Goal: Communication & Community: Answer question/provide support

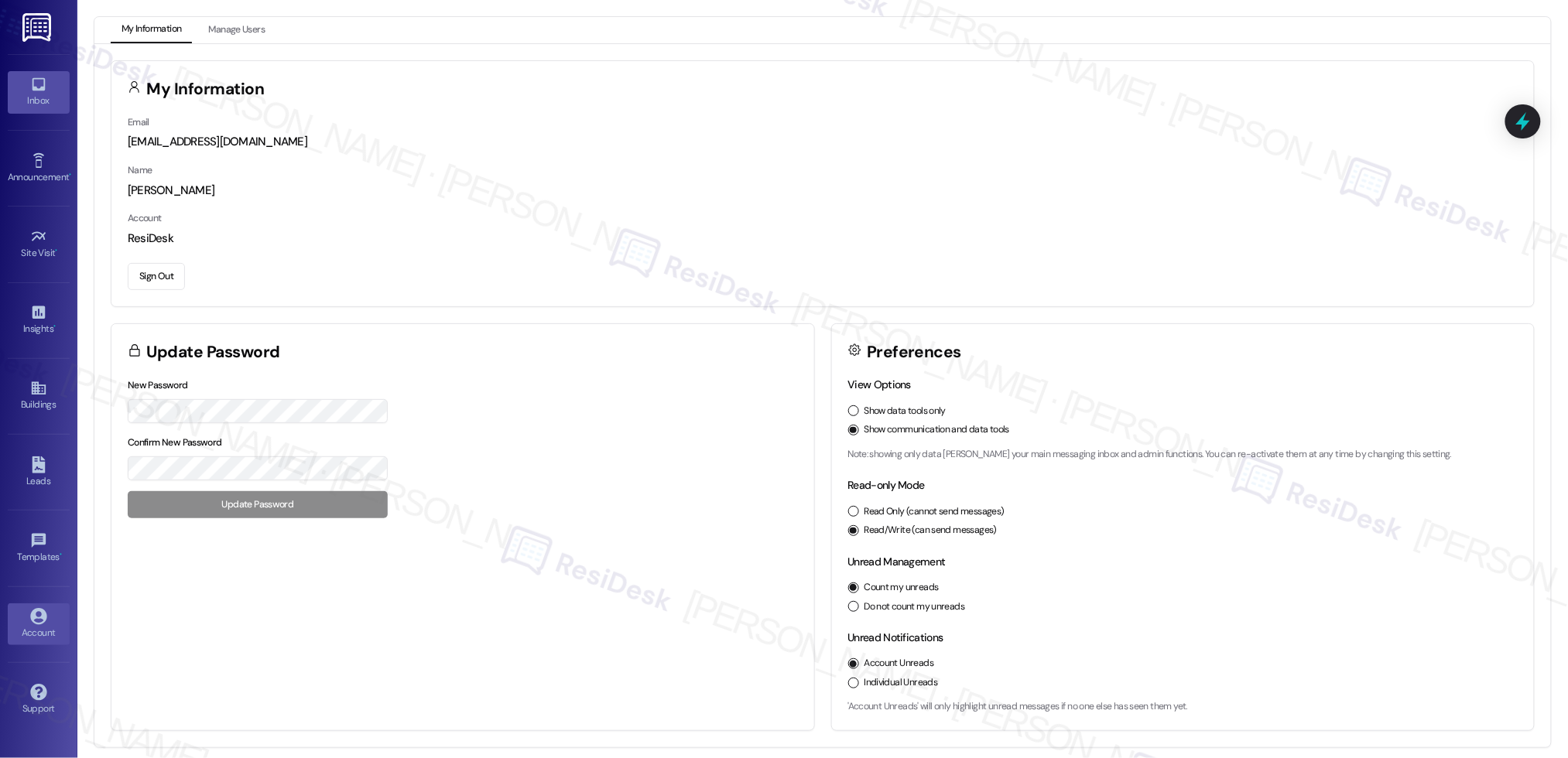
click at [21, 71] on div "Inbox Go to Inbox" at bounding box center [39, 93] width 62 height 76
click at [30, 85] on icon at bounding box center [38, 84] width 17 height 17
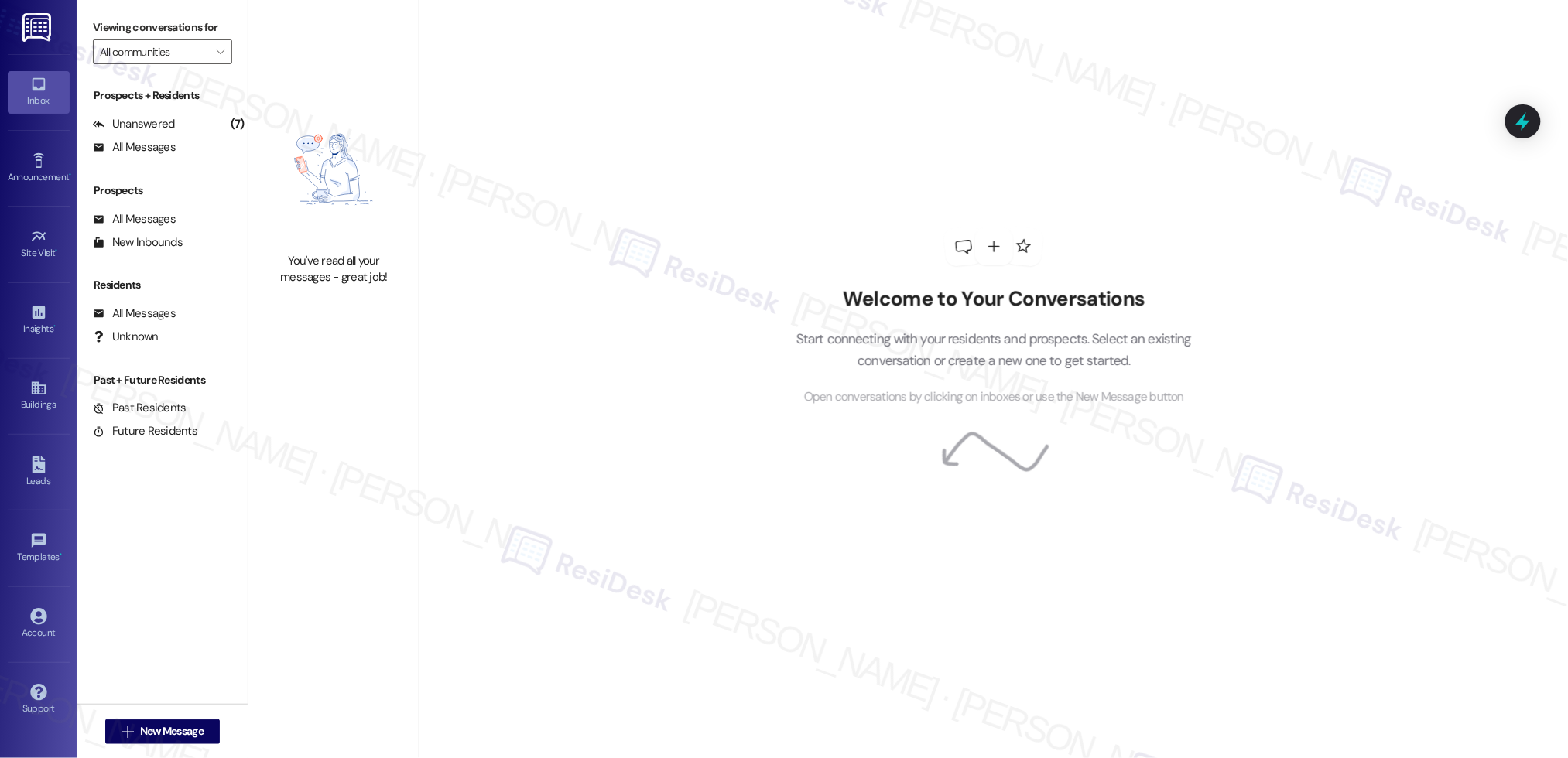
click at [32, 85] on icon at bounding box center [38, 84] width 17 height 17
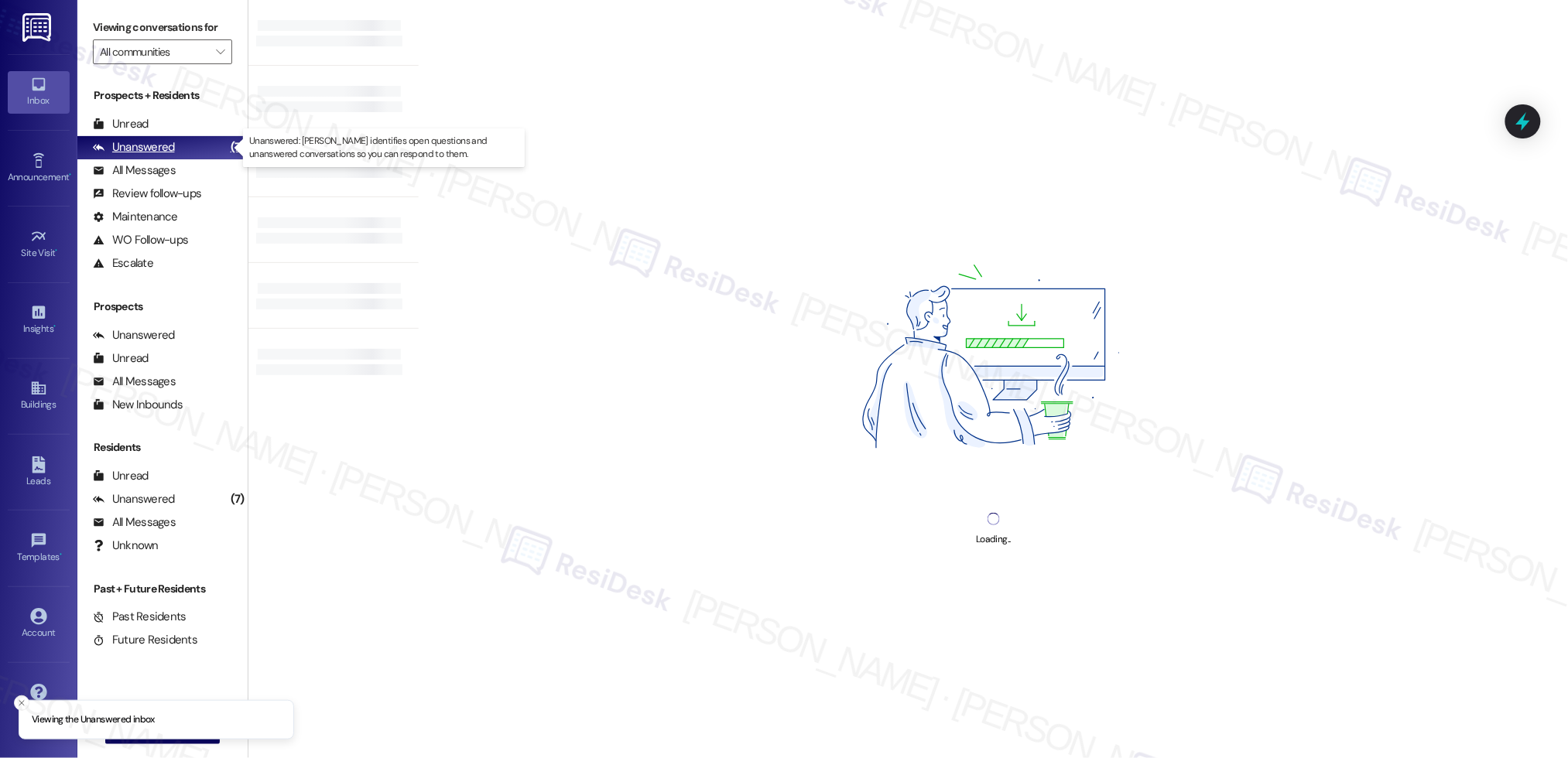
click at [116, 148] on div "Unanswered" at bounding box center [134, 147] width 82 height 17
click at [118, 148] on div "Unanswered" at bounding box center [134, 147] width 82 height 17
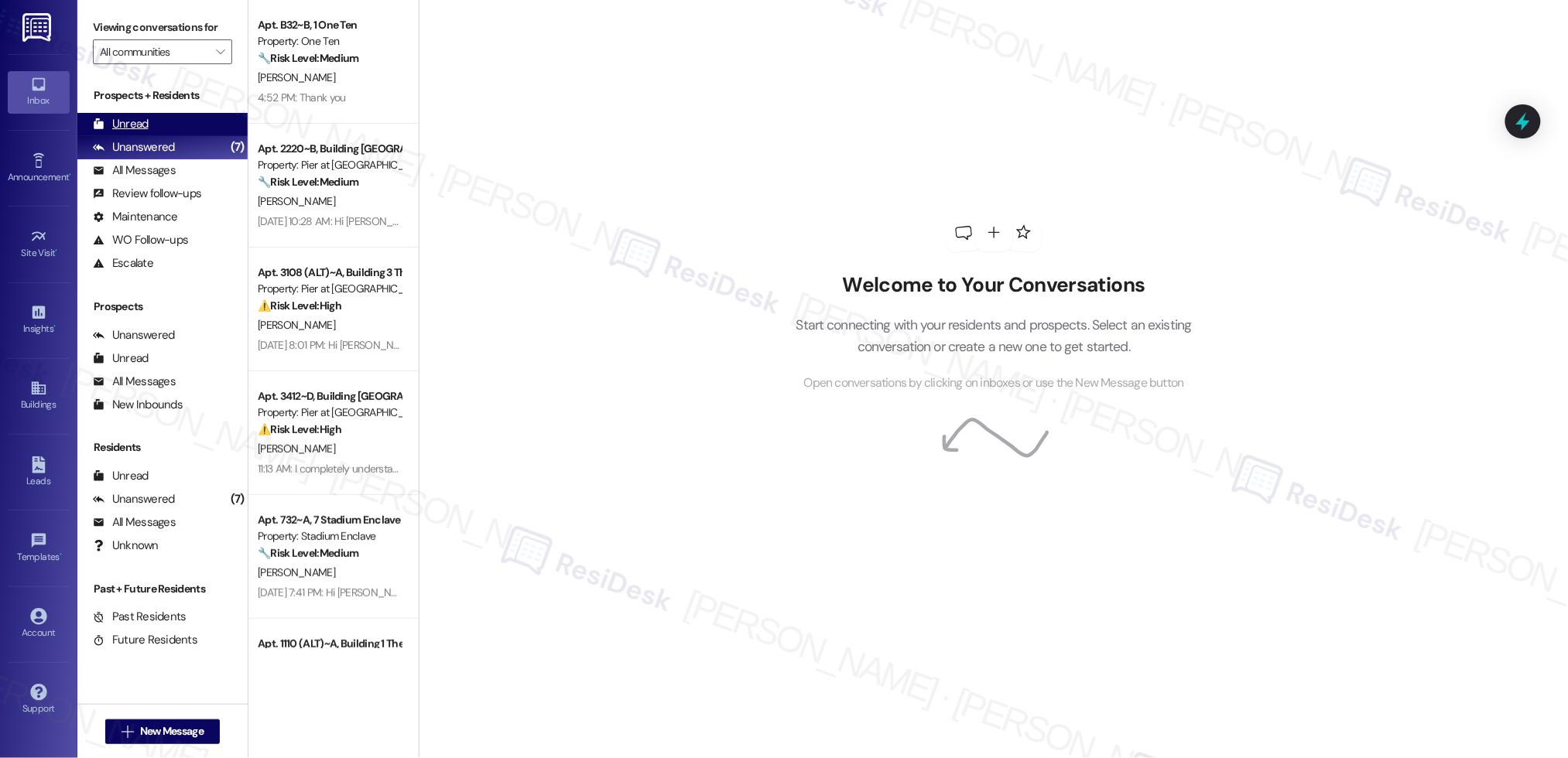
click at [118, 123] on div "Unread" at bounding box center [120, 124] width 56 height 17
click at [121, 124] on div "Unread" at bounding box center [120, 124] width 56 height 17
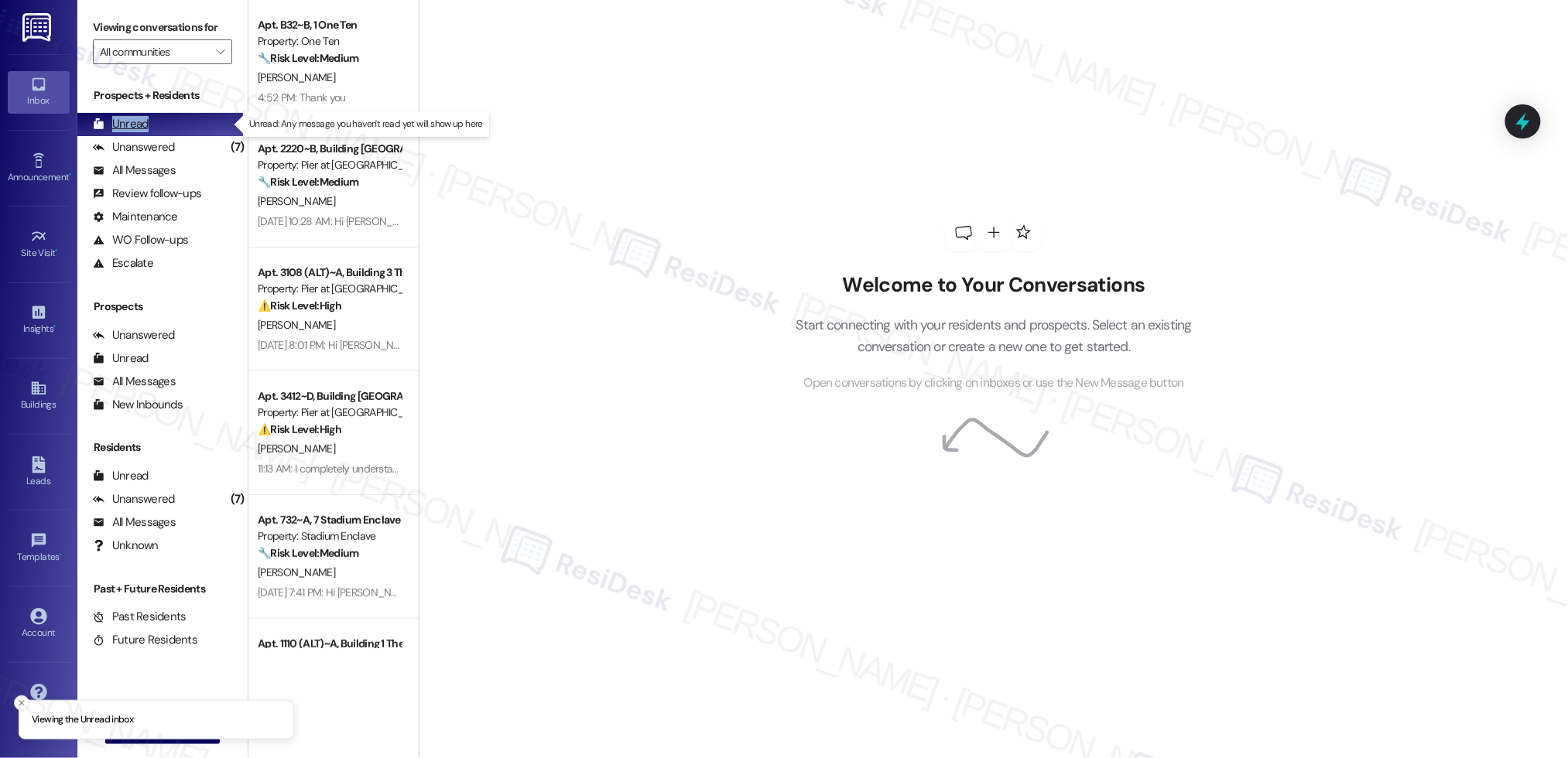
click at [121, 123] on div "Unread" at bounding box center [120, 124] width 56 height 17
drag, startPoint x: 121, startPoint y: 123, endPoint x: 222, endPoint y: 157, distance: 106.6
click at [121, 123] on div "Unread" at bounding box center [120, 124] width 56 height 17
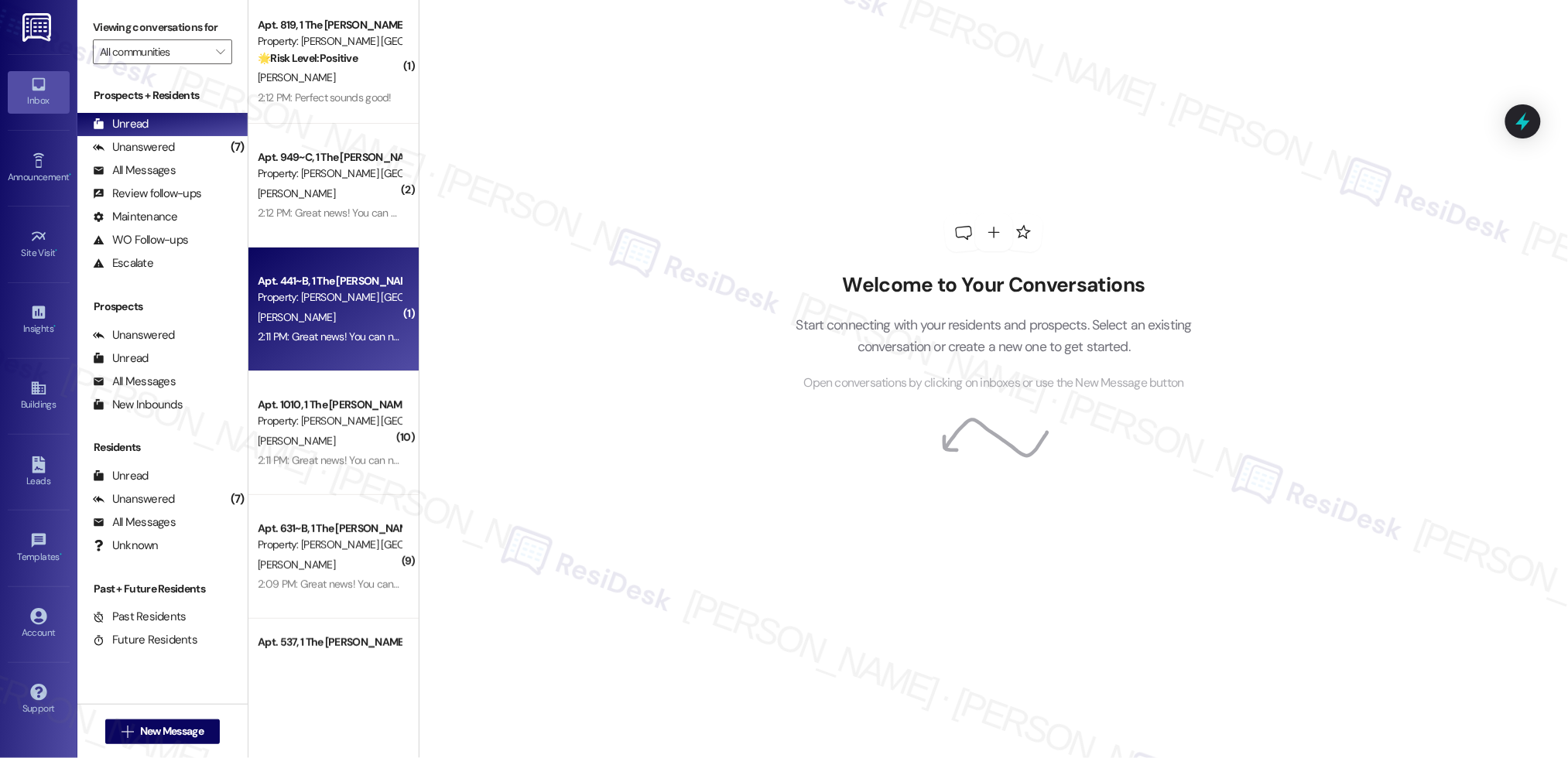
click at [342, 350] on div "Apt. 441~B, 1 The Marshall Louisville Property: Marshall Louisville H. Wolfe 2:…" at bounding box center [333, 309] width 171 height 124
click at [341, 305] on div "Property: [PERSON_NAME] [GEOGRAPHIC_DATA]" at bounding box center [328, 297] width 143 height 17
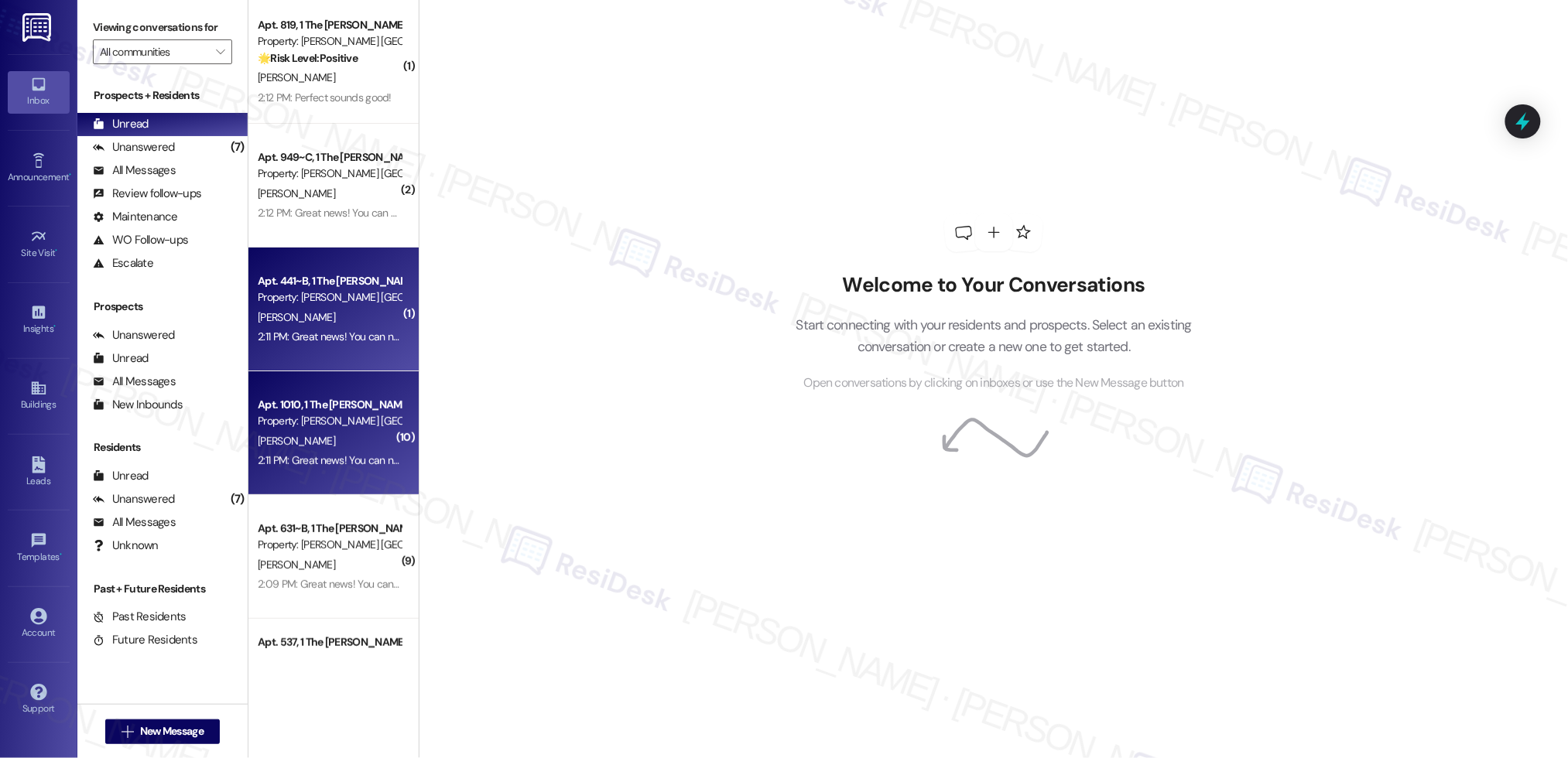
click at [363, 394] on div "Apt. 1010, 1 The Marshall Louisville Property: Marshall Louisville M. Pegorari …" at bounding box center [333, 433] width 171 height 124
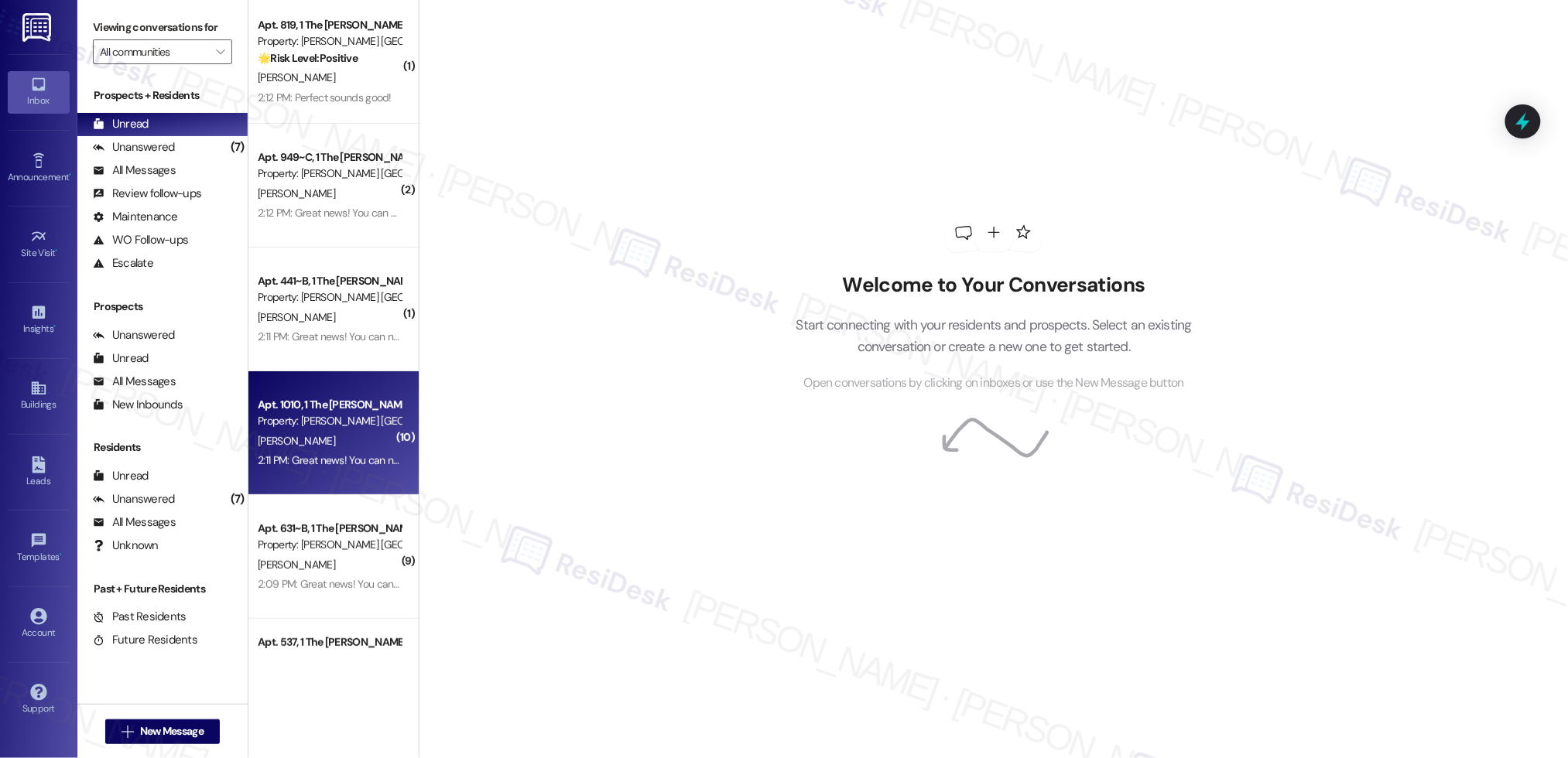
click at [363, 393] on div "Apt. 1010, 1 The Marshall Louisville Property: Marshall Louisville M. Pegorari …" at bounding box center [333, 433] width 171 height 124
click at [363, 394] on div "Apt. 1010, 1 The Marshall Louisville Property: Marshall Louisville M. Pegorari …" at bounding box center [333, 433] width 171 height 124
click at [363, 396] on div "Apt. 1010, 1 The Marshall Louisville Property: Marshall Louisville" at bounding box center [329, 413] width 146 height 36
click at [138, 143] on div "Unanswered" at bounding box center [134, 147] width 82 height 17
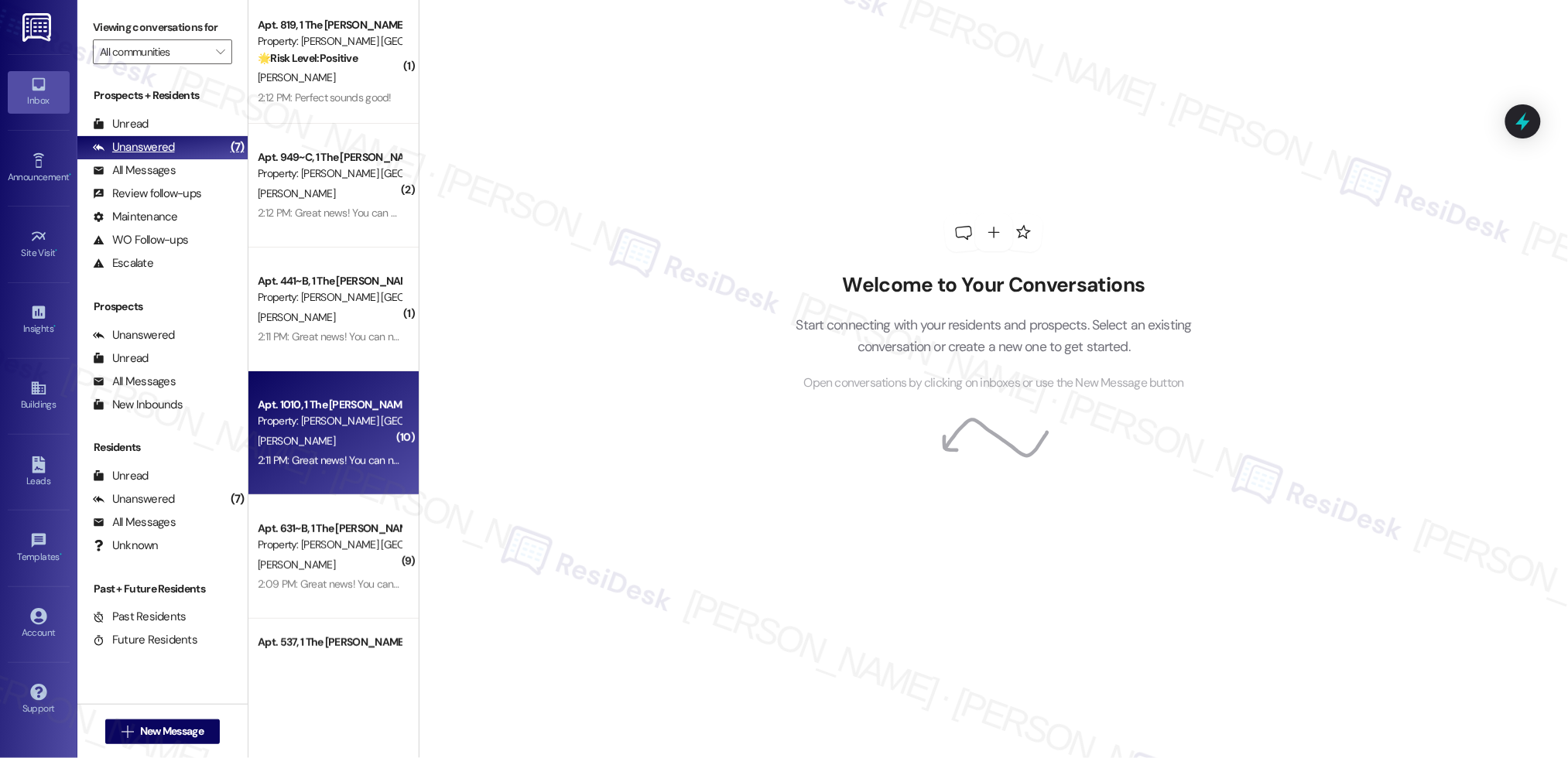
click at [139, 144] on div "Unanswered" at bounding box center [134, 147] width 82 height 17
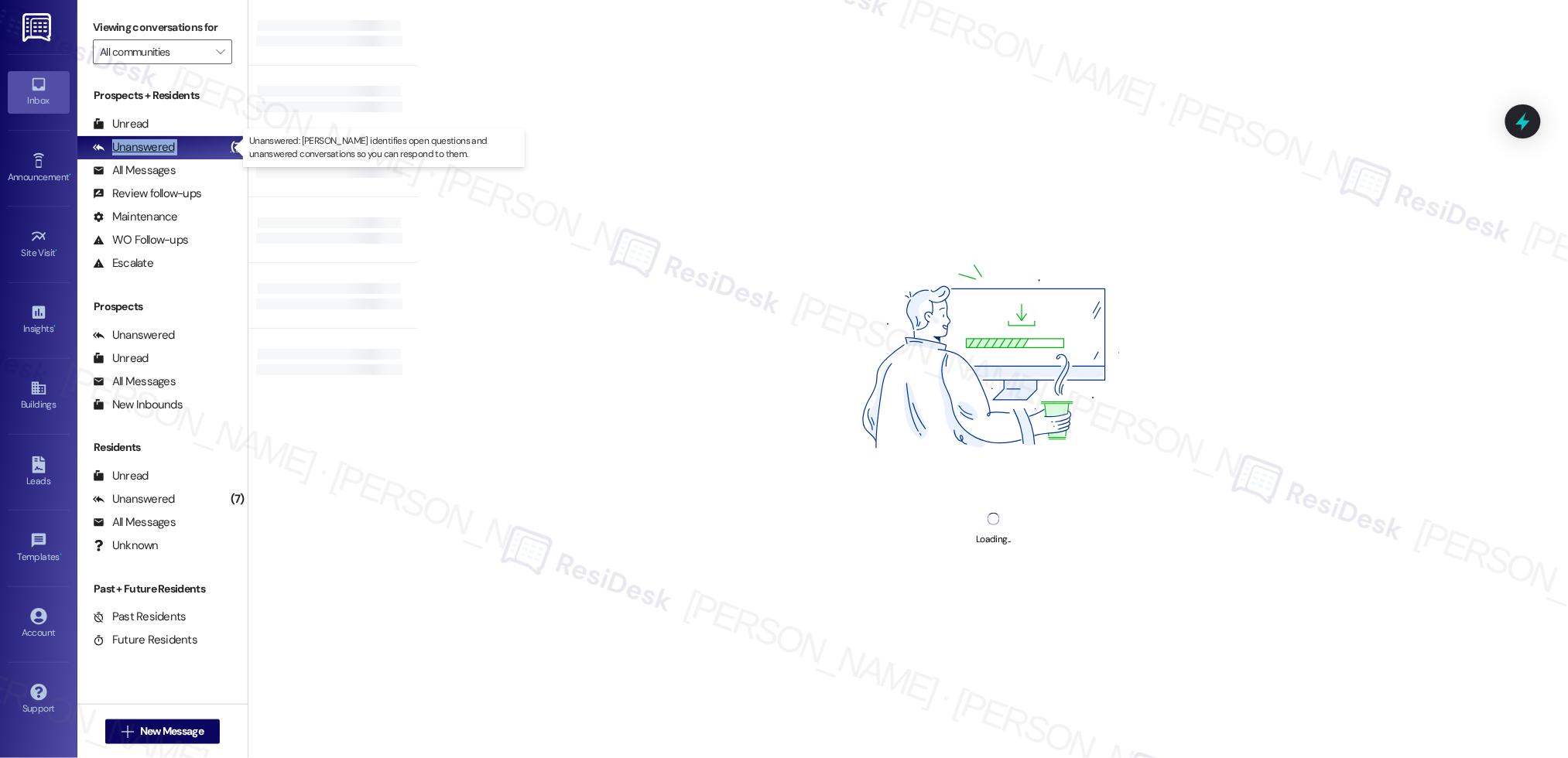
click at [139, 144] on div "Unanswered" at bounding box center [134, 147] width 82 height 17
click at [140, 144] on div "Unanswered" at bounding box center [134, 147] width 82 height 17
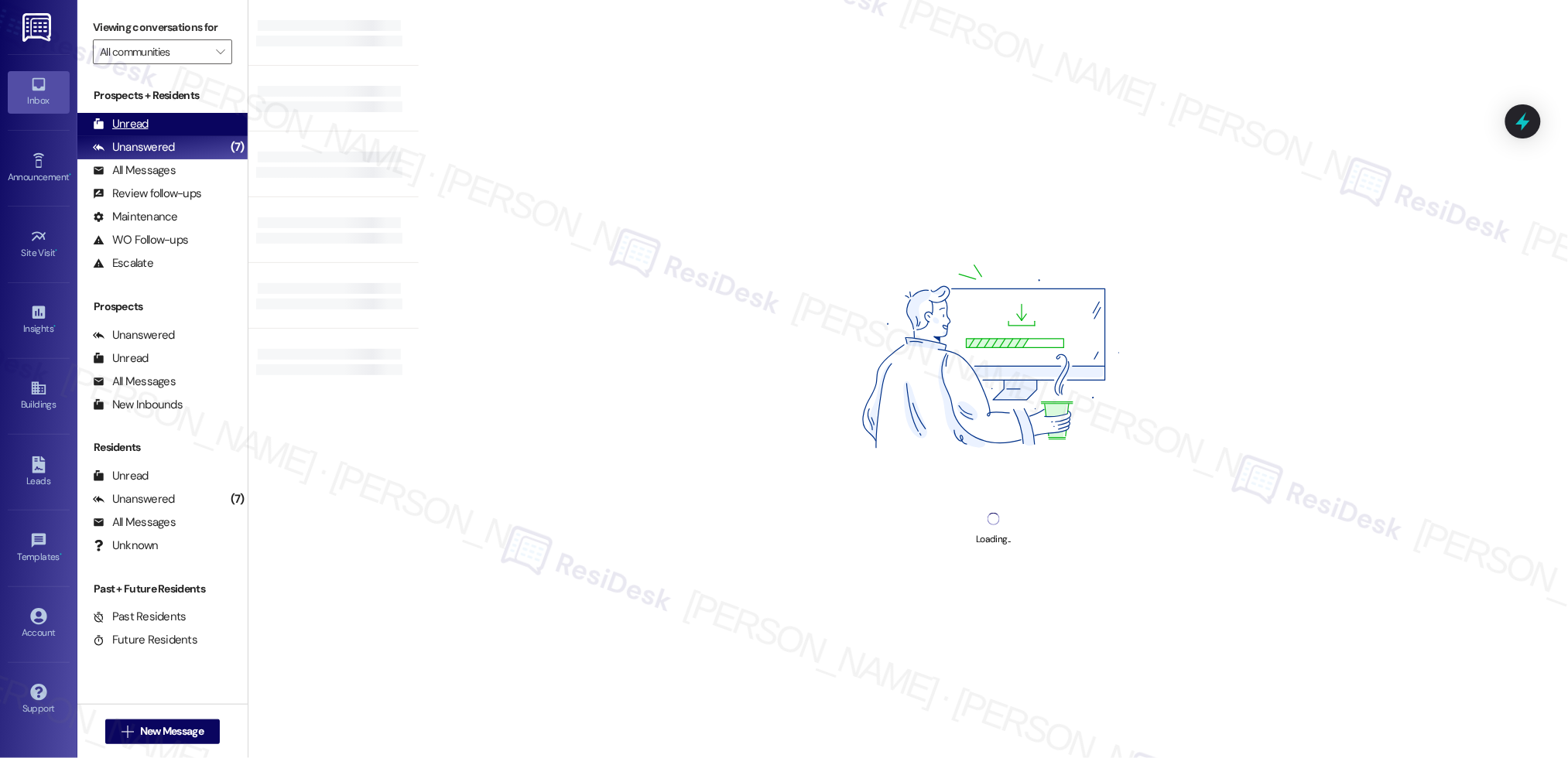
click at [152, 119] on div "Unread (0)" at bounding box center [162, 125] width 171 height 23
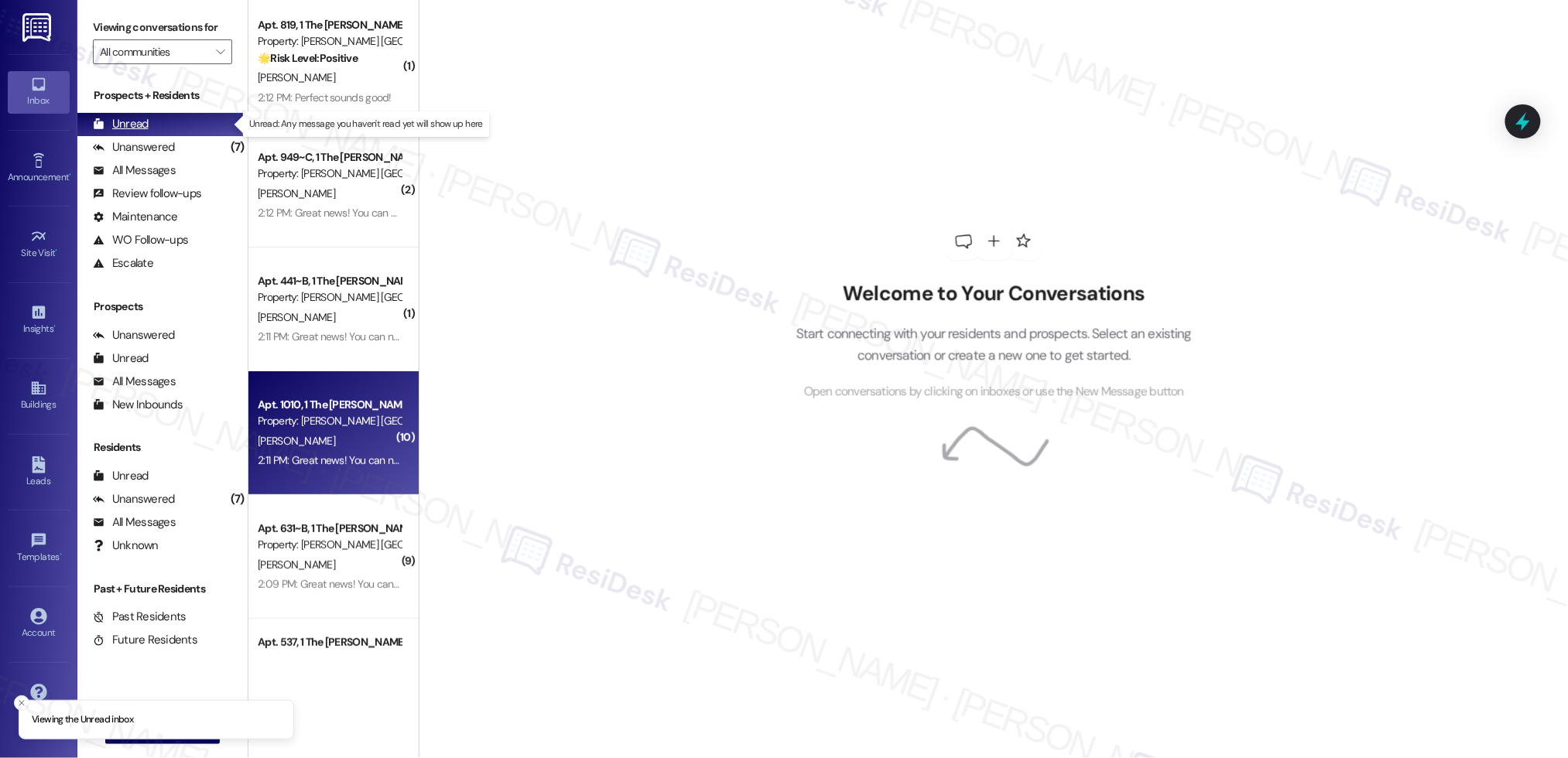
click at [145, 123] on div "Unread" at bounding box center [120, 124] width 56 height 17
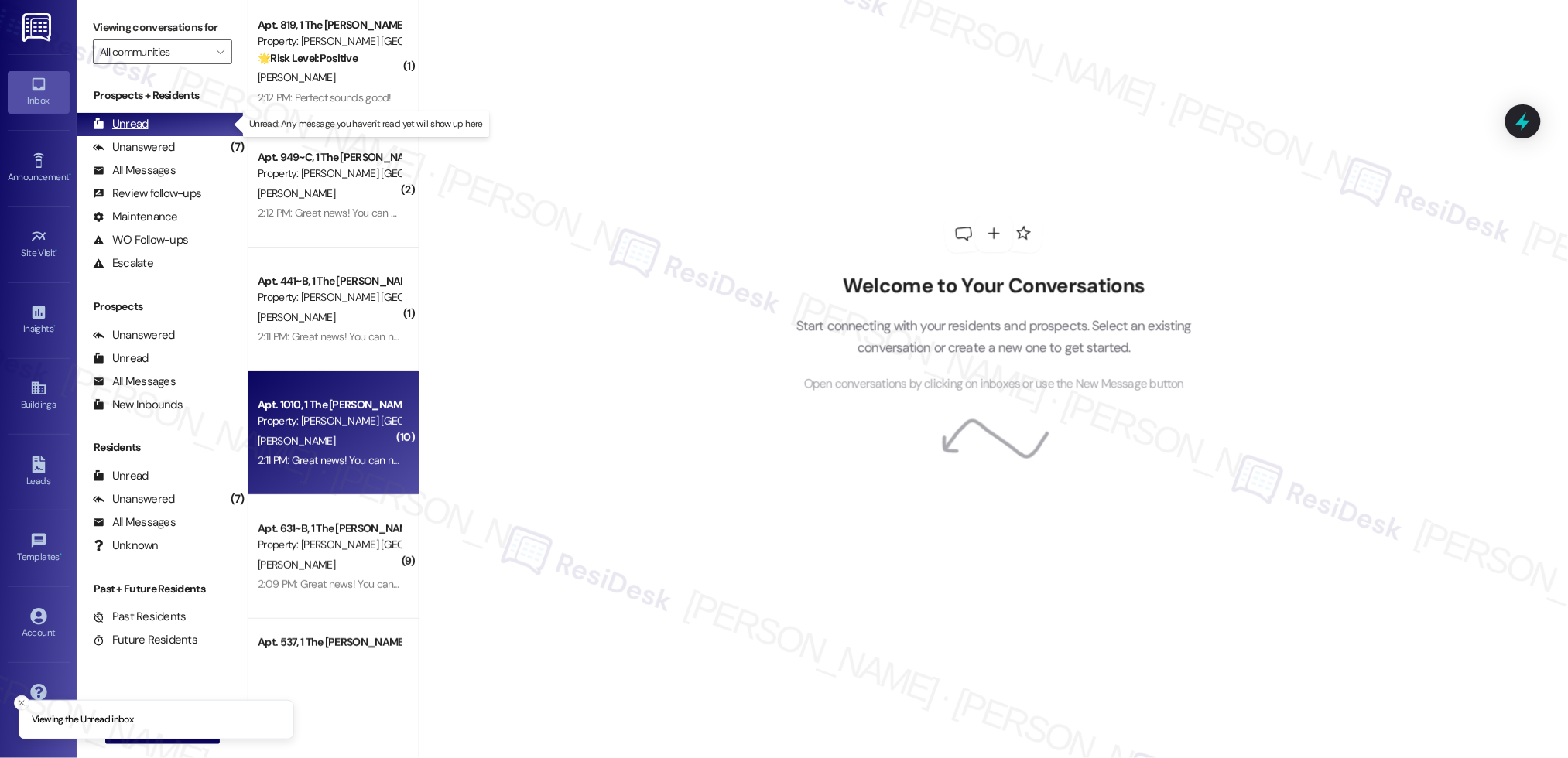
click at [145, 123] on div "Unread" at bounding box center [120, 124] width 56 height 17
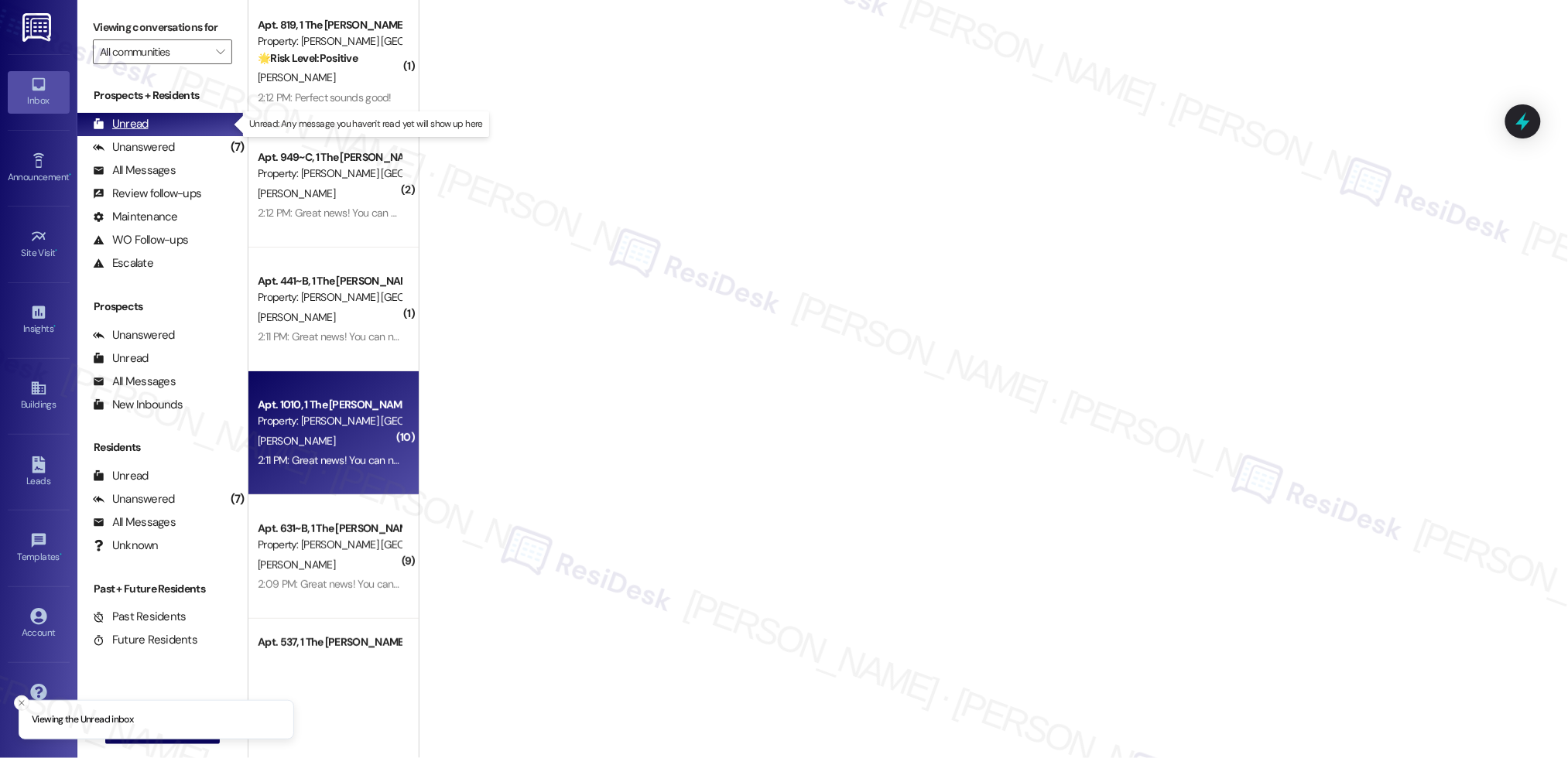
click at [145, 123] on div "Unread" at bounding box center [120, 124] width 56 height 17
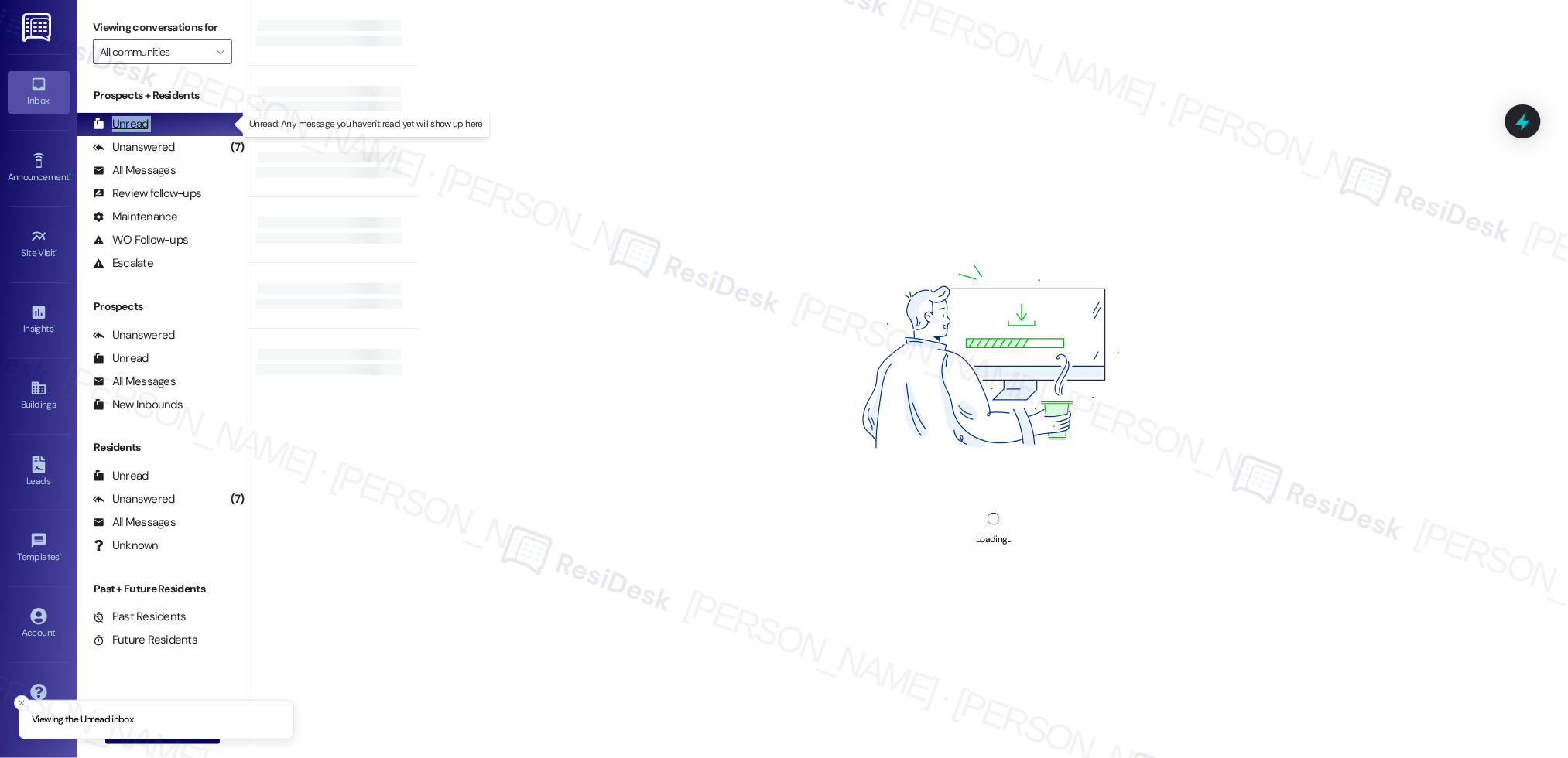
click at [145, 123] on div "Unread" at bounding box center [120, 124] width 56 height 17
click at [145, 148] on div "Unanswered" at bounding box center [134, 147] width 82 height 17
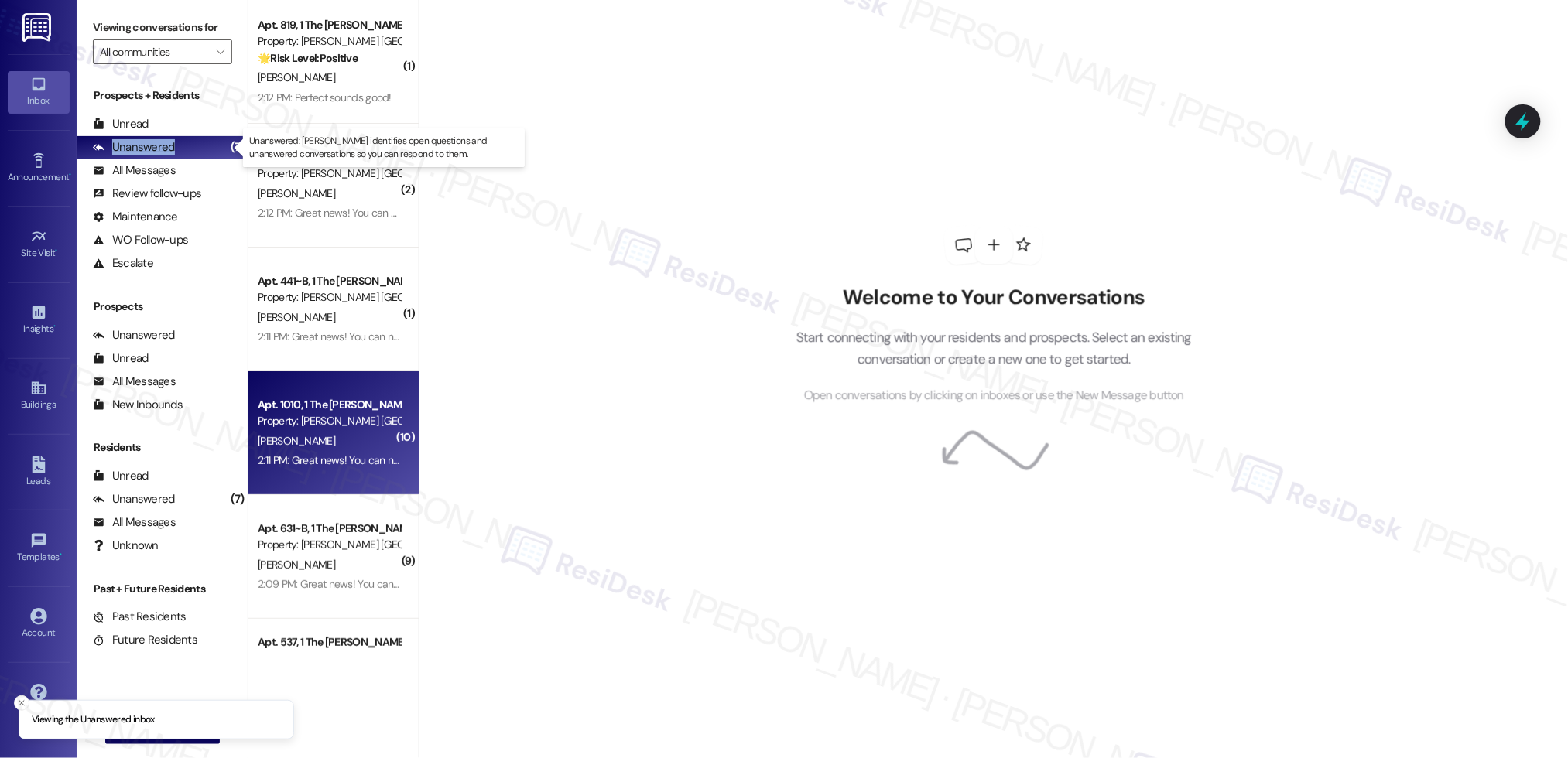
click at [145, 148] on div "Unanswered" at bounding box center [134, 147] width 82 height 17
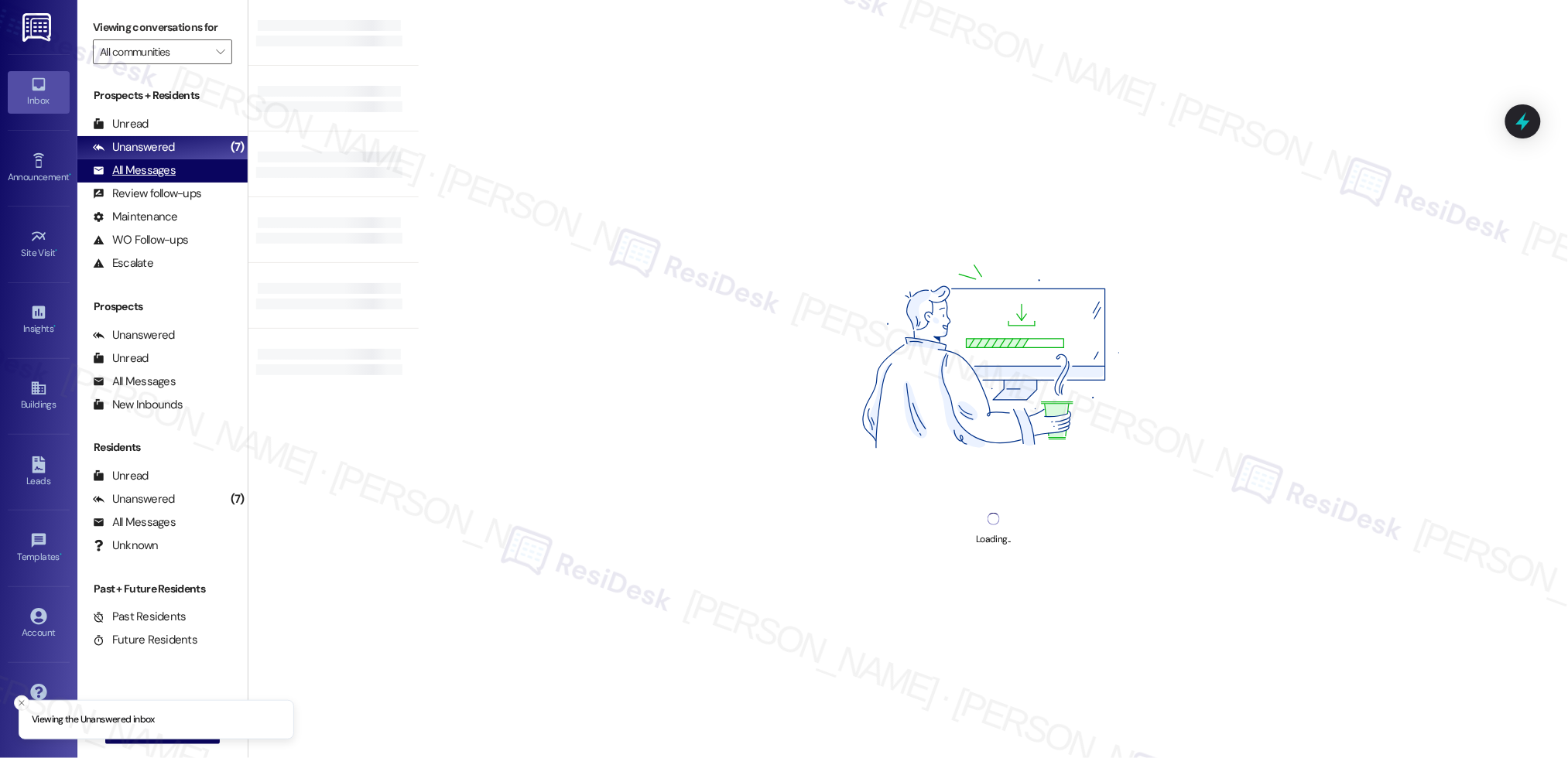
click at [156, 178] on div "All Messages" at bounding box center [134, 171] width 83 height 17
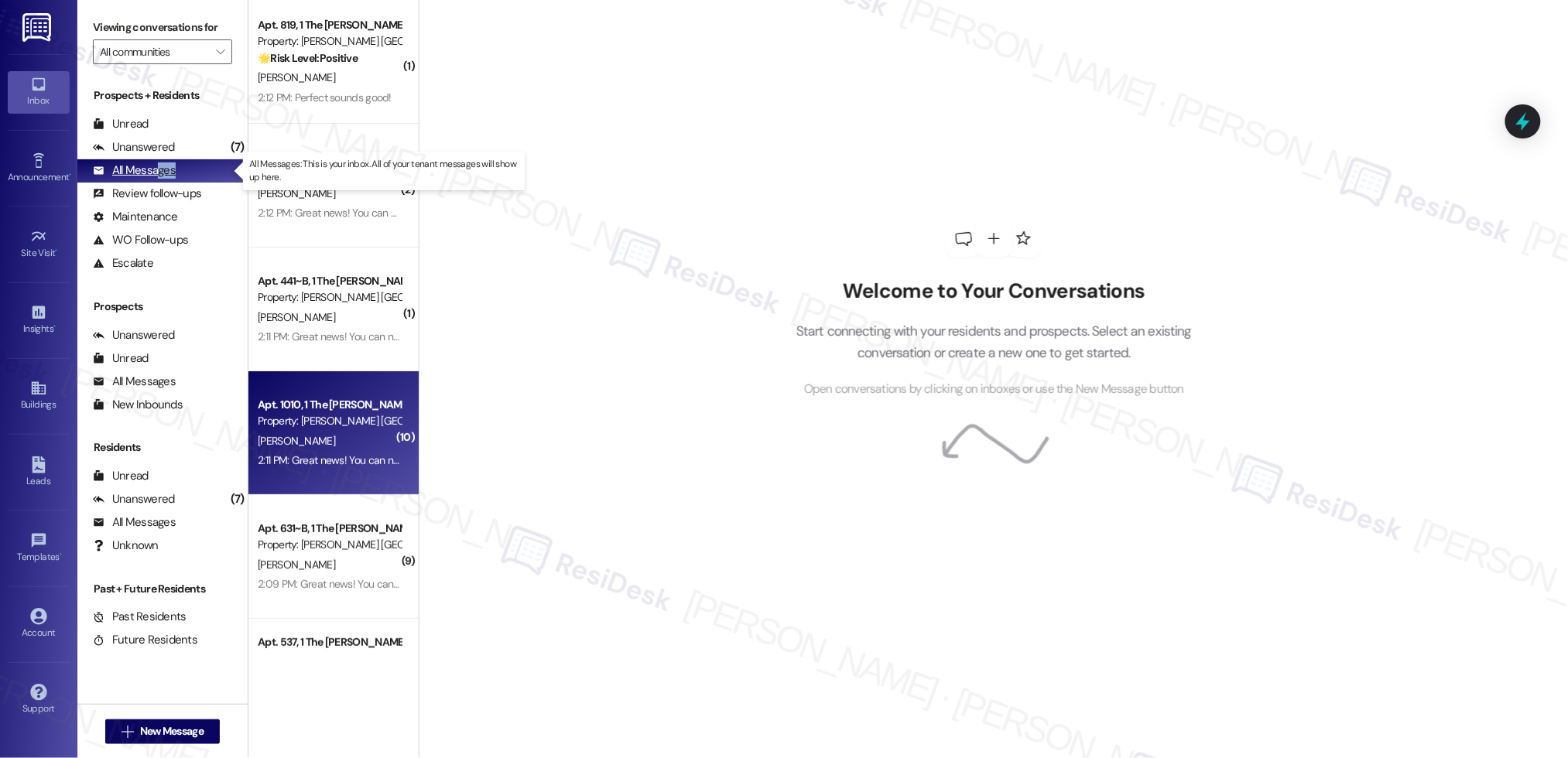
click at [156, 178] on div "All Messages" at bounding box center [134, 171] width 83 height 17
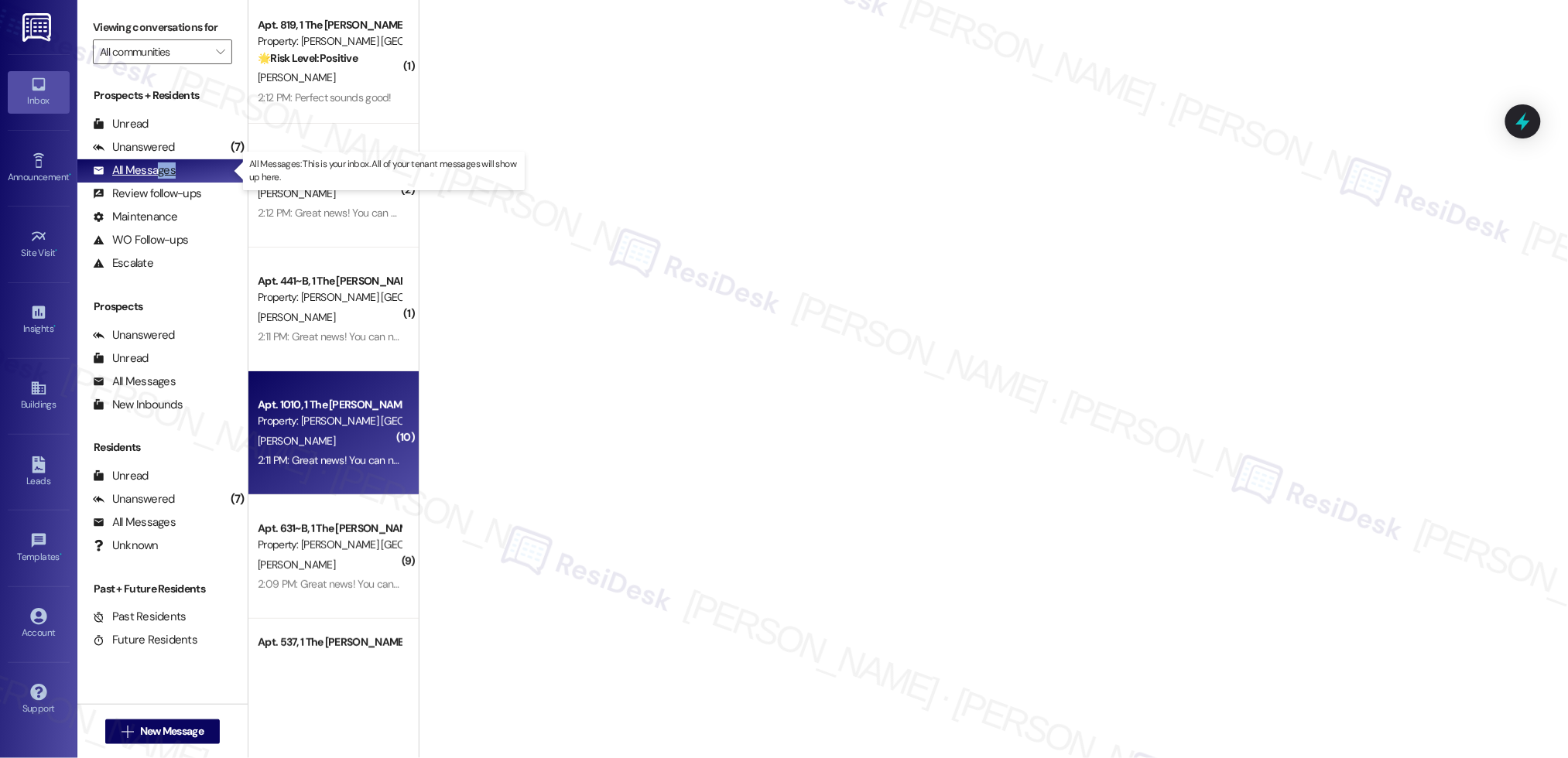
click at [156, 178] on div "All Messages" at bounding box center [134, 171] width 83 height 17
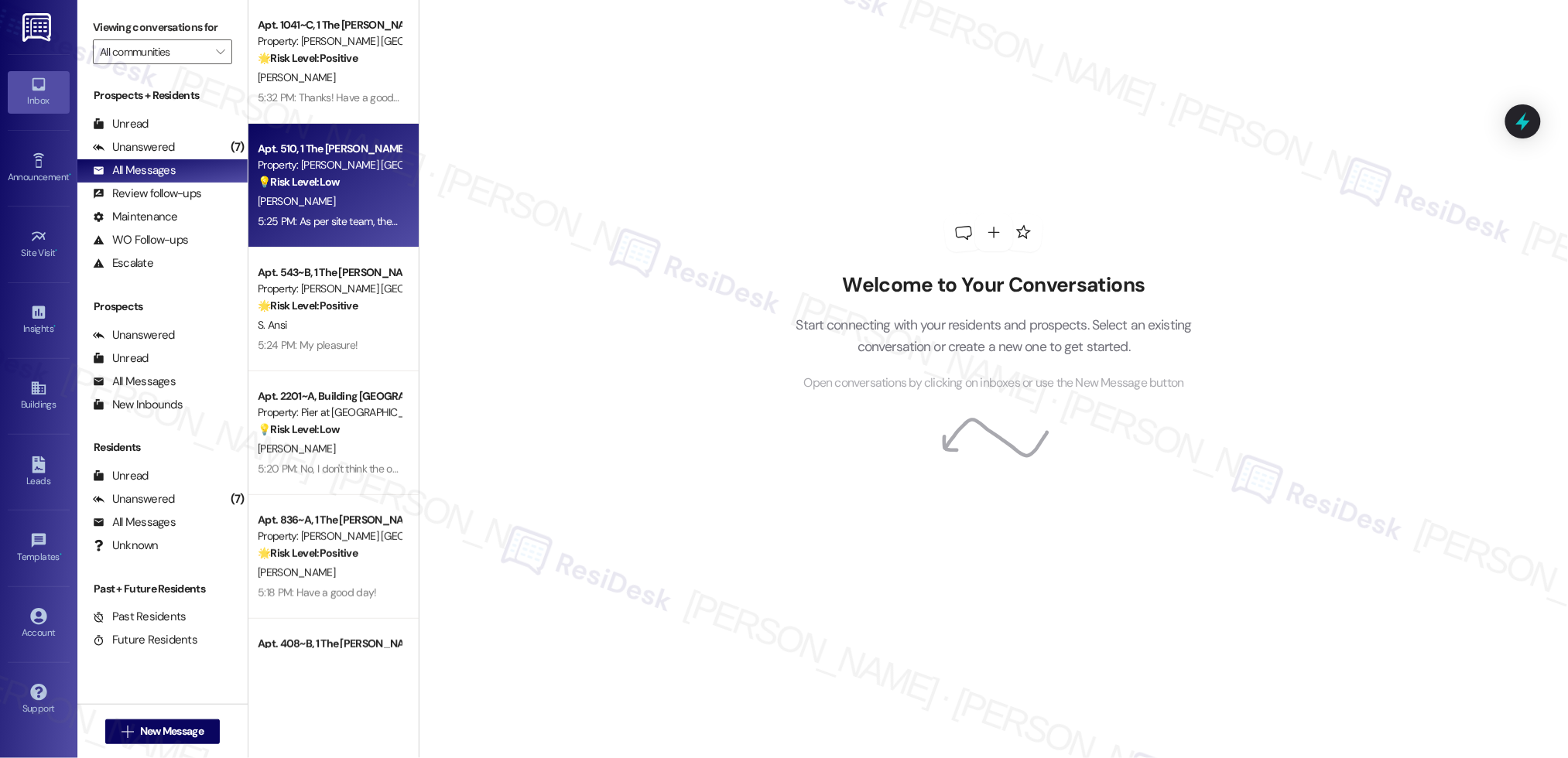
click at [270, 168] on div "Property: [PERSON_NAME] [GEOGRAPHIC_DATA]" at bounding box center [328, 165] width 143 height 17
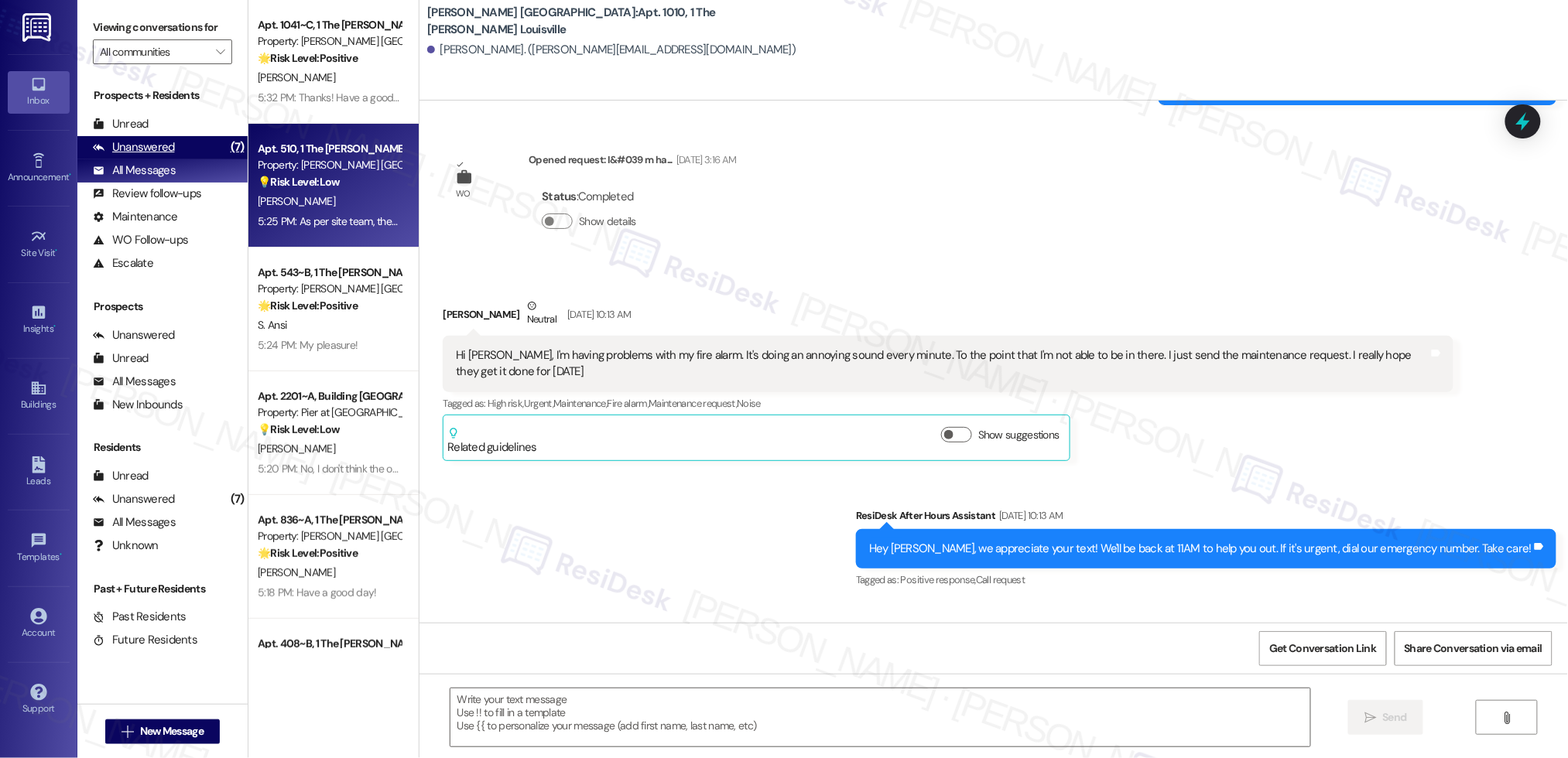
type textarea "Fetching suggested responses. Please feel free to read through the conversation…"
click at [178, 152] on div "Unanswered (7)" at bounding box center [162, 148] width 171 height 23
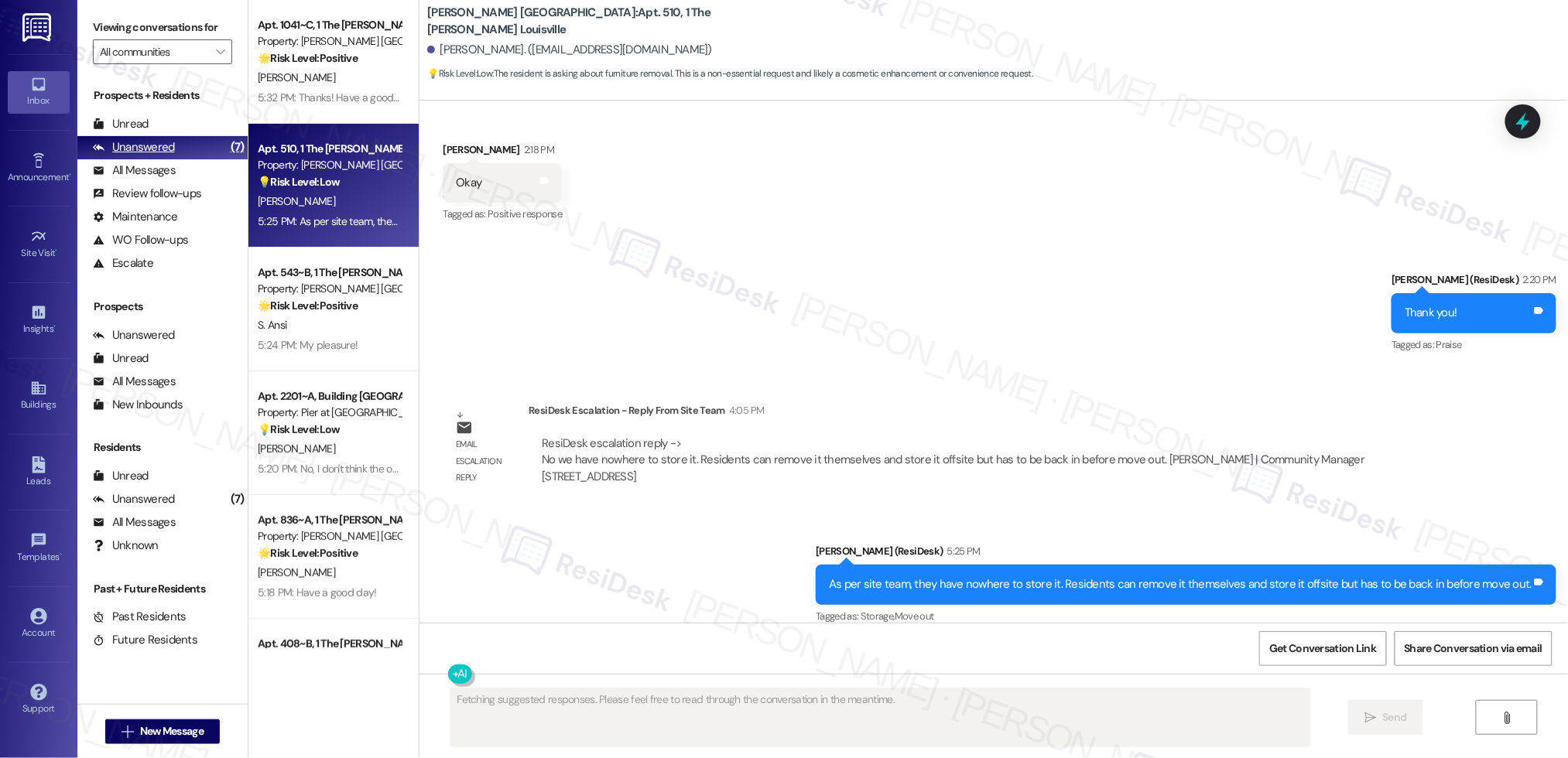
click at [178, 152] on div "Unanswered (7)" at bounding box center [162, 148] width 171 height 23
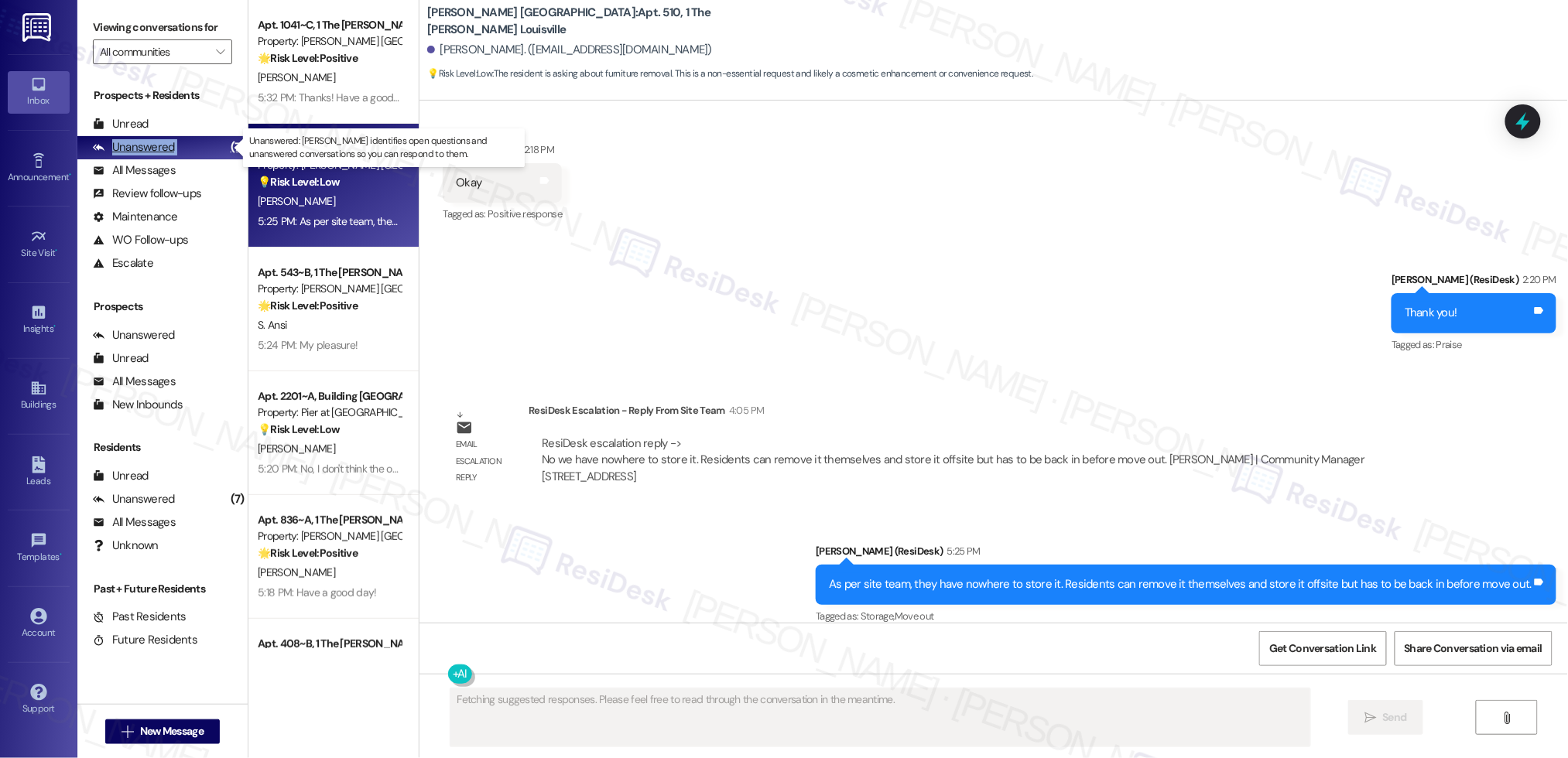
click at [178, 152] on div "Unanswered (7)" at bounding box center [162, 148] width 171 height 23
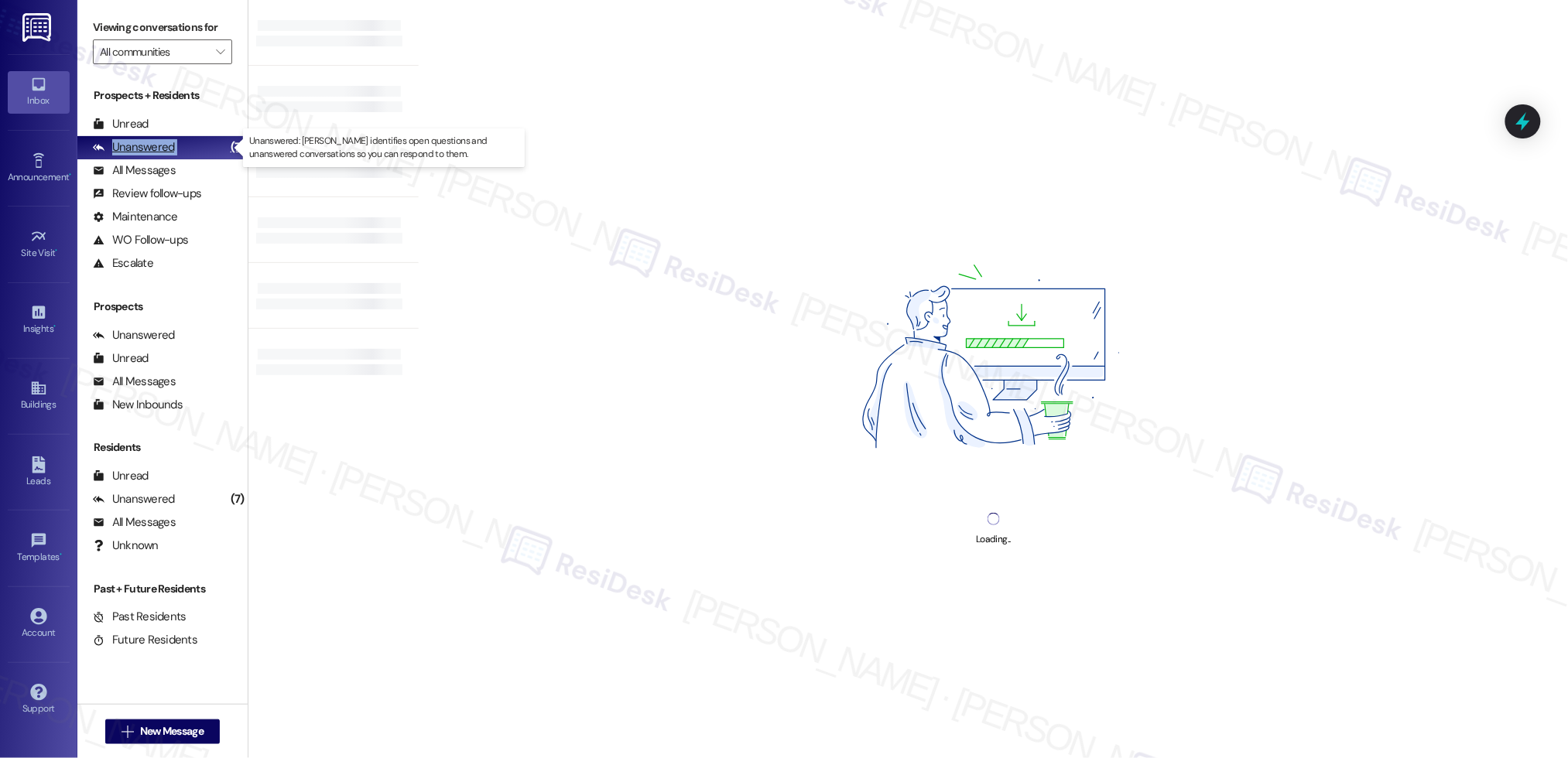
click at [178, 152] on div "Unanswered (7)" at bounding box center [162, 148] width 171 height 23
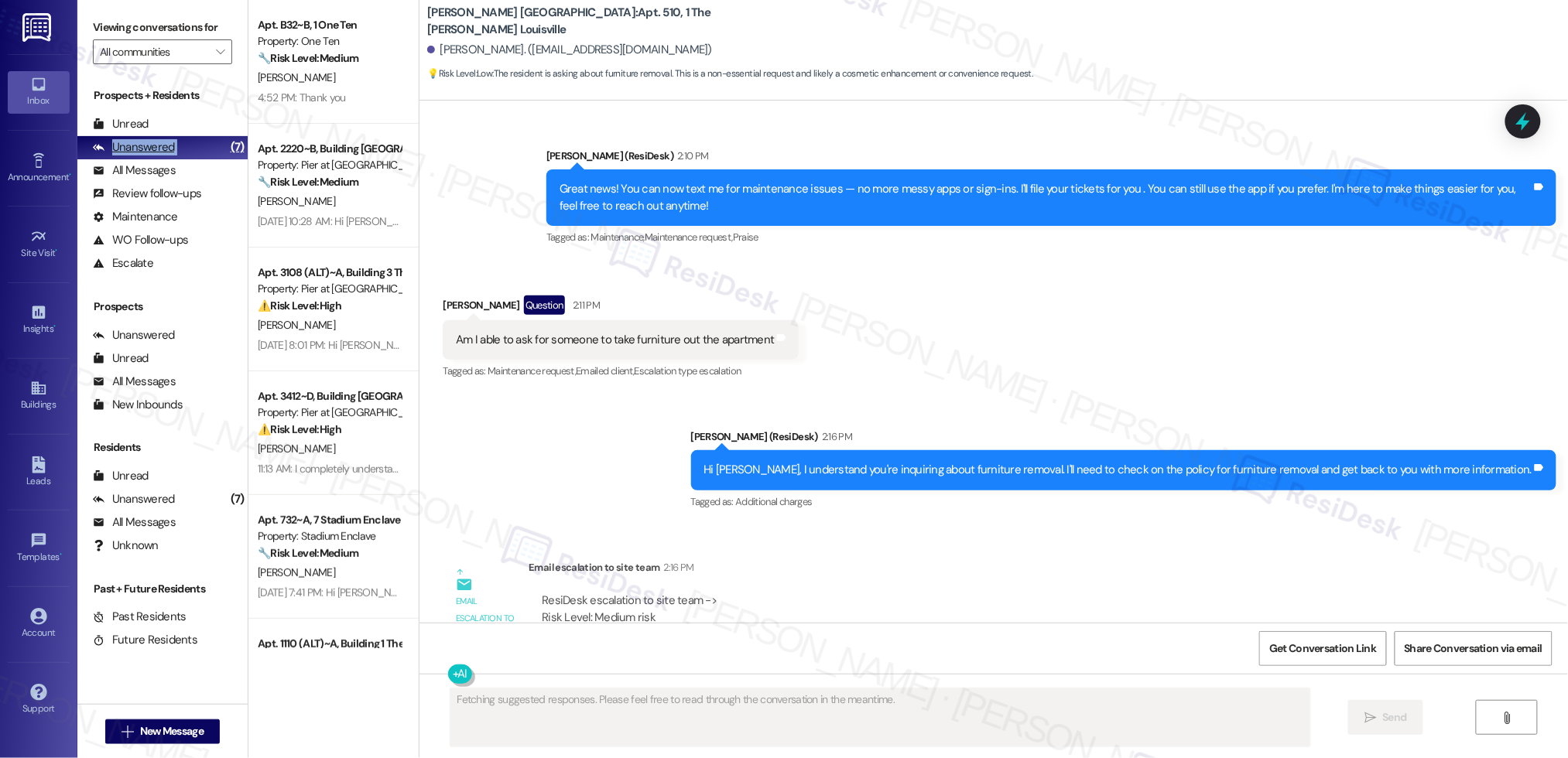
scroll to position [1040, 0]
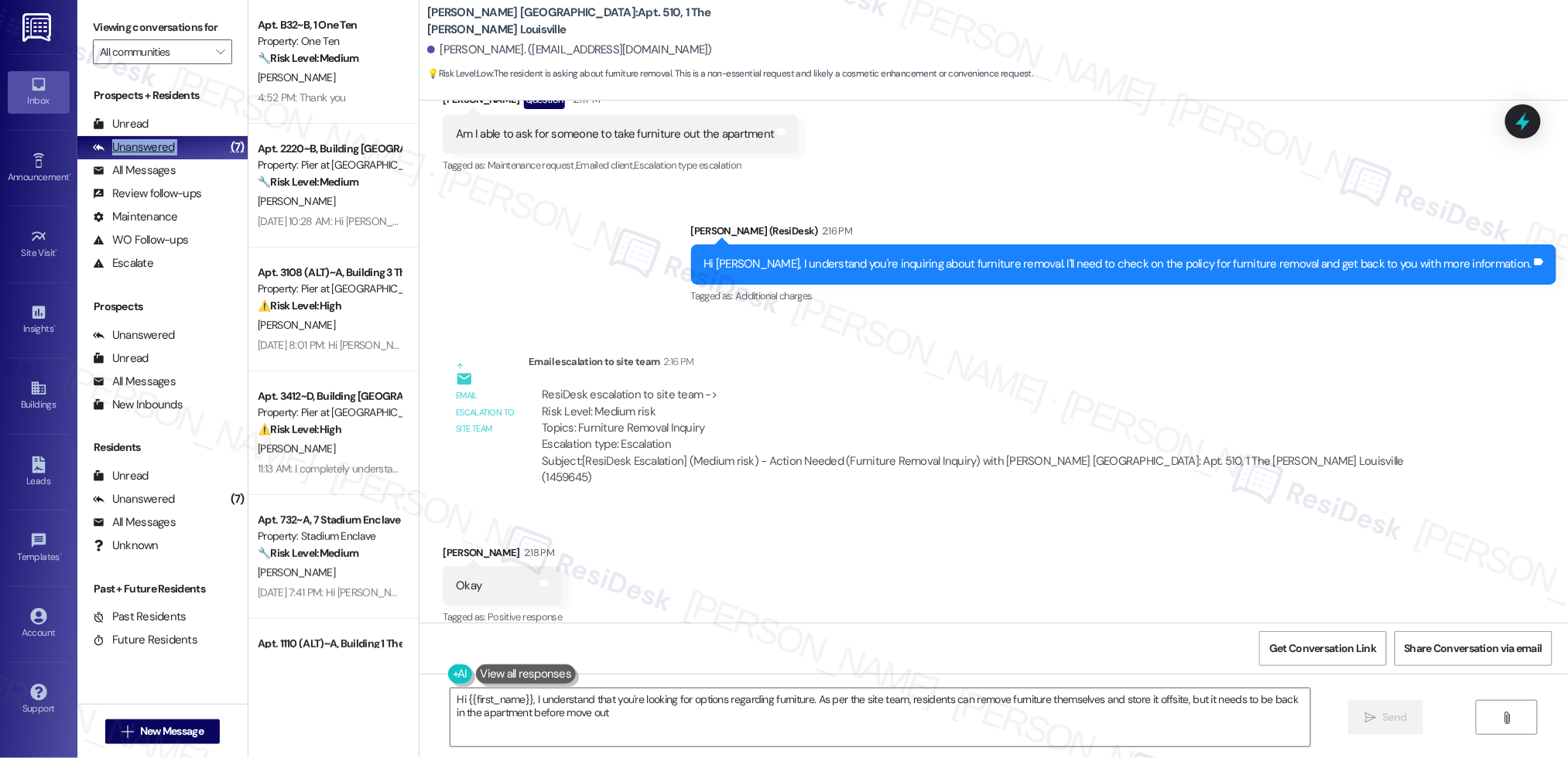
type textarea "Hi {{first_name}}, I understand that you're looking for options regarding furni…"
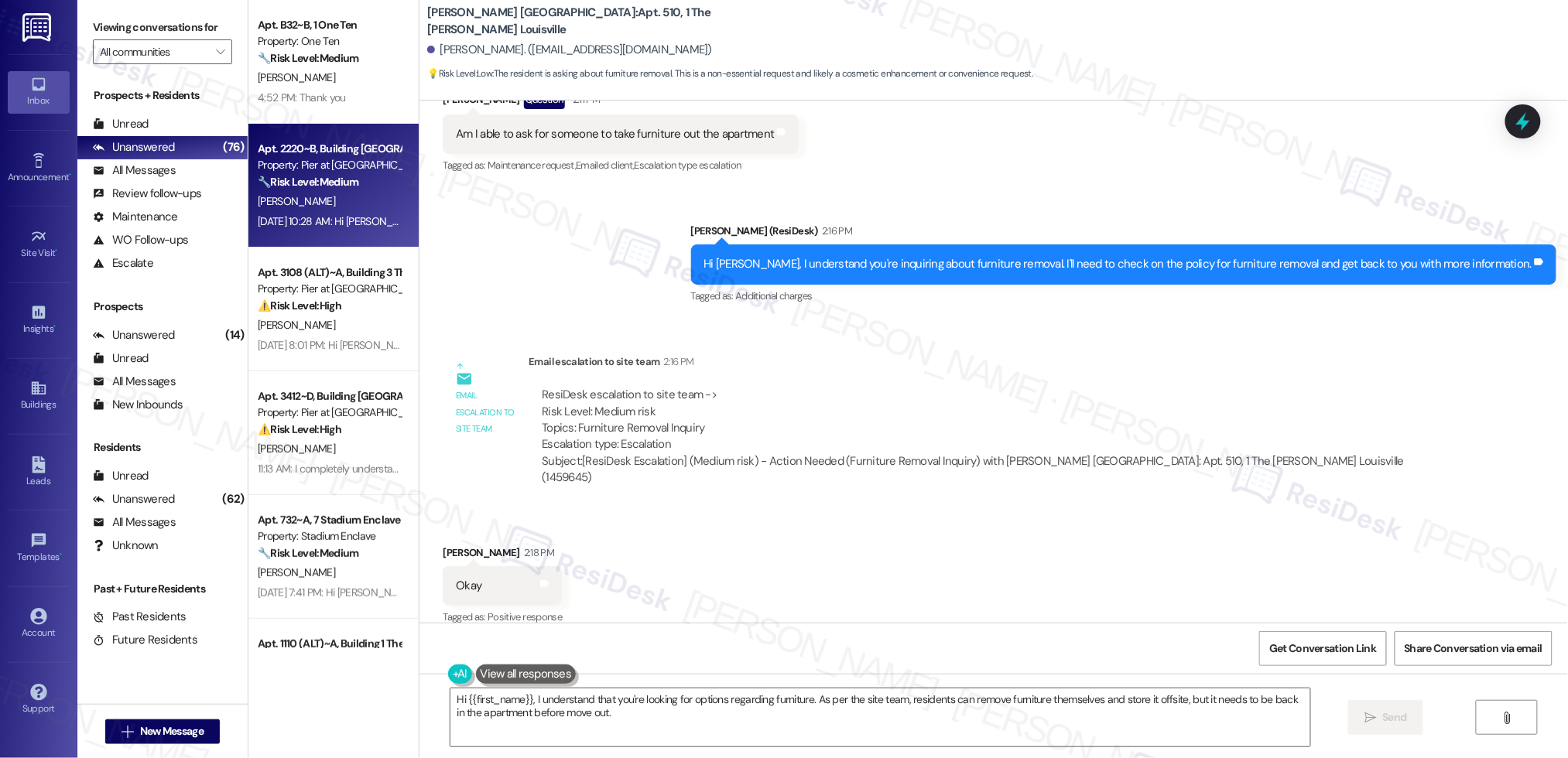
click at [330, 245] on div "Apt. 2220~B, Building 2 The Pier Conway Property: Pier at Conway 🔧 Risk Level: …" at bounding box center [333, 185] width 171 height 124
type textarea "Fetching suggested responses. Please feel free to read through the conversation…"
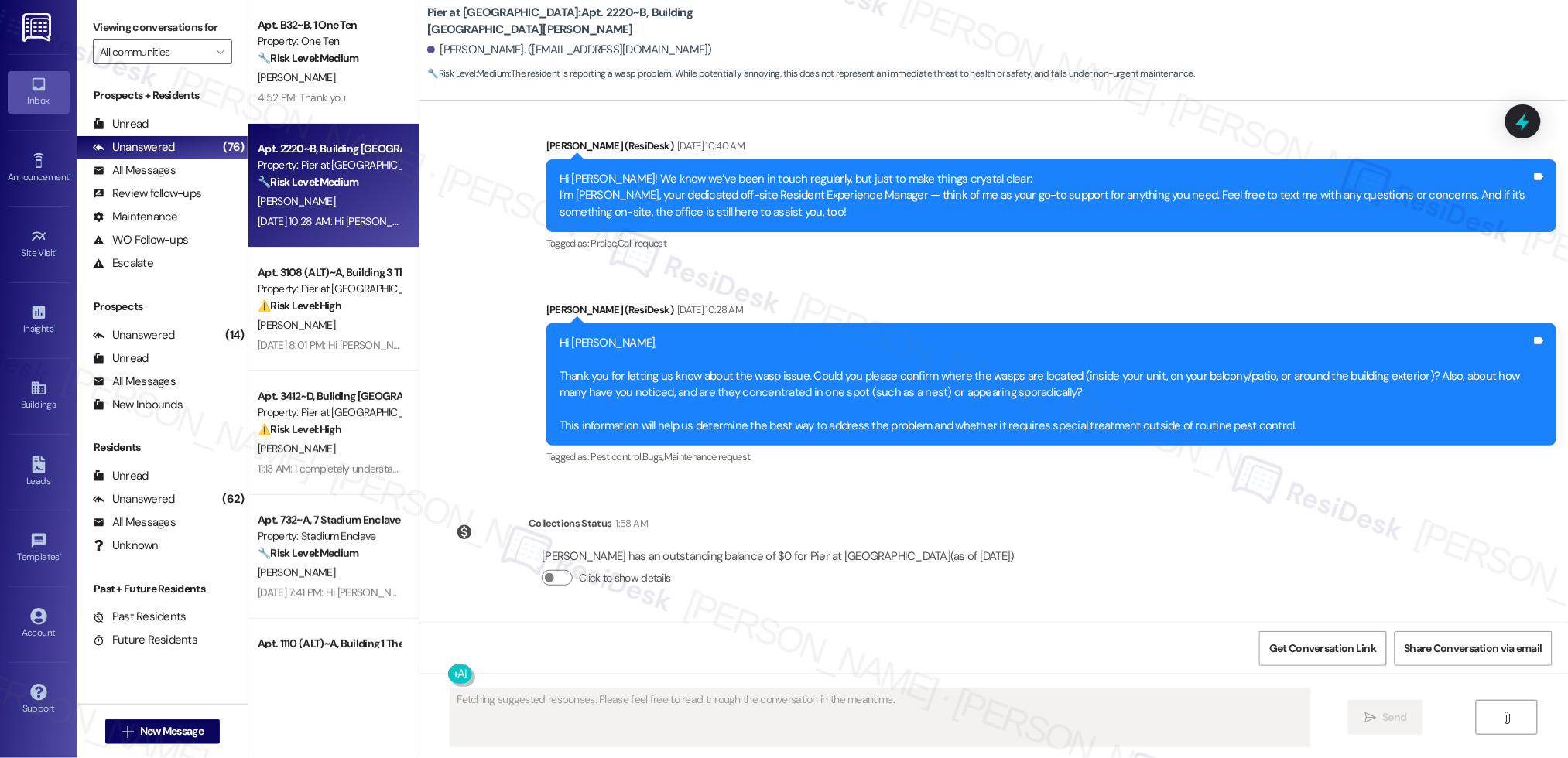
click at [331, 246] on div "Apt. 2220~B, Building 2 The Pier Conway Property: Pier at Conway 🔧 Risk Level: …" at bounding box center [333, 185] width 171 height 124
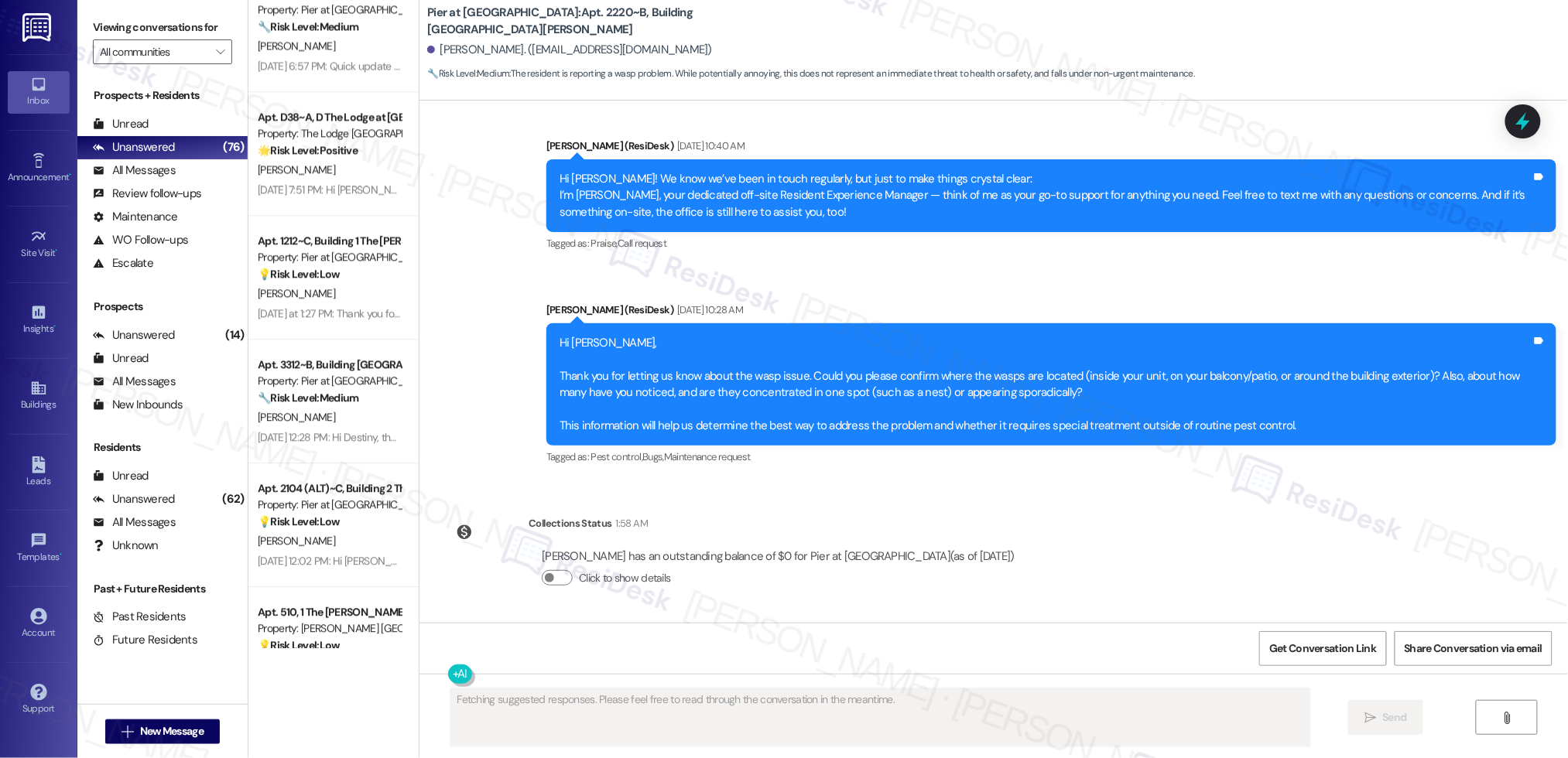
scroll to position [1976, 0]
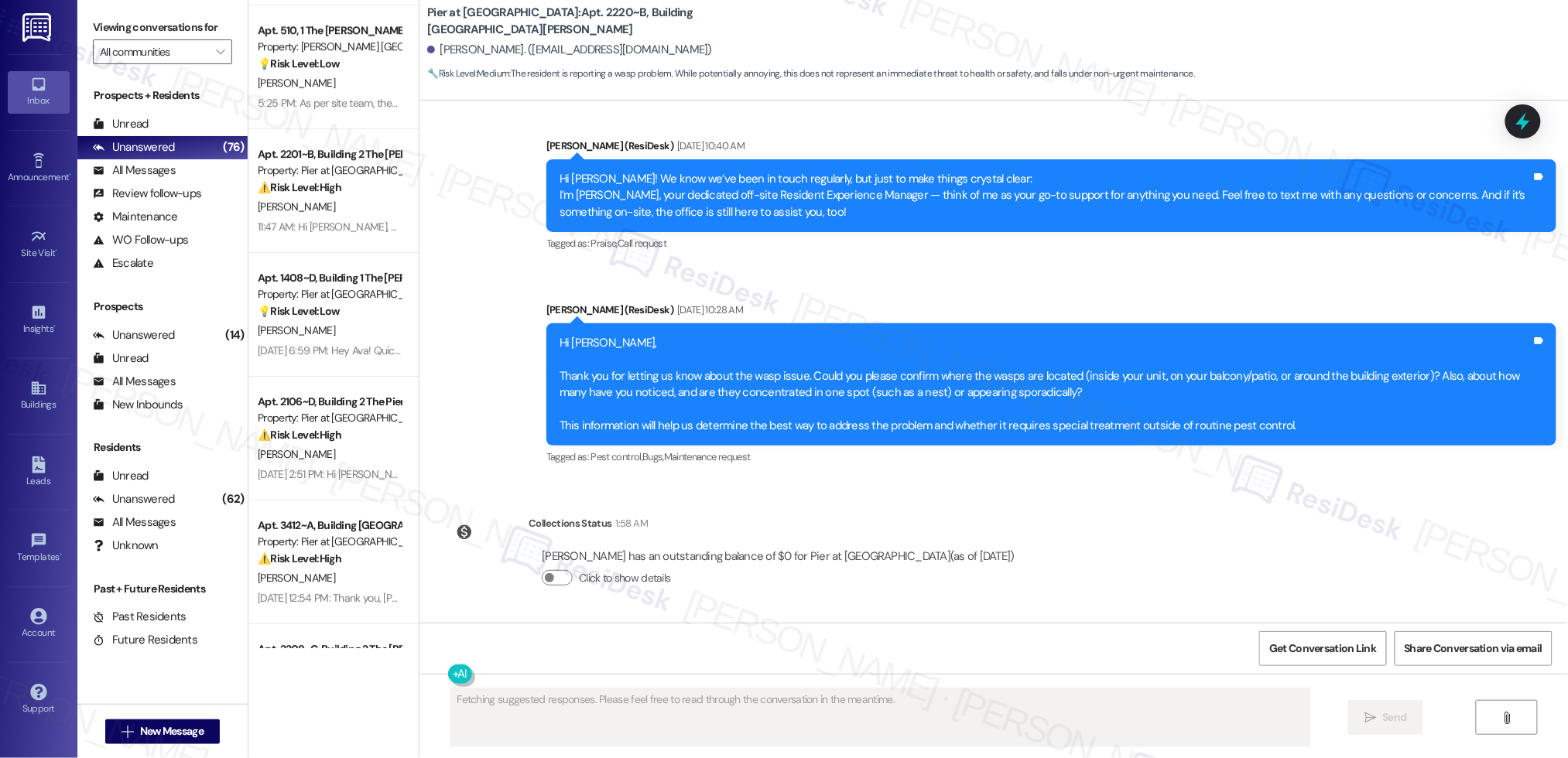
click at [356, 374] on div "Apt. 3312~B, Building 3 The Pier Conway Property: Pier at Conway 🔧 Risk Level: …" at bounding box center [333, 324] width 171 height 649
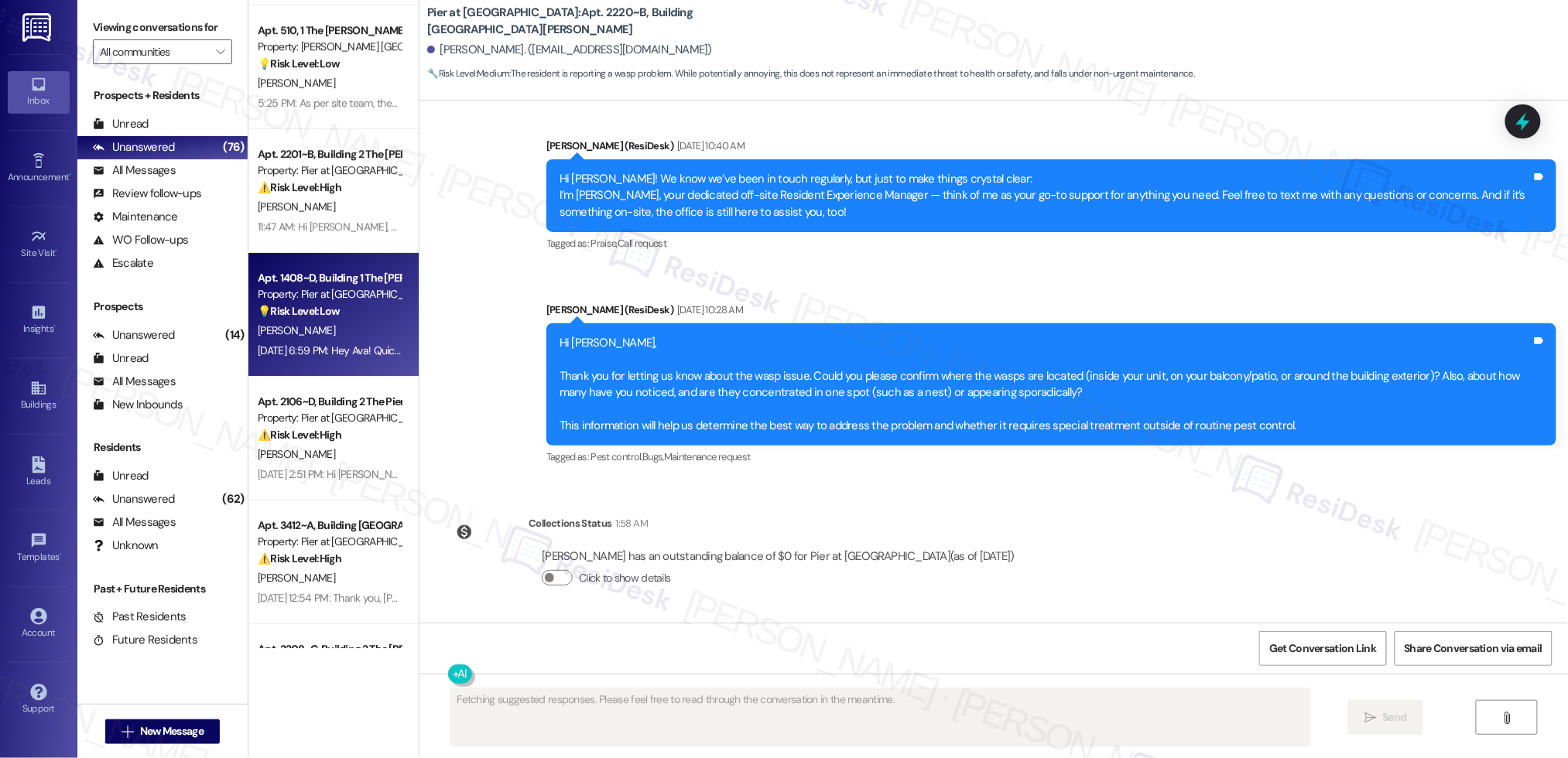
click at [356, 374] on div "Apt. 1408~D, Building 1 The Pier Conway Property: Pier at Conway 💡 Risk Level: …" at bounding box center [333, 315] width 171 height 124
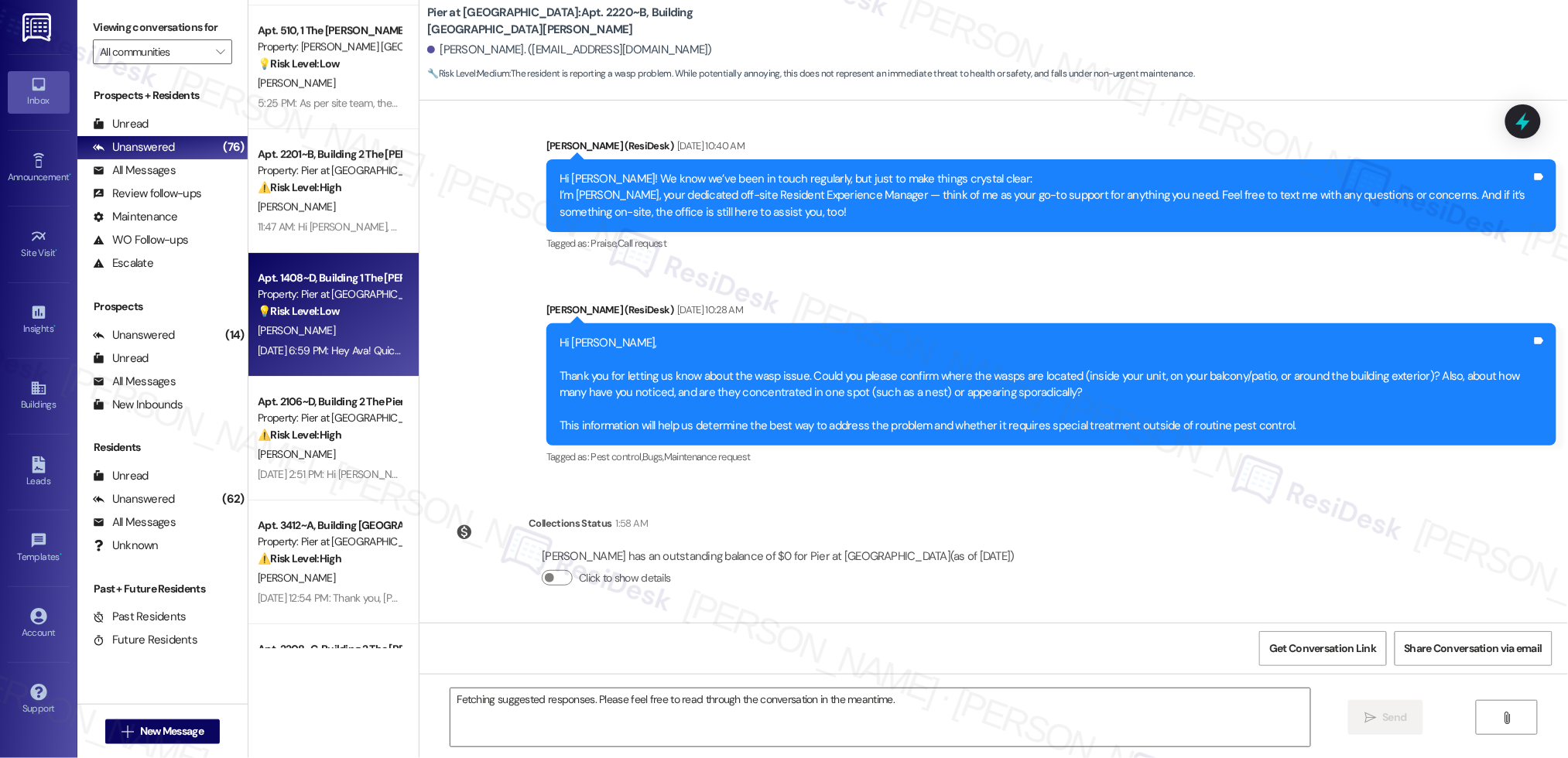
click at [356, 374] on div "Apt. 1408~D, Building 1 The Pier Conway Property: Pier at Conway 💡 Risk Level: …" at bounding box center [333, 315] width 171 height 124
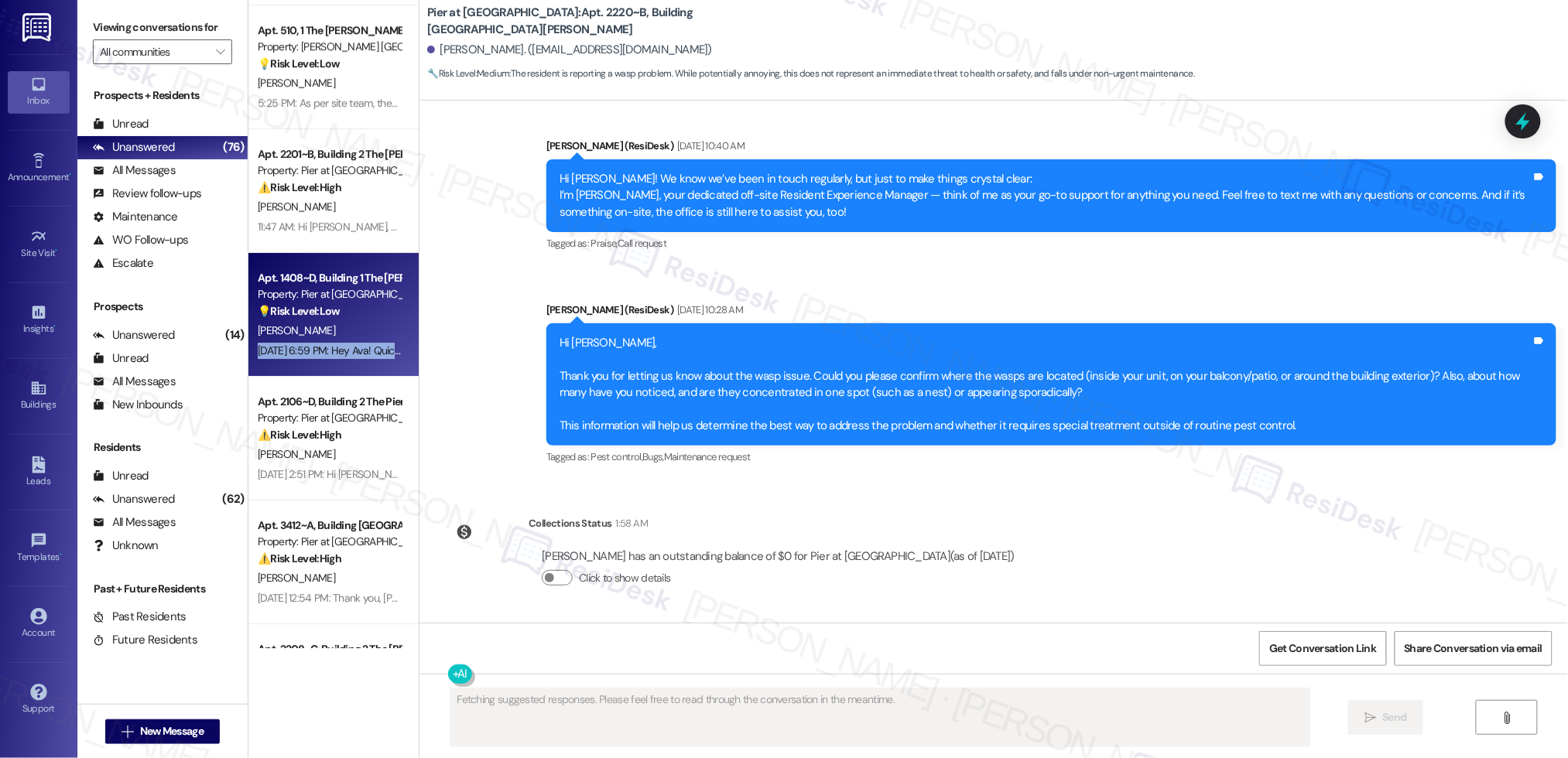
click at [356, 374] on div "Apt. 1408~D, Building 1 The Pier Conway Property: Pier at Conway 💡 Risk Level: …" at bounding box center [333, 315] width 171 height 124
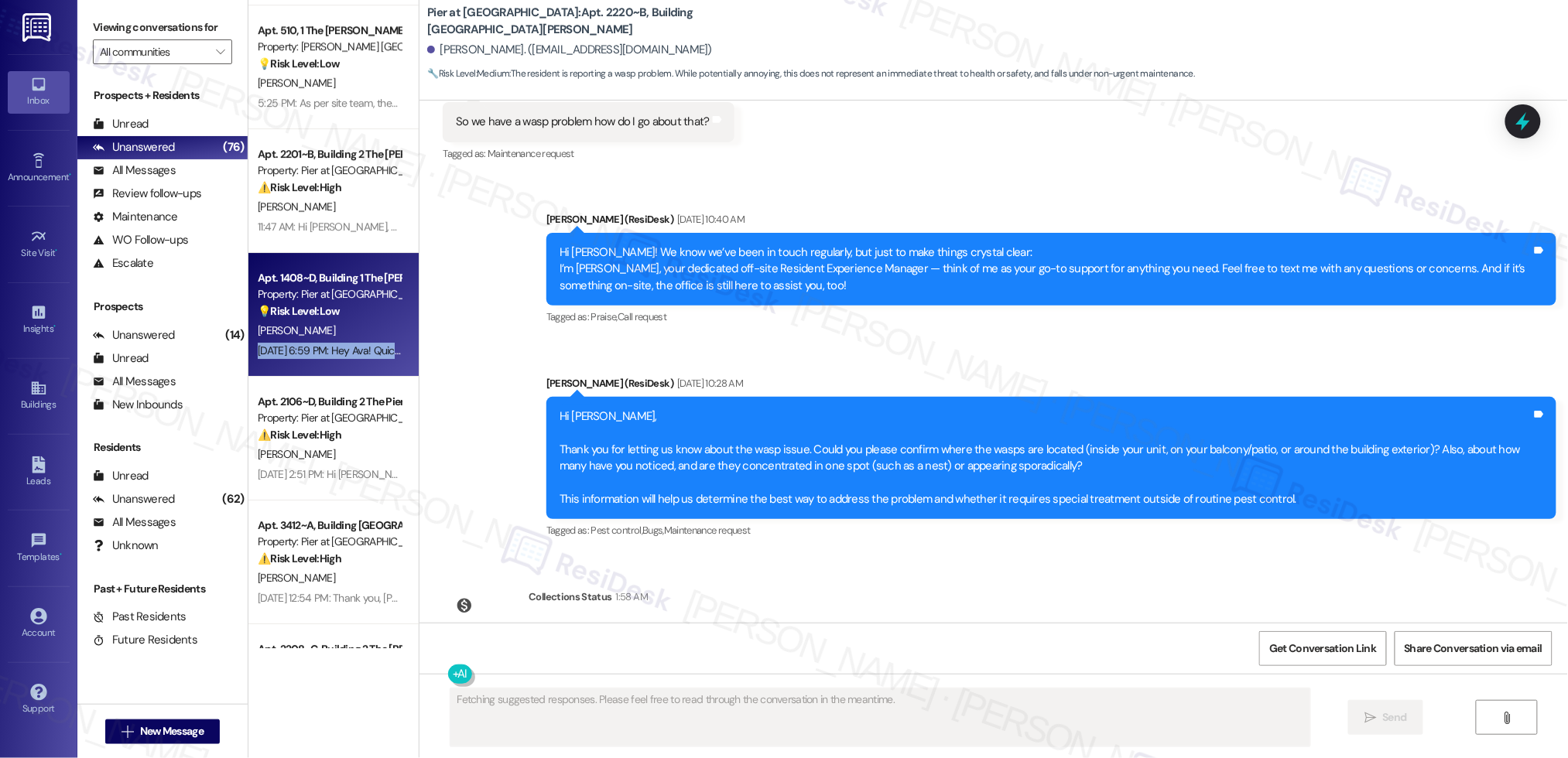
click at [356, 374] on div "Apt. 1408~D, Building 1 The Pier Conway Property: Pier at Conway 💡 Risk Level: …" at bounding box center [333, 315] width 171 height 124
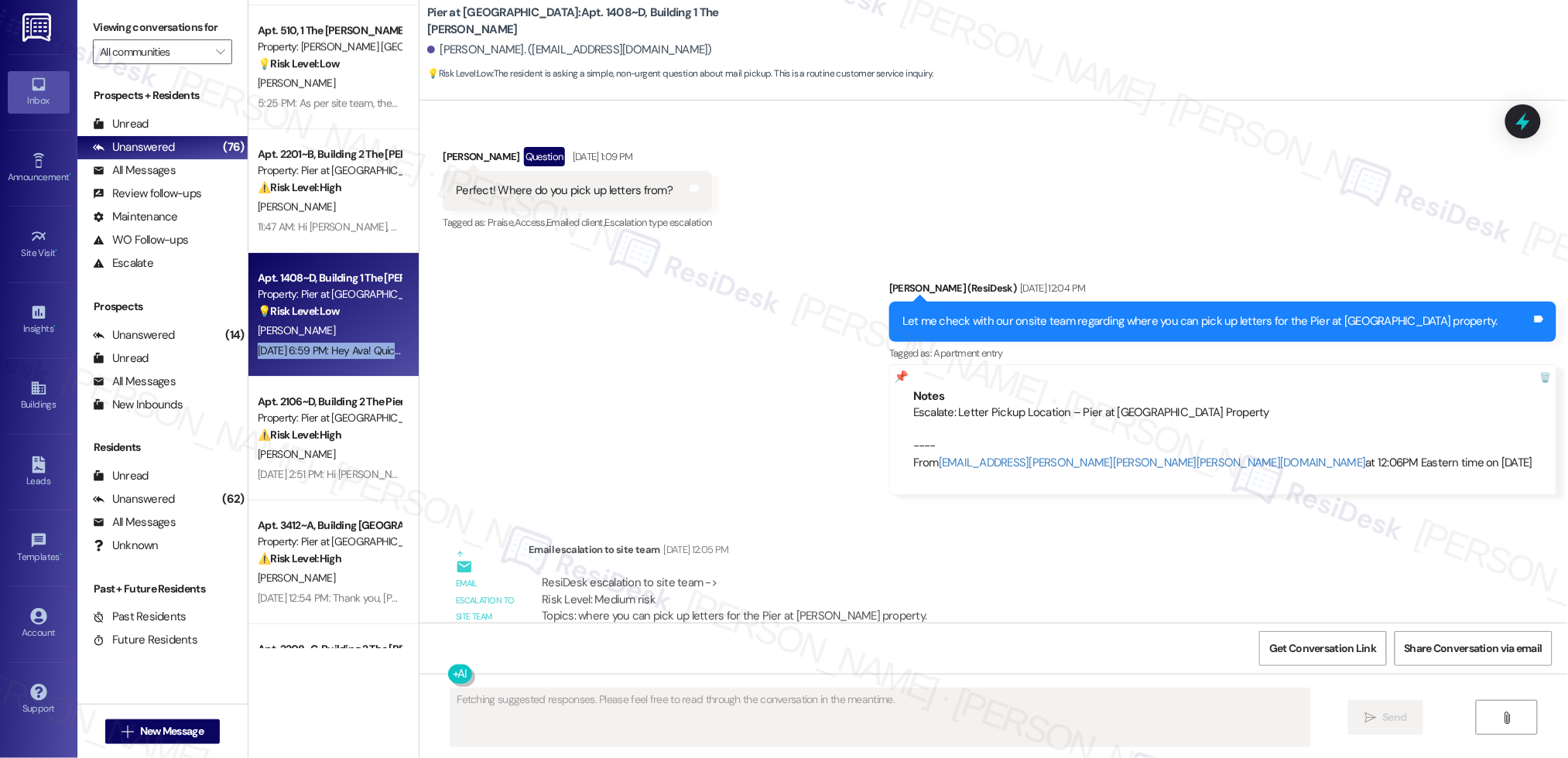
click at [356, 374] on div "Apt. 1408~D, Building 1 The Pier Conway Property: Pier at Conway 💡 Risk Level: …" at bounding box center [333, 315] width 171 height 124
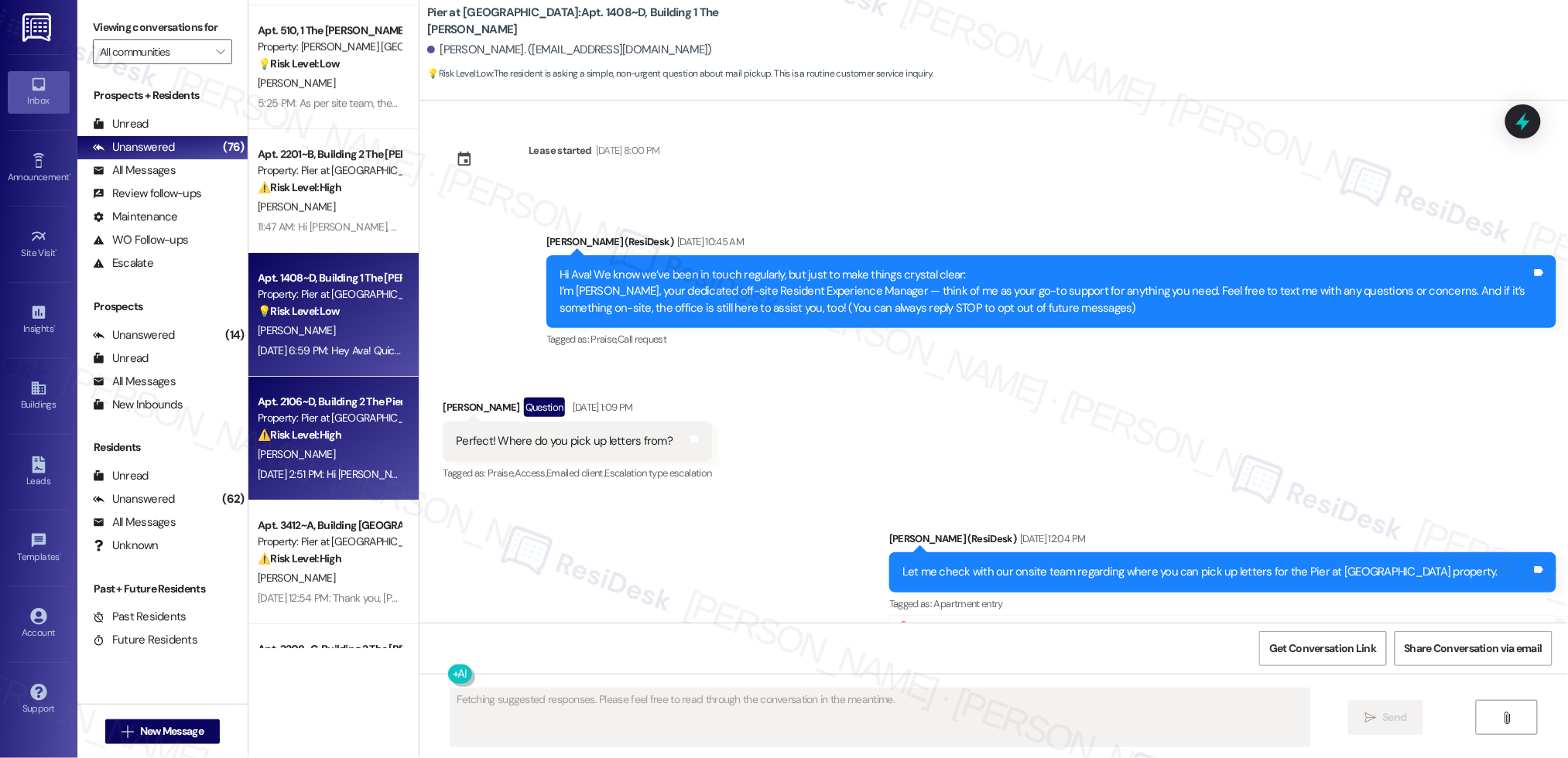
scroll to position [0, 0]
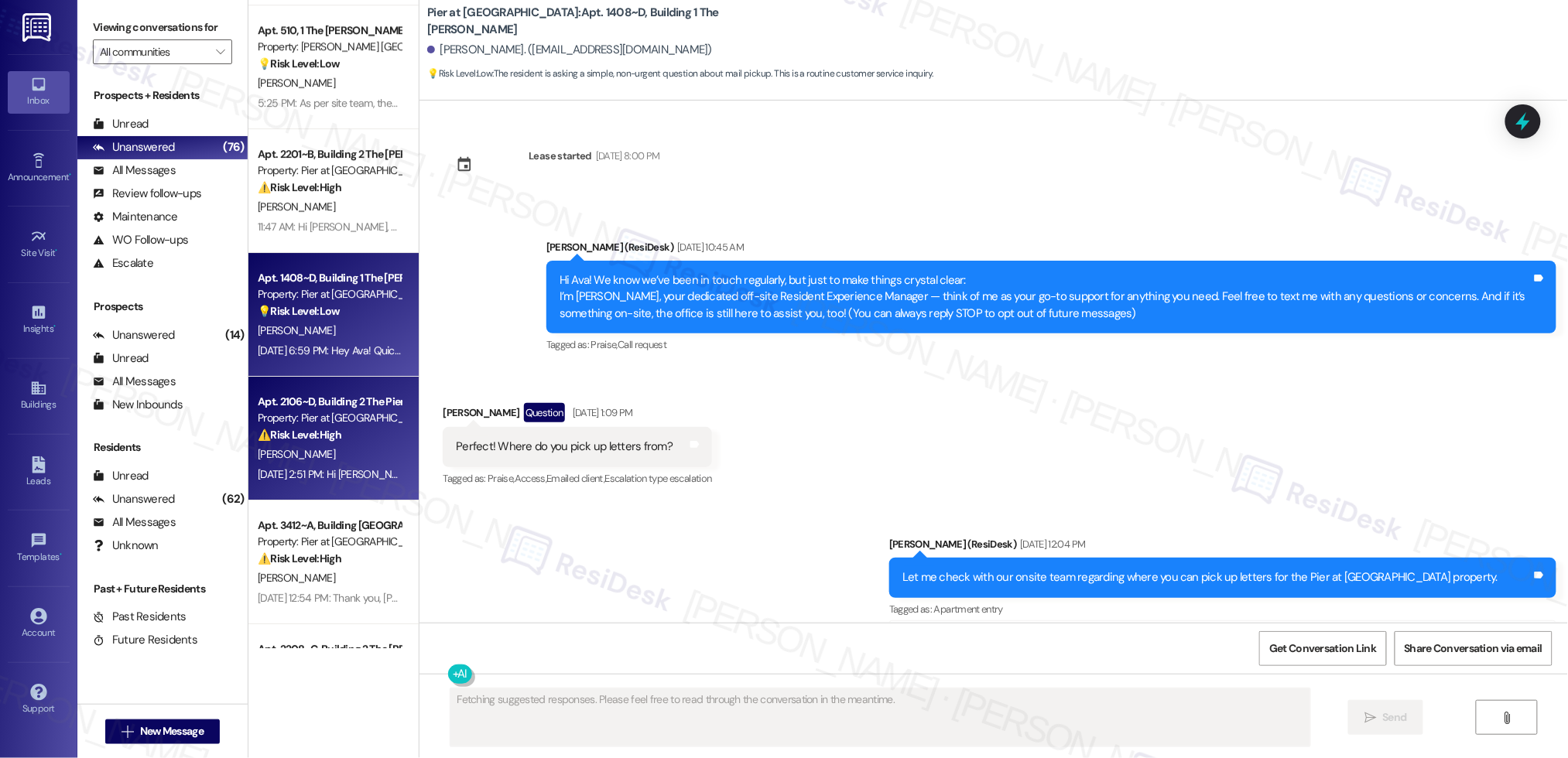
click at [358, 381] on div "Apt. 2106~D, Building 2 The Pier Conway Property: Pier at Conway ⚠️ Risk Level:…" at bounding box center [333, 438] width 171 height 124
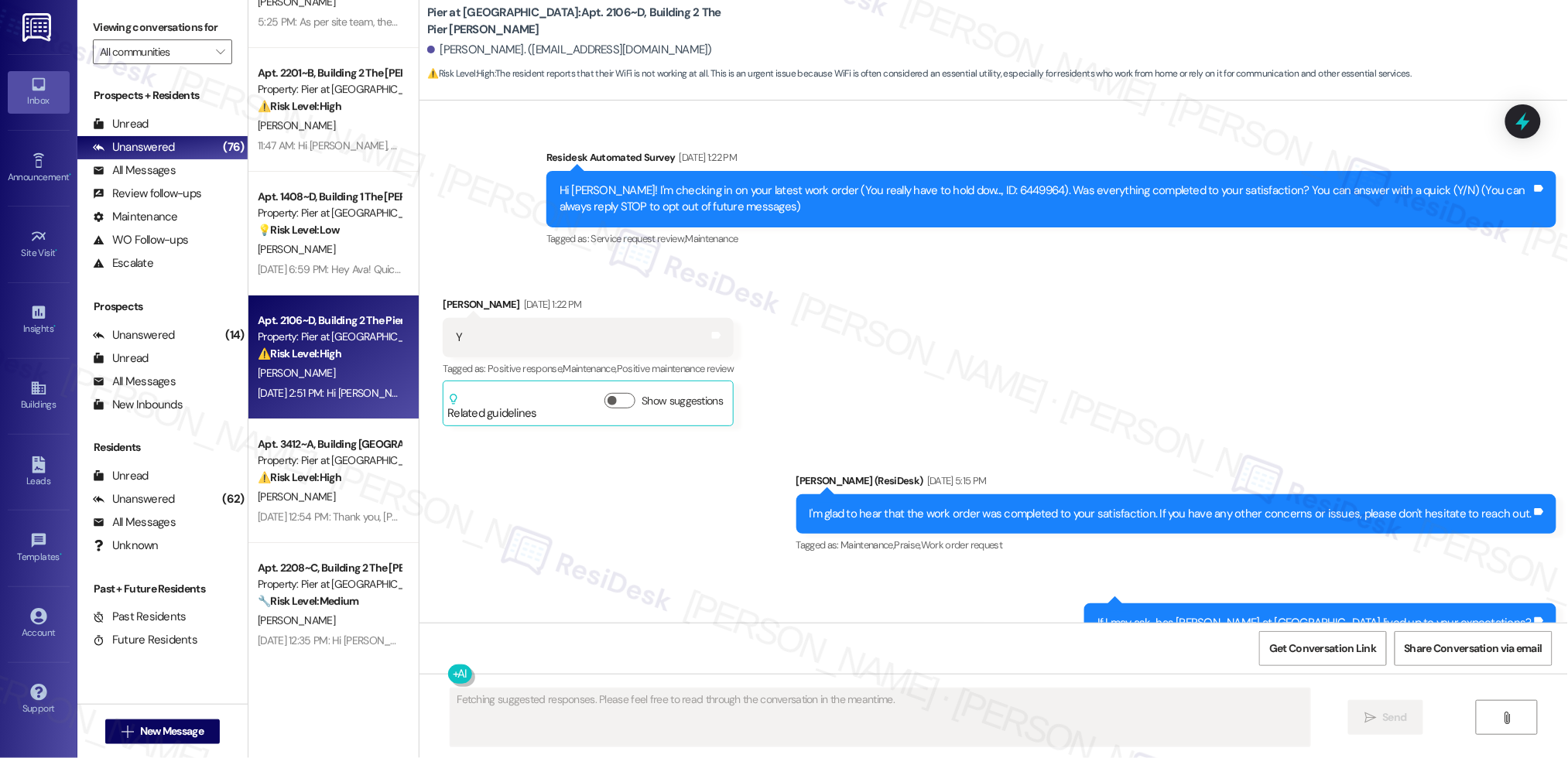
scroll to position [2088, 0]
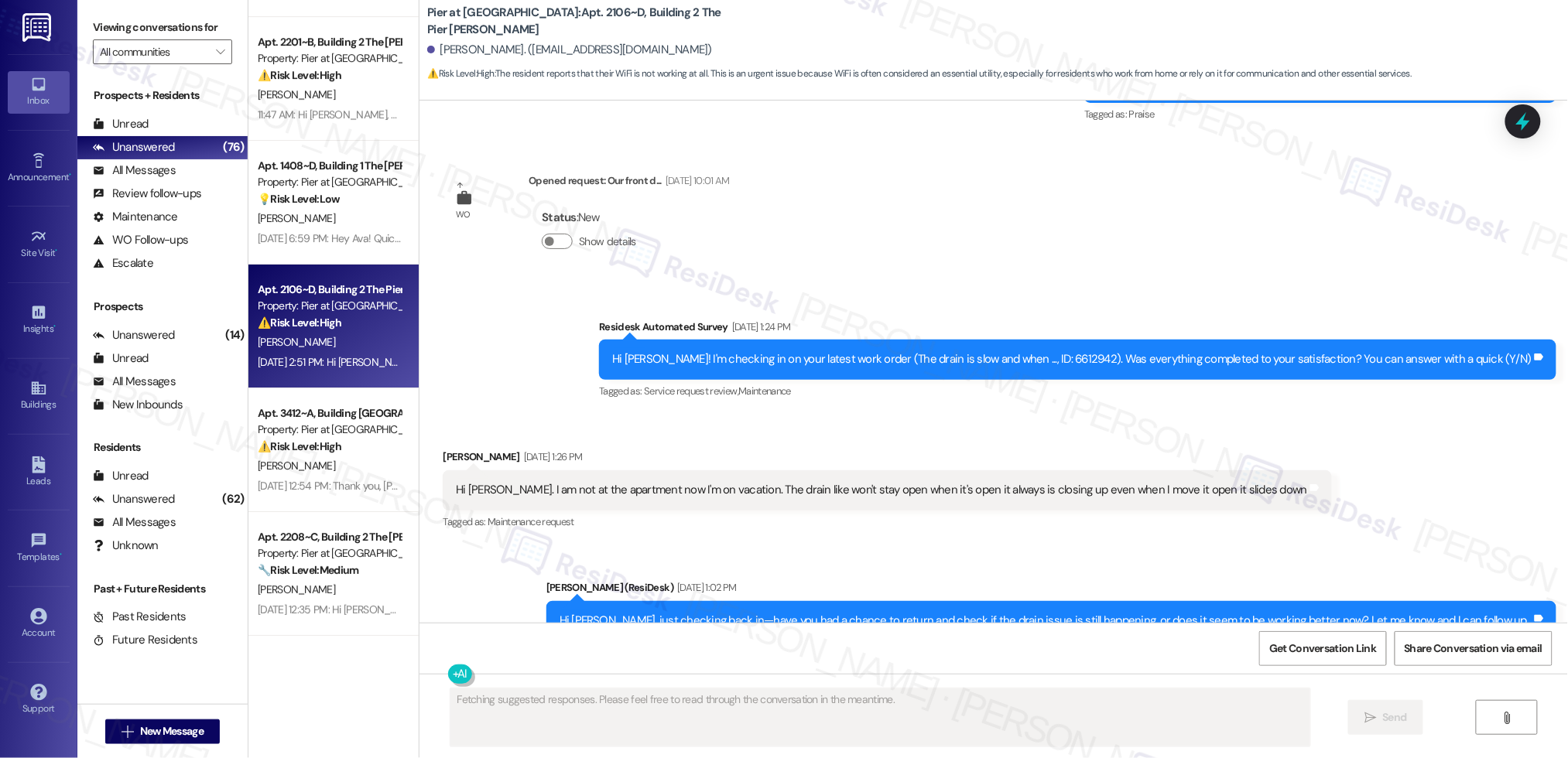
click at [311, 400] on div "Apt. 2104 (ALT)~C, Building 2 The Pier Conway Property: Pier at Conway 💡 Risk L…" at bounding box center [333, 324] width 171 height 649
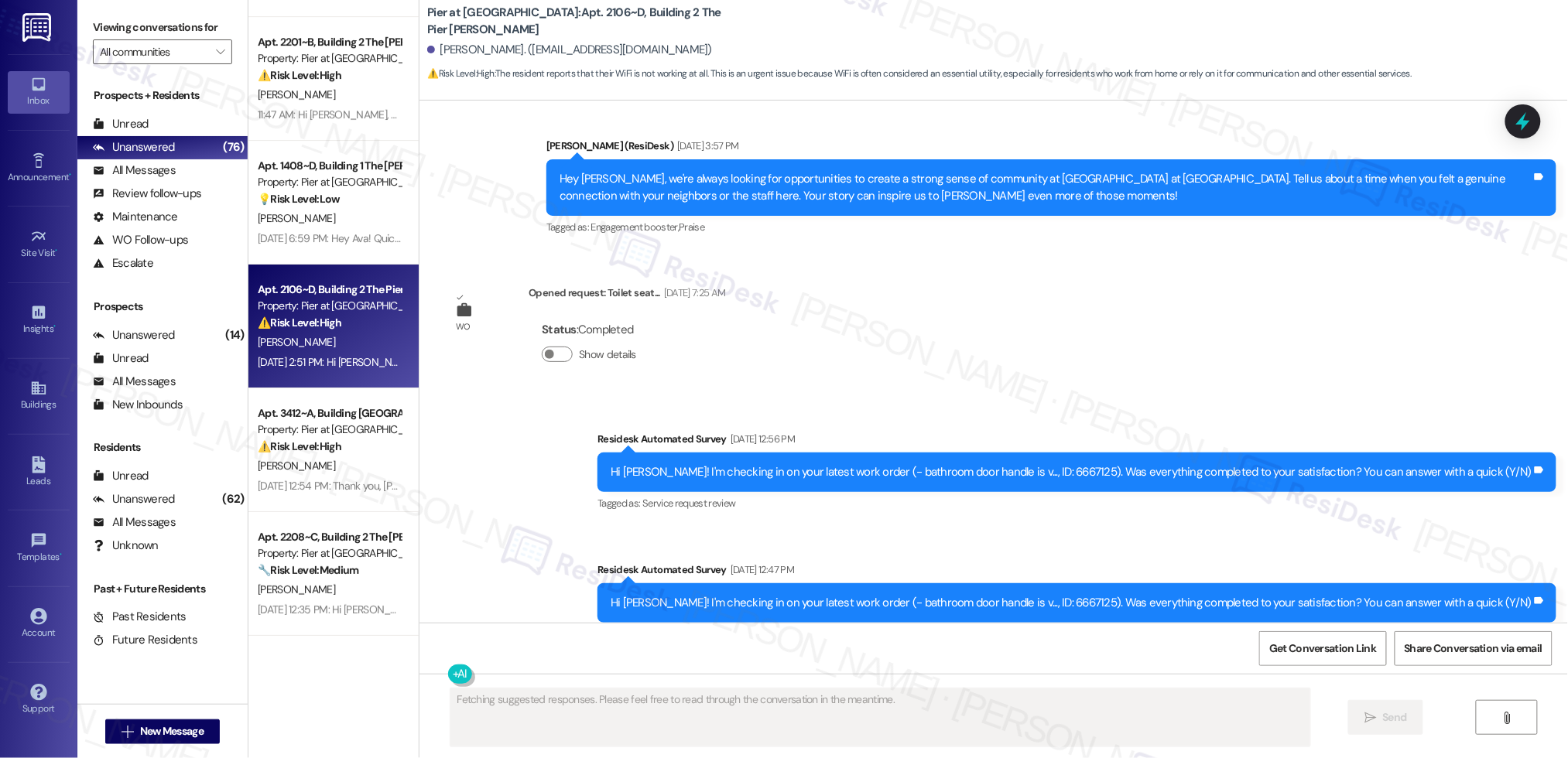
click at [312, 400] on div "Apt. 3312~B, Building 3 The Pier Conway Property: Pier at Conway 🔧 Risk Level: …" at bounding box center [333, 324] width 171 height 649
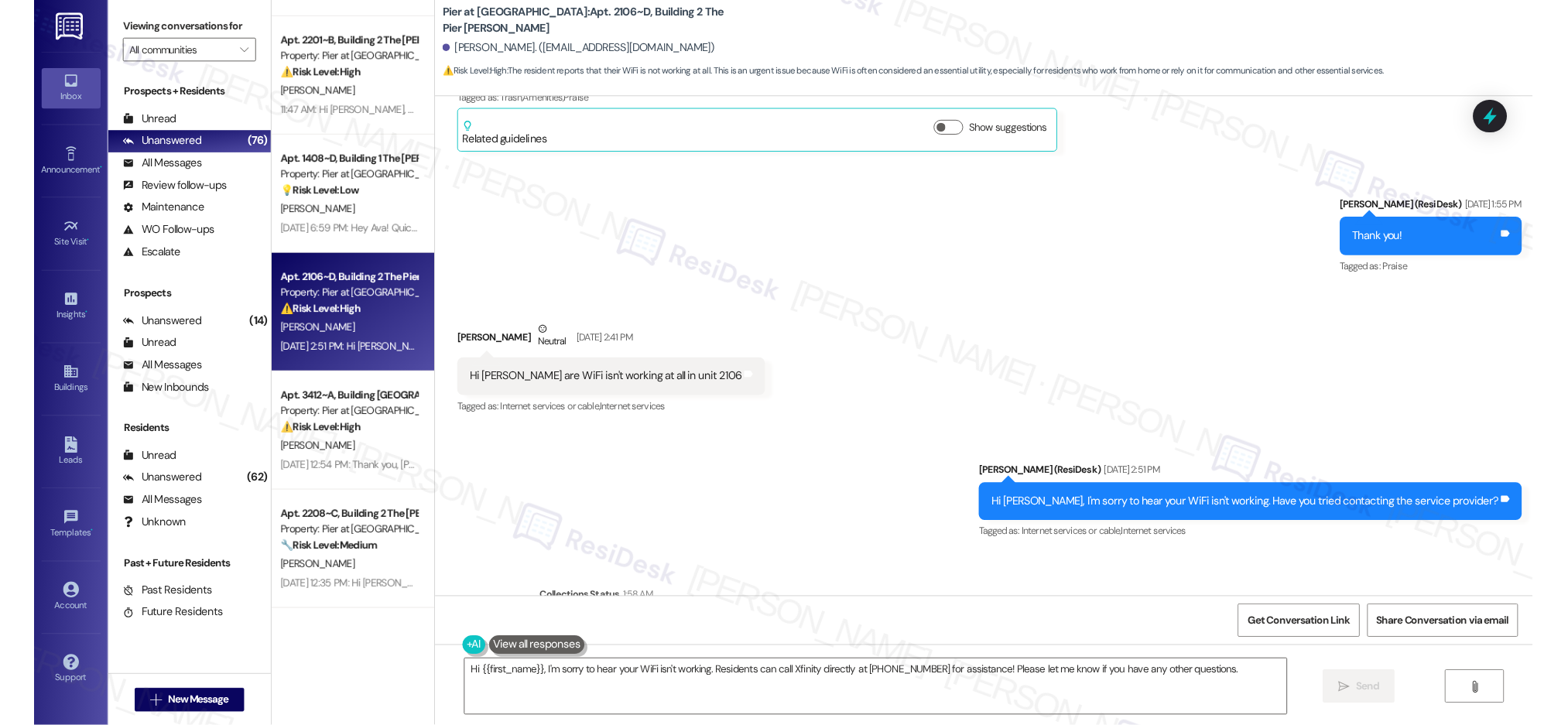
scroll to position [4282, 0]
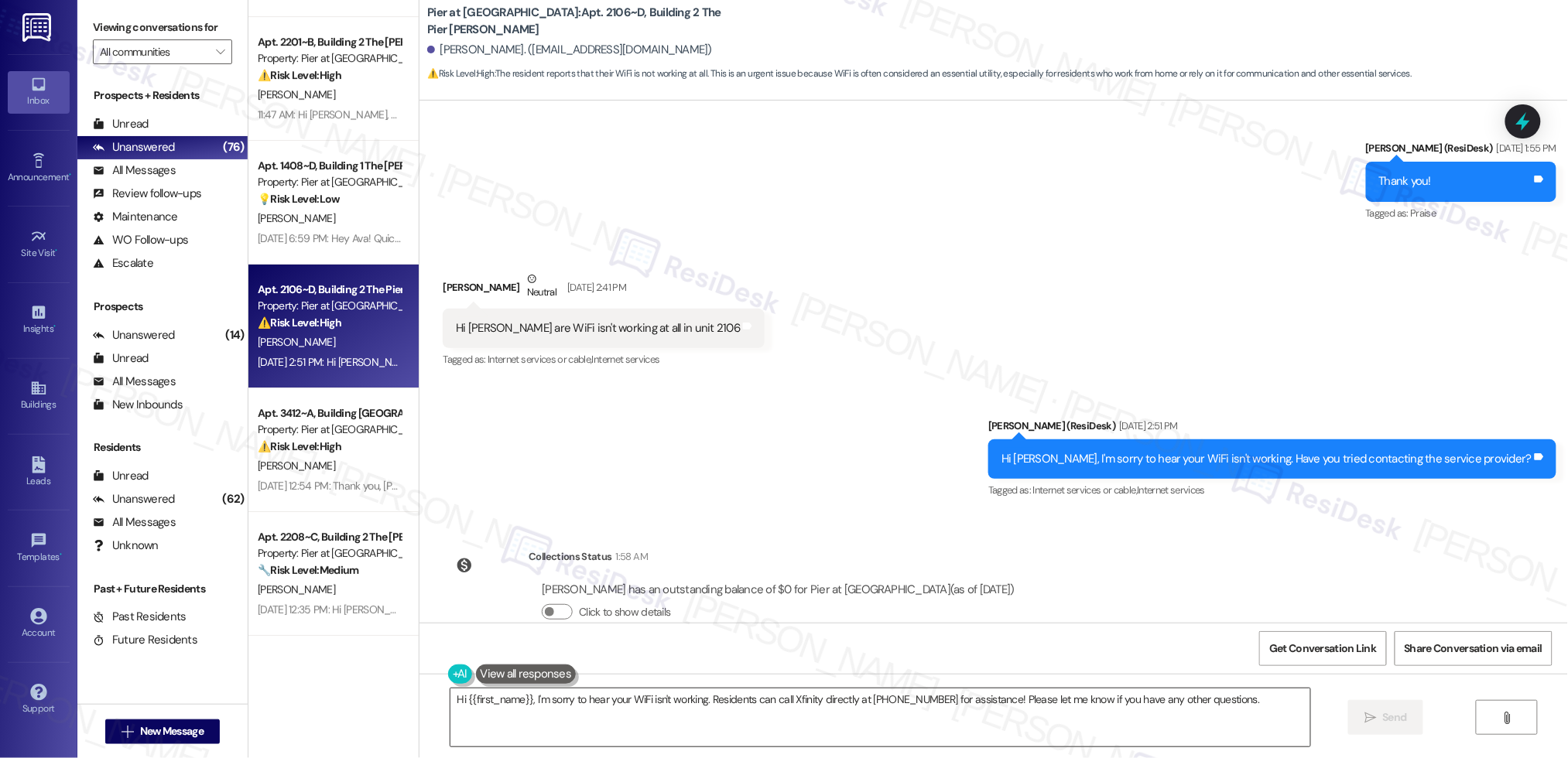
click at [612, 698] on textarea "Hi {{first_name}}, I'm sorry to hear your WiFi isn't working. Residents can cal…" at bounding box center [880, 718] width 860 height 58
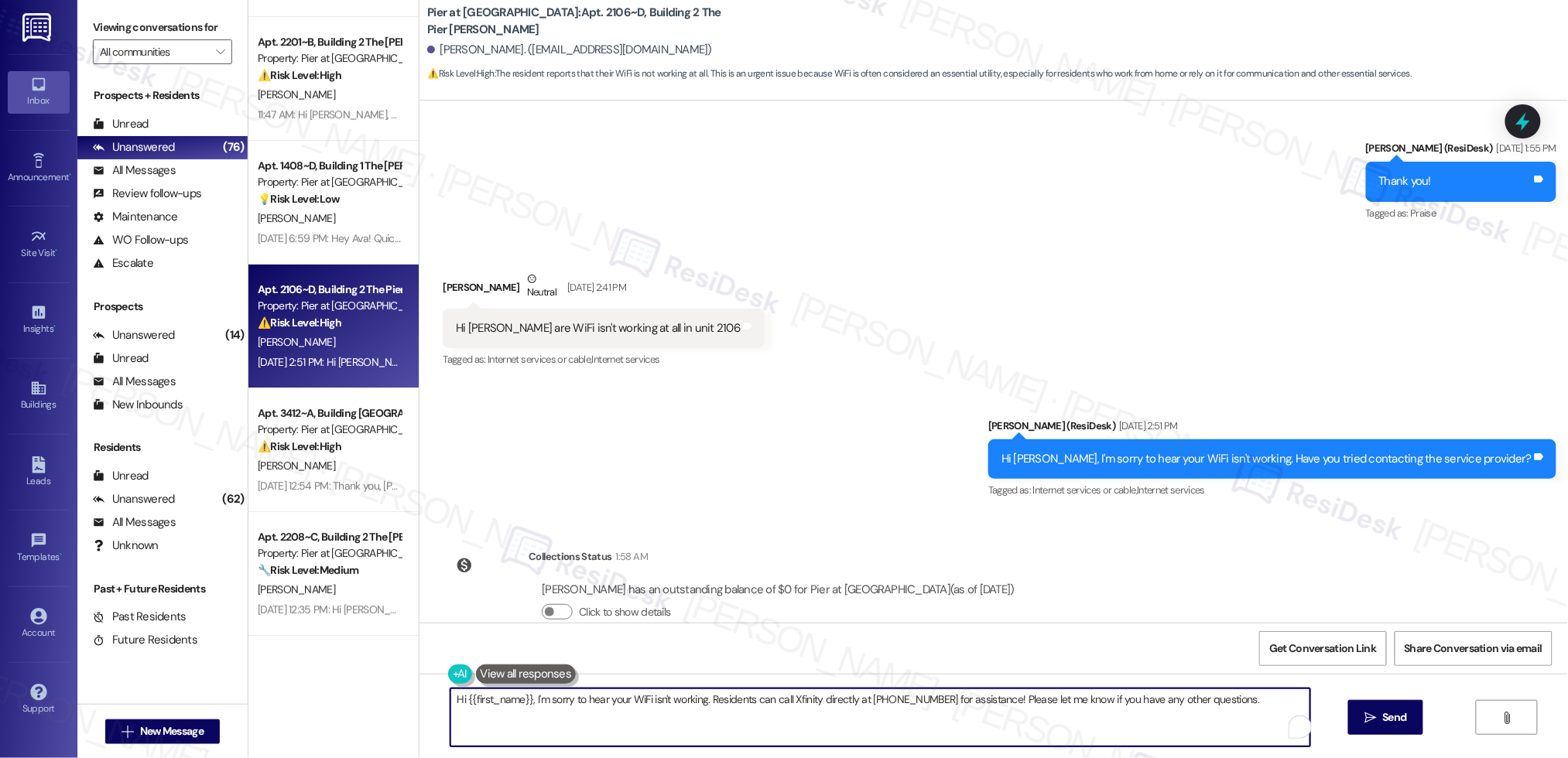
click at [612, 698] on textarea "Hi {{first_name}}, I'm sorry to hear your WiFi isn't working. Residents can cal…" at bounding box center [880, 718] width 860 height 58
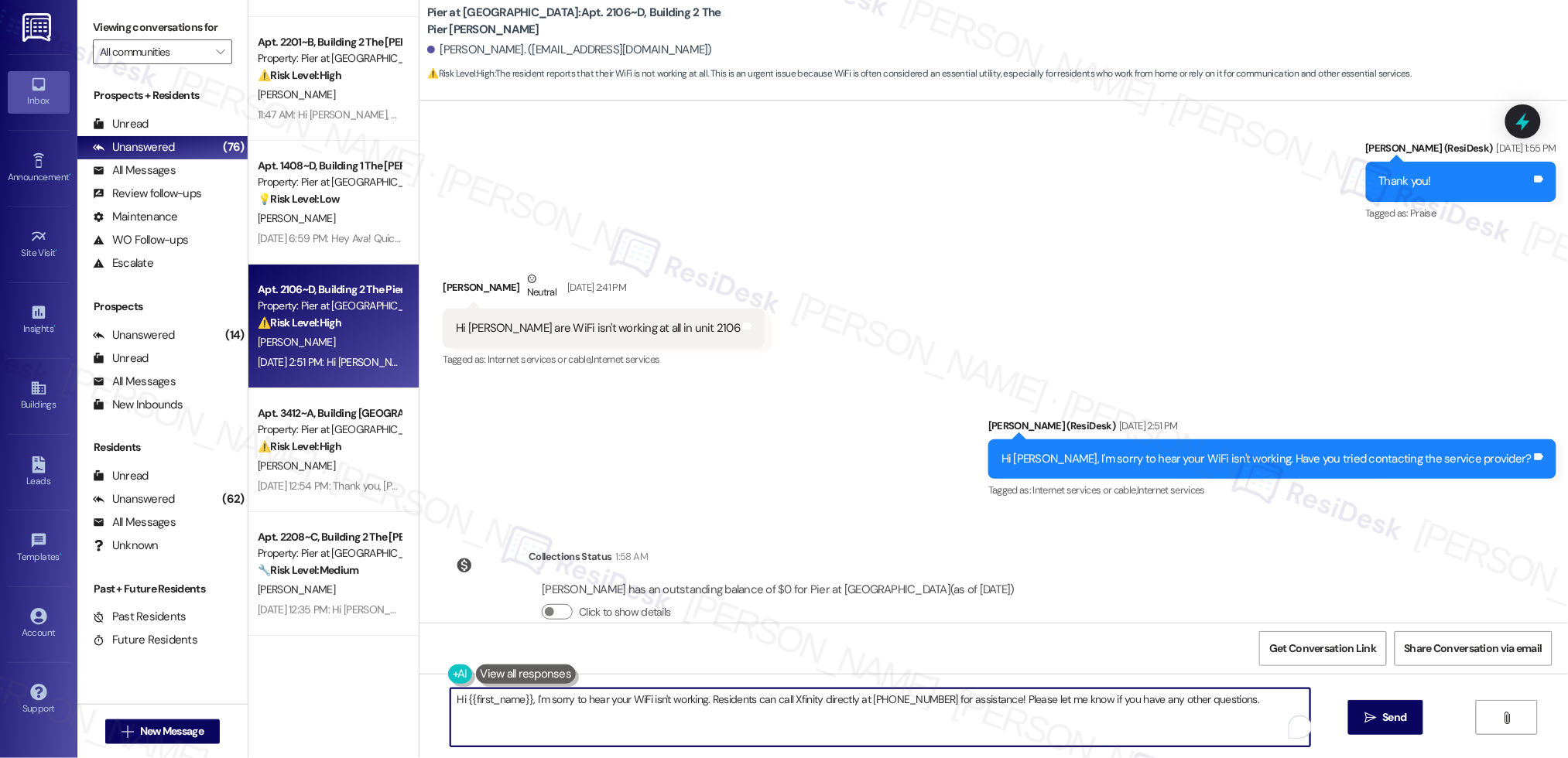
click at [613, 699] on textarea "Hi {{first_name}}, I'm sorry to hear your WiFi isn't working. Residents can cal…" at bounding box center [880, 718] width 860 height 58
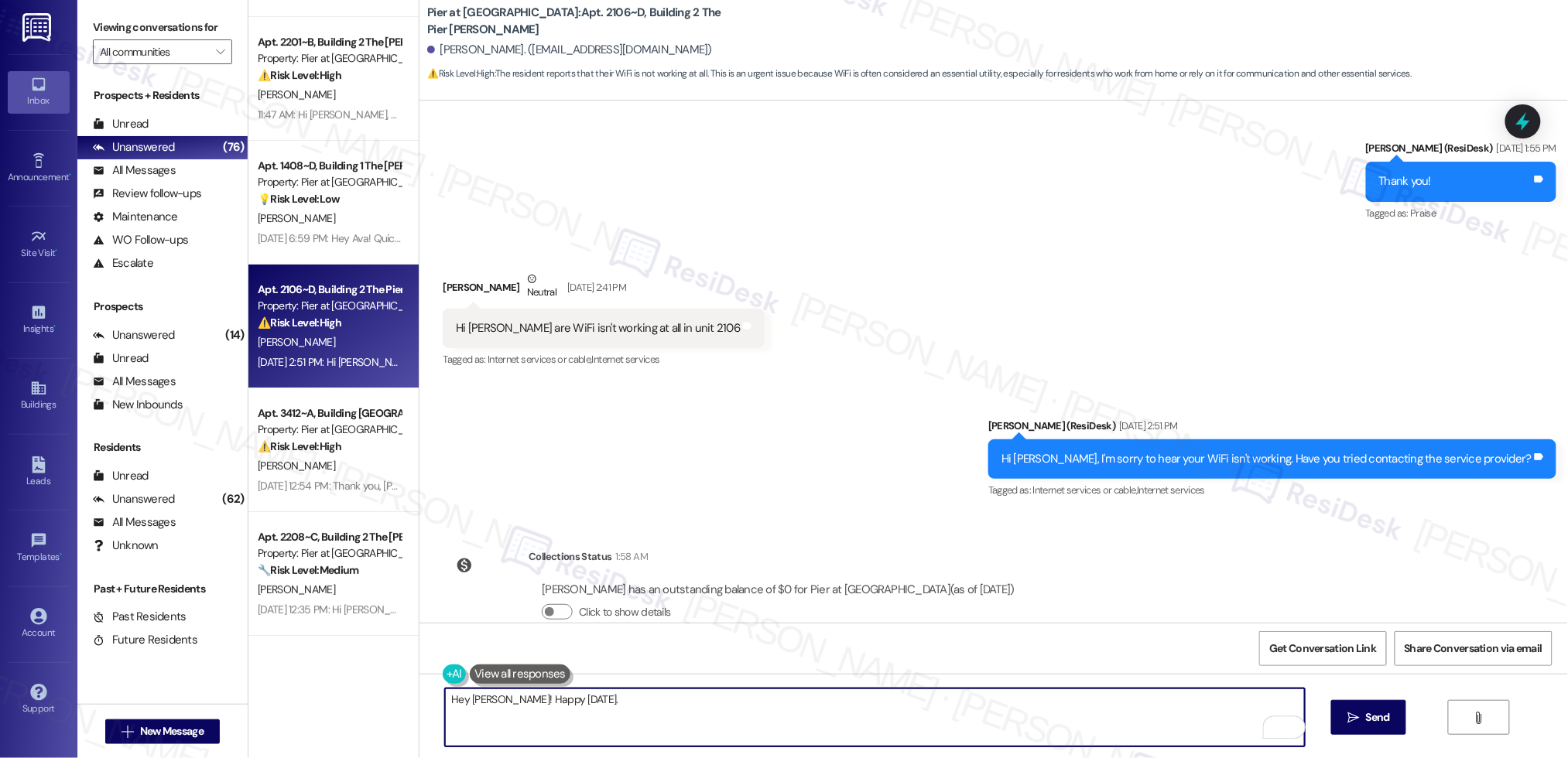
type textarea "Hey [PERSON_NAME]! Happy [DATE]."
drag, startPoint x: 1319, startPoint y: 420, endPoint x: 1315, endPoint y: 505, distance: 85.1
click at [1319, 451] on div "Hi [PERSON_NAME], I'm sorry to hear your WiFi isn't working. Have you tried con…" at bounding box center [1267, 459] width 530 height 17
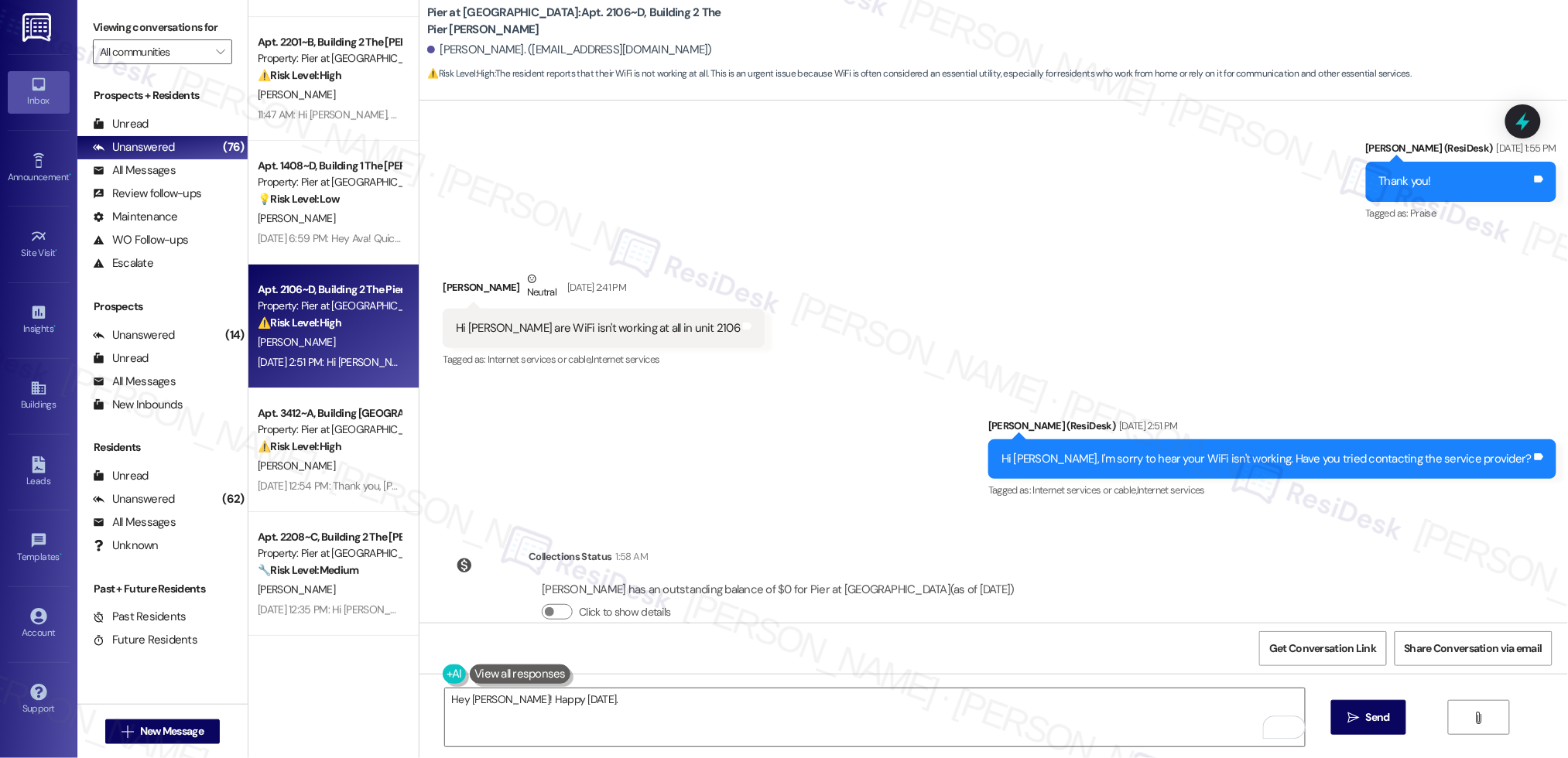
click at [1237, 566] on div "WO Opened request: the sink wa... Aug 21, 2024 at 3:36 PM Status : Completed Sh…" at bounding box center [993, 361] width 1149 height 522
click at [1379, 735] on button " Send" at bounding box center [1368, 718] width 75 height 35
click at [1057, 717] on textarea "Hey [PERSON_NAME]! Happy [DATE]." at bounding box center [876, 718] width 860 height 58
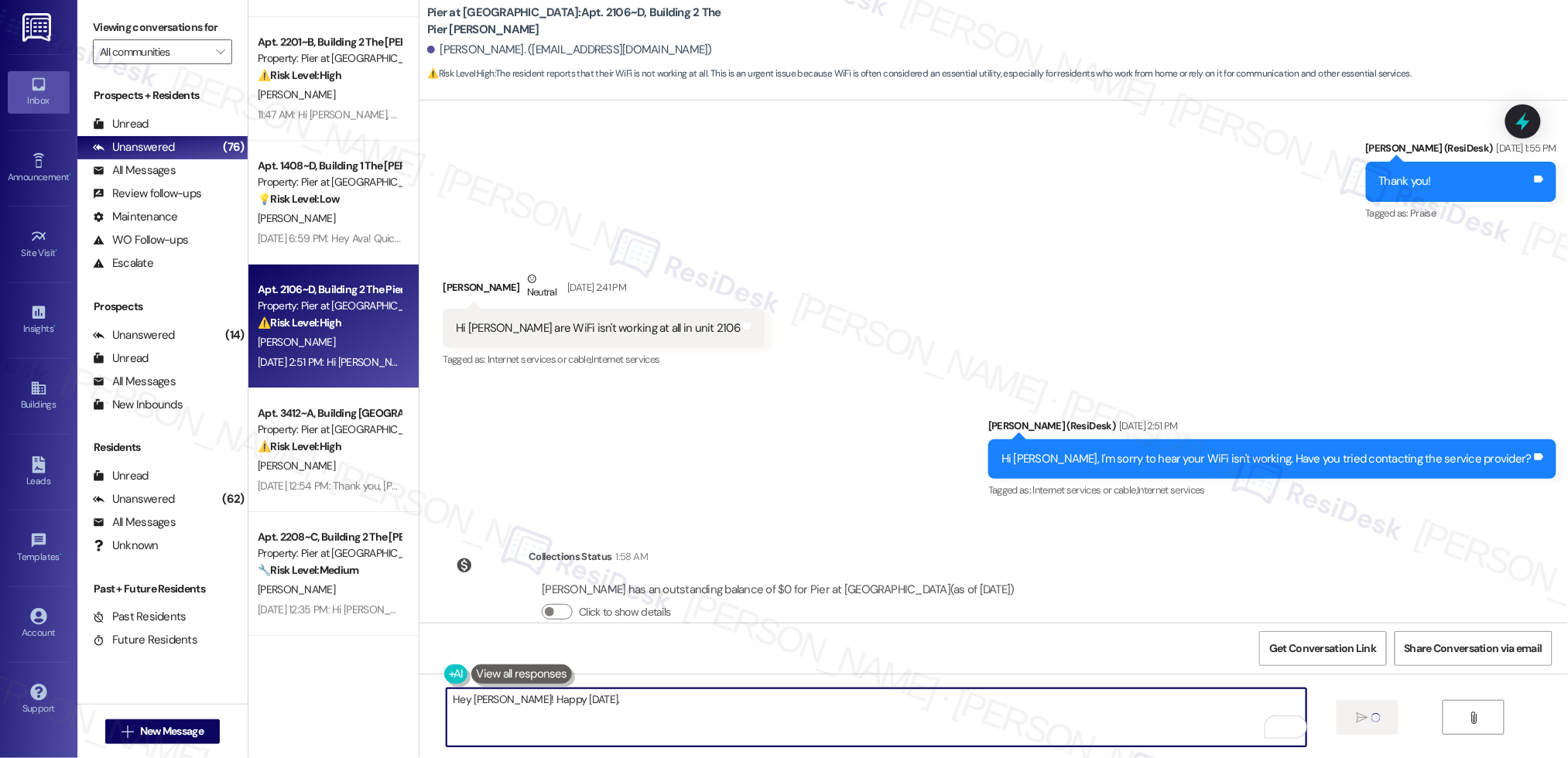
click at [853, 719] on textarea "Hey [PERSON_NAME]! Happy [DATE]." at bounding box center [876, 718] width 860 height 58
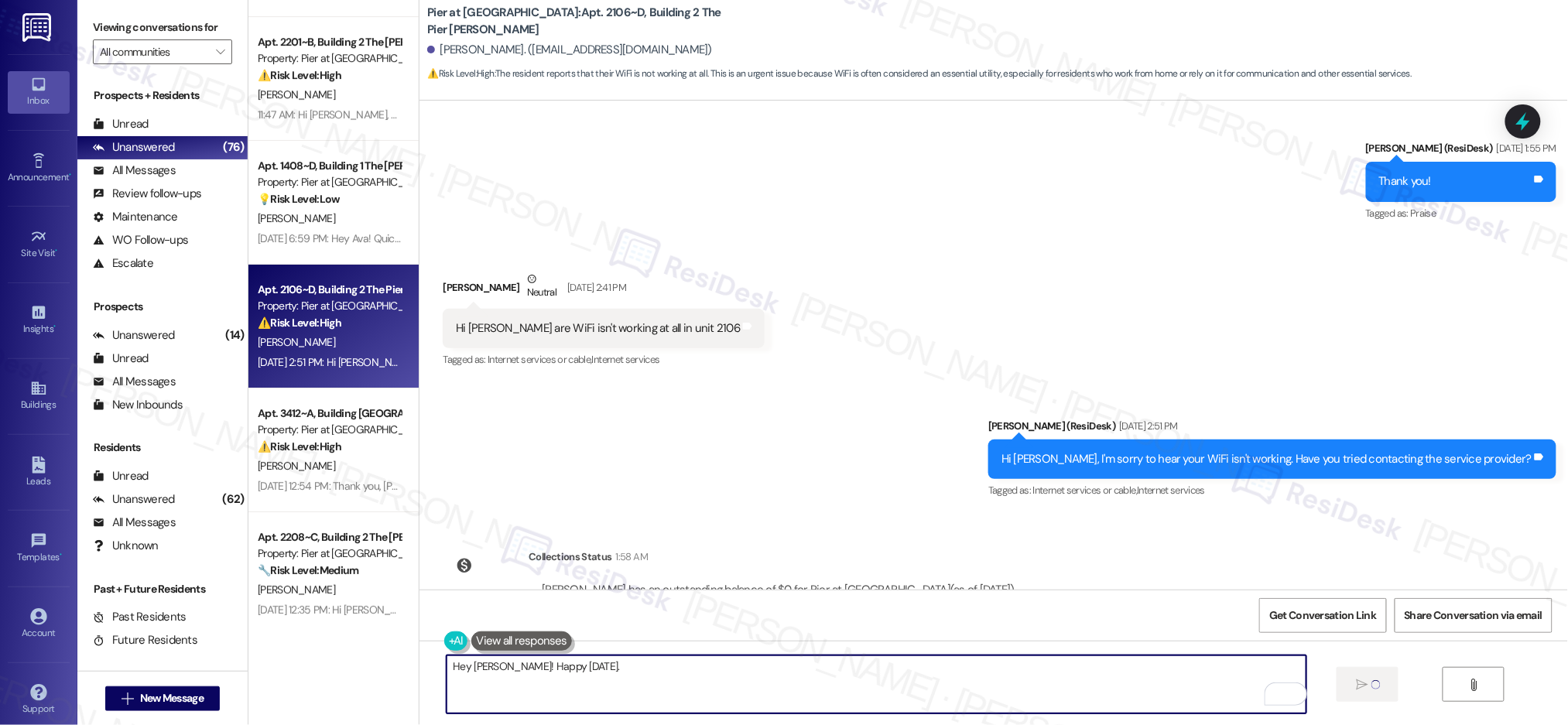
drag, startPoint x: 911, startPoint y: 699, endPoint x: 918, endPoint y: 692, distance: 9.9
click at [911, 699] on textarea "Hey [PERSON_NAME]! Happy [DATE]." at bounding box center [876, 685] width 860 height 58
drag, startPoint x: 1185, startPoint y: 696, endPoint x: 1154, endPoint y: 686, distance: 32.6
click at [1185, 696] on textarea "Hey [PERSON_NAME]! Happy [DATE]." at bounding box center [876, 685] width 860 height 58
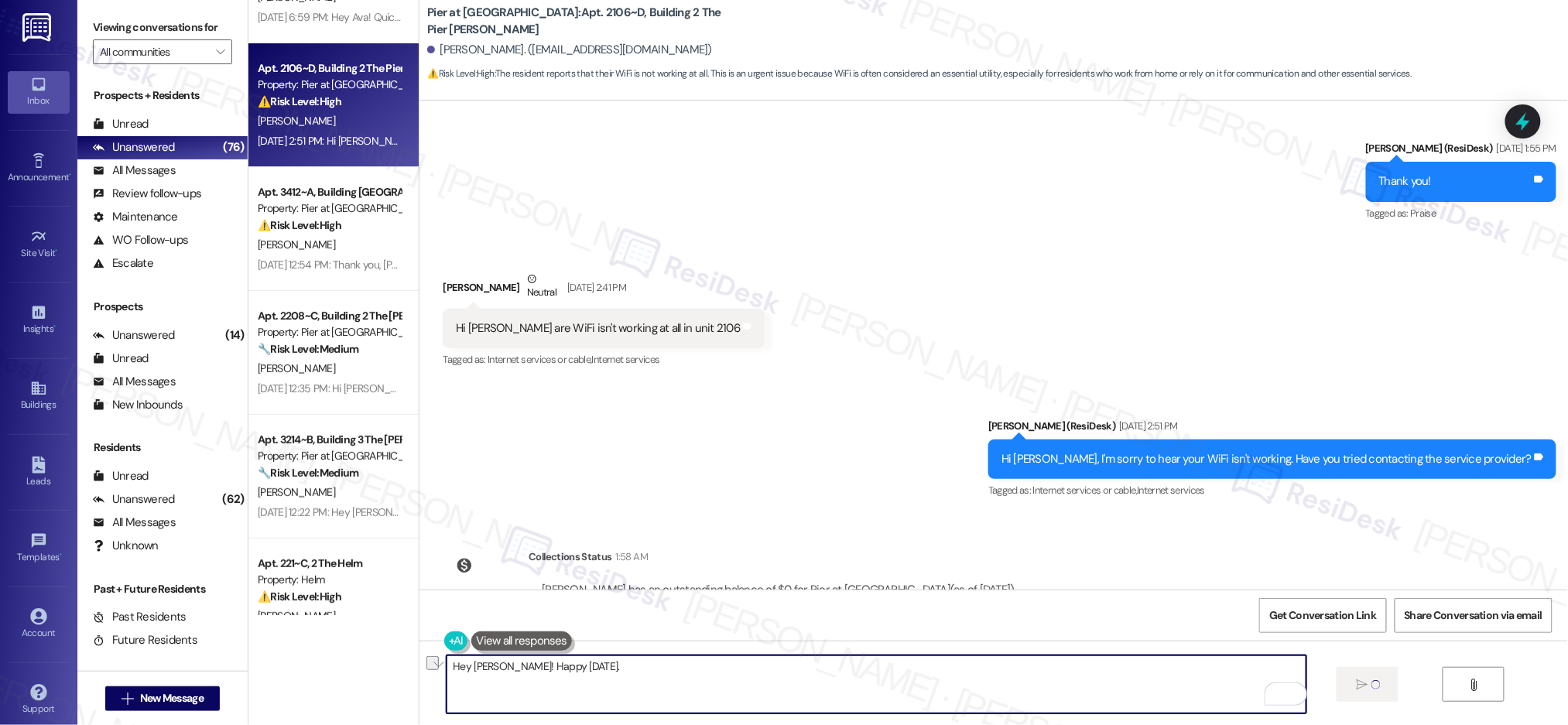
scroll to position [2309, 0]
click at [329, 115] on div "[PERSON_NAME]" at bounding box center [329, 122] width 146 height 19
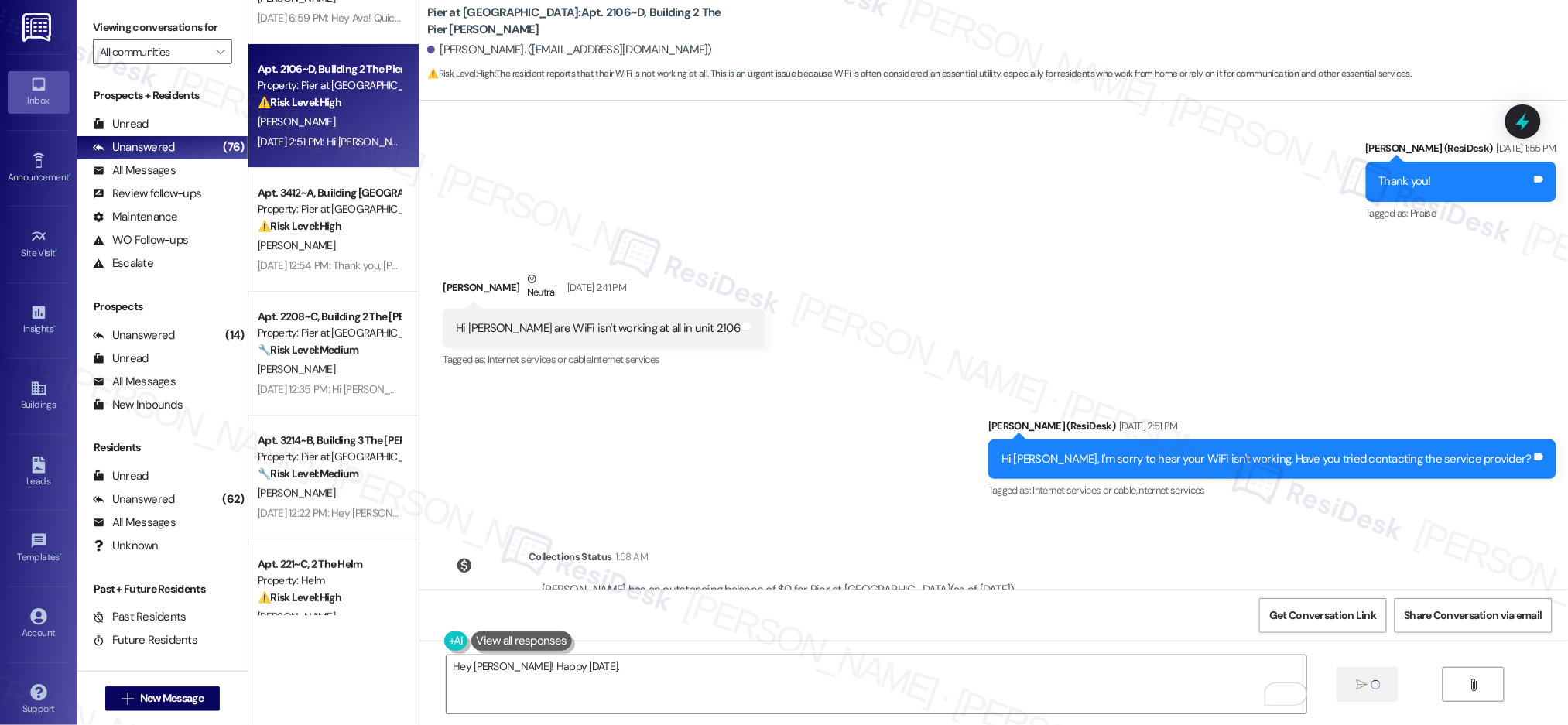
click at [329, 115] on div "[PERSON_NAME]" at bounding box center [329, 122] width 146 height 19
drag, startPoint x: 329, startPoint y: 115, endPoint x: 348, endPoint y: 126, distance: 22.0
click at [329, 115] on div "[PERSON_NAME]" at bounding box center [329, 122] width 146 height 19
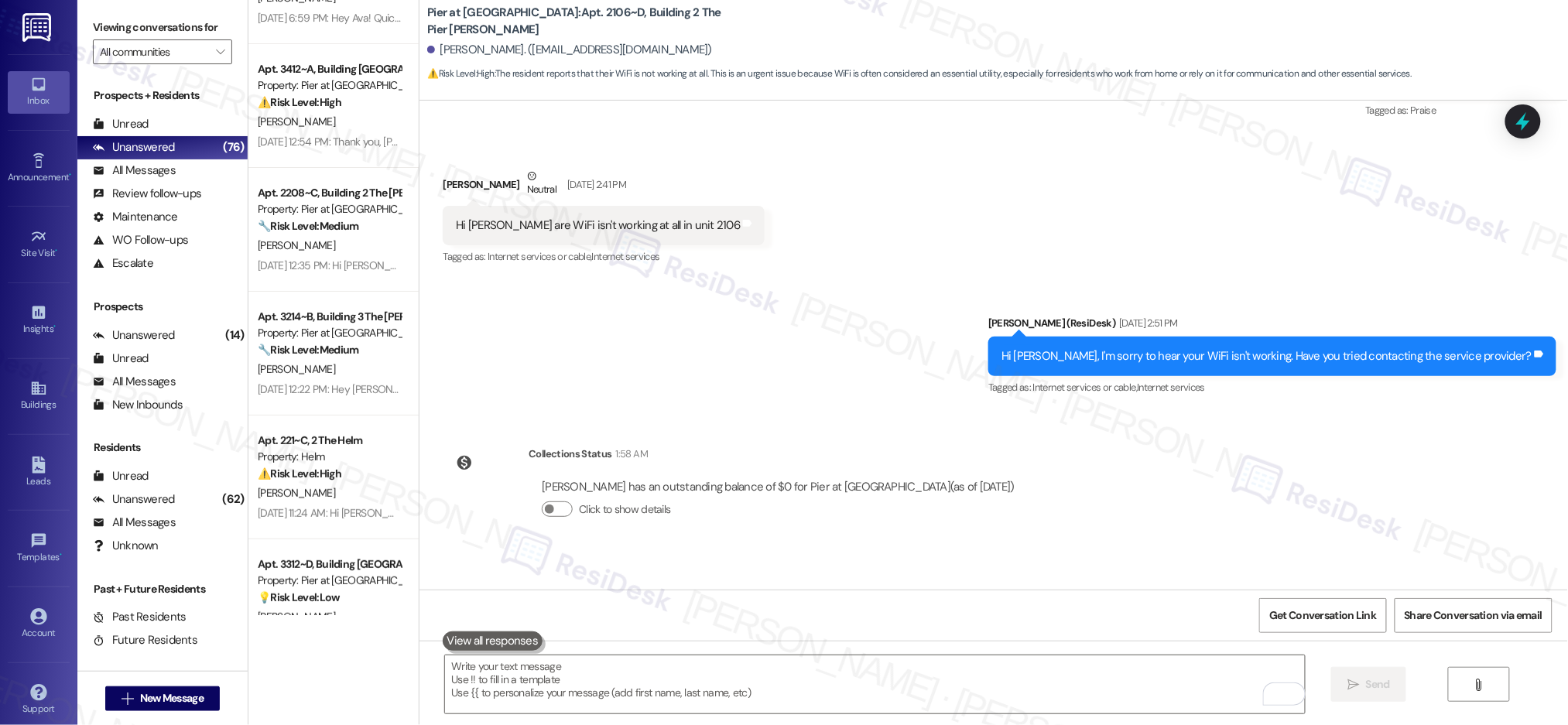
scroll to position [4421, 0]
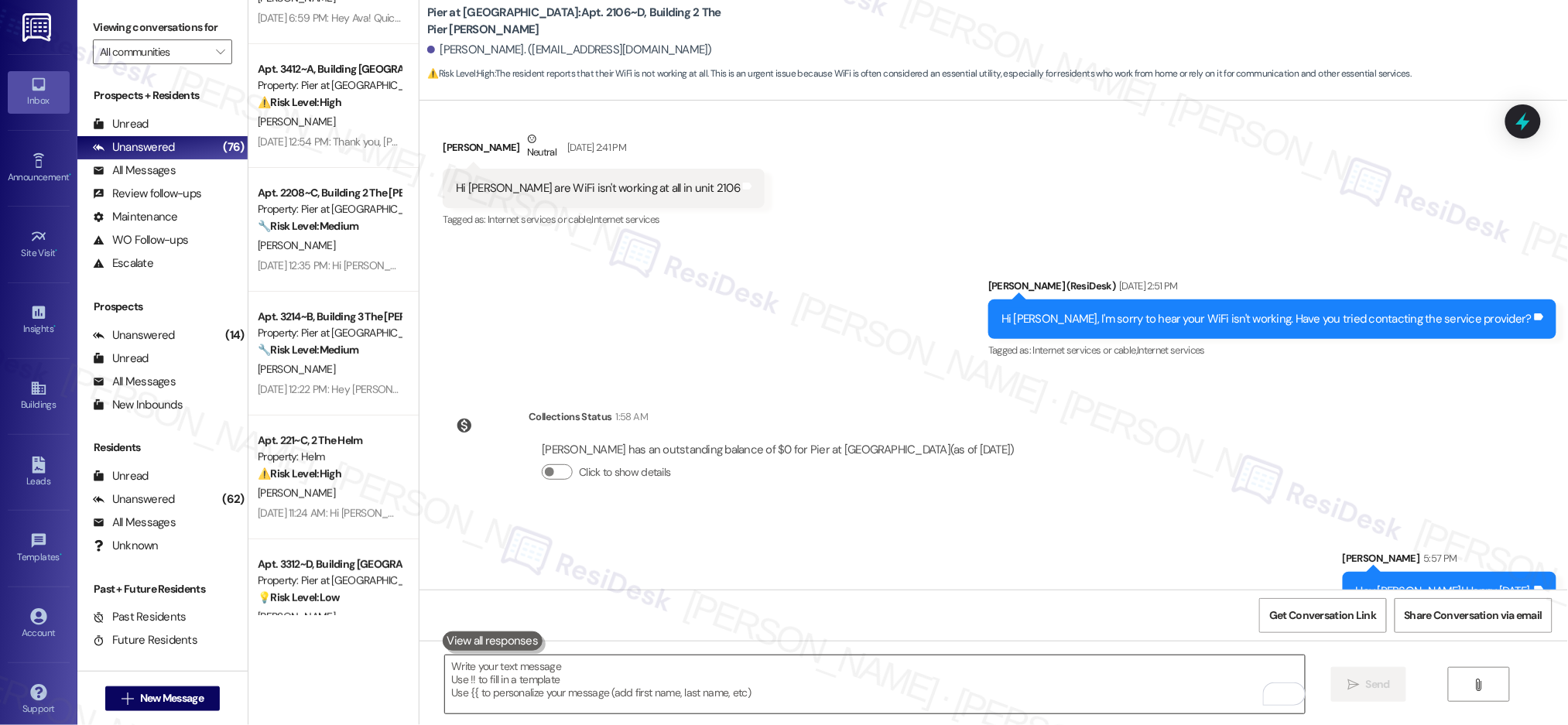
click at [841, 673] on textarea "To enrich screen reader interactions, please activate Accessibility in Grammarl…" at bounding box center [875, 685] width 860 height 58
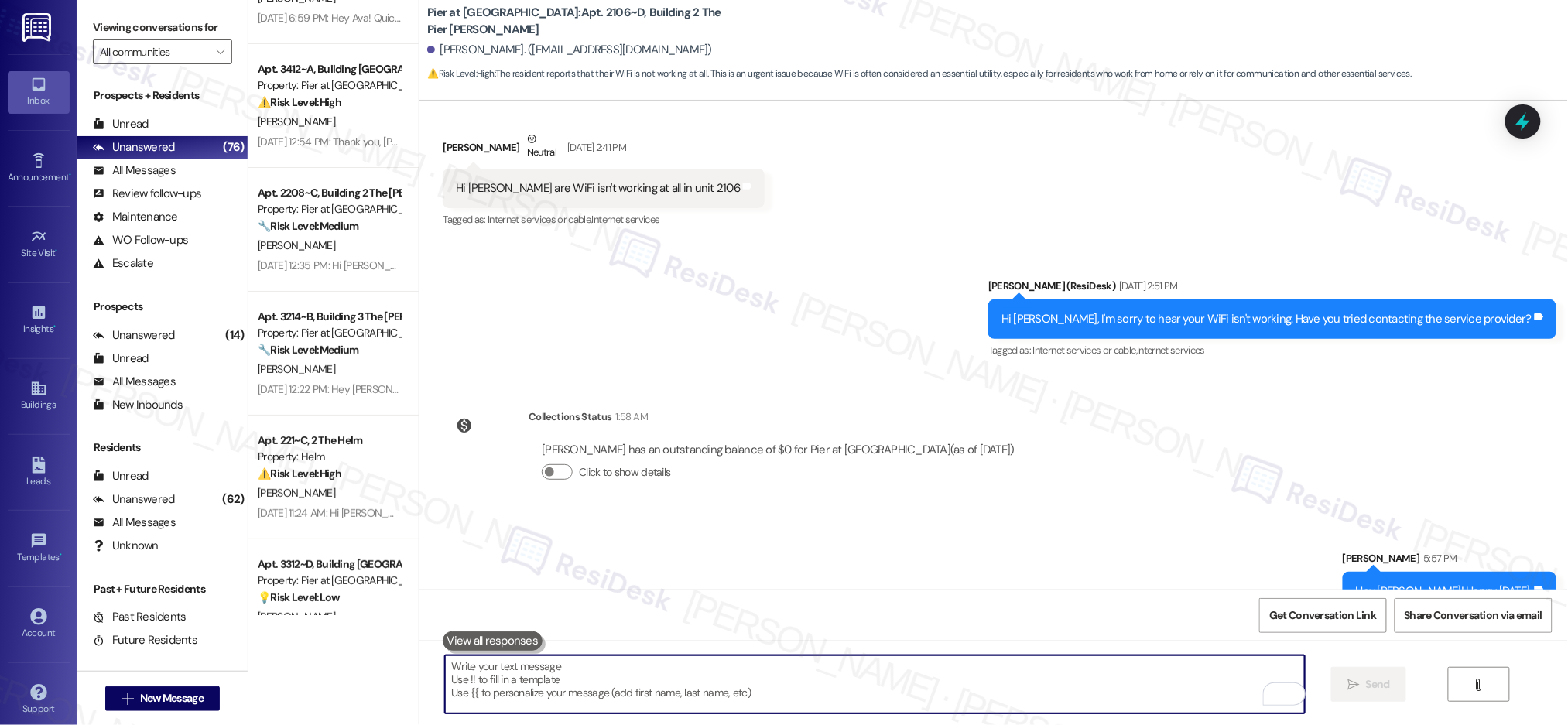
click at [959, 705] on textarea "To enrich screen reader interactions, please activate Accessibility in Grammarl…" at bounding box center [875, 685] width 860 height 58
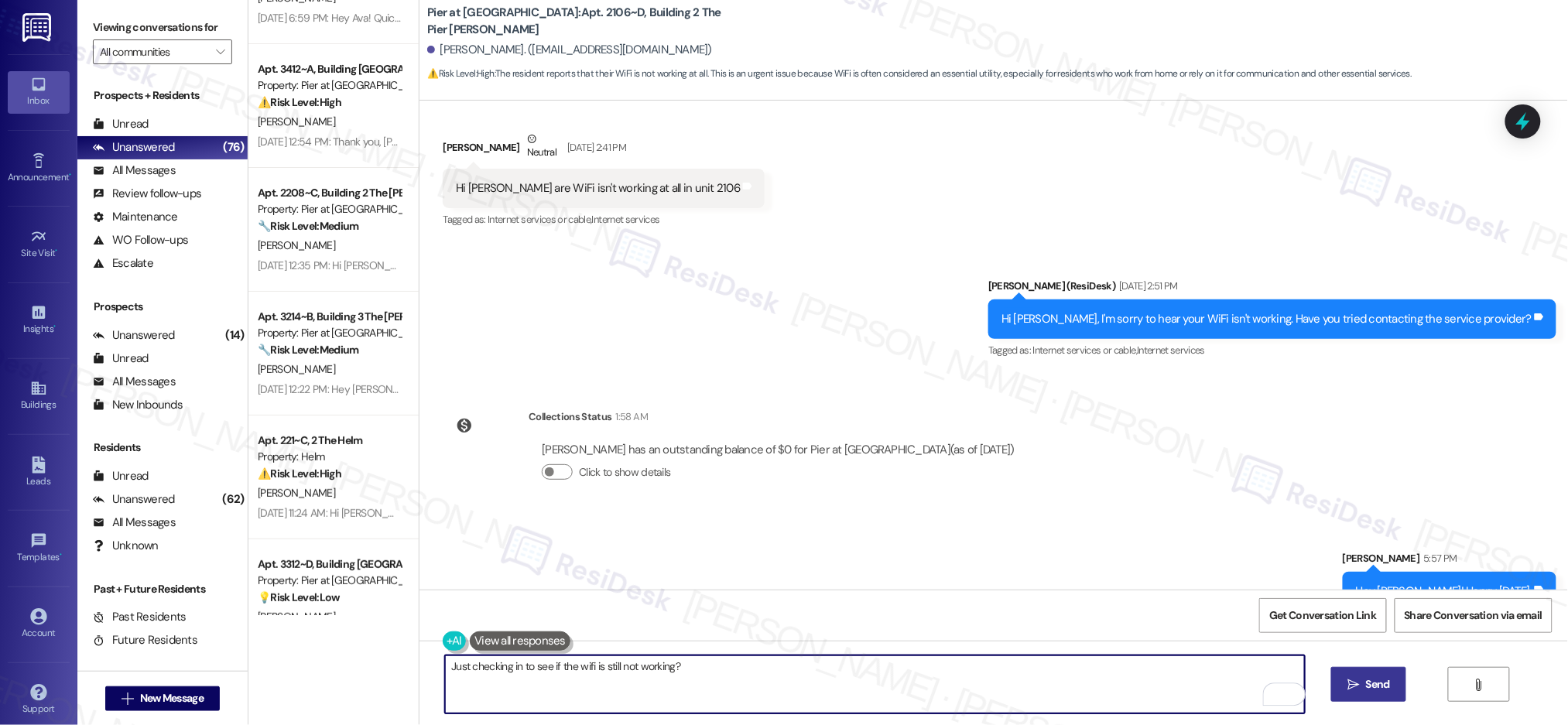
type textarea "Just checking in to see if the wifi is still not working?"
click at [1366, 693] on span "Send" at bounding box center [1378, 684] width 24 height 17
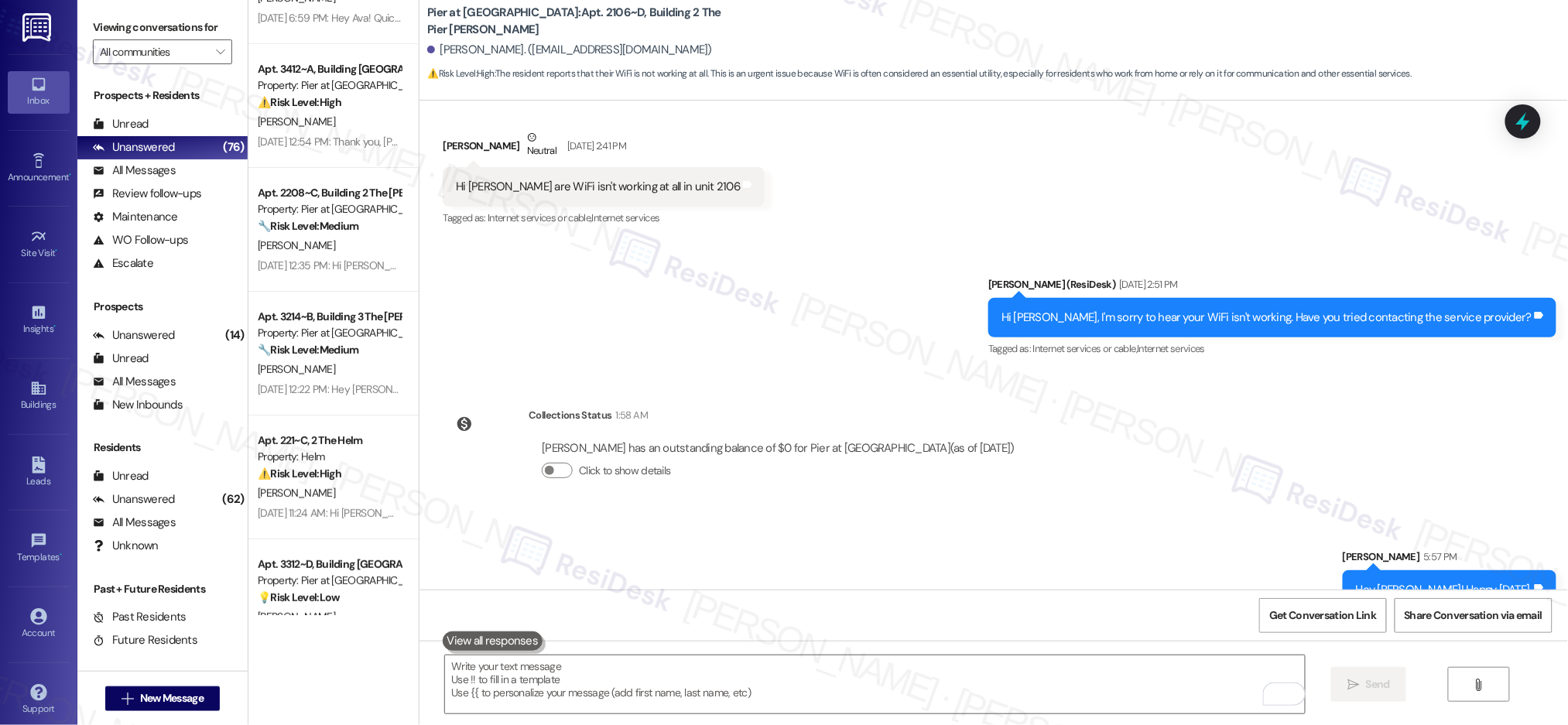
scroll to position [4530, 0]
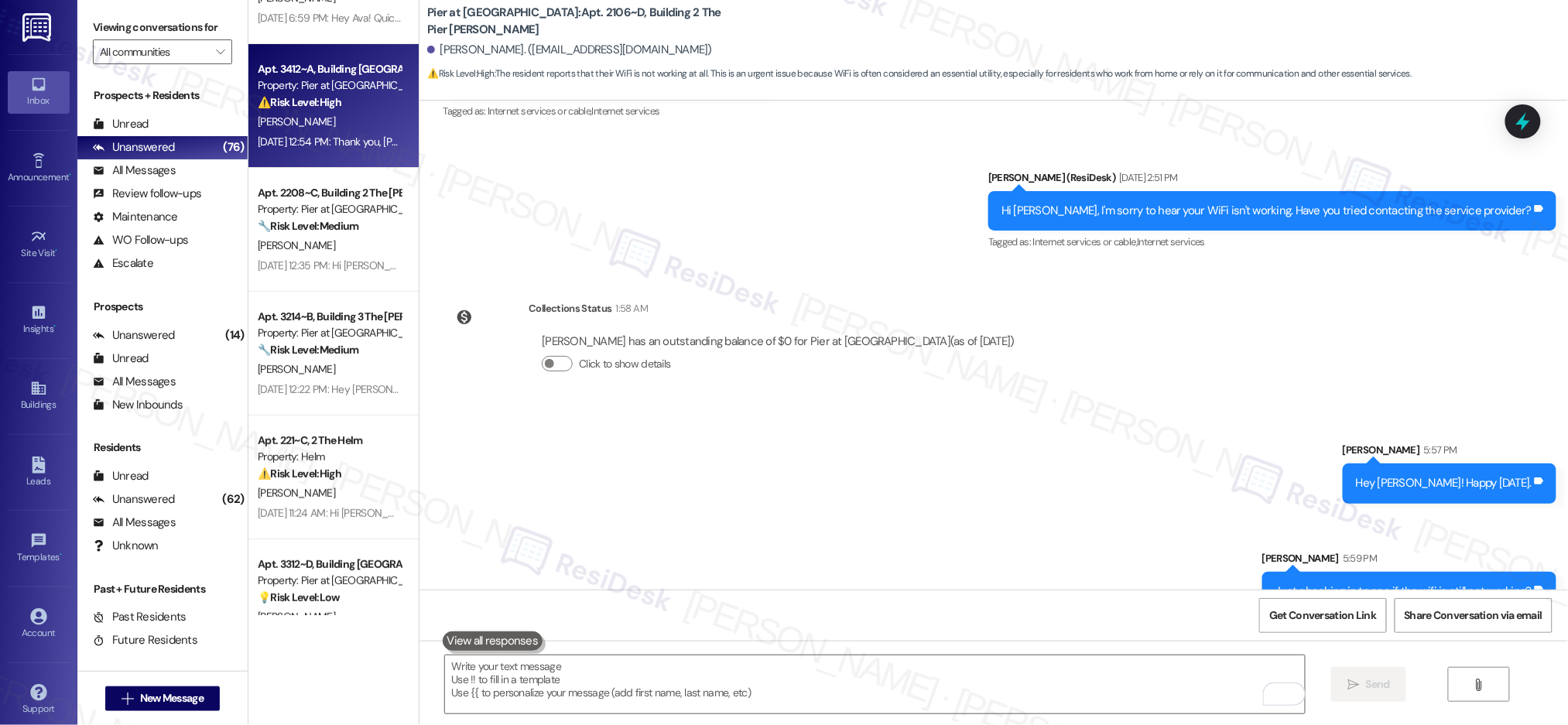
click at [305, 84] on div "Property: Pier at [GEOGRAPHIC_DATA]" at bounding box center [328, 85] width 143 height 17
click at [308, 87] on div "Property: Pier at [GEOGRAPHIC_DATA]" at bounding box center [328, 85] width 143 height 17
click at [310, 89] on div "Property: Pier at [GEOGRAPHIC_DATA]" at bounding box center [328, 85] width 143 height 17
type textarea "Fetching suggested responses. Please feel free to read through the conversation…"
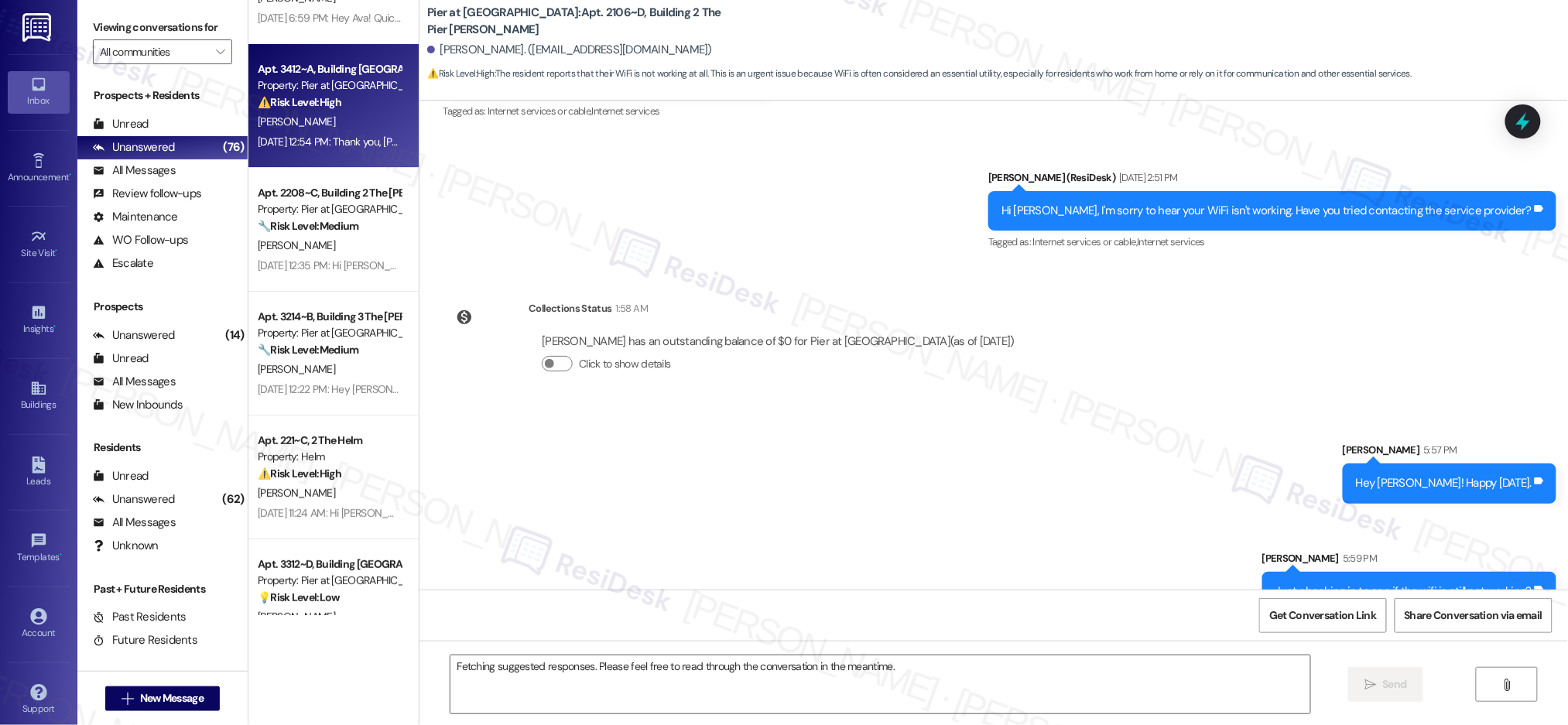
click at [310, 89] on div "Property: Pier at [GEOGRAPHIC_DATA]" at bounding box center [328, 85] width 143 height 17
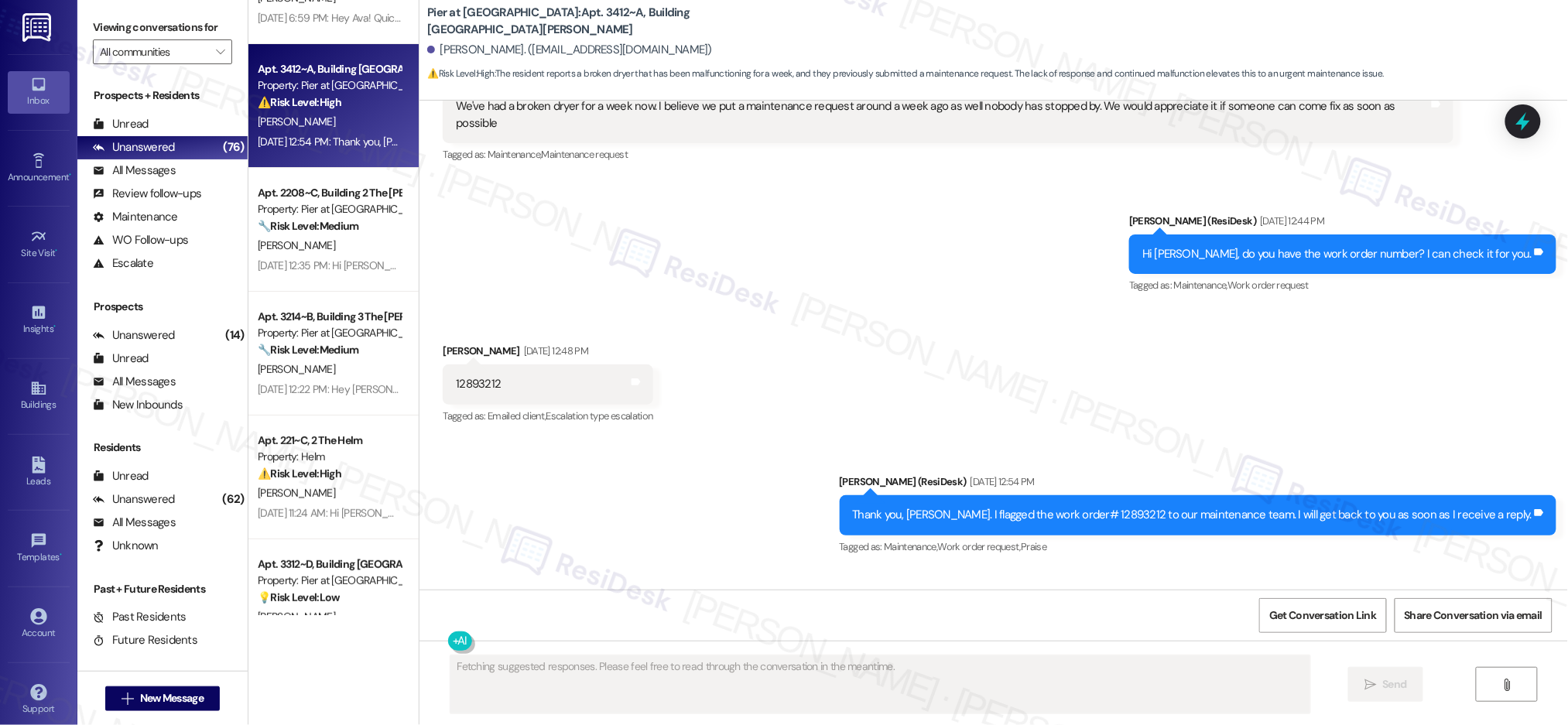
click at [310, 92] on div "Property: Pier at [GEOGRAPHIC_DATA]" at bounding box center [328, 85] width 143 height 17
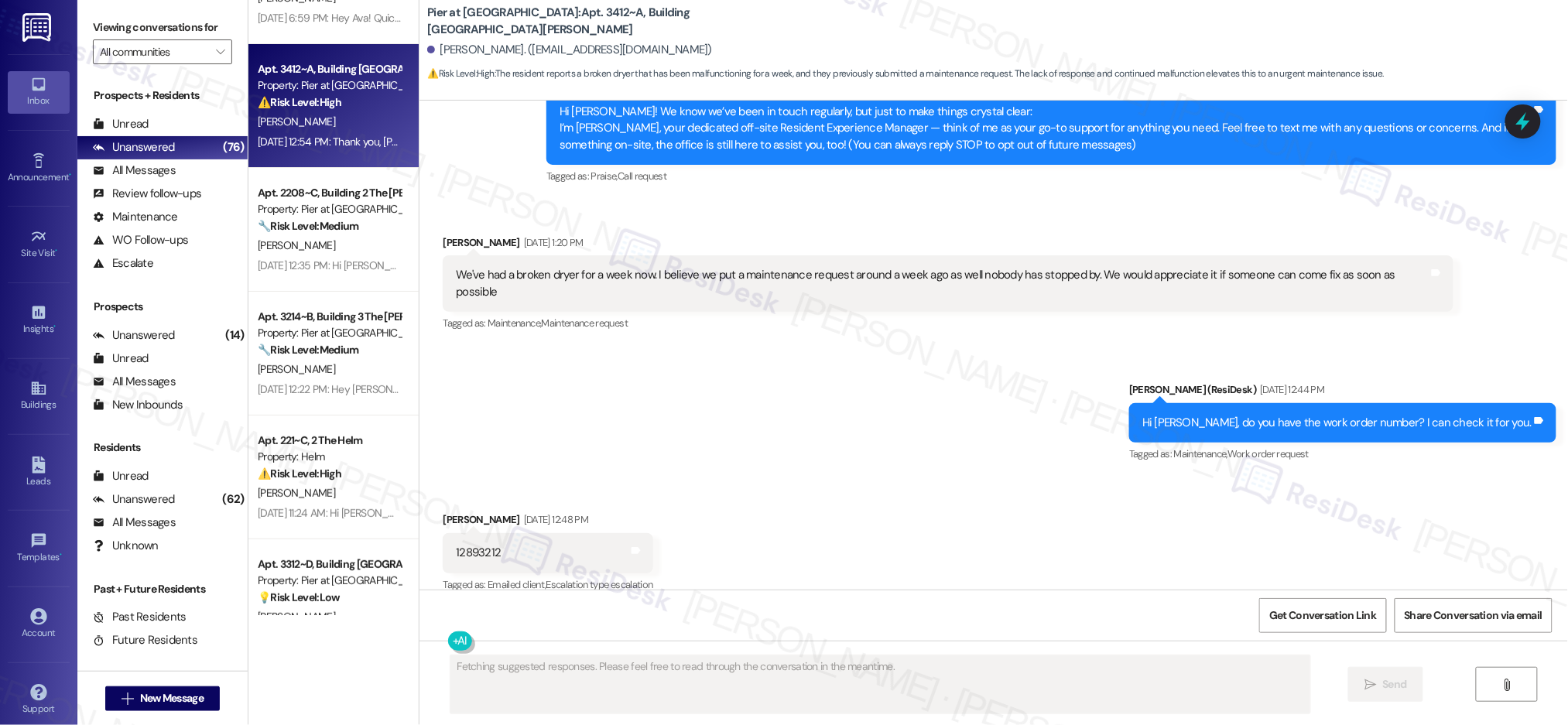
click at [310, 93] on div "Property: Pier at [GEOGRAPHIC_DATA]" at bounding box center [328, 85] width 143 height 17
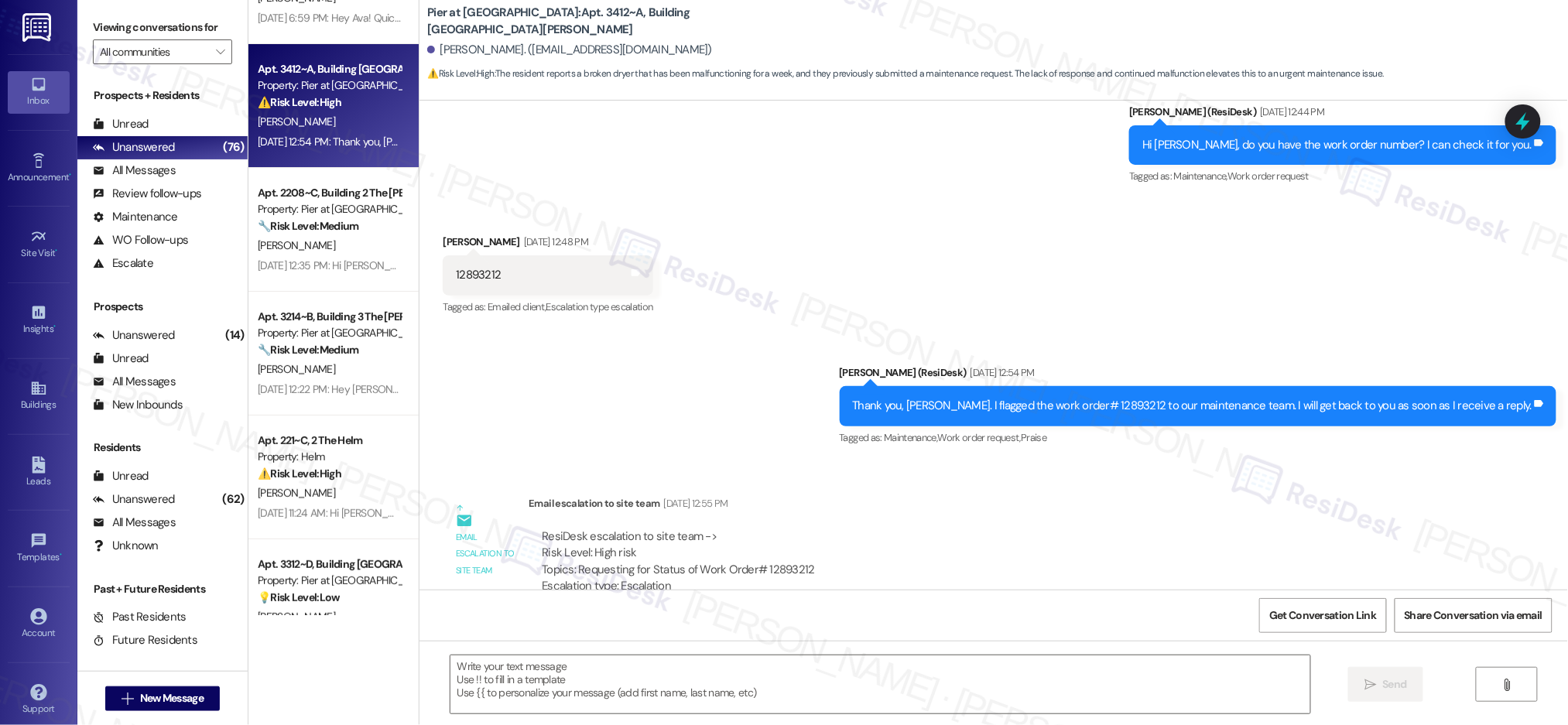
scroll to position [475, 0]
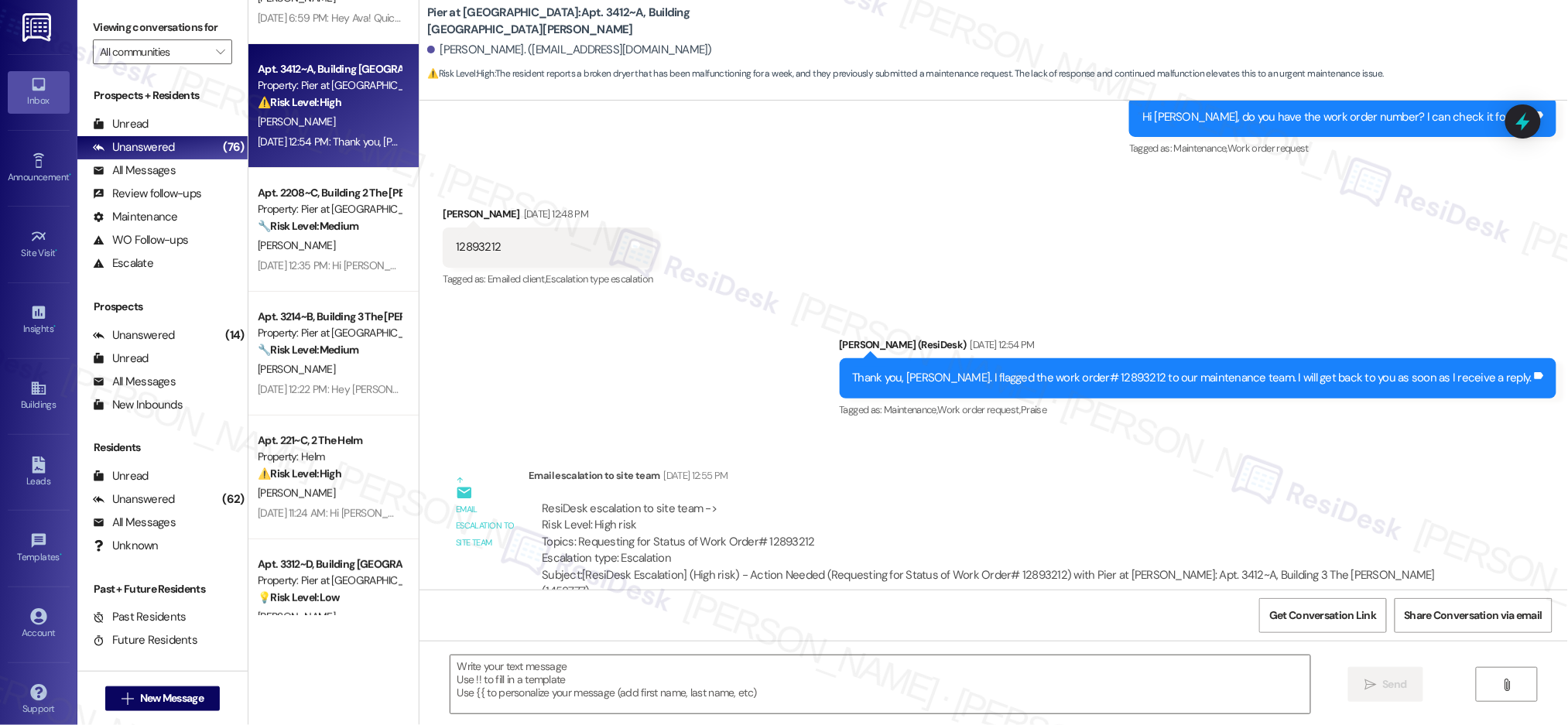
drag, startPoint x: 750, startPoint y: 397, endPoint x: 739, endPoint y: 386, distance: 15.6
click at [750, 397] on div "Sent via SMS Emily (ResiDesk) Aug 29, 2025 at 12:54 PM Thank you, Jakob. I flag…" at bounding box center [993, 367] width 1149 height 131
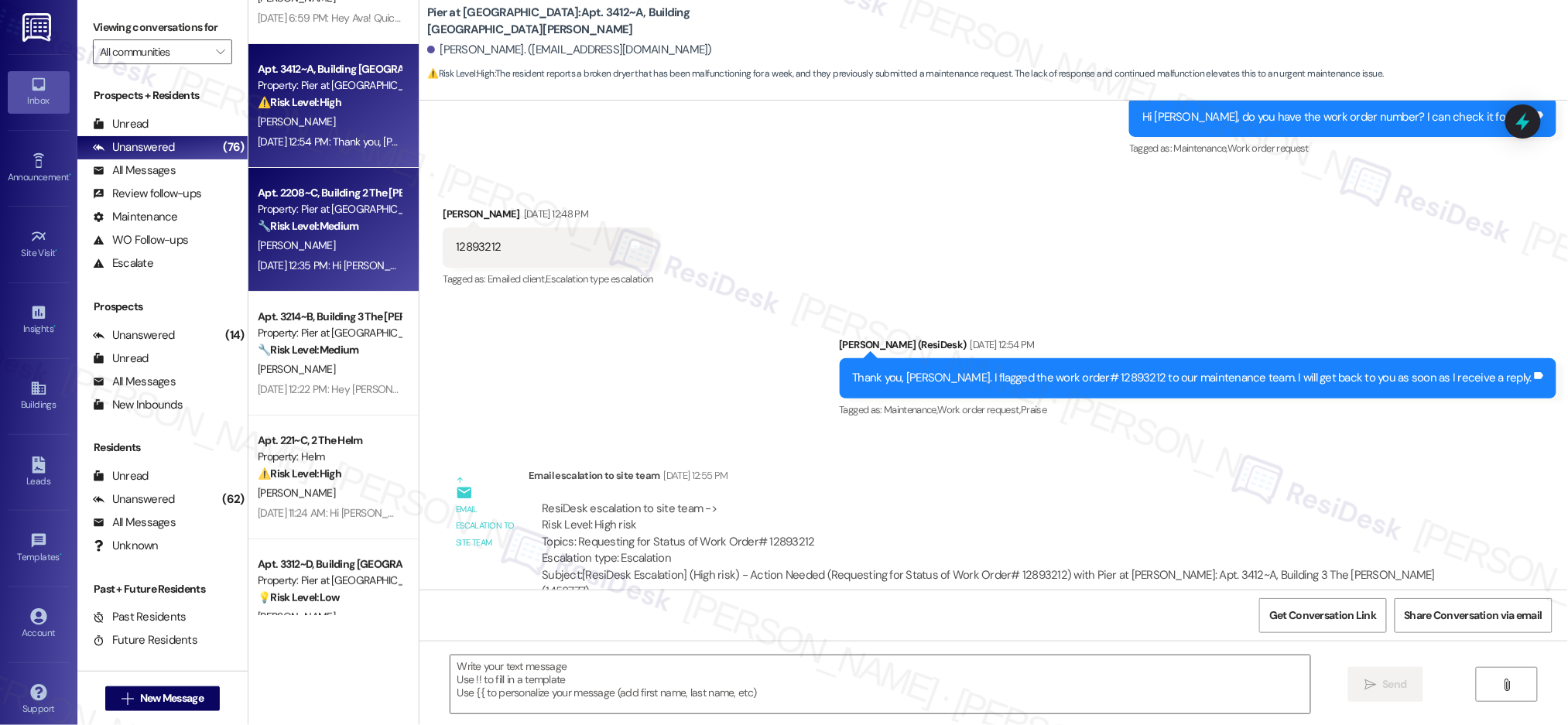
click at [301, 194] on div "Apt. 2208~C, Building 2 The Pier Conway" at bounding box center [328, 193] width 143 height 17
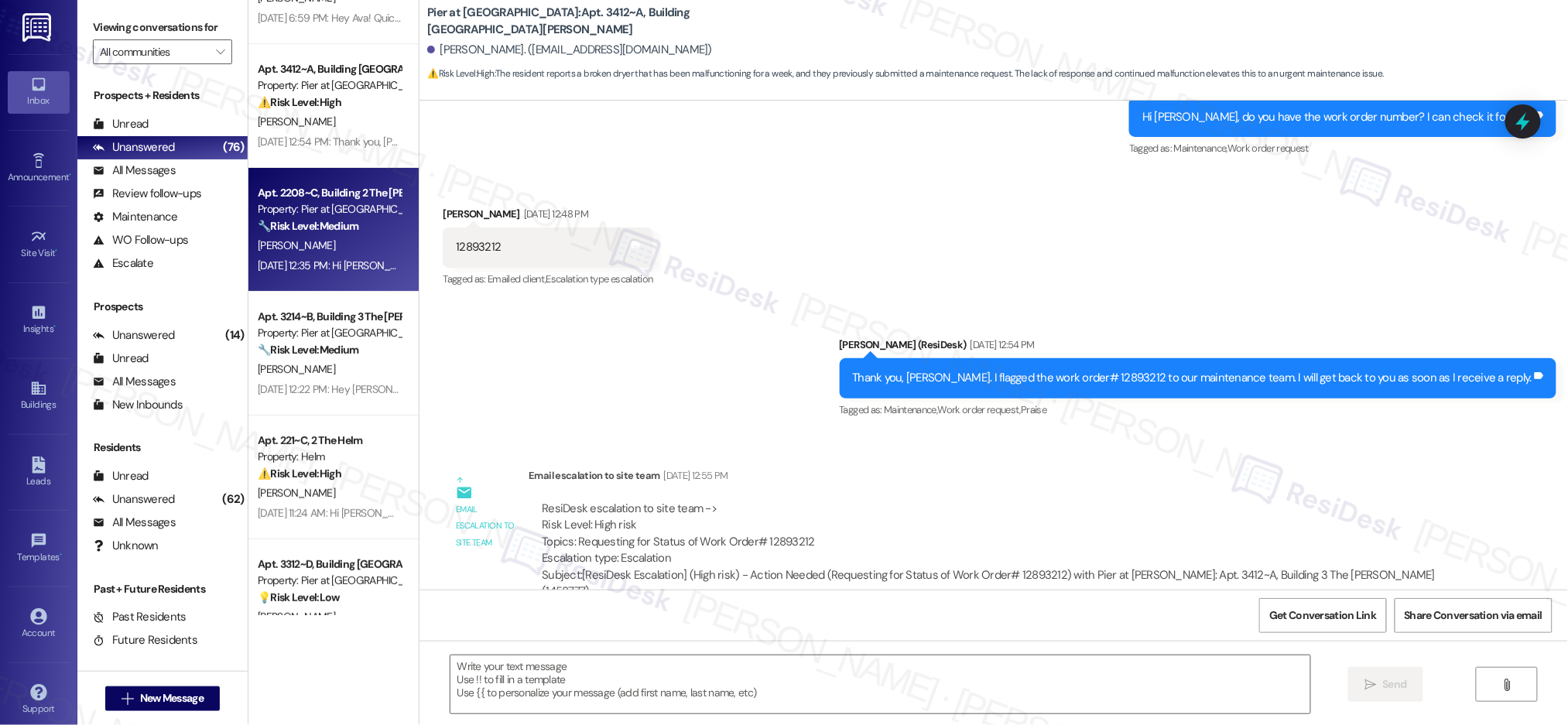
click at [303, 198] on div "Apt. 2208~C, Building 2 The Pier Conway" at bounding box center [328, 193] width 143 height 17
click at [304, 200] on div "Apt. 2208~C, Building 2 The Pier Conway" at bounding box center [328, 193] width 143 height 17
click at [307, 203] on div "Property: Pier at [GEOGRAPHIC_DATA]" at bounding box center [328, 209] width 143 height 17
click at [309, 205] on div "Property: Pier at [GEOGRAPHIC_DATA]" at bounding box center [328, 209] width 143 height 17
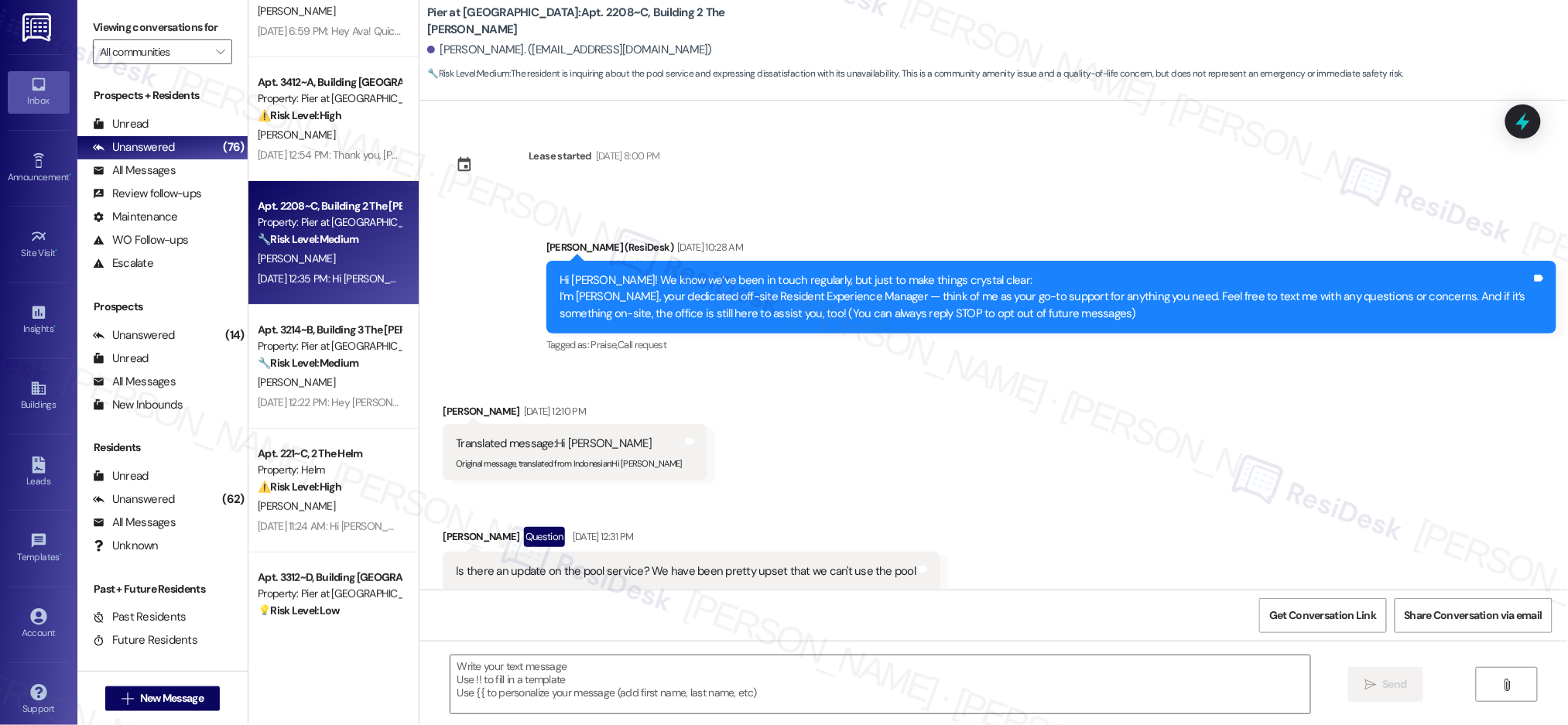
scroll to position [36, 0]
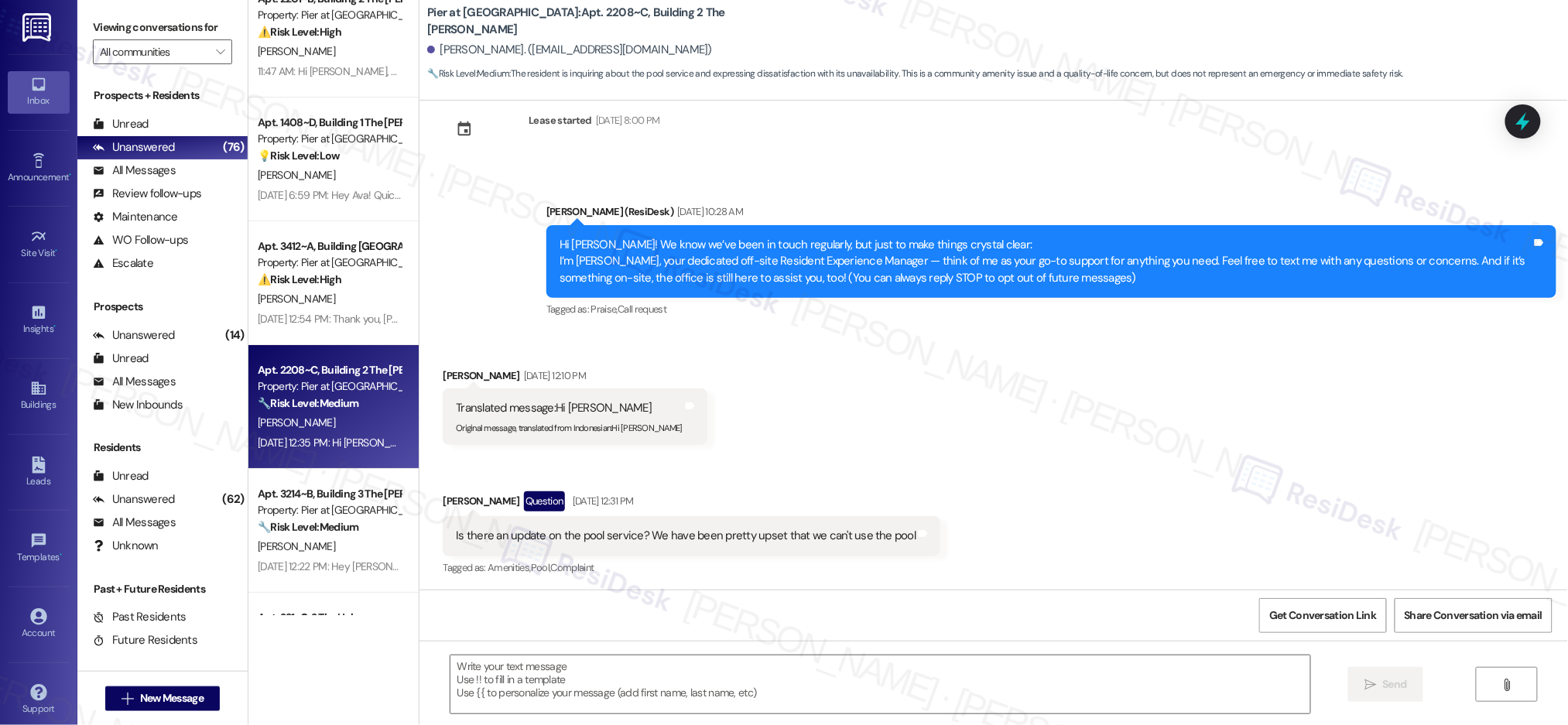
type textarea "Fetching suggested responses. Please feel free to read through the conversation…"
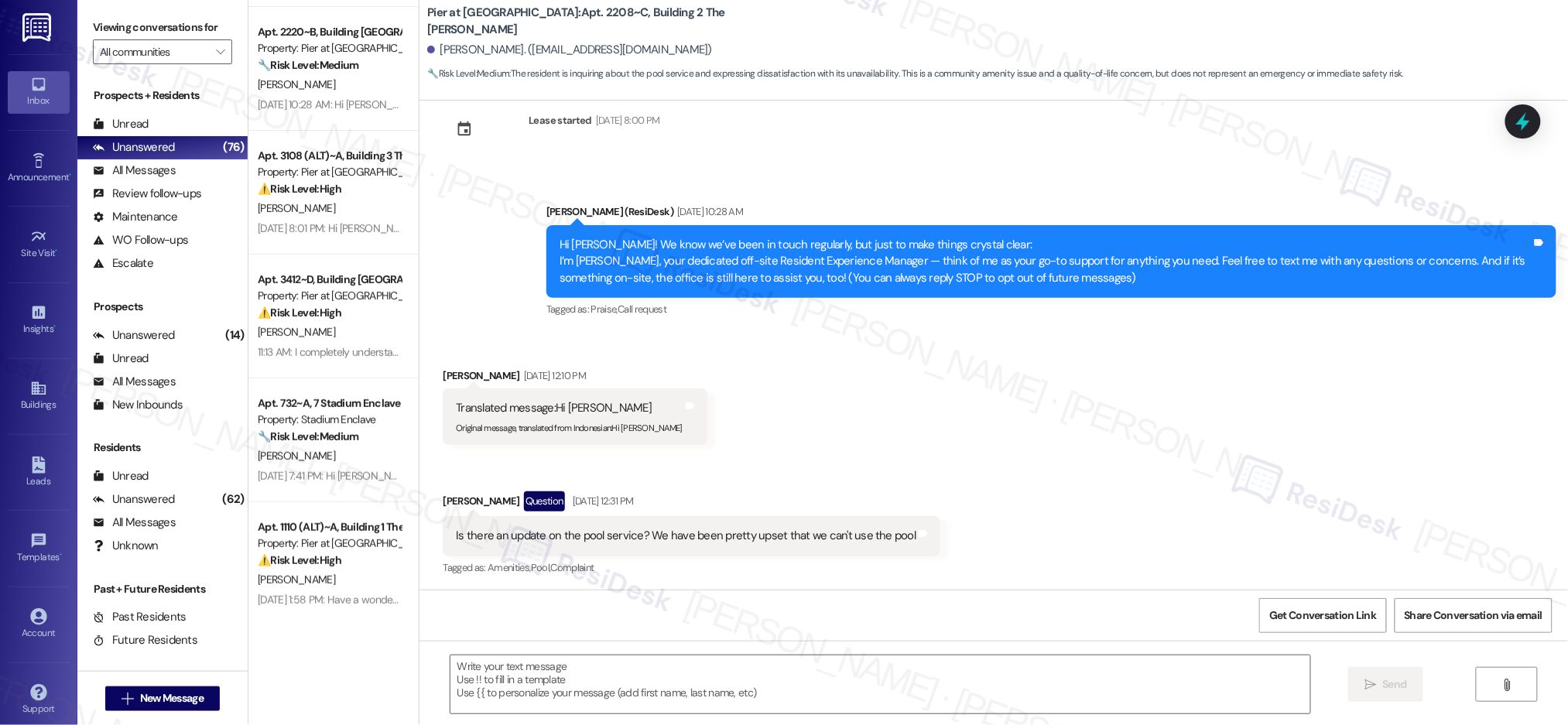
scroll to position [0, 0]
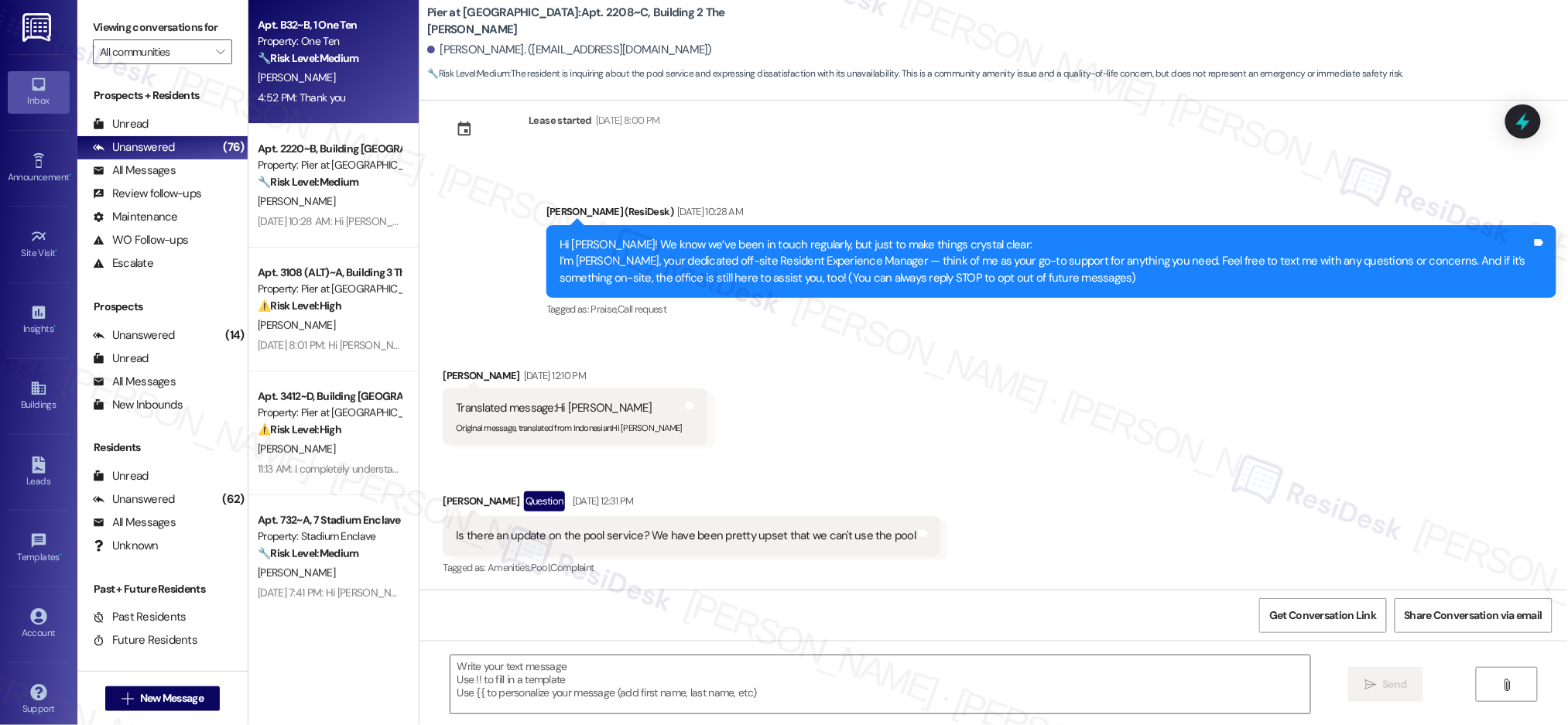
click at [352, 73] on div "M. Hamlin" at bounding box center [329, 78] width 146 height 19
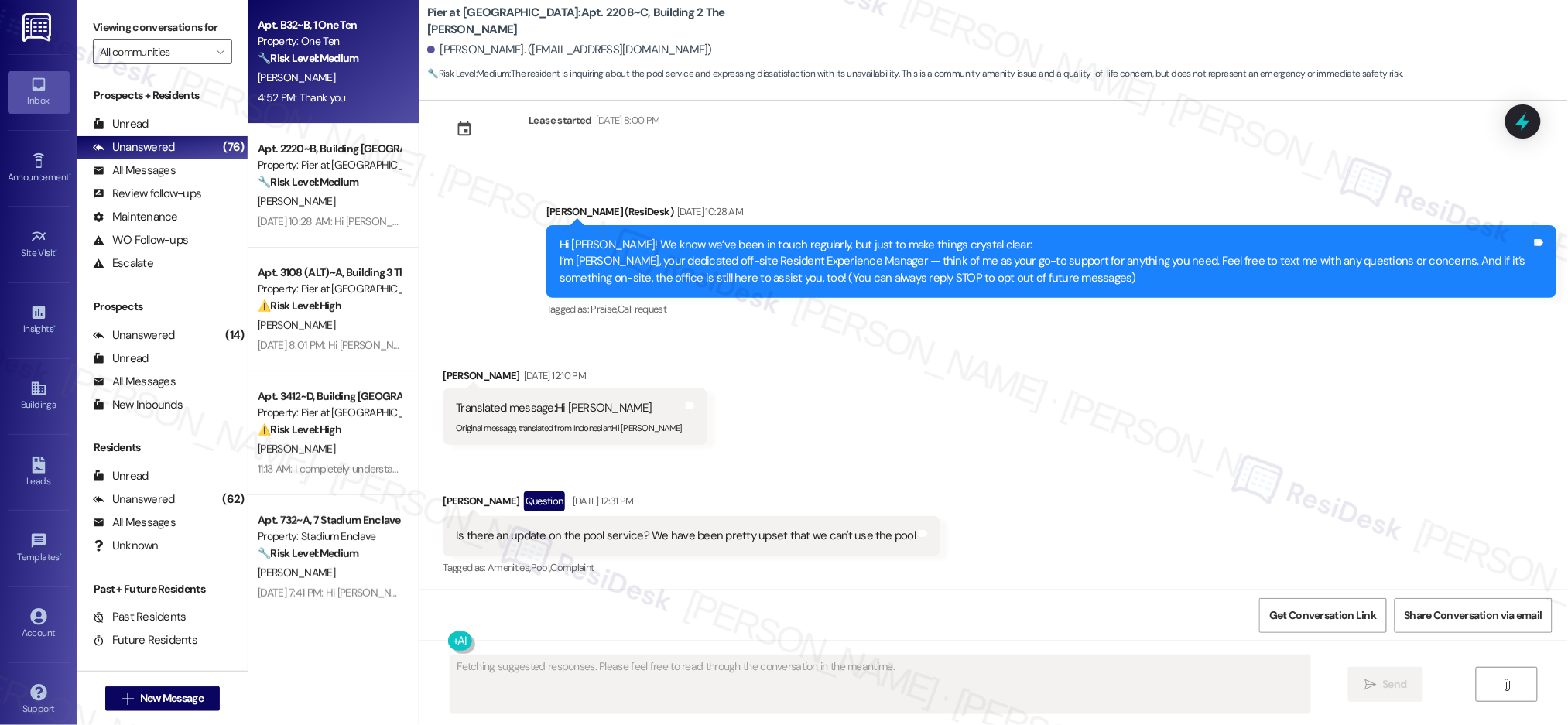
click at [352, 73] on div "M. Hamlin" at bounding box center [329, 78] width 146 height 19
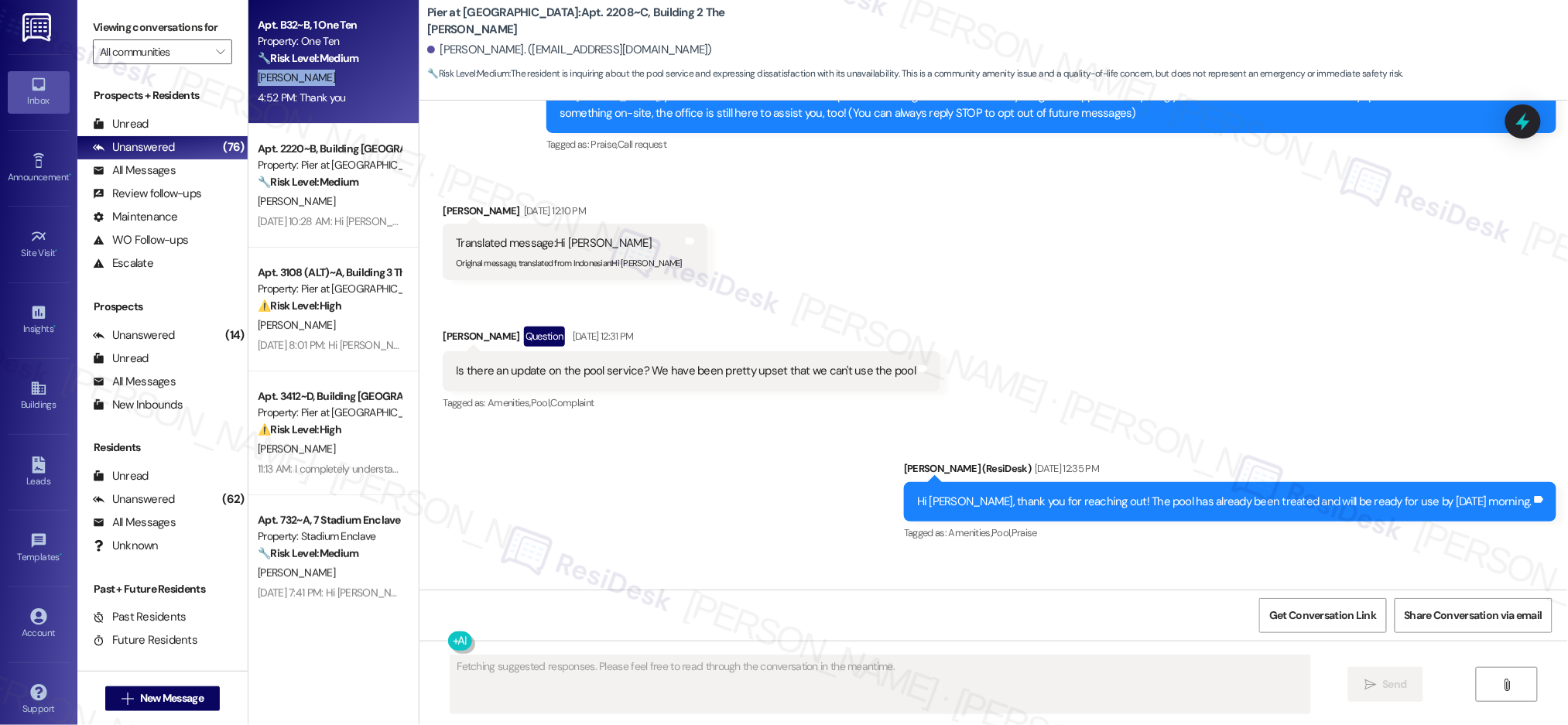
click at [352, 73] on div "M. Hamlin" at bounding box center [329, 78] width 146 height 19
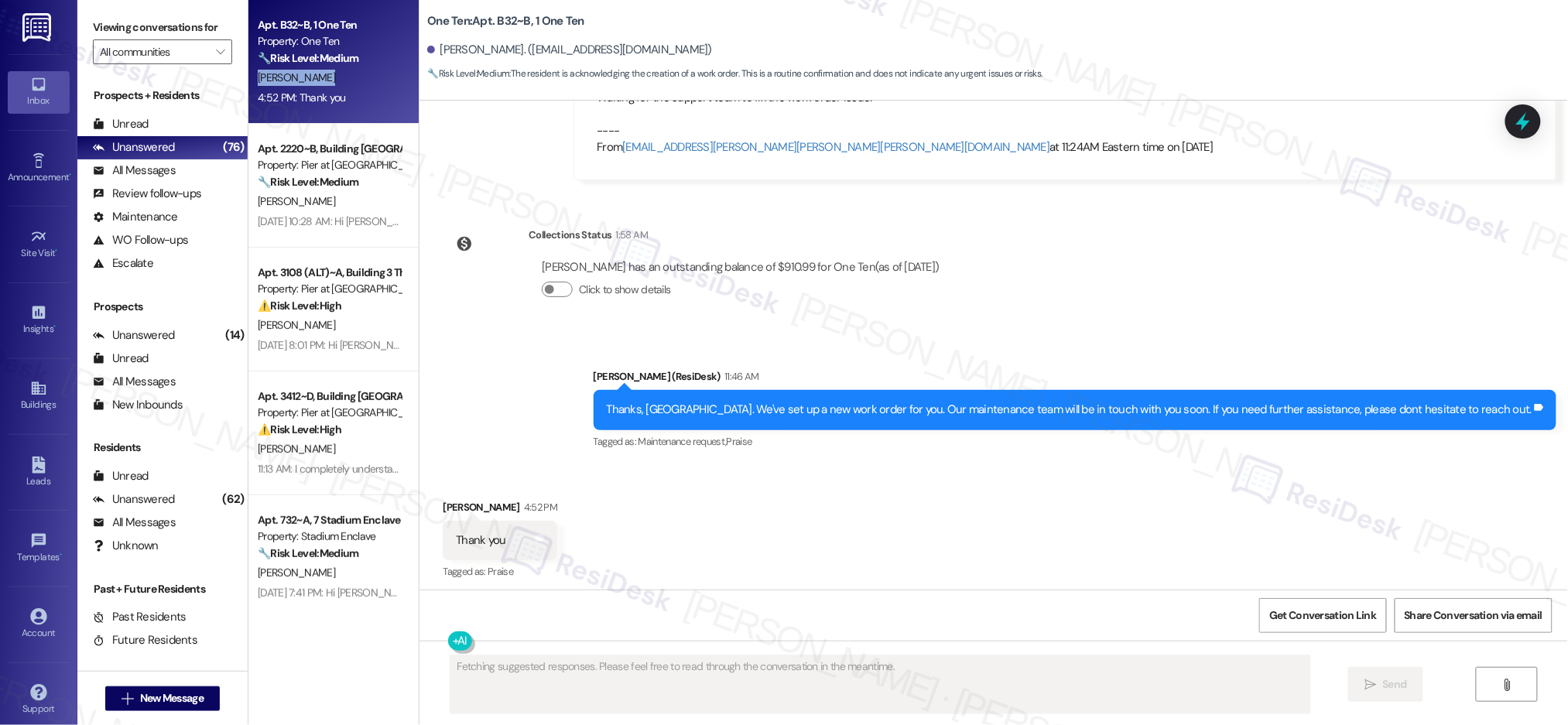
scroll to position [2773, 0]
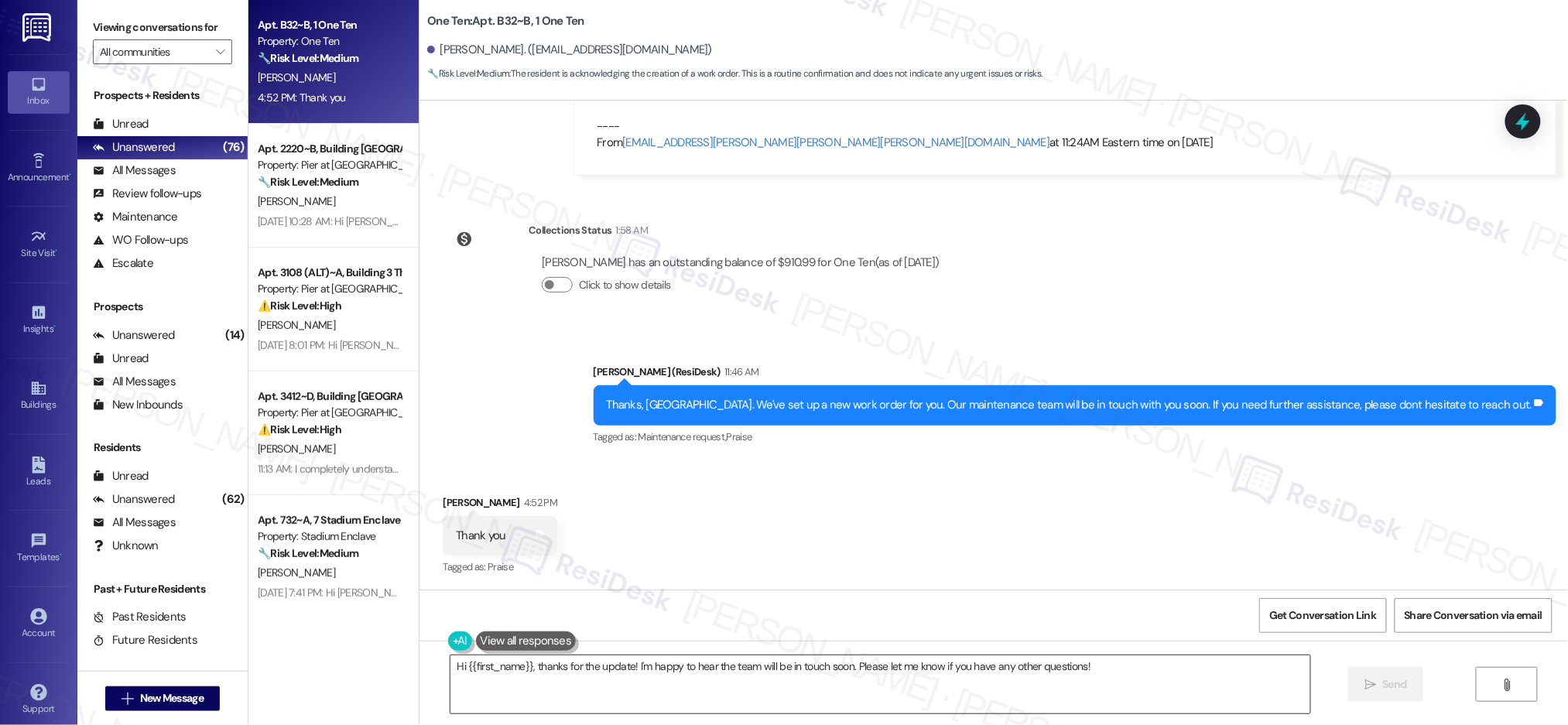
click at [1003, 673] on textarea "Hi {{first_name}}, thanks for the update! I'm happy to hear the team will be in…" at bounding box center [880, 685] width 860 height 58
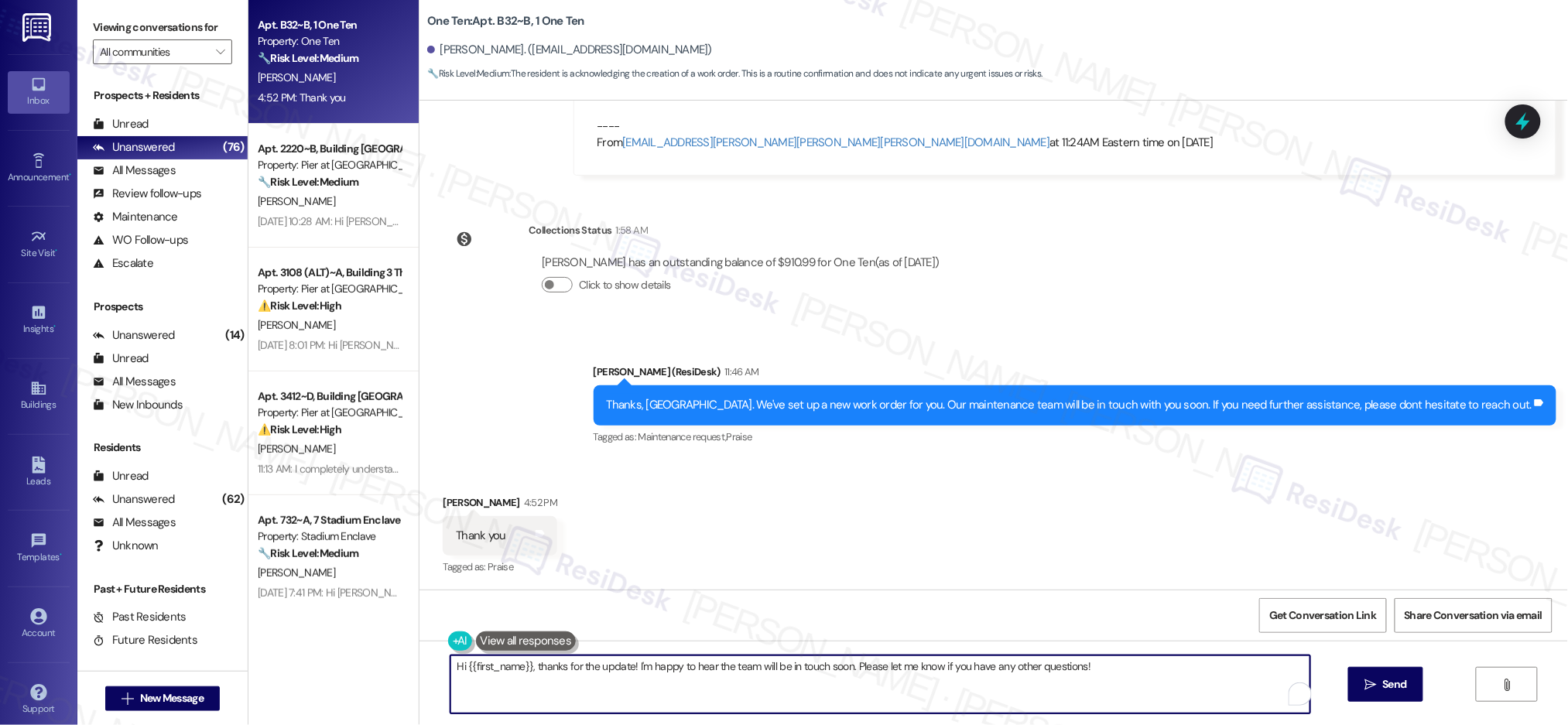
click at [1009, 664] on textarea "Hi {{first_name}}, thanks for the update! I'm happy to hear the team will be in…" at bounding box center [880, 685] width 860 height 58
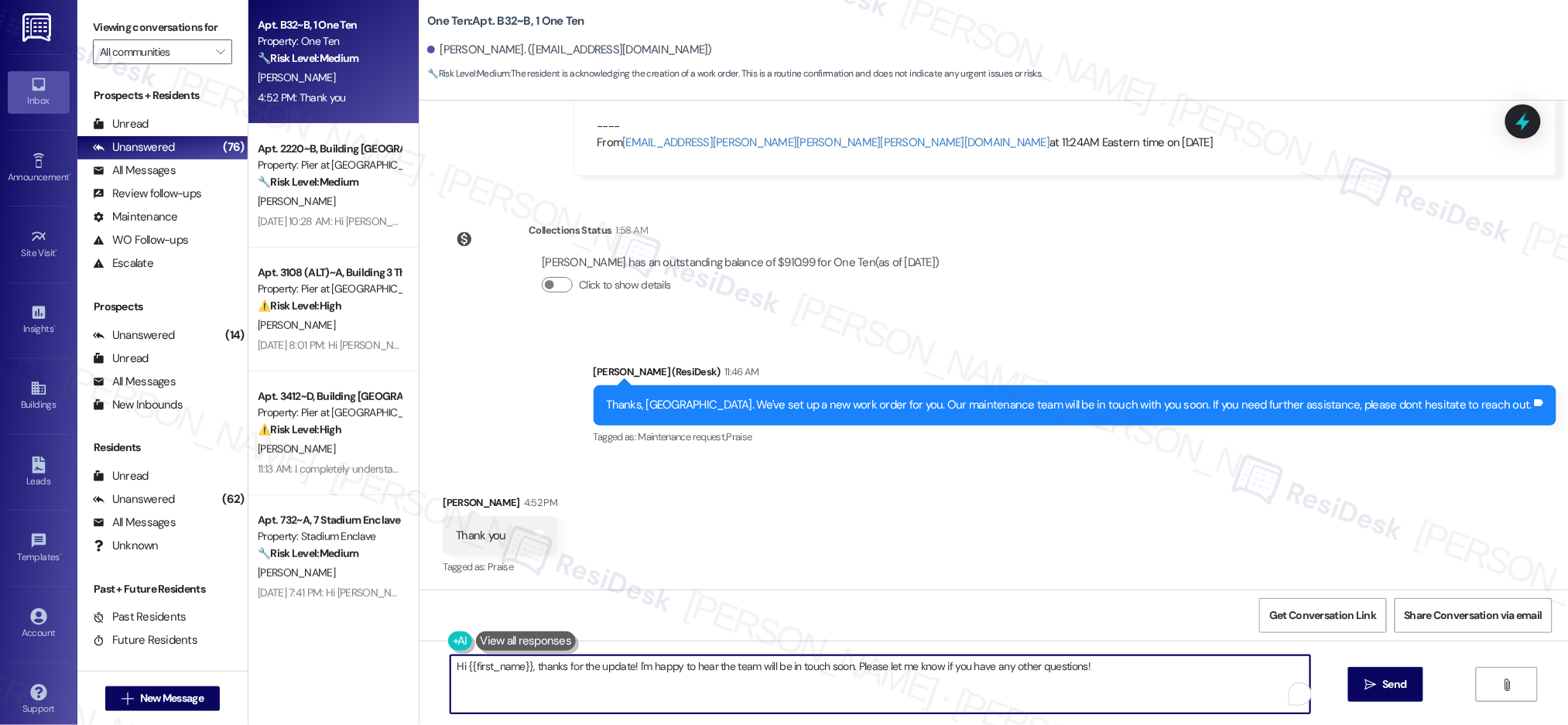
click at [1009, 664] on textarea "Hi {{first_name}}, thanks for the update! I'm happy to hear the team will be in…" at bounding box center [880, 685] width 860 height 58
click at [1009, 664] on textarea "Hi {{first_name}}, thanks for the update! I'm happy to hear the team will be in…" at bounding box center [875, 685] width 860 height 58
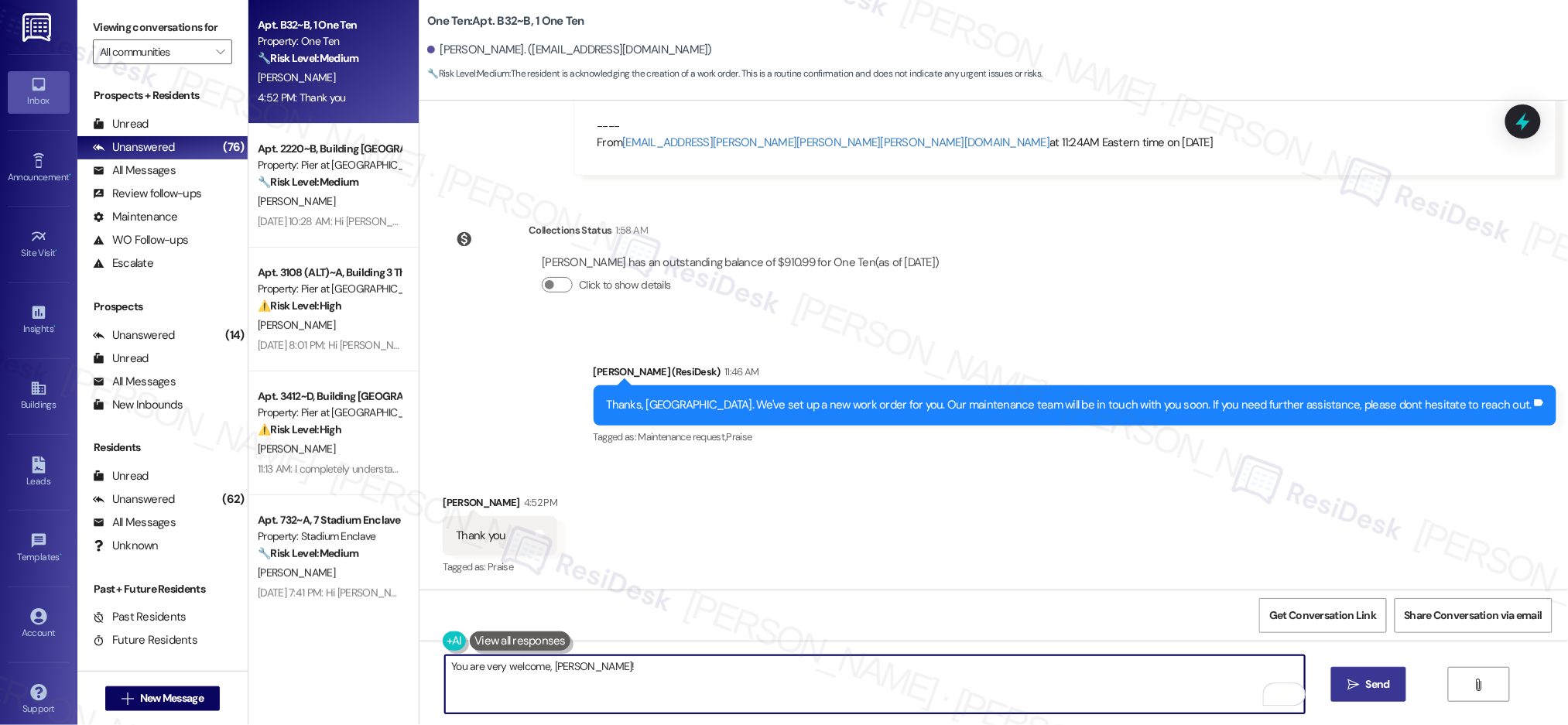
type textarea "You are very welcome, Madison!"
click at [1382, 689] on span "Send" at bounding box center [1378, 684] width 24 height 17
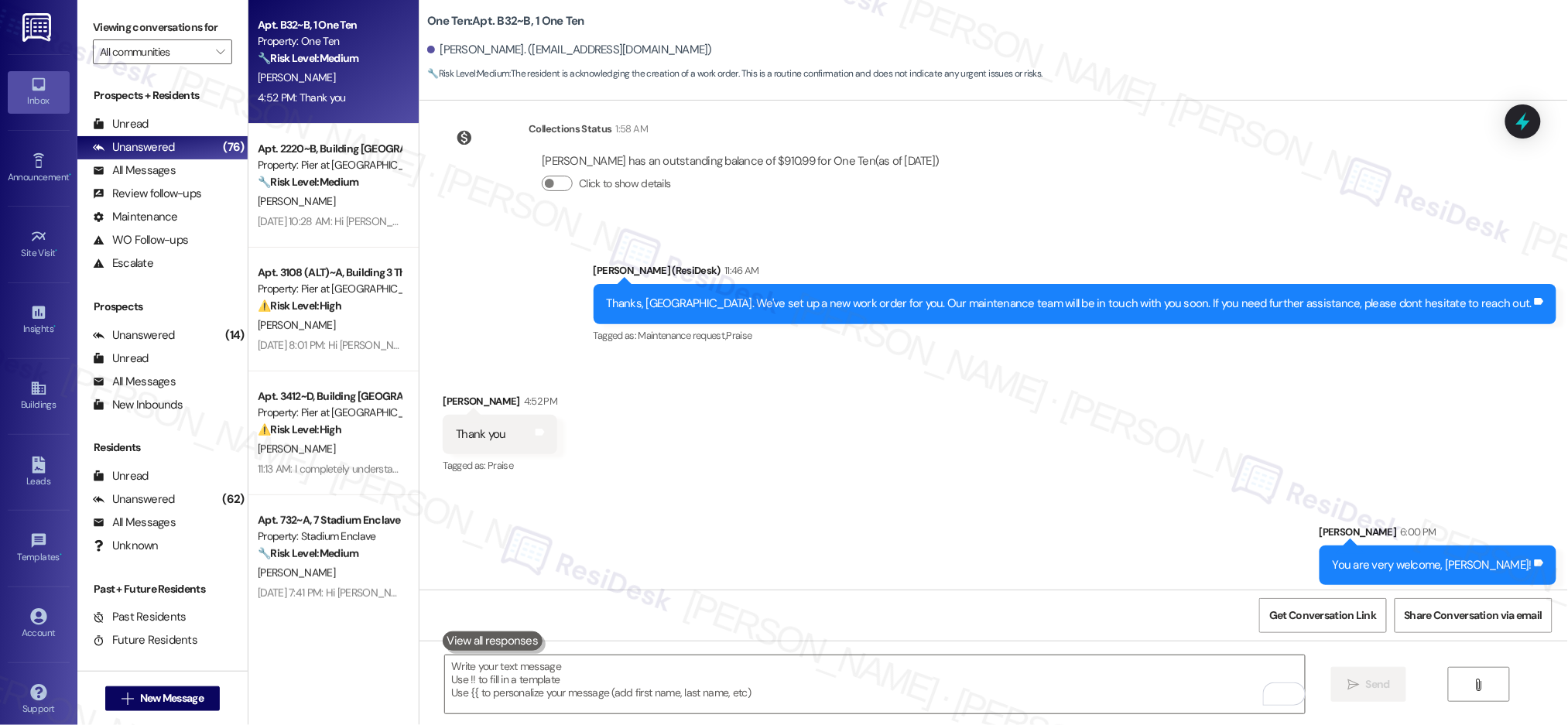
scroll to position [2881, 0]
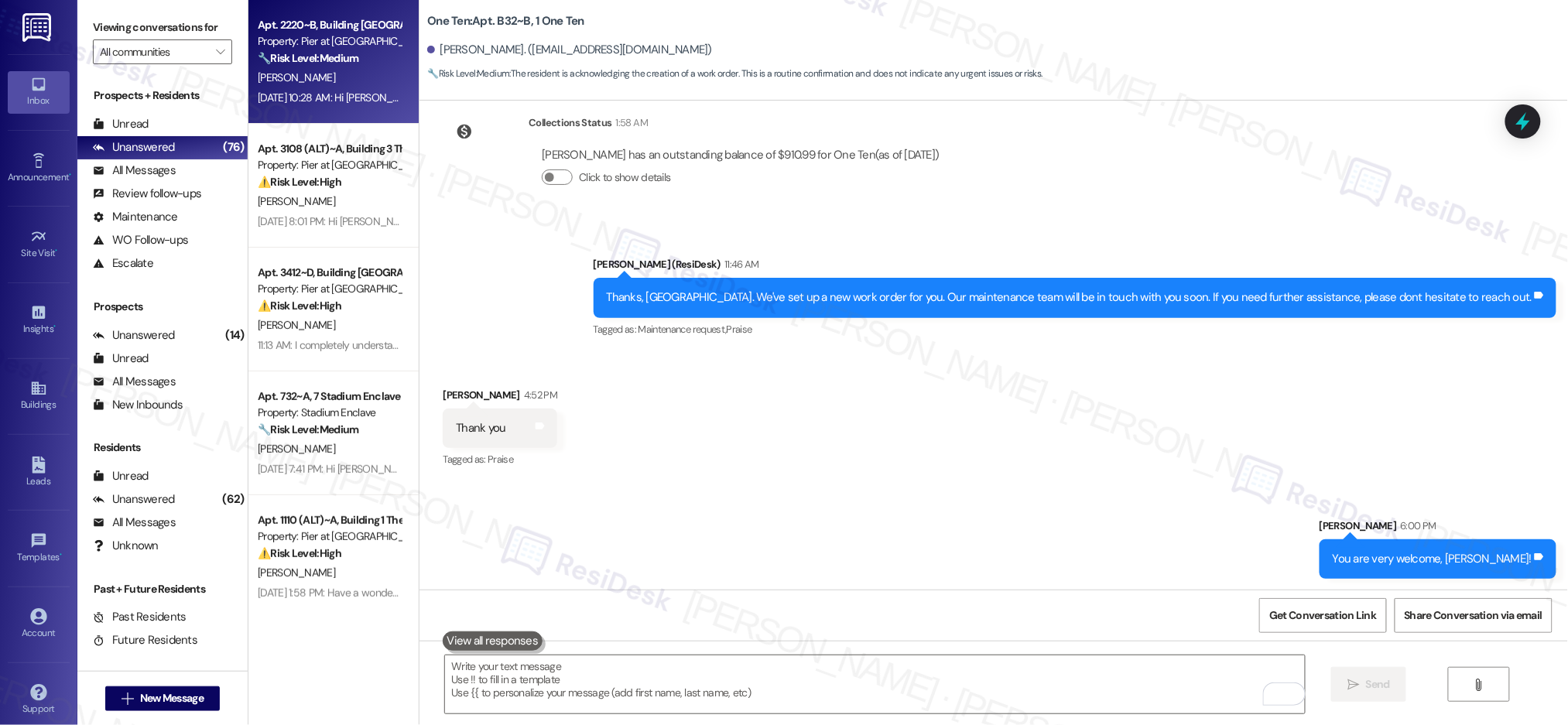
click at [337, 69] on div "[PERSON_NAME]" at bounding box center [329, 78] width 146 height 19
click at [336, 68] on div "[PERSON_NAME]" at bounding box center [329, 78] width 146 height 19
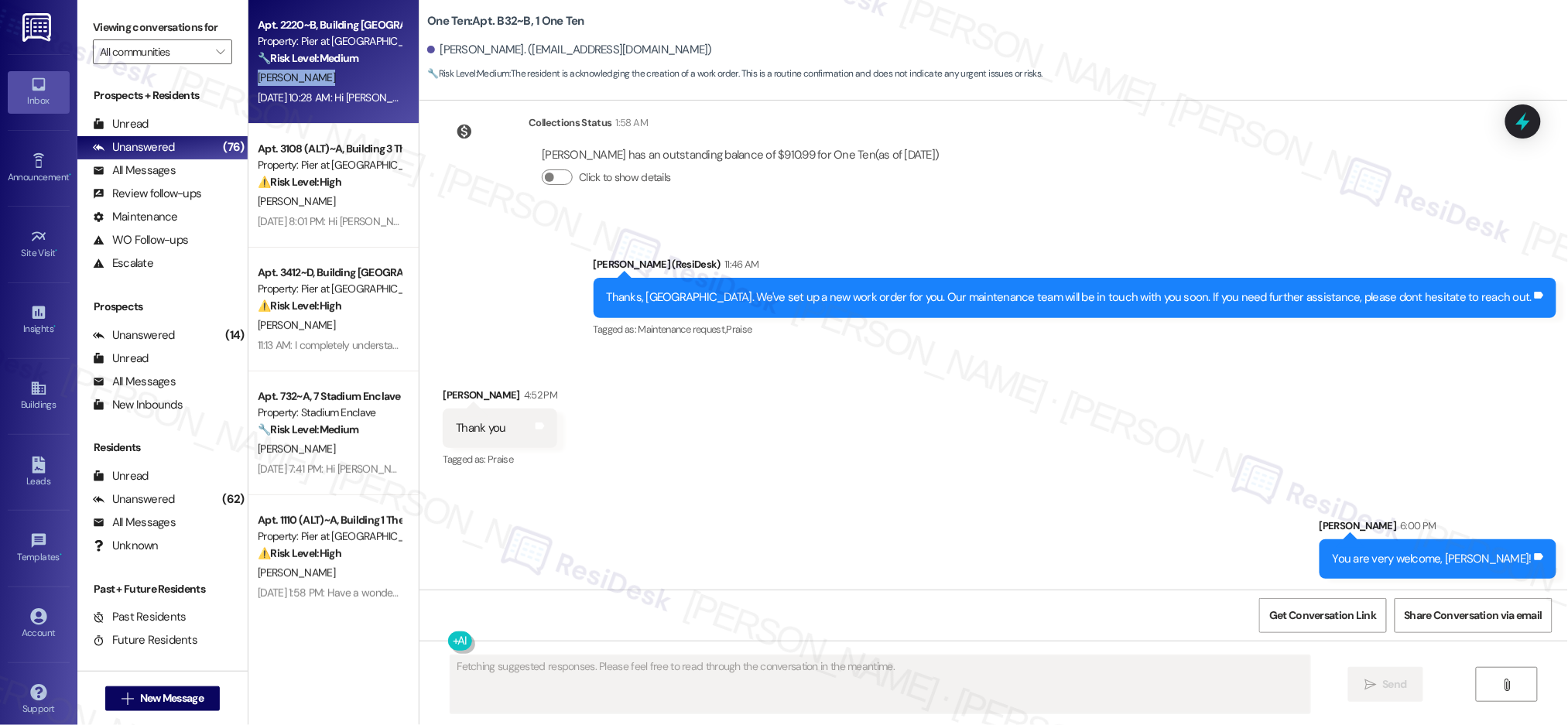
click at [336, 68] on div "[PERSON_NAME]" at bounding box center [329, 78] width 146 height 19
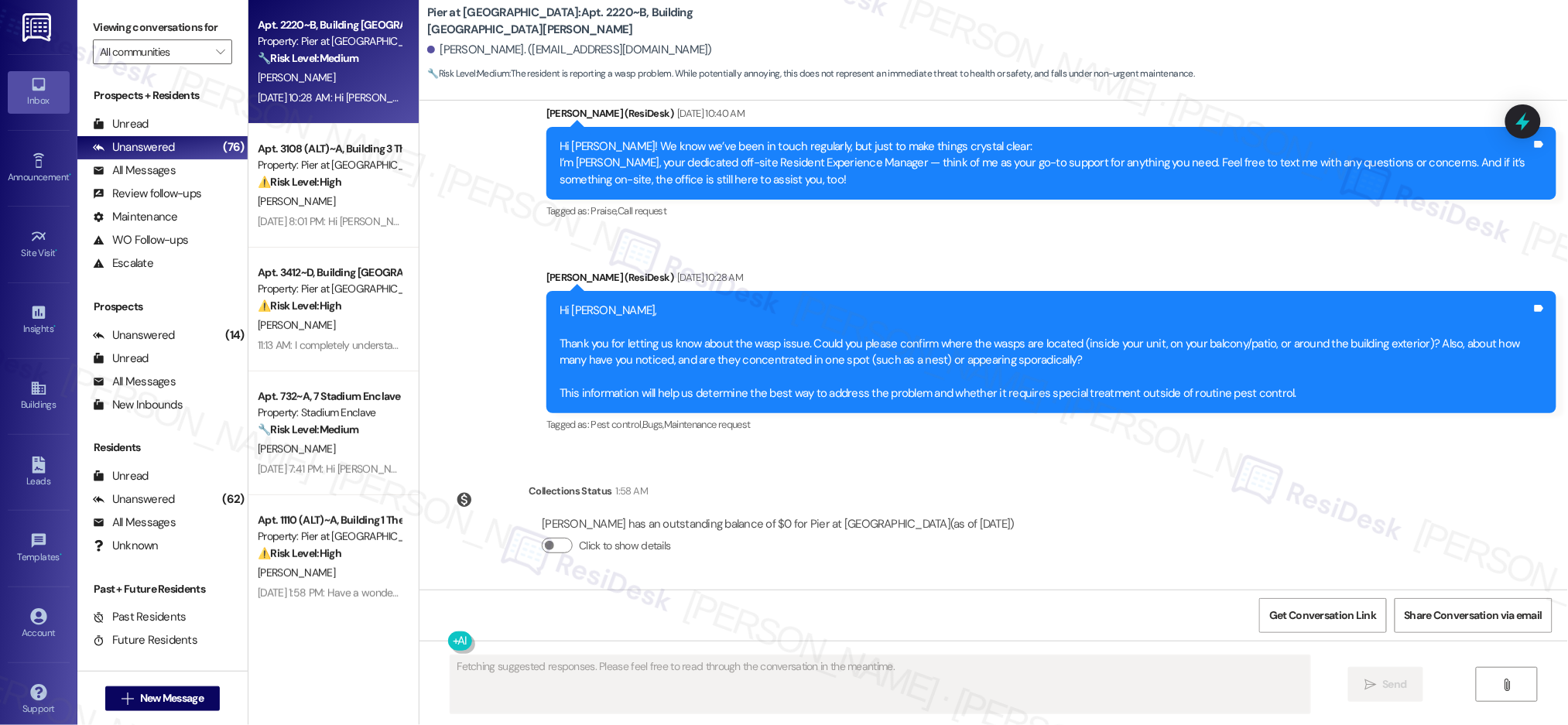
click at [336, 68] on div "[PERSON_NAME]" at bounding box center [329, 78] width 146 height 19
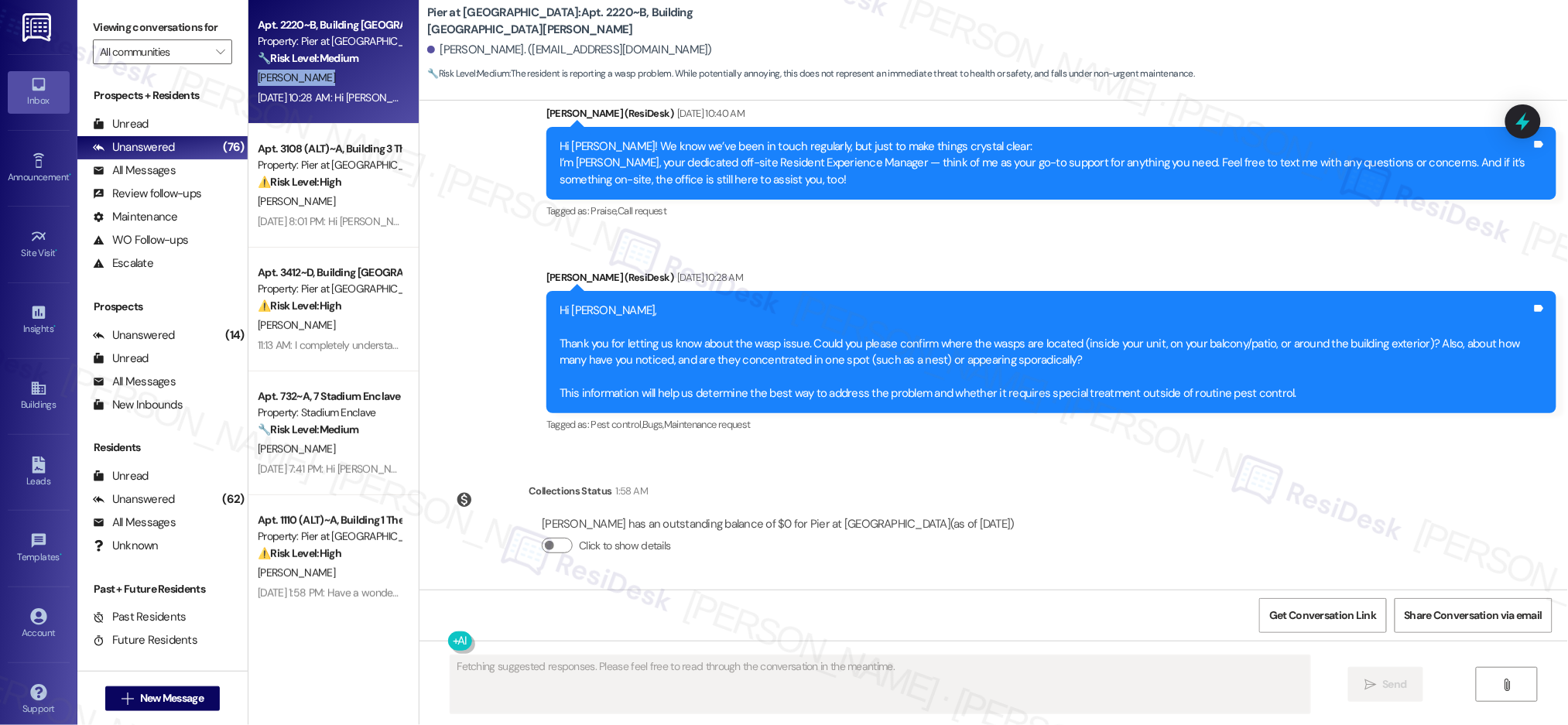
click at [336, 68] on div "[PERSON_NAME]" at bounding box center [329, 78] width 146 height 19
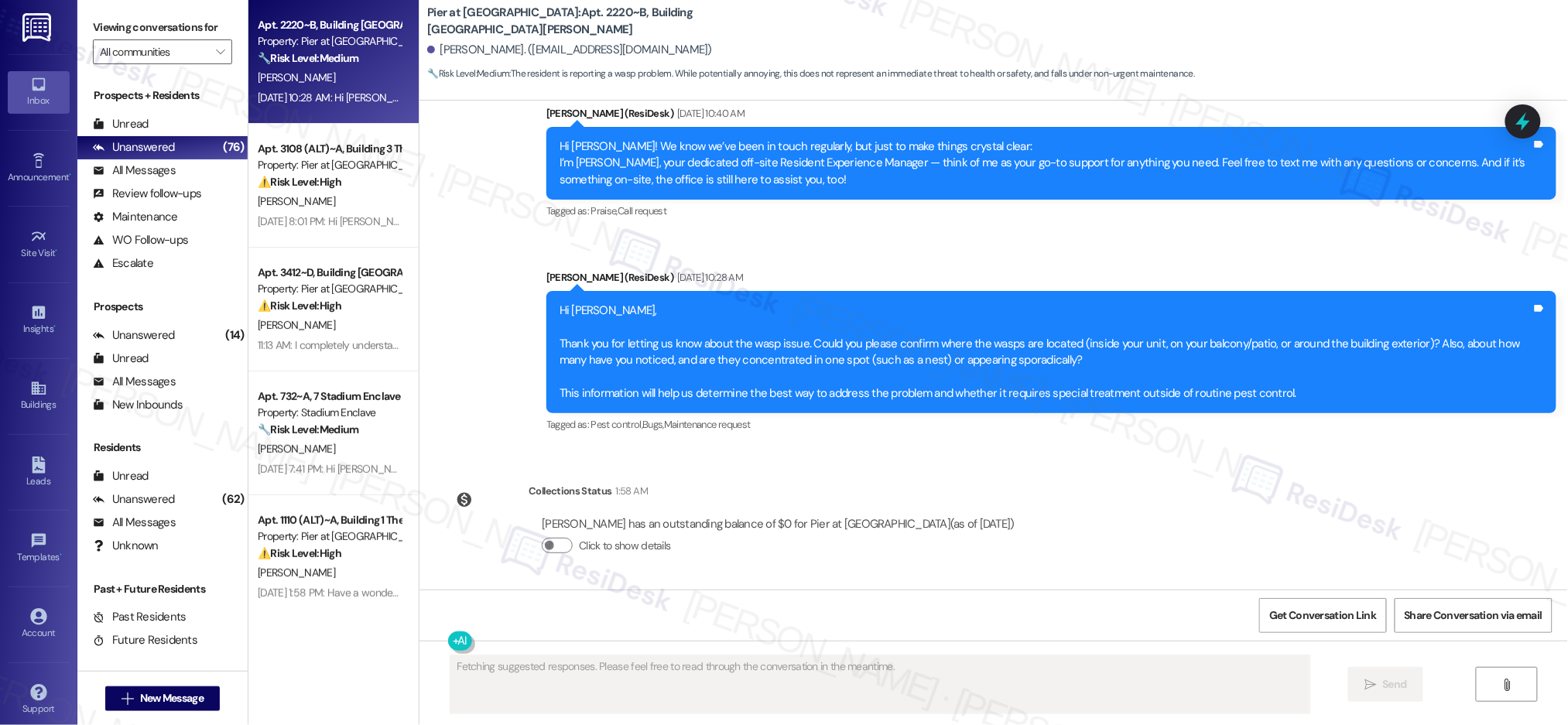
click at [336, 68] on div "[PERSON_NAME]" at bounding box center [329, 78] width 146 height 19
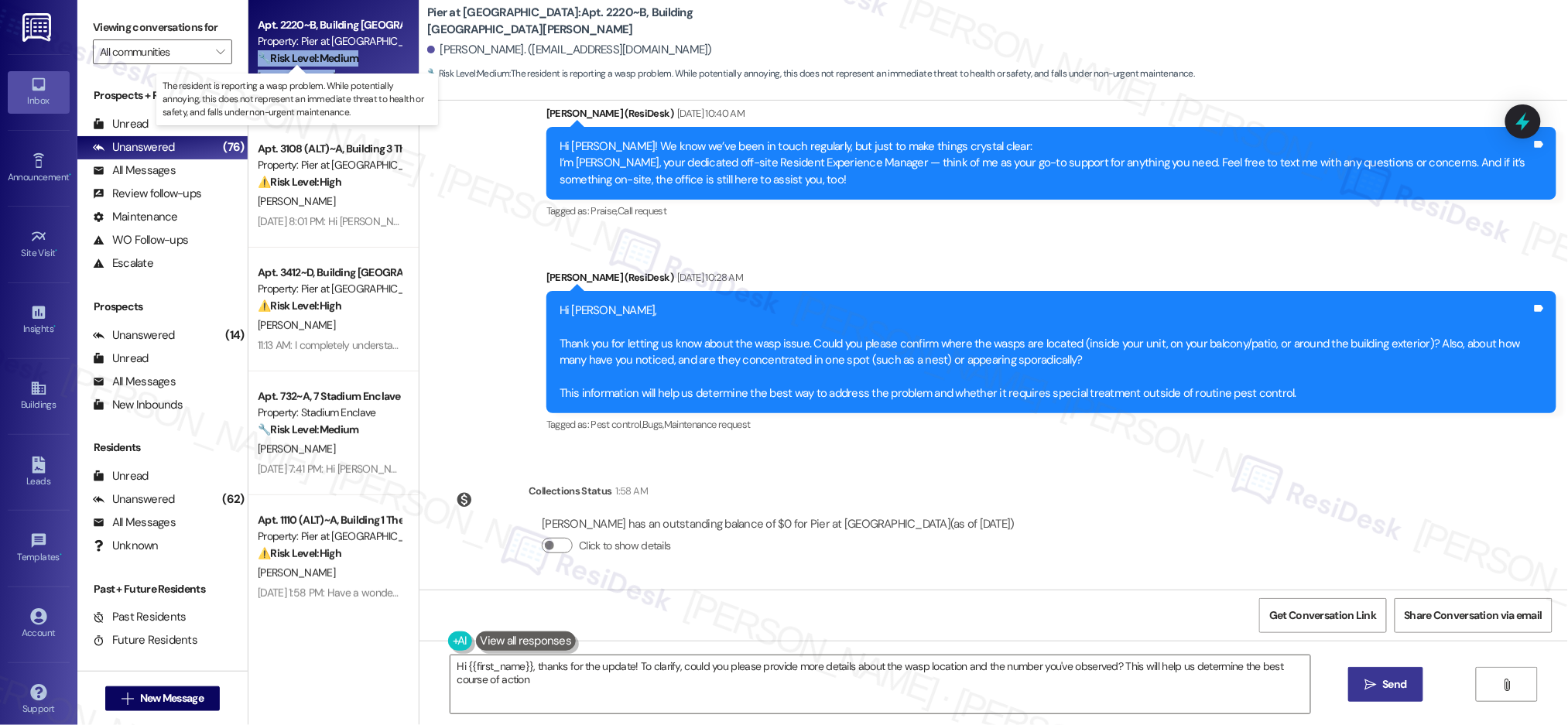
type textarea "Hi {{first_name}}, thanks for the update! To clarify, could you please provide …"
click at [334, 58] on strong "🔧 Risk Level: Medium" at bounding box center [307, 57] width 100 height 14
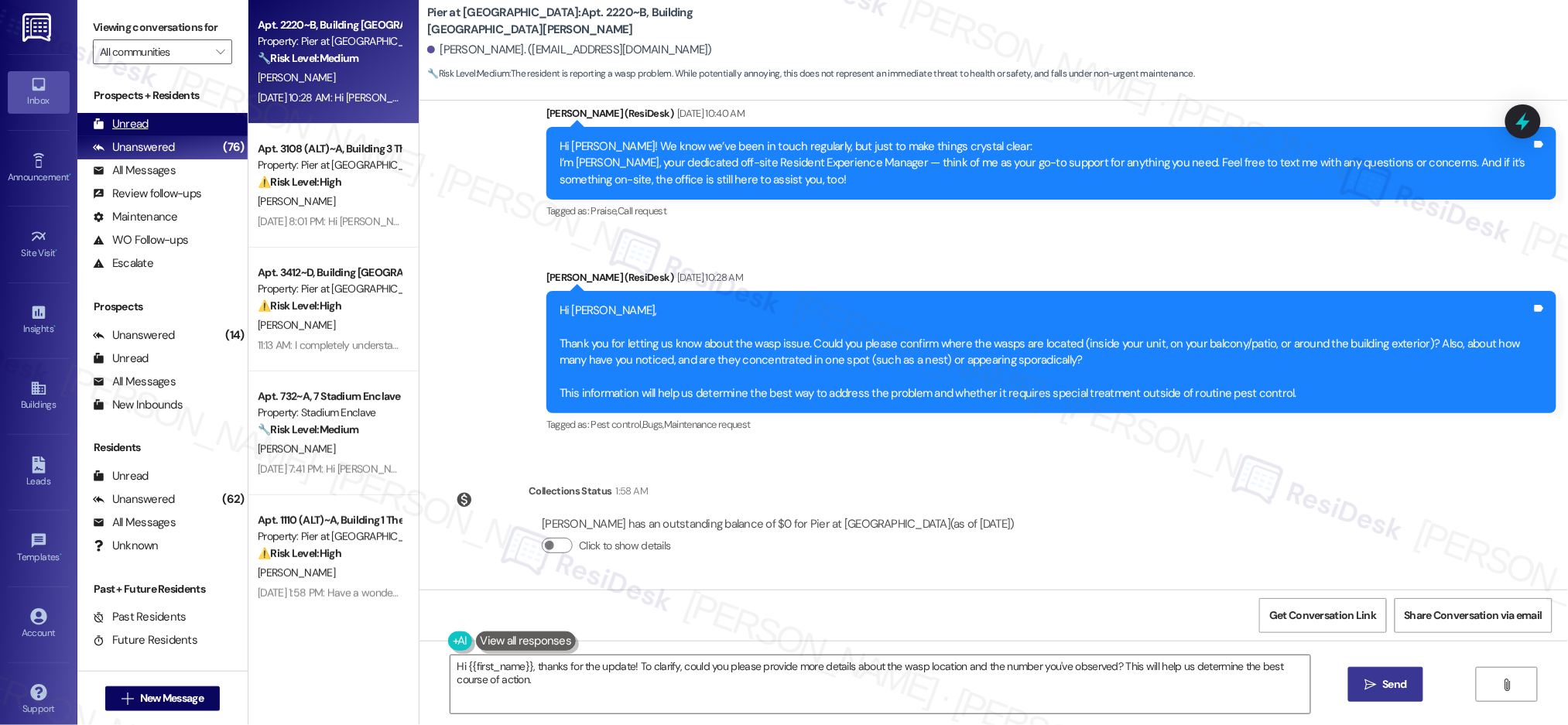
click at [134, 130] on div "Unread" at bounding box center [120, 124] width 56 height 17
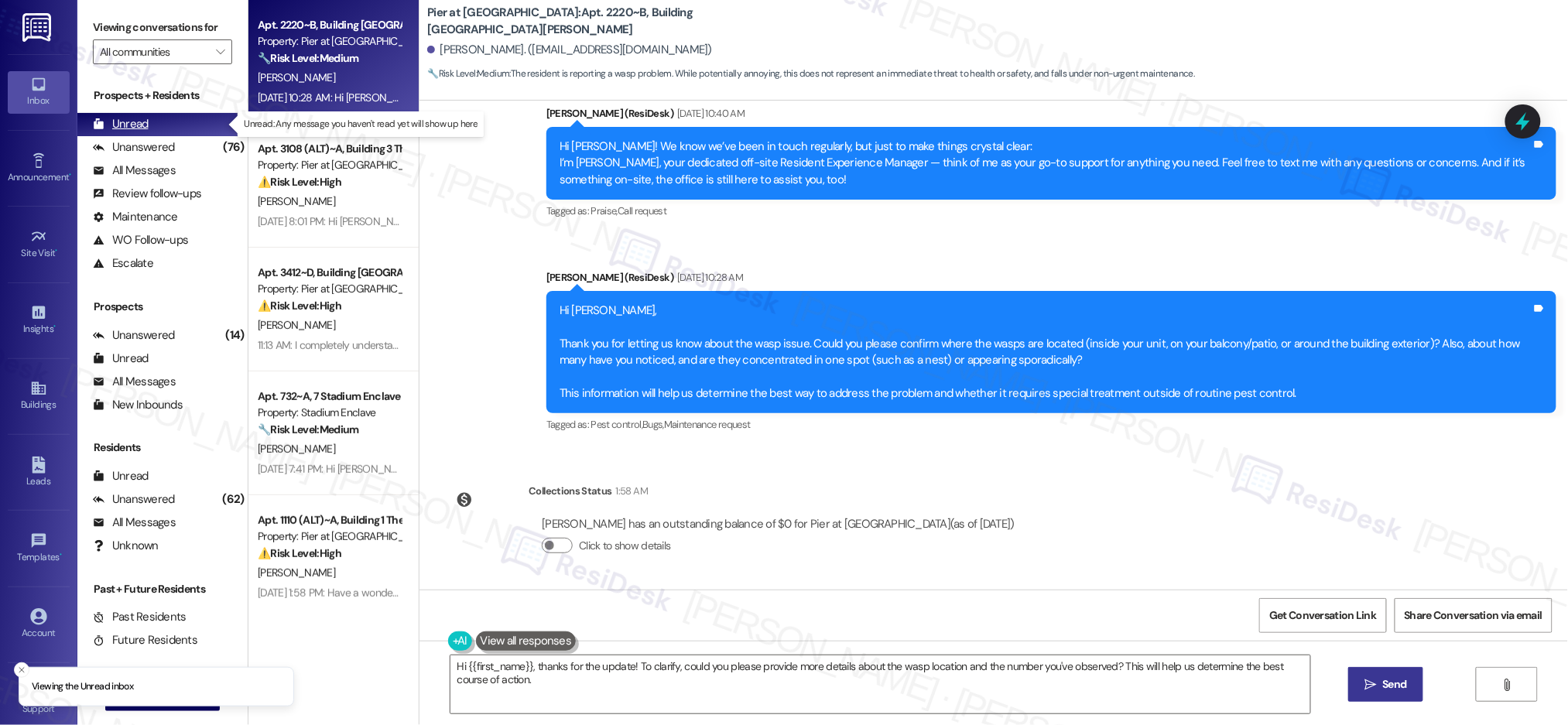
click at [134, 129] on div "Unread" at bounding box center [120, 124] width 56 height 17
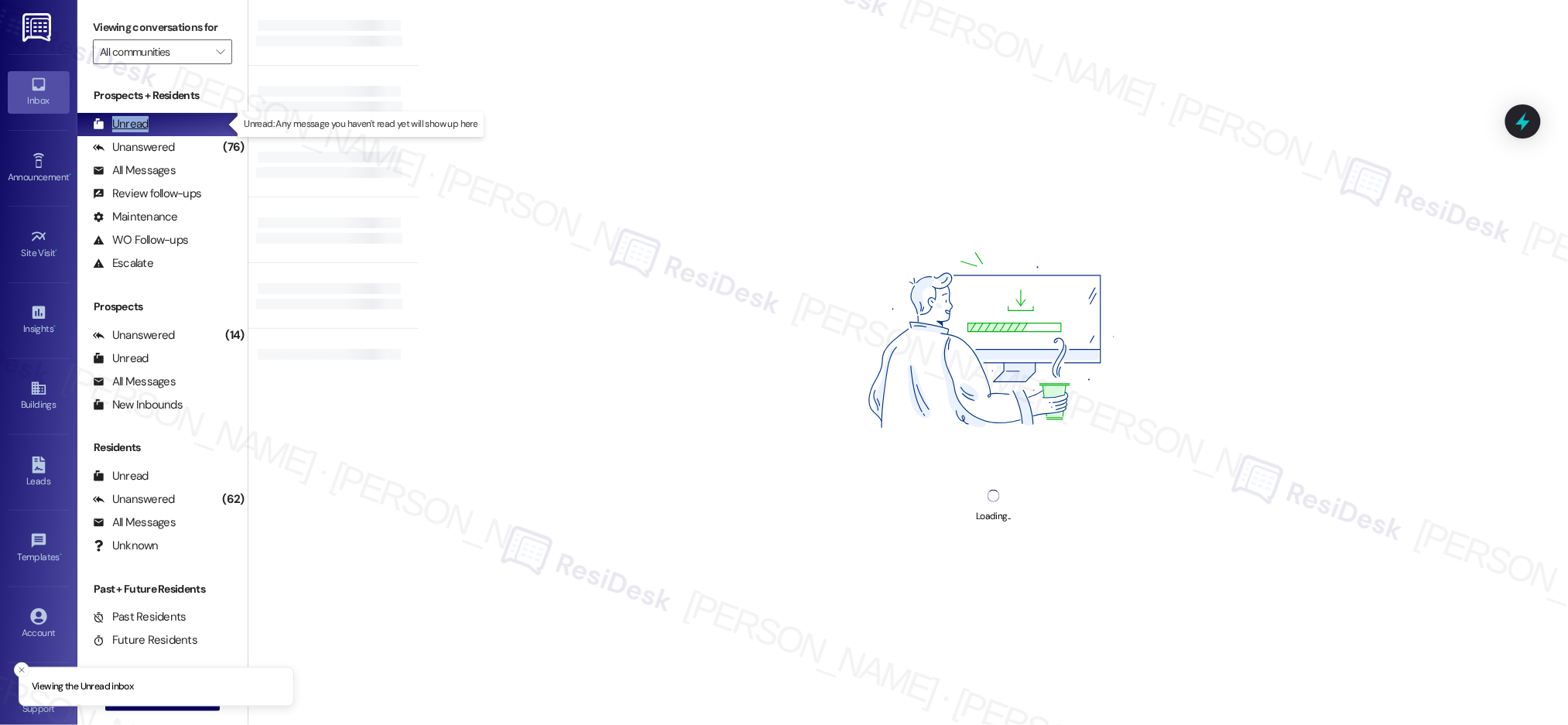
click at [134, 129] on div "Unread" at bounding box center [120, 124] width 56 height 17
click at [134, 129] on div "Unread" at bounding box center [120, 124] width 56 height 17
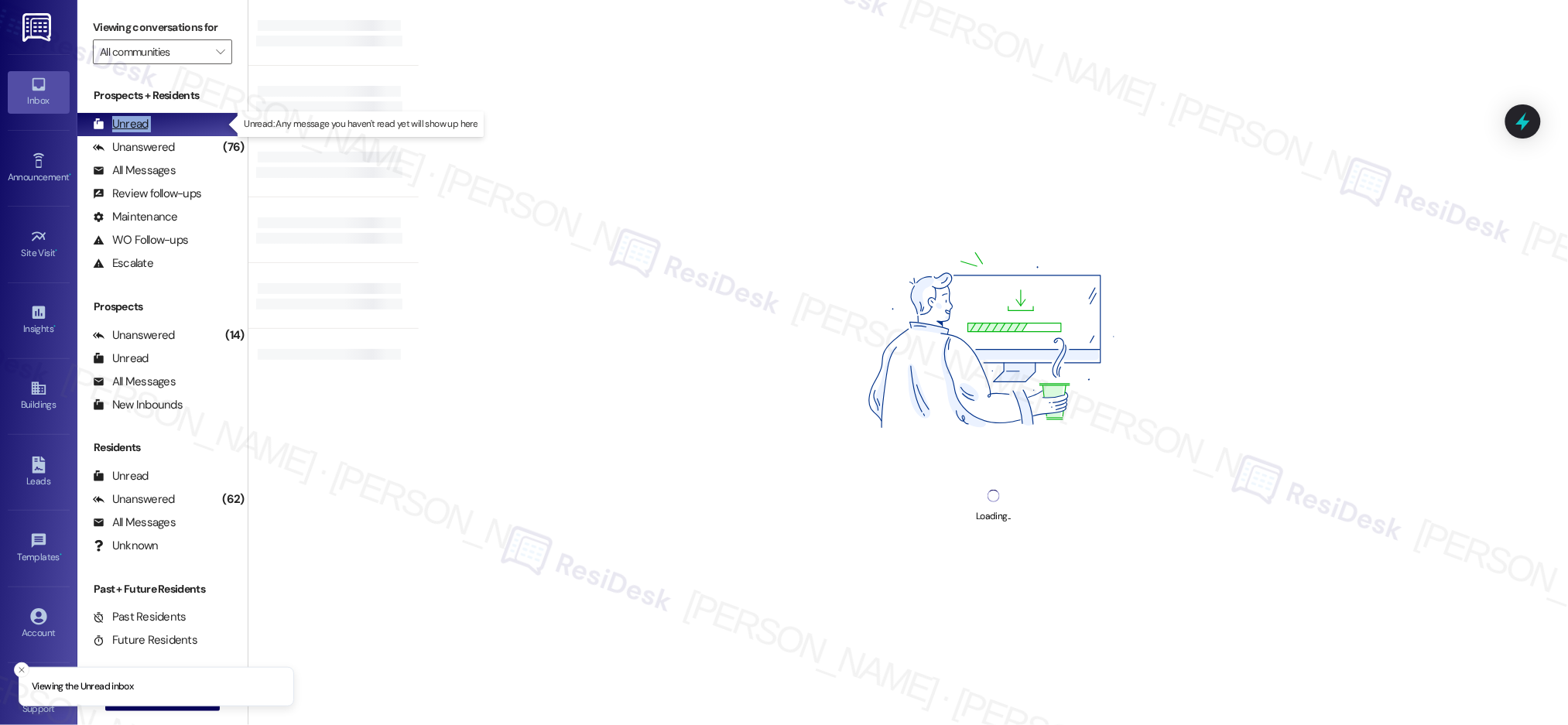
click at [134, 129] on div "Unread" at bounding box center [120, 124] width 56 height 17
click at [137, 128] on div "Unread" at bounding box center [120, 124] width 56 height 17
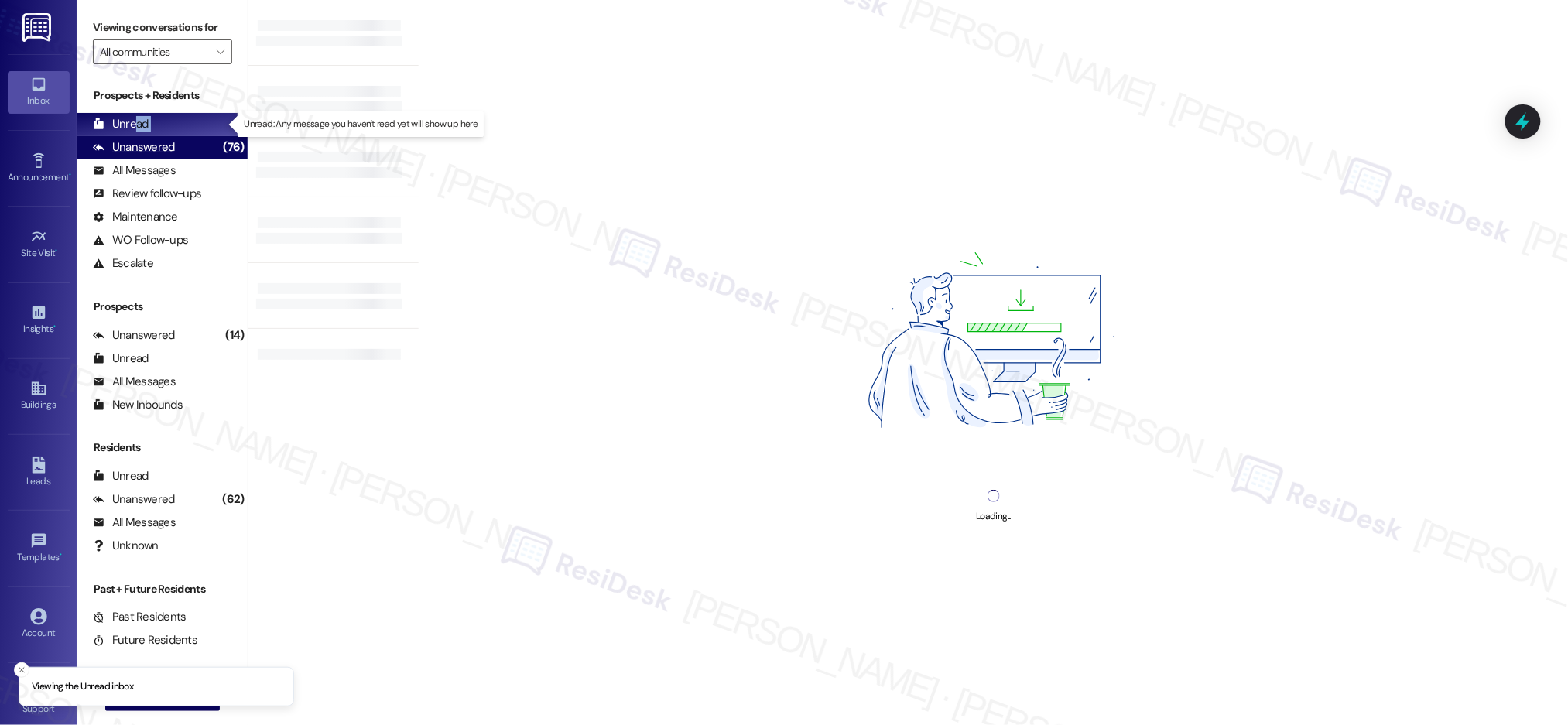
drag, startPoint x: 137, startPoint y: 128, endPoint x: 168, endPoint y: 150, distance: 38.0
click at [137, 128] on div "Unread" at bounding box center [120, 124] width 56 height 17
click at [172, 152] on div "Unanswered" at bounding box center [134, 147] width 82 height 17
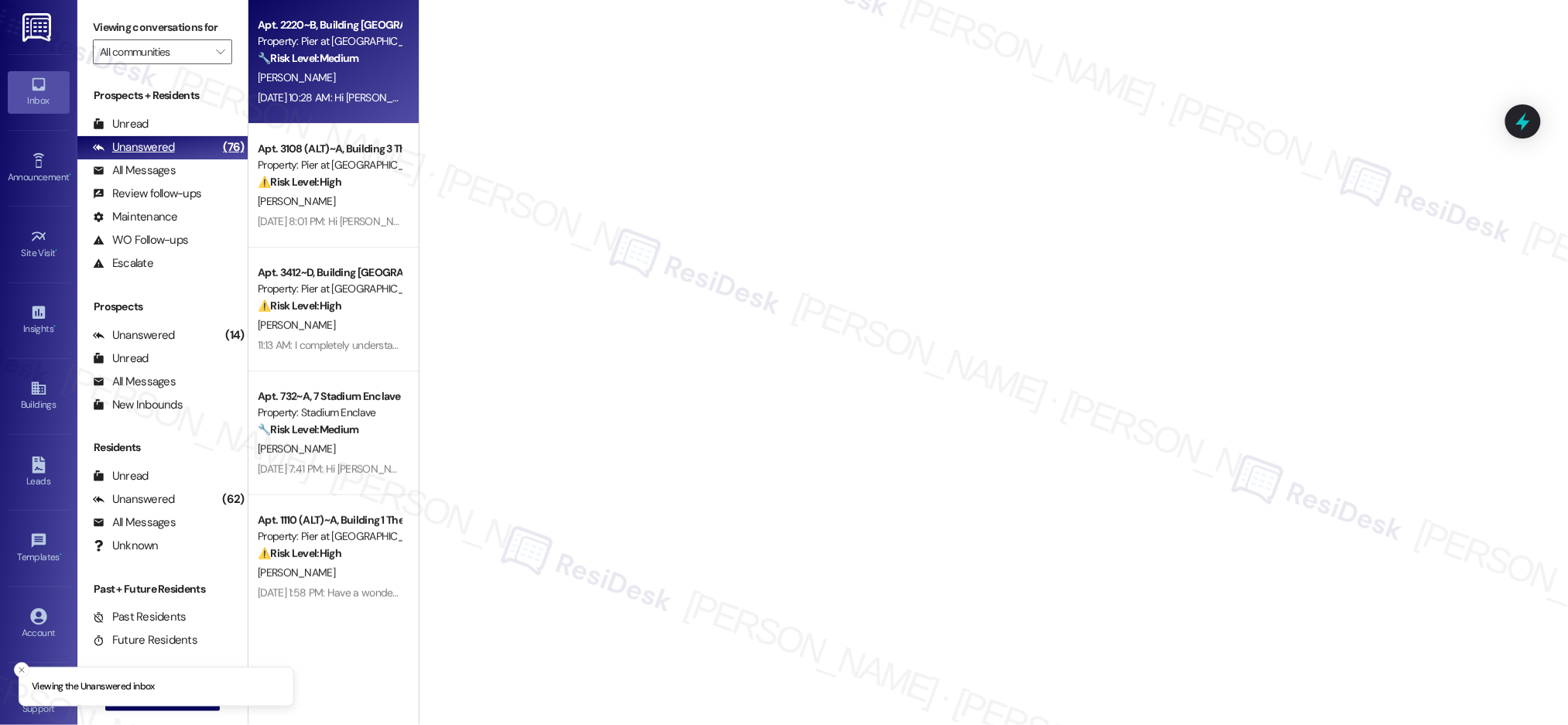
click at [172, 152] on div "Unanswered" at bounding box center [134, 147] width 82 height 17
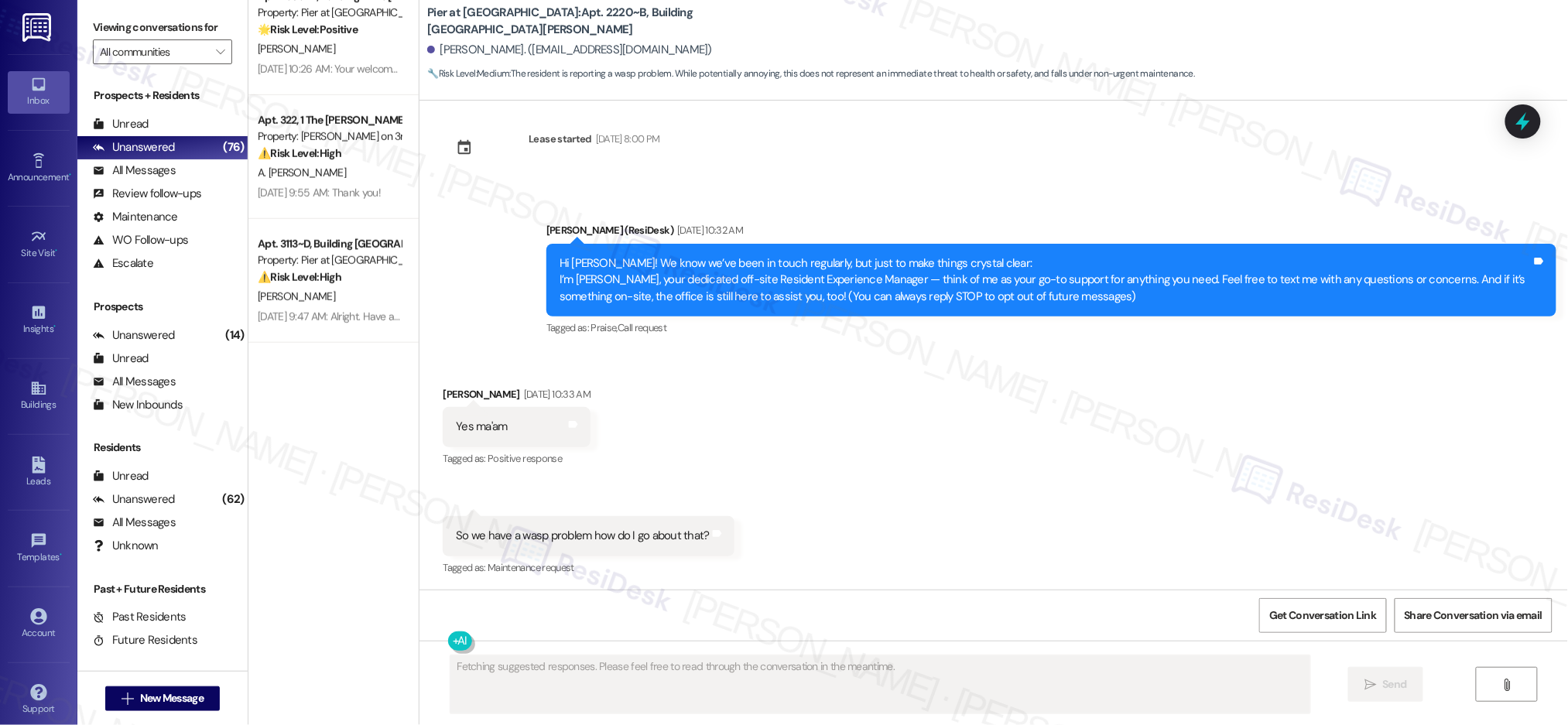
scroll to position [5576, 0]
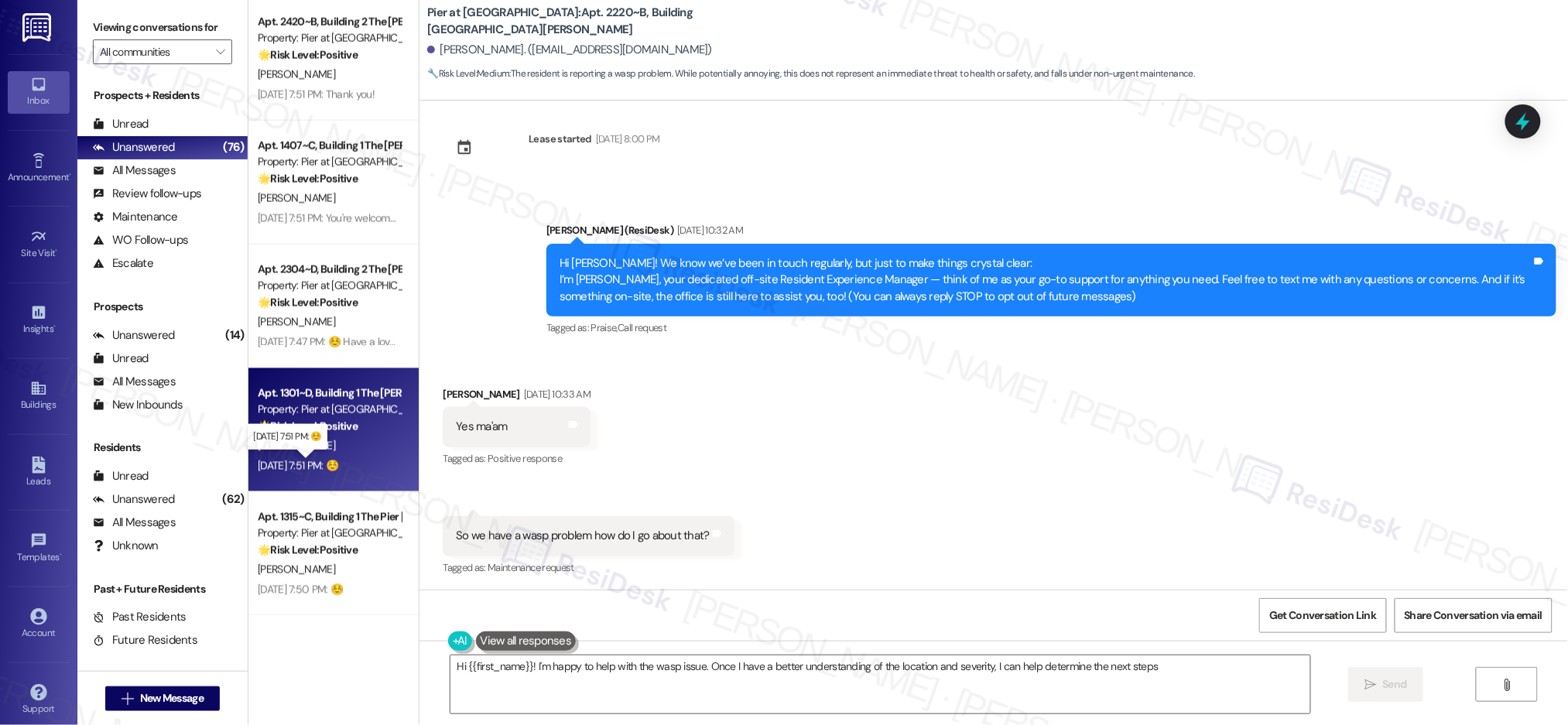
type textarea "Hi {{first_name}}! I'm happy to help with the wasp issue. Once I have a better …"
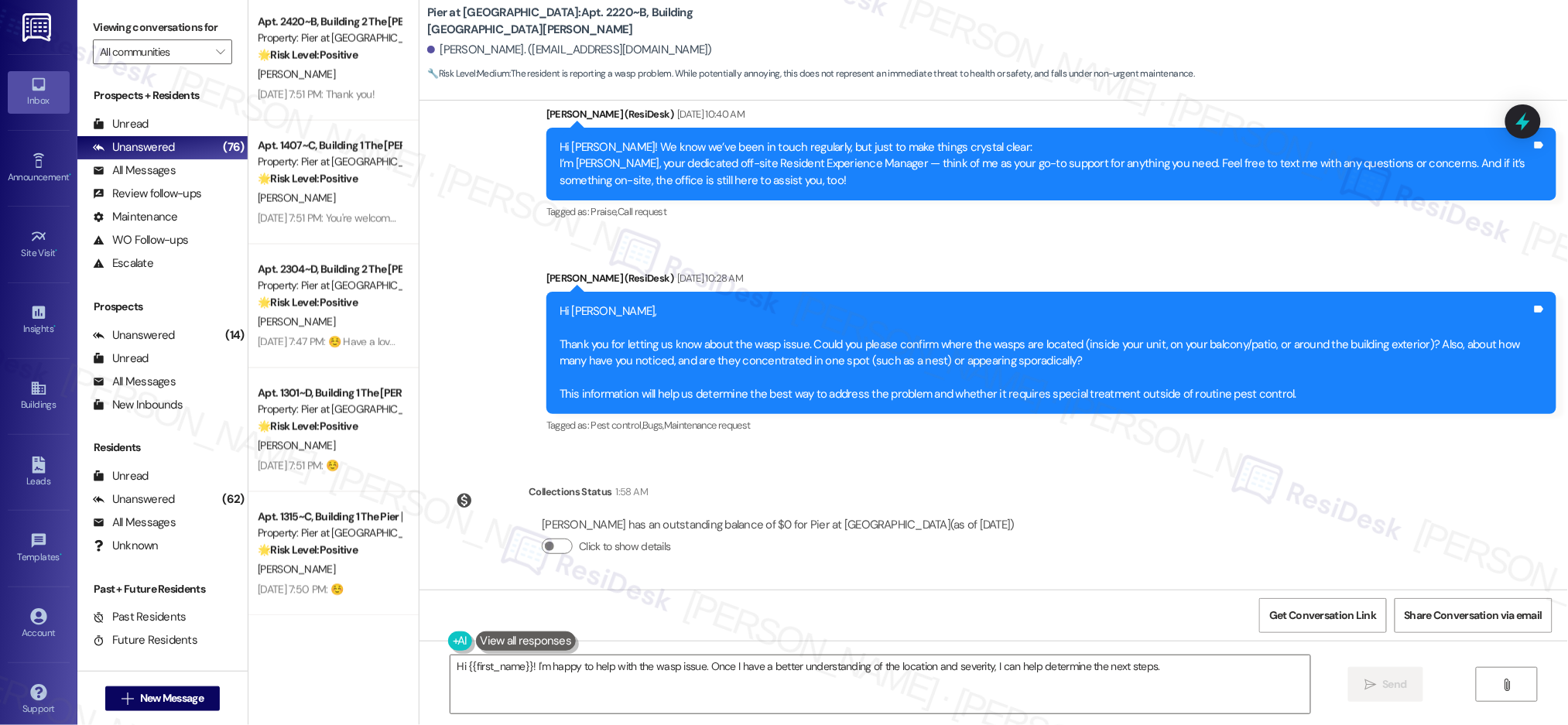
scroll to position [537, 0]
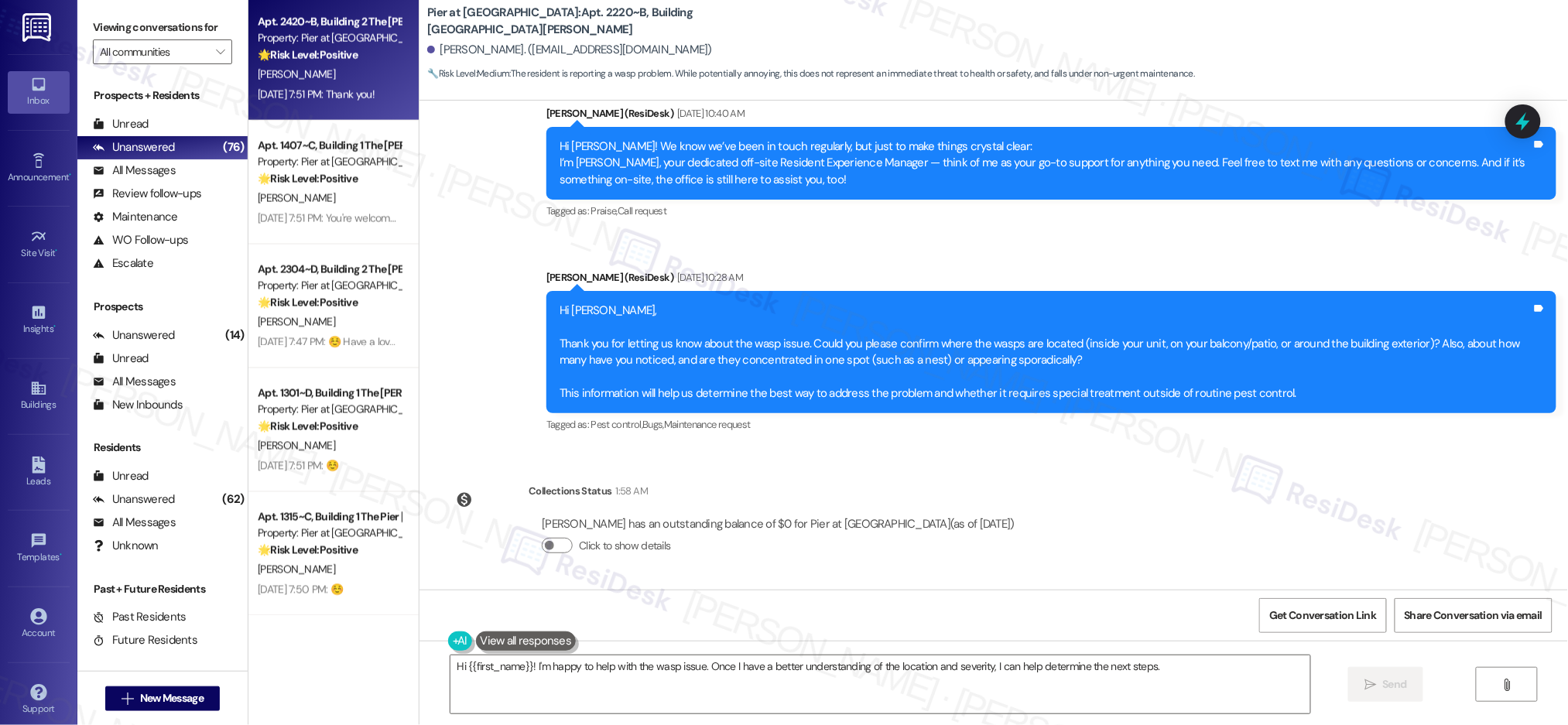
click at [306, 114] on div "Apt. 2420~B, Building 2 The Pier Conway Property: Pier at Conway 🌟 Risk Level: …" at bounding box center [333, 58] width 171 height 124
click at [307, 109] on div "Apt. 2420~B, Building 2 The Pier Conway Property: Pier at Conway 🌟 Risk Level: …" at bounding box center [333, 58] width 171 height 124
type textarea "Fetching suggested responses. Please feel free to read through the conversation…"
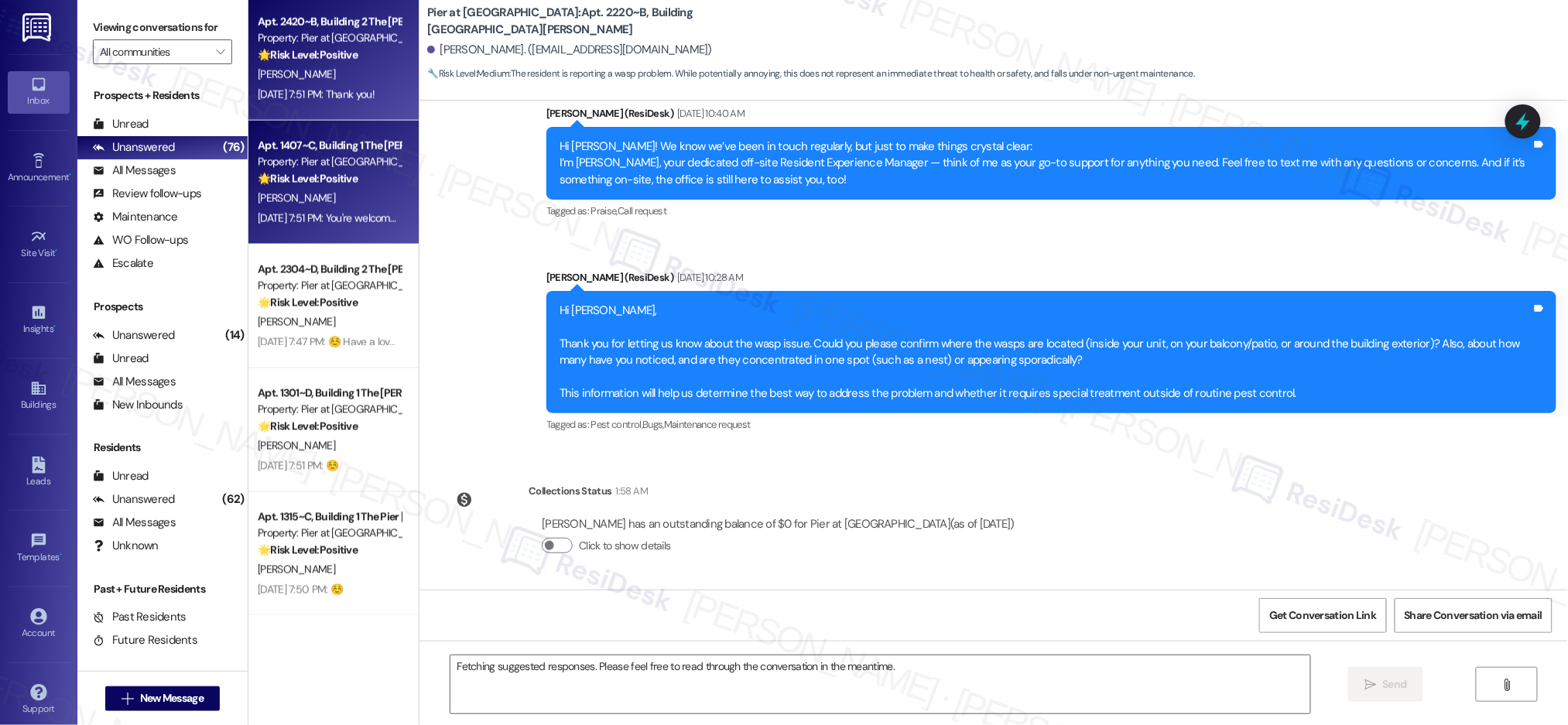
drag, startPoint x: 307, startPoint y: 109, endPoint x: 274, endPoint y: 227, distance: 122.5
click at [307, 110] on div "Apt. 2420~B, Building 2 The Pier Conway Property: Pier at Conway 🌟 Risk Level: …" at bounding box center [333, 58] width 171 height 124
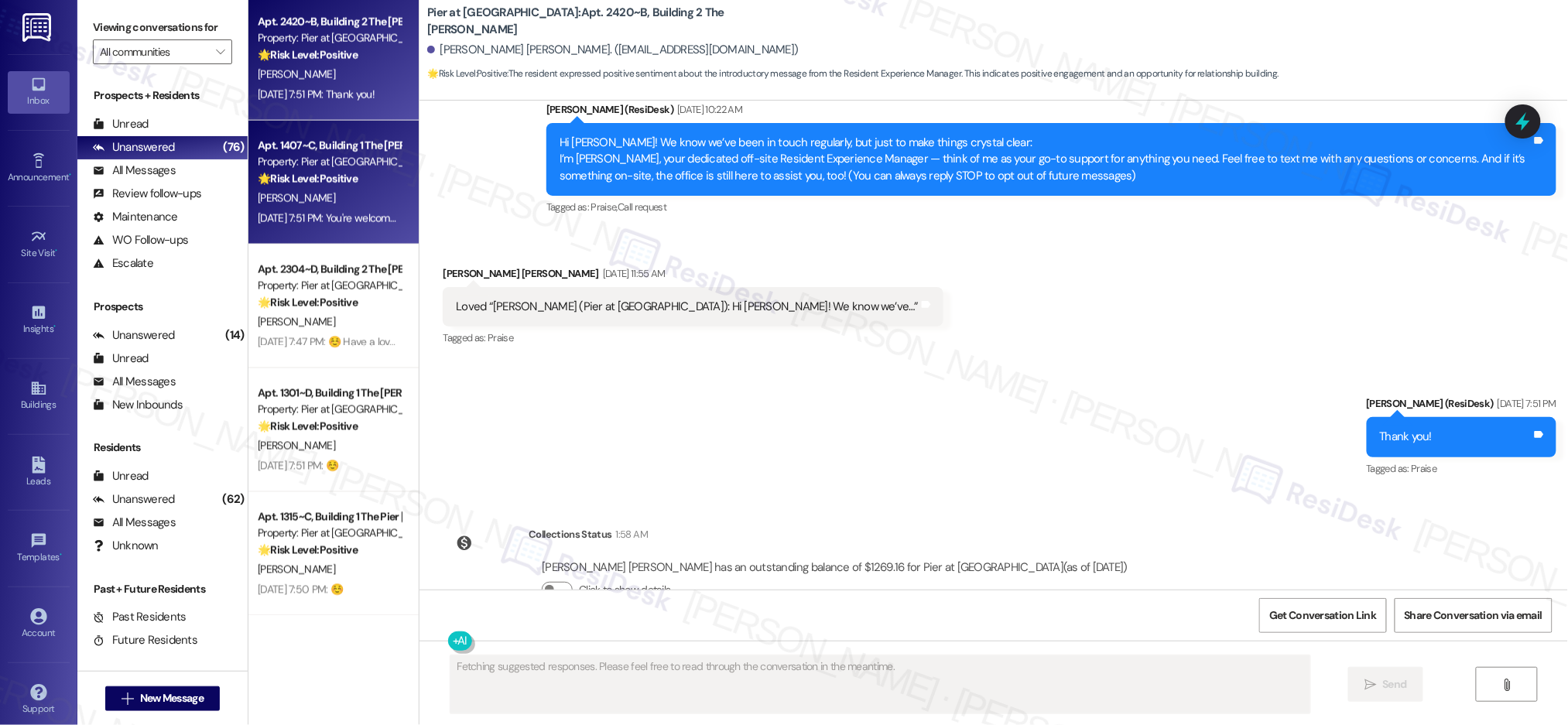
scroll to position [47, 0]
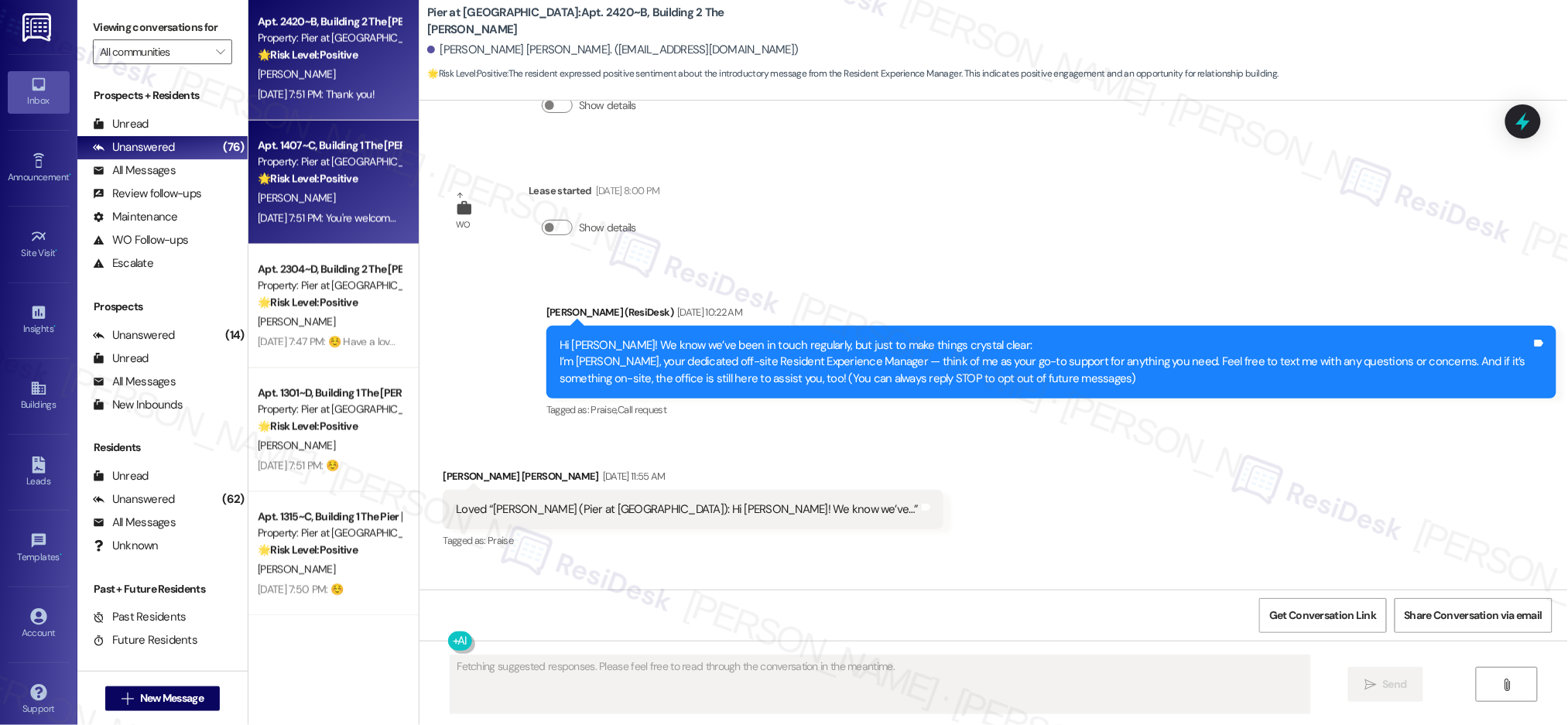
click at [272, 234] on div "Apt. 1407~C, Building 1 The Pier Conway Property: Pier at Conway 🌟 Risk Level: …" at bounding box center [333, 182] width 171 height 124
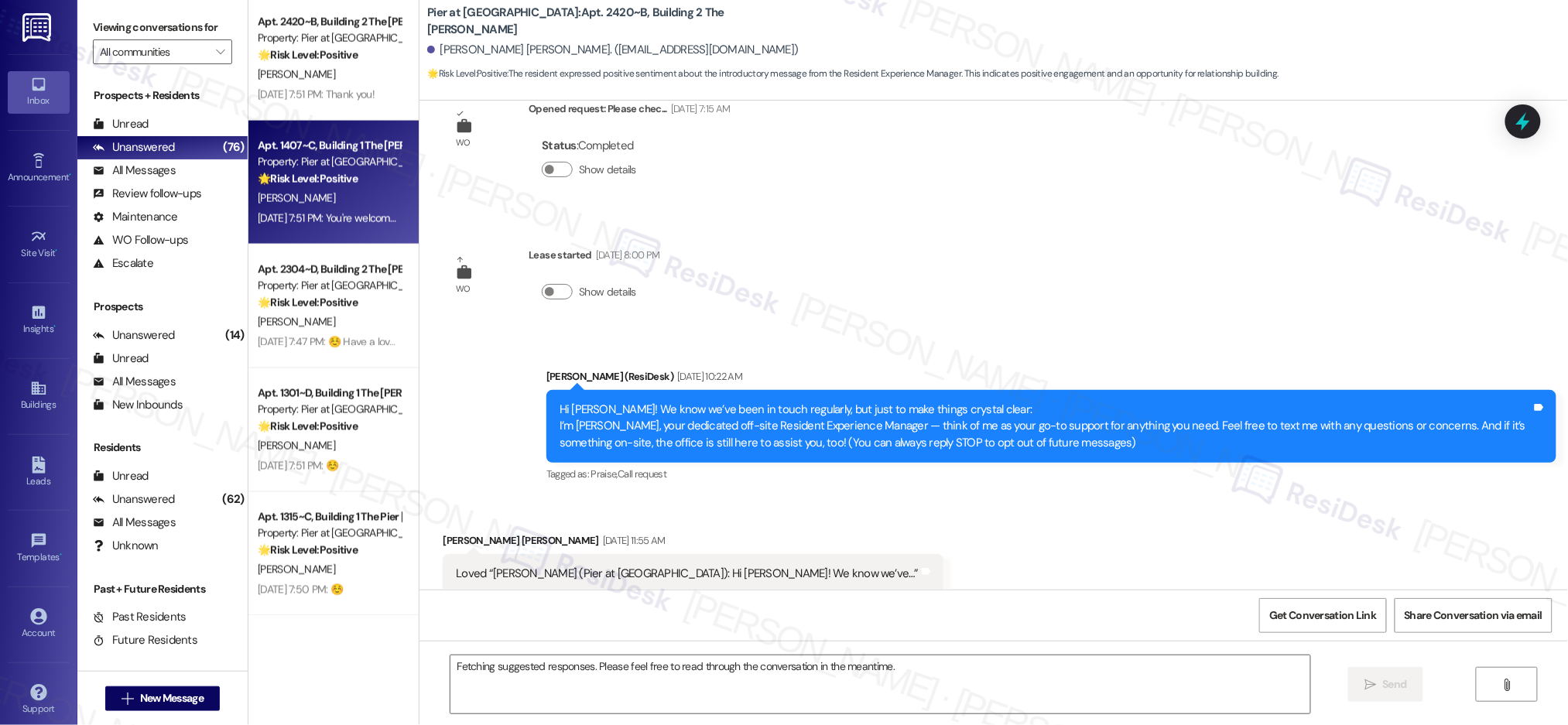
scroll to position [0, 0]
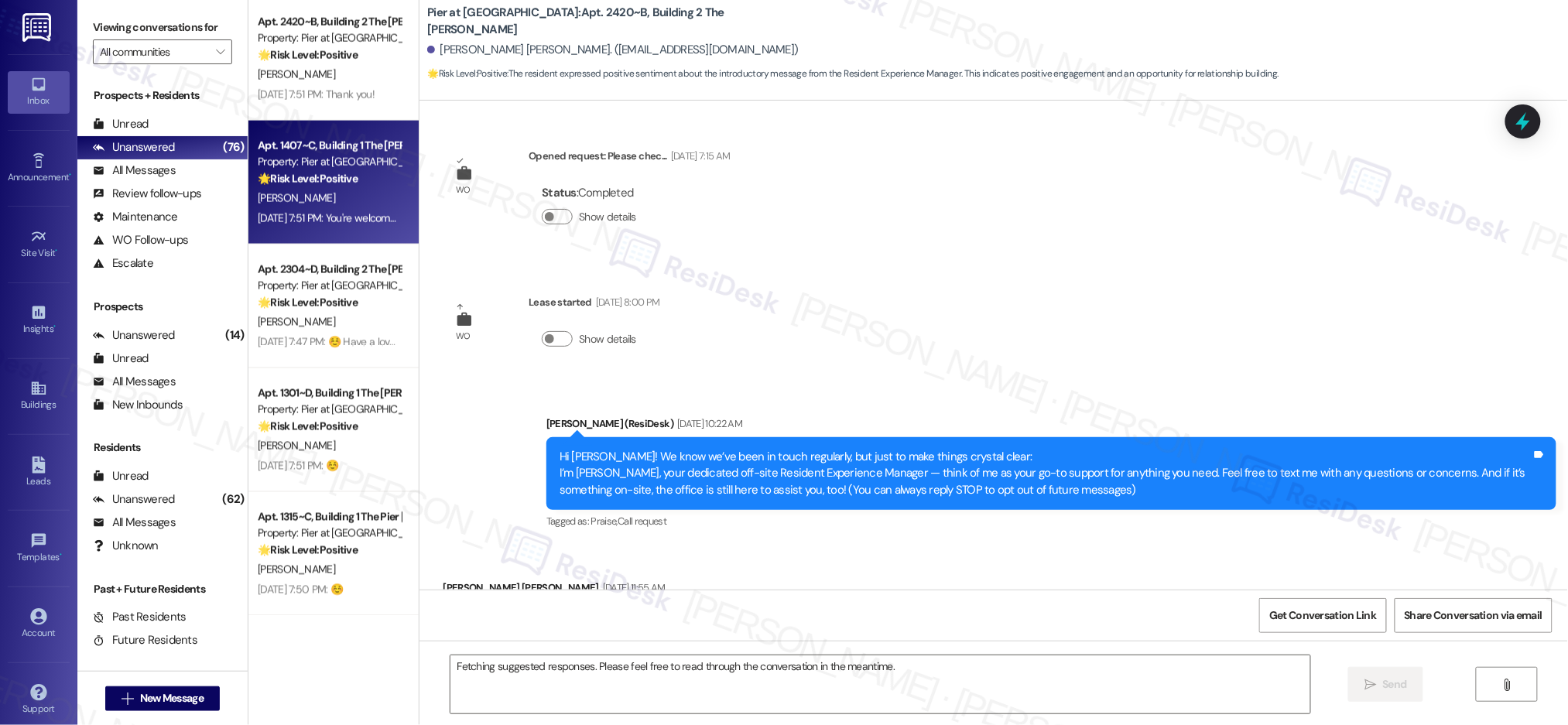
click at [274, 231] on div "Apt. 1407~C, Building 1 The Pier Conway Property: Pier at Conway 🌟 Risk Level: …" at bounding box center [333, 182] width 171 height 124
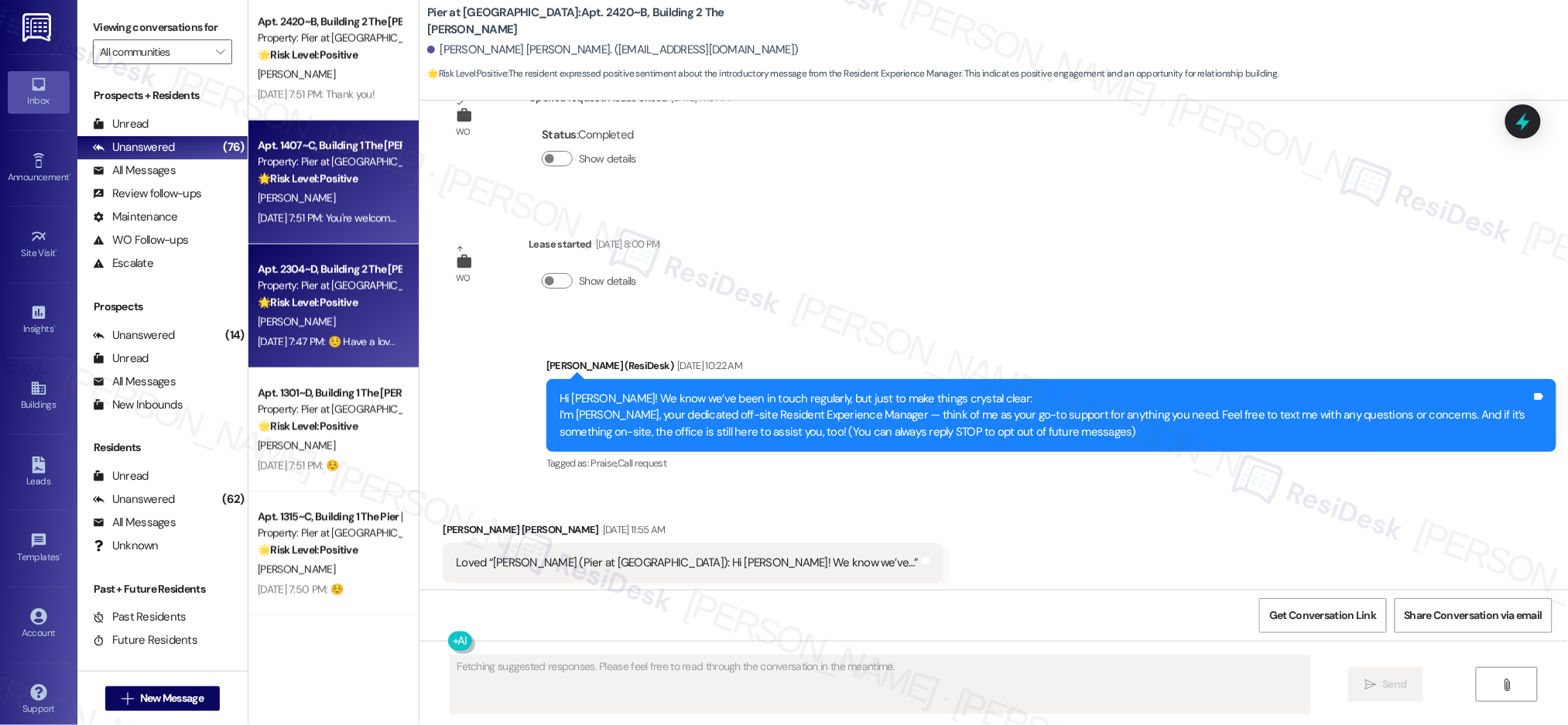
click at [311, 327] on div "[PERSON_NAME]" at bounding box center [329, 323] width 146 height 19
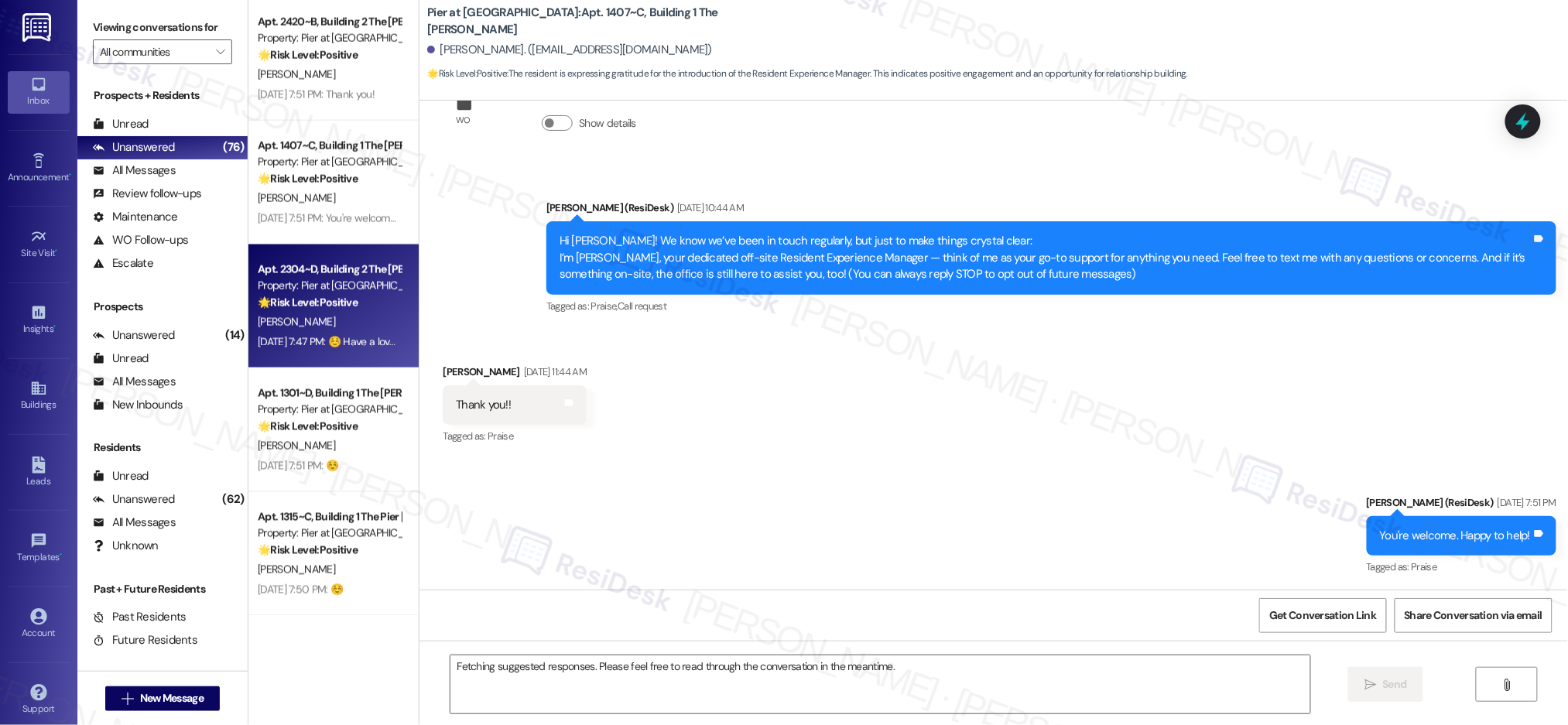
click at [311, 327] on div "[PERSON_NAME]" at bounding box center [329, 323] width 146 height 19
type textarea "Fetching suggested responses. Please feel free to read through the conversation…"
click at [309, 325] on div "[PERSON_NAME]" at bounding box center [329, 323] width 146 height 19
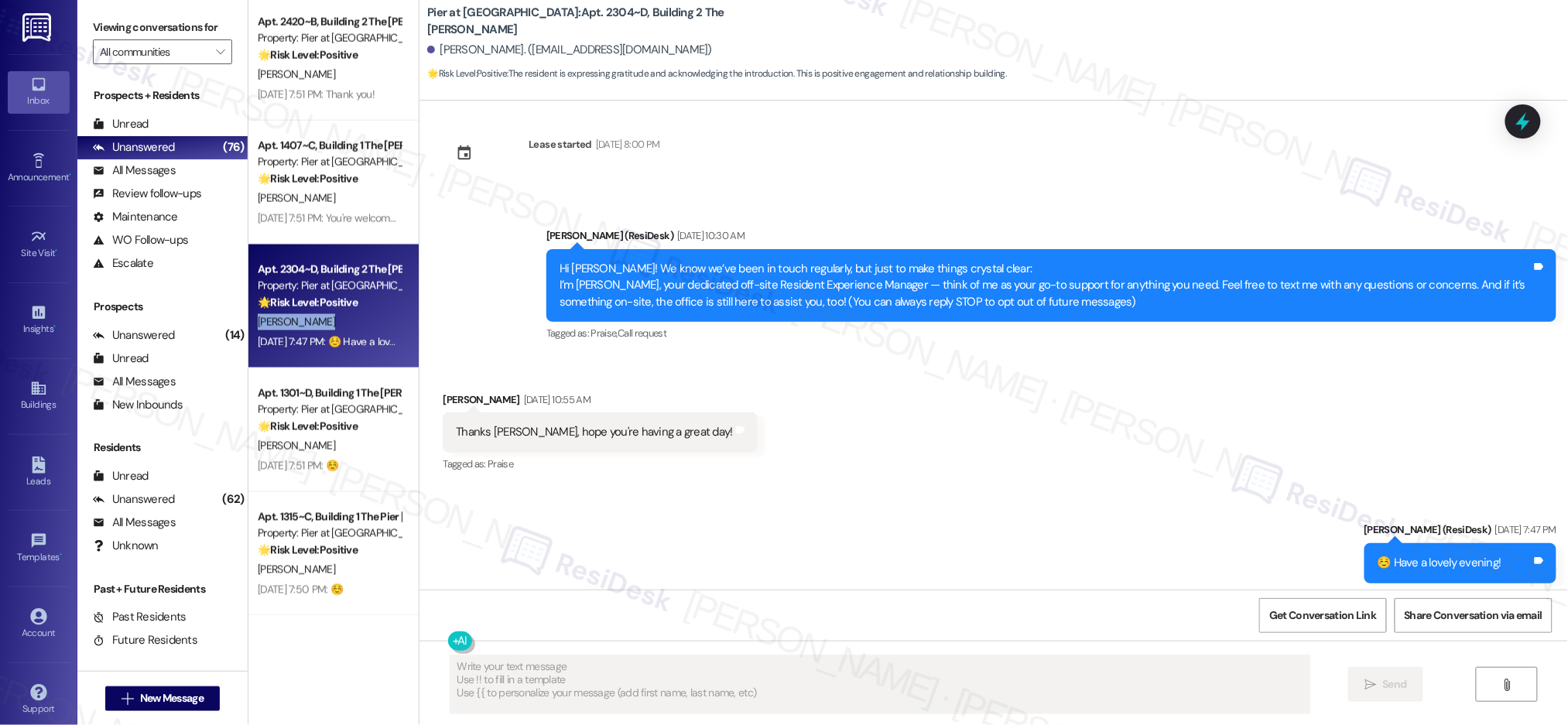
click at [310, 324] on div "[PERSON_NAME]" at bounding box center [329, 323] width 146 height 19
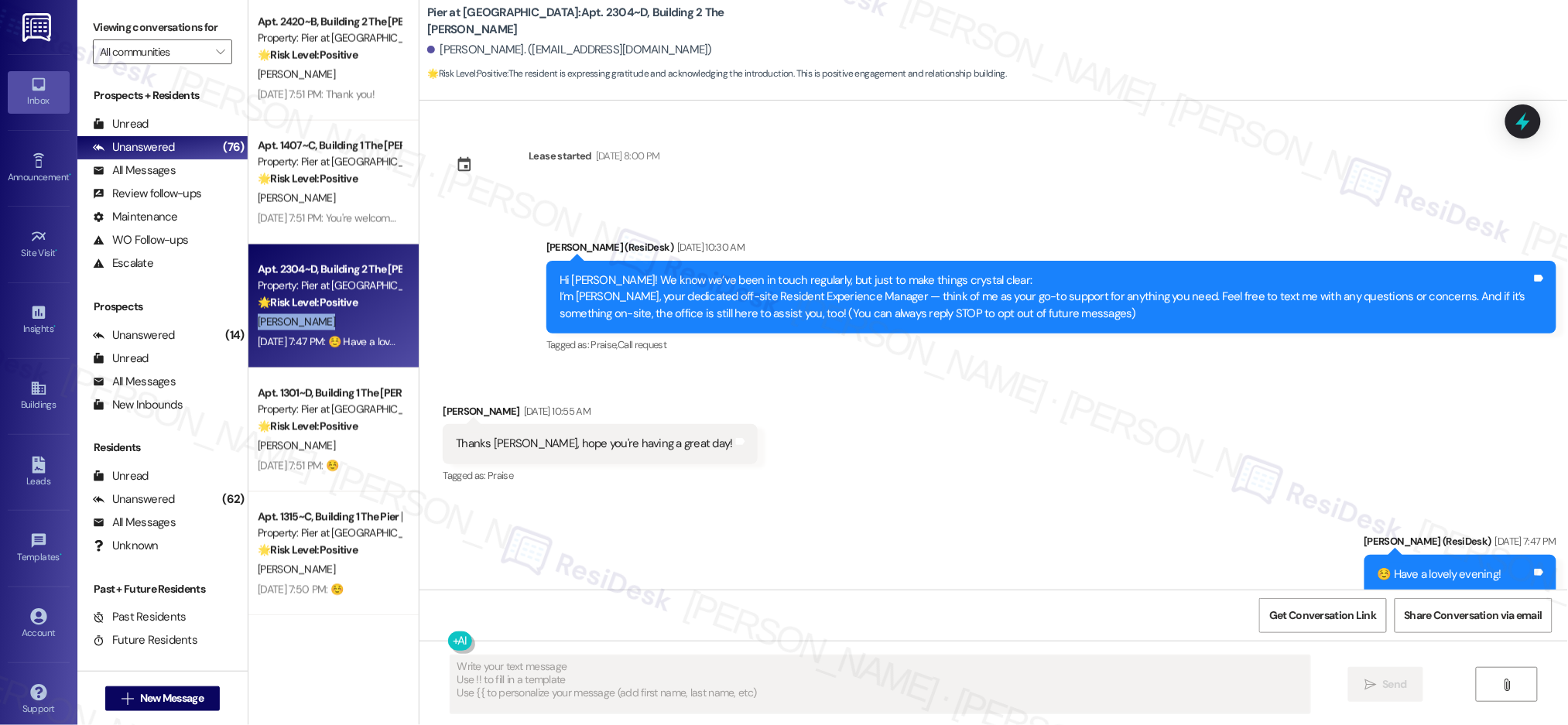
click at [310, 324] on div "[PERSON_NAME]" at bounding box center [329, 323] width 146 height 19
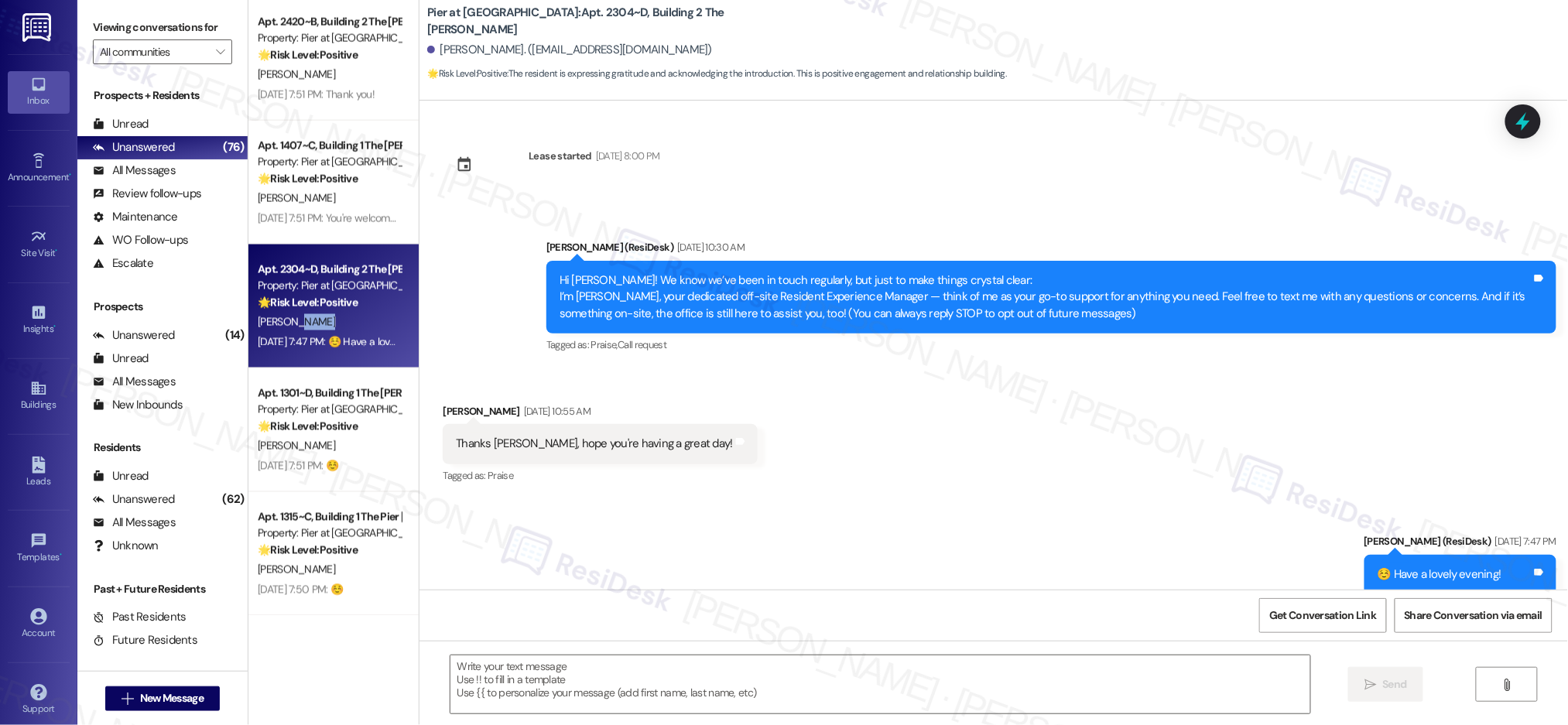
click at [325, 322] on div "[PERSON_NAME]" at bounding box center [329, 323] width 146 height 19
drag, startPoint x: 325, startPoint y: 322, endPoint x: 330, endPoint y: 330, distance: 9.4
click at [325, 321] on div "[PERSON_NAME]" at bounding box center [329, 323] width 146 height 19
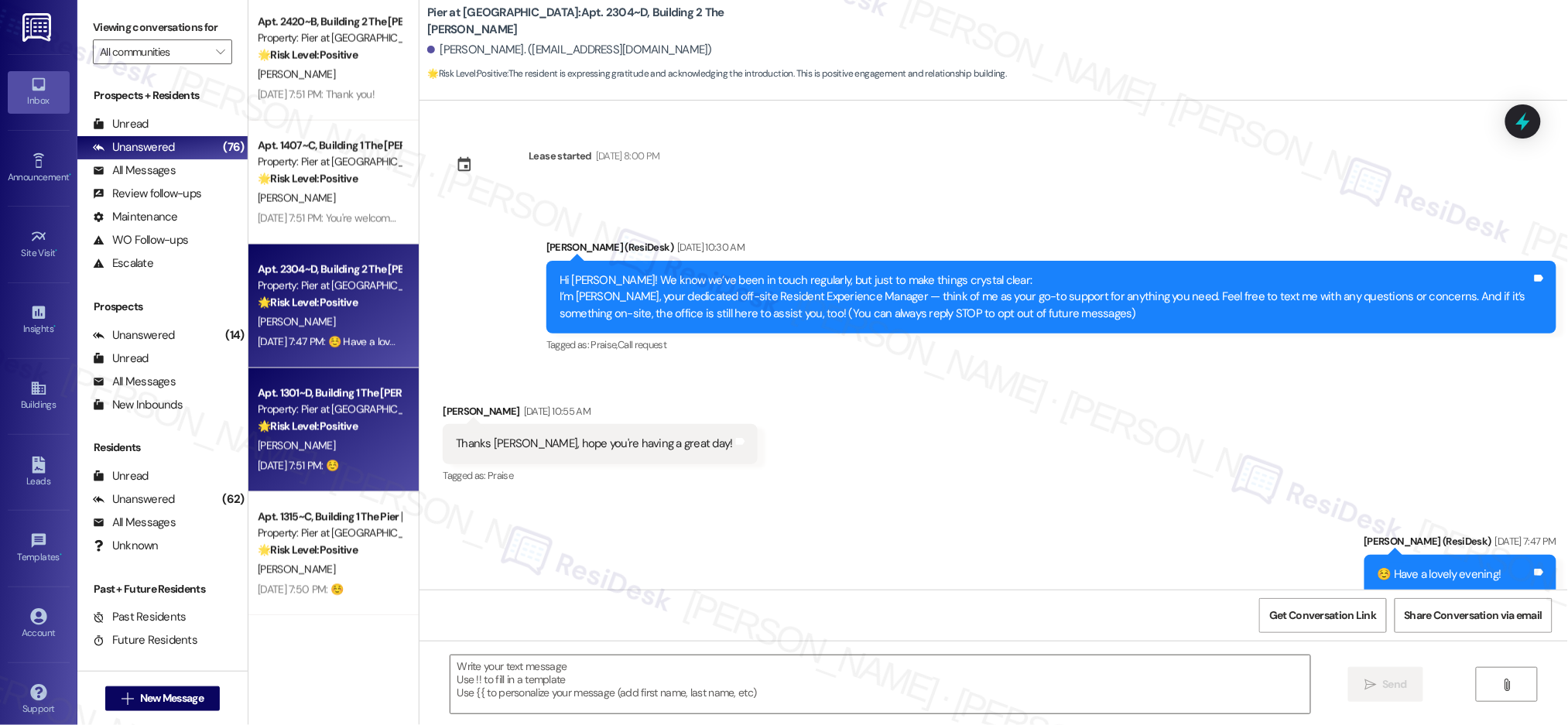
click at [356, 439] on div "[PERSON_NAME]" at bounding box center [329, 446] width 146 height 19
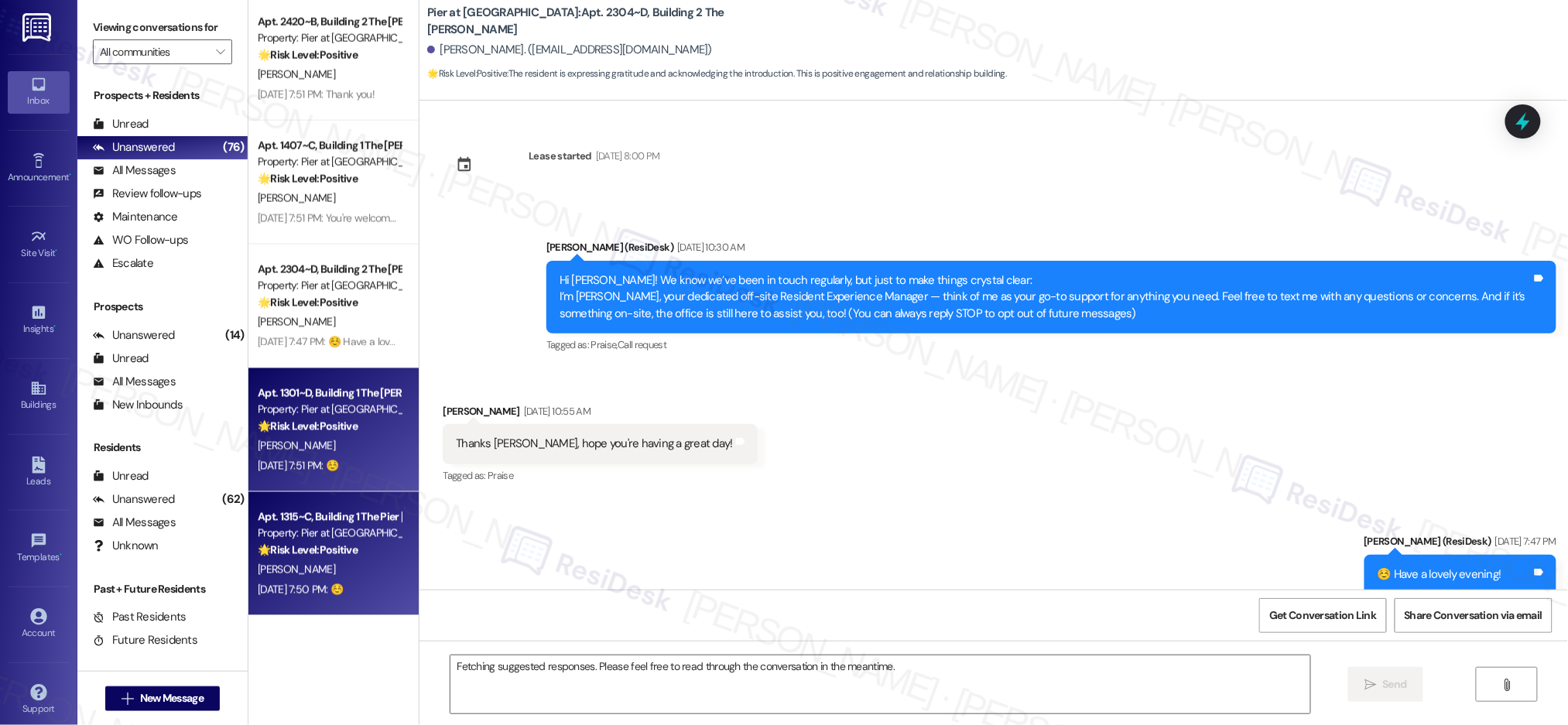
click at [348, 522] on div "Apt. 1315~C, Building 1 The Pier [PERSON_NAME]" at bounding box center [328, 517] width 143 height 17
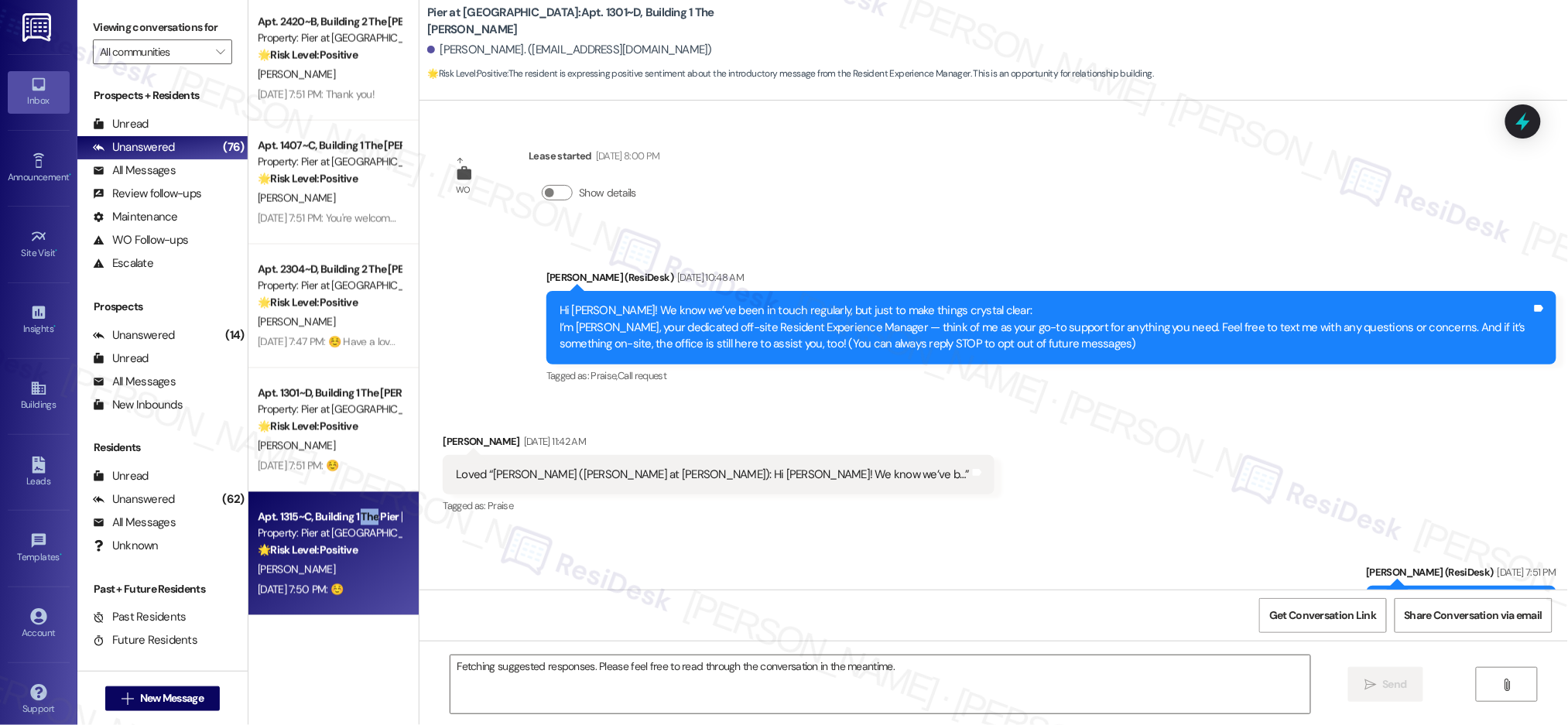
click at [348, 522] on div "Apt. 1315~C, Building 1 The Pier [PERSON_NAME]" at bounding box center [328, 517] width 143 height 17
click at [349, 521] on div "Apt. 1315~C, Building 1 The Pier [PERSON_NAME]" at bounding box center [328, 517] width 143 height 17
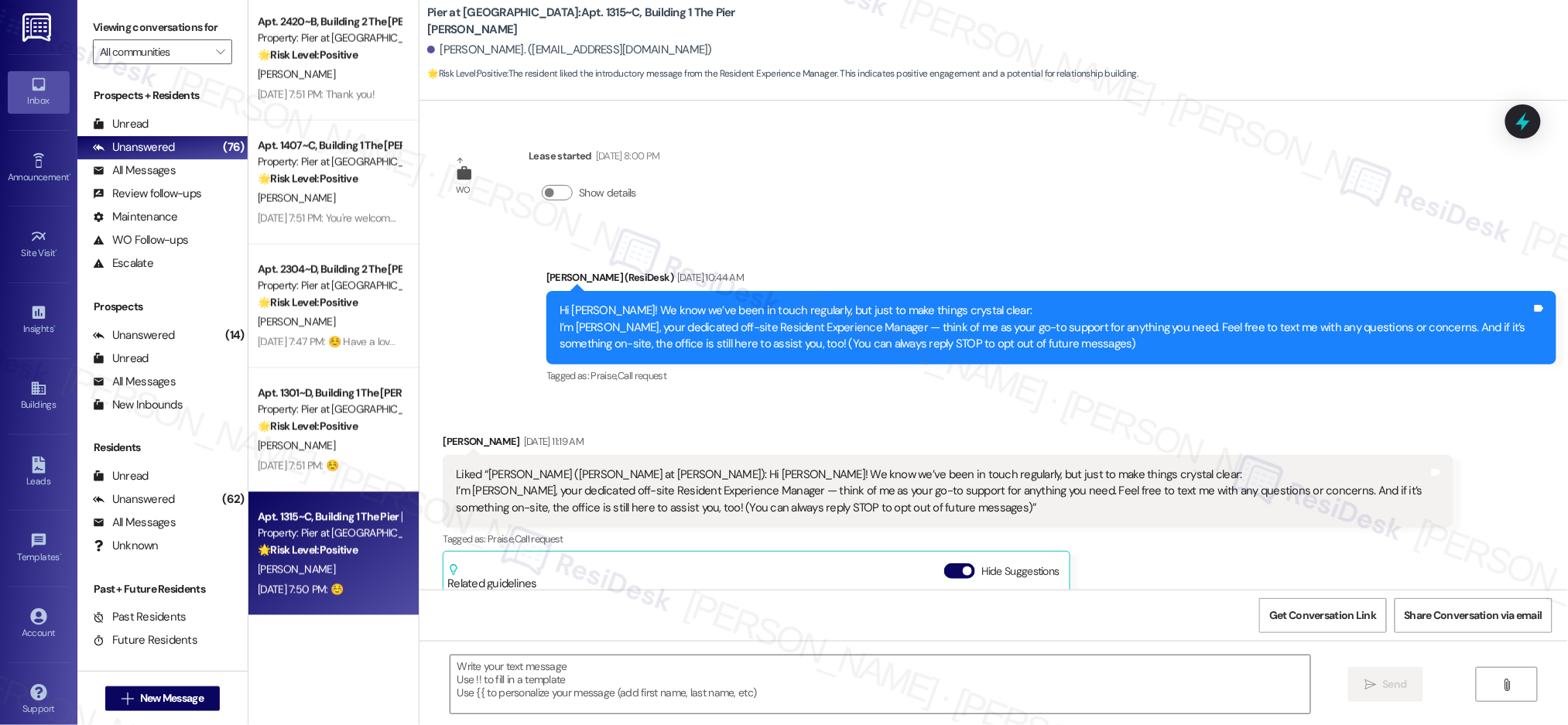
click at [348, 515] on div "Apt. 1315~C, Building 1 The Pier [PERSON_NAME]" at bounding box center [328, 517] width 143 height 17
click at [348, 516] on div "Apt. 1315~C, Building 1 The Pier [PERSON_NAME]" at bounding box center [328, 517] width 143 height 17
click at [152, 121] on div "Unread (0)" at bounding box center [162, 125] width 171 height 23
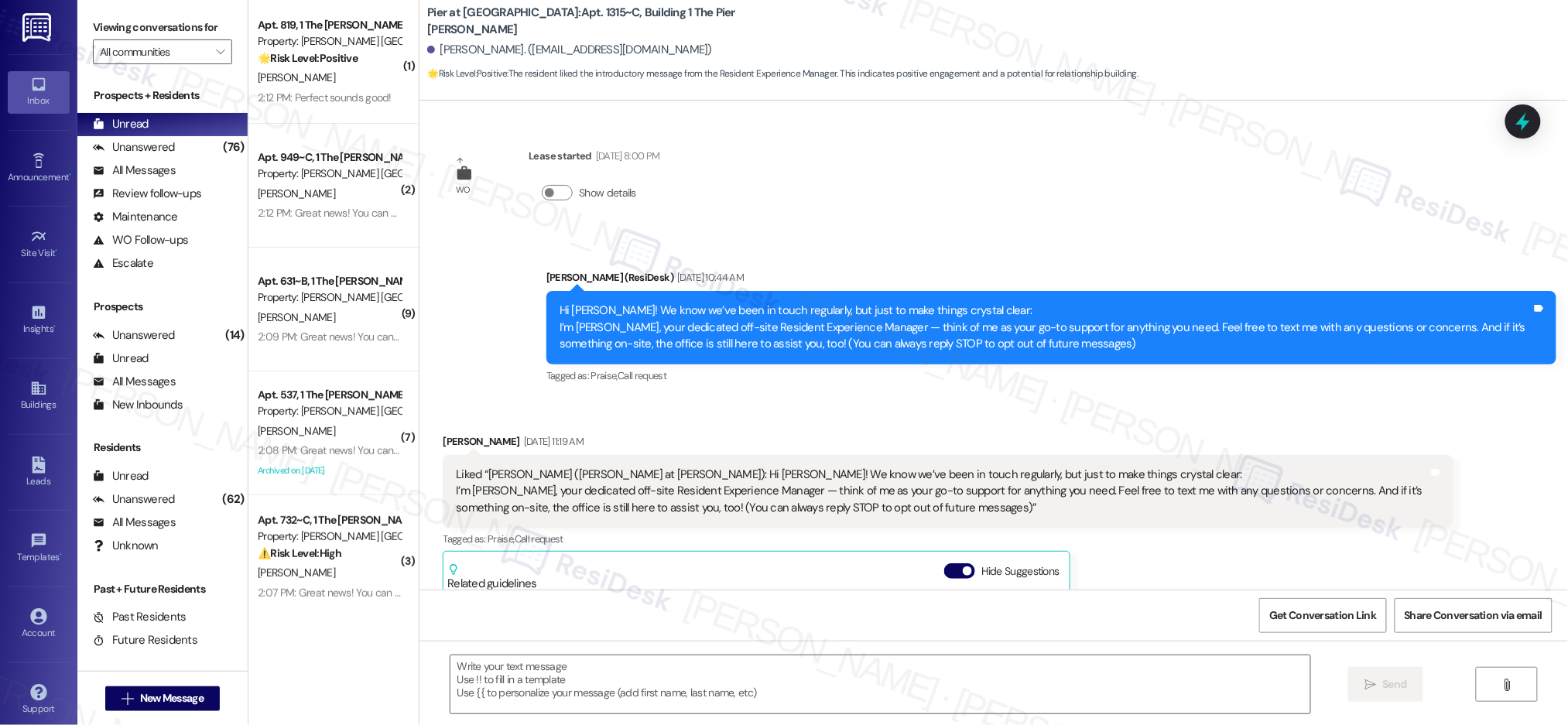
scroll to position [308, 0]
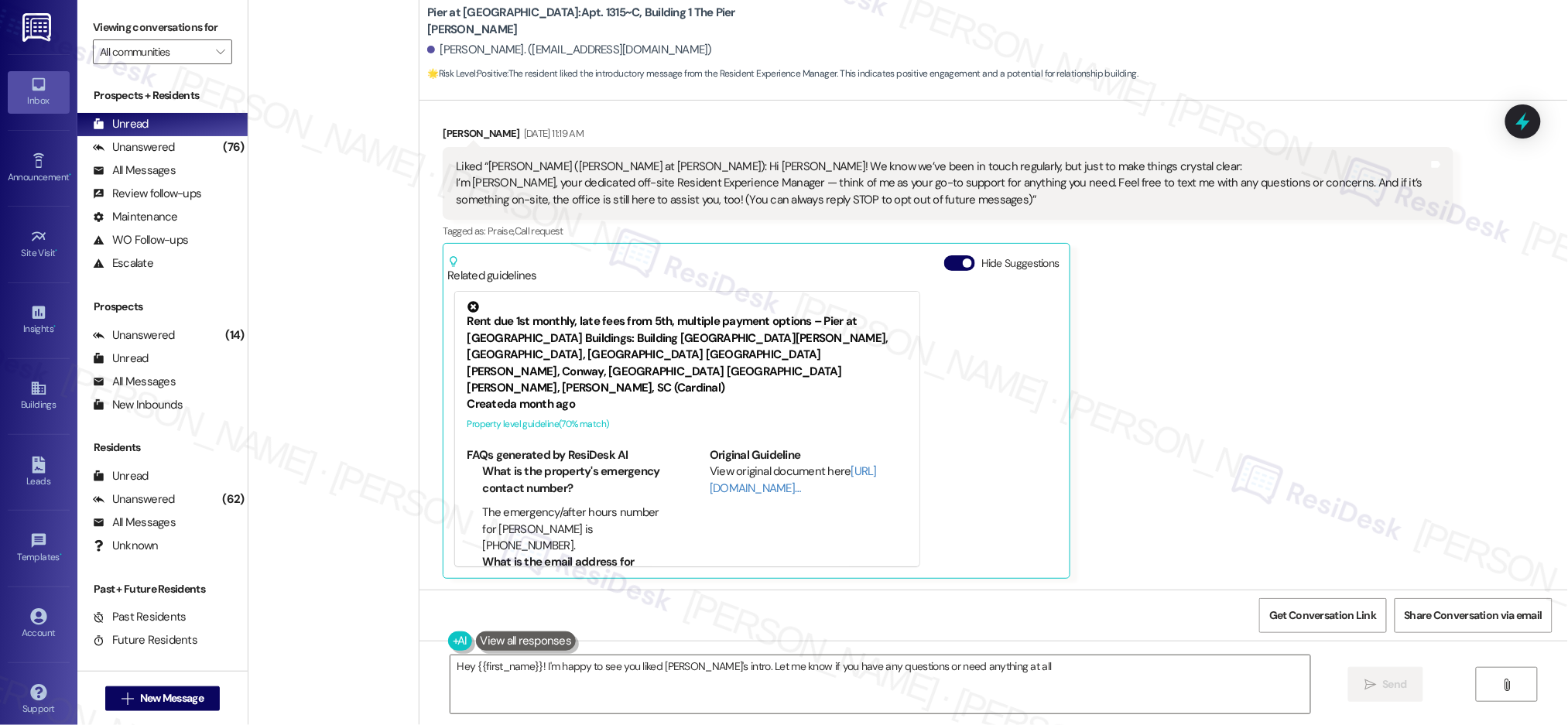
type textarea "Hey {{first_name}}! I'm happy to see you liked Sarah's intro. Let me know if yo…"
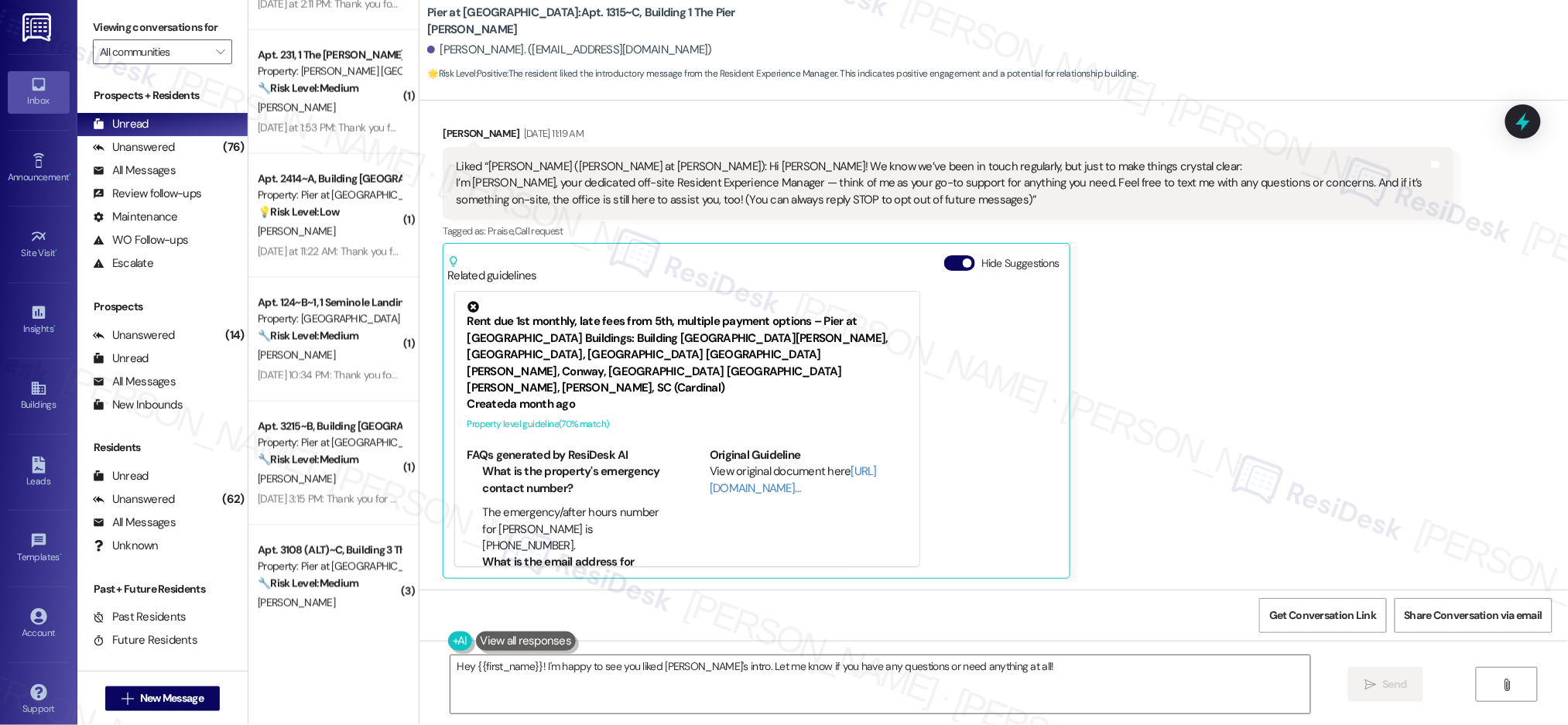
scroll to position [5576, 0]
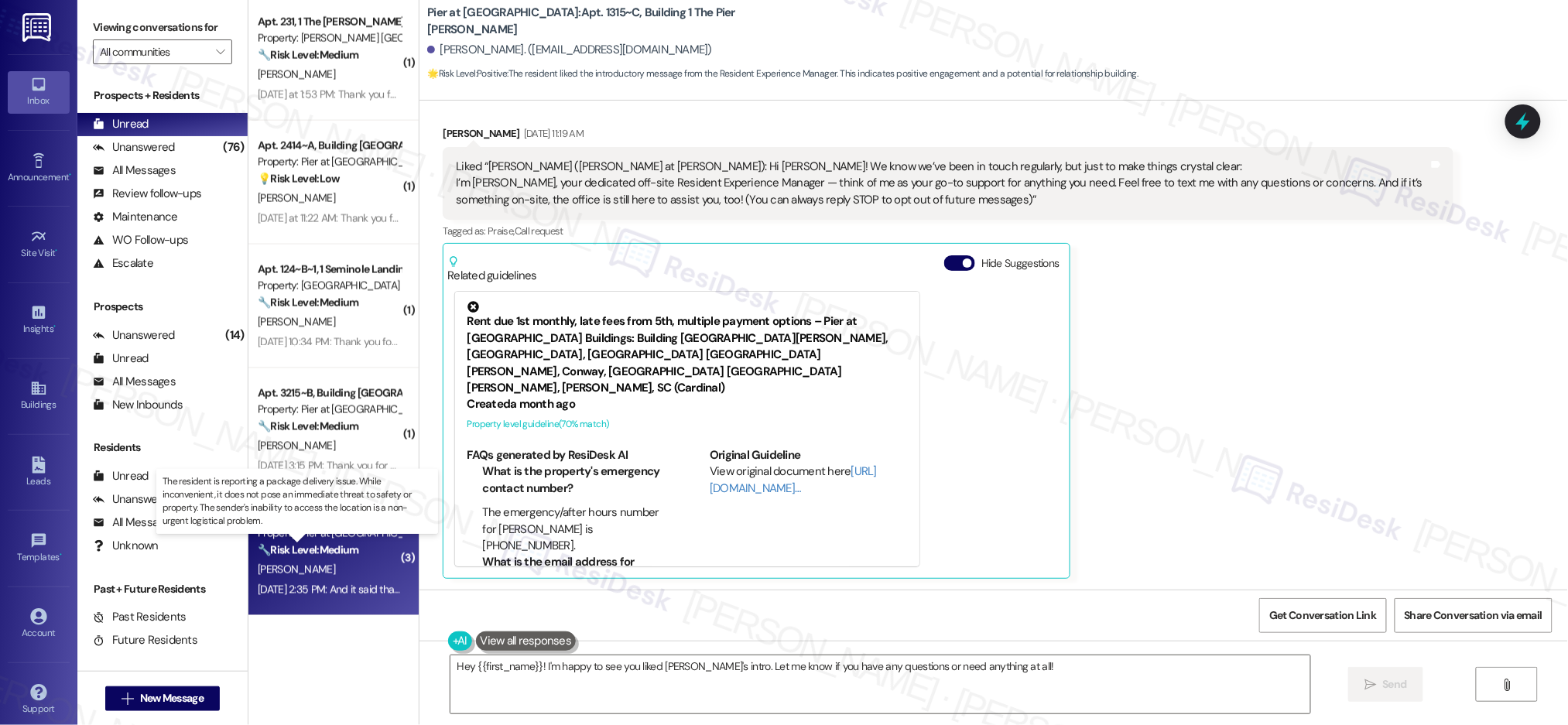
click at [340, 545] on strong "🔧 Risk Level: Medium" at bounding box center [307, 551] width 100 height 14
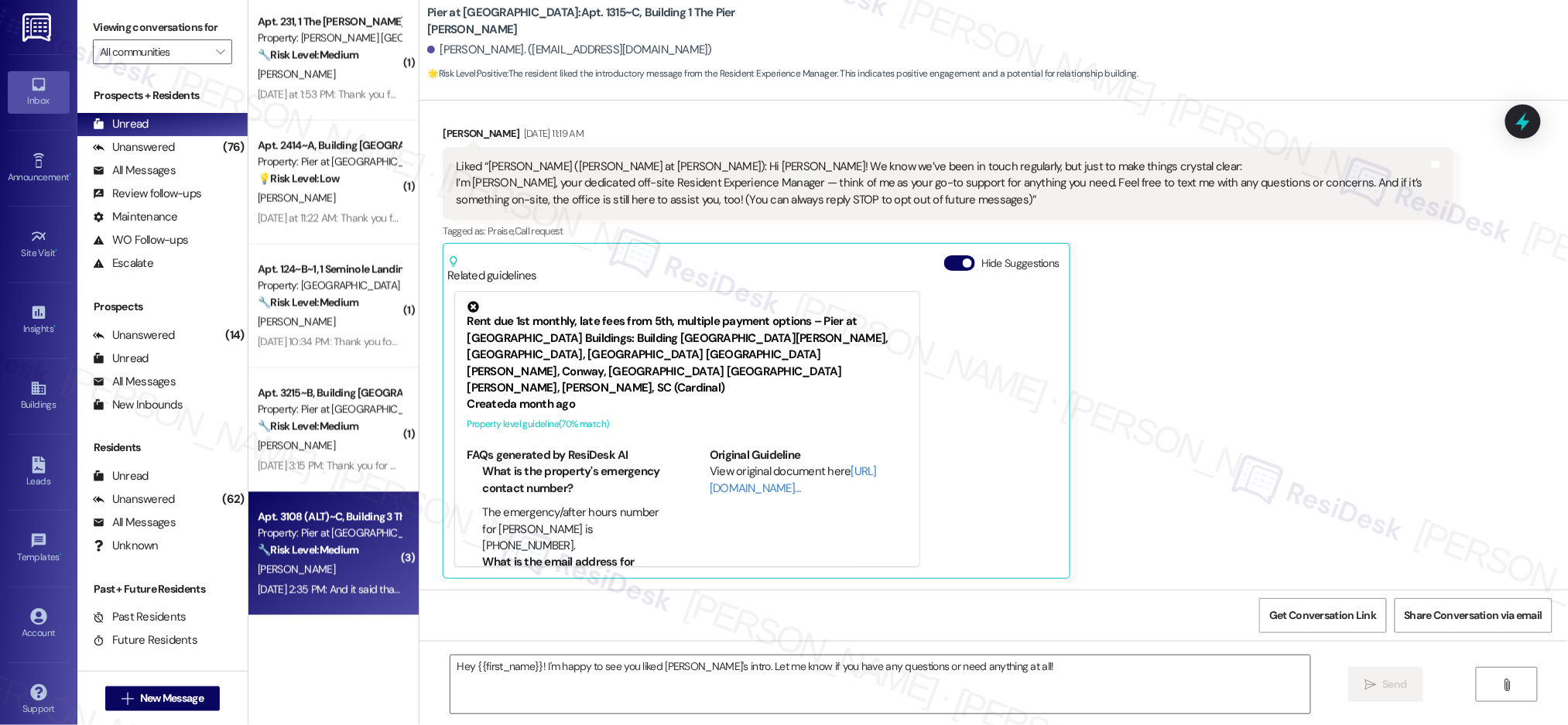
click at [340, 545] on strong "🔧 Risk Level: Medium" at bounding box center [307, 551] width 100 height 14
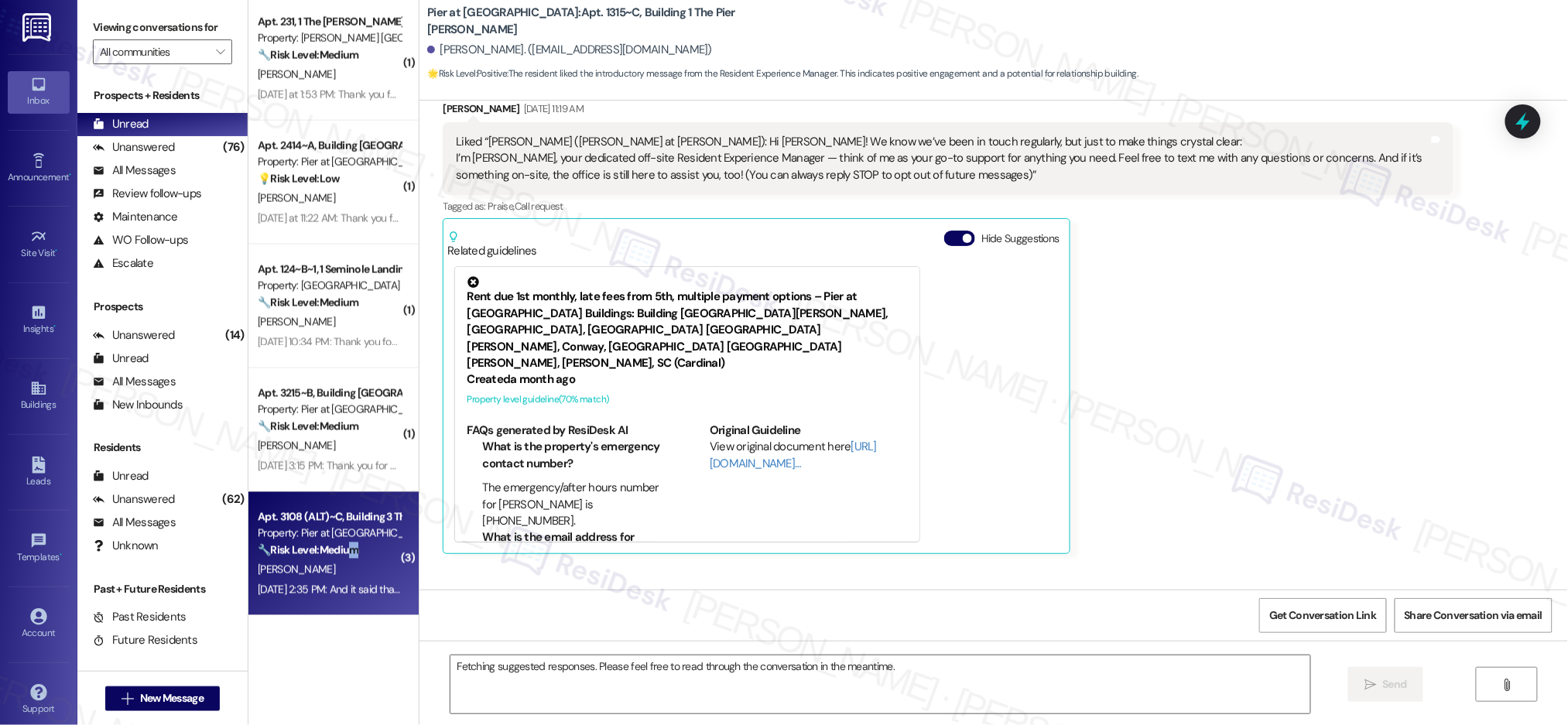
click at [340, 546] on strong "🔧 Risk Level: Medium" at bounding box center [307, 551] width 100 height 14
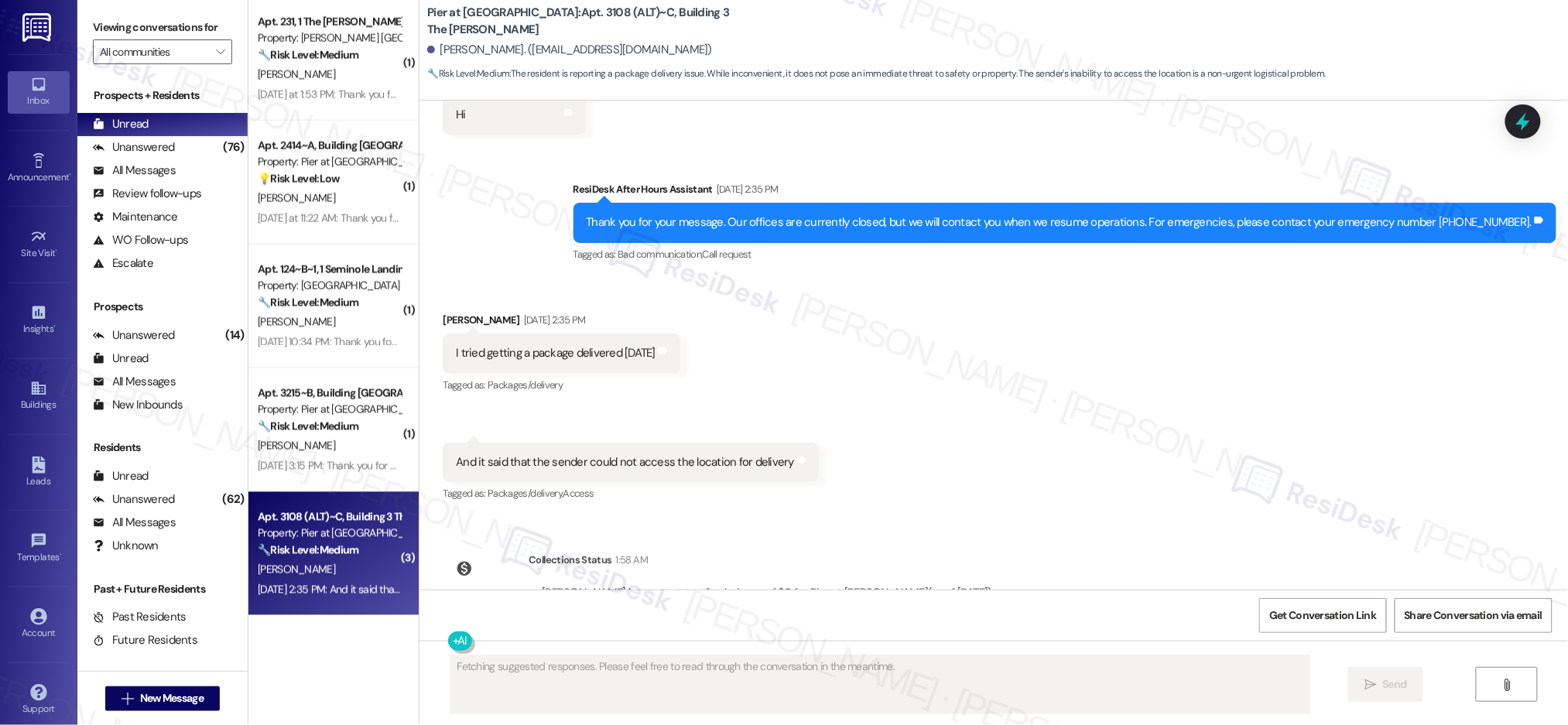
scroll to position [1442, 0]
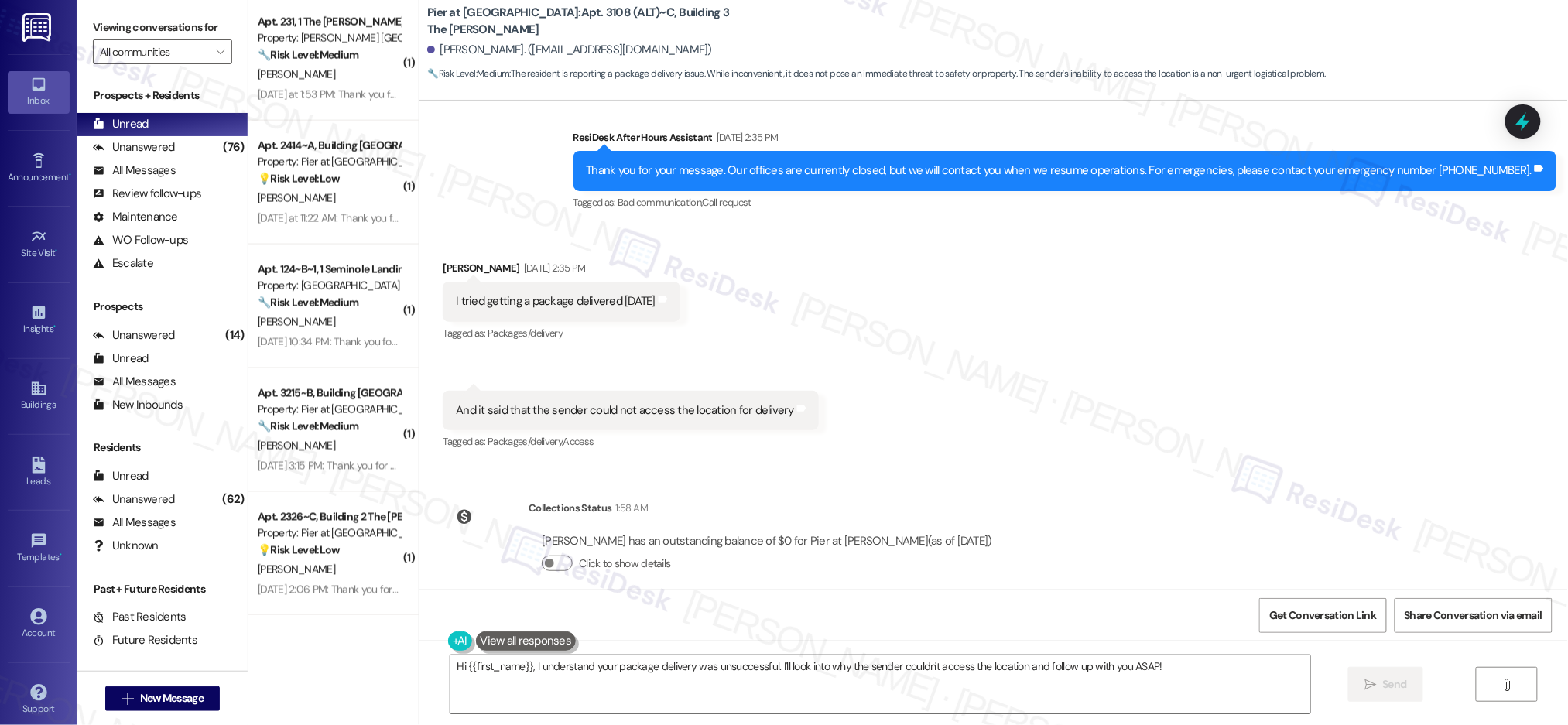
click at [632, 664] on textarea "Hi {{first_name}}, I understand your package delivery was unsuccessful. I'll lo…" at bounding box center [880, 685] width 860 height 58
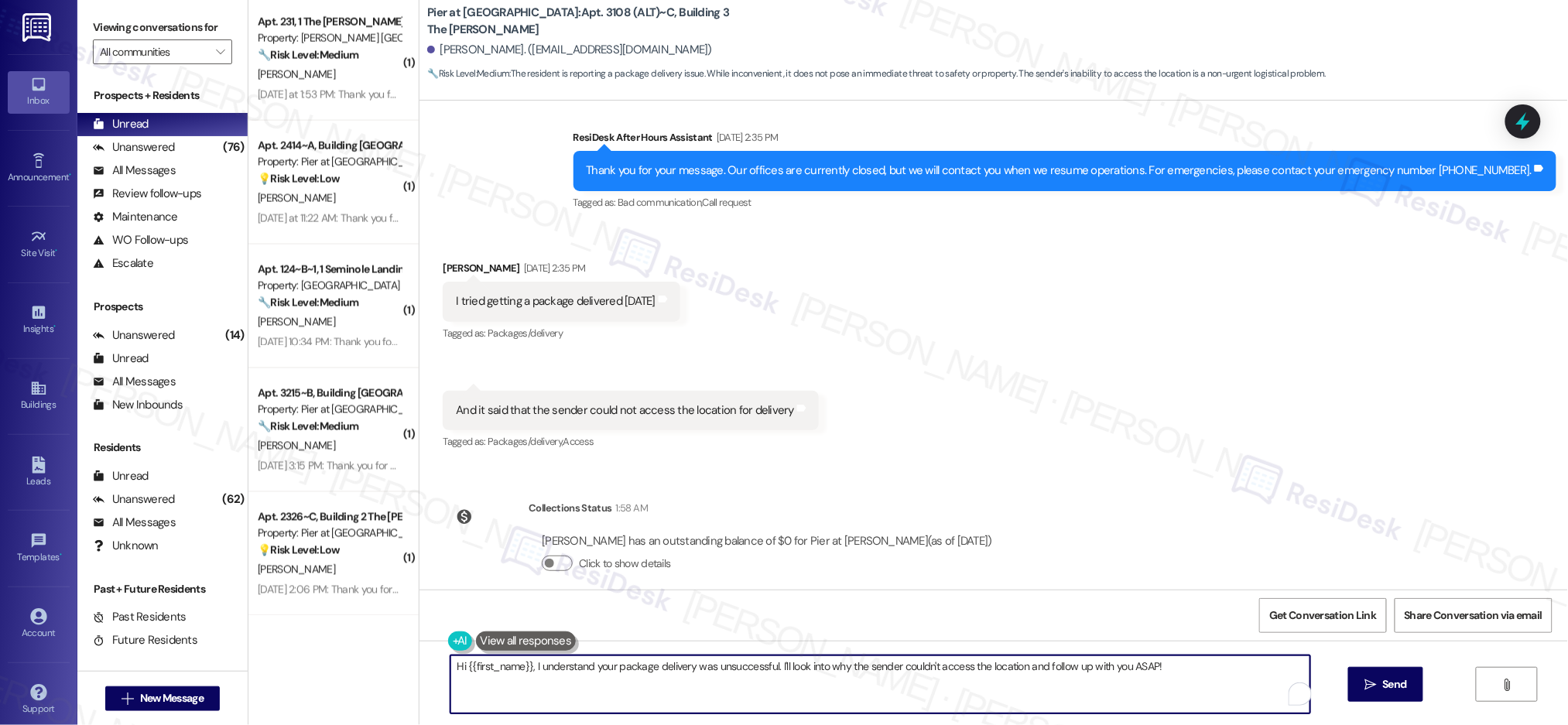
click at [652, 671] on textarea "Hi {{first_name}}, I understand your package delivery was unsuccessful. I'll lo…" at bounding box center [880, 685] width 860 height 58
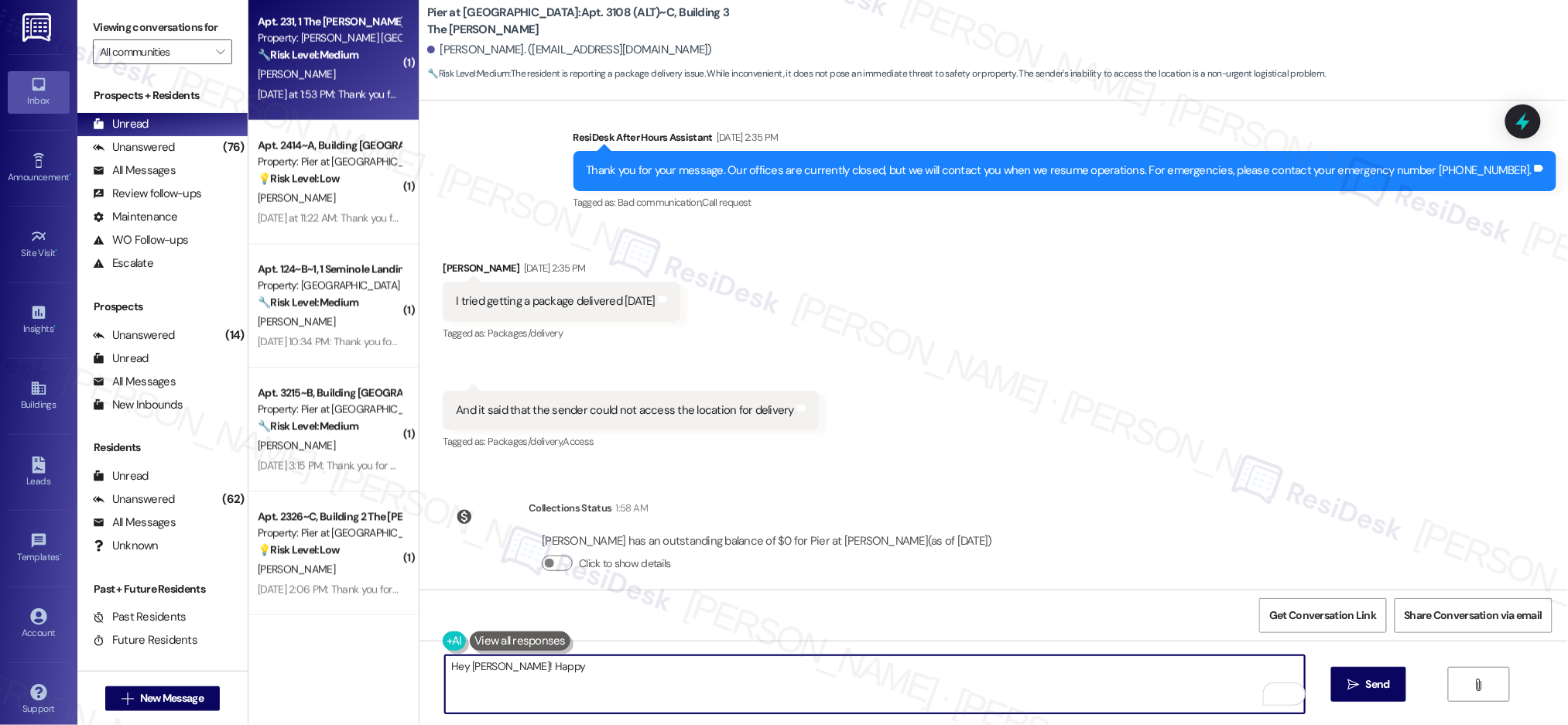
type textarea "Hey Alexandra! Happy"
click at [320, 62] on div "Apt. 231, 1 The Marshall Fayetteville Property: Marshall Fayetteville 🔧 Risk Le…" at bounding box center [329, 39] width 146 height 53
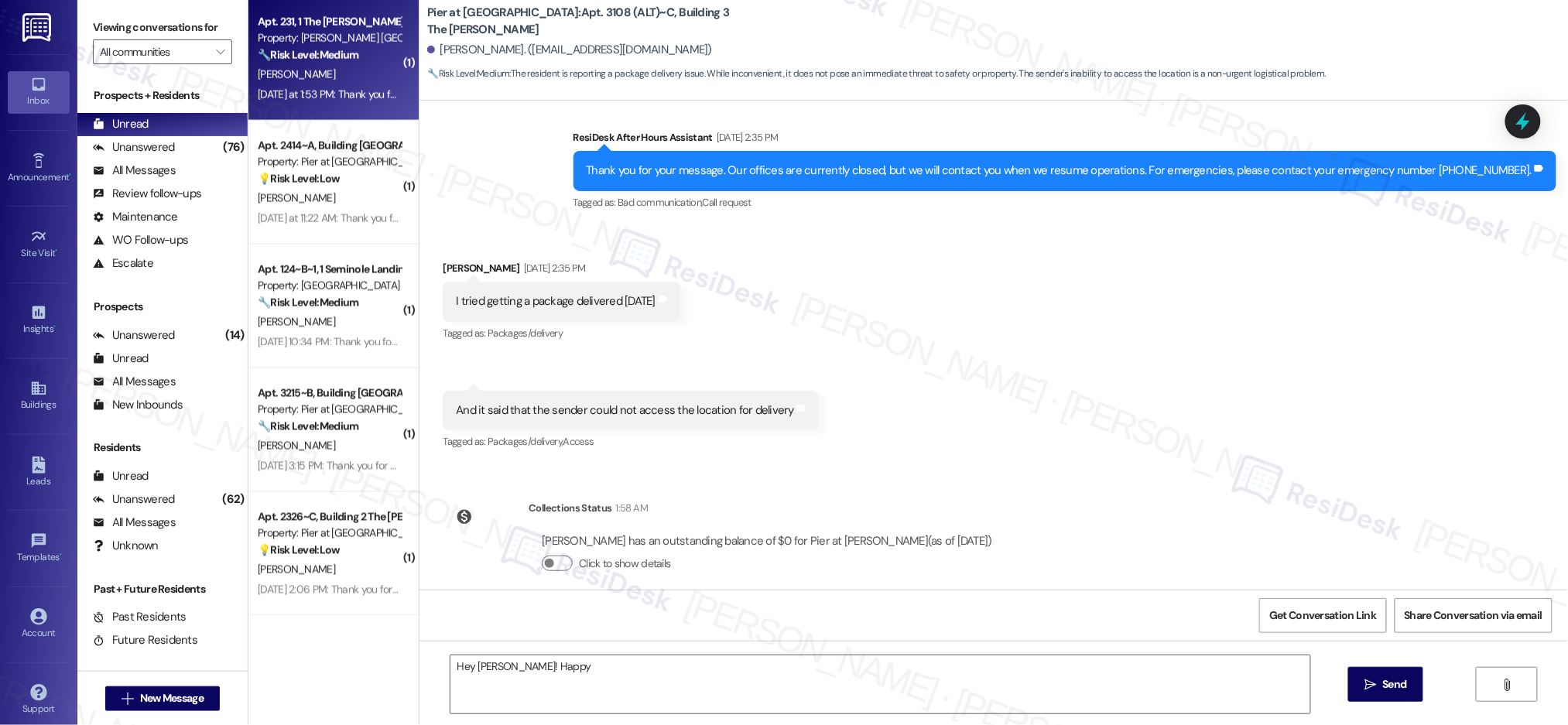
click at [320, 62] on div "Apt. 231, 1 The Marshall Fayetteville Property: Marshall Fayetteville 🔧 Risk Le…" at bounding box center [329, 39] width 146 height 53
click at [320, 62] on div "🔧 Risk Level: Medium The resident is reporting a slow draining bathtub and a fr…" at bounding box center [328, 55] width 143 height 17
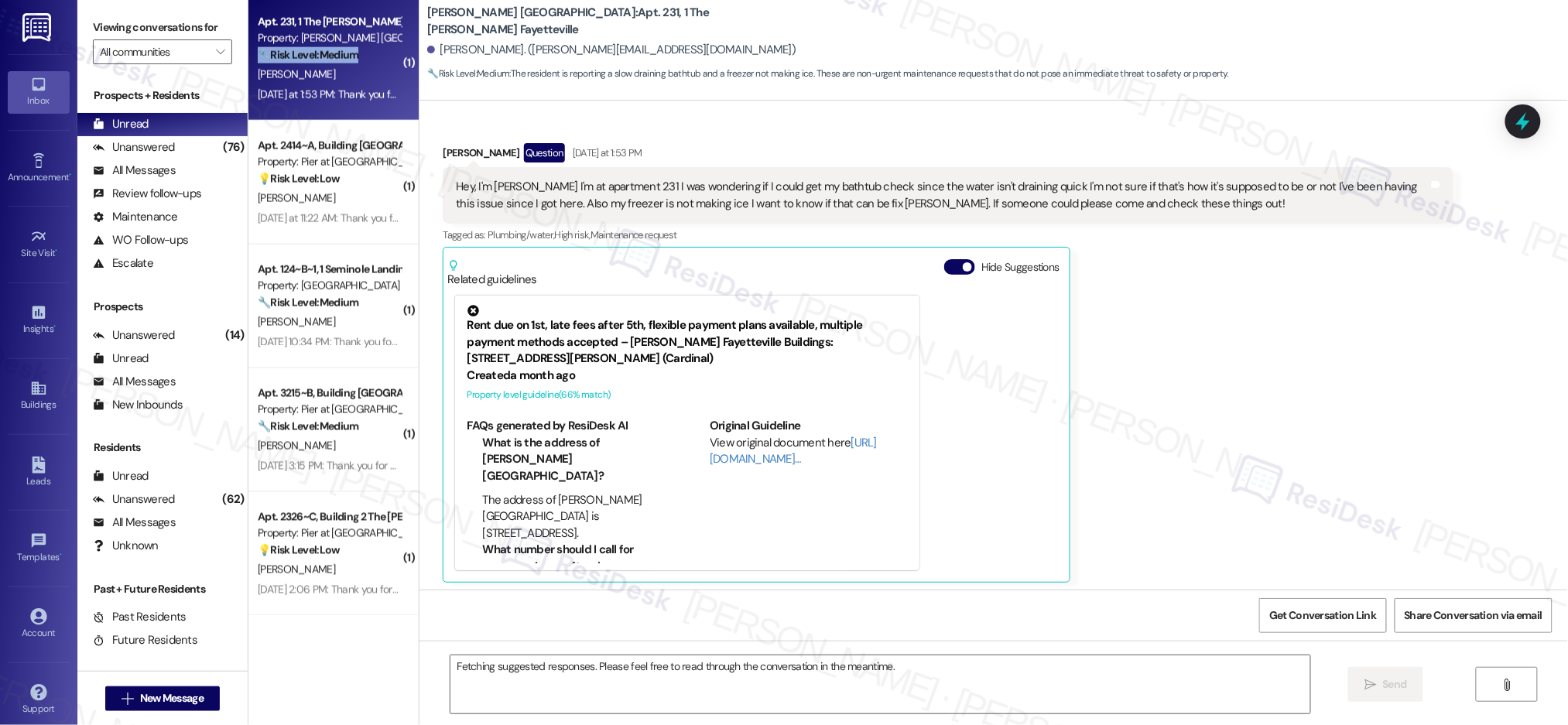
scroll to position [264, 0]
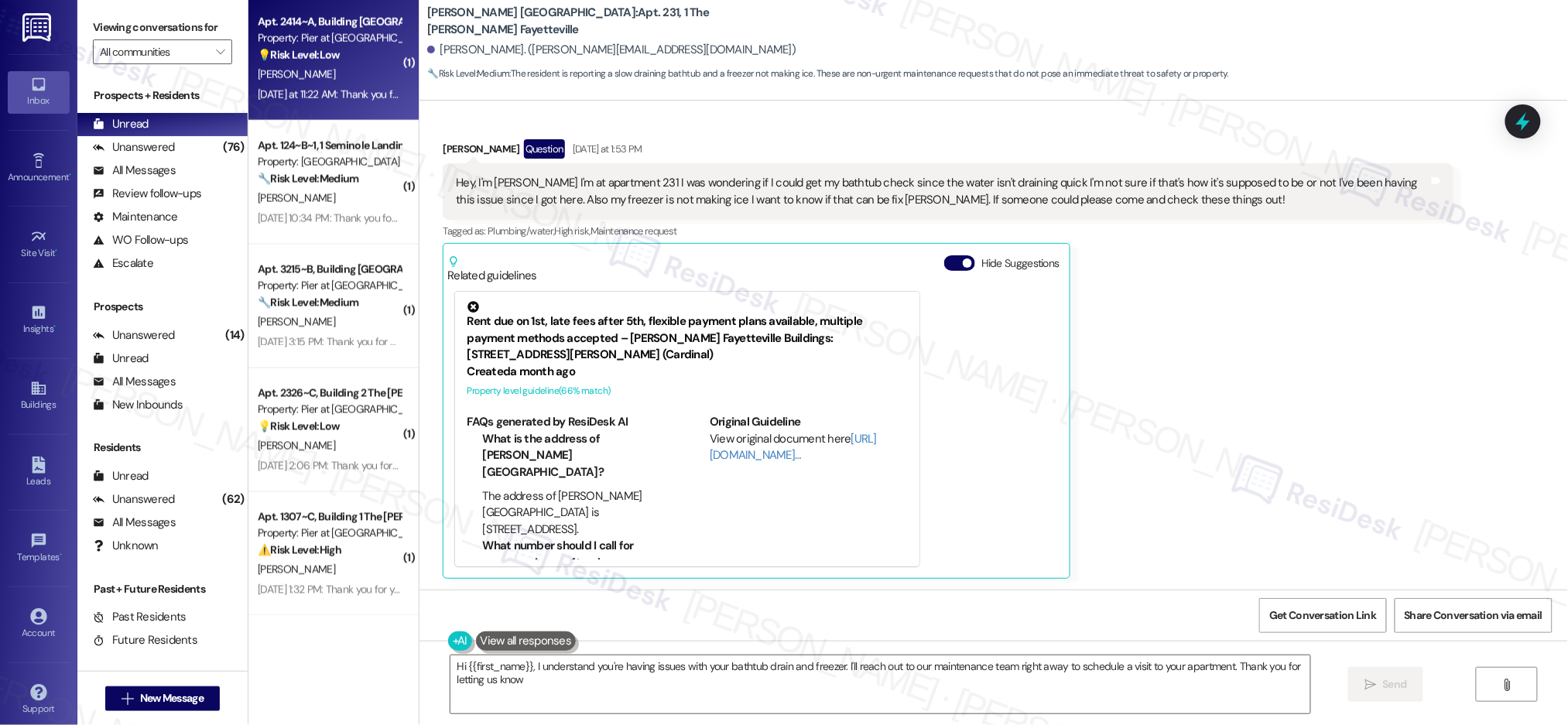
type textarea "Hi {{first_name}}, I understand you're having issues with your bathtub drain an…"
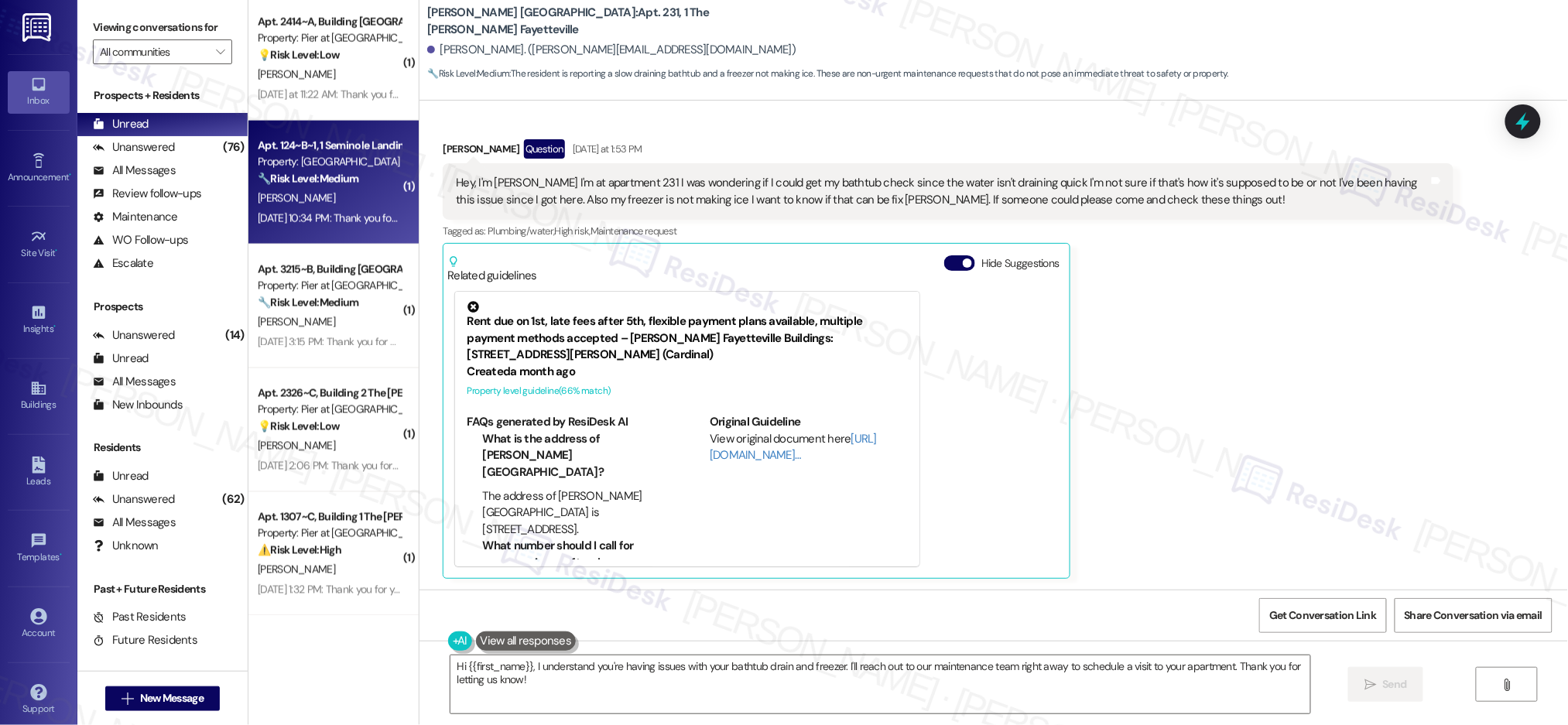
click at [354, 211] on div "Aug 30, 2025 at 10:34 PM: Thank you for your message. Our offices are currently…" at bounding box center [728, 218] width 942 height 14
type textarea "Fetching suggested responses. Please feel free to read through the conversation…"
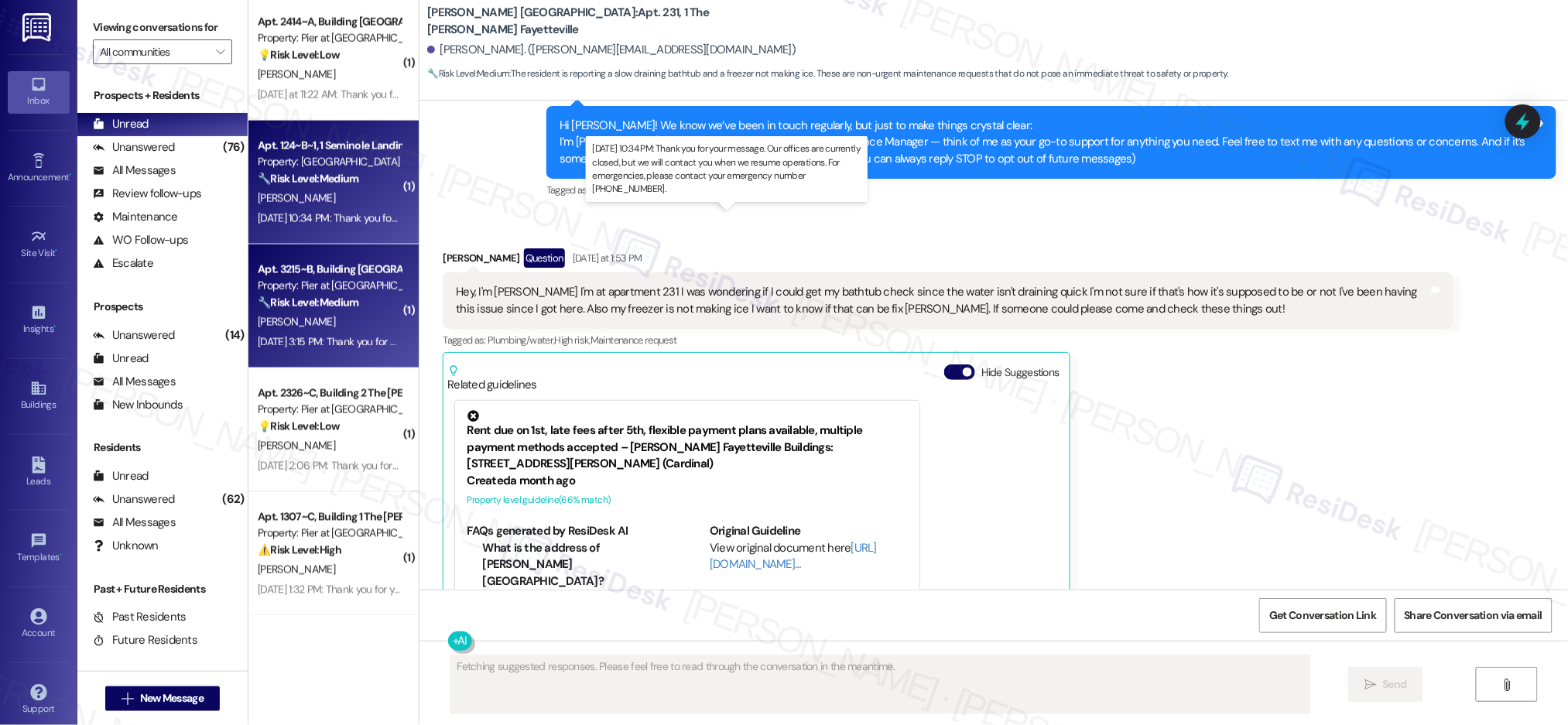
scroll to position [39, 0]
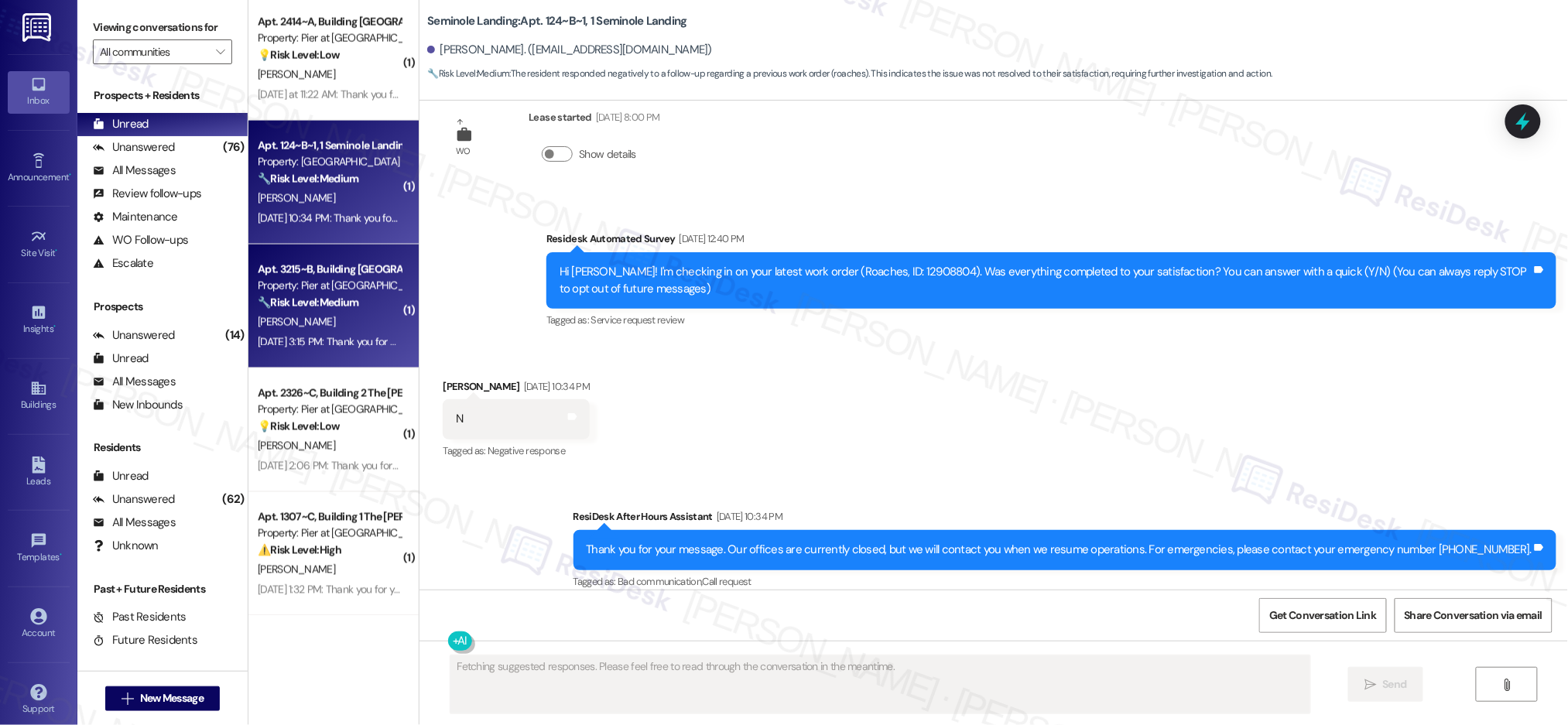
click at [346, 305] on strong "🔧 Risk Level: Medium" at bounding box center [307, 302] width 100 height 14
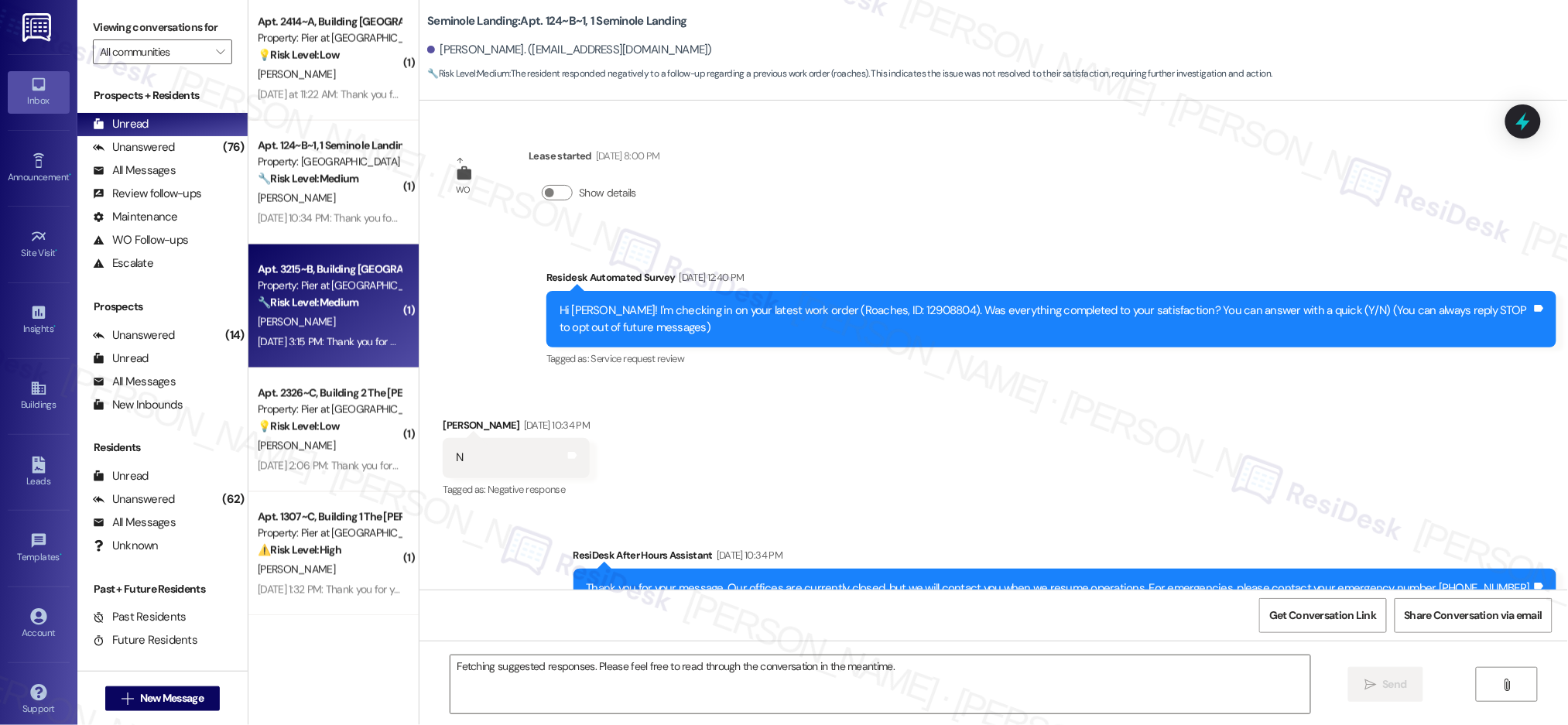
click at [346, 305] on strong "🔧 Risk Level: Medium" at bounding box center [307, 302] width 100 height 14
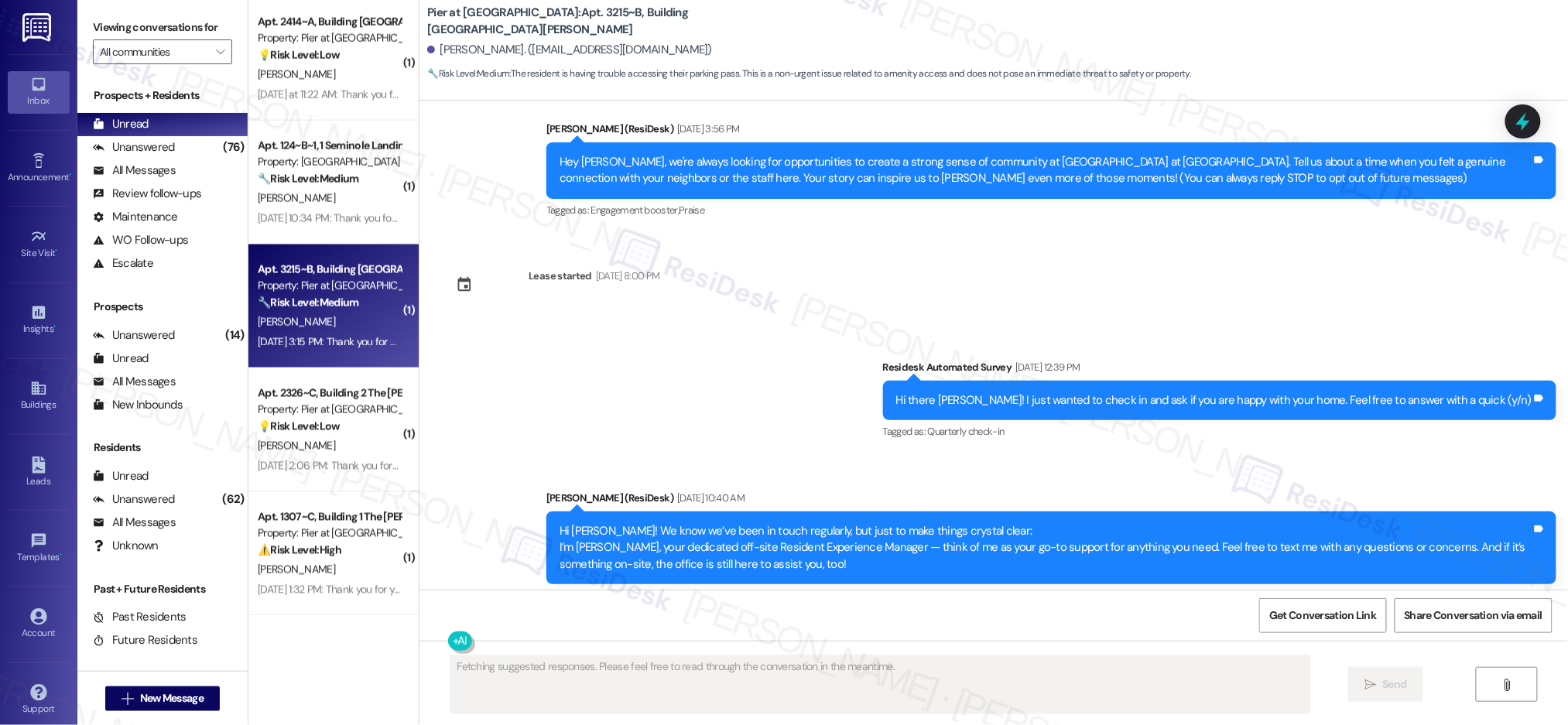
click at [346, 305] on strong "🔧 Risk Level: Medium" at bounding box center [307, 302] width 100 height 14
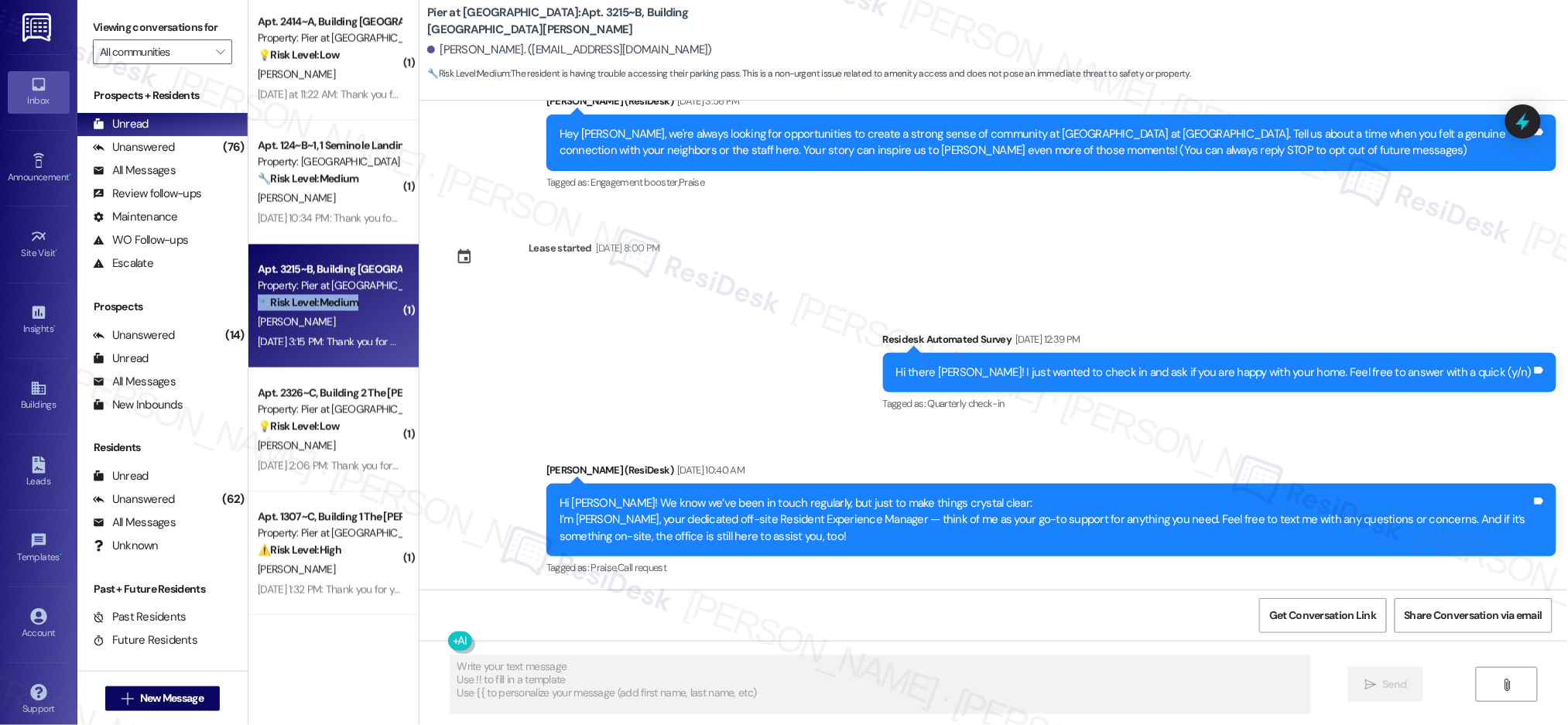
click at [346, 305] on strong "🔧 Risk Level: Medium" at bounding box center [307, 302] width 100 height 14
click at [347, 305] on strong "🔧 Risk Level: Medium" at bounding box center [307, 302] width 100 height 14
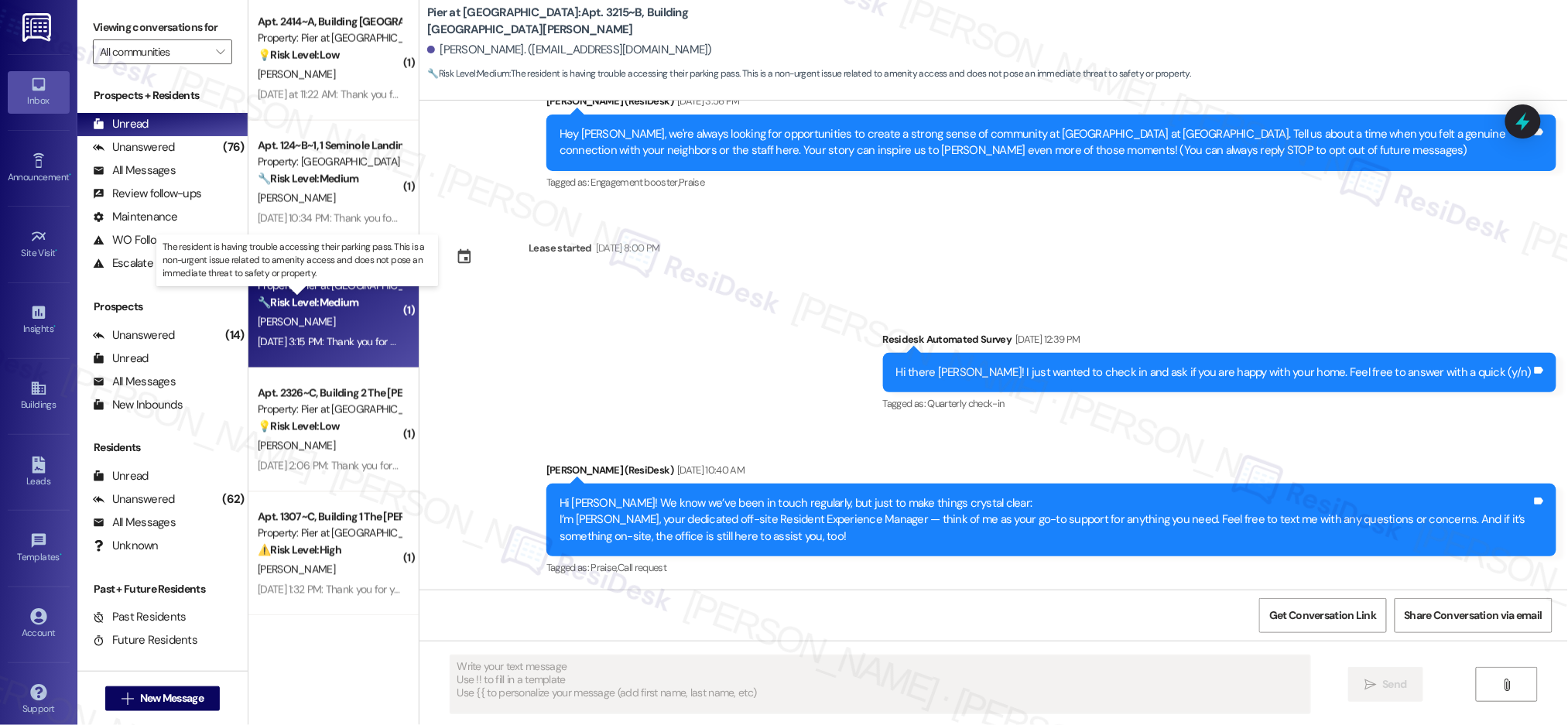
click at [346, 305] on strong "🔧 Risk Level: Medium" at bounding box center [307, 302] width 100 height 14
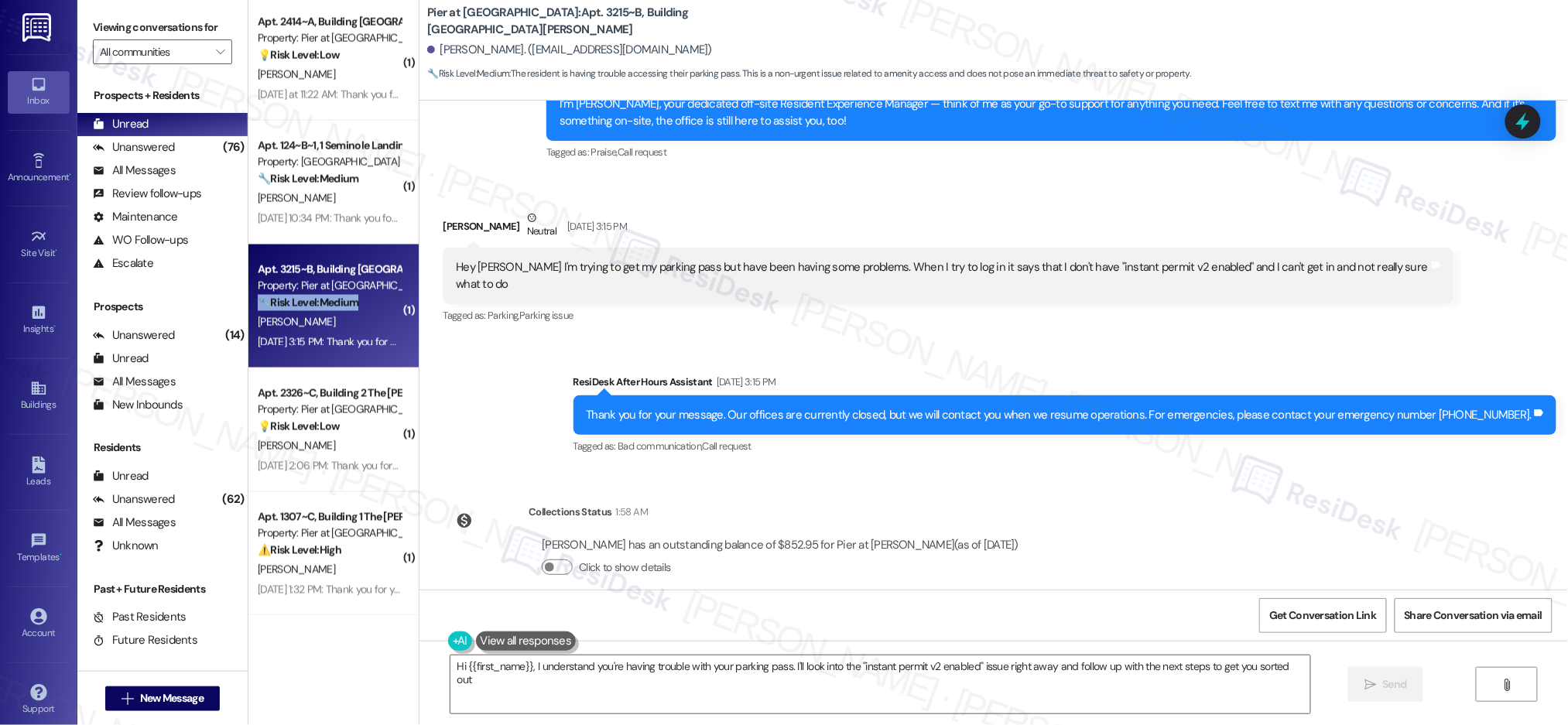
type textarea "Hi {{first_name}}, I understand you're having trouble with your parking pass. I…"
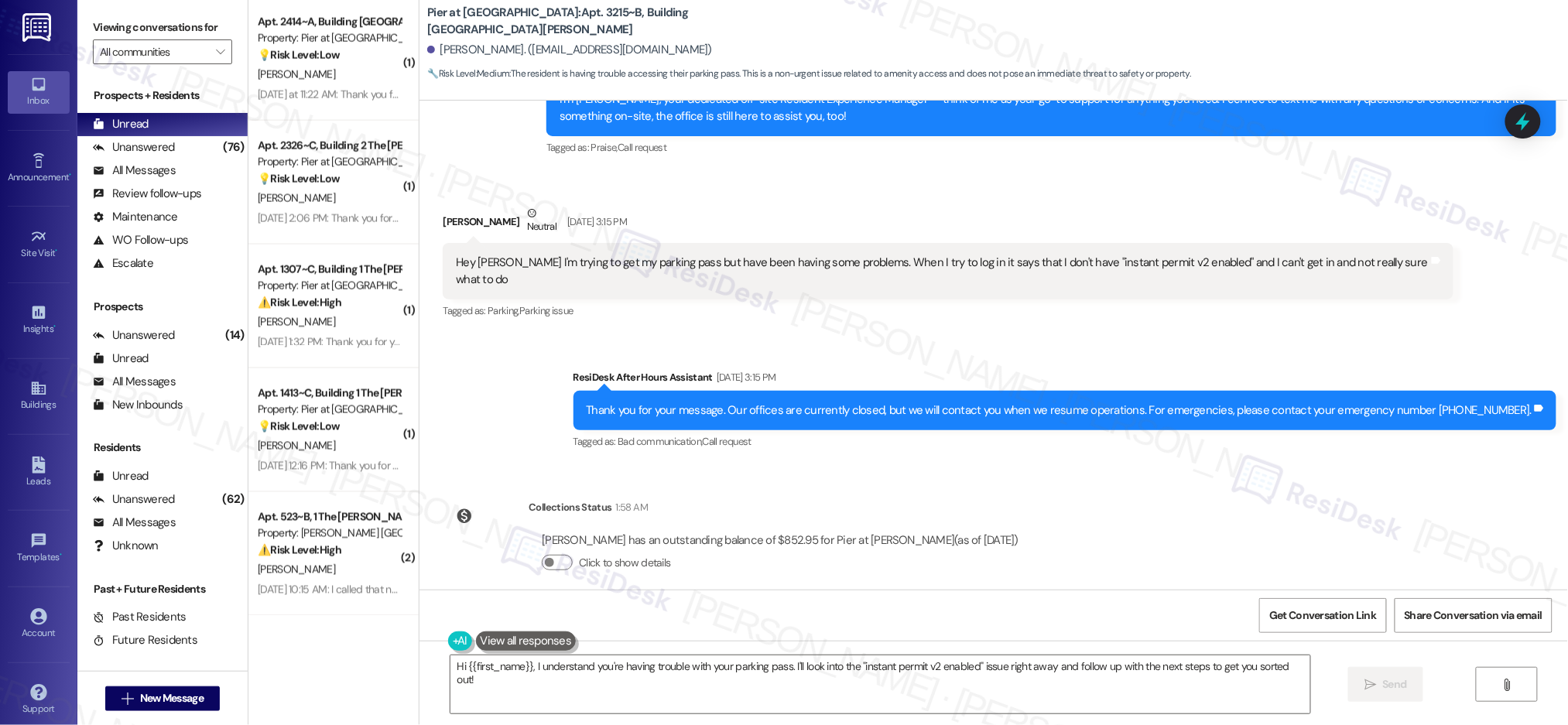
drag, startPoint x: 965, startPoint y: 463, endPoint x: 953, endPoint y: 451, distance: 17.0
click at [965, 462] on div "Announcement, sent via SMS Emily (ResiDesk) Mar 21, 2025 at 3:56 PM Hey Richard…" at bounding box center [993, 345] width 1149 height 489
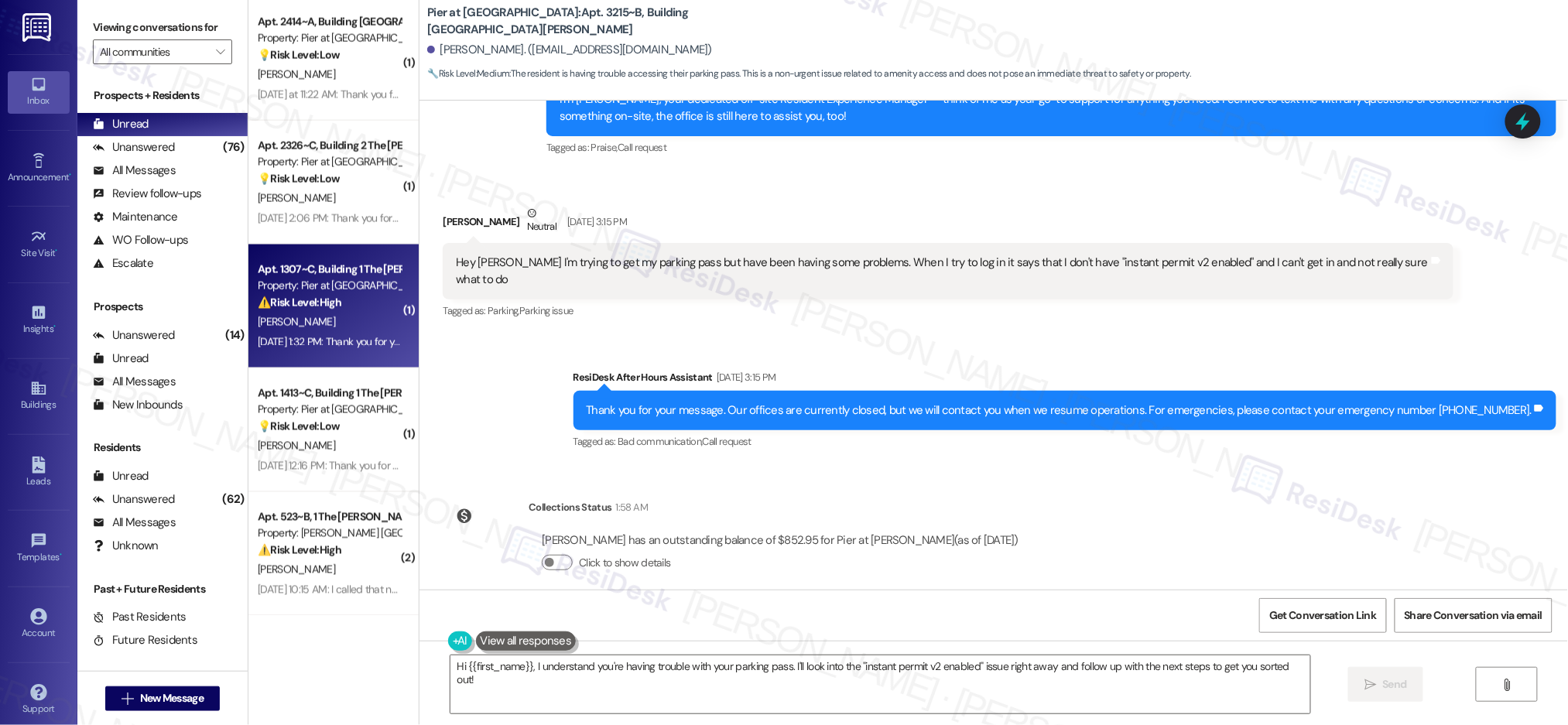
click at [326, 252] on div "Apt. 1307~C, Building 1 The Pier Conway Property: Pier at Conway ⚠️ Risk Level:…" at bounding box center [333, 306] width 171 height 124
click at [331, 265] on div "Apt. 1307~C, Building 1 The Pier Conway" at bounding box center [328, 269] width 143 height 17
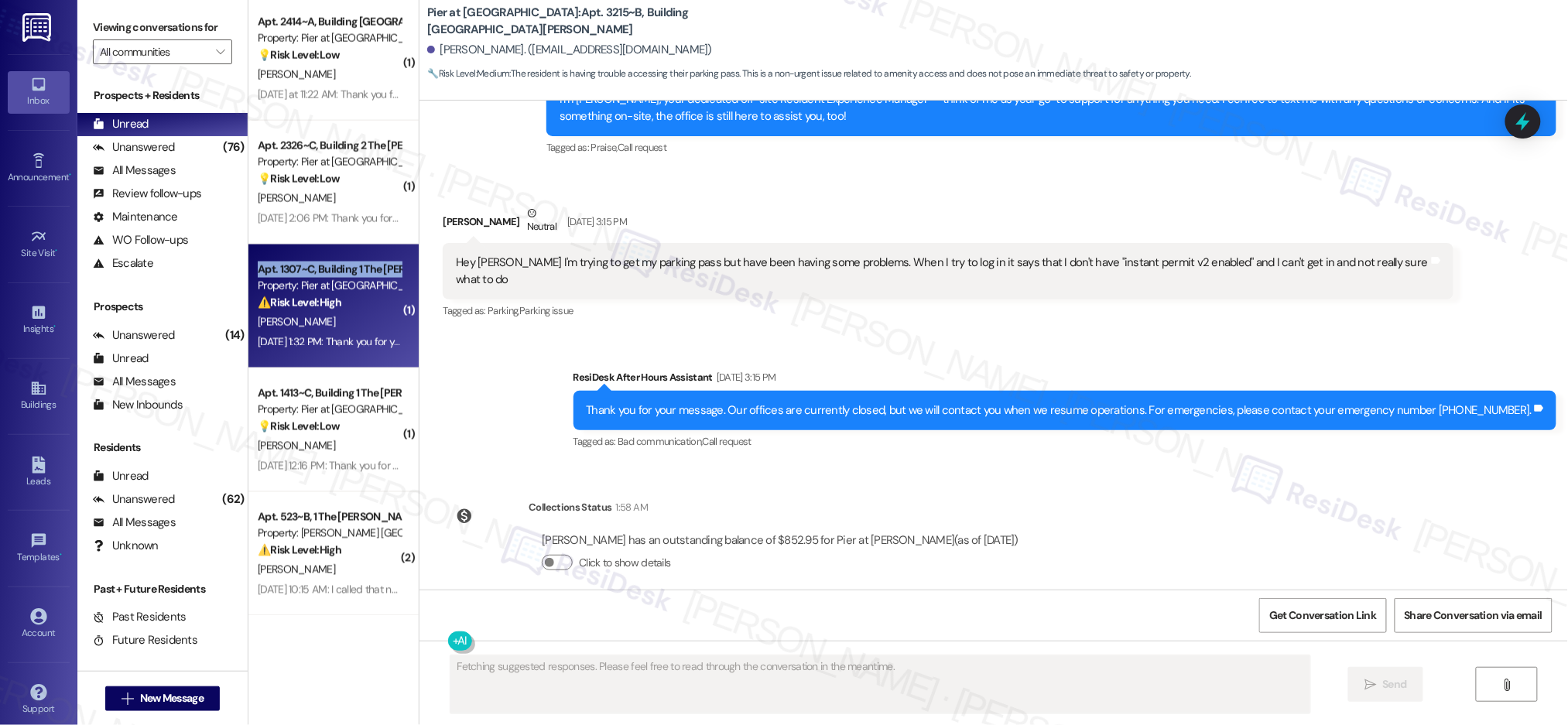
click at [331, 265] on div "Apt. 1307~C, Building 1 The Pier Conway" at bounding box center [328, 269] width 143 height 17
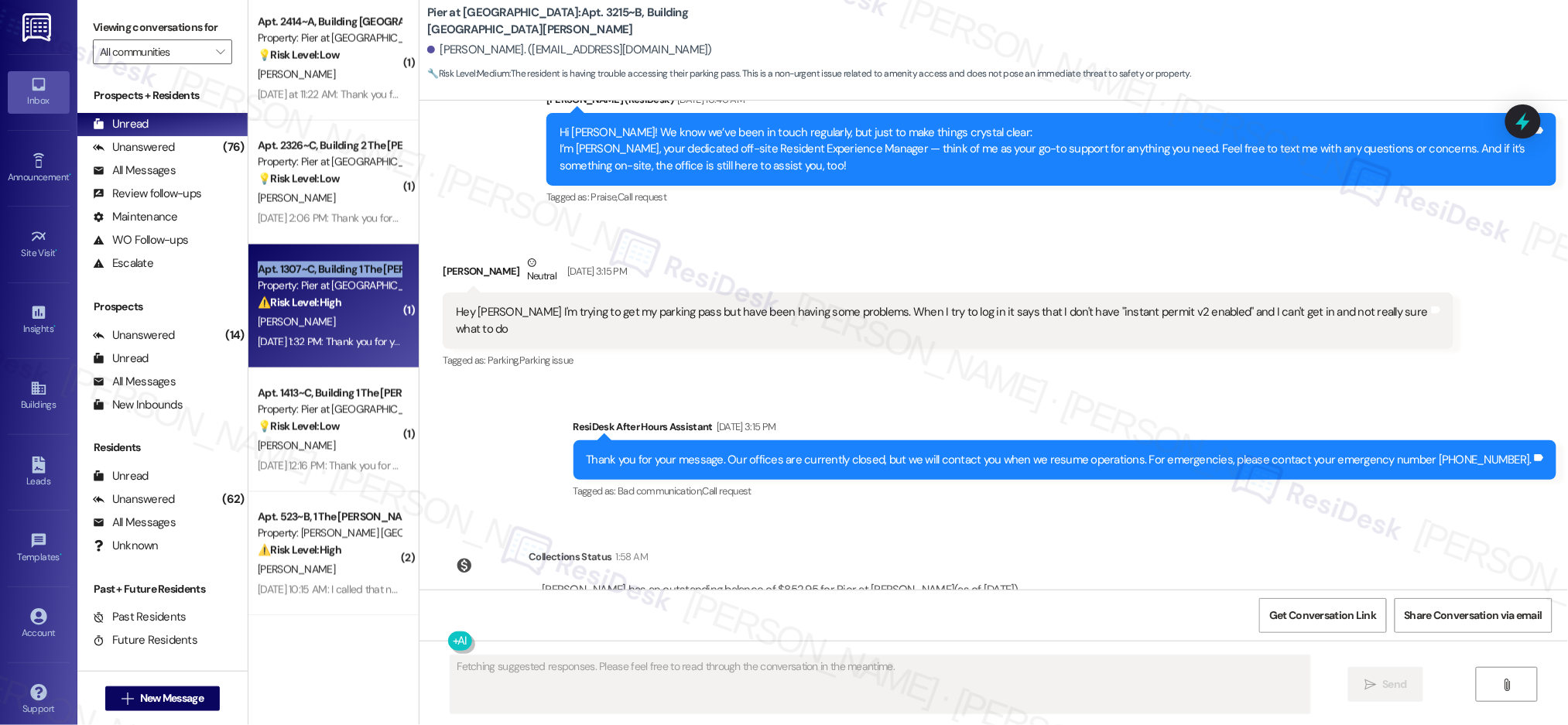
click at [331, 265] on div "Apt. 1307~C, Building 1 The Pier Conway" at bounding box center [328, 269] width 143 height 17
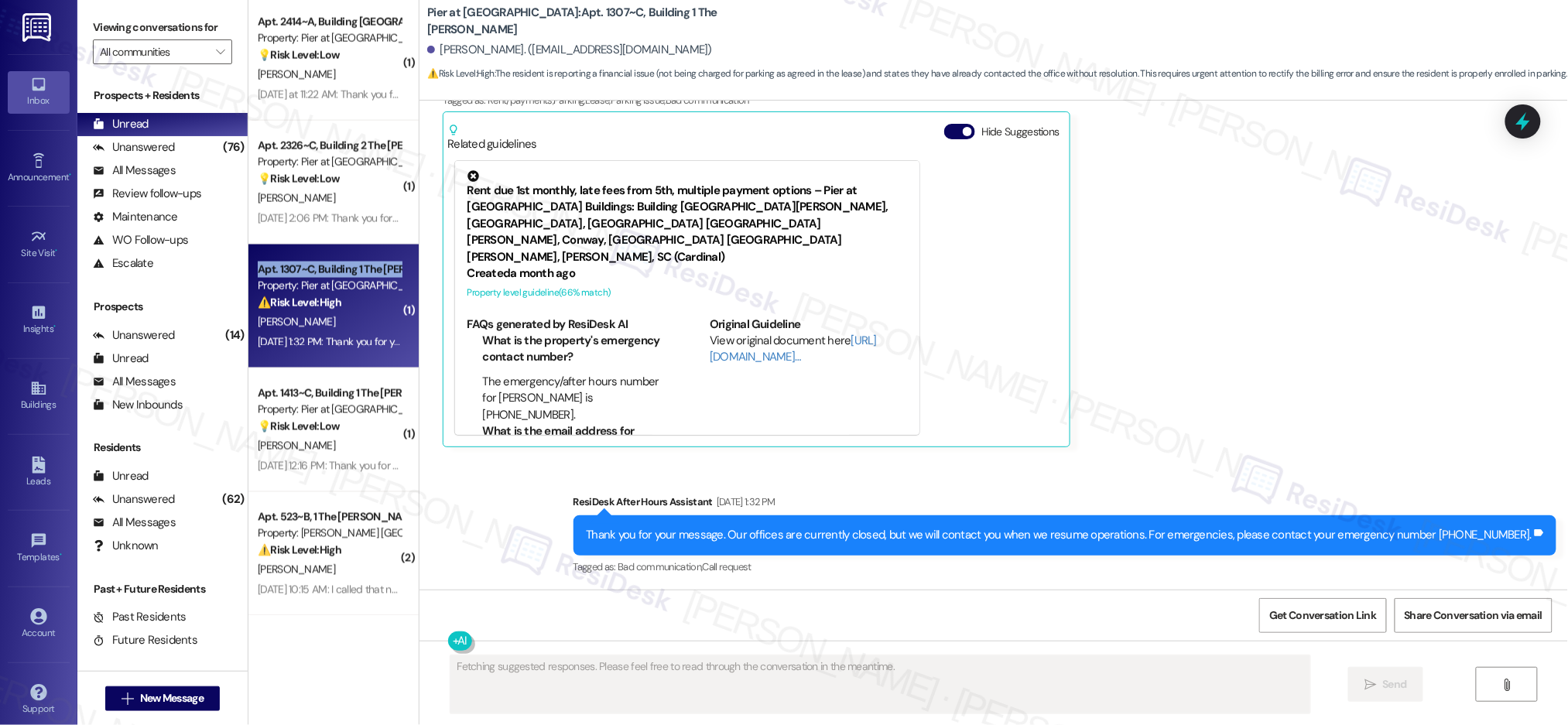
click at [331, 265] on div "Apt. 1307~C, Building 1 The Pier Conway" at bounding box center [328, 269] width 143 height 17
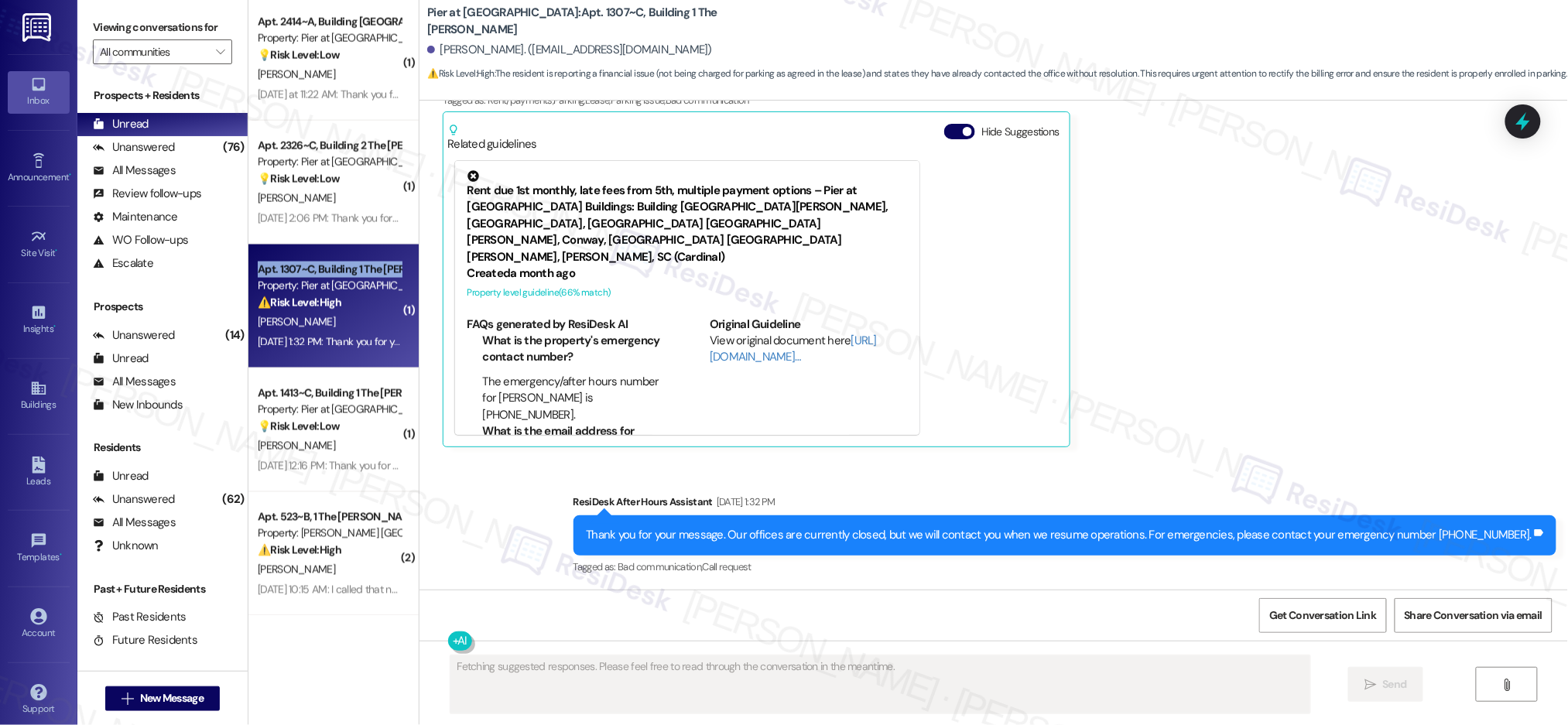
click at [331, 265] on div "Apt. 1307~C, Building 1 The Pier Conway" at bounding box center [328, 269] width 143 height 17
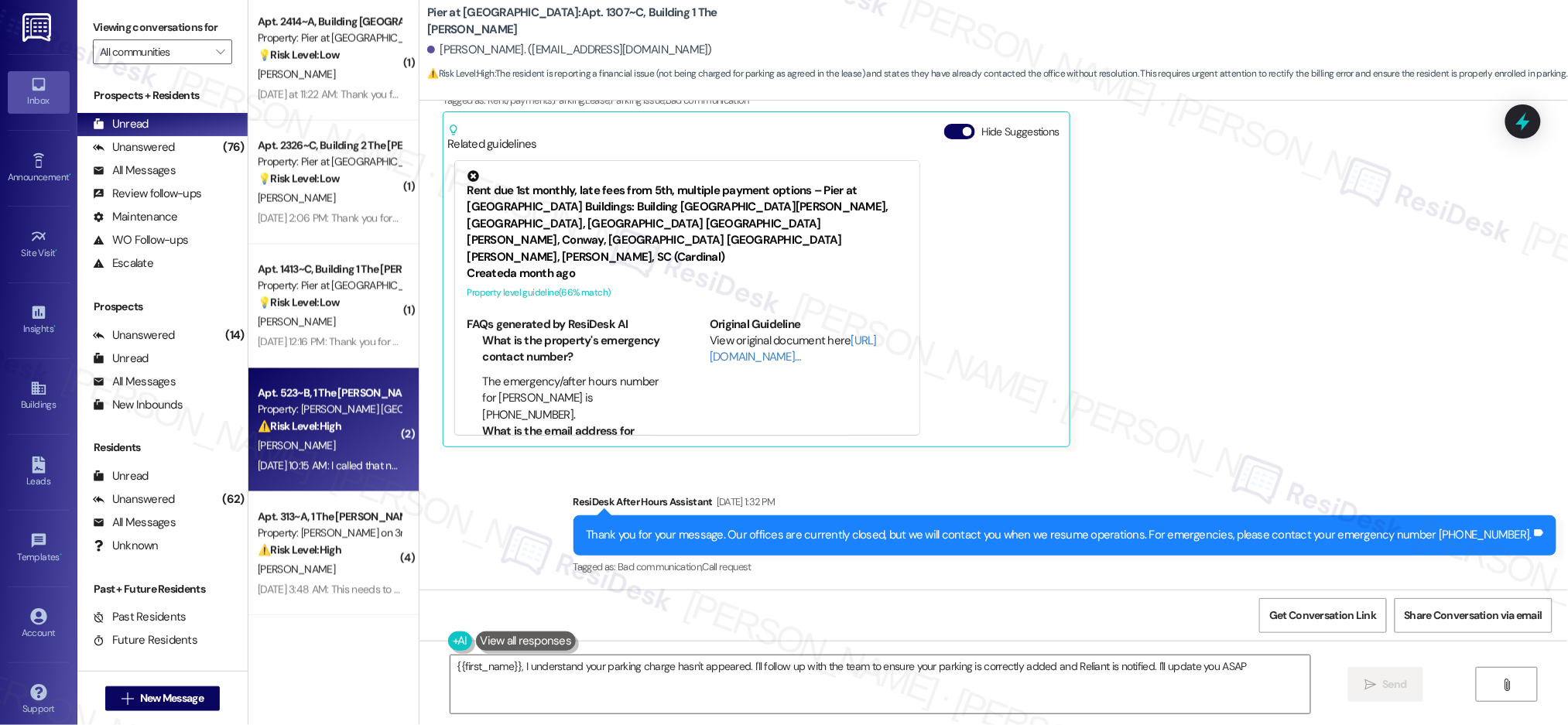
type textarea "{{first_name}}, I understand your parking charge hasn't appeared. I'll follow u…"
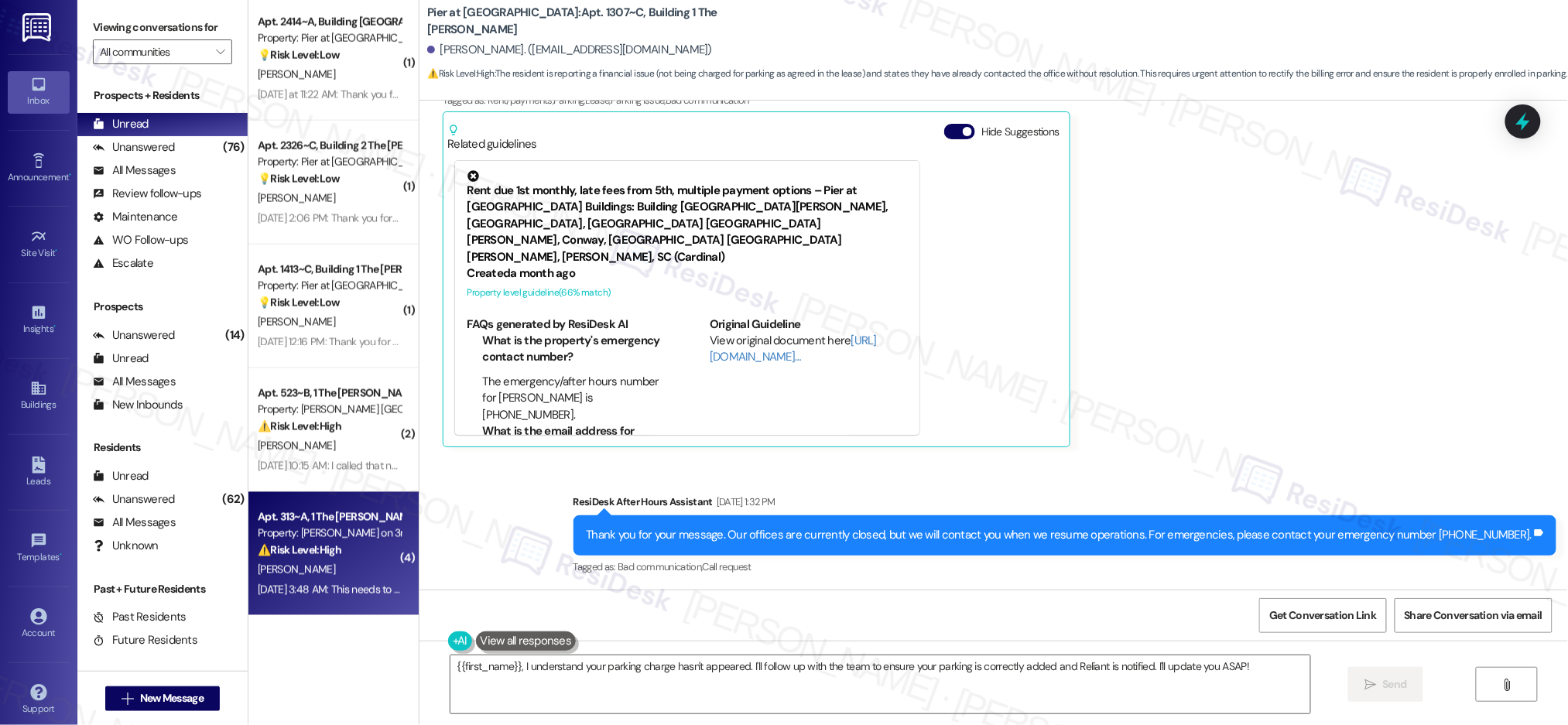
click at [336, 515] on div "Apt. 313~A, 1 The Marshall on 3rd" at bounding box center [328, 517] width 143 height 17
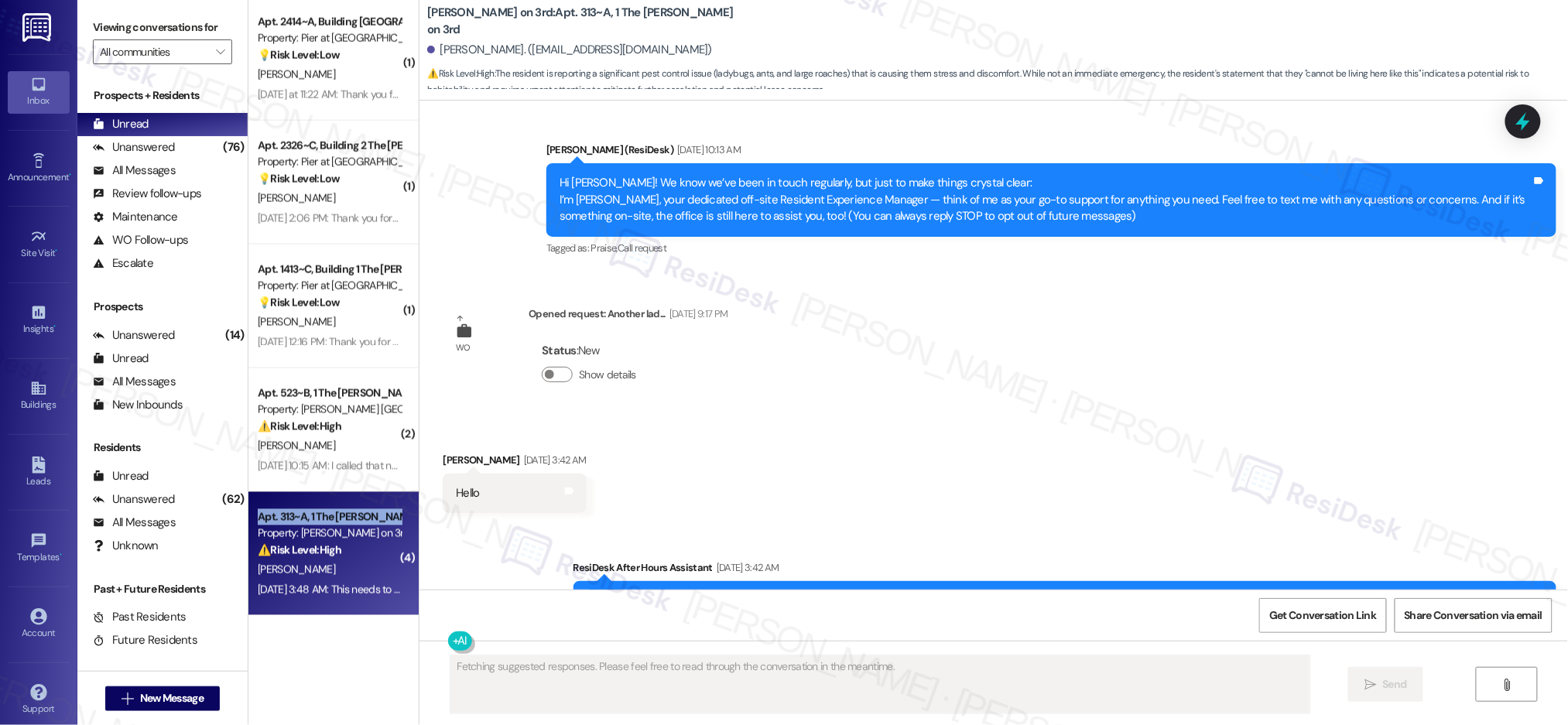
click at [336, 515] on div "Apt. 313~A, 1 The Marshall on 3rd" at bounding box center [328, 517] width 143 height 17
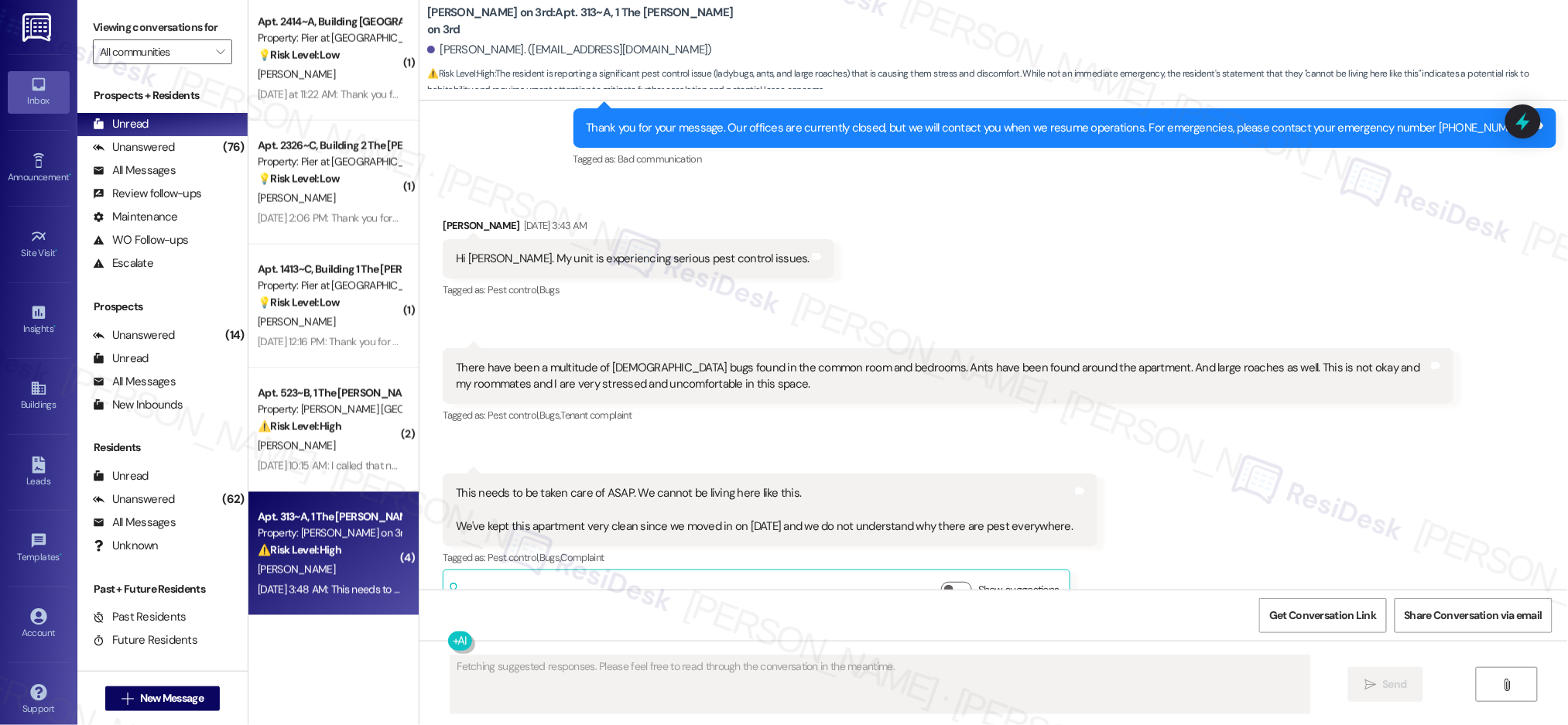
scroll to position [637, 0]
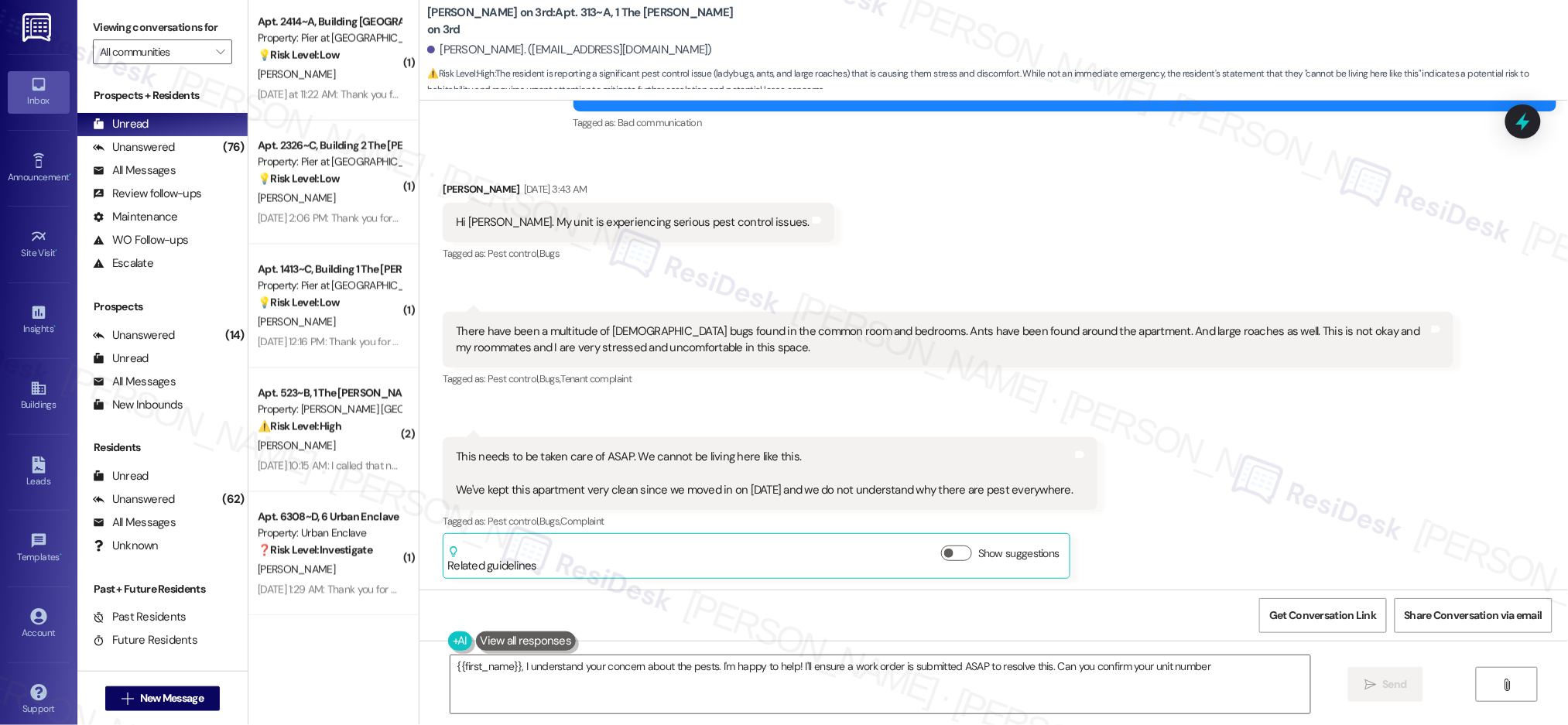
type textarea "{{first_name}}, I understand your concern about the pests. I'm happy to help! I…"
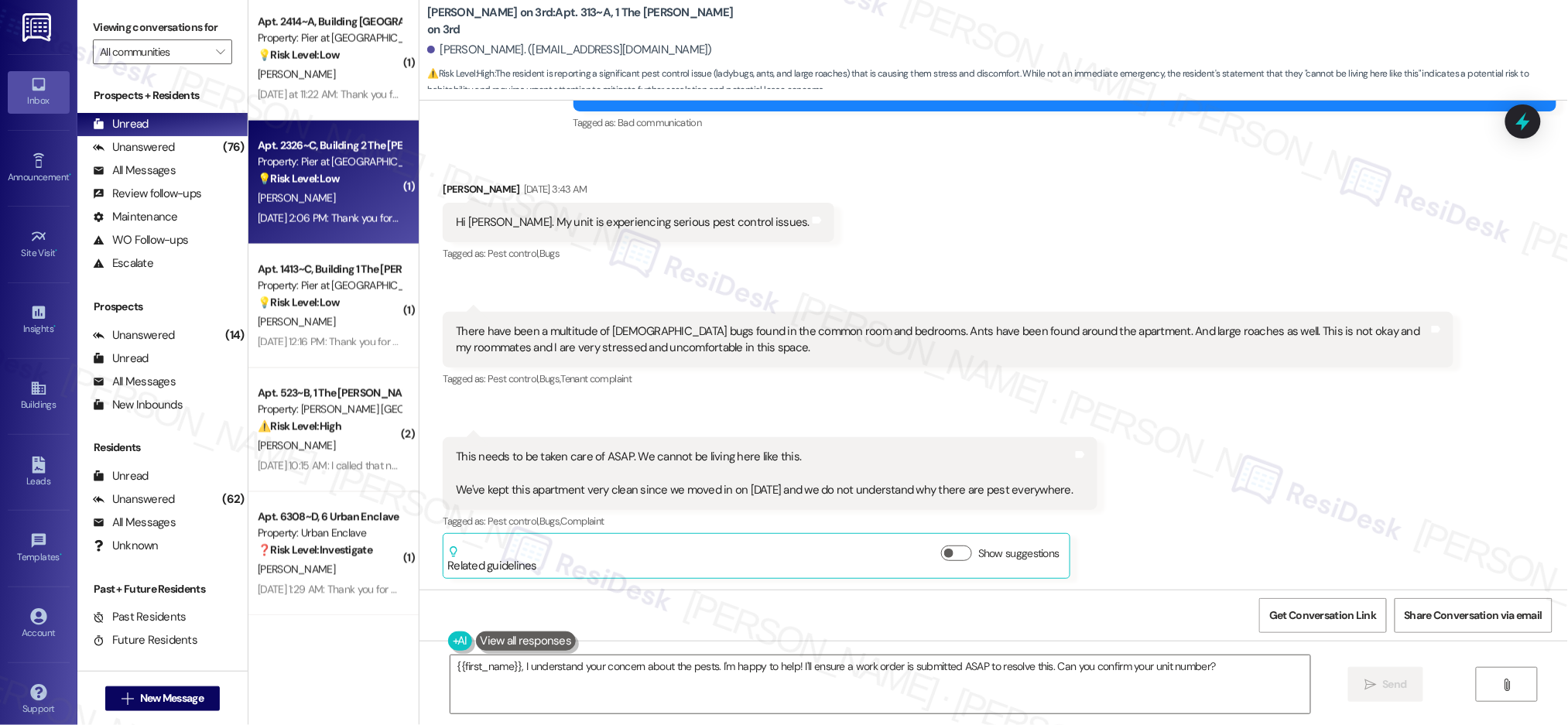
click at [314, 145] on div "Apt. 2326~C, Building 2 The Pier Conway" at bounding box center [328, 145] width 143 height 17
click at [315, 145] on div "Apt. 2326~C, Building 2 The Pier Conway" at bounding box center [328, 145] width 143 height 17
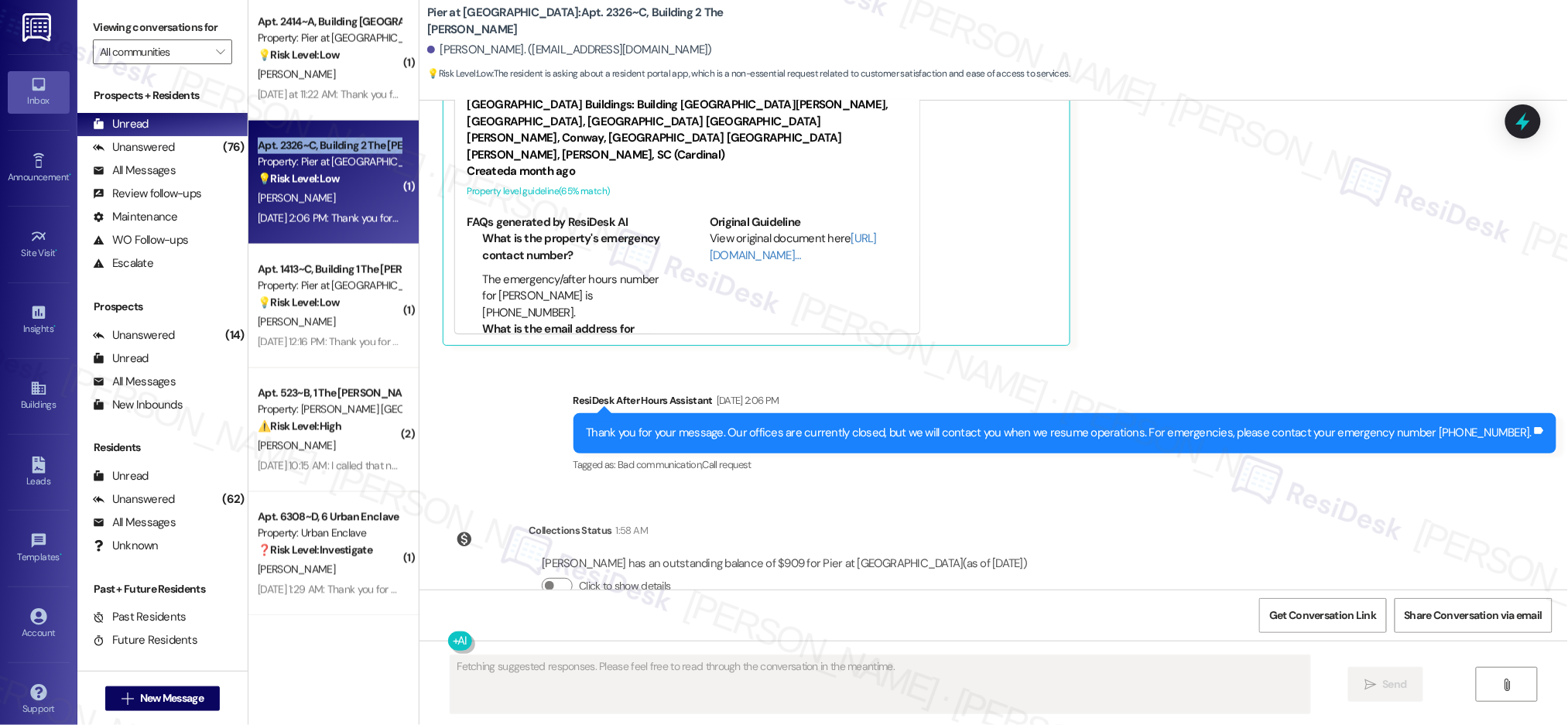
click at [316, 145] on div "Apt. 2326~C, Building 2 The Pier Conway" at bounding box center [328, 145] width 143 height 17
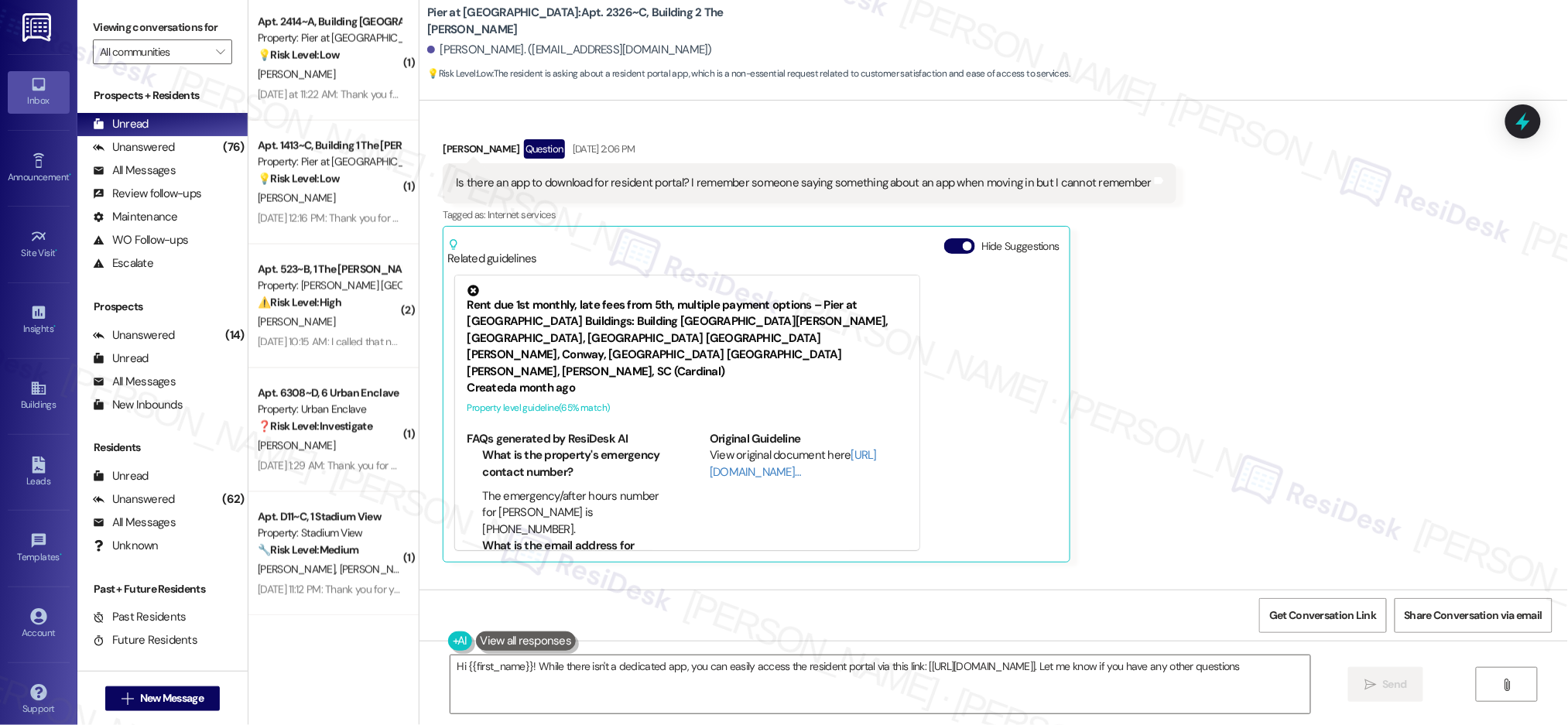
type textarea "Hi {{first_name}}! While there isn't a dedicated app, you can easily access the…"
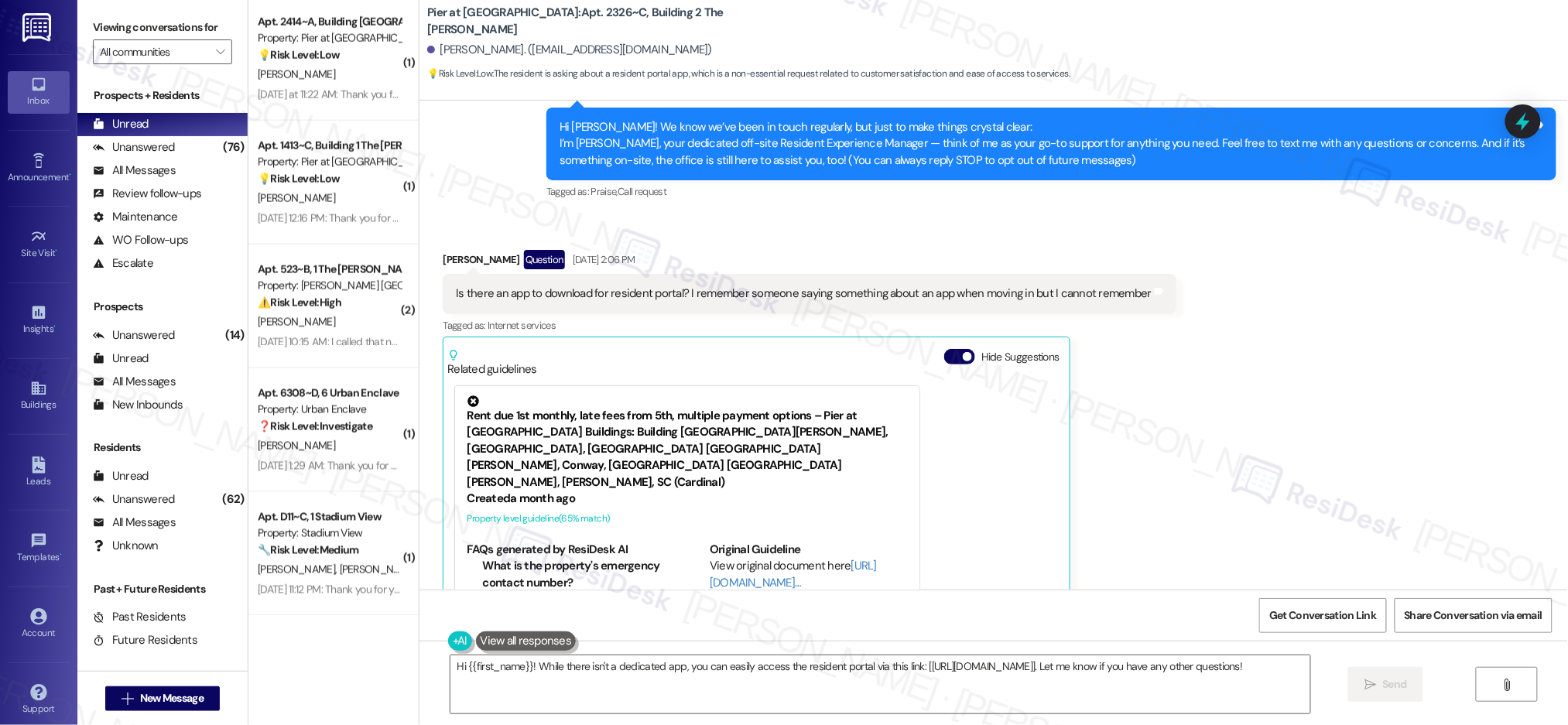
scroll to position [152, 0]
click at [649, 677] on textarea "Hi {{first_name}}! While there isn't a dedicated app, you can easily access the…" at bounding box center [880, 685] width 860 height 58
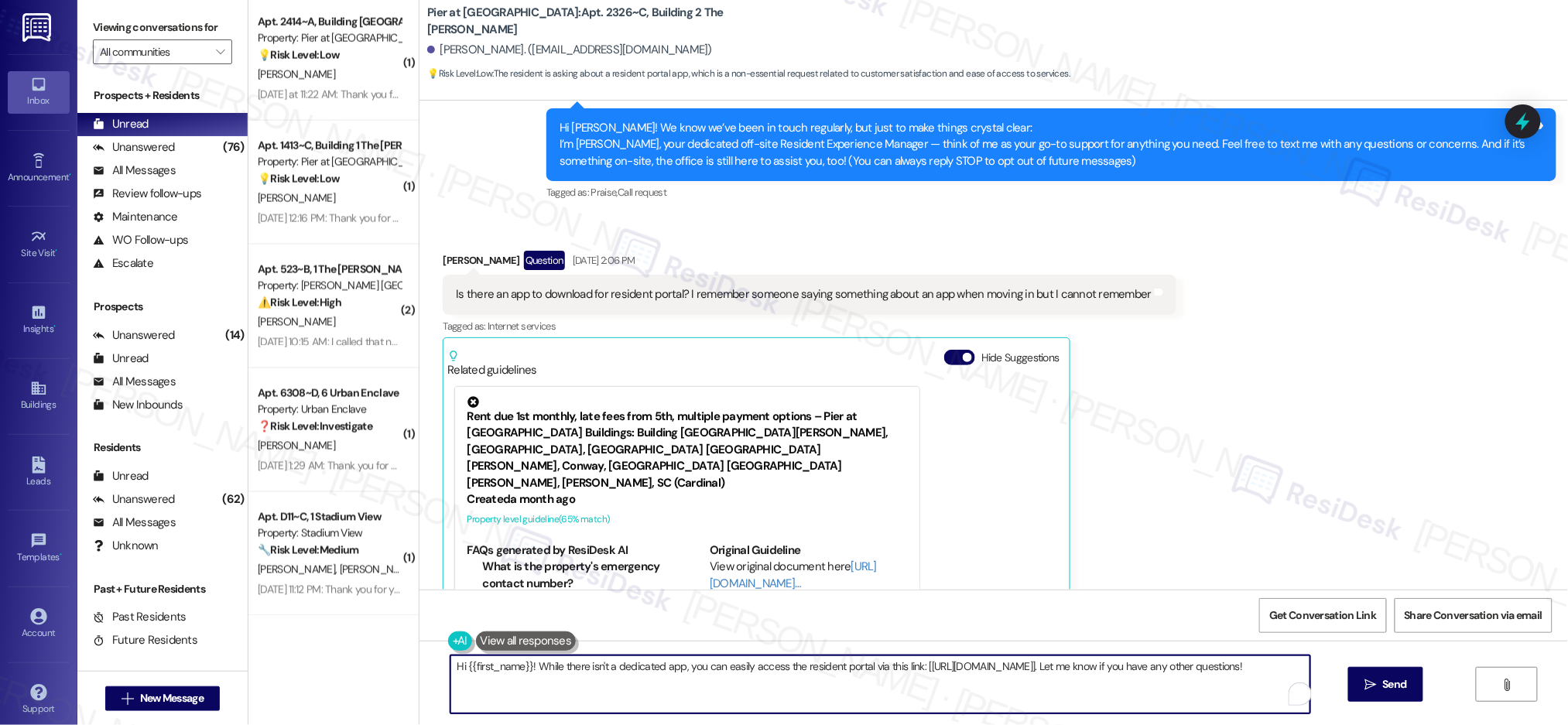
click at [655, 671] on textarea "Hi {{first_name}}! While there isn't a dedicated app, you can easily access the…" at bounding box center [880, 685] width 860 height 58
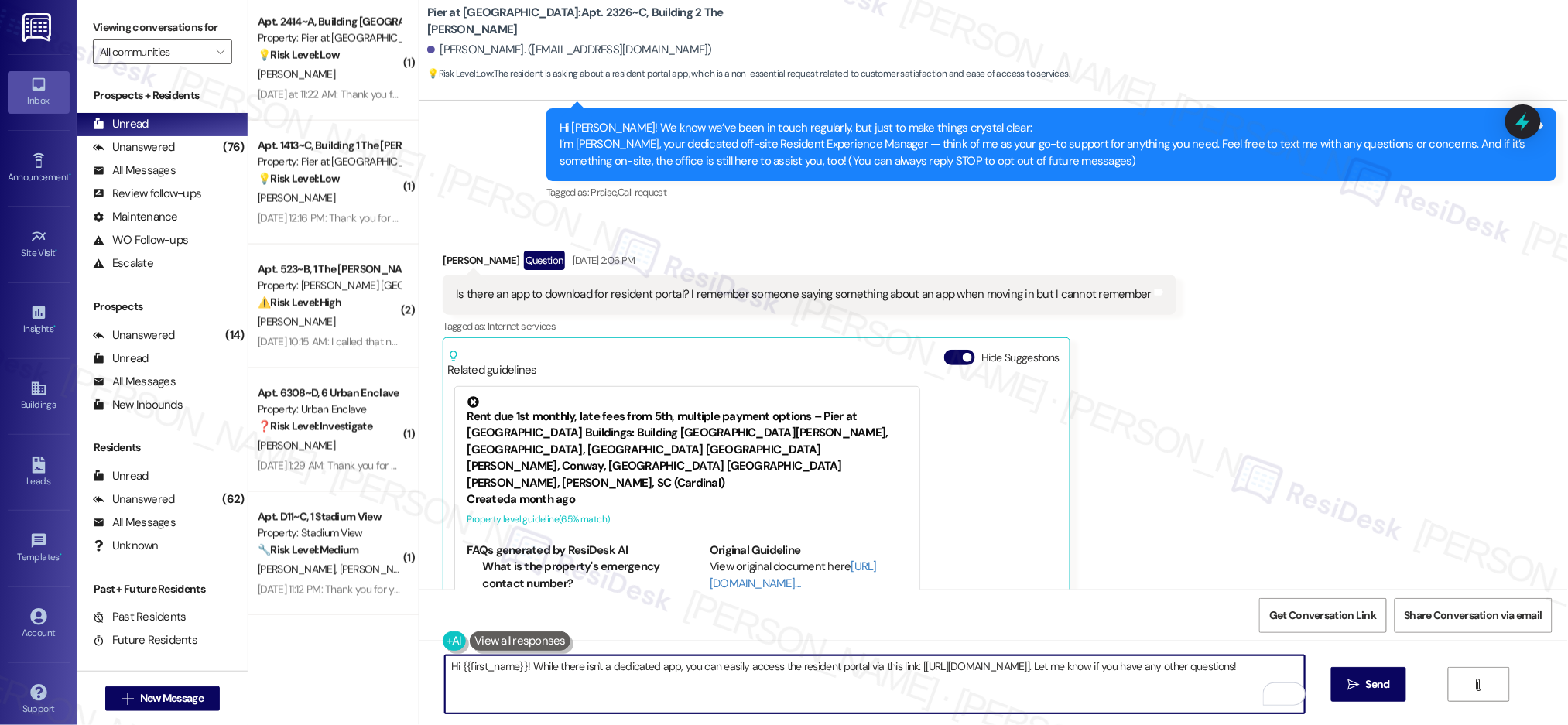
click at [655, 671] on textarea "Hi {{first_name}}! While there isn't a dedicated app, you can easily access the…" at bounding box center [875, 685] width 860 height 58
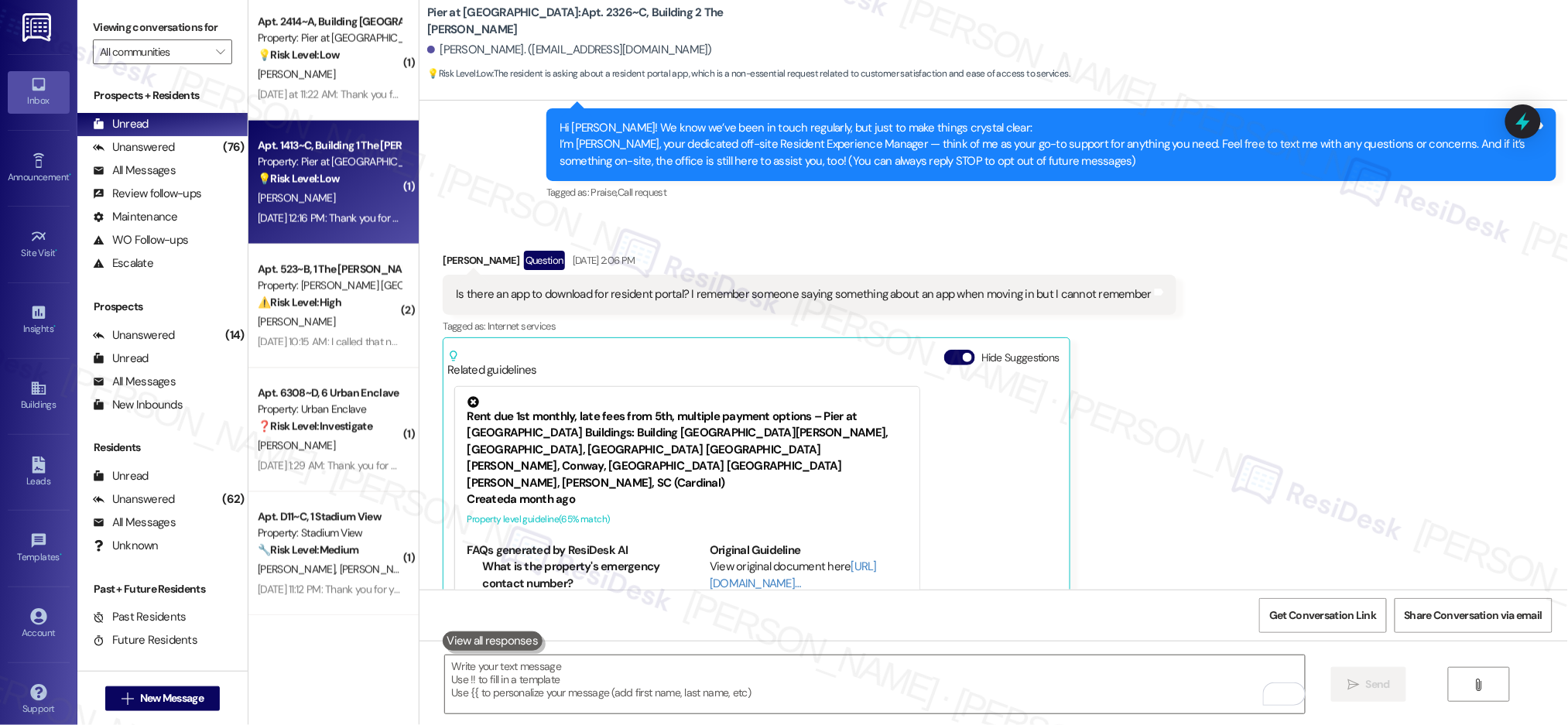
click at [368, 189] on div "D. Sullivan" at bounding box center [329, 199] width 146 height 19
click at [369, 189] on div "D. Sullivan" at bounding box center [329, 199] width 146 height 19
type textarea "Fetching suggested responses. Please feel free to read through the conversation…"
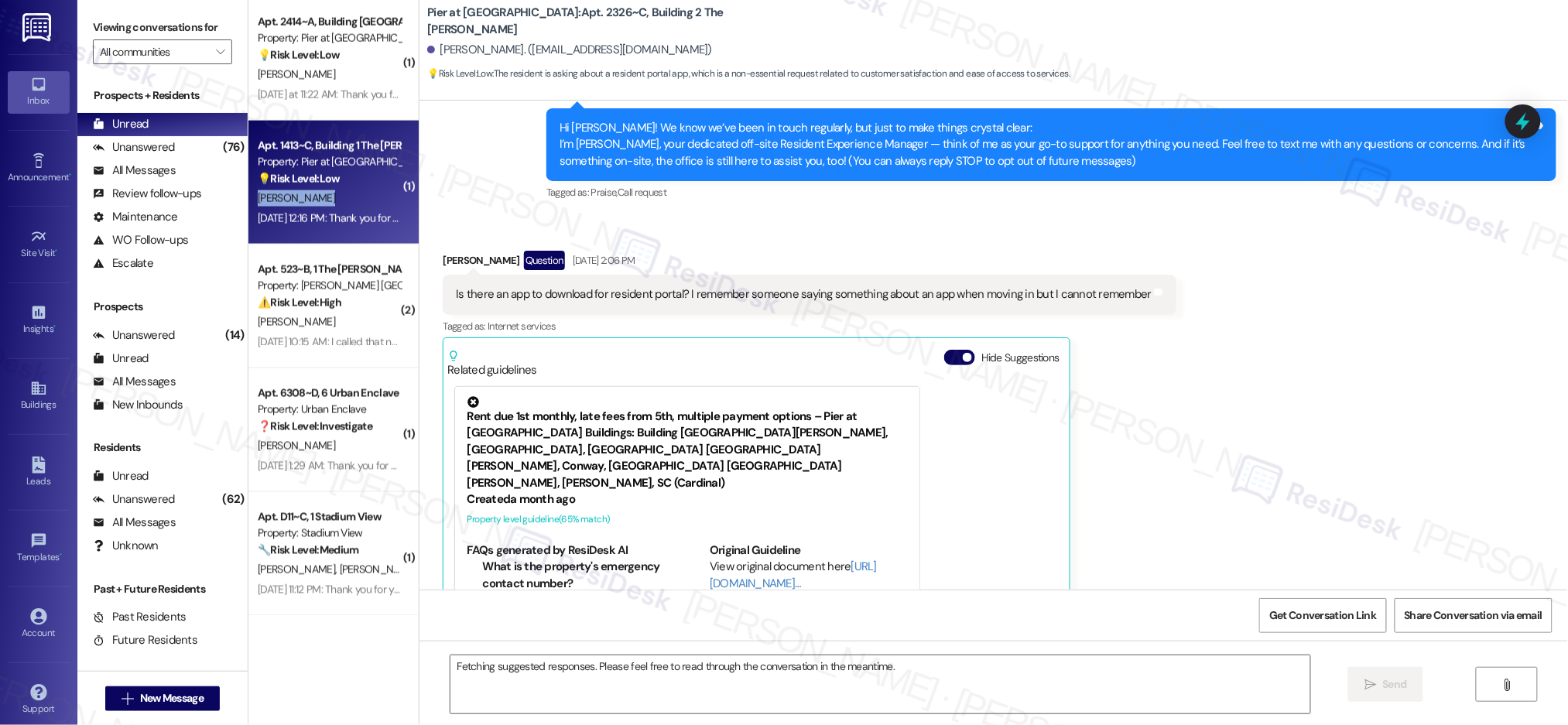
click at [369, 189] on div "D. Sullivan" at bounding box center [329, 199] width 146 height 19
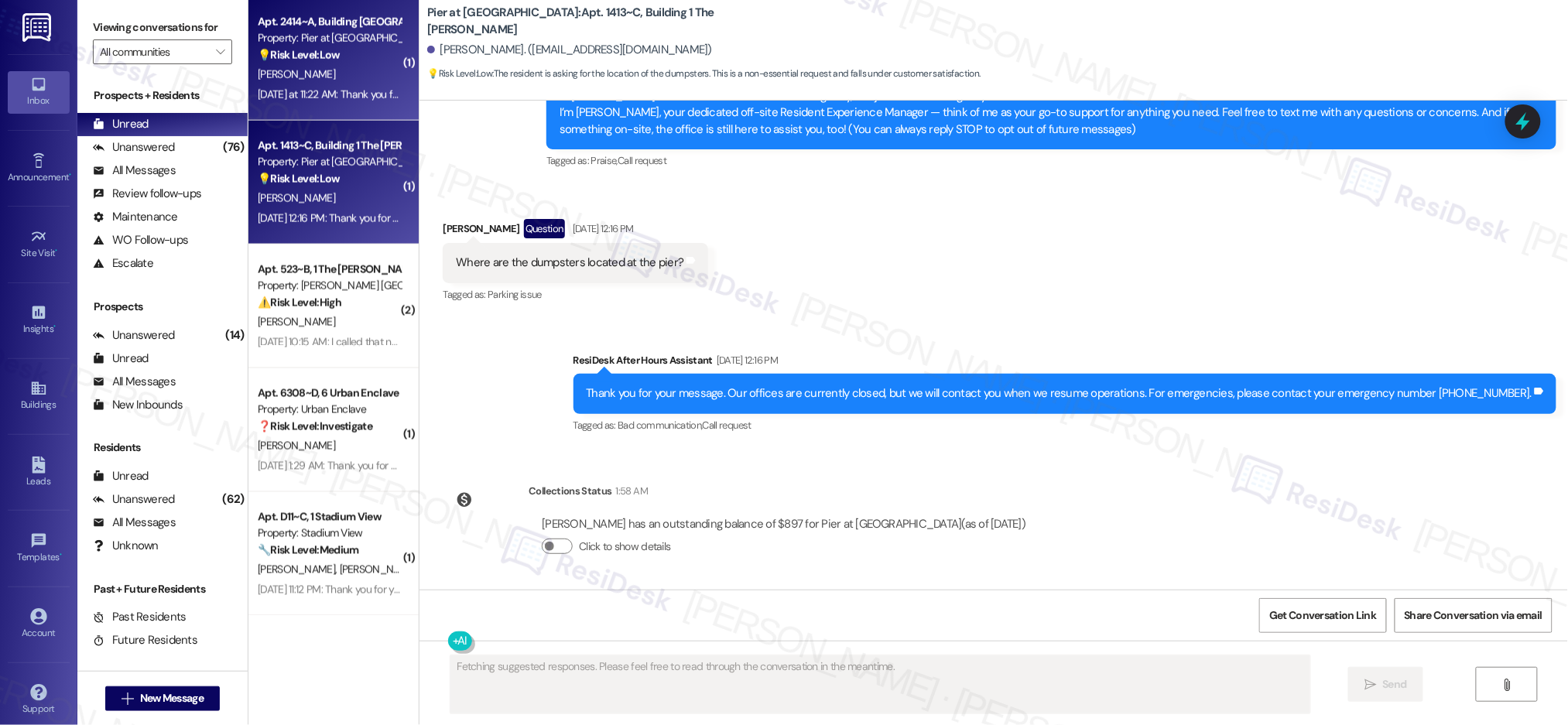
click at [333, 77] on div "E. Sandstrom" at bounding box center [329, 75] width 146 height 19
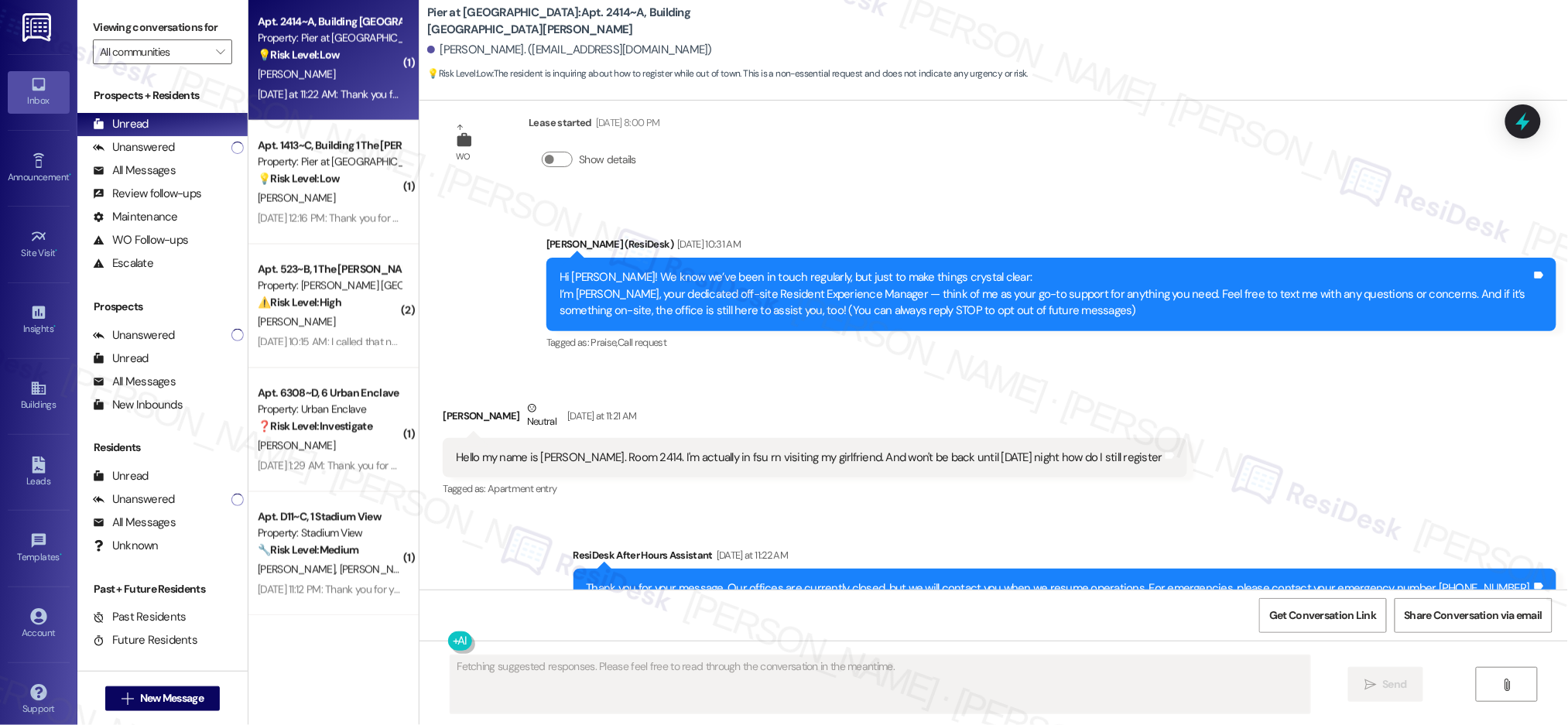
scroll to position [0, 0]
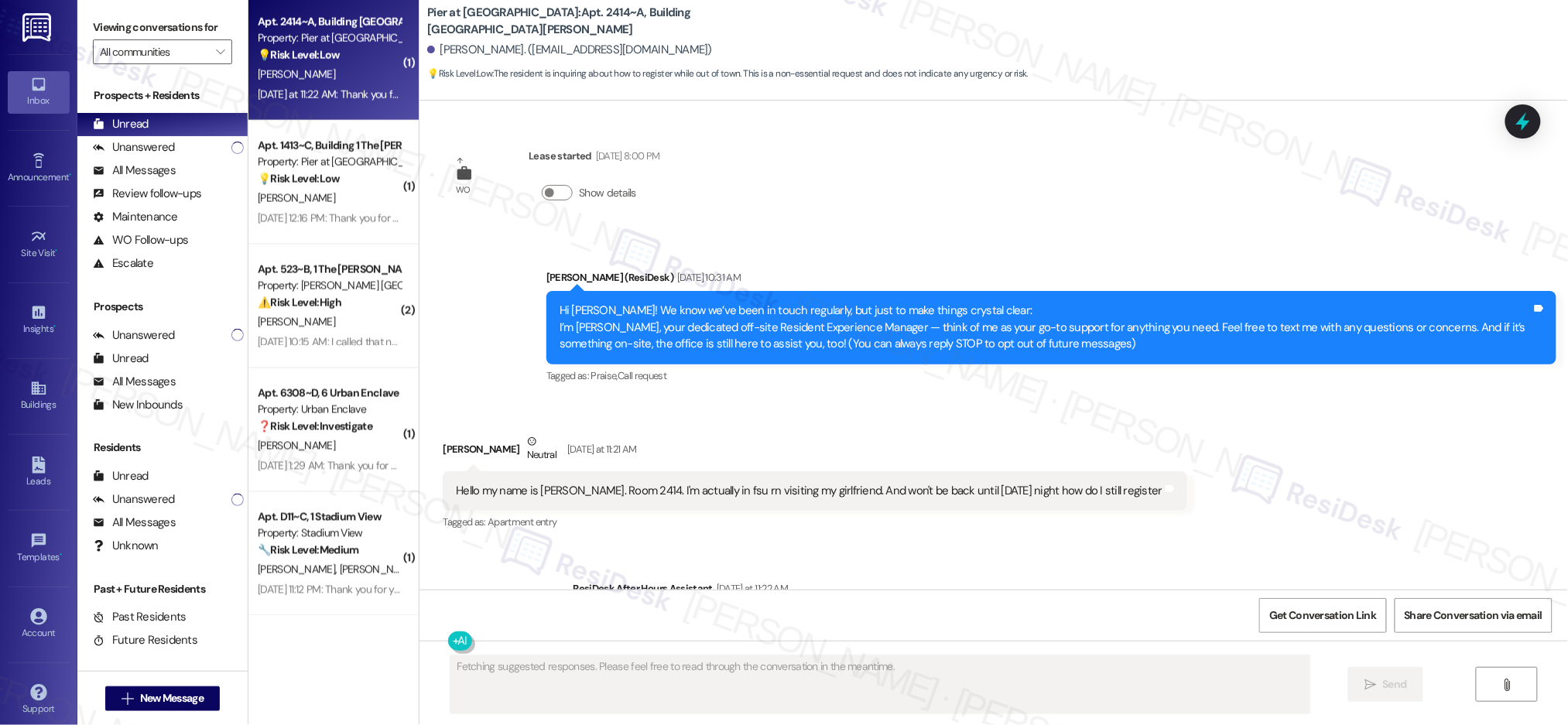
click at [350, 105] on div "Apt. 2414~A, Building 2 The Pier Conway Property: Pier at Conway 💡 Risk Level: …" at bounding box center [333, 58] width 171 height 124
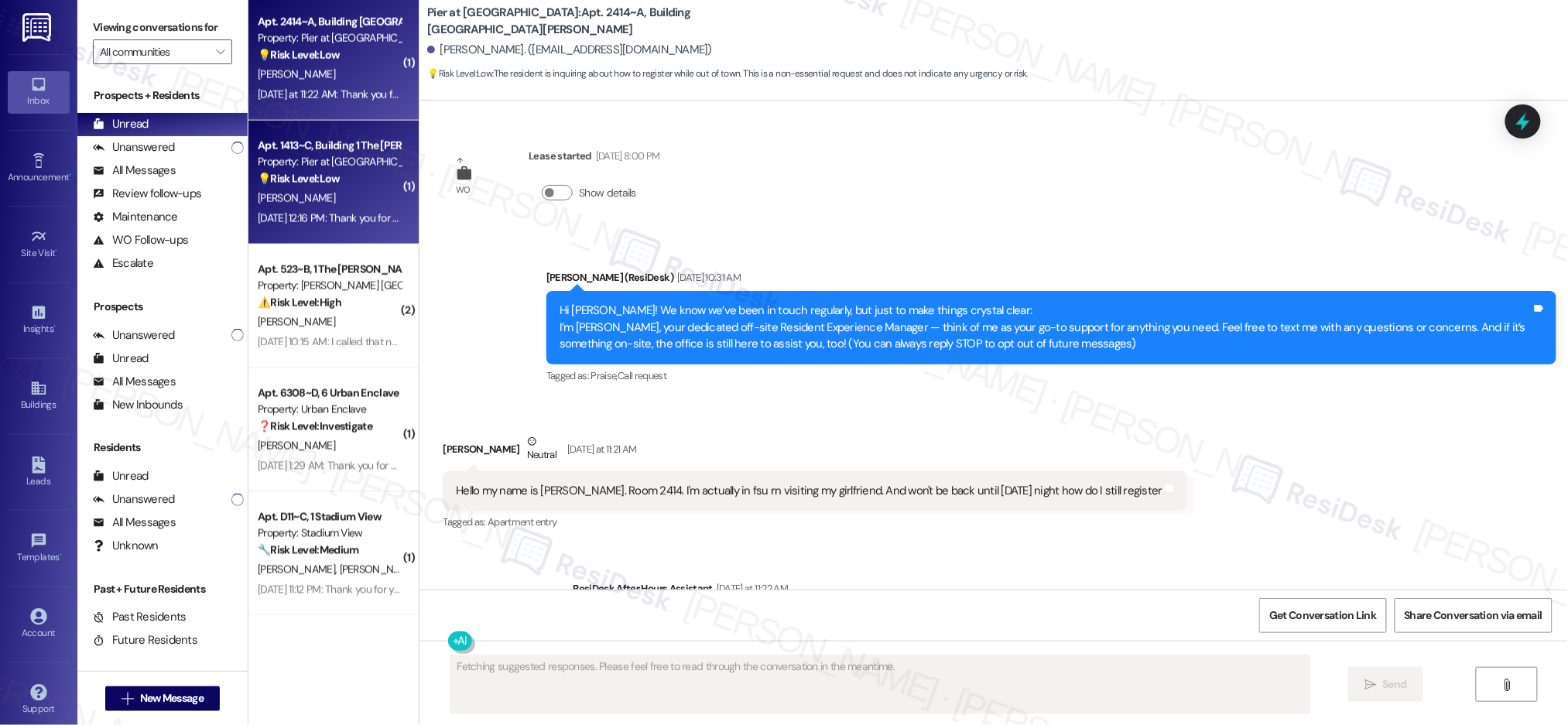
click at [348, 213] on div "Aug 30, 2025 at 12:16 PM: Thank you for your message. Our offices are currently…" at bounding box center [726, 218] width 937 height 14
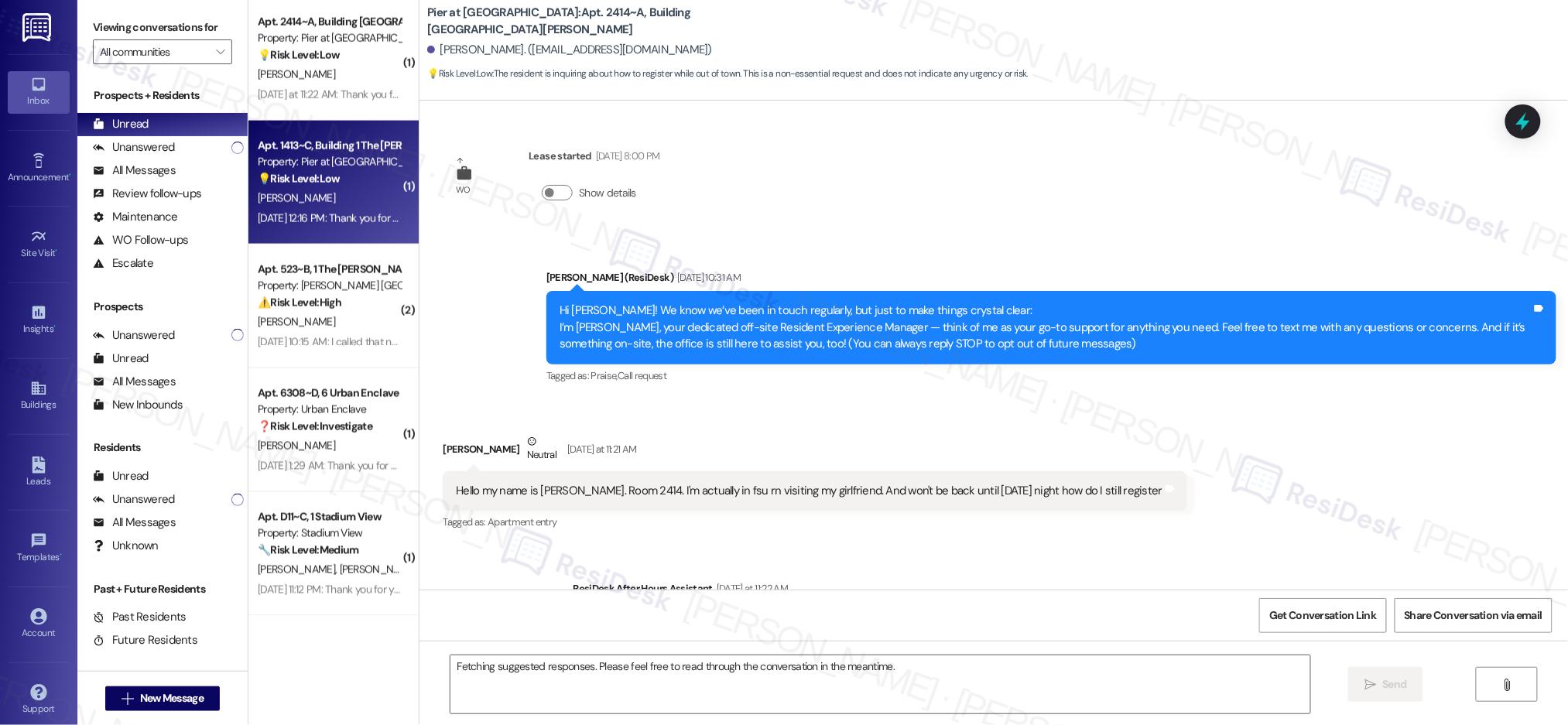
click at [348, 215] on div "Aug 30, 2025 at 12:16 PM: Thank you for your message. Our offices are currently…" at bounding box center [726, 218] width 937 height 14
click at [348, 214] on div "Aug 30, 2025 at 12:16 PM: Thank you for your message. Our offices are currently…" at bounding box center [726, 218] width 937 height 14
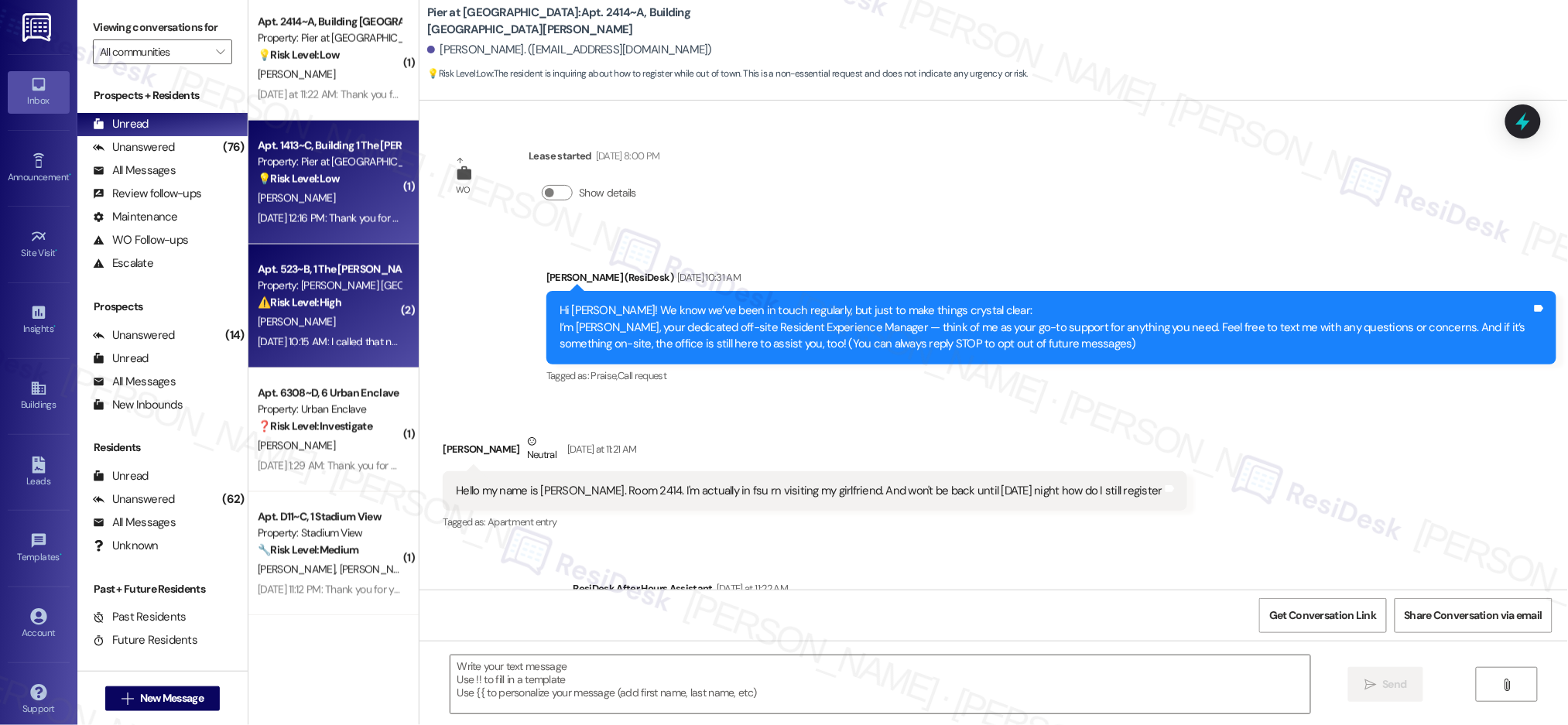
click at [363, 322] on div "P. Byrd" at bounding box center [329, 323] width 146 height 19
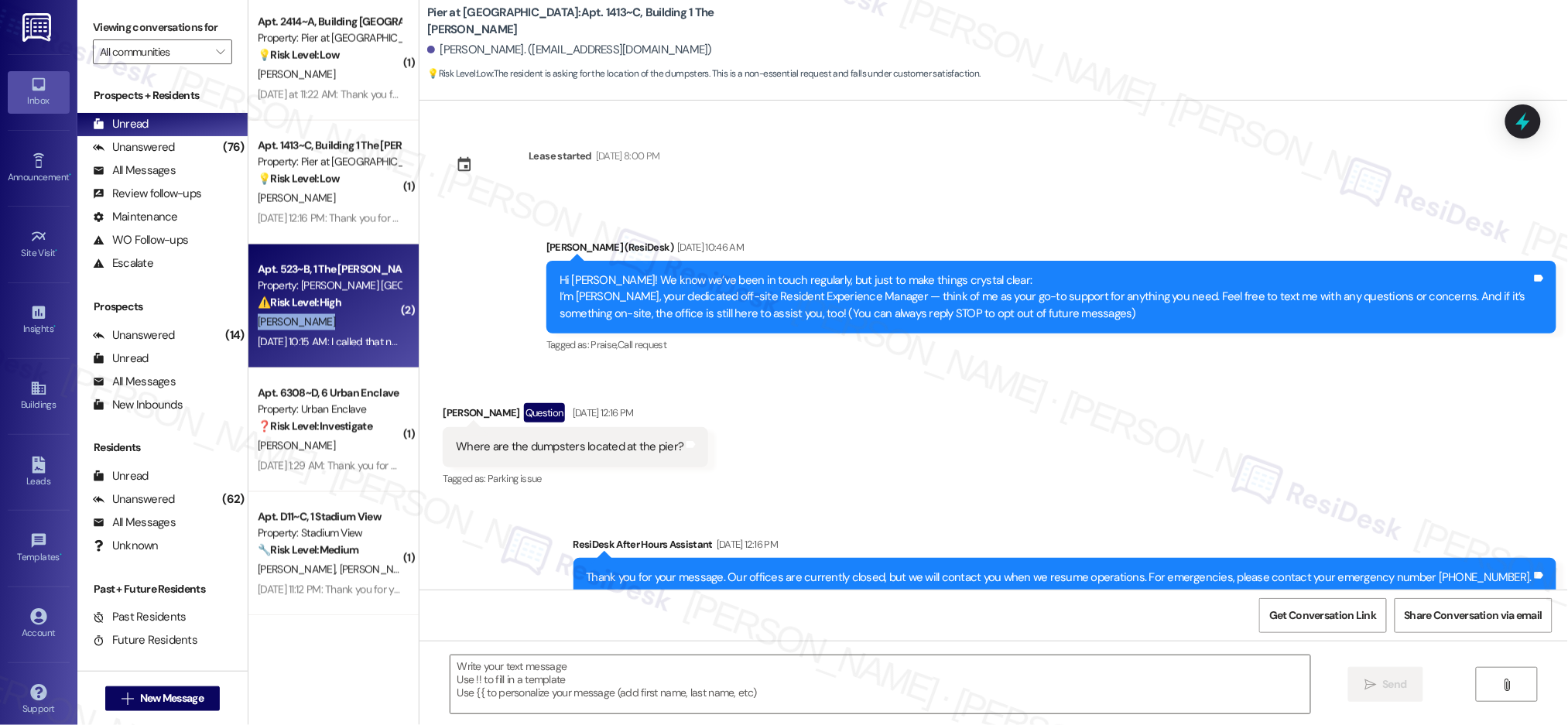
click at [363, 322] on div "P. Byrd" at bounding box center [329, 323] width 146 height 19
type textarea "Fetching suggested responses. Please feel free to read through the conversation…"
click at [363, 318] on div "P. Byrd" at bounding box center [329, 323] width 146 height 19
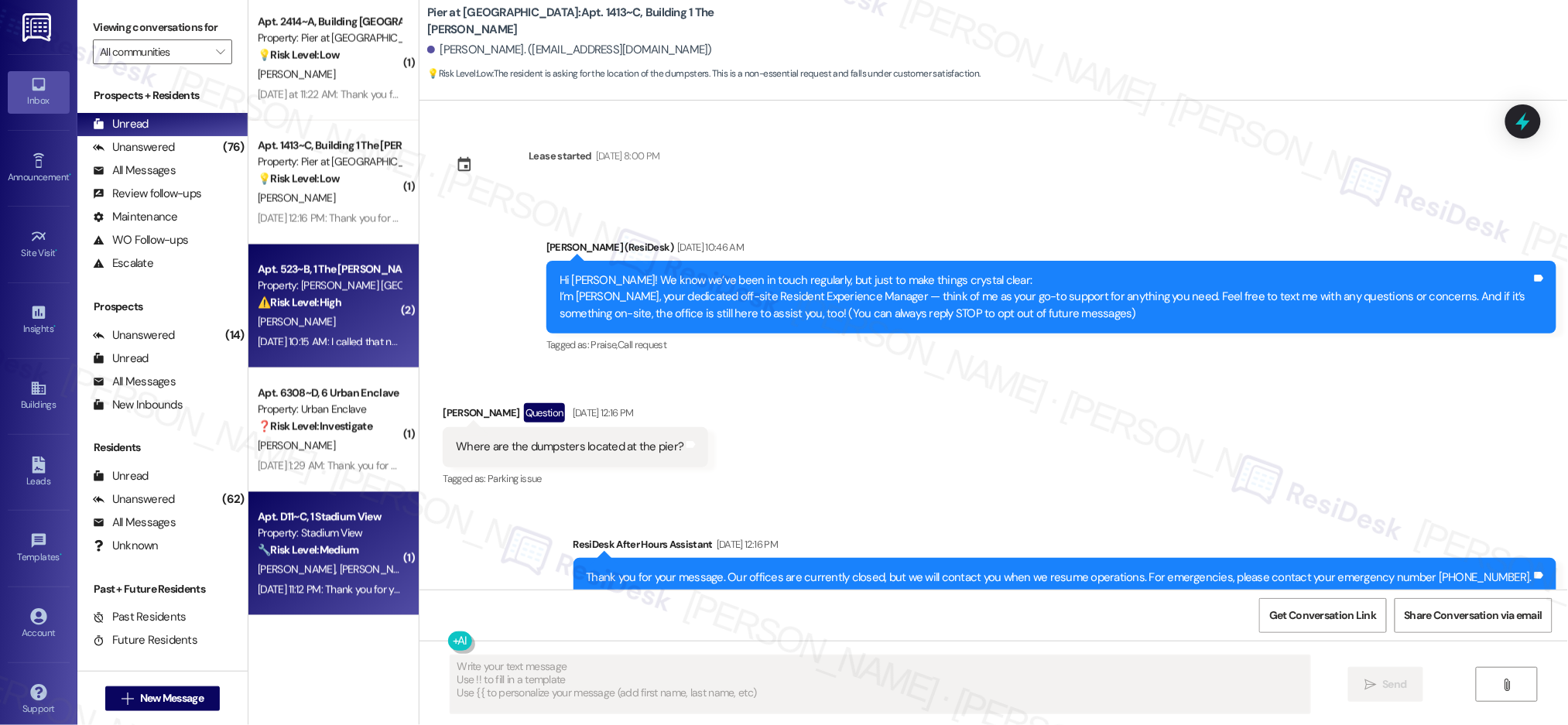
click at [340, 525] on div "Property: Stadium View" at bounding box center [328, 533] width 143 height 17
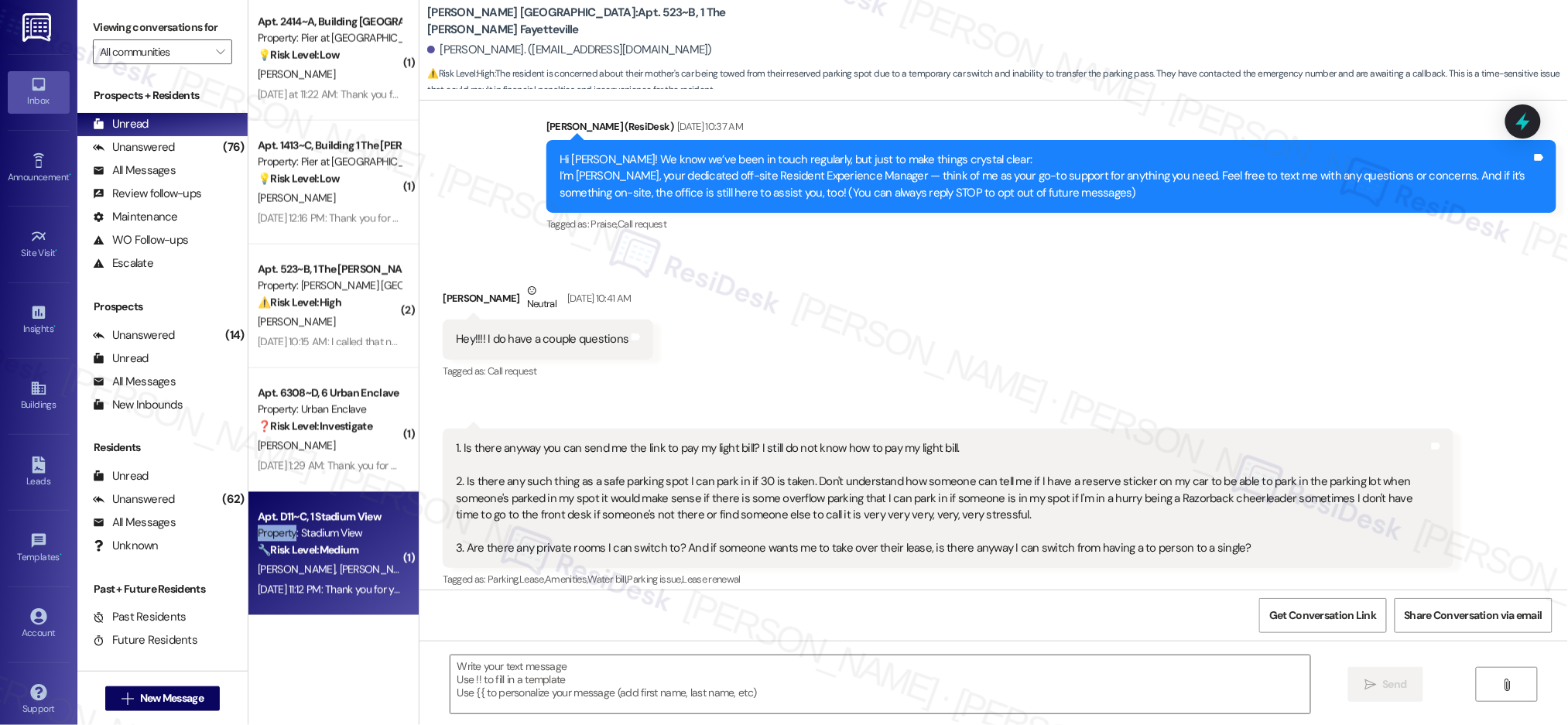
click at [340, 525] on div "Property: Stadium View" at bounding box center [328, 533] width 143 height 17
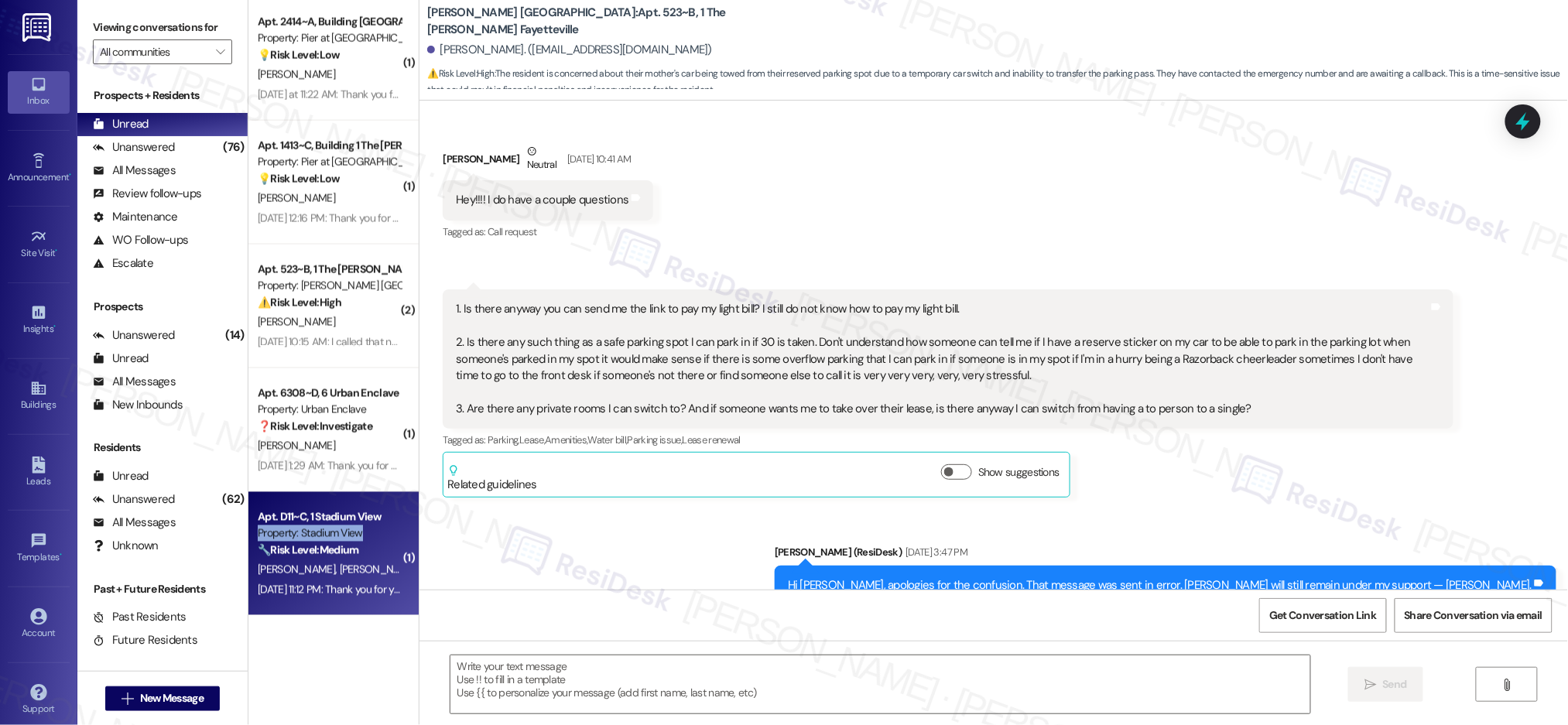
click at [340, 525] on div "Property: Stadium View" at bounding box center [328, 533] width 143 height 17
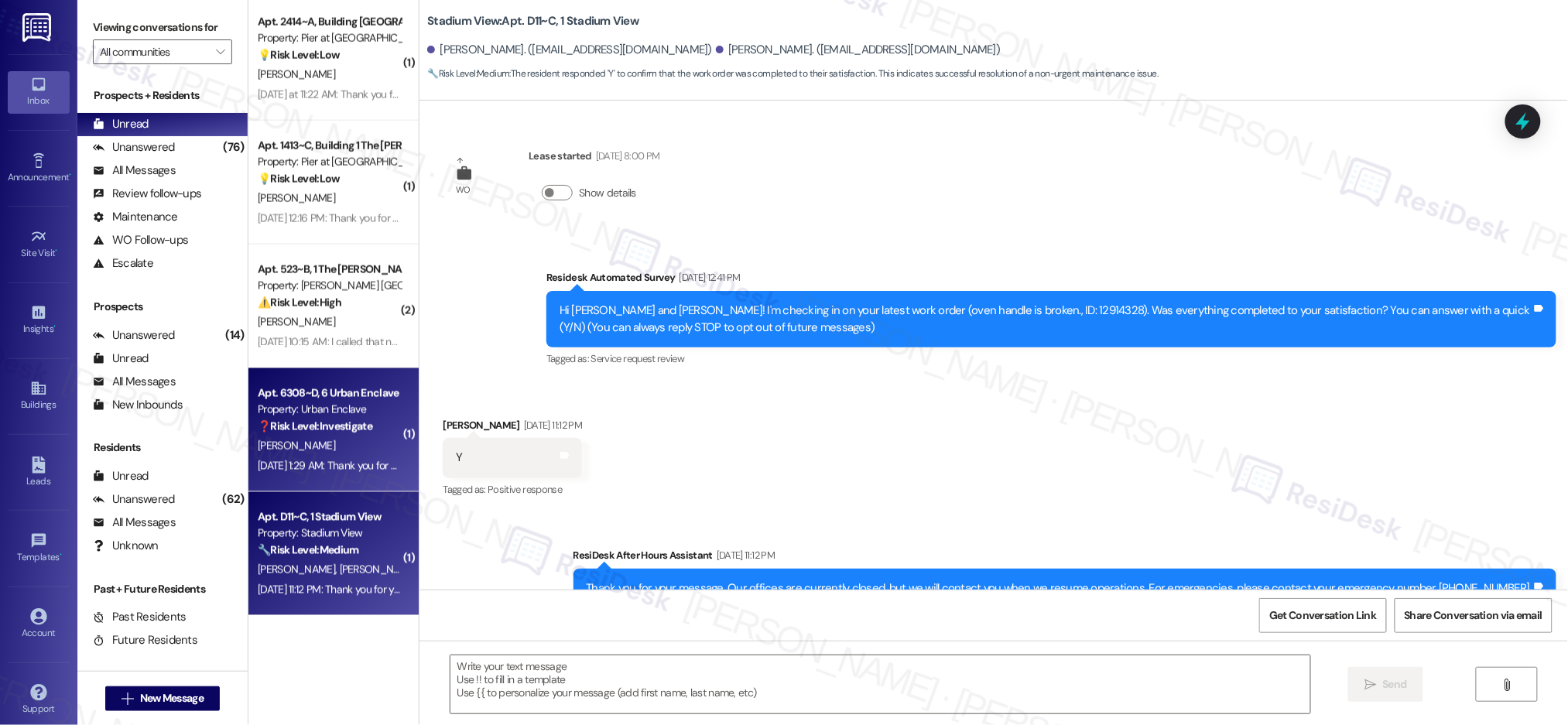
click at [318, 487] on div "Apt. 6308~D, 6 Urban Enclave Property: Urban Enclave ❓ Risk Level: Investigate …" at bounding box center [333, 430] width 171 height 124
click at [341, 389] on div "Apt. 6308~D, 6 Urban Enclave" at bounding box center [328, 394] width 143 height 17
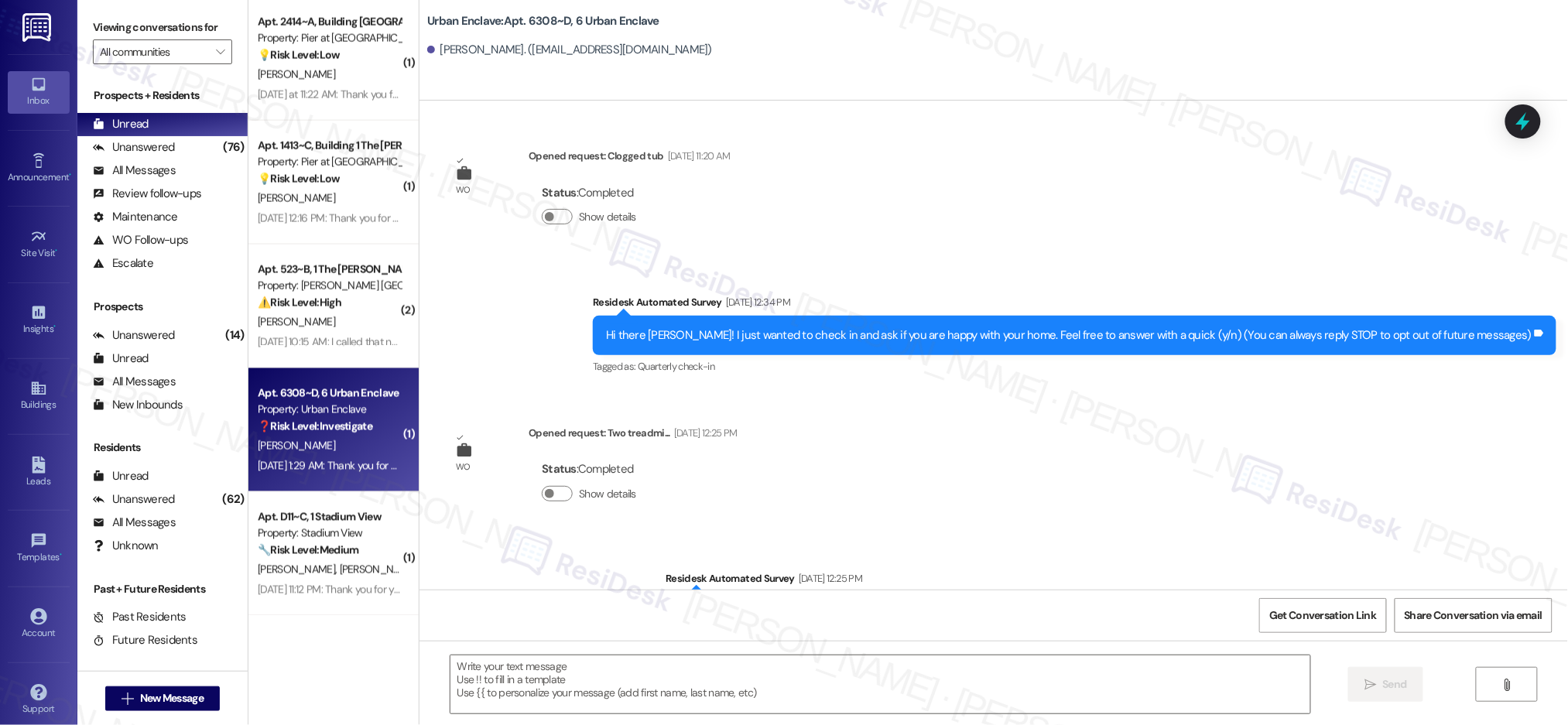
click at [224, 43] on div "Viewing conversations for All communities " at bounding box center [162, 40] width 171 height 80
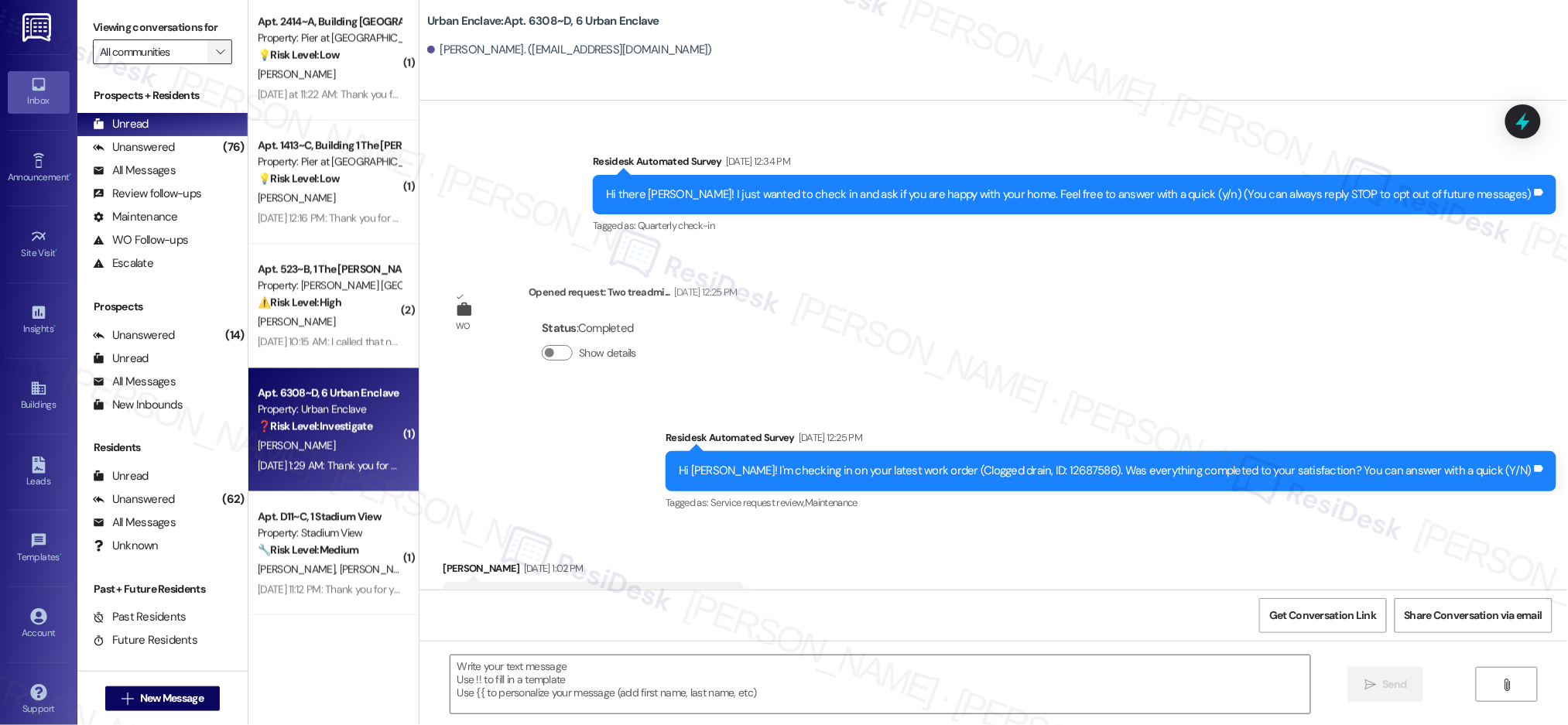
click at [216, 50] on icon "" at bounding box center [220, 52] width 9 height 13
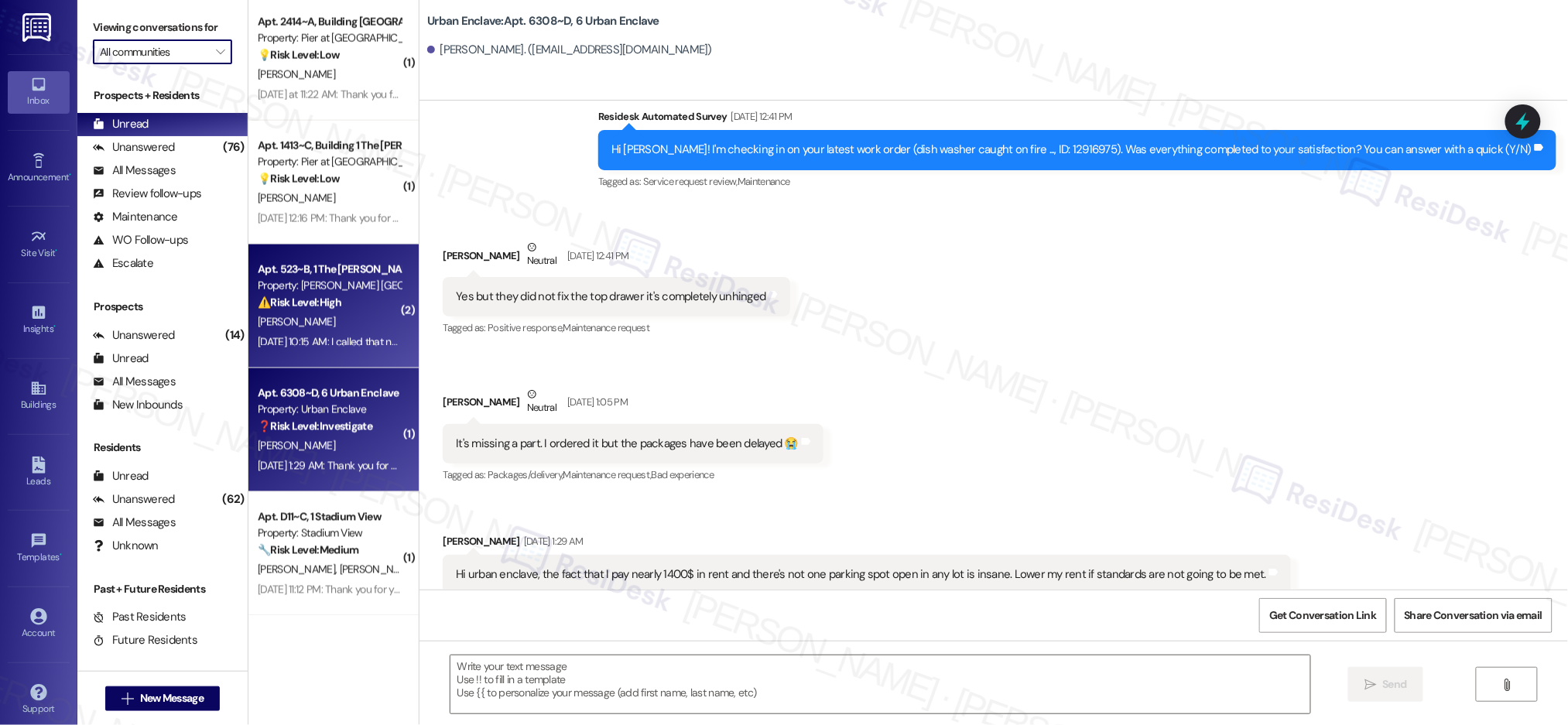
type textarea "Fetching suggested responses. Please feel free to read through the conversation…"
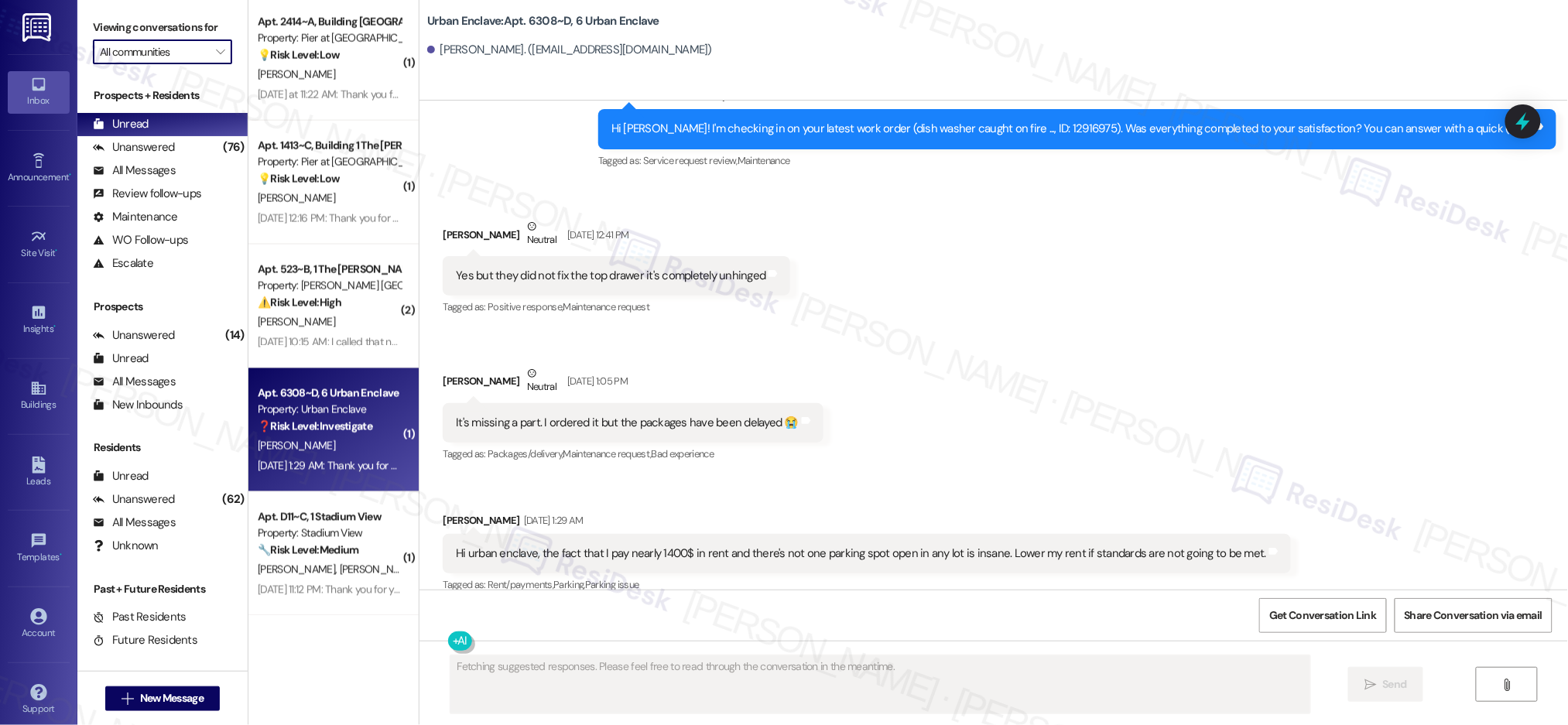
scroll to position [4035, 0]
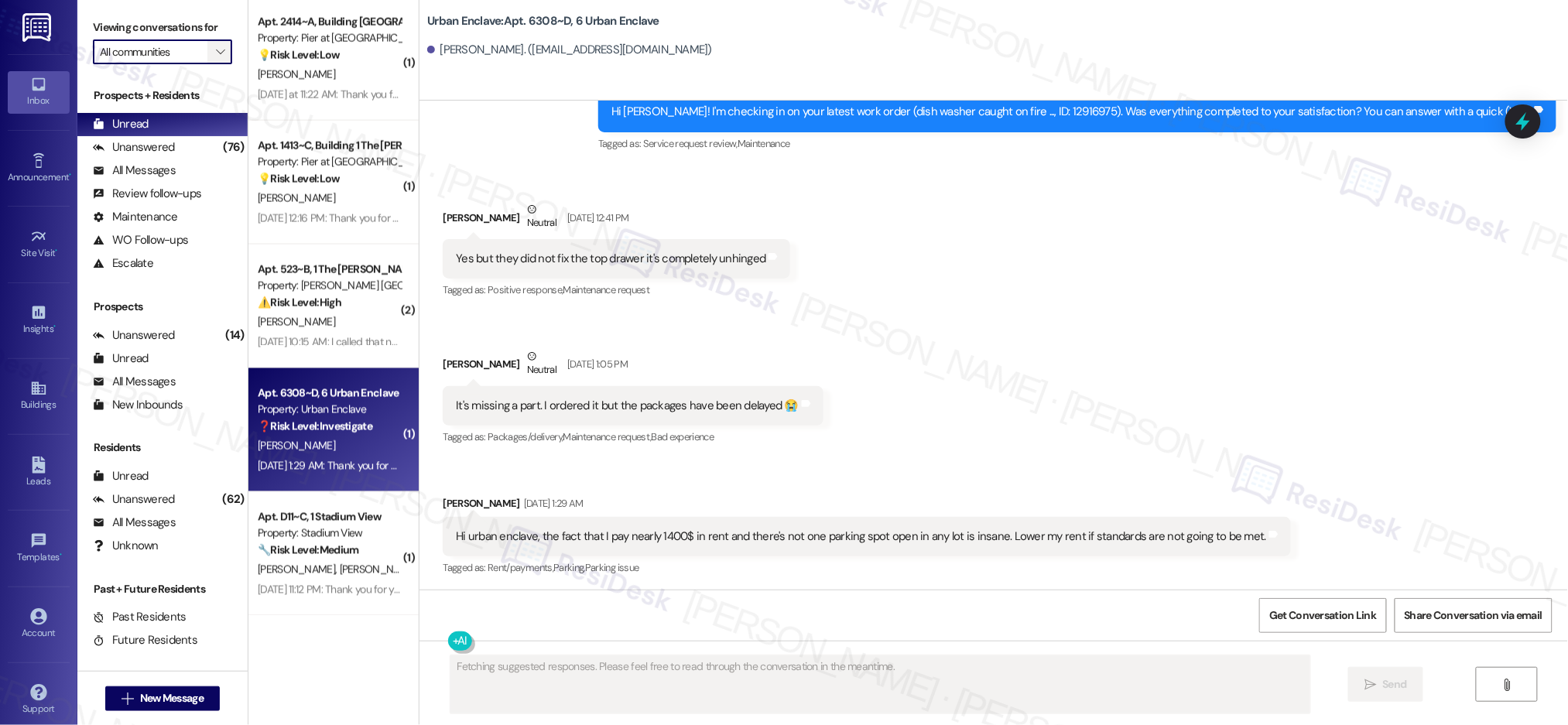
click at [212, 56] on span "" at bounding box center [219, 52] width 15 height 24
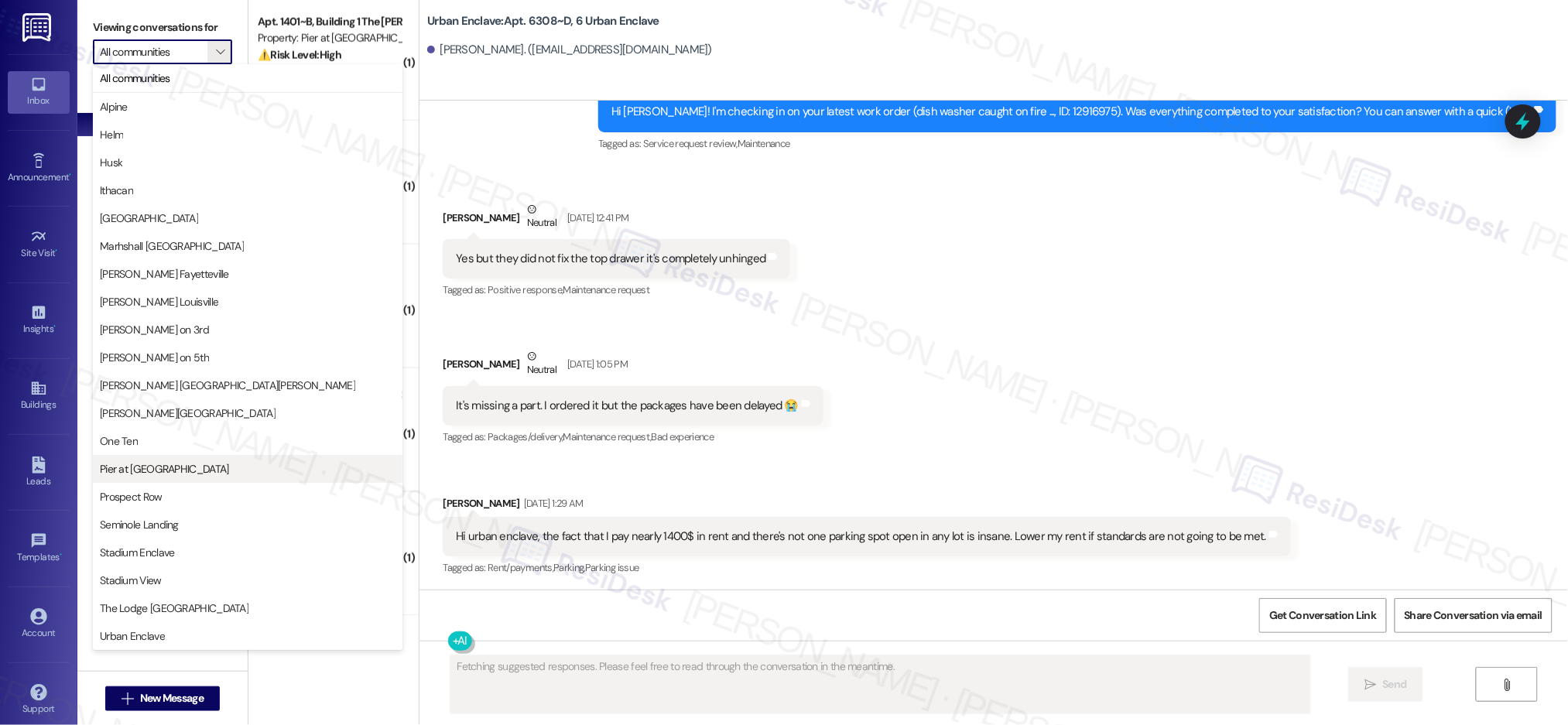
click at [247, 472] on span "Pier at [GEOGRAPHIC_DATA]" at bounding box center [247, 469] width 295 height 16
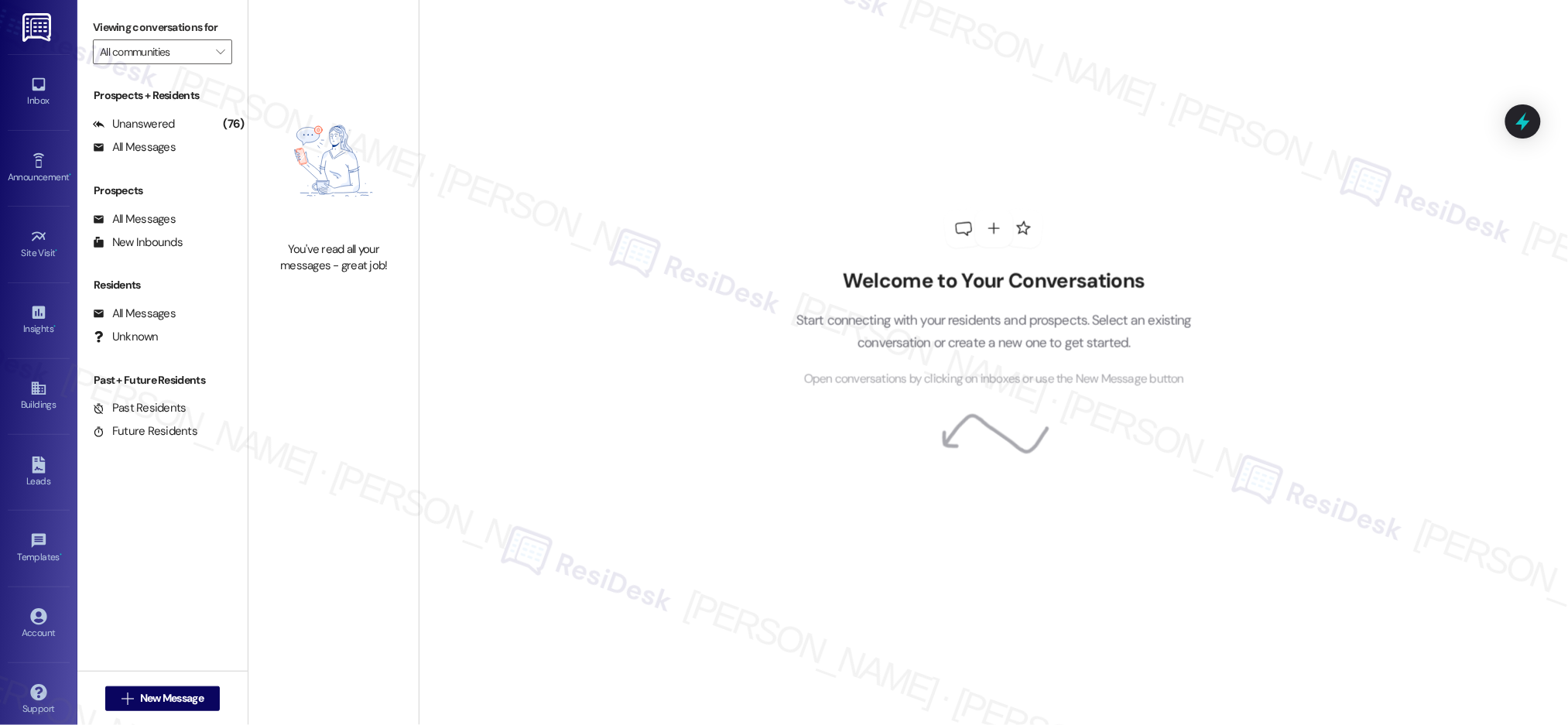
type input "Pier at [GEOGRAPHIC_DATA]"
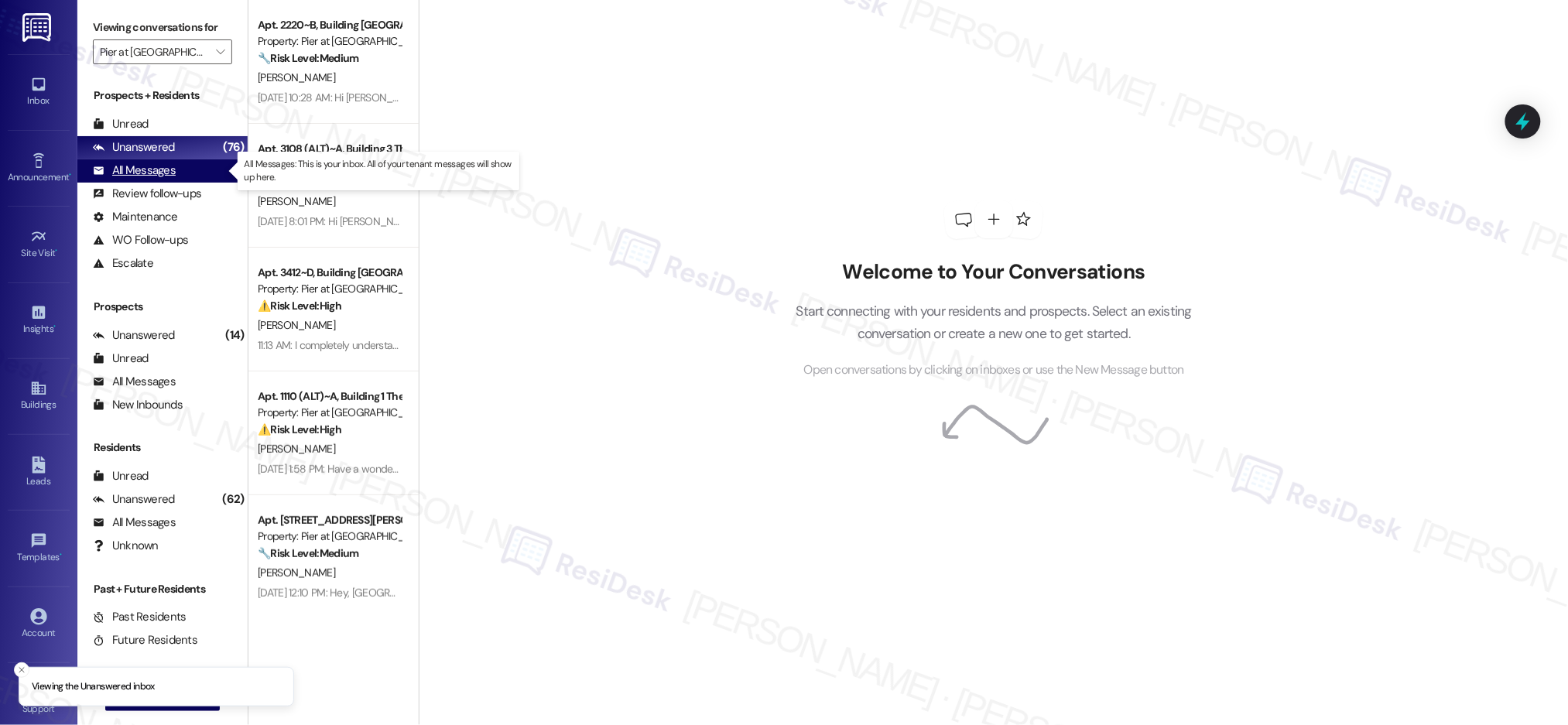
click at [158, 165] on div "All Messages" at bounding box center [134, 171] width 83 height 17
click at [159, 166] on div "All Messages" at bounding box center [134, 171] width 83 height 17
click at [160, 152] on div "Unanswered" at bounding box center [134, 147] width 82 height 17
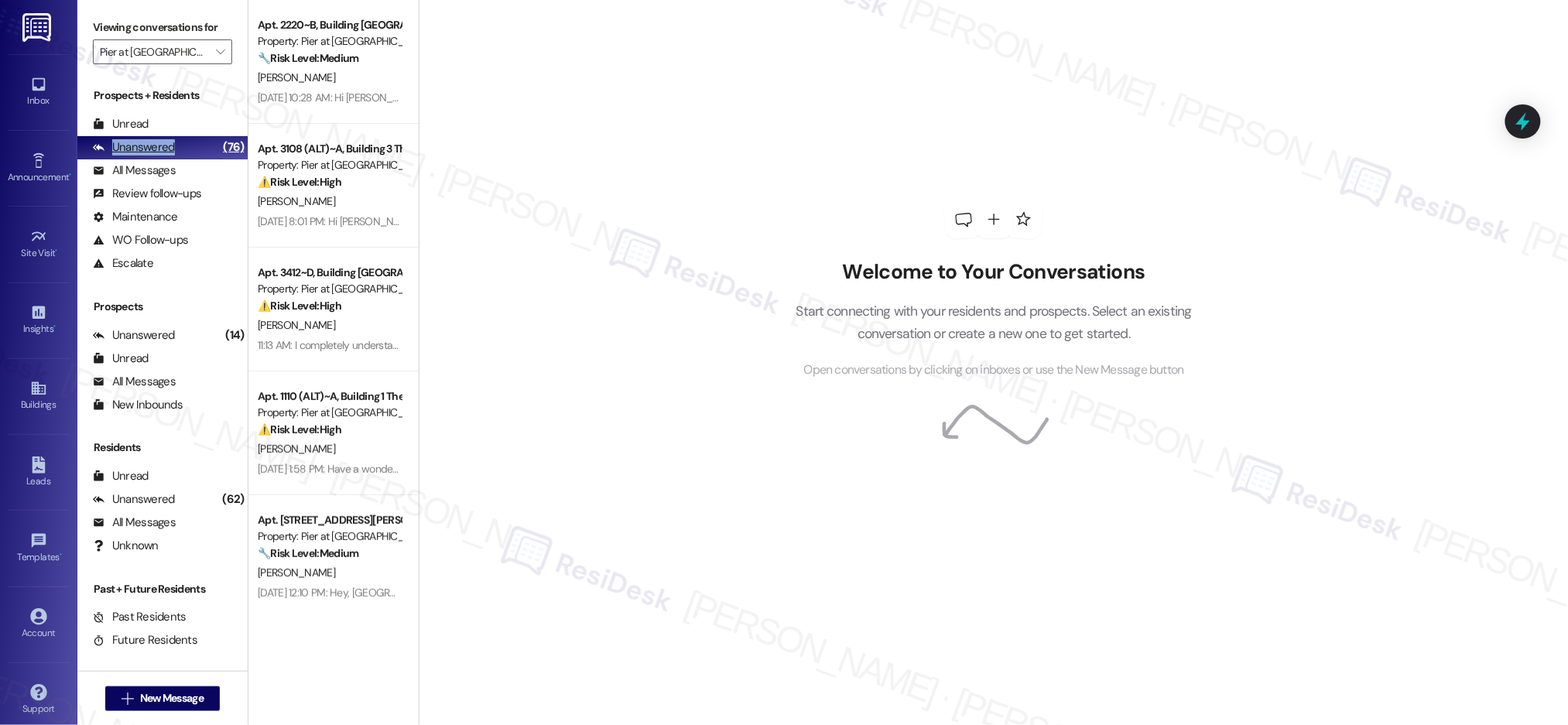
click at [160, 152] on div "Unanswered" at bounding box center [134, 147] width 82 height 17
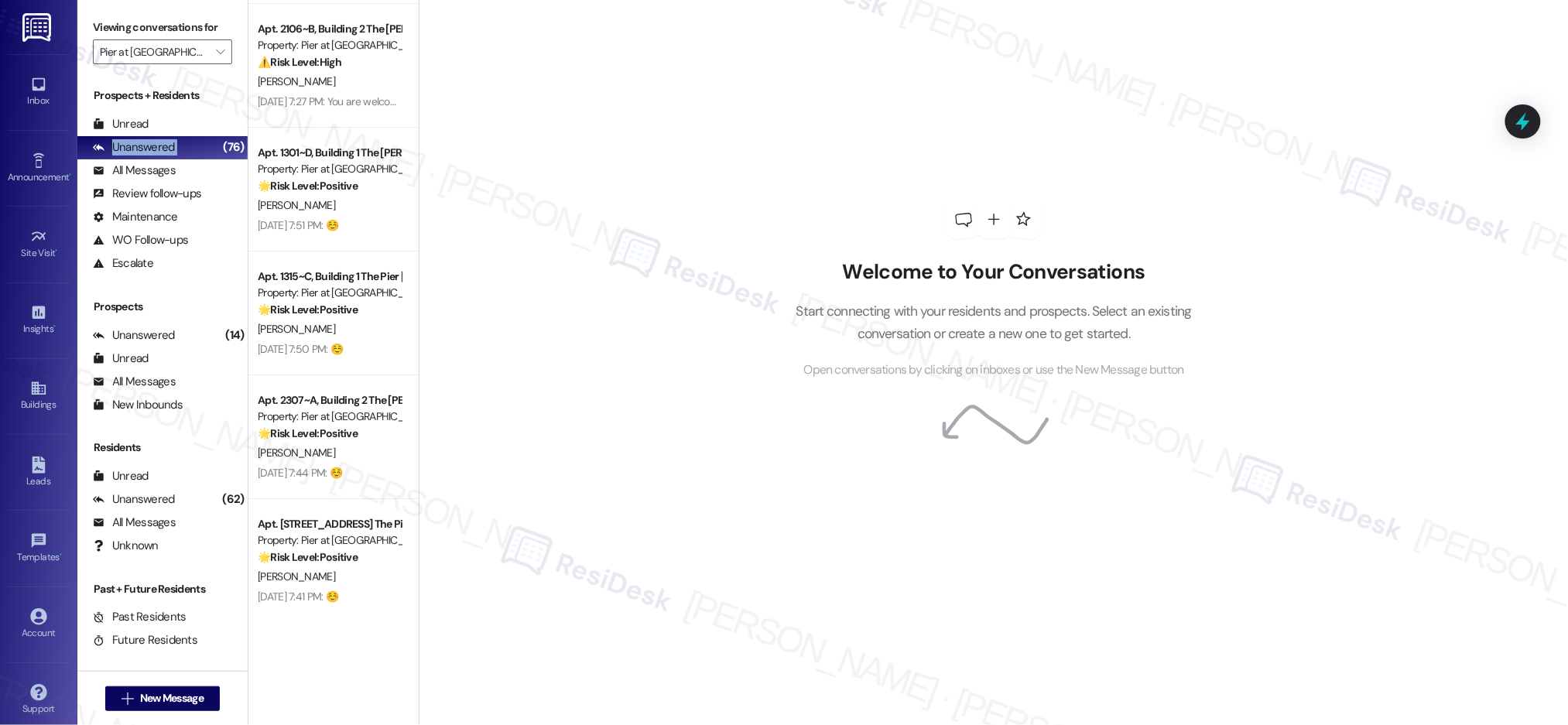
scroll to position [4461, 0]
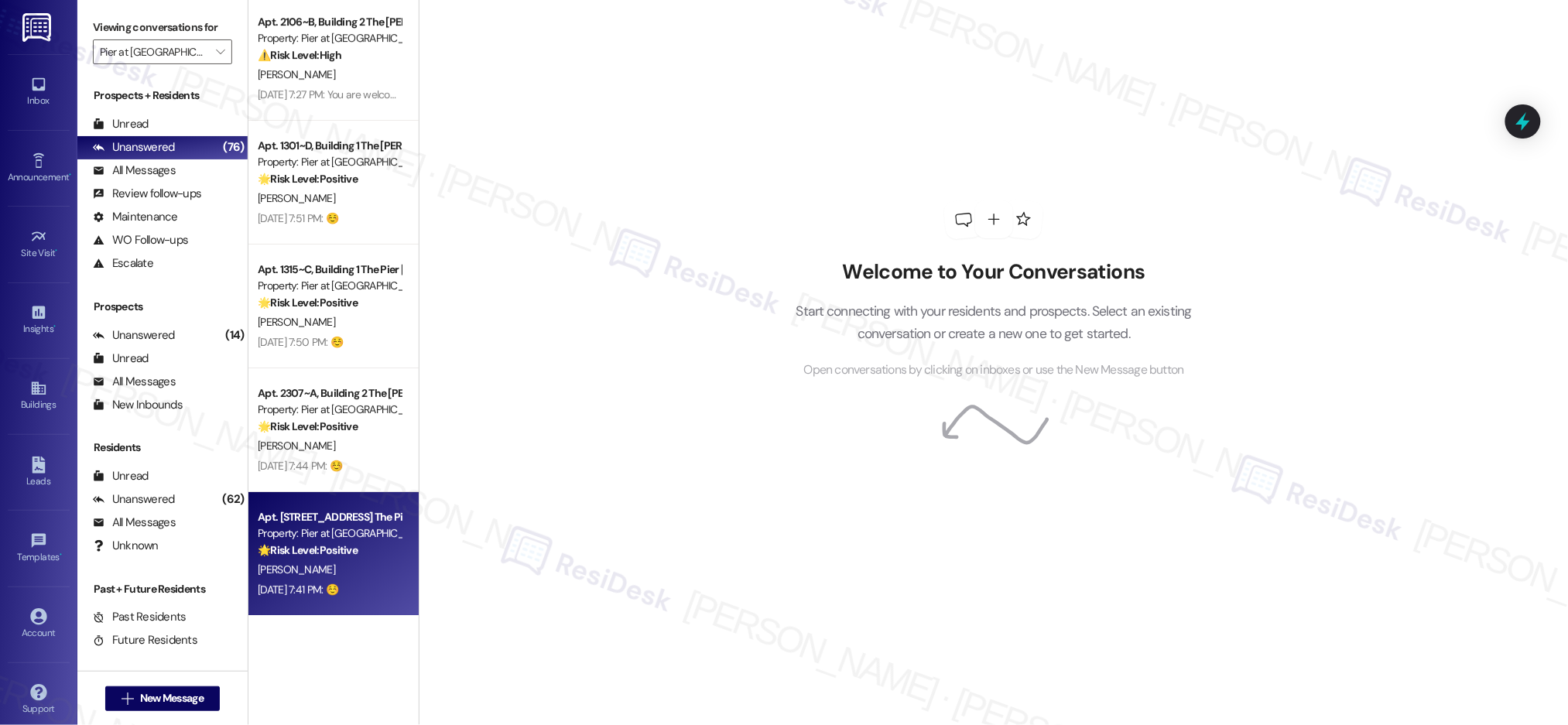
click at [339, 536] on div "Property: Pier at [GEOGRAPHIC_DATA]" at bounding box center [328, 533] width 143 height 17
click at [342, 540] on div "Property: Pier at [GEOGRAPHIC_DATA]" at bounding box center [328, 533] width 143 height 17
click at [343, 544] on strong "🌟 Risk Level: Positive" at bounding box center [307, 551] width 99 height 14
click at [343, 543] on div "🌟 Risk Level: Positive The resident is expressing positive sentiment about the …" at bounding box center [328, 551] width 143 height 17
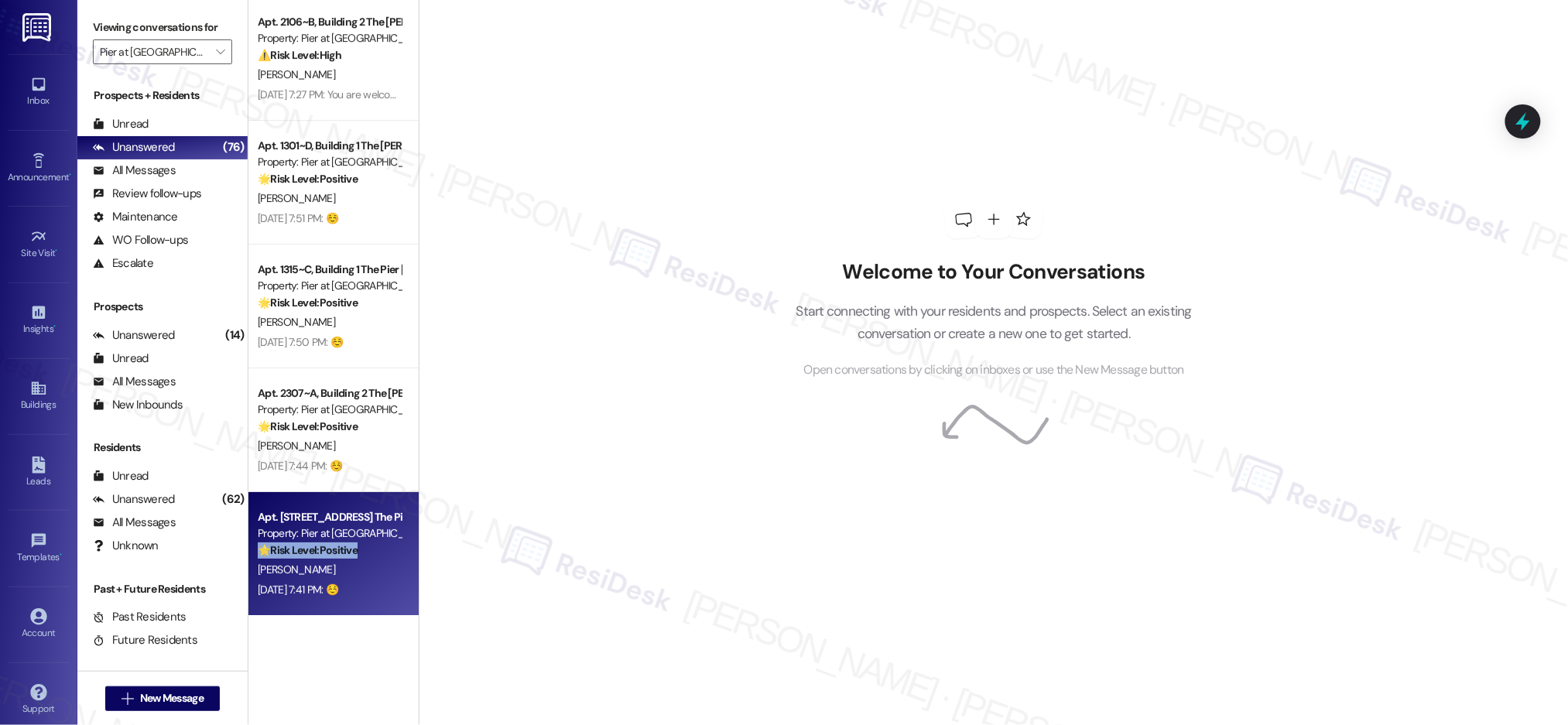
click at [343, 543] on div "🌟 Risk Level: Positive The resident is expressing positive sentiment about the …" at bounding box center [328, 551] width 143 height 17
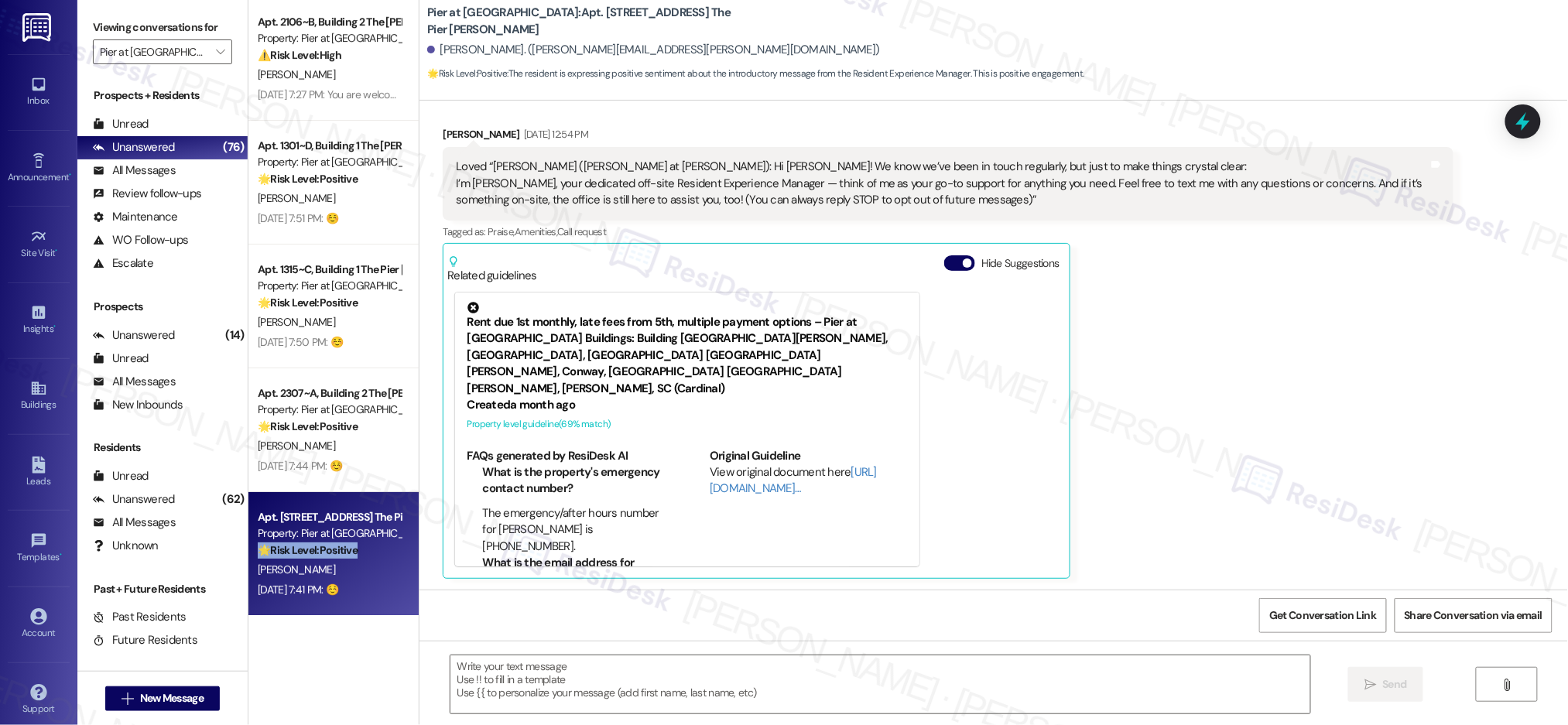
type textarea "Fetching suggested responses. Please feel free to read through the conversation…"
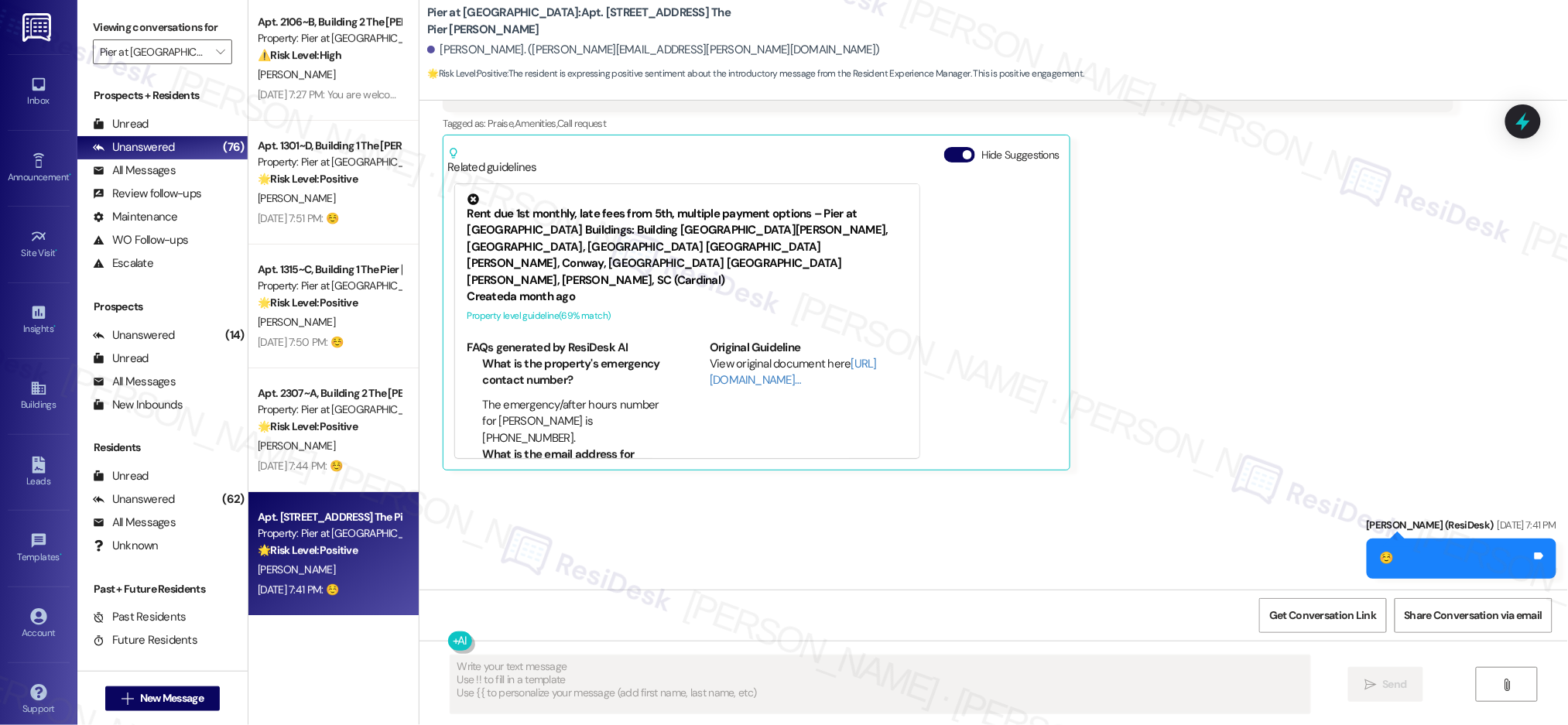
scroll to position [528, 0]
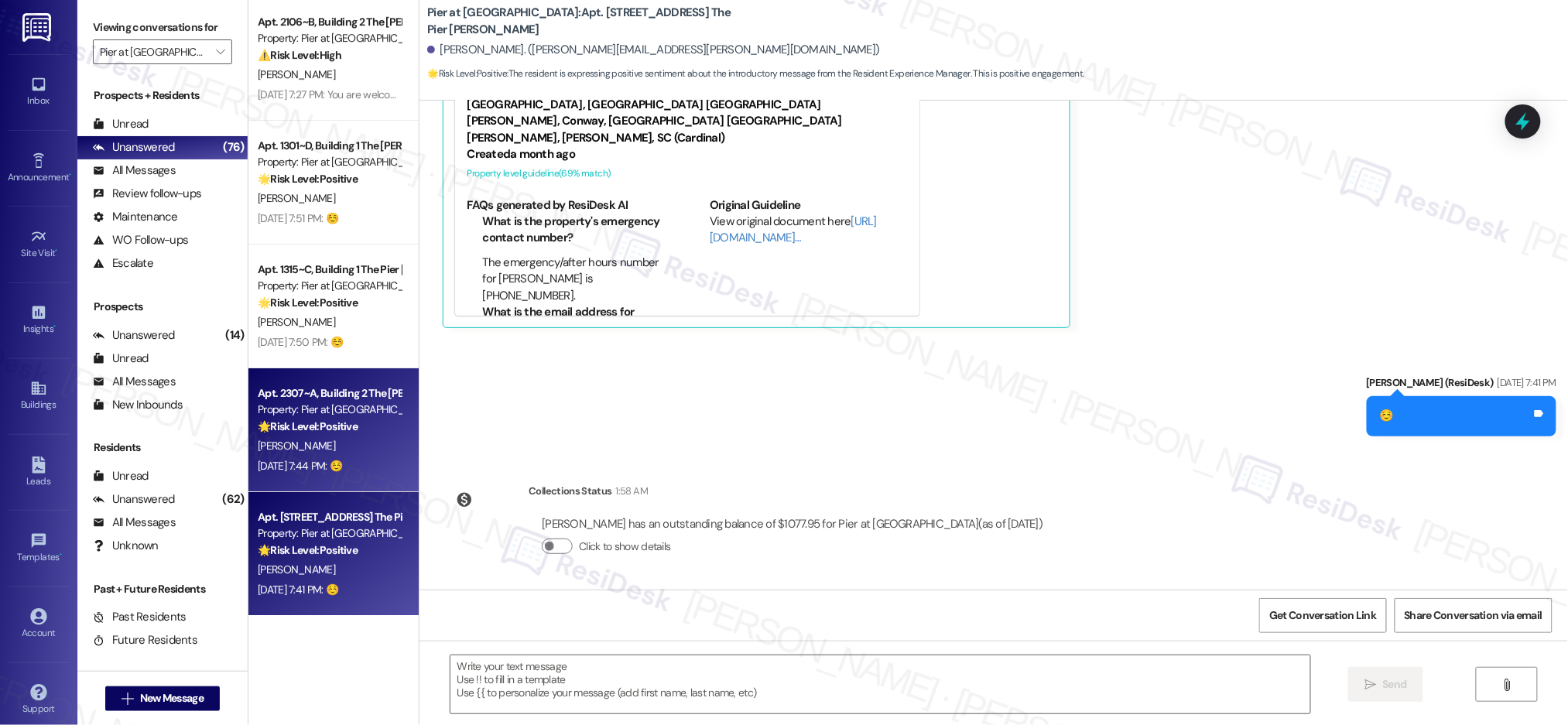
click at [317, 457] on div "Aug 28, 2025 at 7:44 PM: ☺️ Aug 28, 2025 at 7:44 PM: ☺️" at bounding box center [329, 467] width 146 height 19
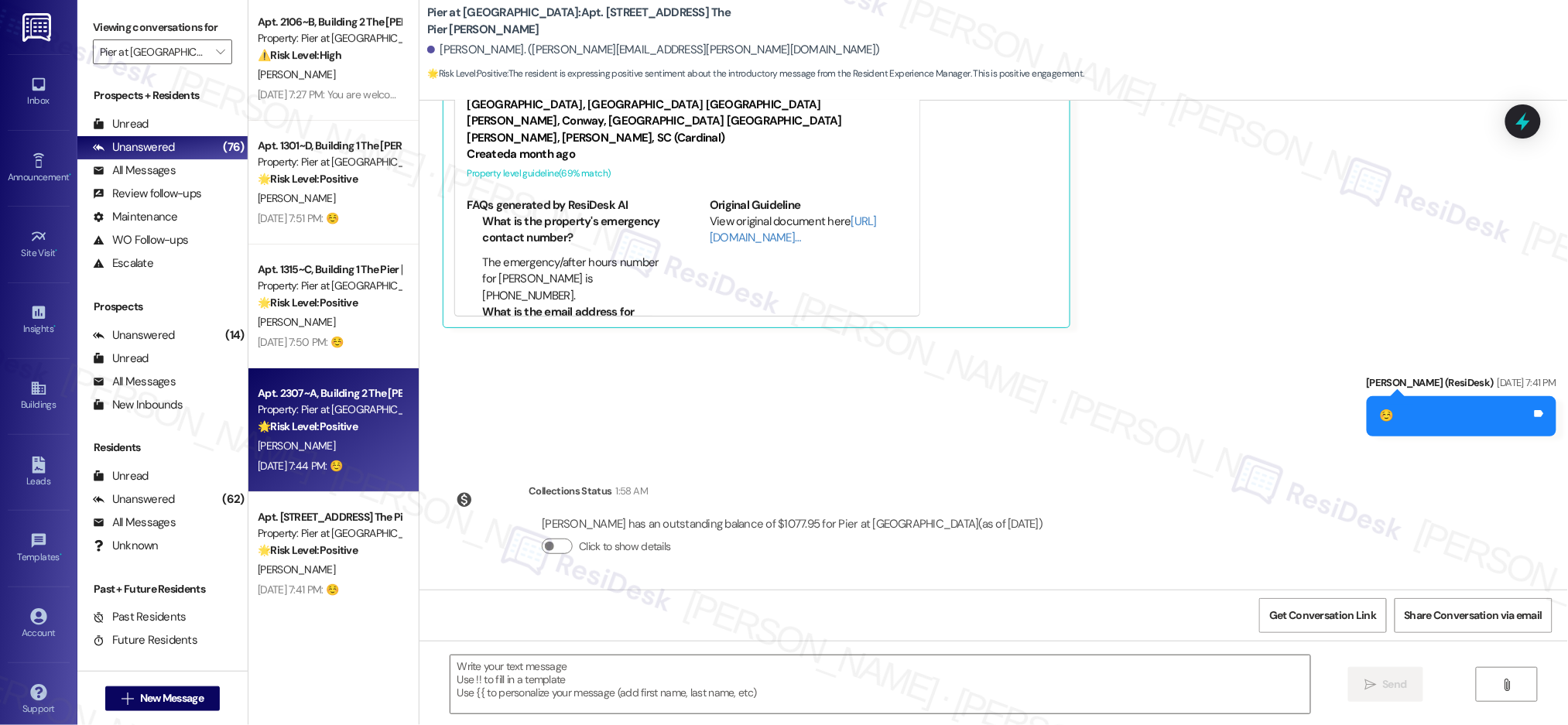
click at [317, 457] on div "Aug 28, 2025 at 7:44 PM: ☺️ Aug 28, 2025 at 7:44 PM: ☺️" at bounding box center [329, 467] width 146 height 19
click at [318, 457] on div "Aug 28, 2025 at 7:44 PM: ☺️ Aug 28, 2025 at 7:44 PM: ☺️" at bounding box center [329, 467] width 146 height 19
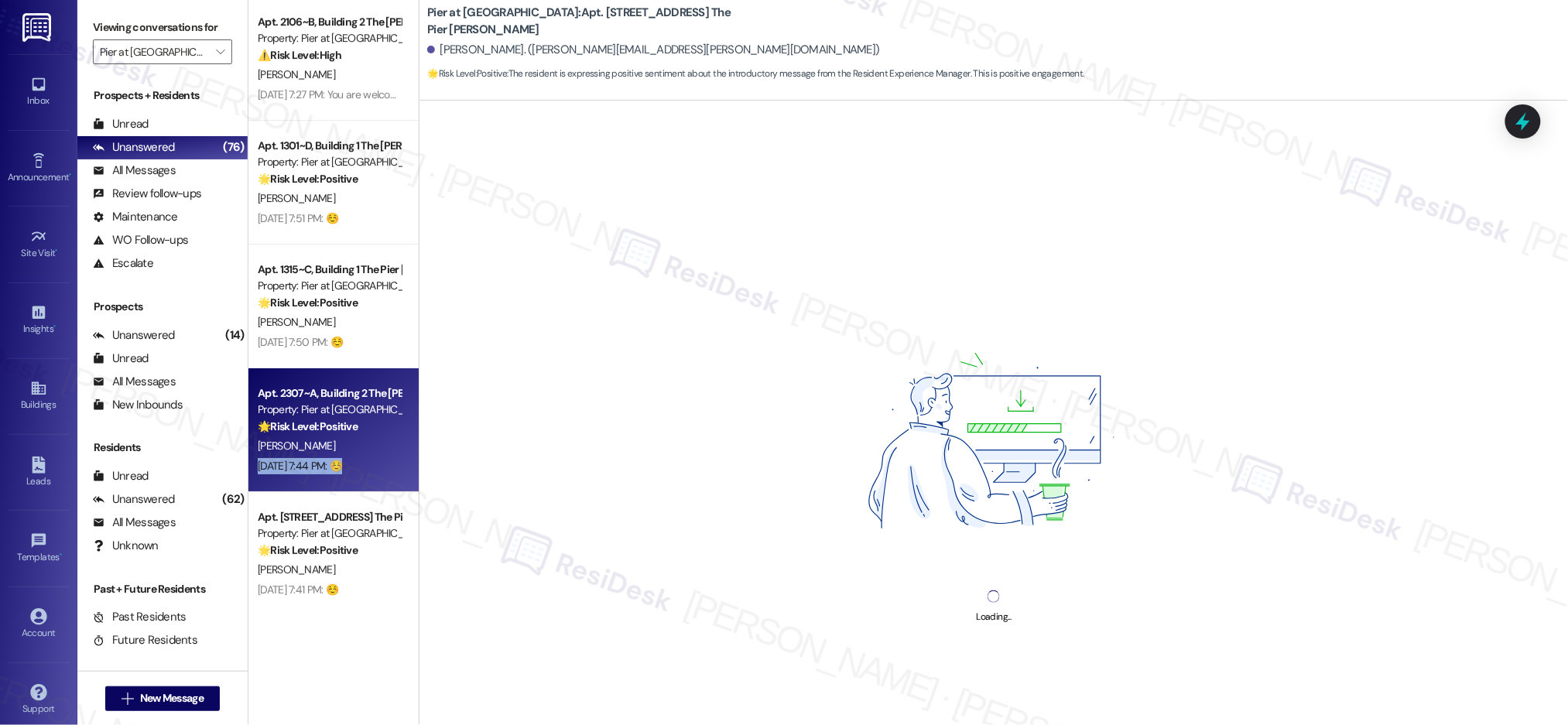
click at [318, 457] on div "Aug 28, 2025 at 7:44 PM: ☺️ Aug 28, 2025 at 7:44 PM: ☺️" at bounding box center [329, 467] width 146 height 19
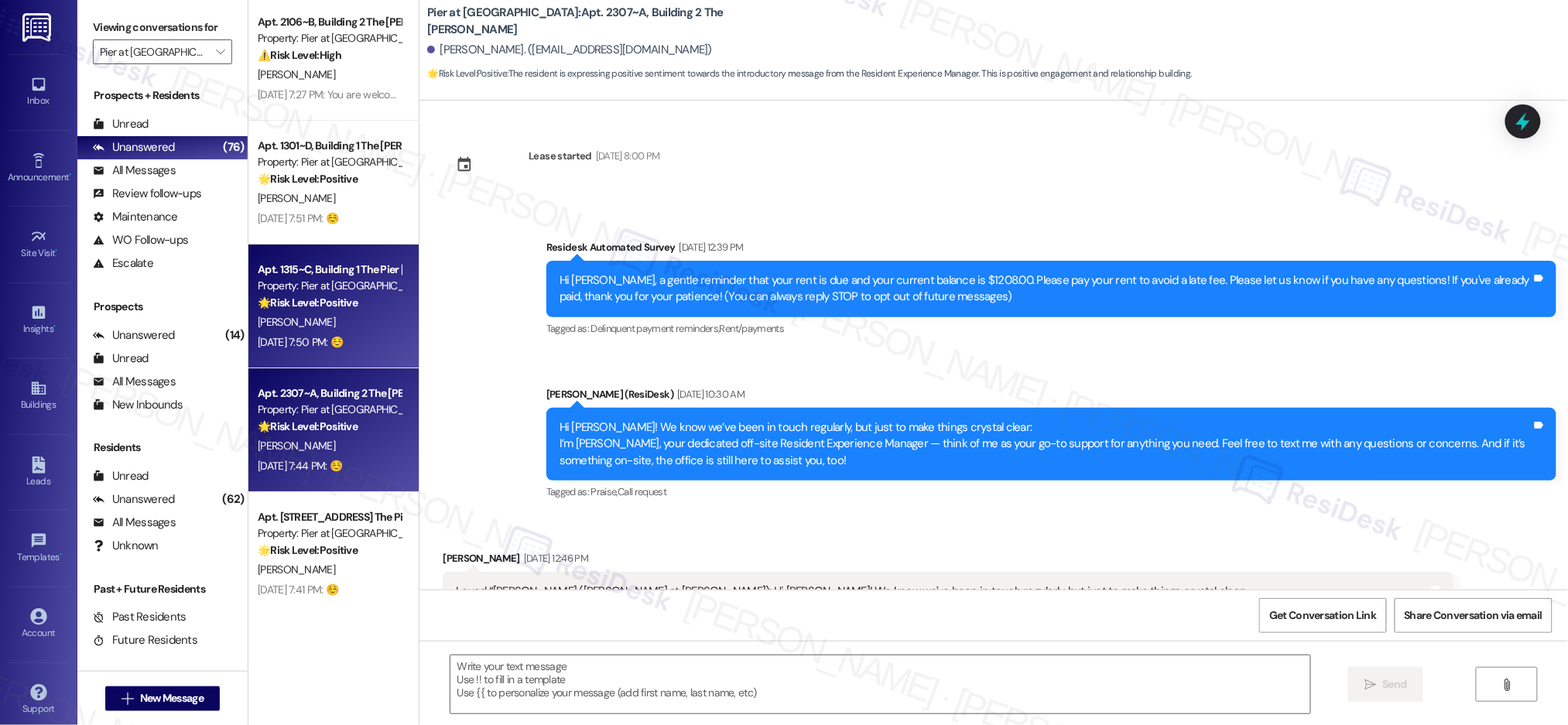
click at [339, 318] on div "[PERSON_NAME]" at bounding box center [329, 323] width 146 height 19
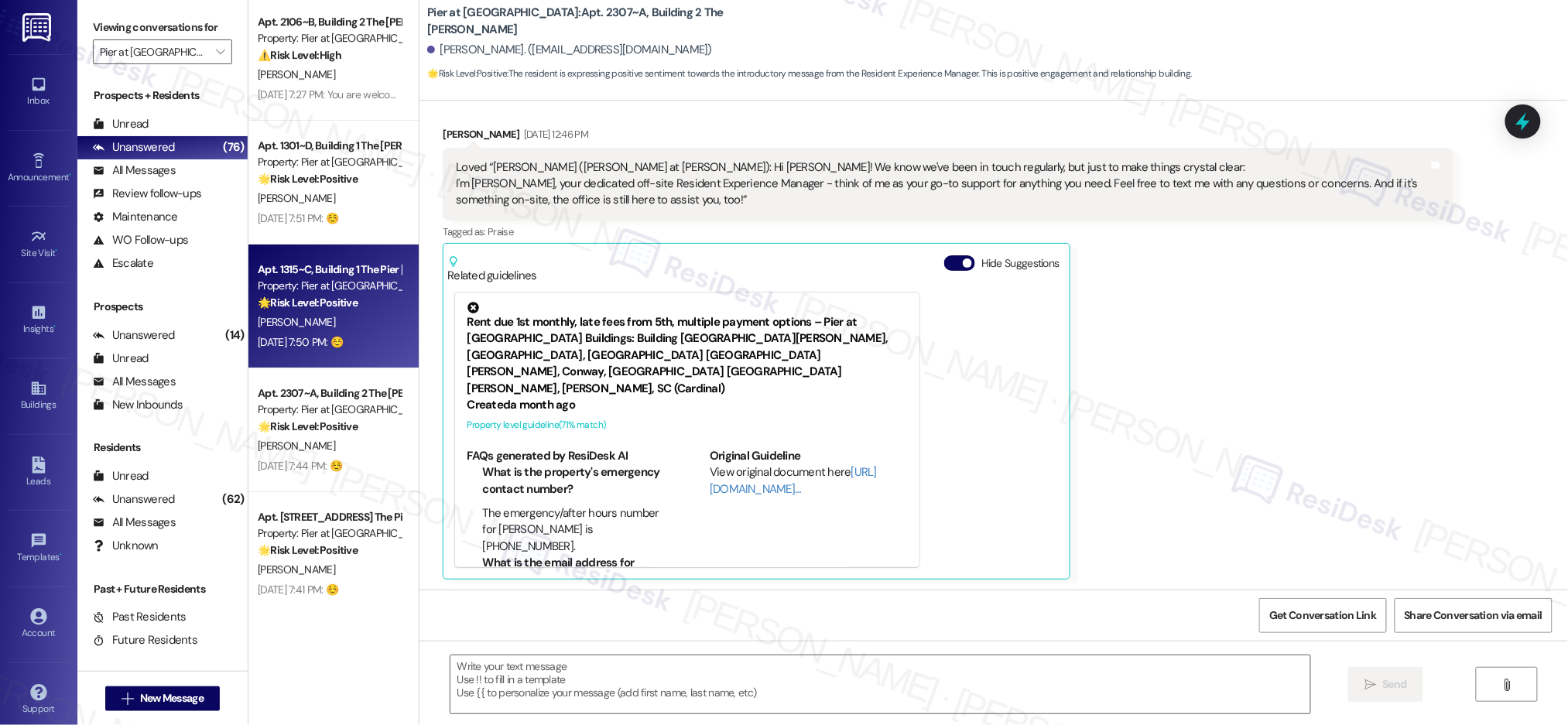
click at [339, 318] on div "[PERSON_NAME]" at bounding box center [329, 323] width 146 height 19
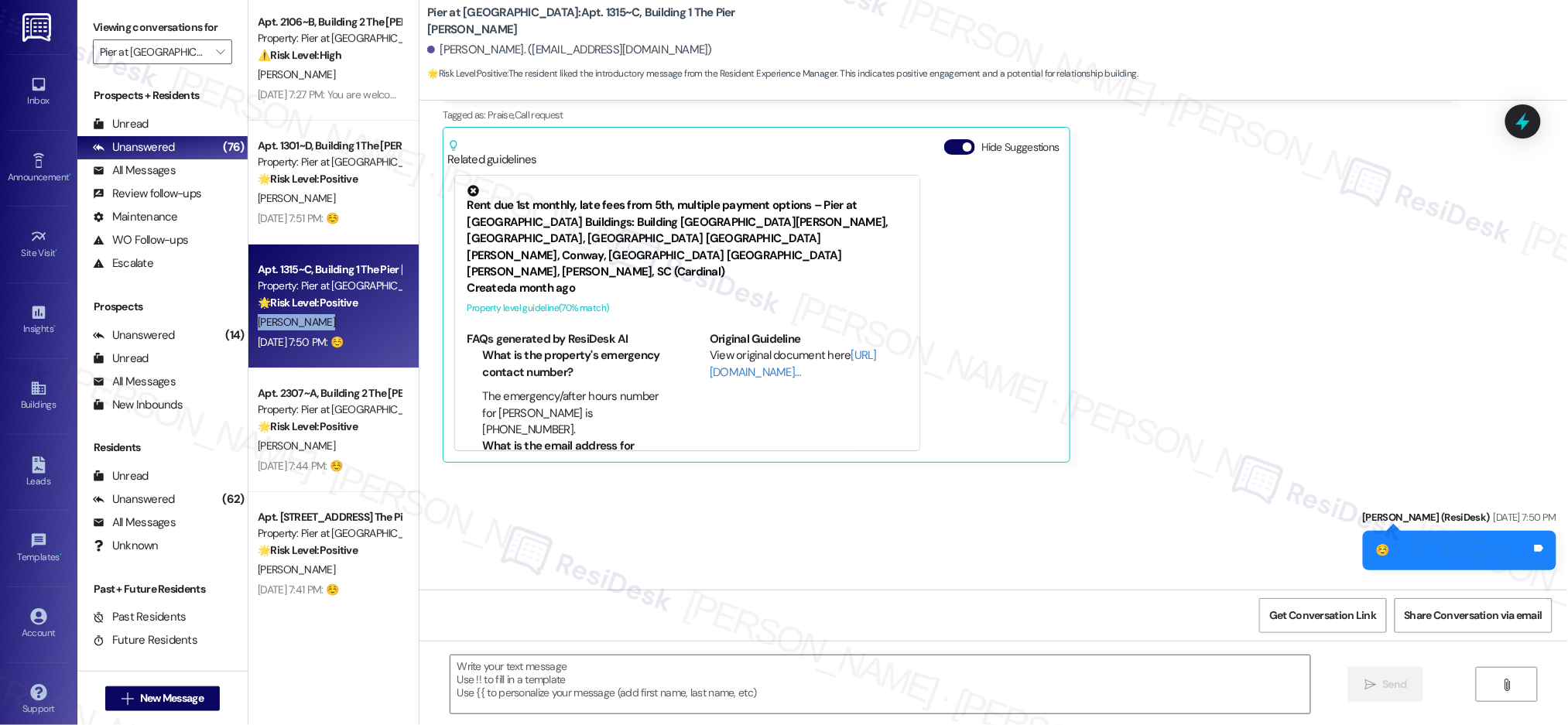
scroll to position [307, 0]
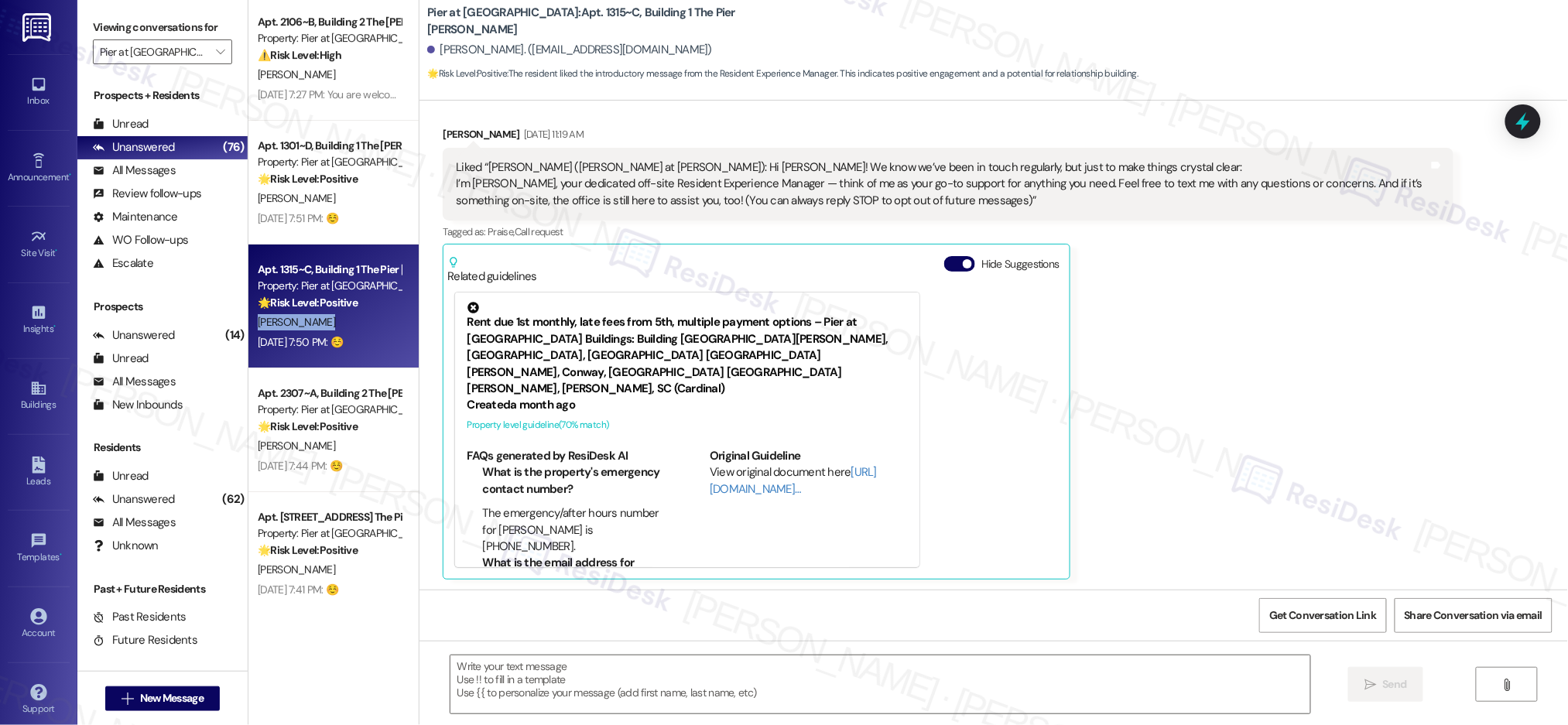
type textarea "Fetching suggested responses. Please feel free to read through the conversation…"
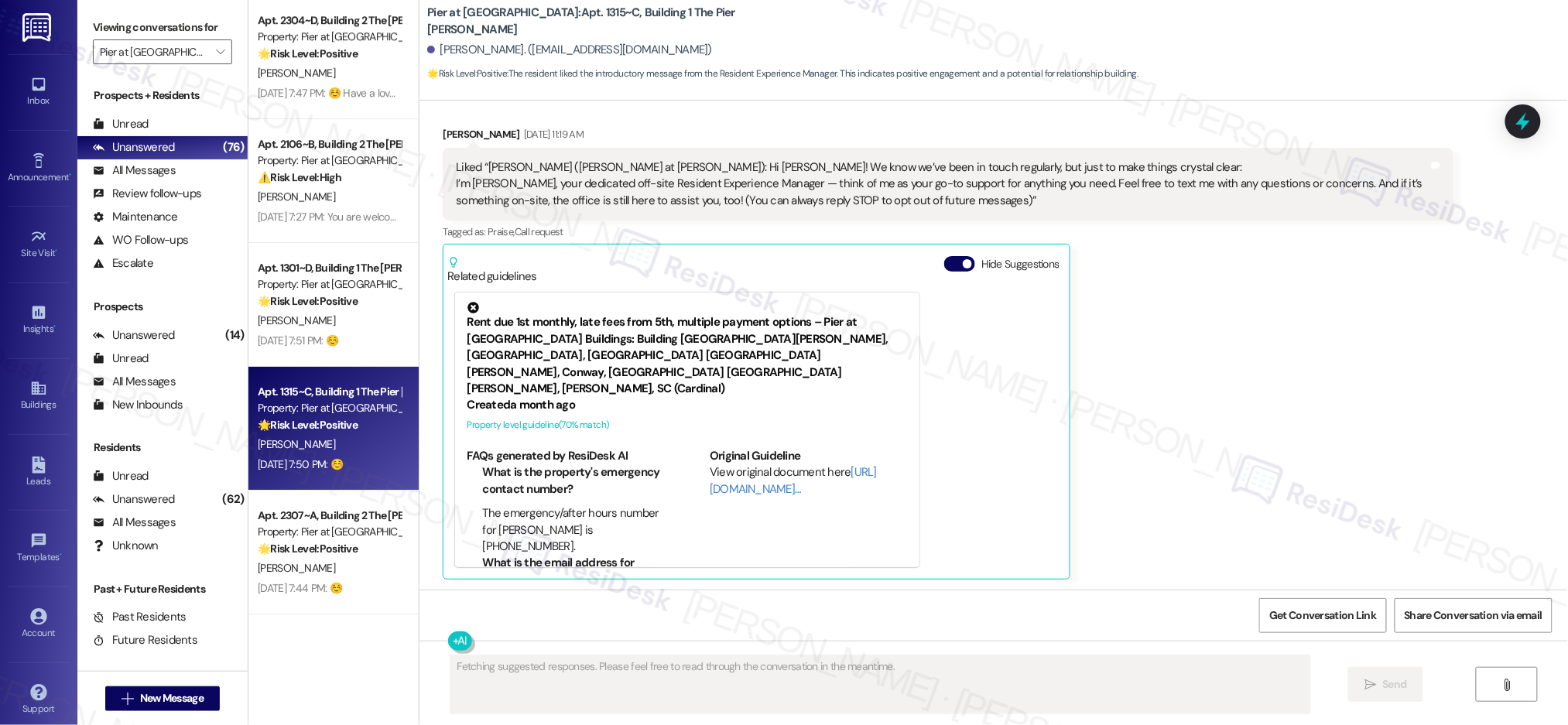
scroll to position [4162, 0]
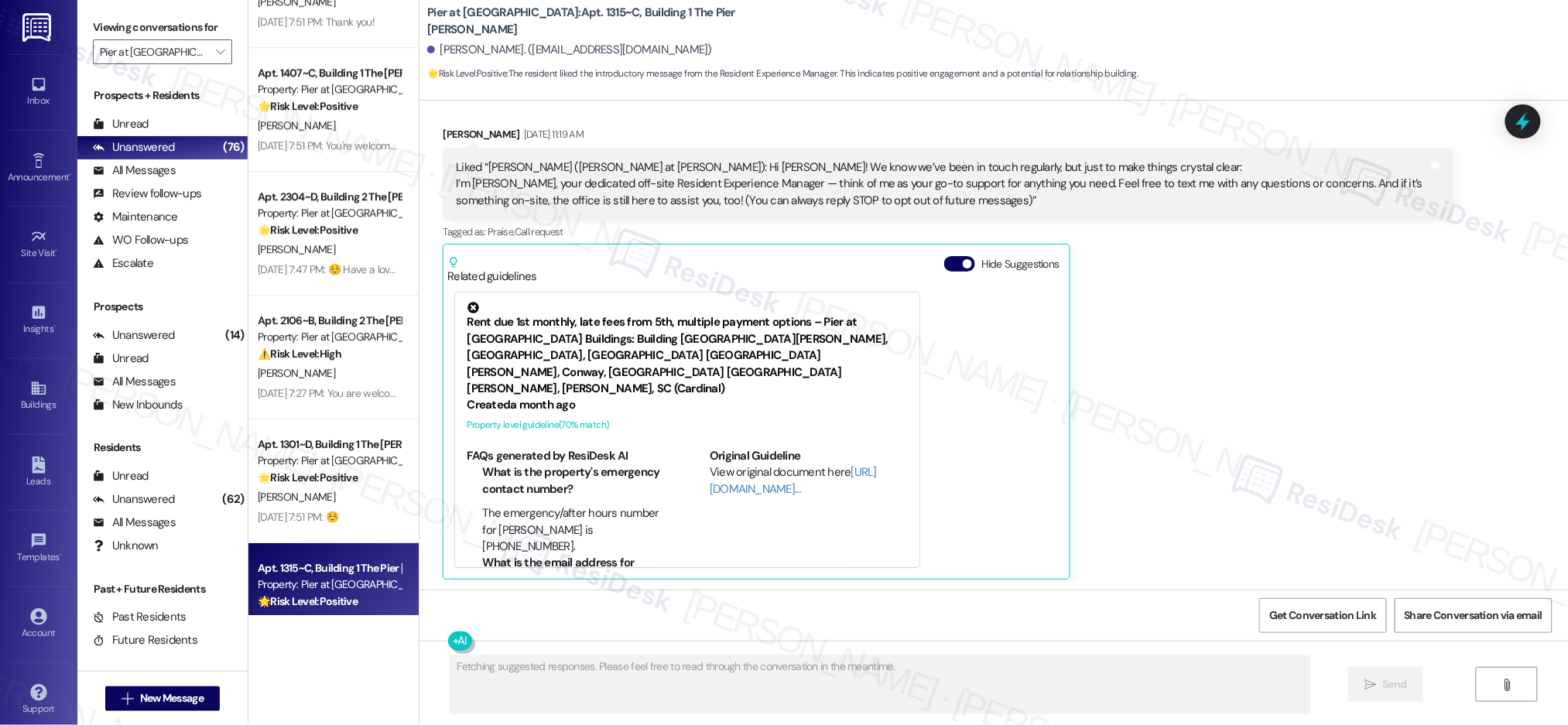
click at [313, 245] on div "Apt. 2308~D, Building 2 The Pier Conway Property: Pier at Conway 🌟 Risk Level: …" at bounding box center [333, 307] width 171 height 615
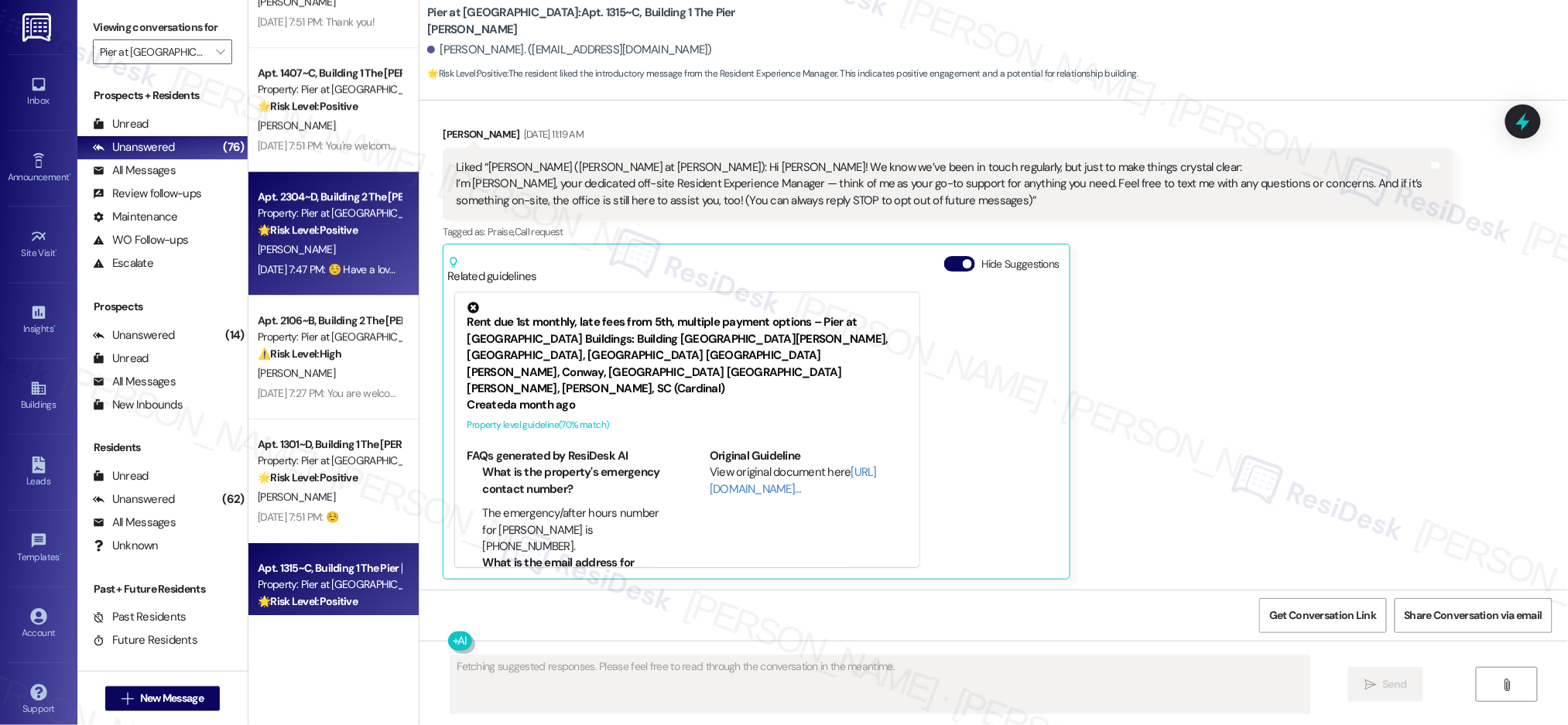
click at [313, 245] on div "[PERSON_NAME]" at bounding box center [329, 249] width 146 height 19
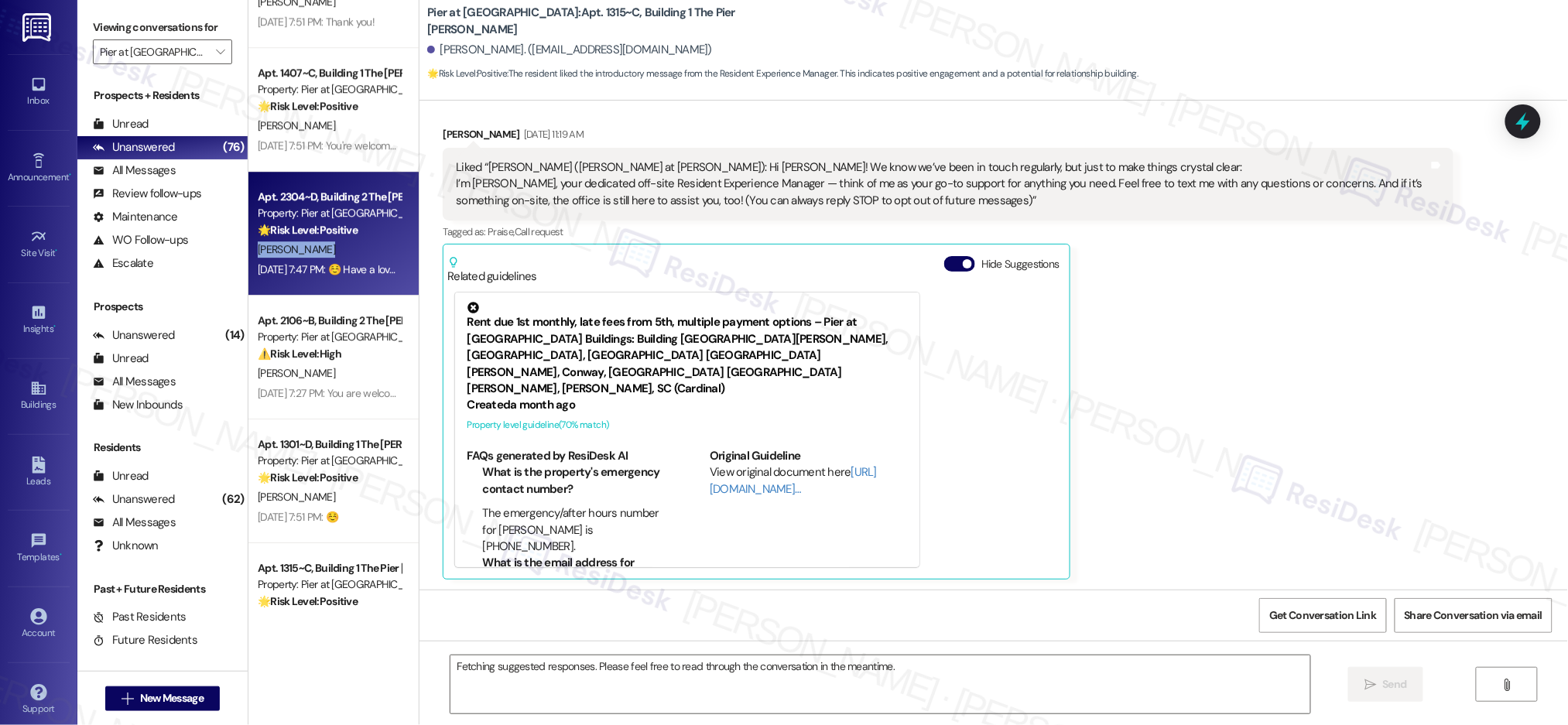
click at [313, 244] on div "[PERSON_NAME]" at bounding box center [329, 249] width 146 height 19
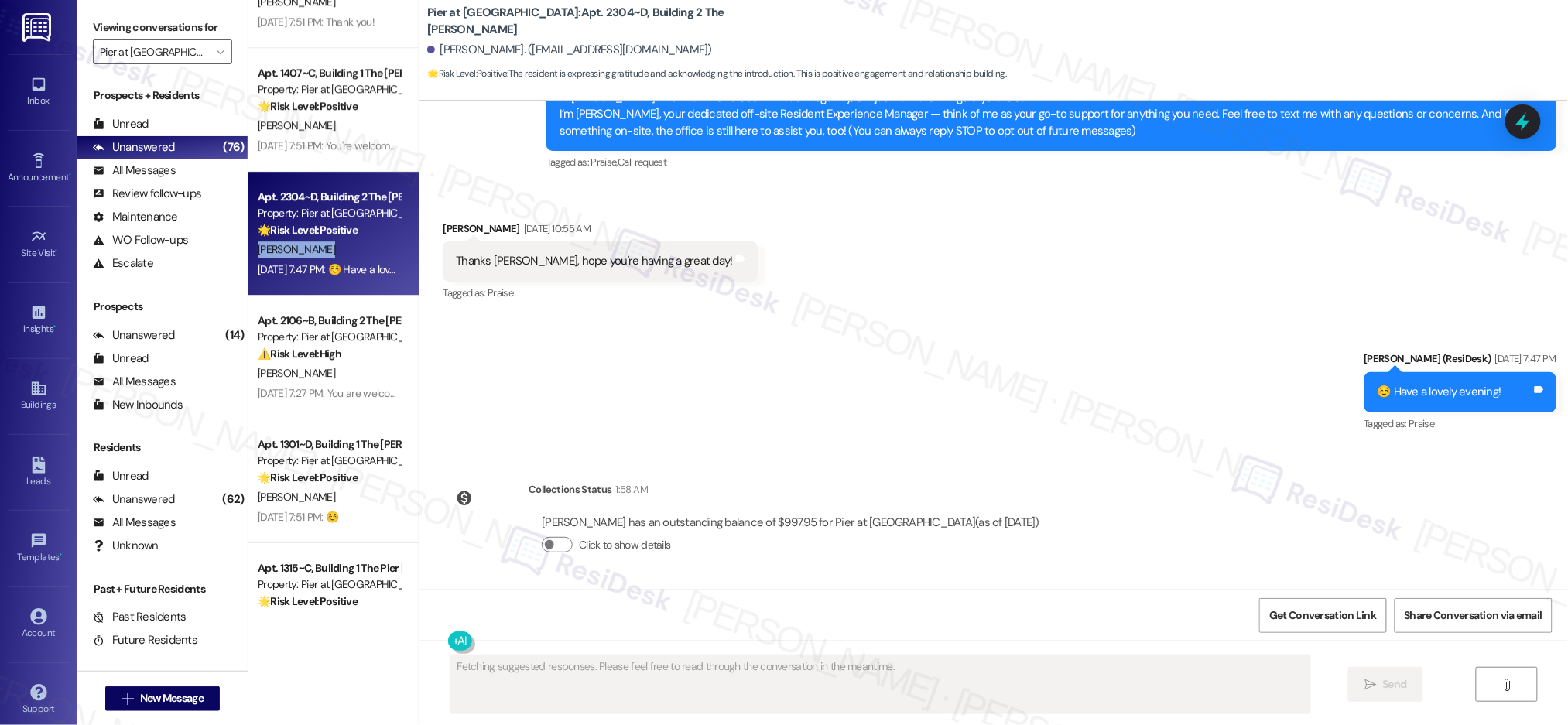
scroll to position [181, 0]
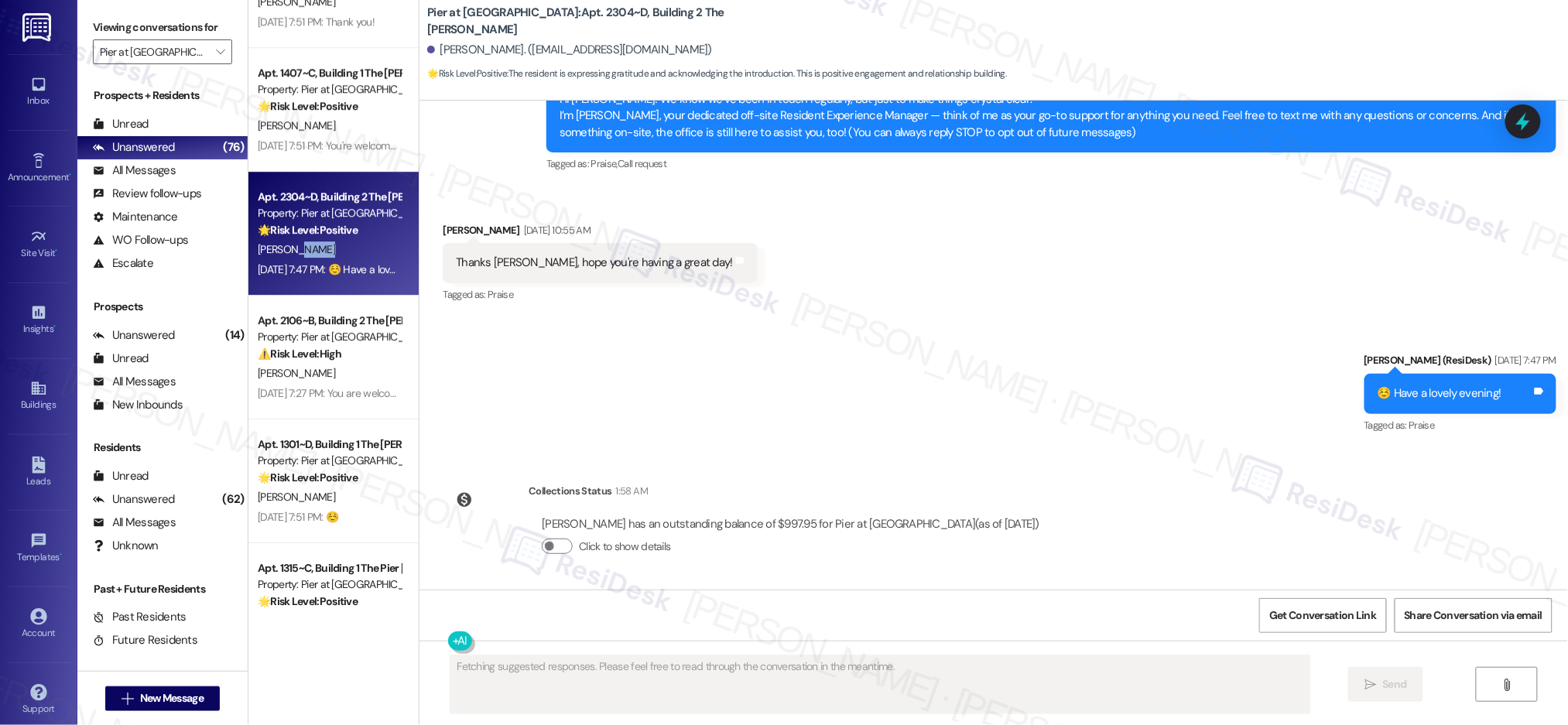
click at [313, 244] on div "[PERSON_NAME]" at bounding box center [329, 249] width 146 height 19
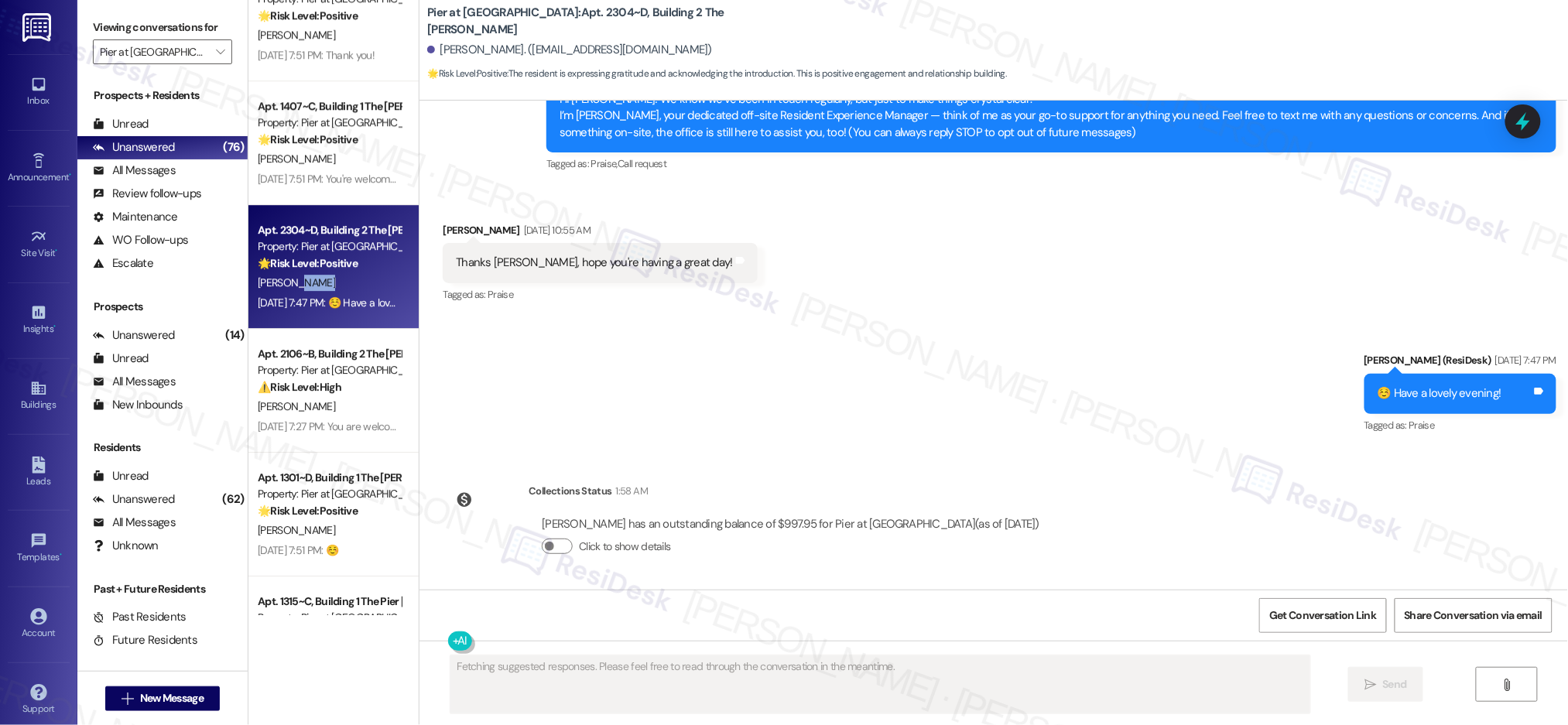
scroll to position [4090, 0]
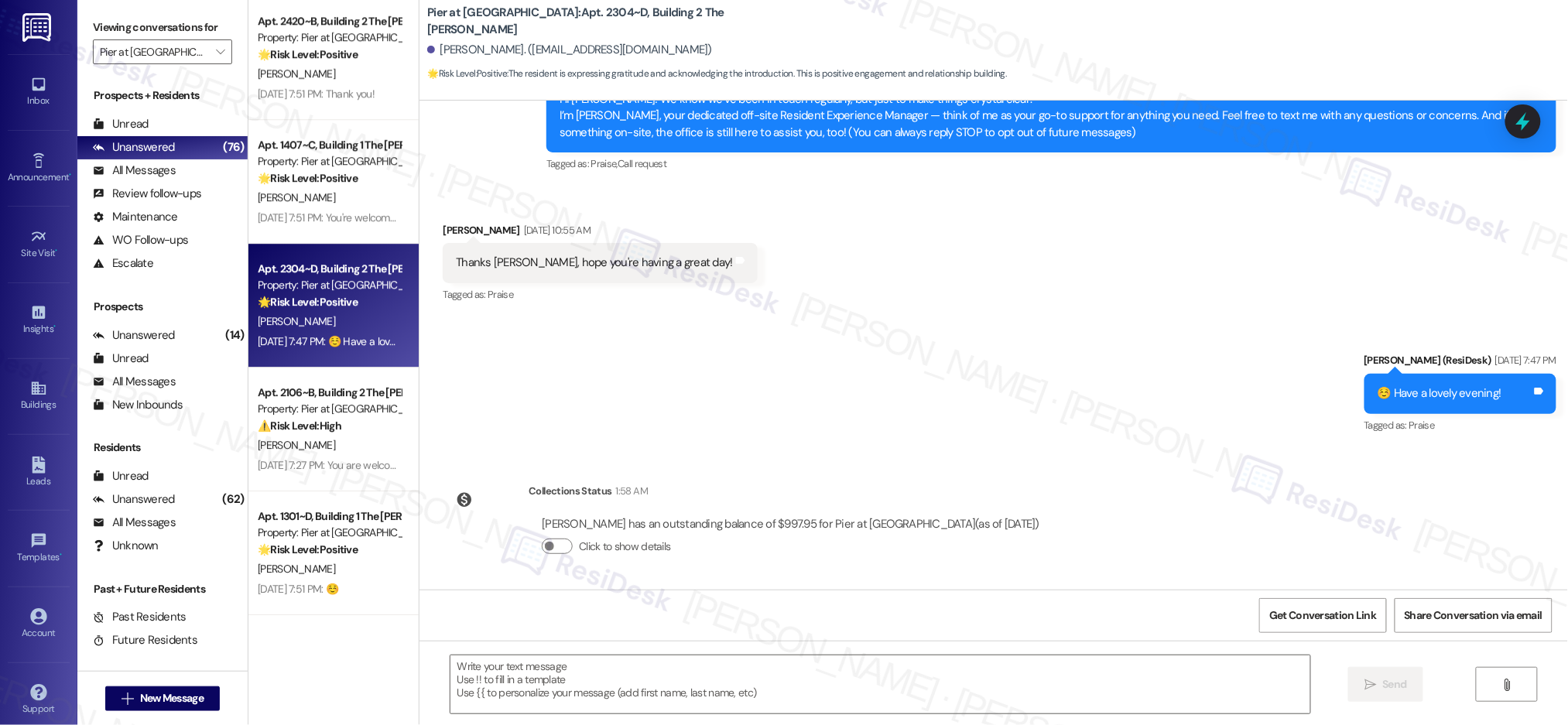
click at [319, 240] on div "Apt. 2308~D, Building 2 The Pier Conway Property: Pier at Conway 🌟 Risk Level: …" at bounding box center [333, 307] width 171 height 615
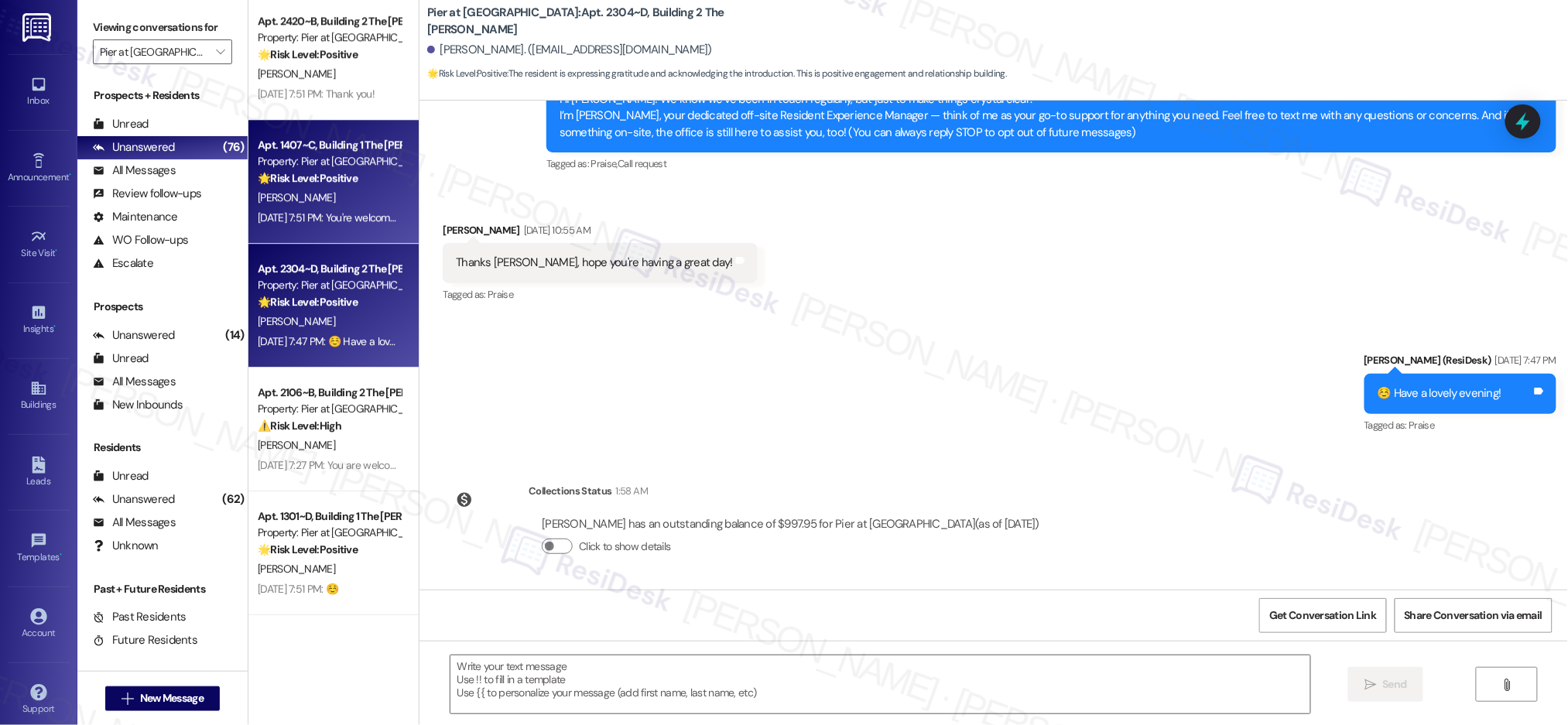
click at [334, 194] on div "[PERSON_NAME]" at bounding box center [329, 198] width 146 height 19
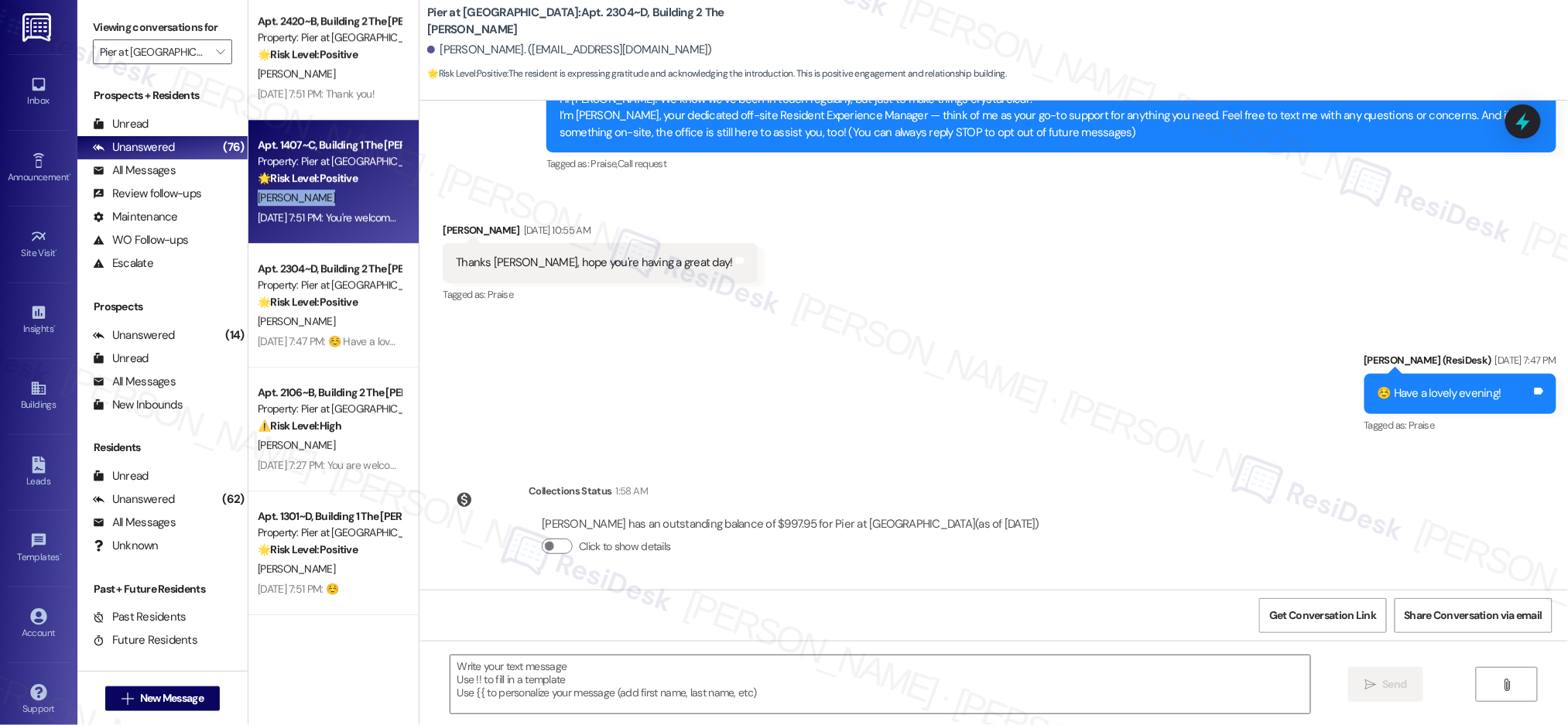
type textarea "Fetching suggested responses. Please feel free to read through the conversation…"
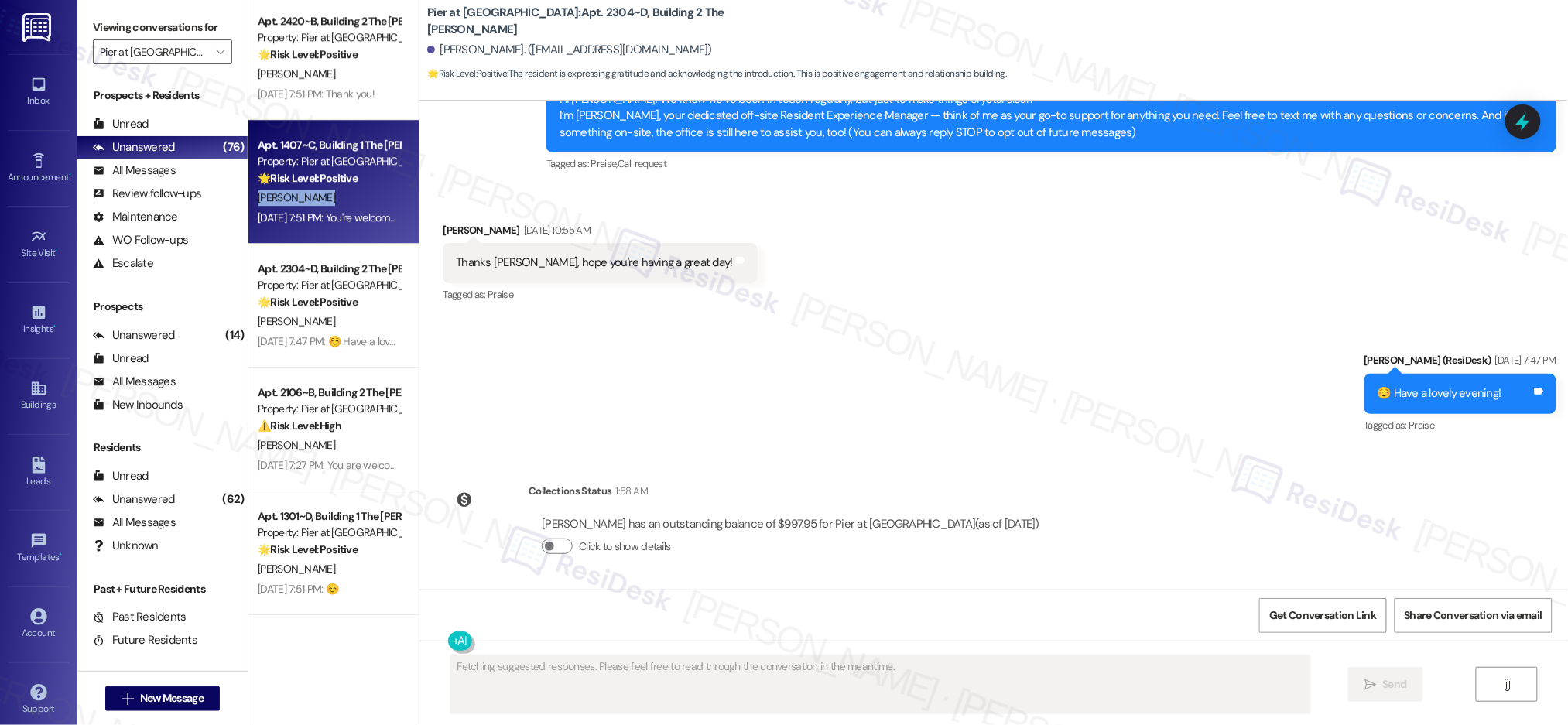
click at [334, 194] on div "[PERSON_NAME]" at bounding box center [329, 198] width 146 height 19
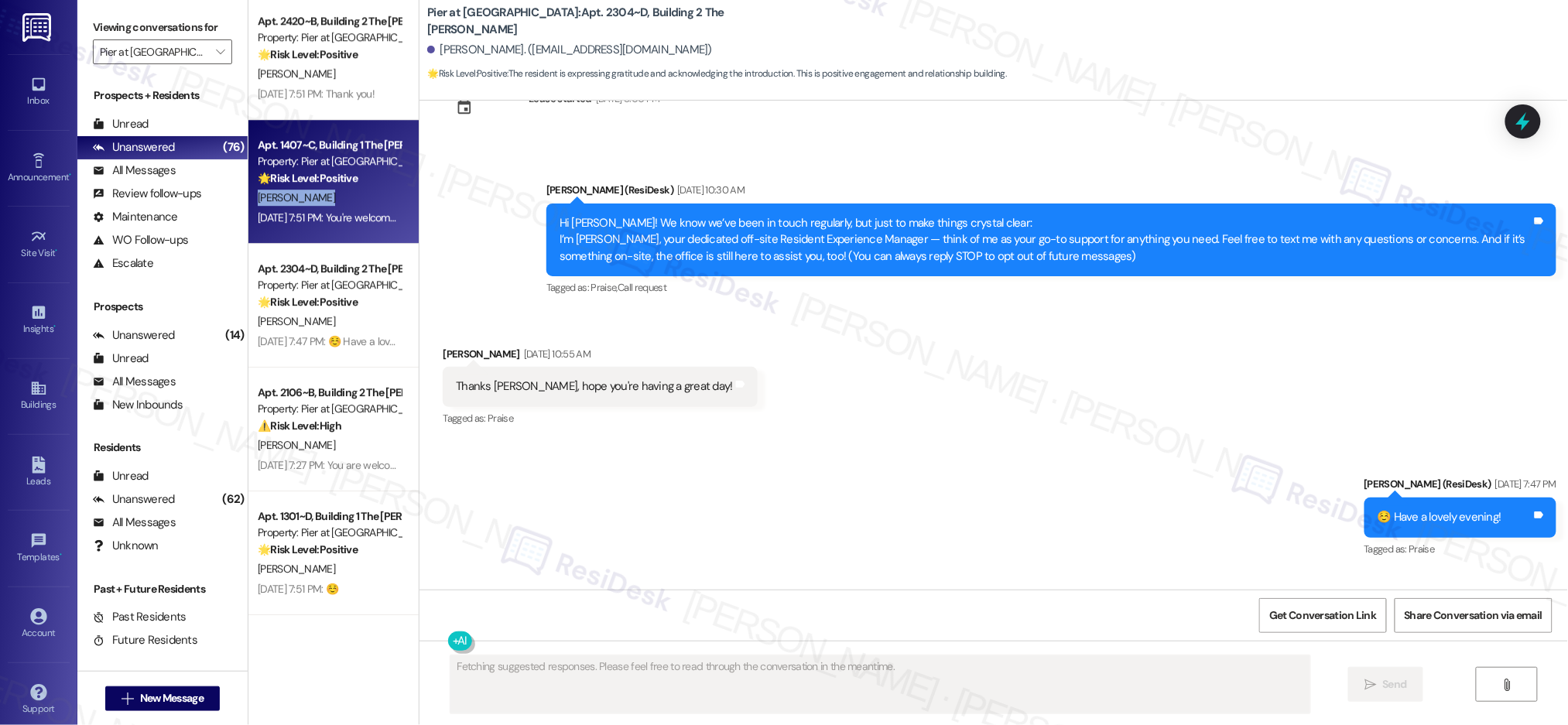
click at [334, 194] on div "[PERSON_NAME]" at bounding box center [329, 198] width 146 height 19
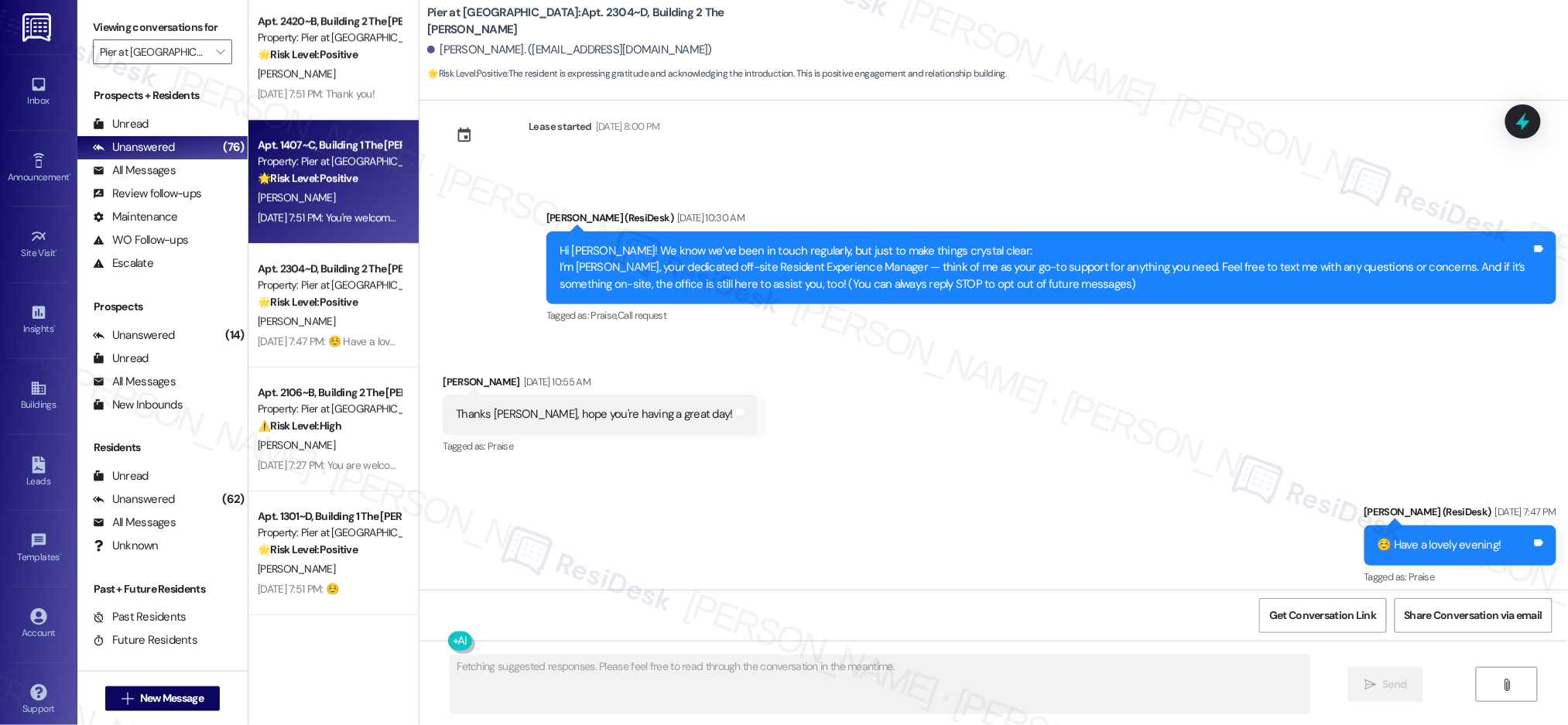
scroll to position [0, 0]
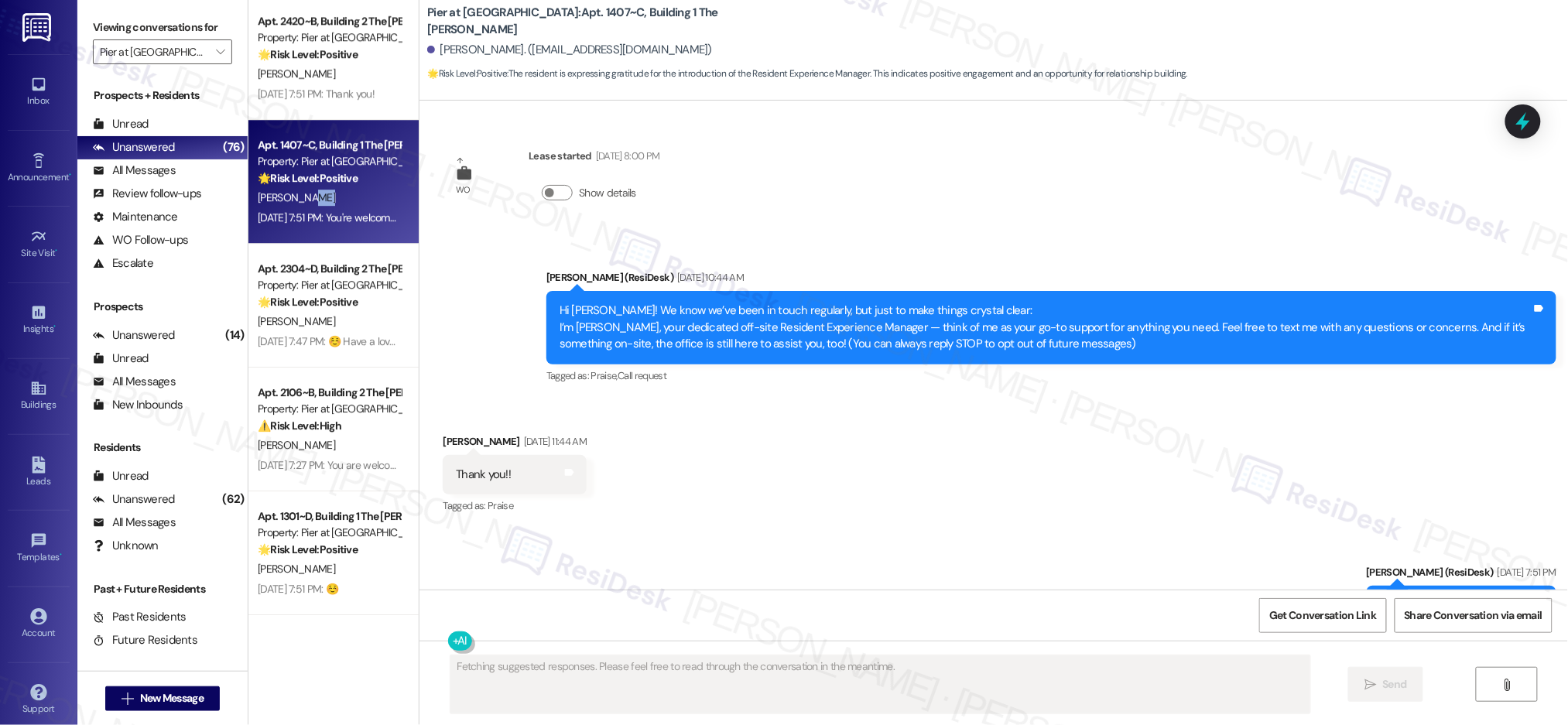
click at [334, 194] on div "[PERSON_NAME]" at bounding box center [329, 198] width 146 height 19
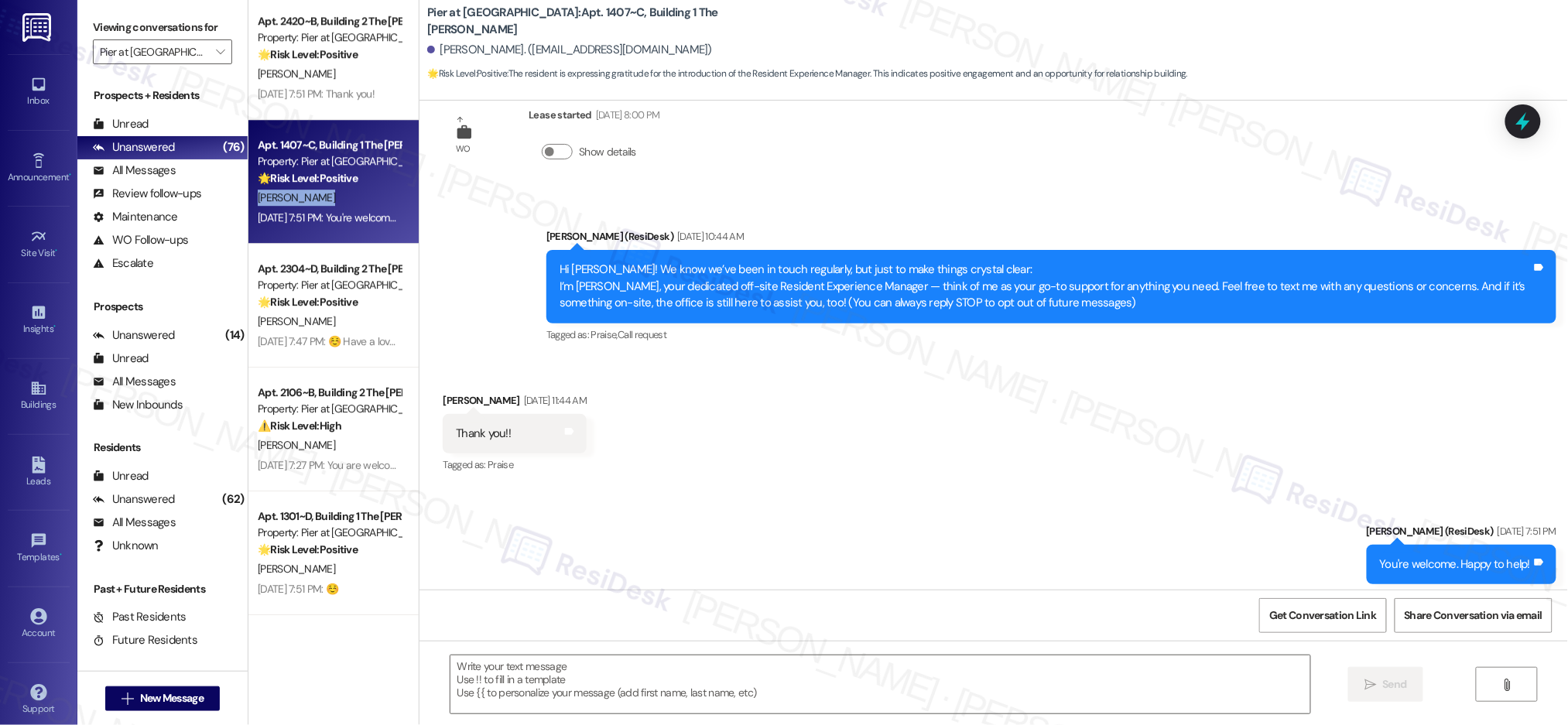
scroll to position [211, 0]
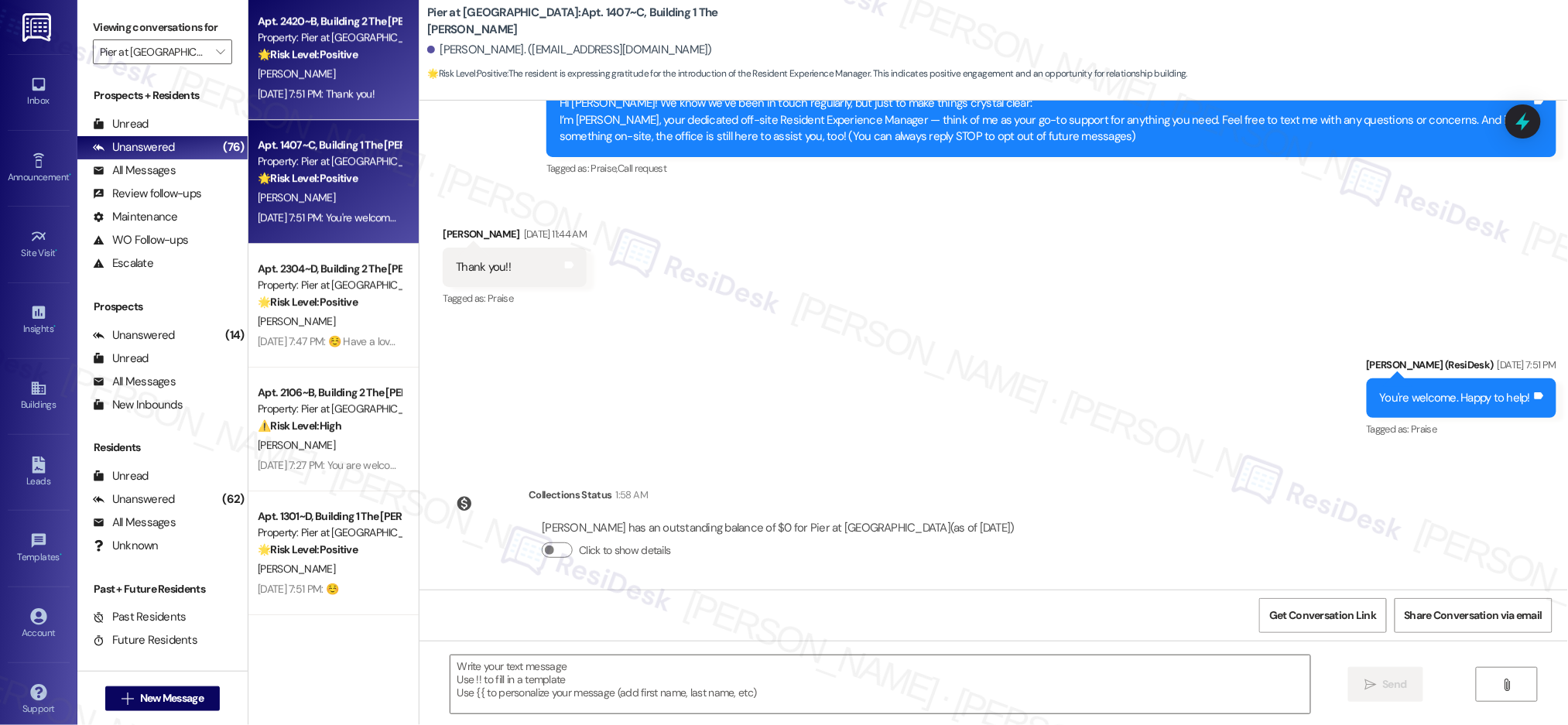
click at [357, 67] on div "[PERSON_NAME]" at bounding box center [329, 74] width 146 height 19
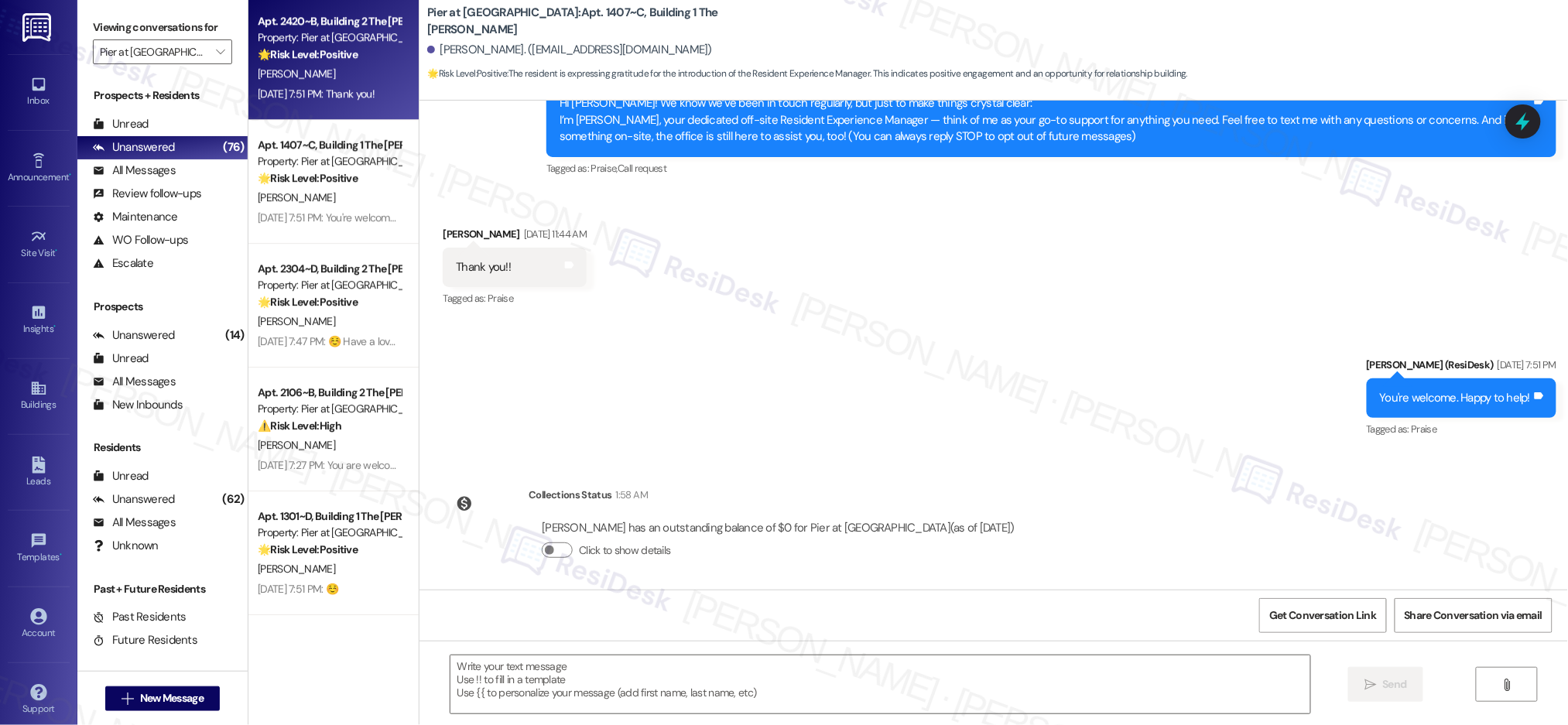
click at [356, 67] on div "[PERSON_NAME]" at bounding box center [329, 74] width 146 height 19
type textarea "Fetching suggested responses. Please feel free to read through the conversation…"
click at [356, 67] on div "[PERSON_NAME]" at bounding box center [329, 74] width 146 height 19
click at [357, 66] on div "[PERSON_NAME]" at bounding box center [329, 74] width 146 height 19
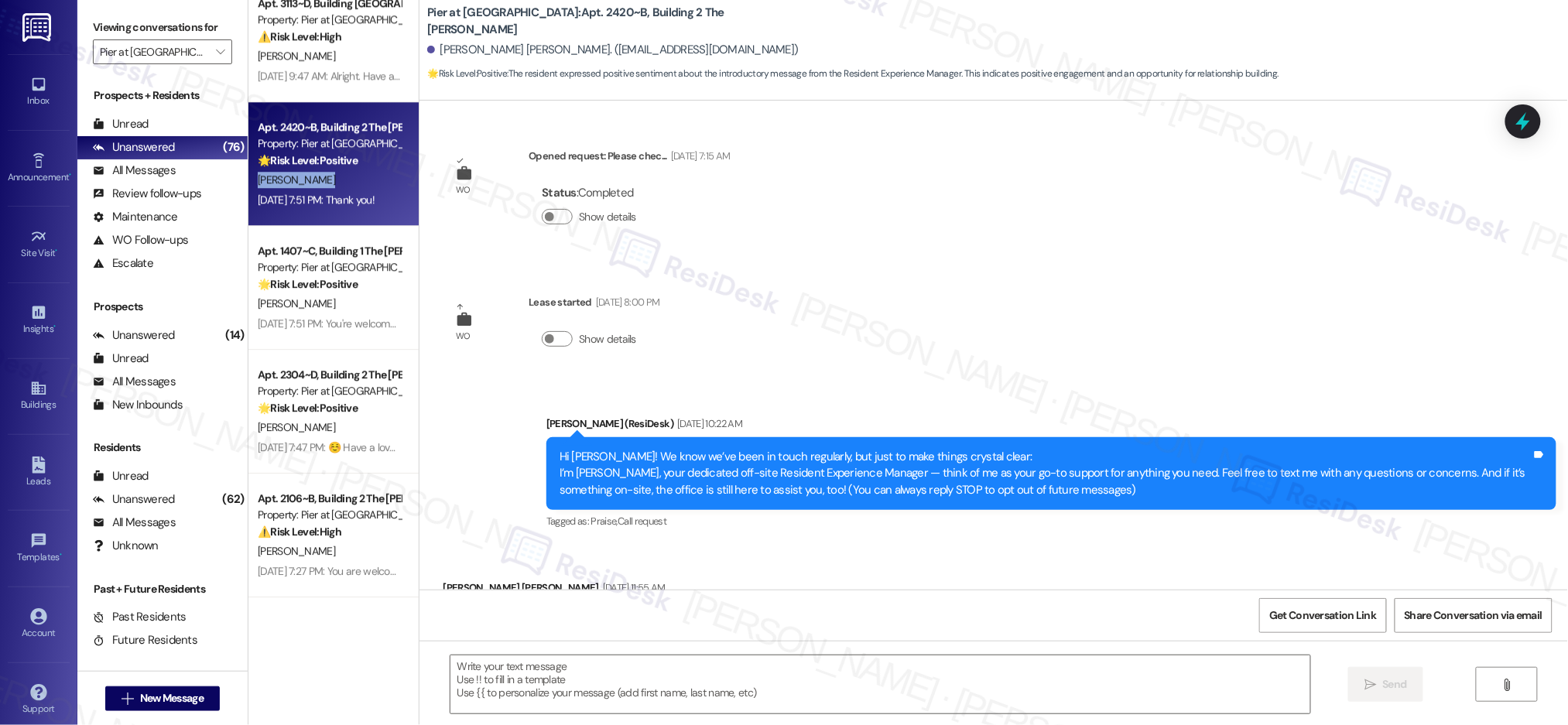
scroll to position [3301, 0]
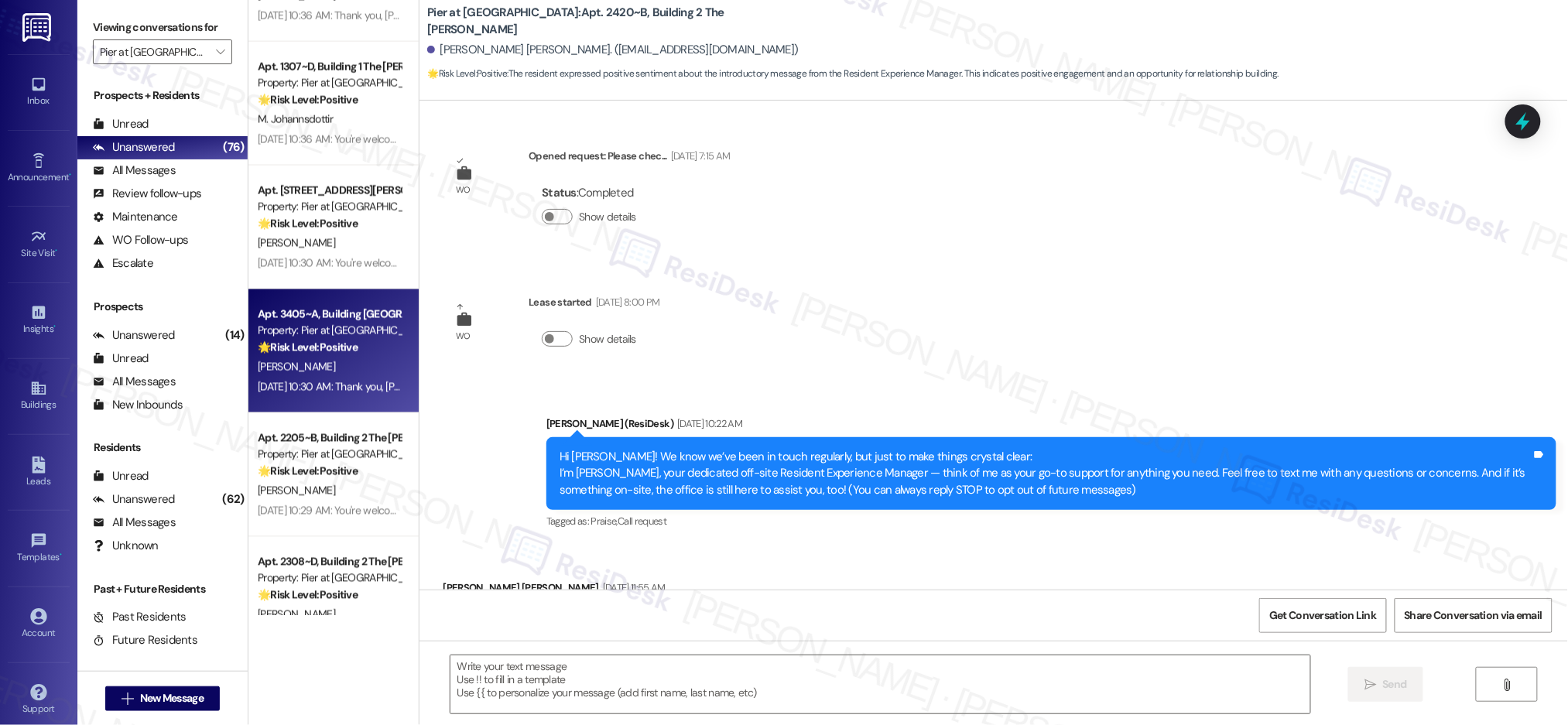
click at [334, 406] on div "Apt. 3405~A, Building 3 The Pier Conway Property: Pier at Conway 🌟 Risk Level: …" at bounding box center [333, 351] width 171 height 124
drag, startPoint x: 334, startPoint y: 406, endPoint x: 335, endPoint y: 360, distance: 46.0
click at [335, 360] on div "A. Laverty" at bounding box center [329, 367] width 146 height 19
type textarea "Fetching suggested responses. Please feel free to read through the conversation…"
click at [335, 360] on div "A. Laverty" at bounding box center [329, 367] width 146 height 19
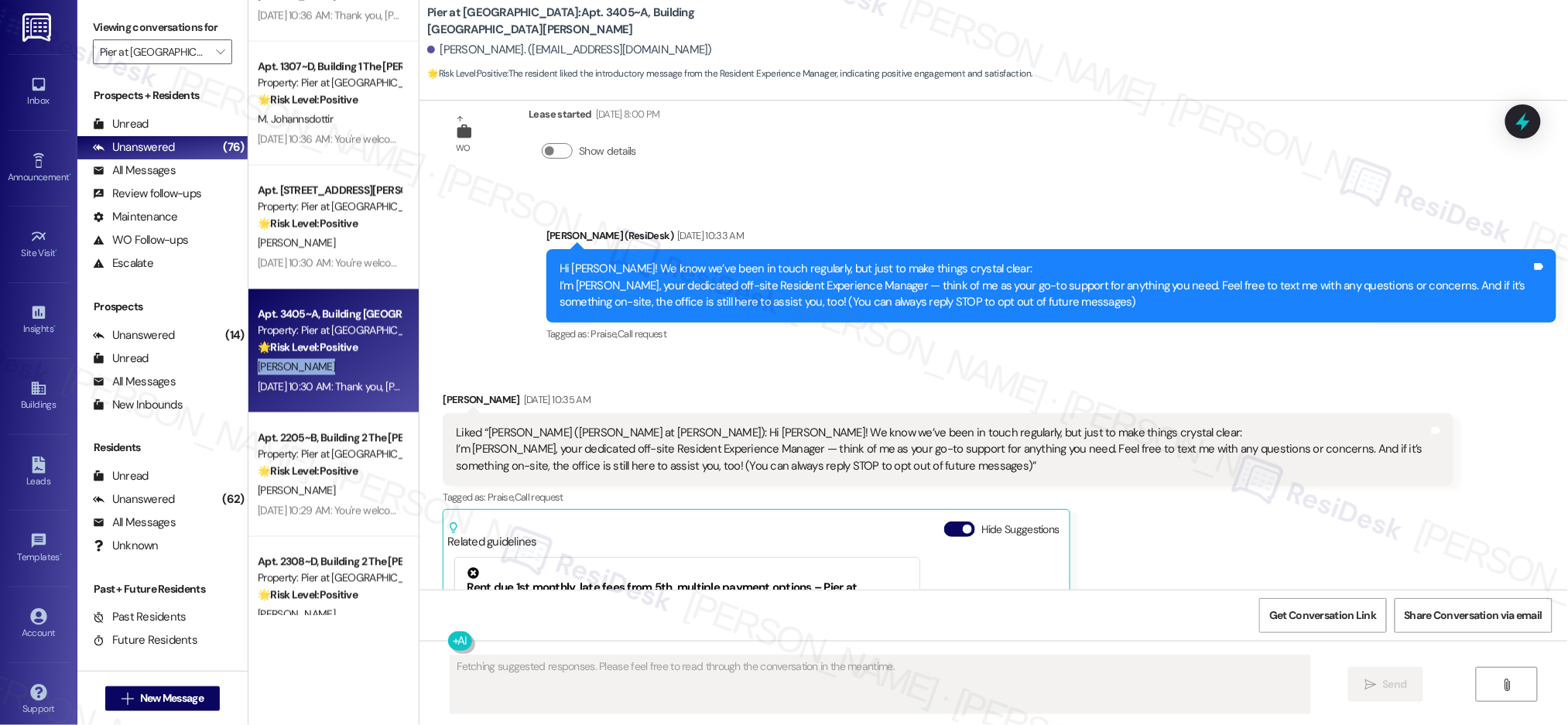
click at [335, 360] on div "A. Laverty" at bounding box center [329, 367] width 146 height 19
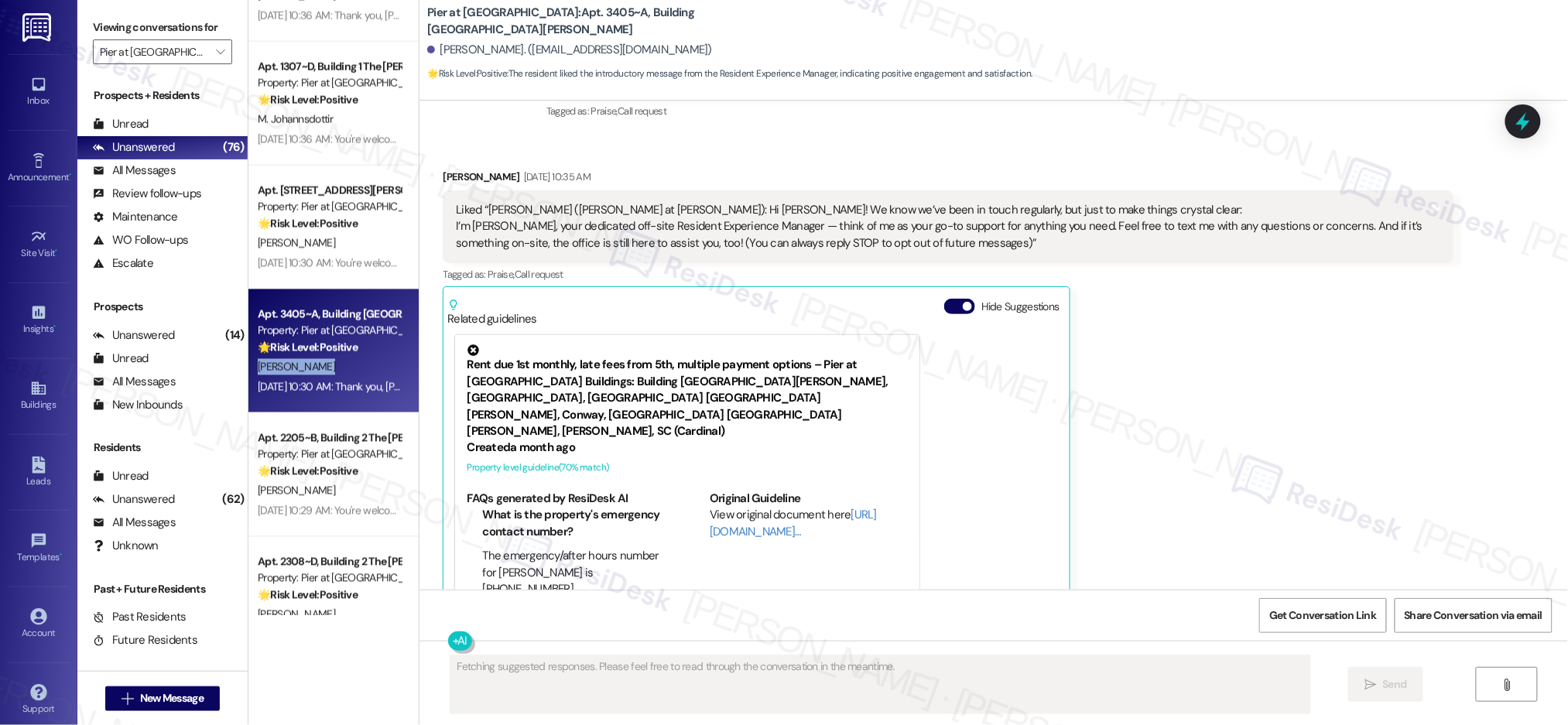
click at [335, 359] on div "A. Laverty" at bounding box center [329, 367] width 146 height 19
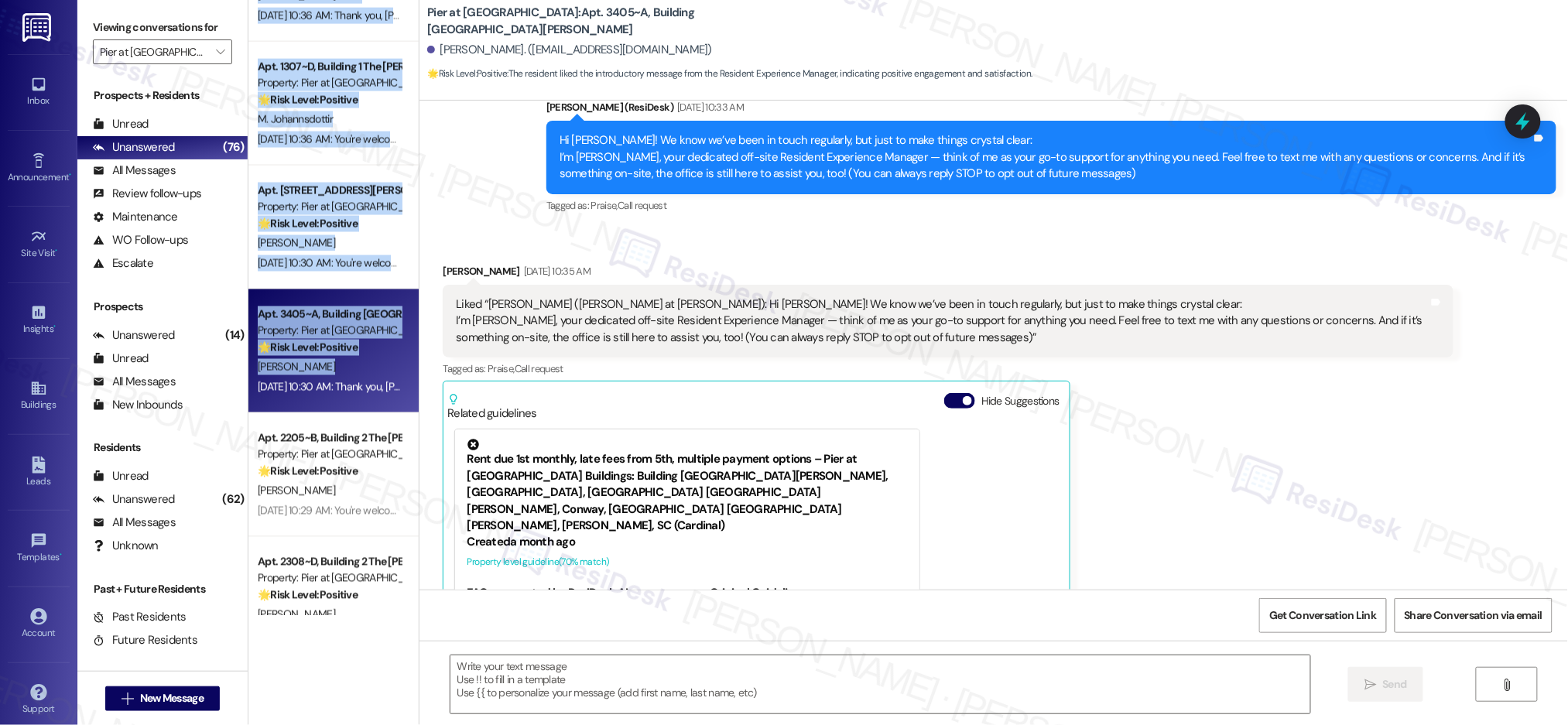
scroll to position [581, 0]
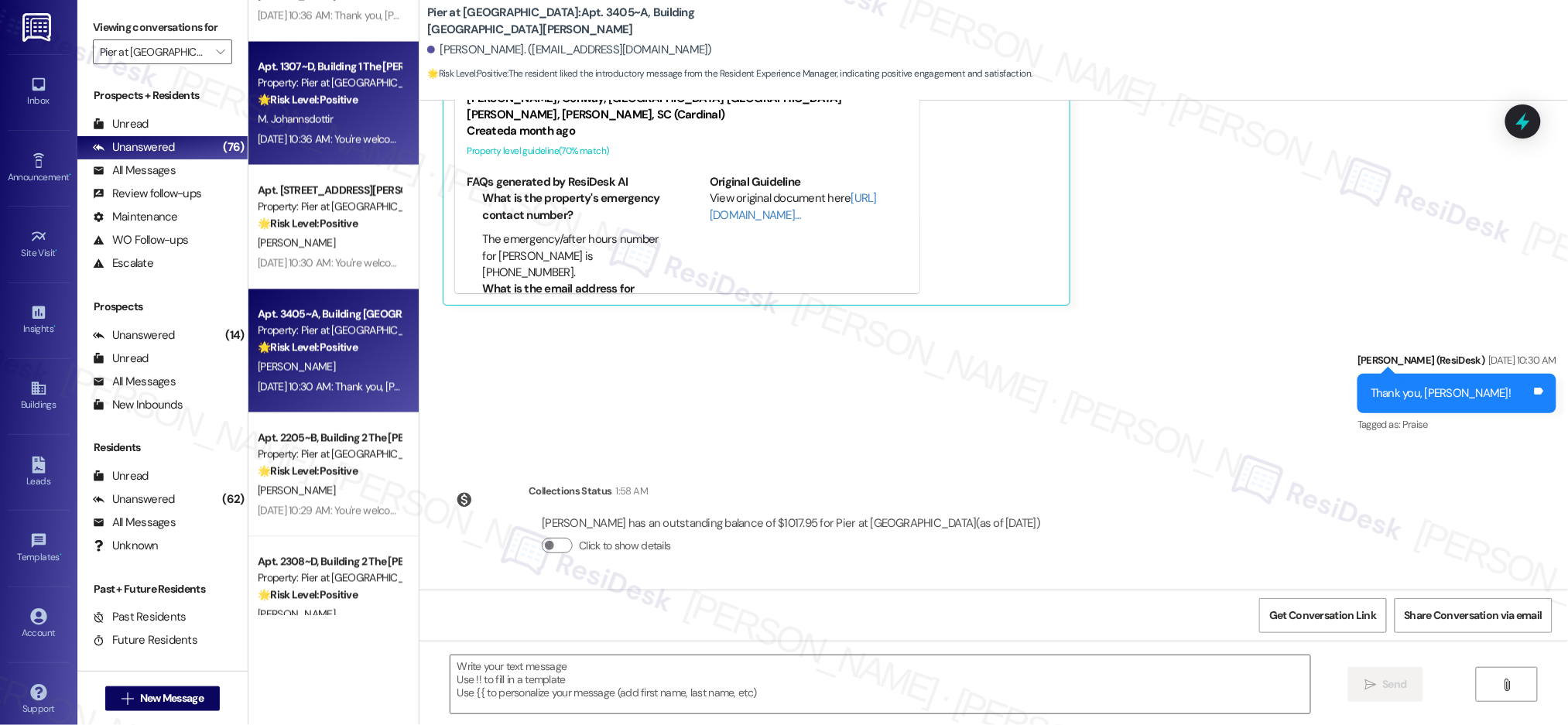
click at [340, 145] on div "Aug 29, 2025 at 10:36 AM: You're welcome, Maria! Aug 29, 2025 at 10:36 AM: You'…" at bounding box center [372, 139] width 231 height 14
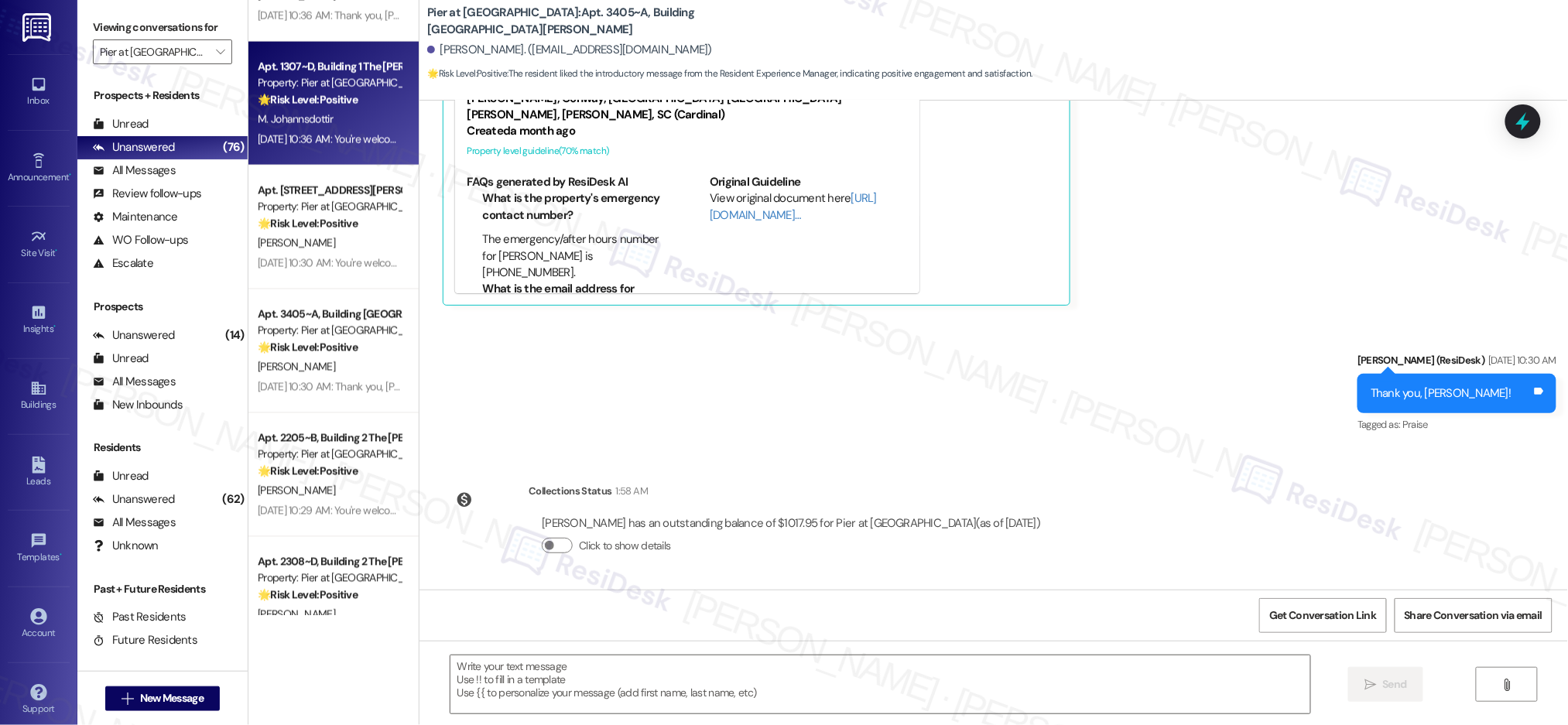
click at [342, 148] on div "Apt. 1307~D, Building 1 The Pier Conway Property: Pier at Conway 🌟 Risk Level: …" at bounding box center [333, 103] width 171 height 124
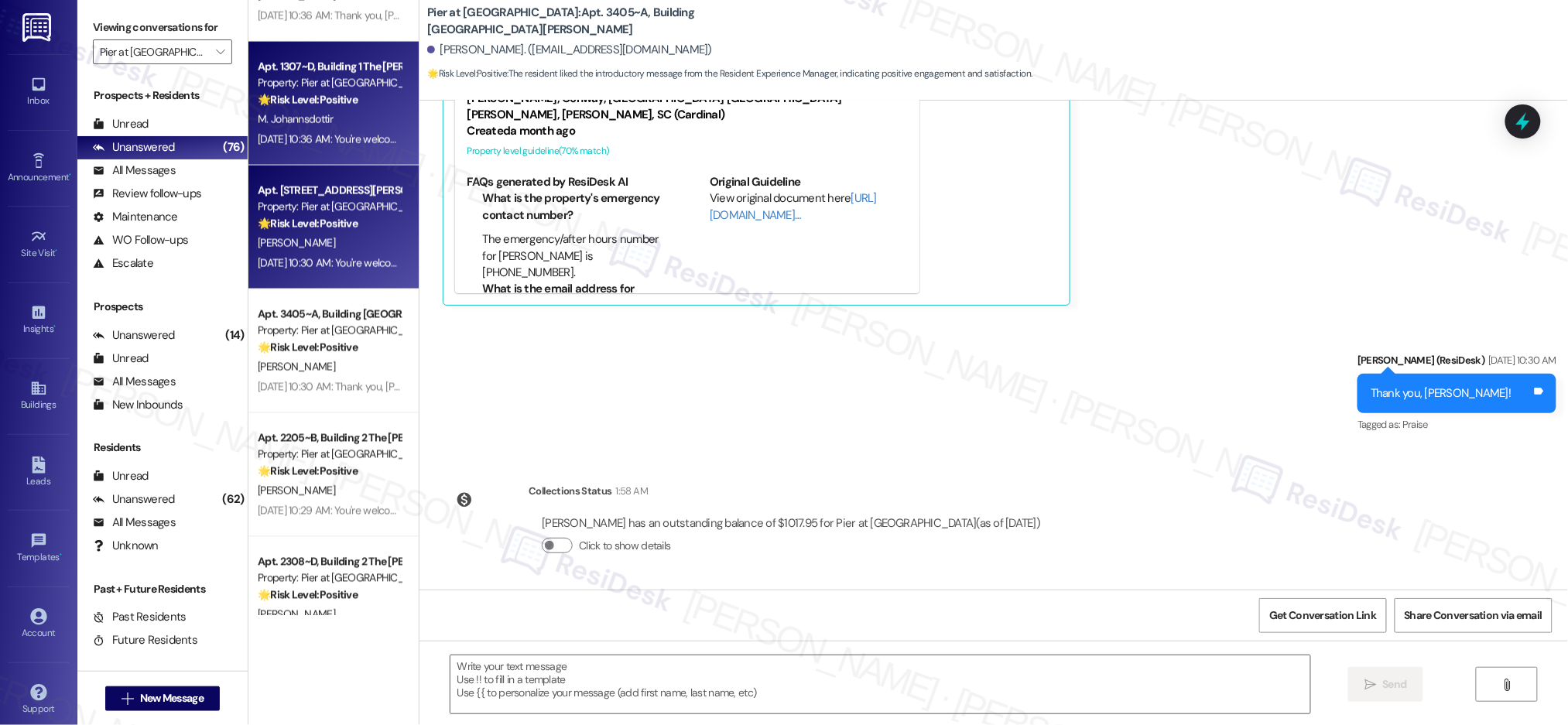
type textarea "Fetching suggested responses. Please feel free to read through the conversation…"
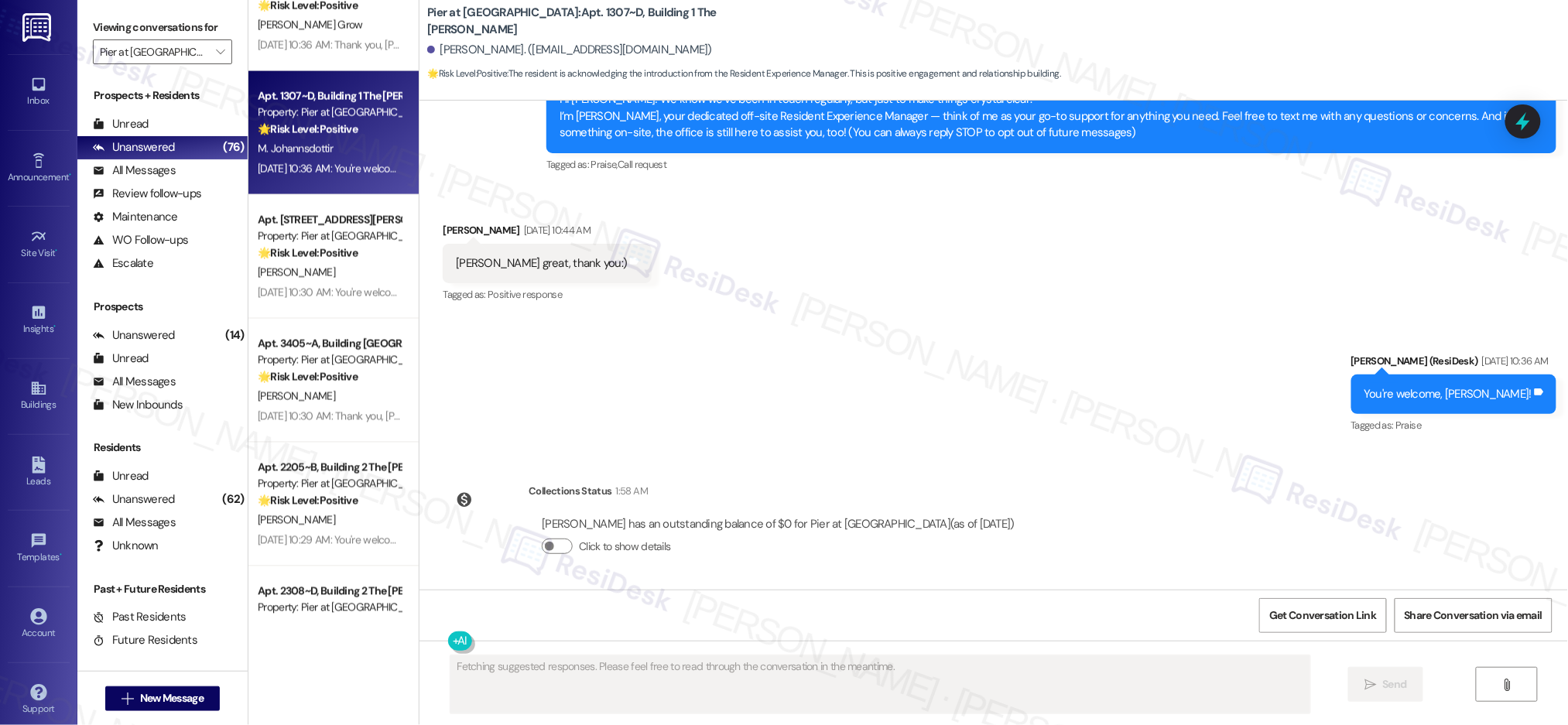
scroll to position [3251, 0]
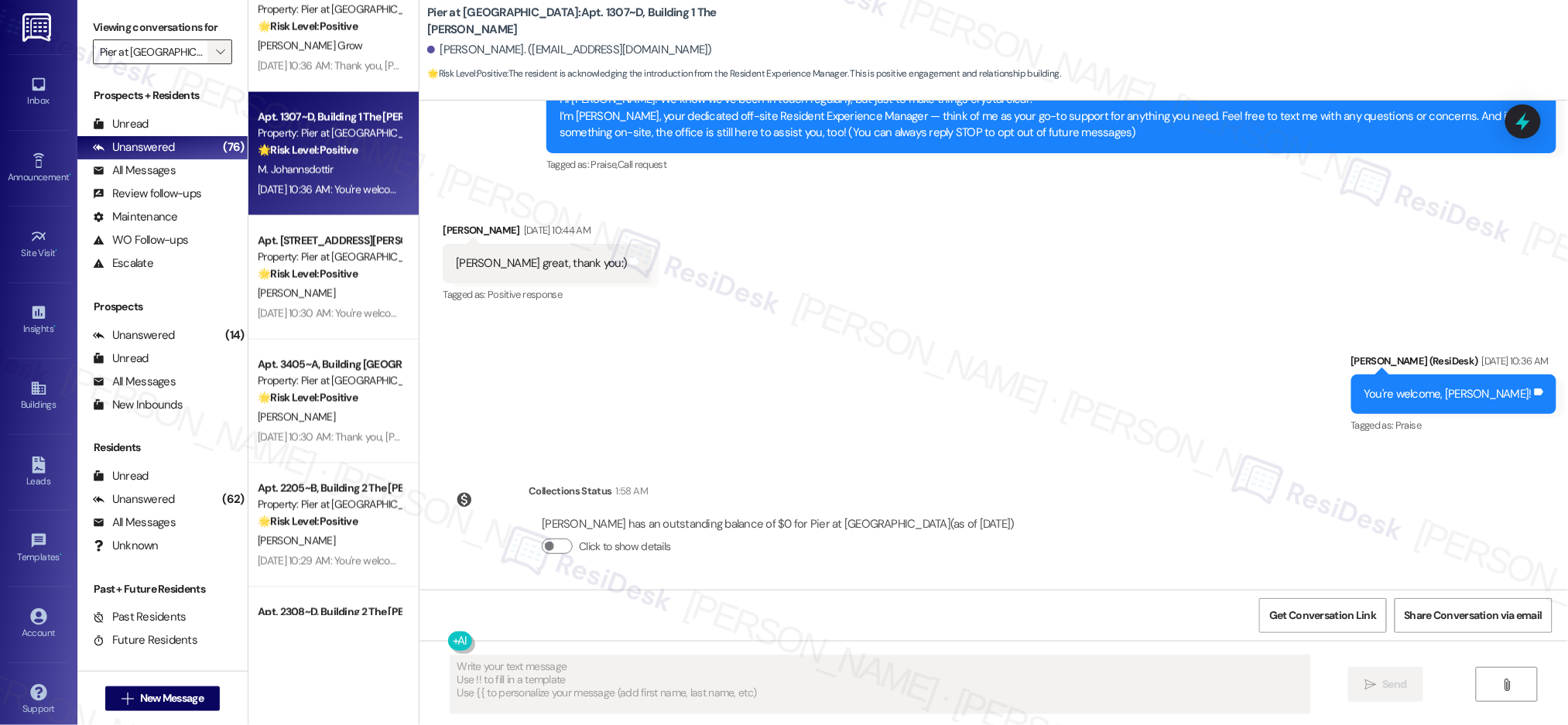
click at [208, 51] on button "" at bounding box center [219, 52] width 24 height 24
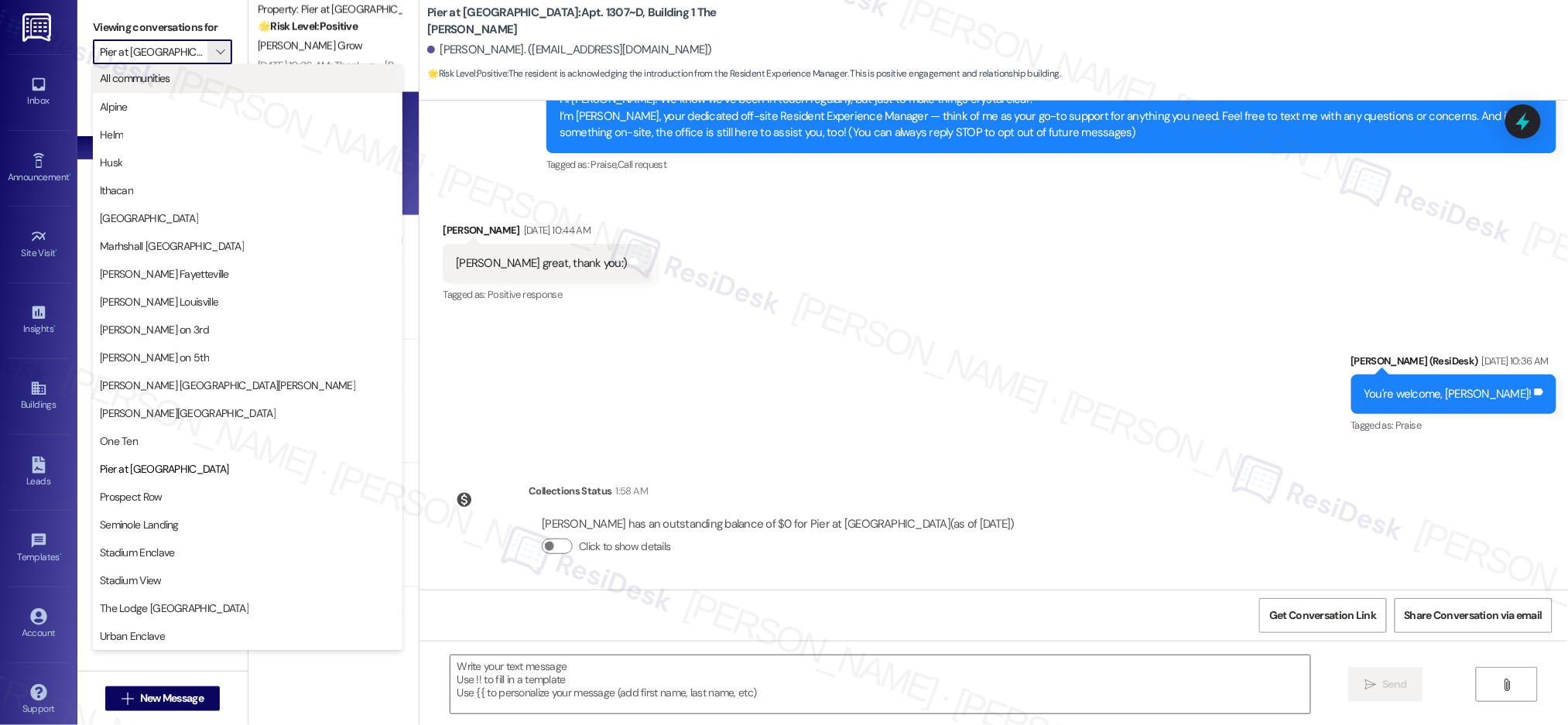
click at [184, 83] on span "All communities" at bounding box center [247, 78] width 295 height 16
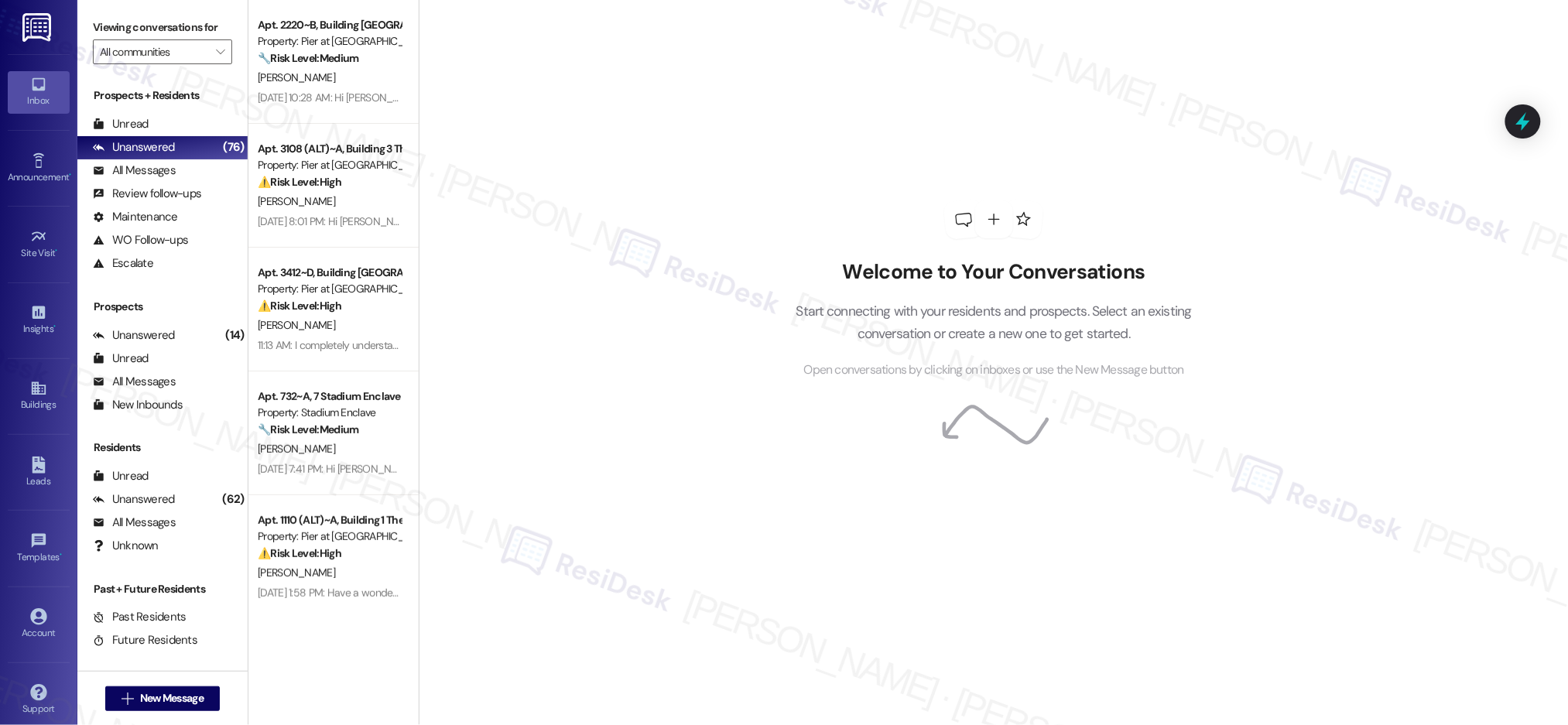
click at [216, 36] on label "Viewing conversations for" at bounding box center [162, 27] width 139 height 24
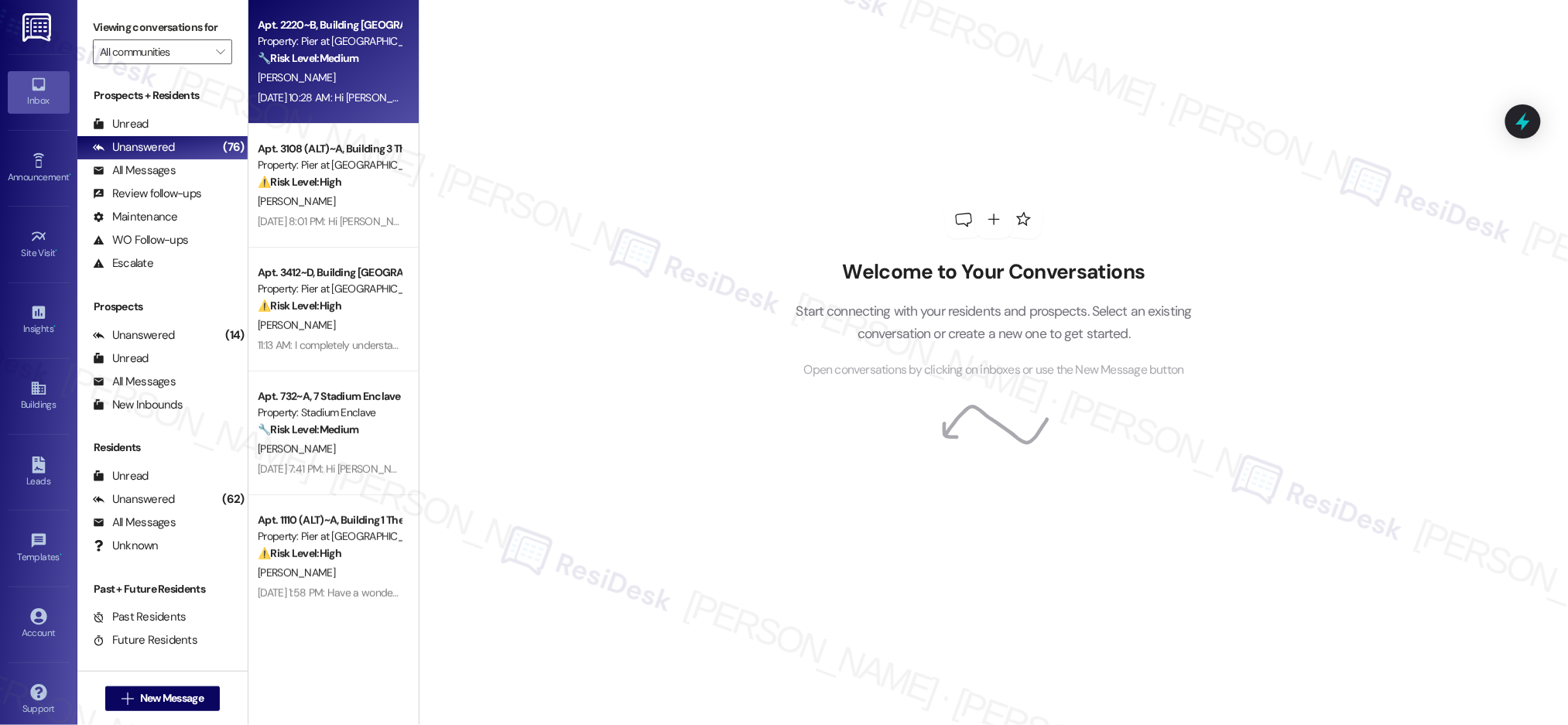
click at [327, 69] on div "[PERSON_NAME]" at bounding box center [329, 78] width 146 height 19
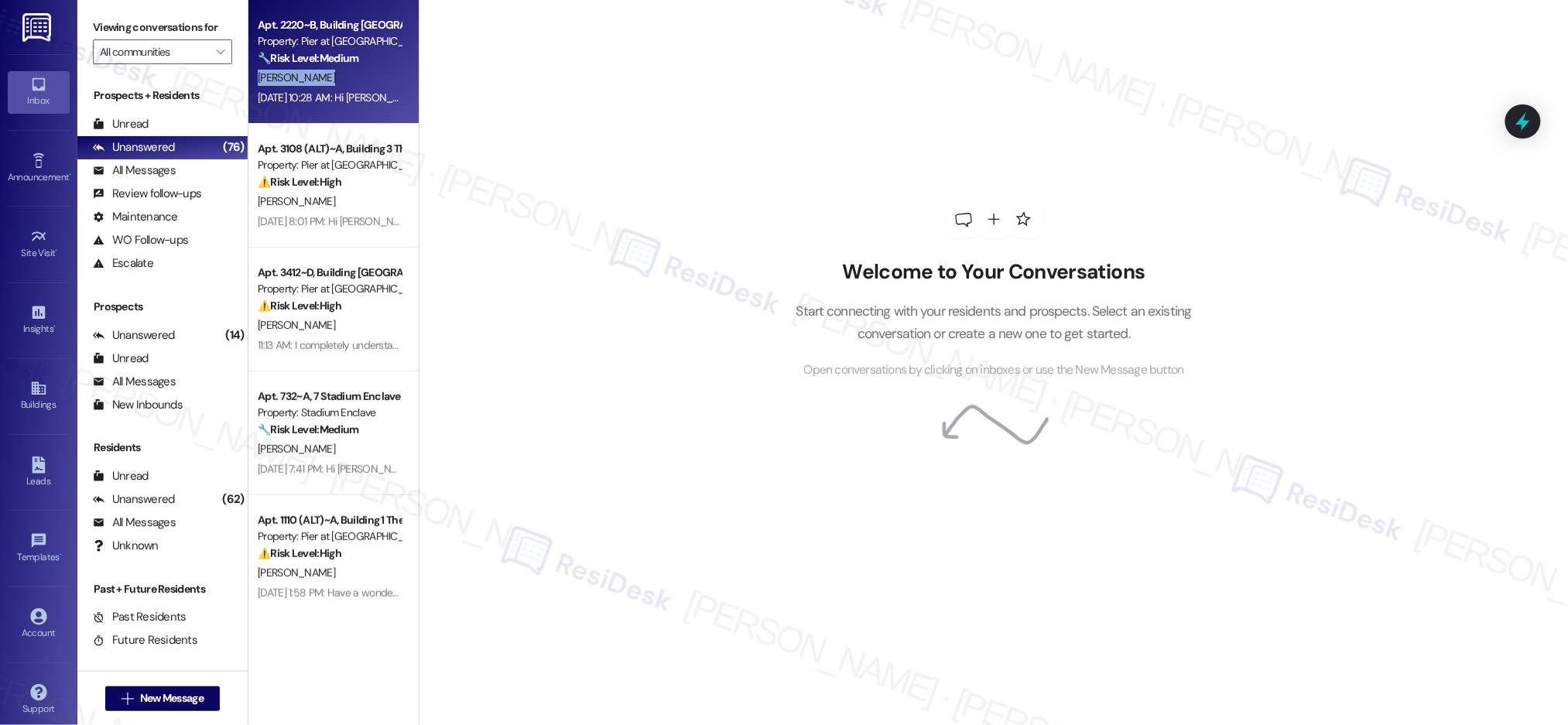
click at [327, 69] on div "[PERSON_NAME]" at bounding box center [329, 78] width 146 height 19
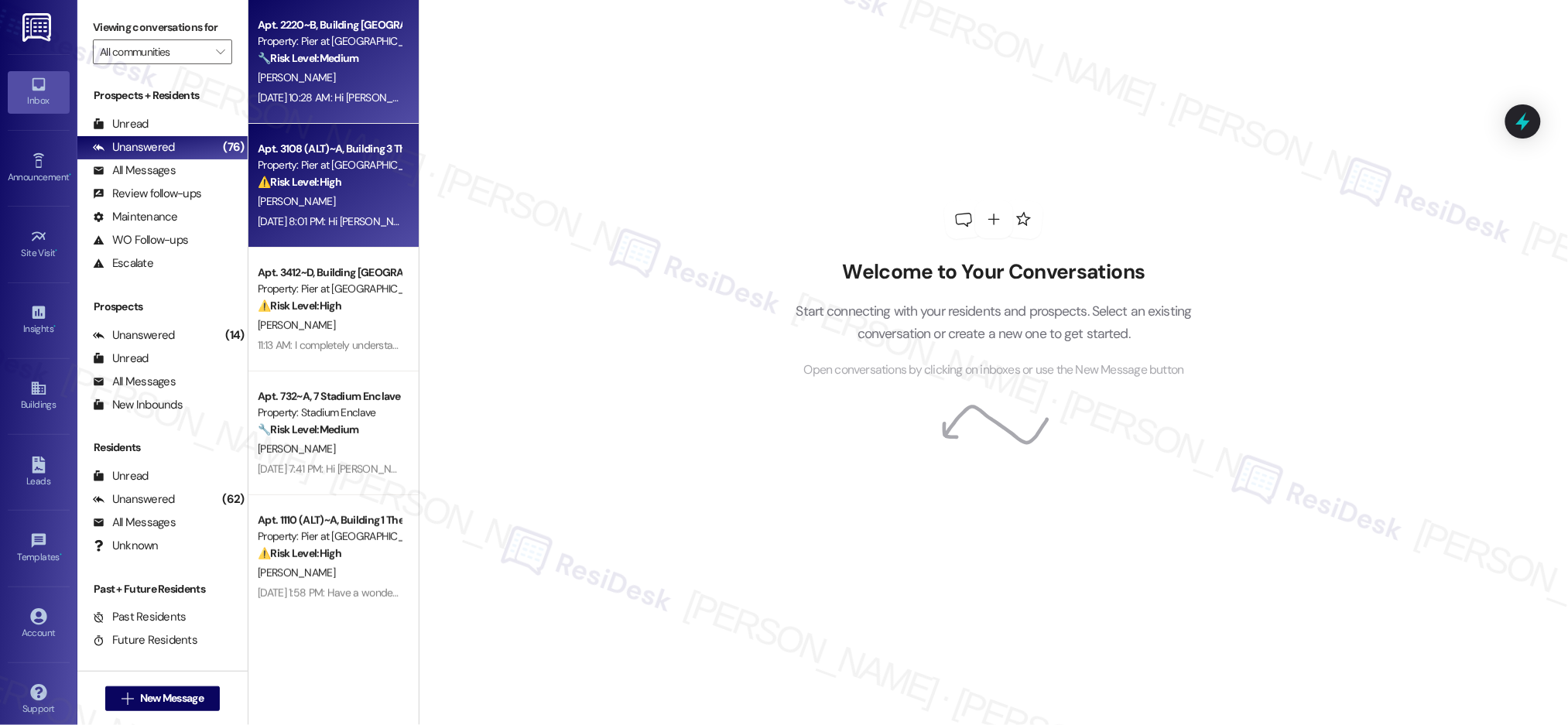
click at [373, 212] on div "Aug 28, 2025 at 8:01 PM: Hi Makenzie, The pool is currently being fixed and wil…" at bounding box center [329, 222] width 146 height 19
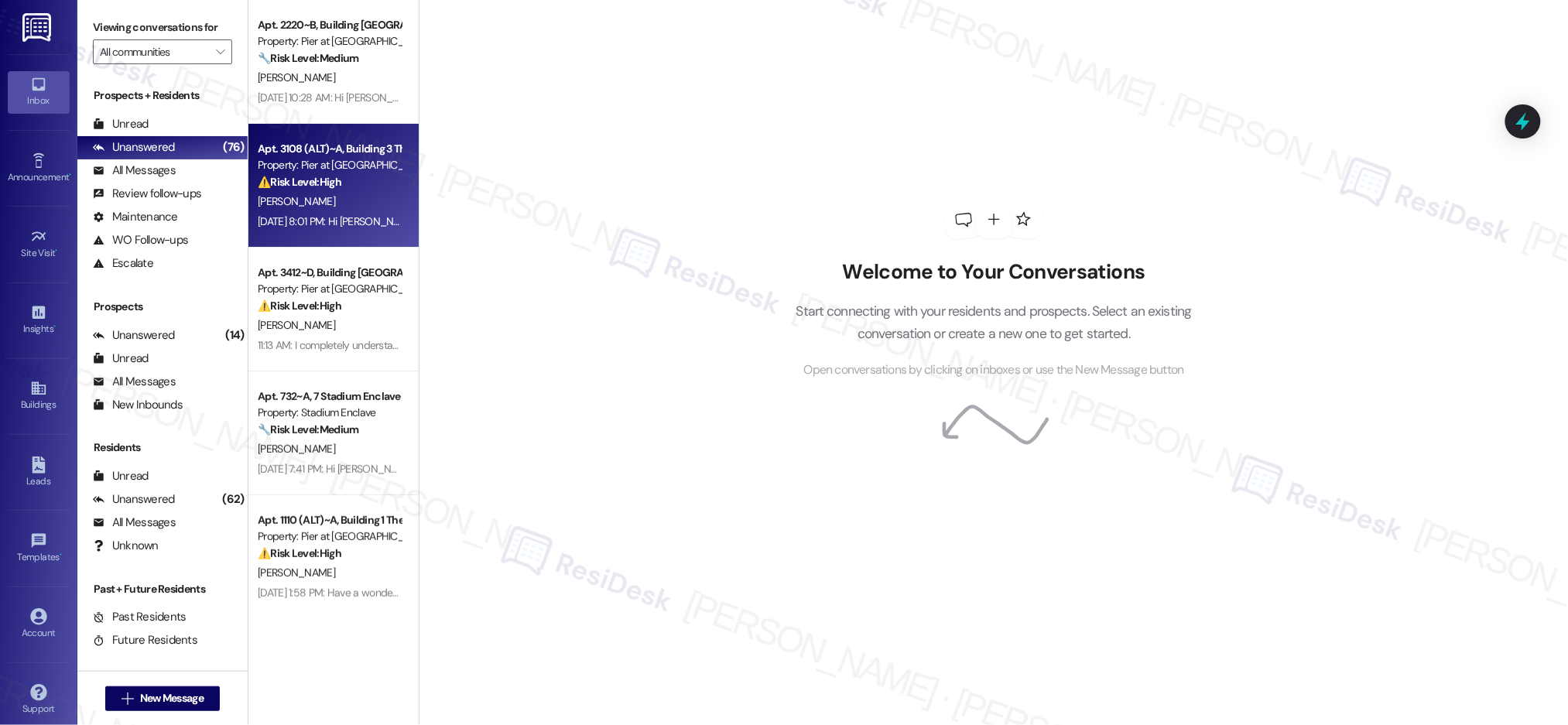
click at [373, 212] on div "Aug 28, 2025 at 8:01 PM: Hi Makenzie, The pool is currently being fixed and wil…" at bounding box center [329, 222] width 146 height 19
click at [373, 210] on div "Apt. 3108 (ALT)~A, Building 3 The Pier Conway Property: Pier at Conway ⚠️ Risk …" at bounding box center [333, 185] width 171 height 124
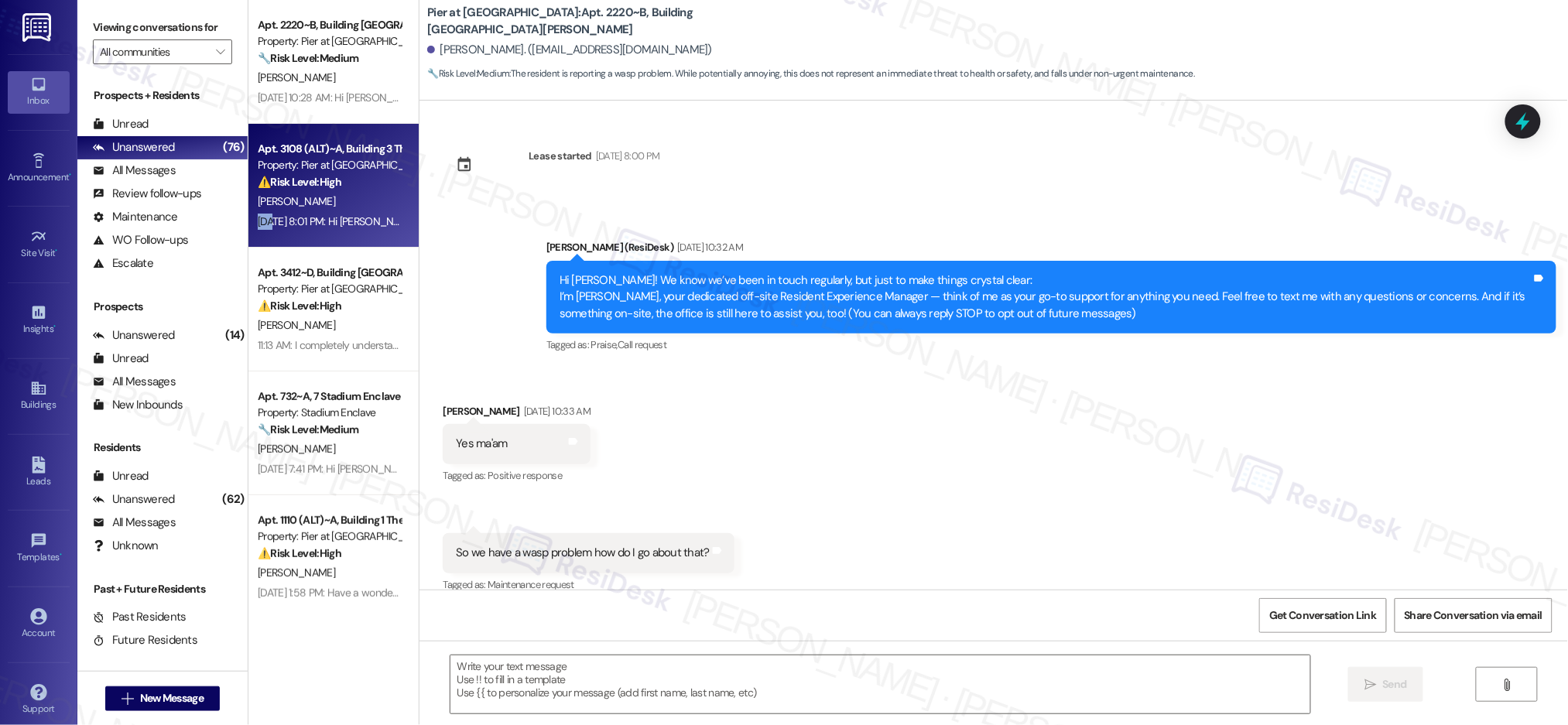
scroll to position [17, 0]
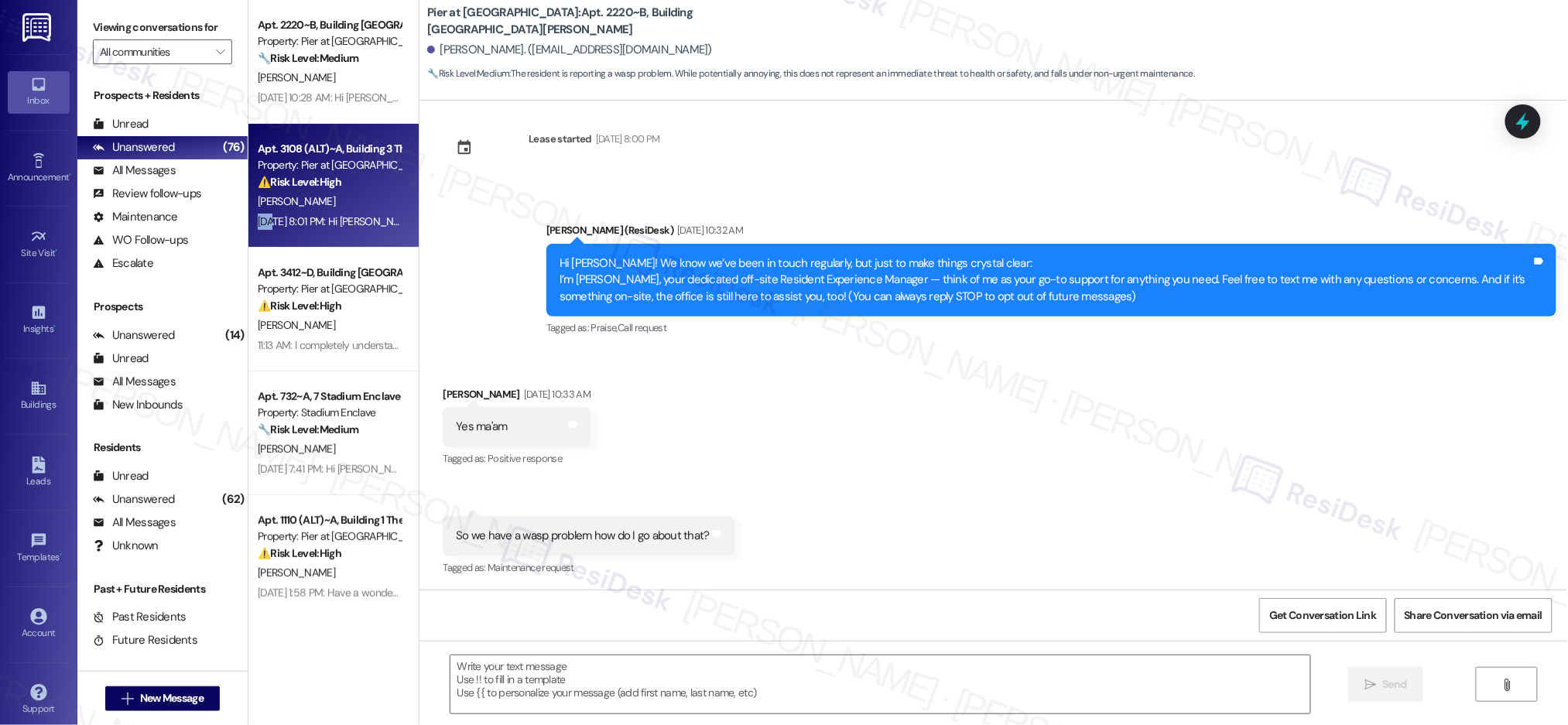
type textarea "Fetching suggested responses. Please feel free to read through the conversation…"
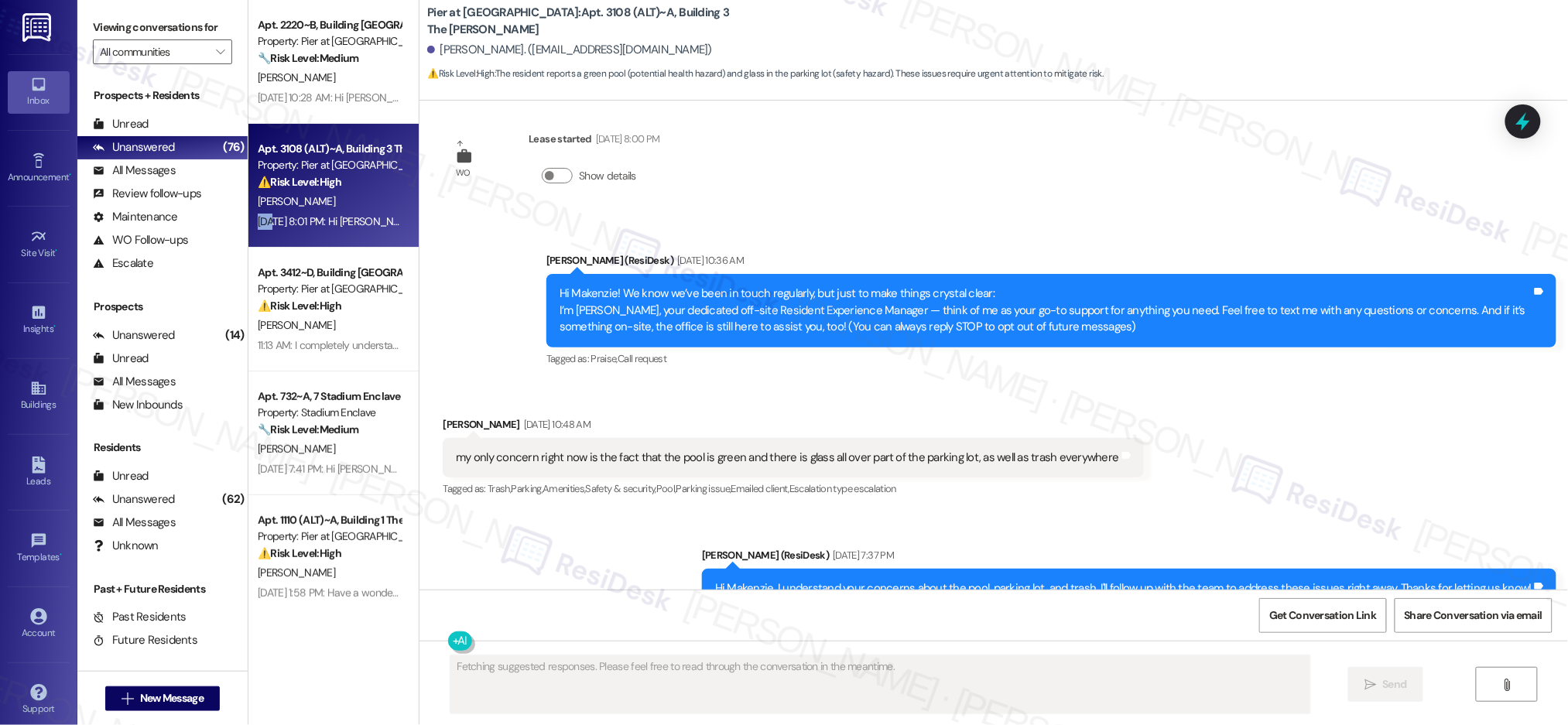
scroll to position [0, 0]
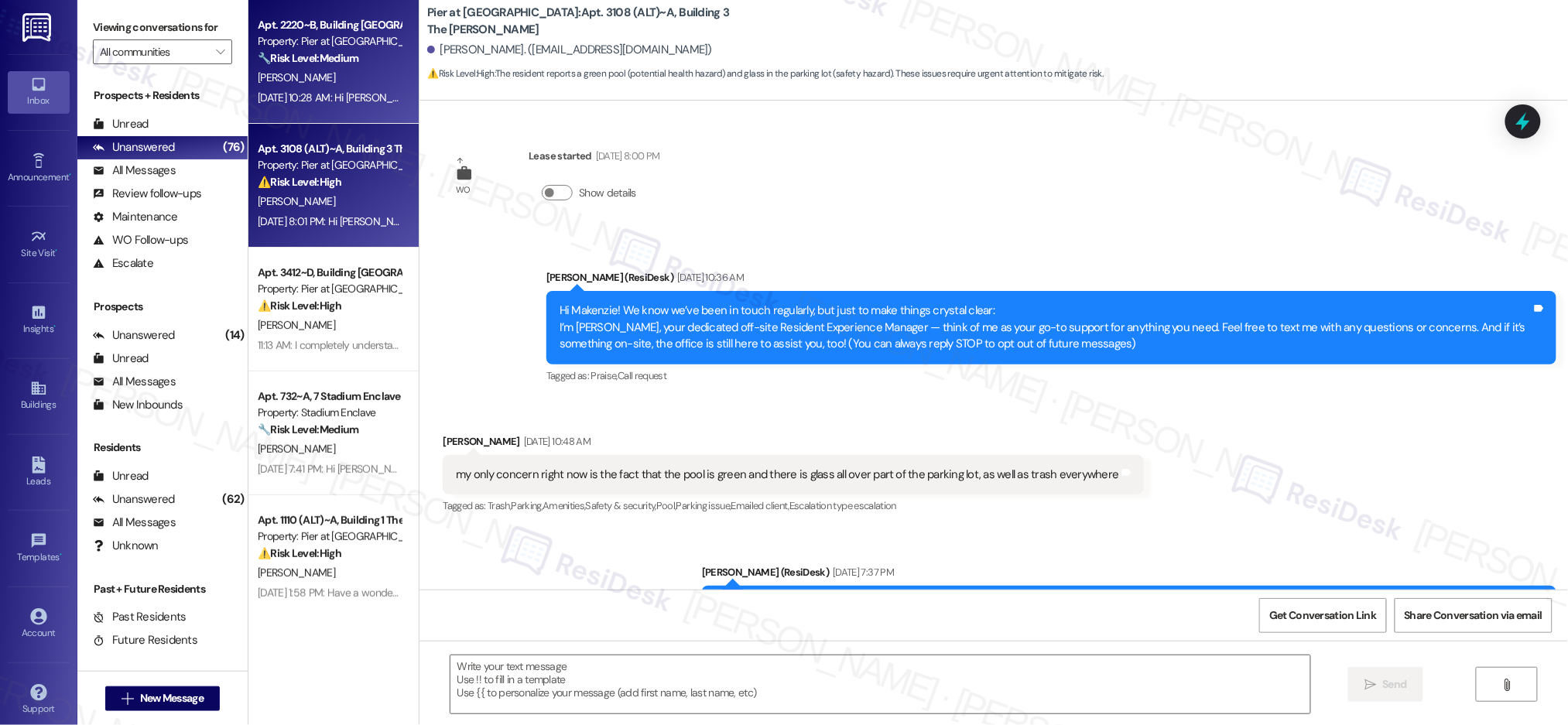
click at [330, 68] on div "[PERSON_NAME]" at bounding box center [329, 78] width 146 height 19
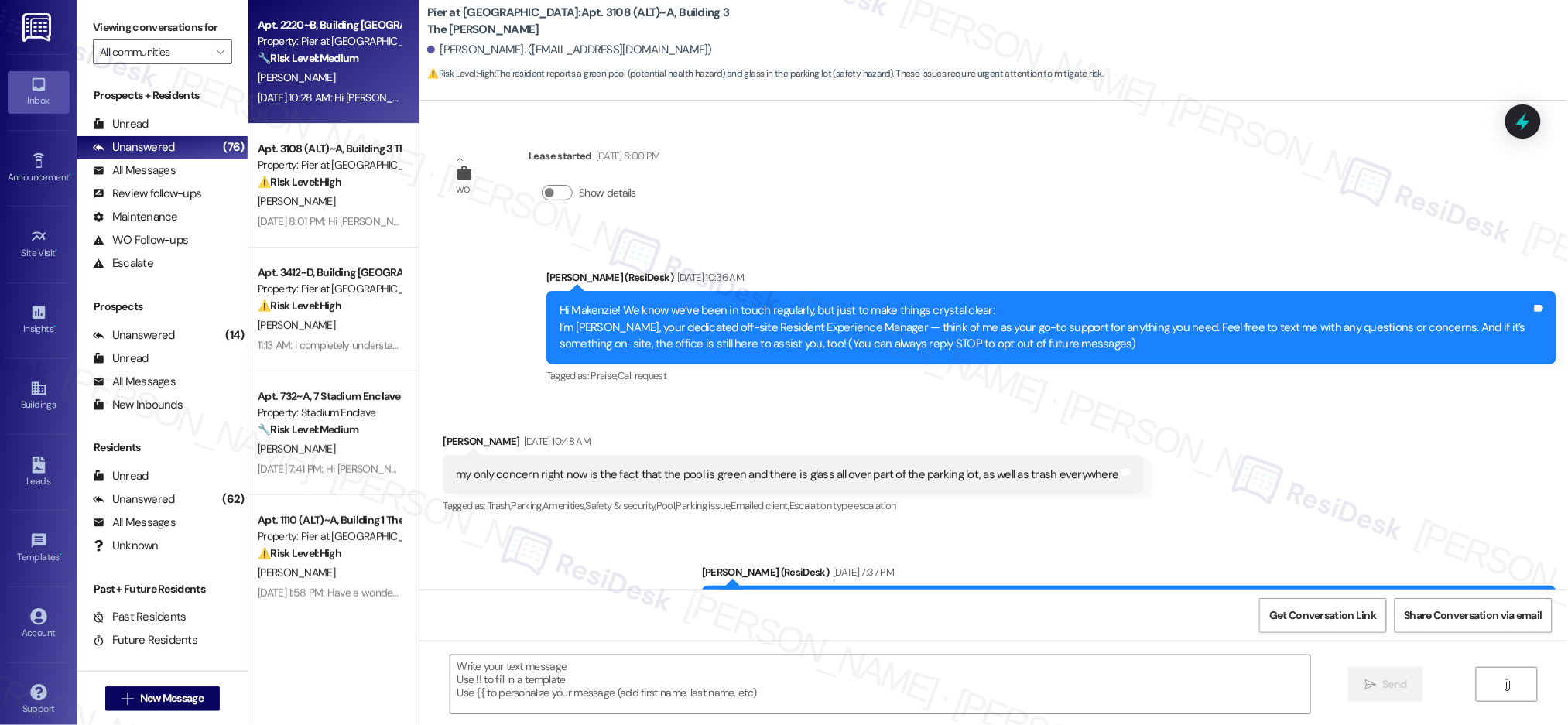
click at [330, 68] on div "[PERSON_NAME]" at bounding box center [329, 78] width 146 height 19
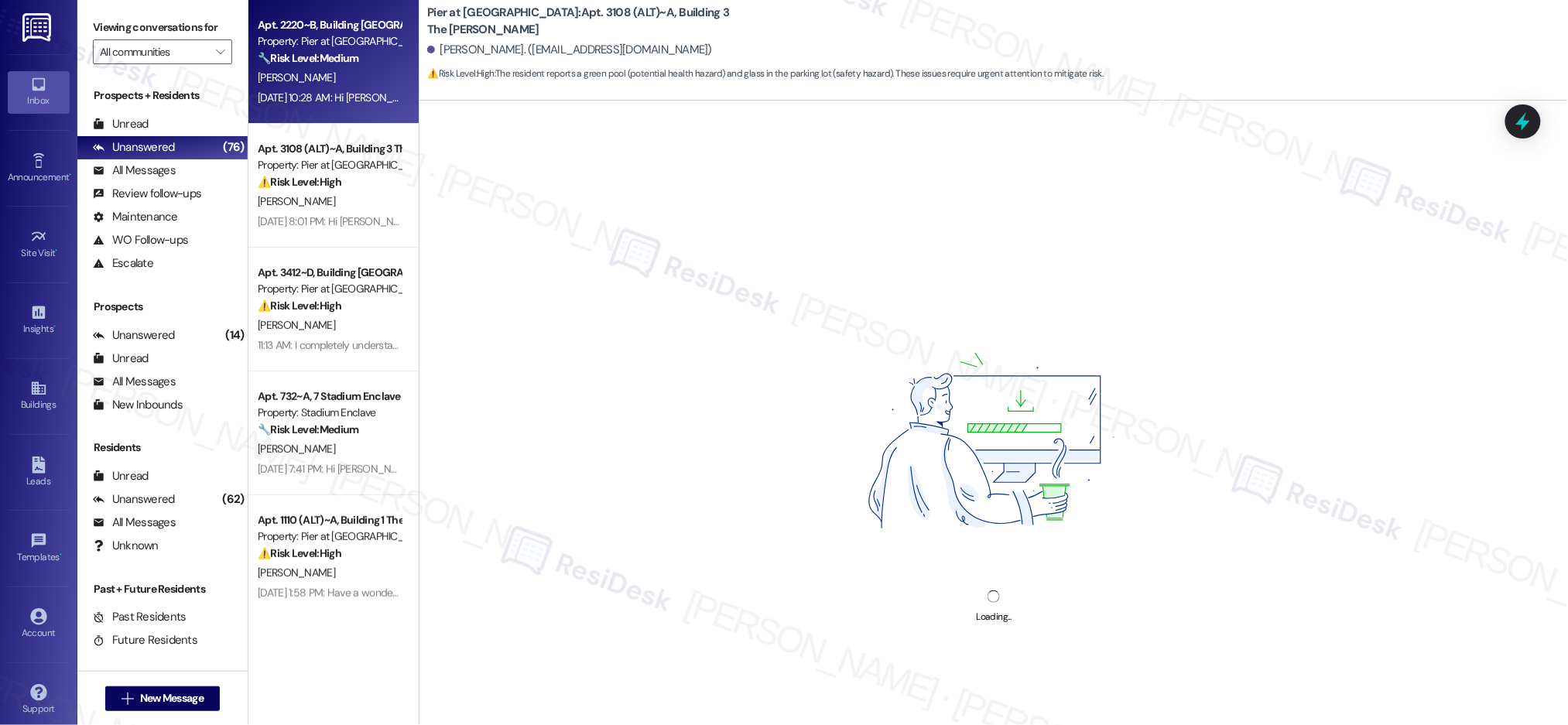
click at [330, 68] on div "[PERSON_NAME]" at bounding box center [329, 78] width 146 height 19
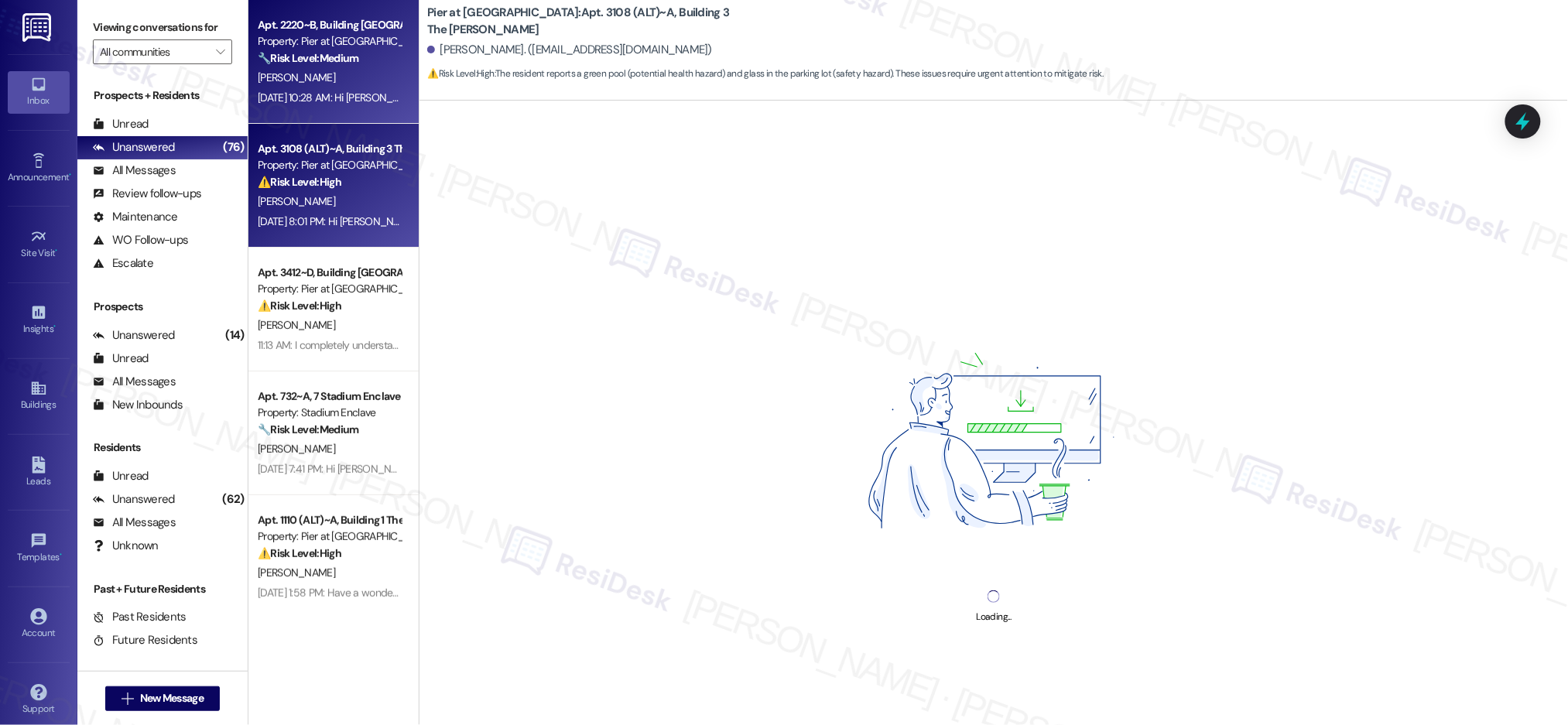
click at [287, 143] on div "Apt. 3108 (ALT)~A, Building 3 The [PERSON_NAME]" at bounding box center [328, 149] width 143 height 17
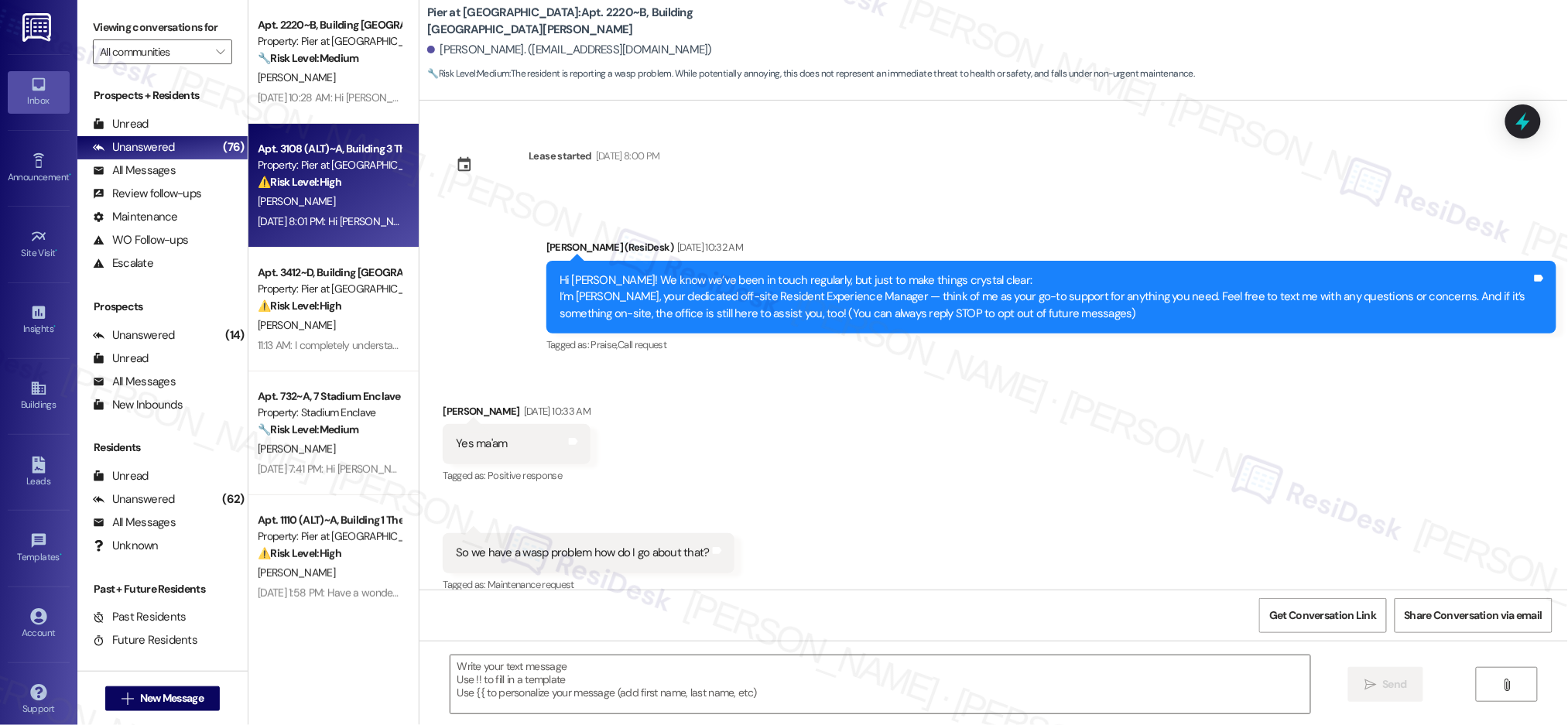
scroll to position [17, 0]
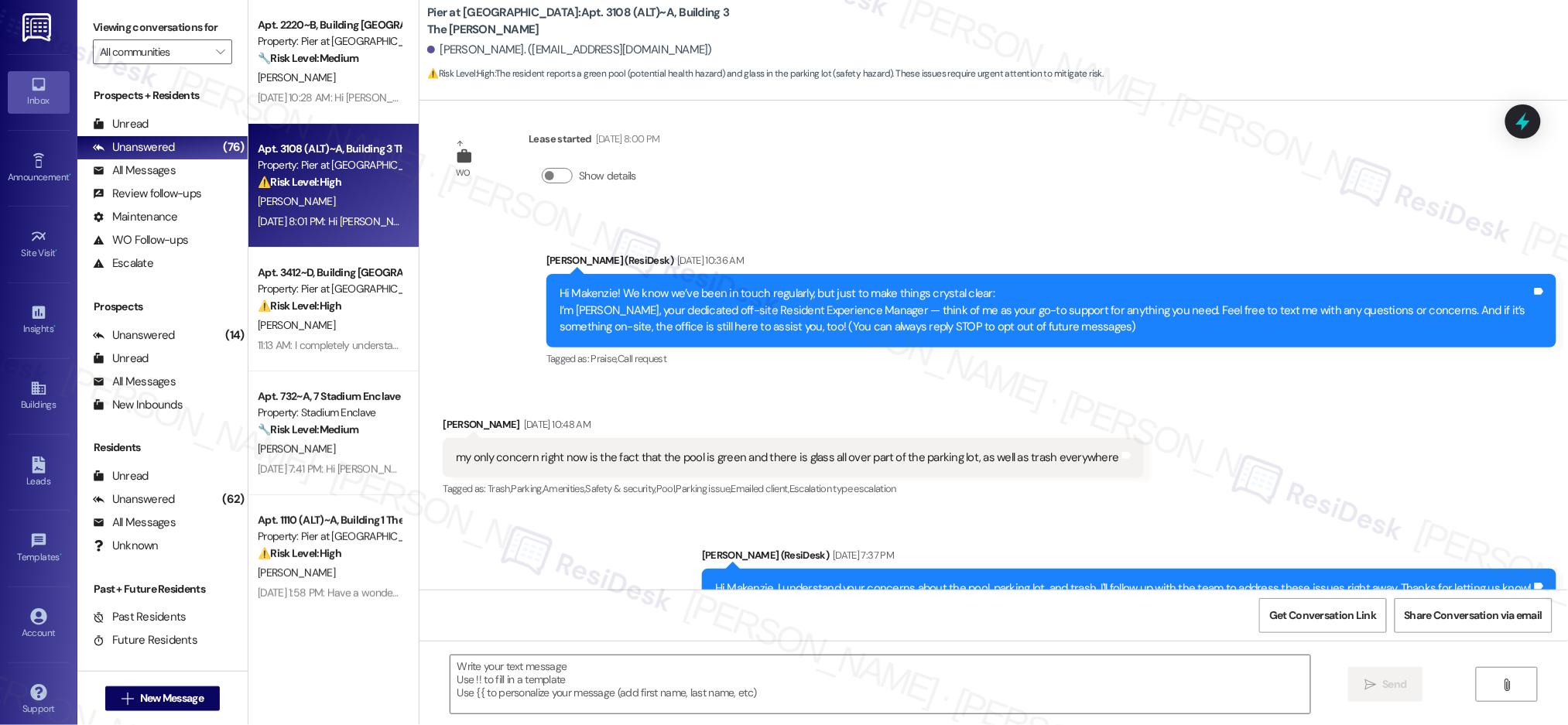
type textarea "Fetching suggested responses. Please feel free to read through the conversation…"
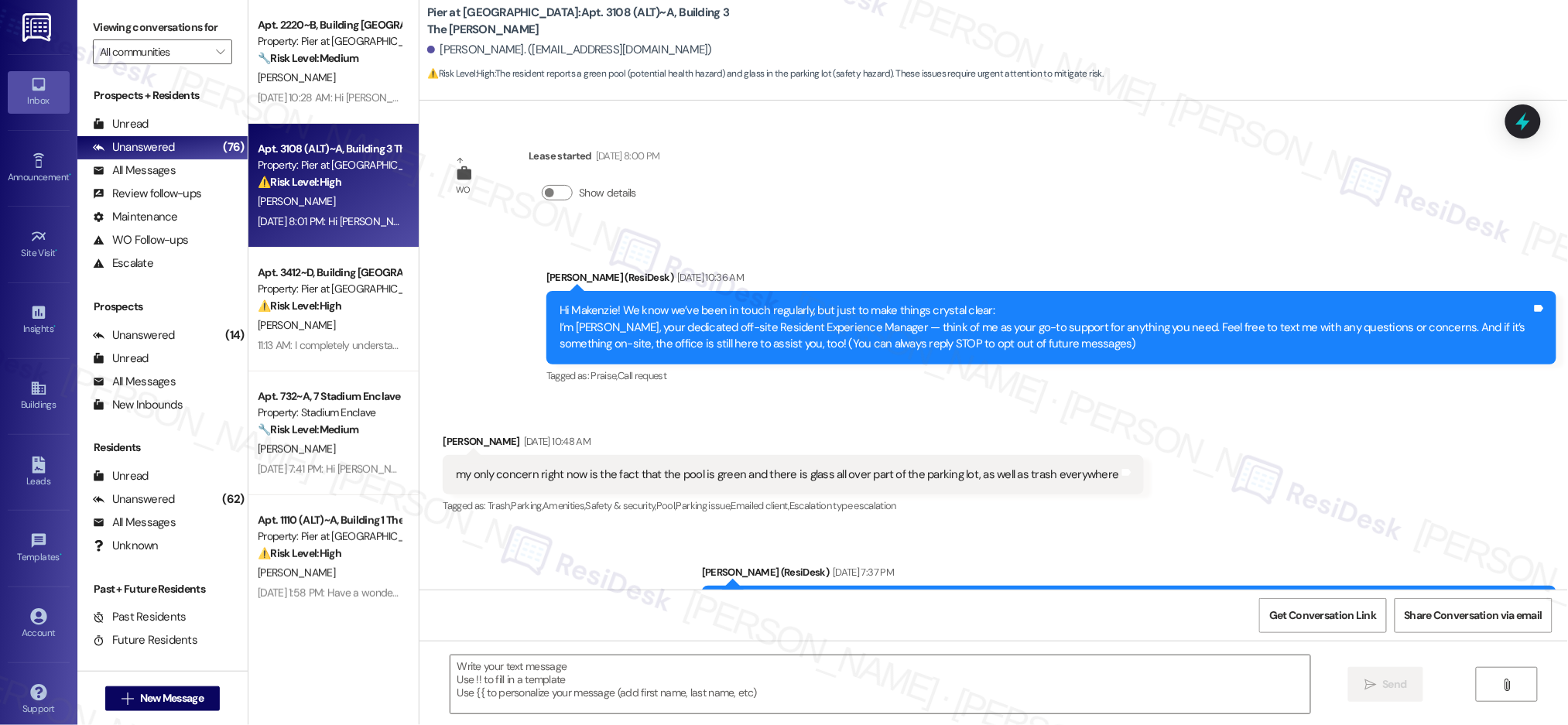
click at [314, 24] on div "Apt. 2220~B, Building [GEOGRAPHIC_DATA][PERSON_NAME]" at bounding box center [328, 24] width 143 height 17
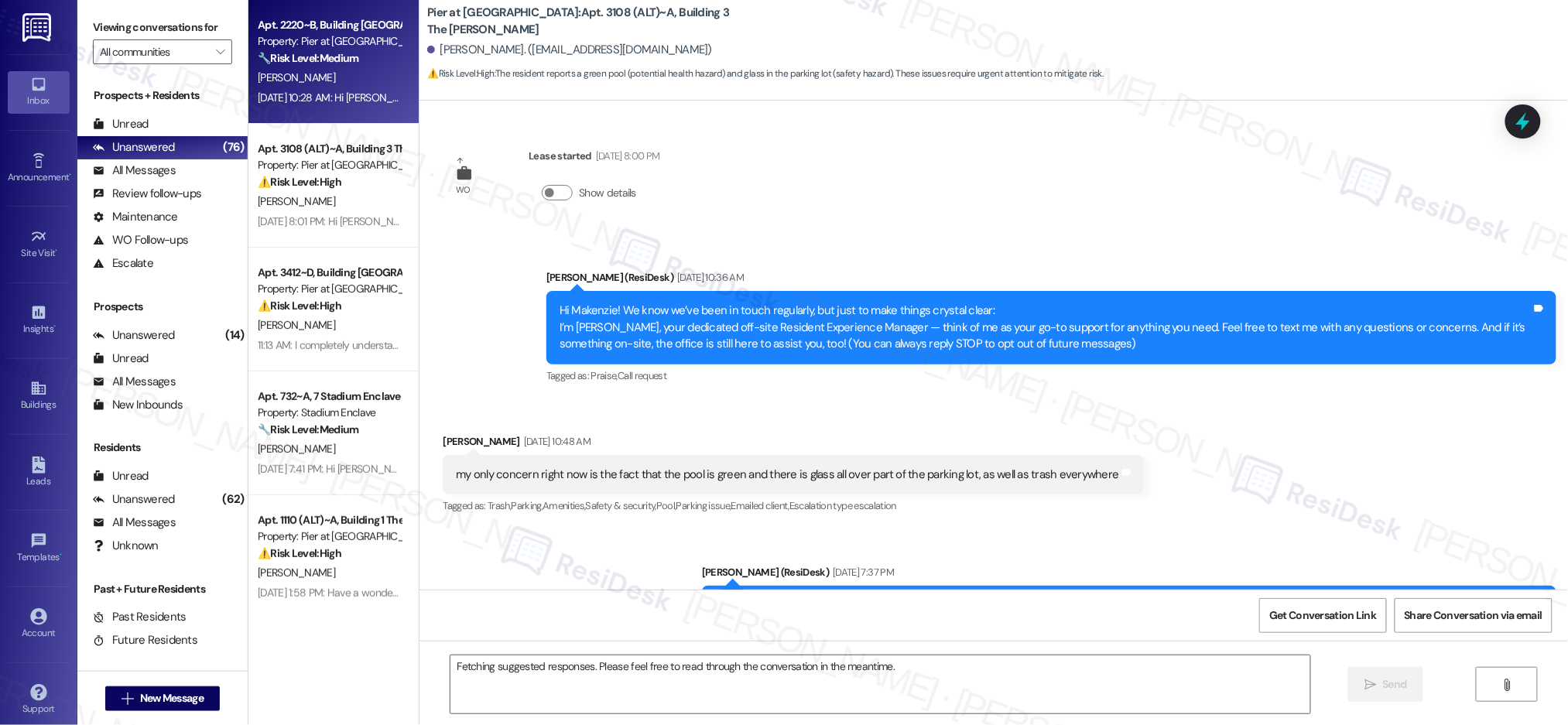
click at [314, 46] on div "Property: Pier at [GEOGRAPHIC_DATA]" at bounding box center [328, 41] width 143 height 17
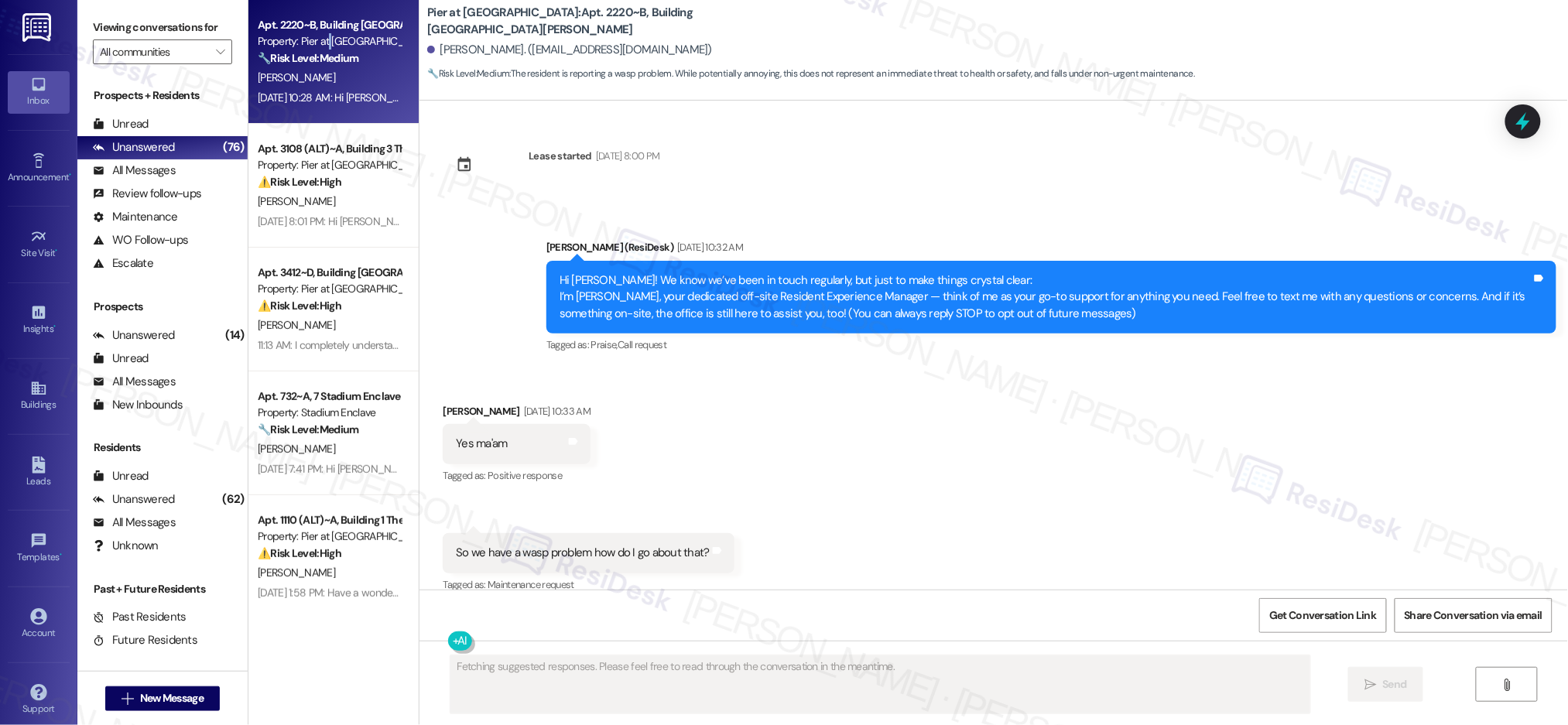
click at [314, 46] on div "Property: Pier at [GEOGRAPHIC_DATA]" at bounding box center [328, 41] width 143 height 17
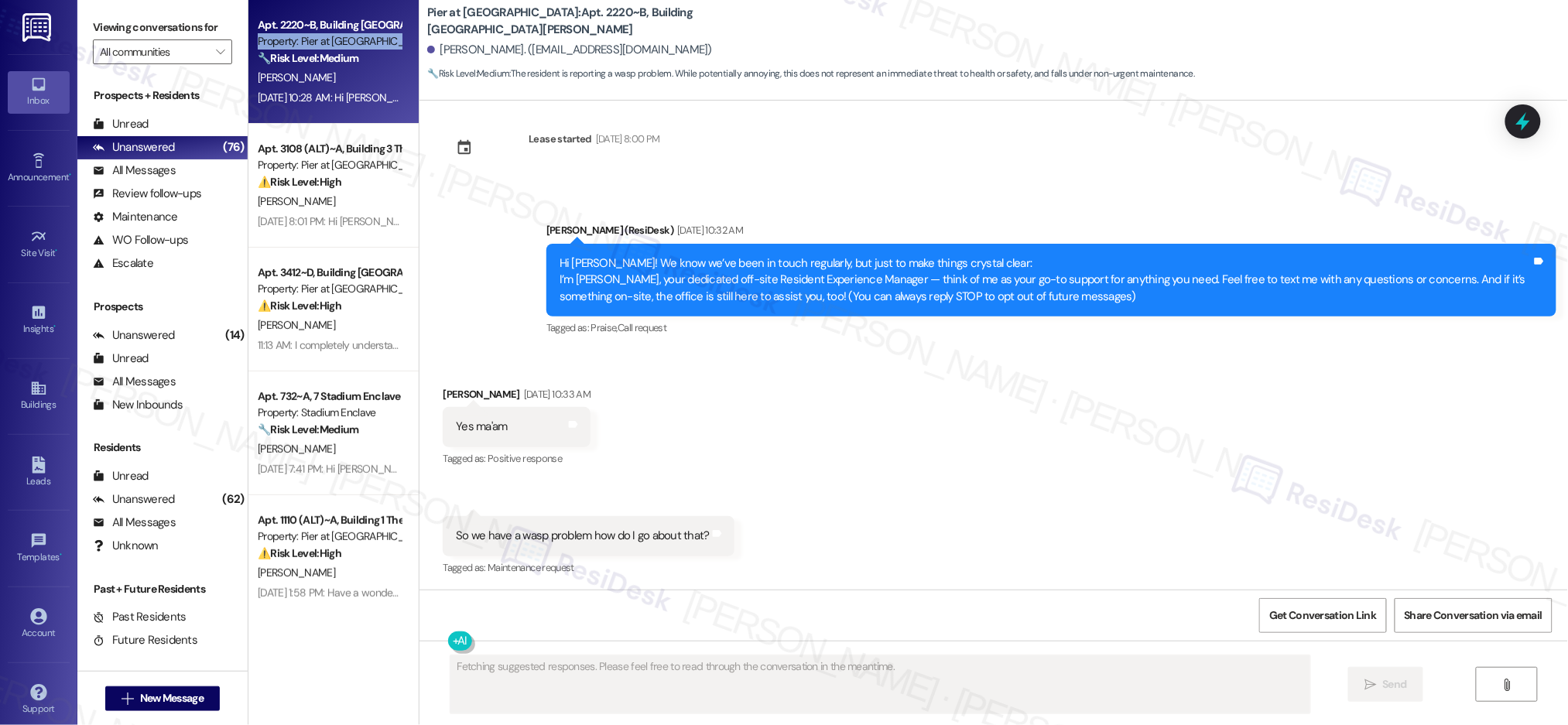
click at [315, 46] on div "Property: Pier at [GEOGRAPHIC_DATA]" at bounding box center [328, 41] width 143 height 17
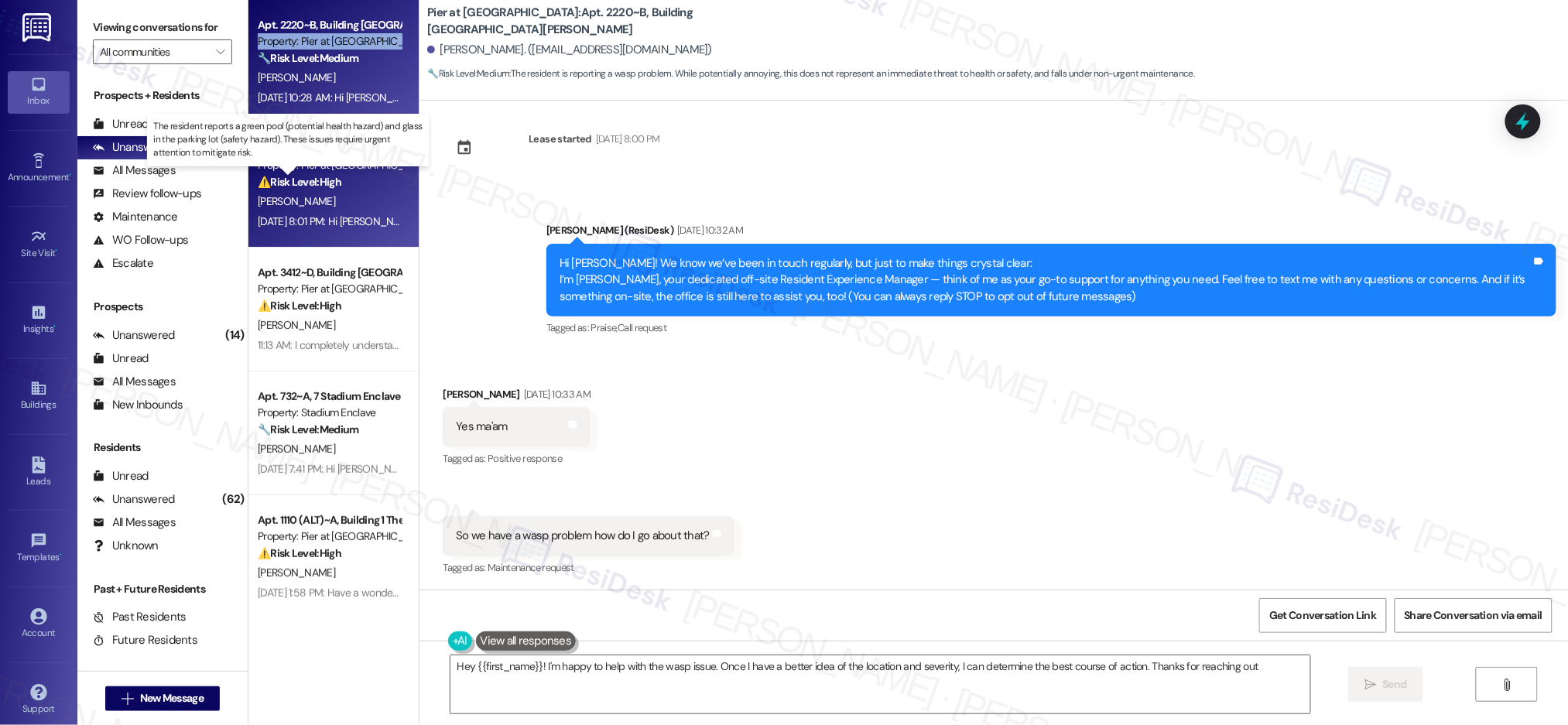
type textarea "Hey {{first_name}}! I'm happy to help with the wasp issue. Once I have a better…"
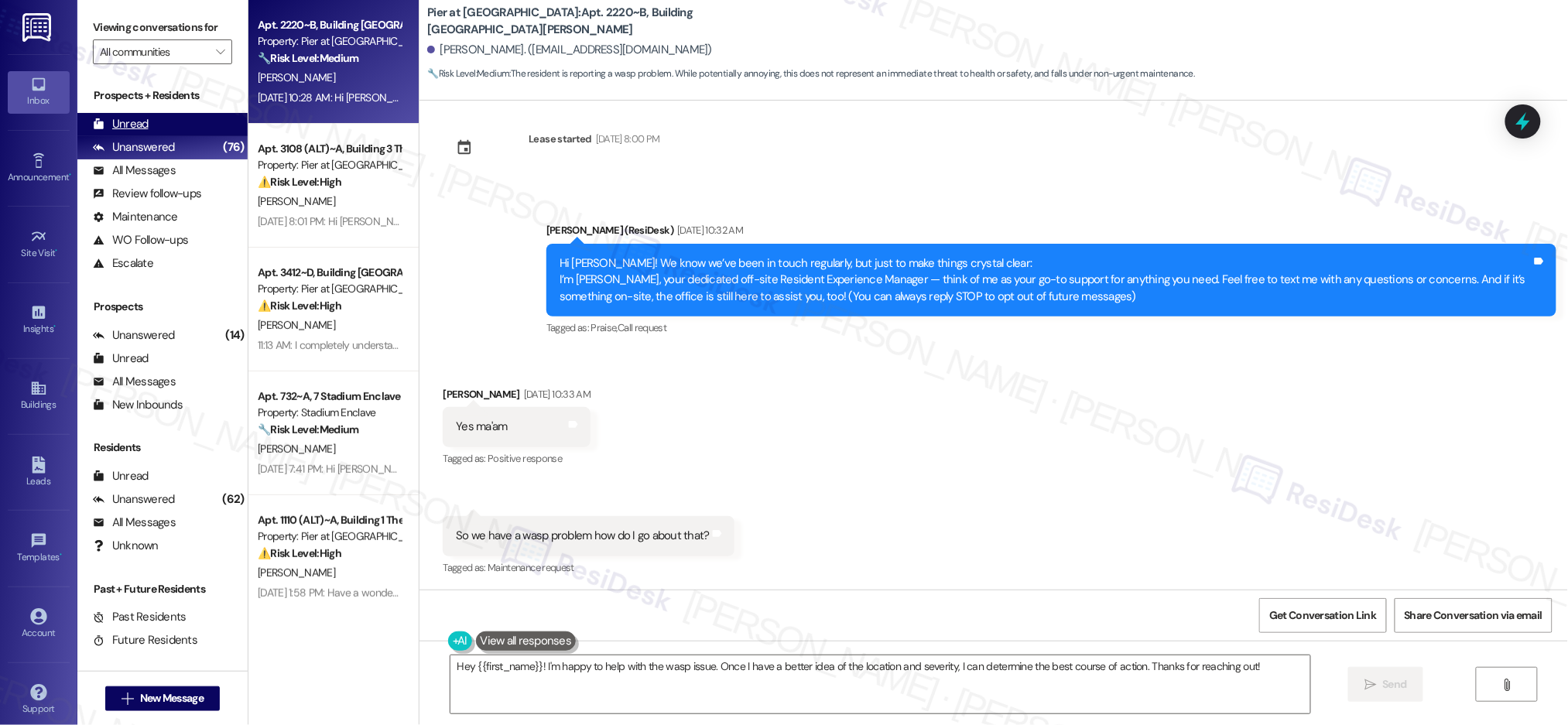
click at [142, 122] on div "Unread" at bounding box center [120, 124] width 56 height 17
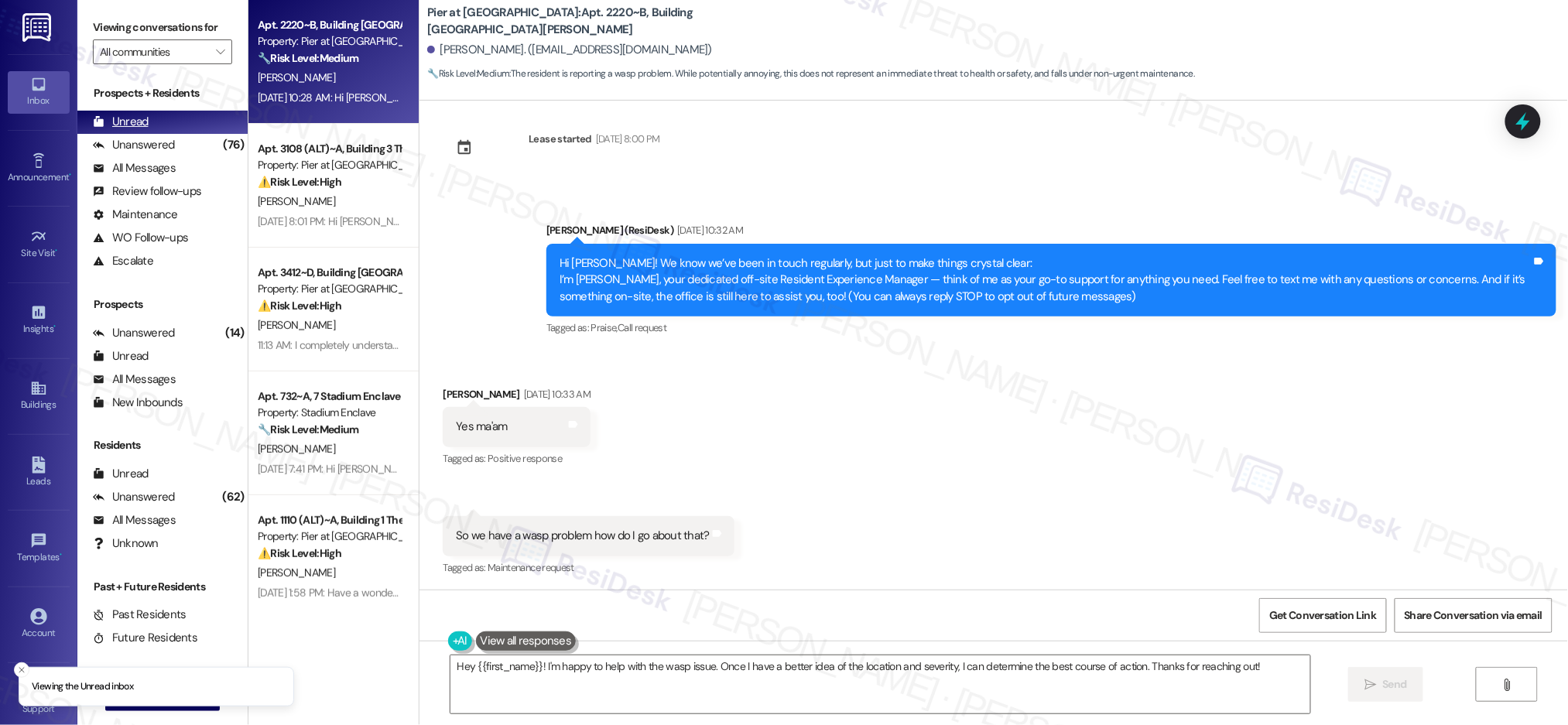
scroll to position [3, 0]
click at [142, 122] on div "Unread" at bounding box center [120, 121] width 56 height 17
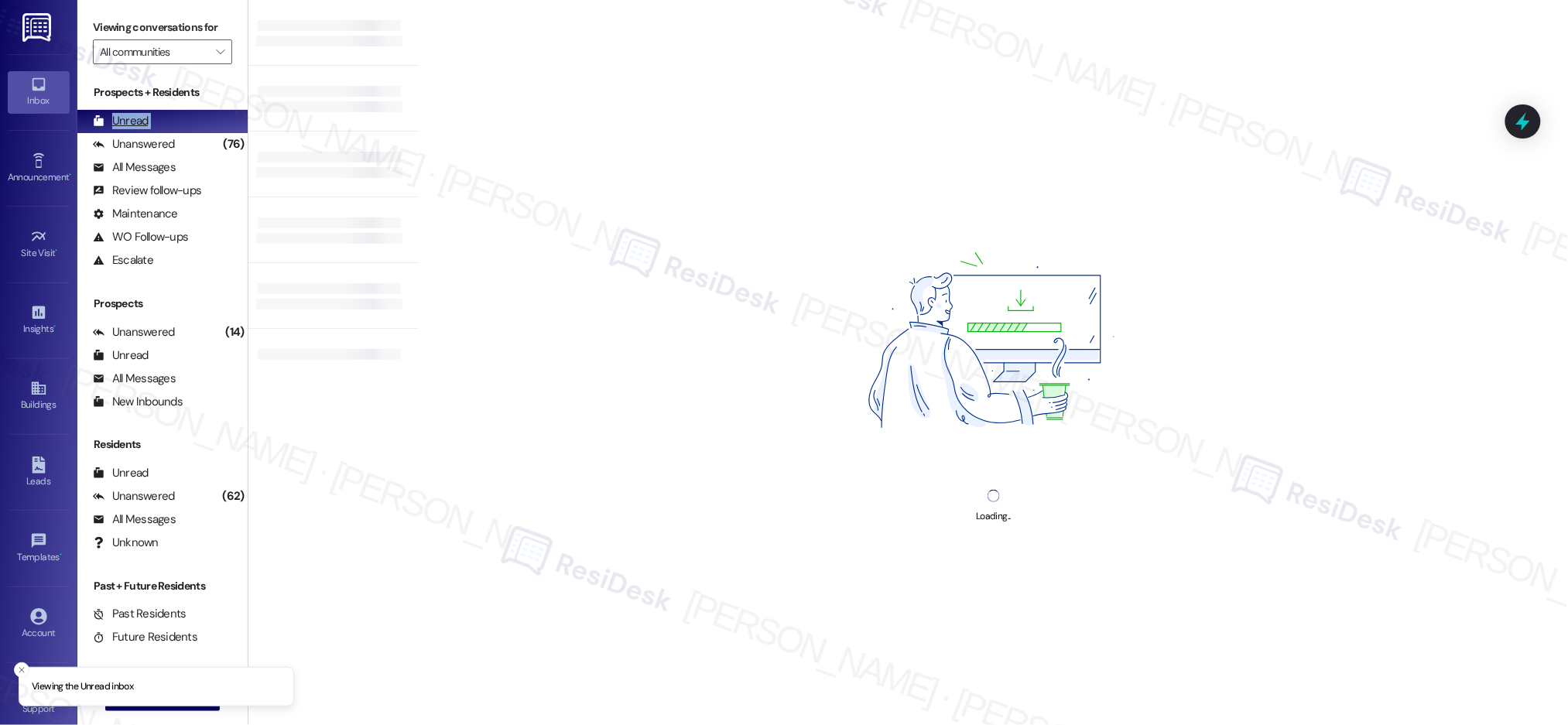
click at [142, 122] on div "Unread" at bounding box center [120, 121] width 56 height 17
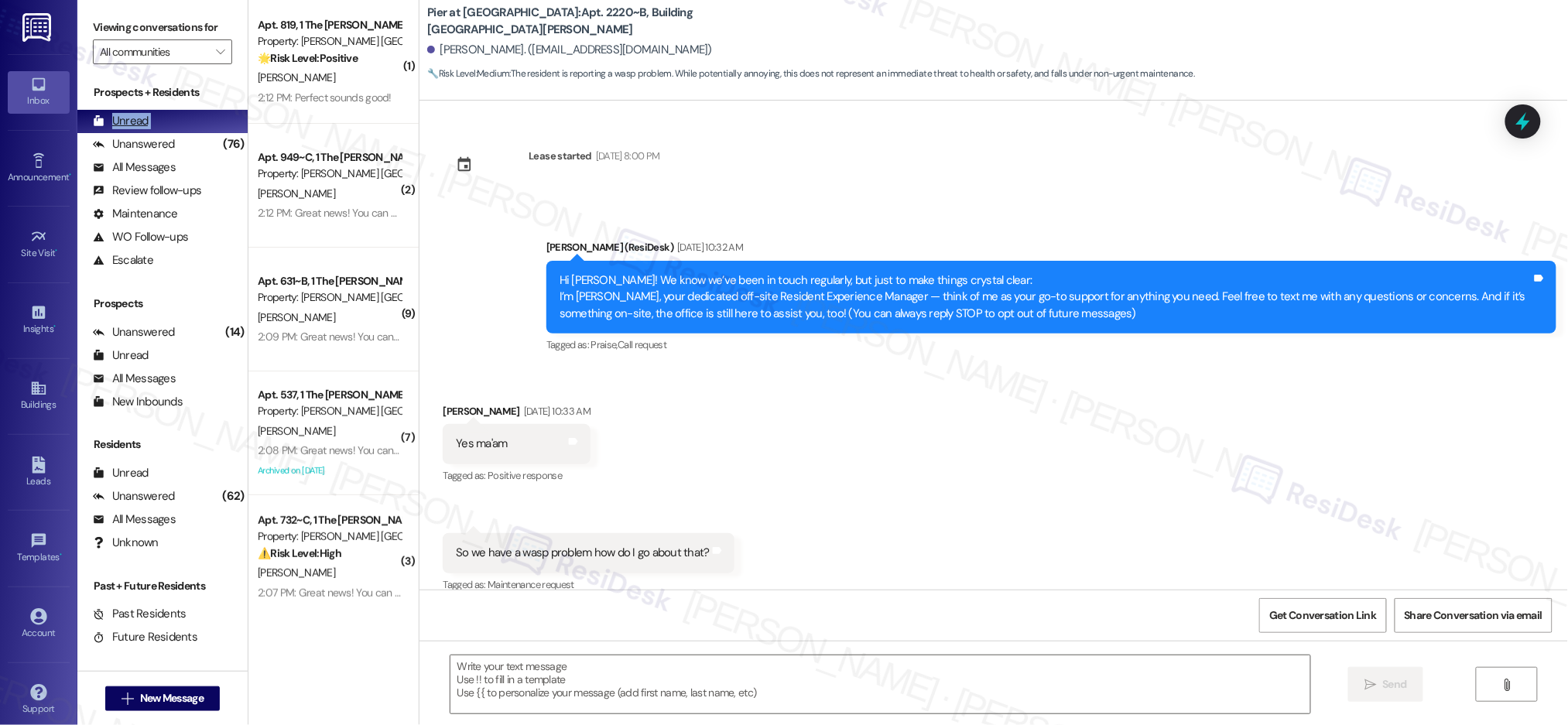
scroll to position [17, 0]
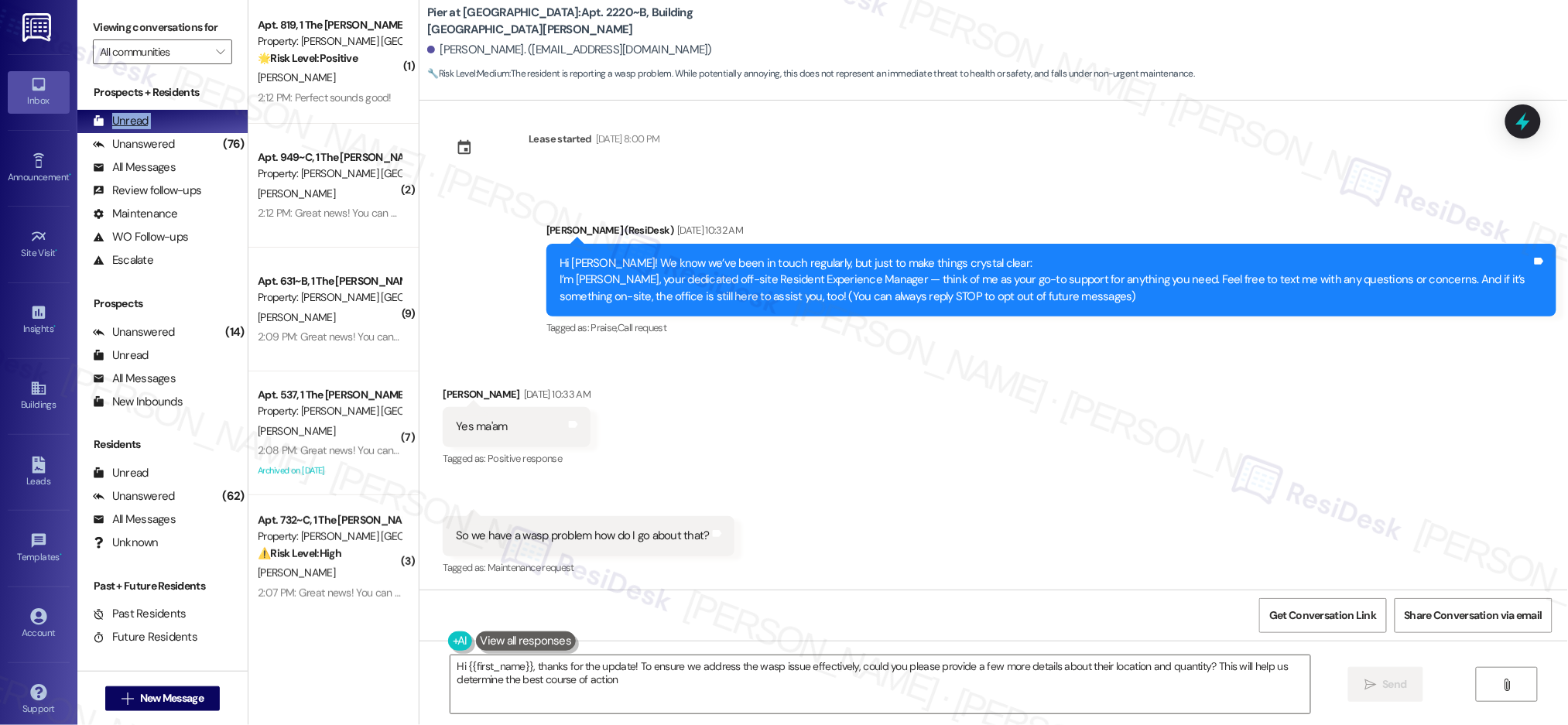
type textarea "Hi {{first_name}}, thanks for the update! To ensure we address the wasp issue e…"
click at [1129, 496] on div "Received via SMS Omari Mcgowan Aug 28, 2025 at 10:33 AM Yes ma'am Tags and note…" at bounding box center [993, 472] width 1149 height 240
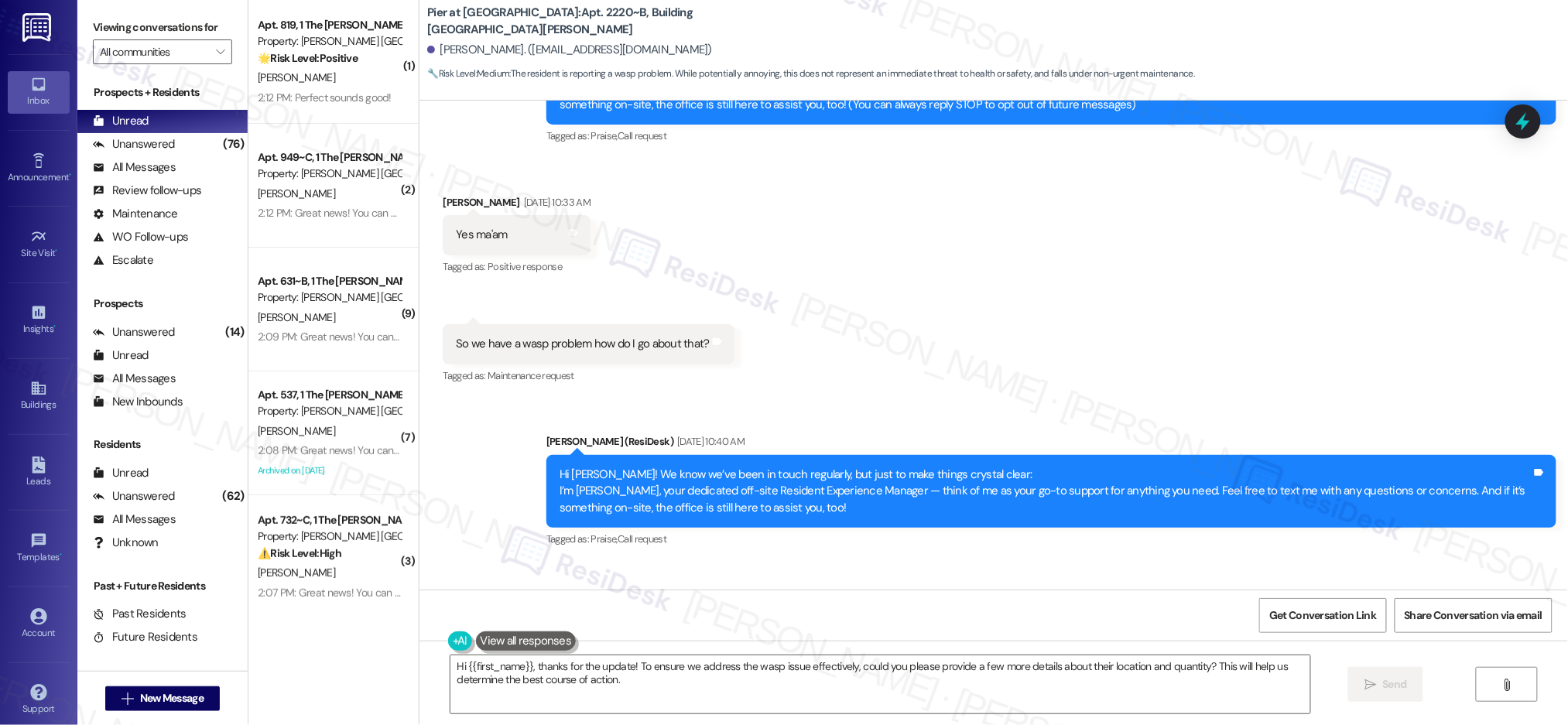
scroll to position [537, 0]
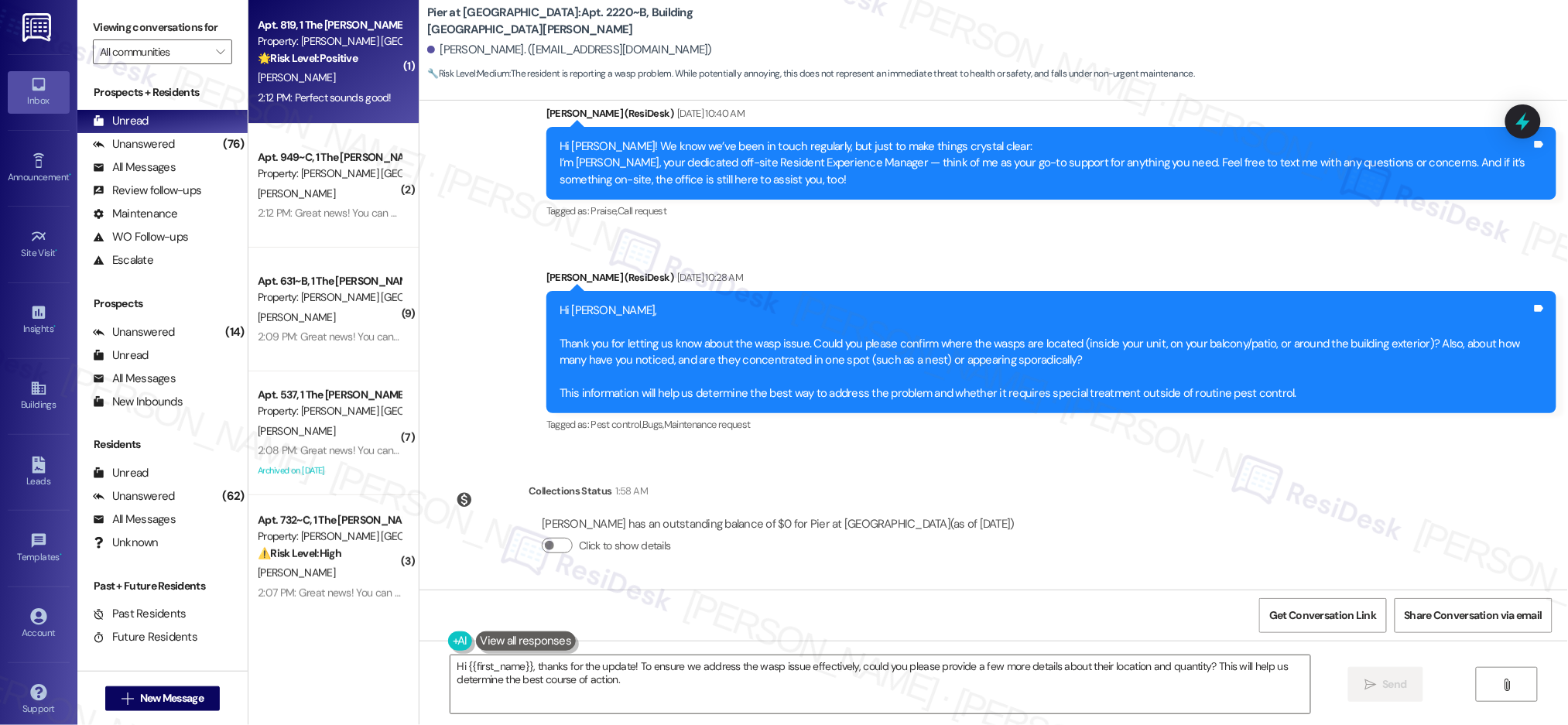
click at [284, 91] on div "2:12 PM: Perfect sounds good! 2:12 PM: Perfect sounds good!" at bounding box center [324, 97] width 134 height 14
click at [284, 92] on div "2:12 PM: Perfect sounds good! 2:12 PM: Perfect sounds good!" at bounding box center [324, 97] width 134 height 14
type textarea "Fetching suggested responses. Please feel free to read through the conversation…"
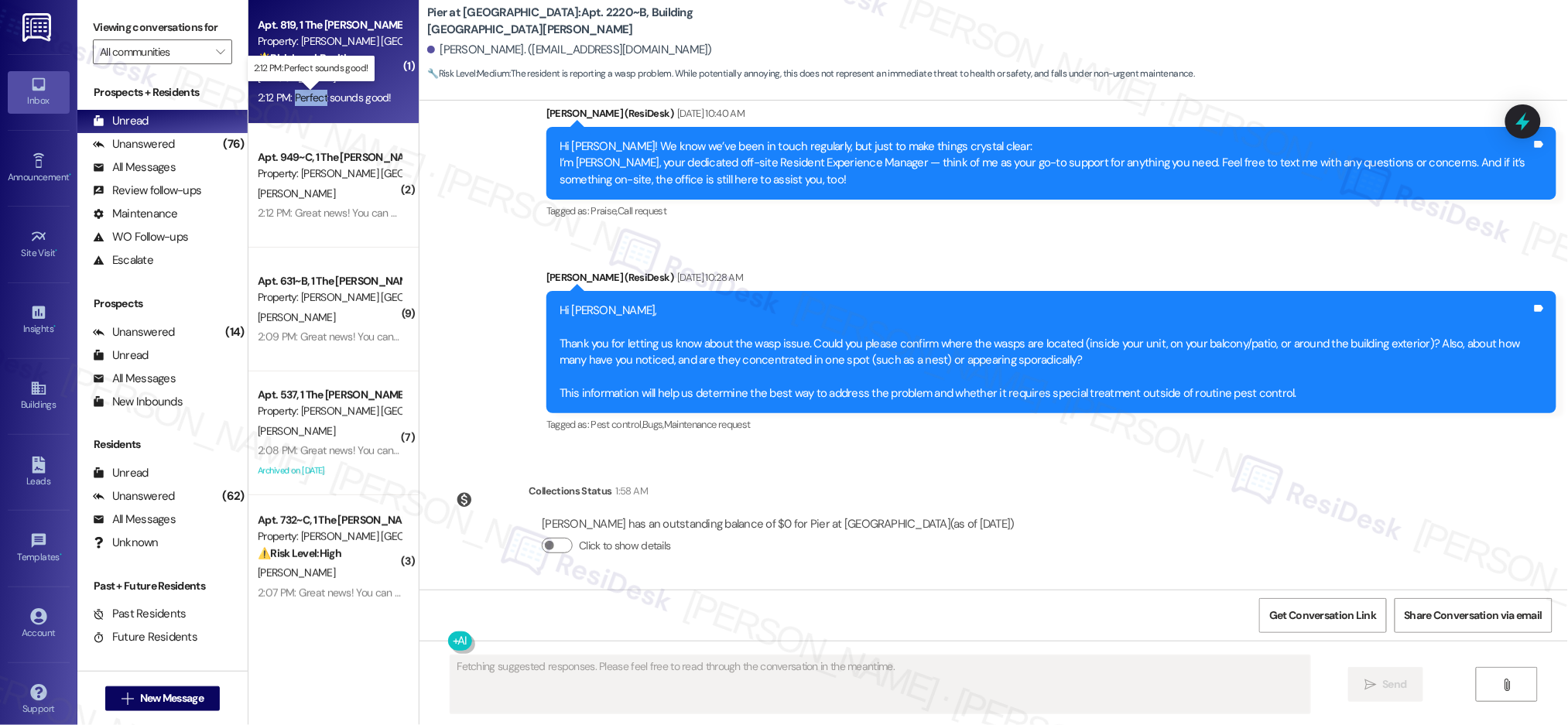
drag, startPoint x: 284, startPoint y: 92, endPoint x: 270, endPoint y: 114, distance: 26.1
click at [284, 91] on div "2:12 PM: Perfect sounds good! 2:12 PM: Perfect sounds good!" at bounding box center [324, 97] width 134 height 14
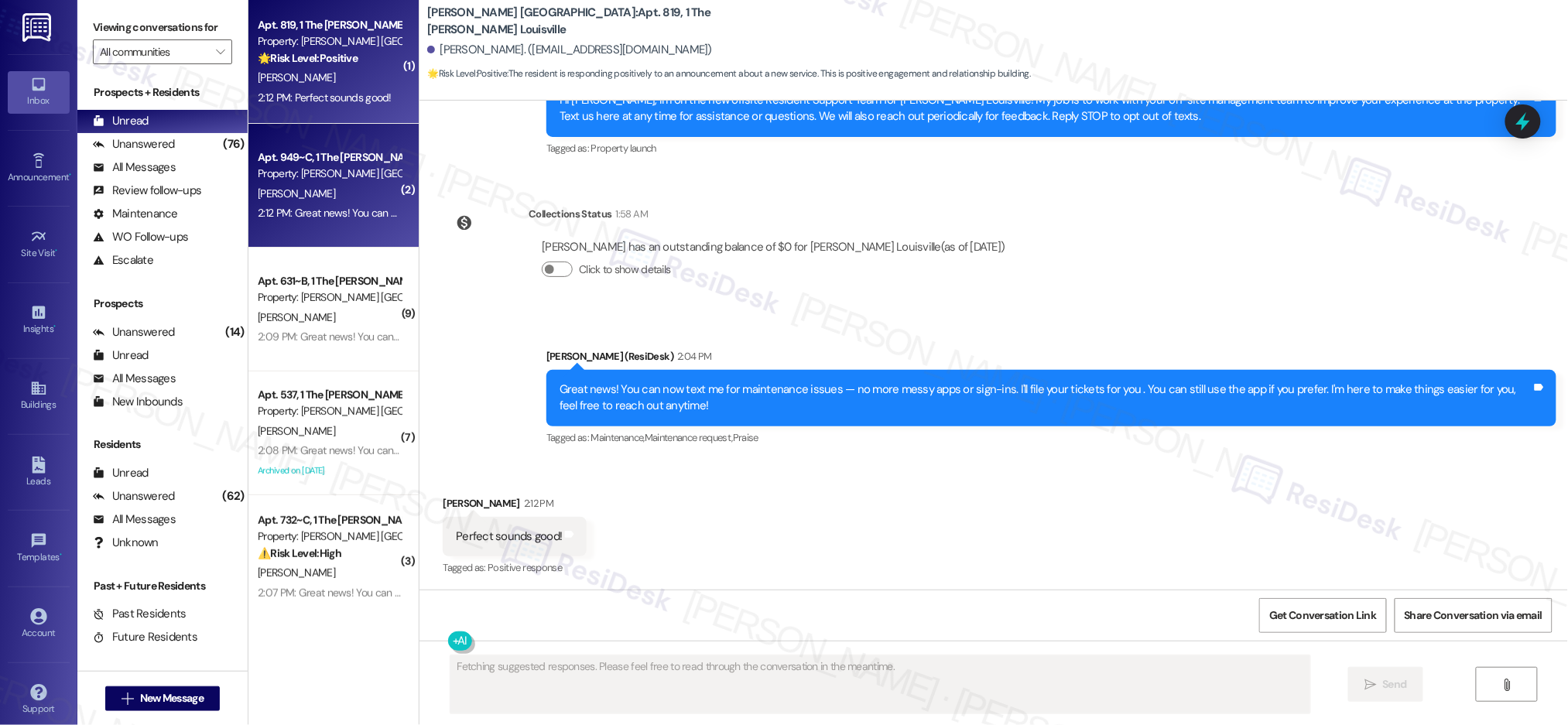
click at [334, 170] on div "Property: [PERSON_NAME] [GEOGRAPHIC_DATA]" at bounding box center [328, 173] width 143 height 17
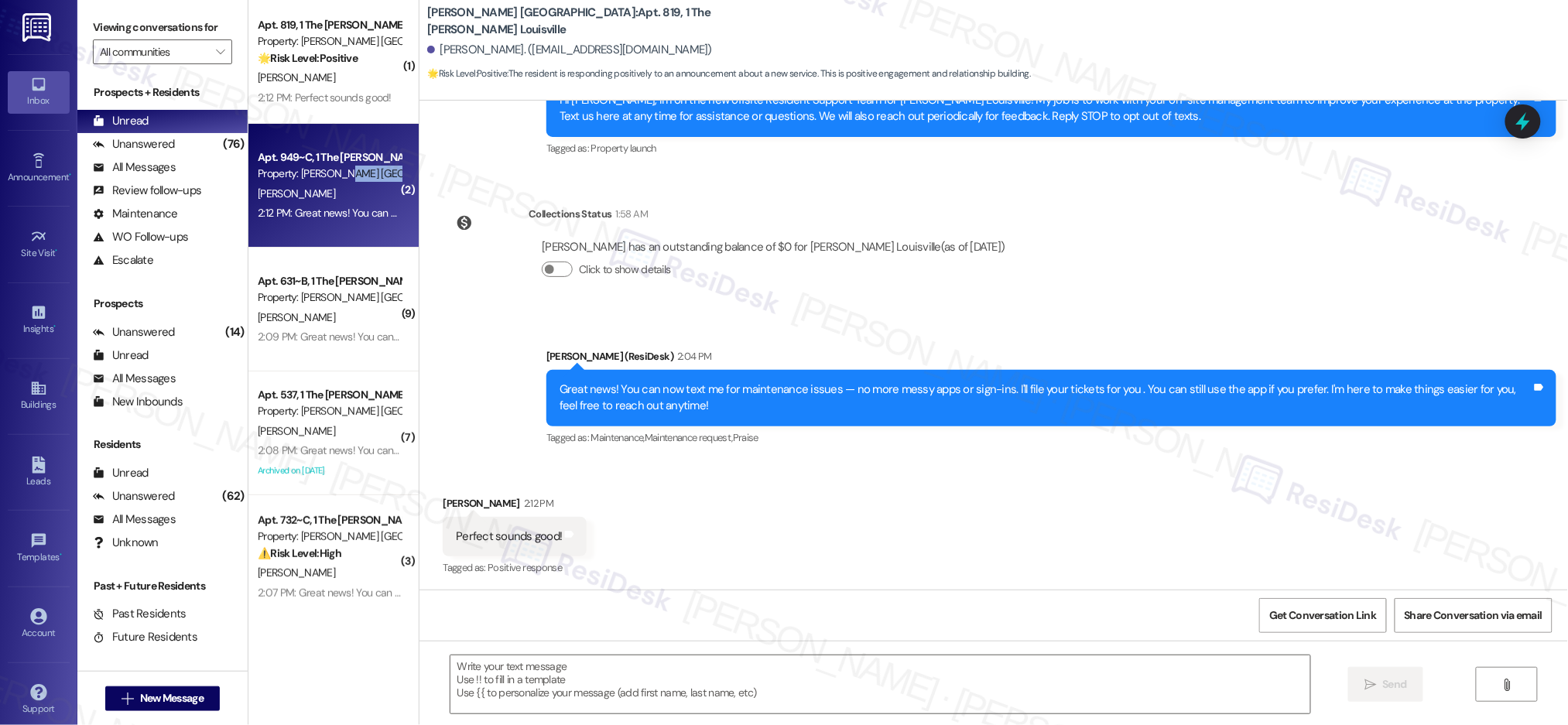
click at [334, 170] on div "Property: [PERSON_NAME] [GEOGRAPHIC_DATA]" at bounding box center [328, 173] width 143 height 17
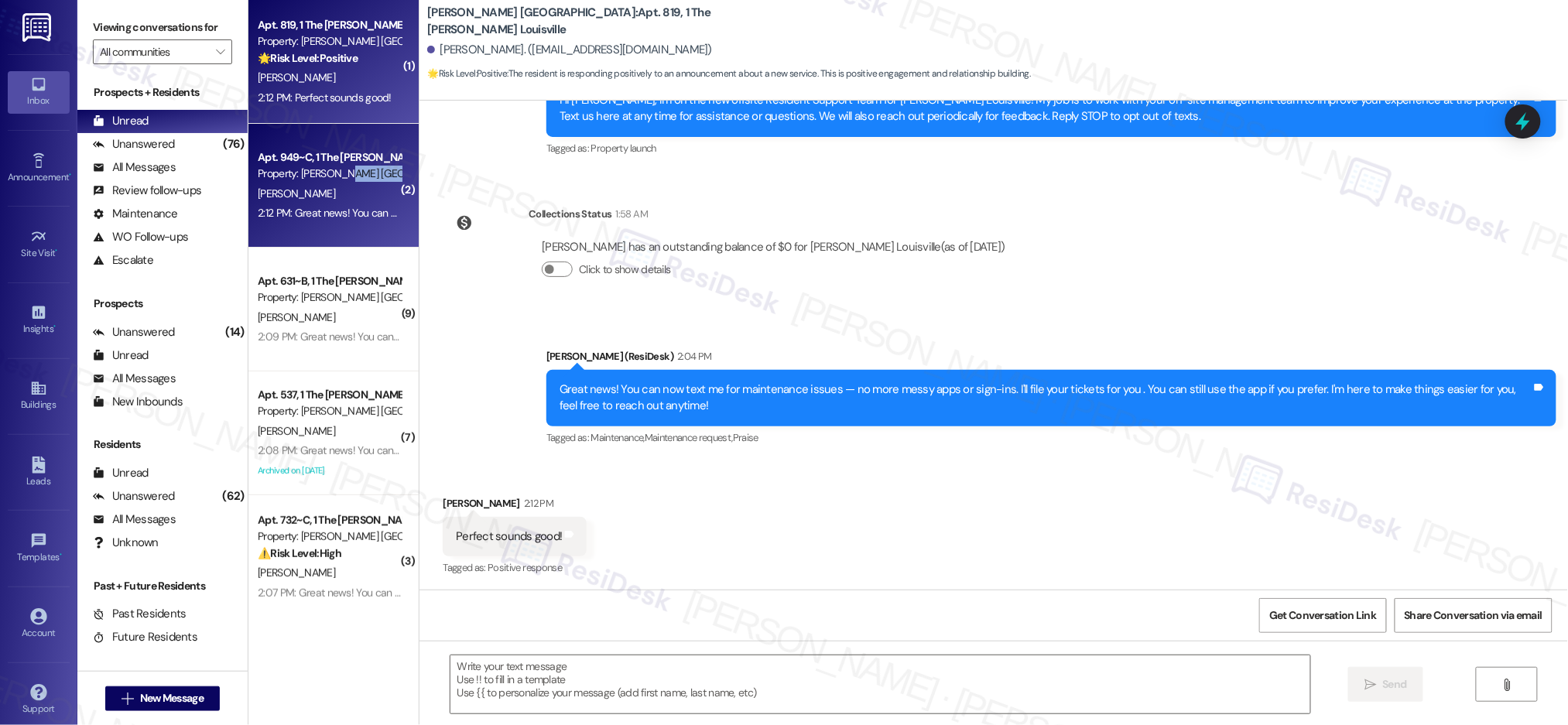
type textarea "Fetching suggested responses. Please feel free to read through the conversation…"
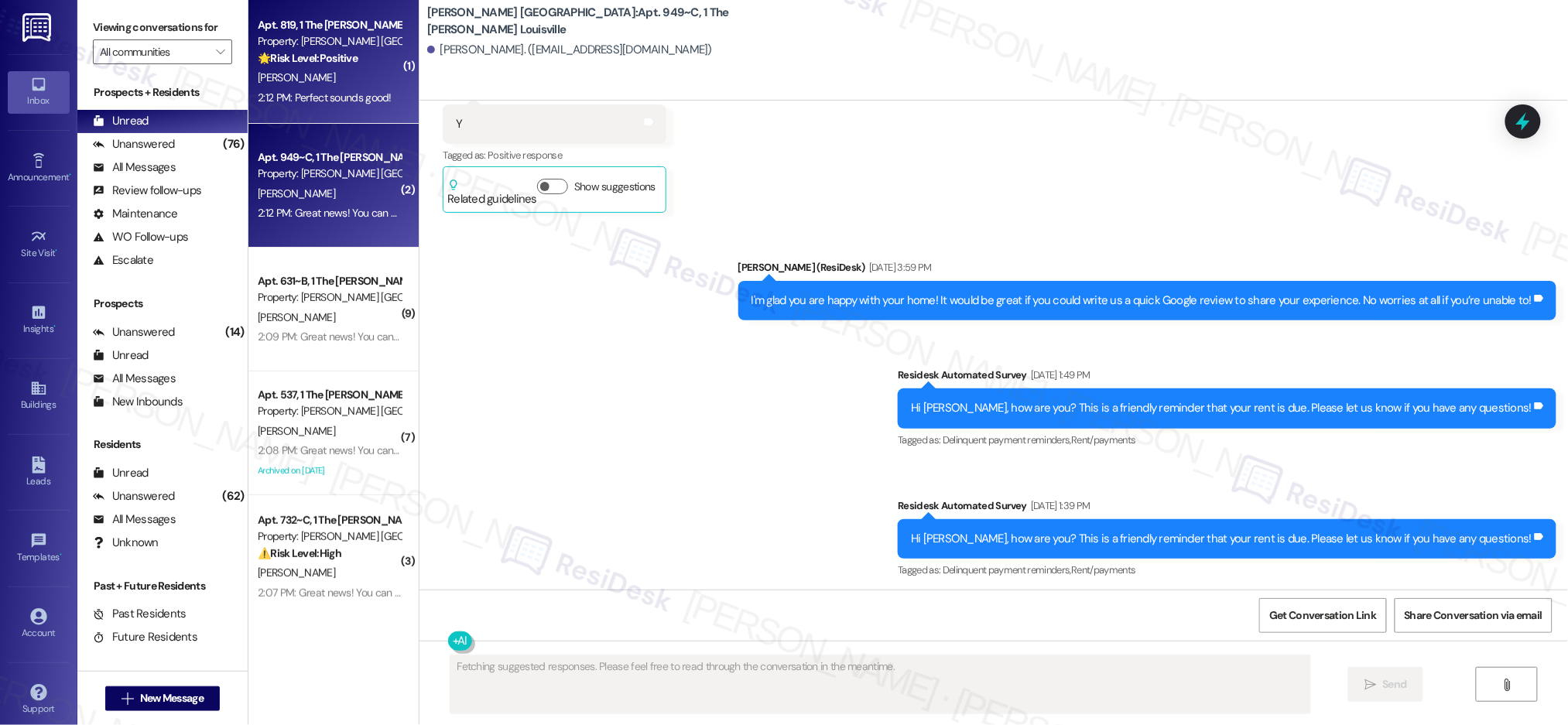
click at [307, 71] on div "T. Mcwilliams" at bounding box center [329, 78] width 146 height 19
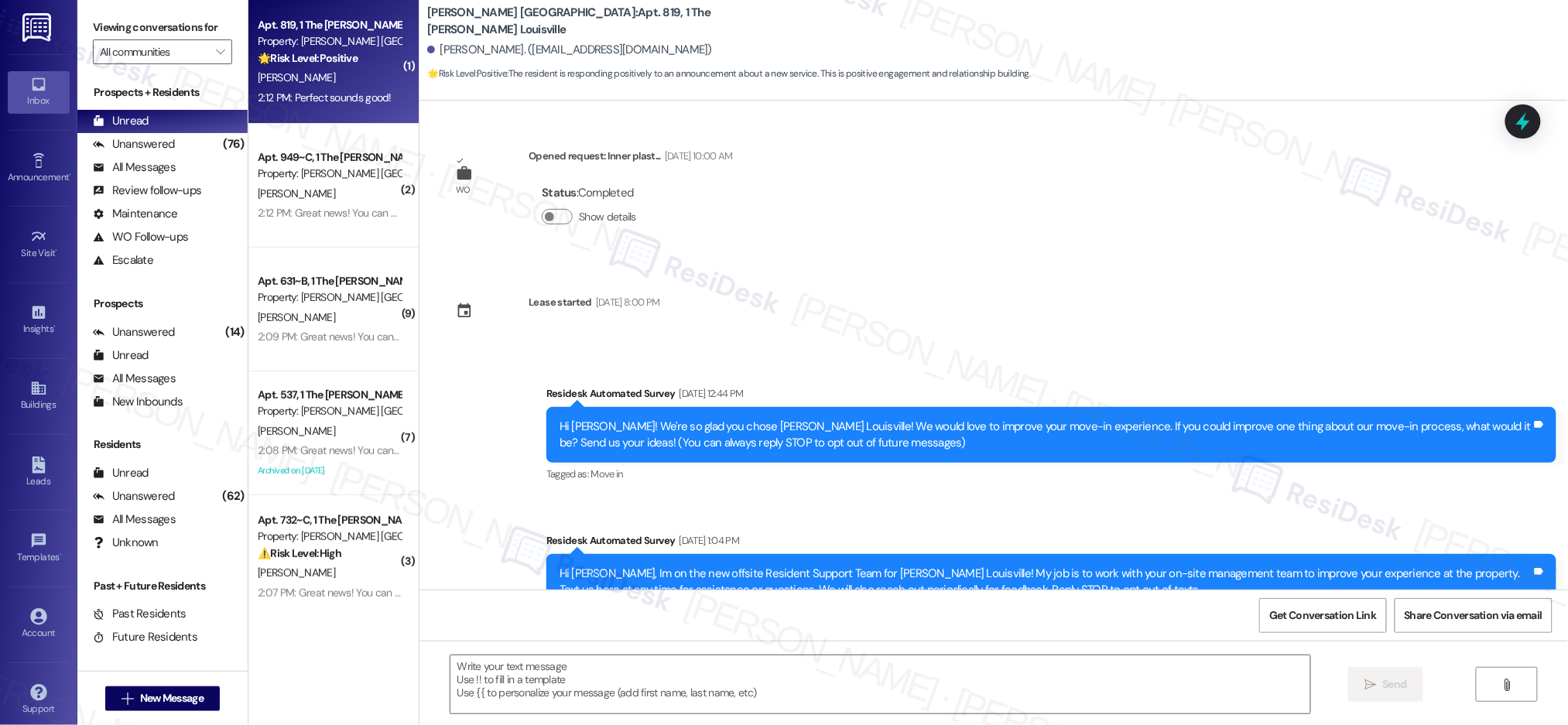
scroll to position [475, 0]
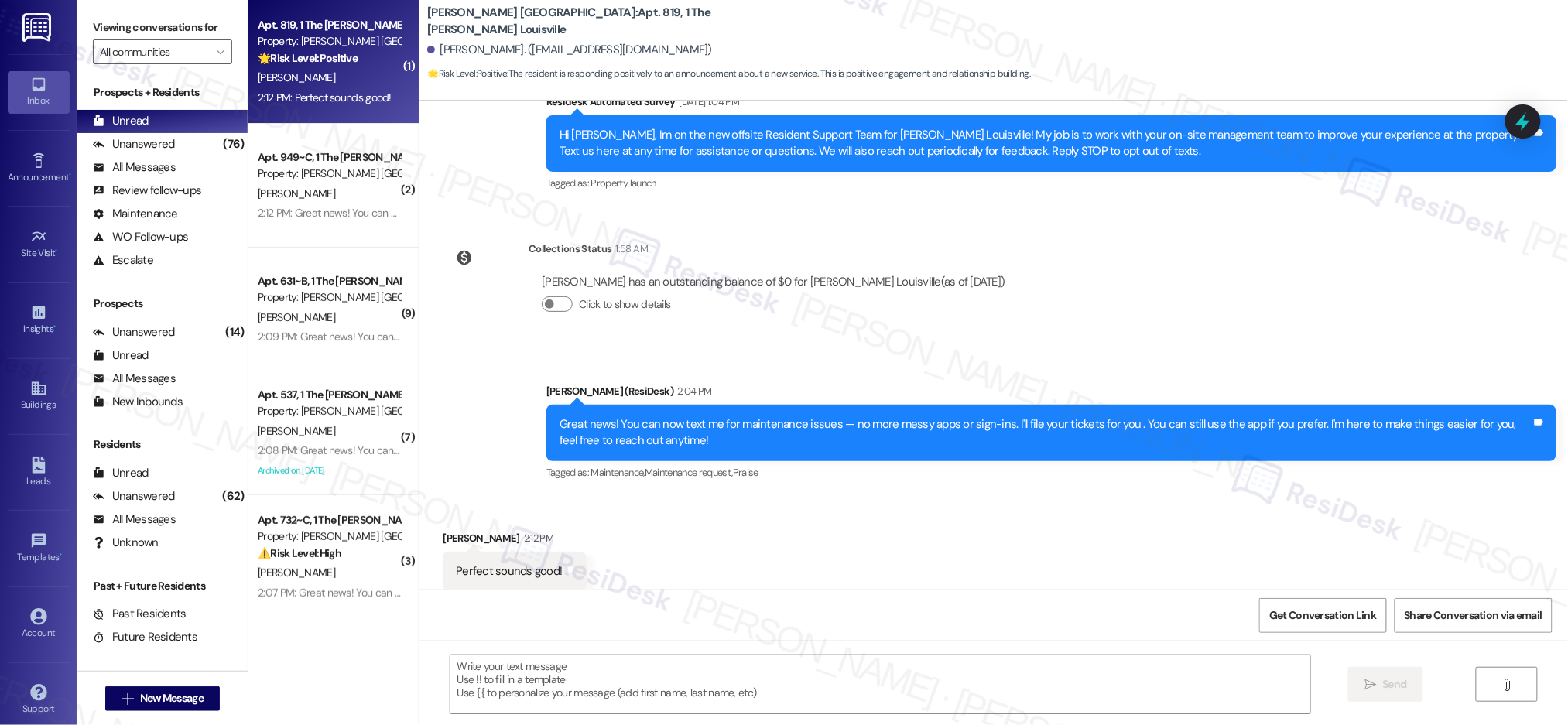
type textarea "Fetching suggested responses. Please feel free to read through the conversation…"
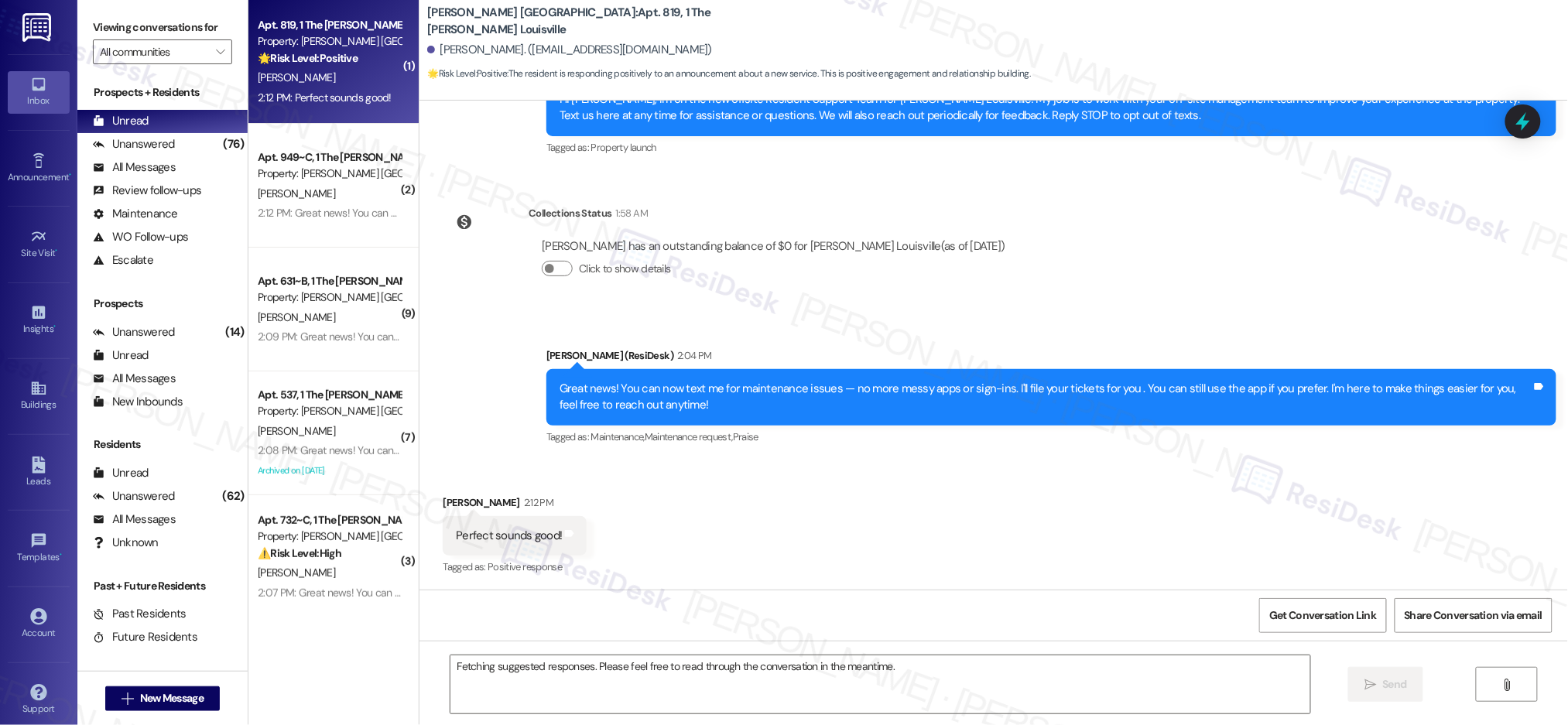
click at [308, 72] on div "T. Mcwilliams" at bounding box center [329, 78] width 146 height 19
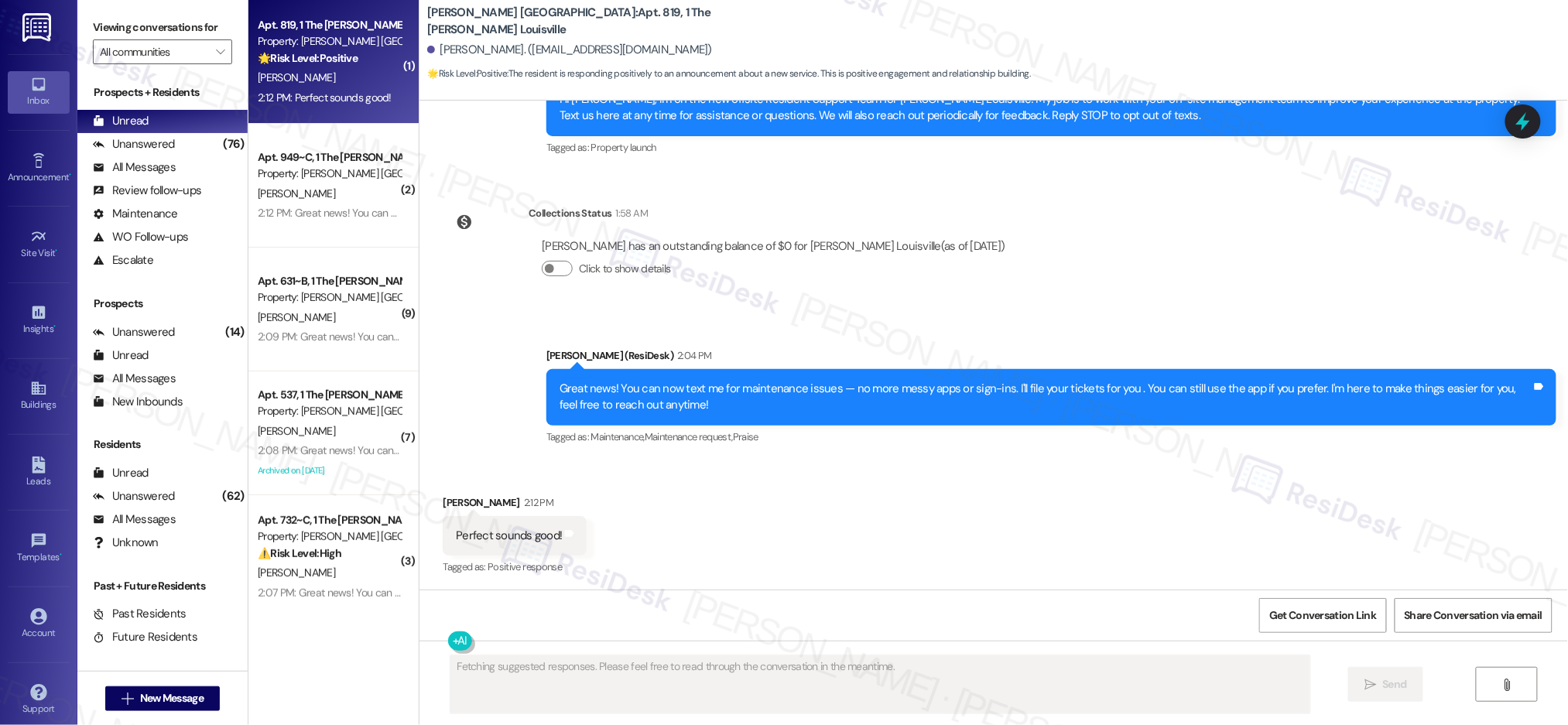
click at [307, 71] on div "T. Mcwilliams" at bounding box center [329, 78] width 146 height 19
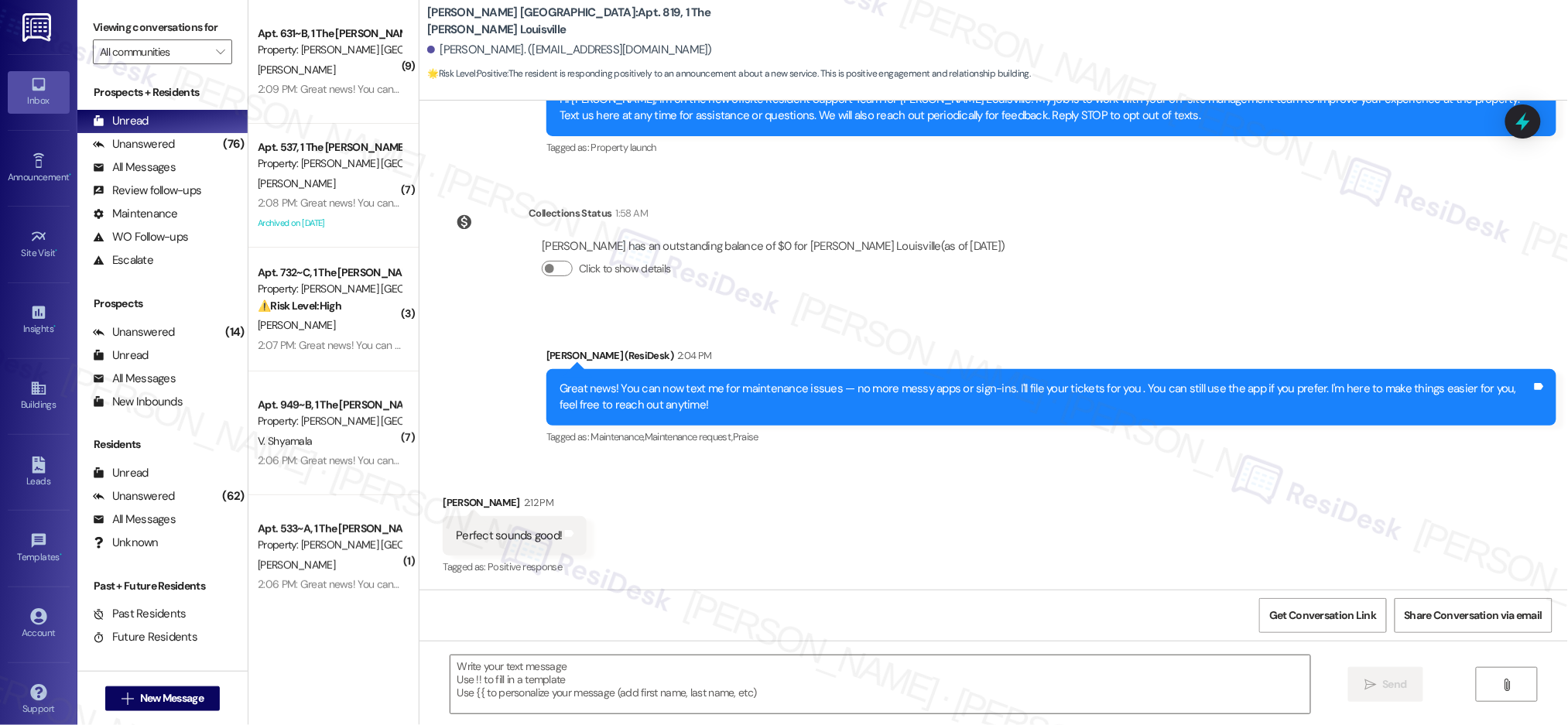
click at [853, 492] on div "Received via SMS Terrence Mcwilliams 2:12 PM Perfect sounds good! Tags and note…" at bounding box center [993, 525] width 1149 height 131
click at [852, 484] on div "Received via SMS Terrence Mcwilliams 2:12 PM Perfect sounds good! Tags and note…" at bounding box center [993, 525] width 1149 height 131
click at [761, 466] on div "Received via SMS Terrence Mcwilliams 2:12 PM Perfect sounds good! Tags and note…" at bounding box center [993, 525] width 1149 height 131
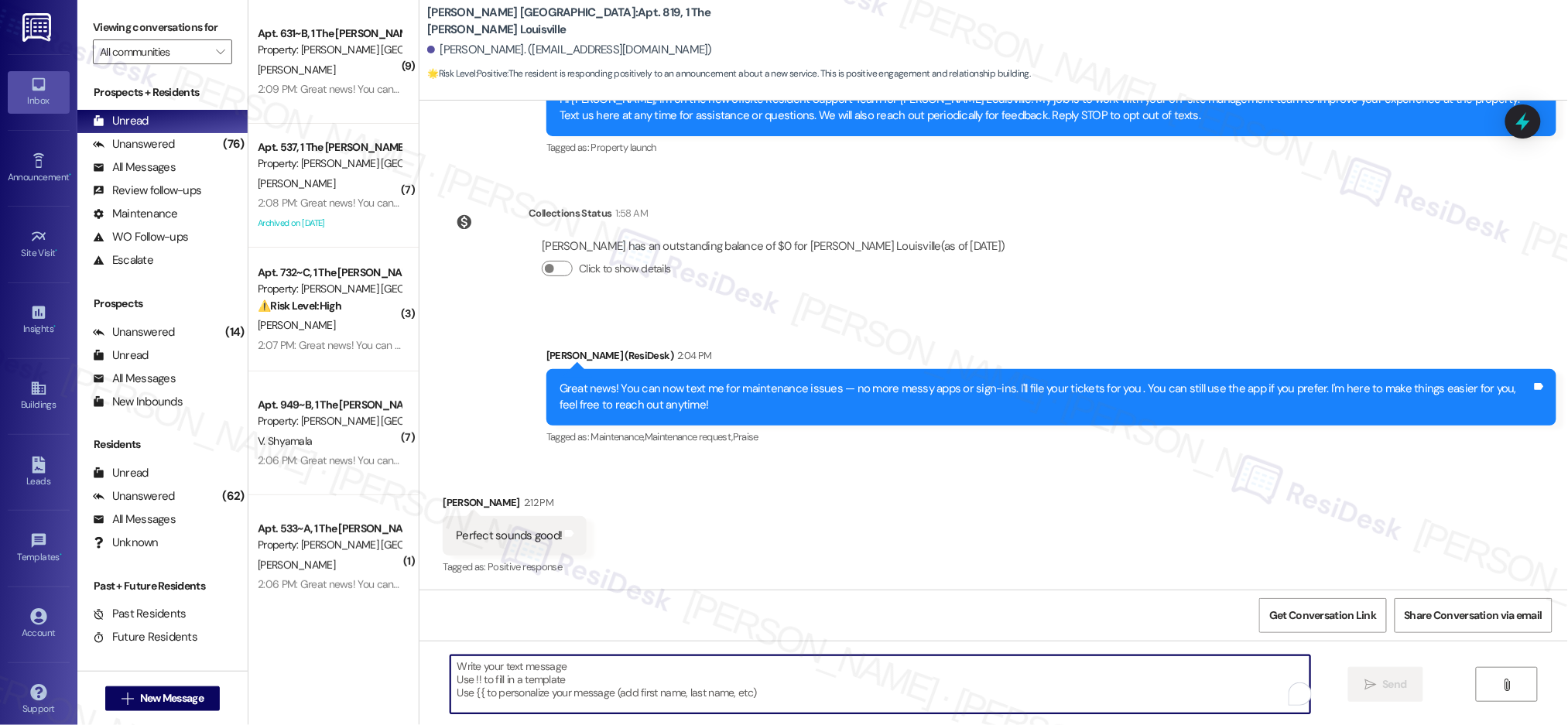
click at [771, 690] on textarea "To enrich screen reader interactions, please activate Accessibility in Grammarl…" at bounding box center [880, 685] width 860 height 58
click at [770, 688] on textarea "To enrich screen reader interactions, please activate Accessibility in Grammarl…" at bounding box center [880, 685] width 860 height 58
click at [769, 688] on textarea "To enrich screen reader interactions, please activate Accessibility in Grammarl…" at bounding box center [880, 685] width 860 height 58
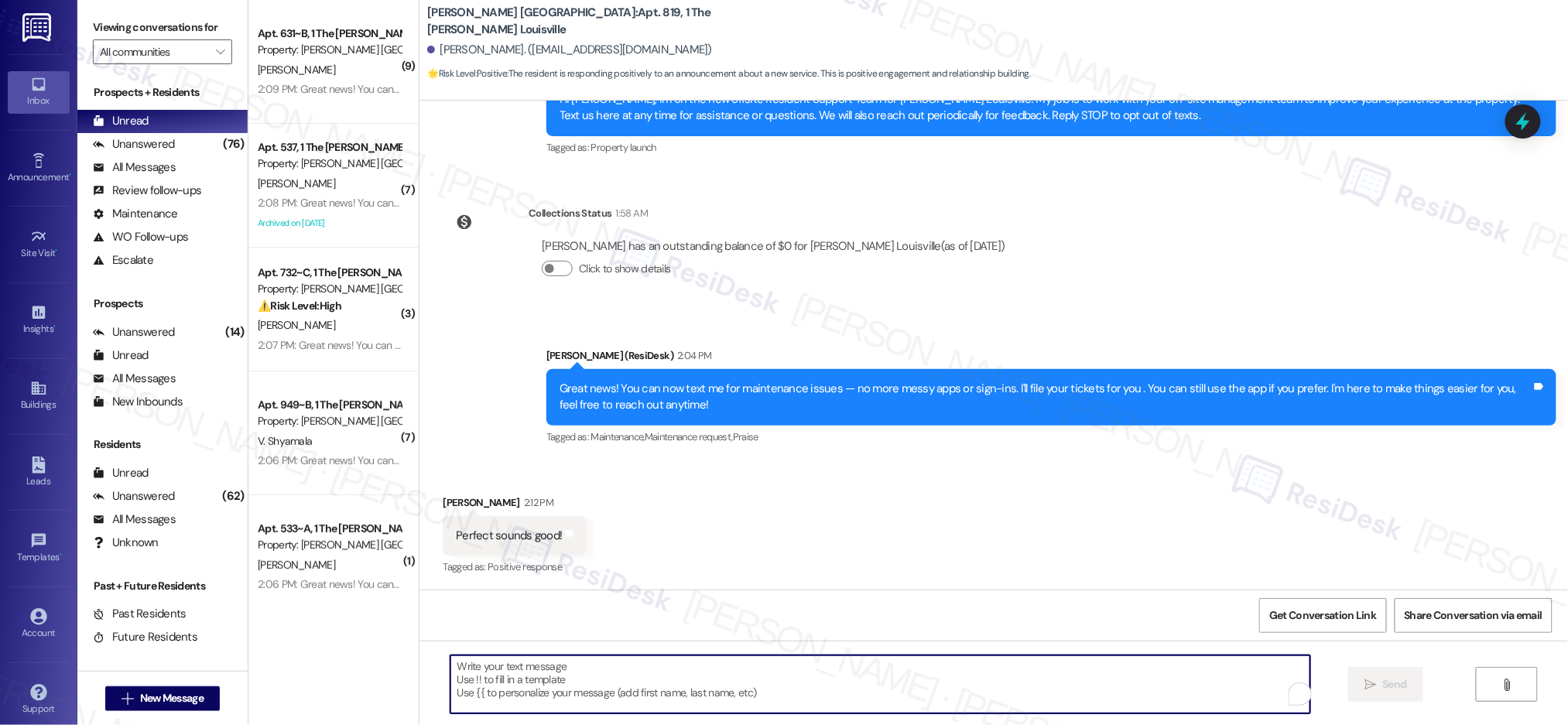
click at [769, 688] on textarea "To enrich screen reader interactions, please activate Accessibility in Grammarl…" at bounding box center [880, 685] width 860 height 58
click at [769, 687] on textarea "To enrich screen reader interactions, please activate Accessibility in Grammarl…" at bounding box center [880, 685] width 860 height 58
click at [769, 687] on textarea "To enrich screen reader interactions, please activate Accessibility in Grammarl…" at bounding box center [875, 685] width 860 height 58
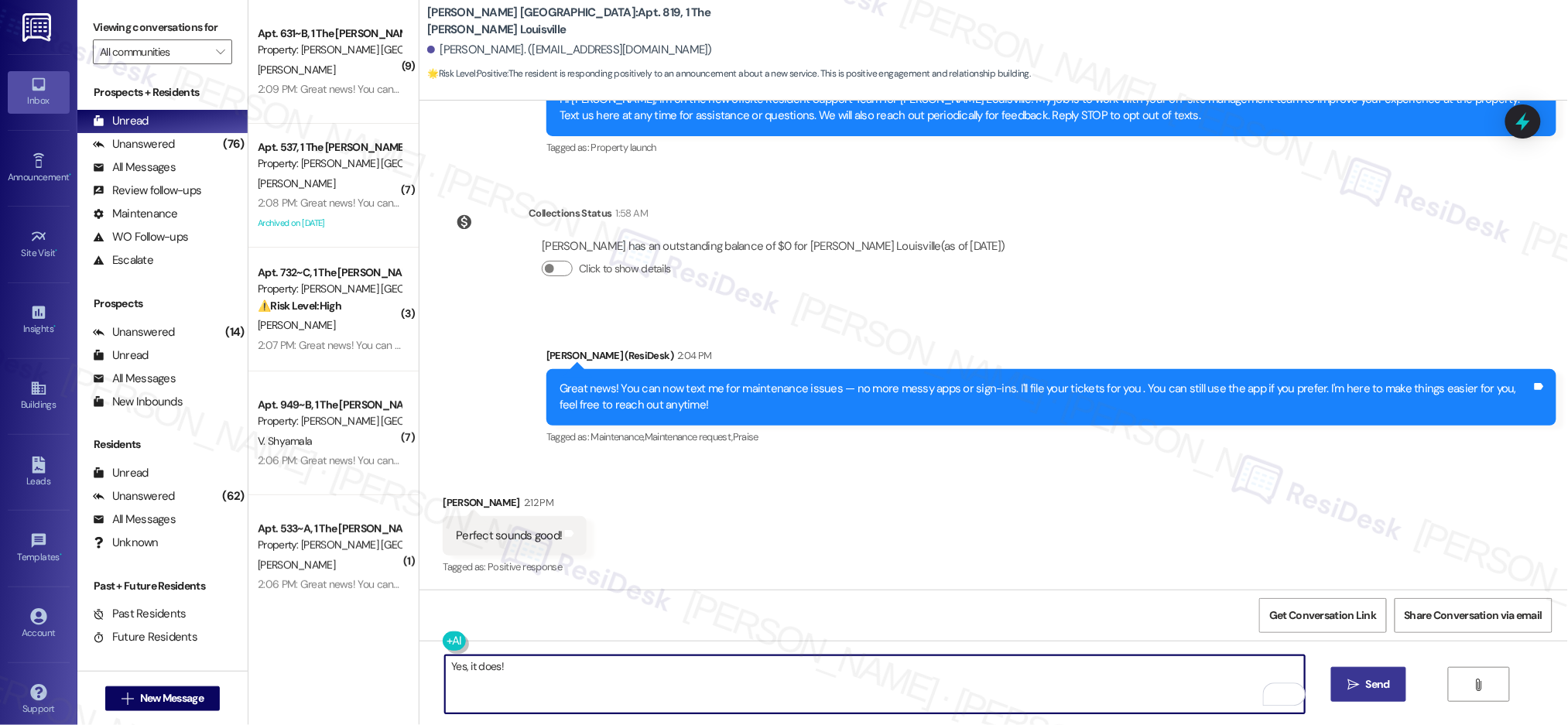
type textarea "Yes, it does!"
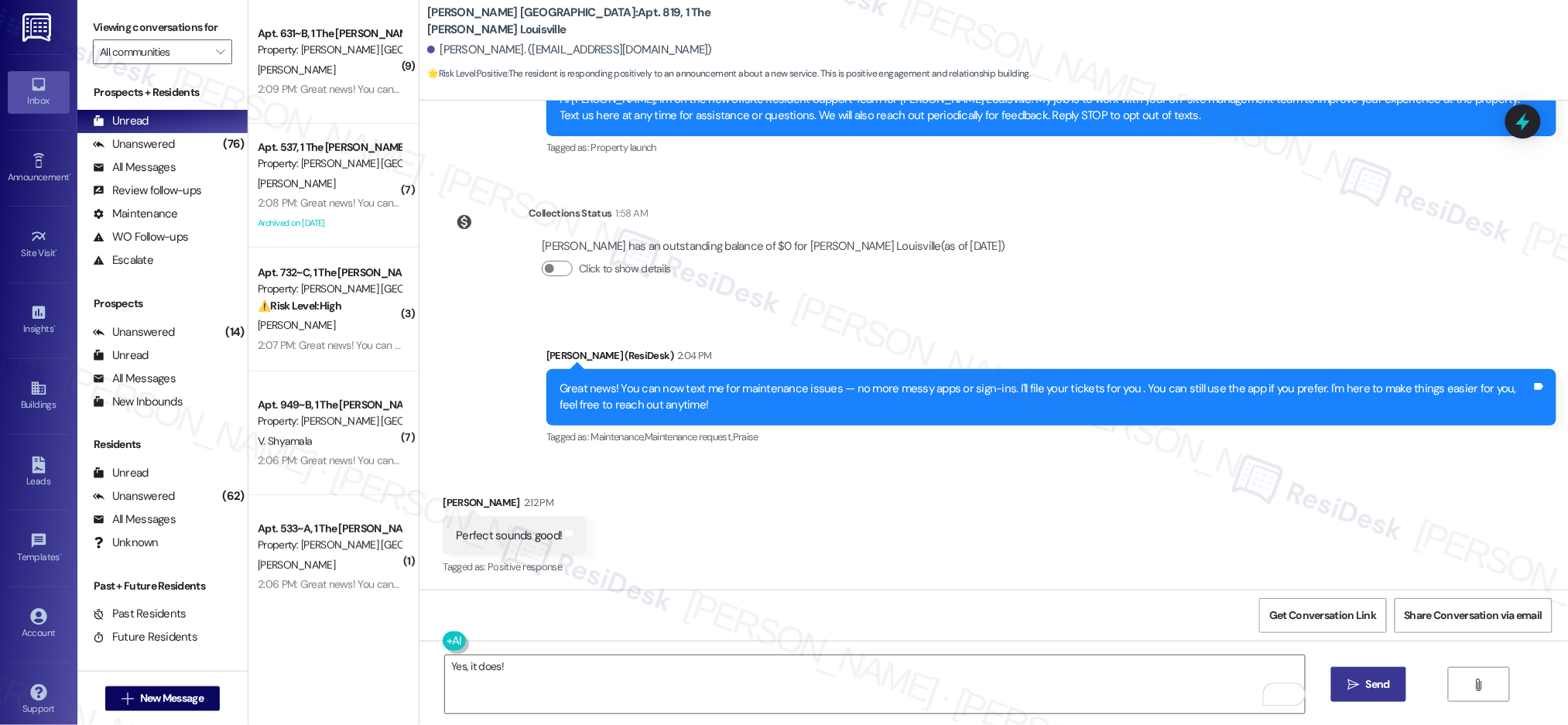
click at [1356, 682] on icon "" at bounding box center [1354, 685] width 12 height 13
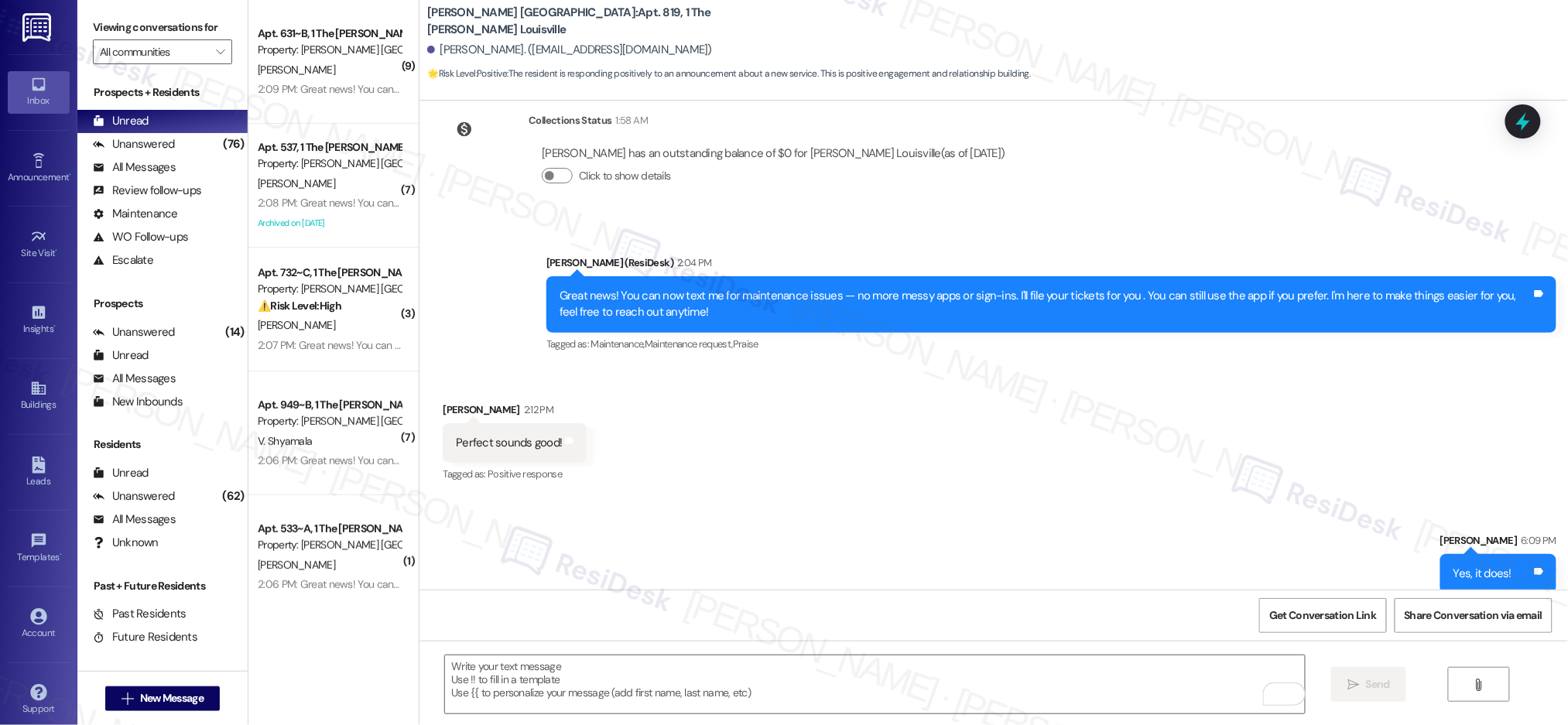
scroll to position [582, 0]
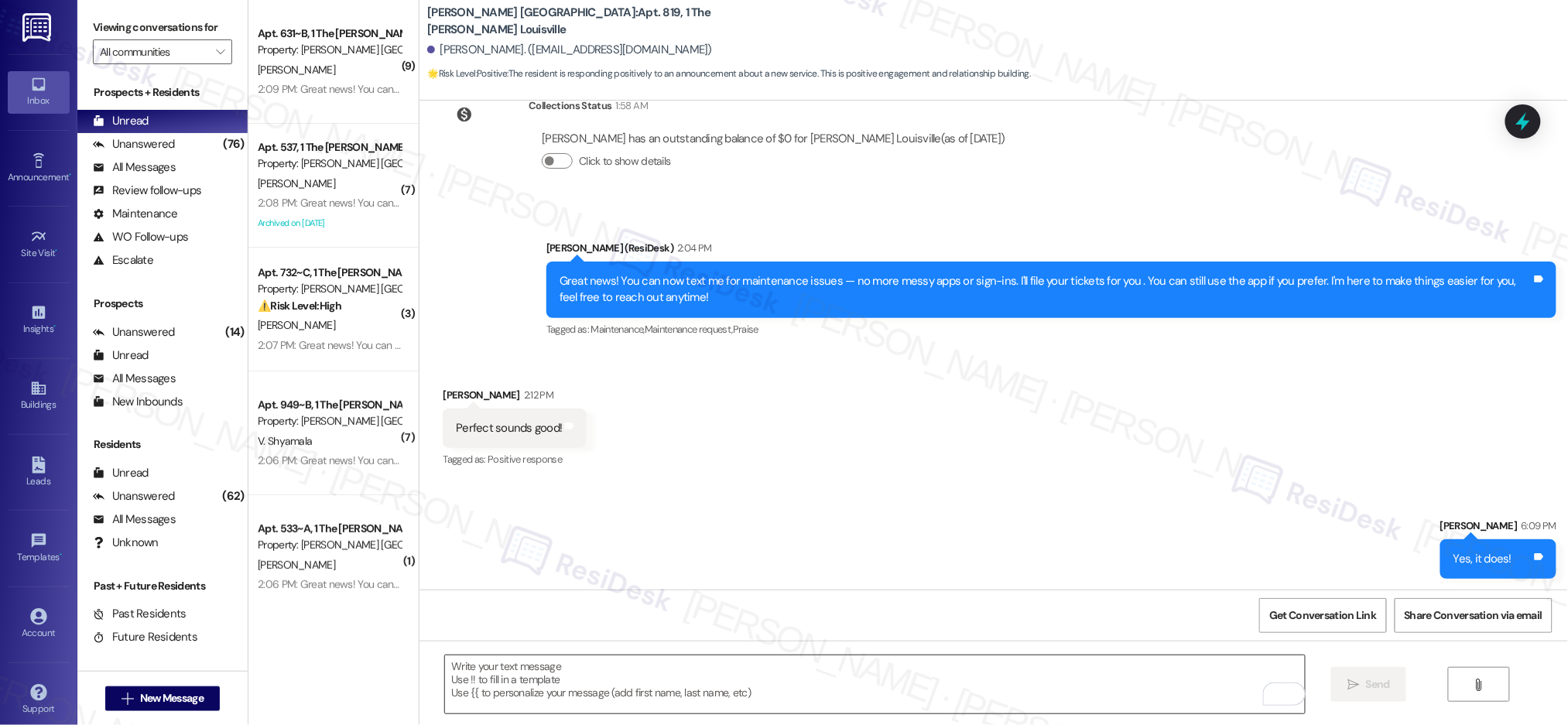
click at [791, 676] on textarea "To enrich screen reader interactions, please activate Accessibility in Grammarl…" at bounding box center [875, 685] width 860 height 58
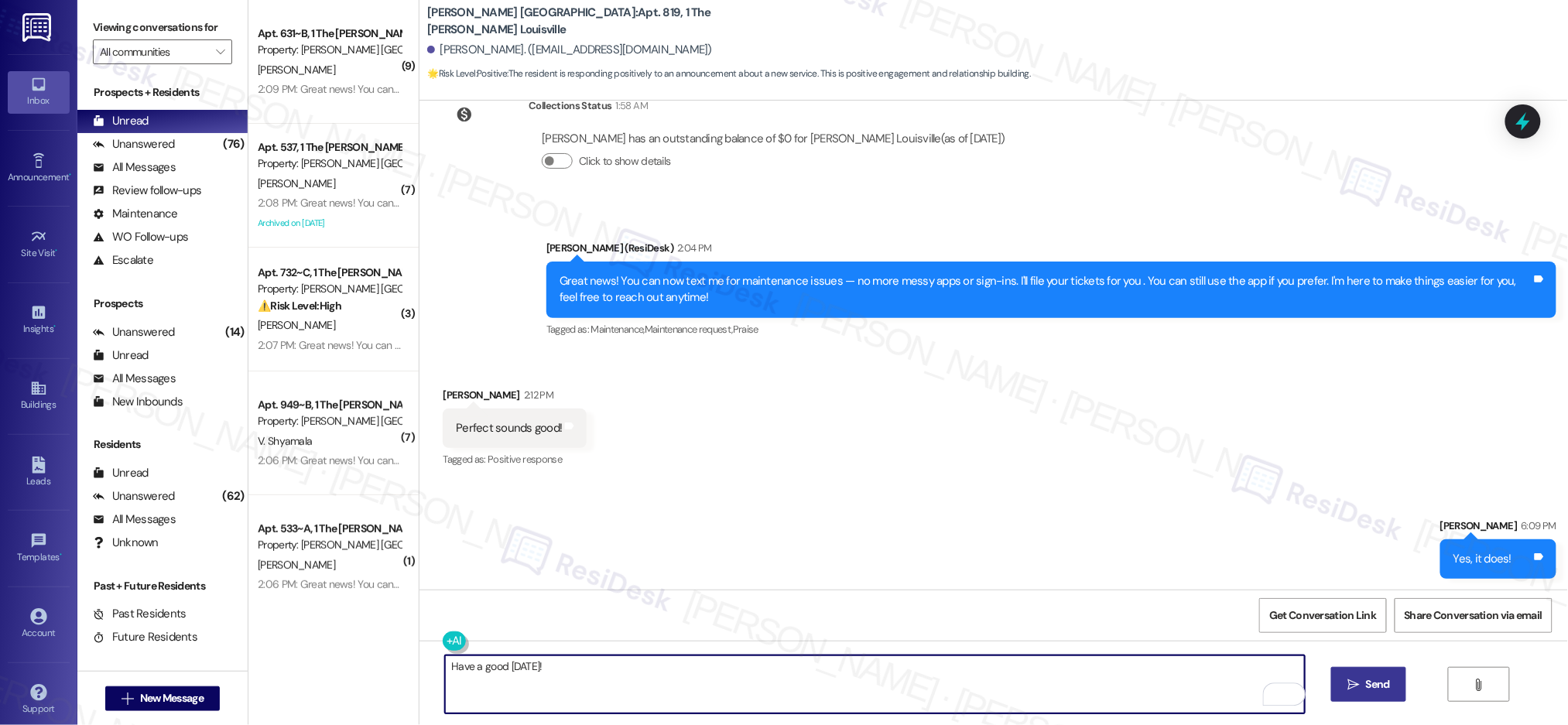
type textarea "Have a good Labor Day!"
click at [1394, 687] on button " Send" at bounding box center [1368, 685] width 75 height 35
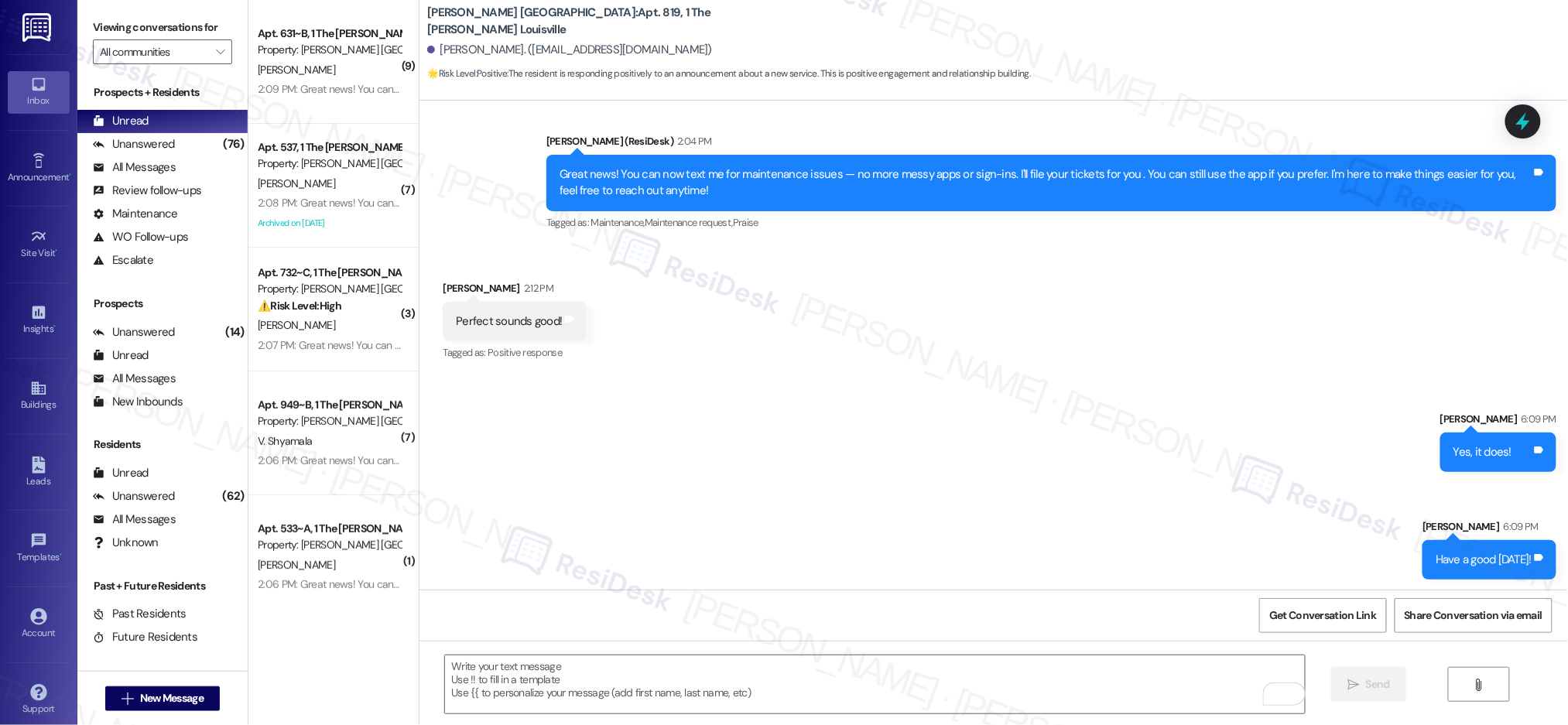
scroll to position [690, 0]
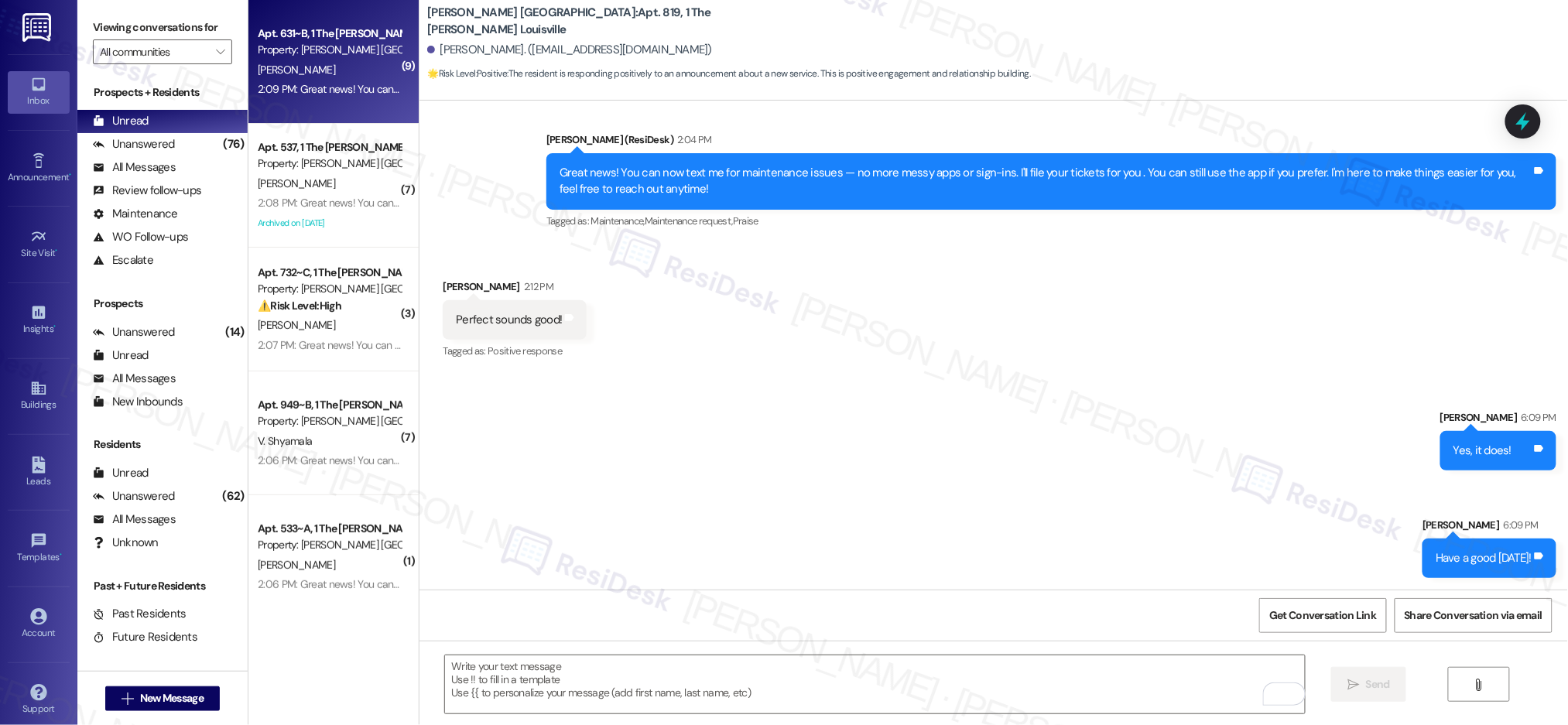
click at [314, 92] on div "2:09 PM: Great news! You can now text me for maintenance issues — no more messy…" at bounding box center [784, 89] width 1054 height 14
click at [317, 92] on div "2:09 PM: Great news! You can now text me for maintenance issues — no more messy…" at bounding box center [784, 89] width 1054 height 14
type textarea "Fetching suggested responses. Please feel free to read through the conversation…"
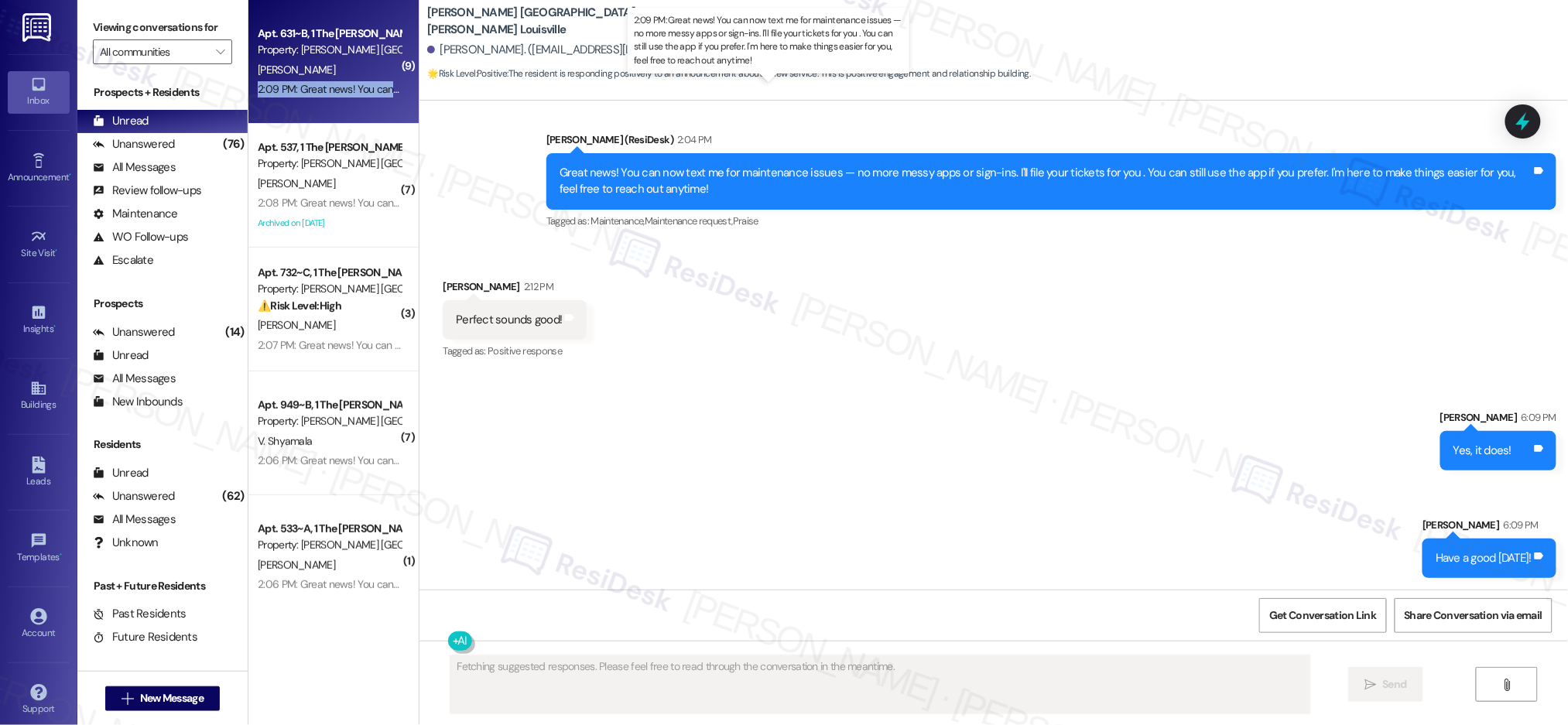
click at [317, 92] on div "2:09 PM: Great news! You can now text me for maintenance issues — no more messy…" at bounding box center [784, 89] width 1054 height 14
click at [318, 93] on div "2:09 PM: Great news! You can now text me for maintenance issues — no more messy…" at bounding box center [784, 89] width 1054 height 14
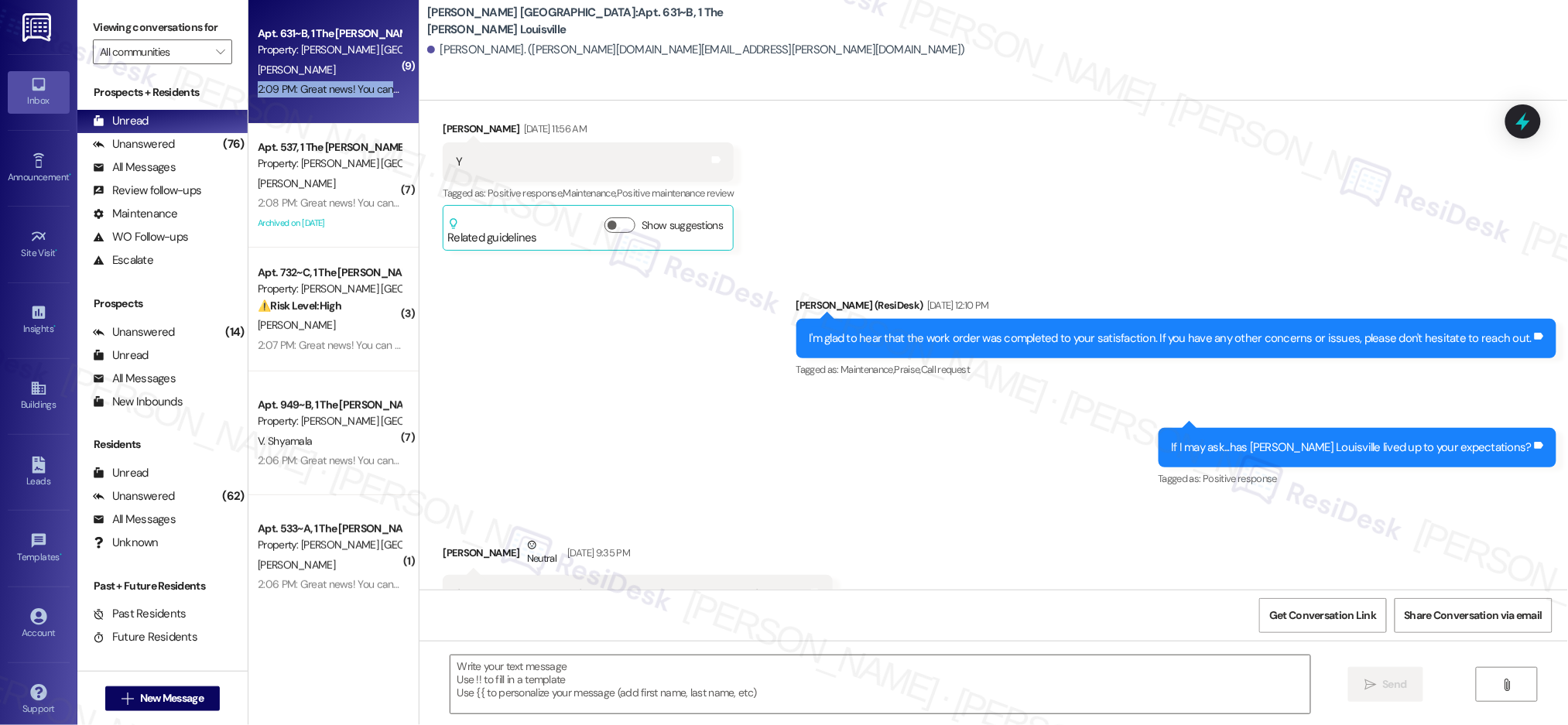
click at [318, 92] on div "2:09 PM: Great news! You can now text me for maintenance issues — no more messy…" at bounding box center [784, 89] width 1054 height 14
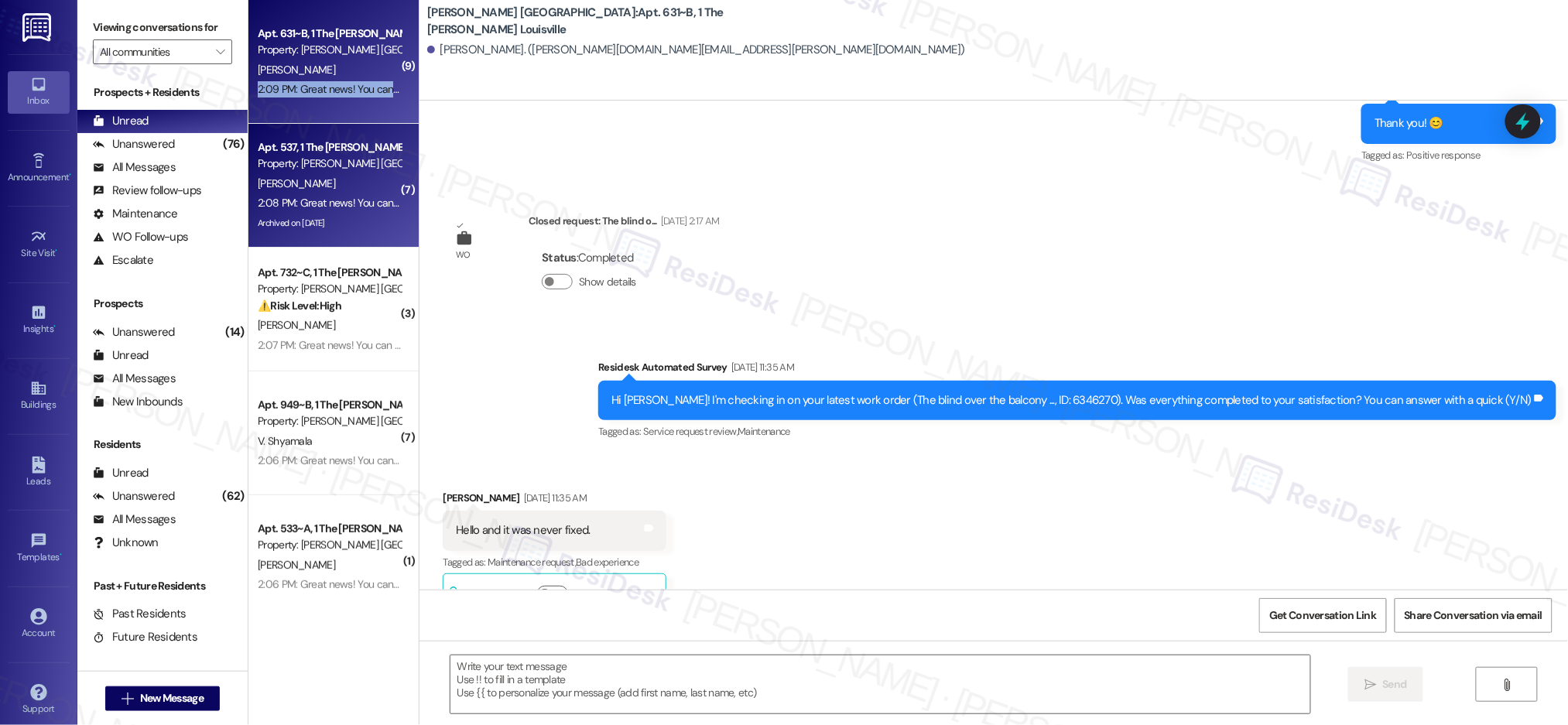
type textarea "Fetching suggested responses. Please feel free to read through the conversation…"
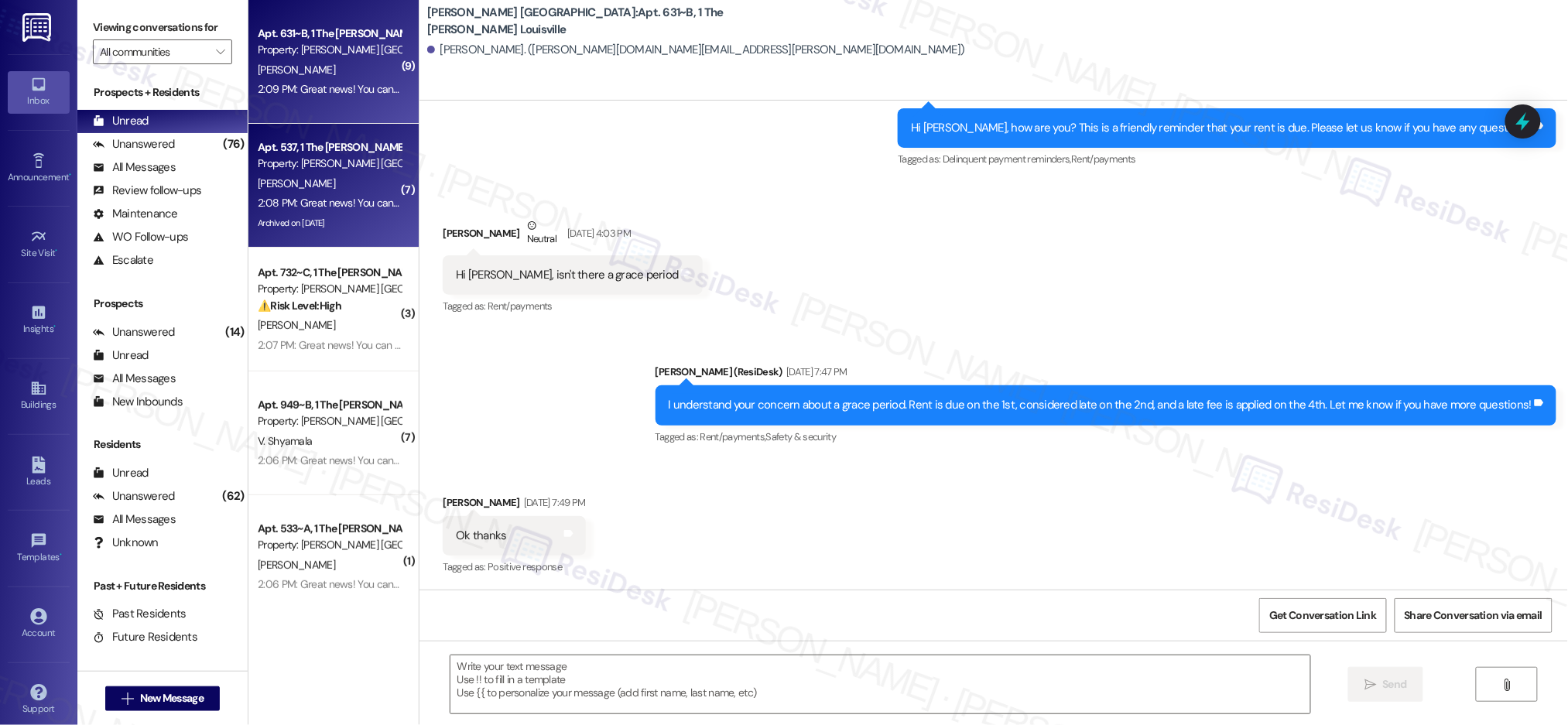
click at [393, 183] on div "Apt. 537, 1 The Marshall Louisville Property: Marshall Louisville V. Gardener 2…" at bounding box center [333, 185] width 171 height 124
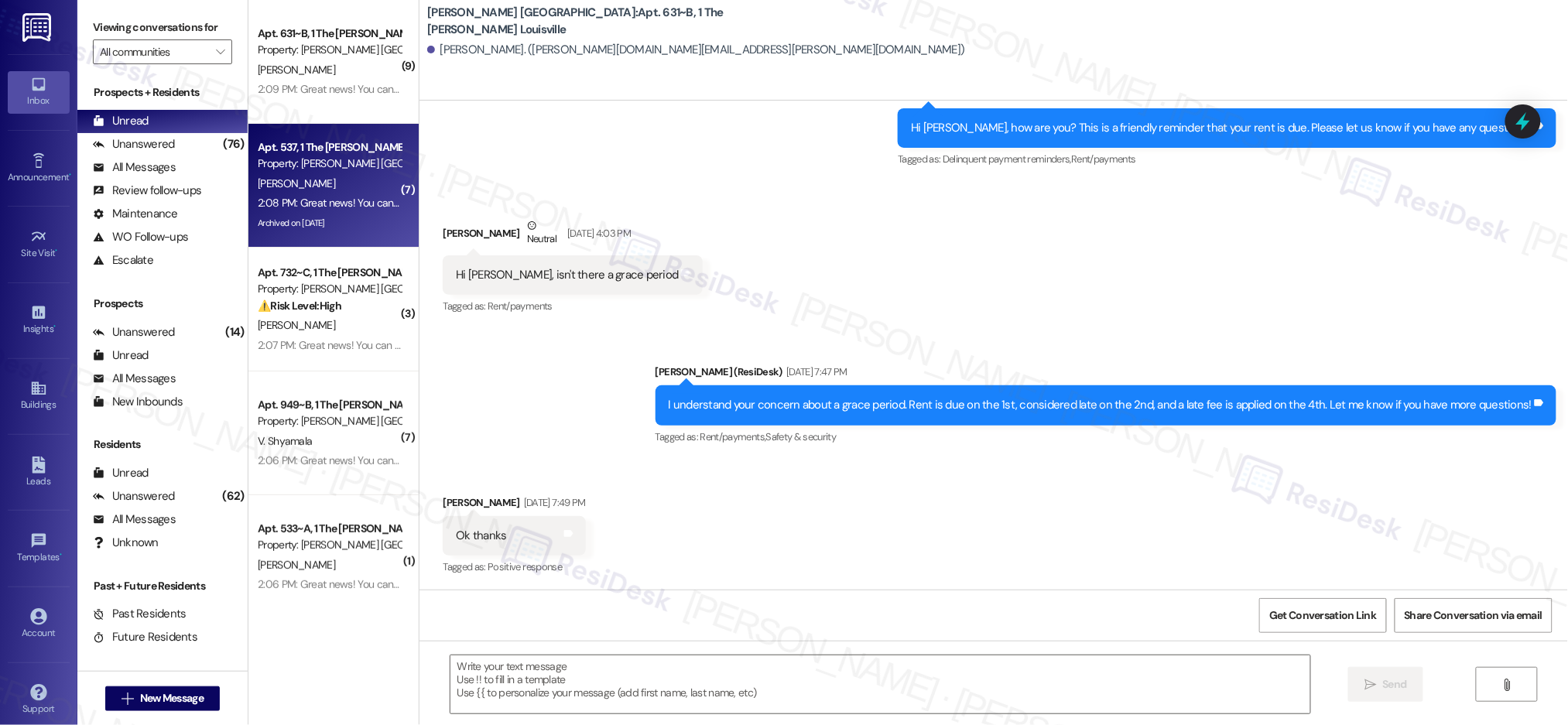
type textarea "Fetching suggested responses. Please feel free to read through the conversation…"
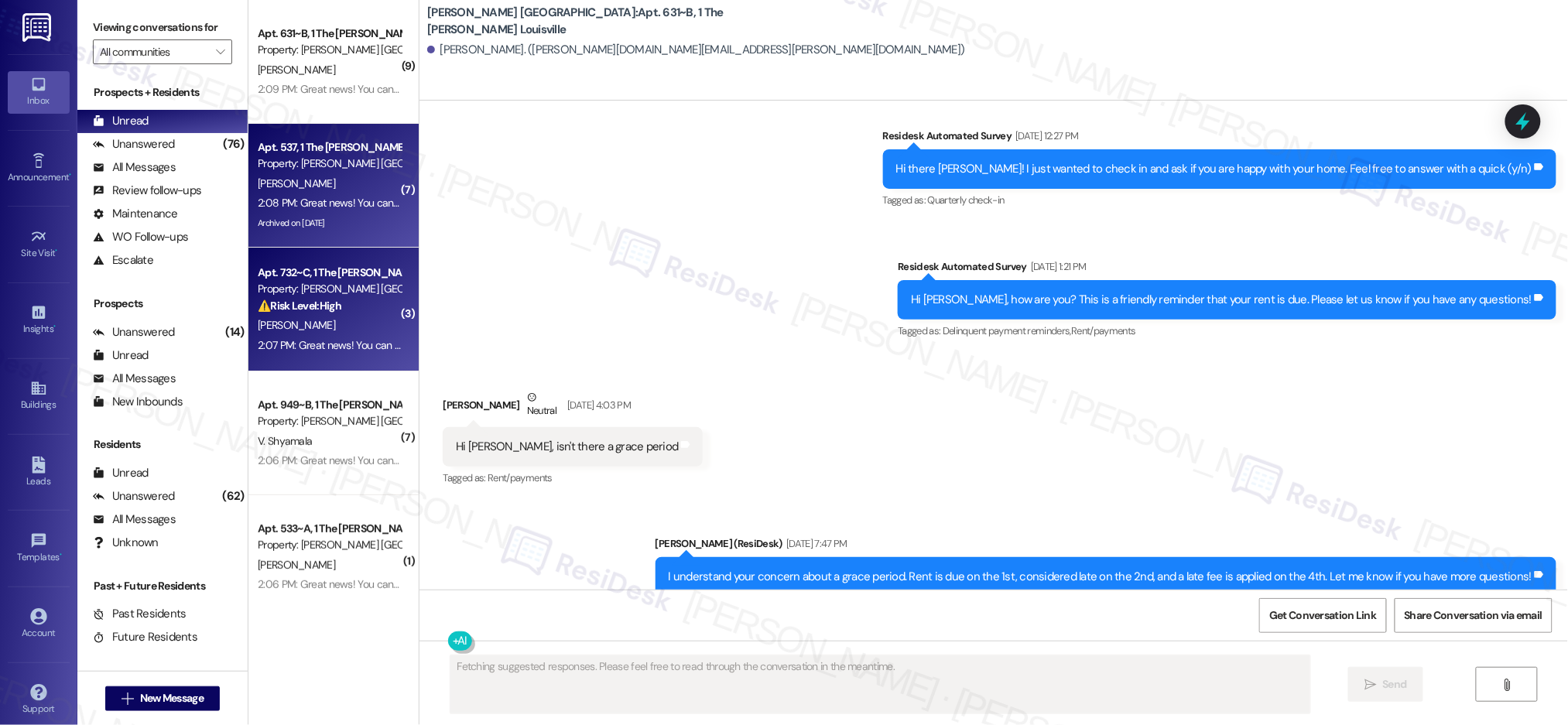
click at [318, 319] on div "S. Olinski" at bounding box center [329, 325] width 146 height 19
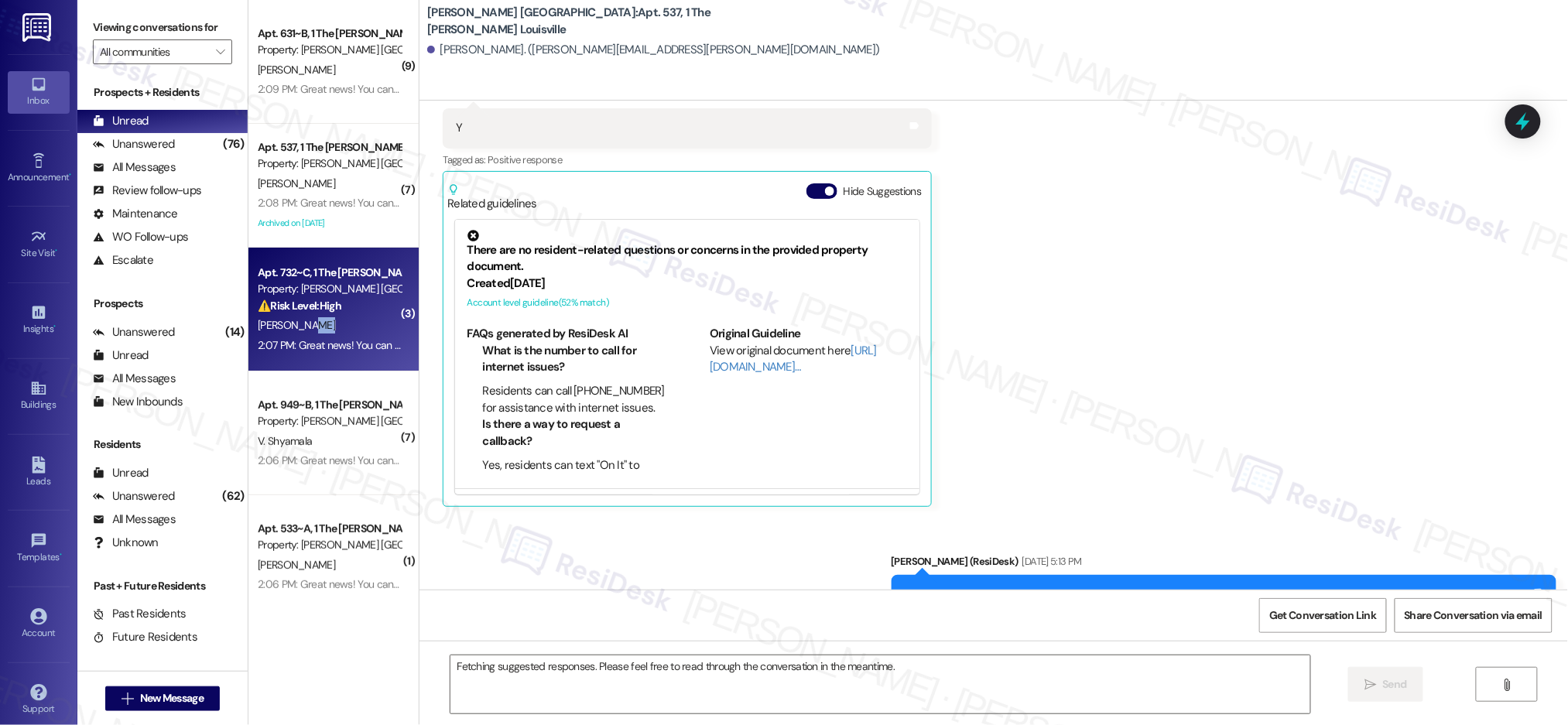
drag, startPoint x: 318, startPoint y: 319, endPoint x: 325, endPoint y: 324, distance: 8.6
click at [327, 324] on div "S. Olinski" at bounding box center [329, 325] width 146 height 19
click at [328, 324] on div "S. Olinski" at bounding box center [329, 325] width 146 height 19
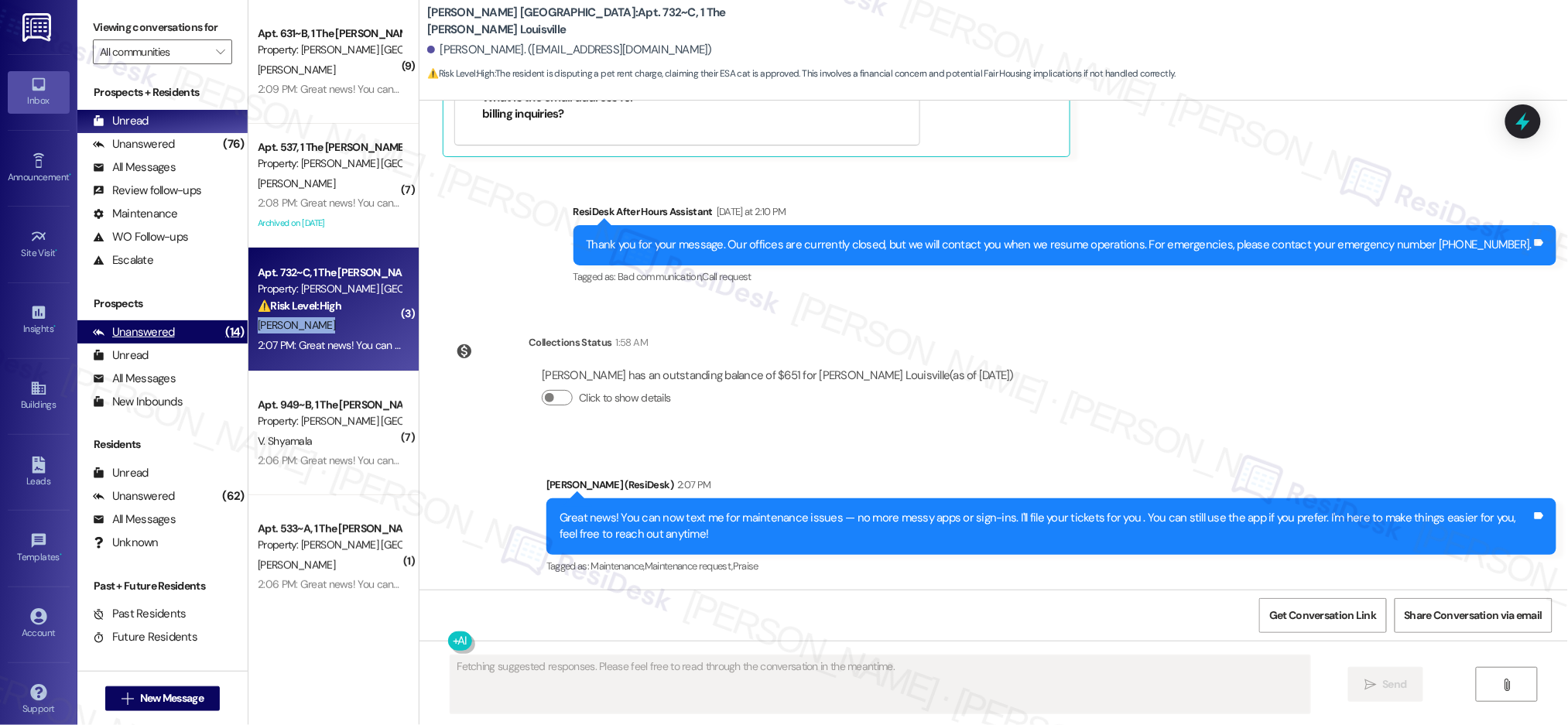
scroll to position [1751, 0]
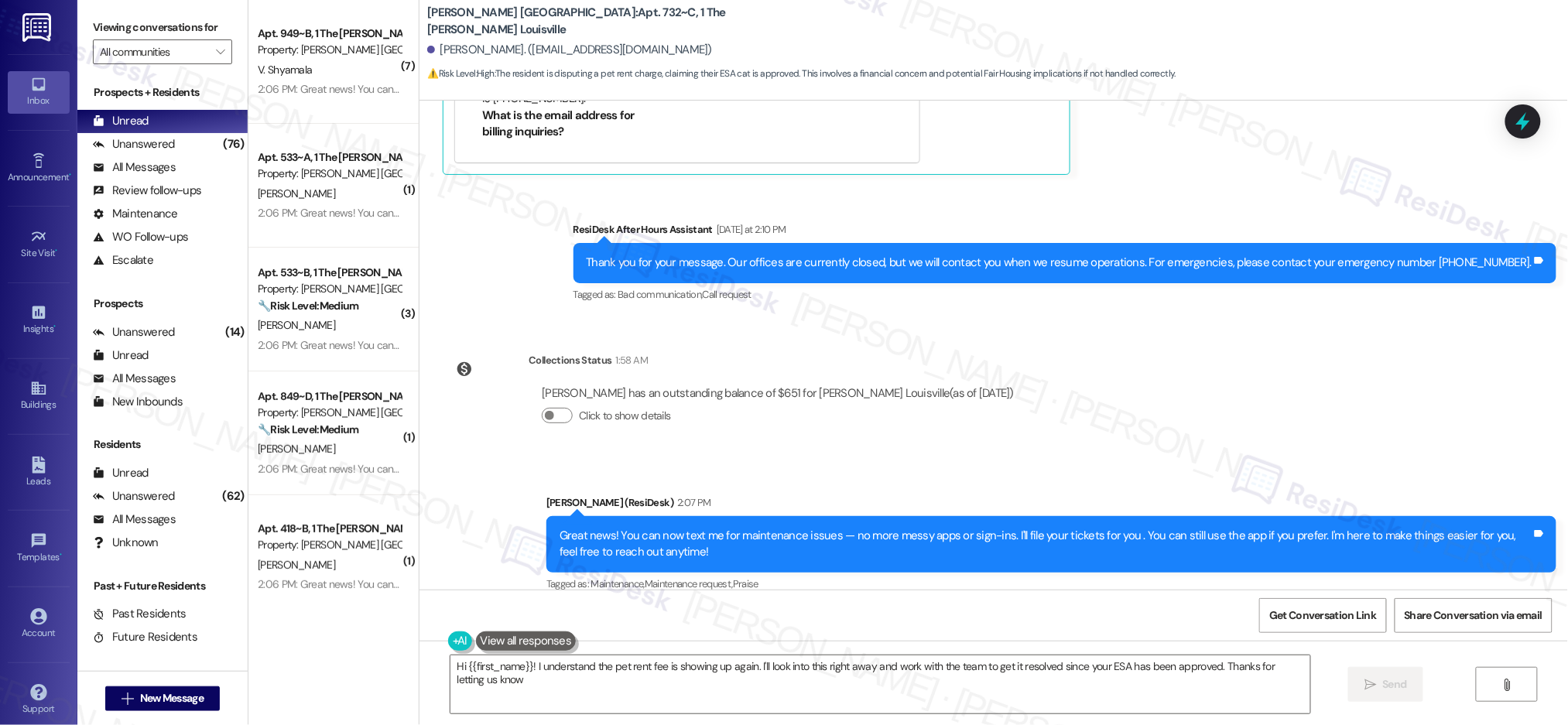
type textarea "Hi {{first_name}}! I understand the pet rent fee is showing up again. I'll look…"
drag, startPoint x: 1390, startPoint y: 366, endPoint x: 1360, endPoint y: 355, distance: 32.0
click at [1390, 364] on div "WO Opened request: My bathtub ... Feb 14, 2025 at 3:47 PM Status : Completed Sh…" at bounding box center [993, 345] width 1149 height 489
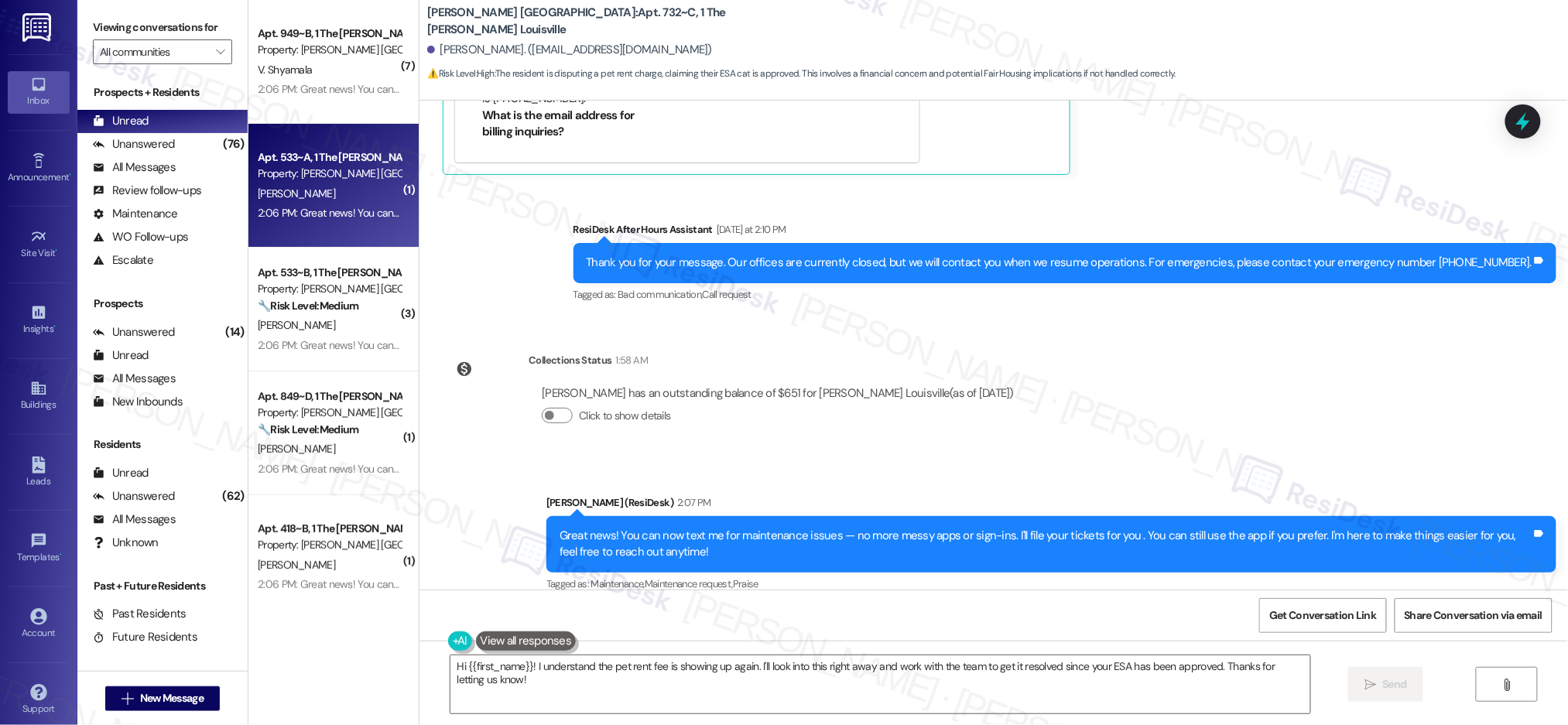
click at [249, 167] on div "Apt. 533~A, 1 The Marshall Louisville Property: Marshall Louisville C. Okolocha…" at bounding box center [333, 185] width 171 height 124
click at [314, 182] on div "Apt. 533~A, 1 The Marshall Louisville Property: Marshall Louisville" at bounding box center [329, 166] width 146 height 36
type textarea "Fetching suggested responses. Please feel free to read through the conversation…"
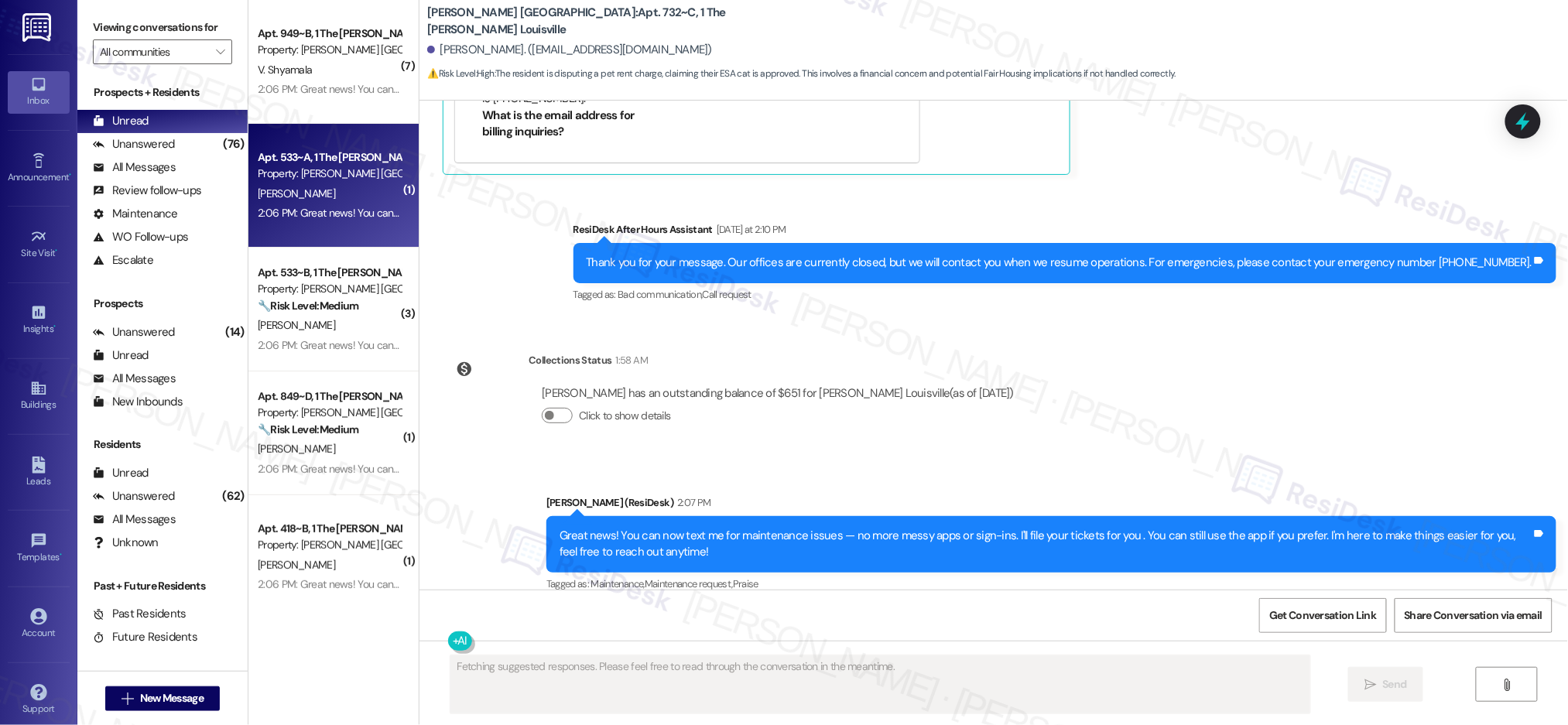
click at [316, 184] on div "C. Okolocha" at bounding box center [329, 194] width 146 height 19
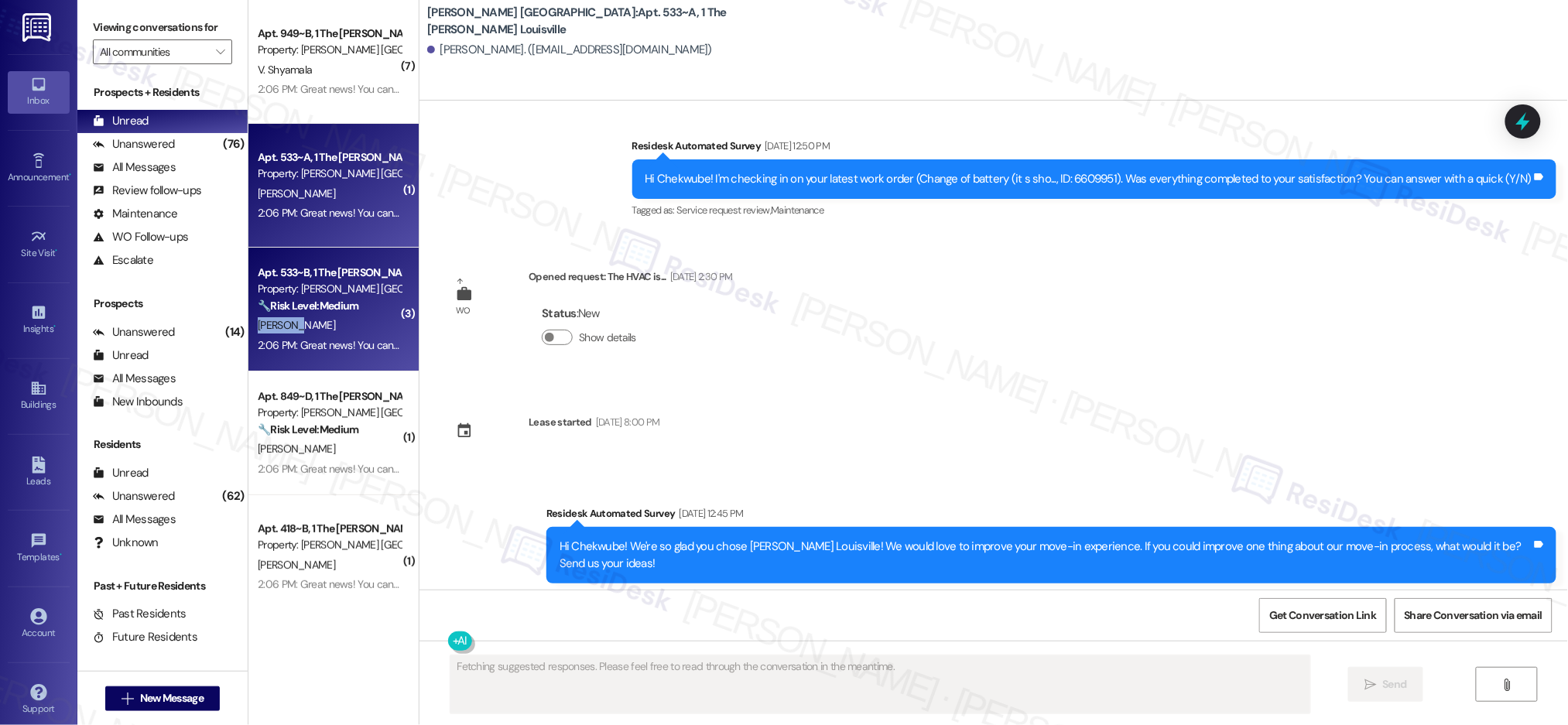
click at [342, 322] on div "A. Ajamu" at bounding box center [329, 325] width 146 height 19
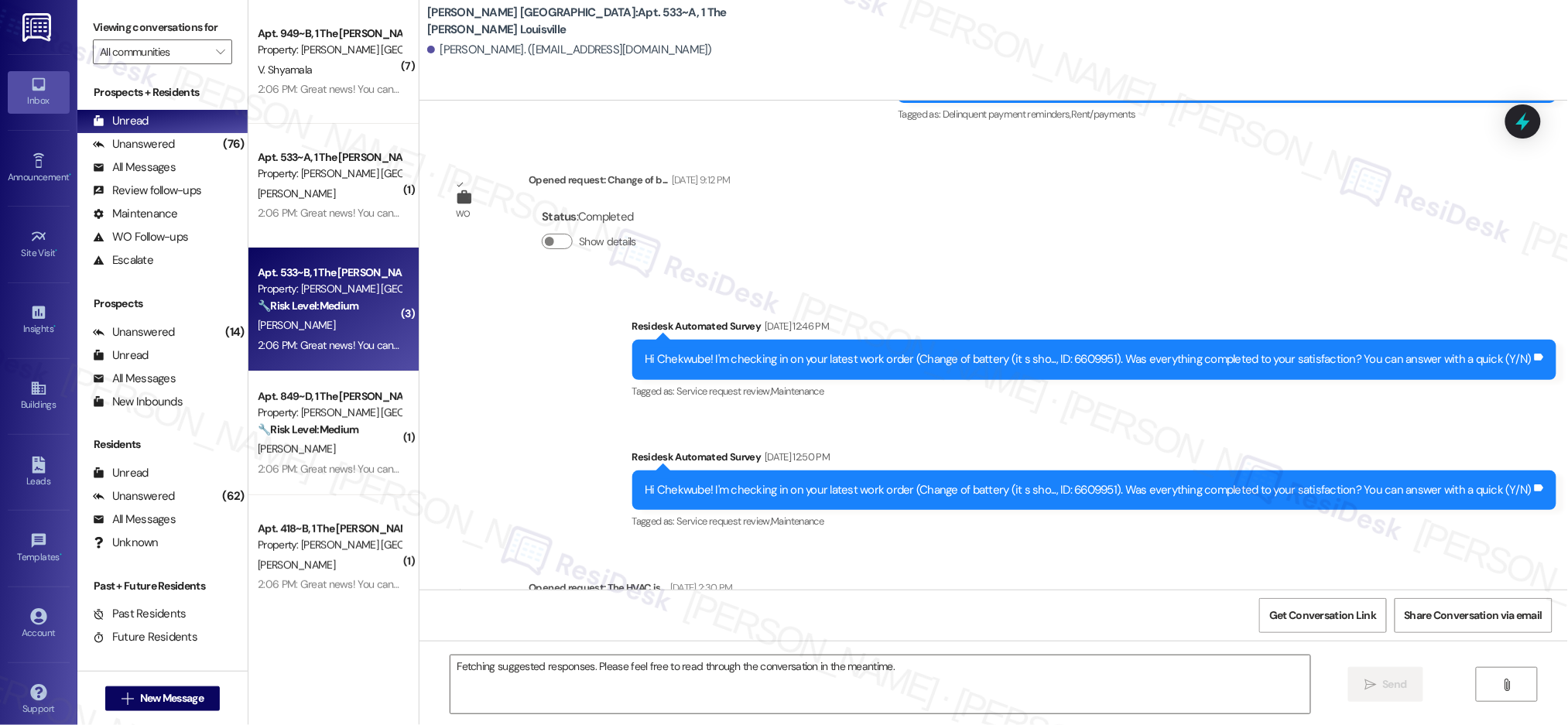
scroll to position [1329, 0]
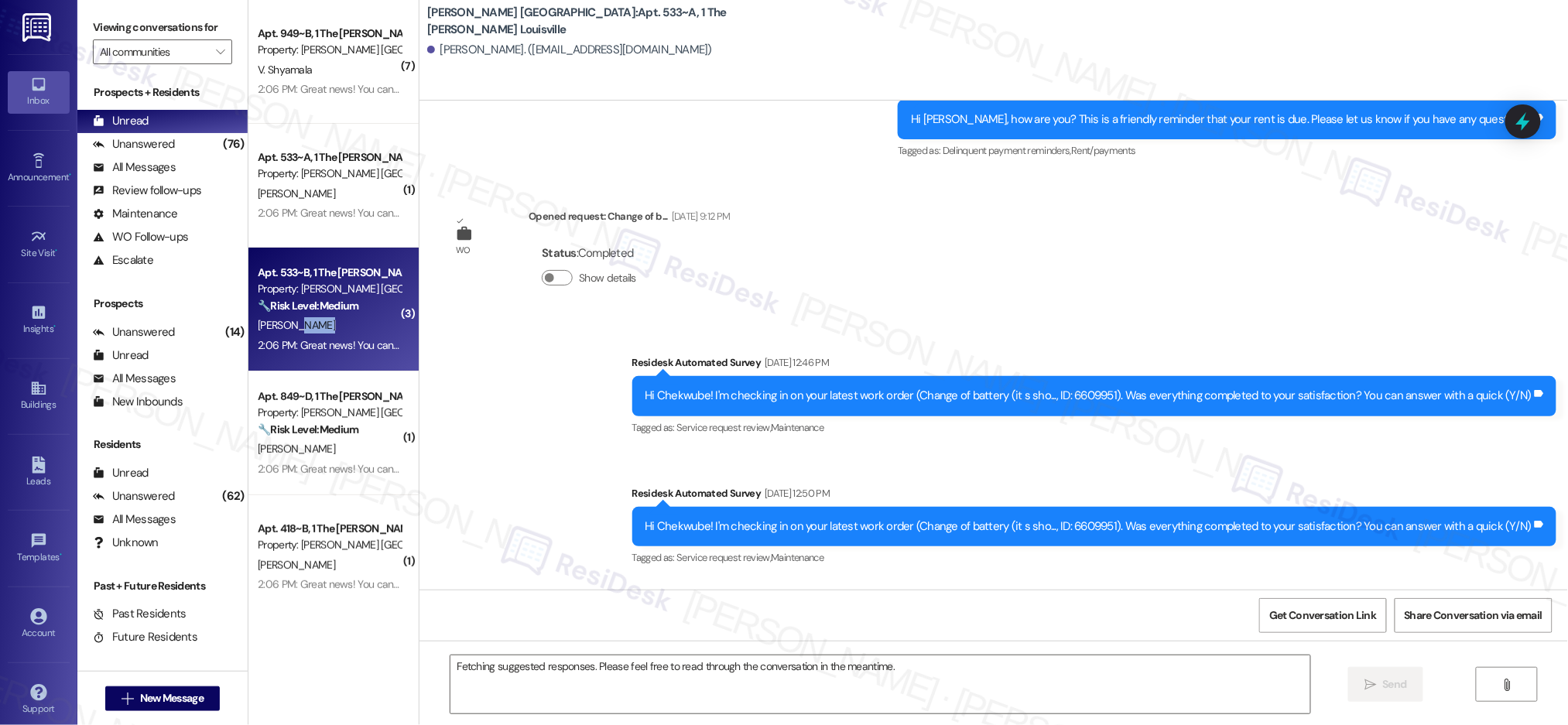
click at [342, 322] on div "A. Ajamu" at bounding box center [329, 325] width 146 height 19
click at [342, 321] on div "A. Ajamu" at bounding box center [329, 325] width 146 height 19
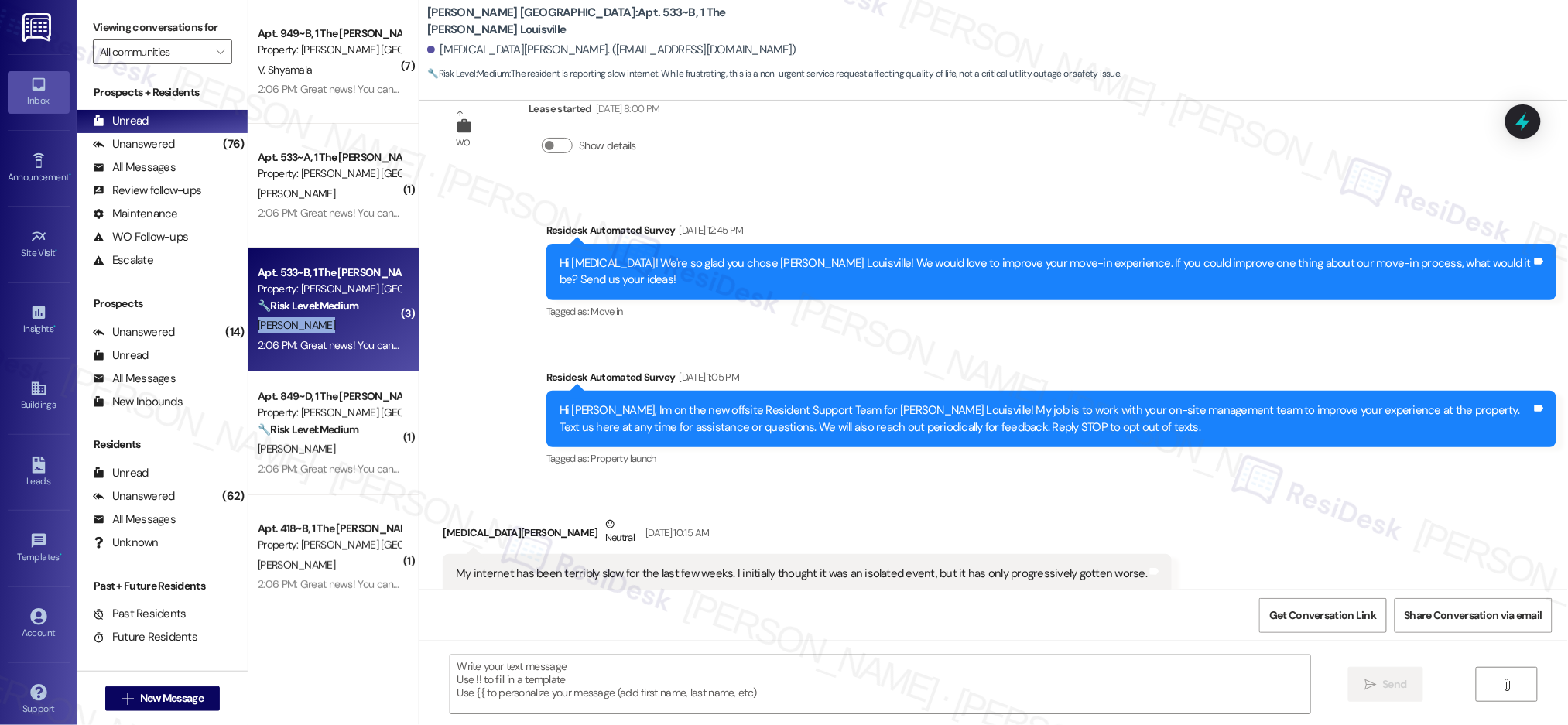
scroll to position [2567, 0]
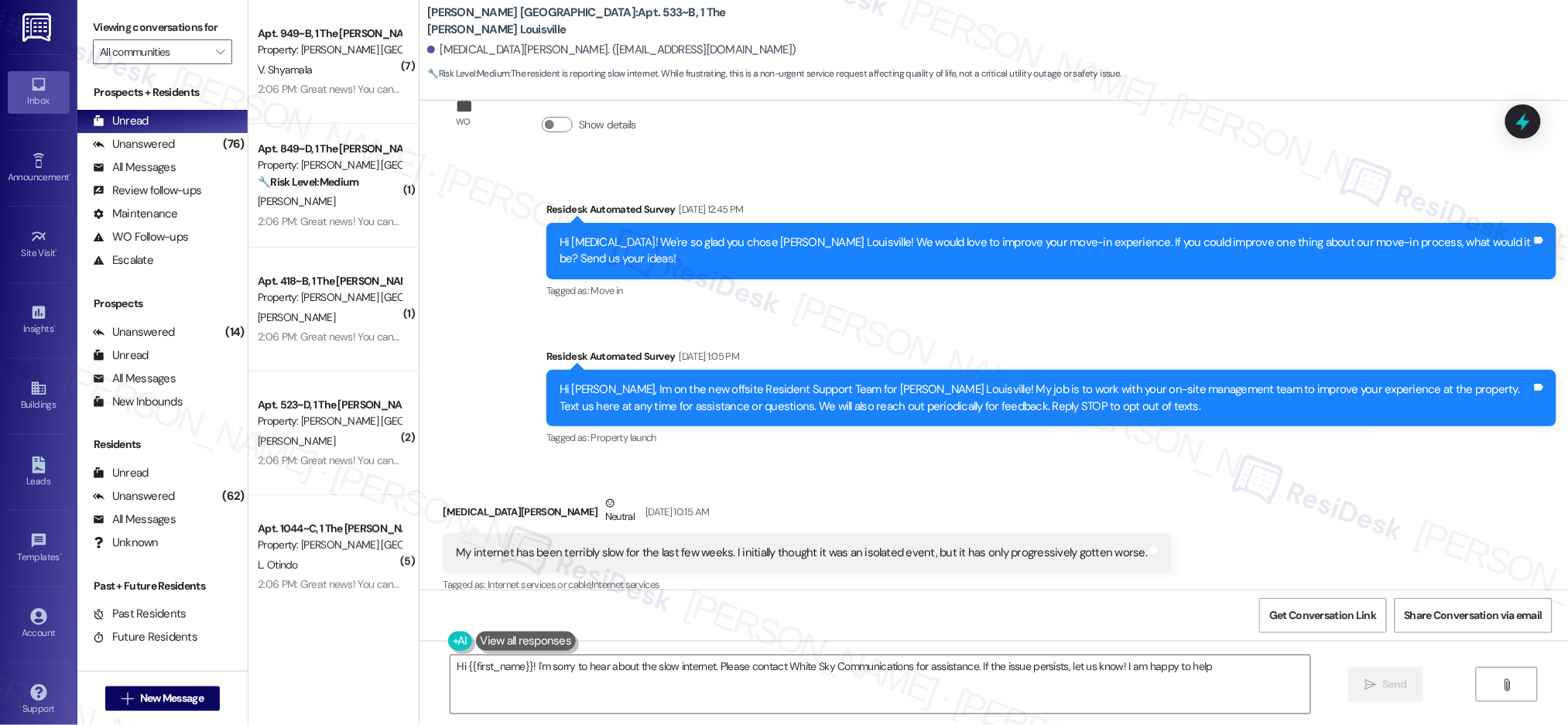
type textarea "Hi {{first_name}}! I'm sorry to hear about the slow internet. Please contact Wh…"
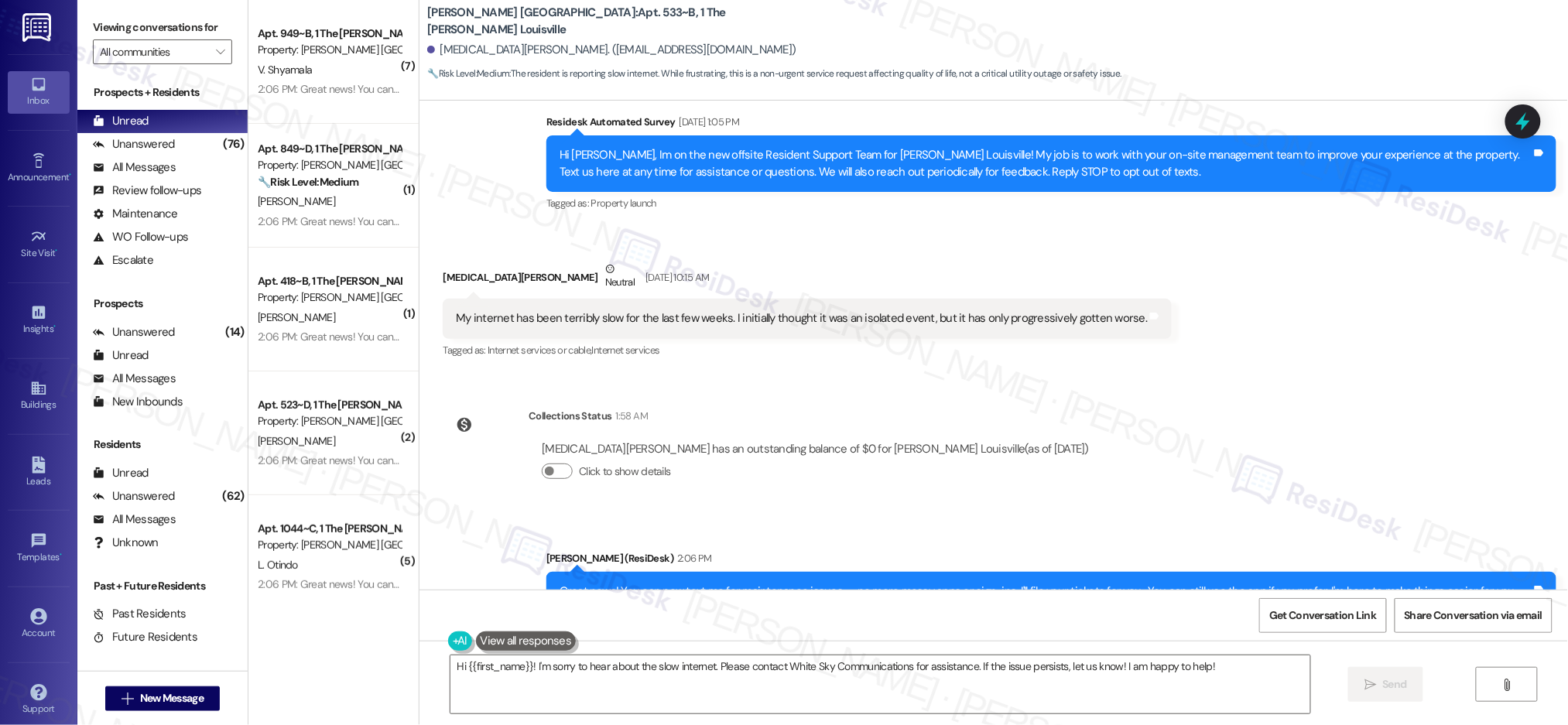
scroll to position [2857, 0]
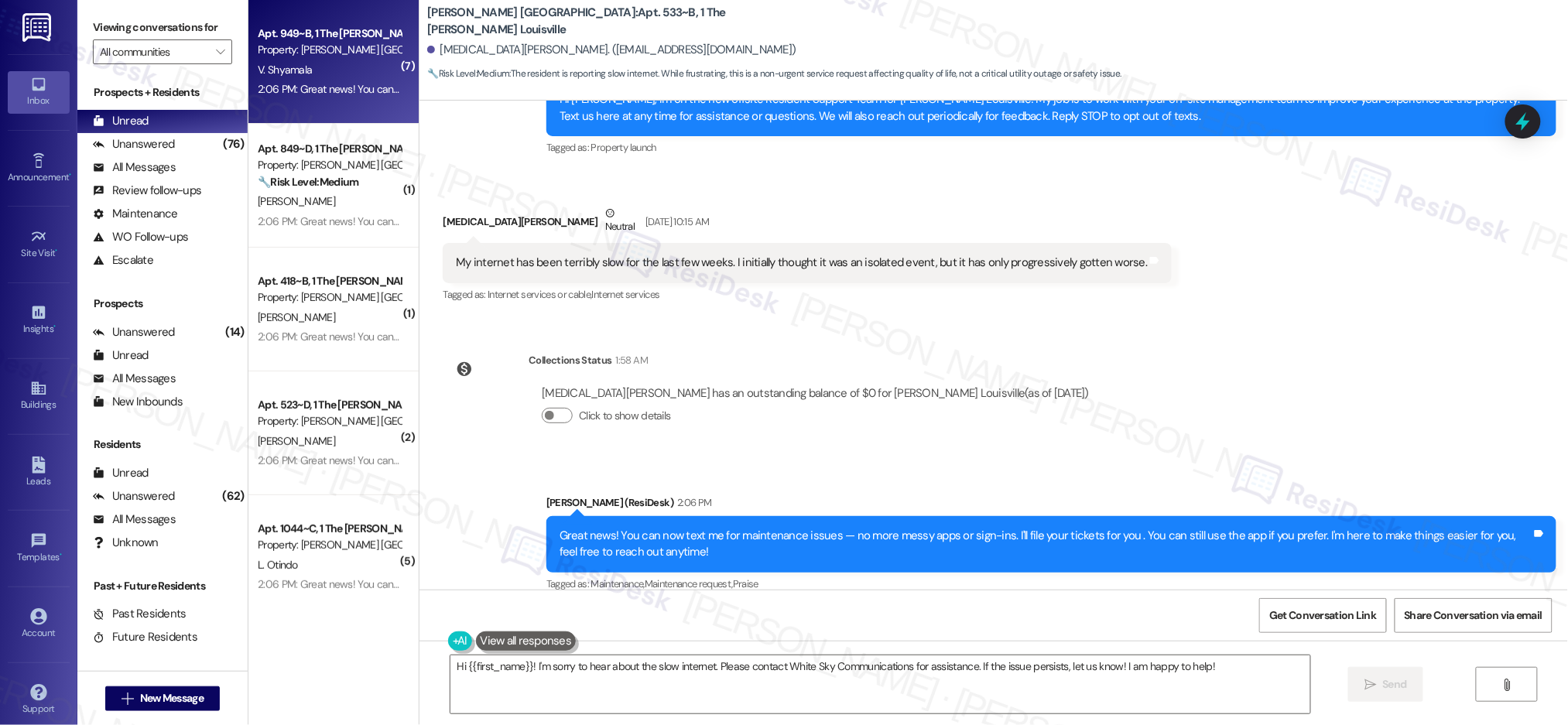
click at [227, 110] on div "Unread (0)" at bounding box center [162, 122] width 171 height 23
click at [310, 64] on div "V. Shyamala" at bounding box center [329, 70] width 146 height 19
click at [311, 62] on div "V. Shyamala" at bounding box center [329, 70] width 146 height 19
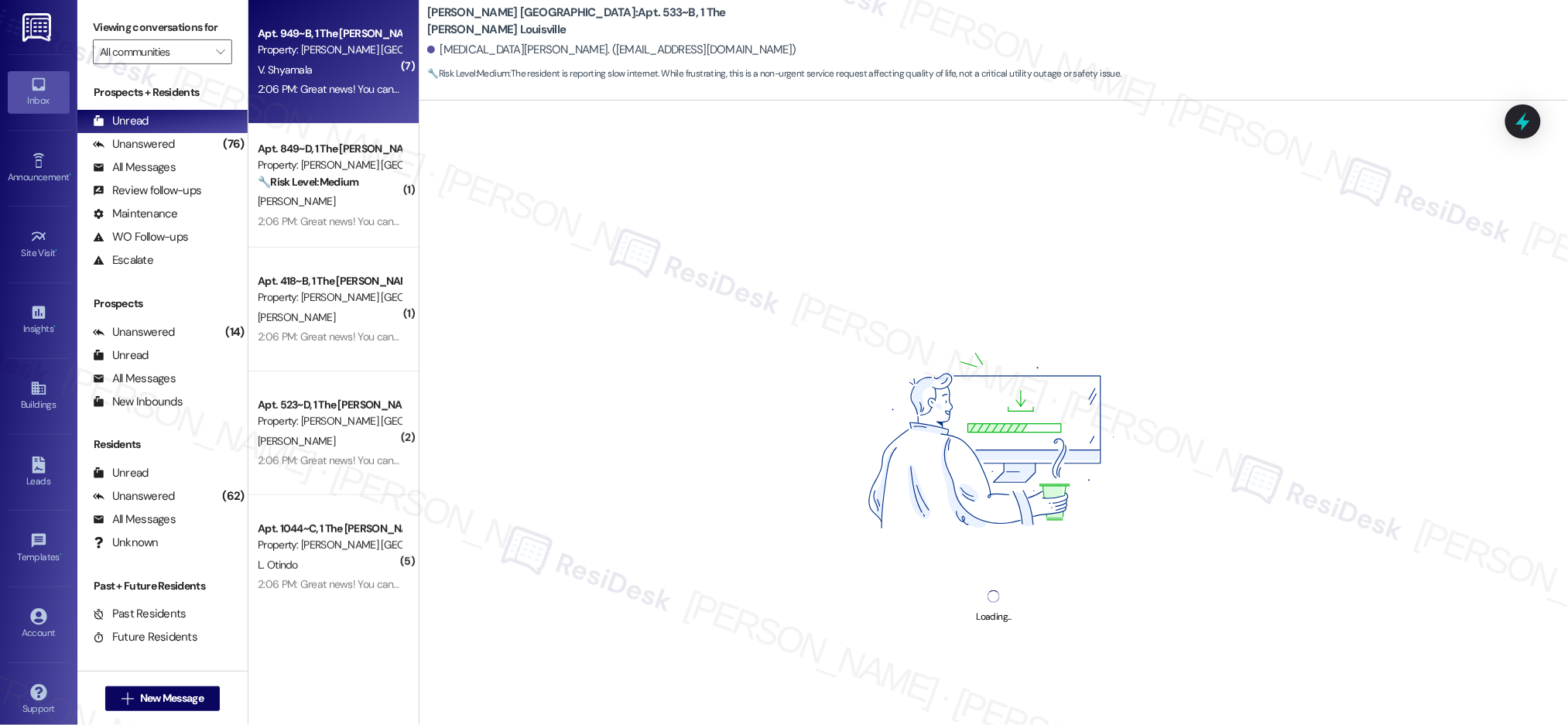
click at [311, 62] on div "V. Shyamala" at bounding box center [329, 70] width 146 height 19
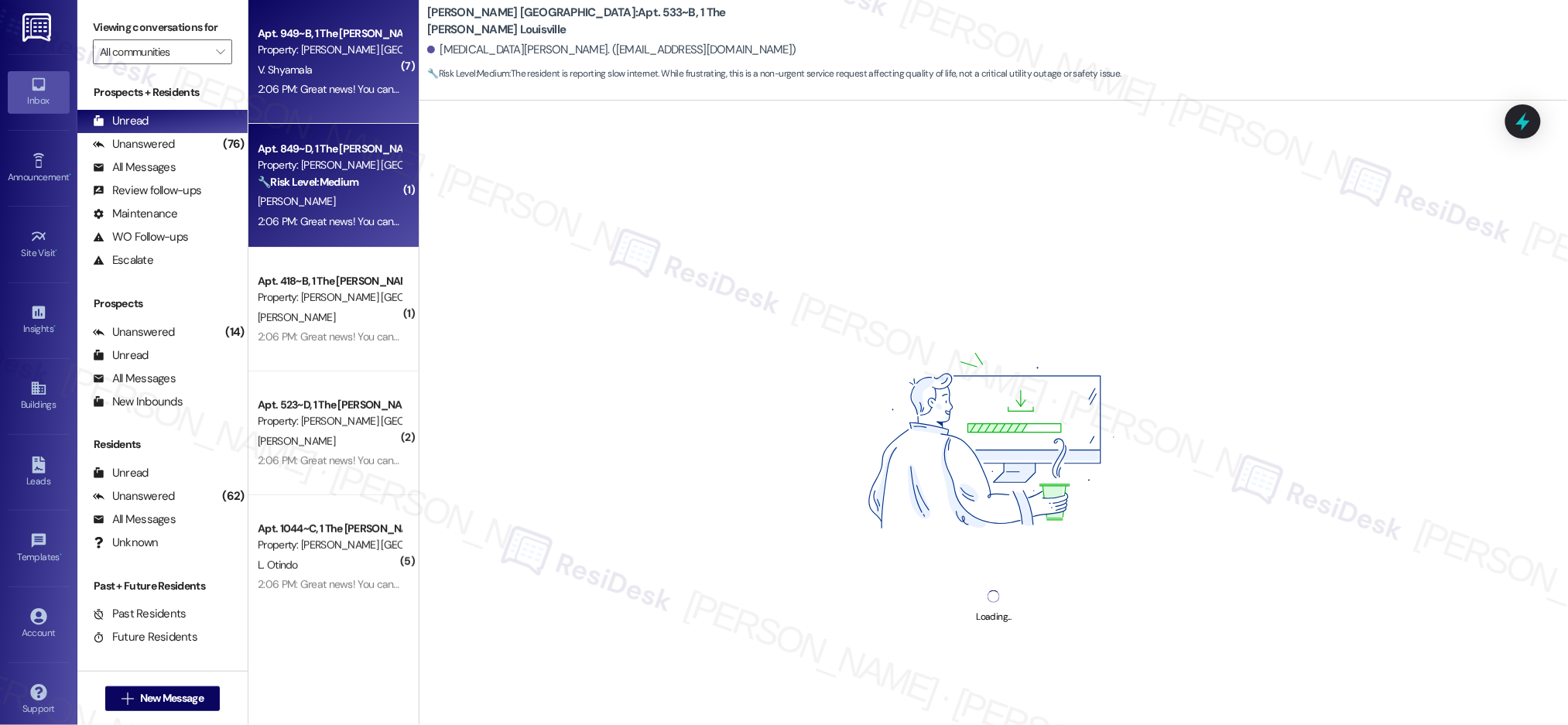
click at [322, 203] on div "J. Smith" at bounding box center [329, 202] width 146 height 19
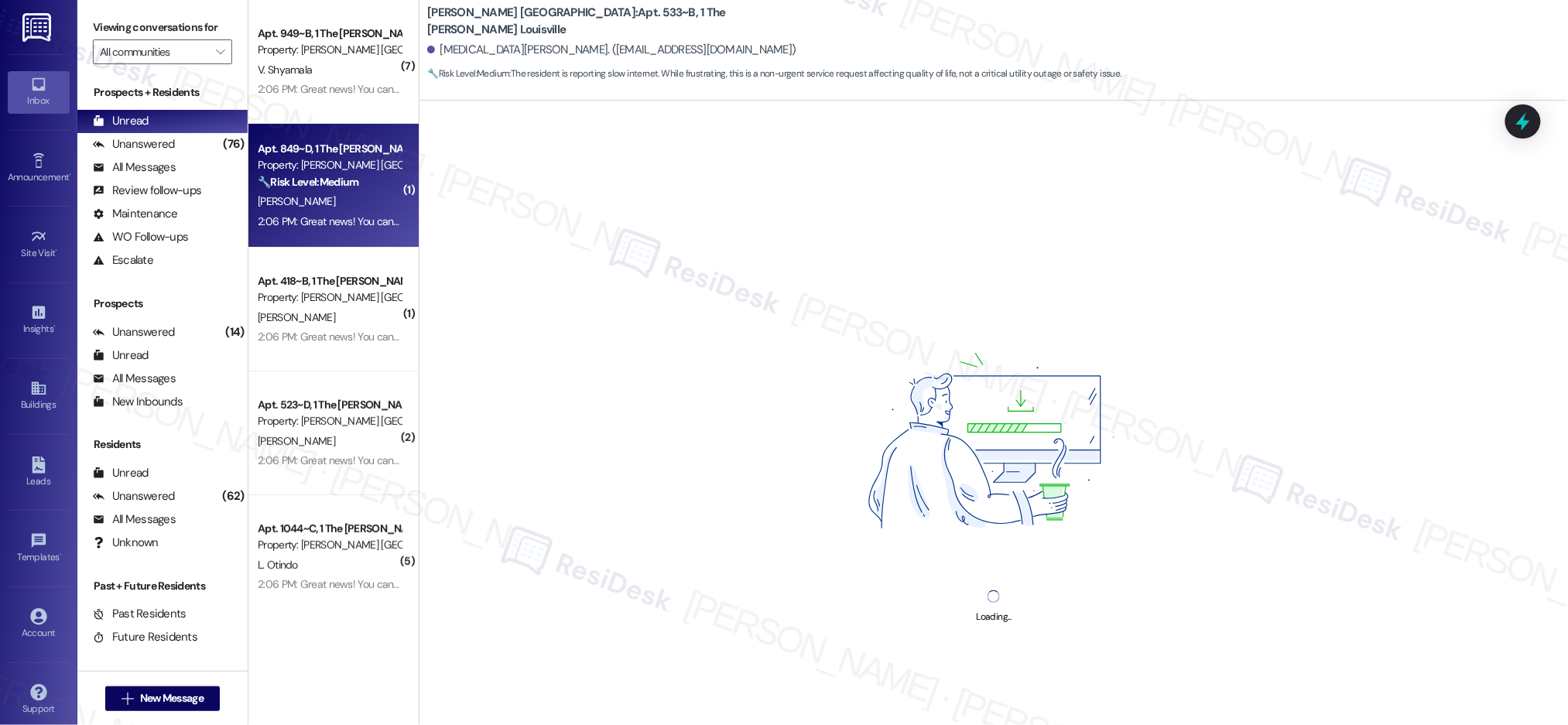
click at [322, 203] on div "J. Smith" at bounding box center [329, 202] width 146 height 19
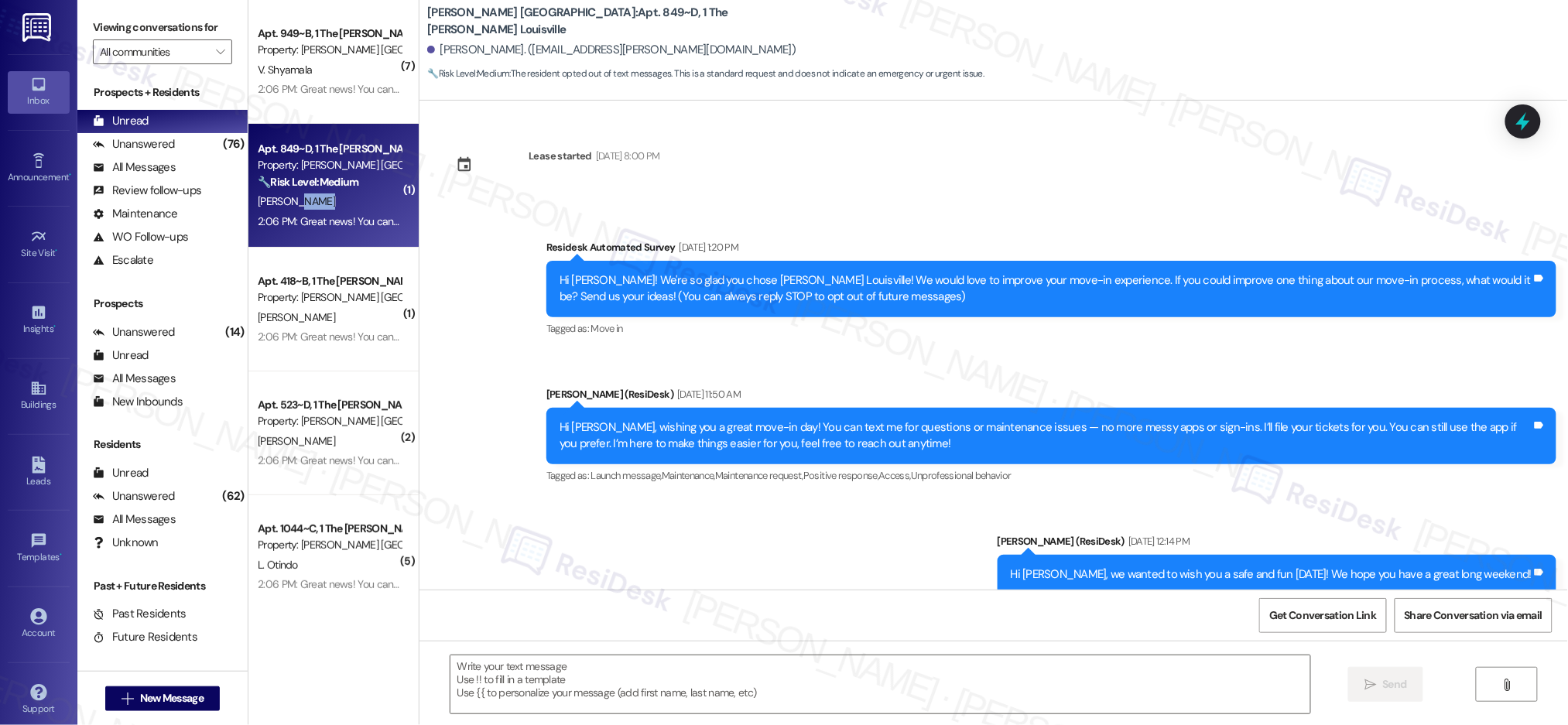
click at [322, 203] on div "J. Smith" at bounding box center [329, 202] width 146 height 19
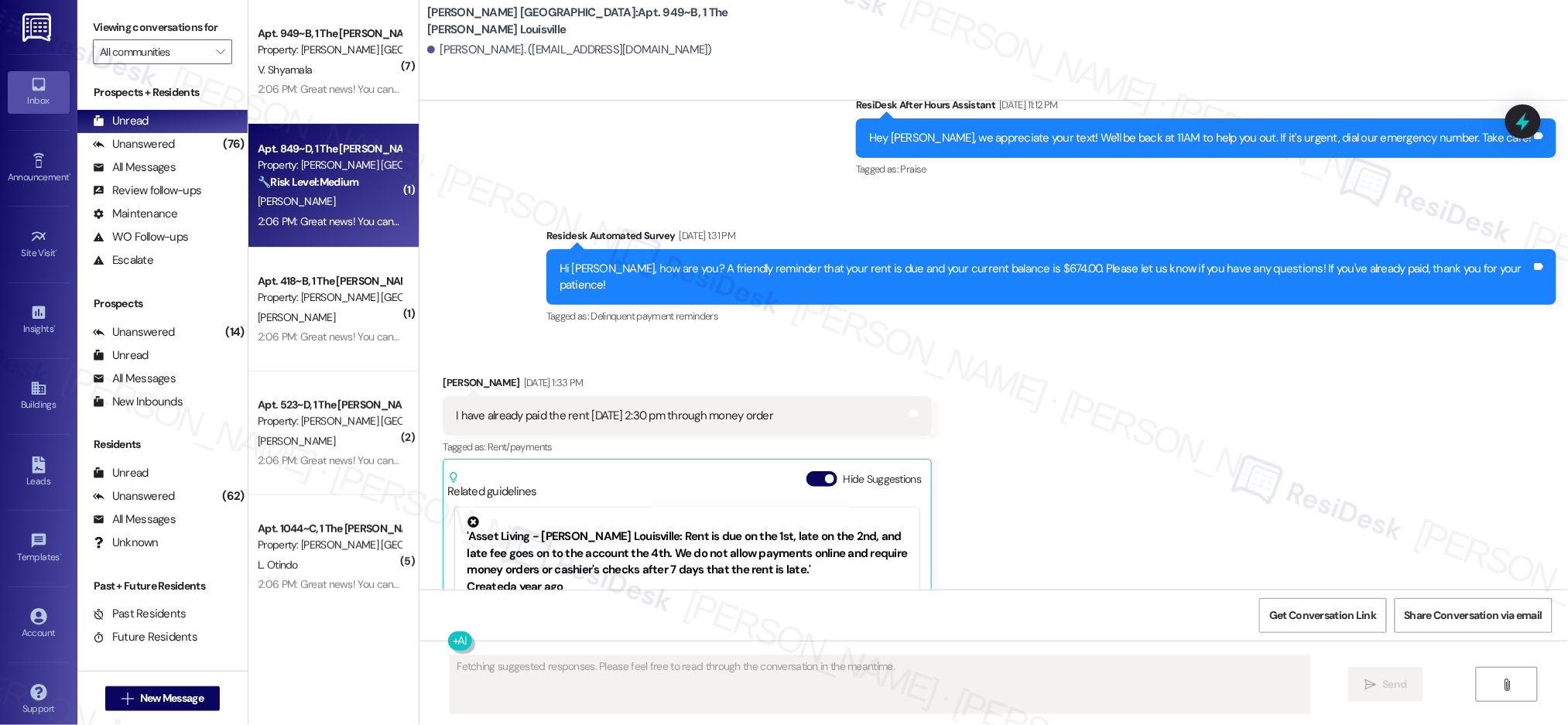
scroll to position [3582, 0]
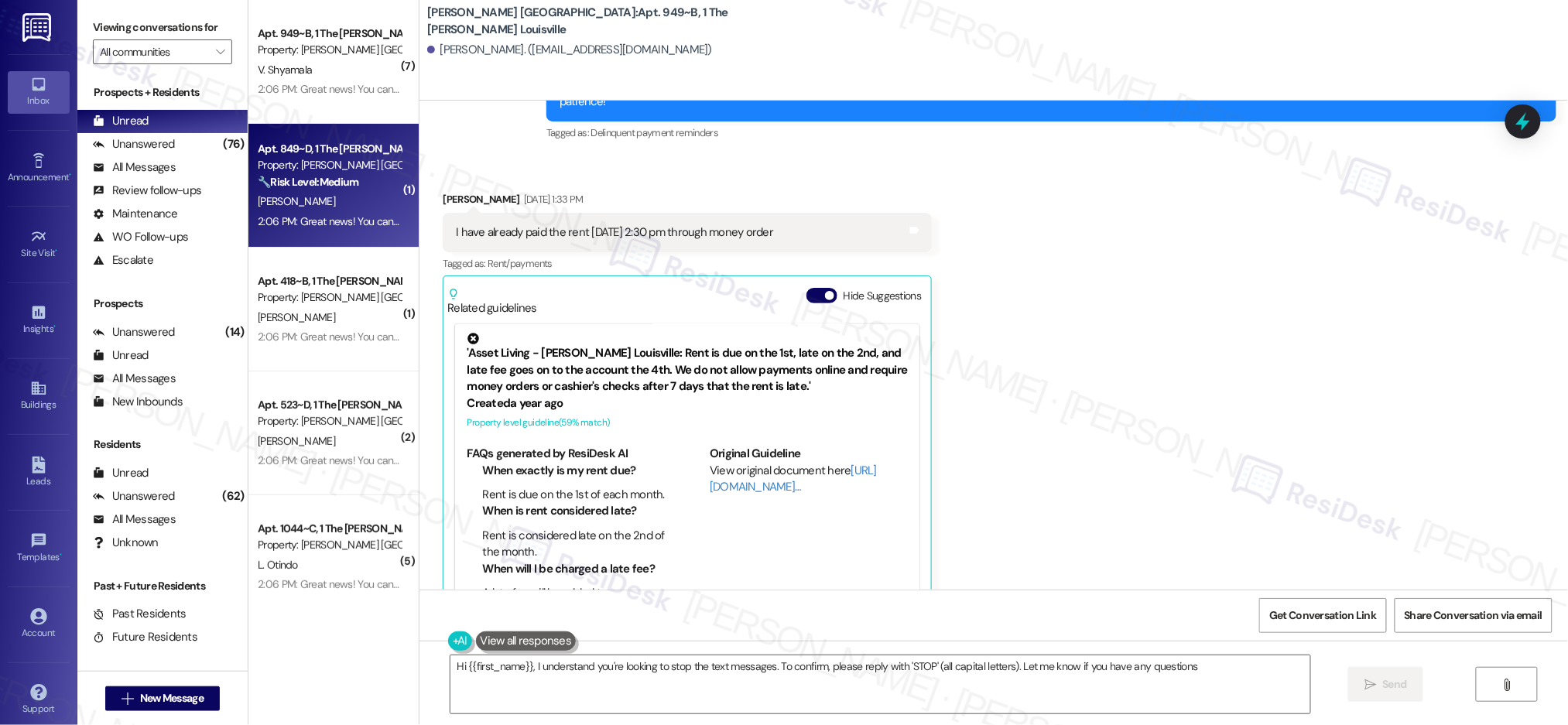
type textarea "Hi {{first_name}}, I understand you're looking to stop the text messages. To co…"
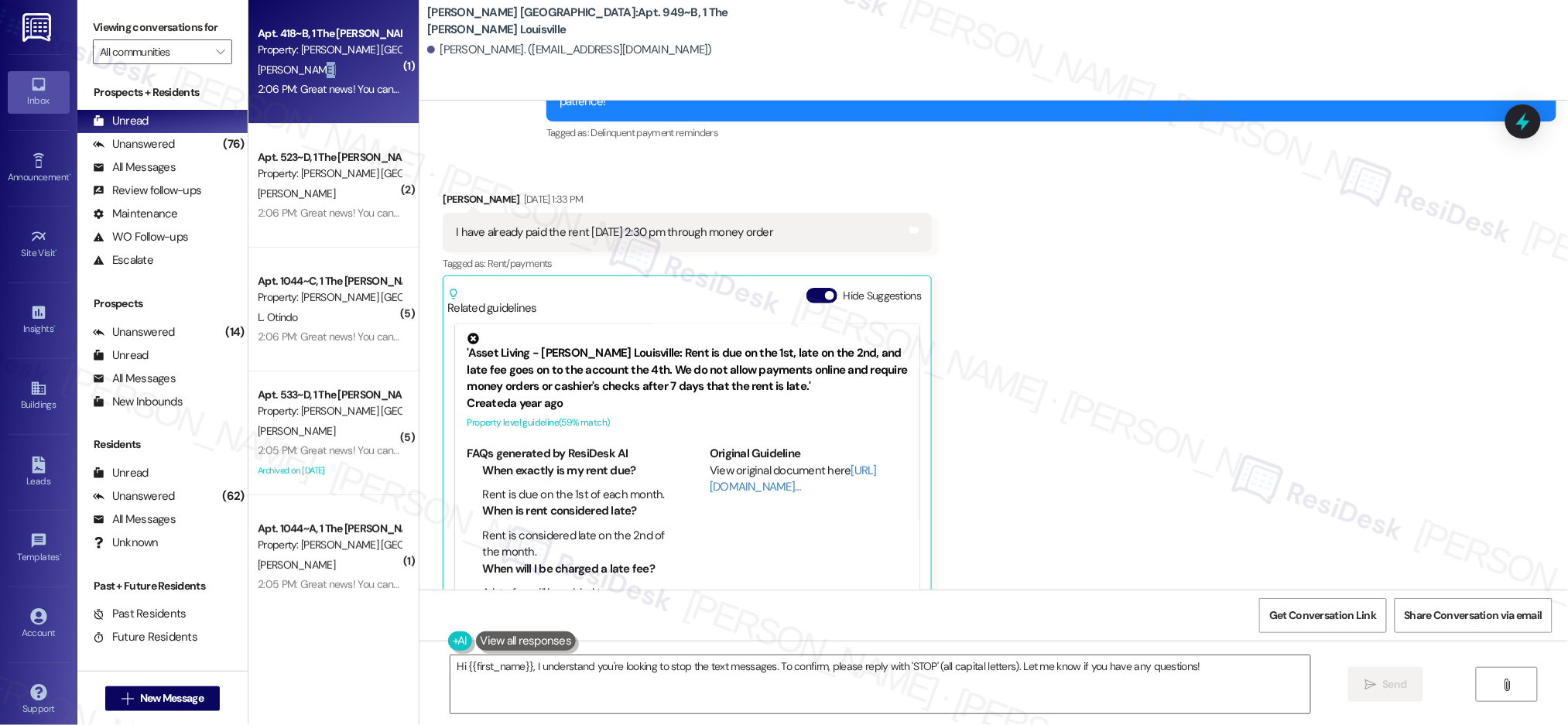
click at [329, 78] on div "Apt. 418~B, 1 The Marshall Louisville Property: Marshall Louisville K. Martinez…" at bounding box center [333, 61] width 171 height 124
click at [329, 78] on div "K. Martinez" at bounding box center [329, 70] width 146 height 19
type textarea "Fetching suggested responses. Please feel free to read through the conversation…"
click at [329, 78] on div "K. Martinez" at bounding box center [329, 70] width 146 height 19
click at [329, 77] on div "K. Martinez" at bounding box center [329, 70] width 146 height 19
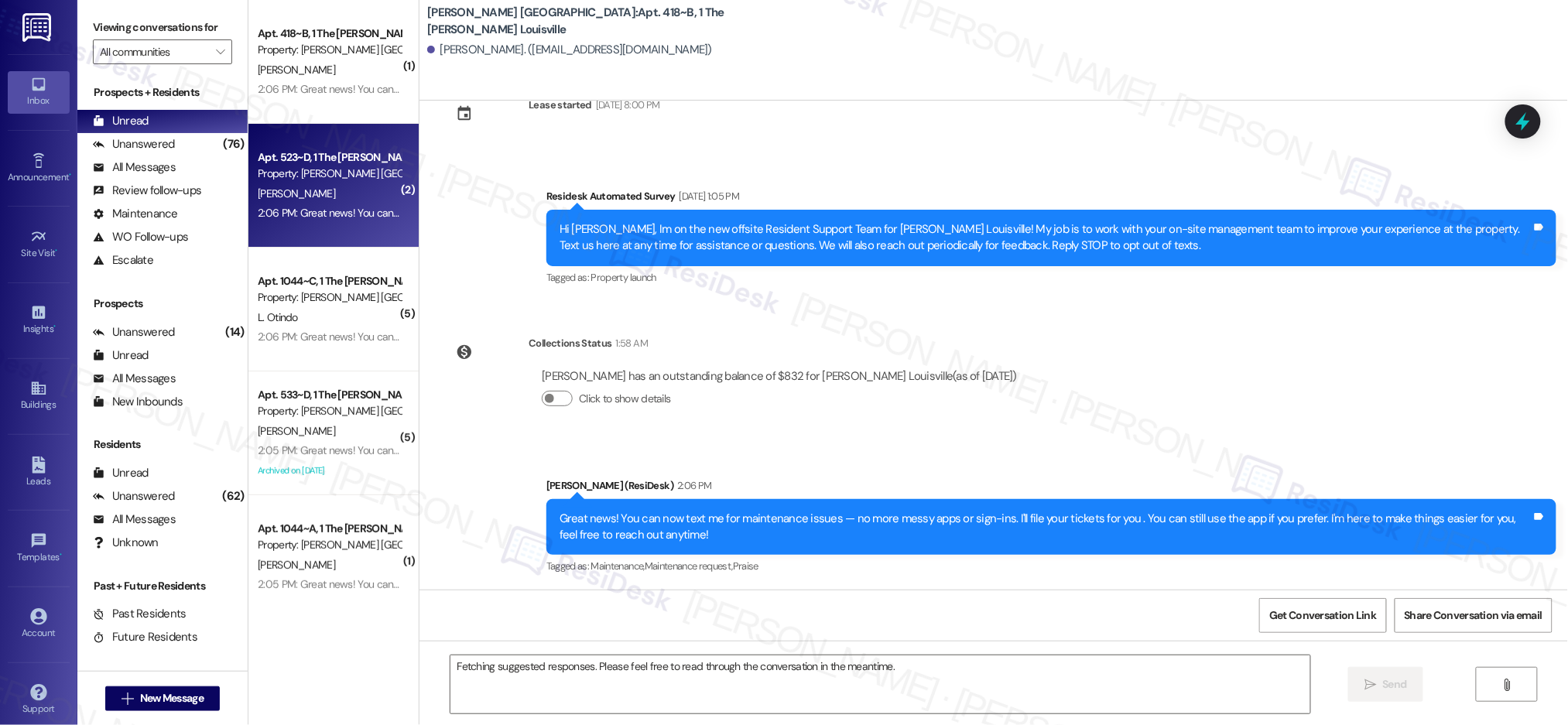
click at [359, 201] on div "N. Jones" at bounding box center [329, 194] width 146 height 19
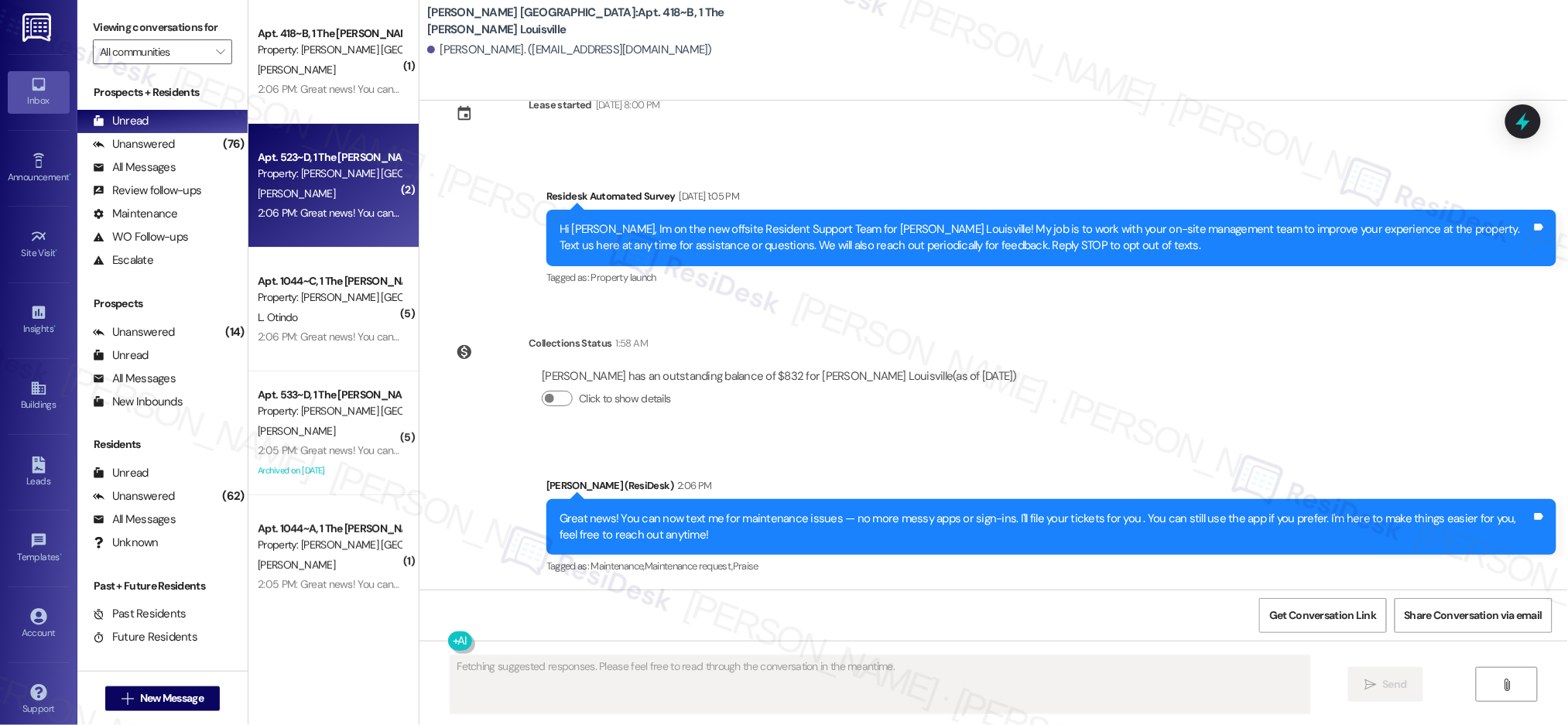
click at [359, 201] on div "N. Jones" at bounding box center [329, 194] width 146 height 19
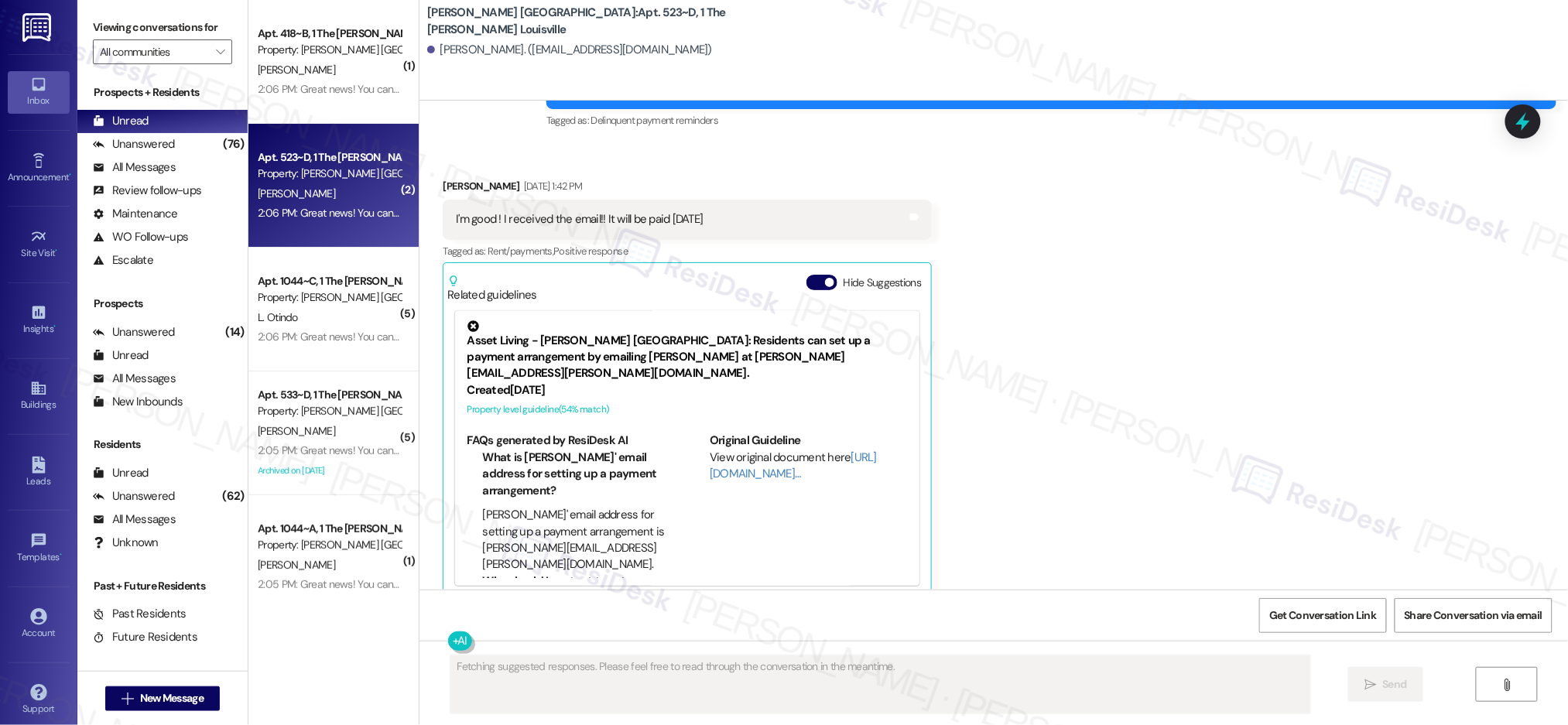
scroll to position [1228, 0]
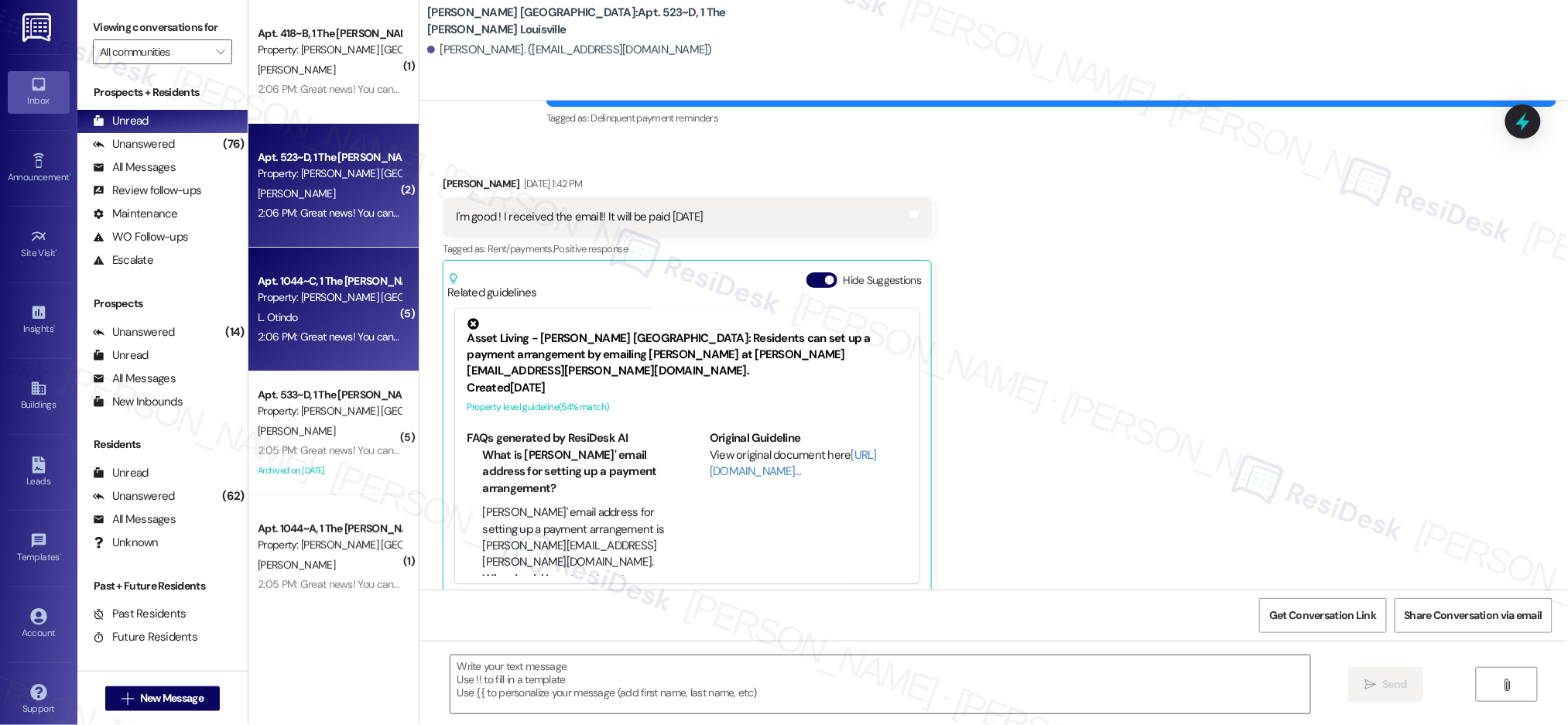
click at [322, 297] on div "Property: [PERSON_NAME] [GEOGRAPHIC_DATA]" at bounding box center [328, 297] width 143 height 17
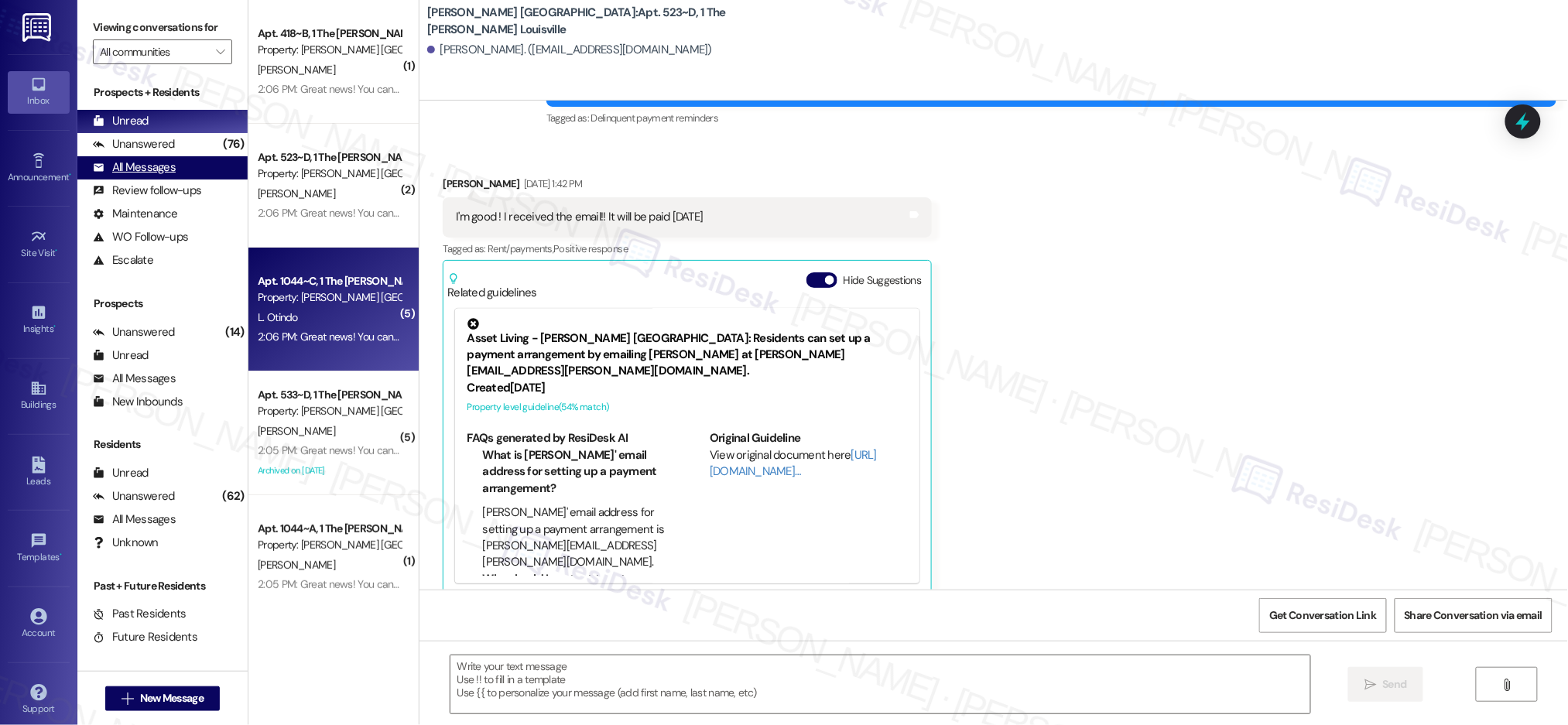
type textarea "Fetching suggested responses. Please feel free to read through the conversation…"
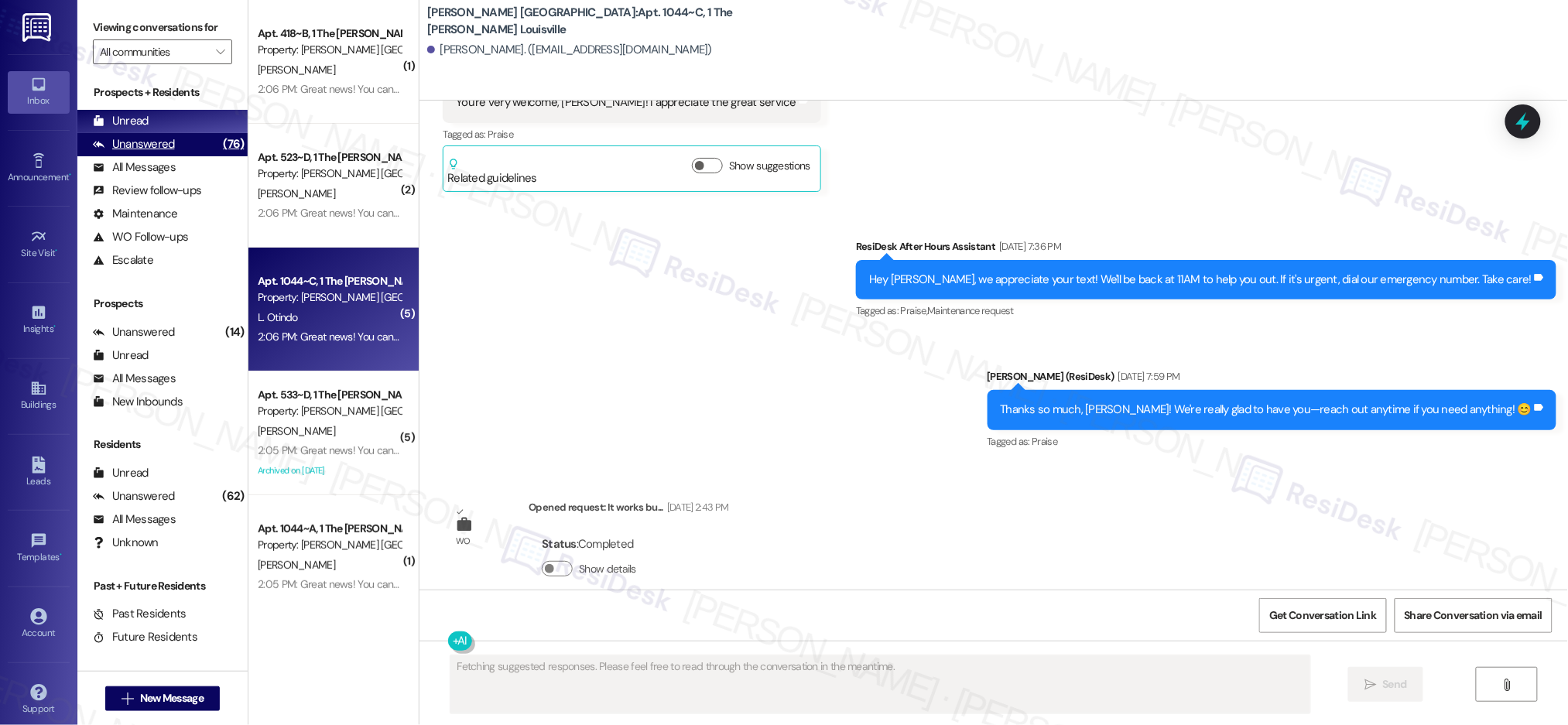
click at [219, 151] on div "(76)" at bounding box center [233, 144] width 28 height 24
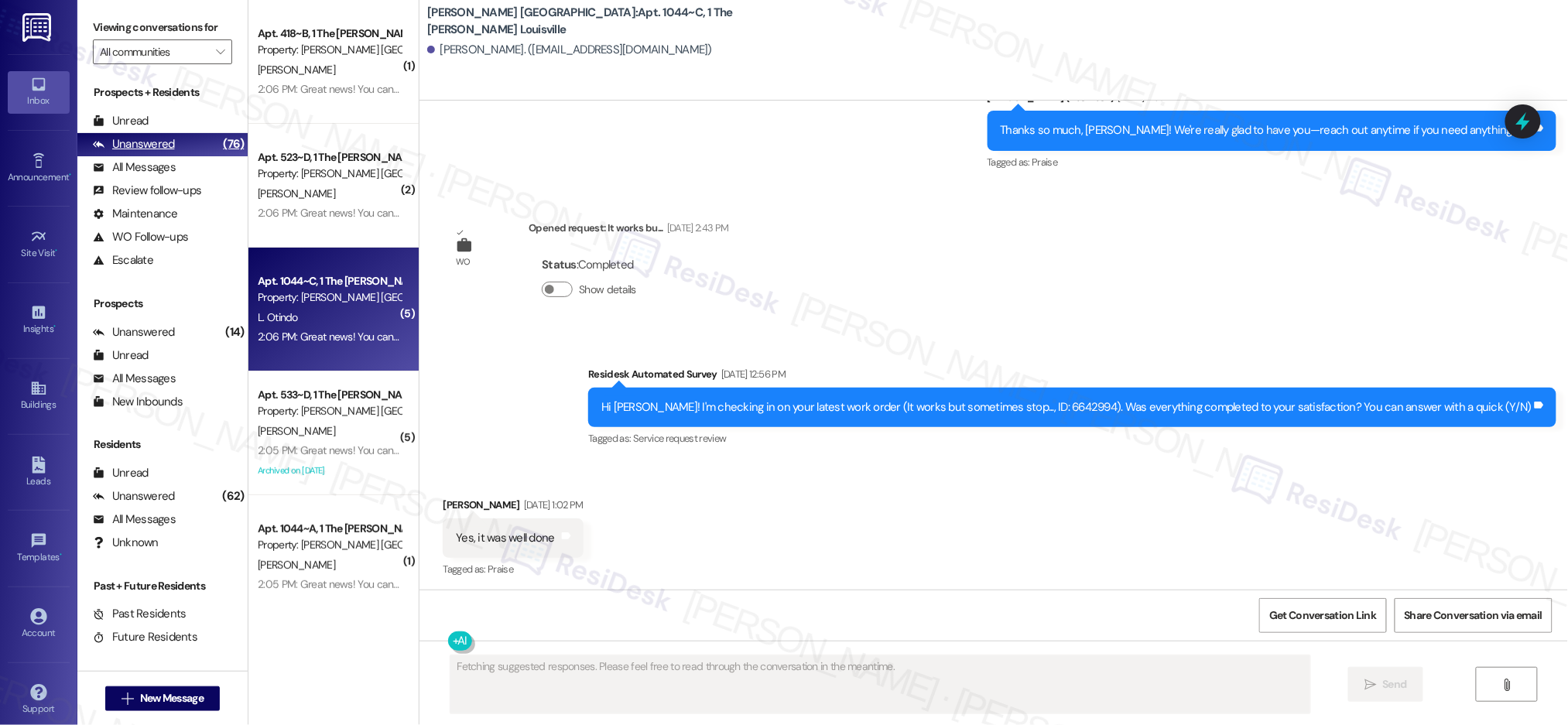
click at [219, 151] on div "(76)" at bounding box center [233, 144] width 28 height 24
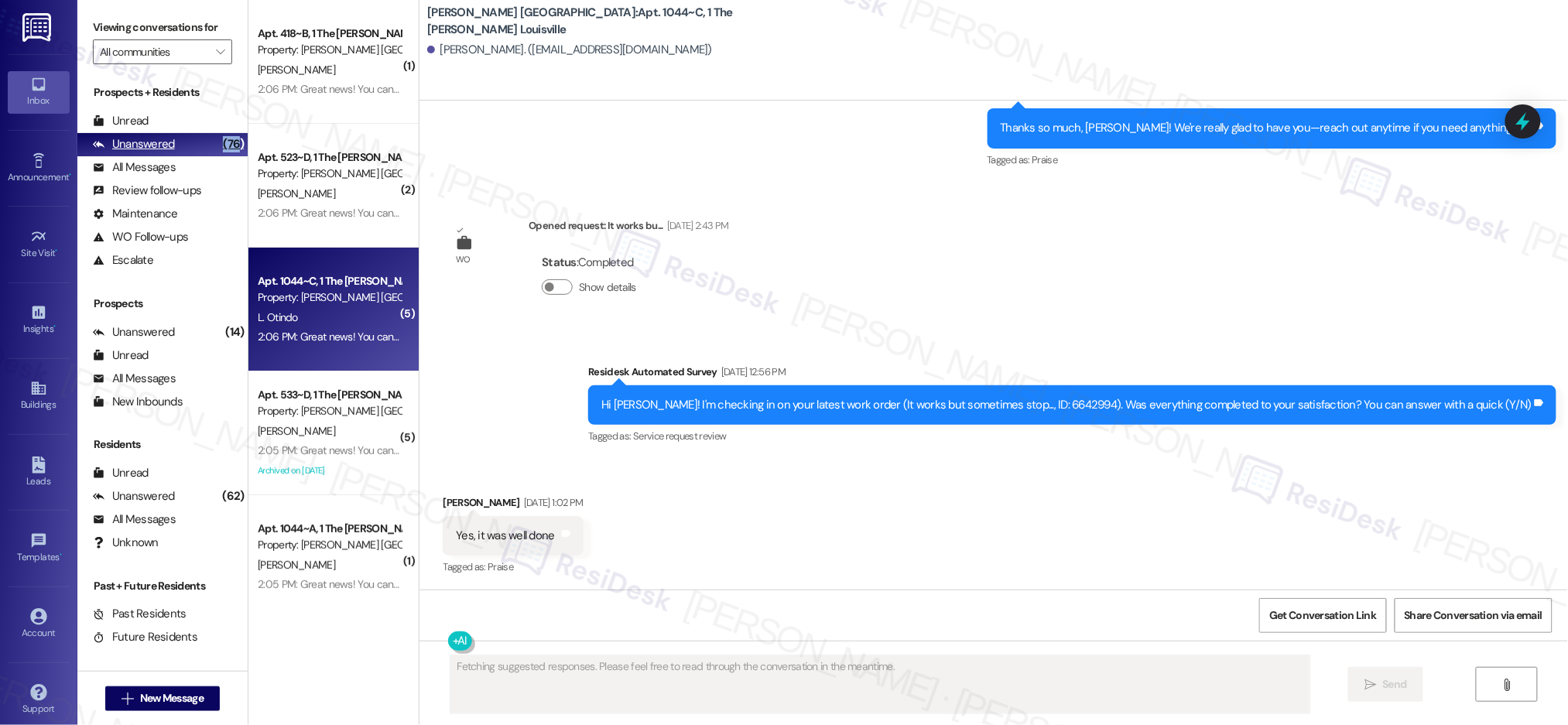
click at [219, 150] on div "(76)" at bounding box center [233, 144] width 28 height 24
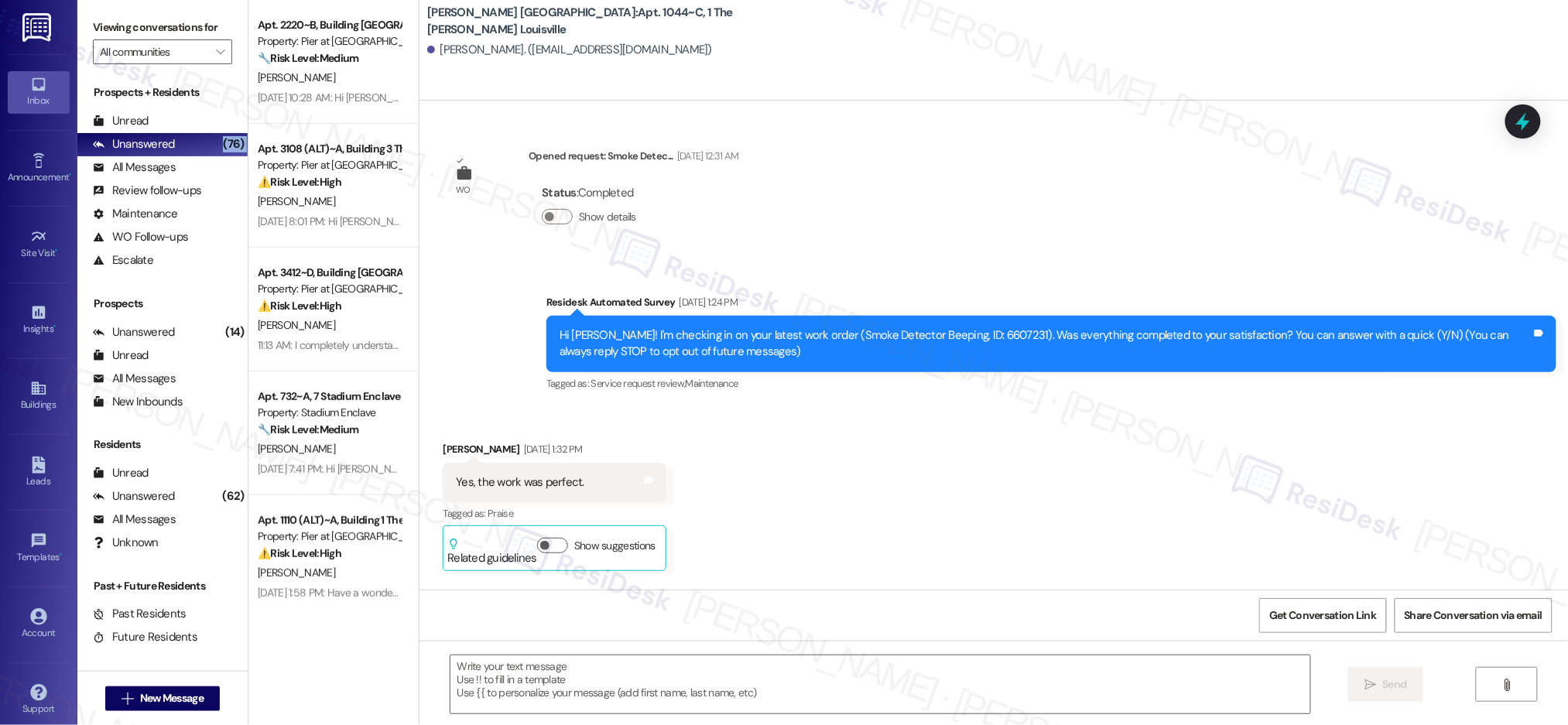
scroll to position [880, 0]
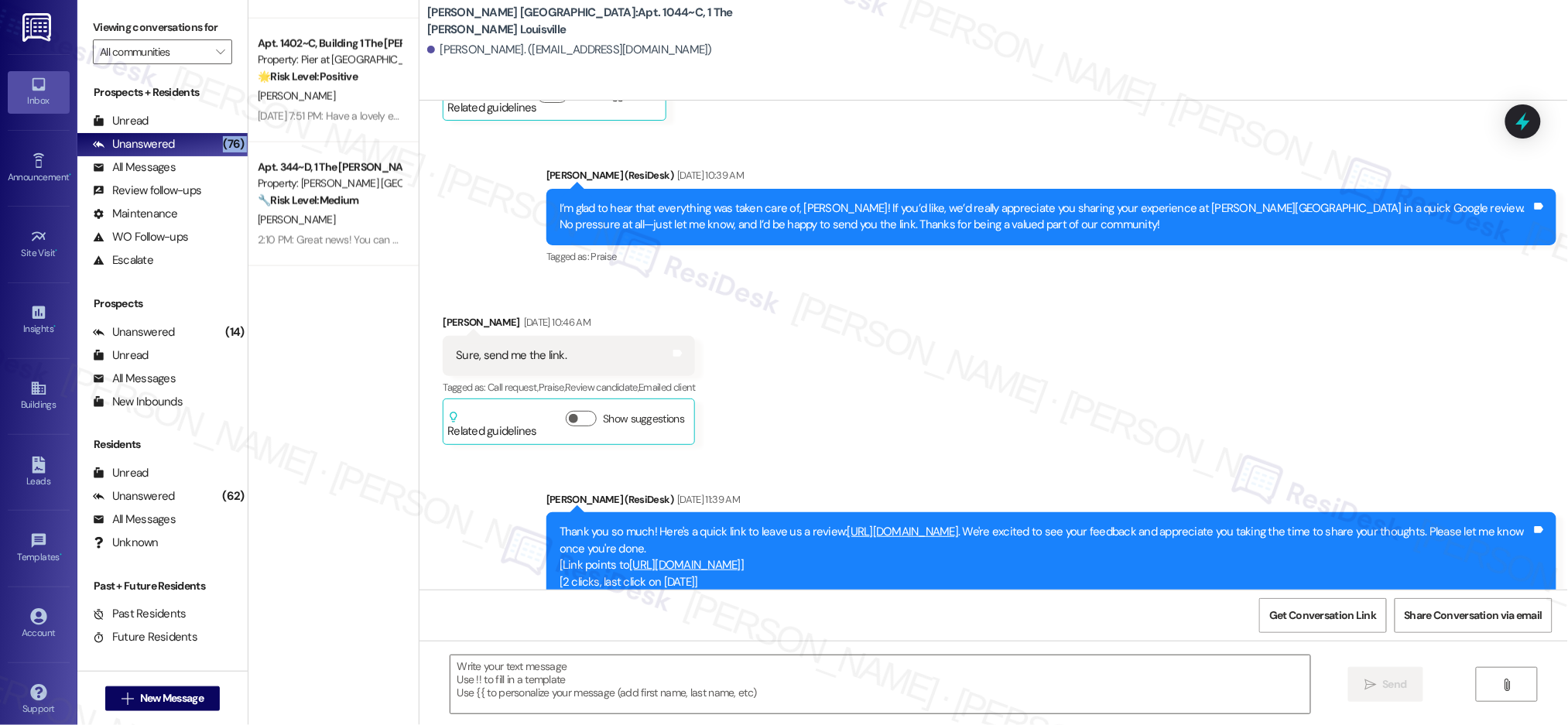
type textarea "Fetching suggested responses. Please feel free to read through the conversation…"
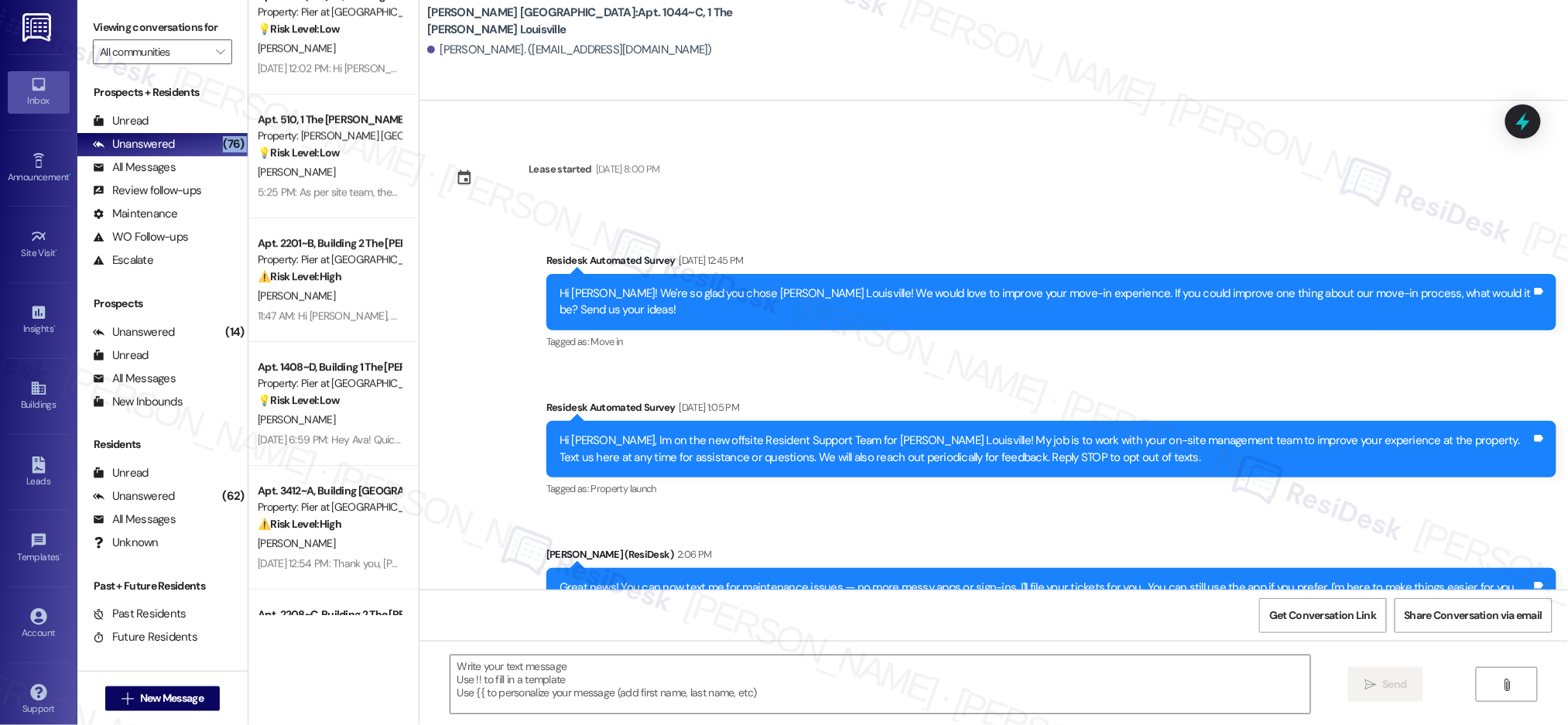
scroll to position [2439, 0]
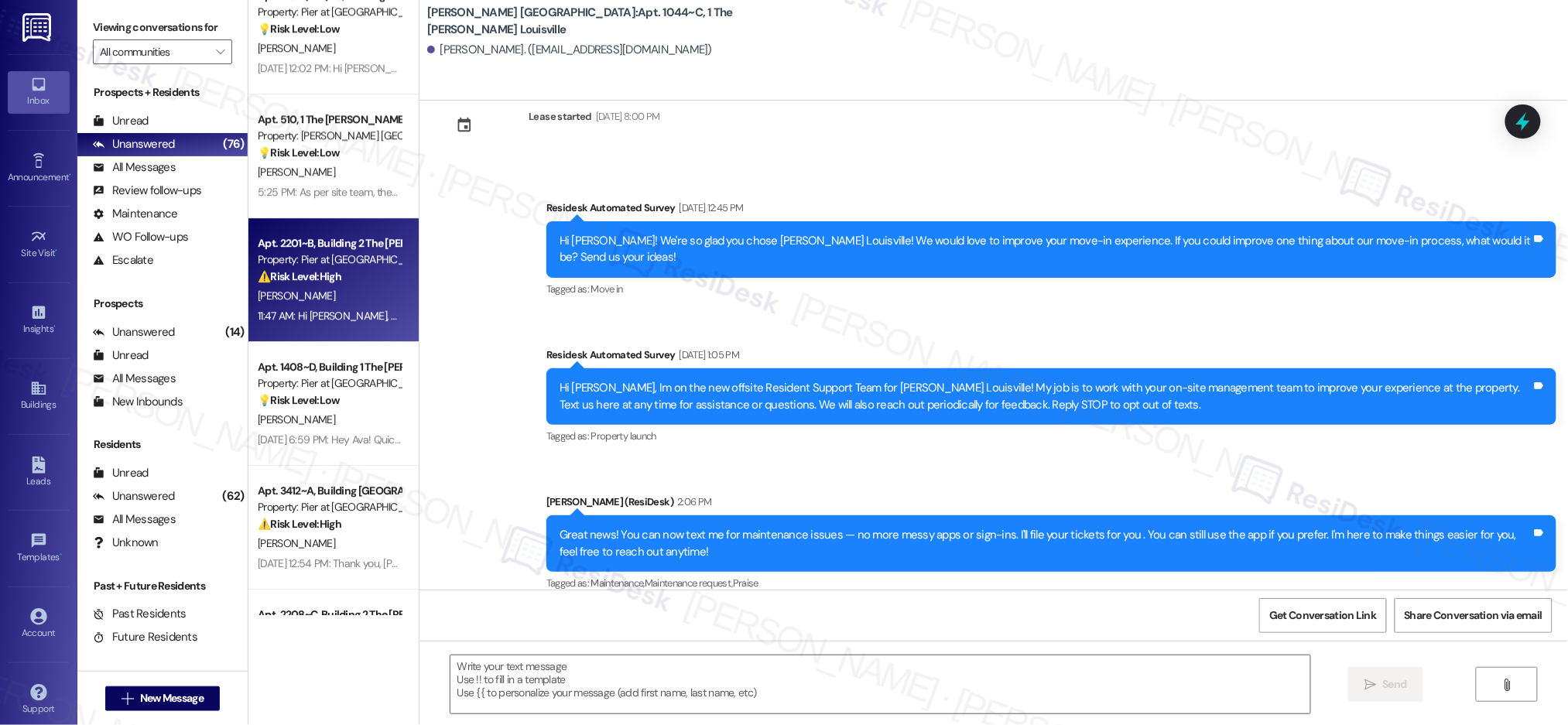
click at [349, 252] on div "Property: Pier at [GEOGRAPHIC_DATA]" at bounding box center [328, 259] width 143 height 17
click at [350, 253] on div "Property: Pier at [GEOGRAPHIC_DATA]" at bounding box center [328, 259] width 143 height 17
type textarea "Fetching suggested responses. Please feel free to read through the conversation…"
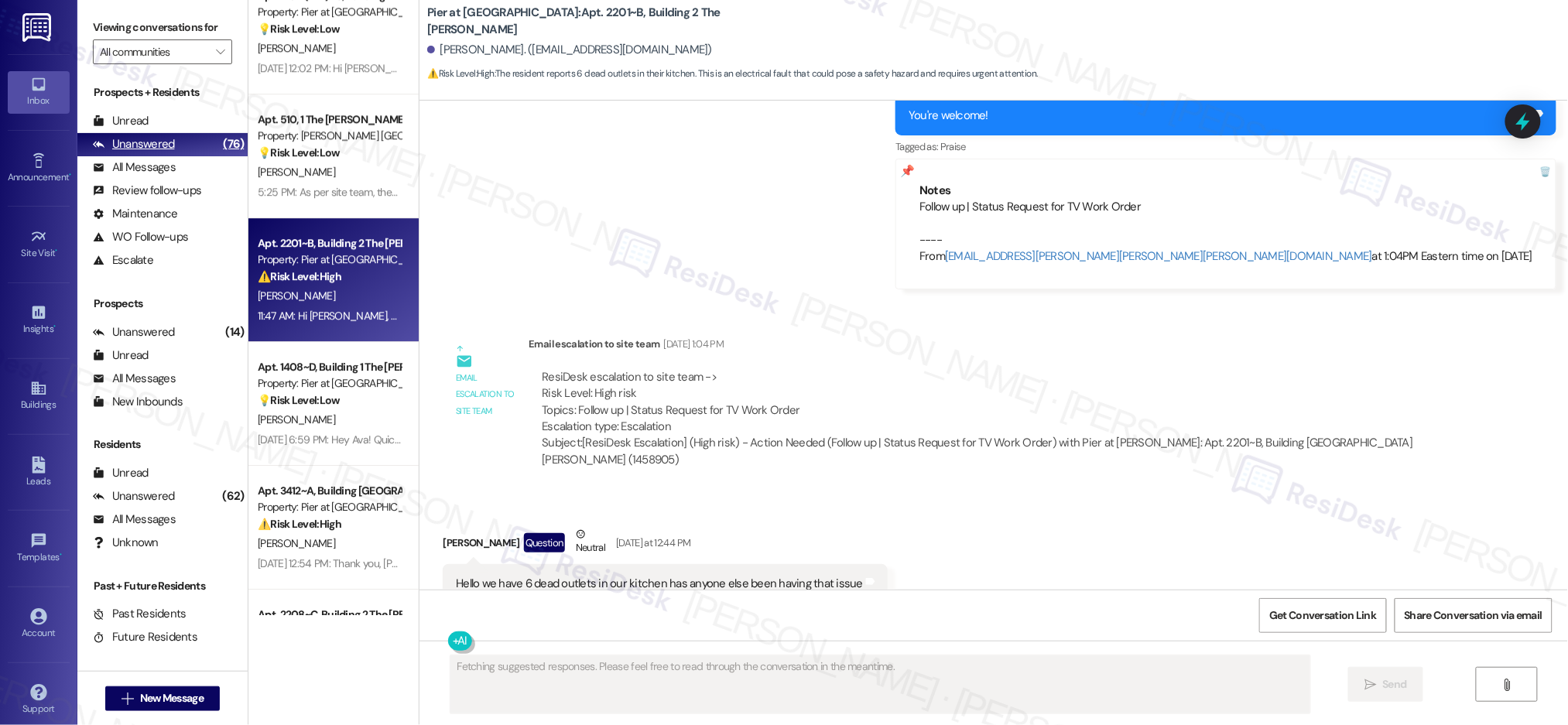
click at [176, 144] on div "Unanswered (76)" at bounding box center [162, 145] width 171 height 23
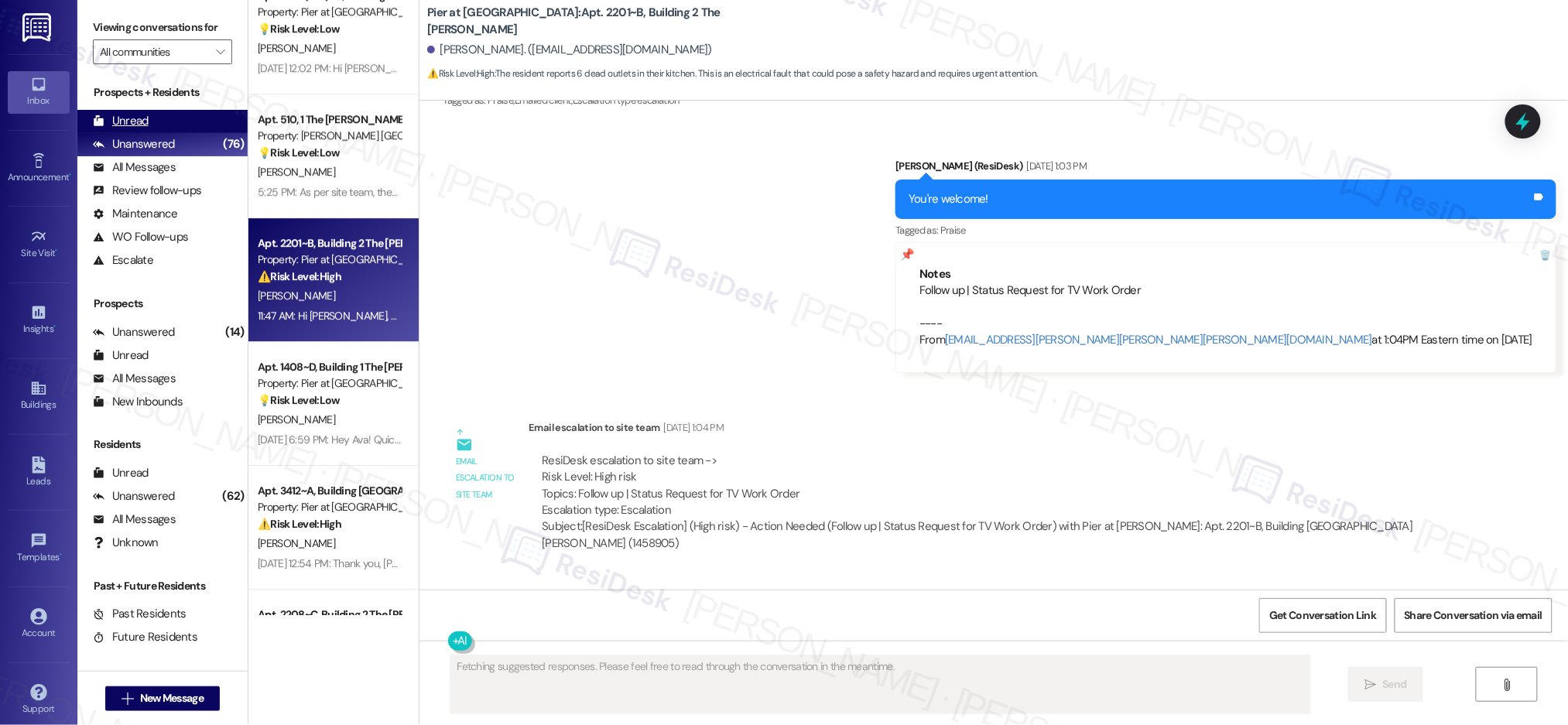
scroll to position [1649, 0]
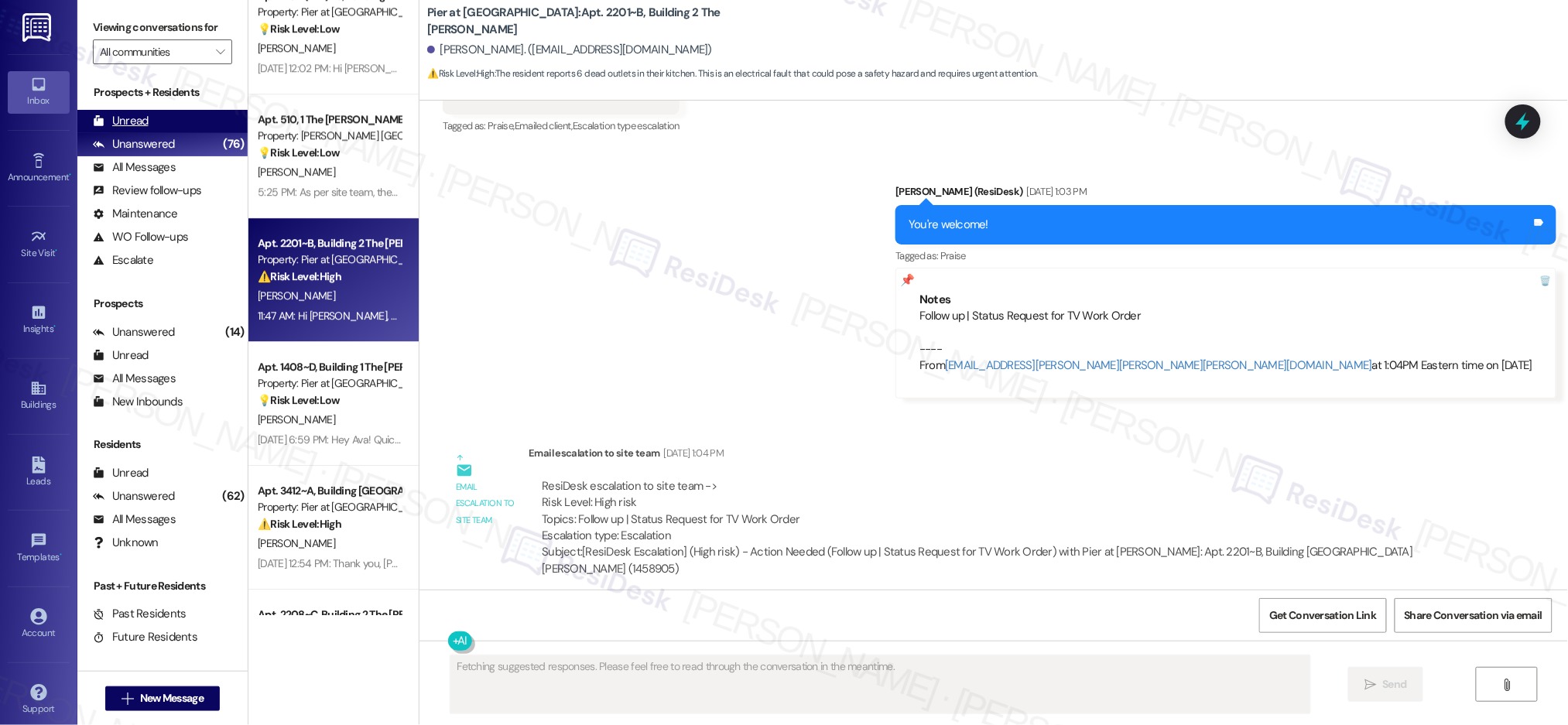
click at [153, 122] on div "Unread (0)" at bounding box center [162, 122] width 171 height 23
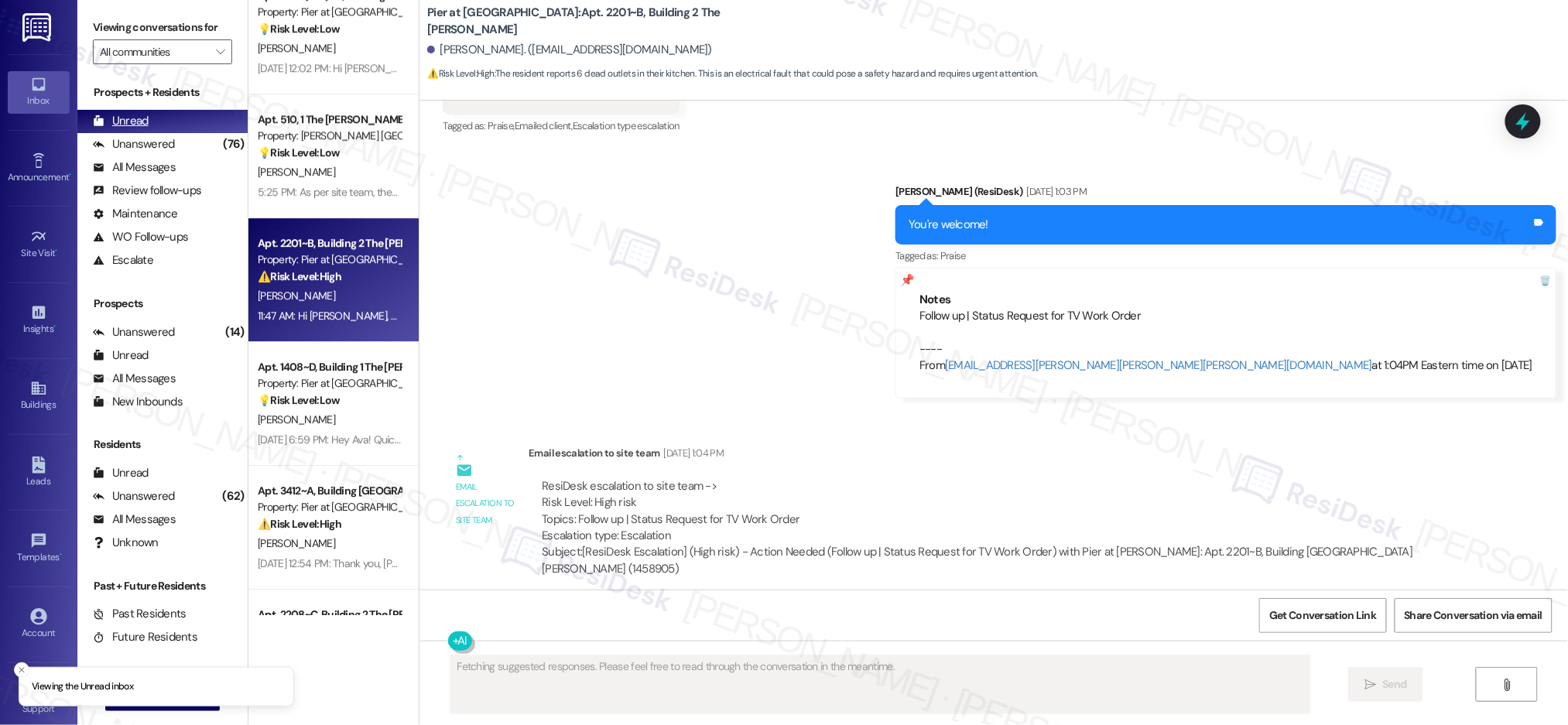
click at [153, 122] on div "Unread (0)" at bounding box center [162, 122] width 171 height 23
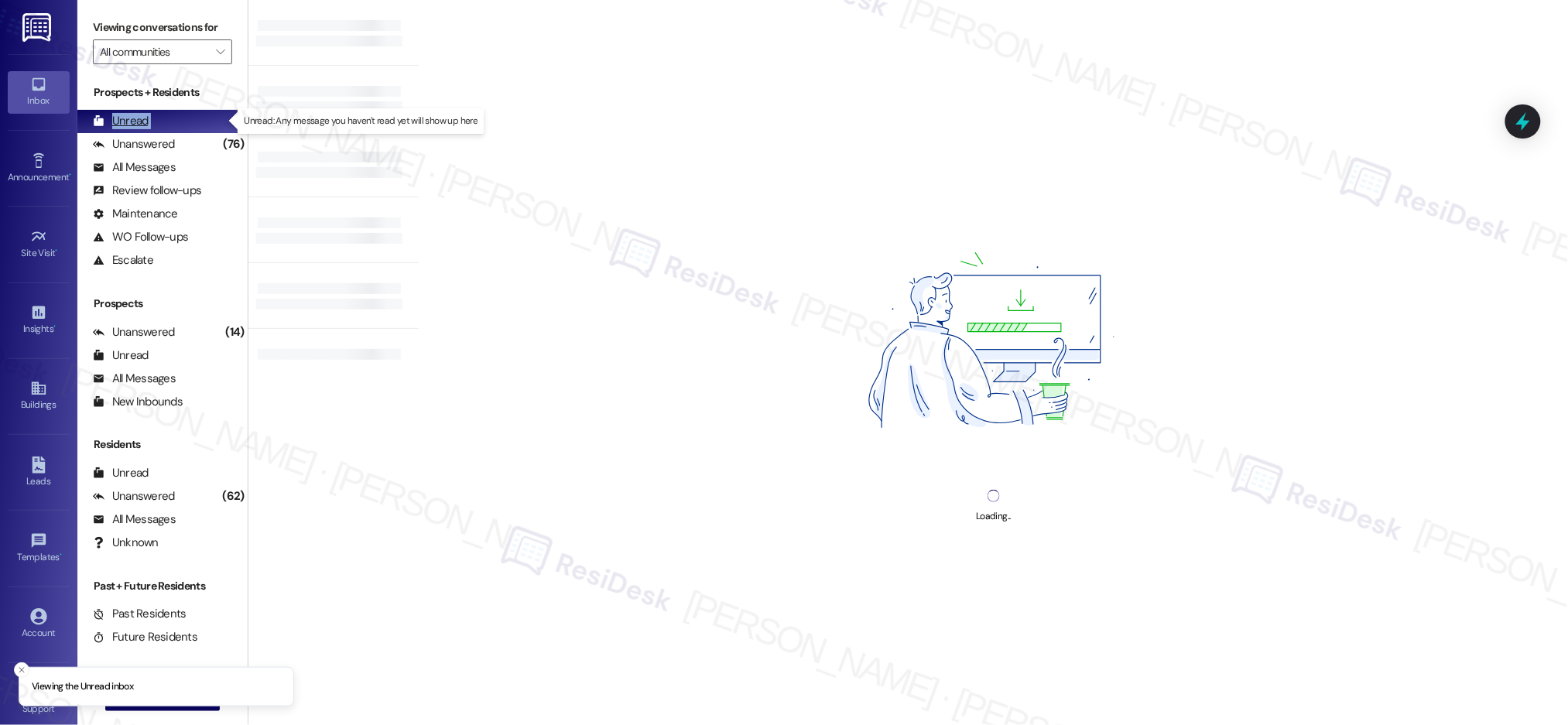
click at [153, 122] on div "Unread (0)" at bounding box center [162, 122] width 171 height 23
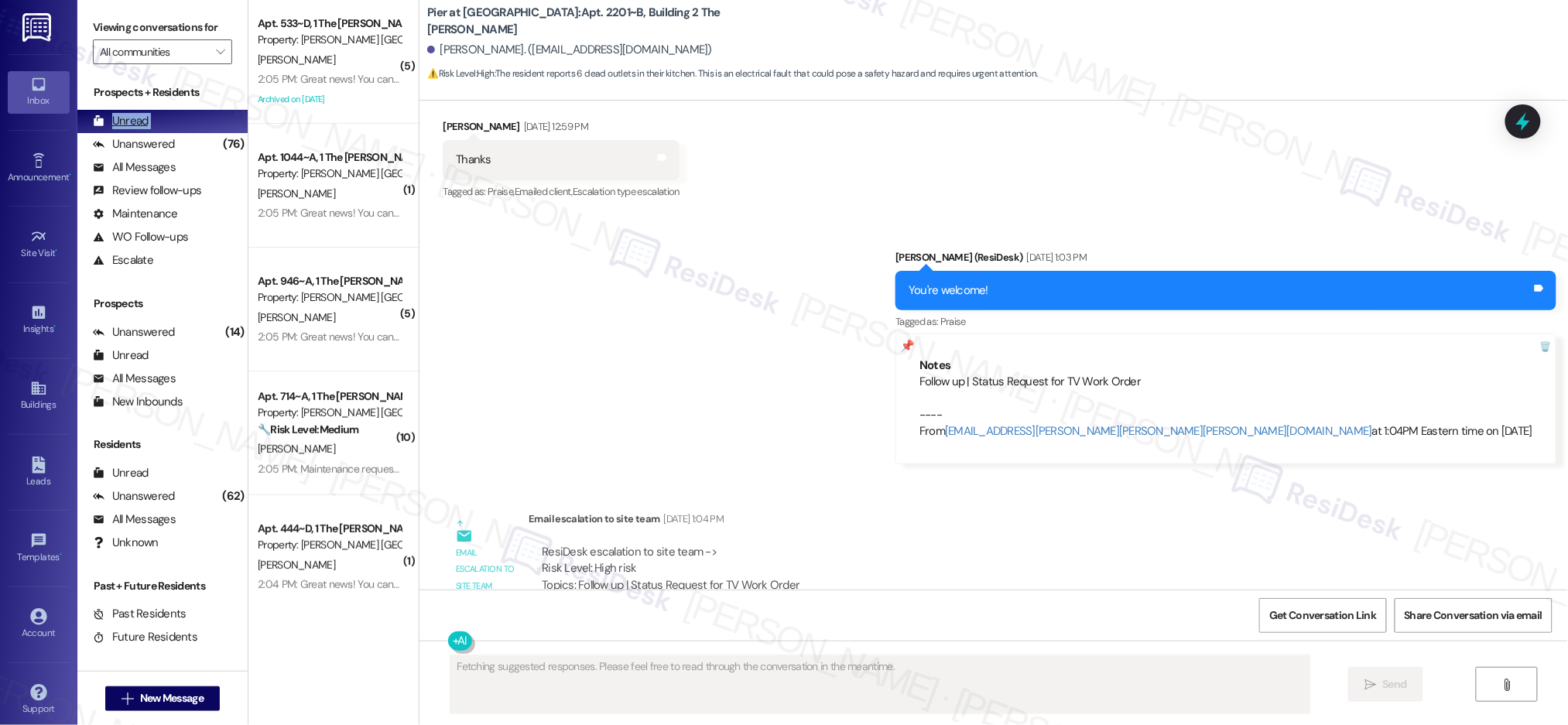
scroll to position [1757, 0]
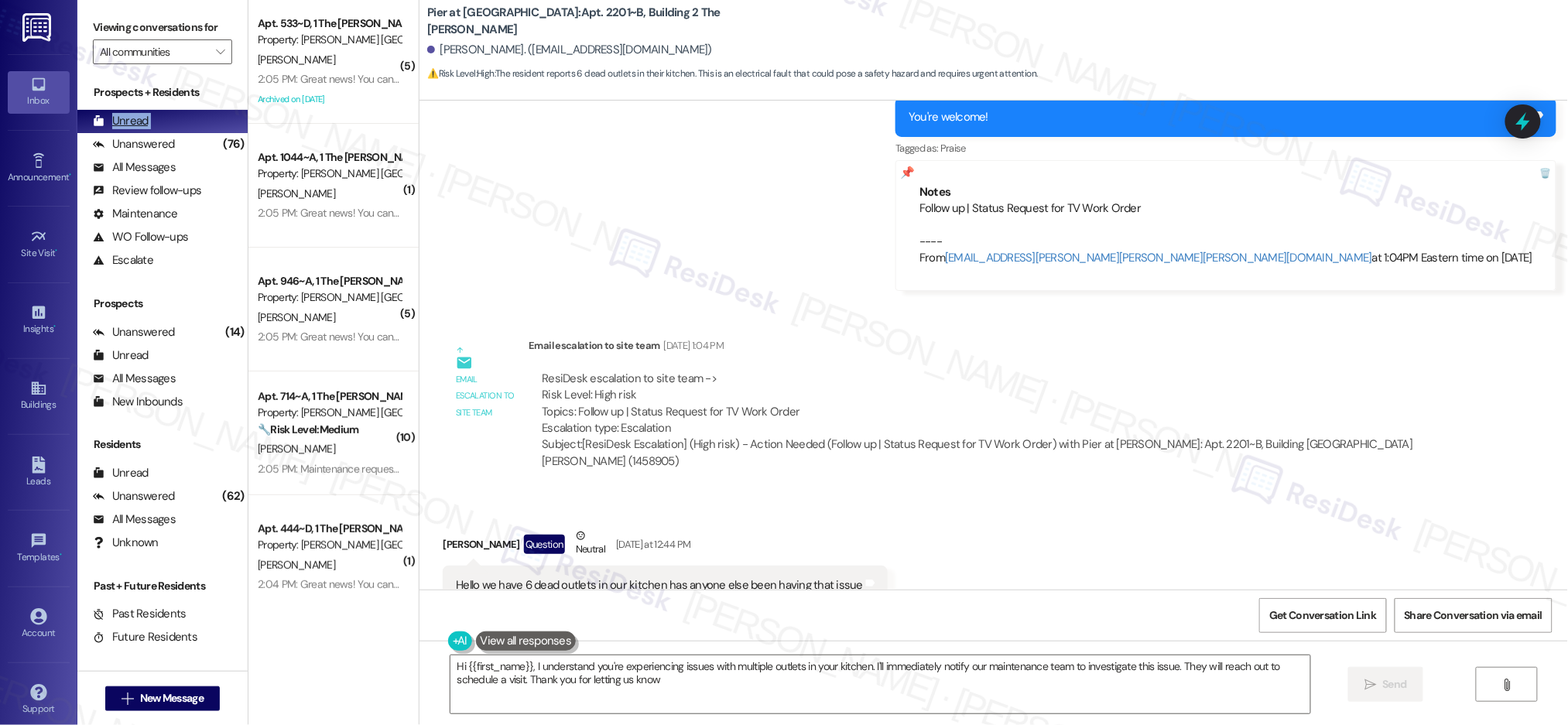
type textarea "Hi {{first_name}}, I understand you're experiencing issues with multiple outlet…"
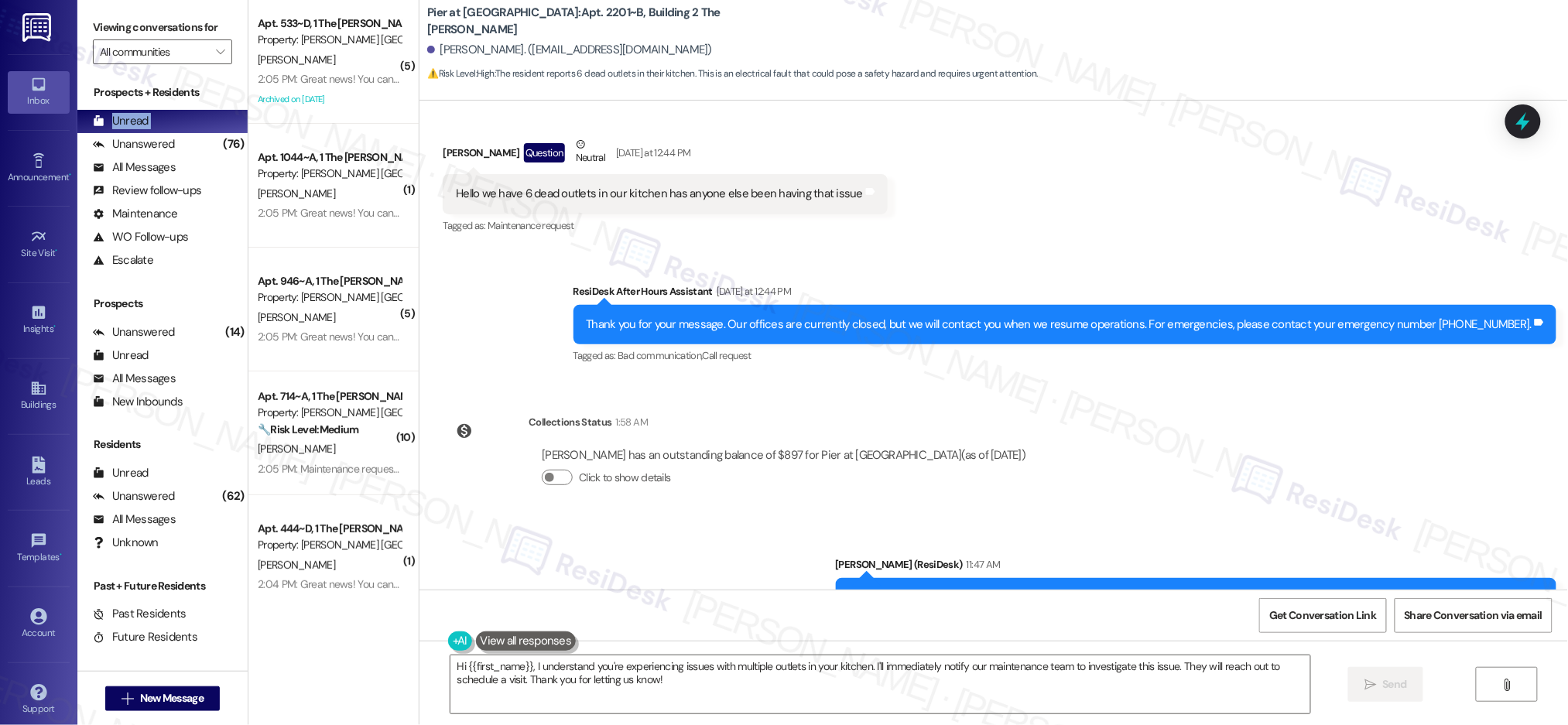
scroll to position [2160, 0]
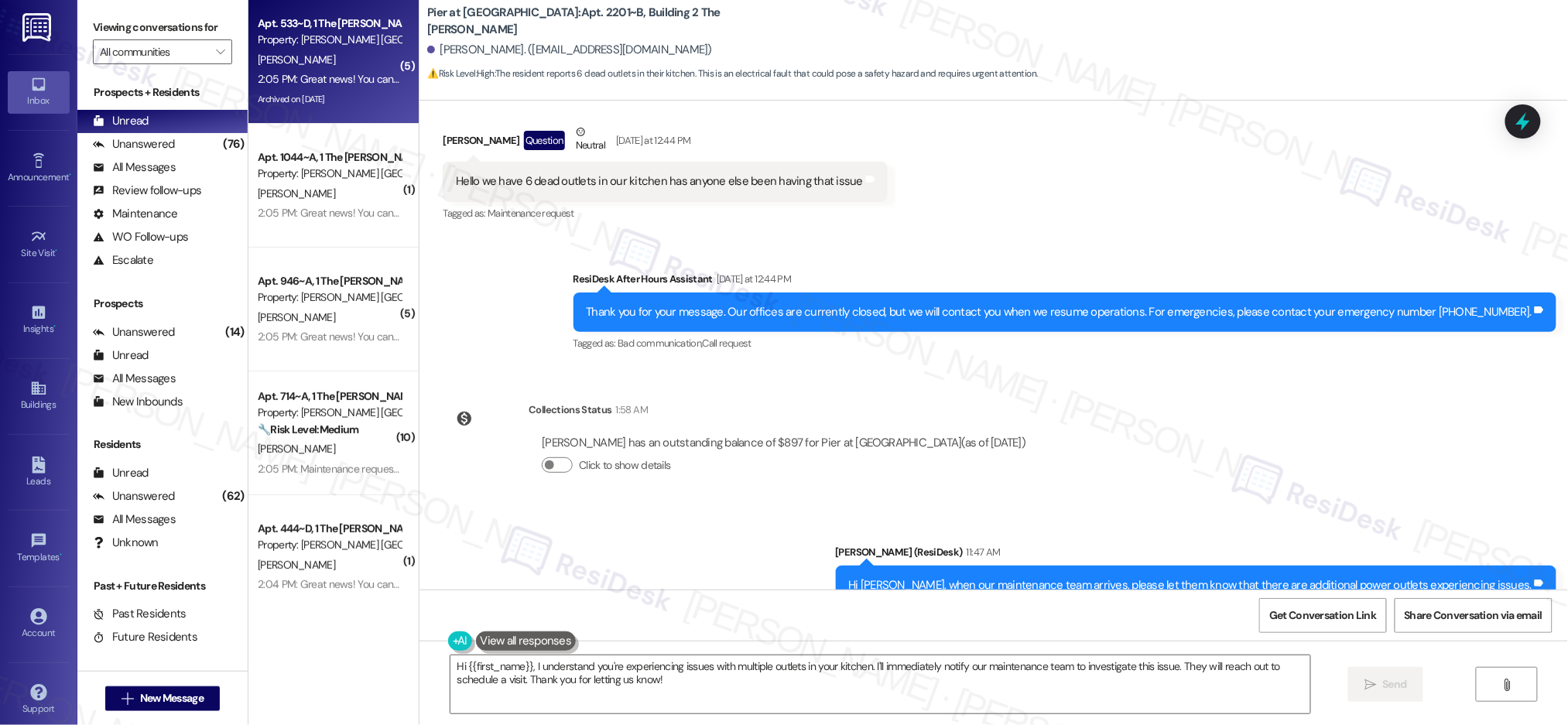
click at [370, 77] on div "2:05 PM: Great news! You can now text me for maintenance issues — no more messy…" at bounding box center [784, 79] width 1054 height 14
click at [370, 79] on div "2:05 PM: Great news! You can now text me for maintenance issues — no more messy…" at bounding box center [784, 79] width 1054 height 14
type textarea "Fetching suggested responses. Please feel free to read through the conversation…"
click at [370, 79] on div "2:05 PM: Great news! You can now text me for maintenance issues — no more messy…" at bounding box center [784, 79] width 1054 height 14
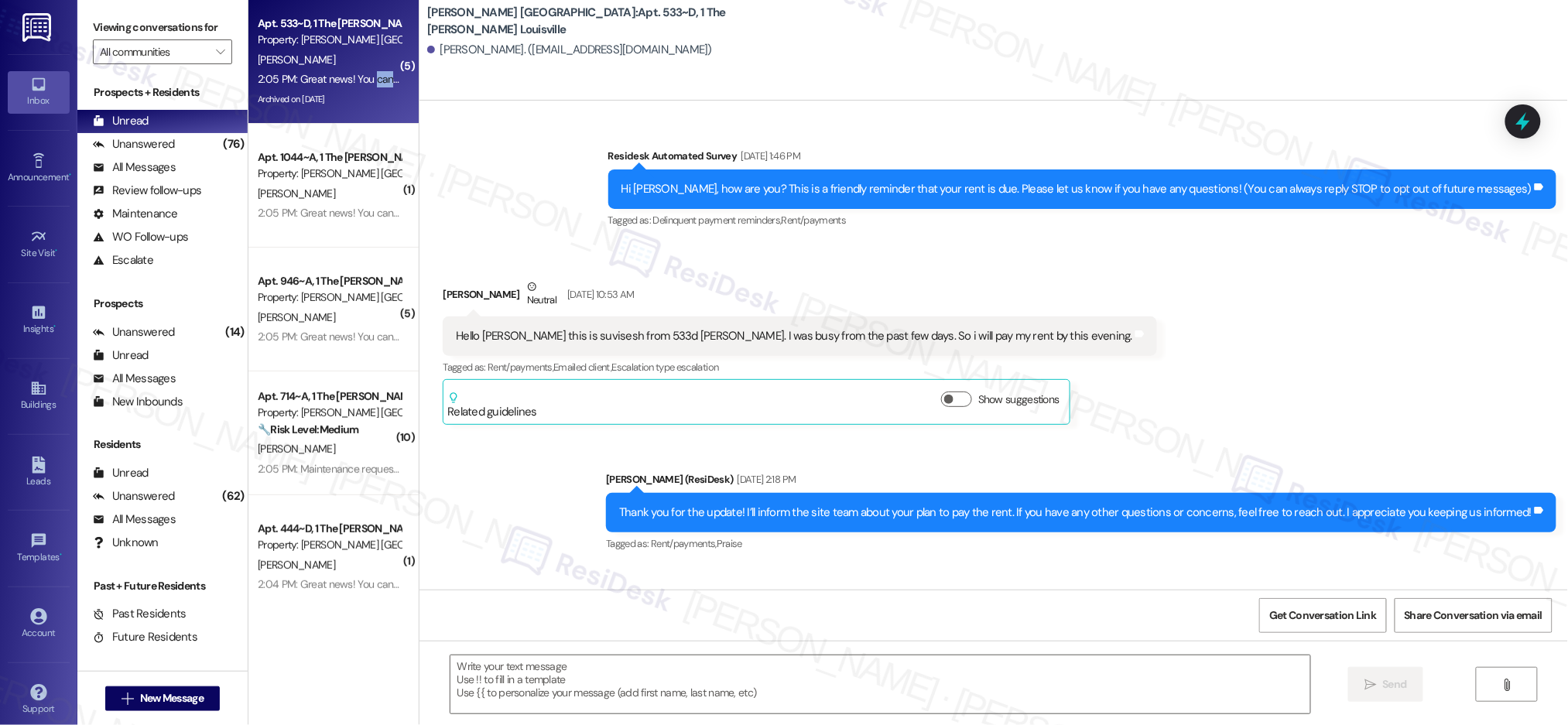
type textarea "Fetching suggested responses. Please feel free to read through the conversation…"
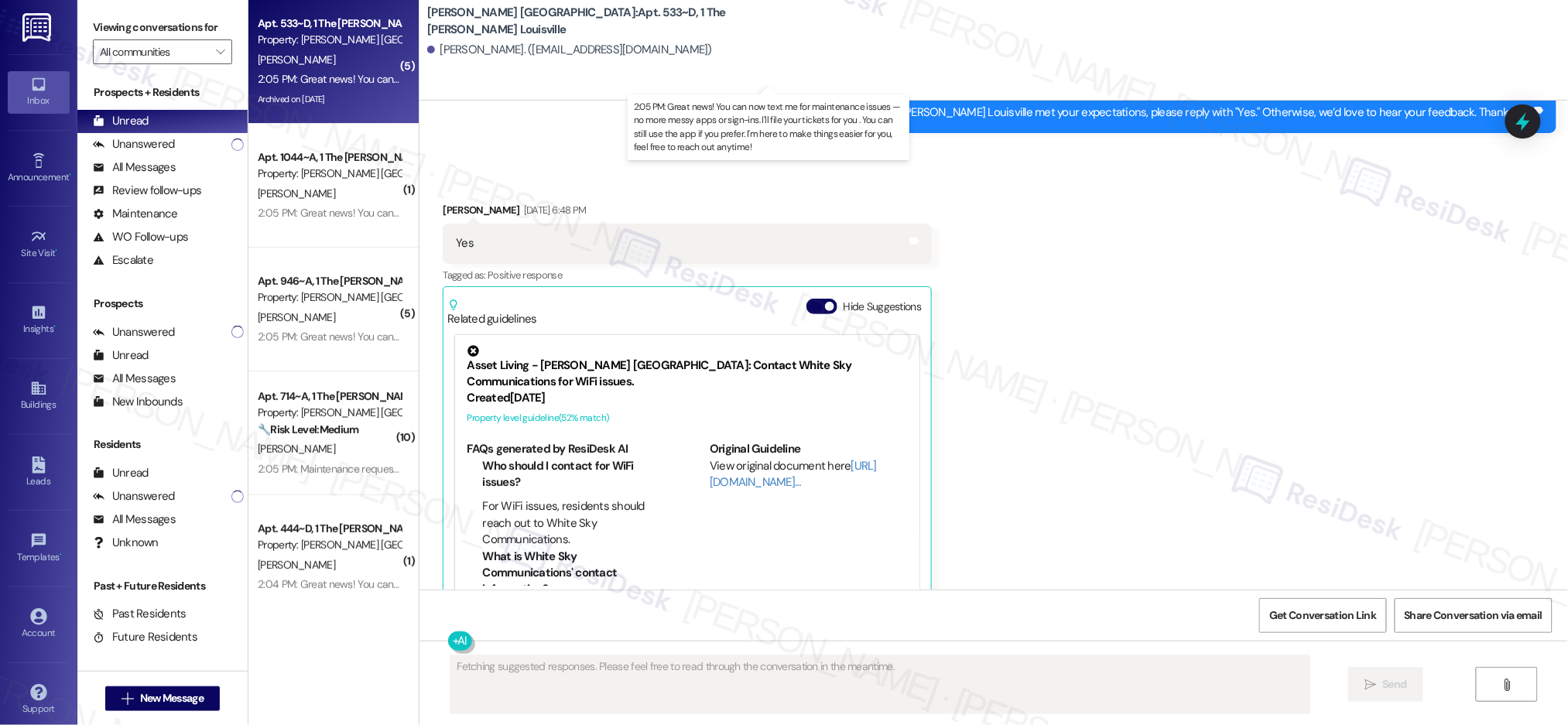
scroll to position [2273, 0]
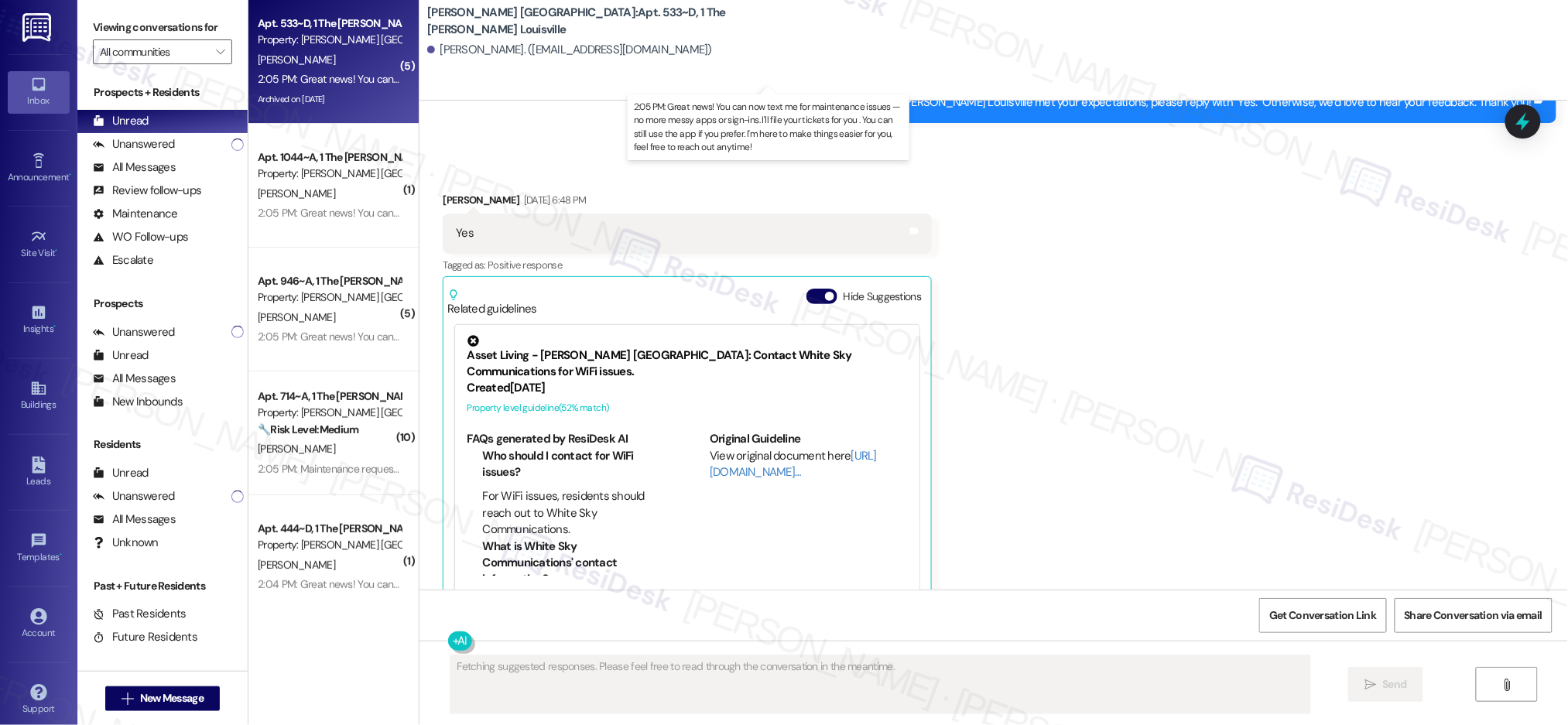
click at [334, 74] on div "2:05 PM: Great news! You can now text me for maintenance issues — no more messy…" at bounding box center [784, 79] width 1054 height 14
click at [334, 73] on div "2:05 PM: Great news! You can now text me for maintenance issues — no more messy…" at bounding box center [784, 79] width 1054 height 14
click at [334, 74] on div "2:05 PM: Great news! You can now text me for maintenance issues — no more messy…" at bounding box center [784, 79] width 1054 height 14
click at [334, 73] on div "2:05 PM: Great news! You can now text me for maintenance issues — no more messy…" at bounding box center [784, 79] width 1054 height 14
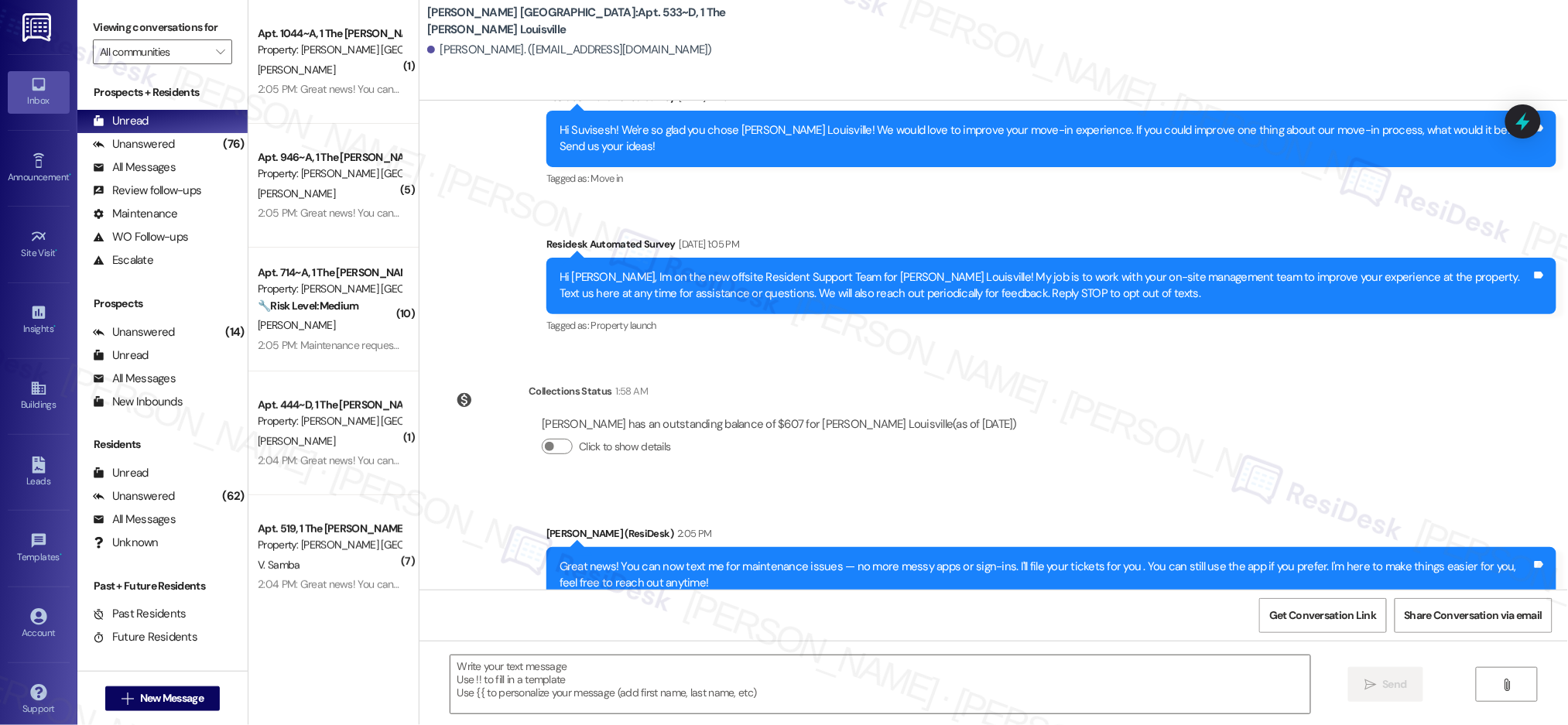
scroll to position [3475, 0]
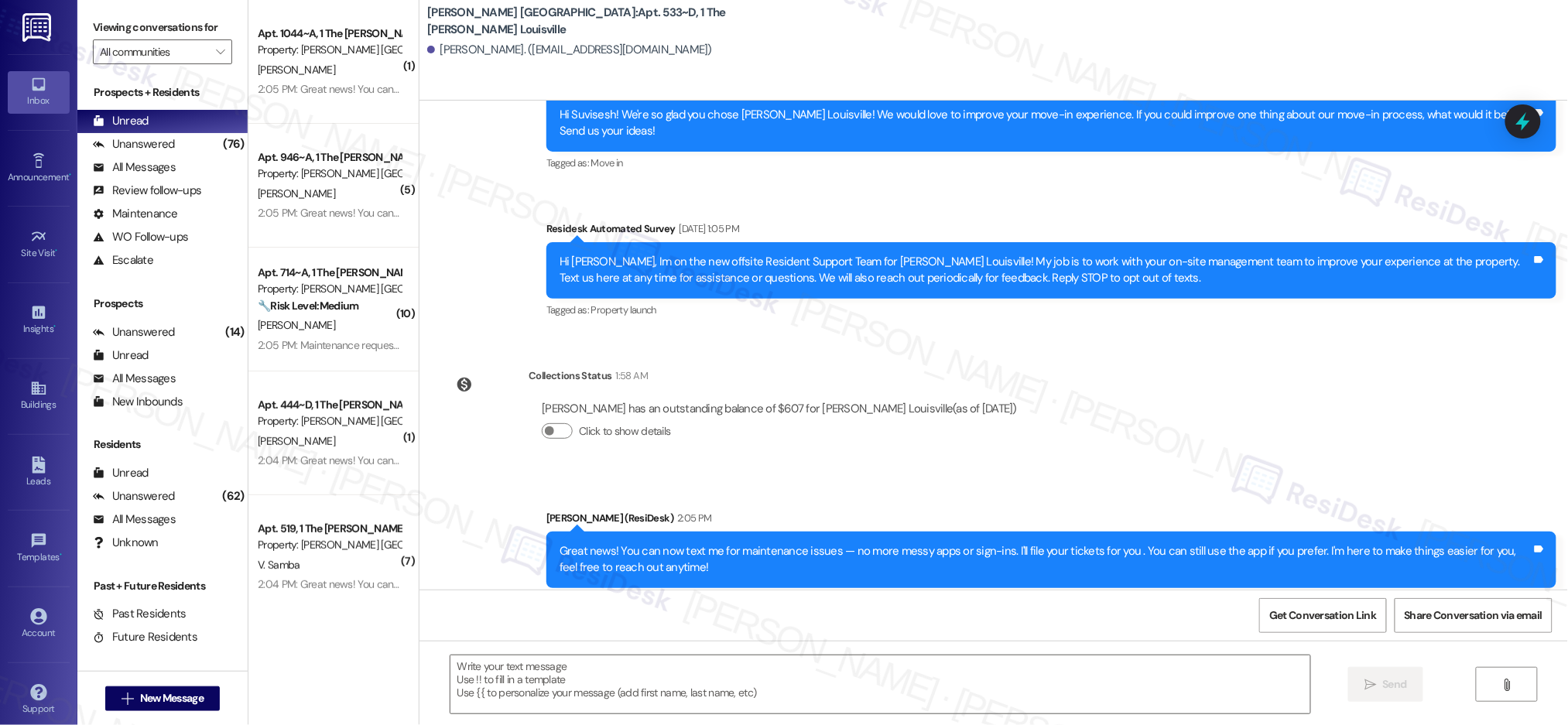
drag, startPoint x: 1119, startPoint y: 335, endPoint x: 1119, endPoint y: 352, distance: 17.0
click at [1112, 426] on div "Survey, sent via SMS Residesk Automated Survey Dec 02, 2024 at 1:46 PM Hi Suvis…" at bounding box center [993, 345] width 1149 height 489
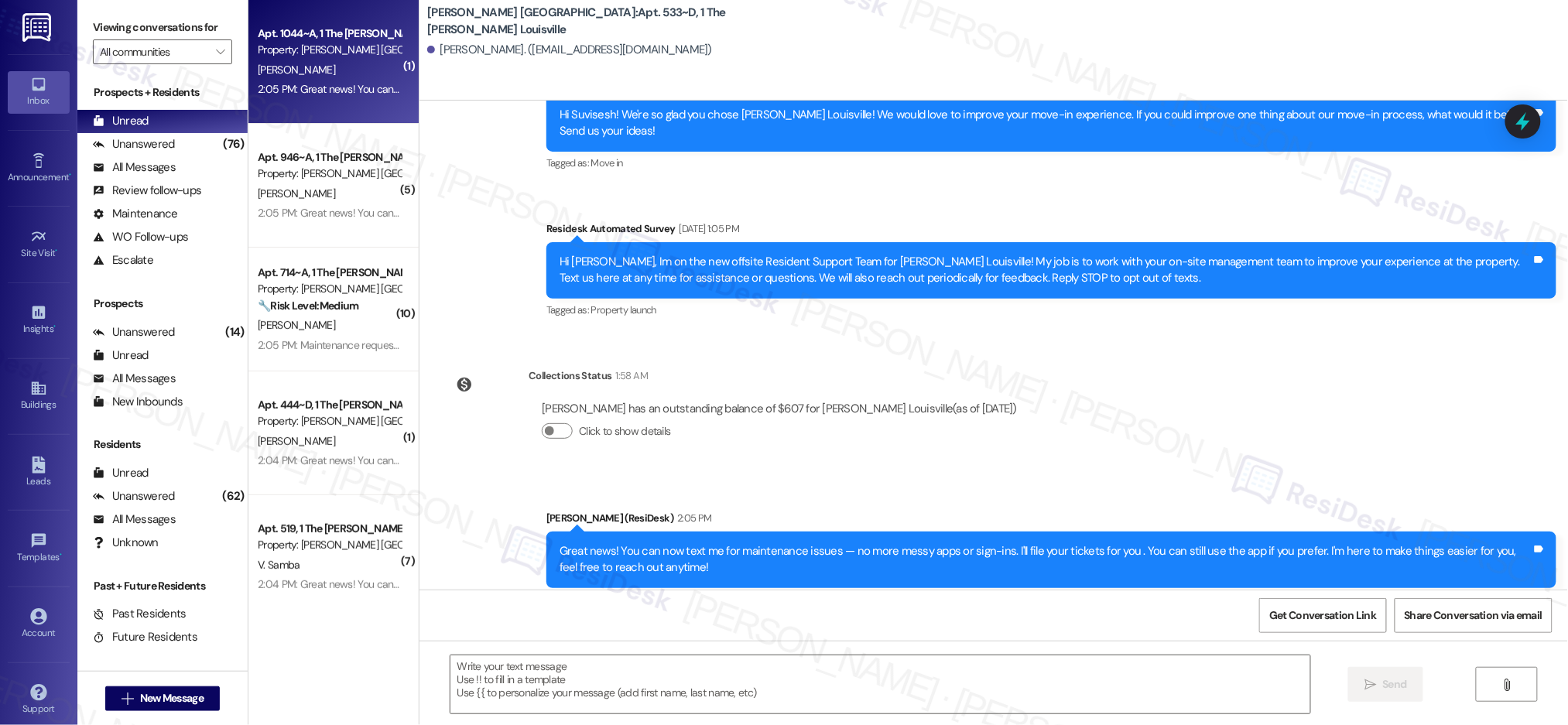
click at [338, 94] on div "2:05 PM: Great news! You can now text me for maintenance issues — no more messy…" at bounding box center [784, 89] width 1054 height 14
click at [337, 94] on div "2:05 PM: Great news! You can now text me for maintenance issues — no more messy…" at bounding box center [784, 89] width 1054 height 14
type textarea "Fetching suggested responses. Please feel free to read through the conversation…"
click at [337, 94] on div "2:05 PM: Great news! You can now text me for maintenance issues — no more messy…" at bounding box center [784, 89] width 1054 height 14
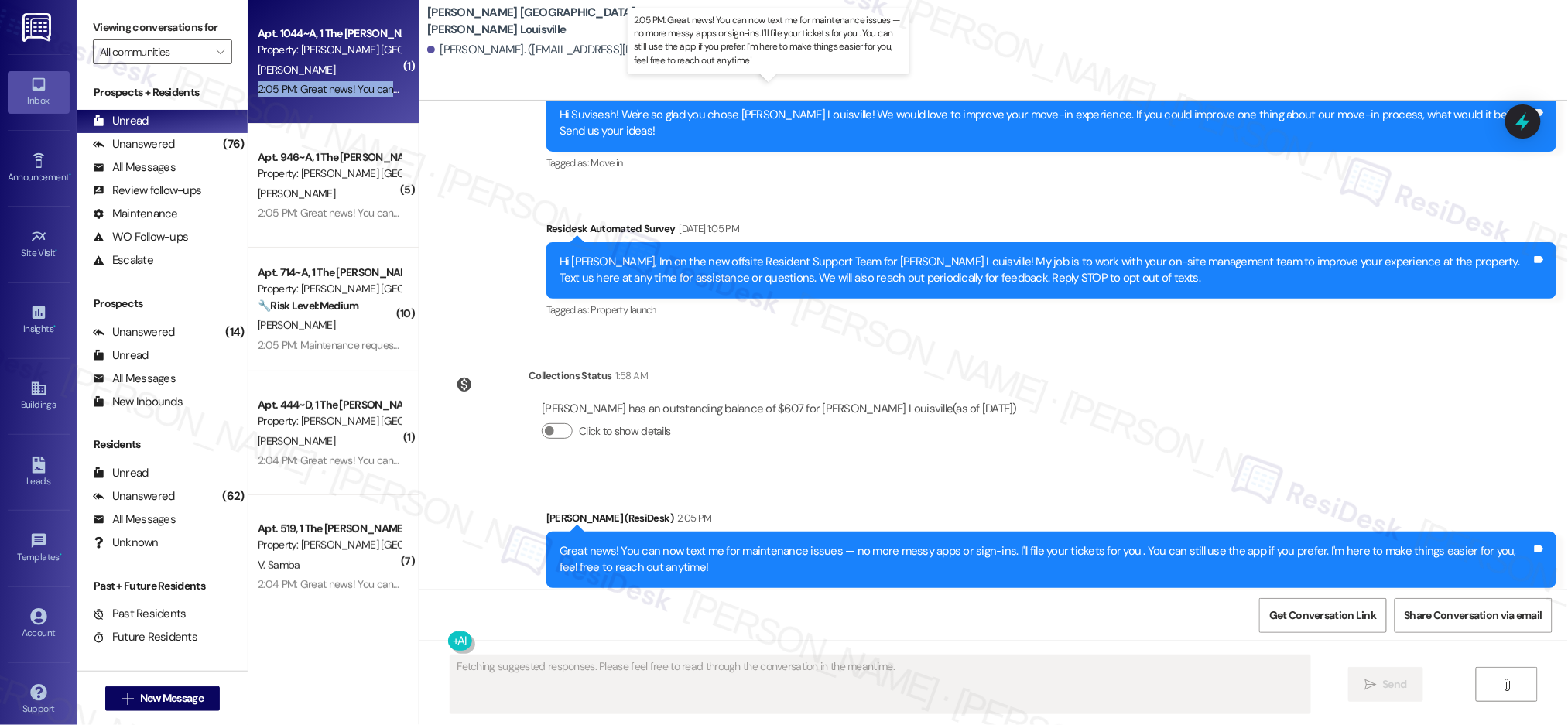
click at [337, 94] on div "2:05 PM: Great news! You can now text me for maintenance issues — no more messy…" at bounding box center [784, 89] width 1054 height 14
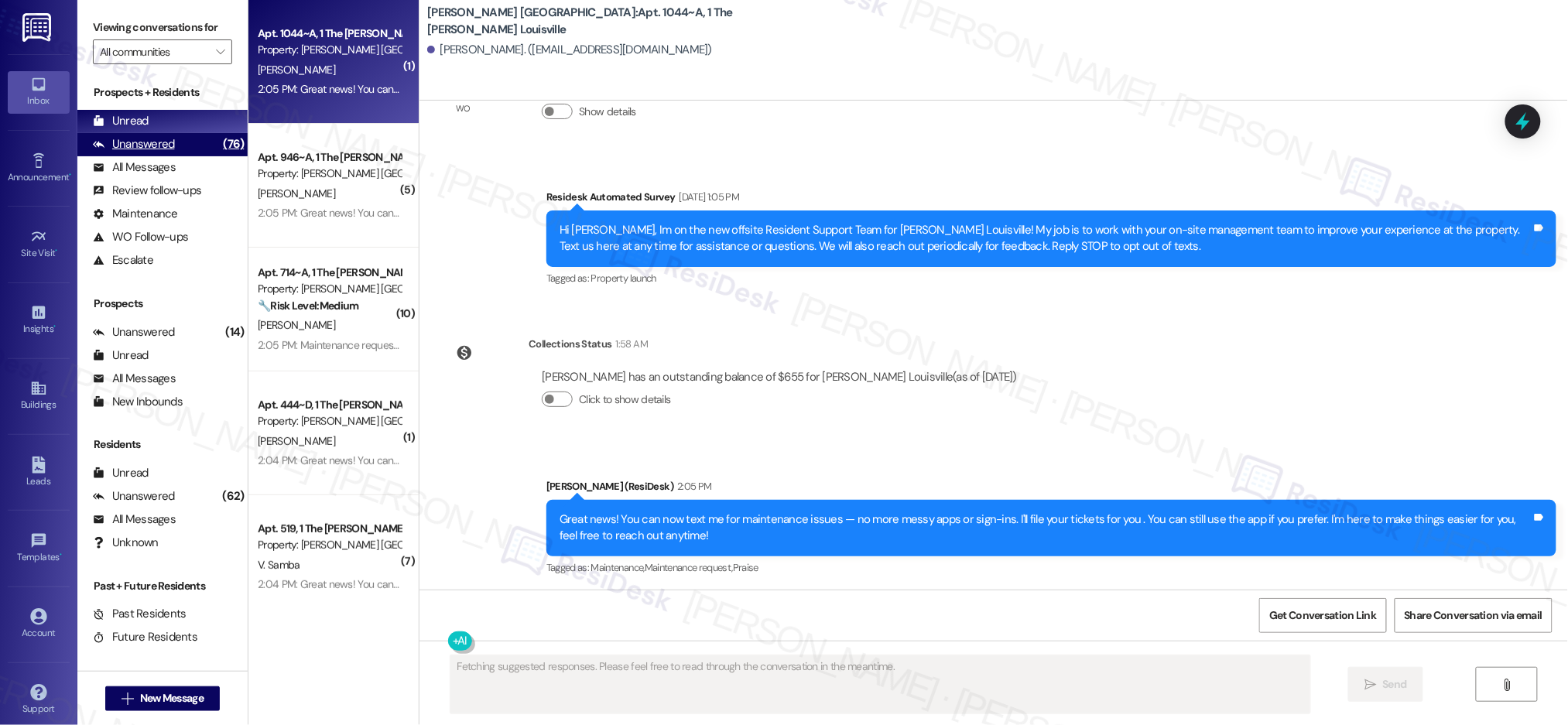
click at [194, 147] on div "Unanswered (76)" at bounding box center [162, 145] width 171 height 23
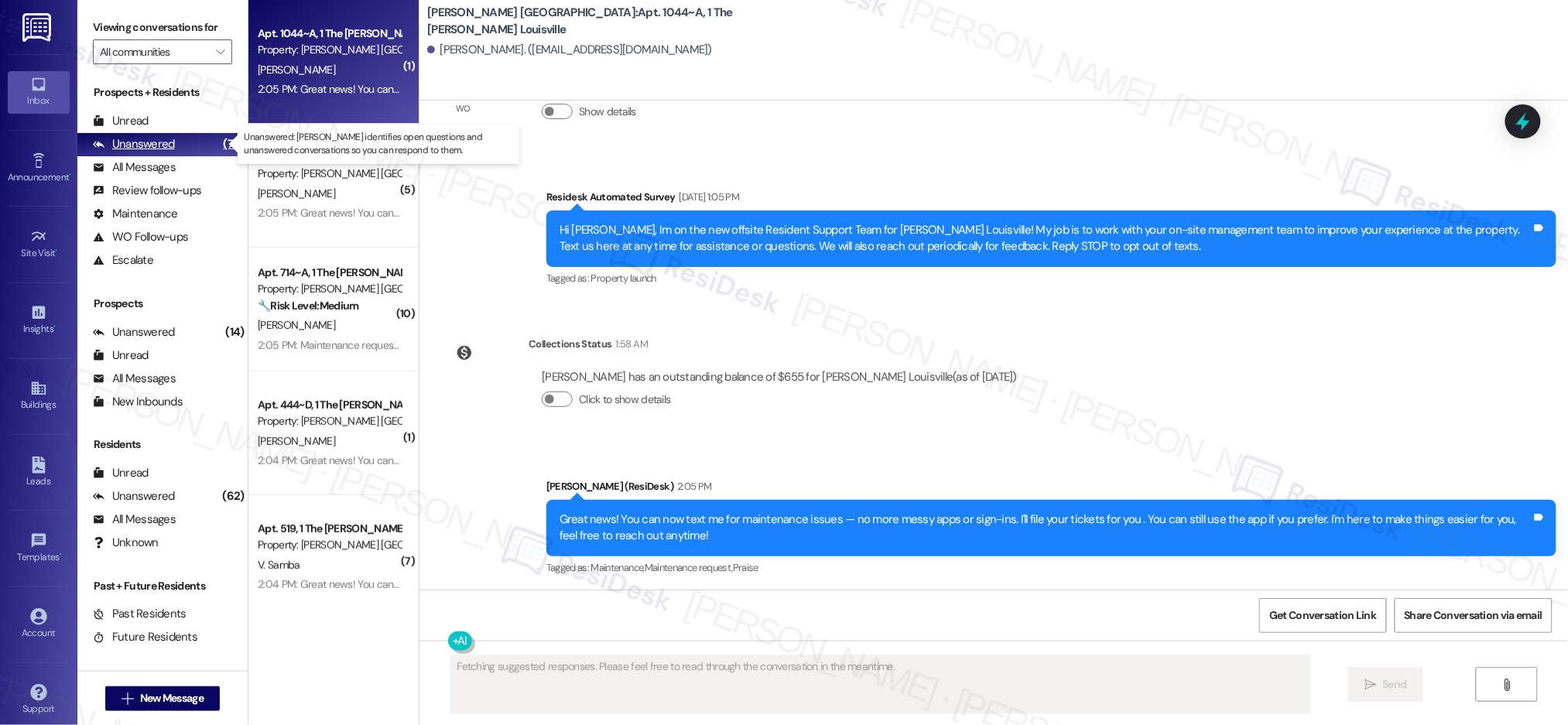
click at [194, 148] on div "Unanswered (76)" at bounding box center [162, 145] width 171 height 23
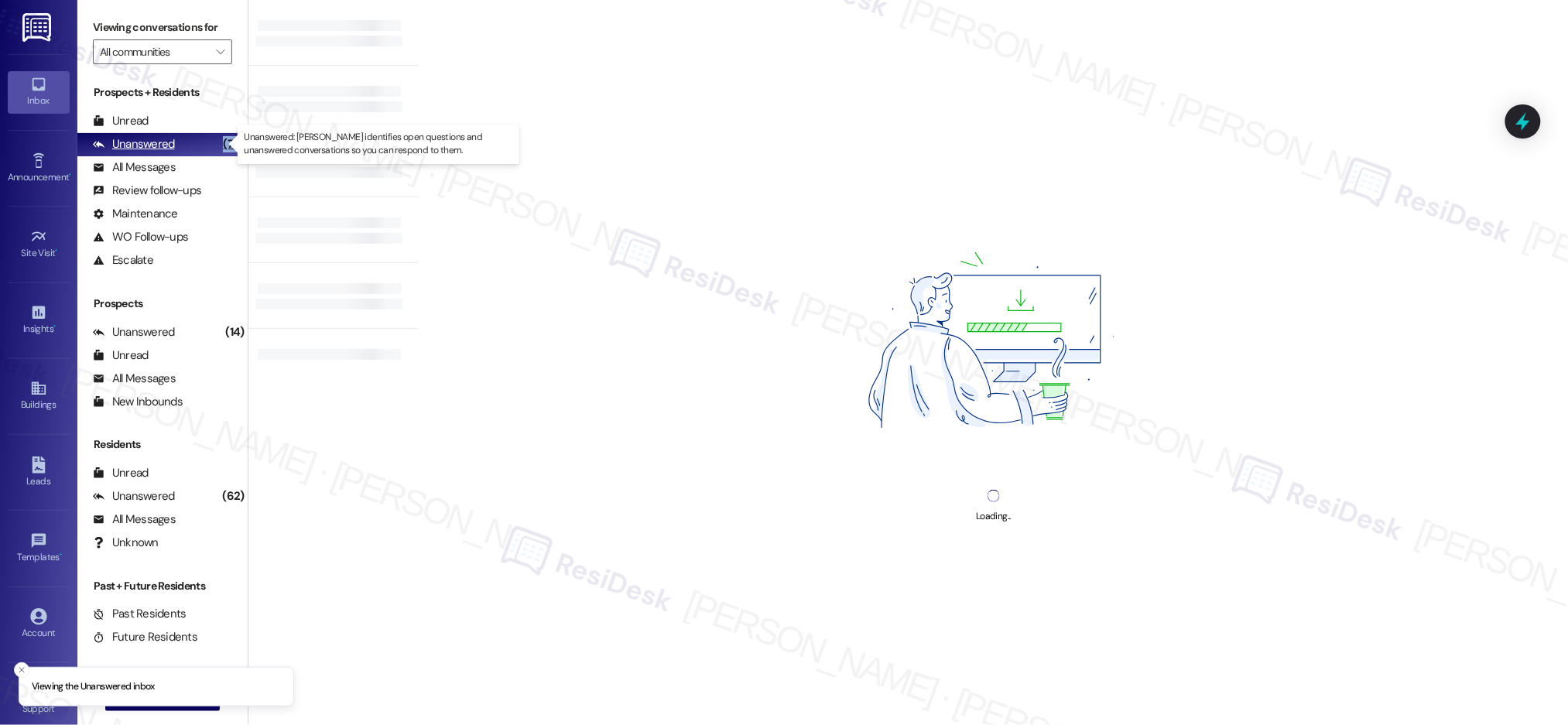
click at [194, 147] on div "Unanswered (76)" at bounding box center [162, 145] width 171 height 23
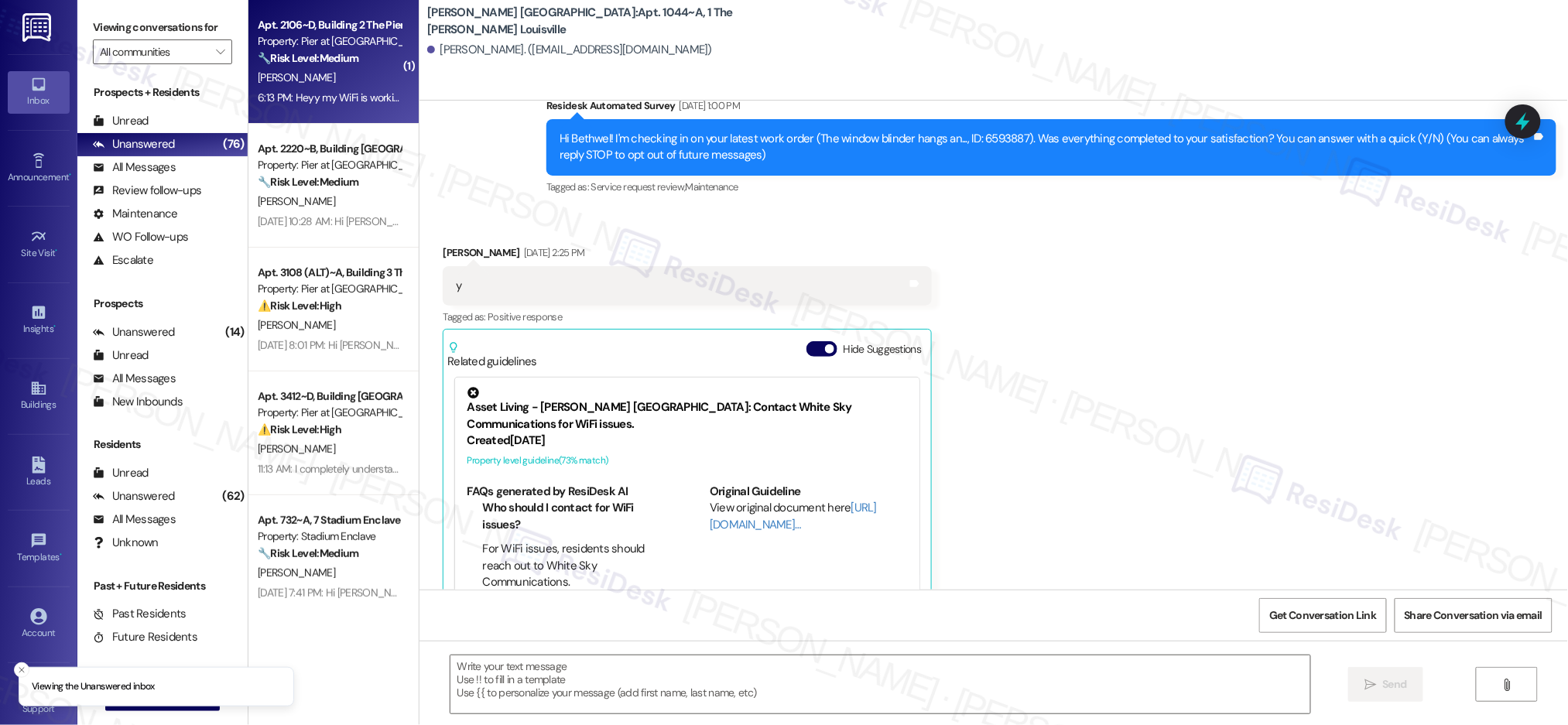
click at [312, 100] on div "6:13 PM: Heyy my WiFi is working now! I just had one ?, for noise complaints I …" at bounding box center [777, 97] width 1040 height 14
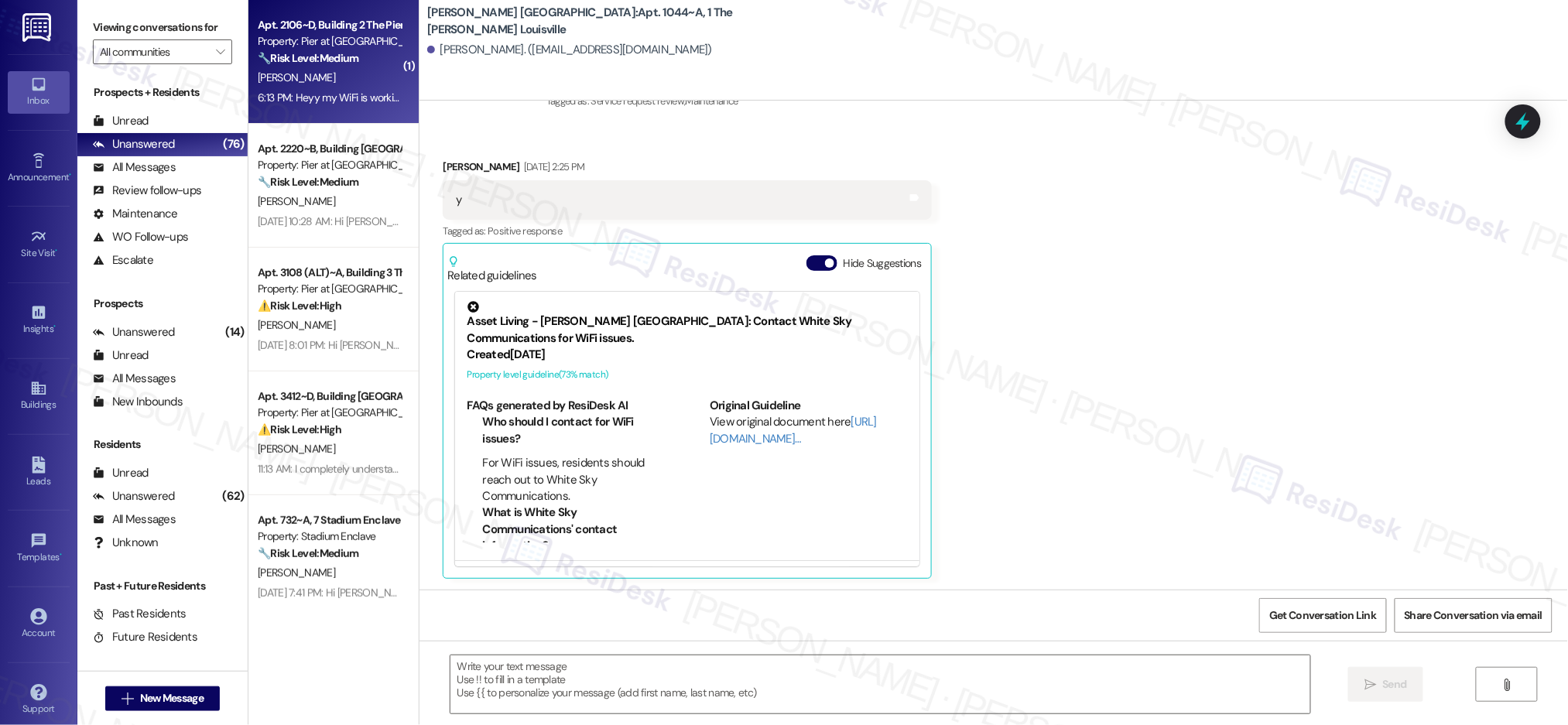
click at [312, 99] on div "6:13 PM: Heyy my WiFi is working now! I just had one ?, for noise complaints I …" at bounding box center [777, 97] width 1040 height 14
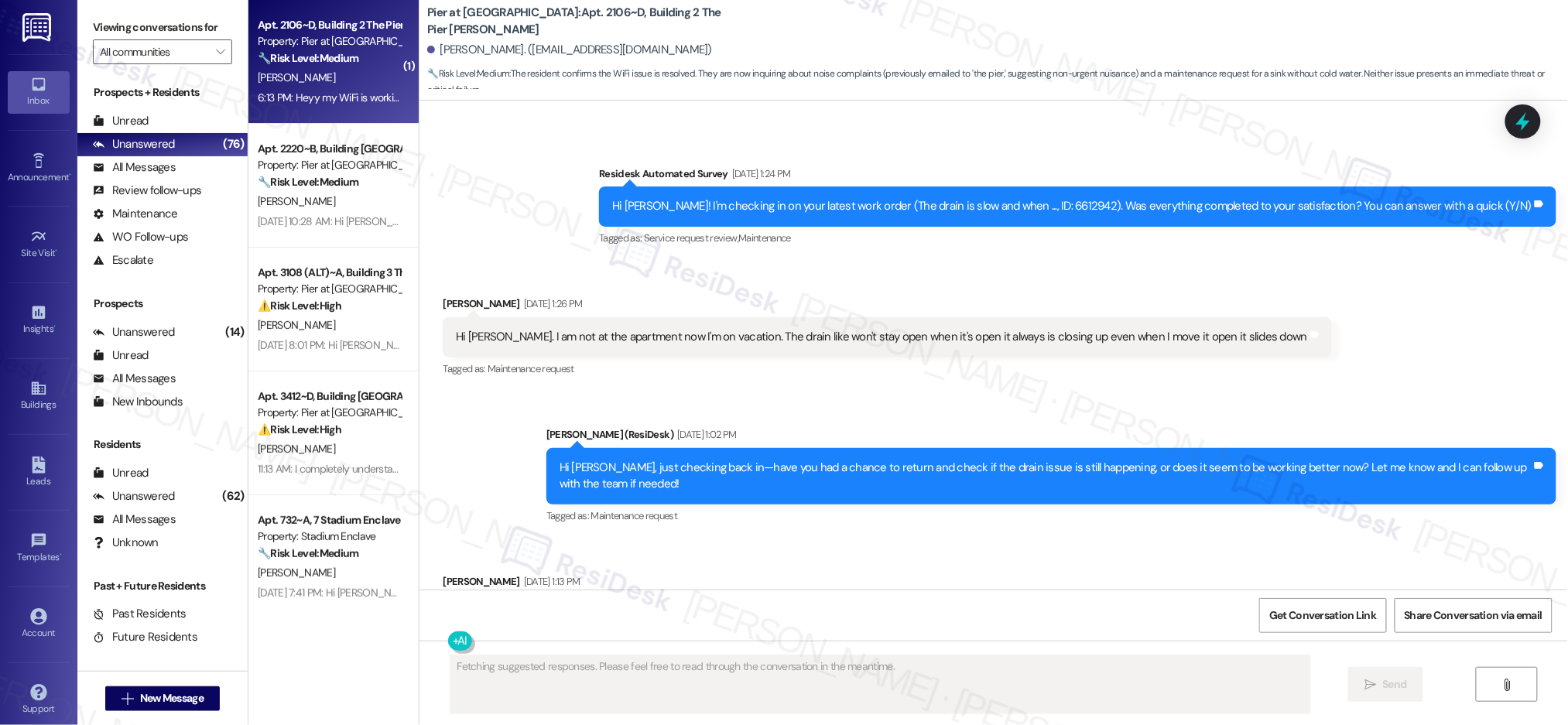
click at [312, 99] on div "6:13 PM: Heyy my WiFi is working now! I just had one ?, for noise complaints I …" at bounding box center [777, 97] width 1040 height 14
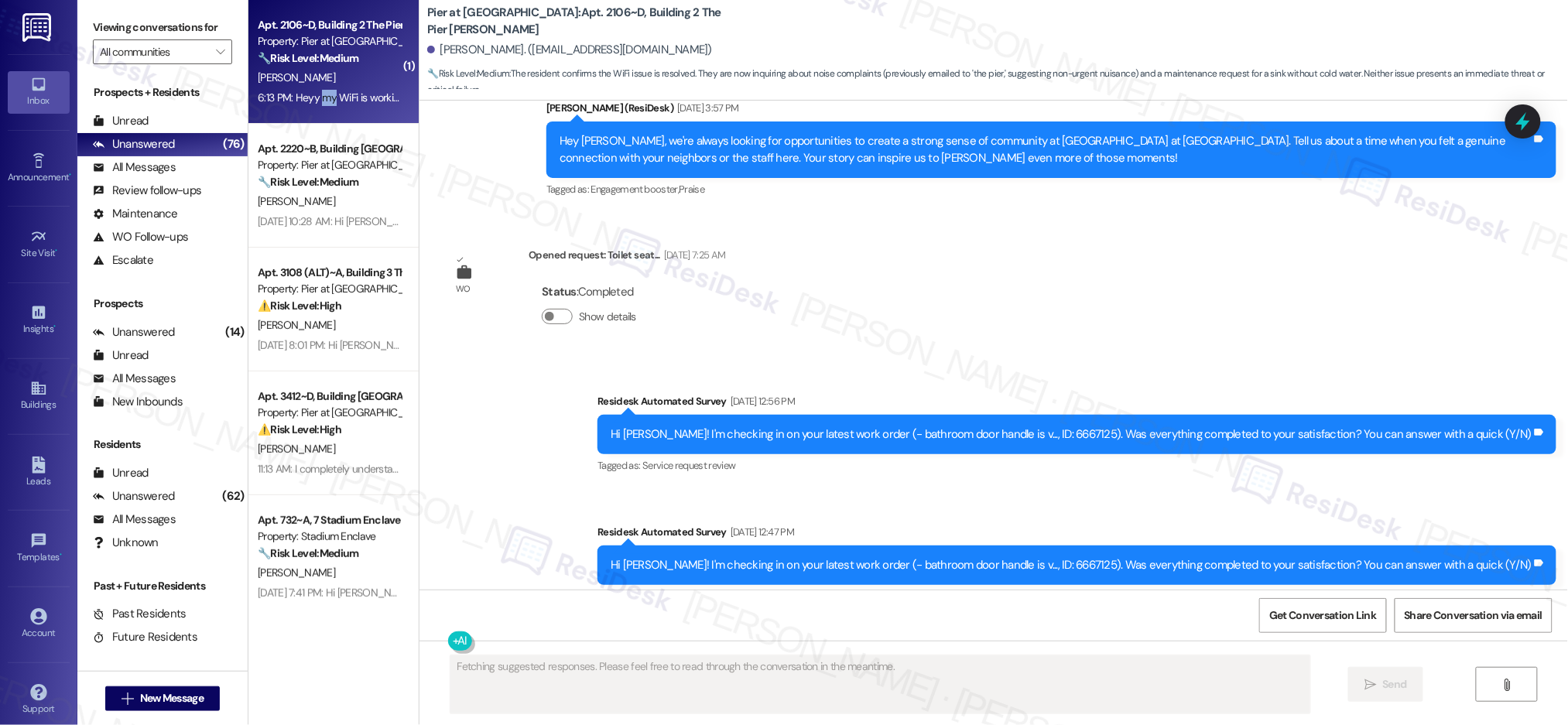
click at [312, 99] on div "6:13 PM: Heyy my WiFi is working now! I just had one ?, for noise complaints I …" at bounding box center [777, 97] width 1040 height 14
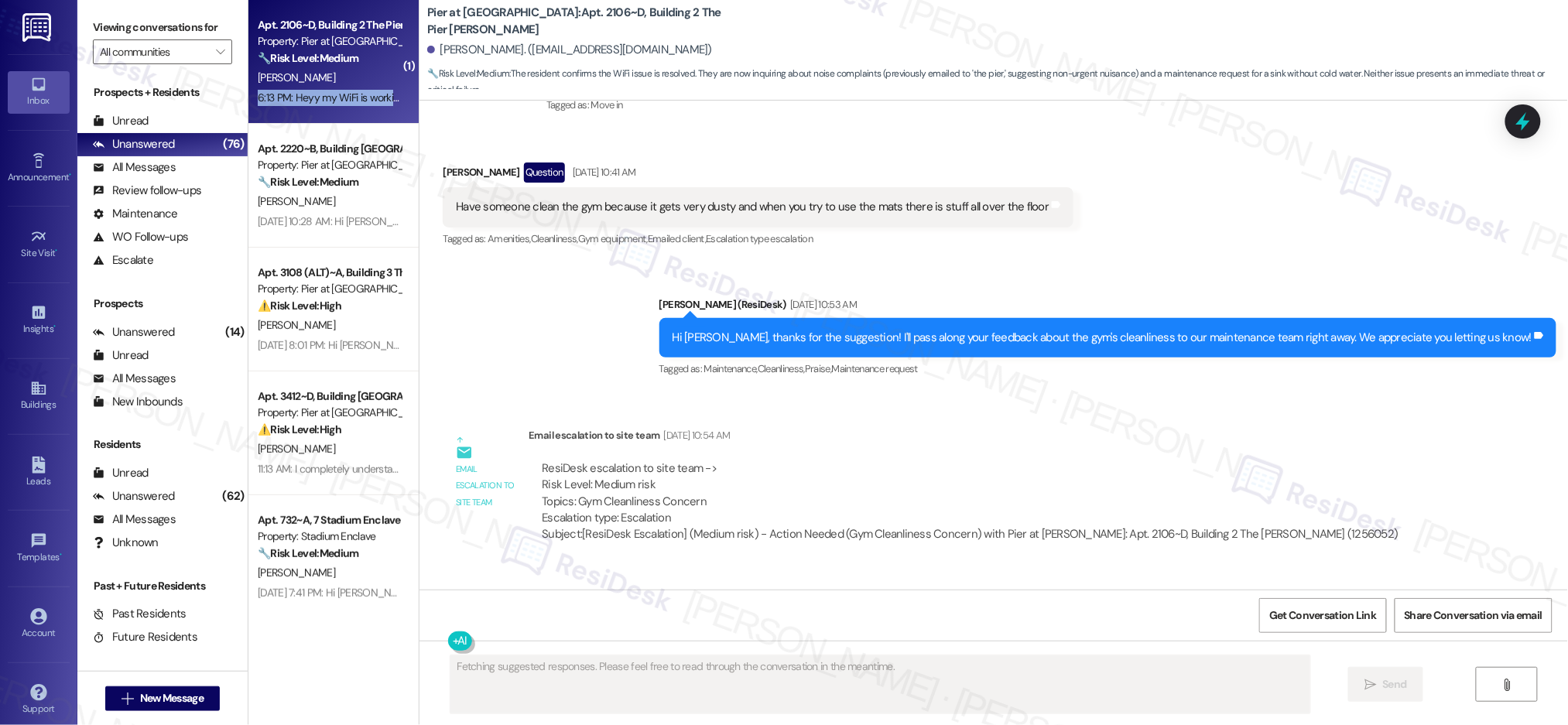
click at [312, 99] on div "6:13 PM: Heyy my WiFi is working now! I just had one ?, for noise complaints I …" at bounding box center [777, 97] width 1040 height 14
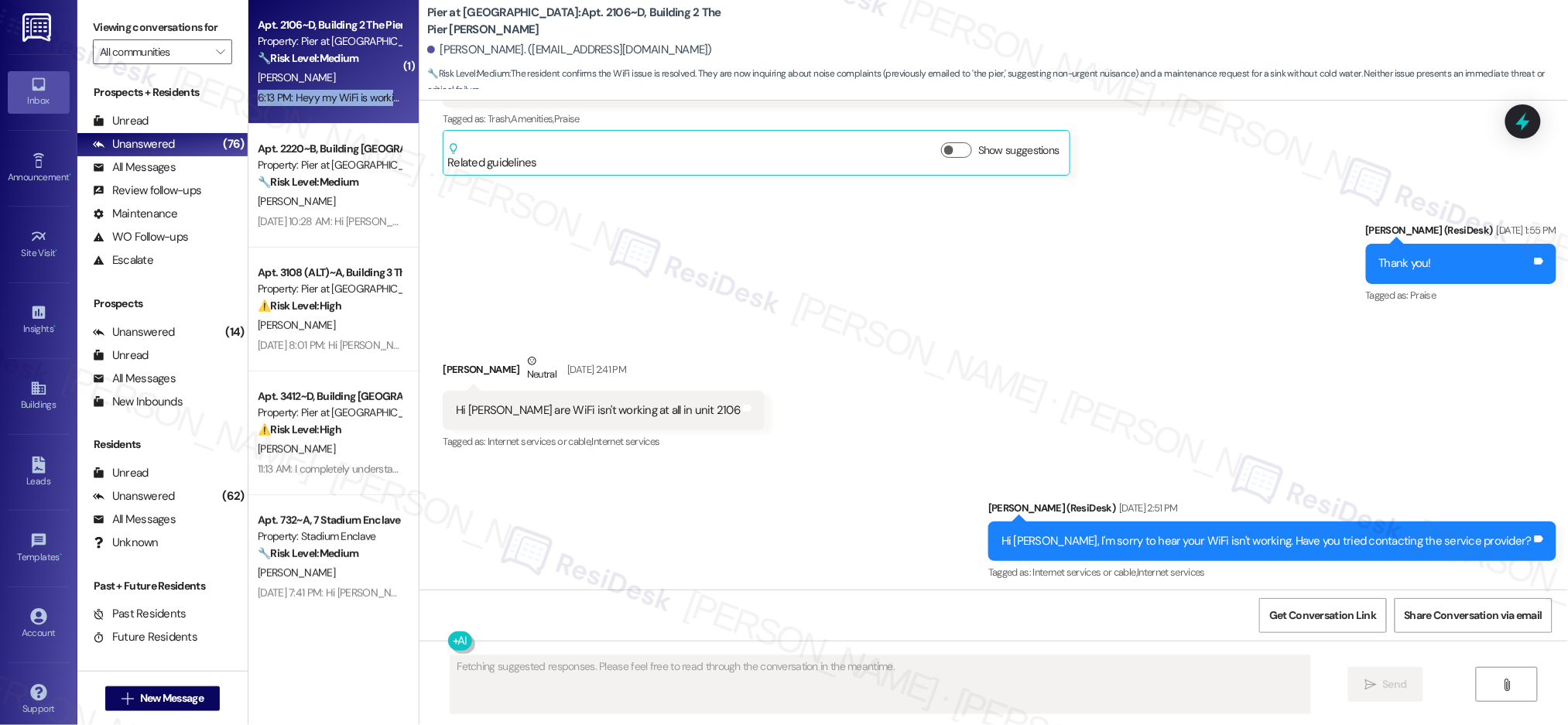
click at [312, 99] on div "6:13 PM: Heyy my WiFi is working now! I just had one ?, for noise complaints I …" at bounding box center [777, 97] width 1040 height 14
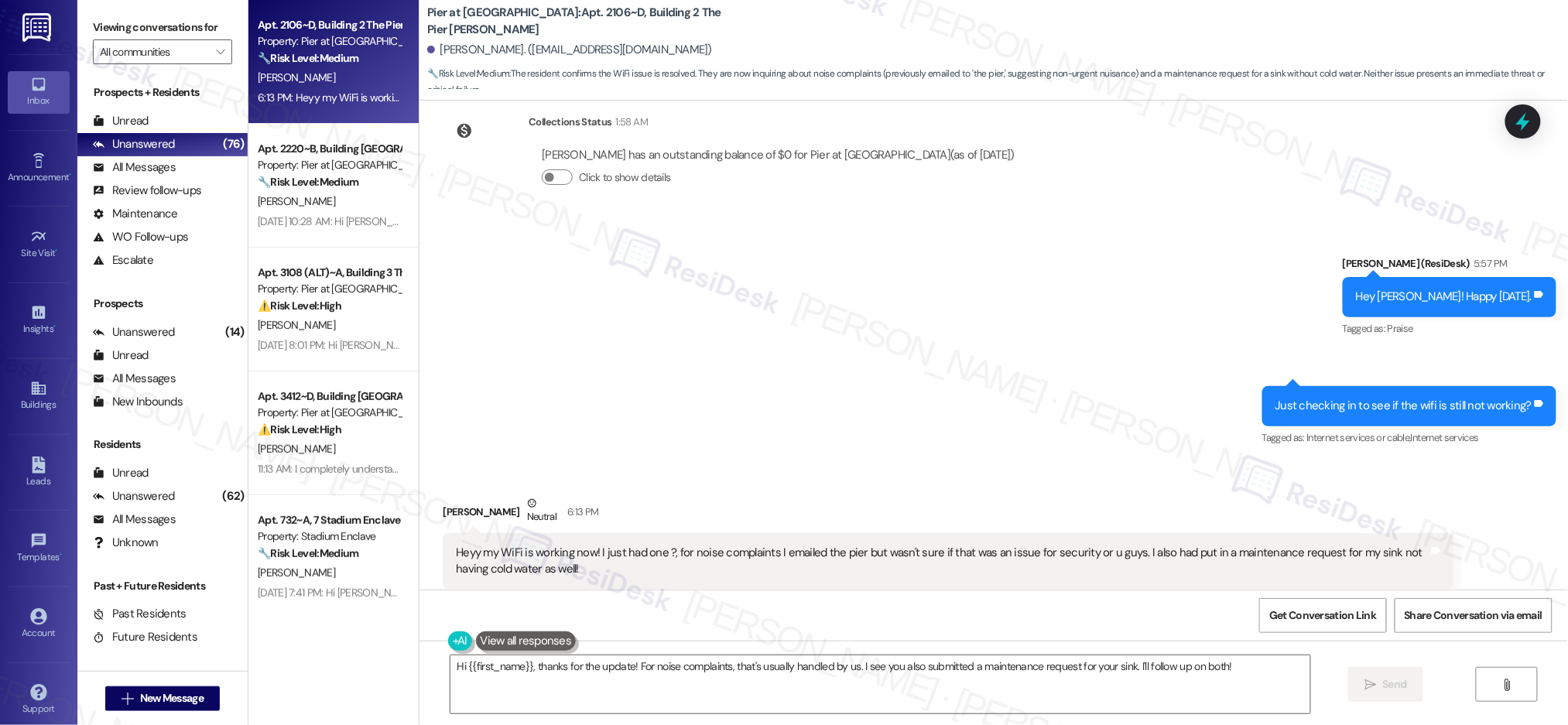
scroll to position [4717, 0]
click at [633, 666] on textarea "Hi {{first_name}}, thanks for the update! For noise complaints, that's usually …" at bounding box center [880, 685] width 860 height 58
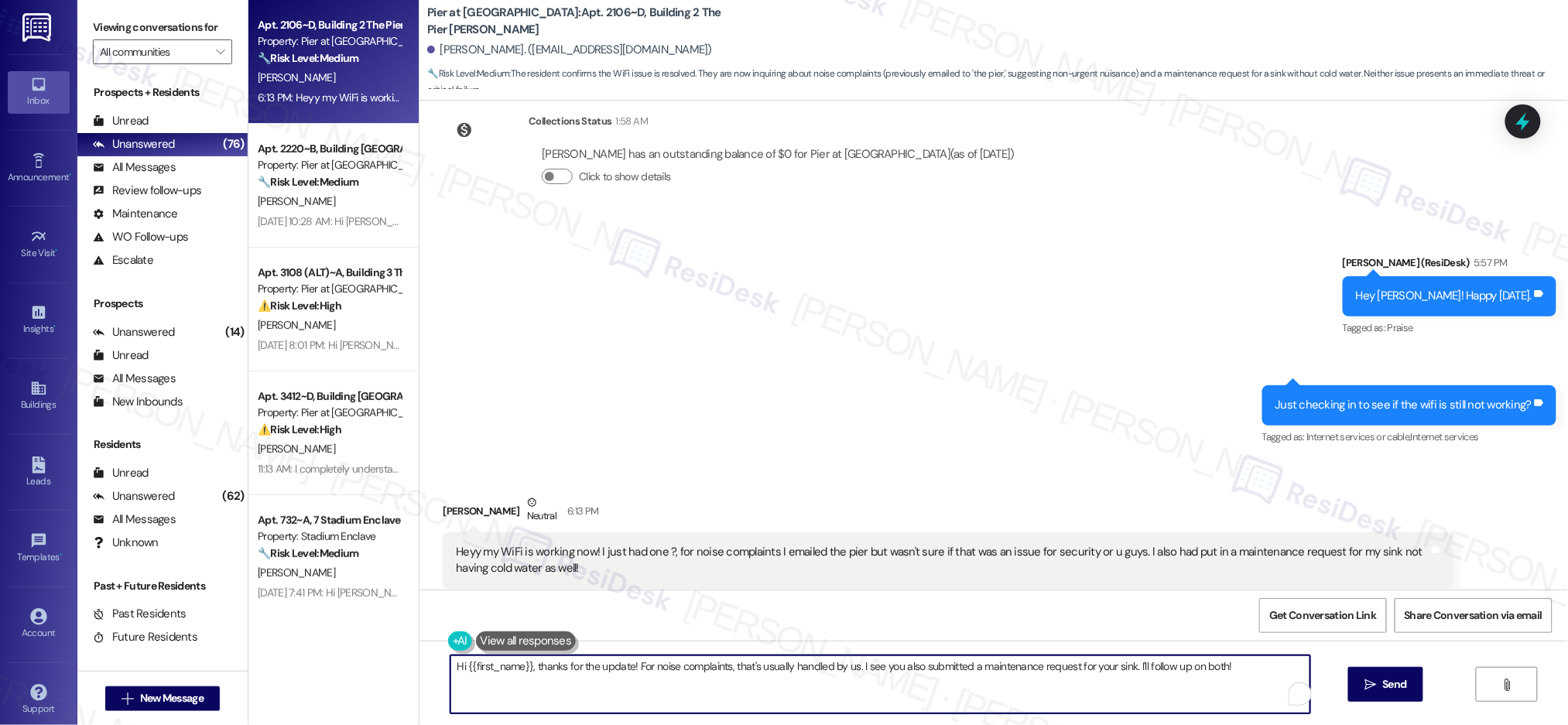
click at [633, 666] on textarea "Hi {{first_name}}, thanks for the update! For noise complaints, that's usually …" at bounding box center [880, 685] width 860 height 58
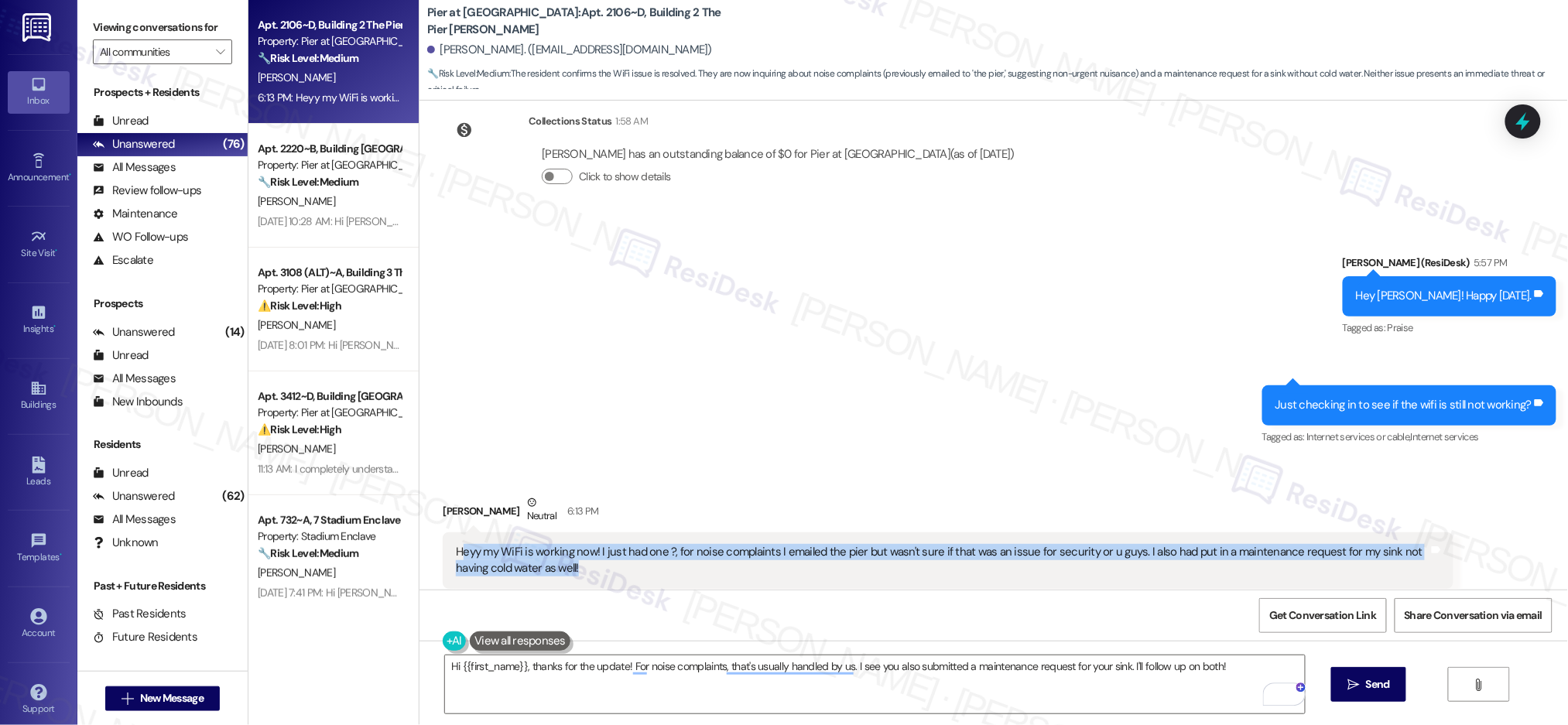
drag, startPoint x: 524, startPoint y: 524, endPoint x: 448, endPoint y: 509, distance: 77.5
click at [456, 544] on div "Heyy my WiFi is working now! I just had one ?, for noise complaints I emailed t…" at bounding box center [942, 560] width 973 height 33
copy div "eyy my WiFi is working now! I just had one ?, for noise complaints I emailed th…"
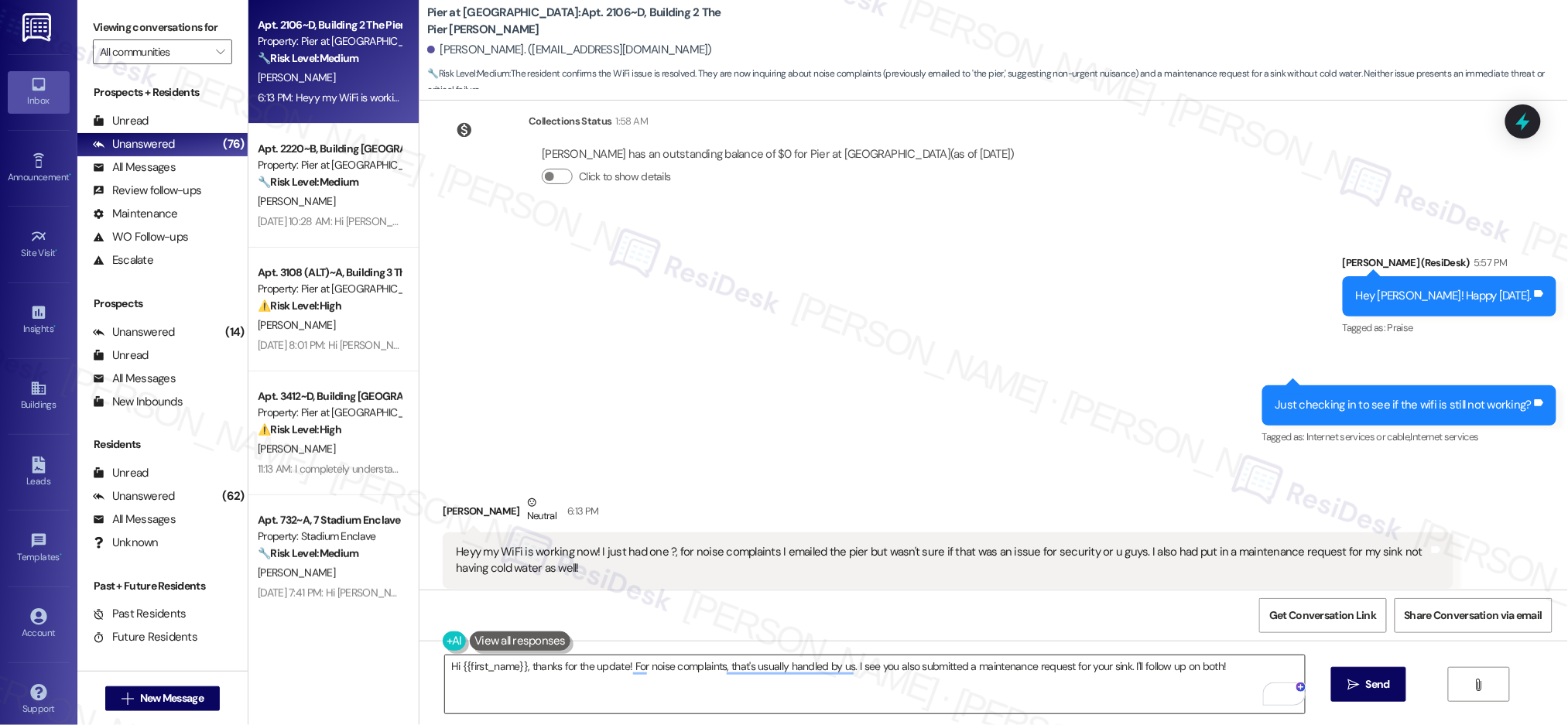
drag, startPoint x: 634, startPoint y: 690, endPoint x: 636, endPoint y: 679, distance: 11.2
click at [635, 688] on textarea "Hi {{first_name}}, thanks for the update! For noise complaints, that's usually …" at bounding box center [875, 685] width 860 height 58
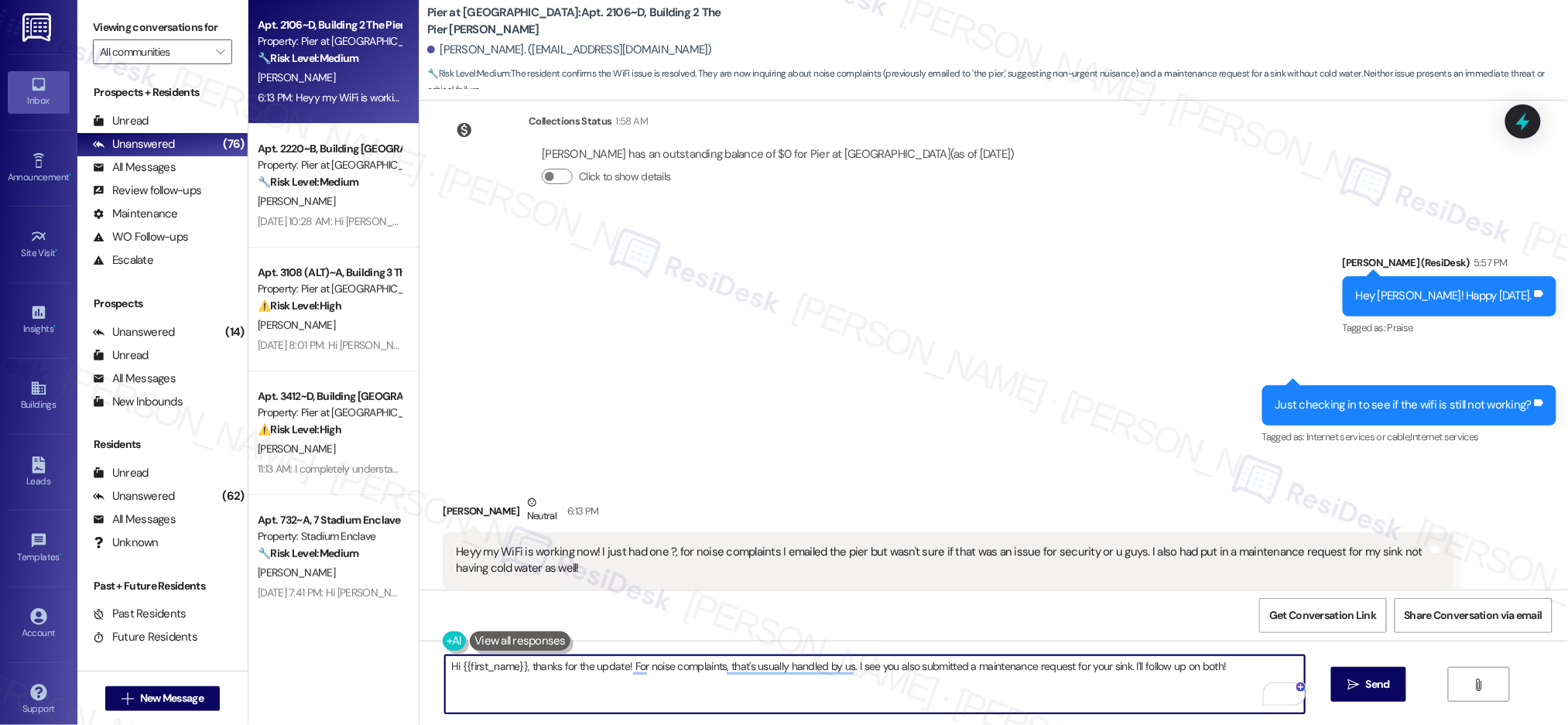
click at [636, 679] on textarea "Hi {{first_name}}, thanks for the update! For noise complaints, that's usually …" at bounding box center [875, 685] width 860 height 58
click at [641, 668] on textarea "Hi {{first_name}}, thanks for the update! For noise complaints, that's usually …" at bounding box center [875, 685] width 860 height 58
drag, startPoint x: 606, startPoint y: 666, endPoint x: 619, endPoint y: 669, distance: 13.3
click at [606, 666] on textarea "Hi {{first_name}}, thanks for the update! For noise complaints, that's usually …" at bounding box center [875, 685] width 860 height 58
click at [619, 669] on textarea "Hi {{first_name}}, thanks for the update! For noise complaints, that's usually …" at bounding box center [875, 685] width 860 height 58
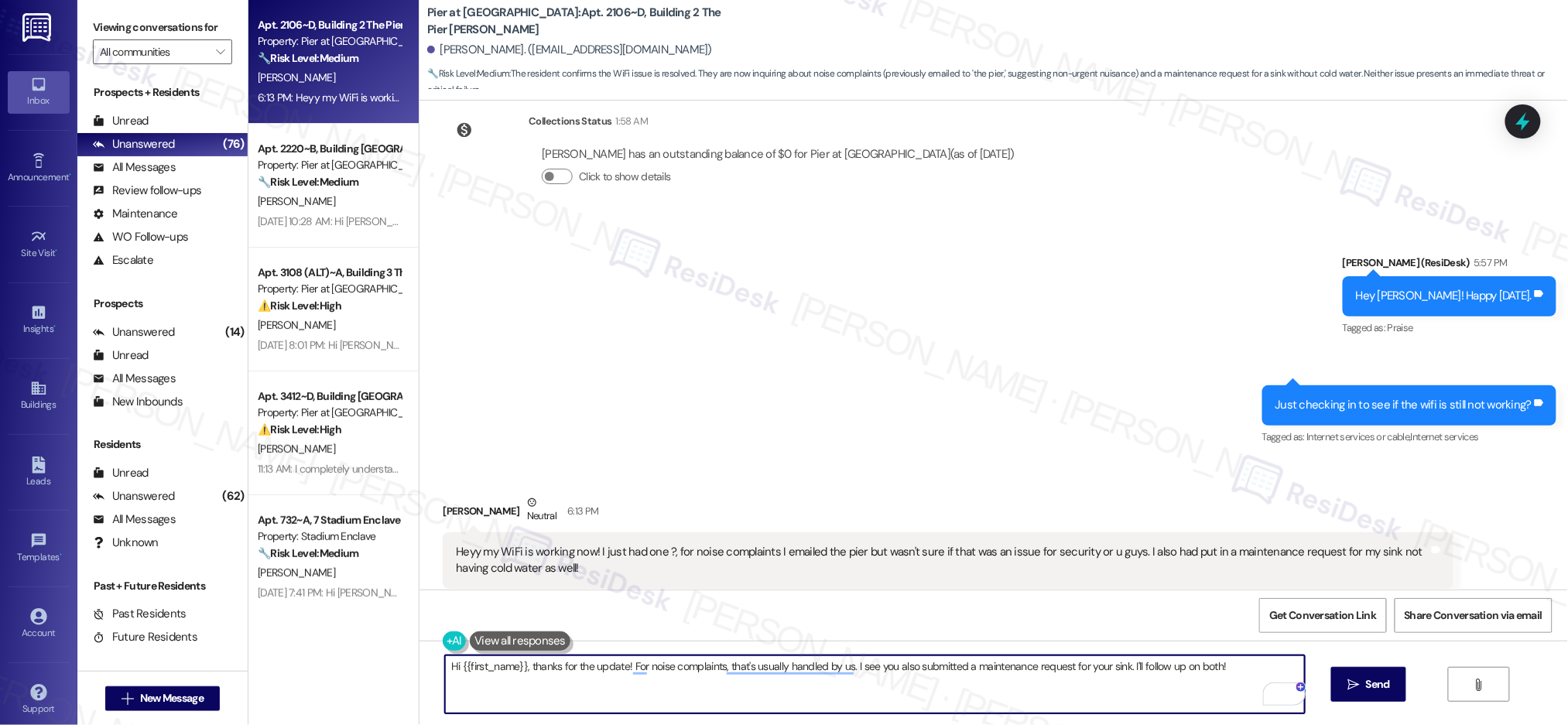
click at [619, 669] on textarea "Hi {{first_name}}, thanks for the update! For noise complaints, that's usually …" at bounding box center [875, 685] width 860 height 58
click at [619, 668] on textarea "Hi {{first_name}}, thanks for the update! For noise complaints, that's usually …" at bounding box center [875, 685] width 860 height 58
click at [619, 669] on textarea "Hi {{first_name}}, thanks for the update! For noise complaints, that's usually …" at bounding box center [875, 685] width 860 height 58
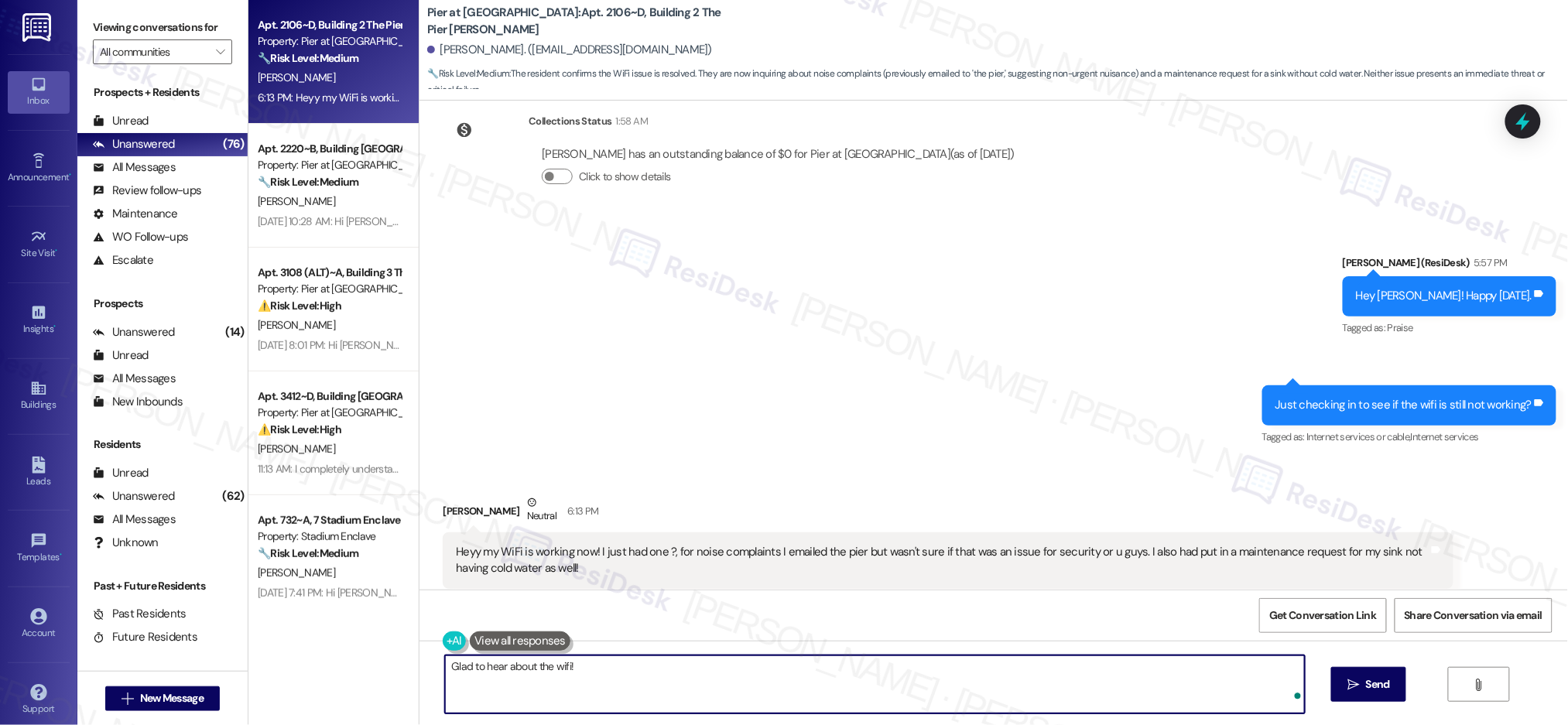
paste textarea "For the noise complaint—does it usually happen at certain times of day or night…"
type textarea "Glad to hear about the wifi! For the noise complaint—does it usually happen at …"
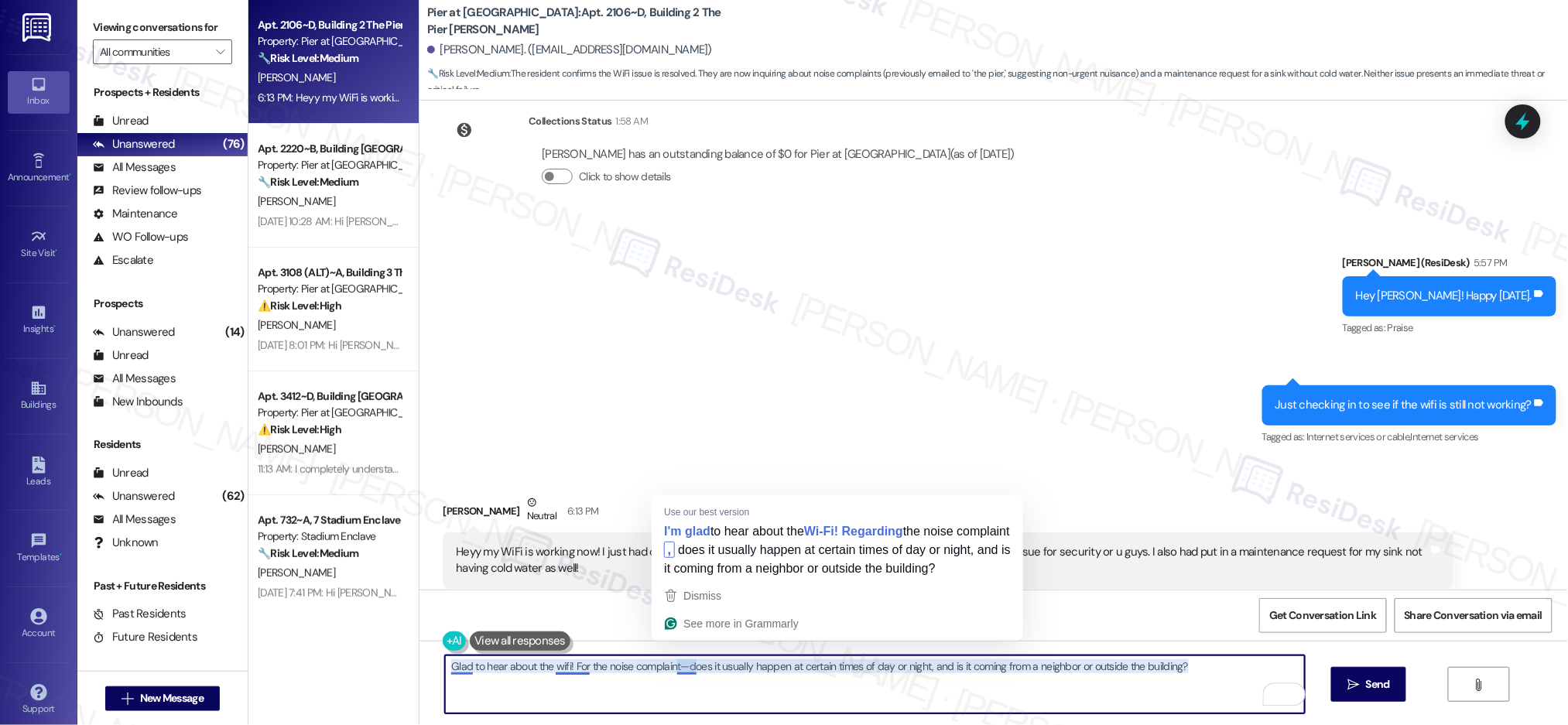
click at [677, 669] on textarea "Glad to hear about the wifi! For the noise complaint—does it usually happen at …" at bounding box center [875, 685] width 860 height 58
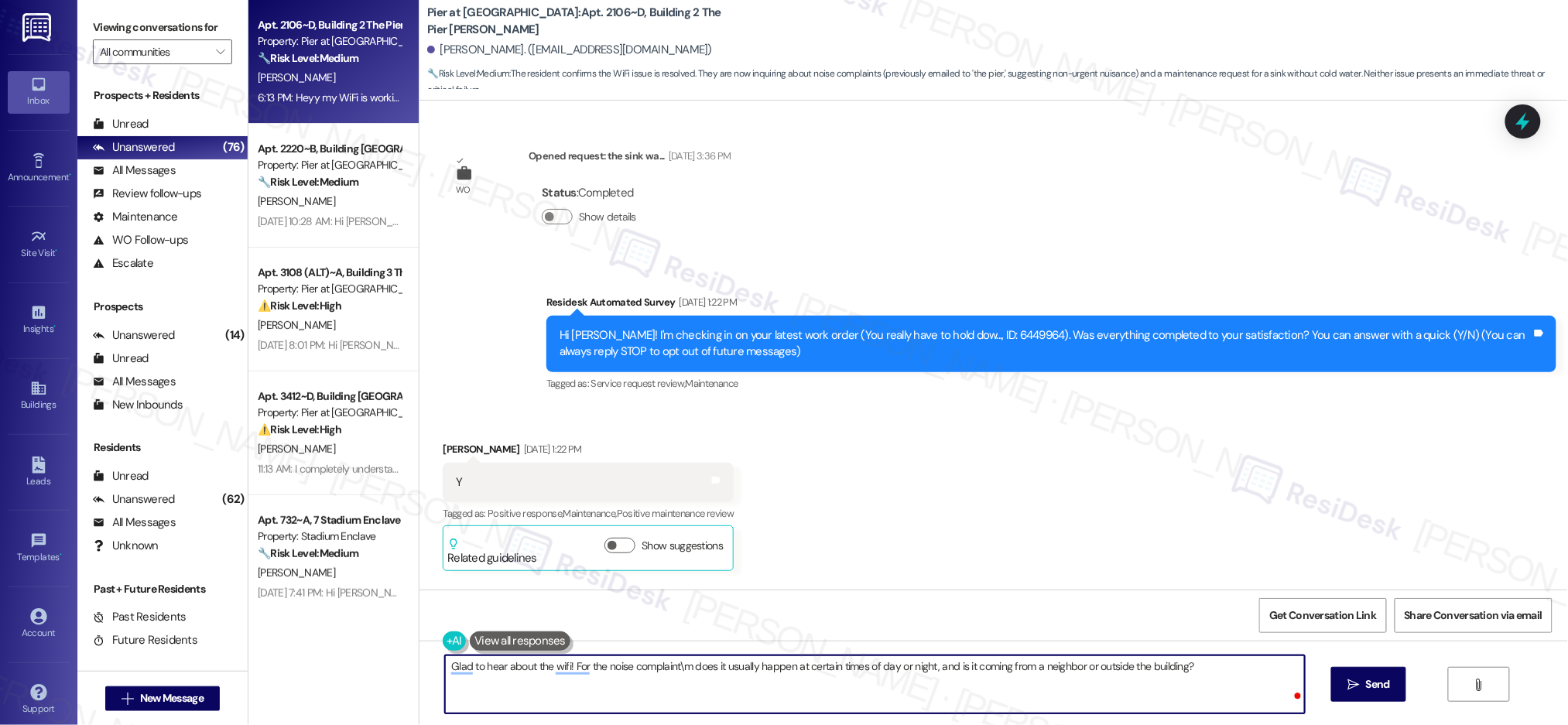
scroll to position [4717, 0]
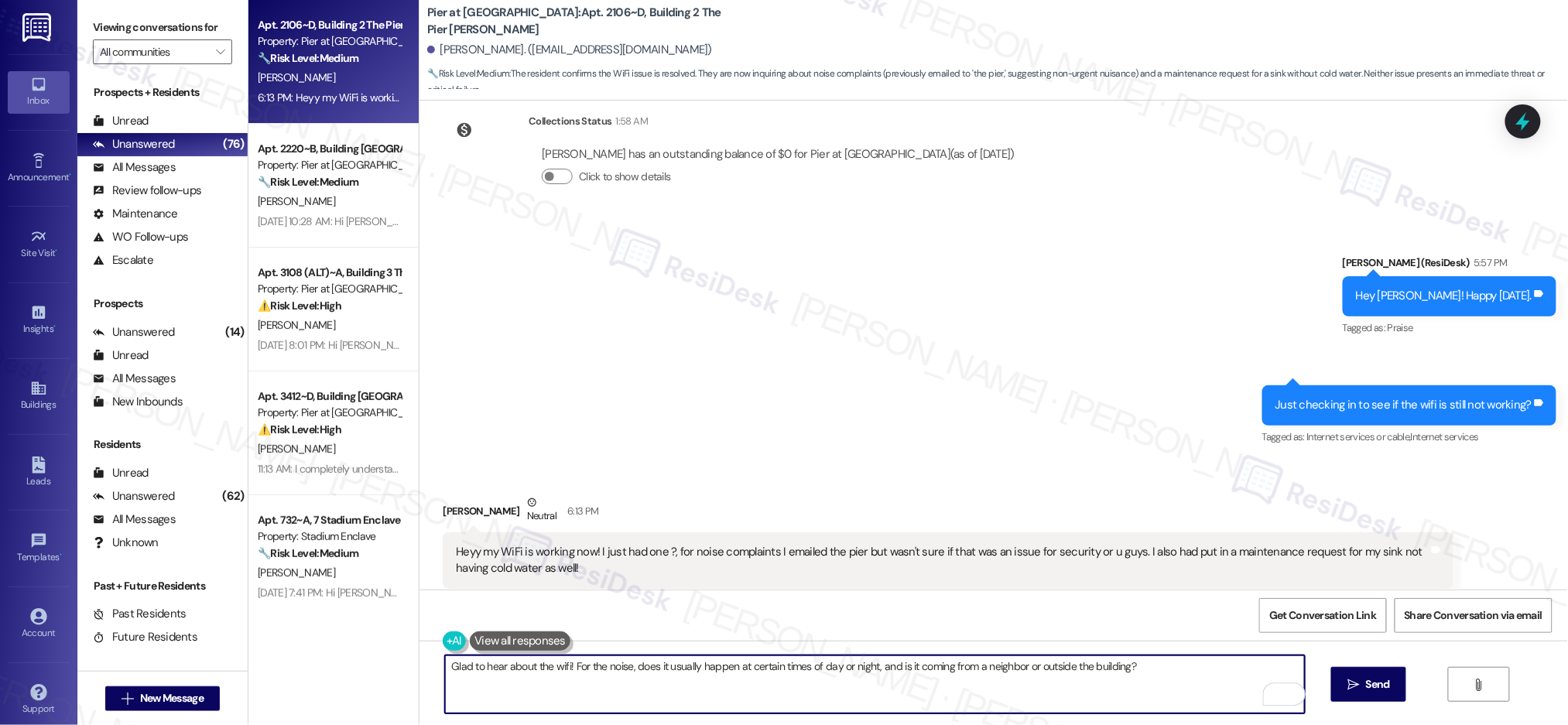
click at [786, 686] on textarea "Glad to hear about the wifi! For the noise, does it usually happen at certain t…" at bounding box center [875, 685] width 860 height 58
type textarea "Glad to hear about the wifi! For the noise, does it usually happen at certain t…"
click at [1359, 690] on span " Send" at bounding box center [1369, 684] width 49 height 17
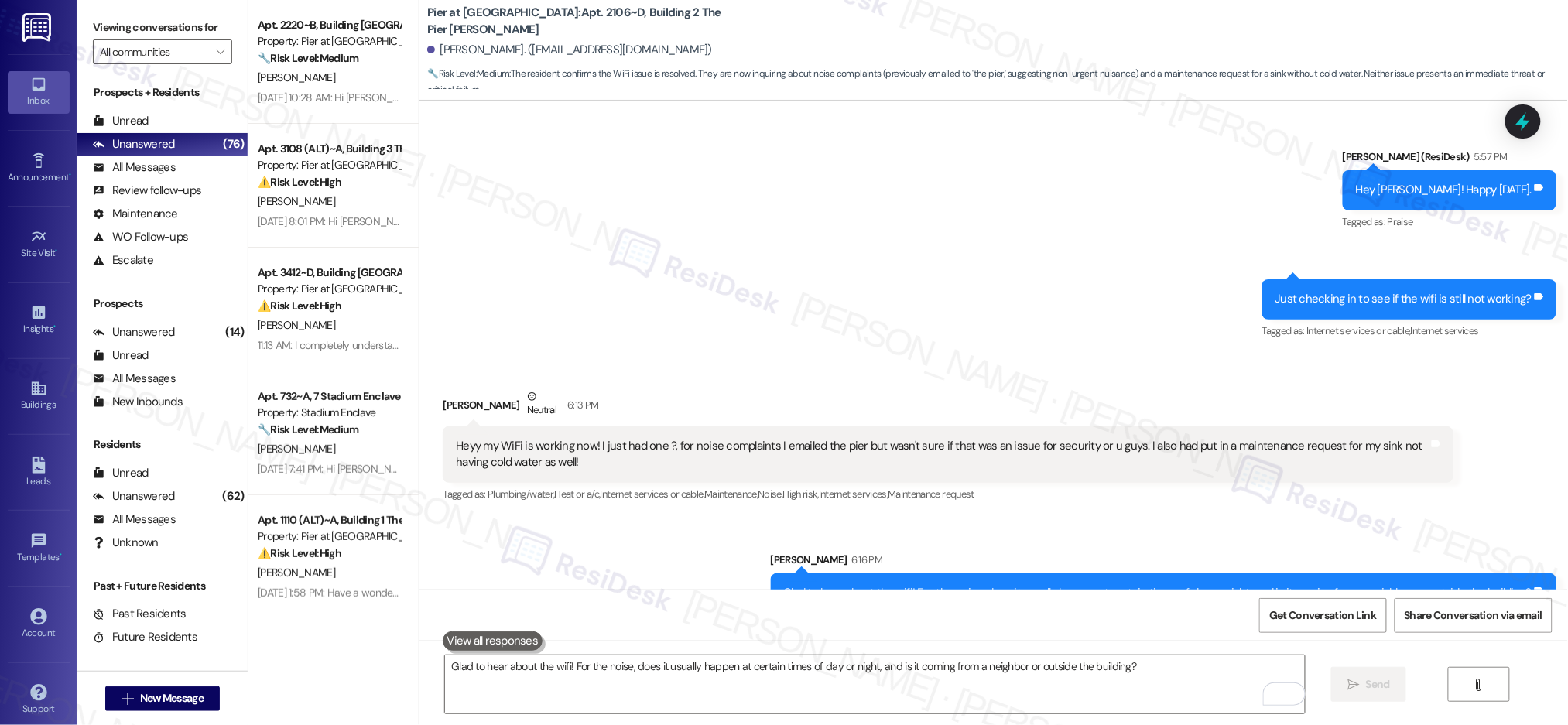
scroll to position [4825, 0]
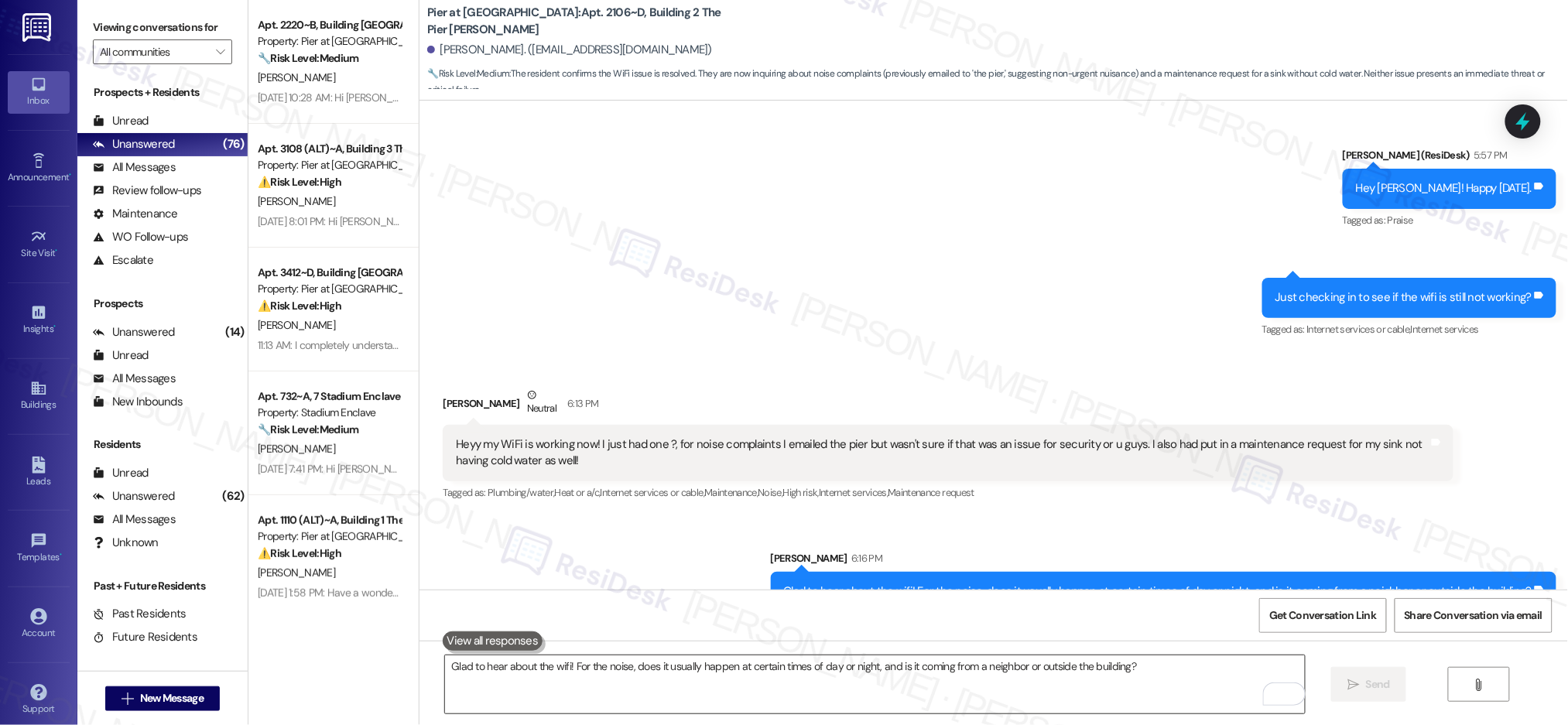
click at [909, 702] on textarea "Glad to hear about the wifi! For the noise, does it usually happen at certain t…" at bounding box center [875, 685] width 860 height 58
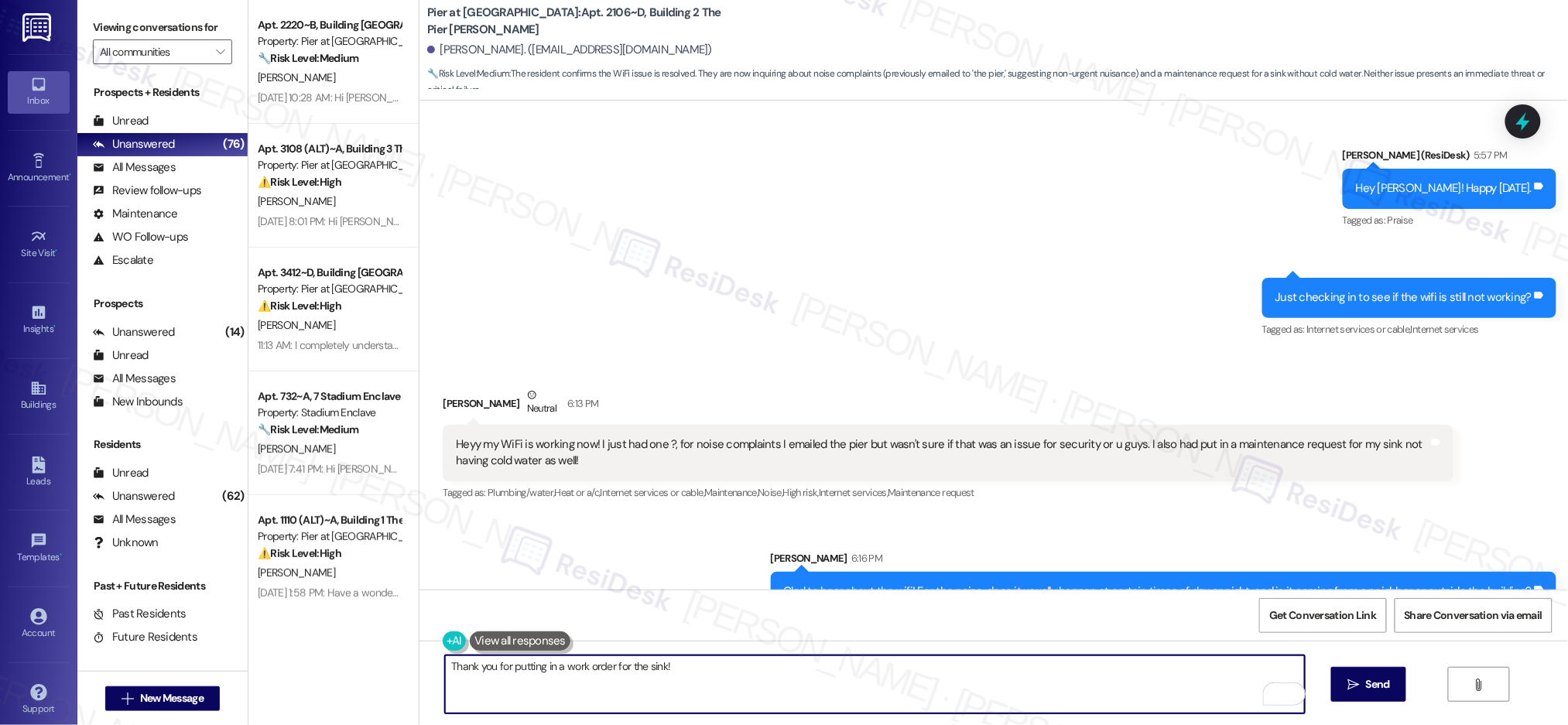
paste textarea "Just a reminder that work orders are completed in the order they are submitted.…"
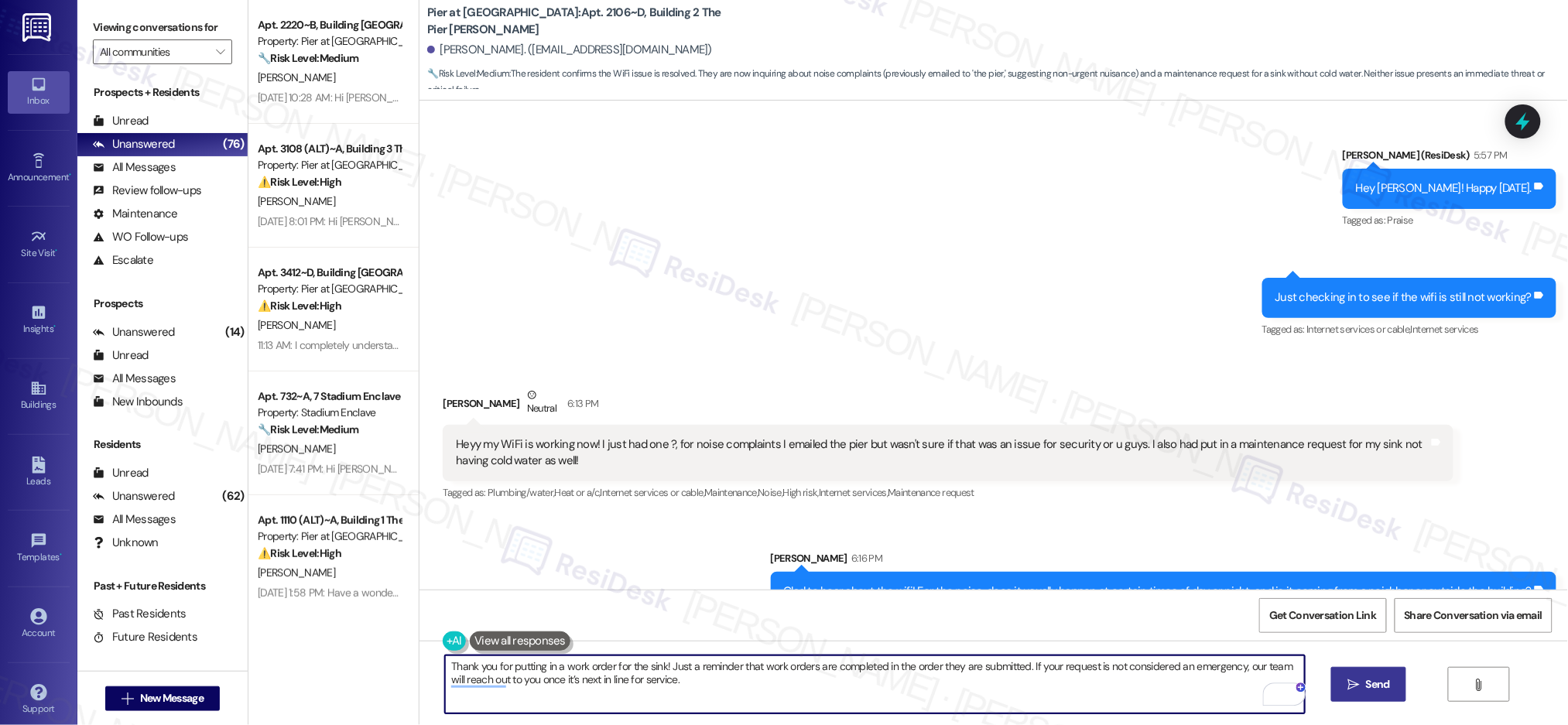
type textarea "Thank you for putting in a work order for the sink! Just a reminder that work o…"
click at [1354, 679] on icon "" at bounding box center [1354, 685] width 12 height 13
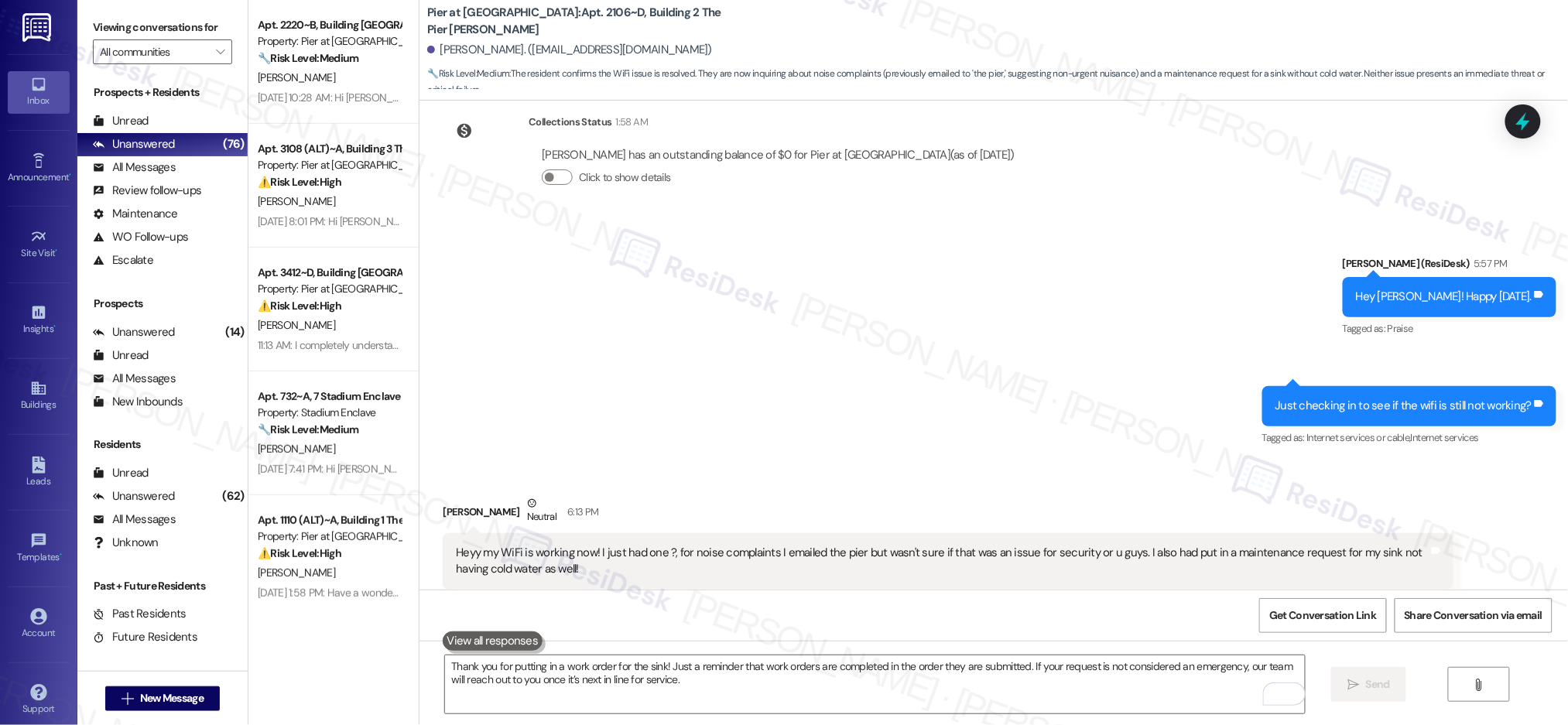
scroll to position [4949, 0]
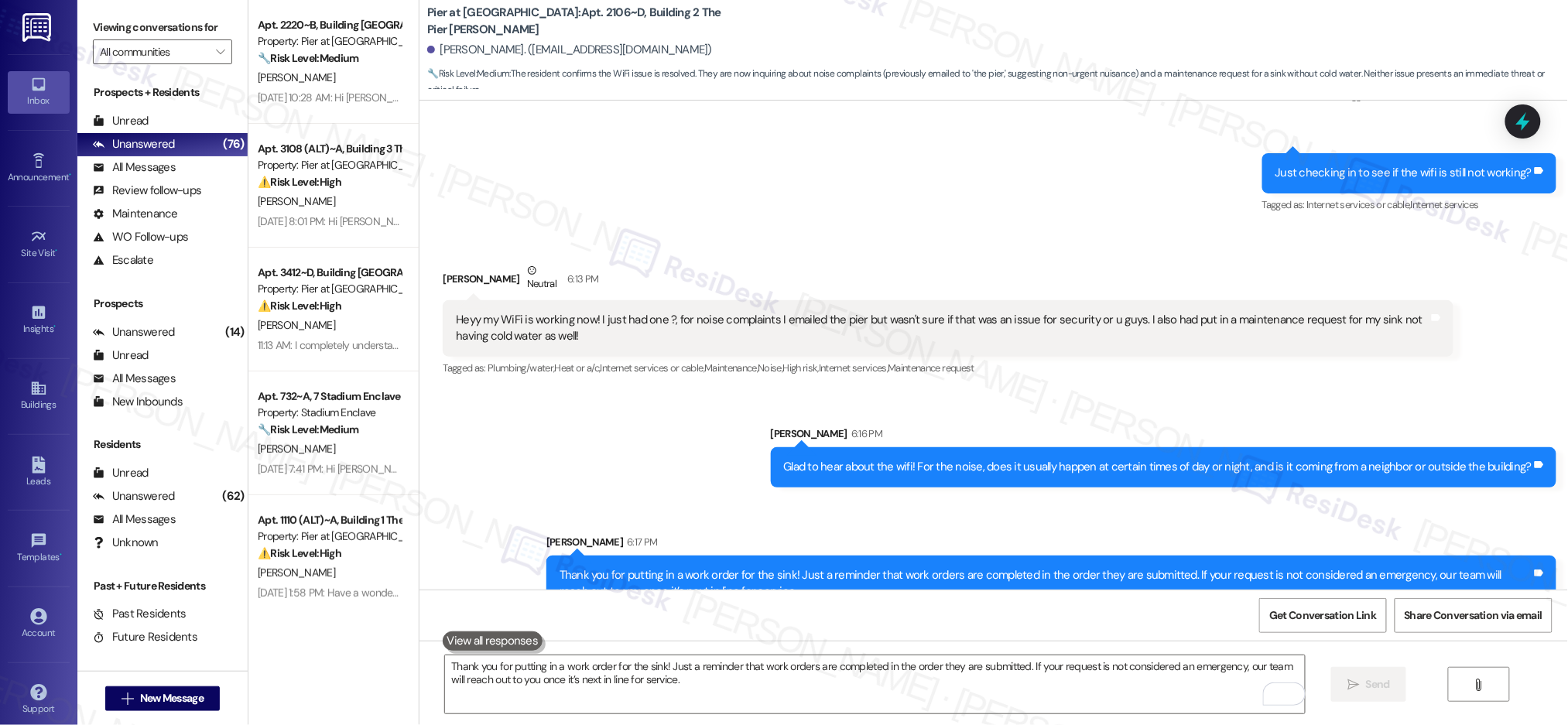
click at [350, 78] on div "[PERSON_NAME]" at bounding box center [329, 78] width 146 height 19
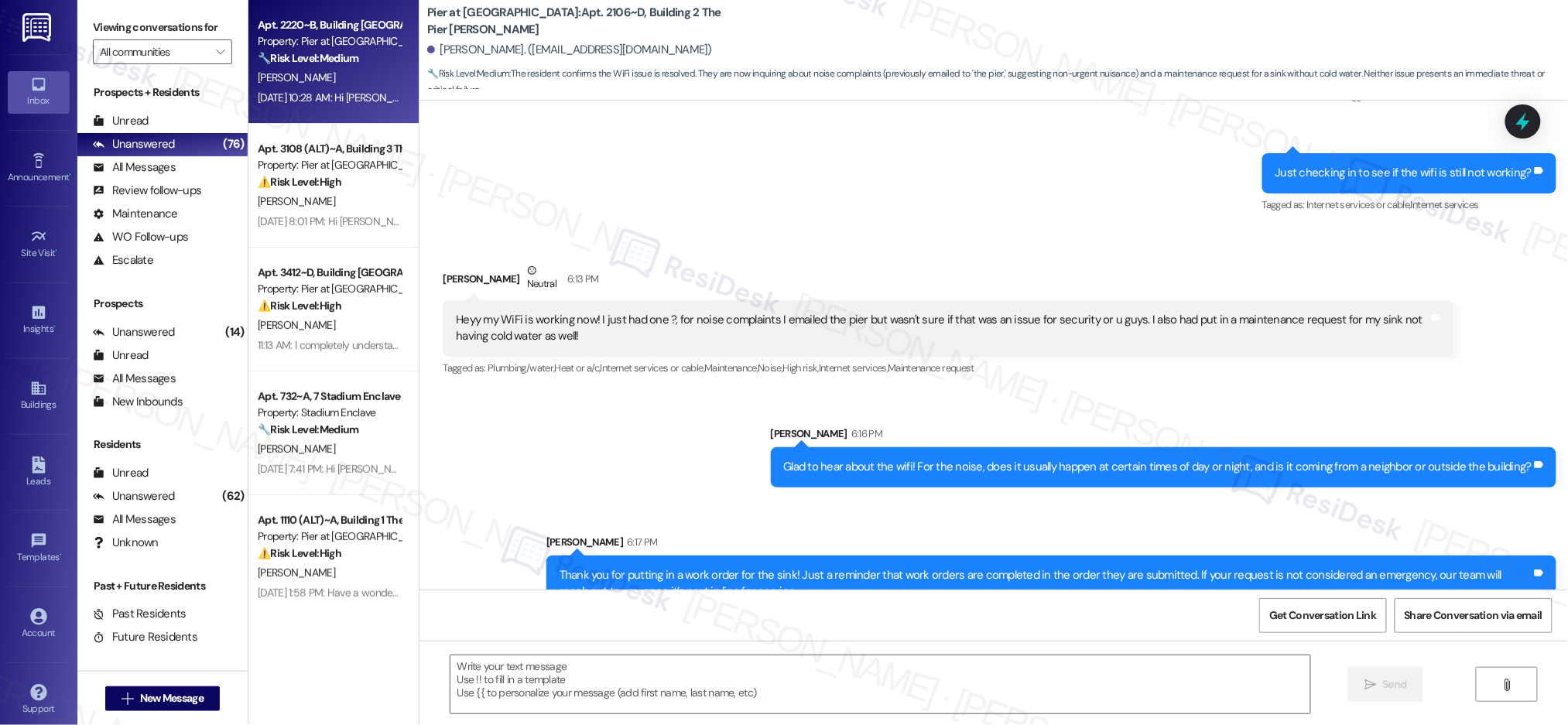
click at [350, 78] on div "[PERSON_NAME]" at bounding box center [329, 78] width 146 height 19
drag, startPoint x: 344, startPoint y: 106, endPoint x: 350, endPoint y: 77, distance: 29.6
click at [350, 77] on div "[PERSON_NAME]" at bounding box center [329, 78] width 146 height 19
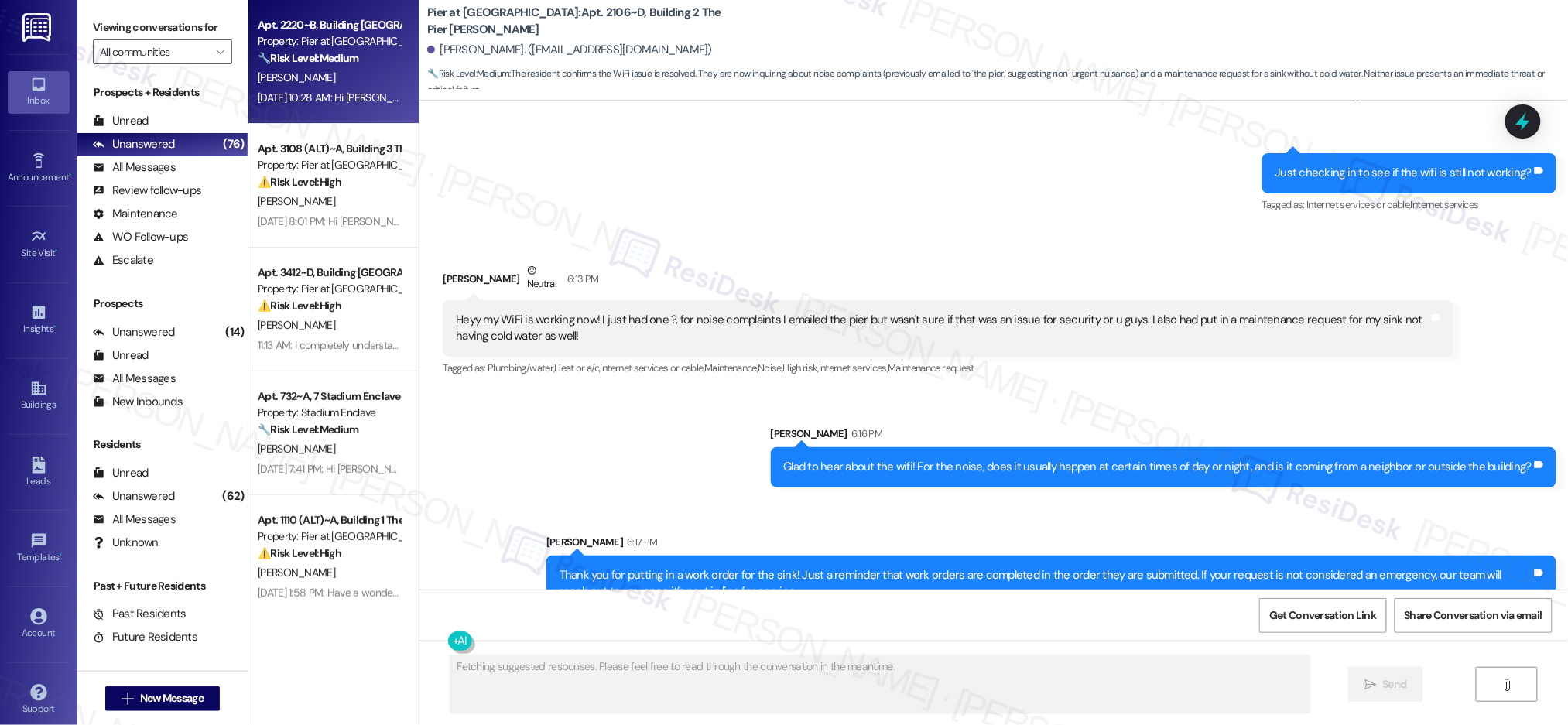
click at [350, 77] on div "[PERSON_NAME]" at bounding box center [329, 78] width 146 height 19
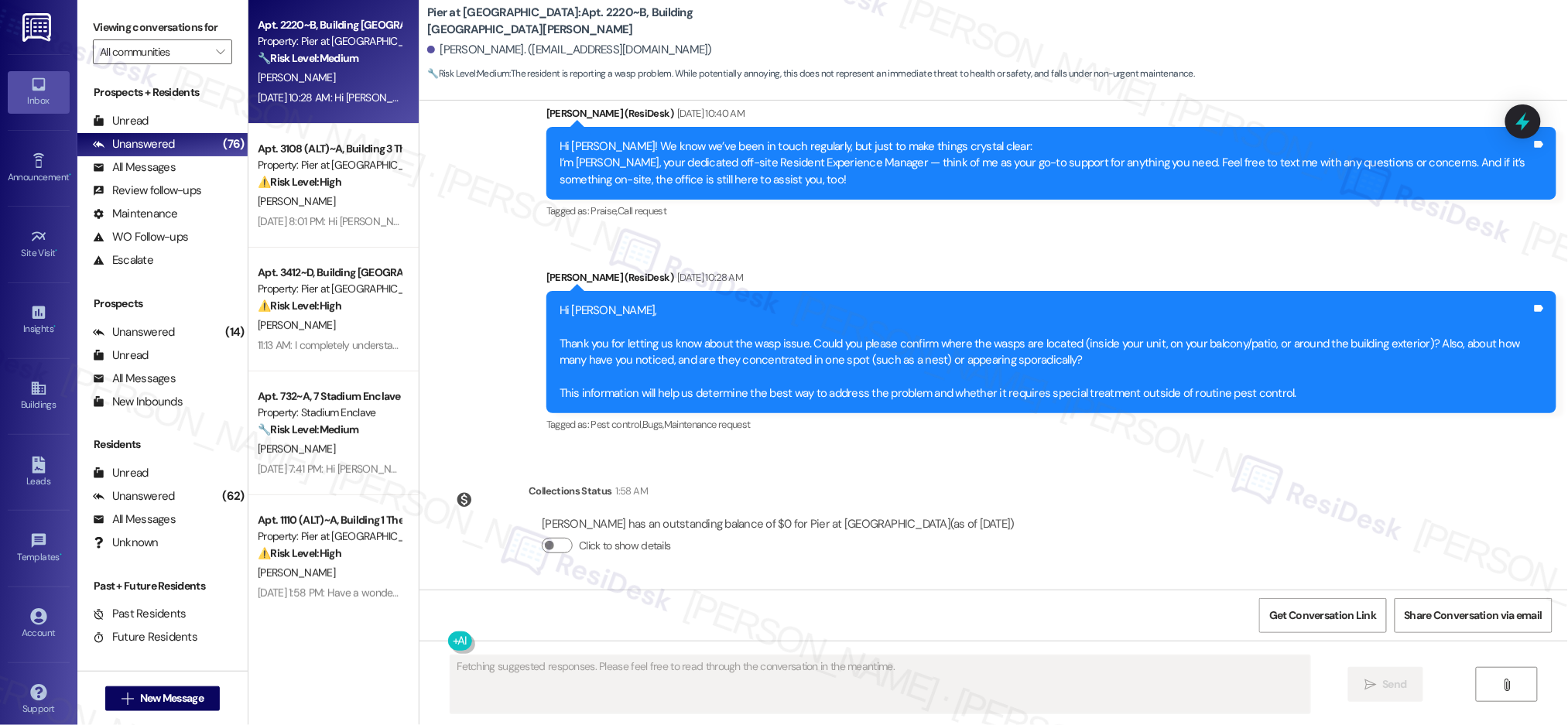
click at [350, 77] on div "[PERSON_NAME]" at bounding box center [329, 78] width 146 height 19
click at [350, 78] on div "[PERSON_NAME]" at bounding box center [329, 78] width 146 height 19
click at [351, 78] on div "[PERSON_NAME]" at bounding box center [329, 78] width 146 height 19
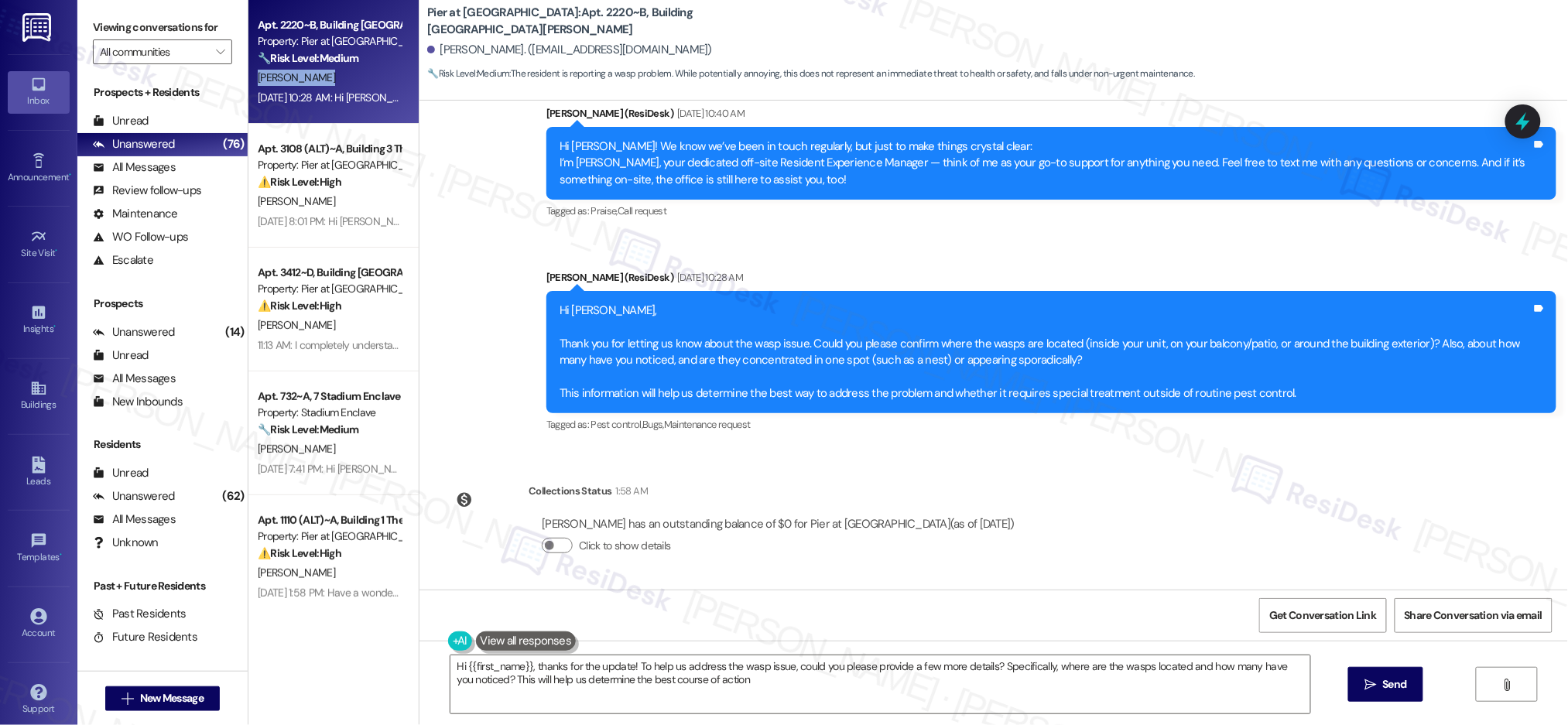
type textarea "Hi {{first_name}}, thanks for the update! To help us address the wasp issue, co…"
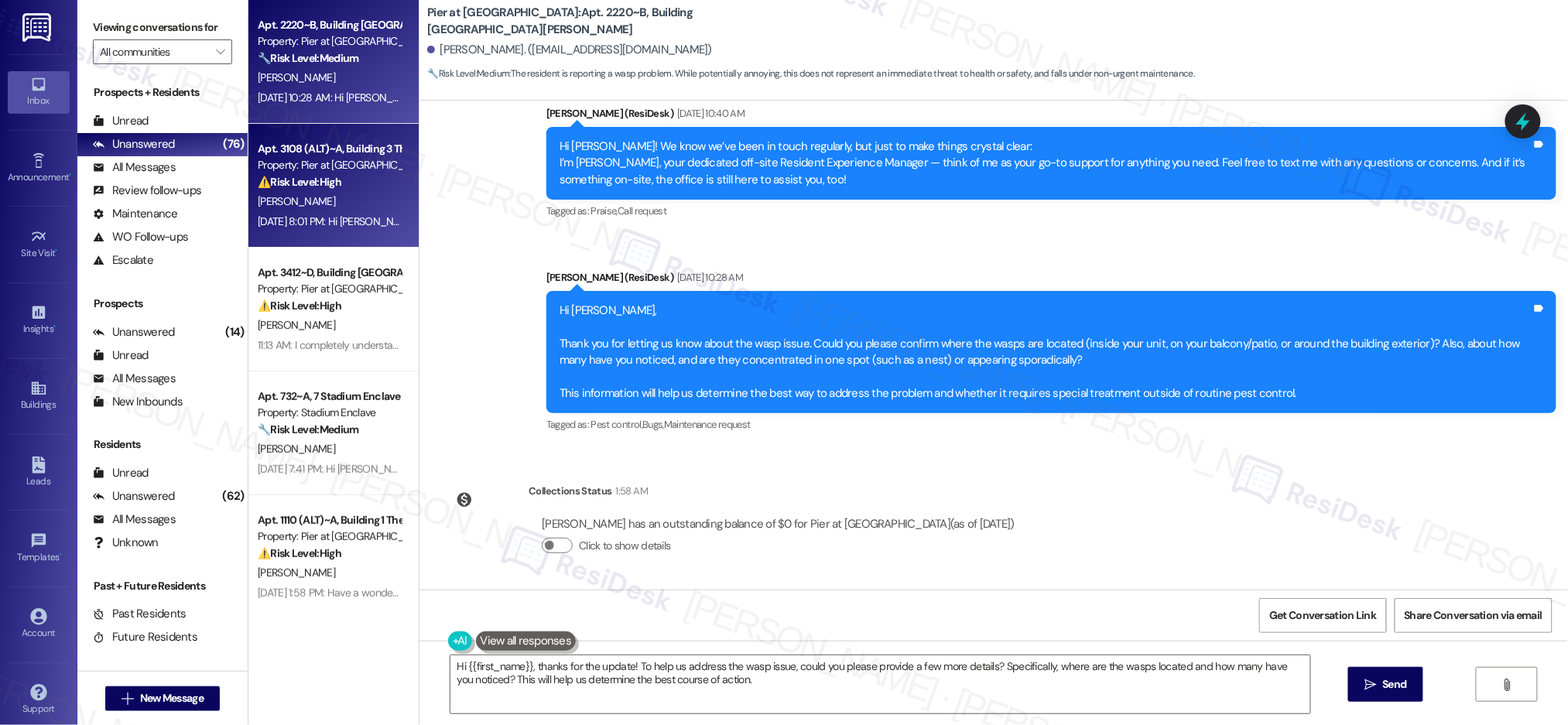
click at [322, 160] on div "Property: Pier at [GEOGRAPHIC_DATA]" at bounding box center [328, 165] width 143 height 17
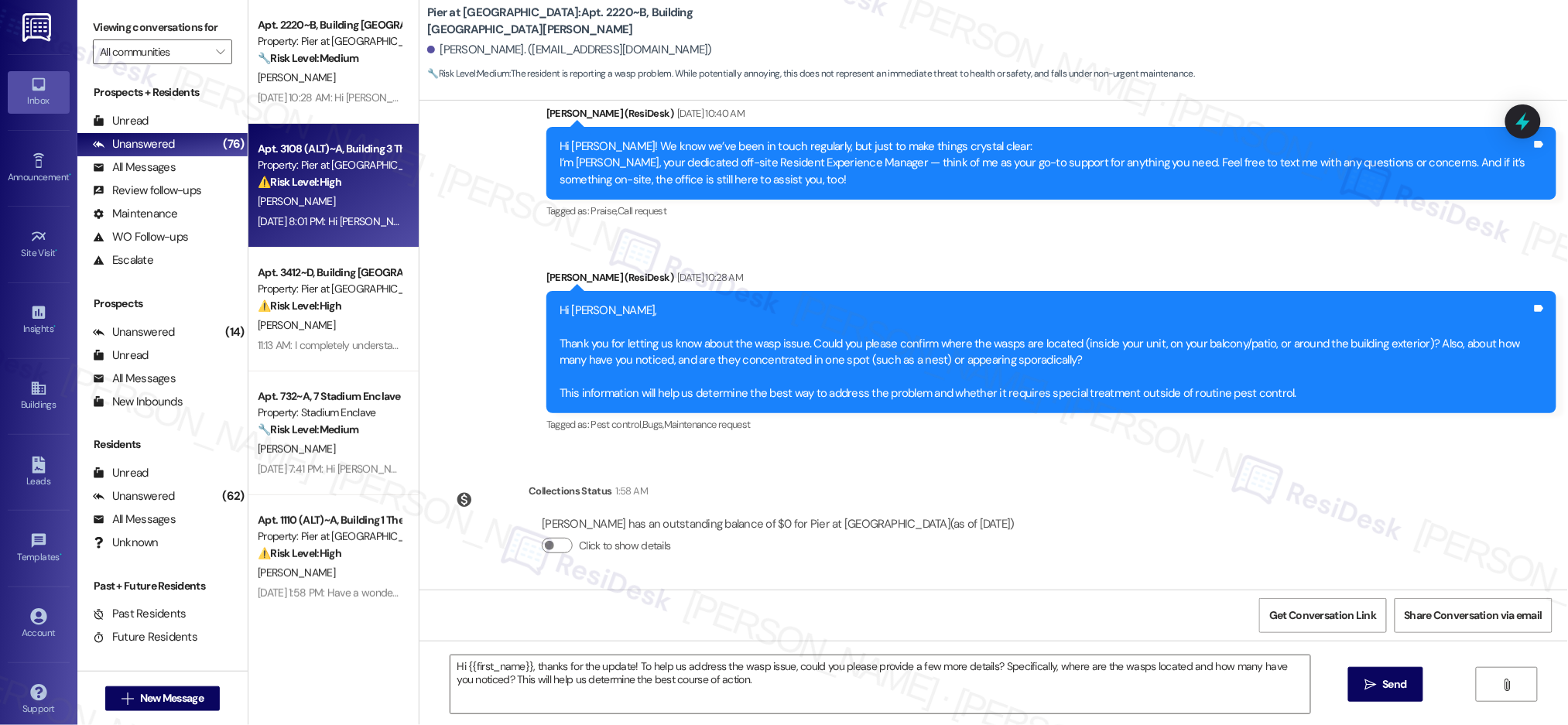
click at [323, 160] on div "Property: Pier at [GEOGRAPHIC_DATA]" at bounding box center [328, 165] width 143 height 17
click at [324, 161] on div "Property: Pier at [GEOGRAPHIC_DATA]" at bounding box center [328, 165] width 143 height 17
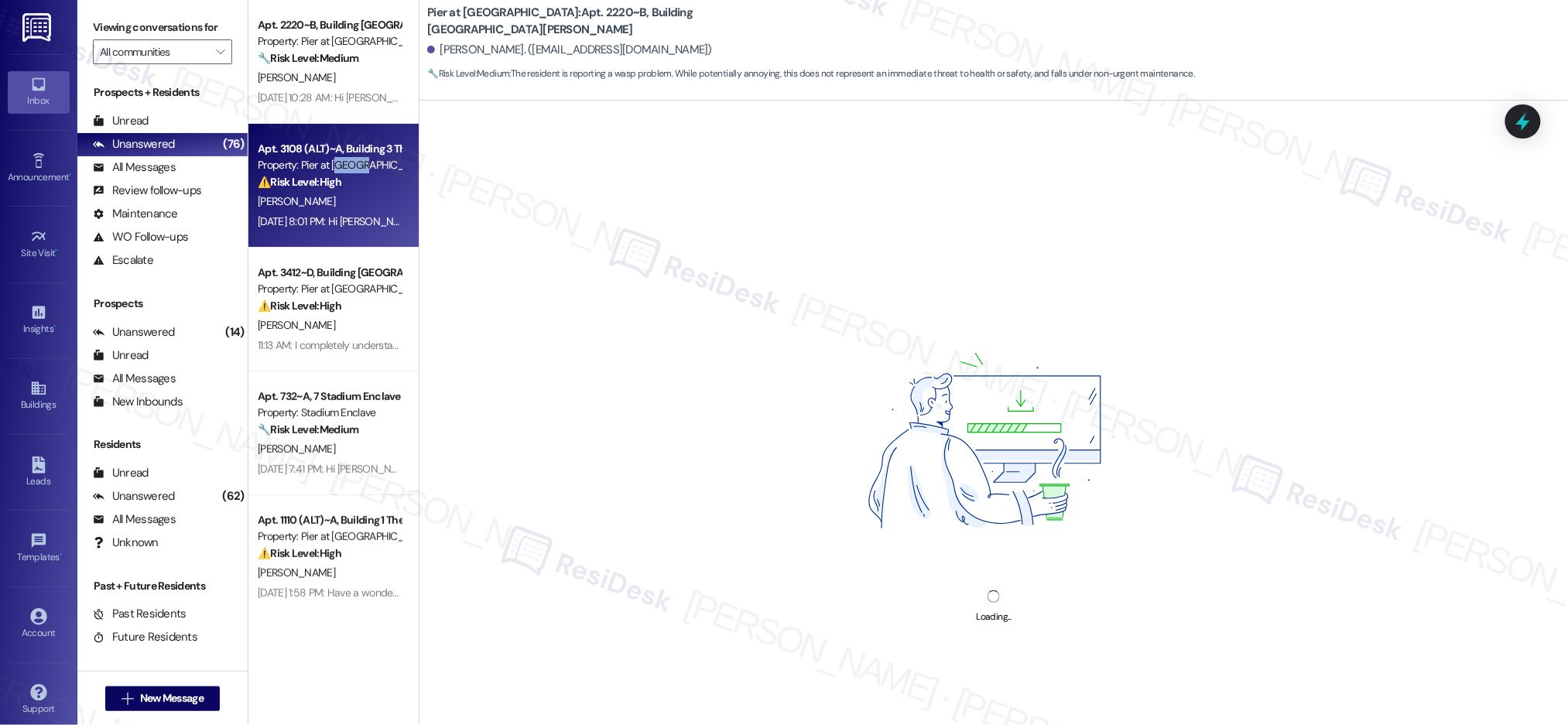
click at [324, 160] on div "Property: Pier at [GEOGRAPHIC_DATA]" at bounding box center [328, 165] width 143 height 17
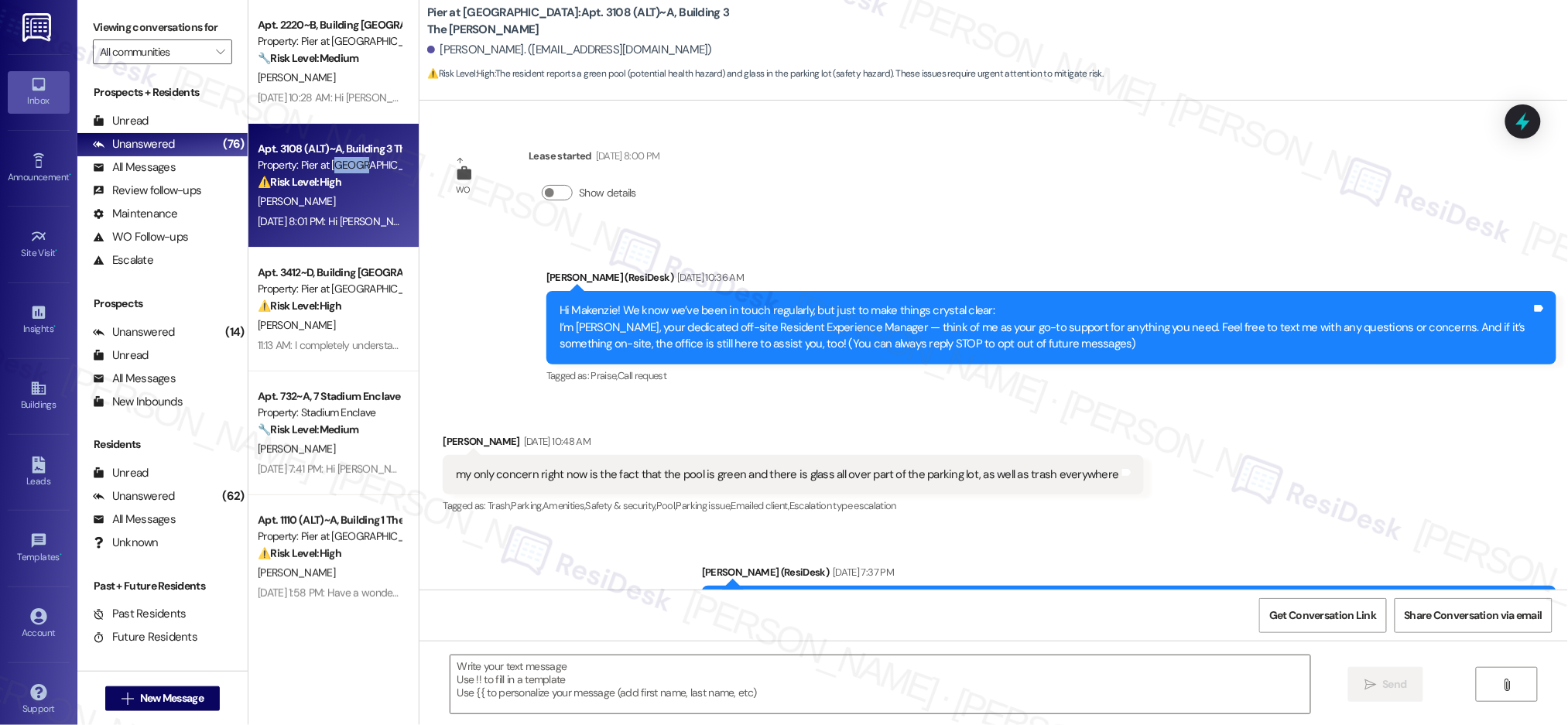
type textarea "Fetching suggested responses. Please feel free to read through the conversation…"
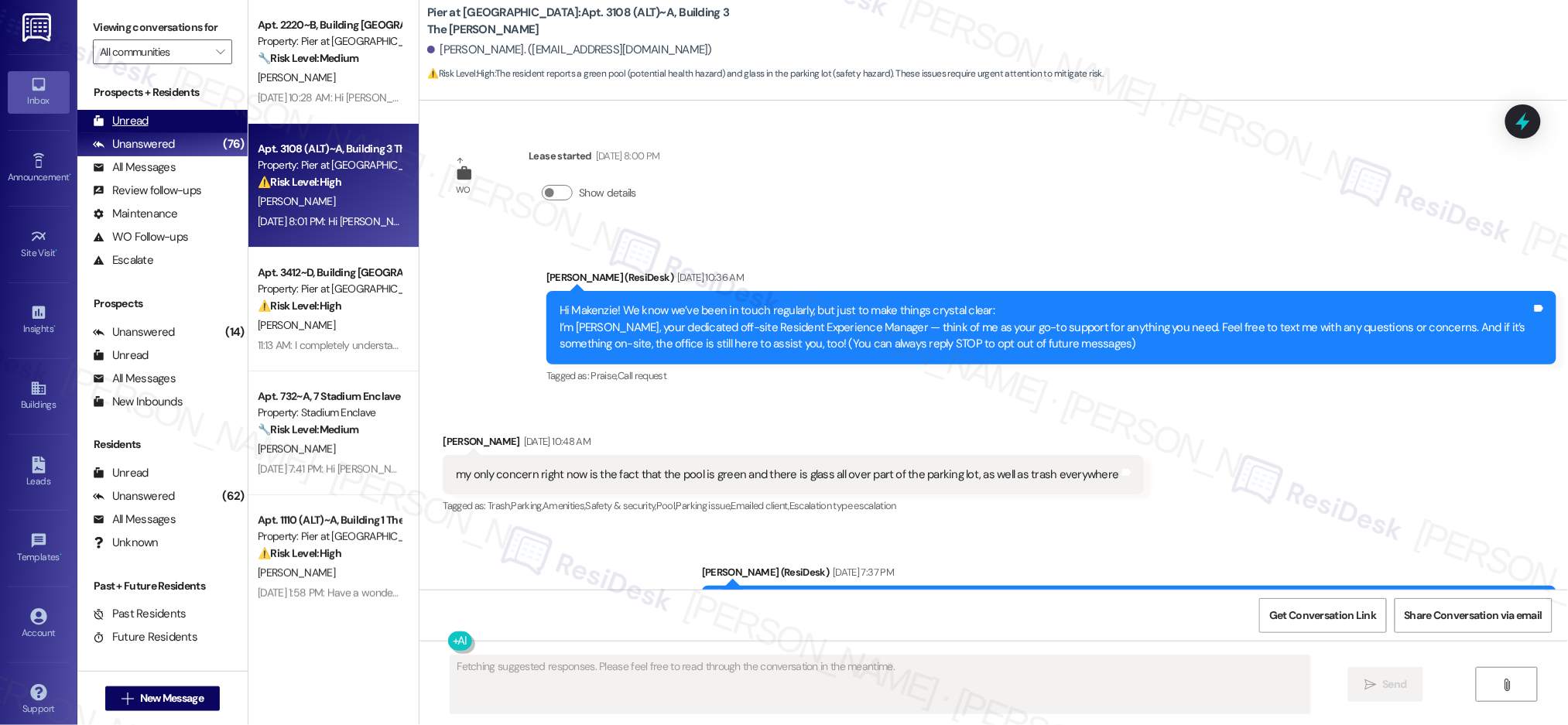
click at [125, 113] on div "Unread" at bounding box center [120, 121] width 56 height 17
click at [128, 114] on div "Unread" at bounding box center [120, 121] width 56 height 17
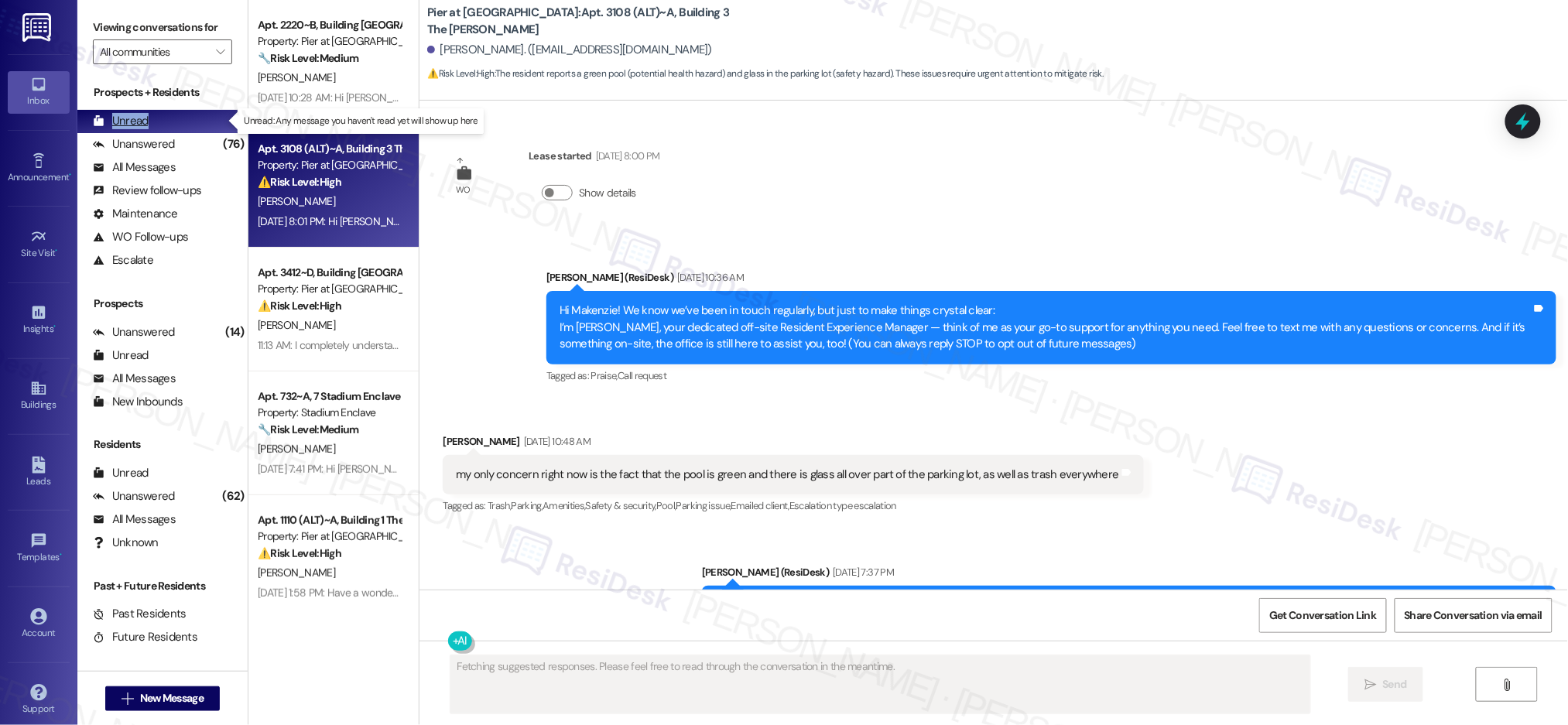
click at [129, 115] on div "Unread" at bounding box center [120, 121] width 56 height 17
click at [130, 115] on div "Unread" at bounding box center [120, 121] width 56 height 17
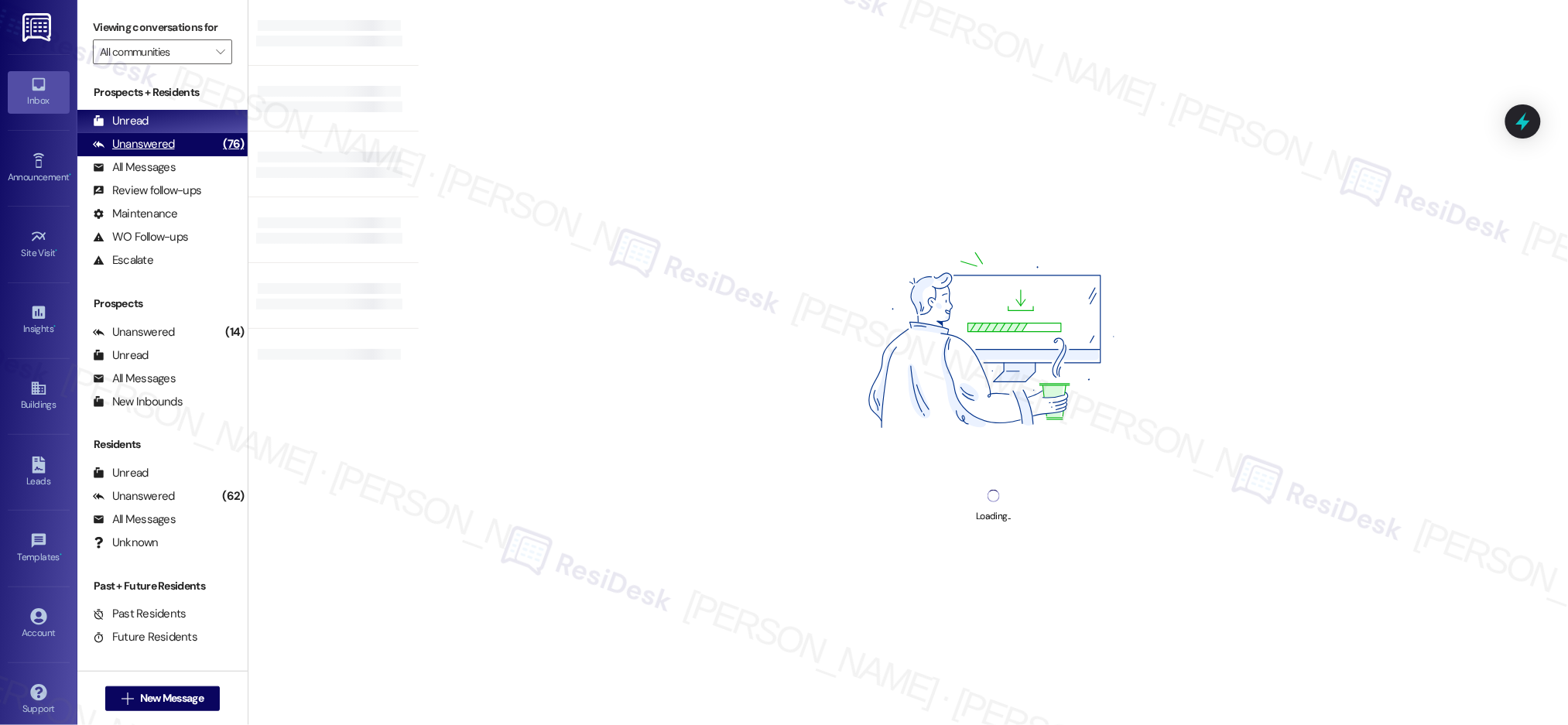
click at [219, 141] on div "(76)" at bounding box center [233, 144] width 28 height 24
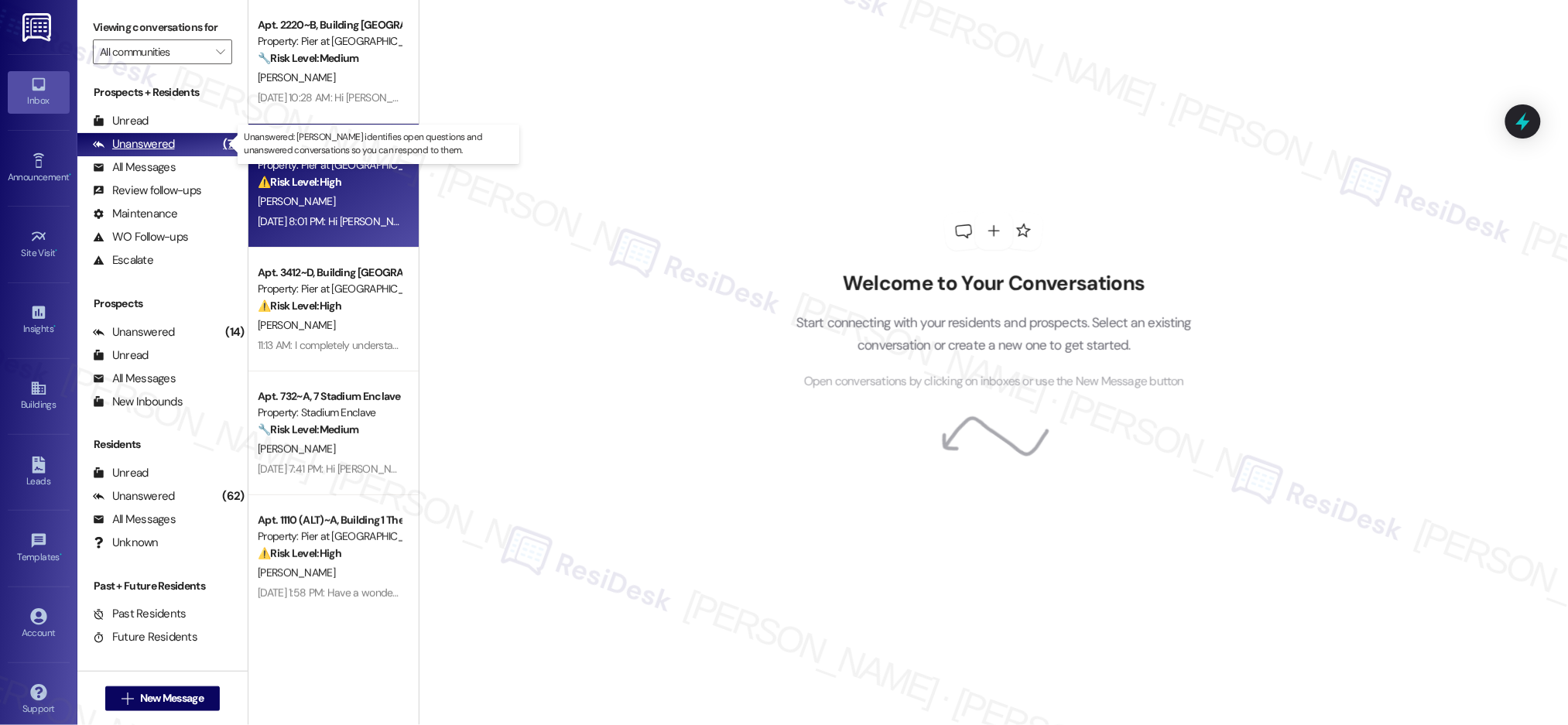
click at [219, 141] on div "(76)" at bounding box center [233, 144] width 28 height 24
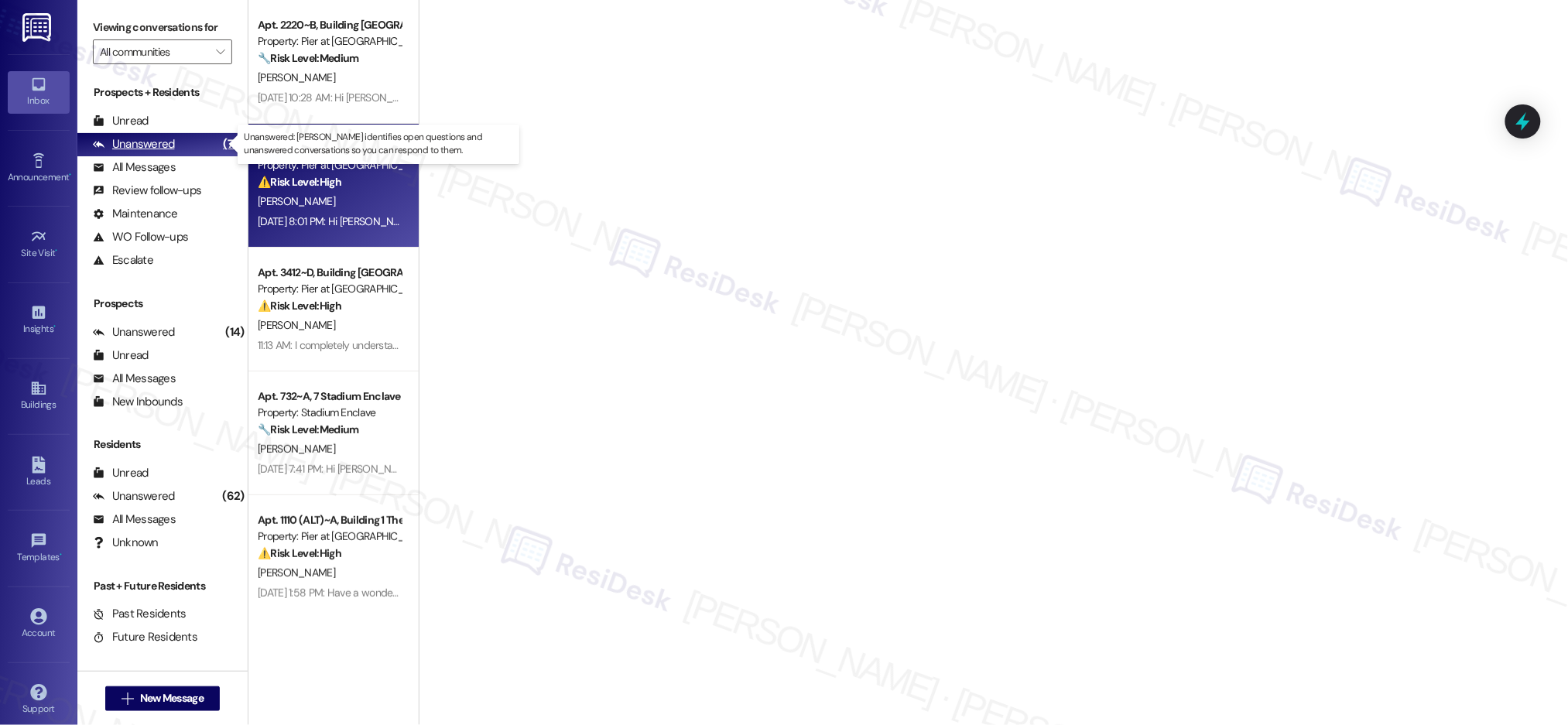
click at [219, 141] on div "(76)" at bounding box center [233, 144] width 28 height 24
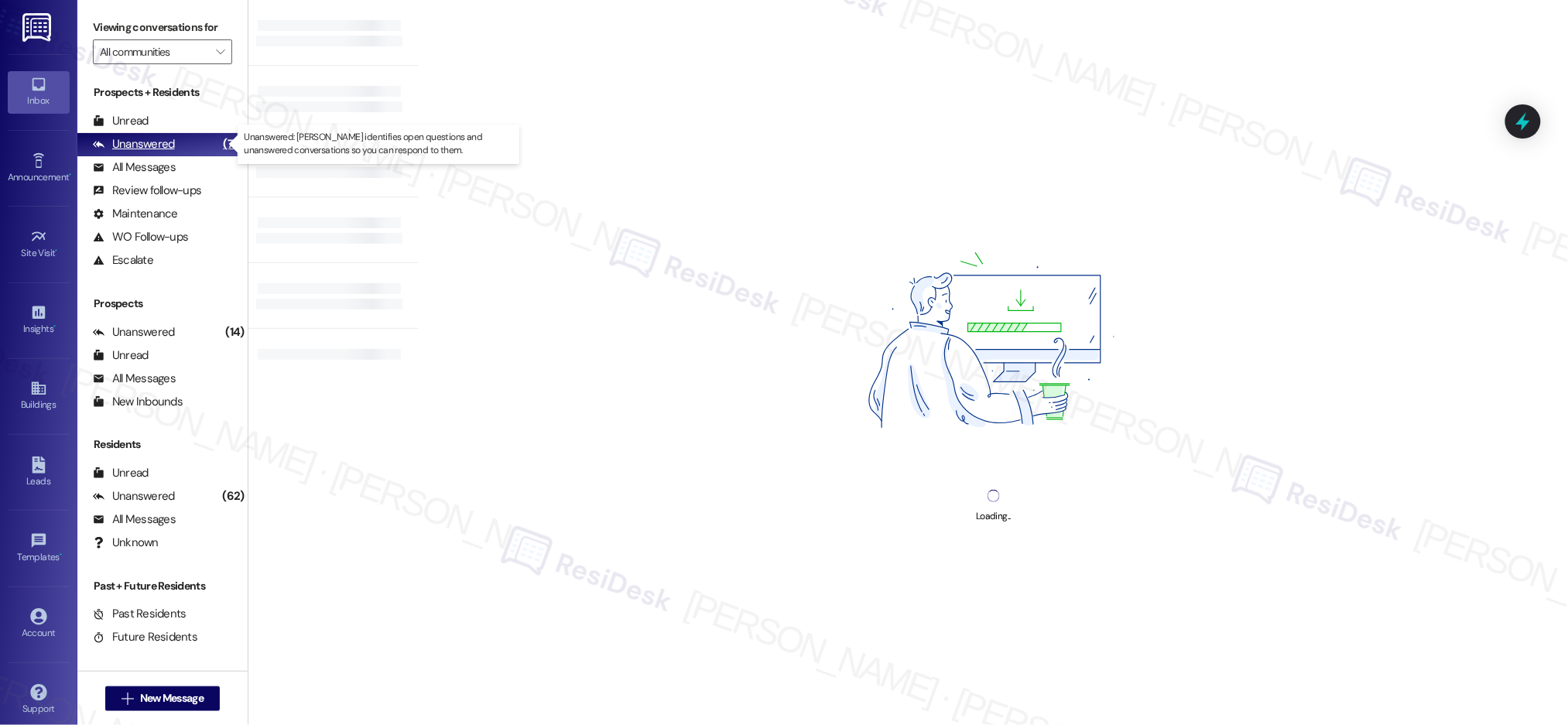
click at [219, 141] on div "(76)" at bounding box center [233, 144] width 28 height 24
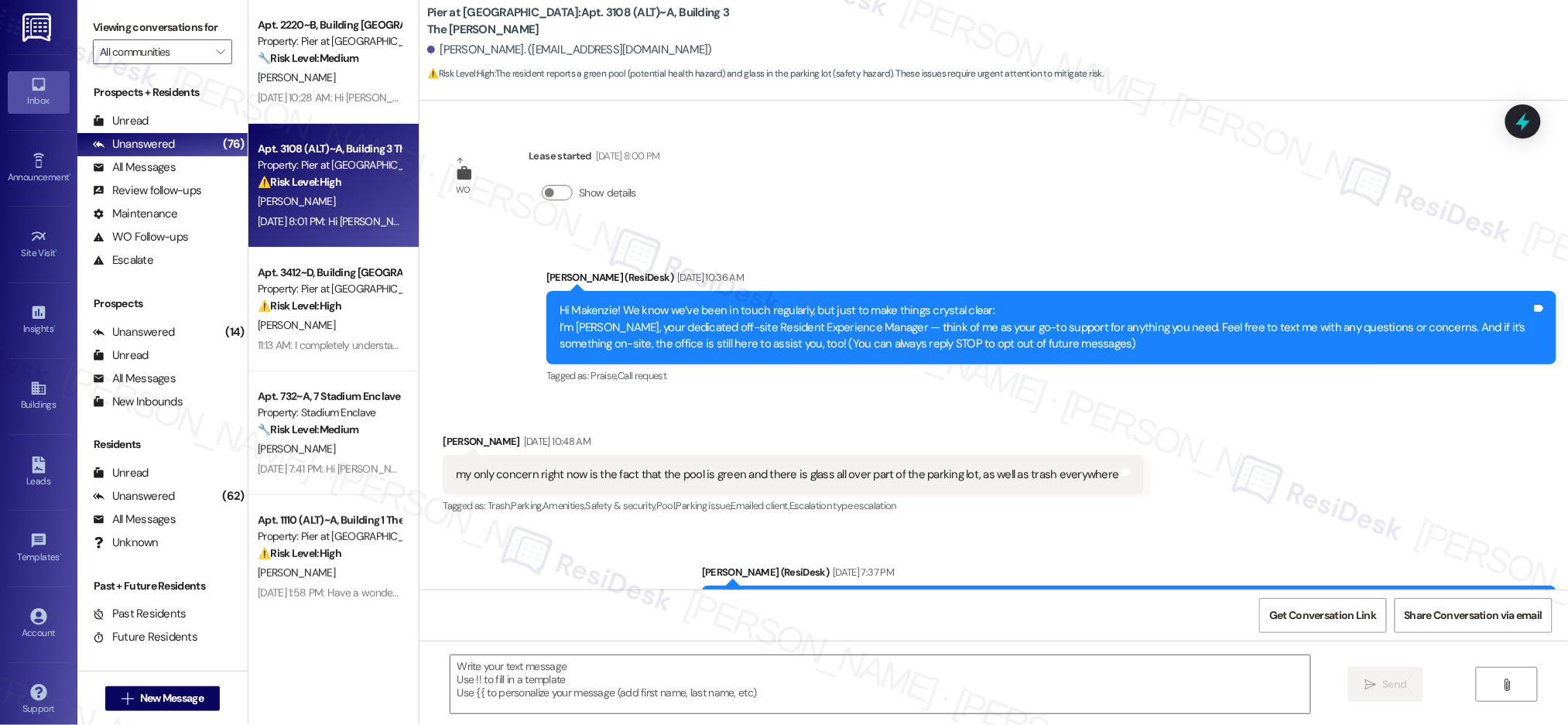
type textarea "Fetching suggested responses. Please feel free to read through the conversation…"
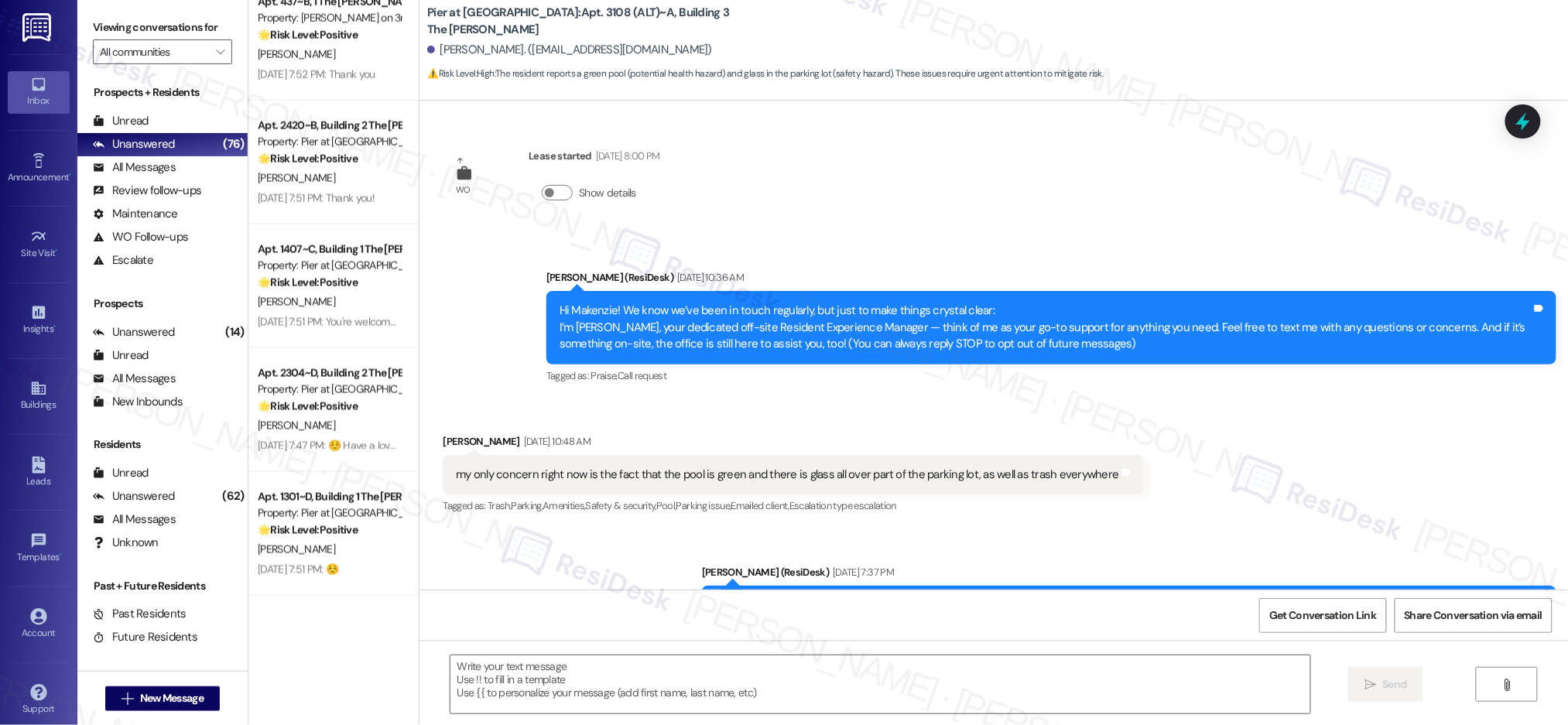
scroll to position [5532, 0]
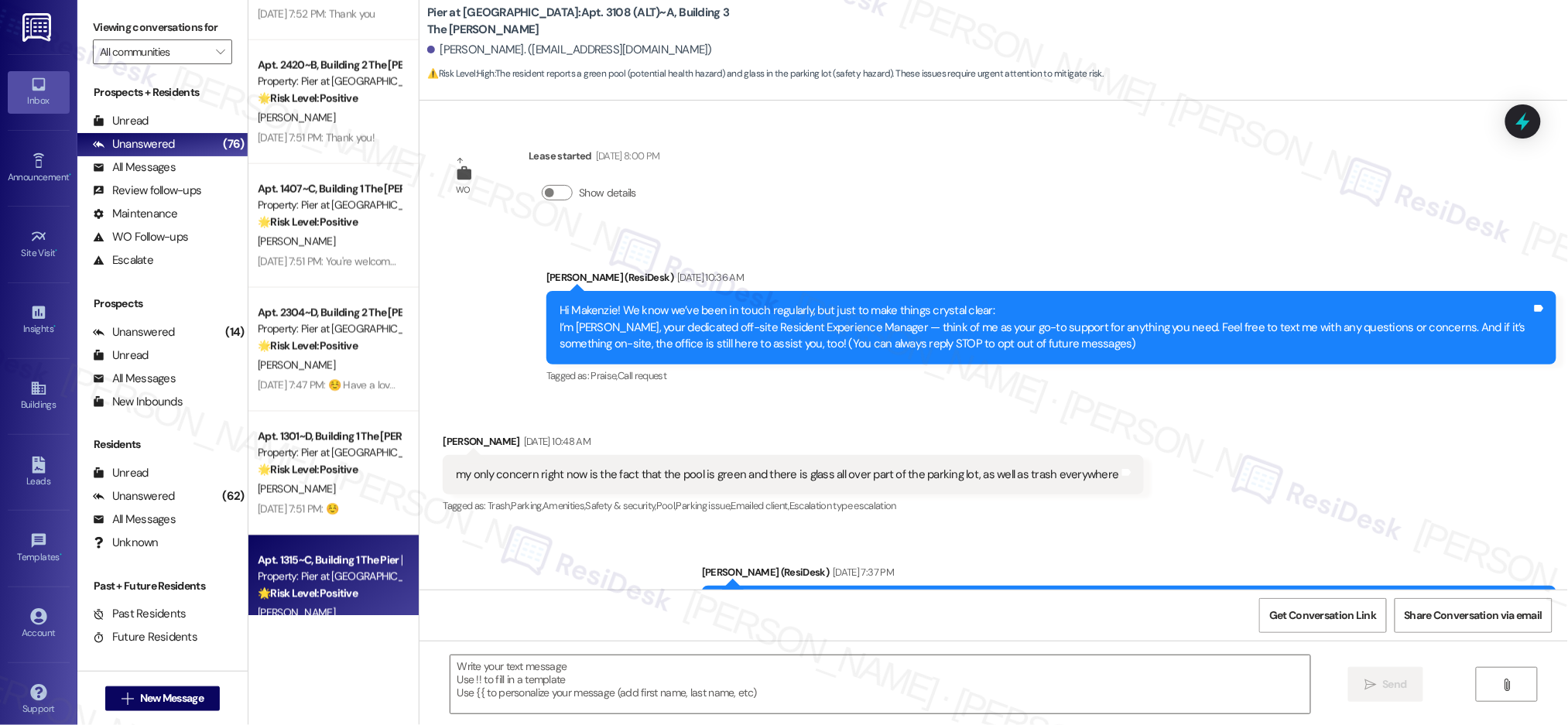
click at [333, 563] on div "Apt. 1315~C, Building 1 The Pier [PERSON_NAME]" at bounding box center [328, 560] width 143 height 17
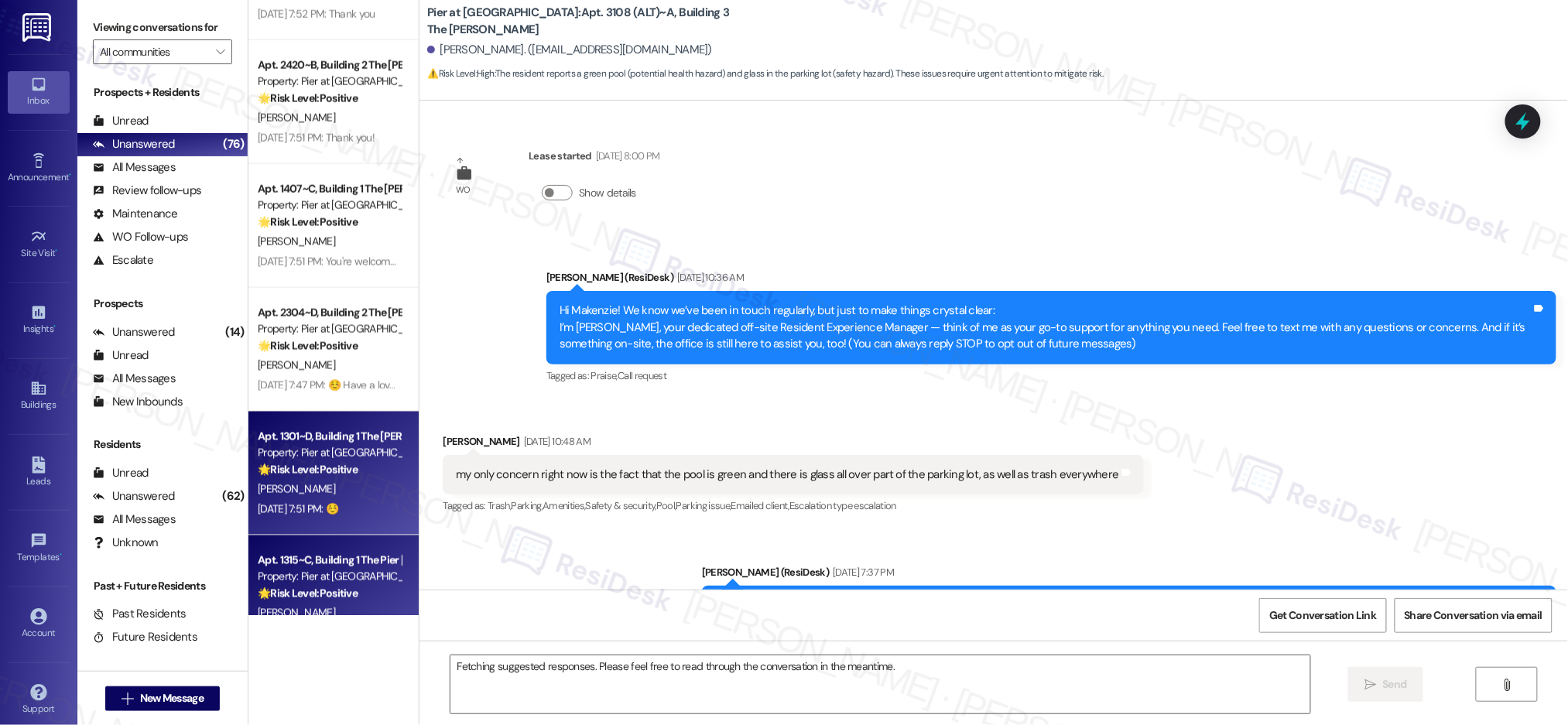
click at [325, 470] on strong "🌟 Risk Level: Positive" at bounding box center [307, 470] width 99 height 14
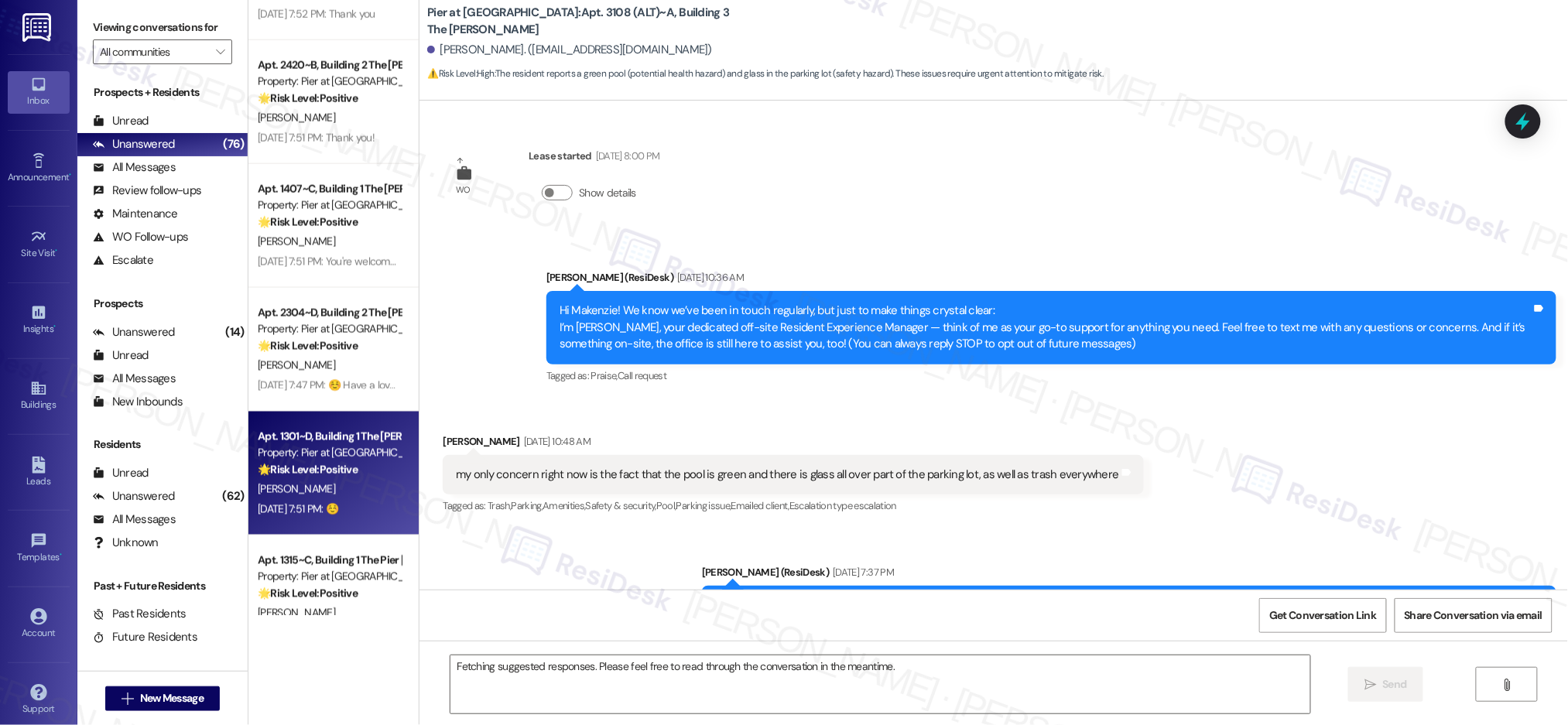
click at [325, 471] on strong "🌟 Risk Level: Positive" at bounding box center [307, 470] width 99 height 14
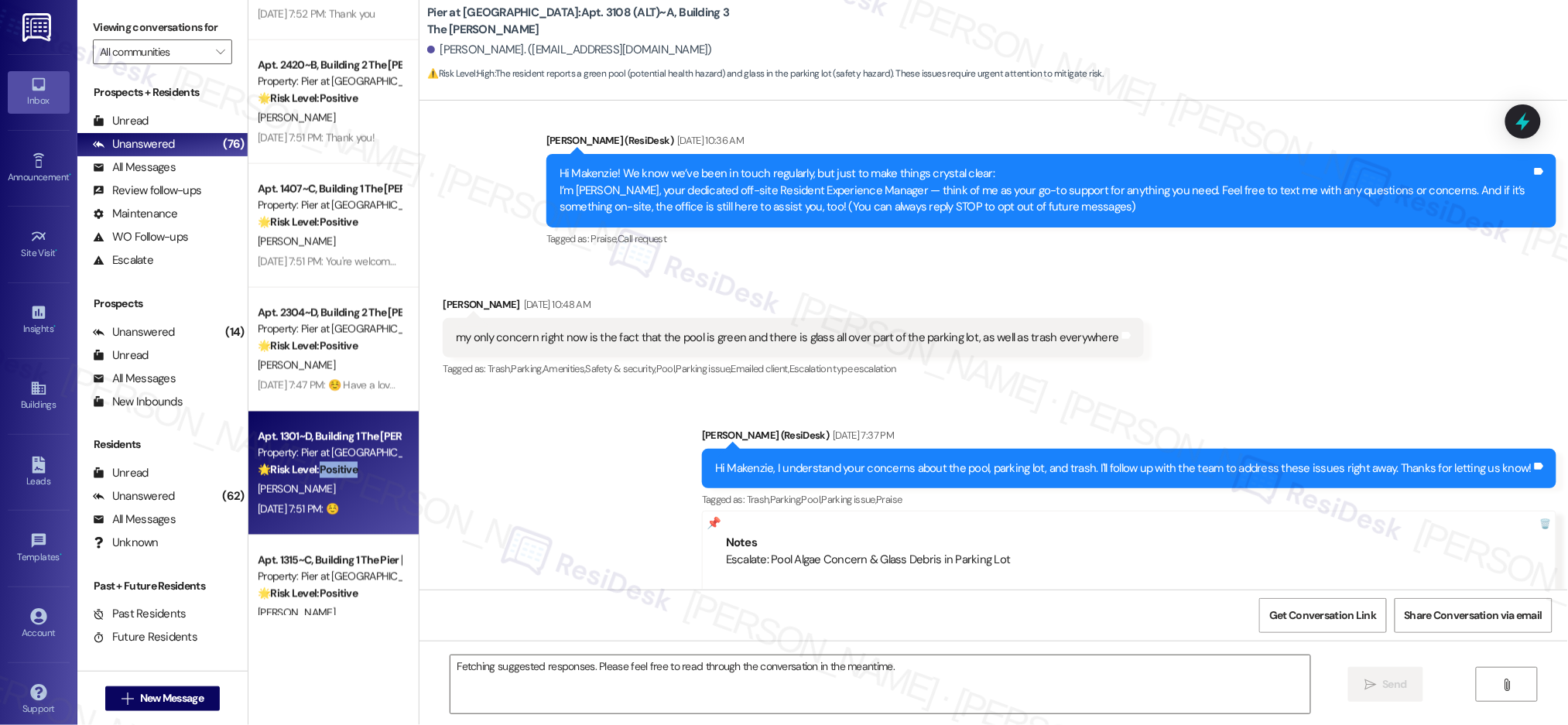
click at [325, 471] on strong "🌟 Risk Level: Positive" at bounding box center [307, 470] width 99 height 14
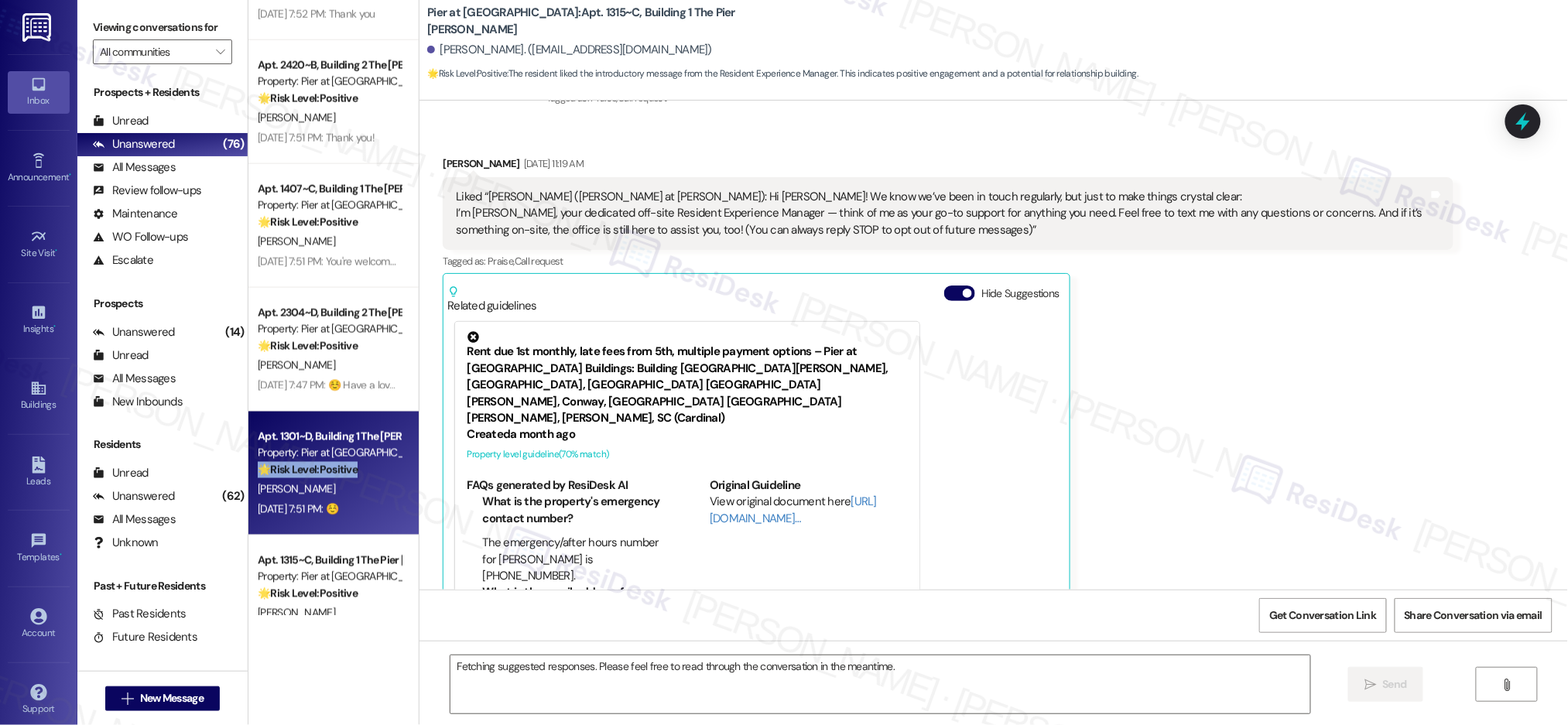
click at [325, 471] on strong "🌟 Risk Level: Positive" at bounding box center [307, 470] width 99 height 14
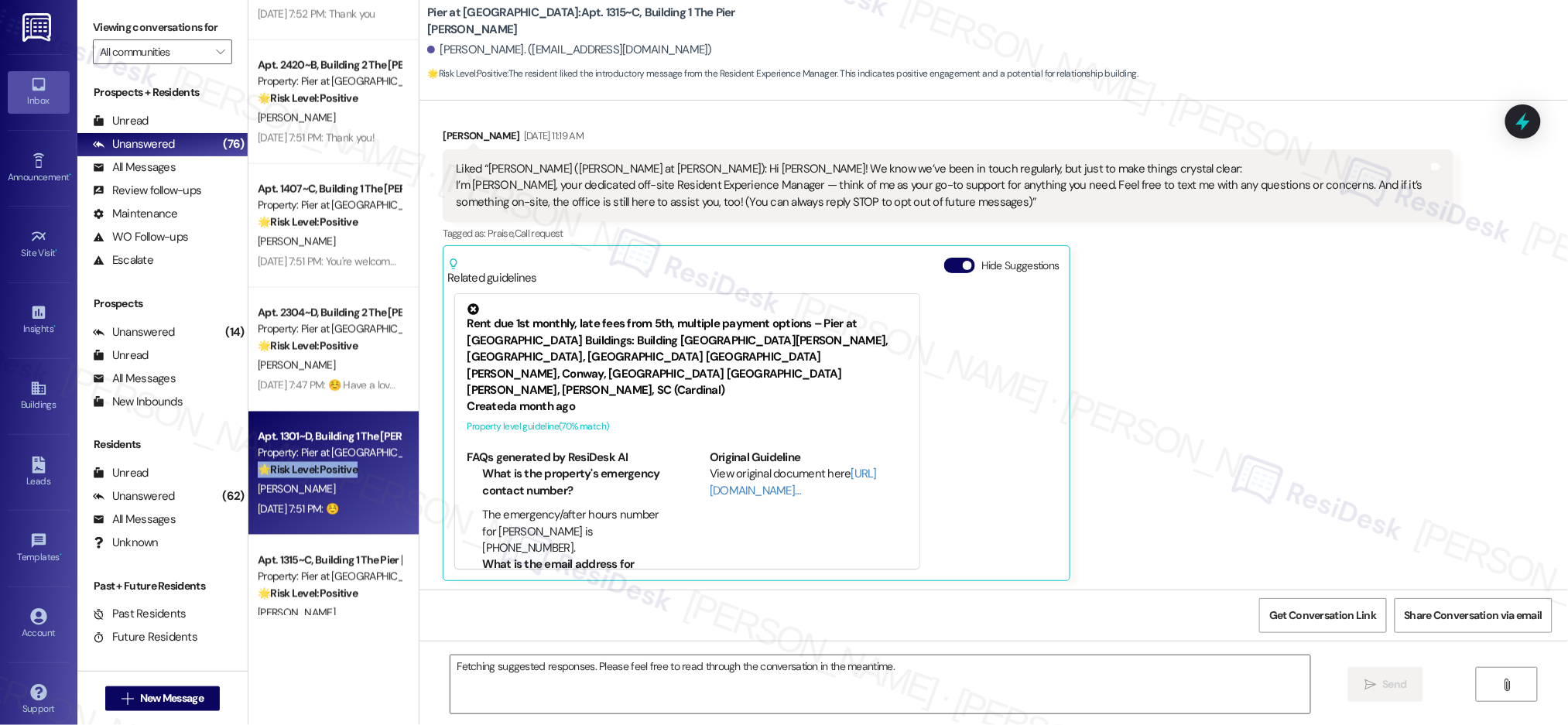
click at [325, 471] on strong "🌟 Risk Level: Positive" at bounding box center [307, 470] width 99 height 14
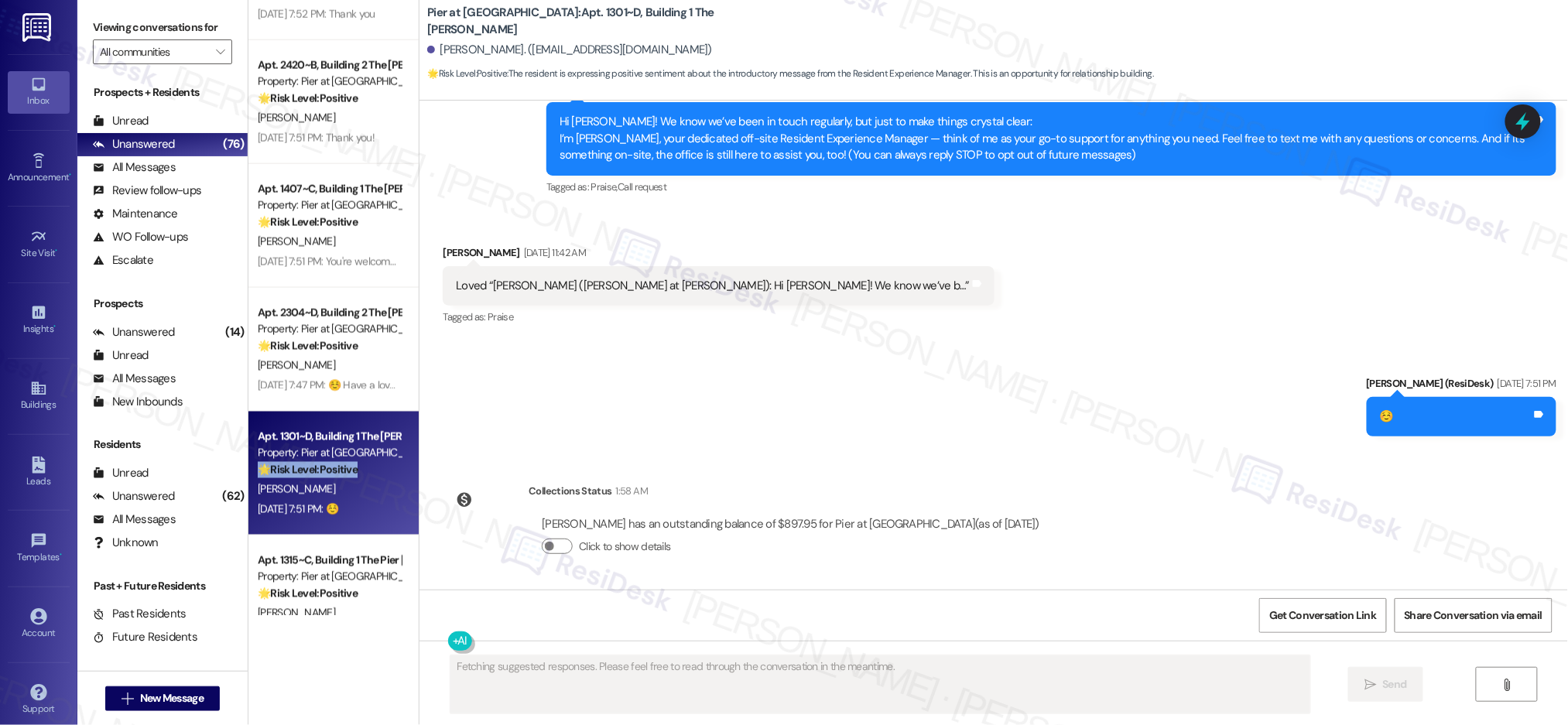
click at [325, 471] on strong "🌟 Risk Level: Positive" at bounding box center [307, 470] width 99 height 14
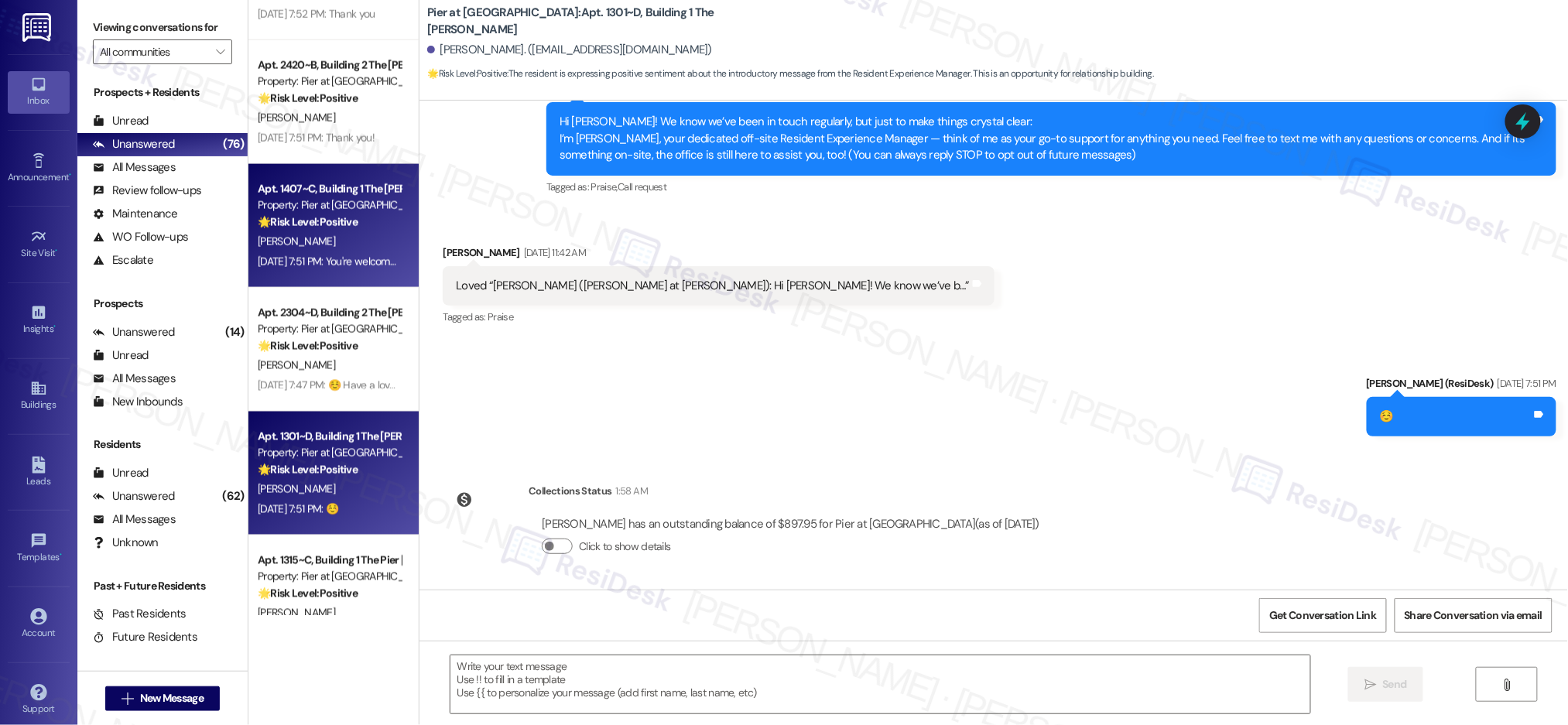
click at [329, 254] on div "[DATE] 7:51 PM: You're welcome. Happy to help! [DATE] 7:51 PM: You're welcome. …" at bounding box center [362, 261] width 209 height 14
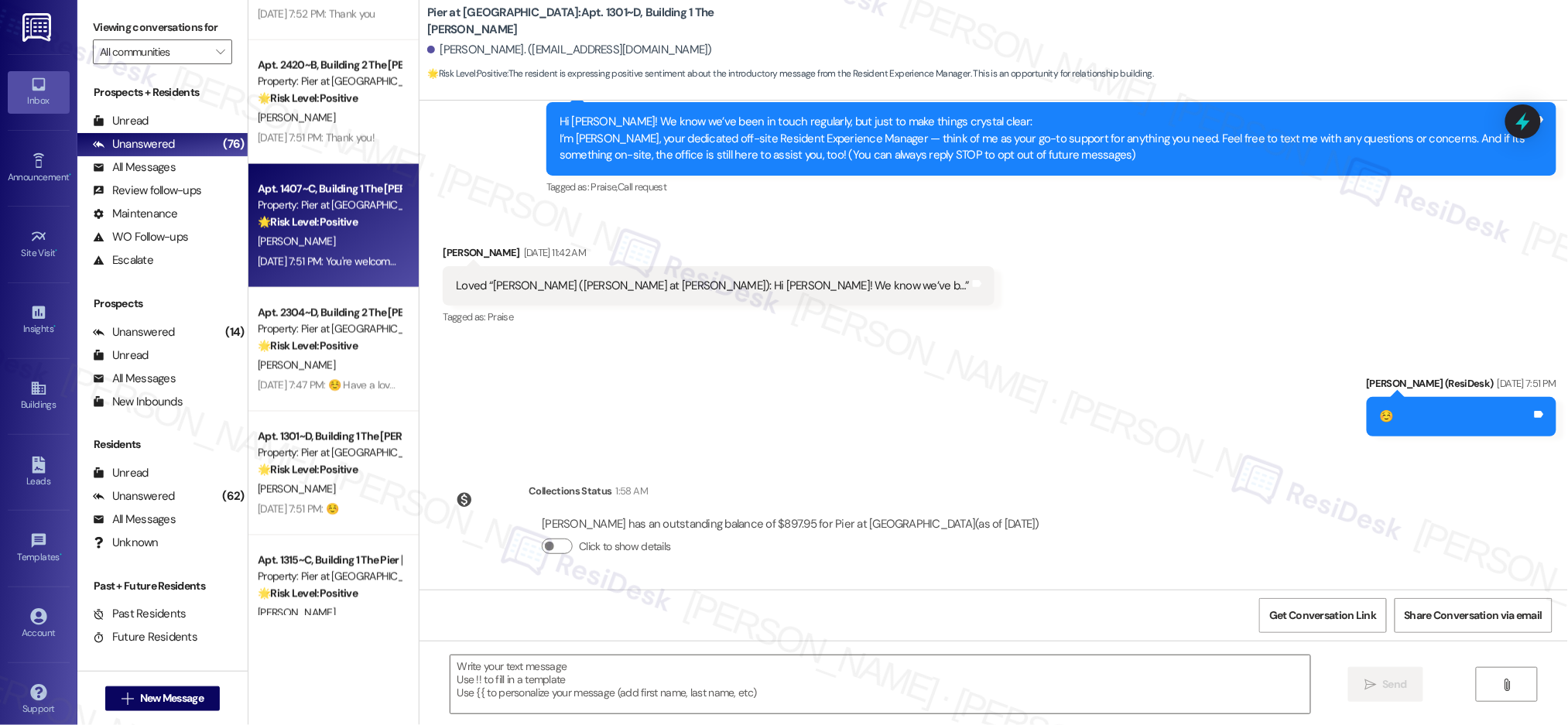
click at [329, 254] on div "[DATE] 7:51 PM: You're welcome. Happy to help! [DATE] 7:51 PM: You're welcome. …" at bounding box center [362, 261] width 209 height 14
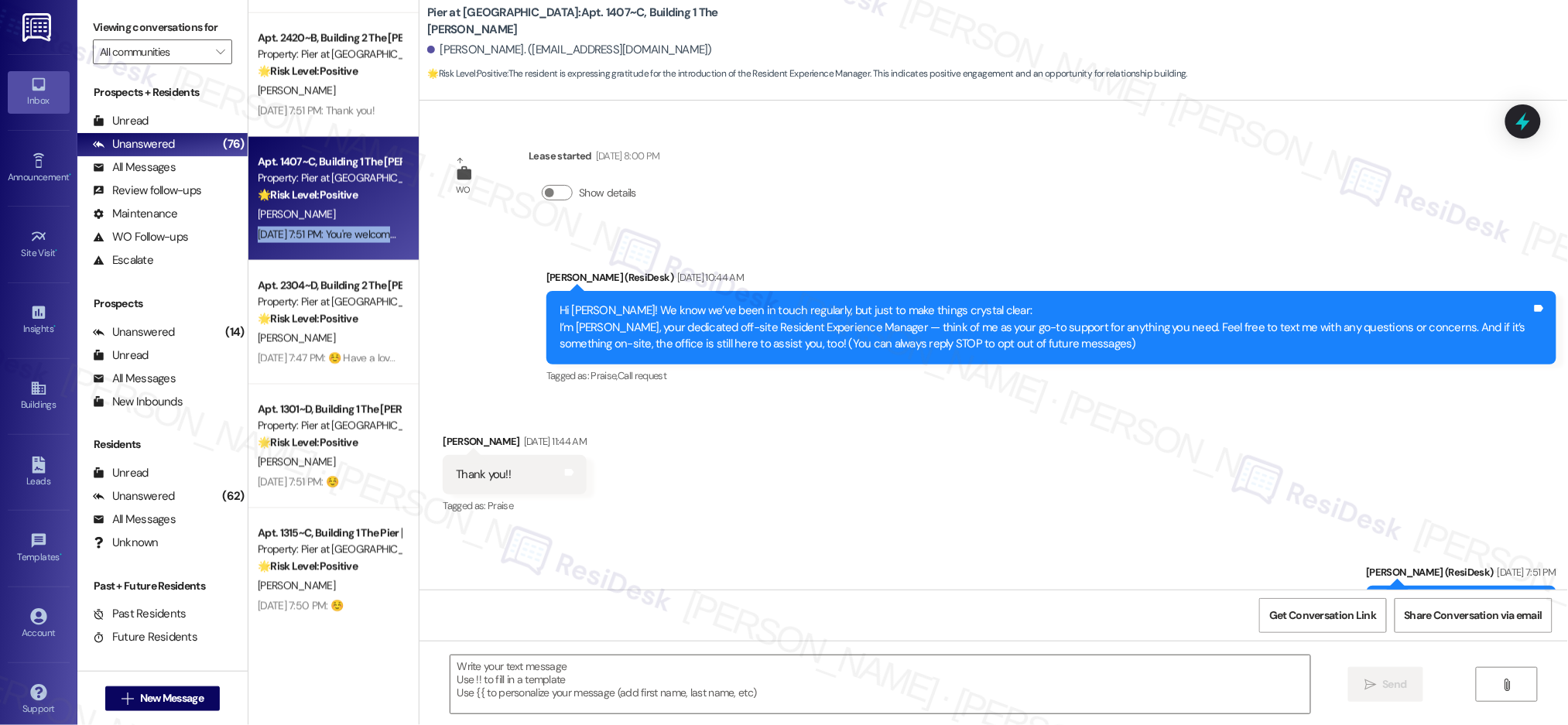
type textarea "Fetching suggested responses. Please feel free to read through the conversation…"
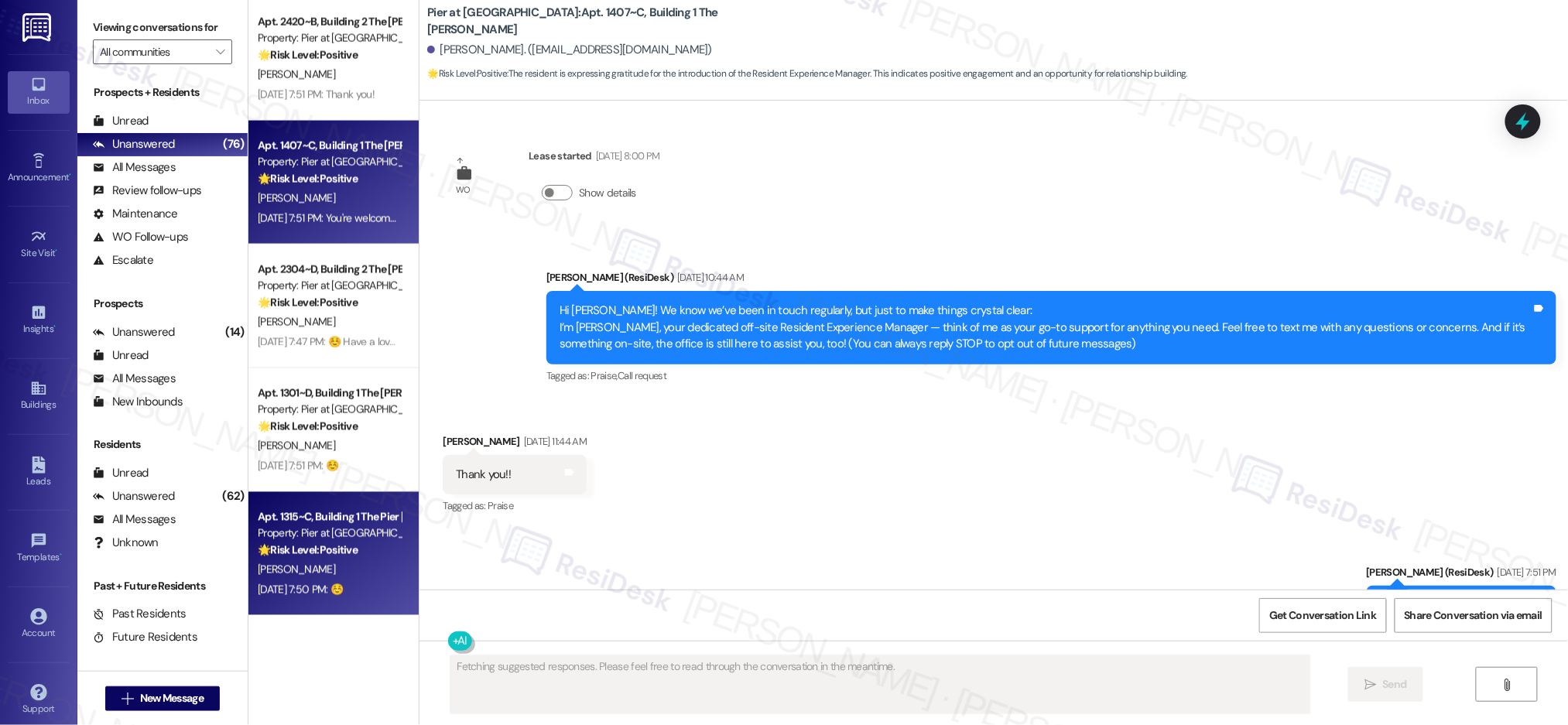
click at [329, 583] on div "[DATE] 7:50 PM: ☺️ [DATE] 7:50 PM: ☺️" at bounding box center [299, 590] width 85 height 14
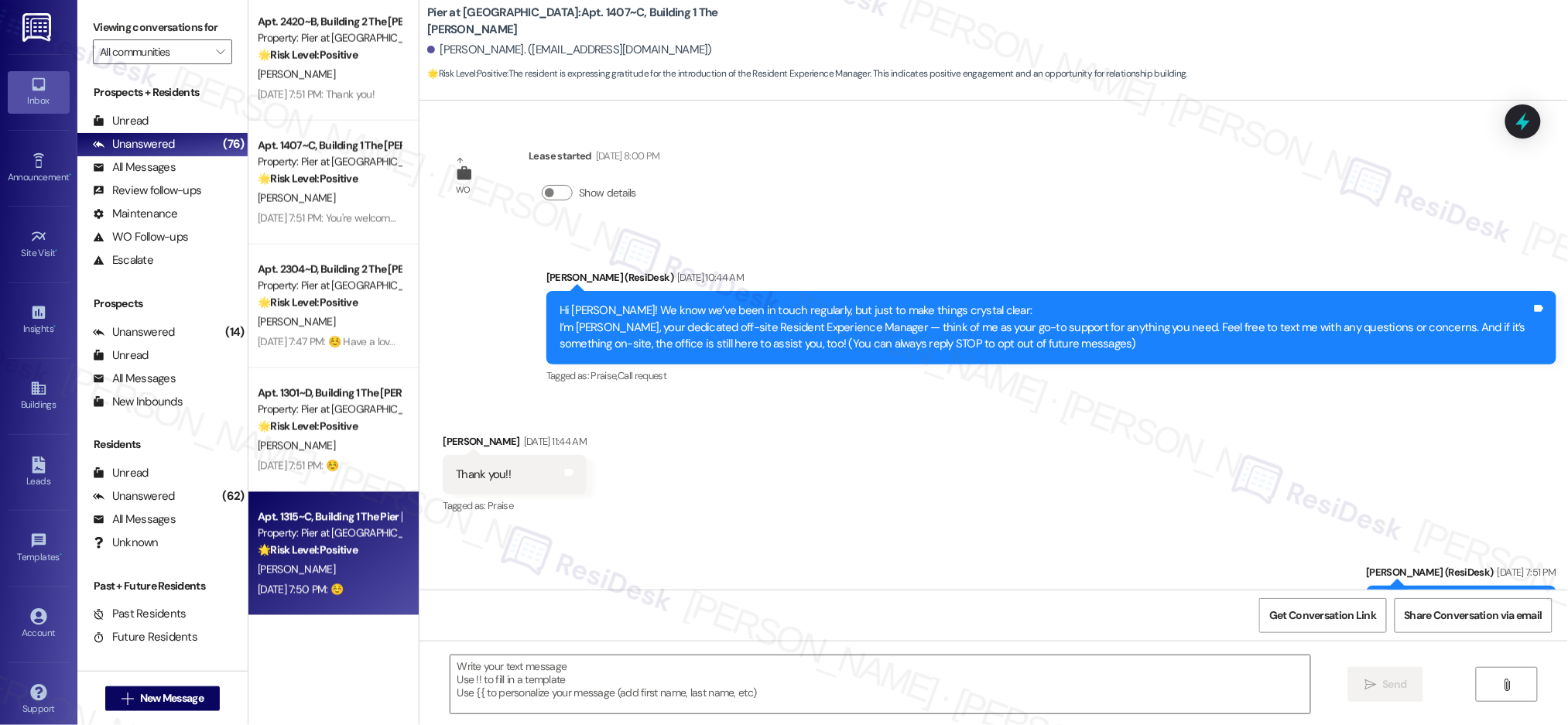
click at [329, 583] on div "[DATE] 7:50 PM: ☺️ [DATE] 7:50 PM: ☺️" at bounding box center [299, 590] width 85 height 14
type textarea "Fetching suggested responses. Please feel free to read through the conversation…"
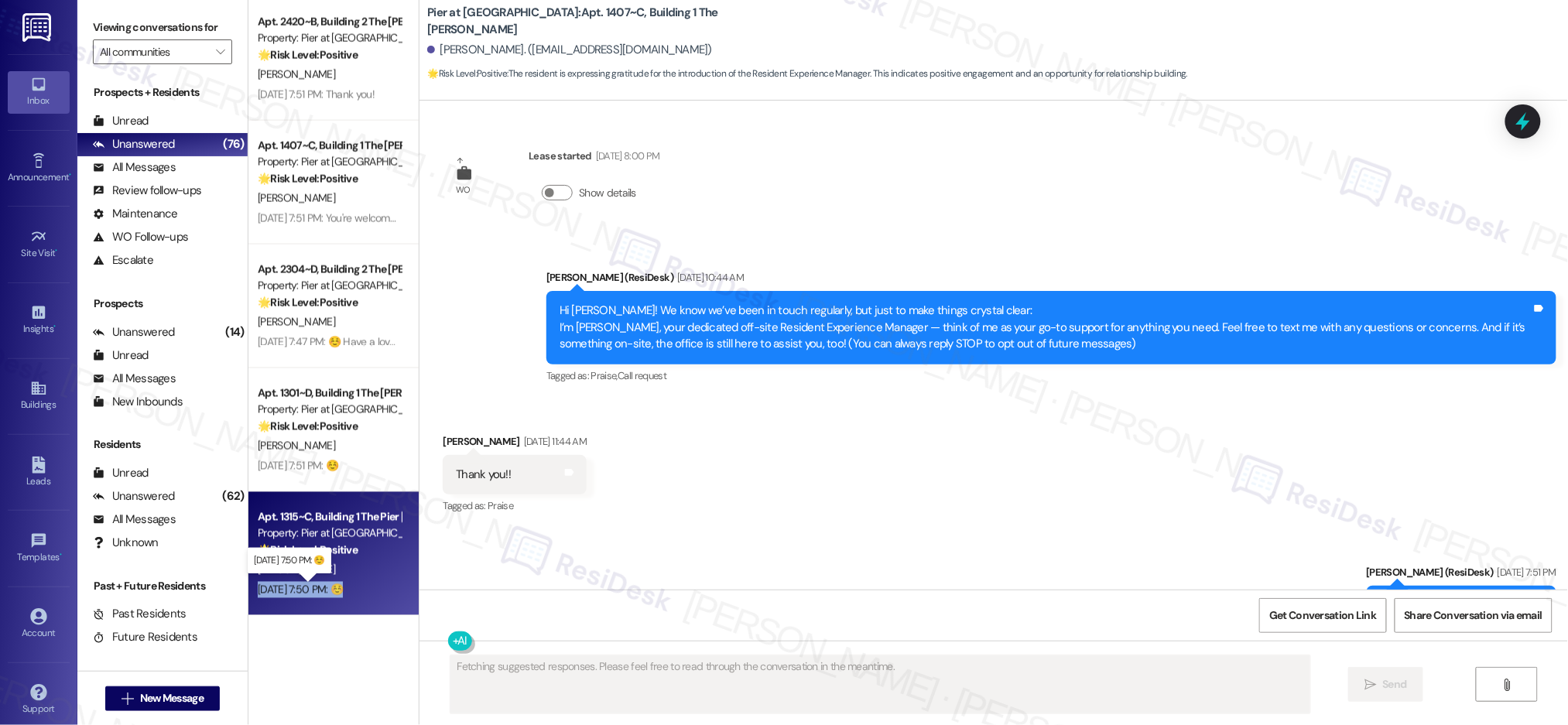
click at [329, 583] on div "[DATE] 7:50 PM: ☺️ [DATE] 7:50 PM: ☺️" at bounding box center [299, 590] width 85 height 14
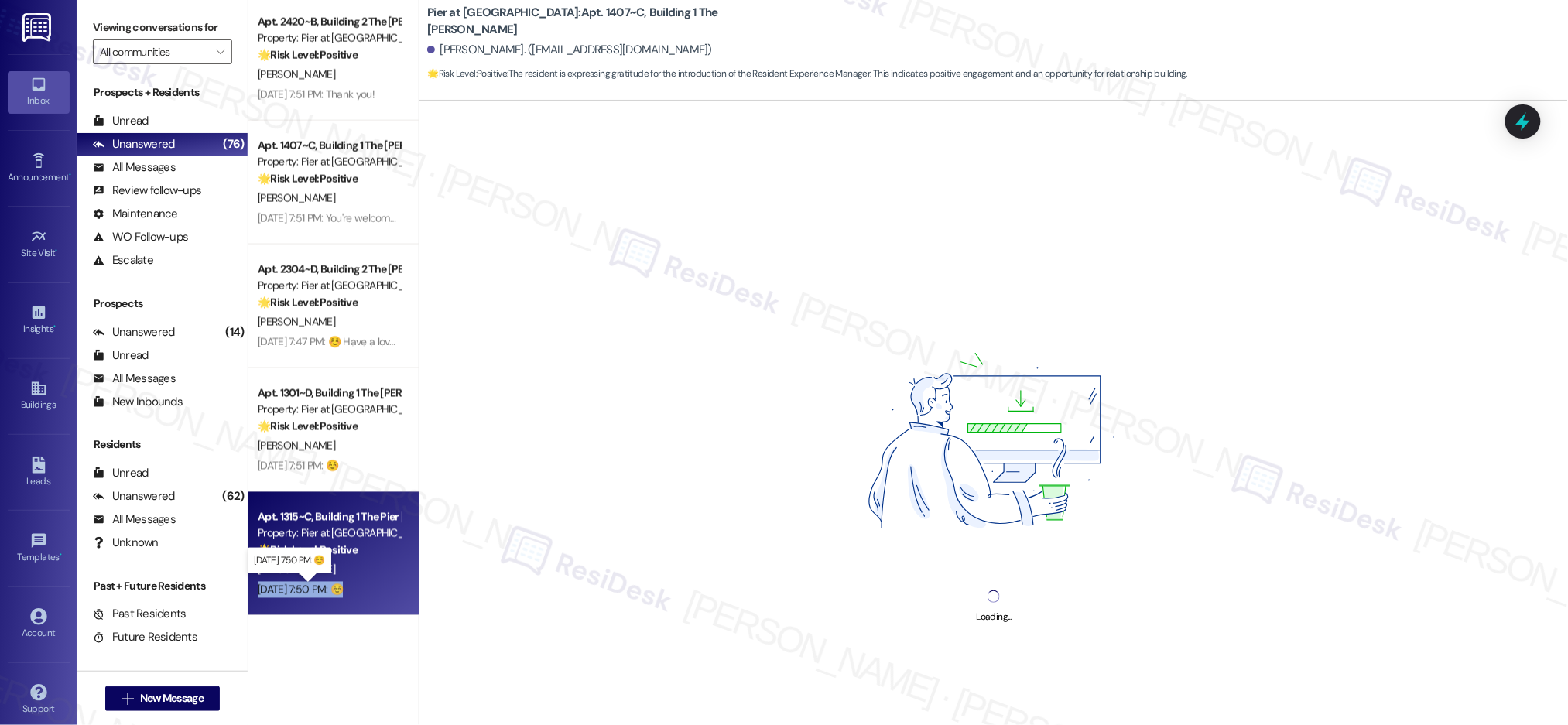
click at [329, 583] on div "[DATE] 7:50 PM: ☺️ [DATE] 7:50 PM: ☺️" at bounding box center [299, 590] width 85 height 14
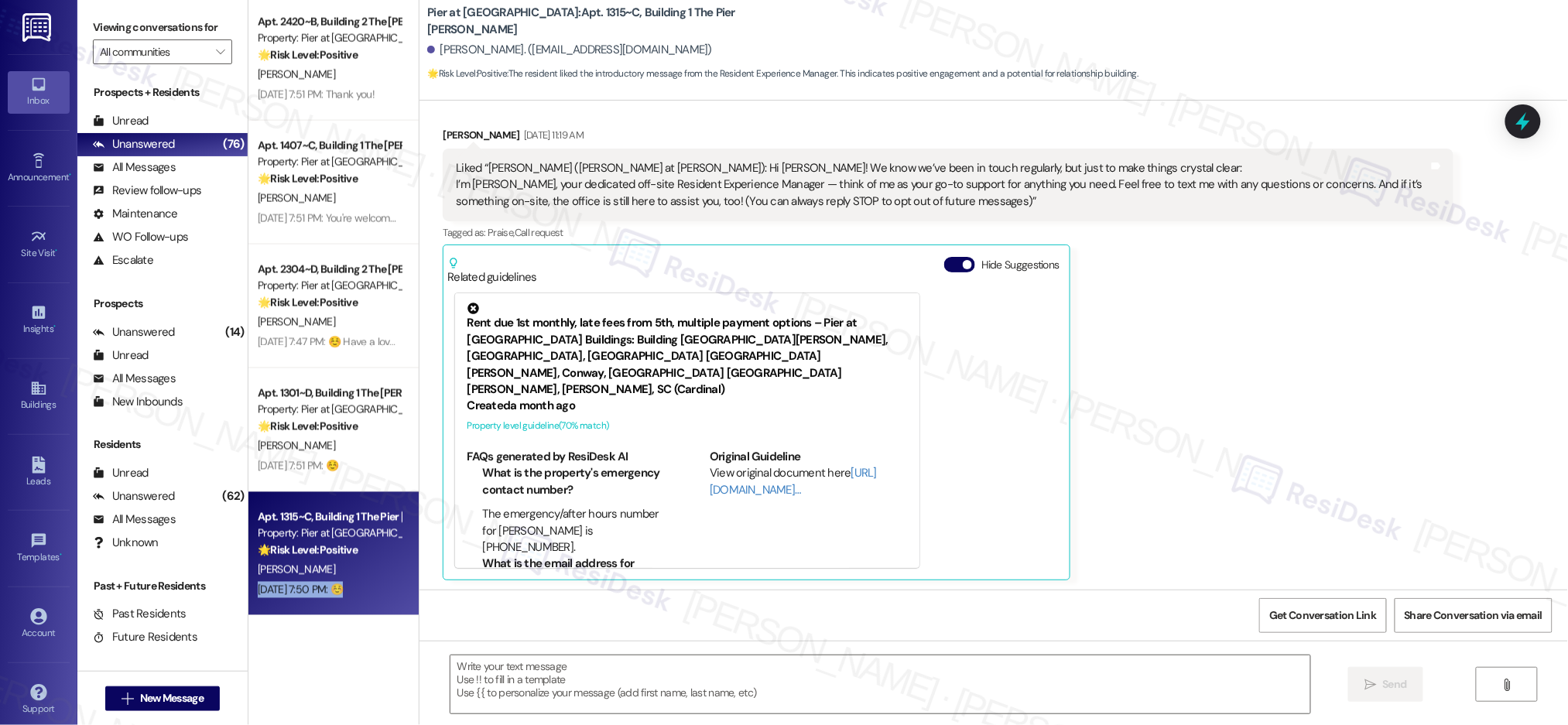
type textarea "Fetching suggested responses. Please feel free to read through the conversation…"
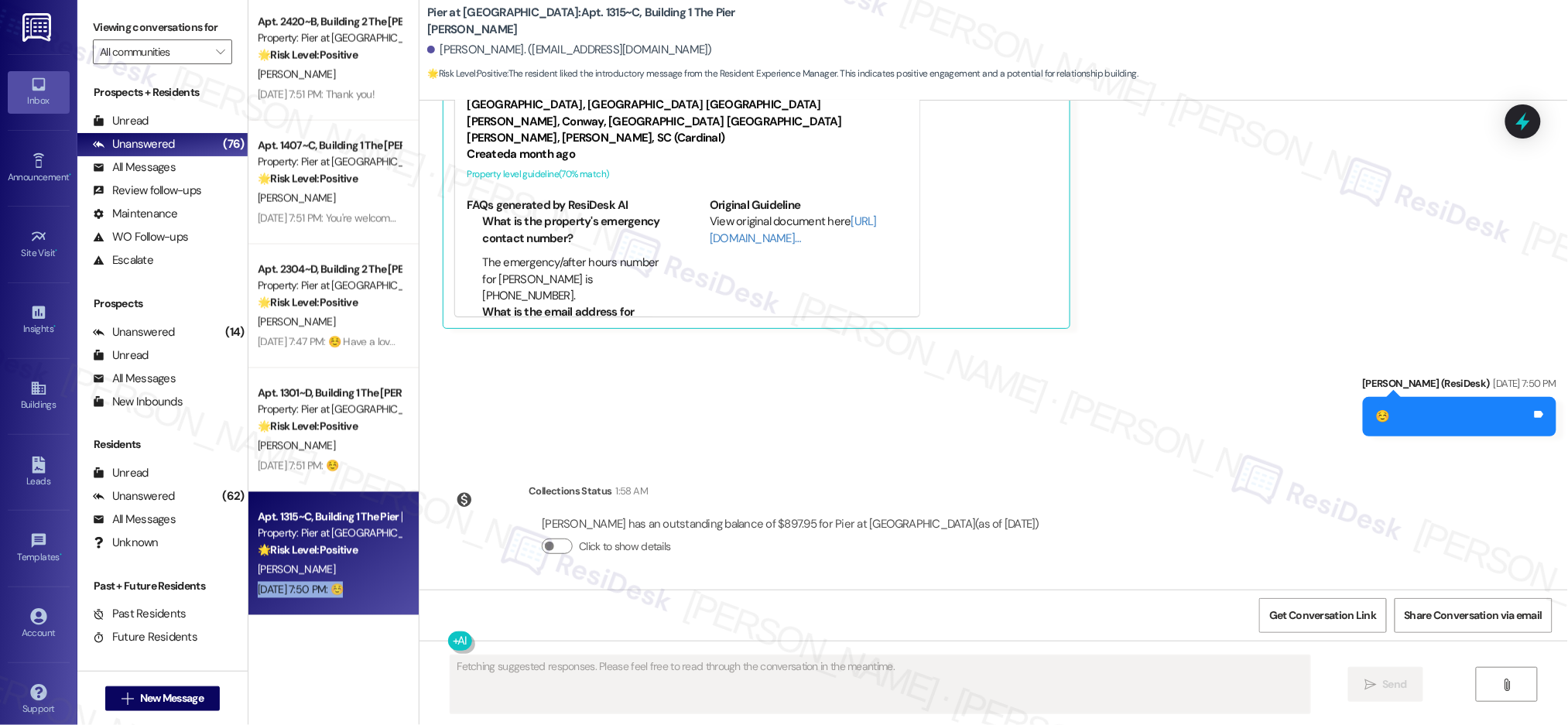
scroll to position [558, 0]
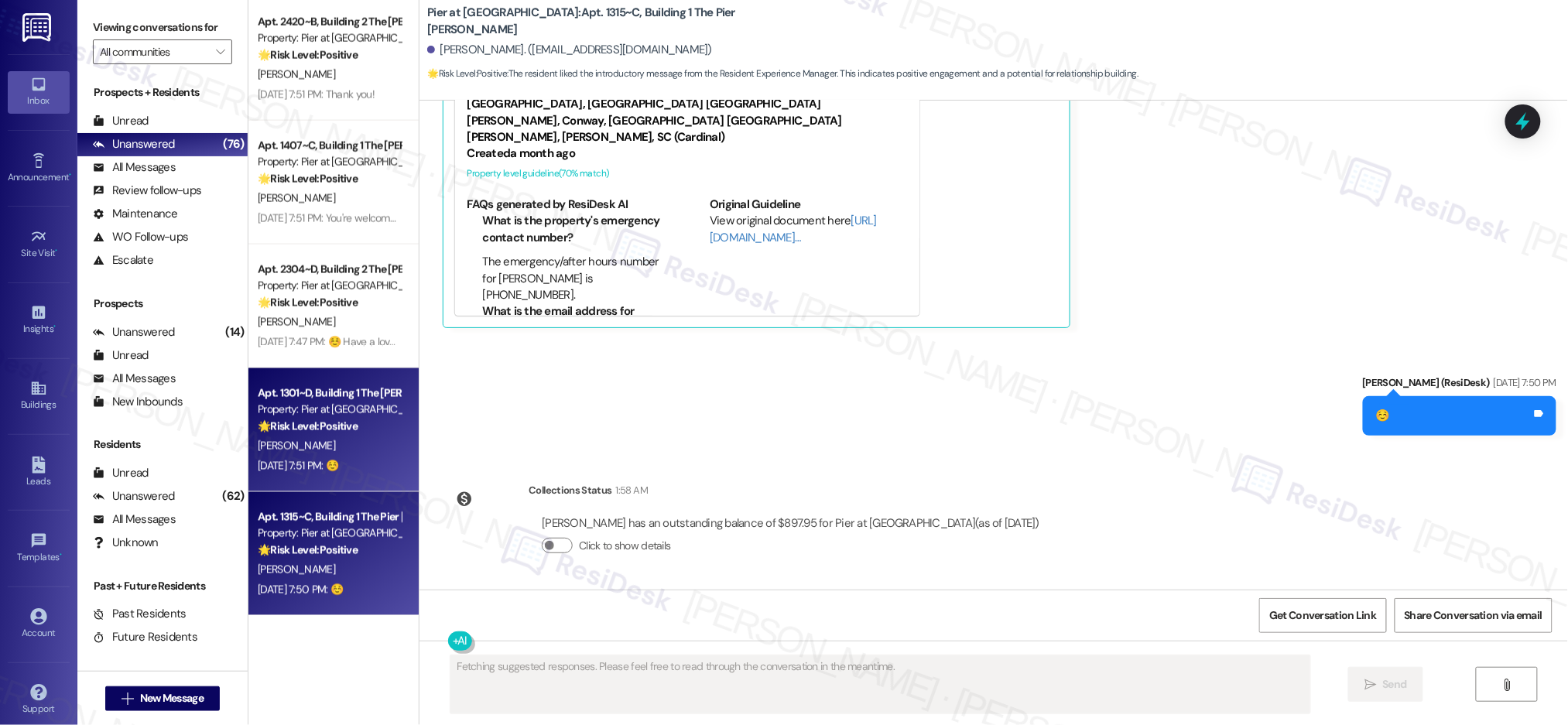
click at [344, 434] on div "🌟 Risk Level: Positive The resident is expressing positive sentiment about the …" at bounding box center [328, 427] width 143 height 17
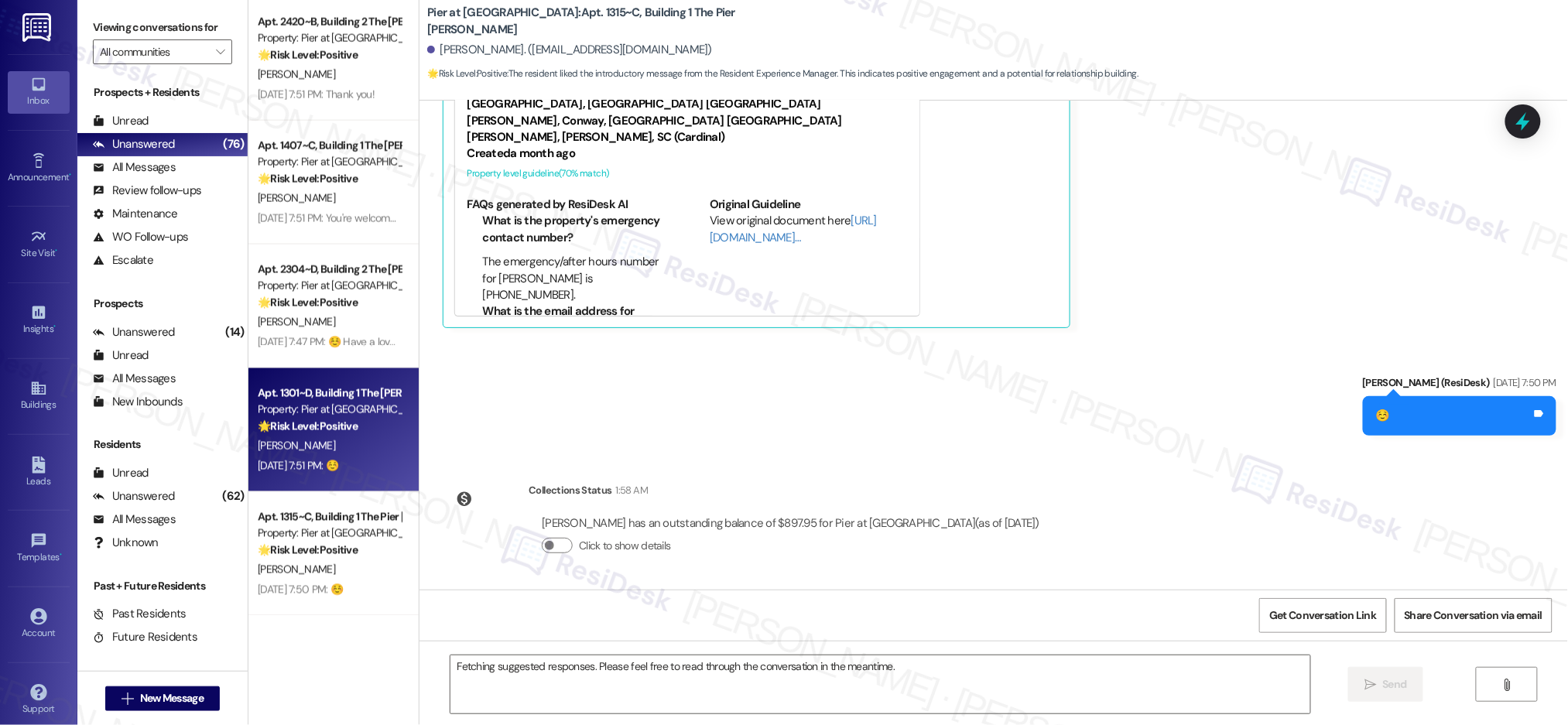
click at [344, 434] on div "🌟 Risk Level: Positive The resident is expressing positive sentiment about the …" at bounding box center [328, 427] width 143 height 17
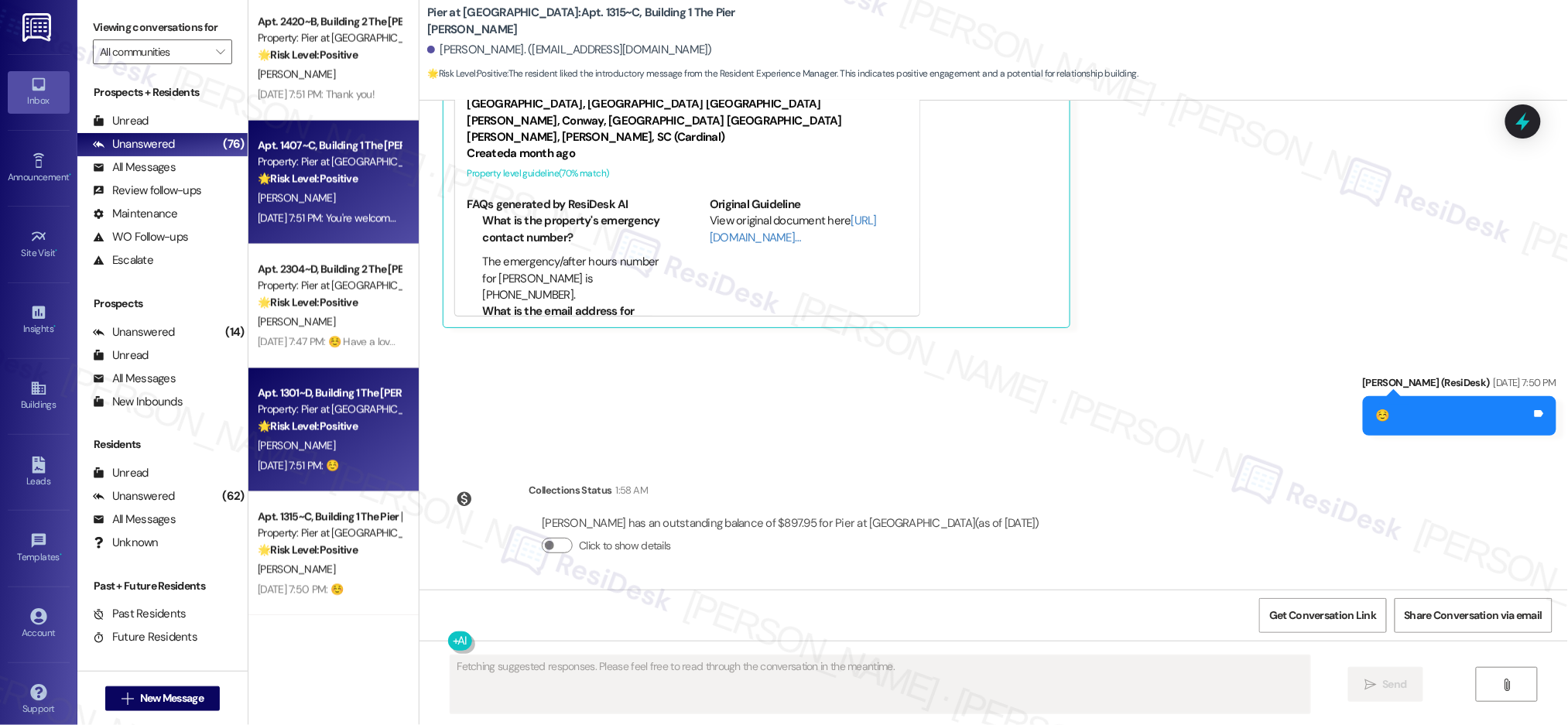
scroll to position [189, 0]
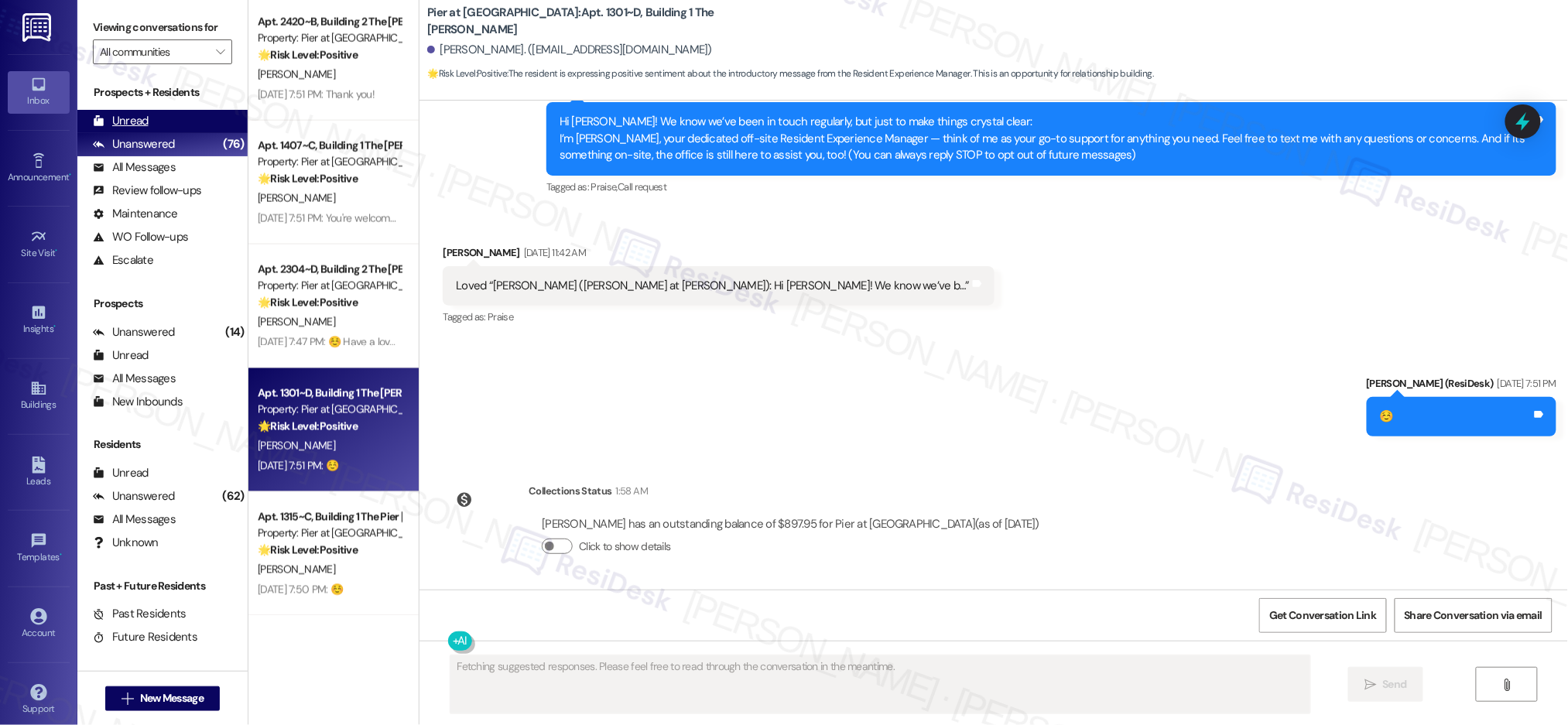
click at [145, 115] on div "Unread" at bounding box center [120, 121] width 56 height 17
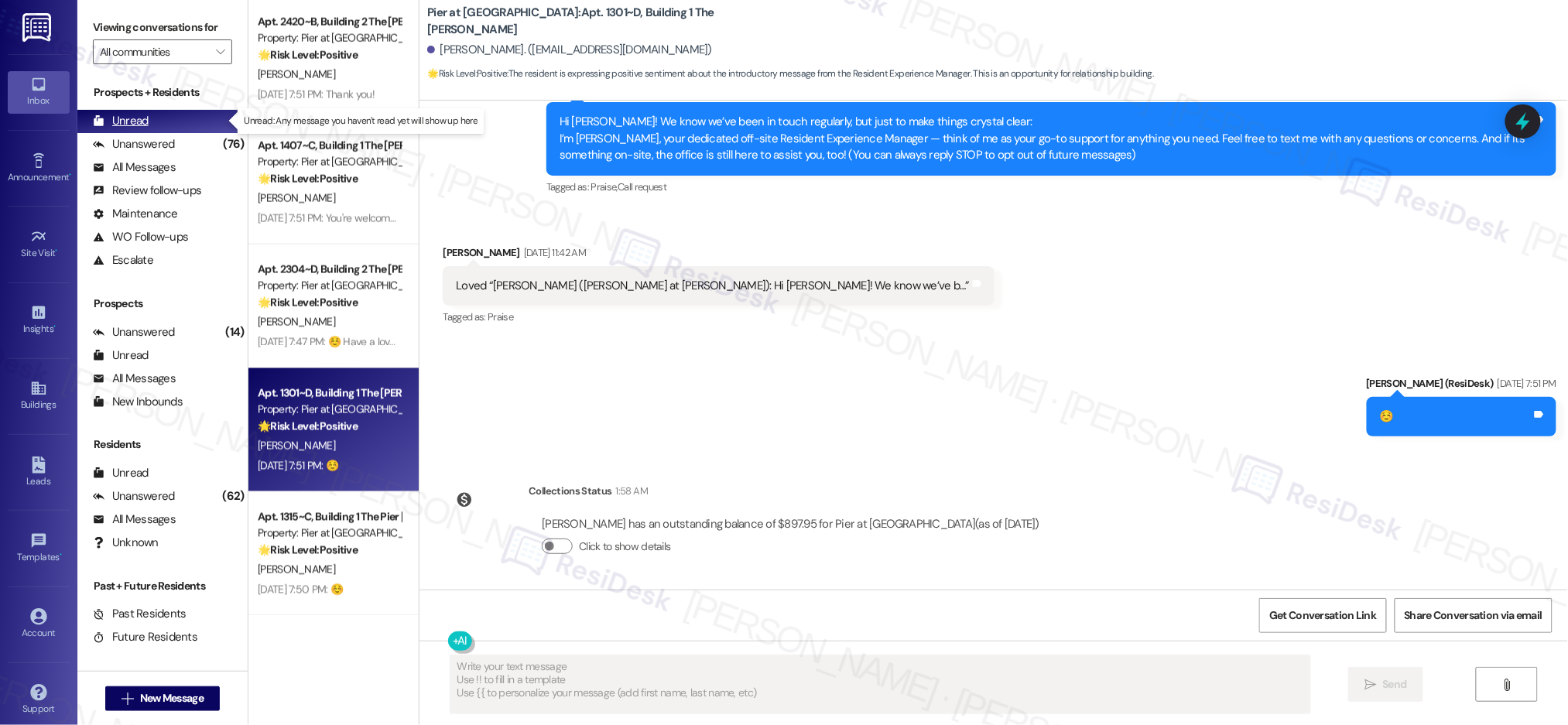
click at [146, 117] on div "Unread" at bounding box center [120, 121] width 56 height 17
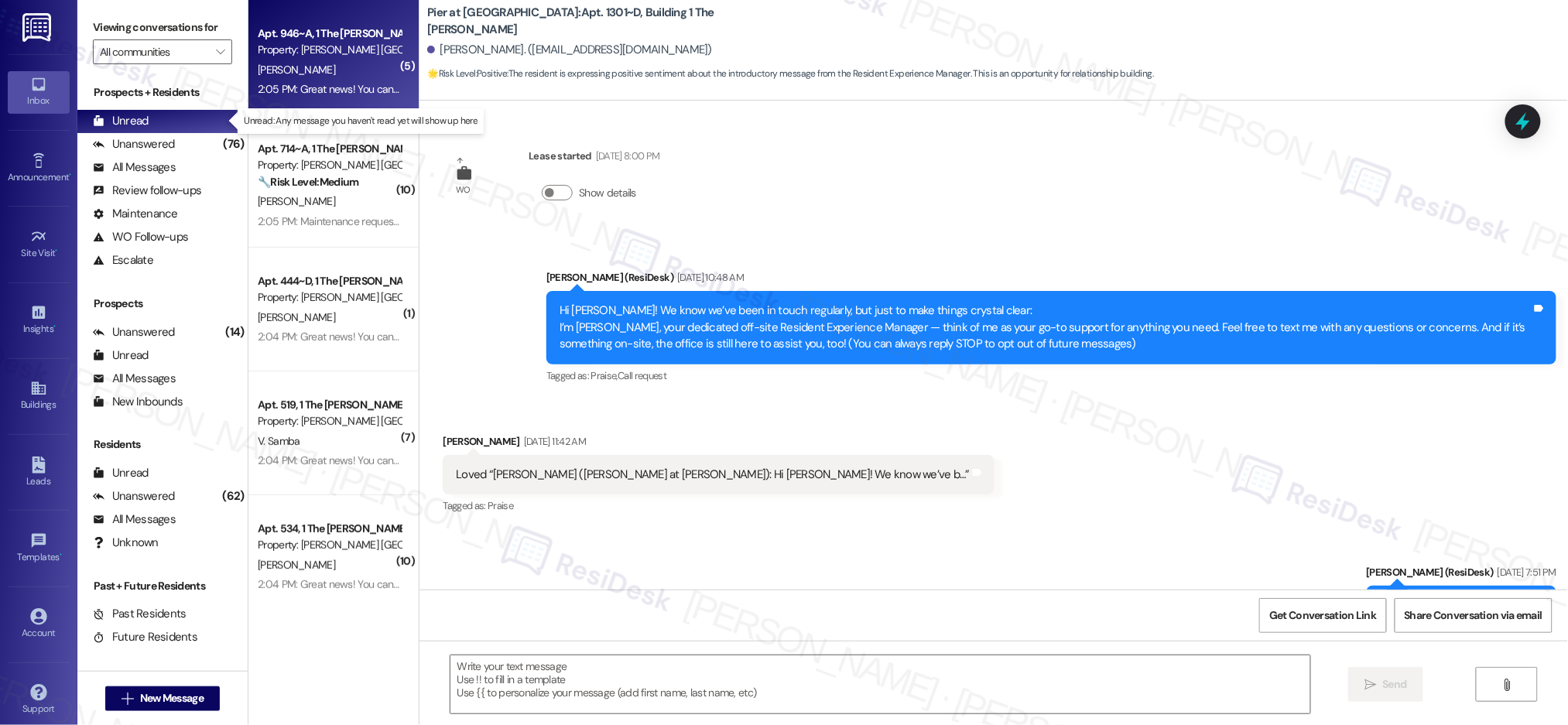
type textarea "Fetching suggested responses. Please feel free to read through the conversation…"
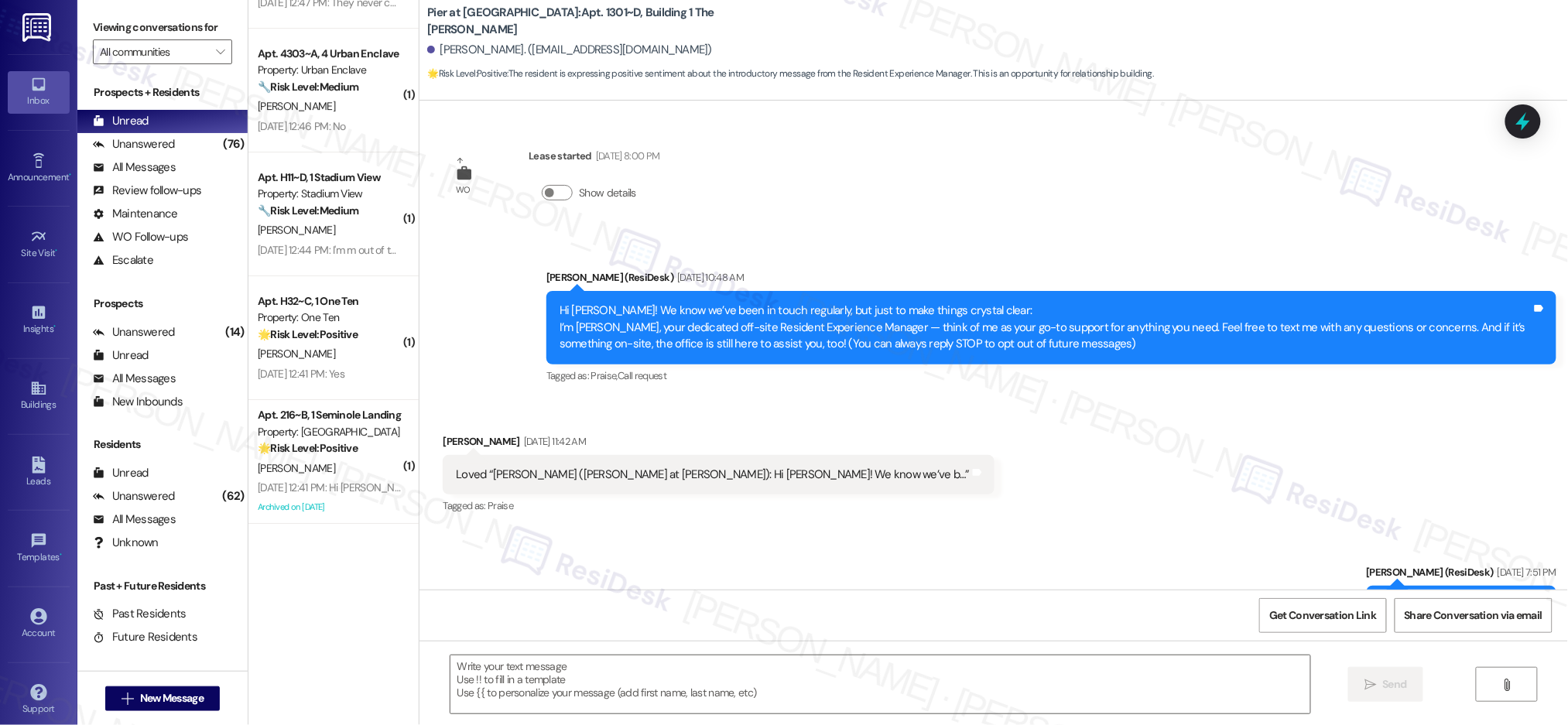
scroll to position [5700, 0]
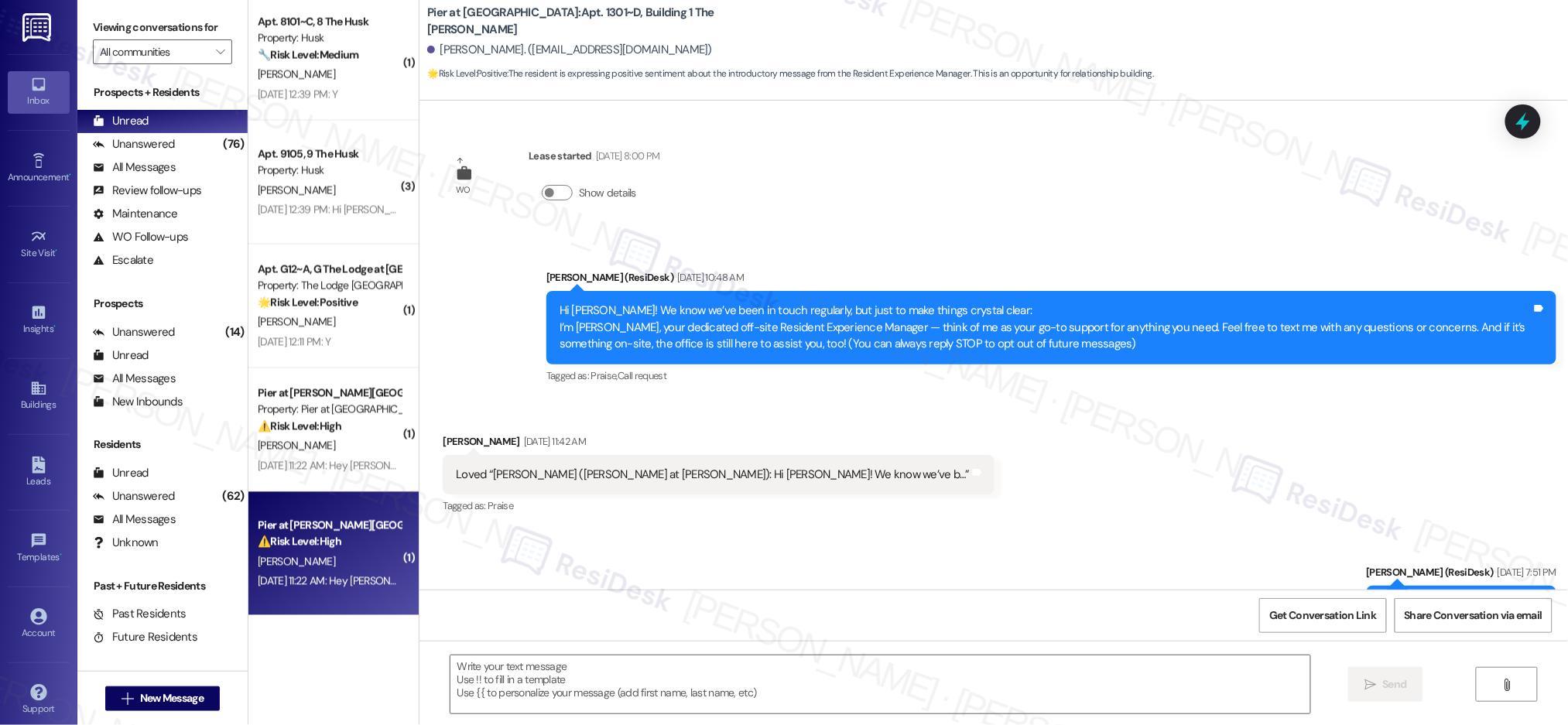
click at [373, 589] on div "[DATE] 11:22 AM: Hey [PERSON_NAME] I haven't heard back anything via email call…" at bounding box center [329, 582] width 146 height 19
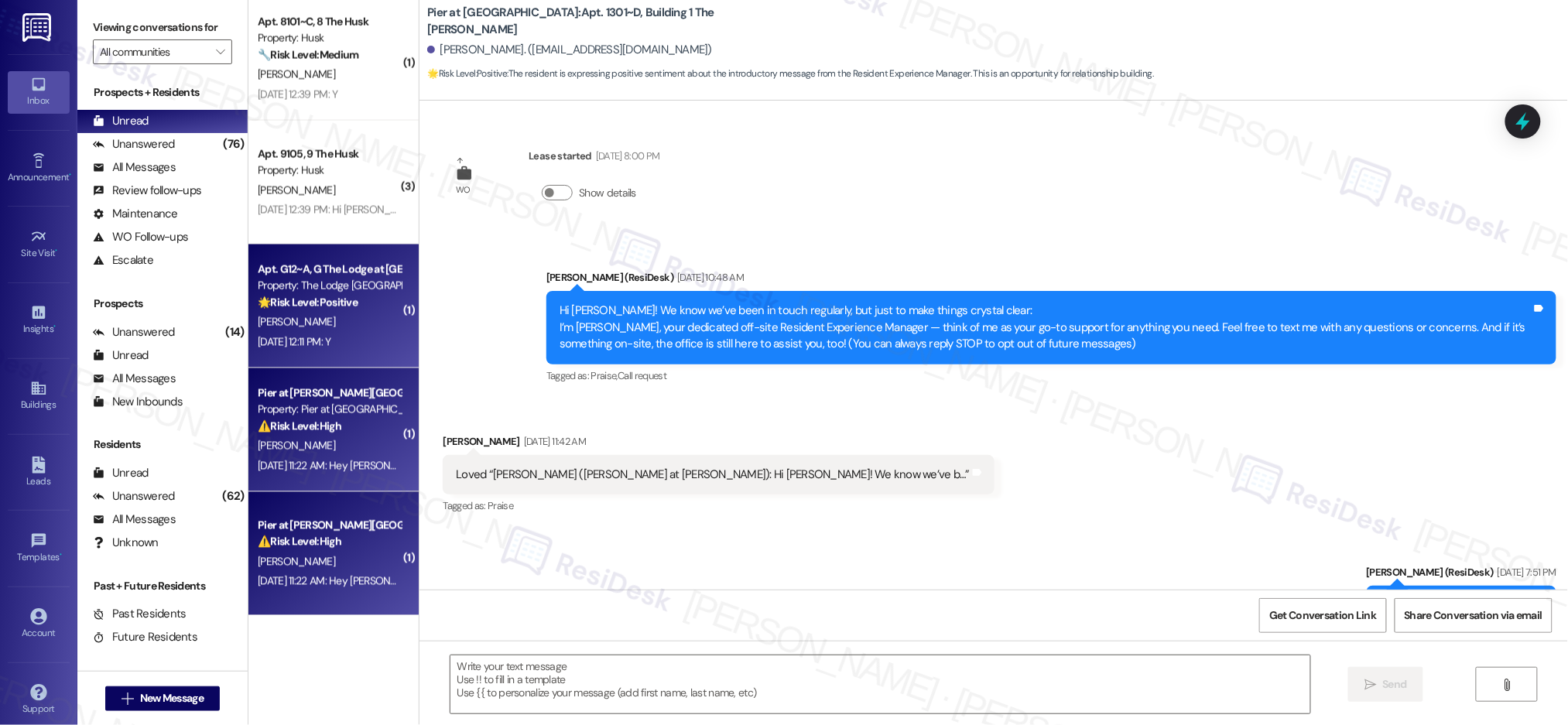
type textarea "Fetching suggested responses. Please feel free to read through the conversation…"
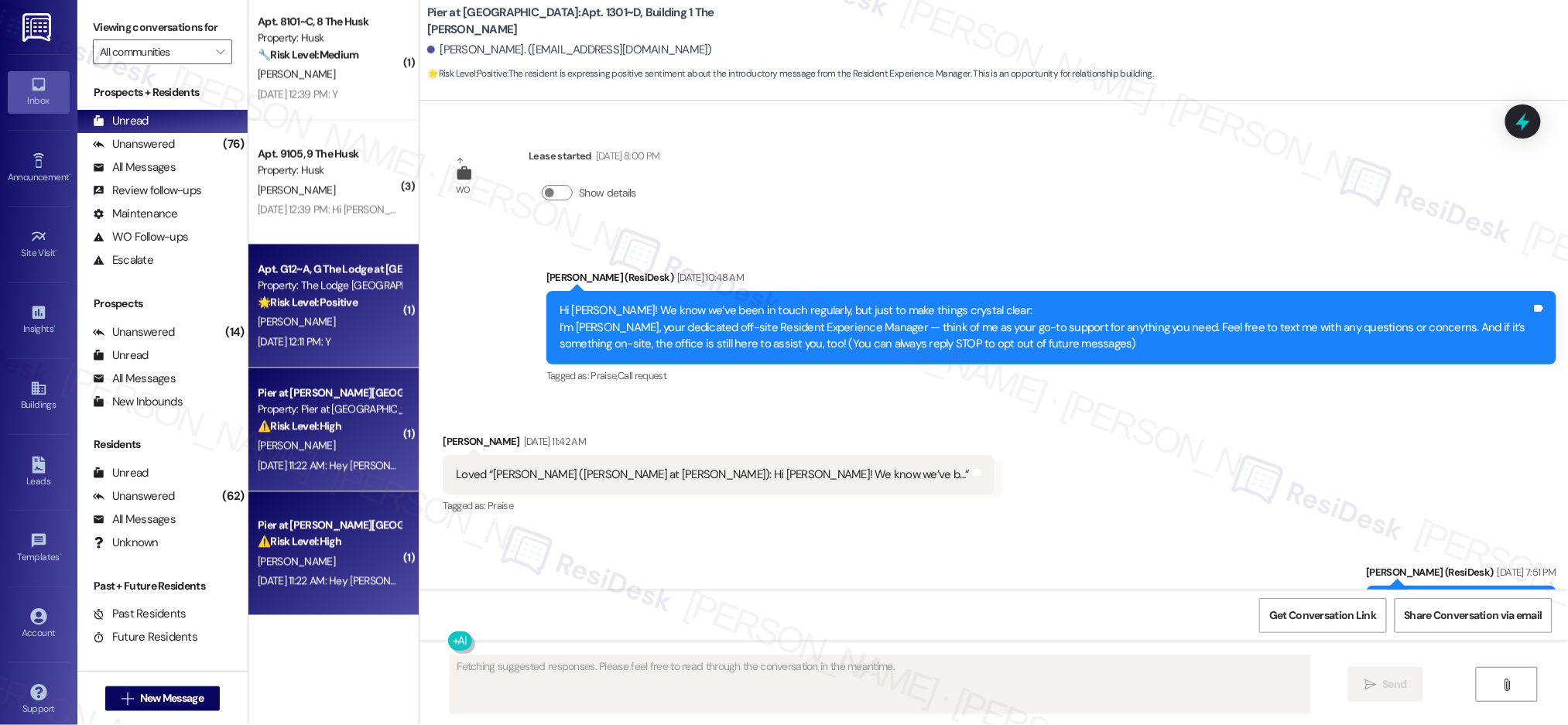
click at [318, 290] on div "Property: The Lodge [GEOGRAPHIC_DATA]" at bounding box center [328, 286] width 143 height 17
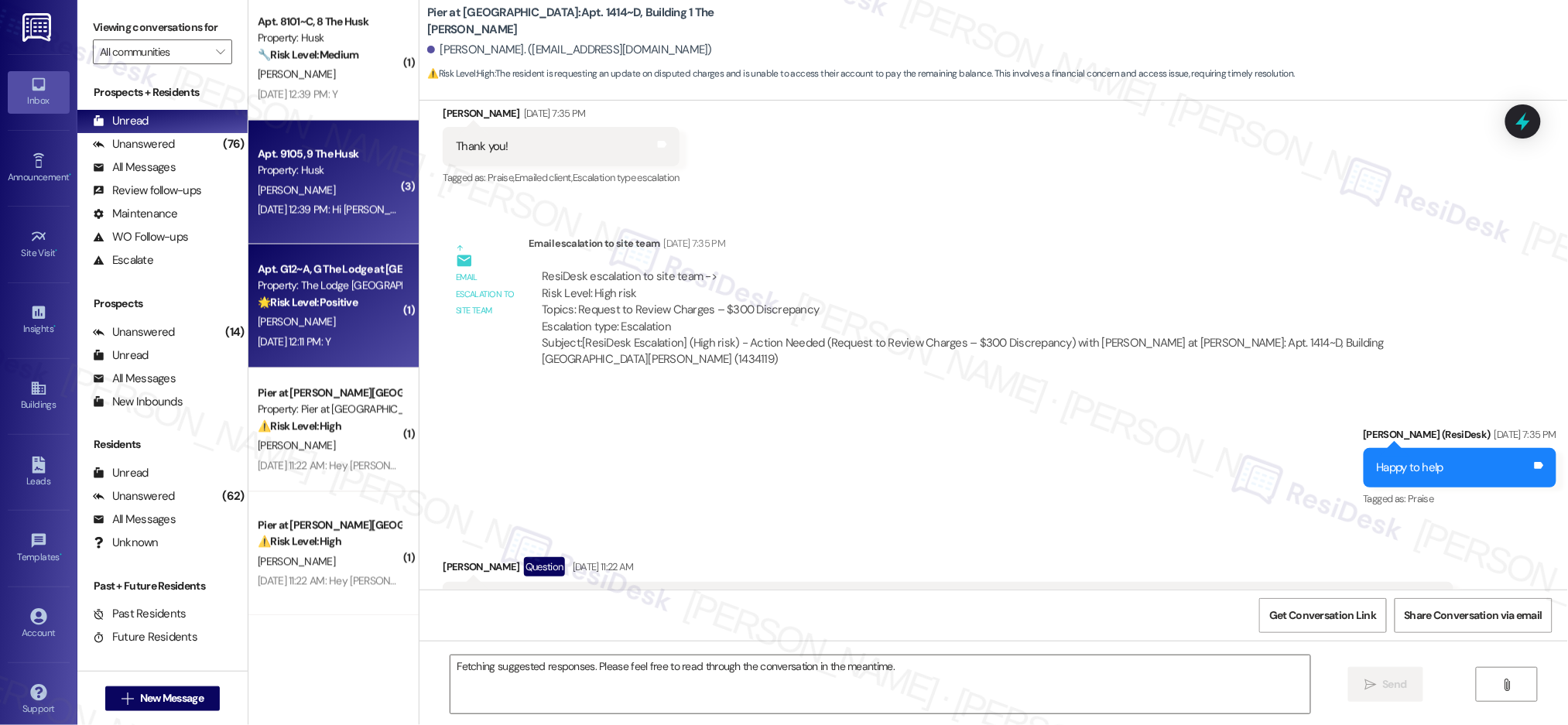
click at [312, 196] on div "[PERSON_NAME]" at bounding box center [329, 191] width 146 height 19
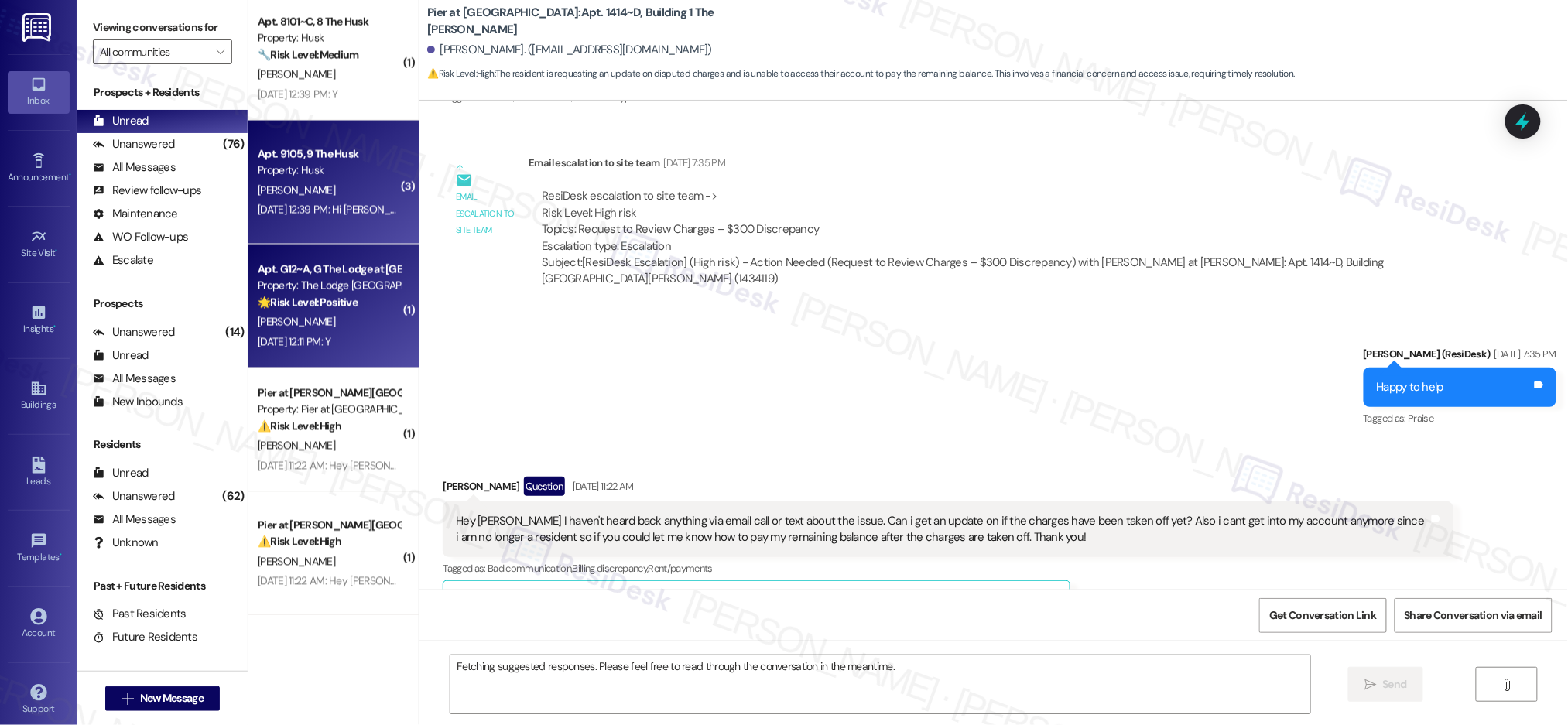
scroll to position [64, 0]
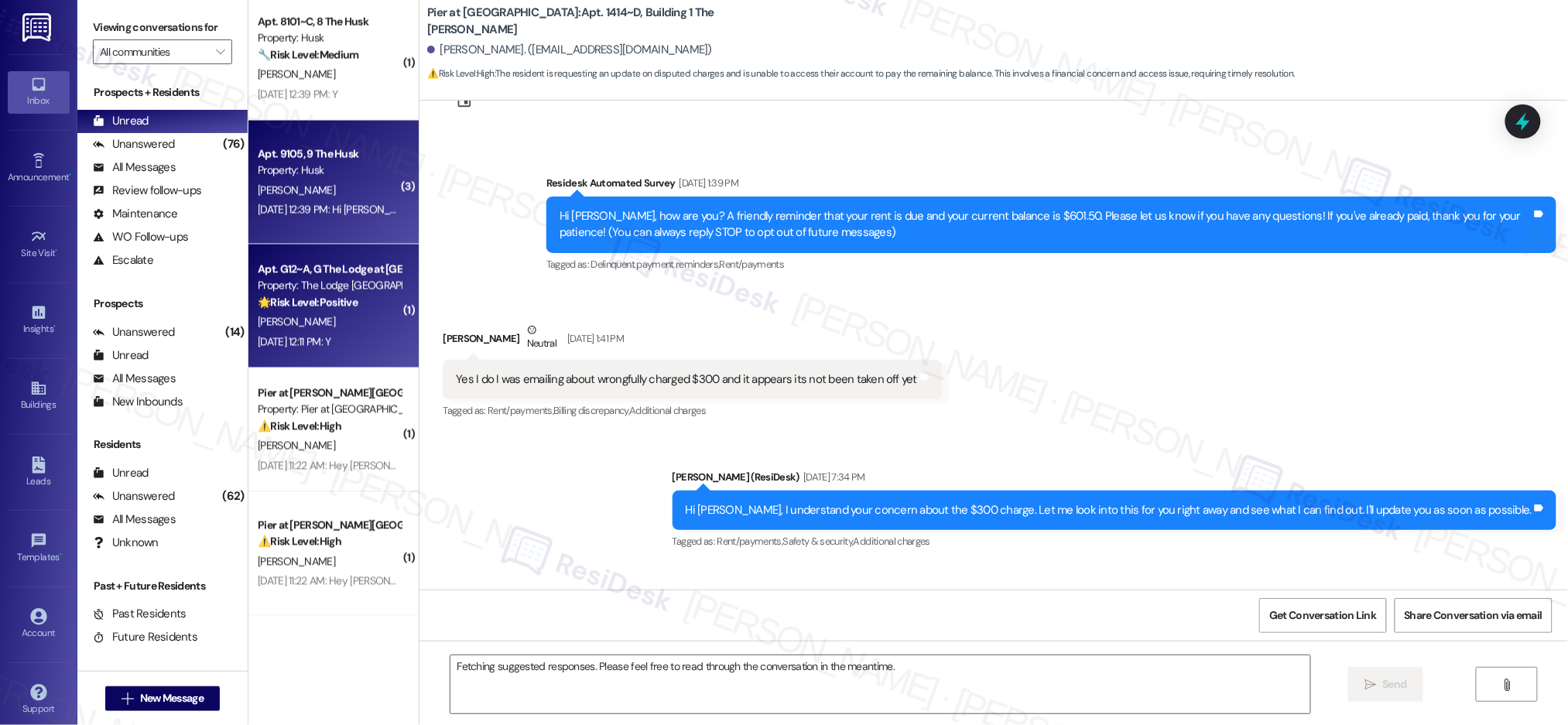
click at [326, 303] on strong "🌟 Risk Level: Positive" at bounding box center [307, 302] width 99 height 14
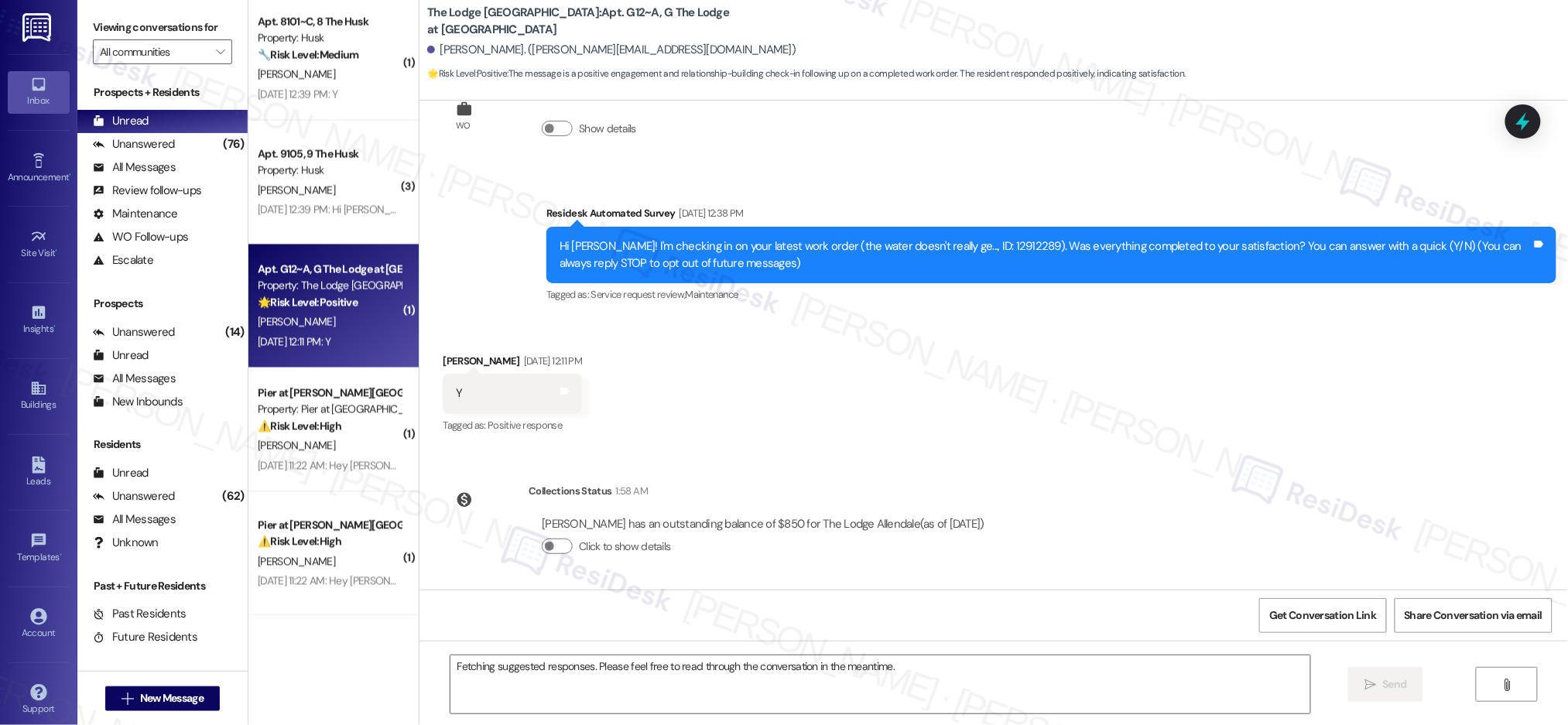
click at [326, 303] on strong "🌟 Risk Level: Positive" at bounding box center [307, 302] width 99 height 14
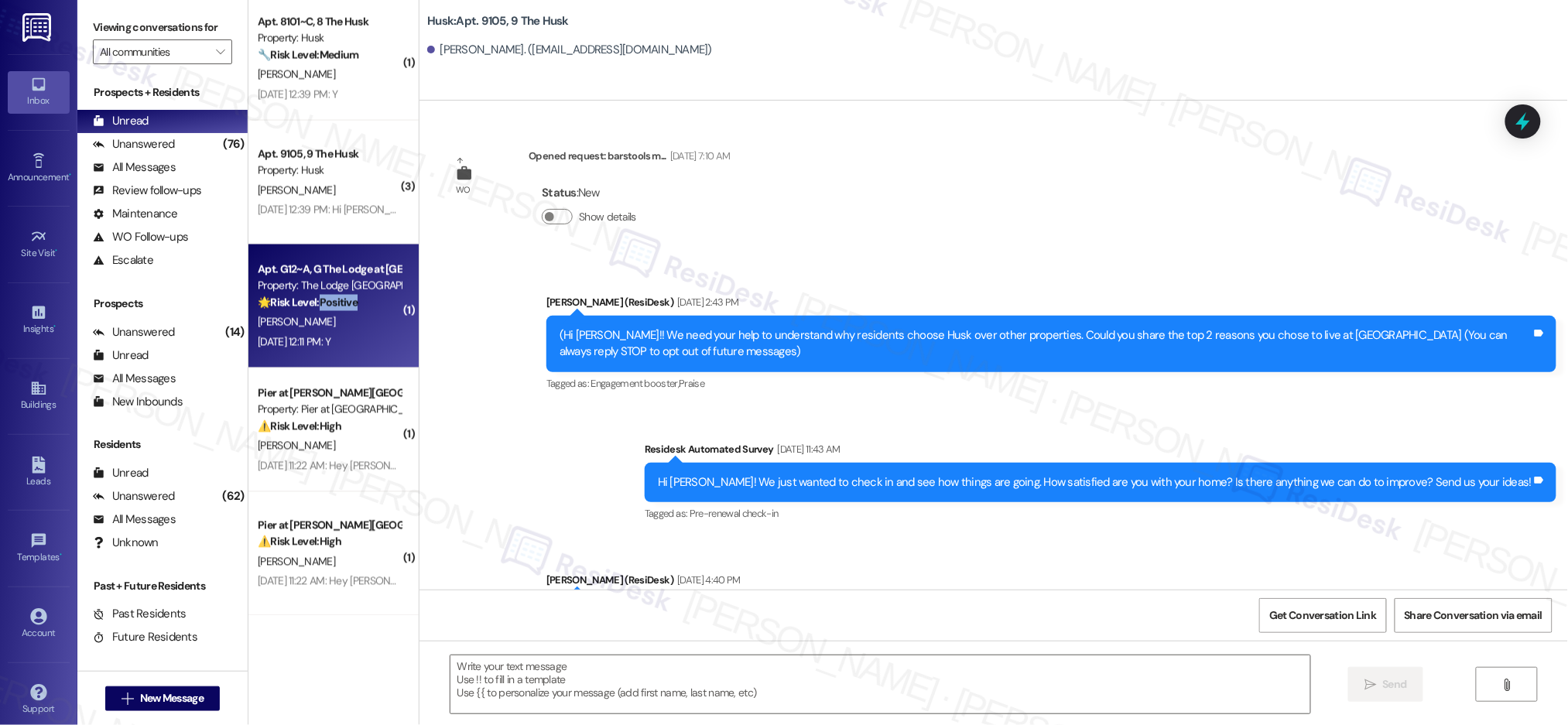
click at [326, 303] on strong "🌟 Risk Level: Positive" at bounding box center [307, 302] width 99 height 14
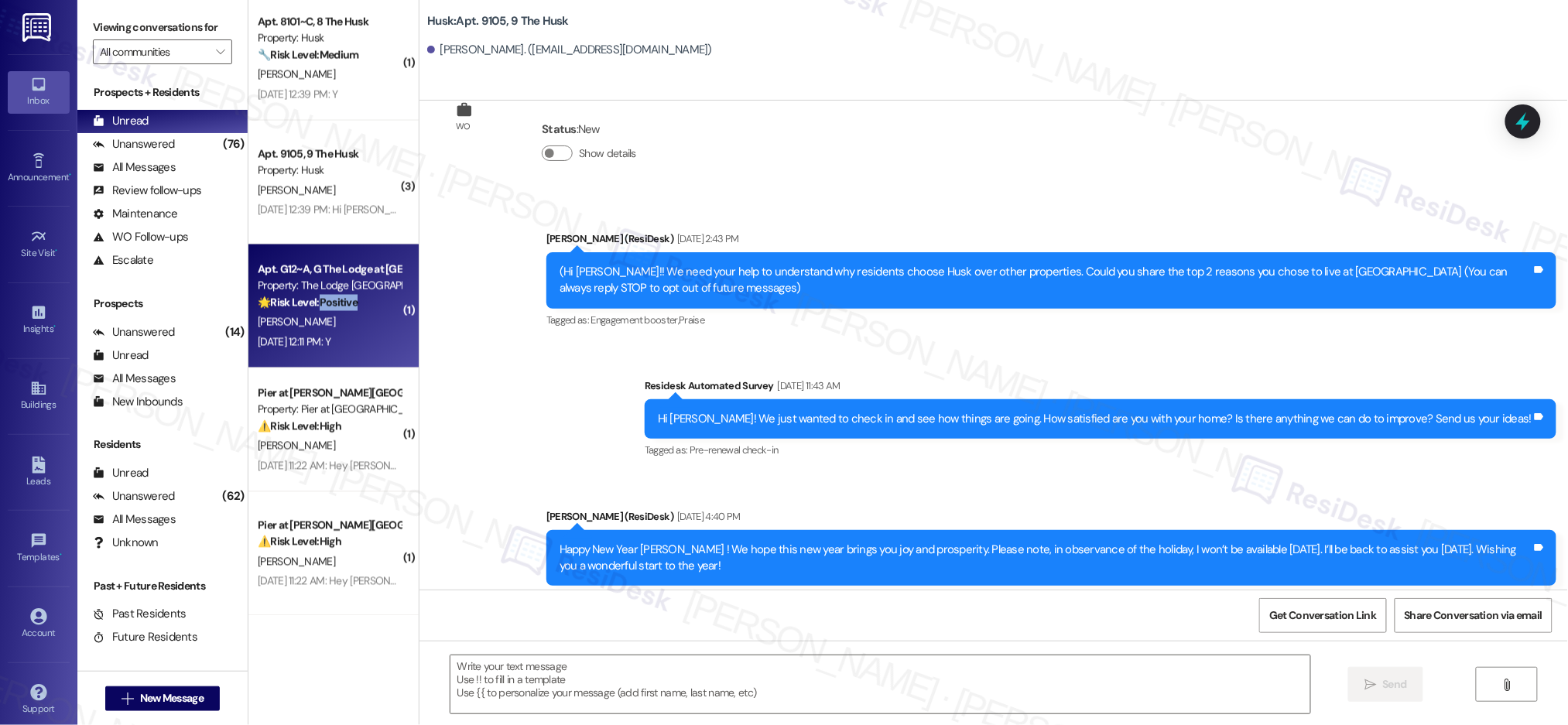
click at [326, 306] on strong "🌟 Risk Level: Positive" at bounding box center [307, 302] width 99 height 14
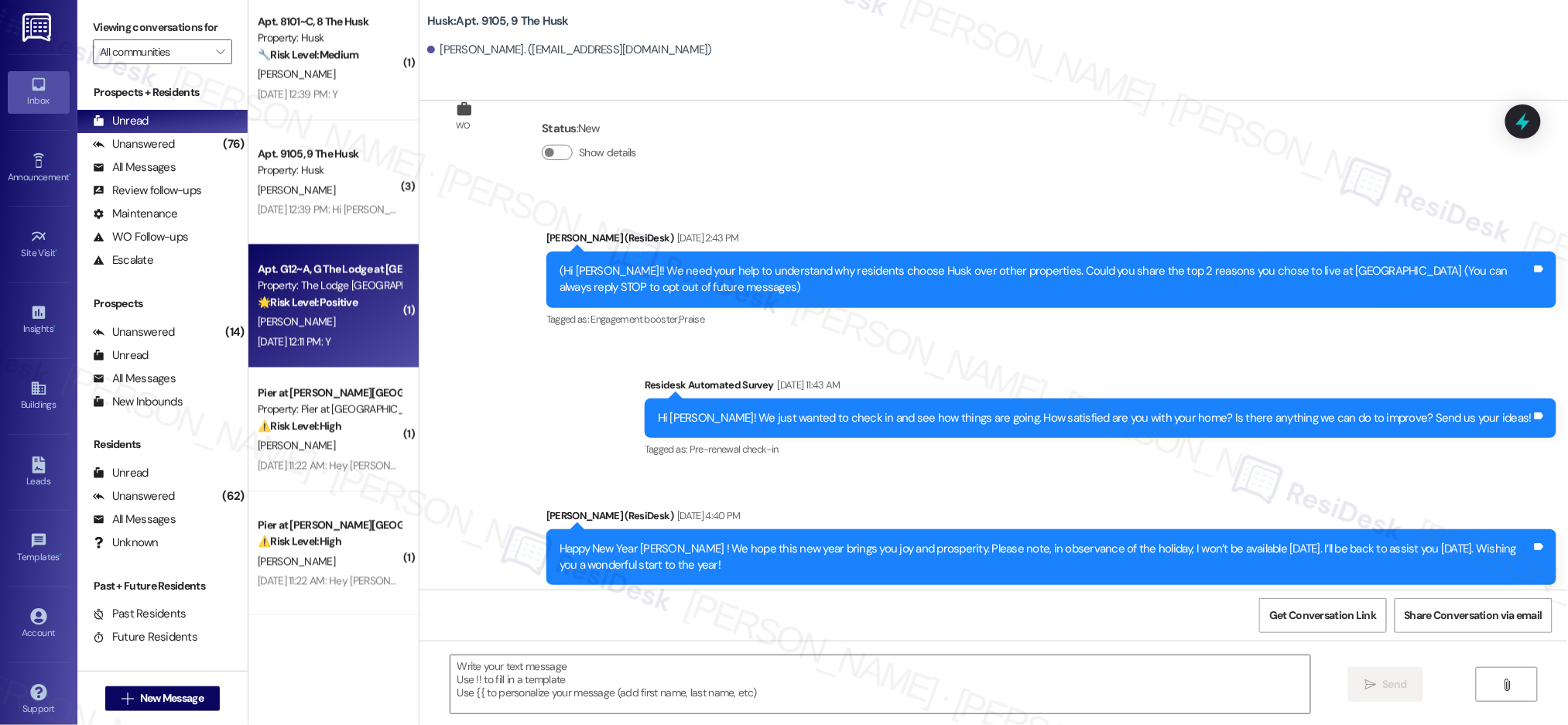
scroll to position [36, 0]
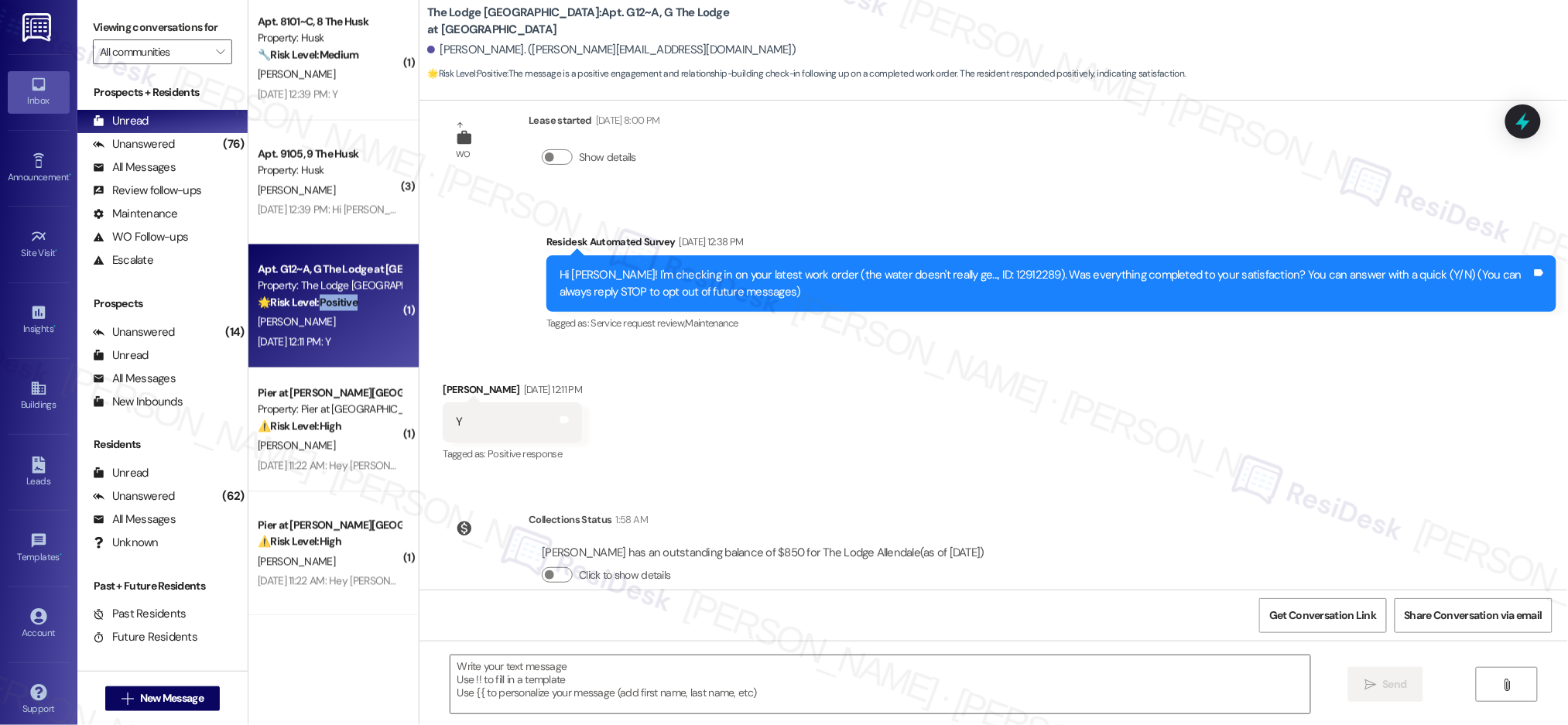
click at [326, 306] on strong "🌟 Risk Level: Positive" at bounding box center [307, 302] width 99 height 14
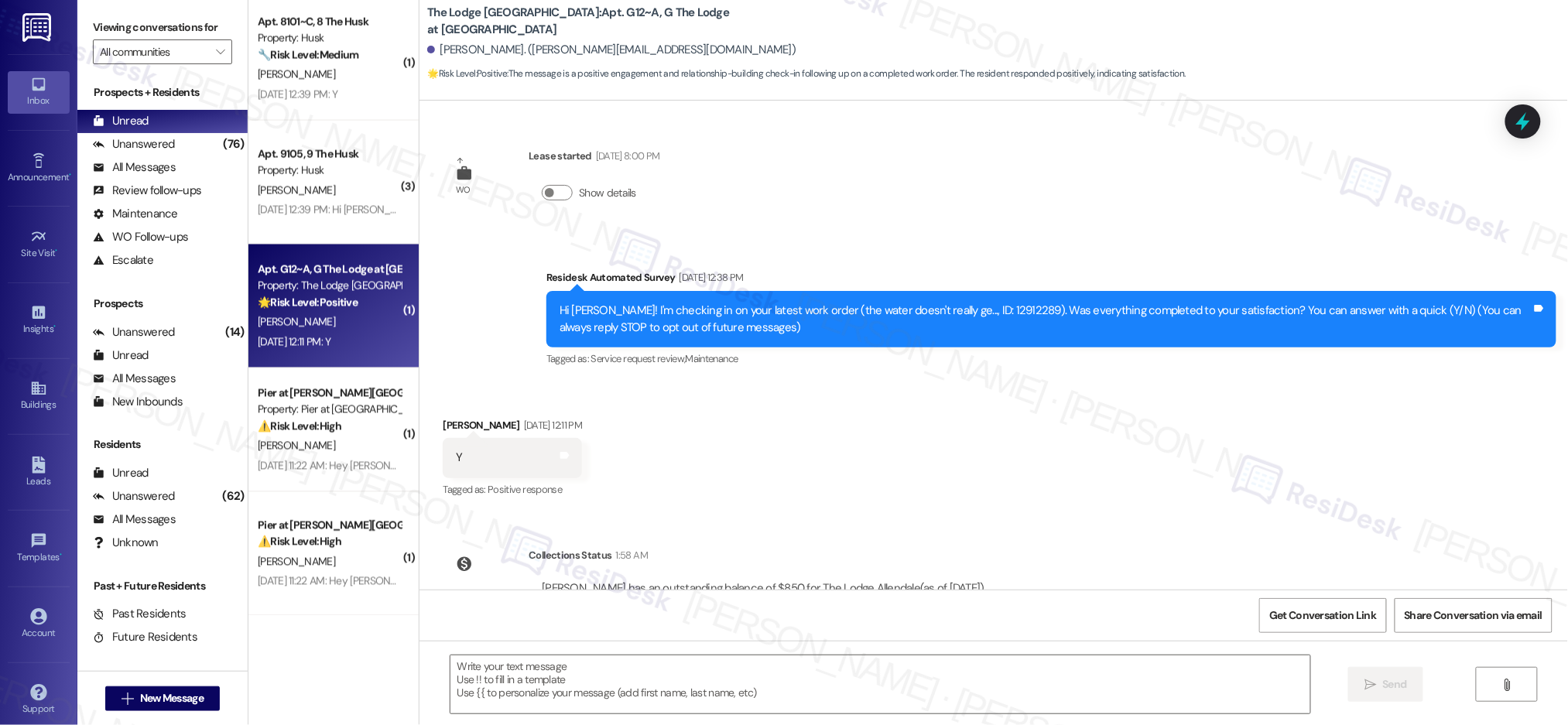
type textarea "Fetching suggested responses. Please feel free to read through the conversation…"
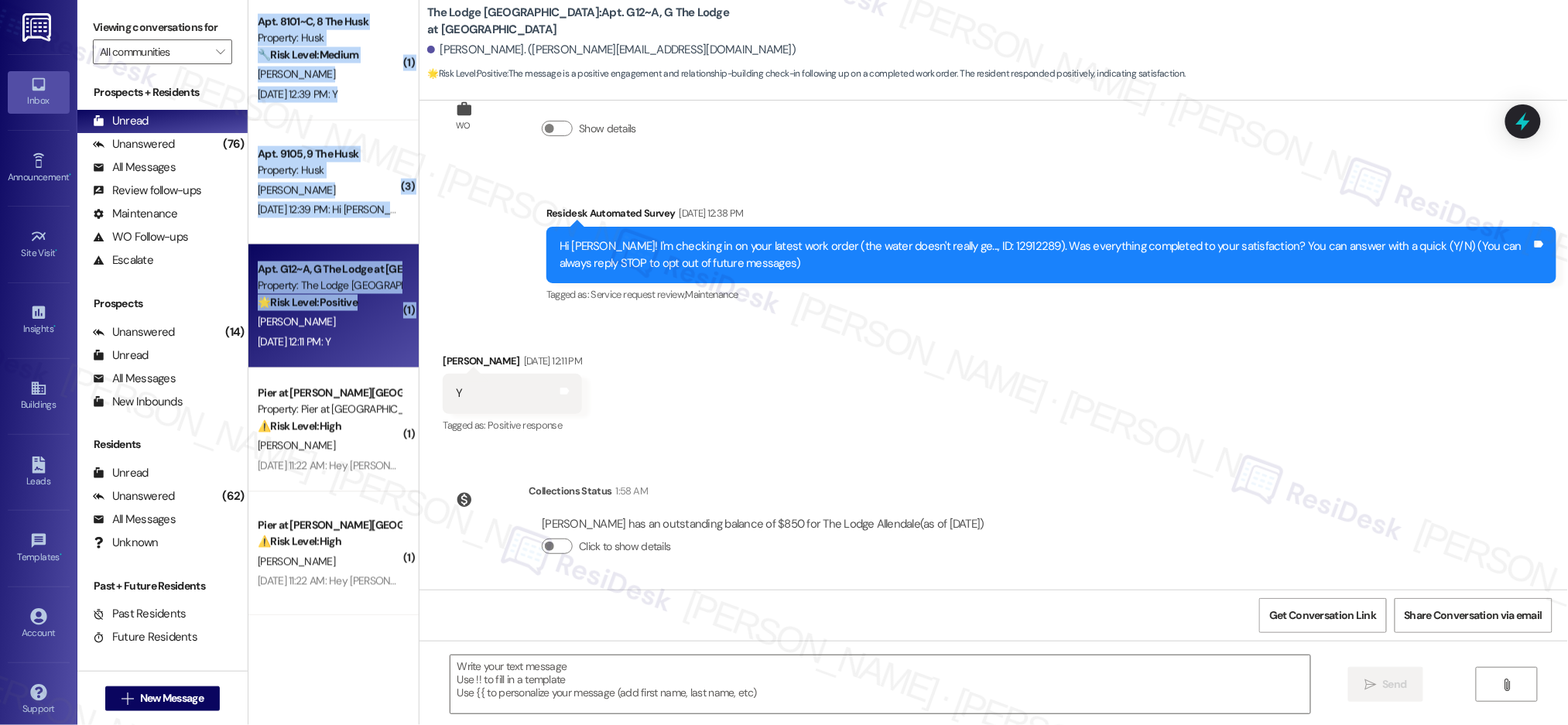
scroll to position [5576, 0]
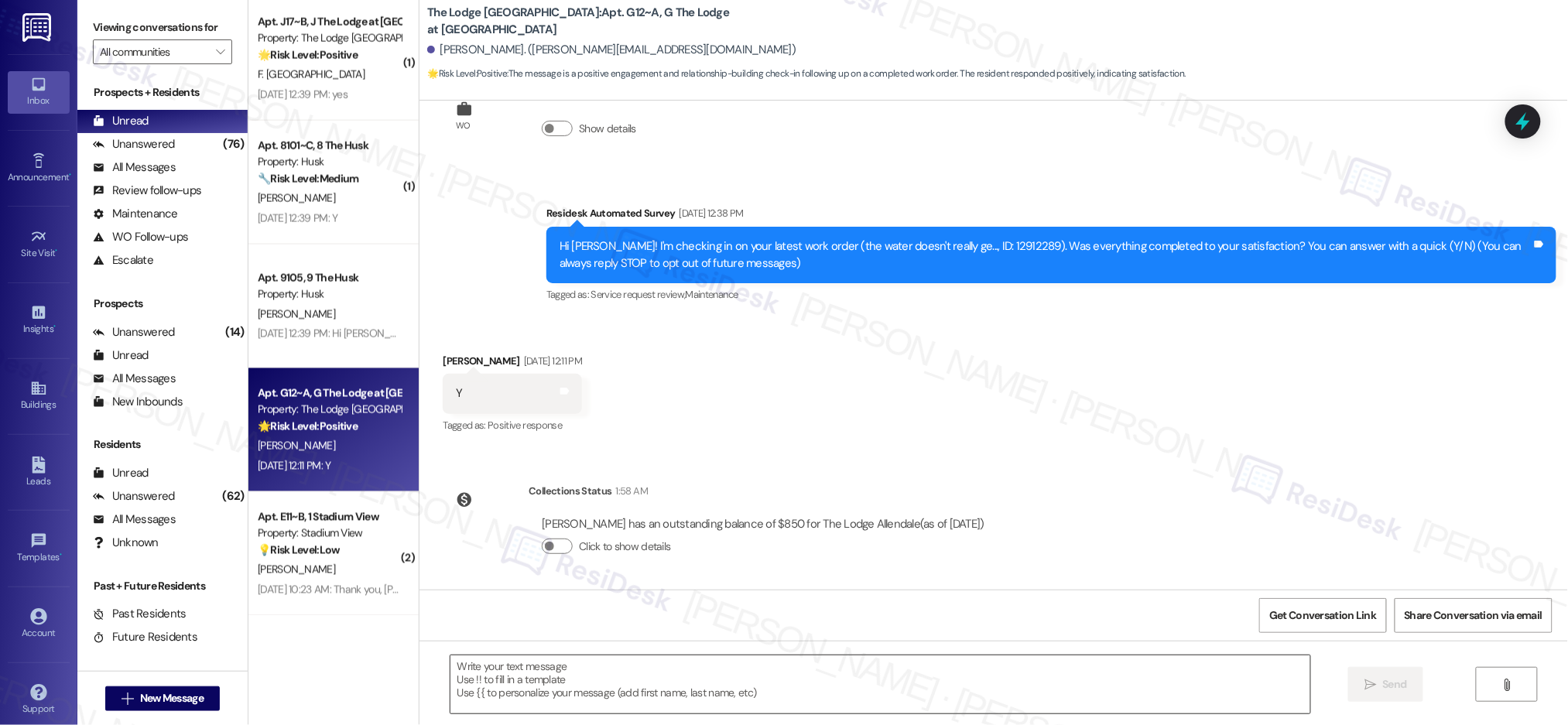
click at [651, 702] on textarea at bounding box center [880, 685] width 860 height 58
click at [656, 689] on textarea at bounding box center [880, 685] width 860 height 58
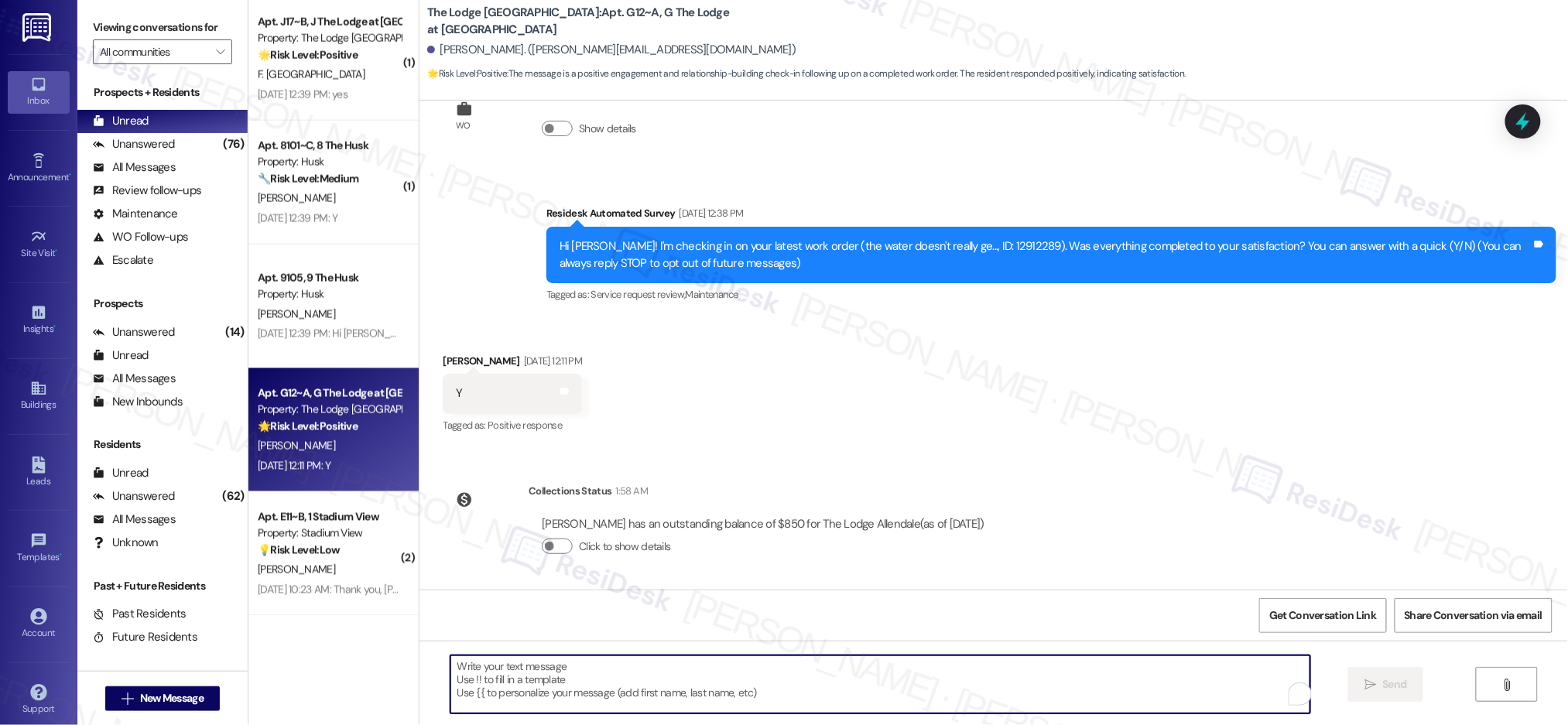
drag, startPoint x: 656, startPoint y: 689, endPoint x: 759, endPoint y: 723, distance: 108.5
click at [656, 689] on textarea "To enrich screen reader interactions, please activate Accessibility in Grammarl…" at bounding box center [880, 685] width 860 height 58
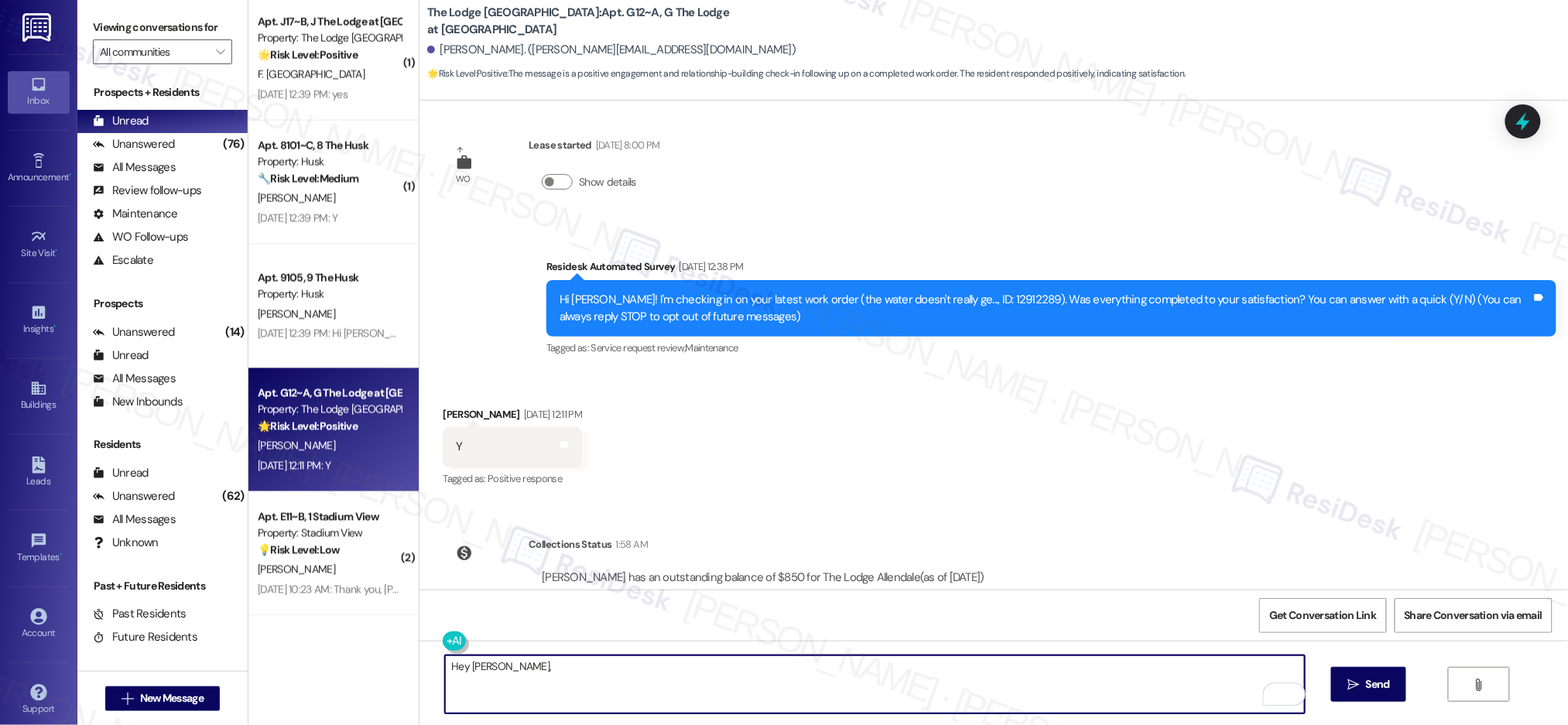
scroll to position [64, 0]
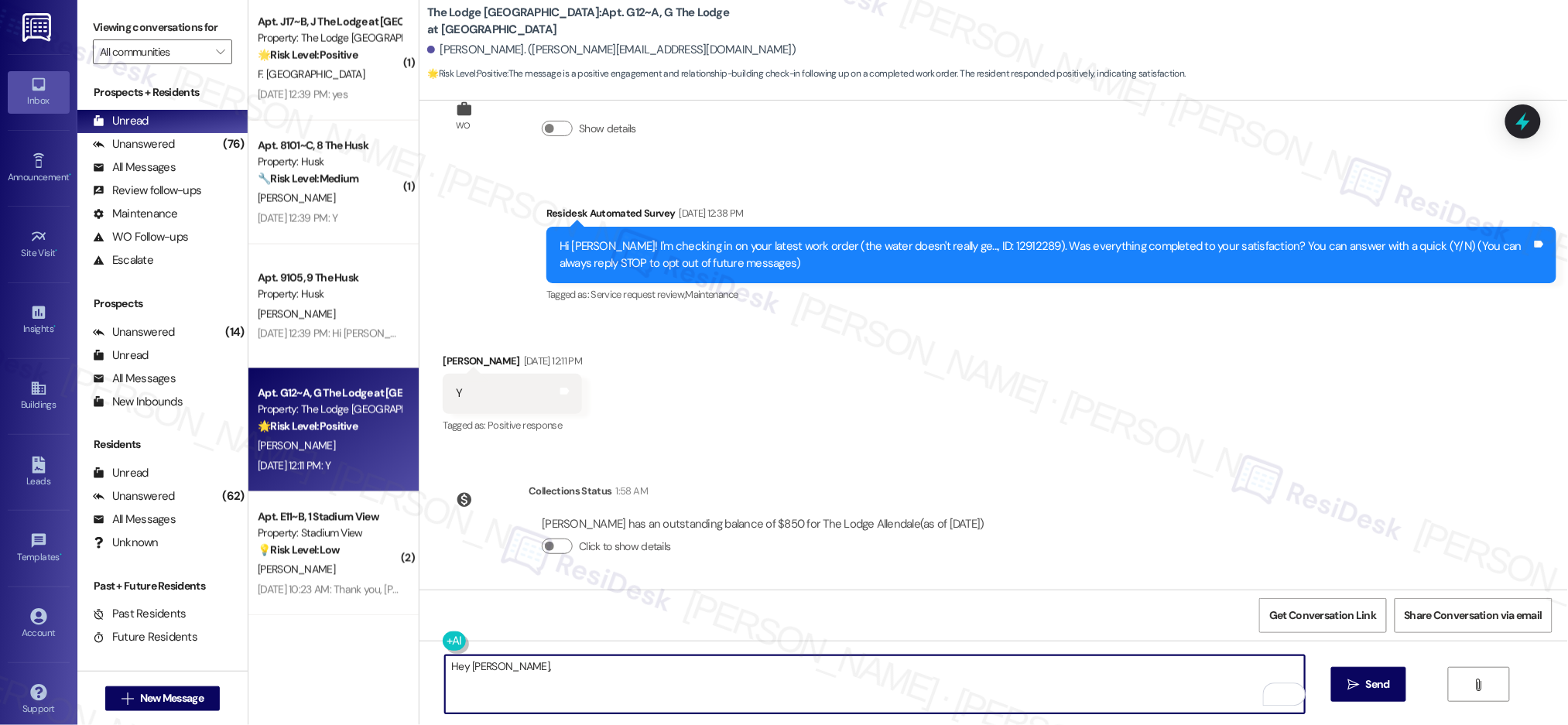
click at [668, 683] on textarea "Hey [PERSON_NAME]," at bounding box center [875, 685] width 860 height 58
click at [668, 682] on textarea "Hey [PERSON_NAME]," at bounding box center [875, 685] width 860 height 58
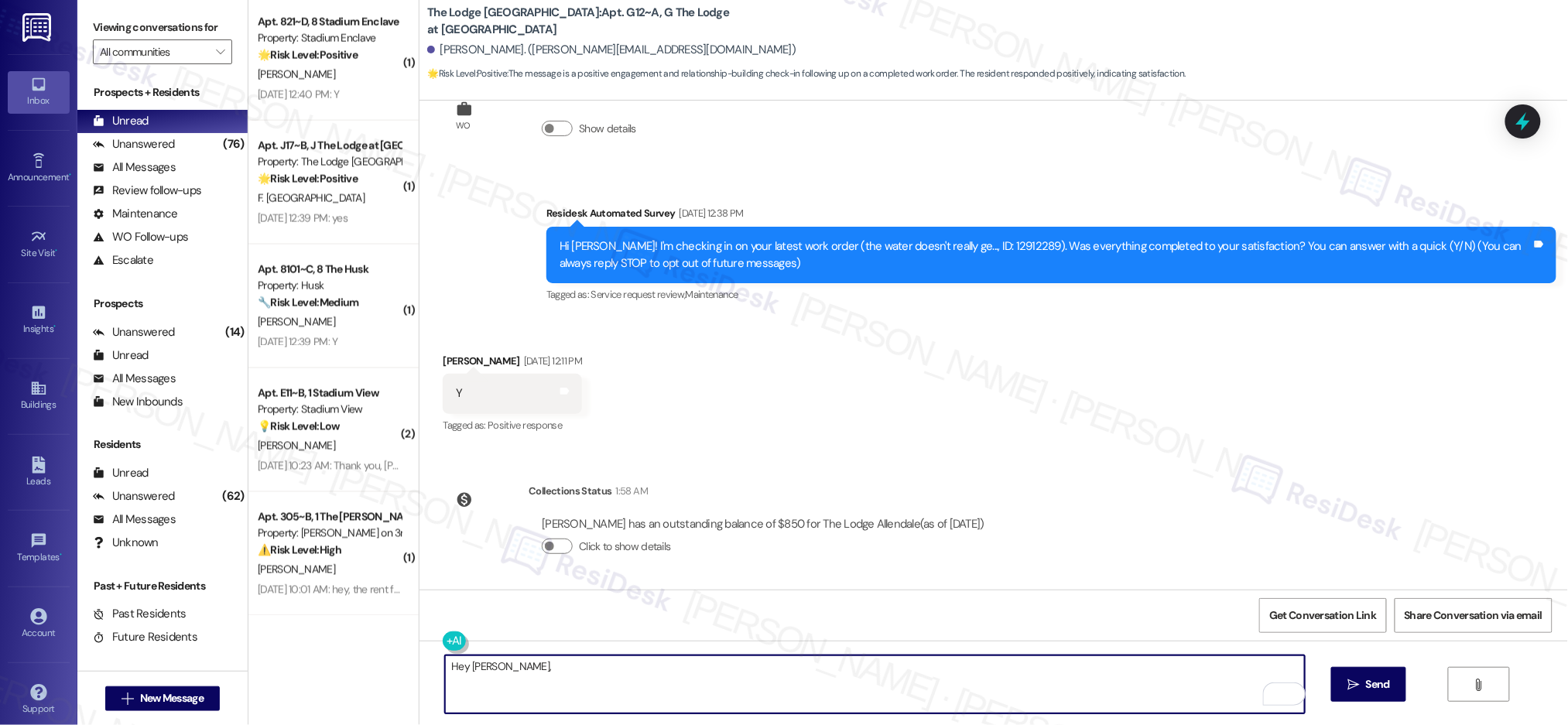
click at [634, 677] on textarea "Hey [PERSON_NAME]," at bounding box center [875, 685] width 860 height 58
type textarea "Hey [PERSON_NAME], Happy [DATE]!"
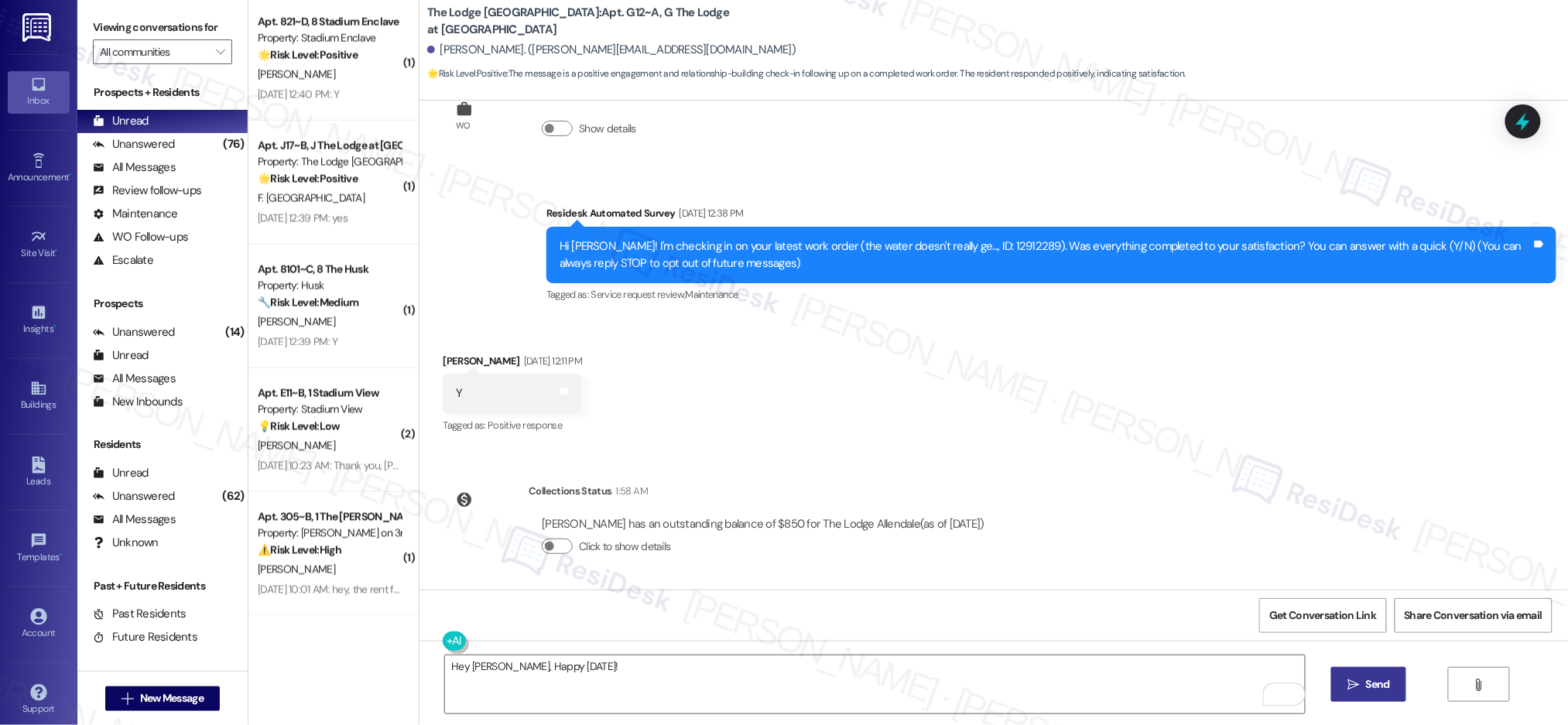
click at [1371, 702] on div "Hey [PERSON_NAME], Happy [DATE]!  Send " at bounding box center [993, 699] width 1149 height 116
click at [1369, 688] on span "Send" at bounding box center [1378, 684] width 24 height 17
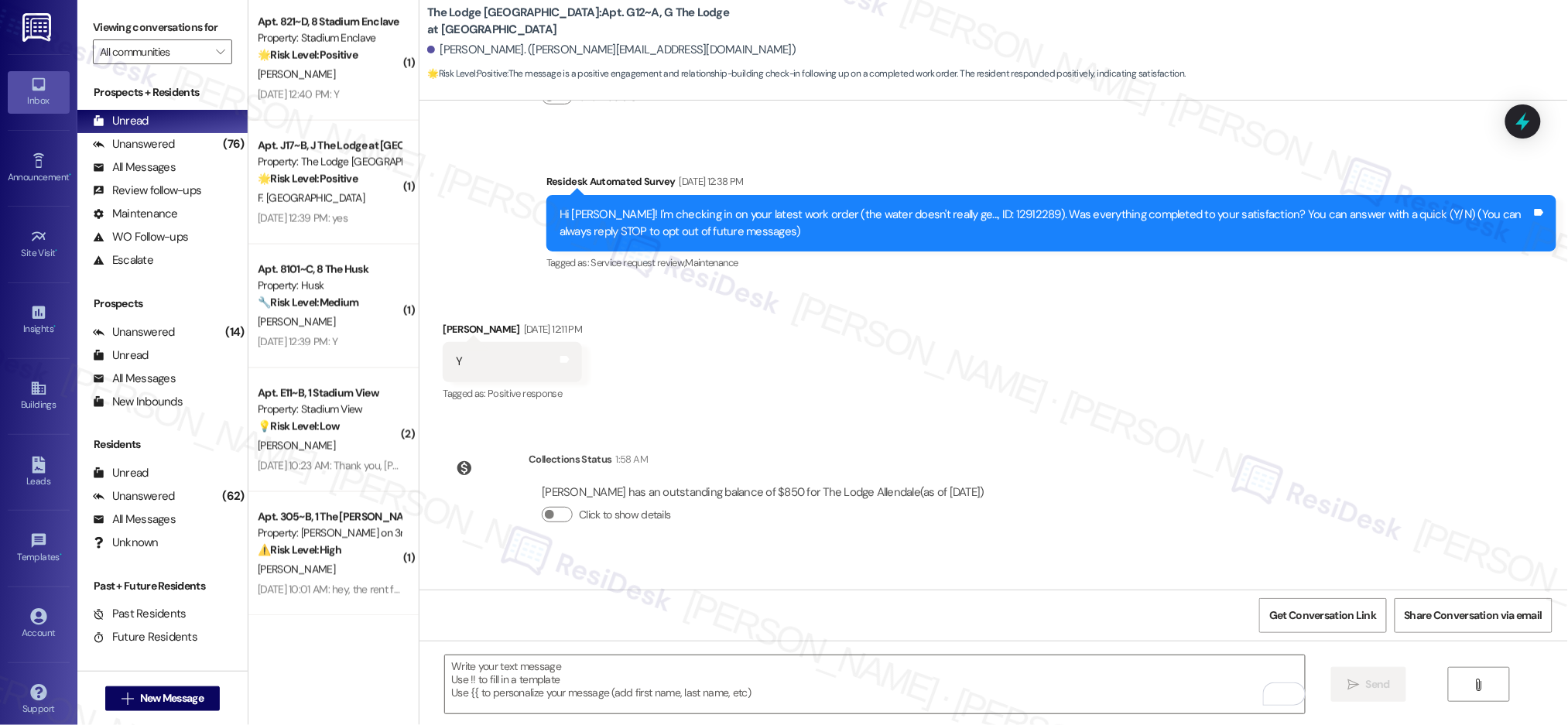
scroll to position [172, 0]
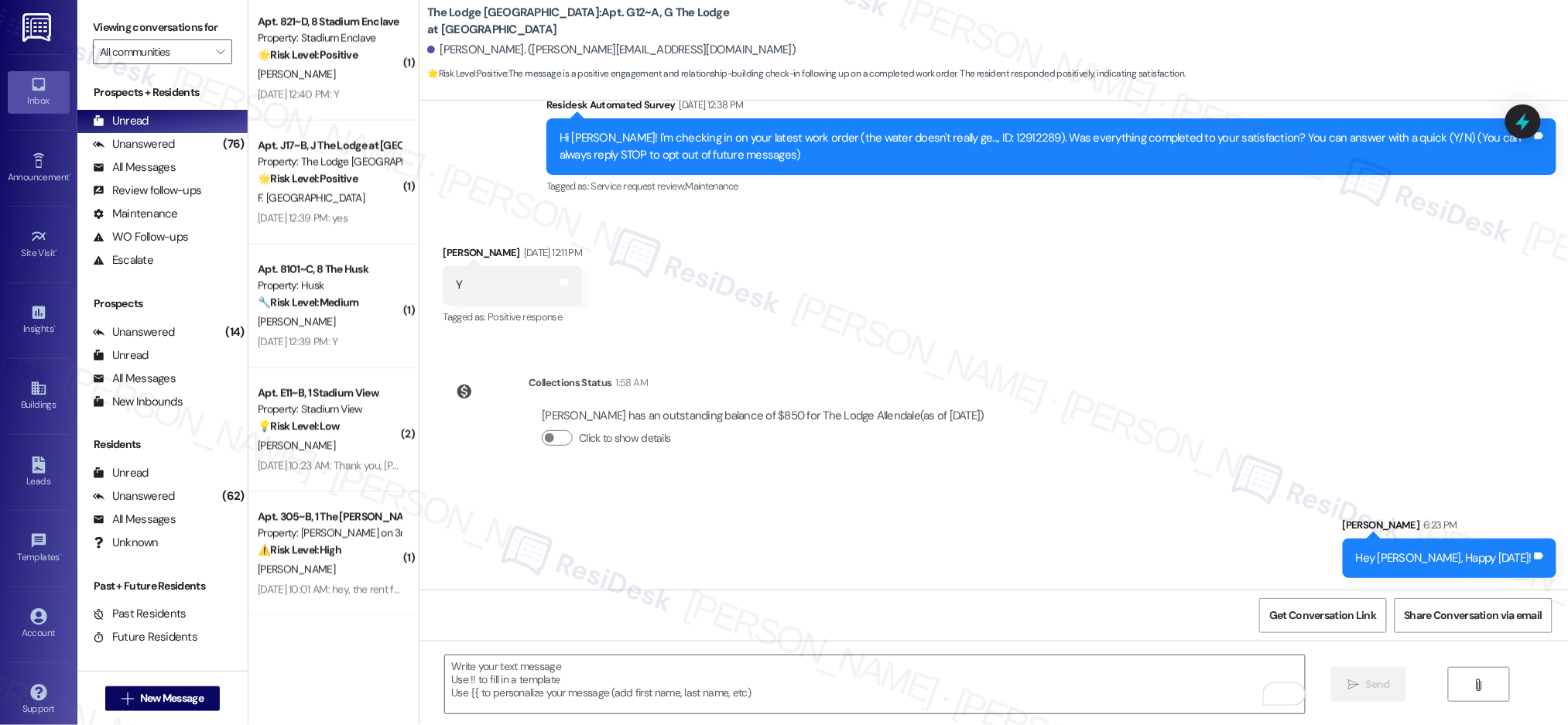
click at [1227, 439] on div "WO Lease started [DATE] 8:00 PM Show details Survey, sent via SMS Residesk Auto…" at bounding box center [993, 345] width 1149 height 489
click at [879, 681] on textarea "To enrich screen reader interactions, please activate Accessibility in Grammarl…" at bounding box center [875, 685] width 860 height 58
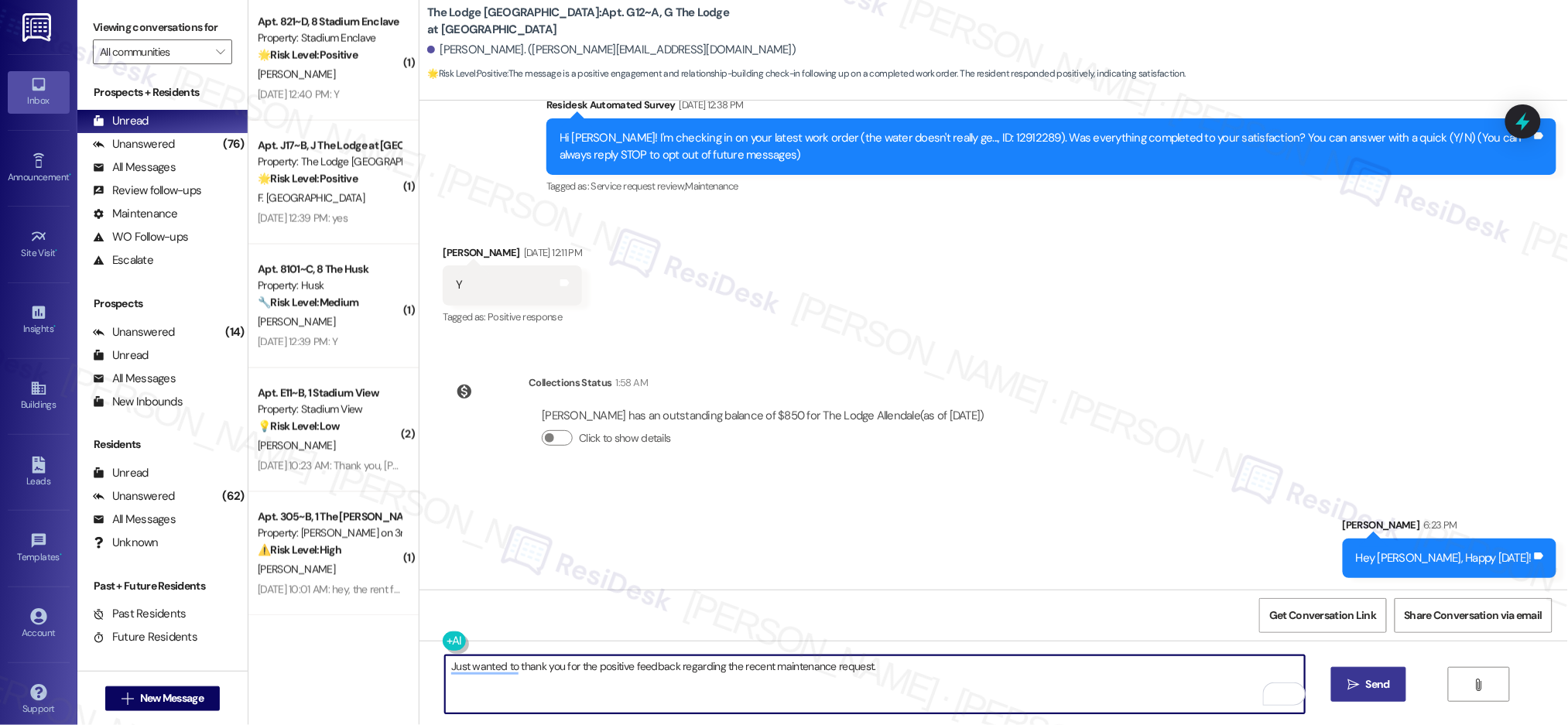
paste textarea "I’m so glad to hear yo u were pleased with how maintenance handled everything. …"
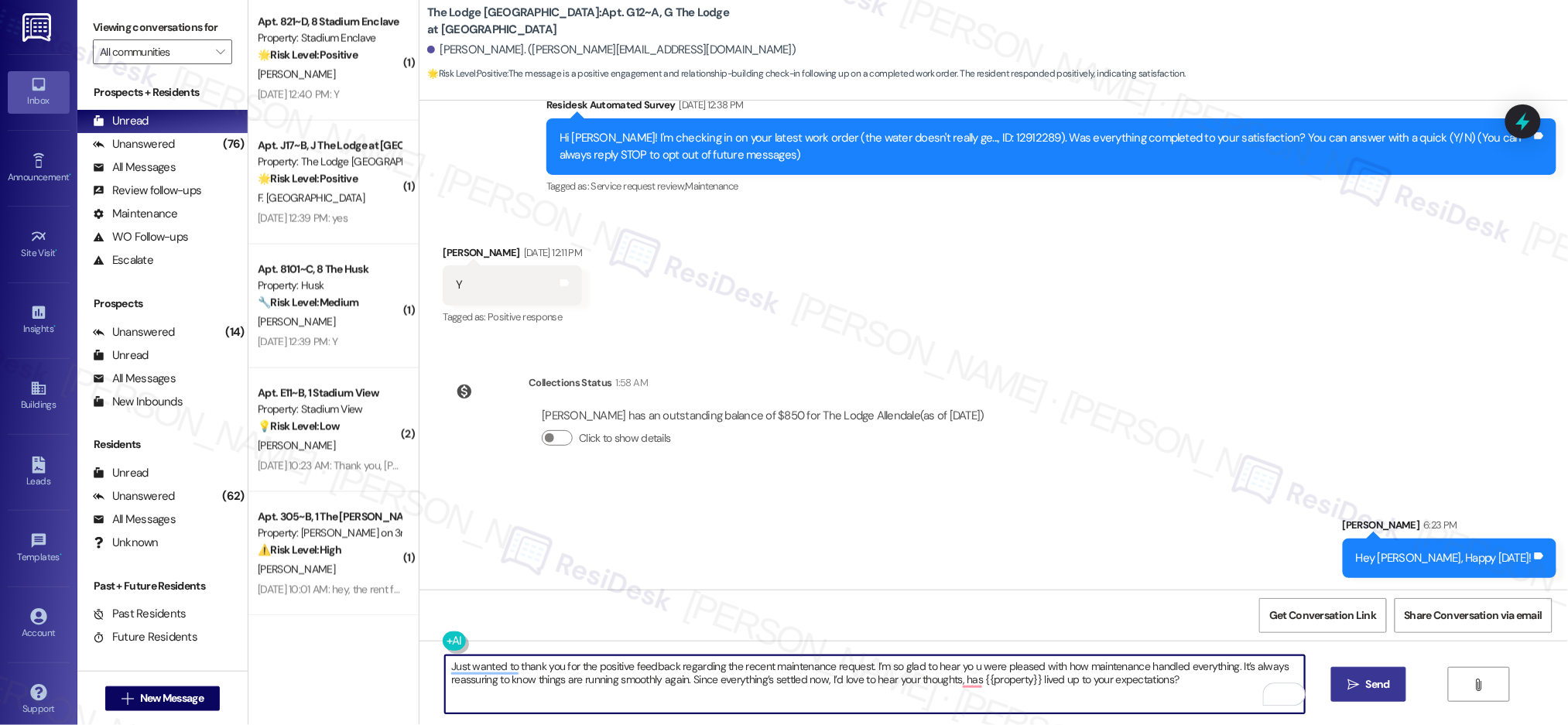
type textarea "Just wanted to thank you for the positive feedback regarding the recent mainten…"
click at [1369, 687] on span "Send" at bounding box center [1378, 684] width 24 height 17
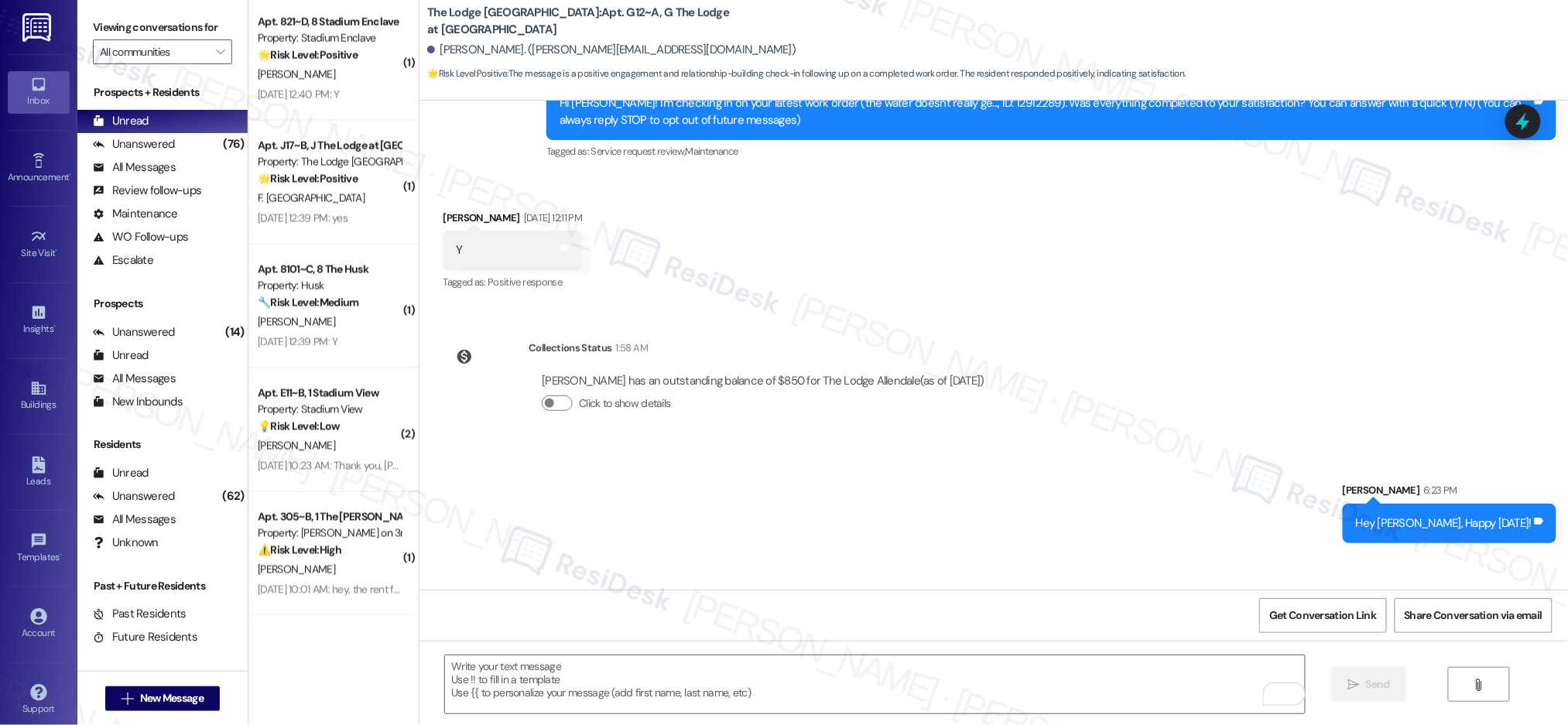
scroll to position [296, 0]
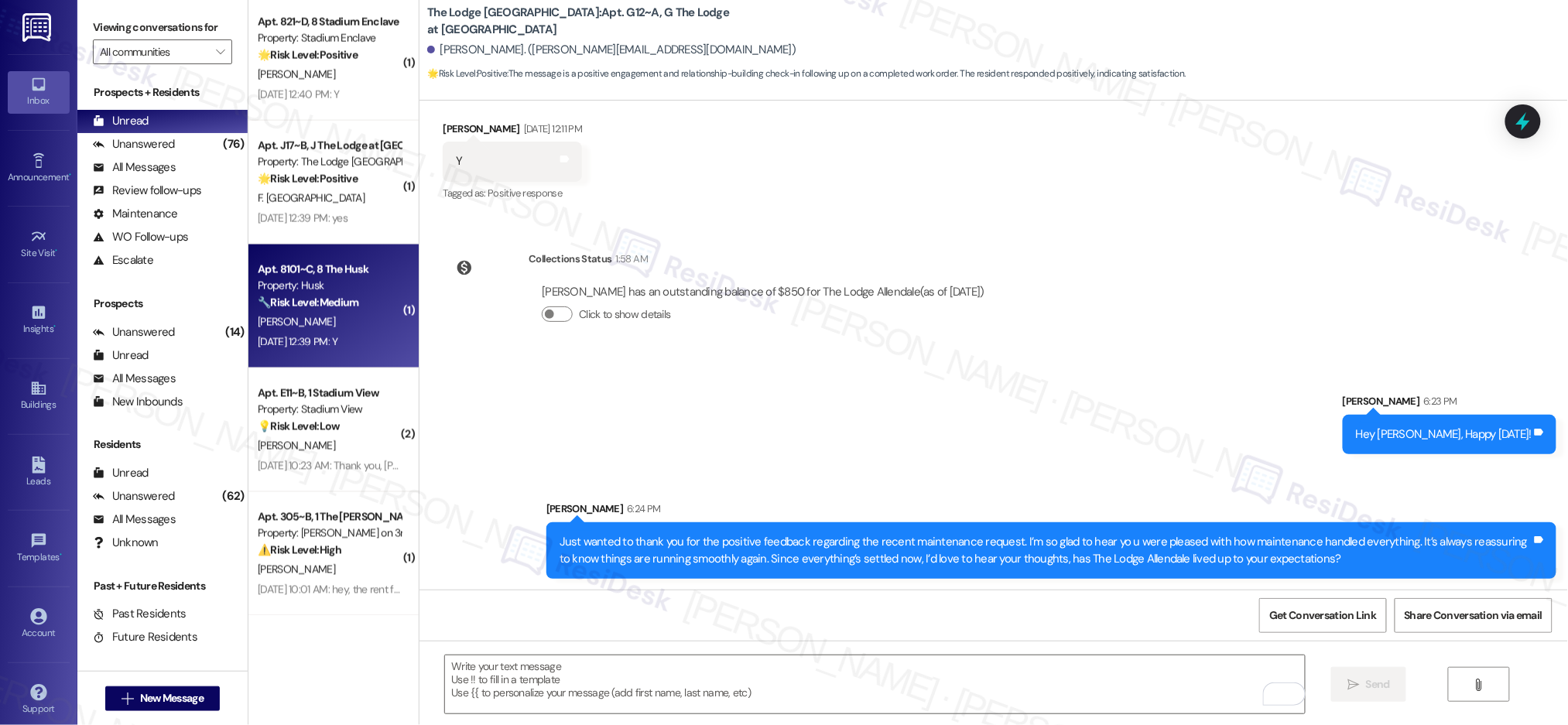
click at [340, 280] on div "Property: Husk" at bounding box center [328, 286] width 143 height 17
click at [340, 281] on div "Property: Husk" at bounding box center [328, 286] width 143 height 17
type textarea "Fetching suggested responses. Please feel free to read through the conversation…"
click at [340, 281] on div "Property: Husk" at bounding box center [328, 286] width 143 height 17
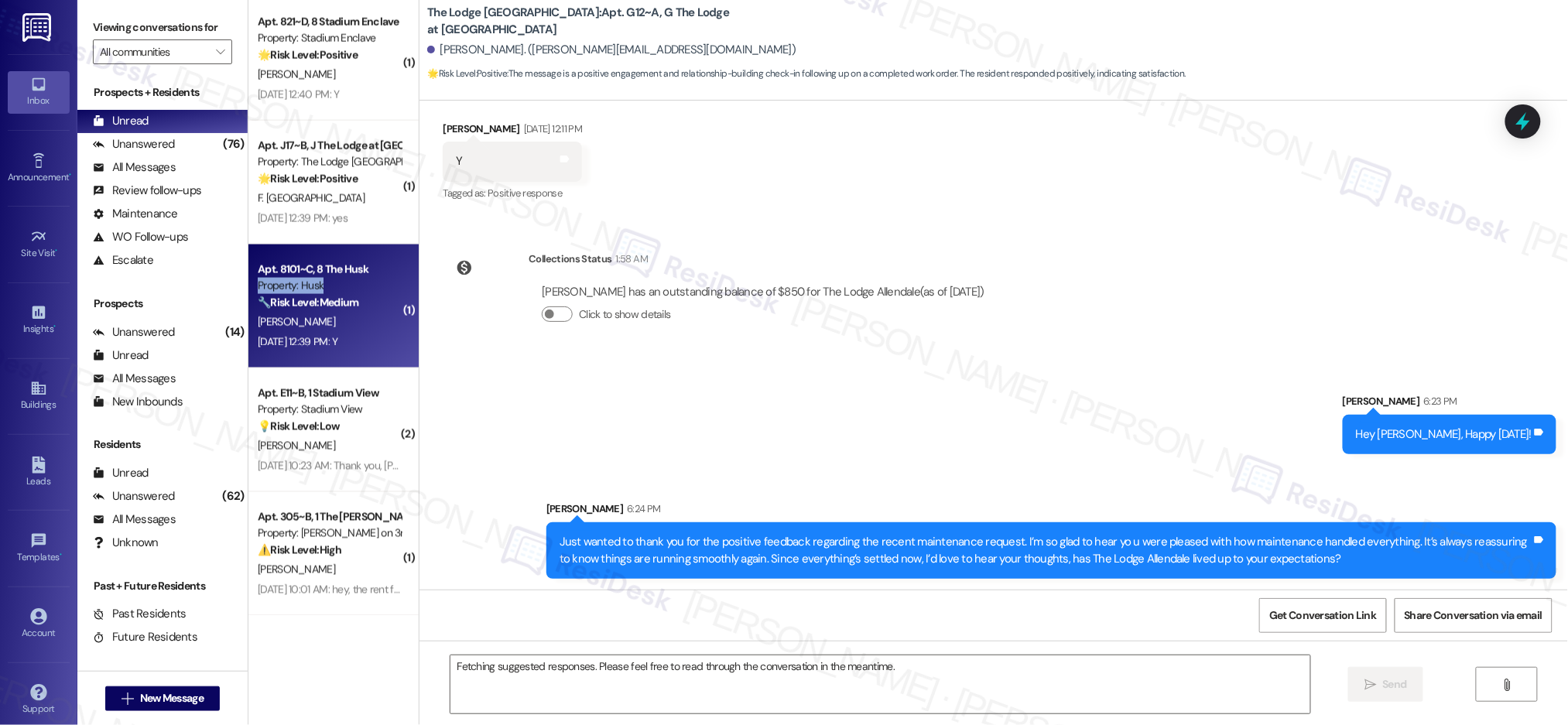
click at [341, 281] on div "Property: Husk" at bounding box center [328, 286] width 143 height 17
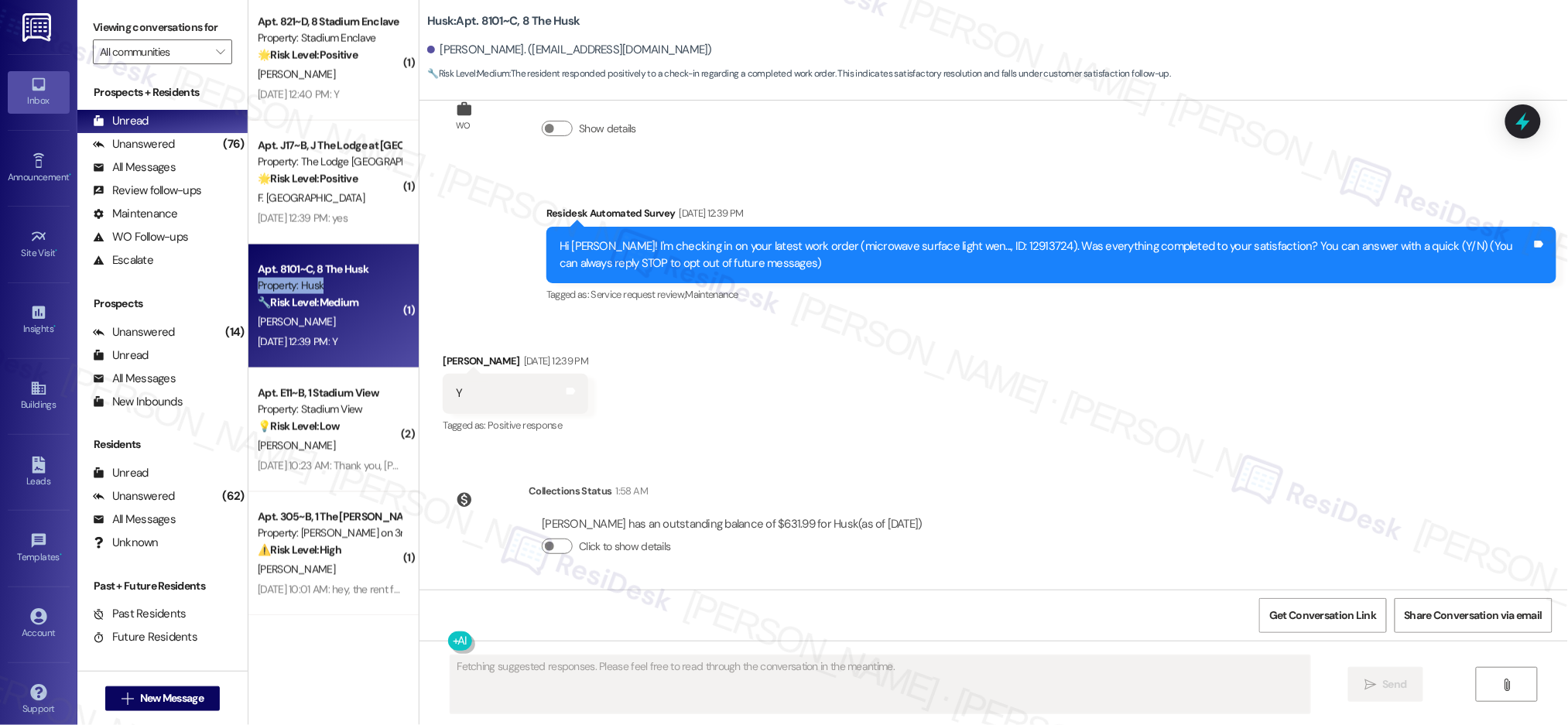
click at [341, 281] on div "Property: Husk" at bounding box center [328, 286] width 143 height 17
click at [343, 282] on div "Property: Husk" at bounding box center [328, 286] width 143 height 17
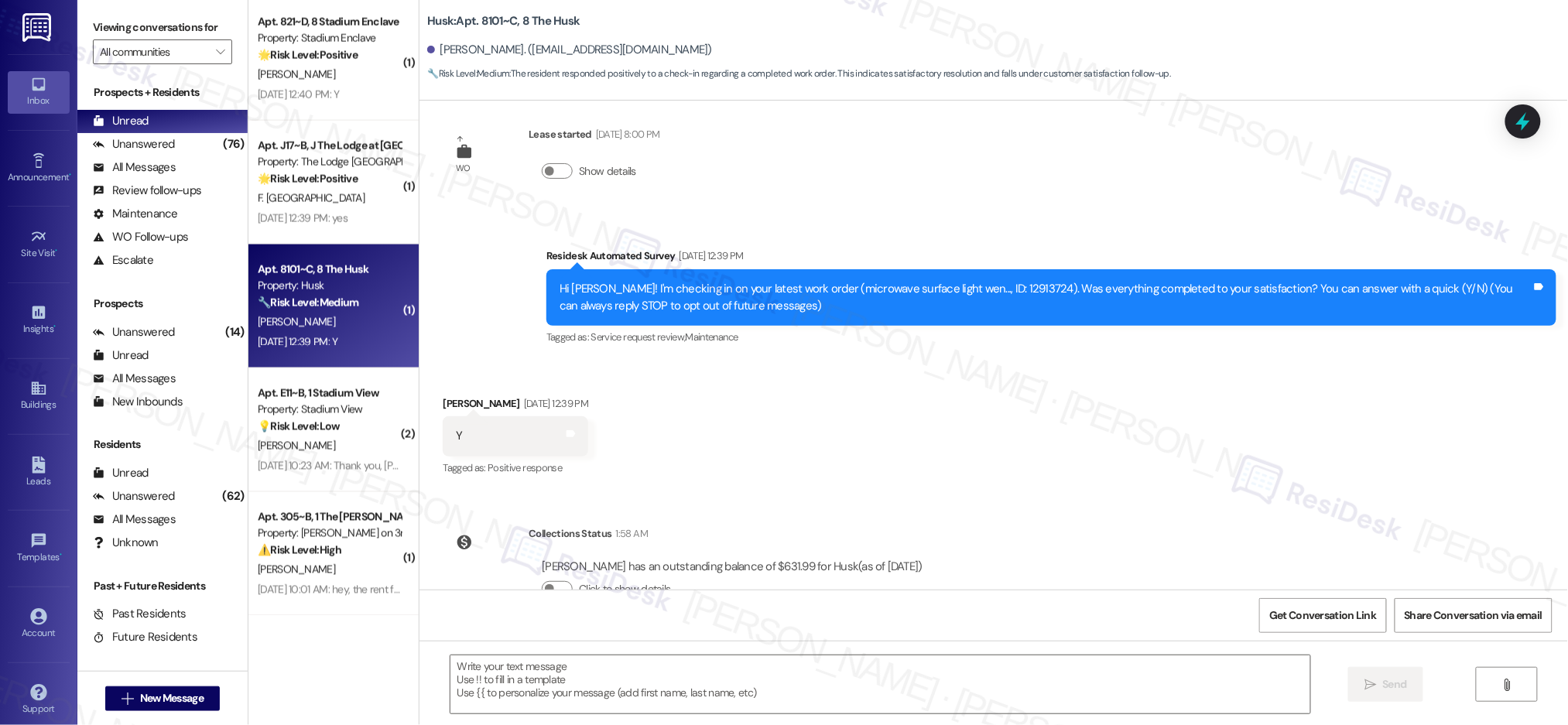
scroll to position [64, 0]
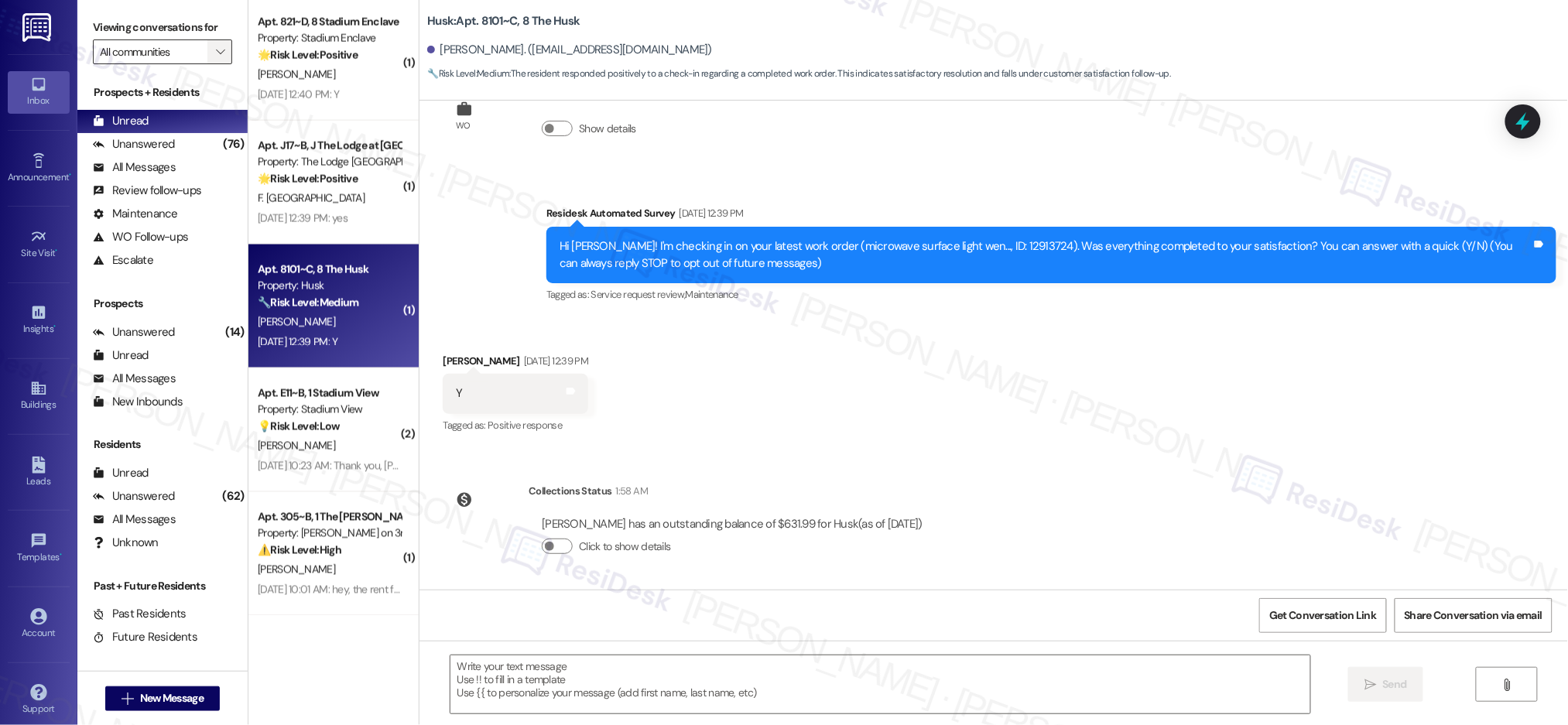
click at [216, 48] on icon "" at bounding box center [220, 52] width 9 height 13
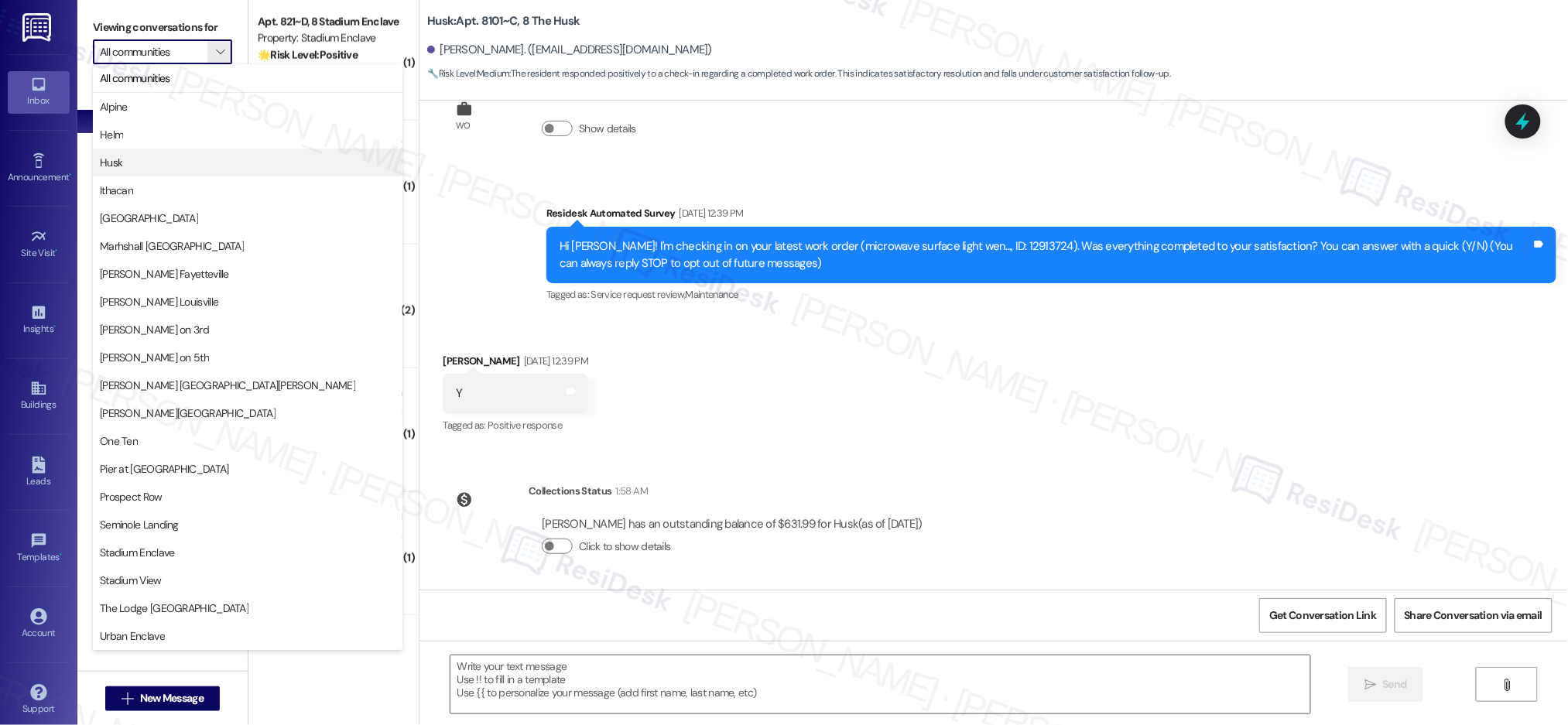
click at [280, 156] on span "Husk" at bounding box center [247, 163] width 295 height 16
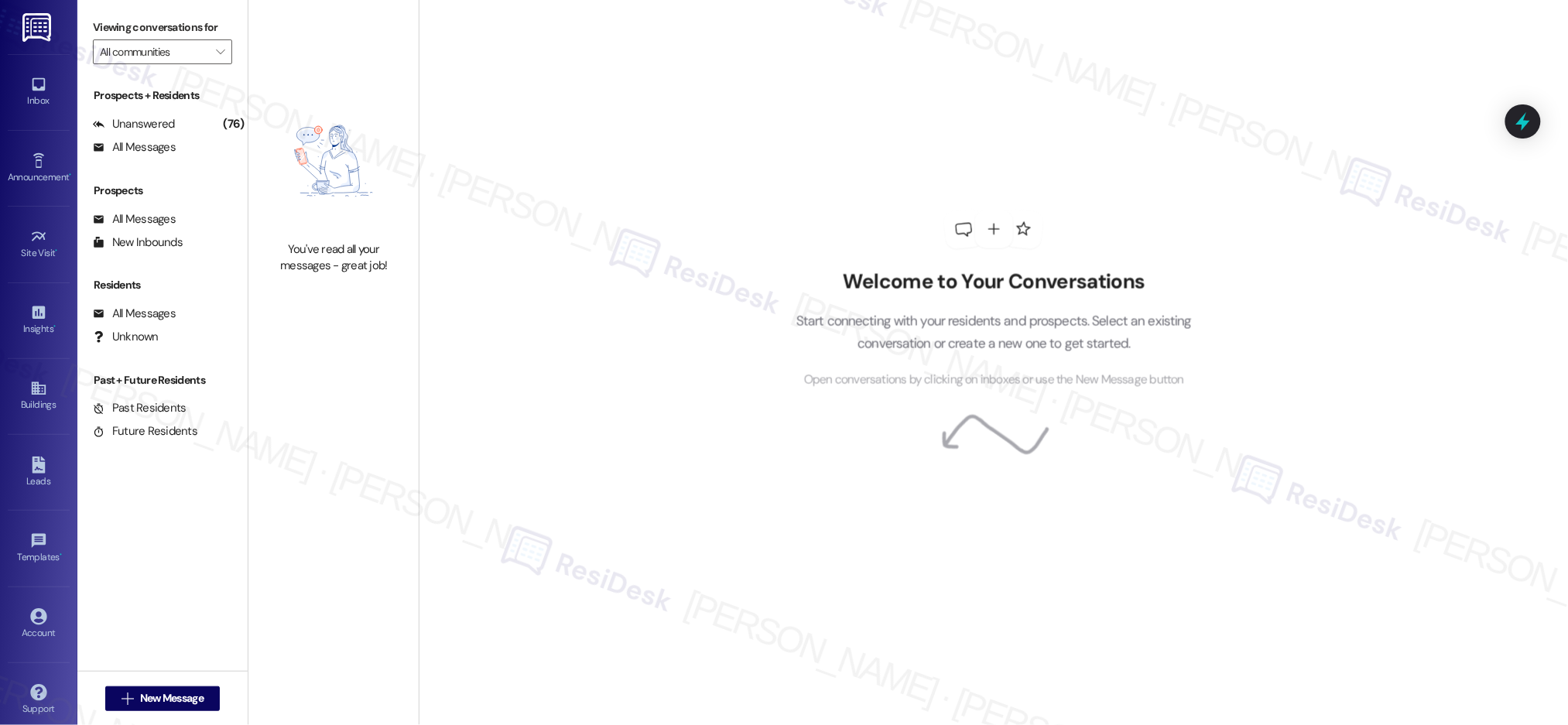
type input "Husk"
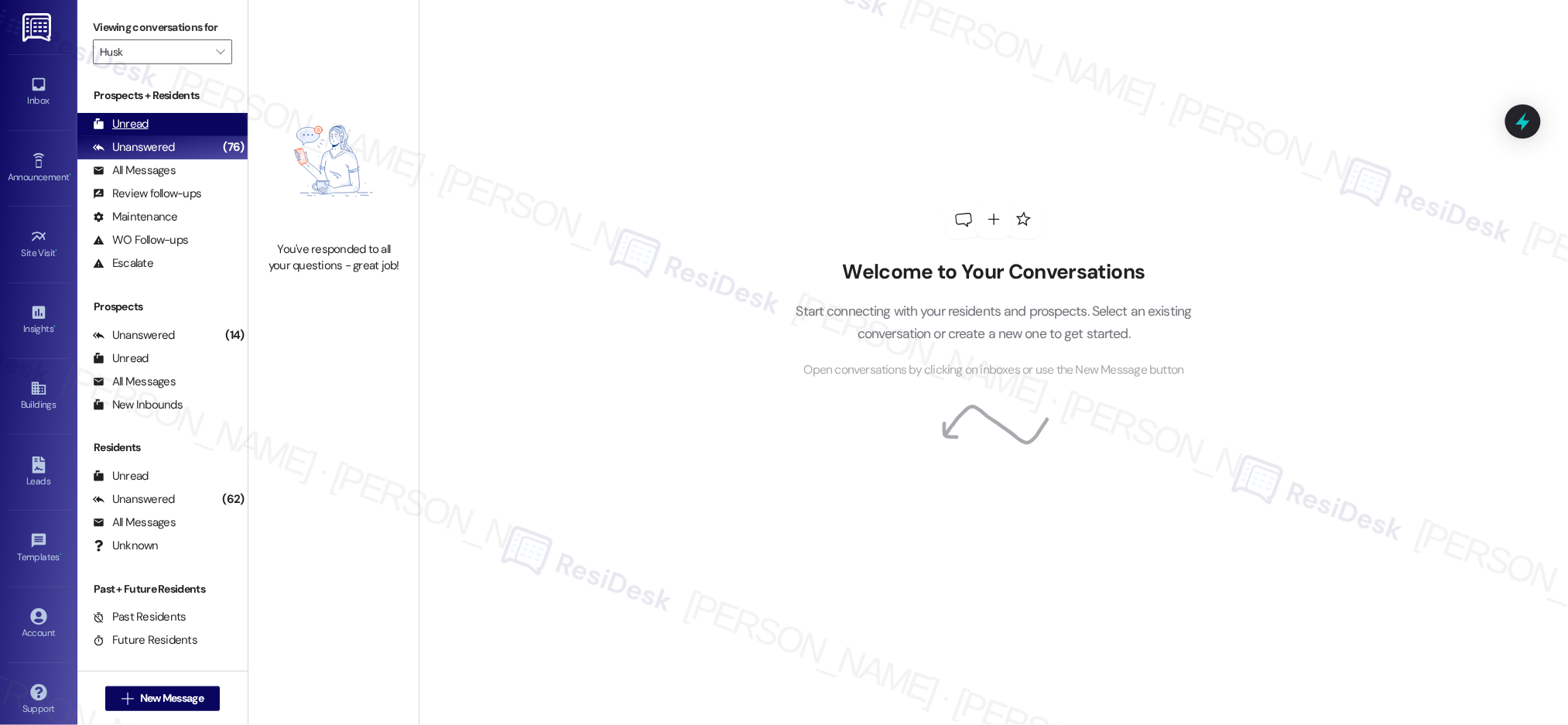
click at [175, 129] on div "Unread (0)" at bounding box center [162, 125] width 171 height 23
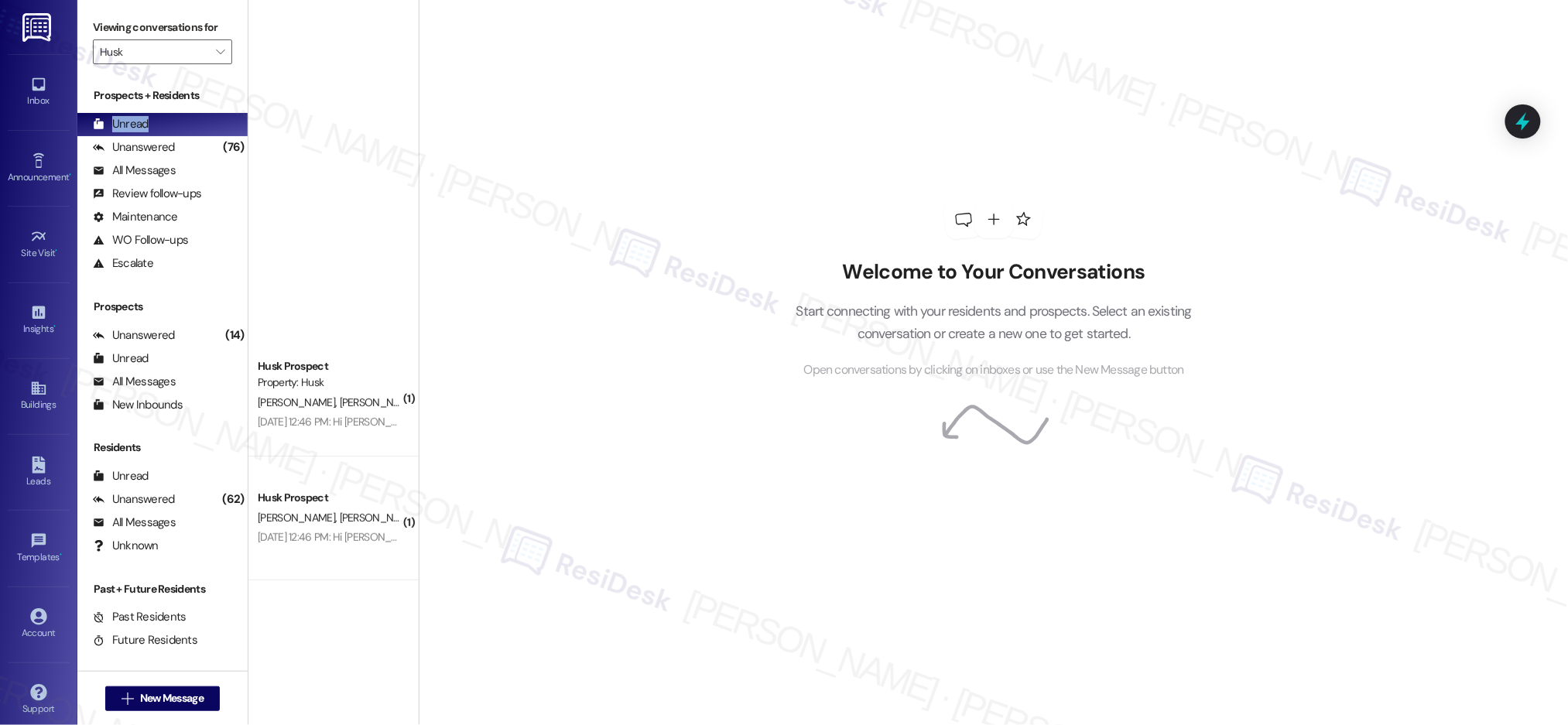
scroll to position [2786, 0]
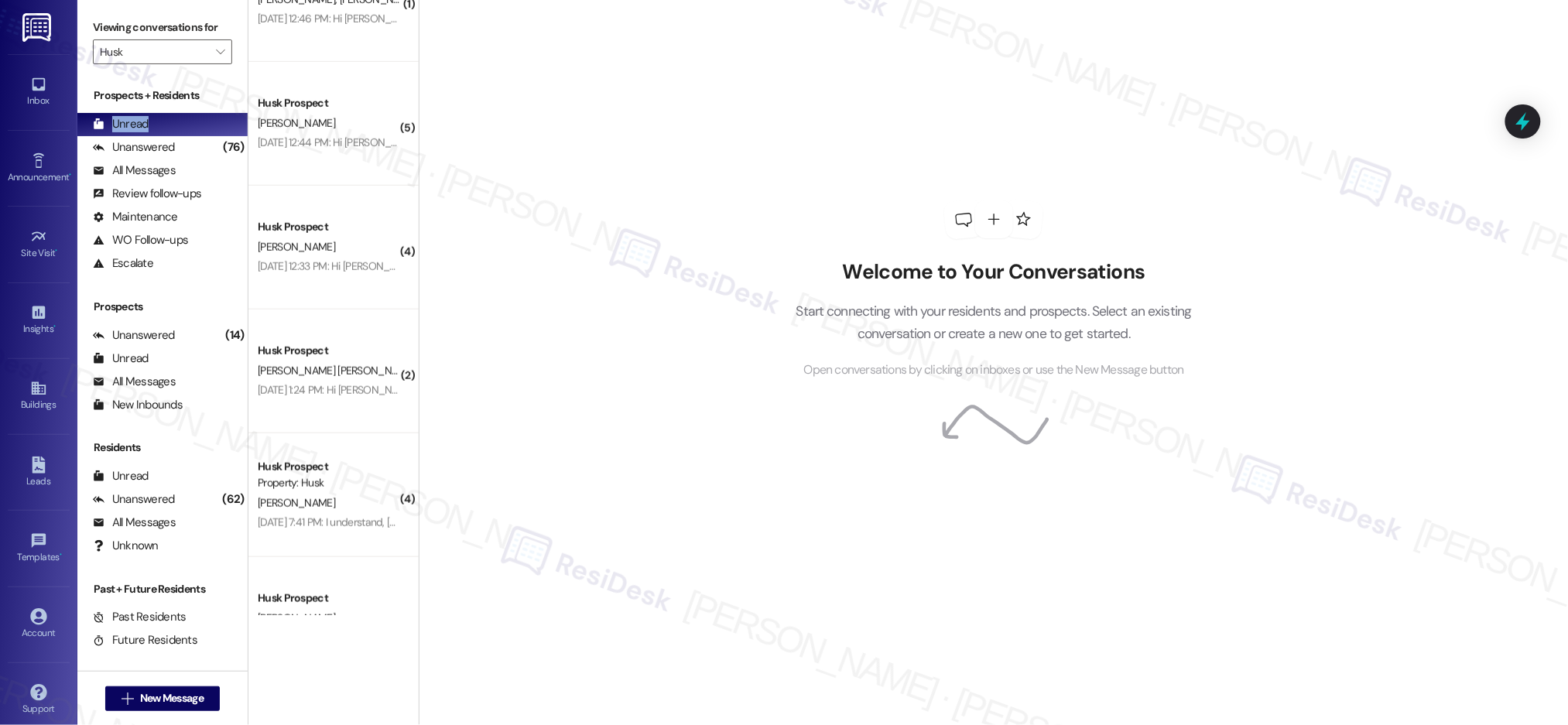
drag, startPoint x: 404, startPoint y: 284, endPoint x: 430, endPoint y: 478, distance: 195.7
click at [428, 489] on div "Welcome to Your Conversations Start connecting with your residents and prospect…" at bounding box center [993, 362] width 1149 height 725
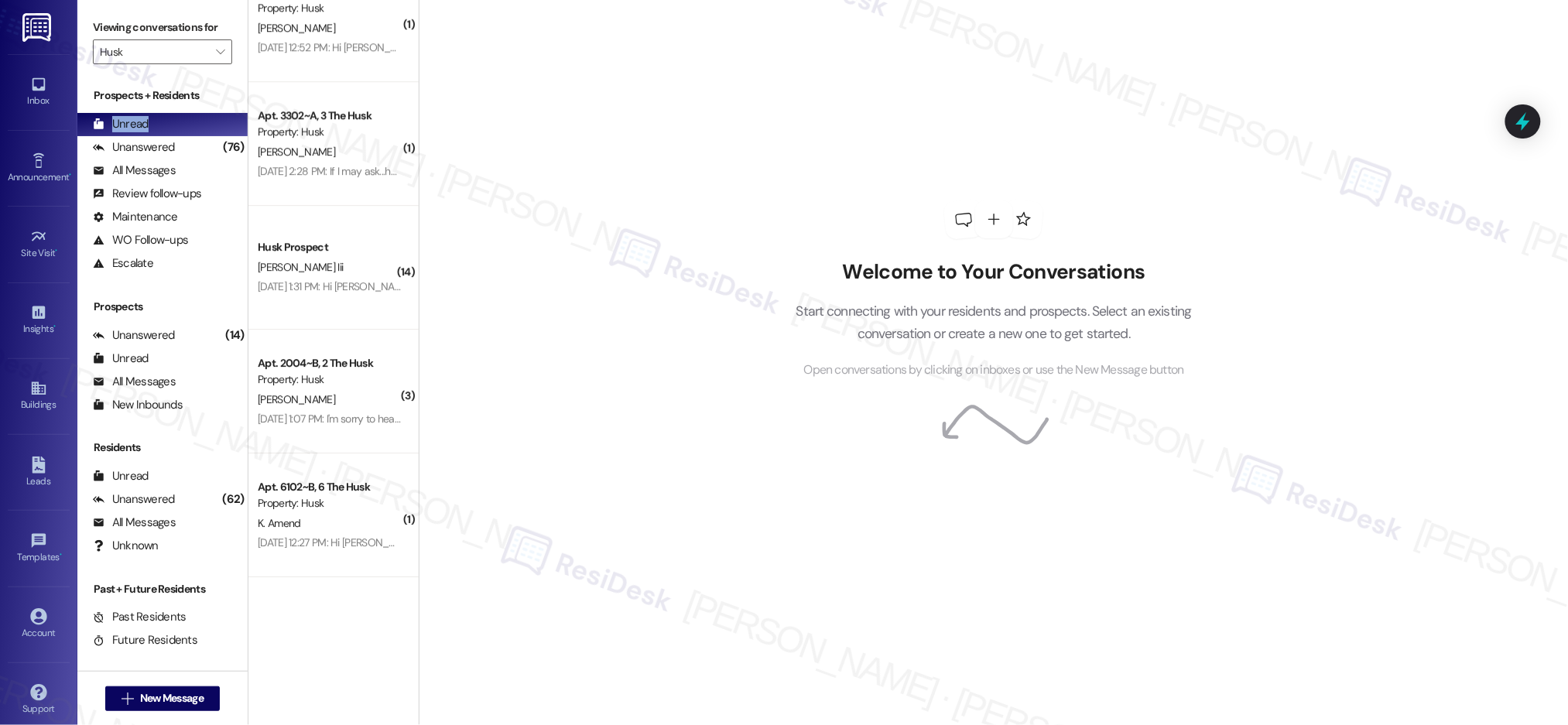
scroll to position [6071, 0]
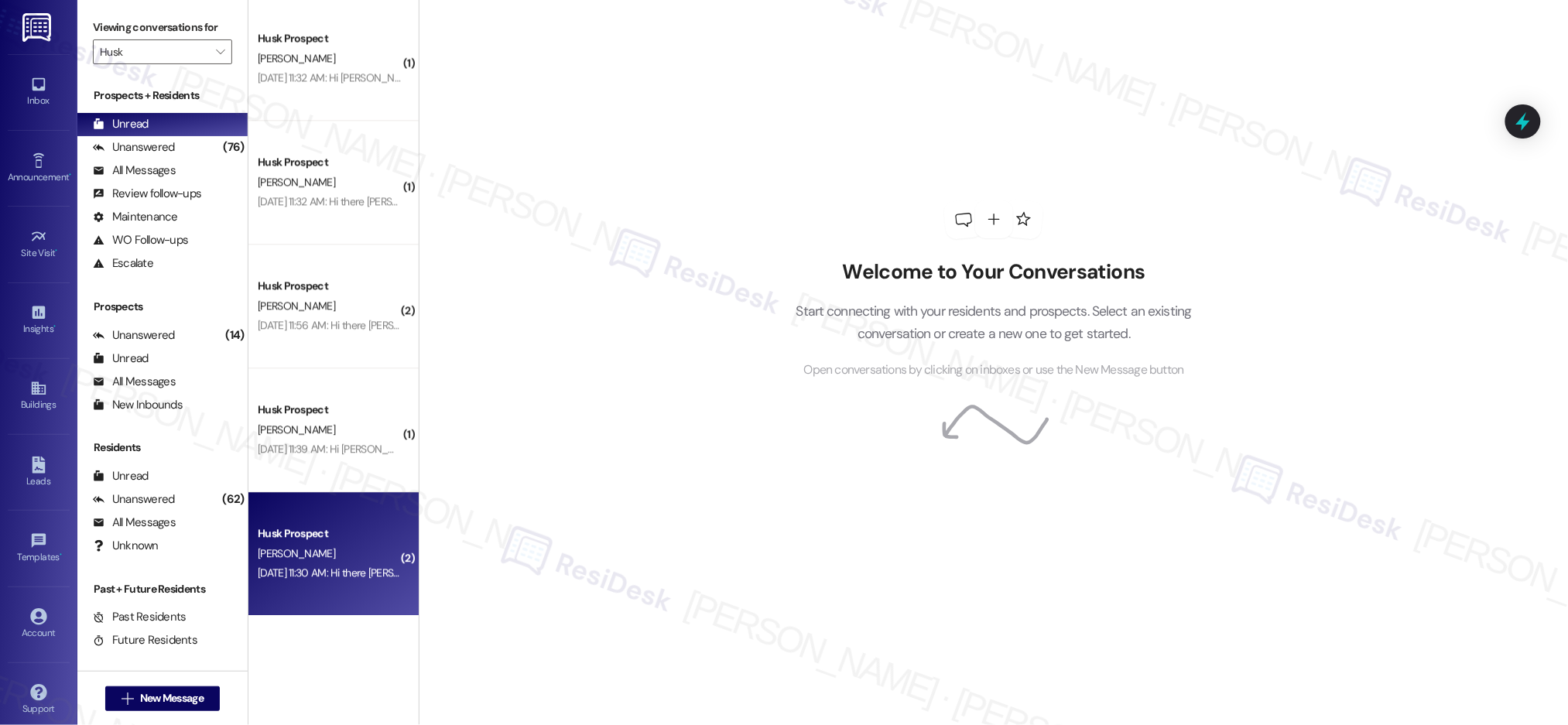
click at [360, 563] on div "[DATE] 11:30 AM: Hi there [PERSON_NAME]! I just wanted to check in and ask if y…" at bounding box center [329, 573] width 146 height 19
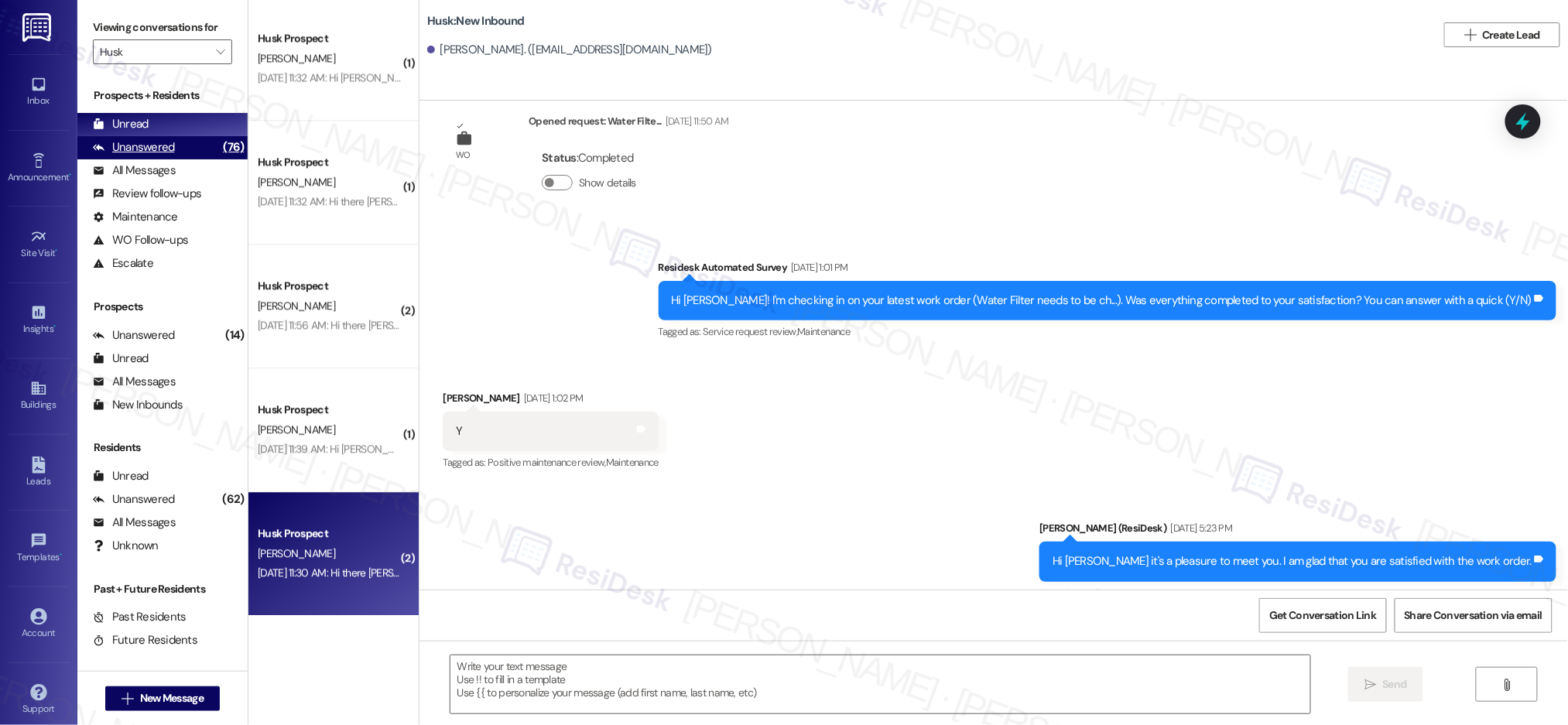
click at [182, 146] on div "Unanswered (76)" at bounding box center [162, 148] width 171 height 23
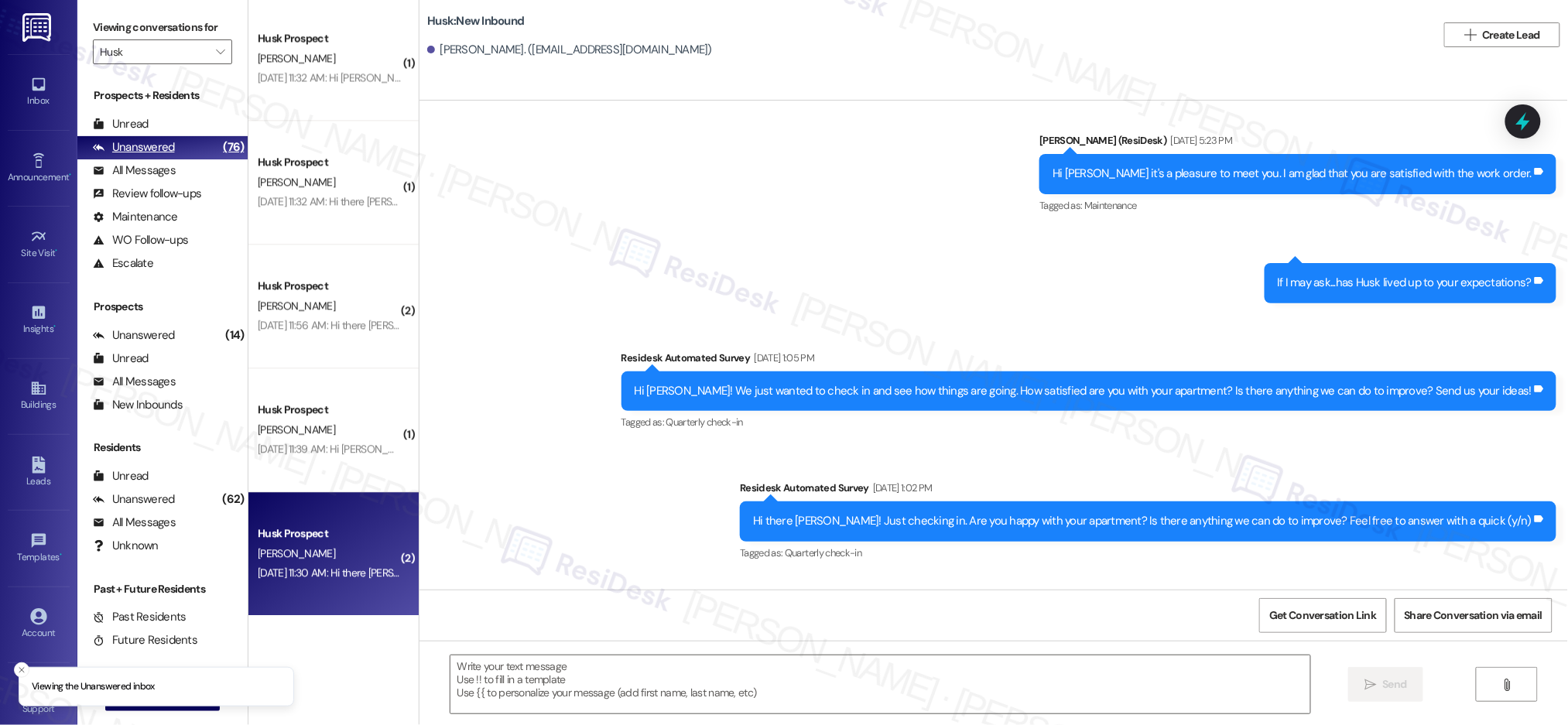
click at [182, 146] on div "Unanswered (76)" at bounding box center [162, 148] width 171 height 23
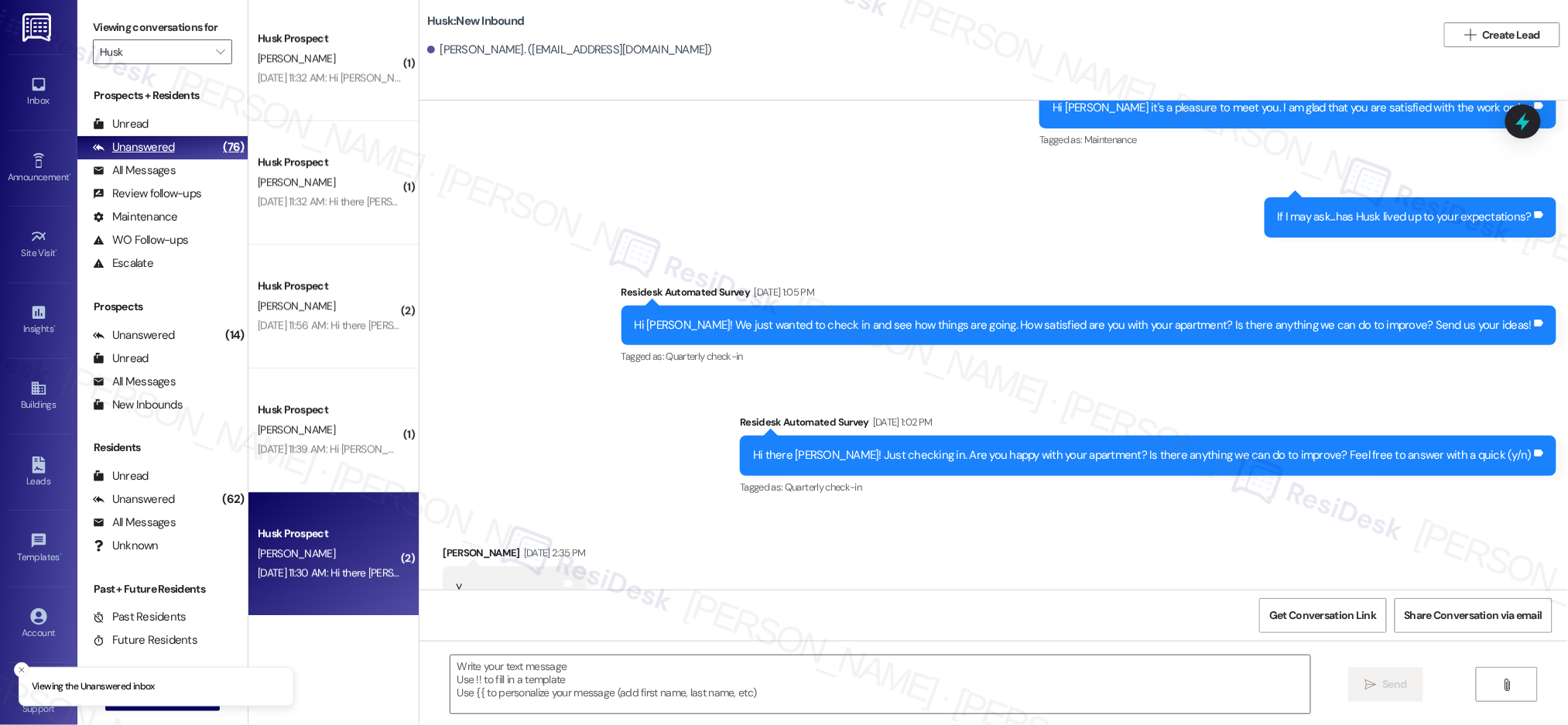
type textarea "Fetching suggested responses. Please feel free to read through the conversation…"
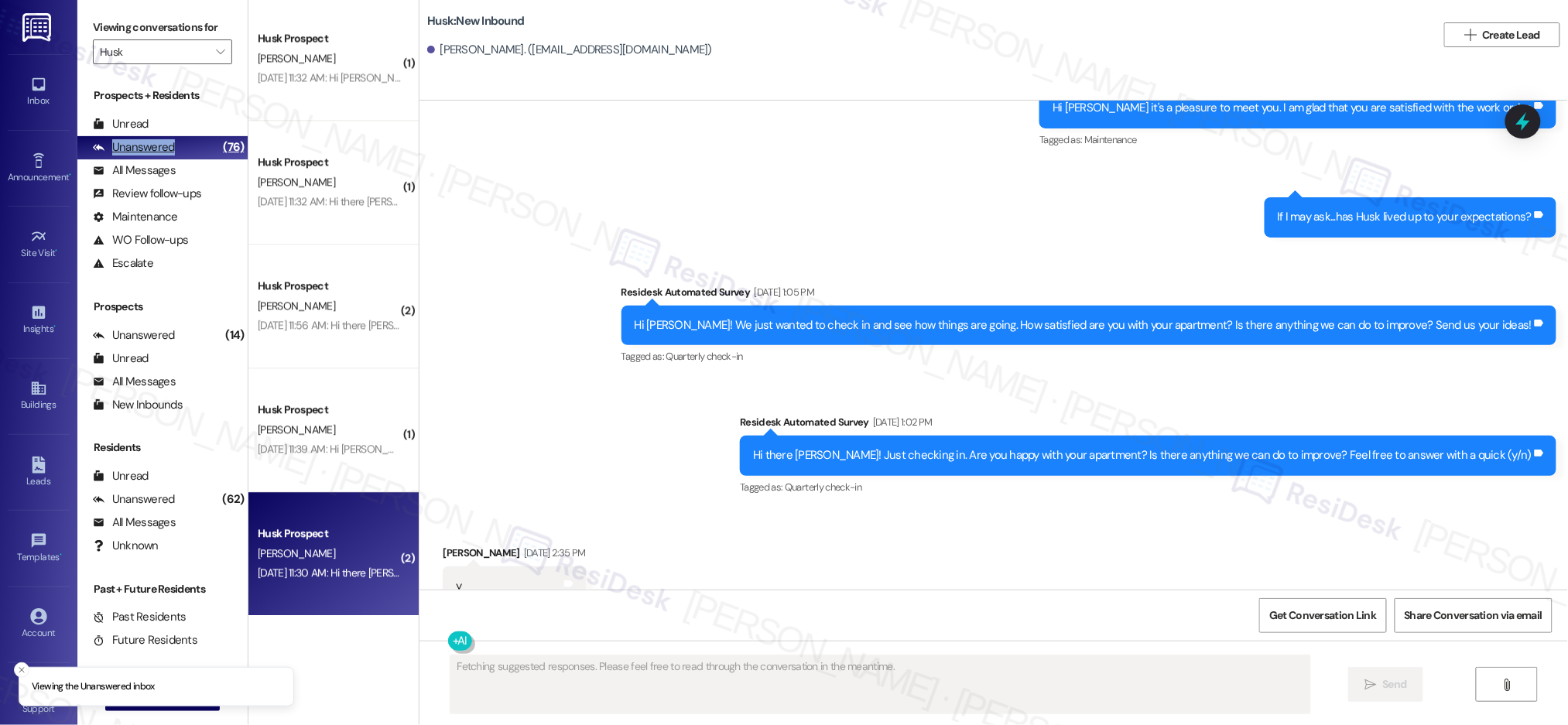
click at [182, 145] on div "Unanswered (76)" at bounding box center [162, 148] width 171 height 23
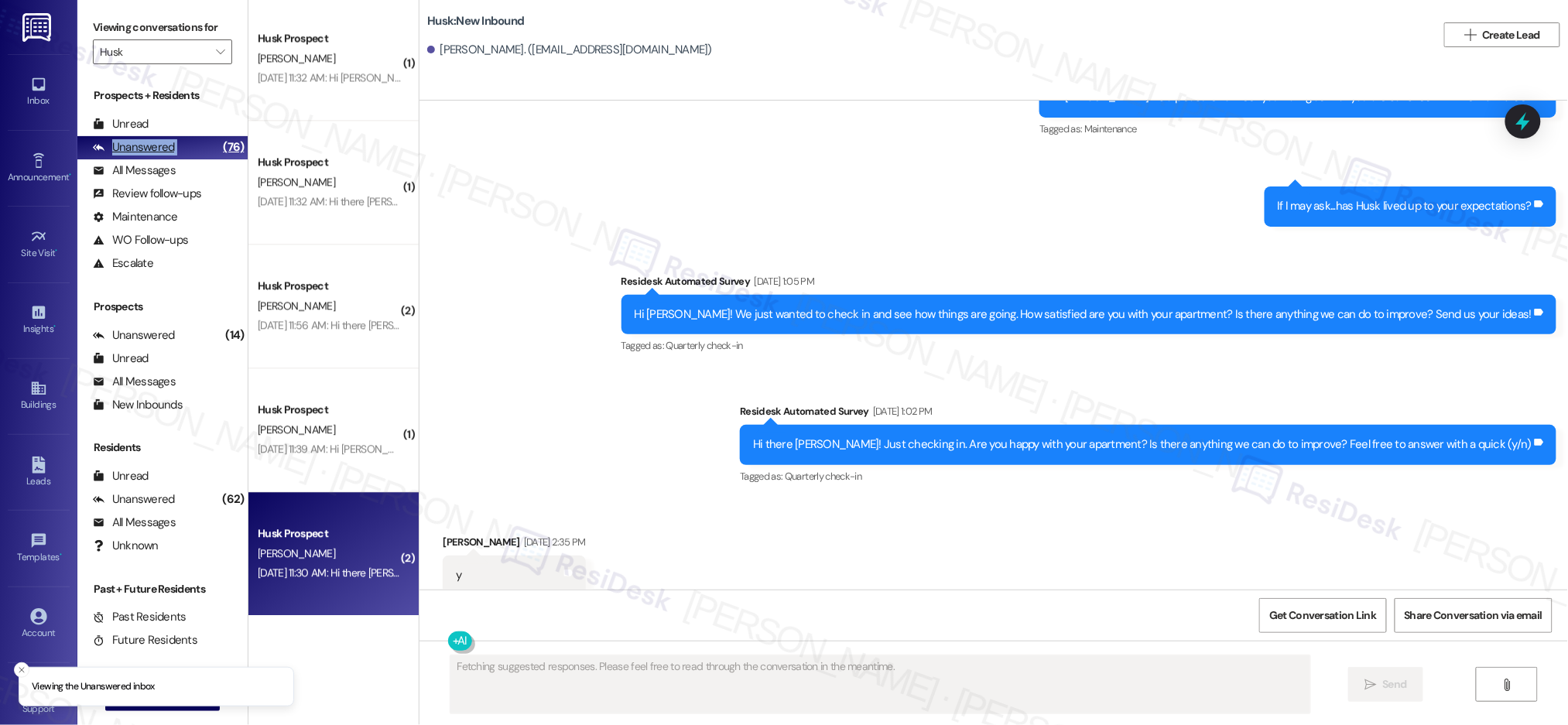
click at [182, 145] on div "Unanswered (76)" at bounding box center [162, 148] width 171 height 23
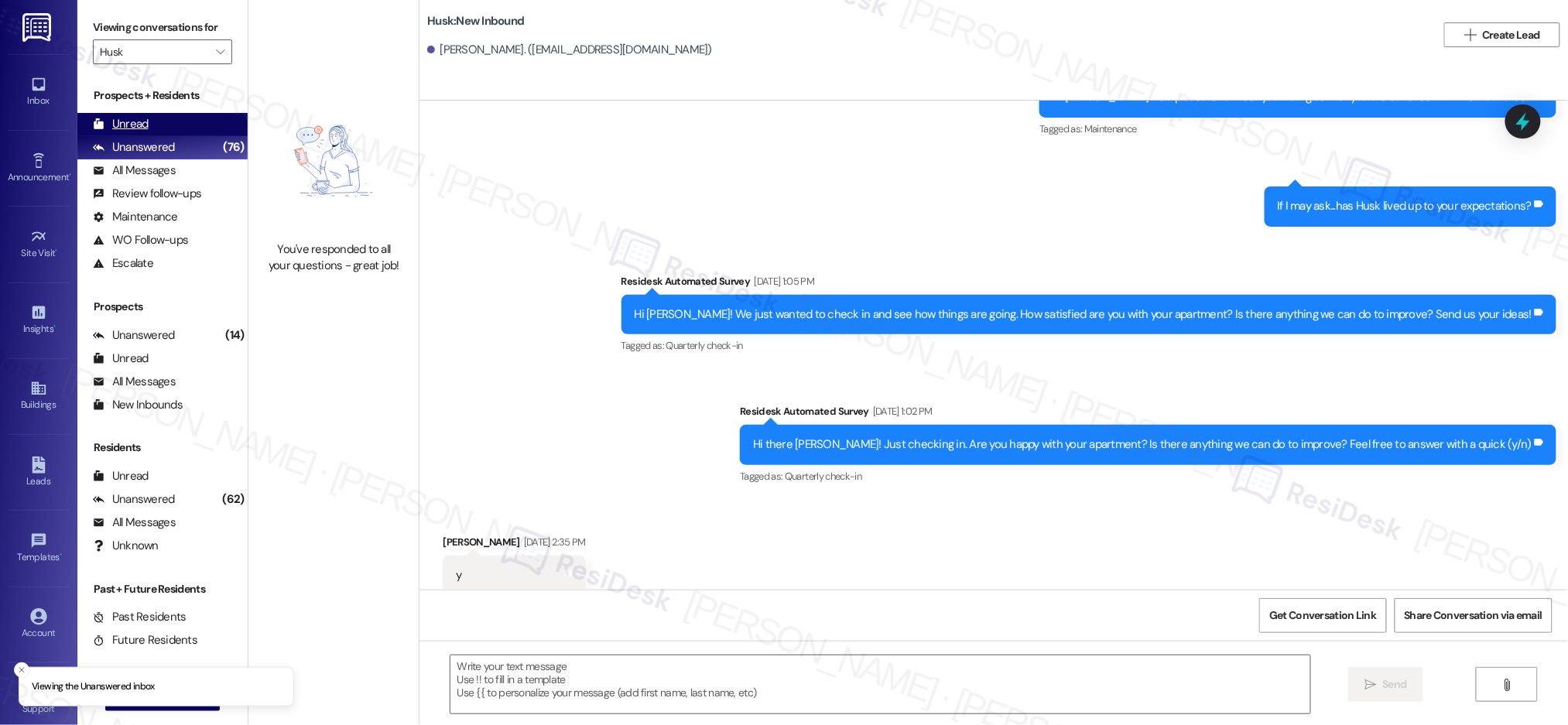
click at [219, 138] on div "(76)" at bounding box center [233, 147] width 28 height 24
click at [199, 133] on div "Unread (0)" at bounding box center [162, 125] width 171 height 23
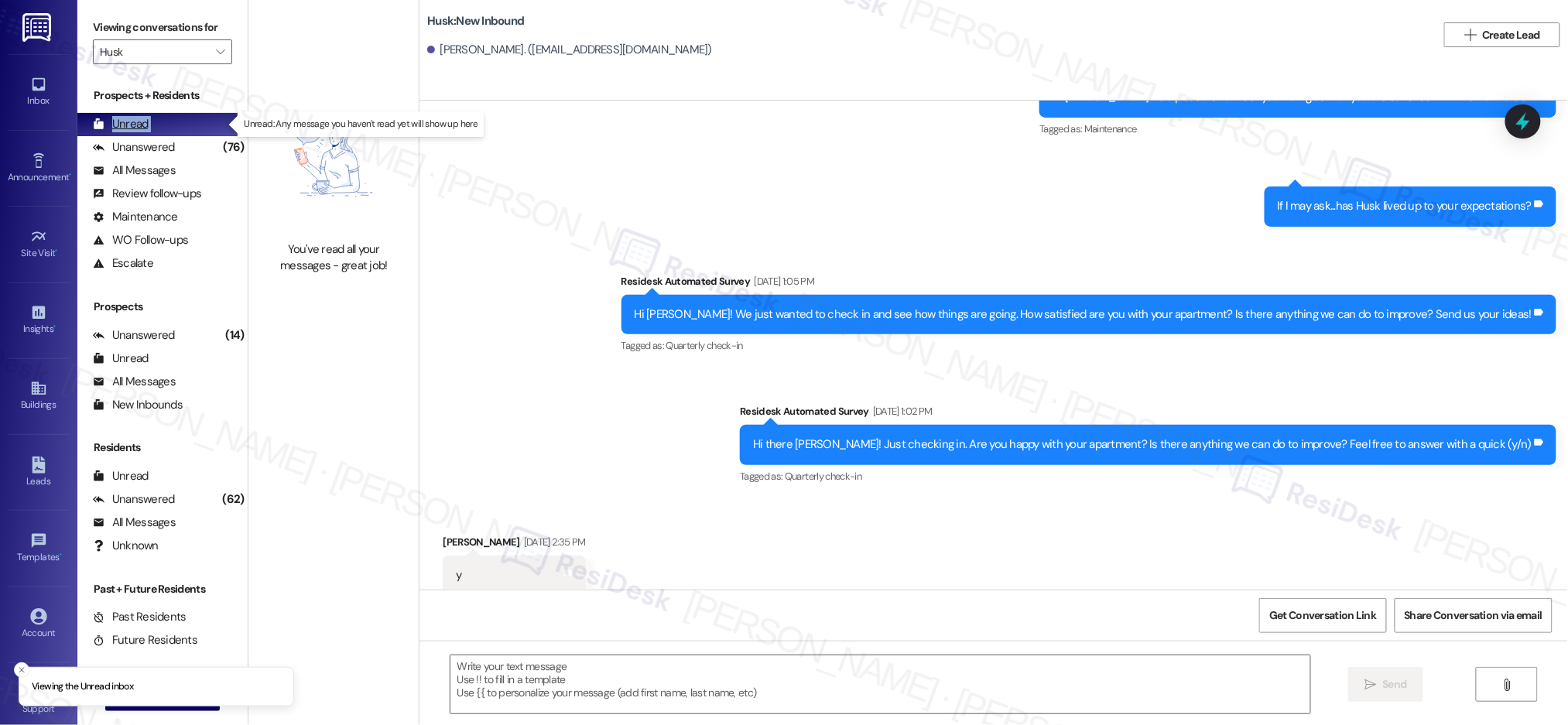
click at [199, 133] on div "Unread (0)" at bounding box center [162, 125] width 171 height 23
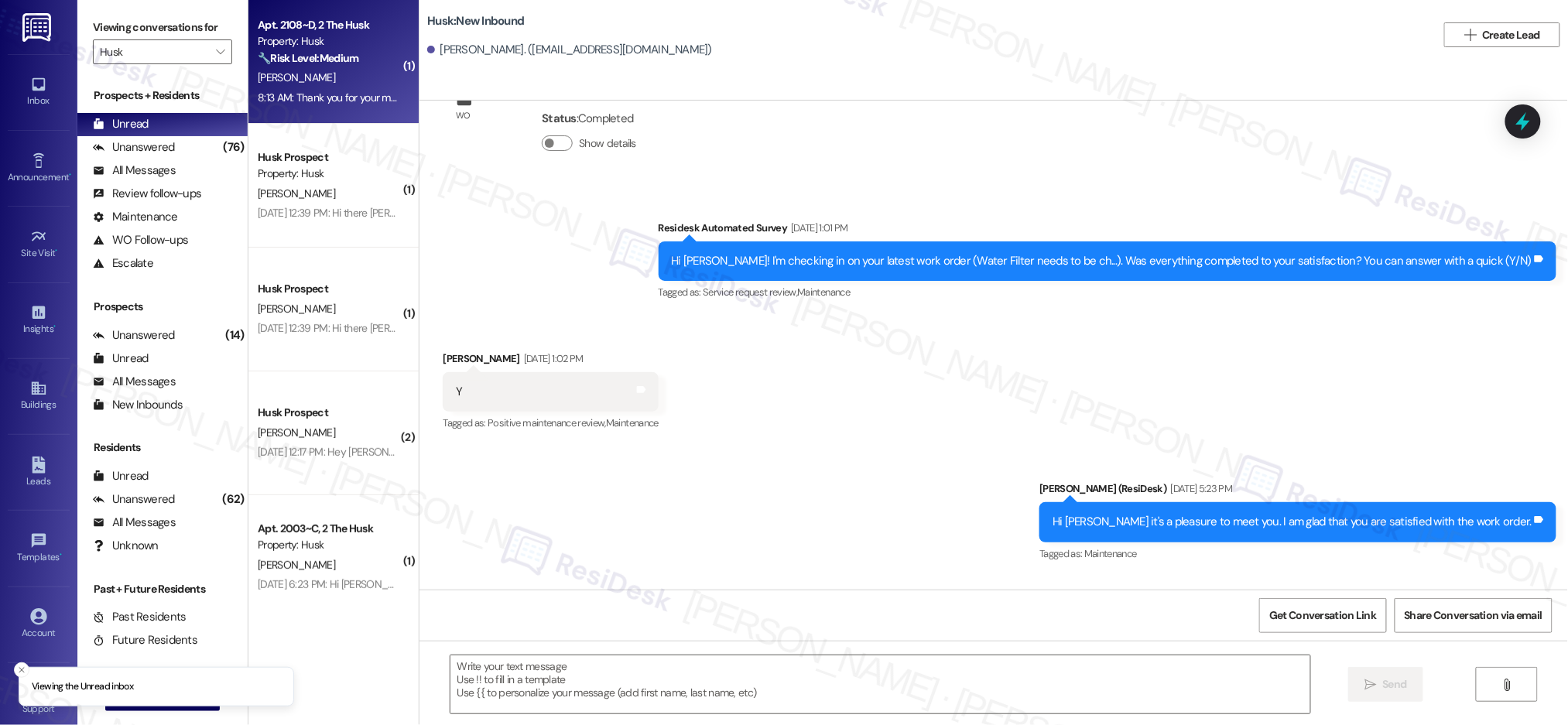
click at [331, 105] on div "8:13 AM: Thank you for your message. Our offices are currently closed, but we w…" at bounding box center [329, 98] width 146 height 19
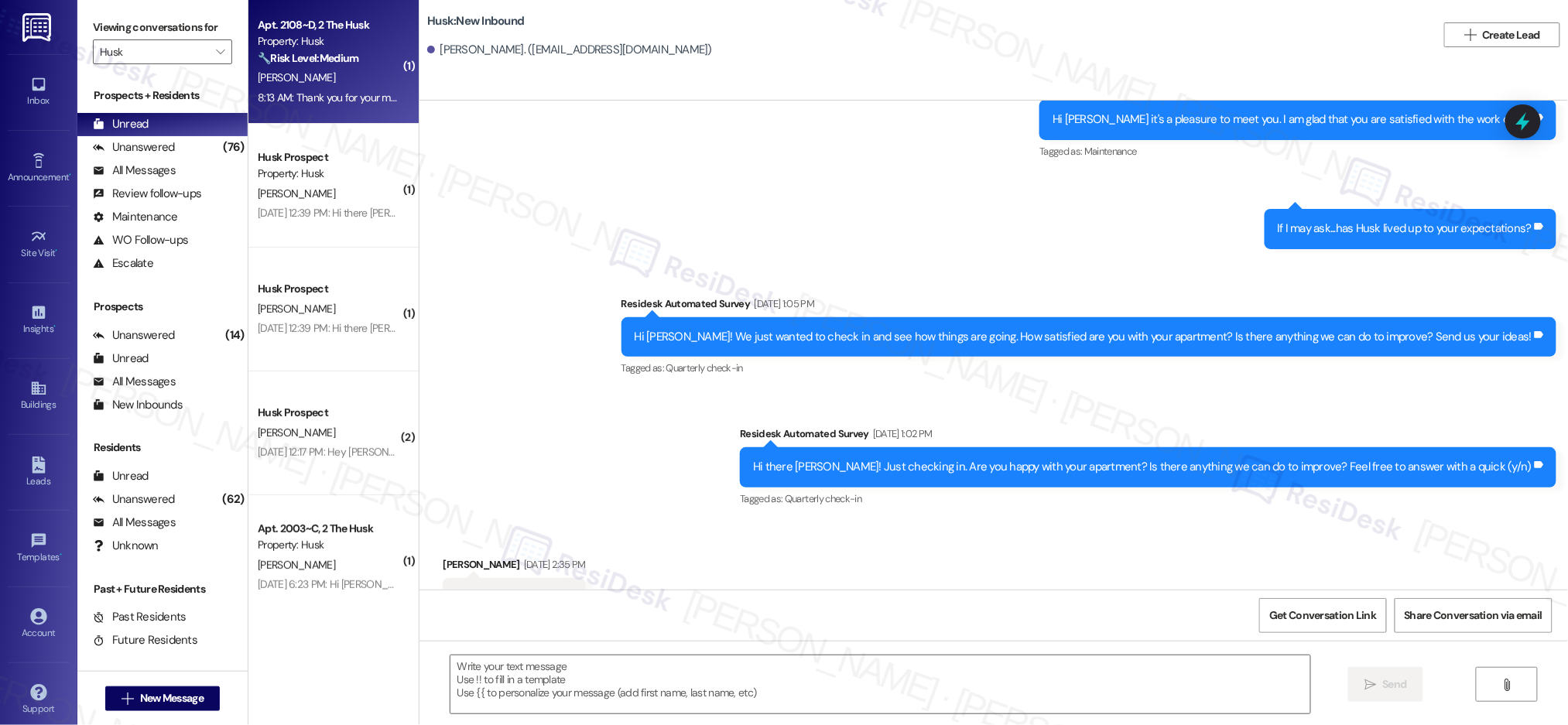
click at [344, 81] on div "[PERSON_NAME]" at bounding box center [329, 78] width 146 height 19
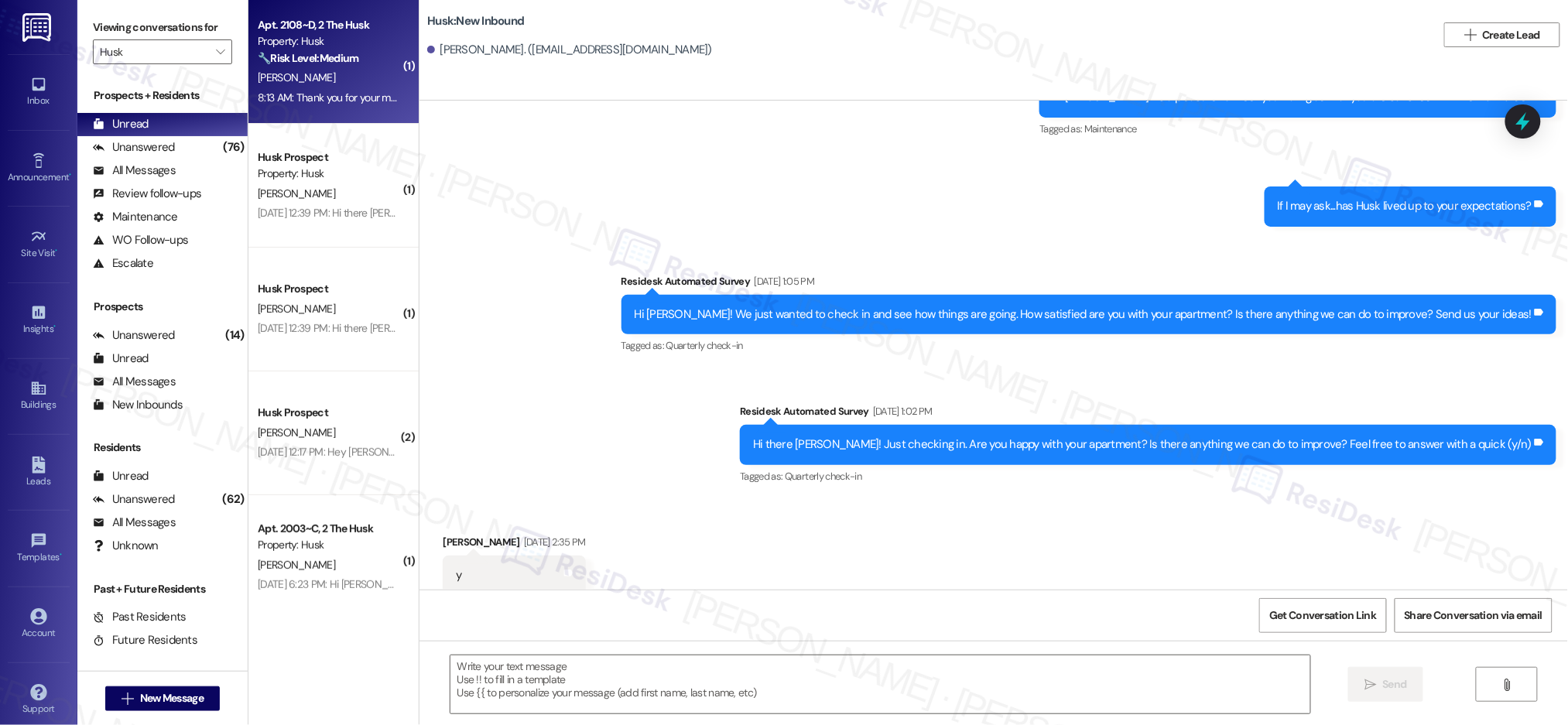
click at [344, 81] on div "[PERSON_NAME]" at bounding box center [329, 78] width 146 height 19
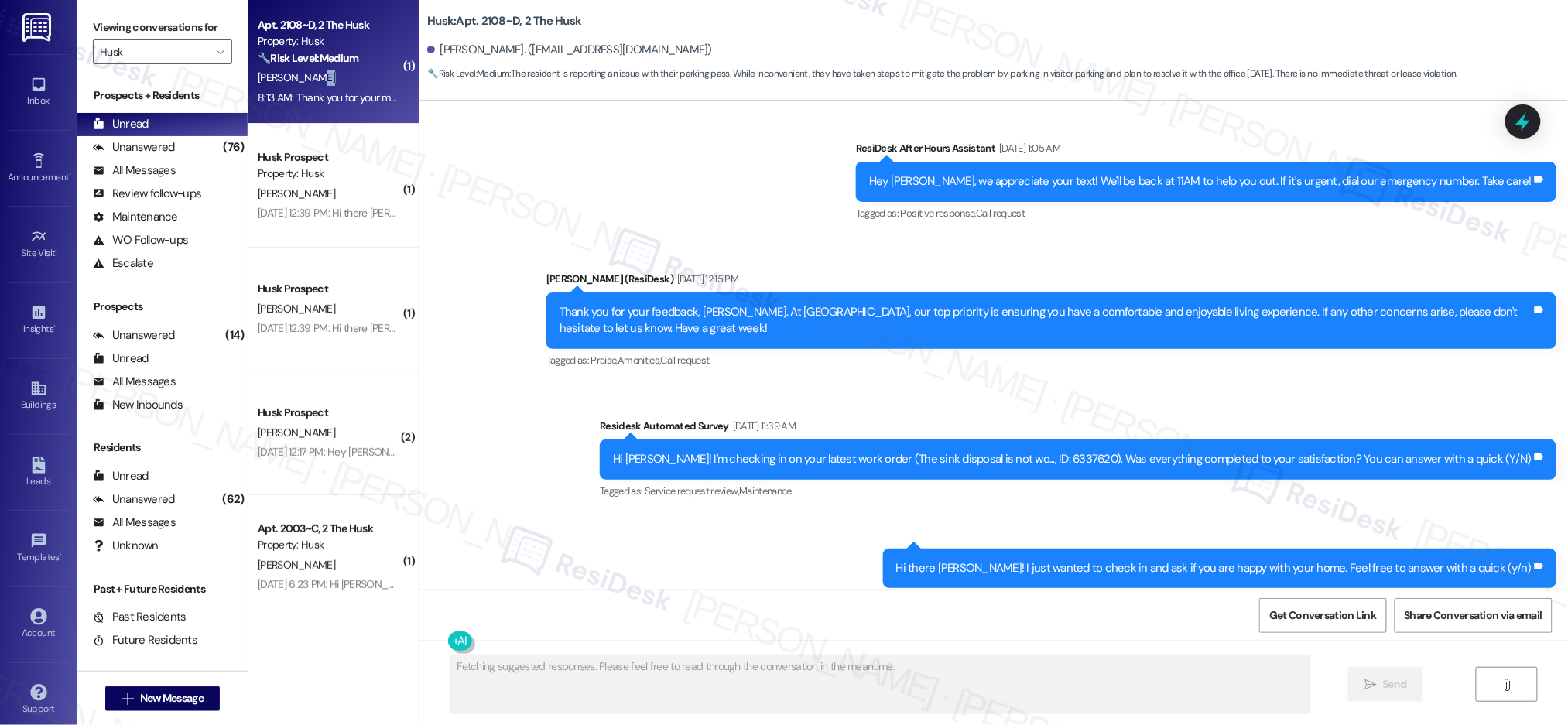
click at [344, 81] on div "[PERSON_NAME]" at bounding box center [329, 78] width 146 height 19
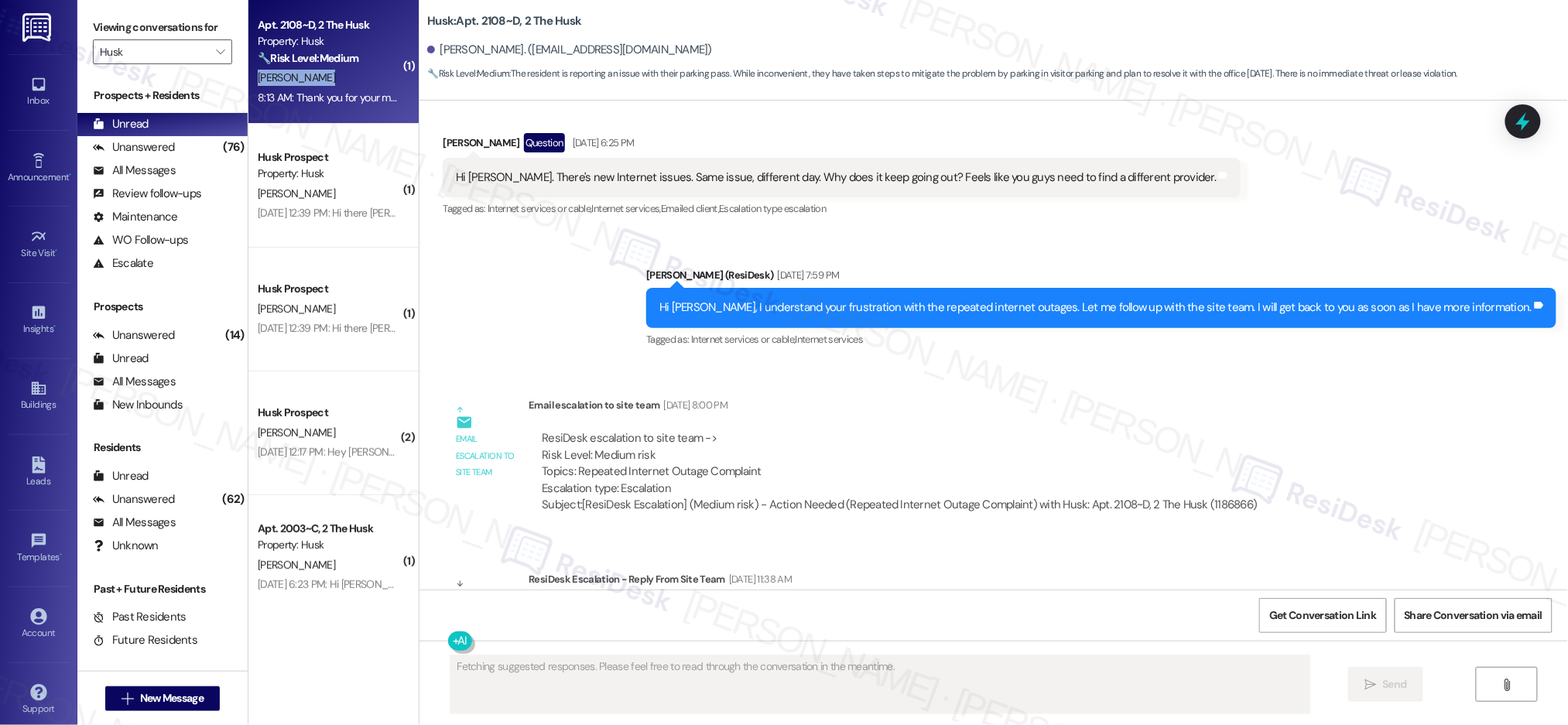
click at [344, 80] on div "[PERSON_NAME]" at bounding box center [329, 78] width 146 height 19
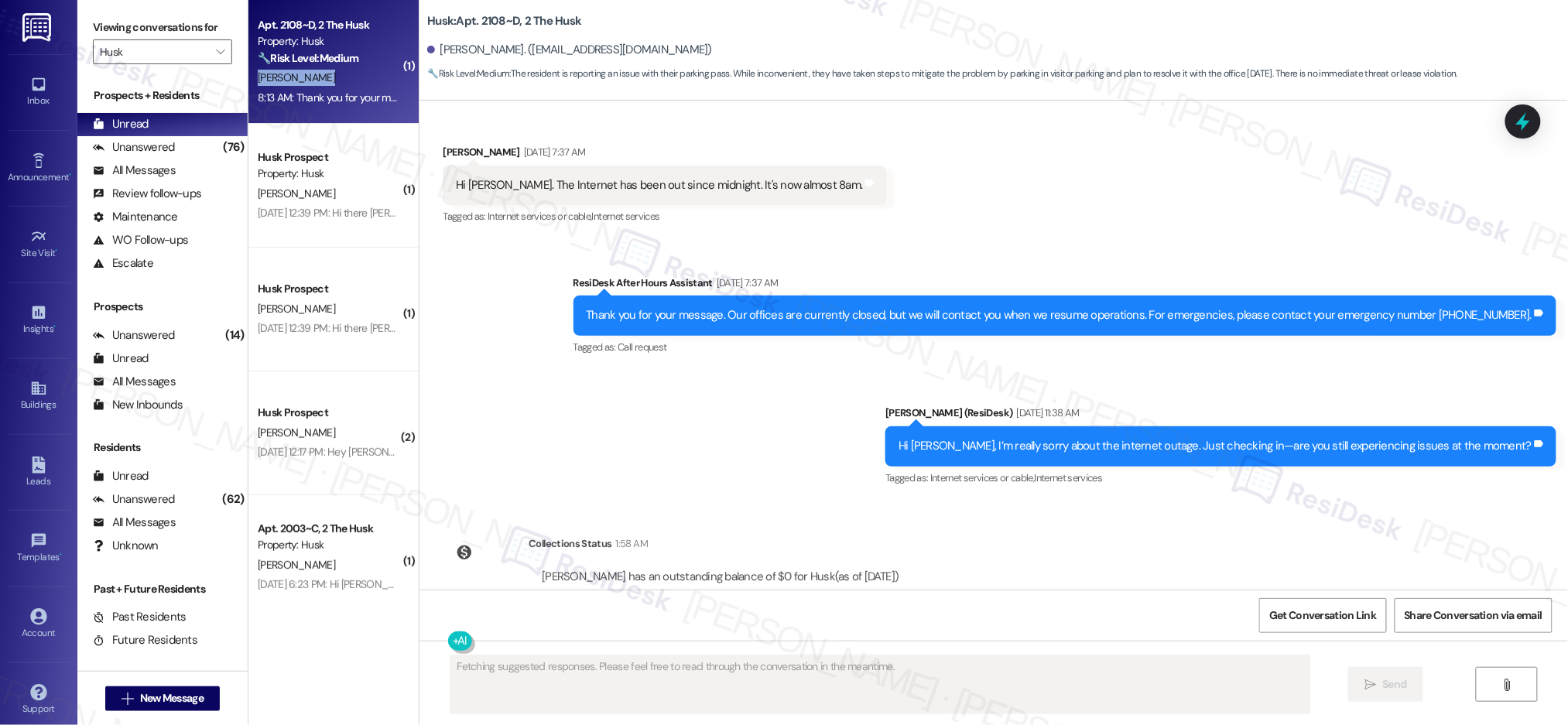
click at [344, 80] on div "[PERSON_NAME]" at bounding box center [329, 78] width 146 height 19
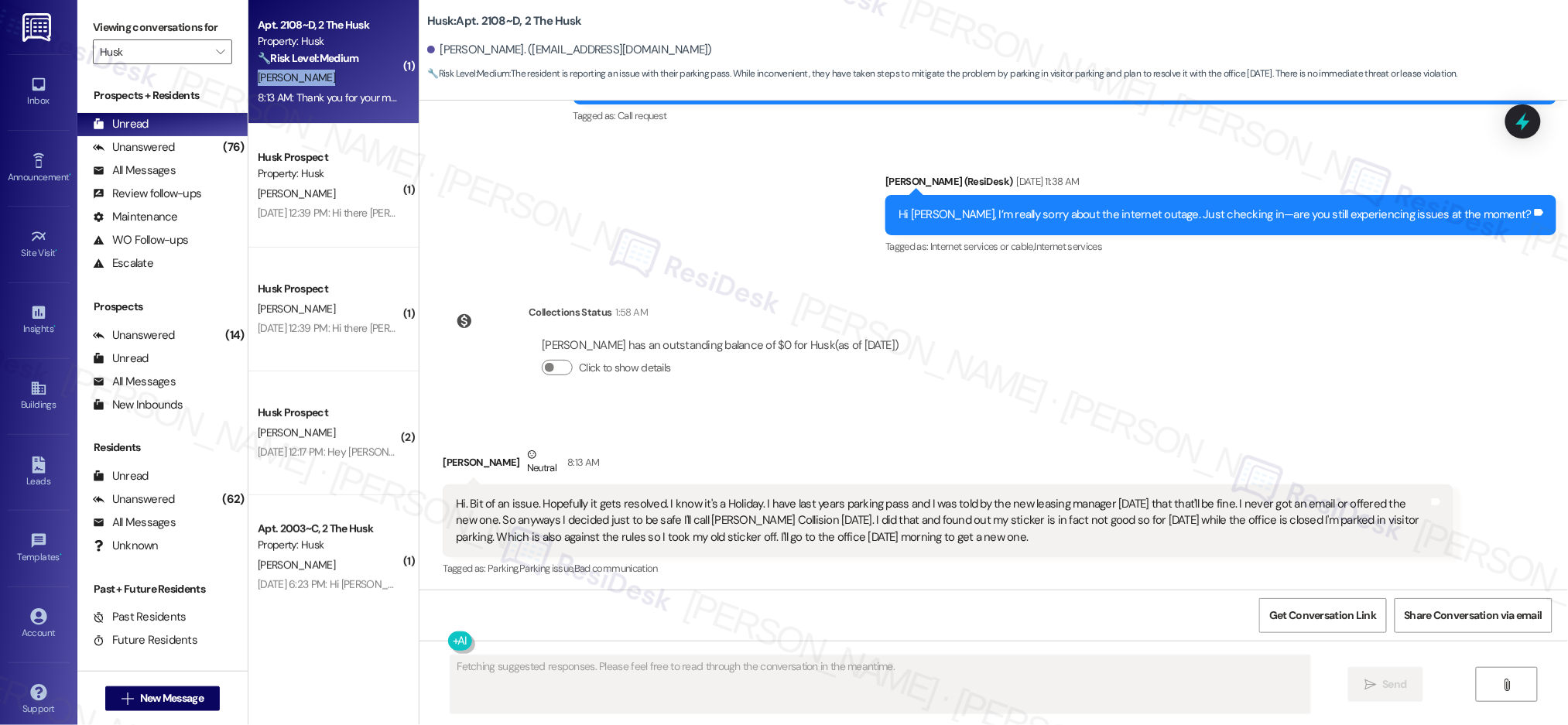
click at [344, 80] on div "[PERSON_NAME]" at bounding box center [329, 78] width 146 height 19
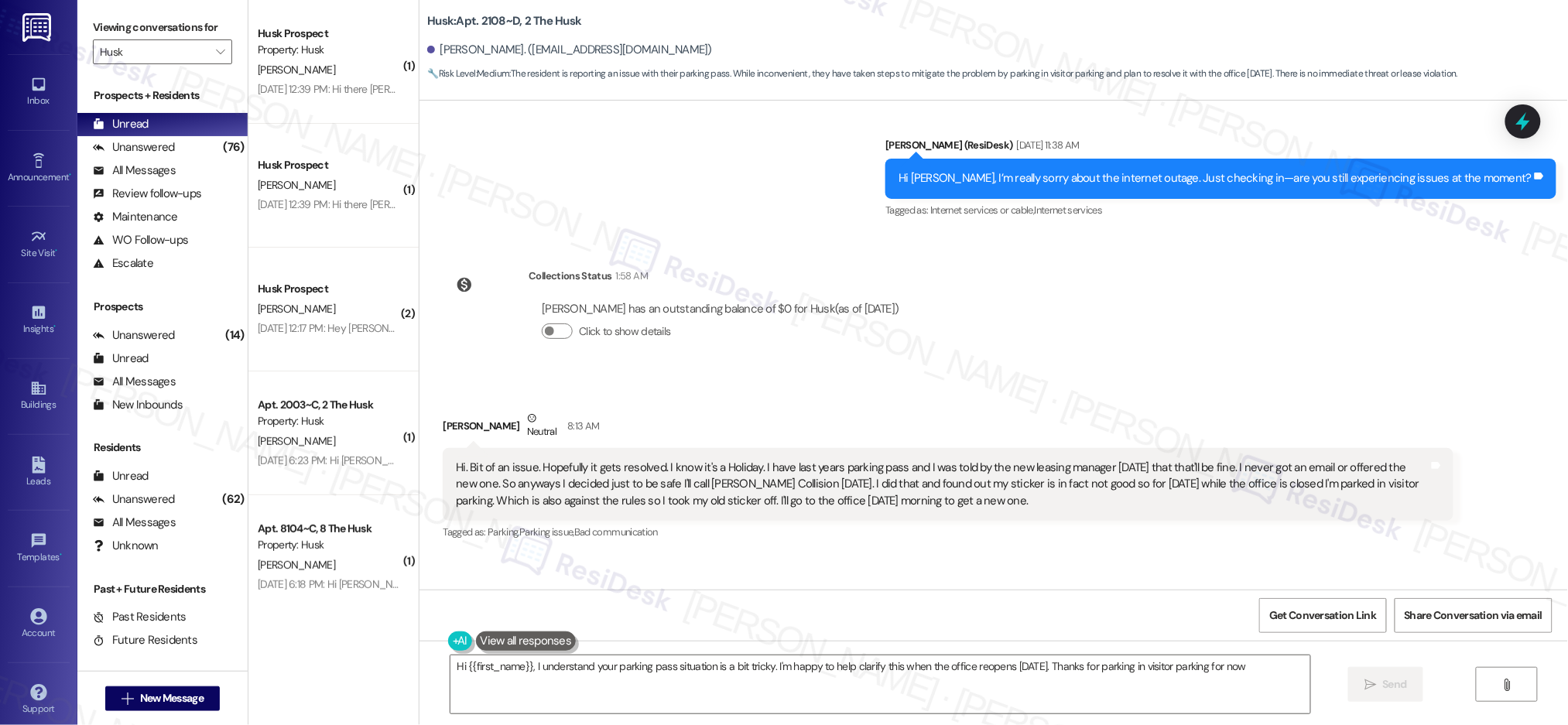
type textarea "Hi {{first_name}}, I understand your parking pass situation is a bit tricky. I'…"
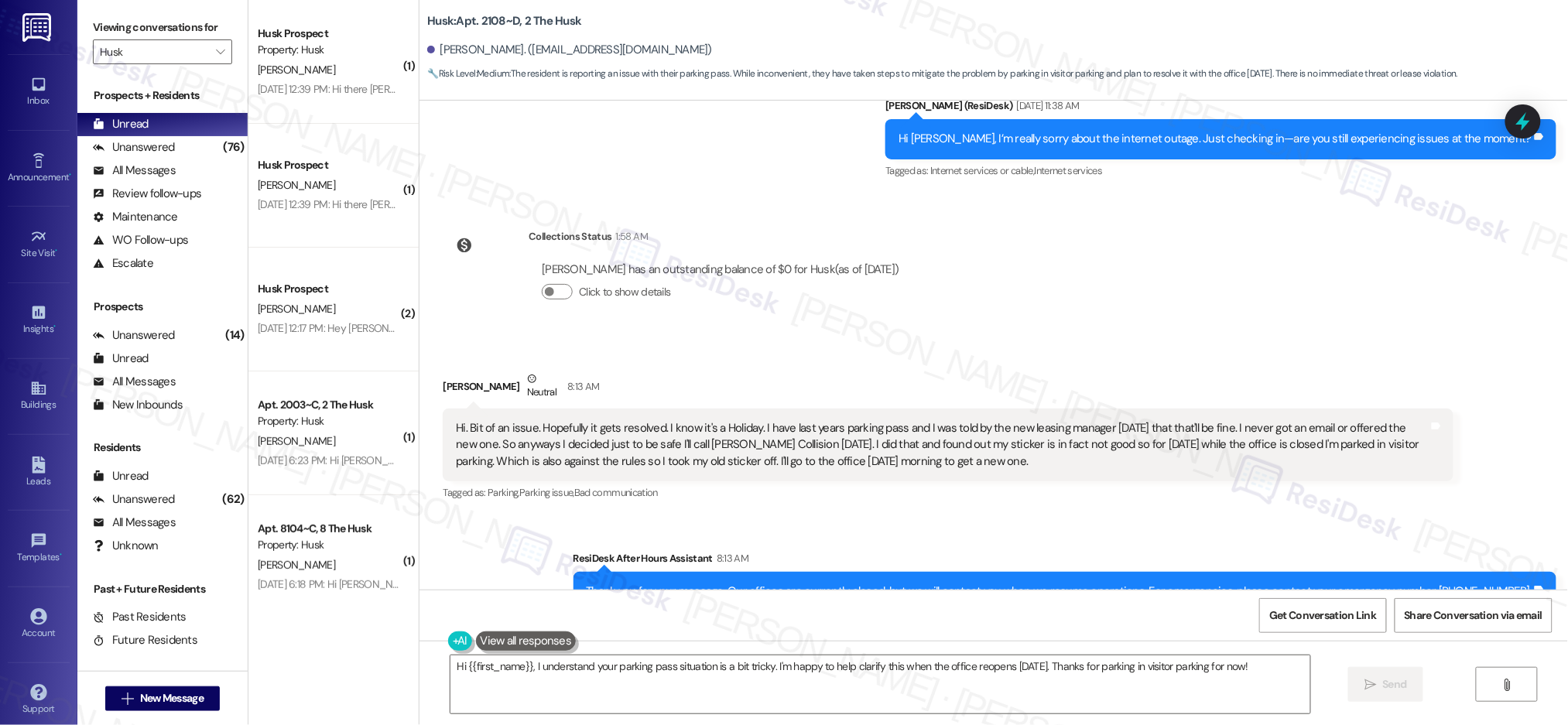
scroll to position [8686, 0]
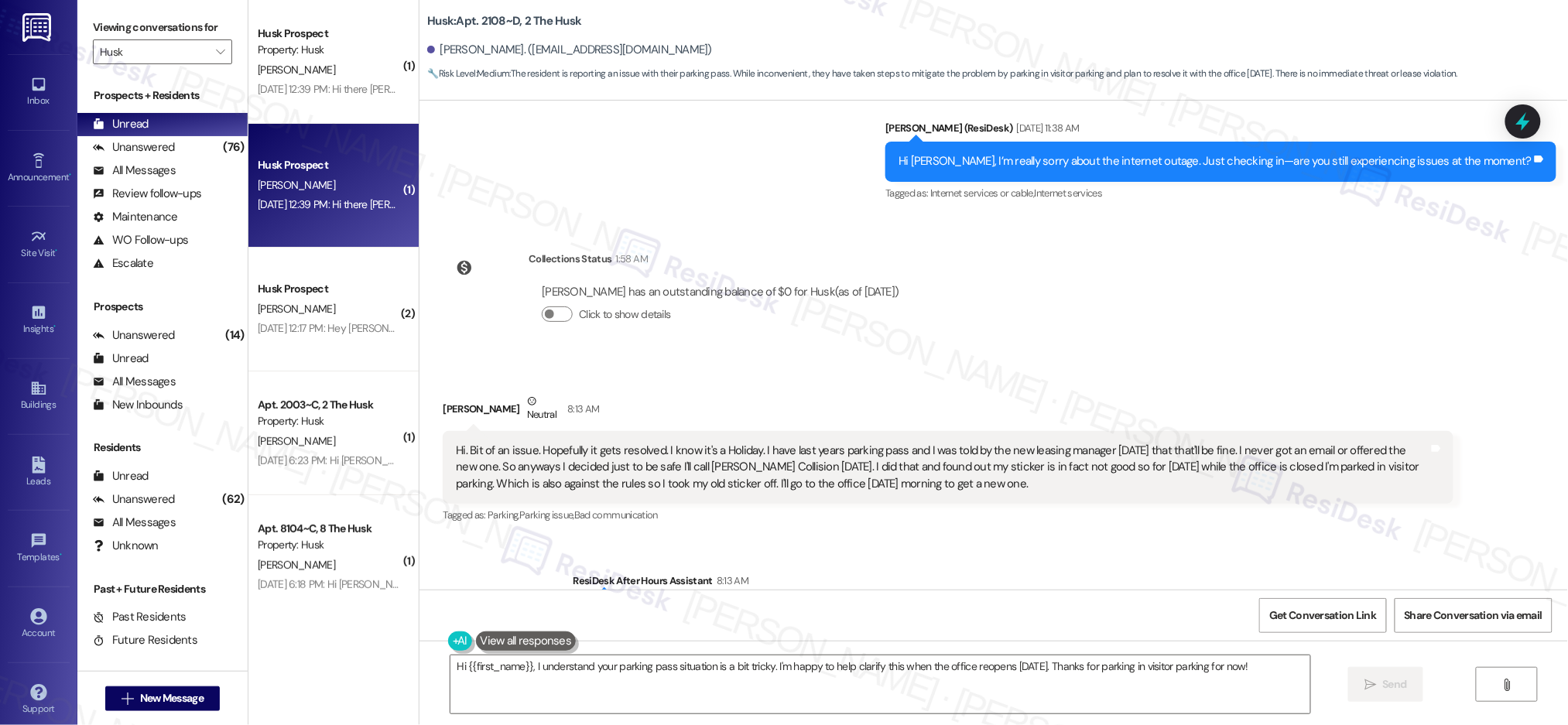
click at [358, 156] on div "Husk Prospect" at bounding box center [329, 166] width 146 height 19
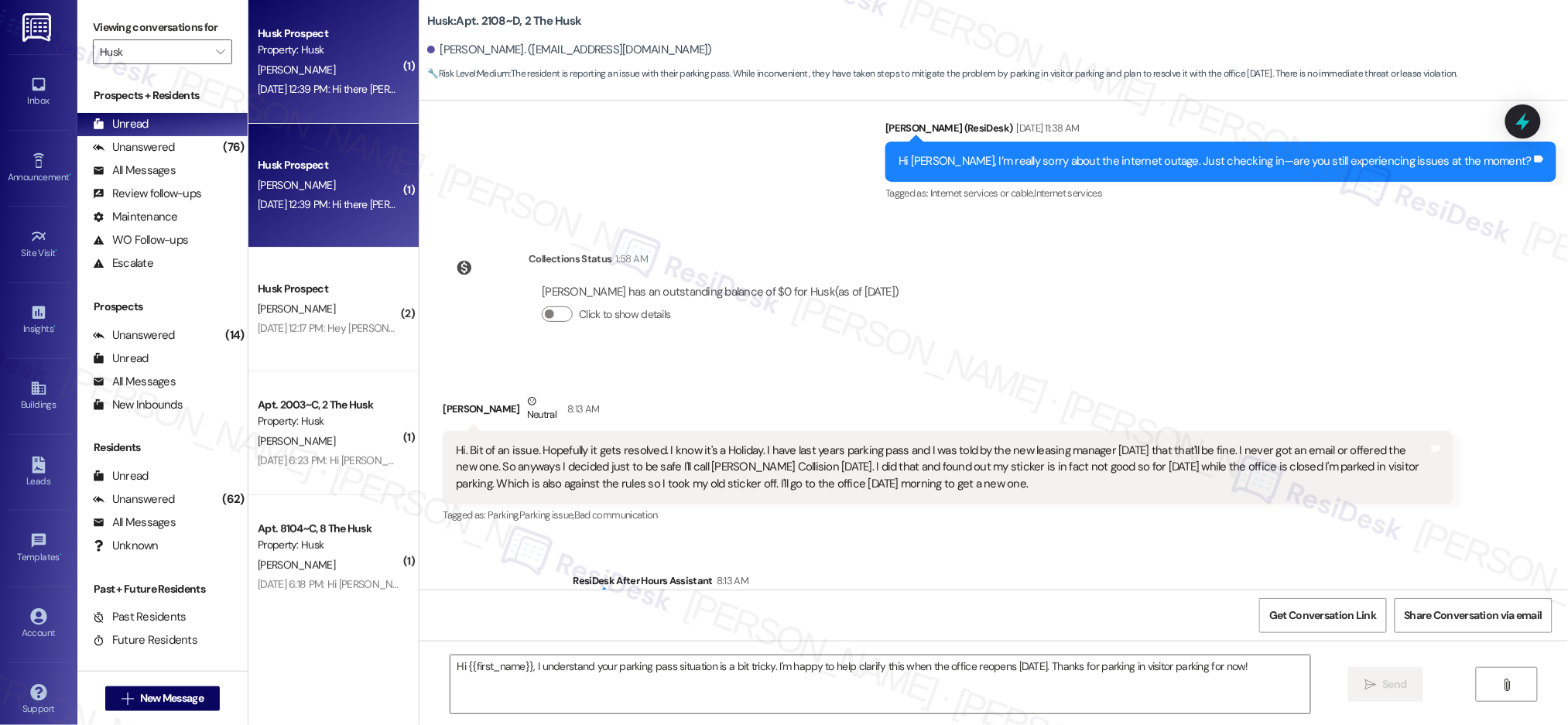
click at [358, 156] on div "Husk Prospect" at bounding box center [329, 166] width 146 height 19
type textarea "Fetching suggested responses. Please feel free to read through the conversation…"
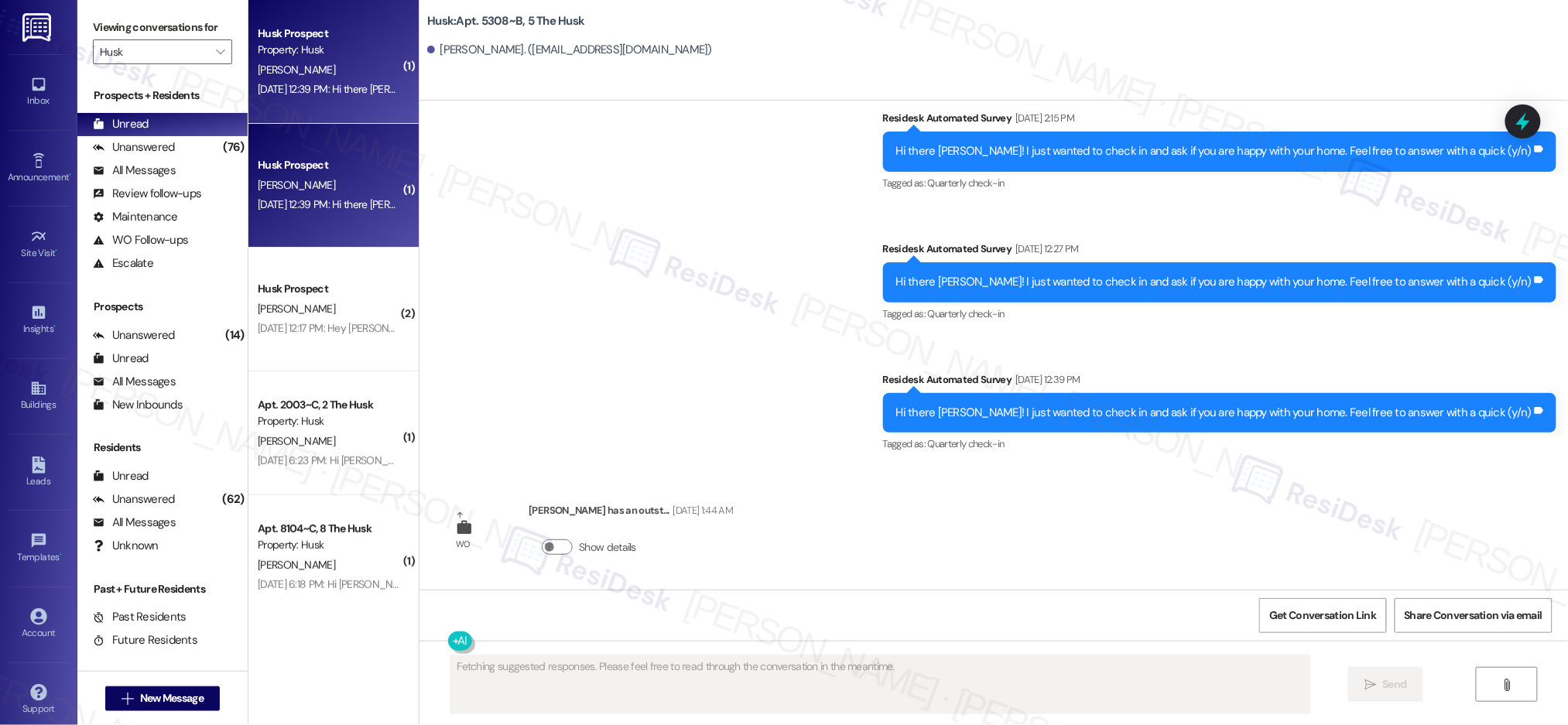
scroll to position [1939, 0]
click at [353, 76] on div "[PERSON_NAME]" at bounding box center [329, 70] width 146 height 19
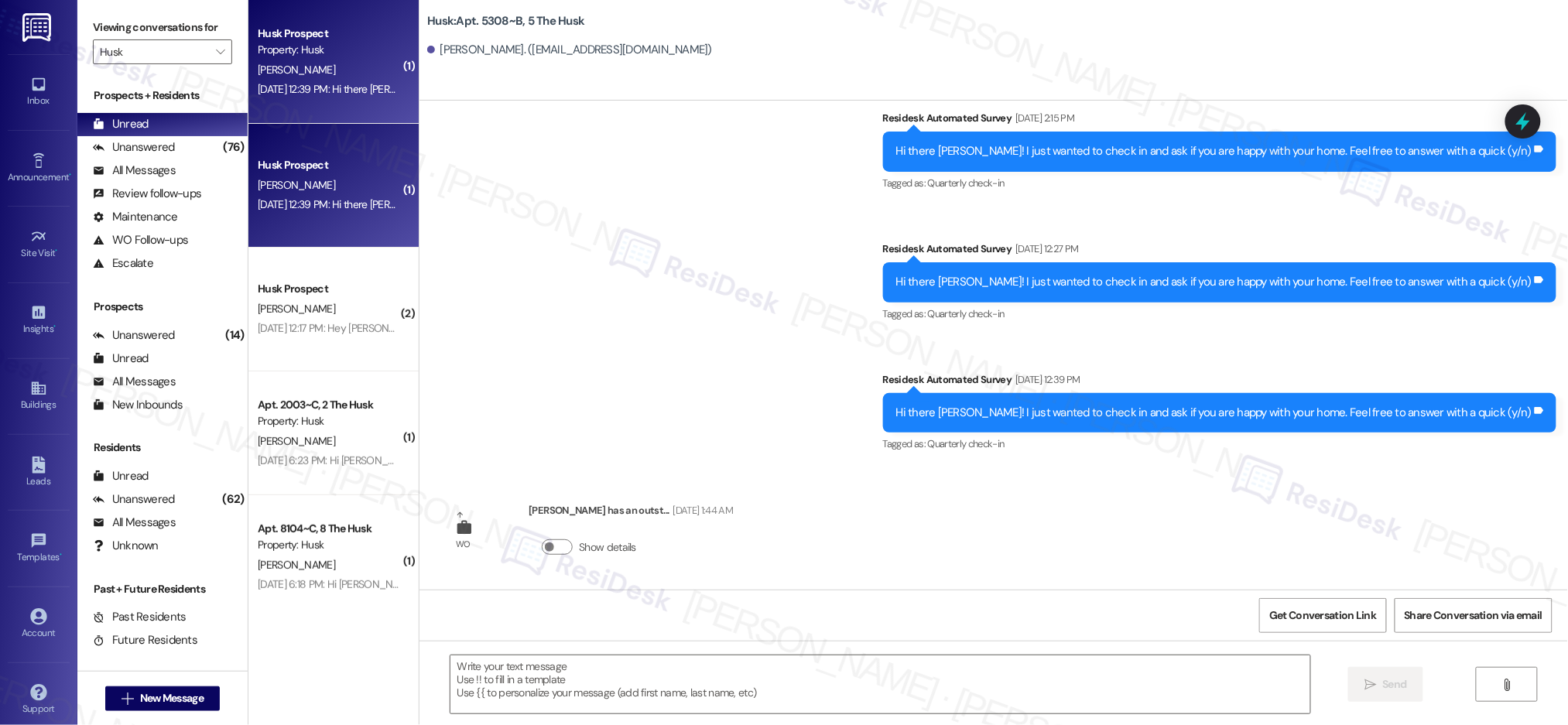
click at [353, 76] on div "[PERSON_NAME]" at bounding box center [329, 70] width 146 height 19
click at [348, 202] on div "[DATE] 12:39 PM: Hi there [PERSON_NAME]! I just wanted to check in and ask if y…" at bounding box center [586, 205] width 658 height 14
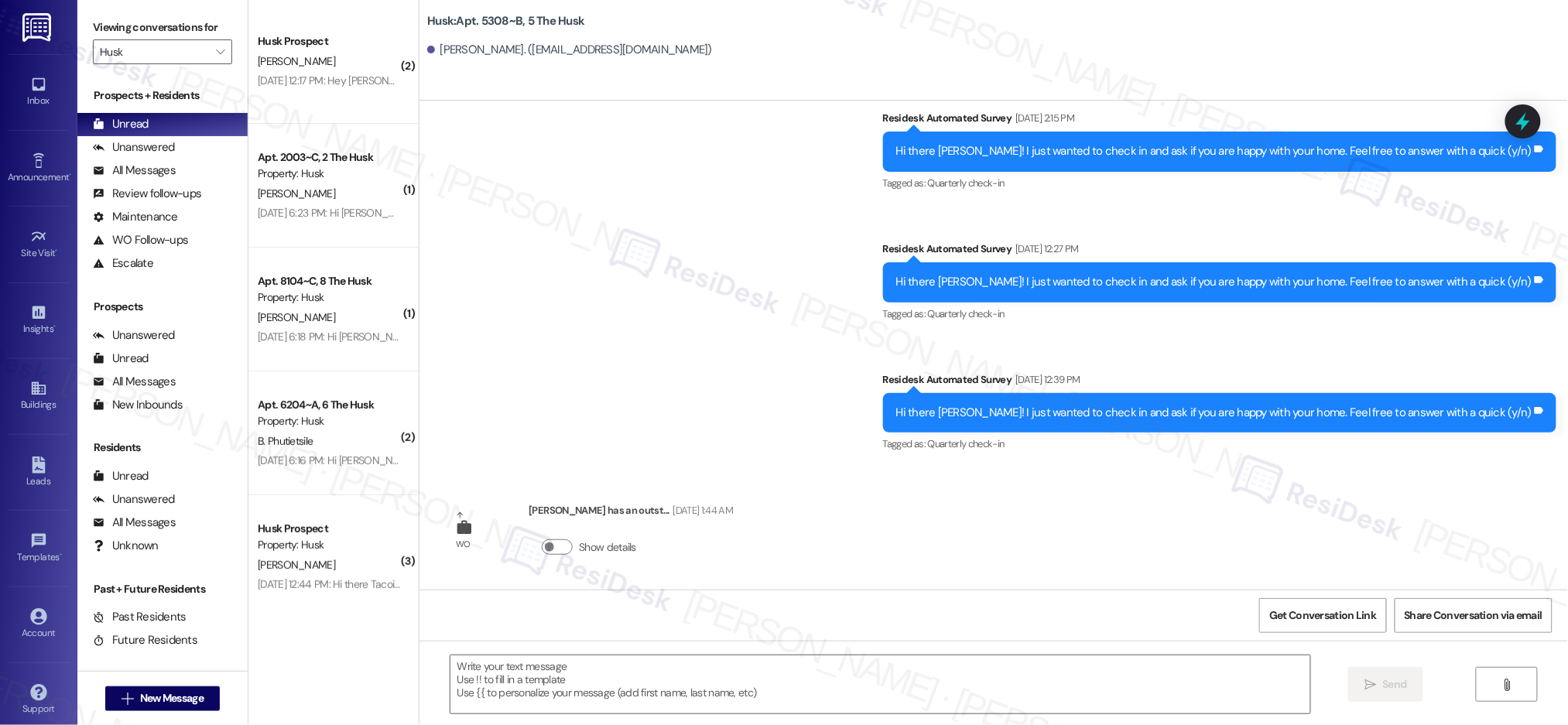
click at [521, 236] on div "Survey, sent via SMS Residesk Automated Survey [DATE] 4:02 PM Hi there [PERSON_…" at bounding box center [993, 207] width 1149 height 522
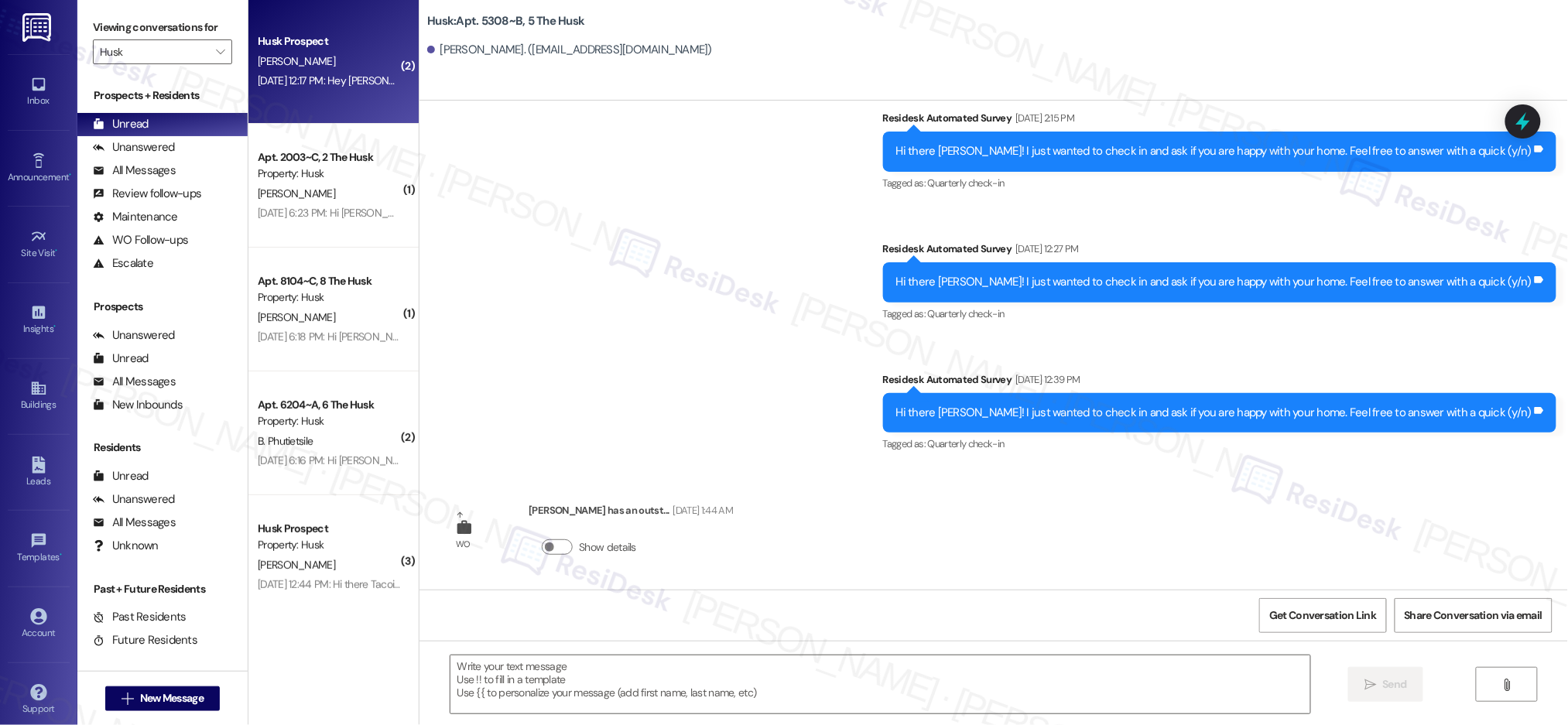
click at [325, 85] on div "[DATE] 12:17 PM: Hey [PERSON_NAME], we're always looking for opportunities to c…" at bounding box center [952, 80] width 1390 height 14
type textarea "Fetching suggested responses. Please feel free to read through the conversation…"
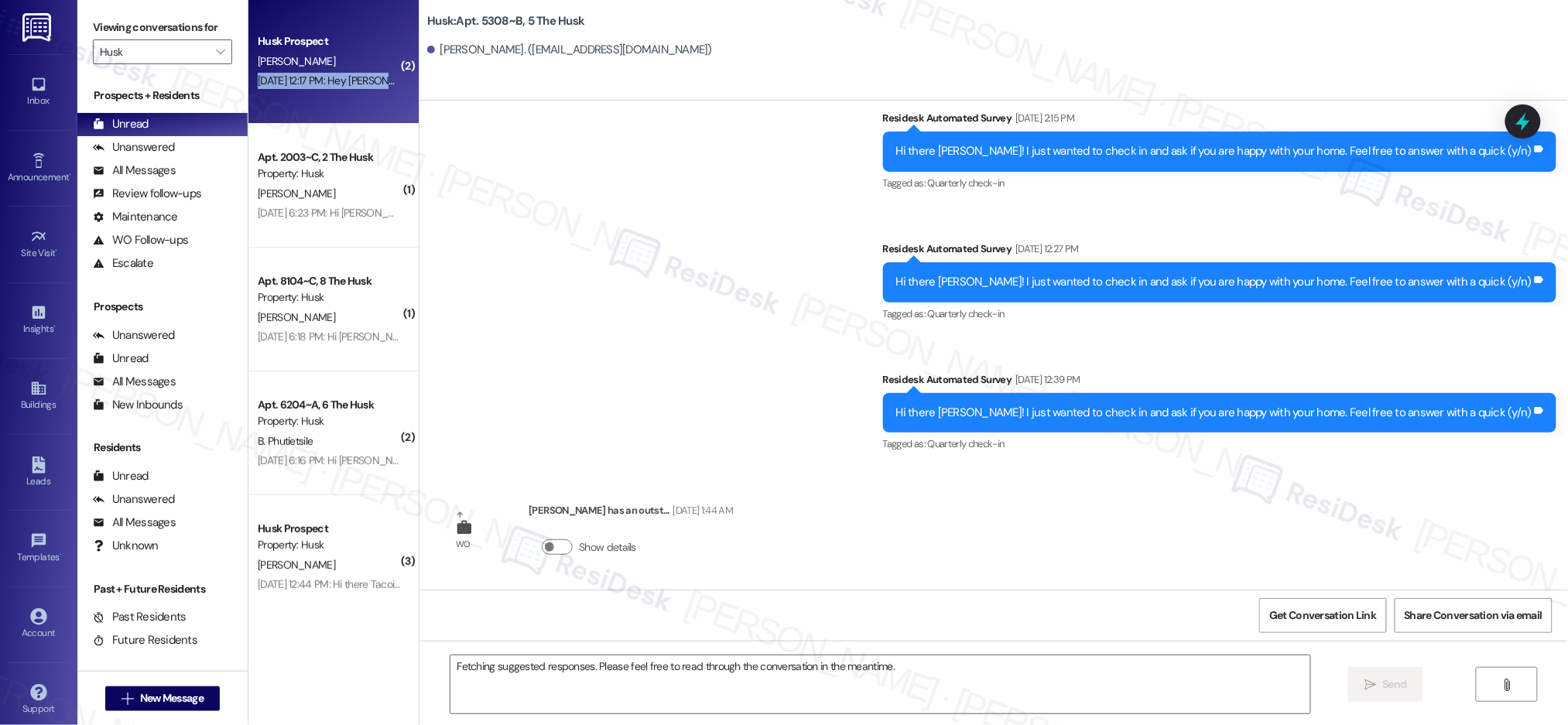
click at [325, 85] on div "[DATE] 12:17 PM: Hey [PERSON_NAME], we're always looking for opportunities to c…" at bounding box center [952, 80] width 1390 height 14
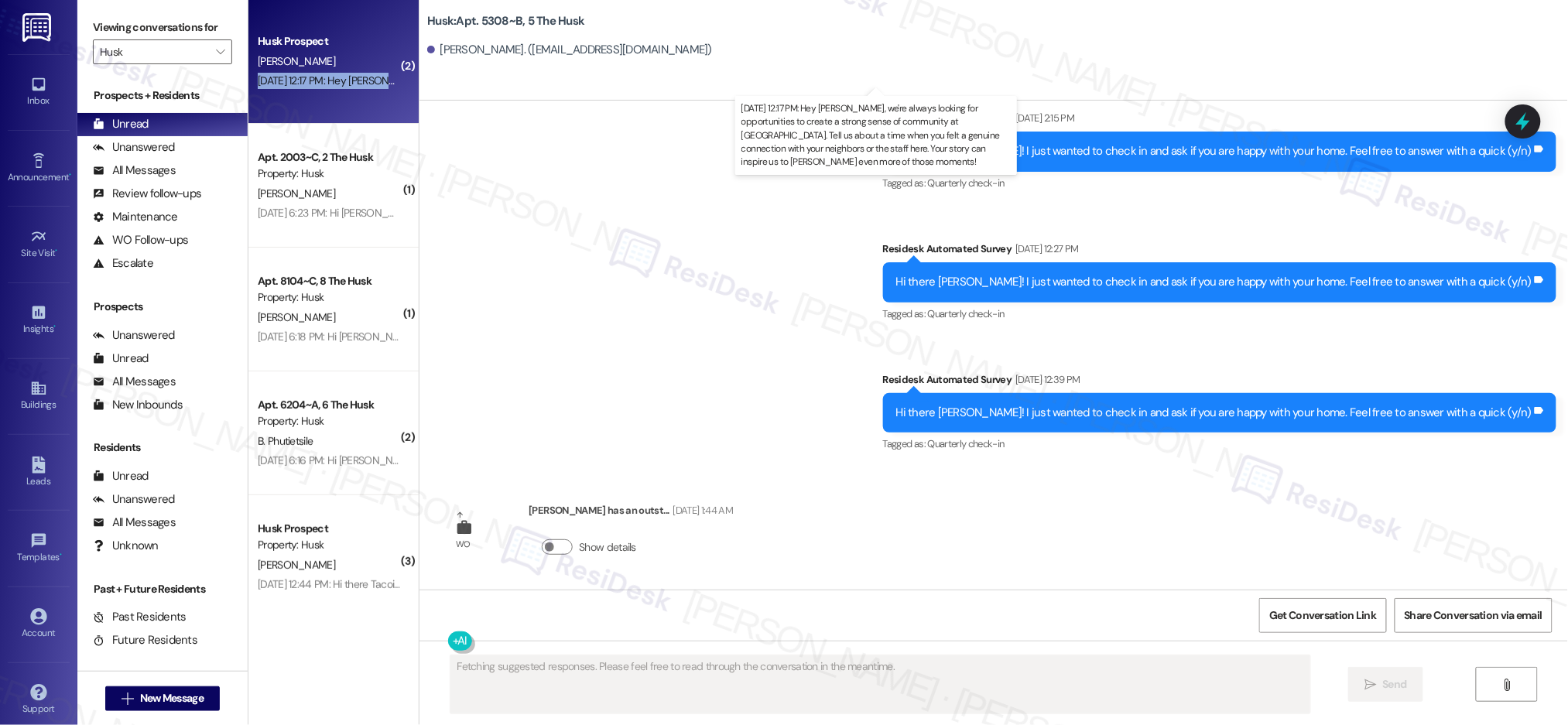
click at [325, 85] on div "[DATE] 12:17 PM: Hey [PERSON_NAME], we're always looking for opportunities to c…" at bounding box center [952, 80] width 1390 height 14
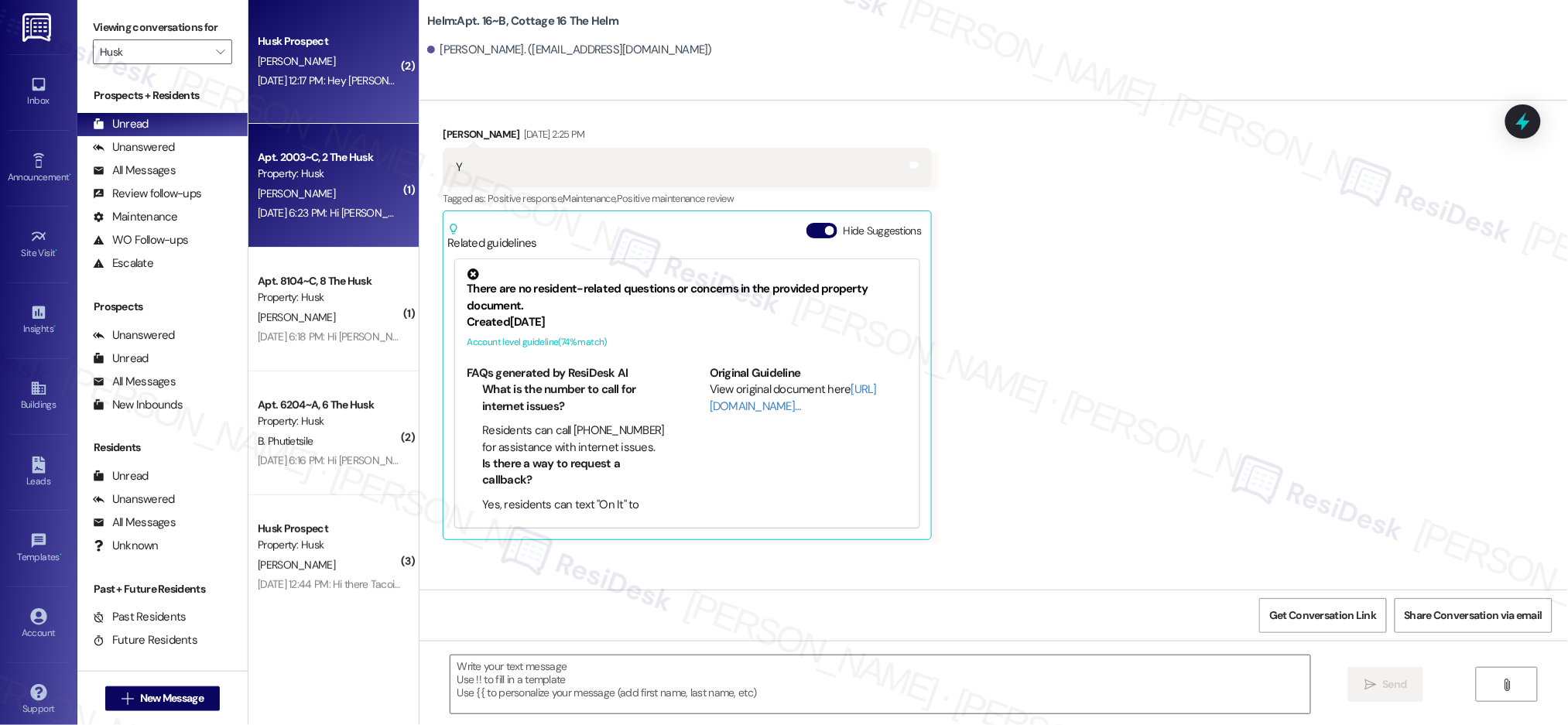
scroll to position [856, 0]
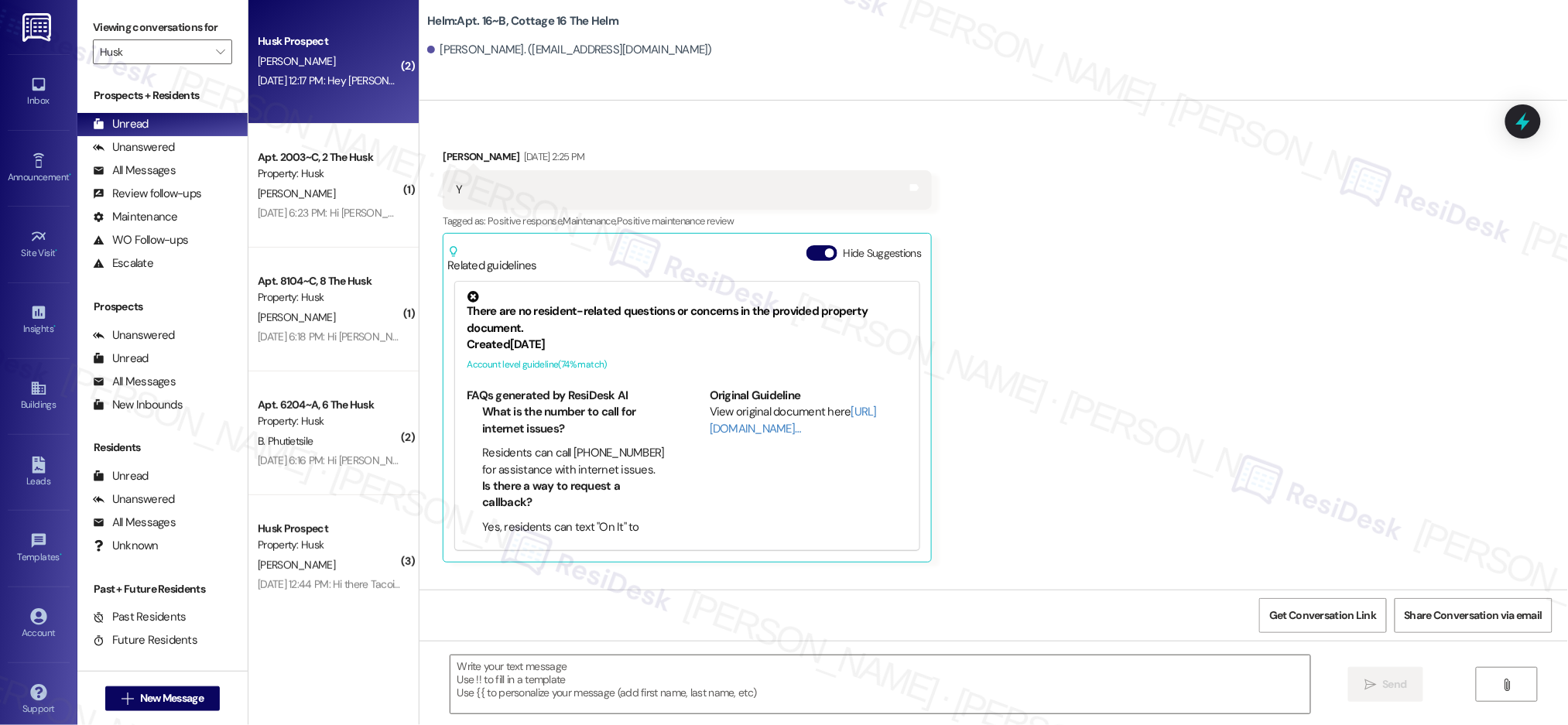
click at [304, 45] on div "Husk Prospect" at bounding box center [328, 41] width 143 height 17
click at [305, 45] on div "Husk Prospect" at bounding box center [328, 41] width 143 height 17
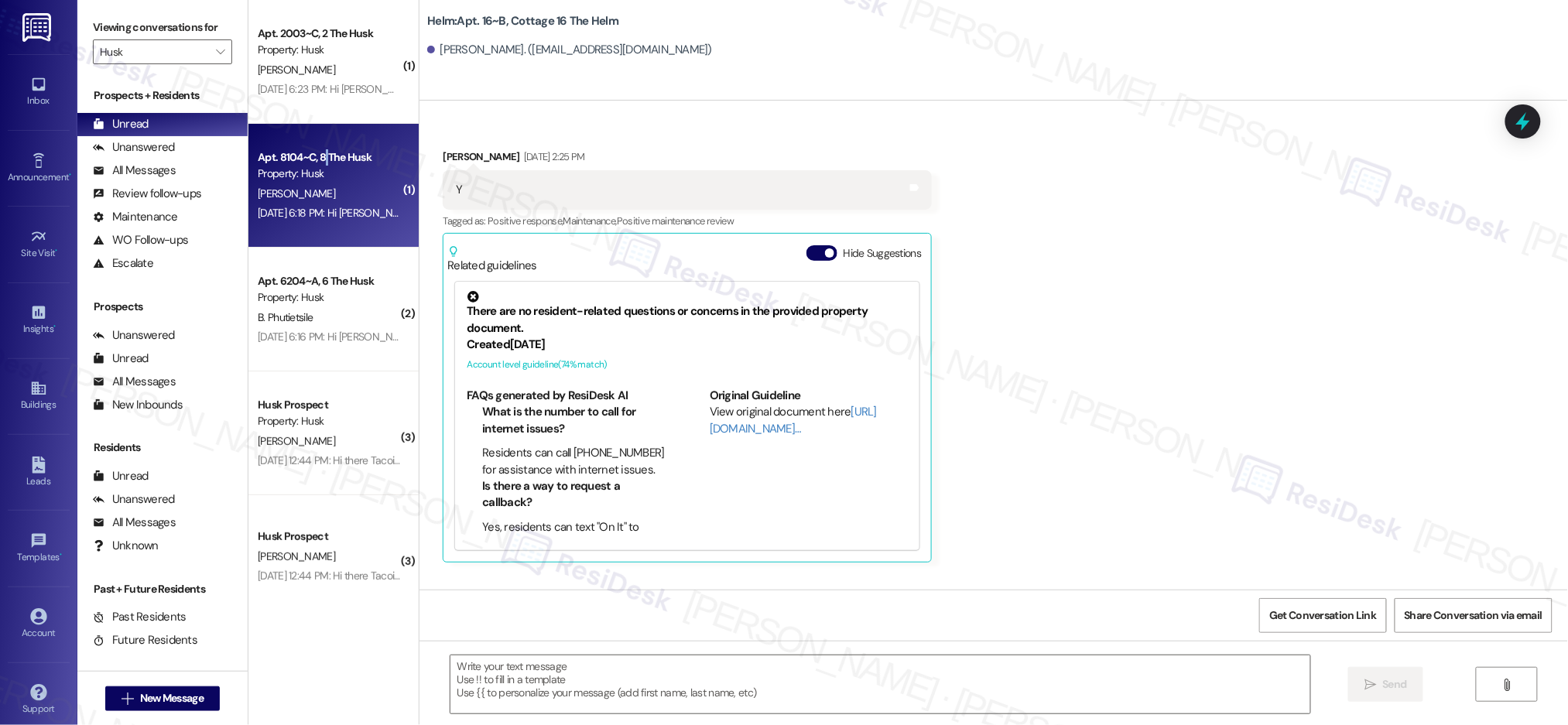
click at [312, 154] on div "Apt. 8104~C, 8 The Husk" at bounding box center [328, 157] width 143 height 17
click at [312, 153] on div "Apt. 8104~C, 8 The Husk" at bounding box center [328, 157] width 143 height 17
type textarea "Fetching suggested responses. Please feel free to read through the conversation…"
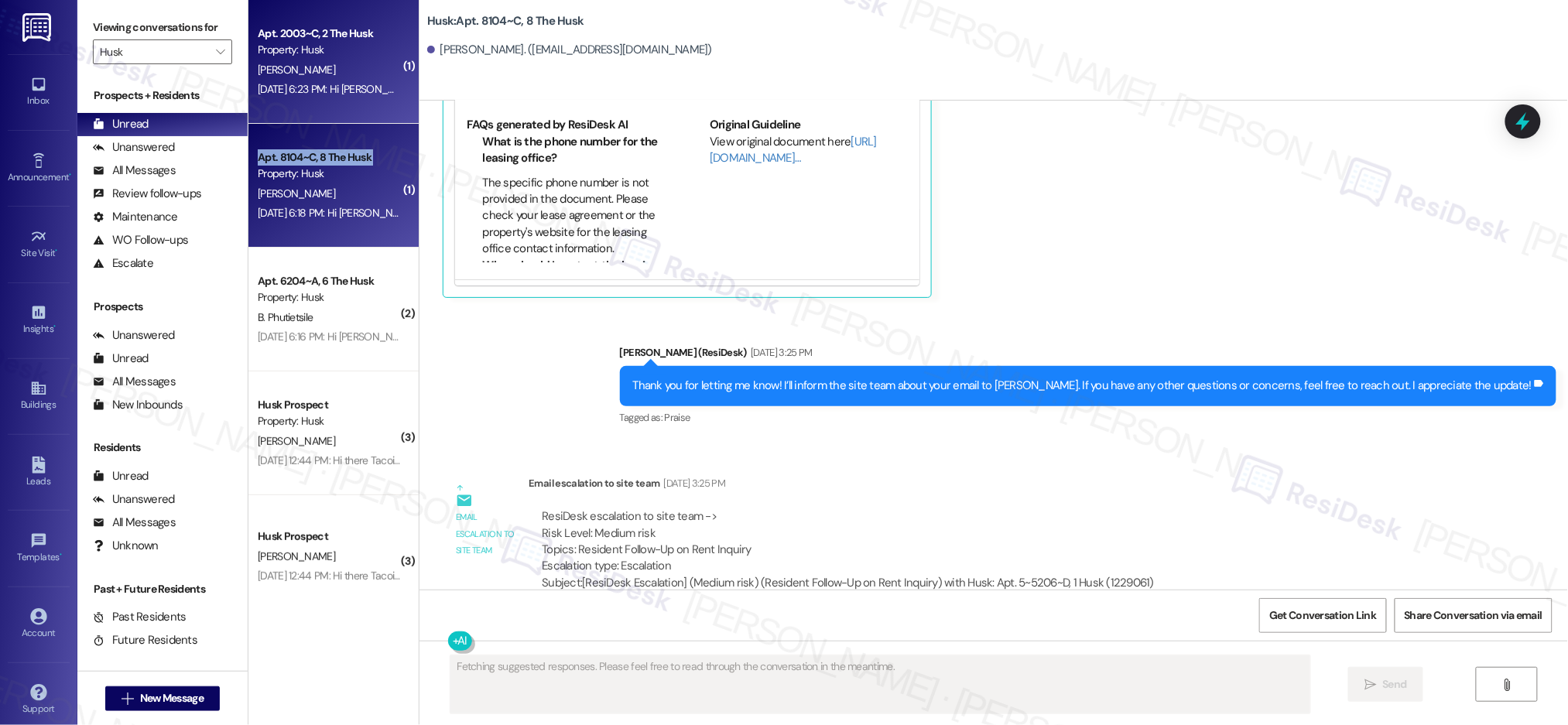
scroll to position [841, 0]
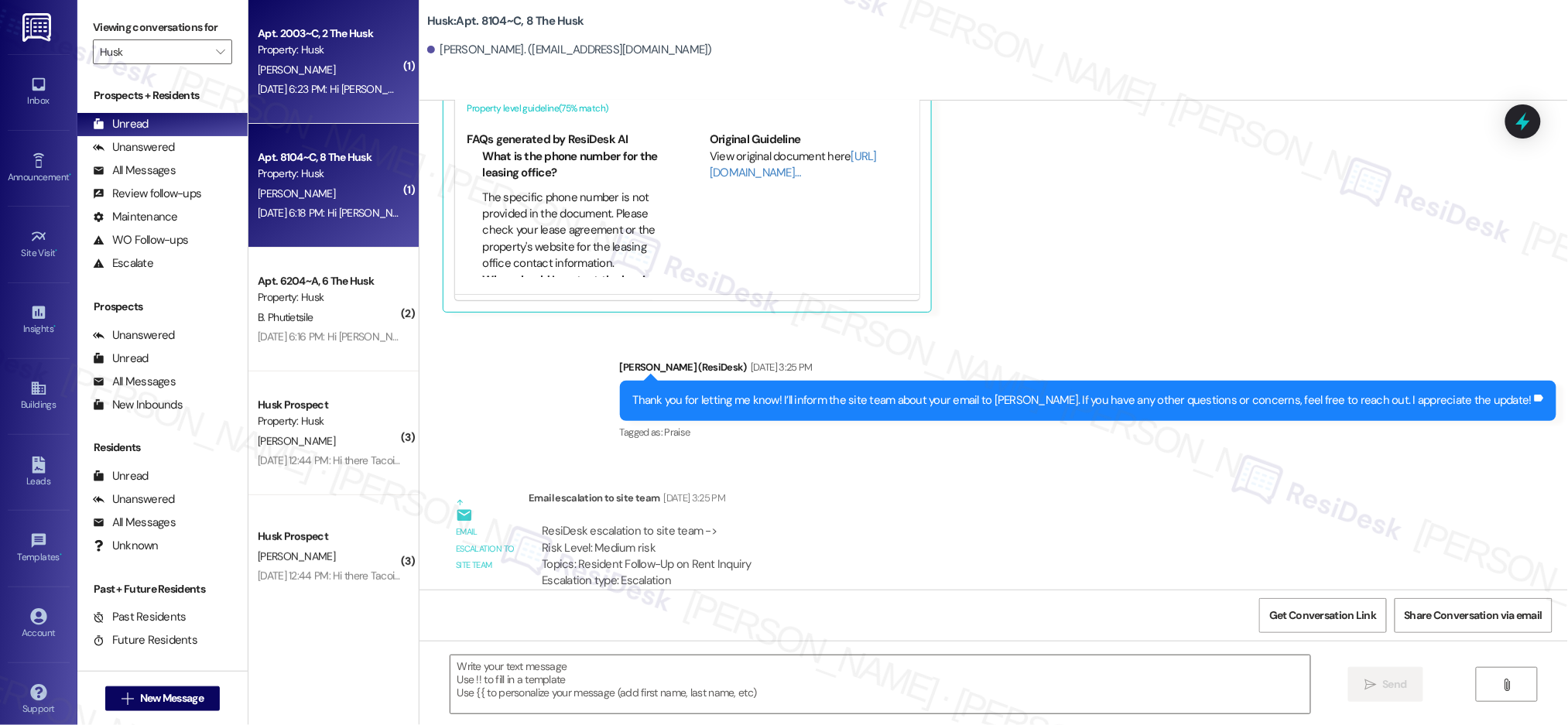
click at [335, 60] on div "[PERSON_NAME]" at bounding box center [329, 70] width 146 height 19
type textarea "Fetching suggested responses. Please feel free to read through the conversation…"
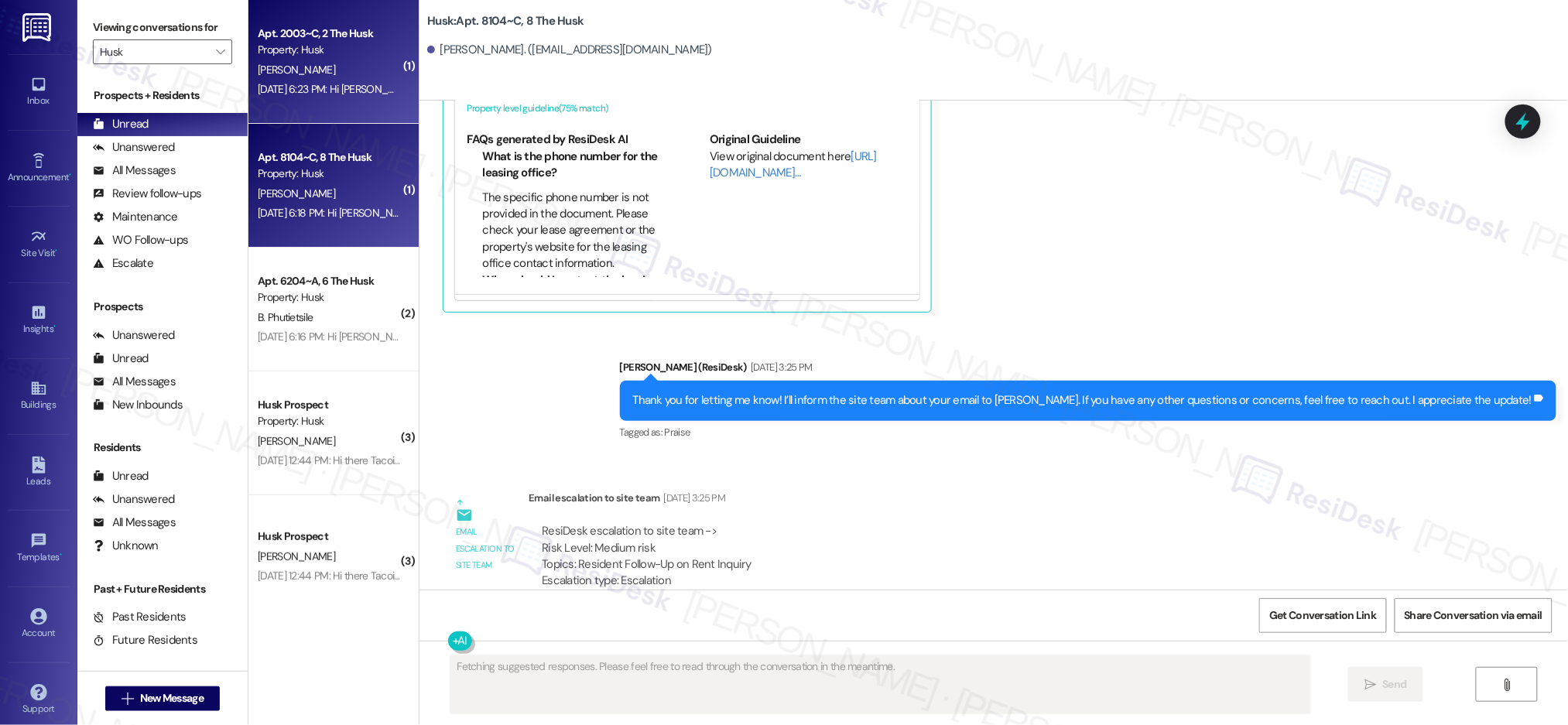
click at [284, 154] on div "Apt. 8104~C, 8 The Husk" at bounding box center [328, 157] width 143 height 17
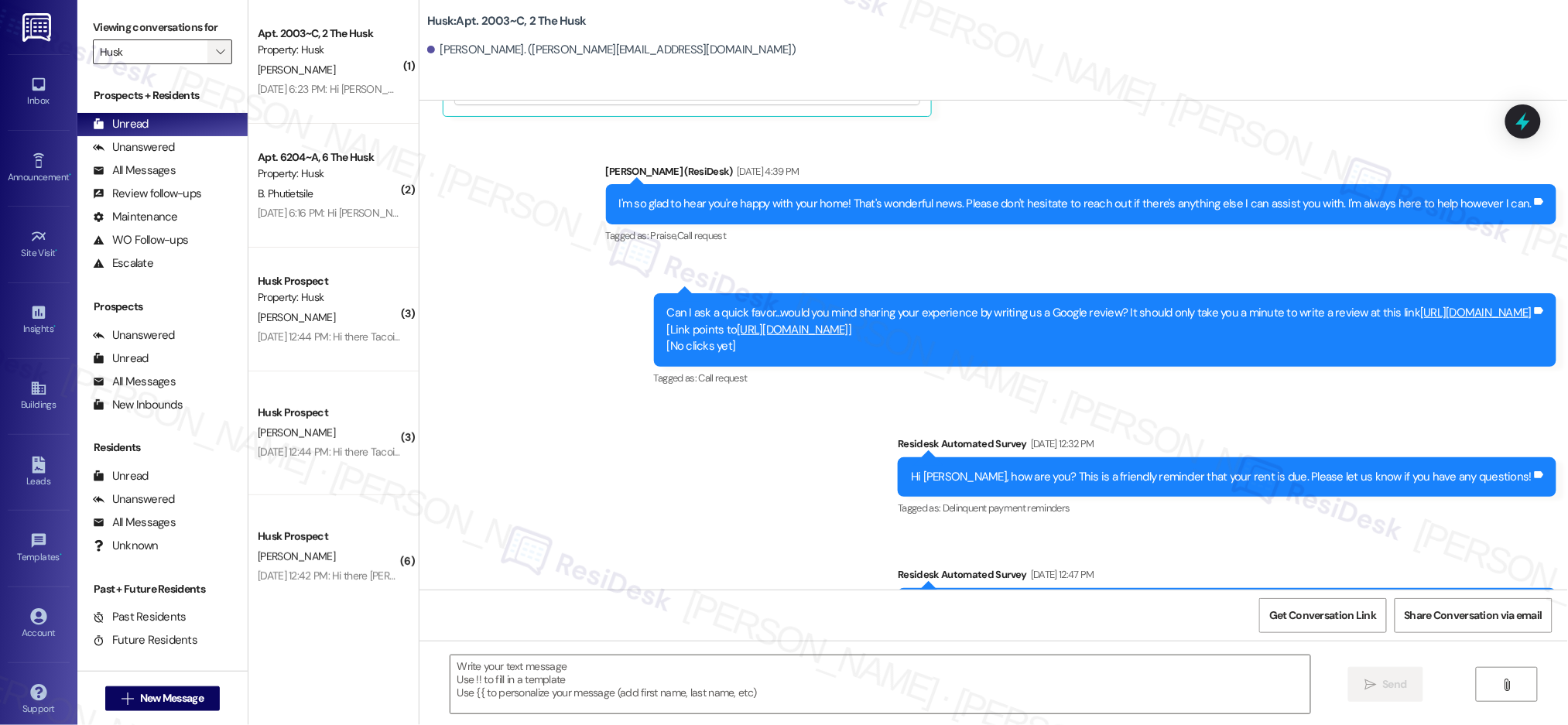
type textarea "Fetching suggested responses. Please feel free to read through the conversation…"
click at [212, 58] on span "" at bounding box center [219, 52] width 15 height 24
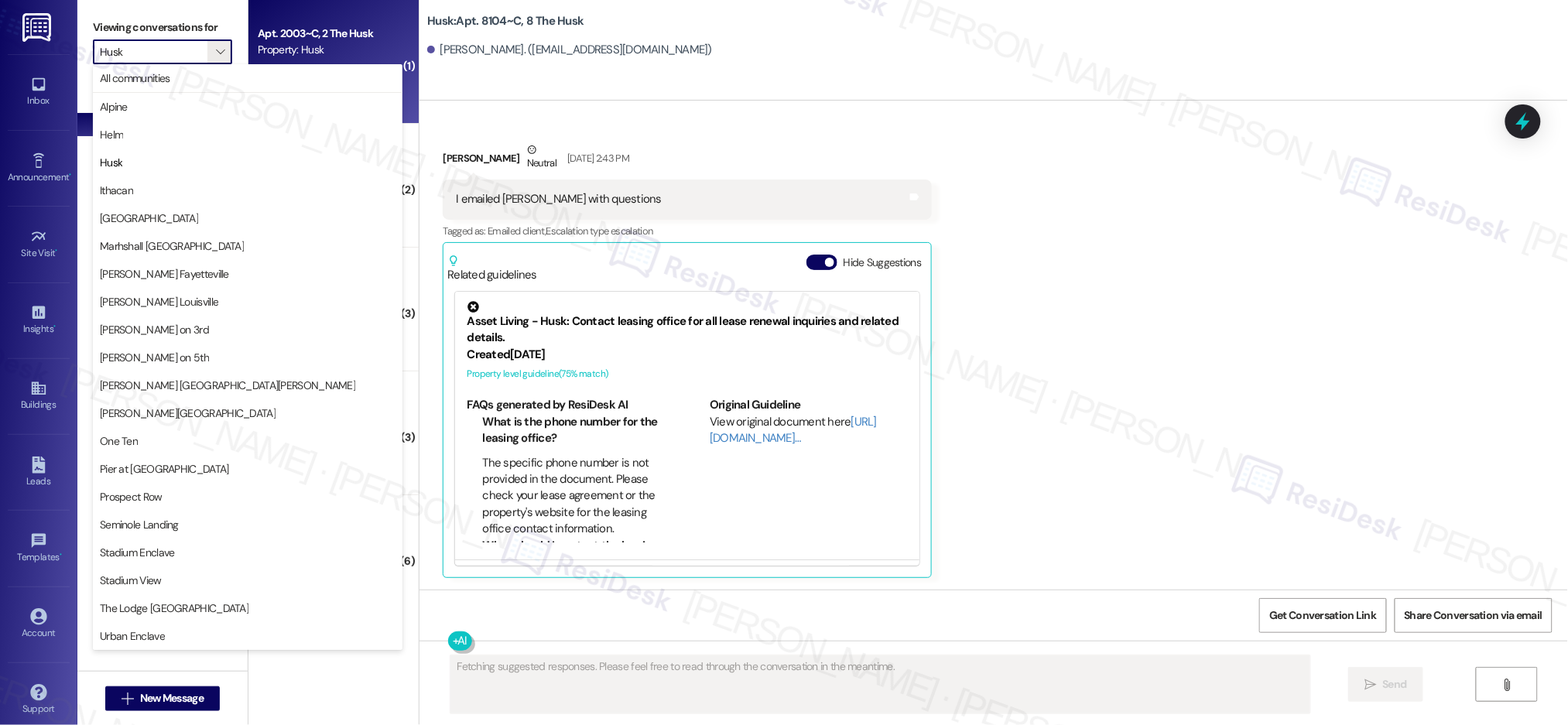
scroll to position [576, 0]
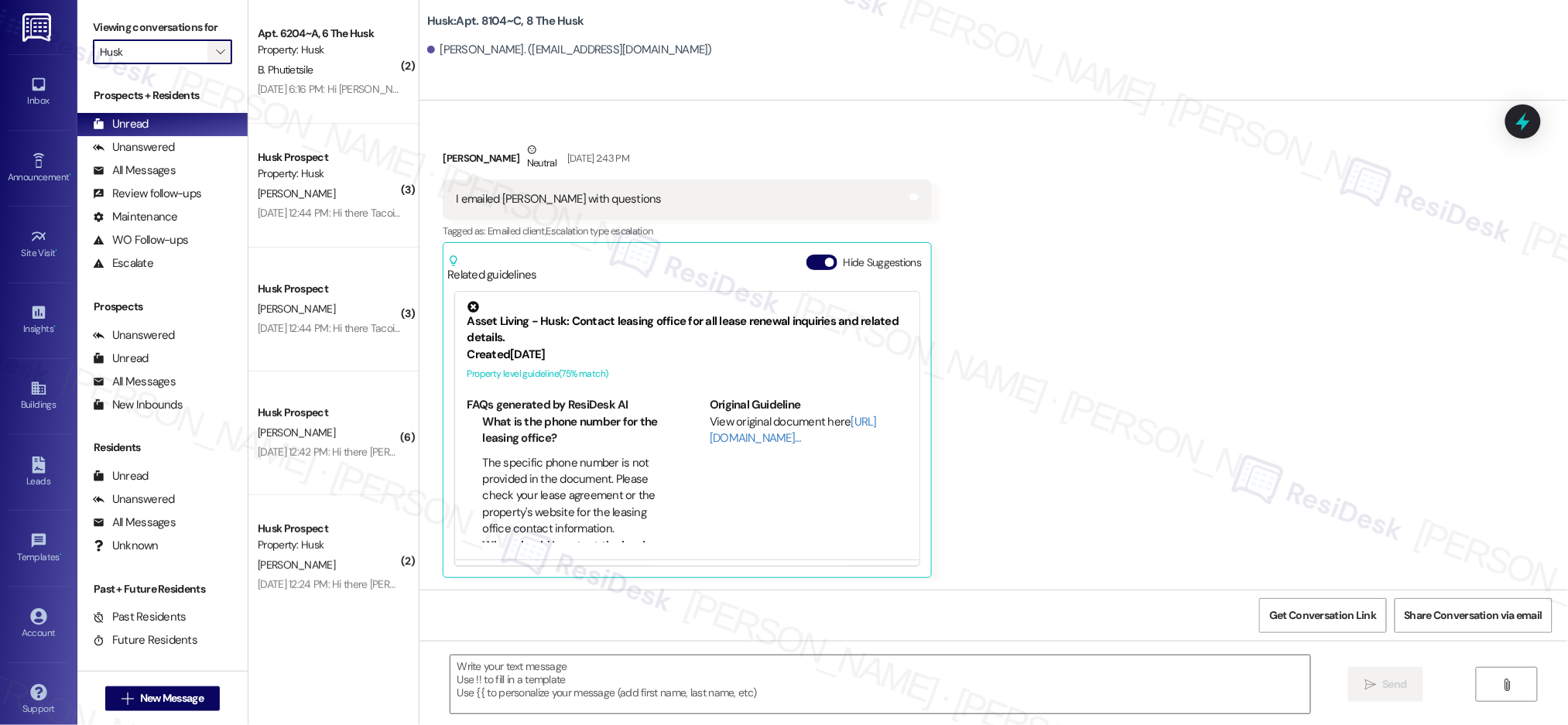
click at [212, 58] on span "" at bounding box center [219, 52] width 15 height 24
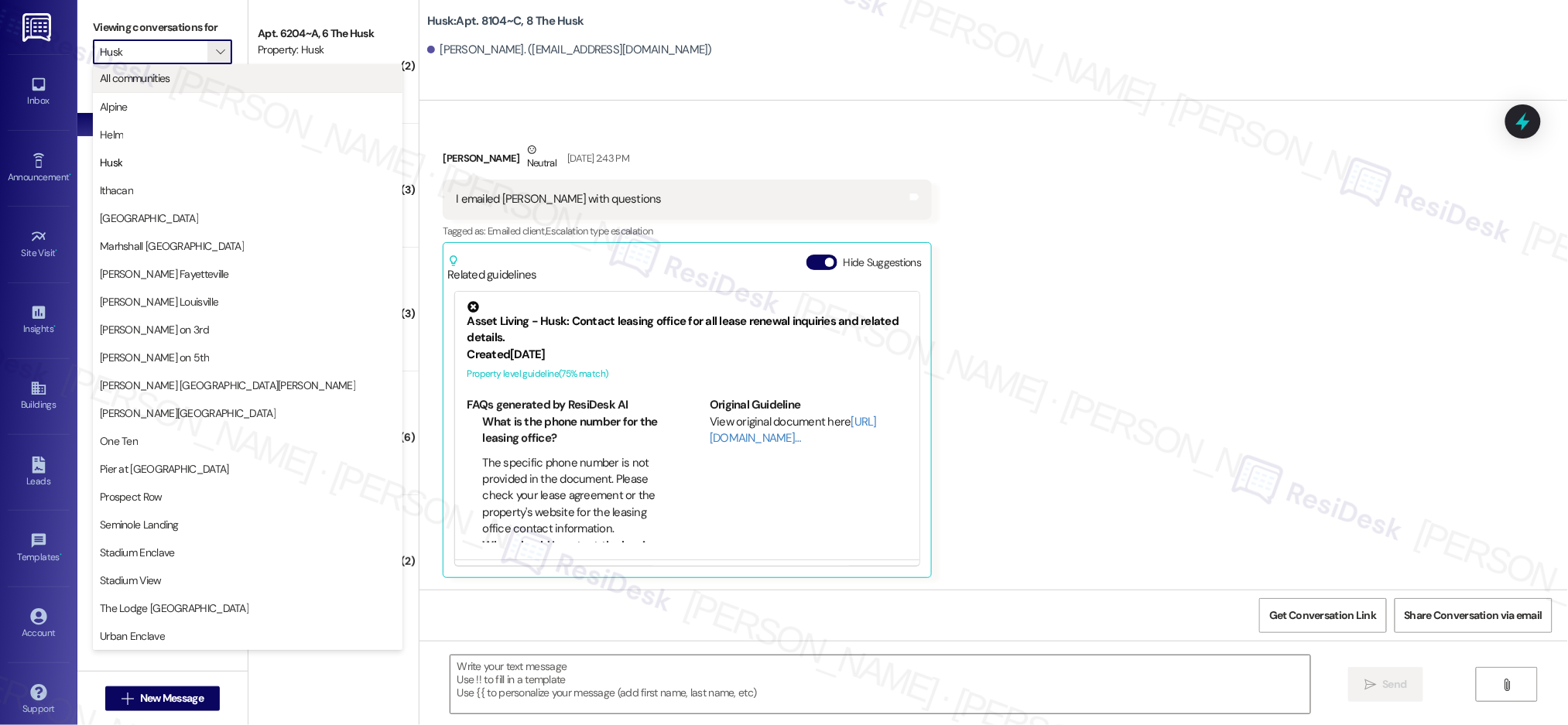
click at [194, 76] on span "All communities" at bounding box center [247, 78] width 295 height 16
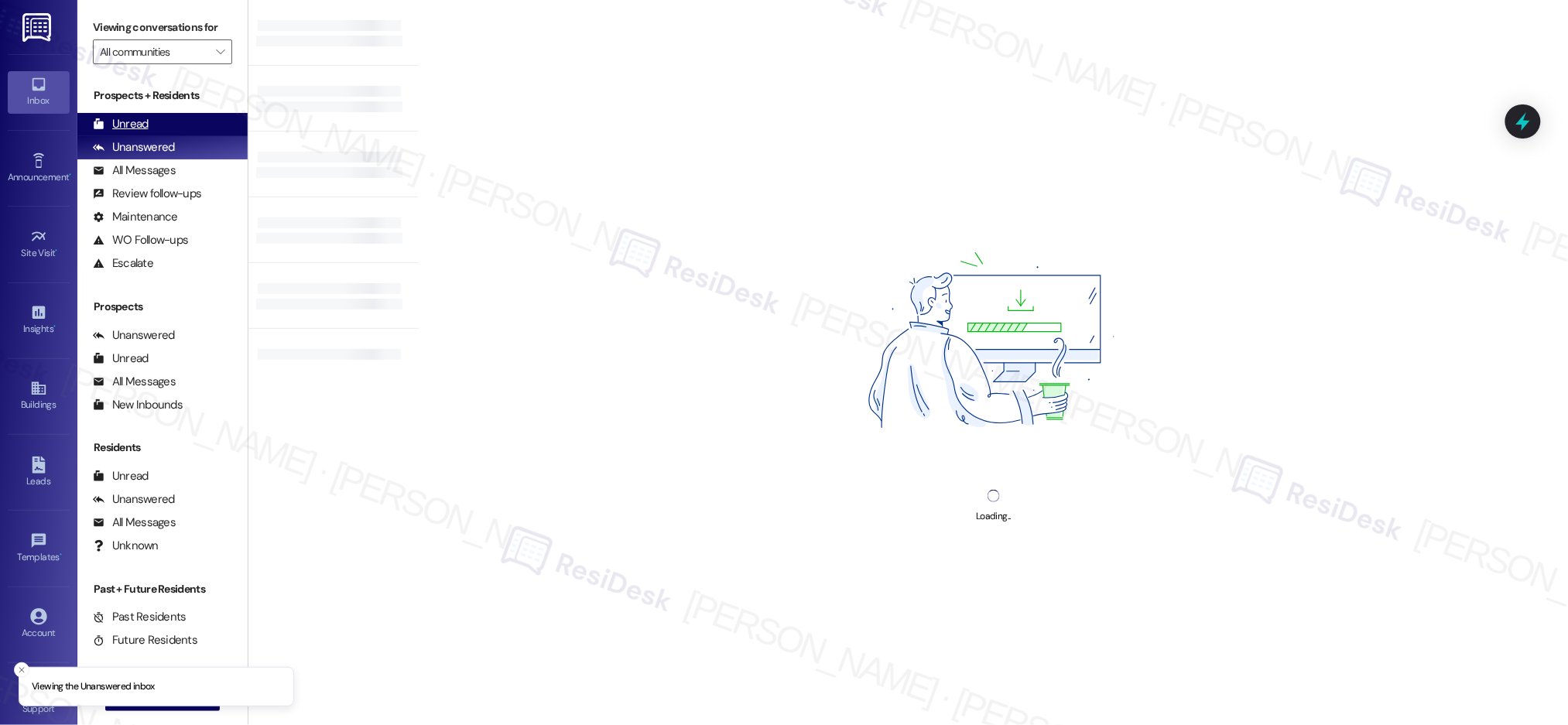
click at [132, 122] on div "Unread" at bounding box center [120, 124] width 56 height 17
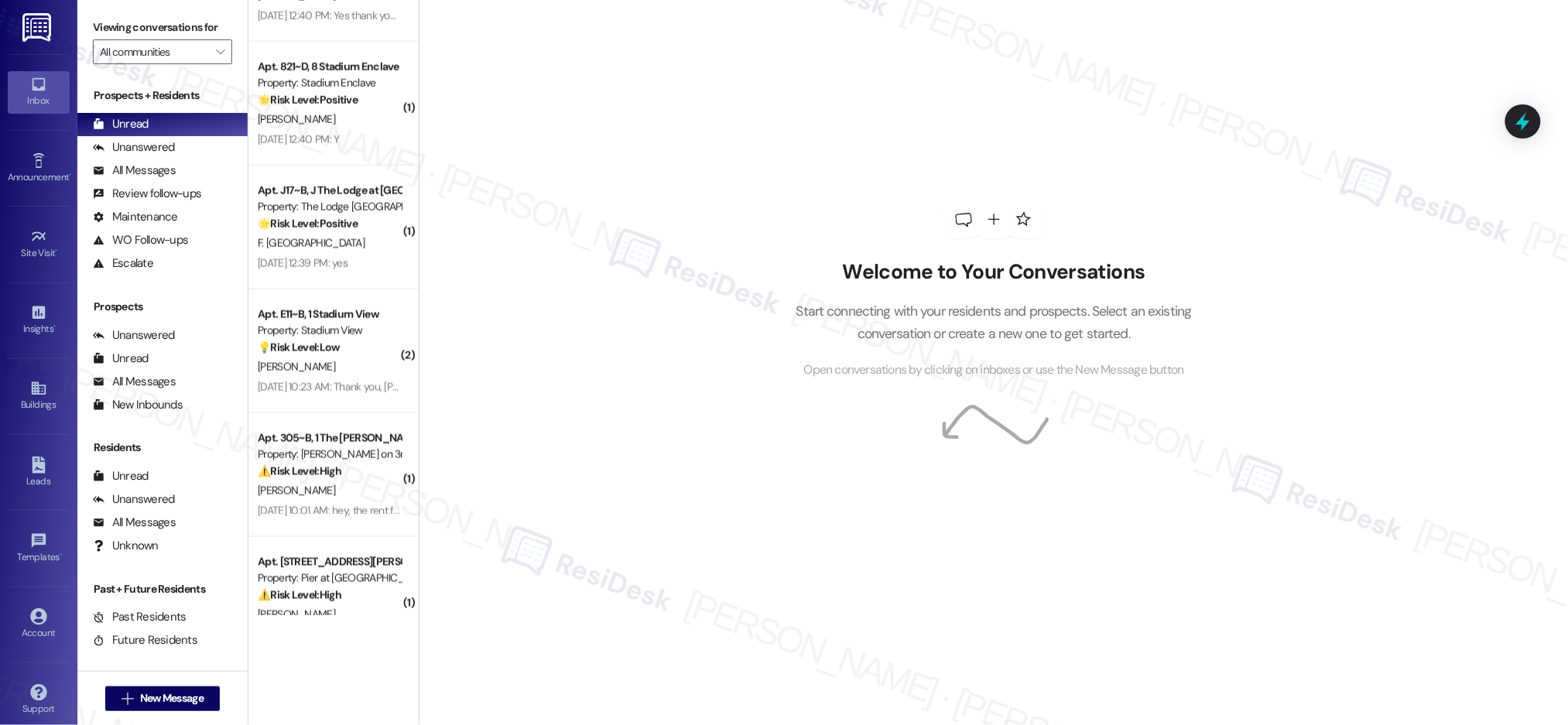
scroll to position [5576, 0]
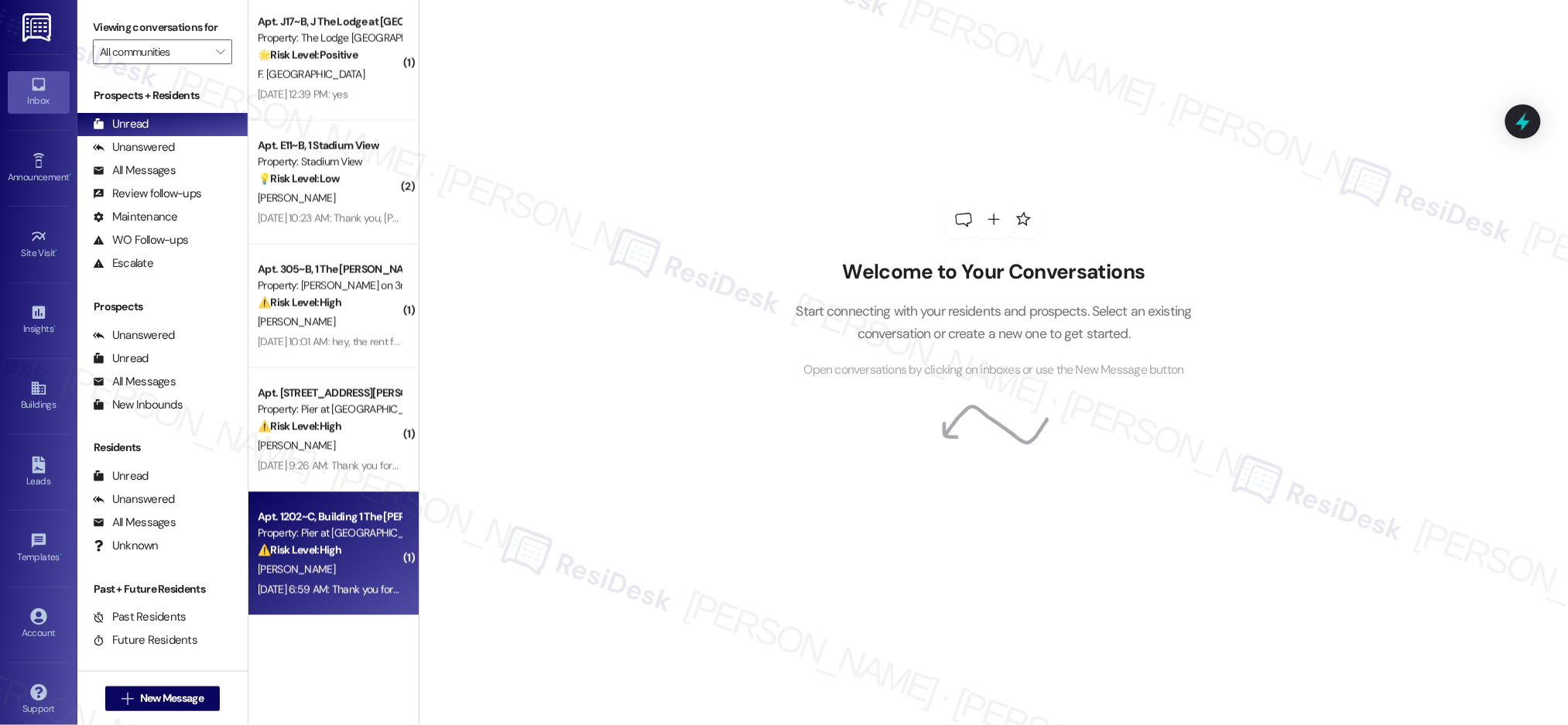
click at [341, 541] on div "Apt. 1202~C, Building 1 The Pier [PERSON_NAME] Property: [PERSON_NAME] at [PERS…" at bounding box center [329, 534] width 146 height 53
click at [341, 541] on div "Property: Pier at [GEOGRAPHIC_DATA]" at bounding box center [328, 533] width 143 height 17
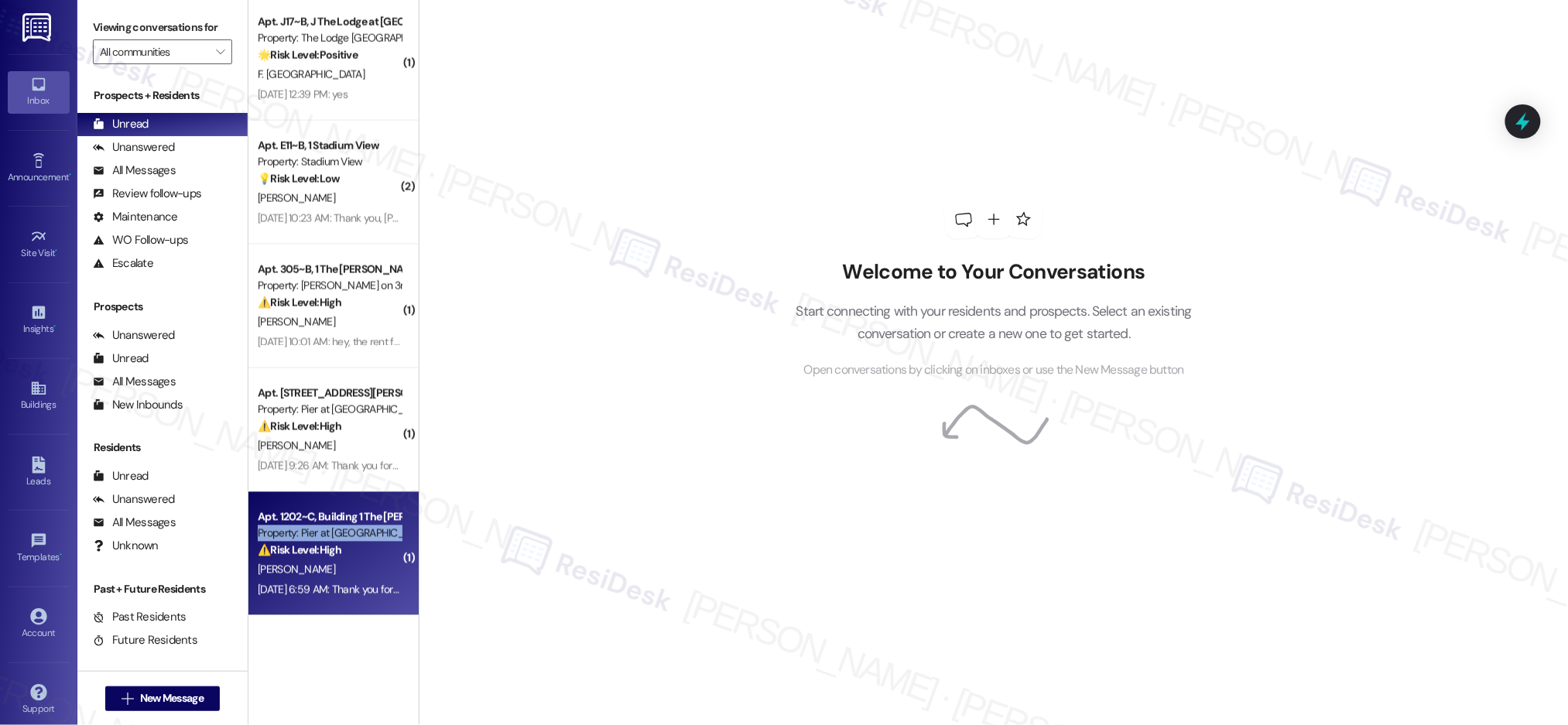
click at [341, 541] on div "Property: Pier at [GEOGRAPHIC_DATA]" at bounding box center [328, 533] width 143 height 17
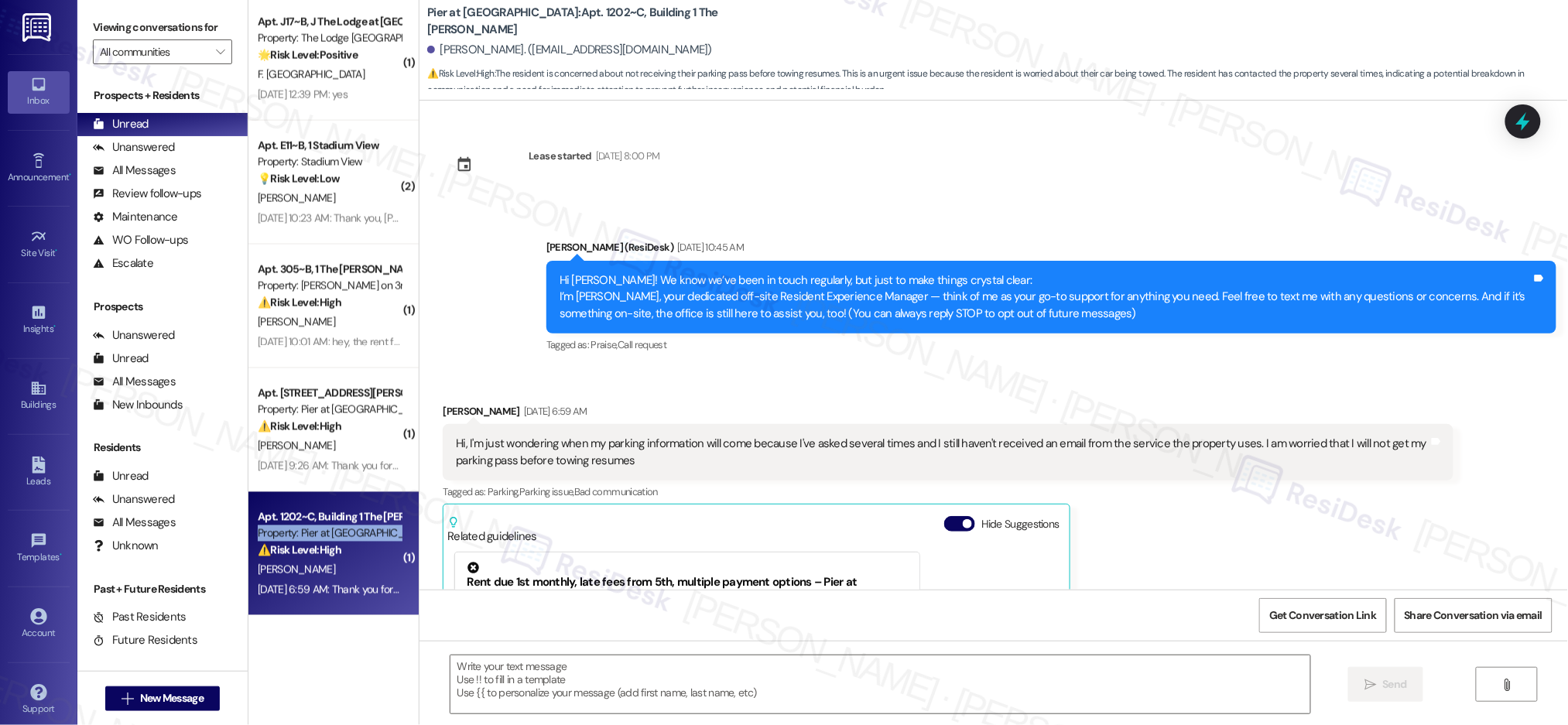
scroll to position [261, 0]
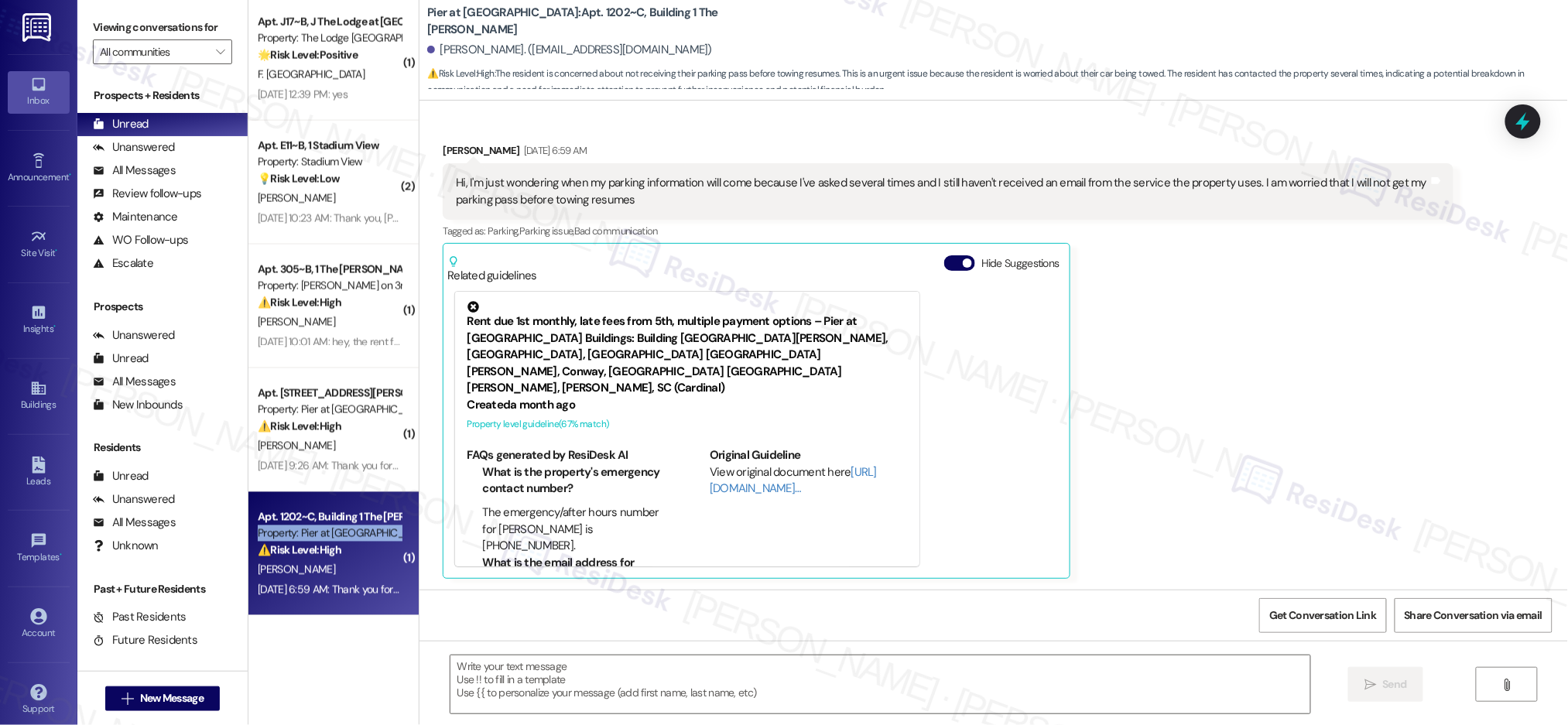
type textarea "Fetching suggested responses. Please feel free to read through the conversation…"
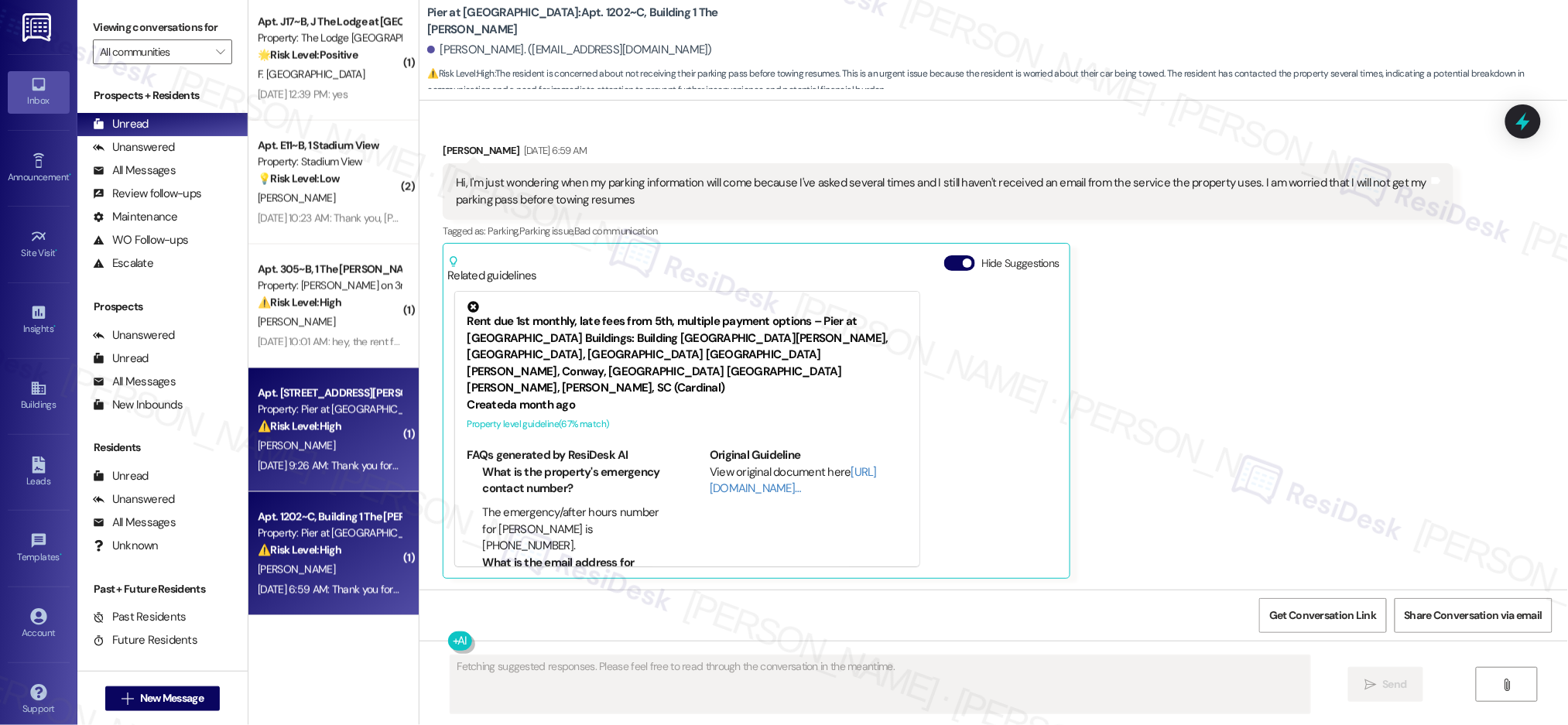
click at [301, 399] on div "Apt. [STREET_ADDRESS][PERSON_NAME]" at bounding box center [328, 394] width 143 height 17
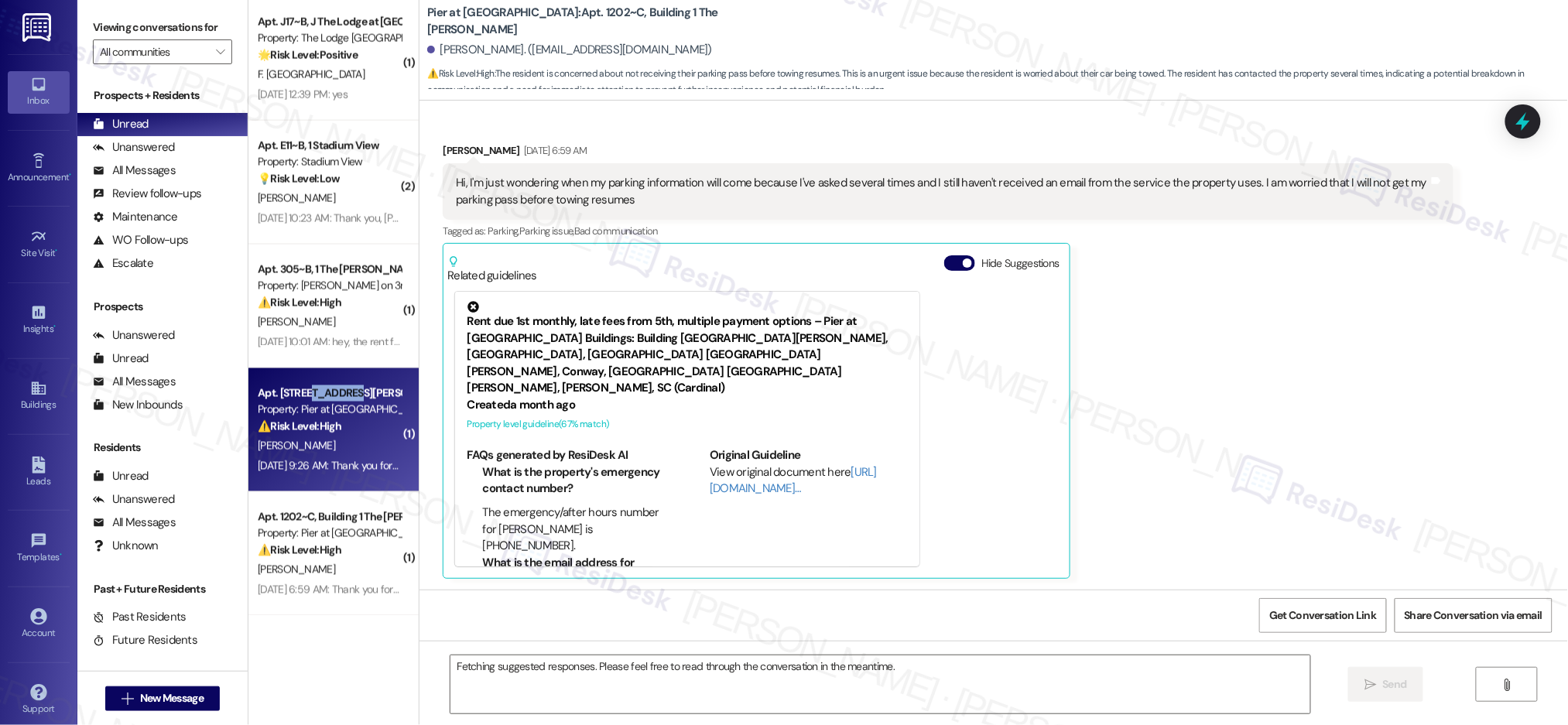
click at [301, 400] on div "Apt. [STREET_ADDRESS][PERSON_NAME]" at bounding box center [328, 394] width 143 height 17
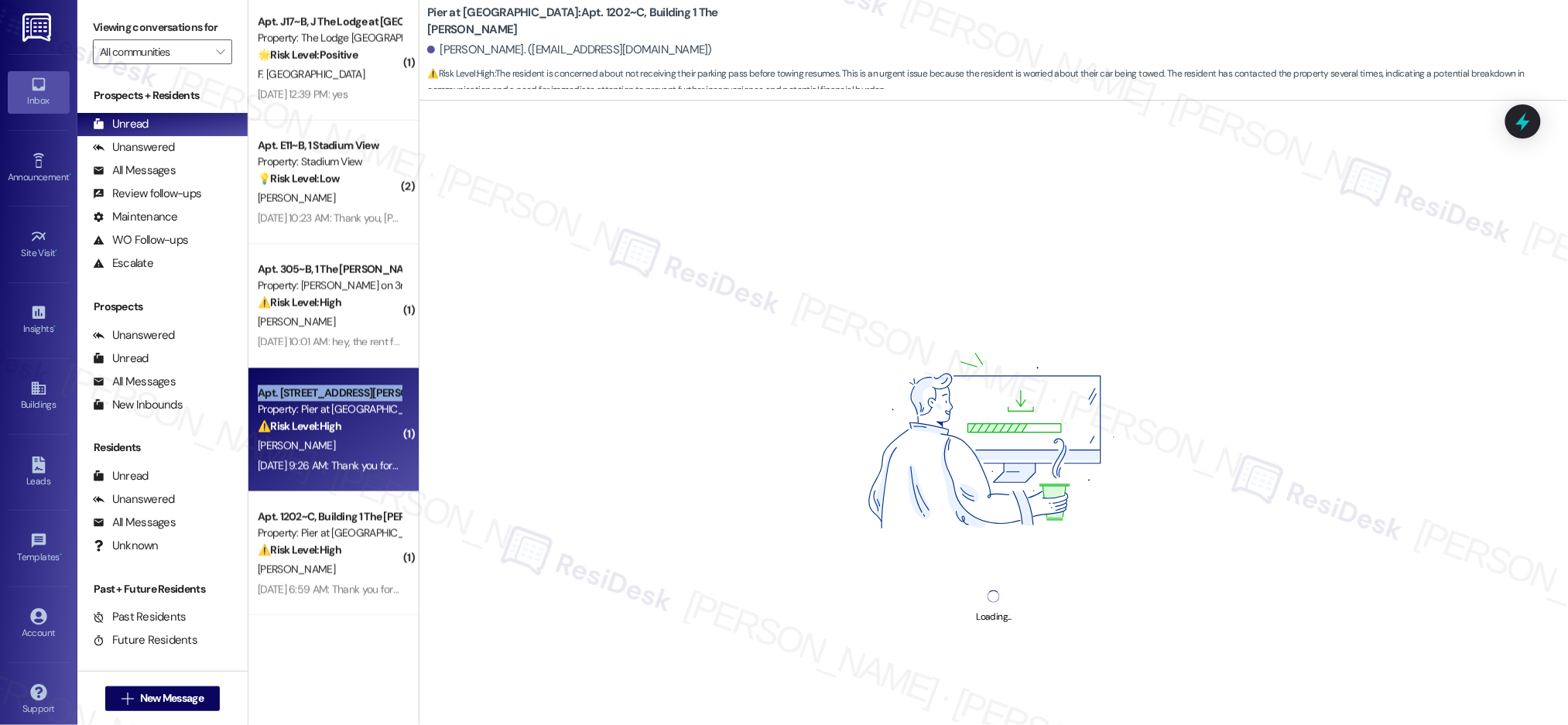
click at [301, 400] on div "Apt. [STREET_ADDRESS][PERSON_NAME]" at bounding box center [328, 394] width 143 height 17
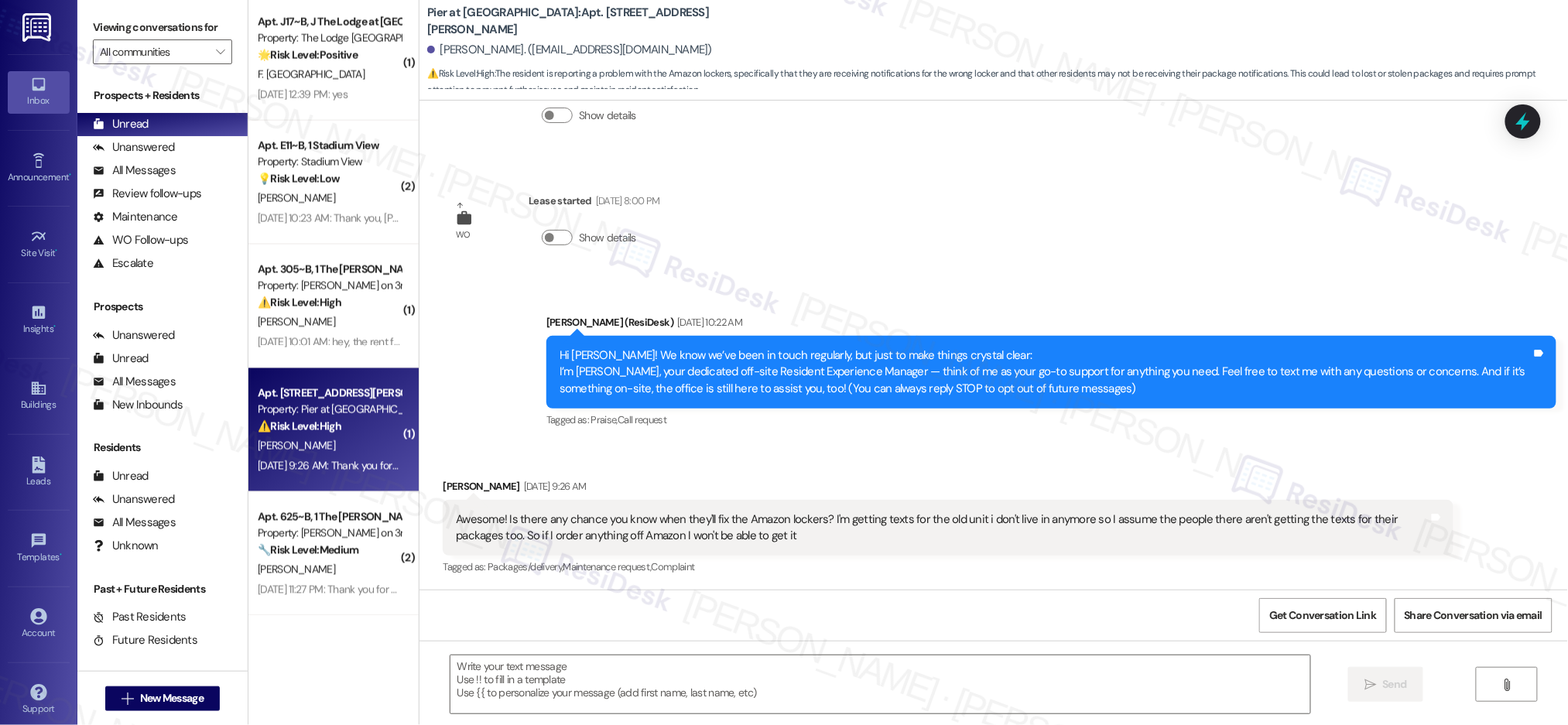
type textarea "Fetching suggested responses. Please feel free to read through the conversation…"
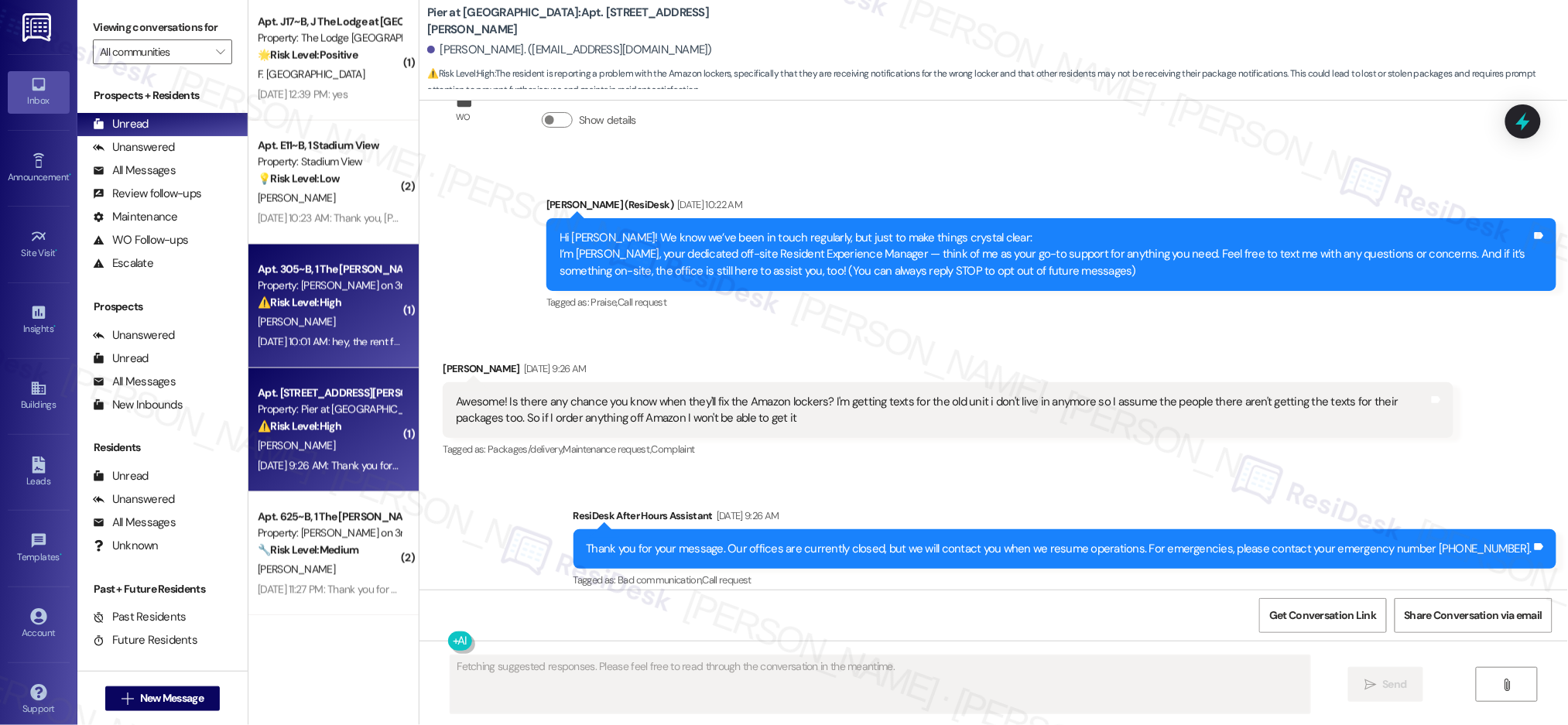
click at [339, 314] on div "[PERSON_NAME]" at bounding box center [329, 323] width 146 height 19
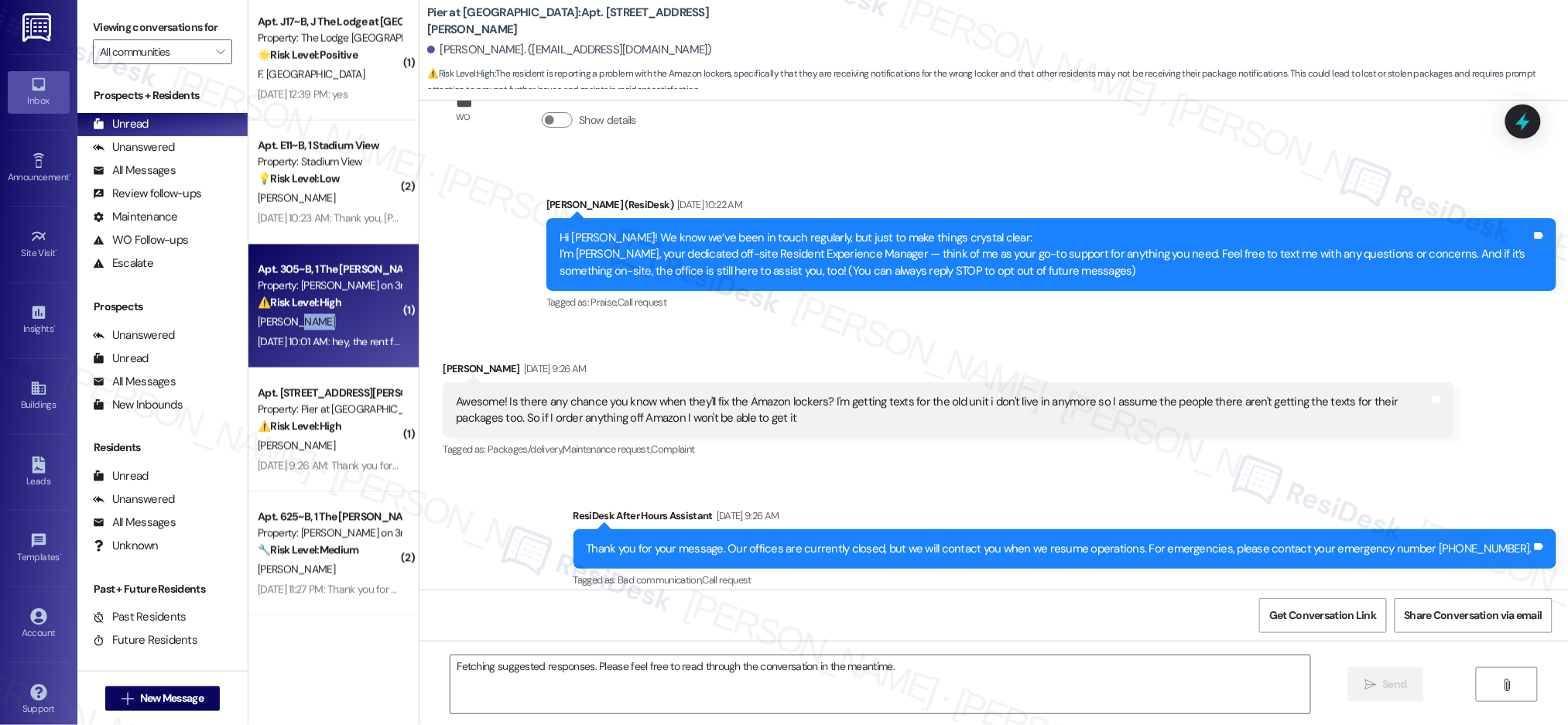
click at [339, 314] on div "[PERSON_NAME]" at bounding box center [329, 323] width 146 height 19
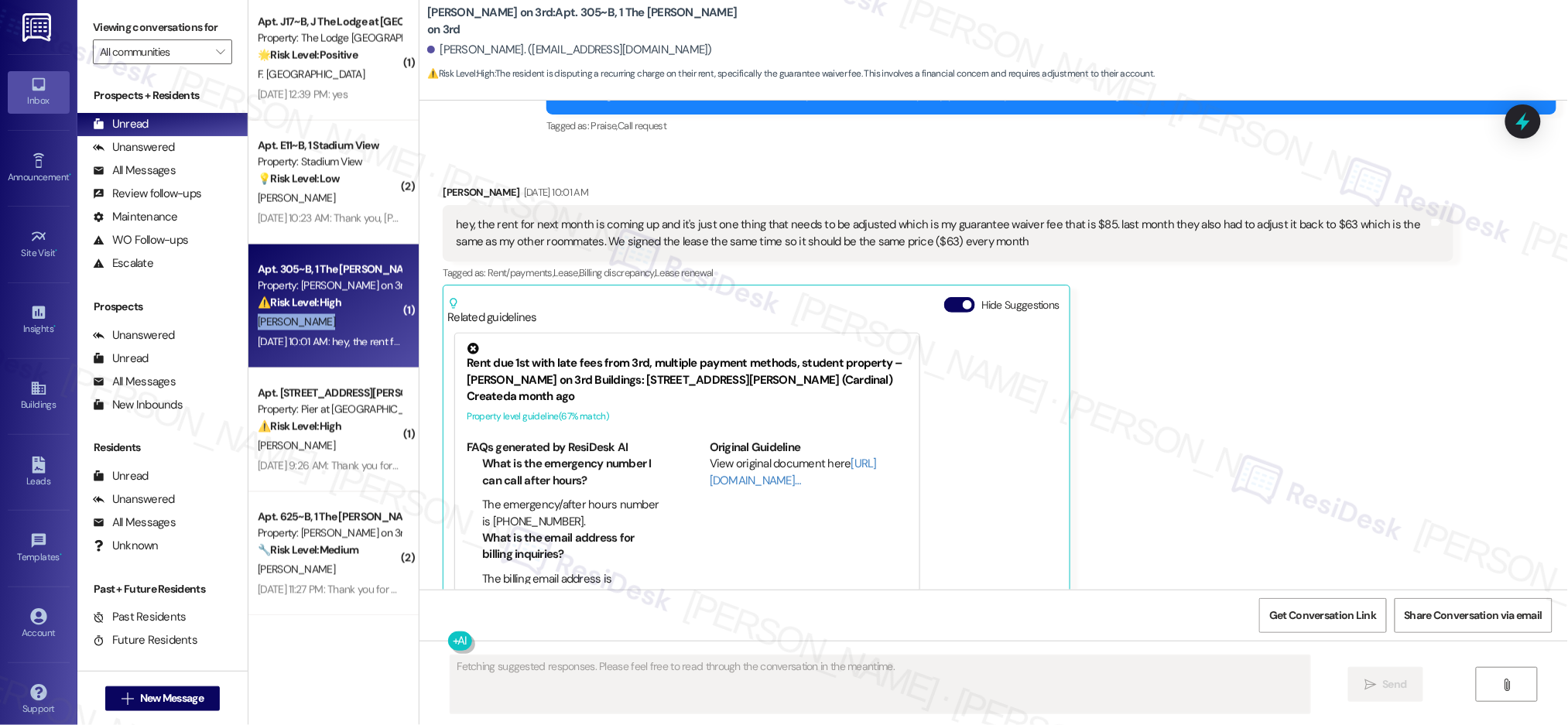
scroll to position [101, 0]
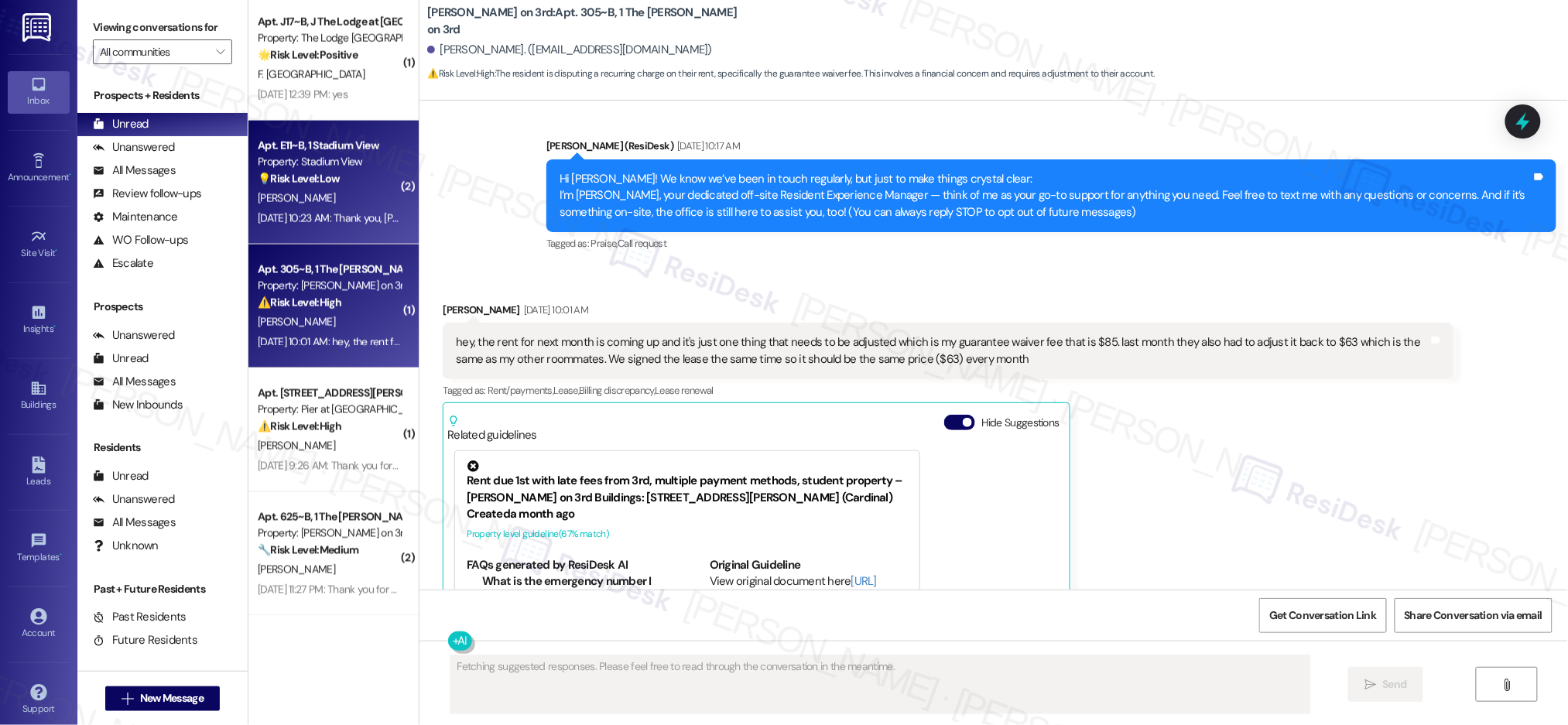
click at [348, 227] on div "Apt. E11~B, 1 Stadium View Property: Stadium View 💡 Risk Level: Low The residen…" at bounding box center [333, 182] width 171 height 124
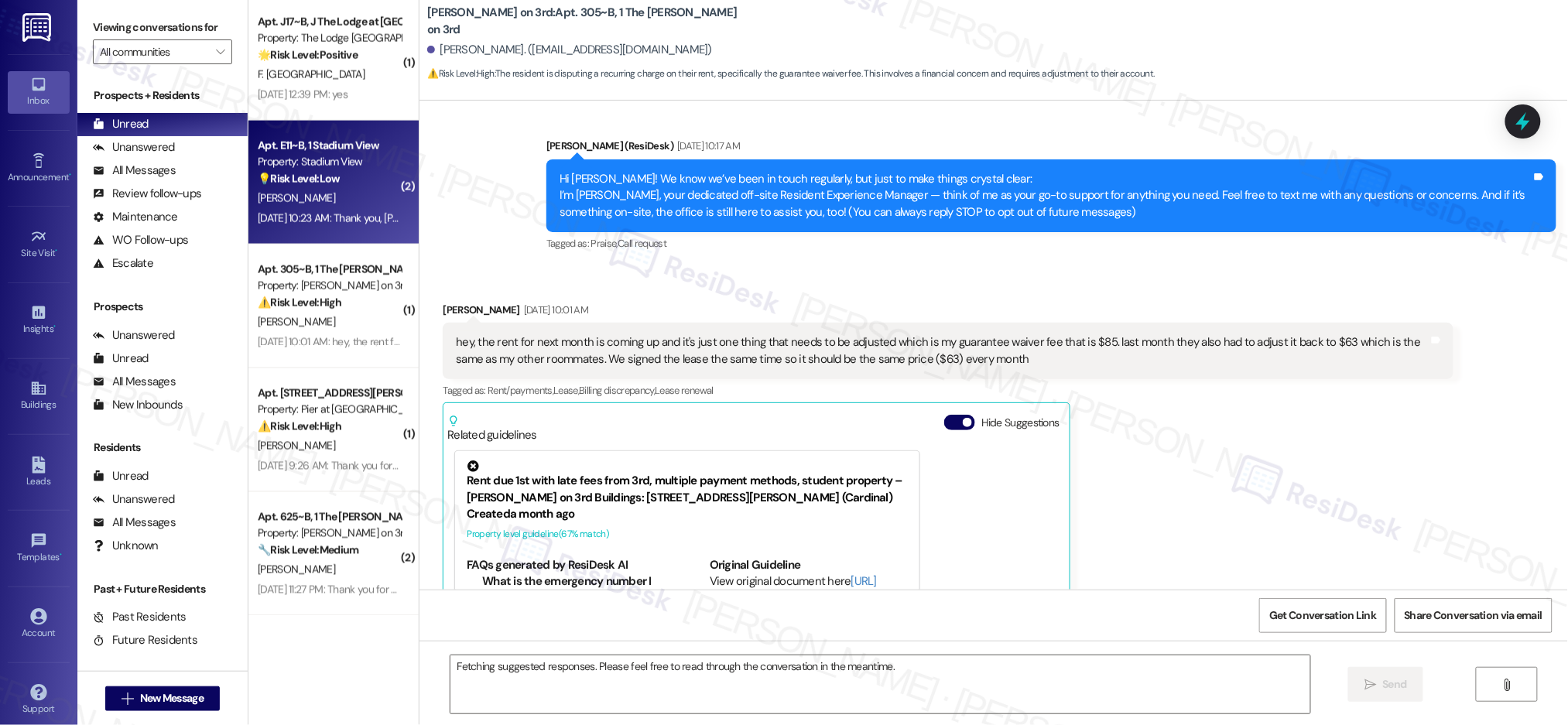
click at [348, 227] on div "[DATE] 10:23 AM: Thank you, [PERSON_NAME]! [DATE] 10:23 AM: Thank you, [PERSON_…" at bounding box center [329, 218] width 146 height 19
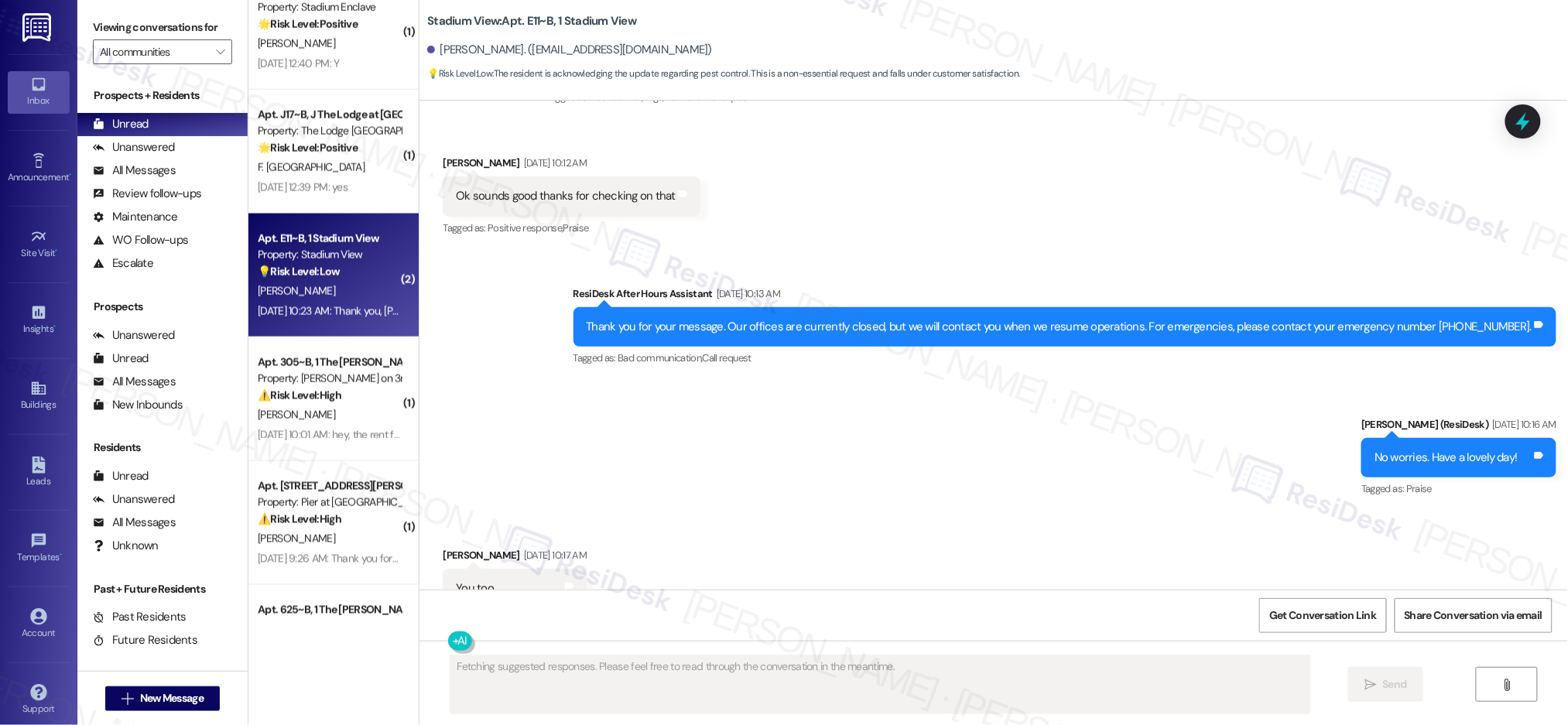
scroll to position [3026, 0]
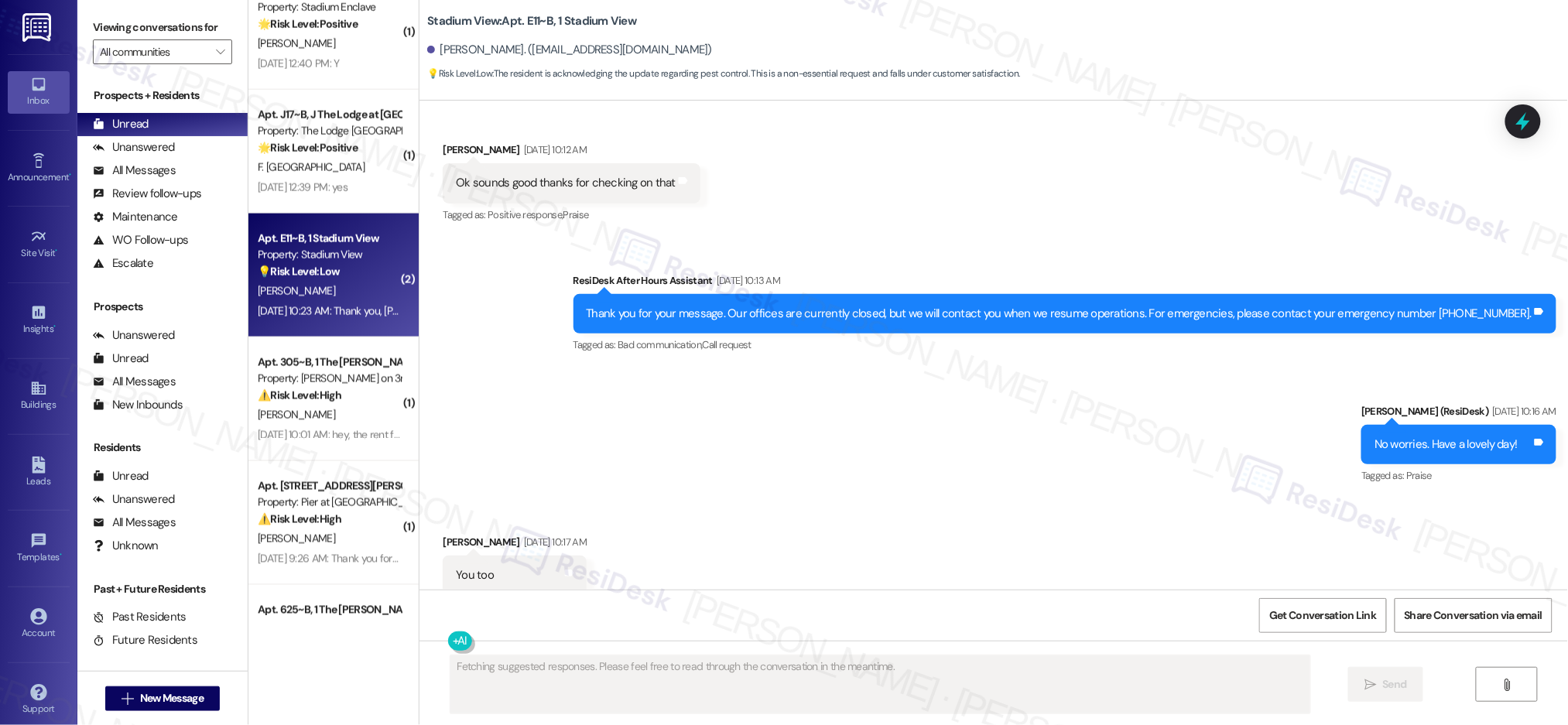
click at [357, 220] on div "Apt. E11~B, 1 Stadium View Property: Stadium View 💡 Risk Level: Low The residen…" at bounding box center [333, 275] width 171 height 124
click at [363, 302] on div "[DATE] 10:23 AM: Thank you, [PERSON_NAME]! [DATE] 10:23 AM: Thank you, [PERSON_…" at bounding box center [329, 312] width 146 height 19
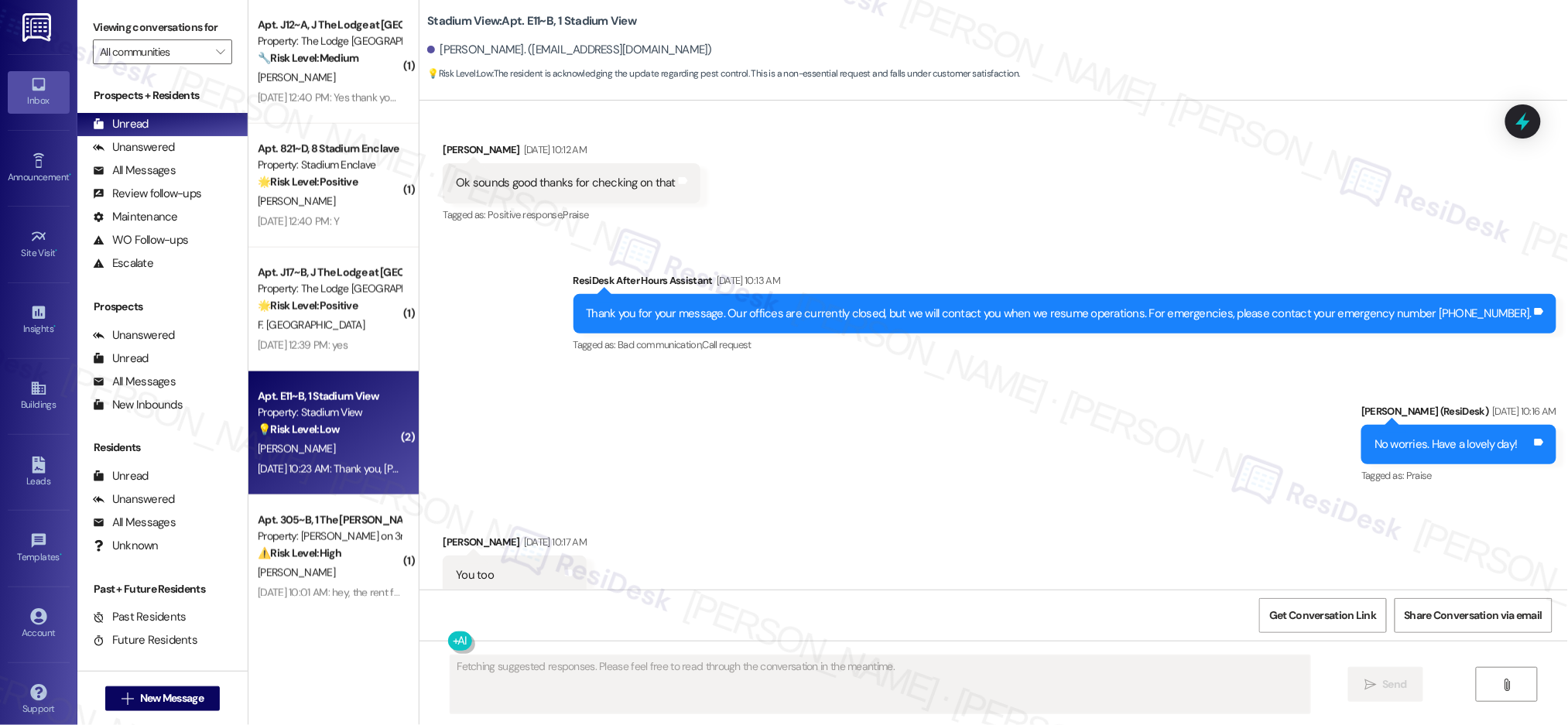
scroll to position [5245, 0]
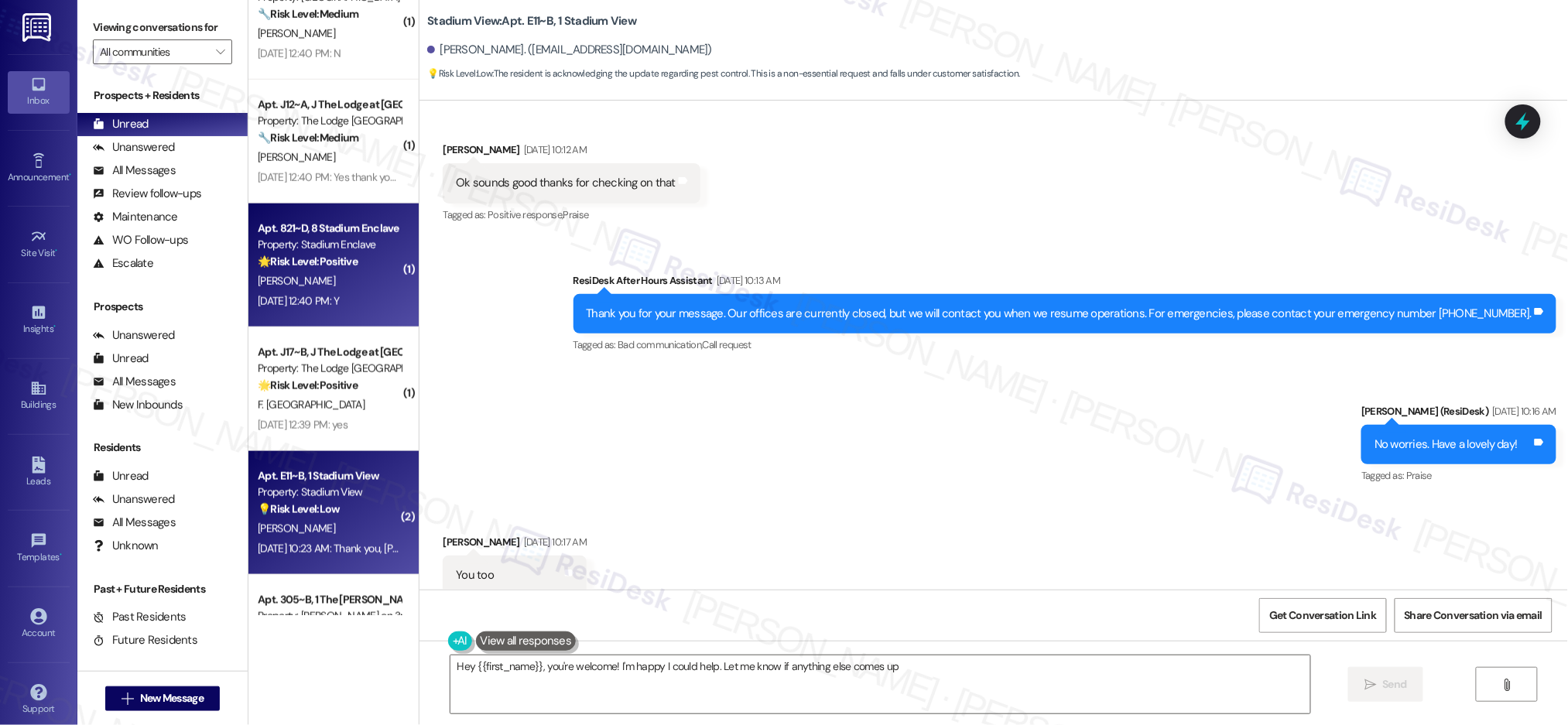
type textarea "Hey {{first_name}}, you're welcome! I'm happy I could help. Let me know if anyt…"
click at [356, 316] on div "Apt. 821~D, 8 Stadium Enclave Property: Stadium Enclave 🌟 Risk Level: Positive …" at bounding box center [333, 265] width 171 height 124
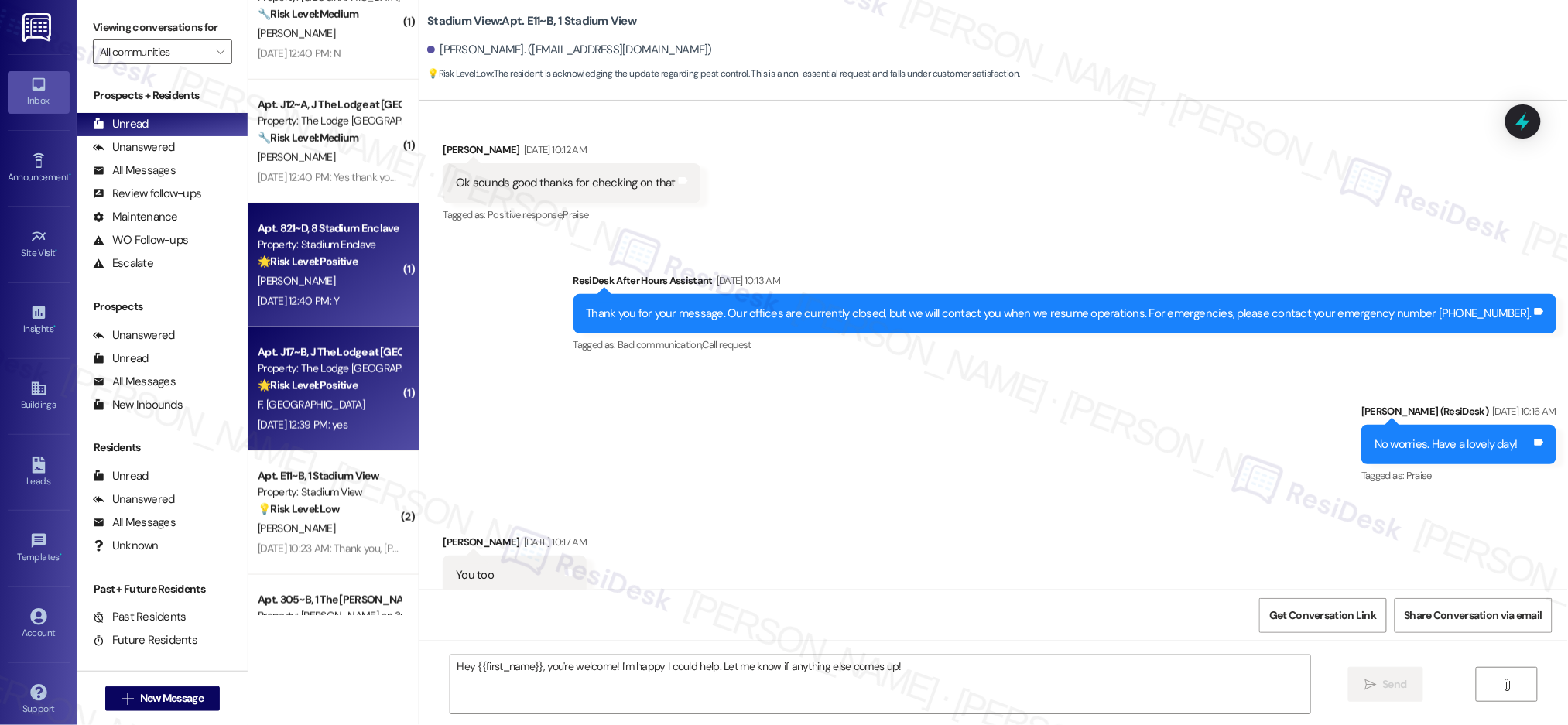
click at [344, 390] on strong "🌟 Risk Level: Positive" at bounding box center [307, 385] width 99 height 14
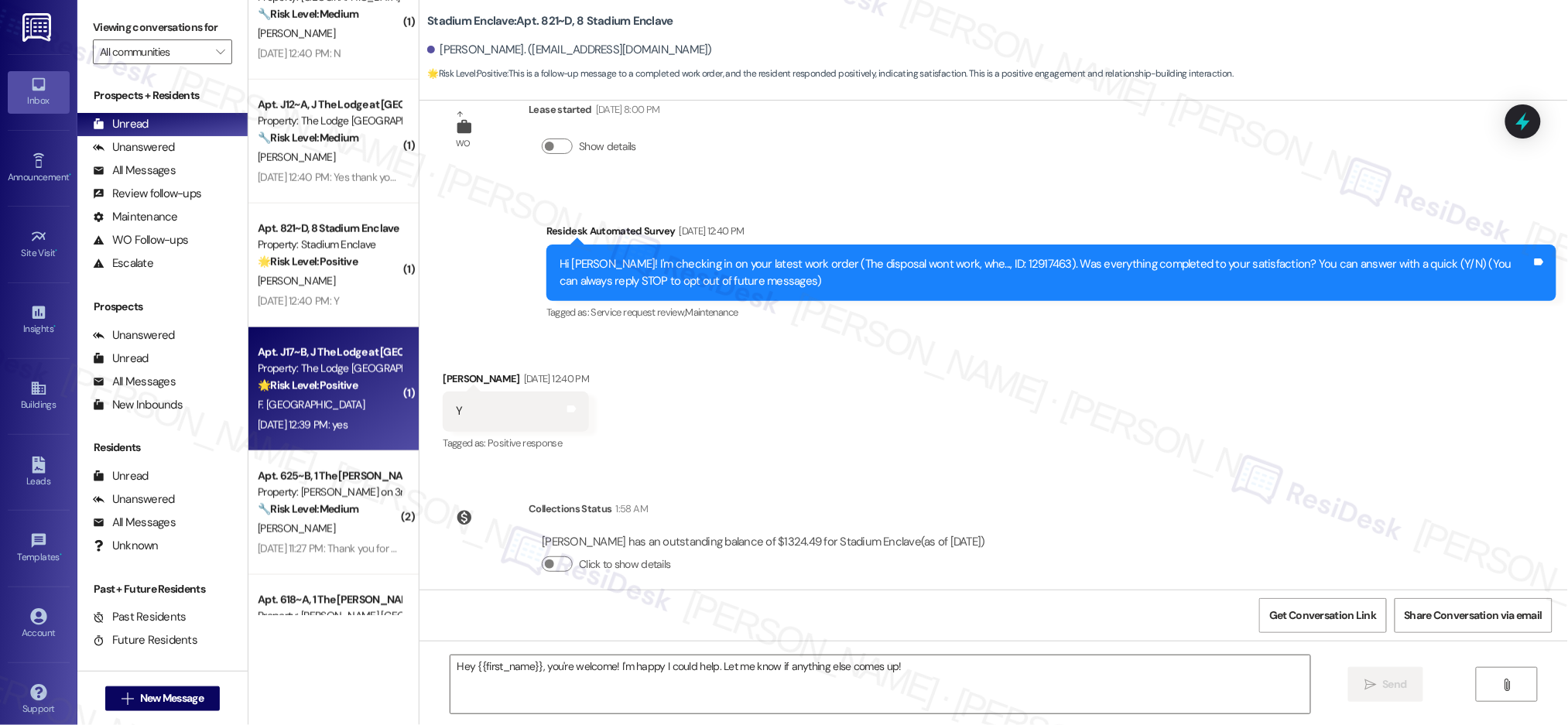
click at [345, 390] on strong "🌟 Risk Level: Positive" at bounding box center [307, 385] width 99 height 14
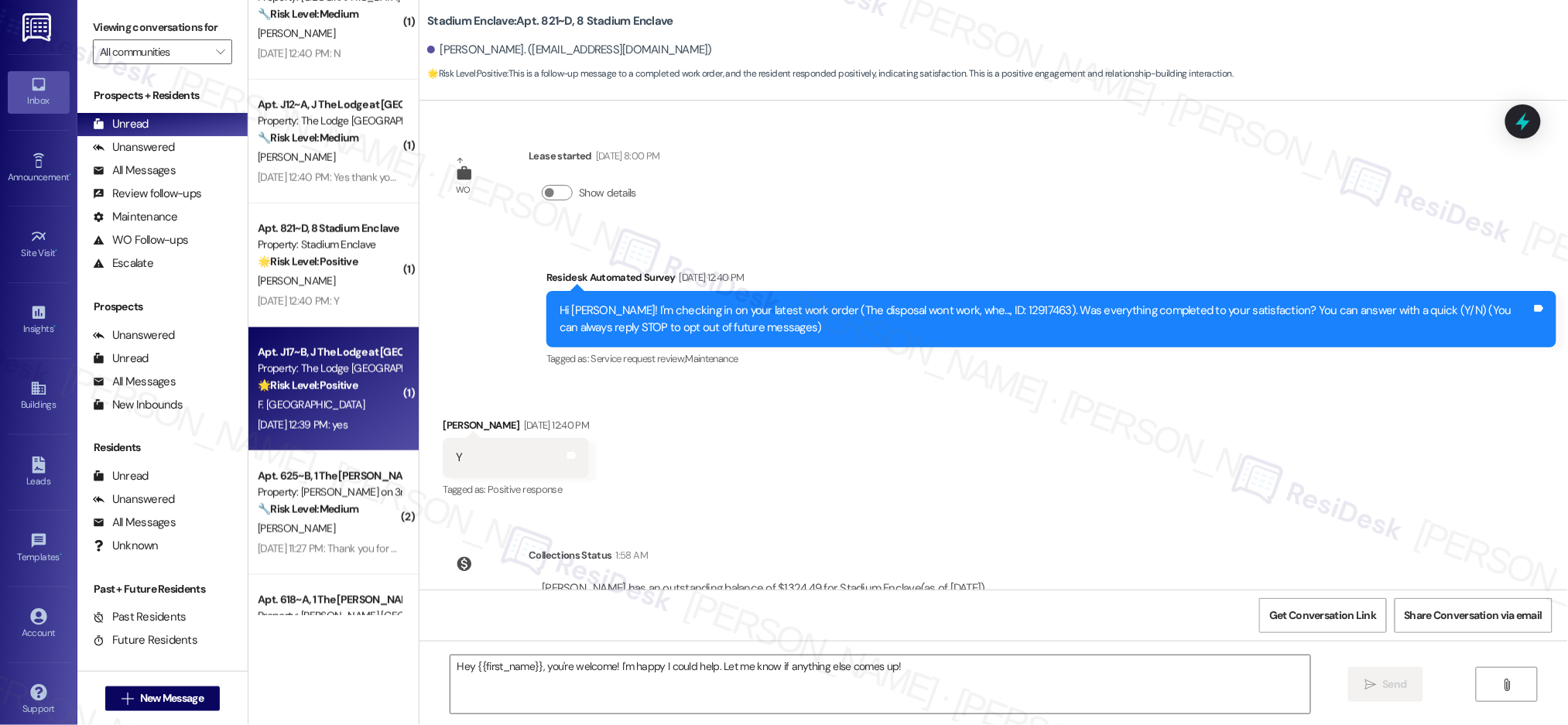
type textarea "Fetching suggested responses. Please feel free to read through the conversation…"
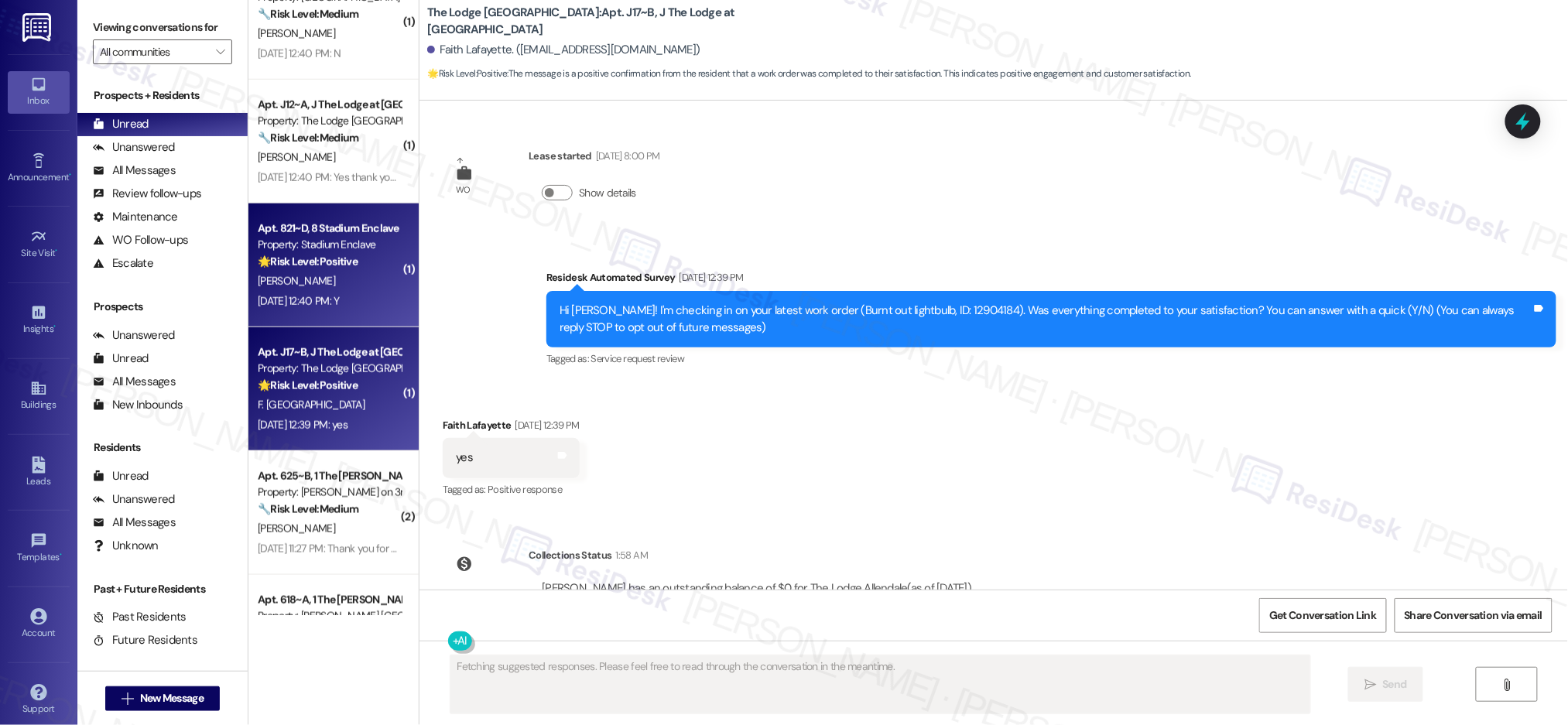
click at [333, 281] on div "[PERSON_NAME]" at bounding box center [329, 282] width 146 height 19
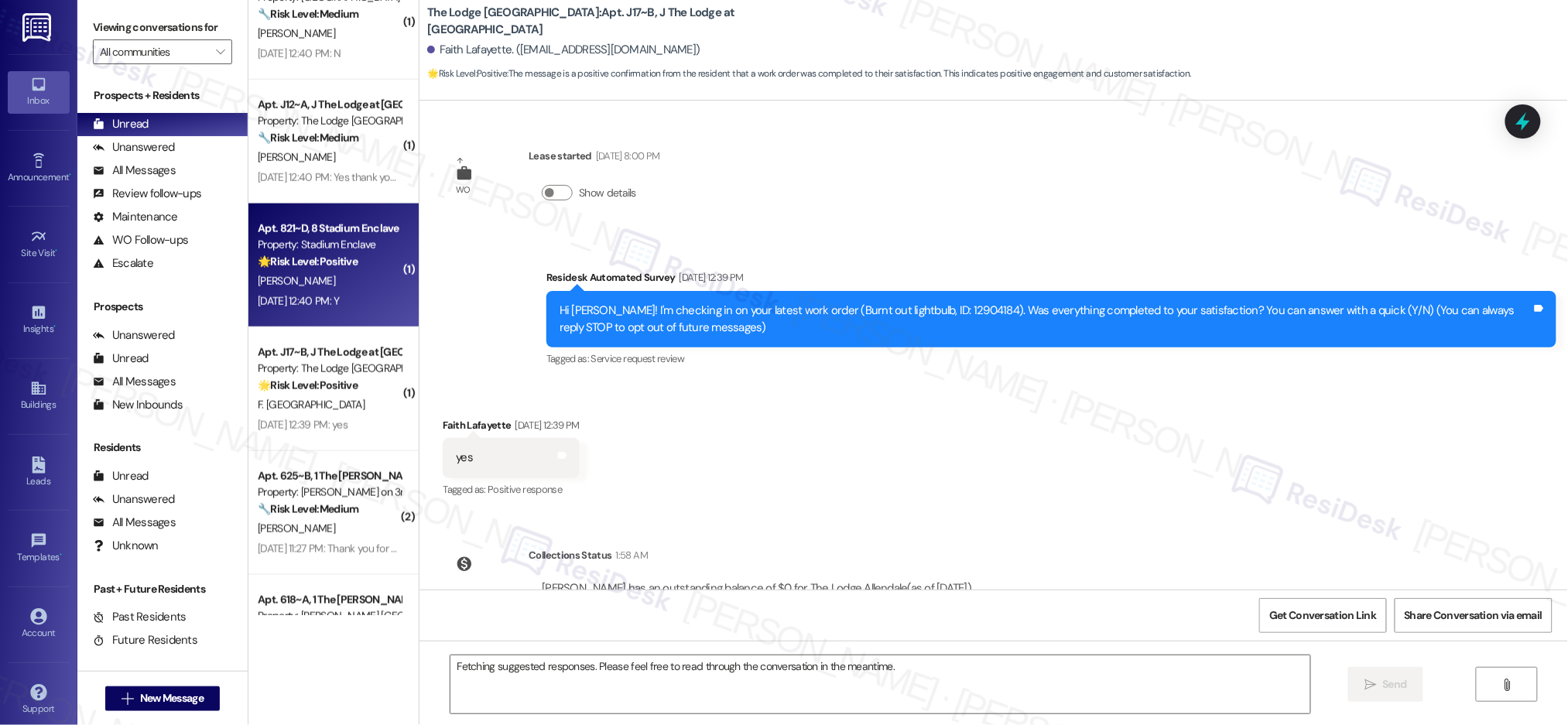
click at [333, 281] on div "[PERSON_NAME]" at bounding box center [329, 282] width 146 height 19
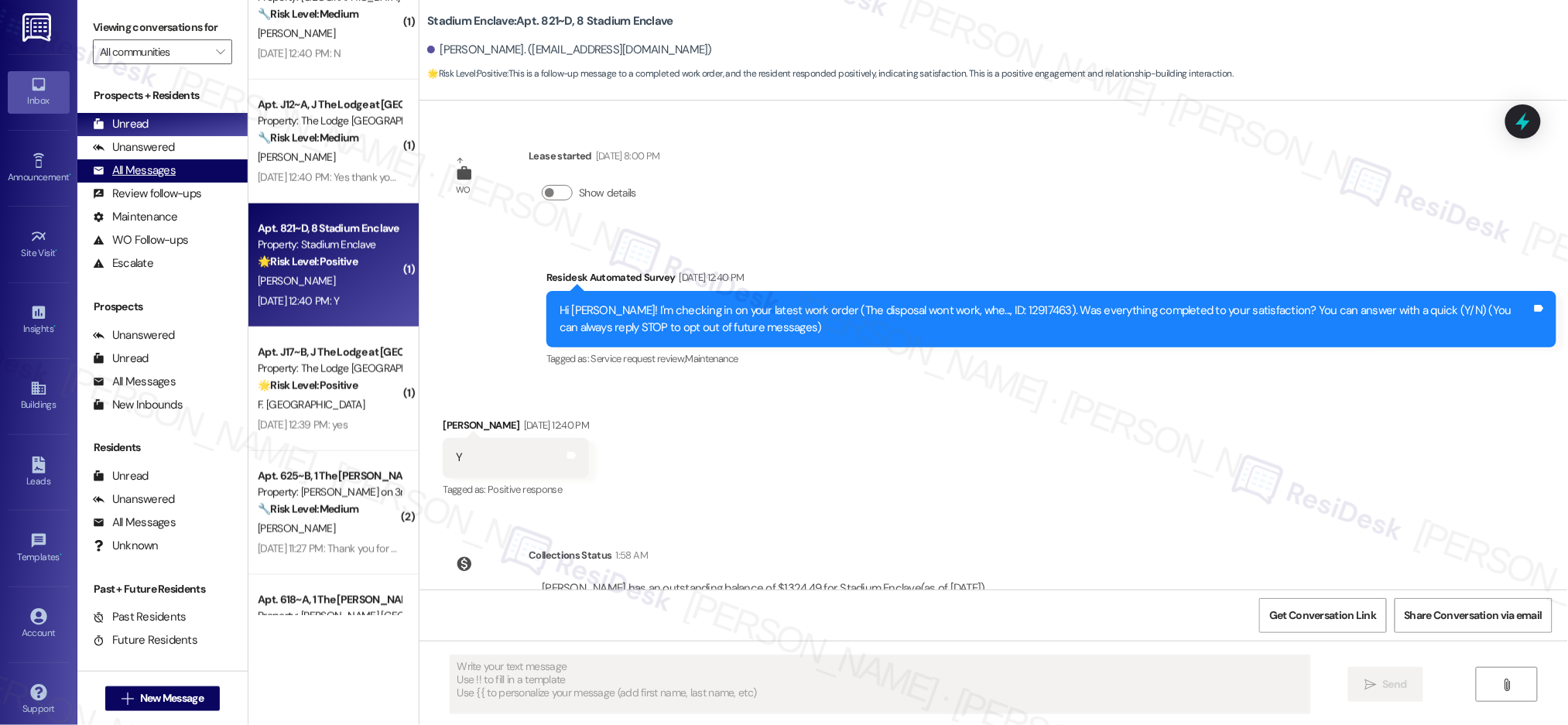
click at [175, 160] on div "All Messages (undefined)" at bounding box center [162, 172] width 171 height 23
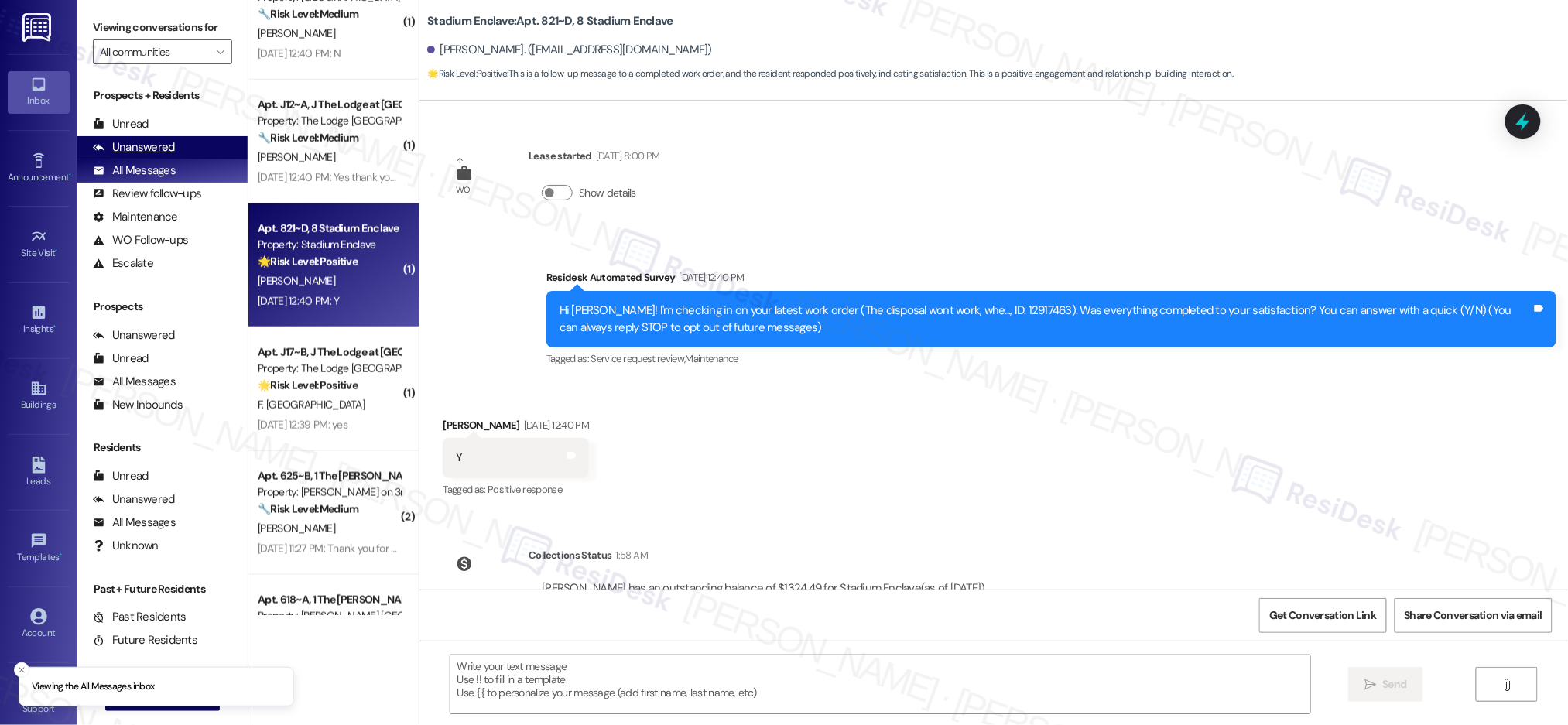
click at [172, 157] on div "Unanswered (0)" at bounding box center [162, 148] width 171 height 23
click at [160, 146] on div "Unanswered" at bounding box center [134, 147] width 82 height 17
click at [160, 147] on div "Unanswered" at bounding box center [134, 147] width 82 height 17
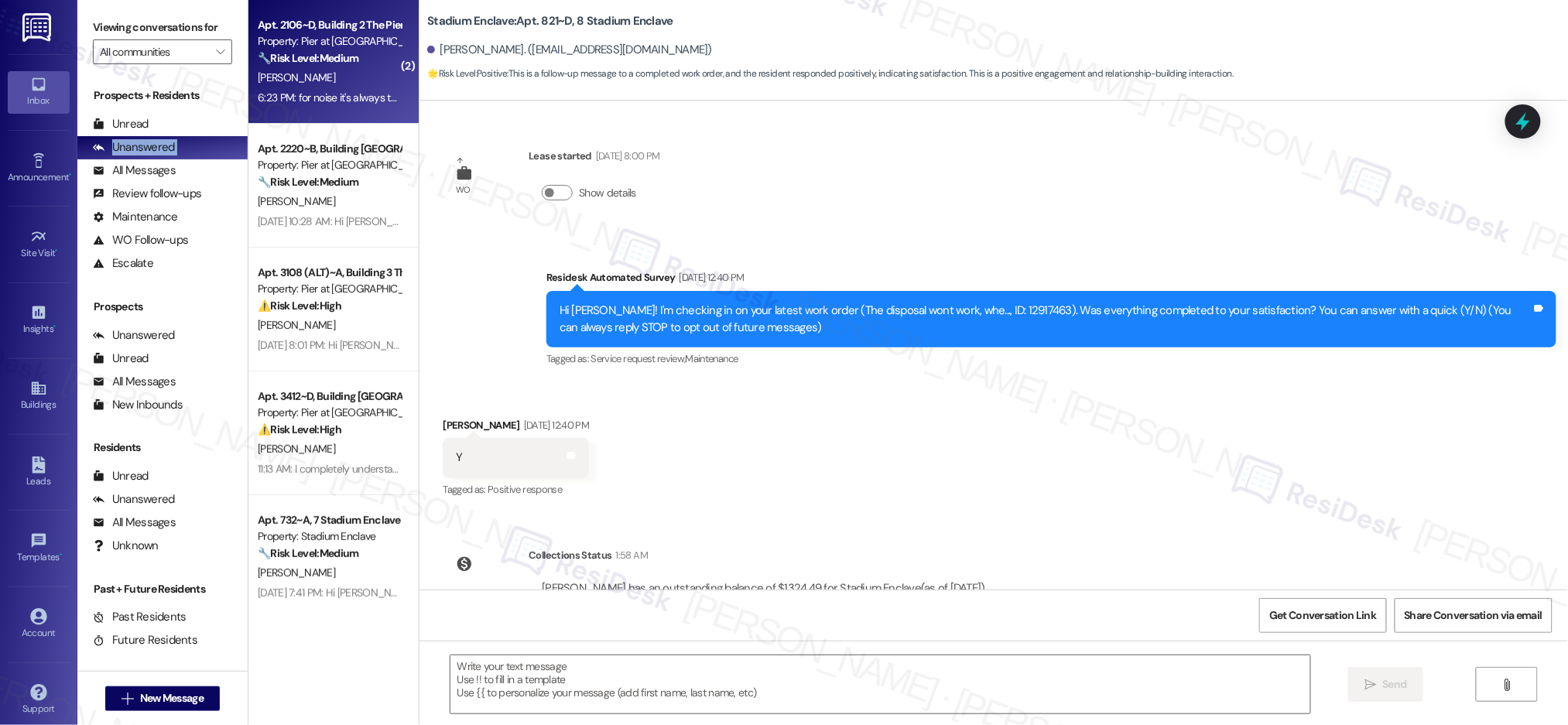
type textarea "Fetching suggested responses. Please feel free to read through the conversation…"
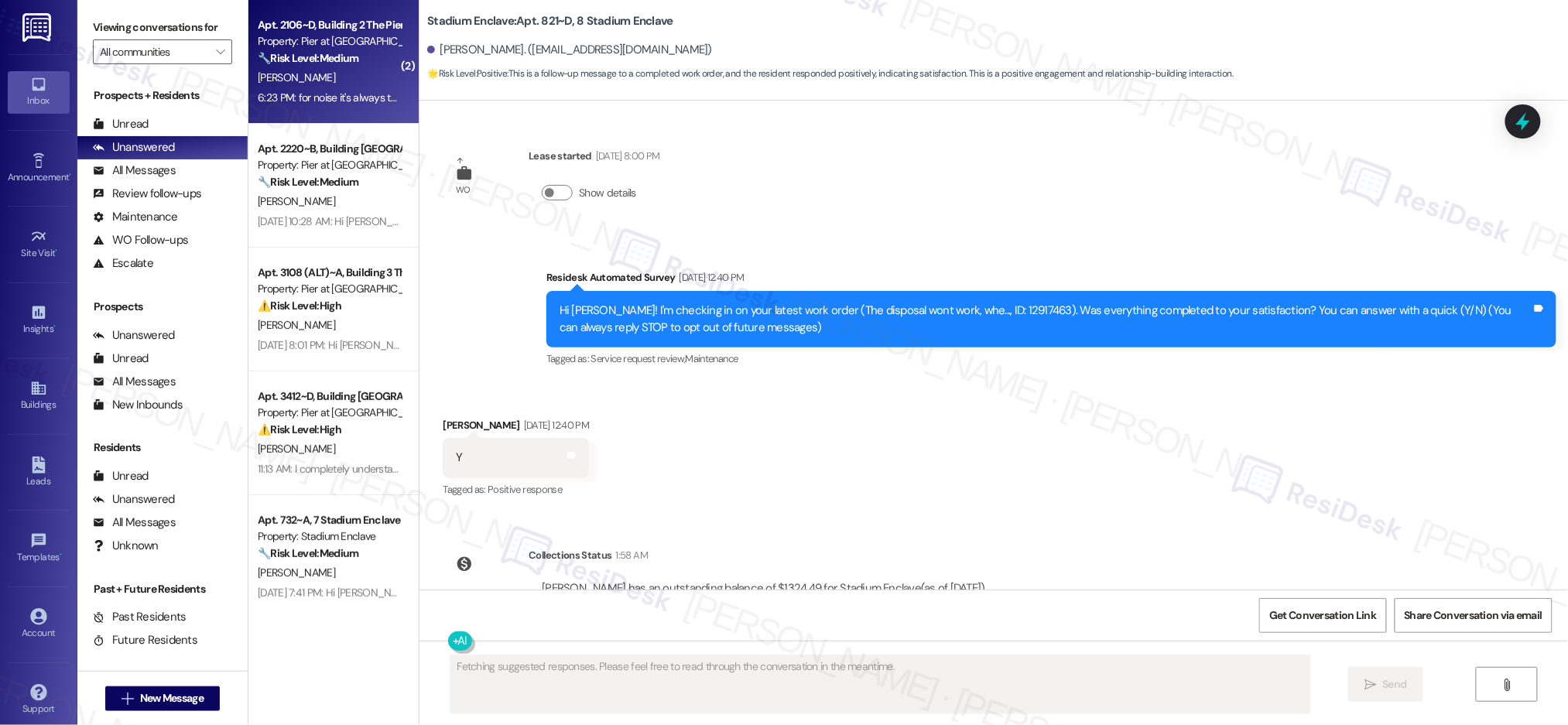
click at [314, 83] on div "[PERSON_NAME]" at bounding box center [329, 78] width 146 height 19
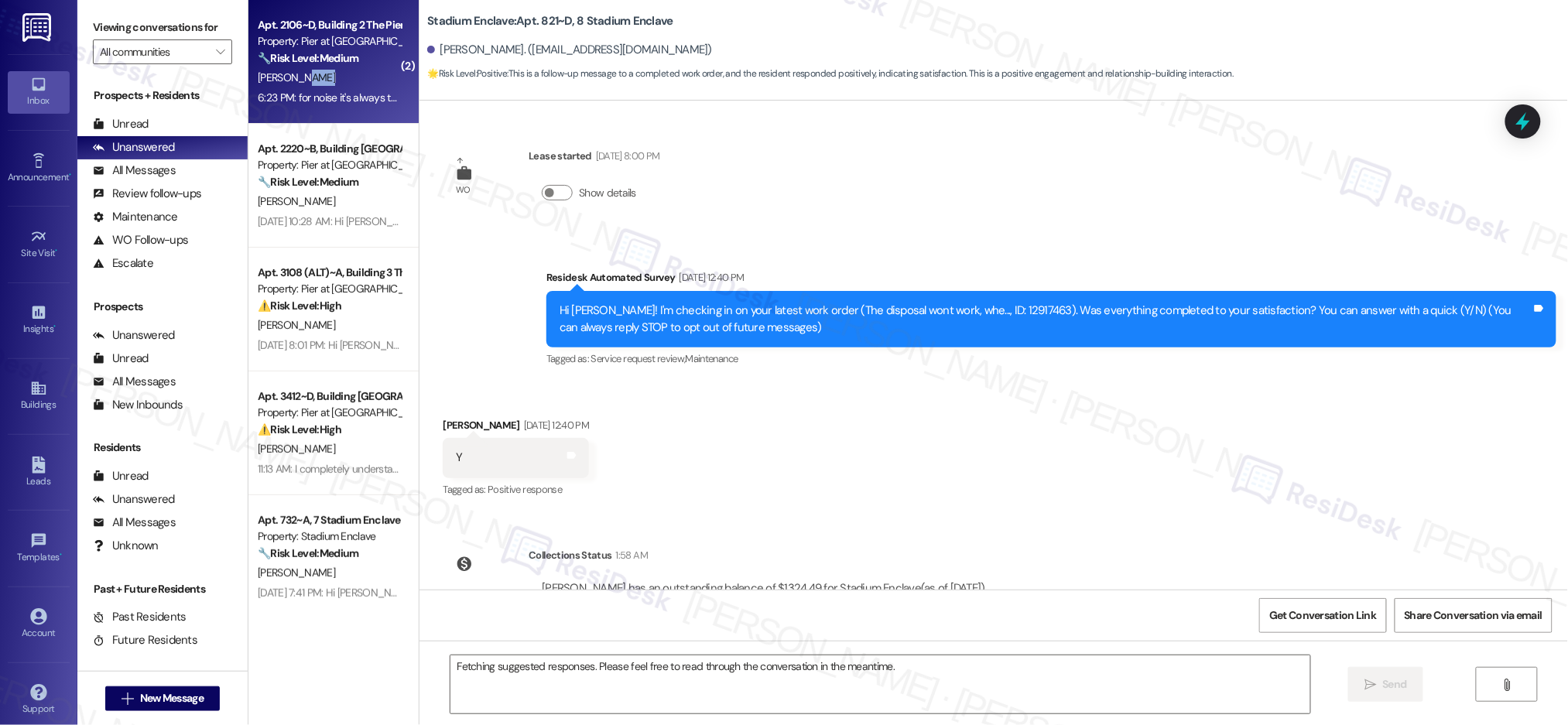
click at [314, 84] on div "[PERSON_NAME]" at bounding box center [329, 78] width 146 height 19
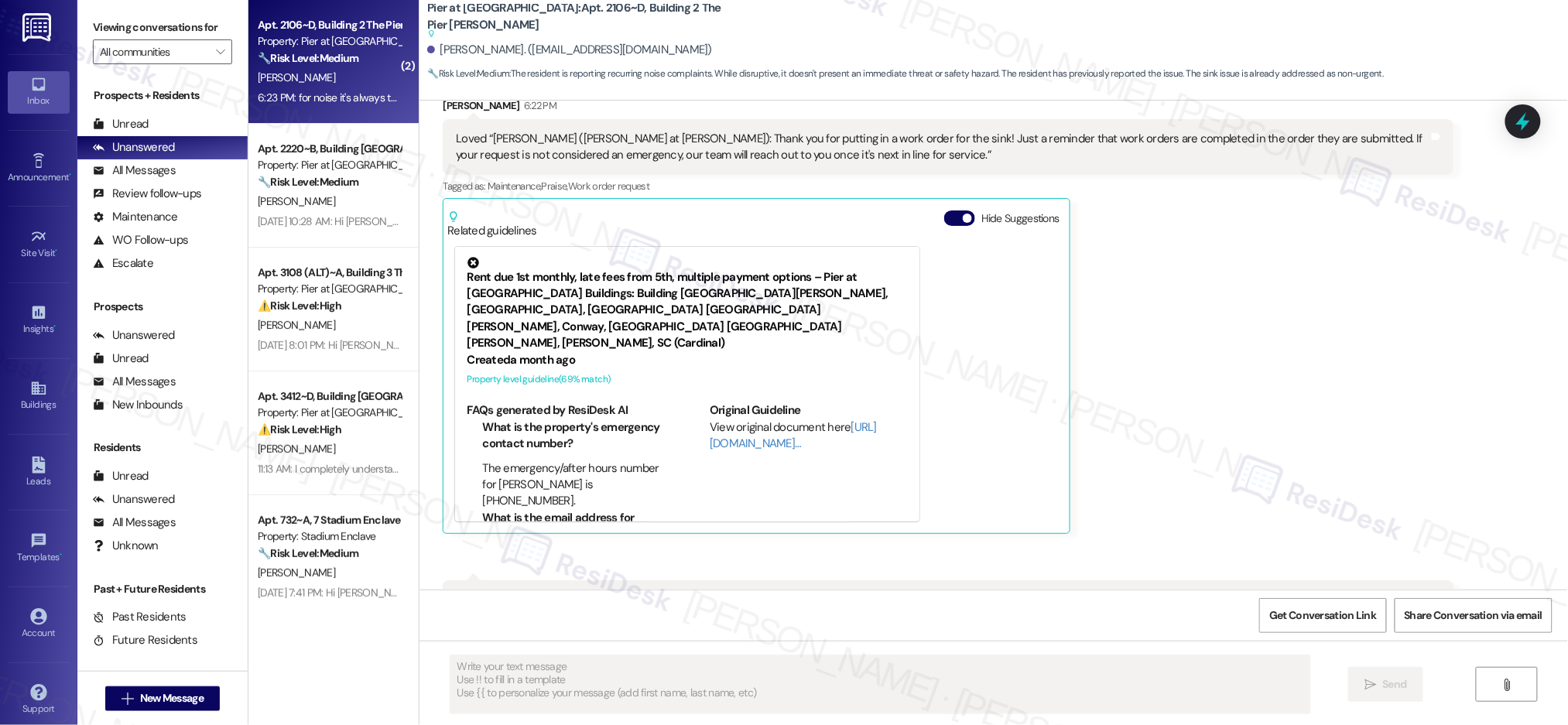
scroll to position [5628, 0]
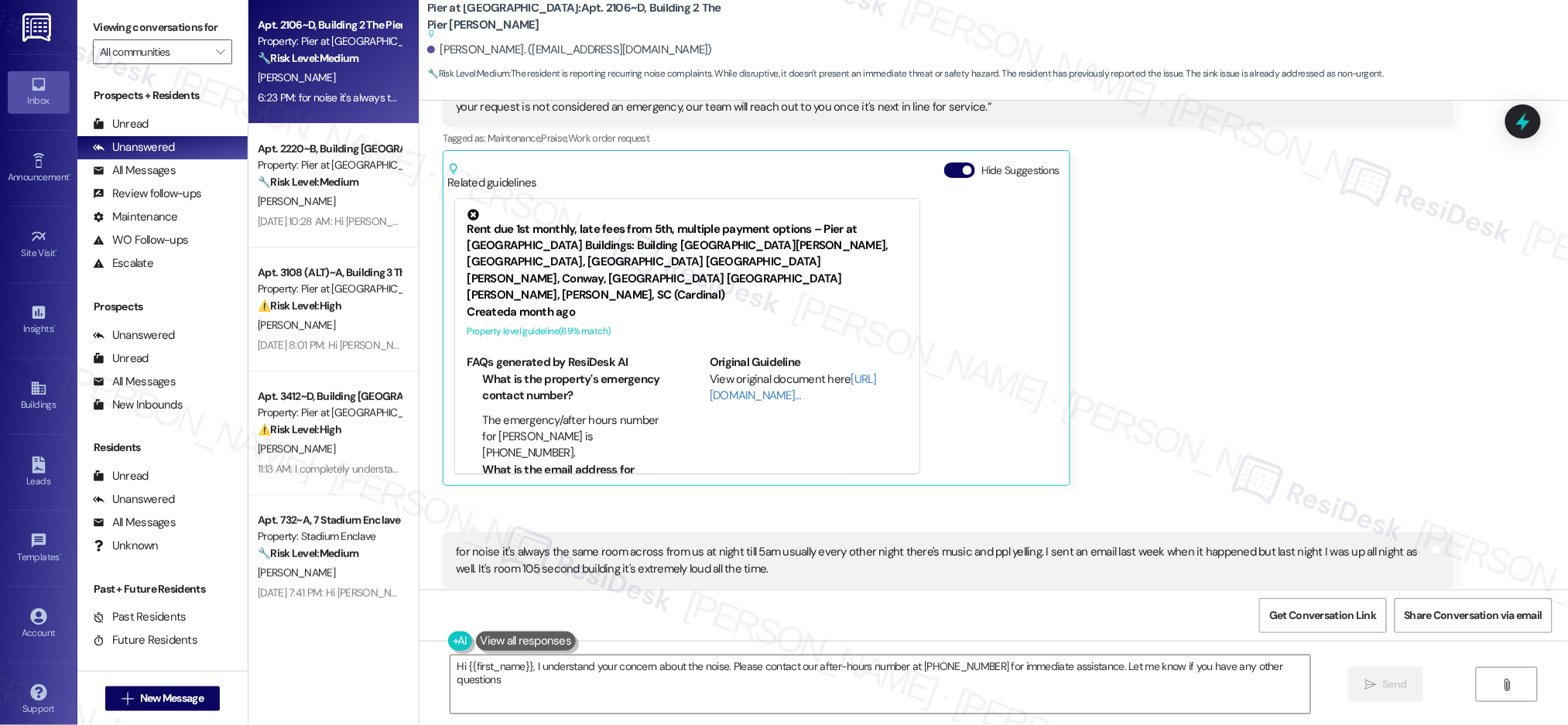
type textarea "Hi {{first_name}}, I understand your concern about the noise. Please contact ou…"
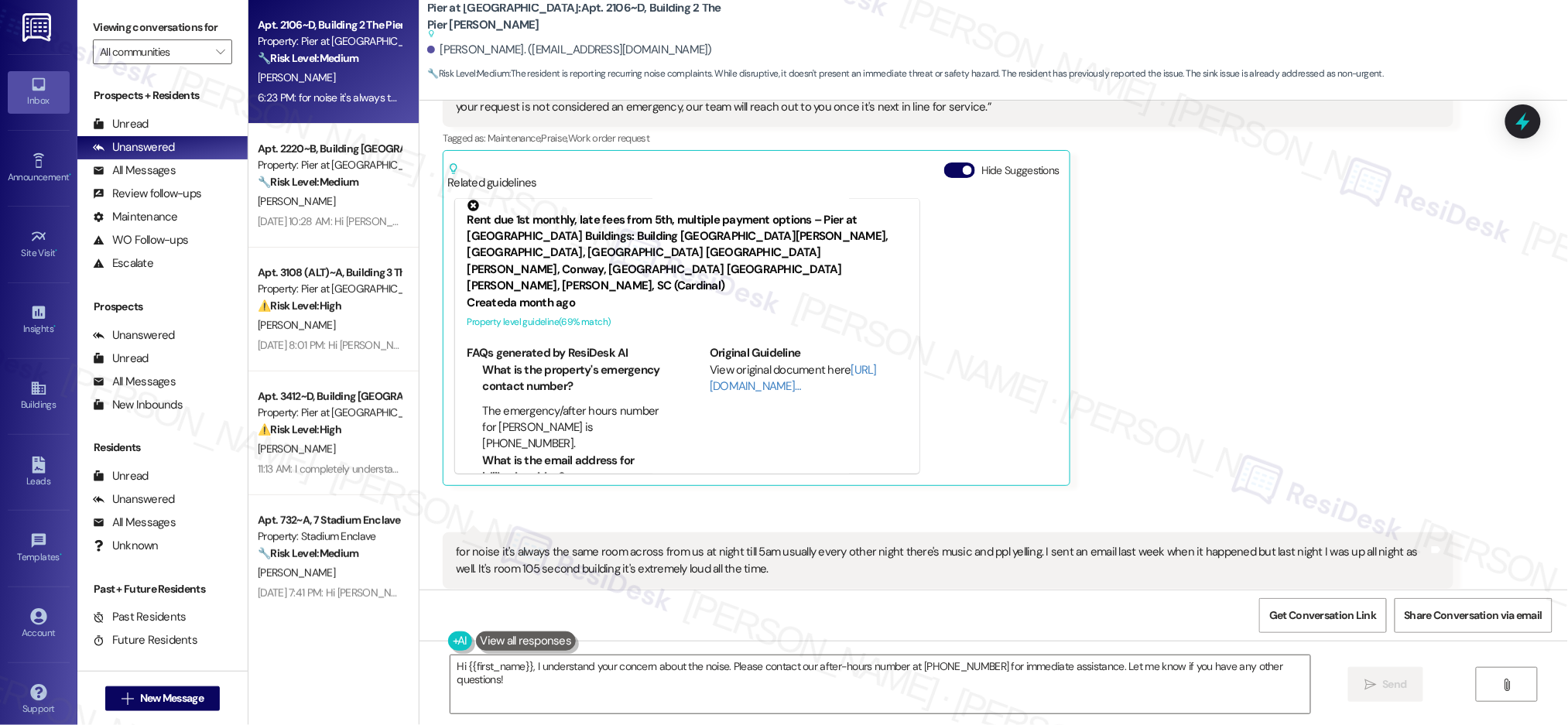
scroll to position [5628, 0]
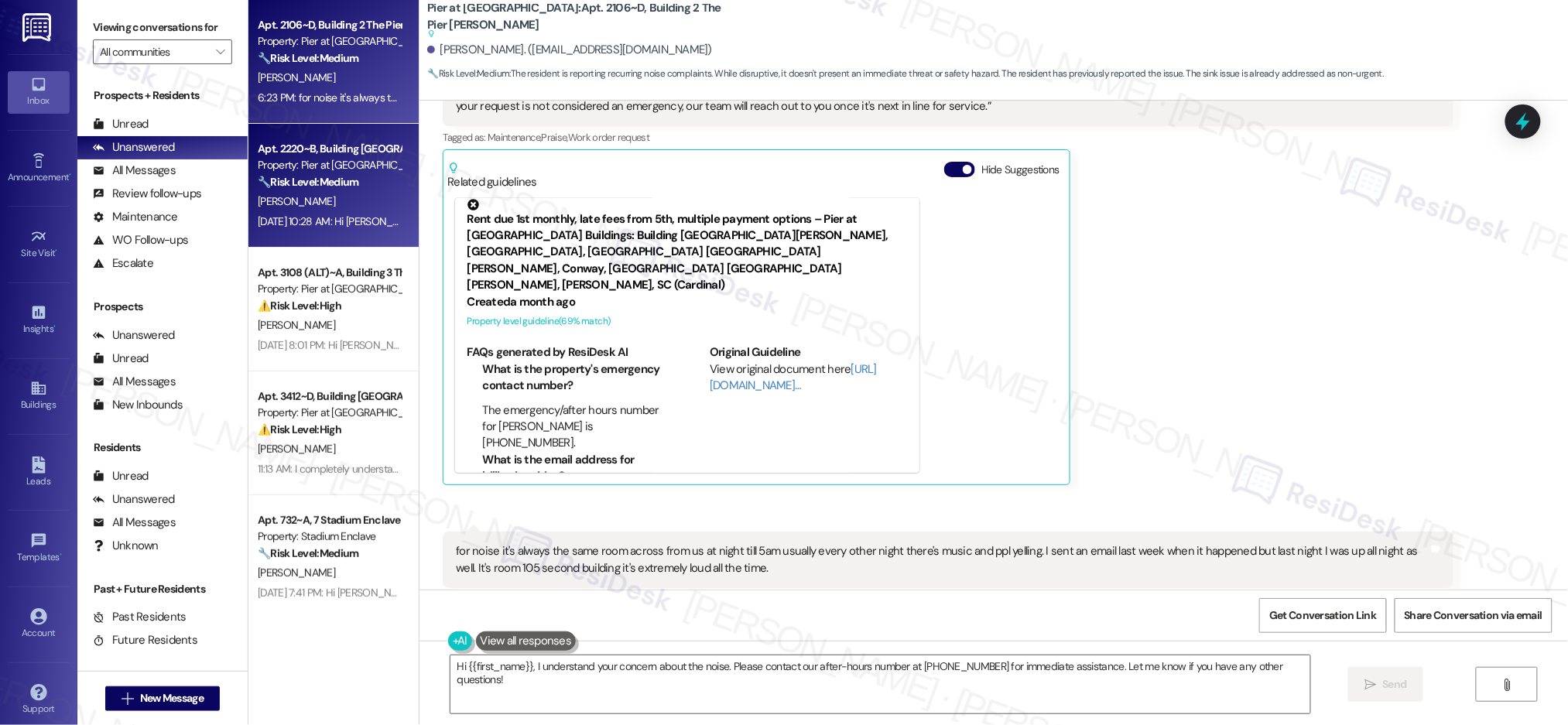
click at [343, 172] on div "Property: Pier at [GEOGRAPHIC_DATA]" at bounding box center [328, 165] width 143 height 17
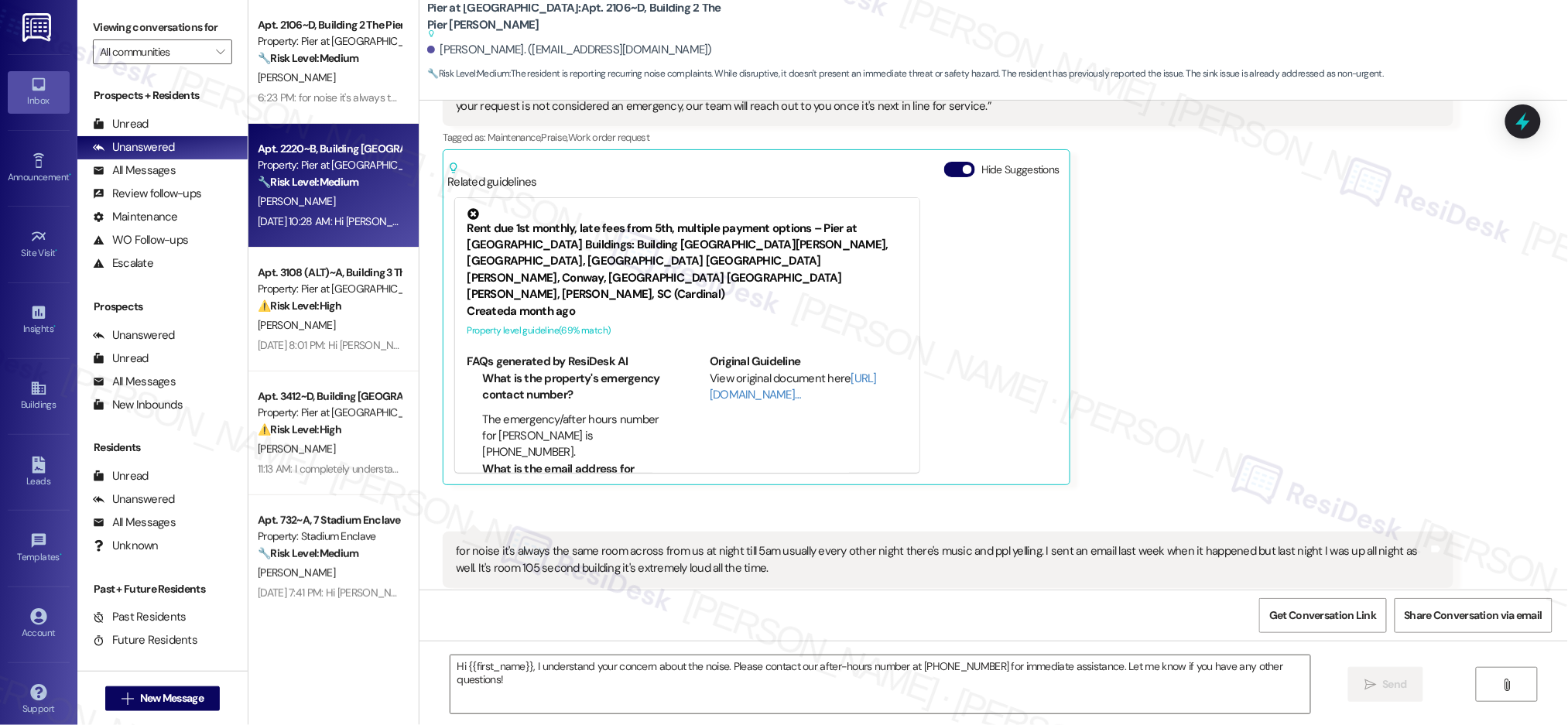
click at [343, 172] on div "Property: Pier at [GEOGRAPHIC_DATA]" at bounding box center [328, 165] width 143 height 17
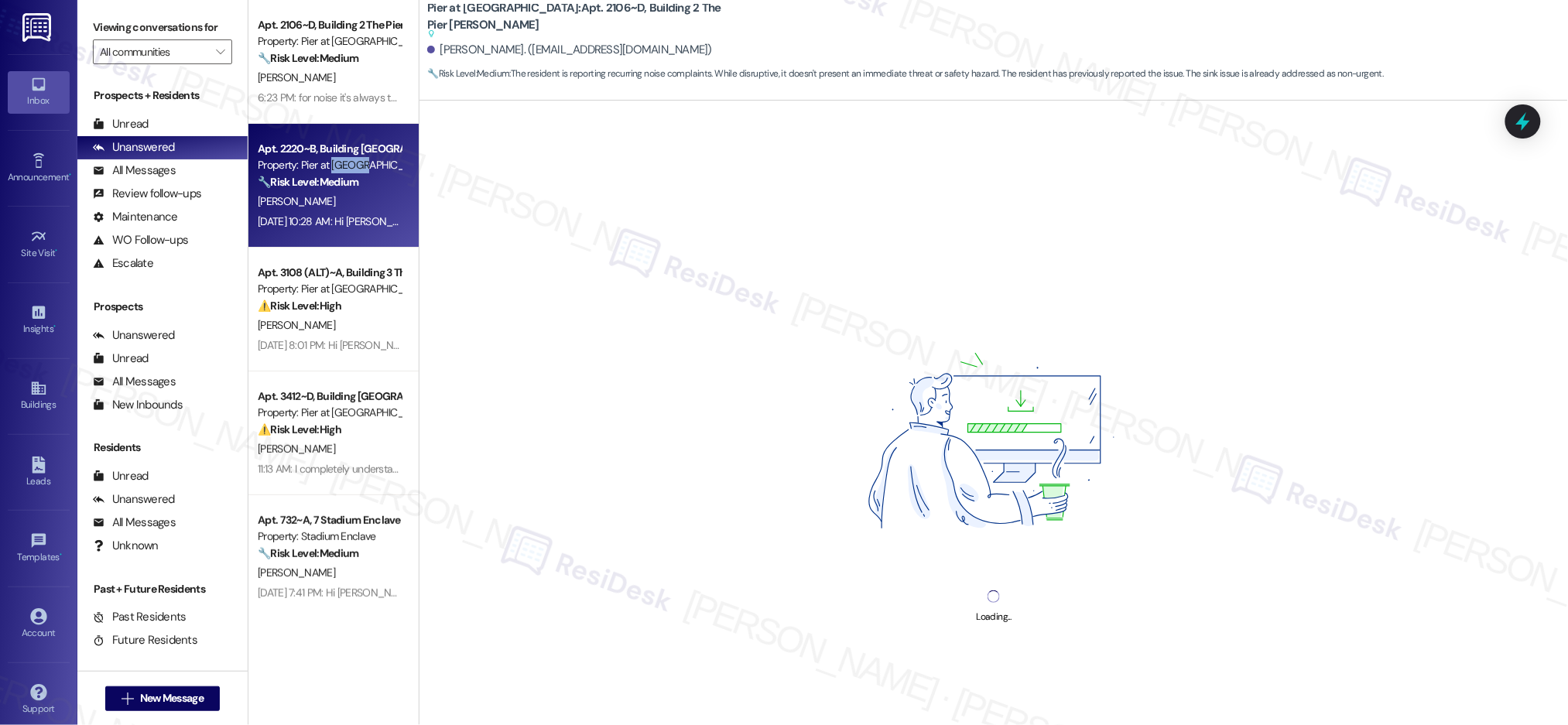
click at [342, 172] on div "Property: Pier at [GEOGRAPHIC_DATA]" at bounding box center [328, 165] width 143 height 17
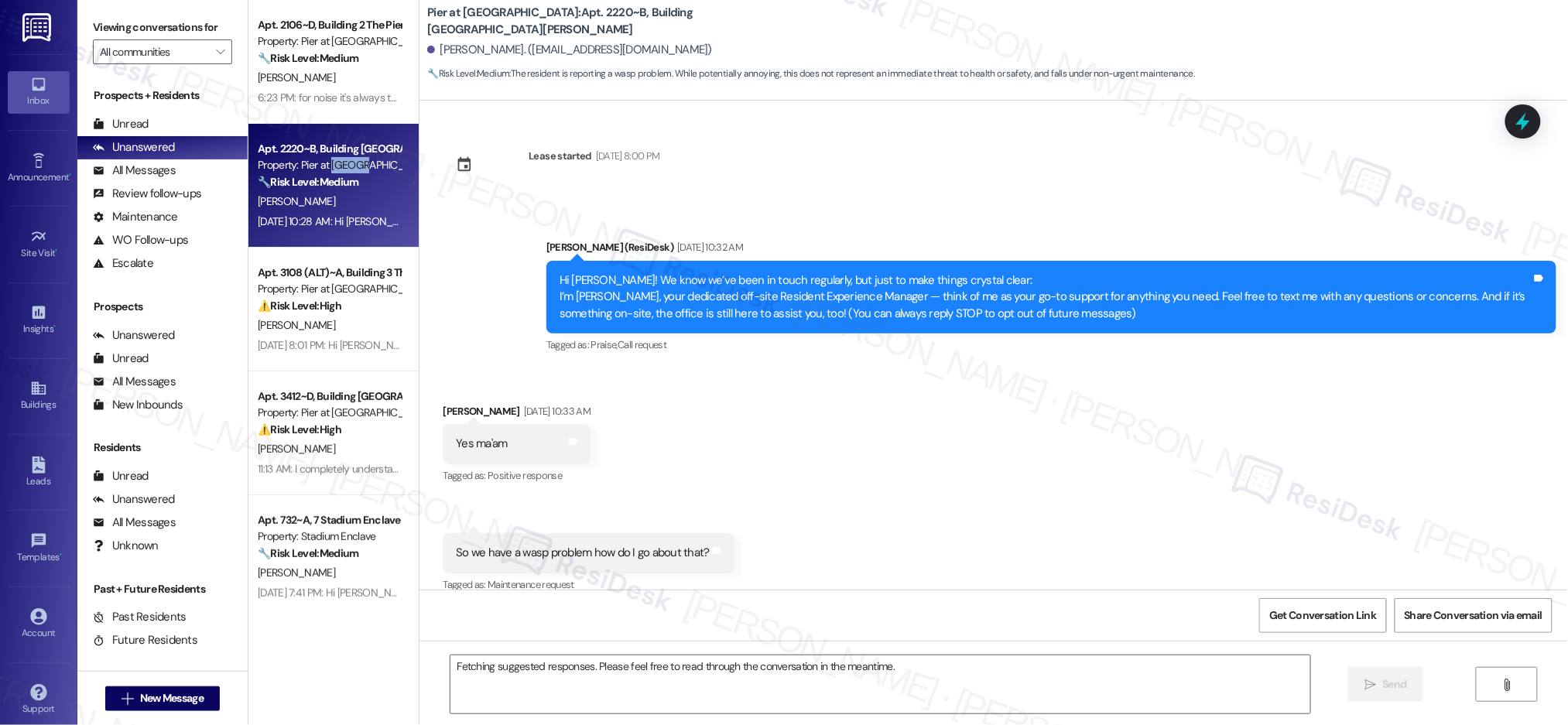
scroll to position [17, 0]
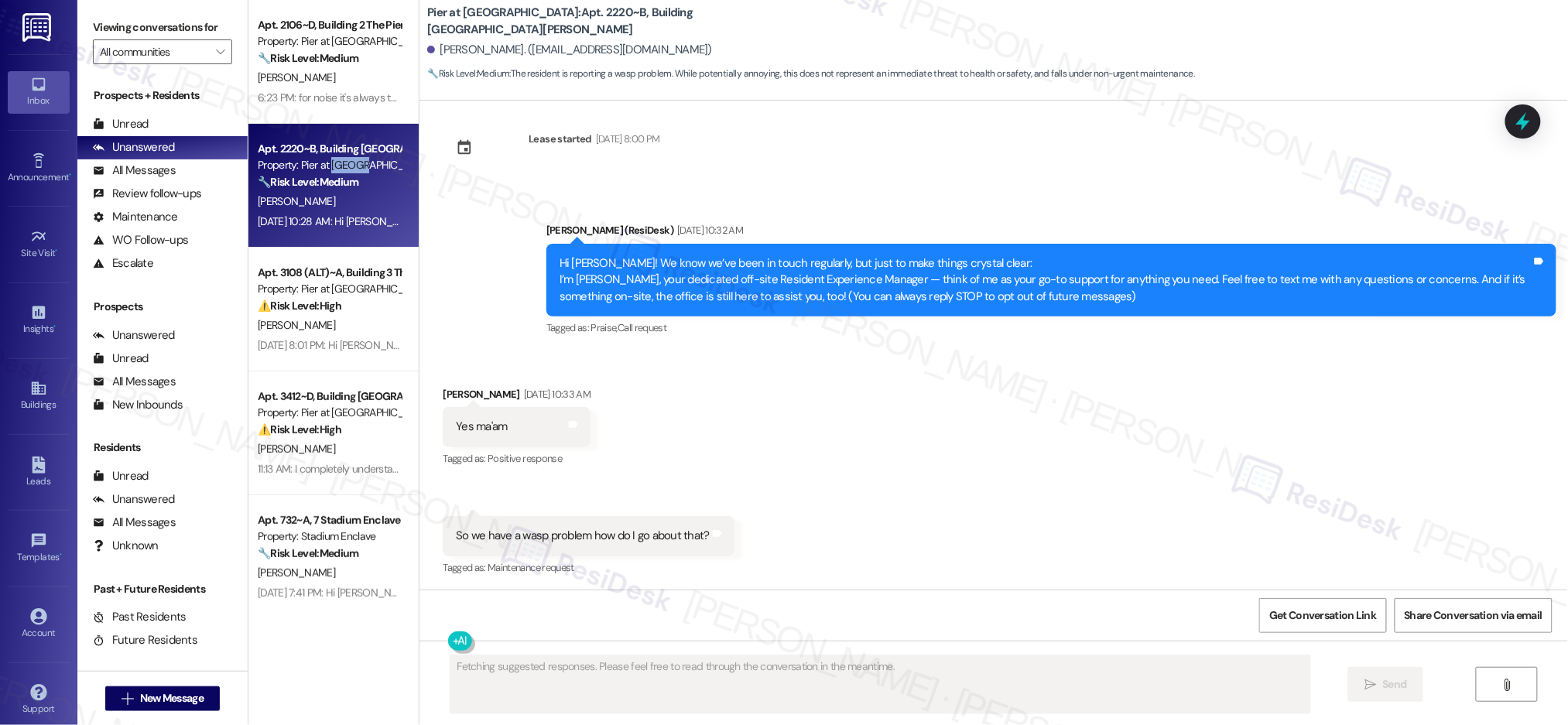
click at [342, 172] on div "Property: Pier at [GEOGRAPHIC_DATA]" at bounding box center [328, 165] width 143 height 17
click at [342, 174] on div "🔧 Risk Level: Medium The resident is reporting a wasp problem. While potentiall…" at bounding box center [328, 182] width 143 height 17
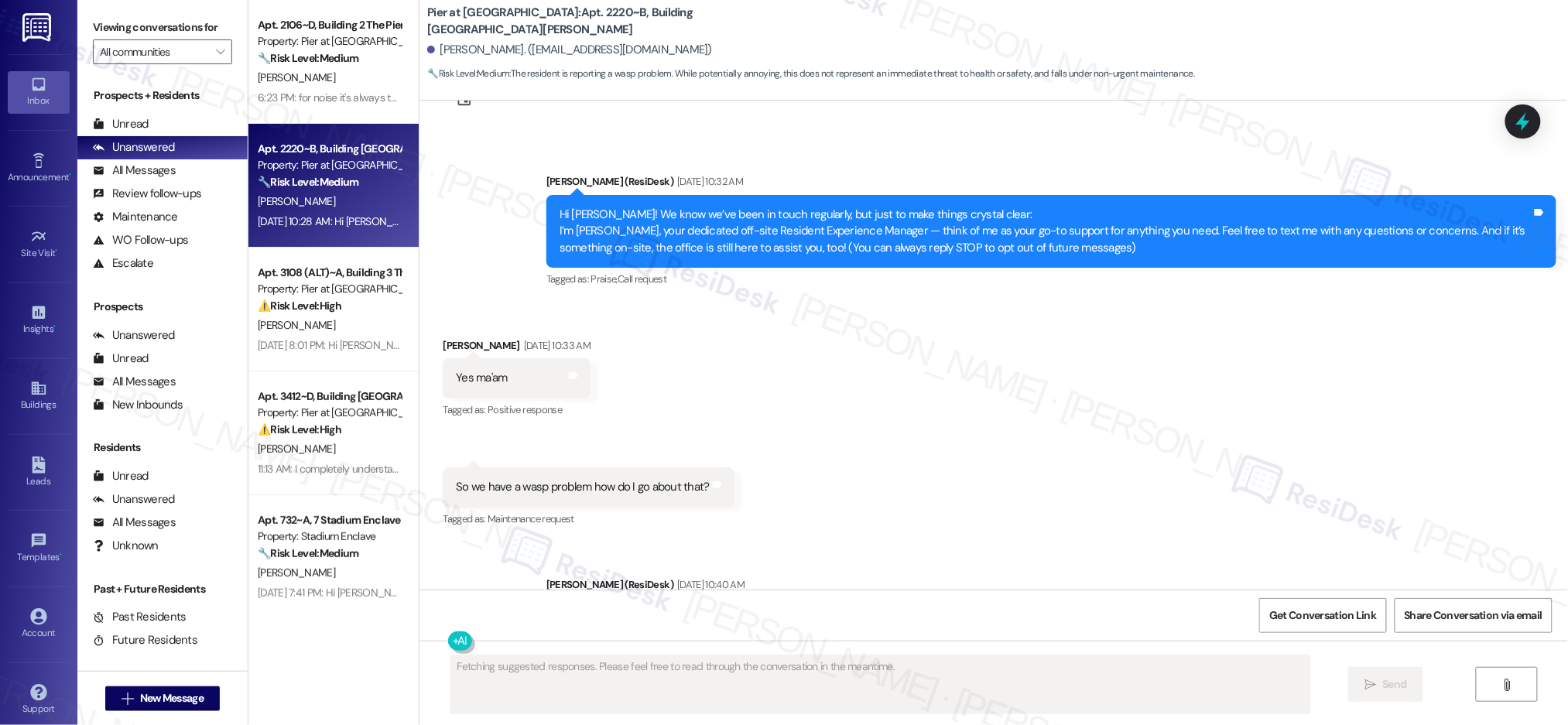
drag, startPoint x: 847, startPoint y: 316, endPoint x: 874, endPoint y: 322, distance: 27.7
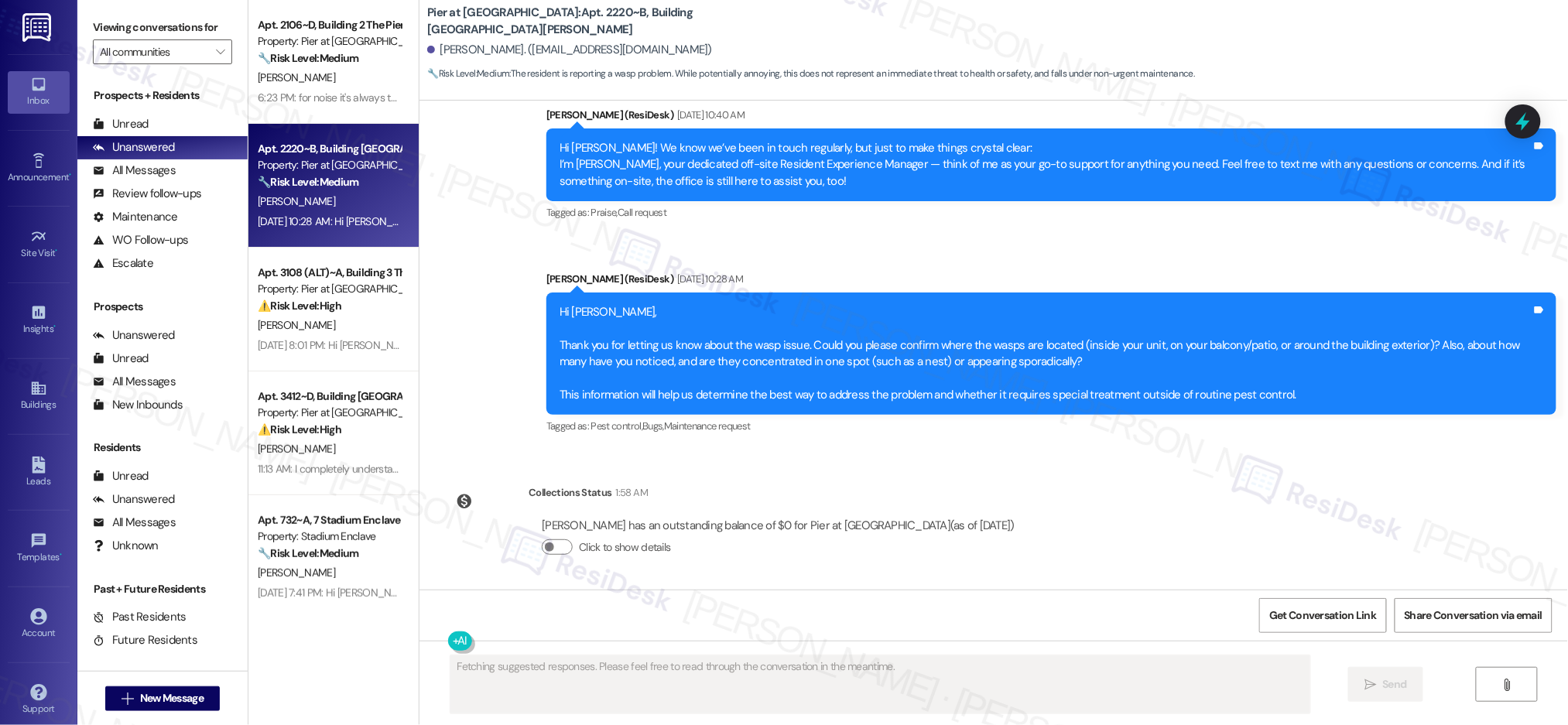
scroll to position [537, 0]
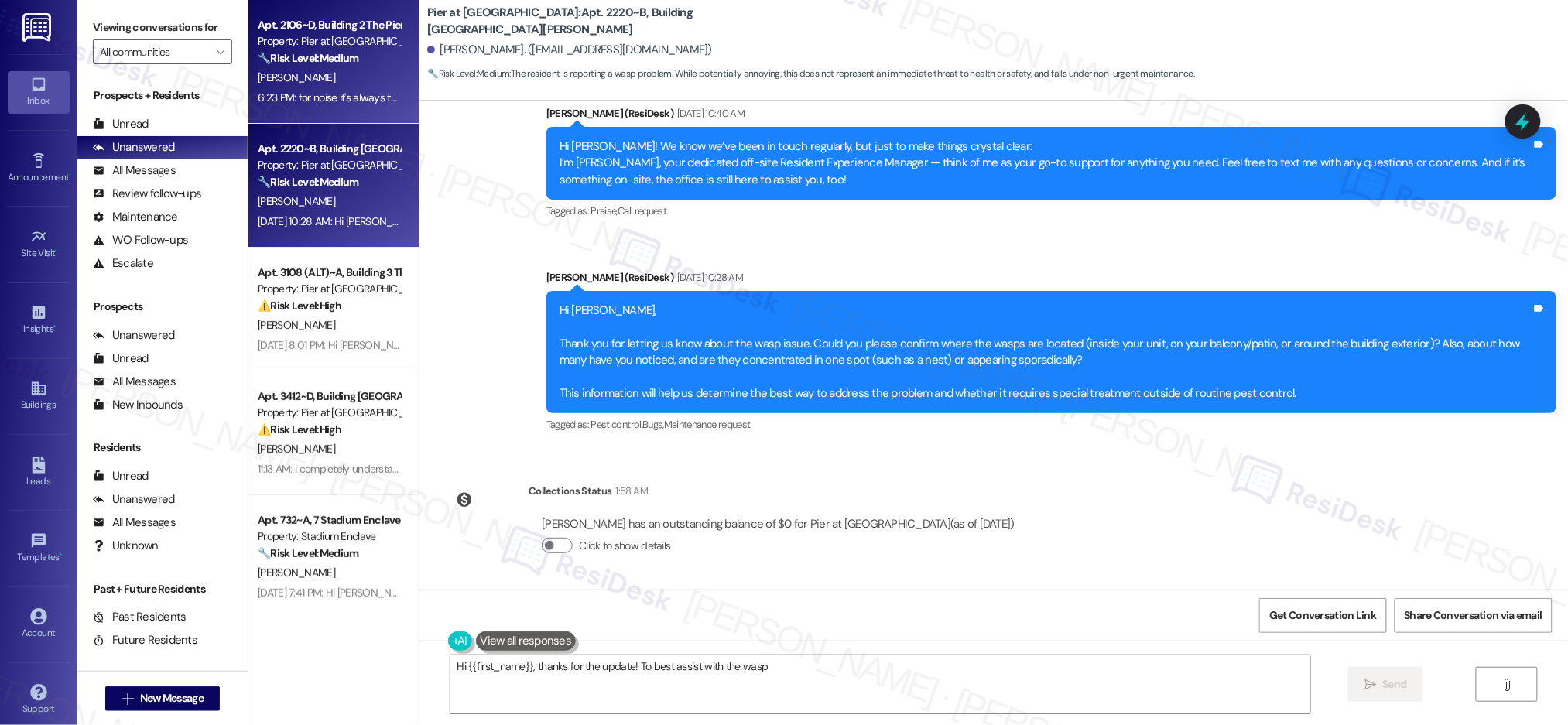
type textarea "Hi {{first_name}}, thanks for the update! To best assist with the wasp issue"
click at [329, 77] on div "[PERSON_NAME]" at bounding box center [329, 78] width 146 height 19
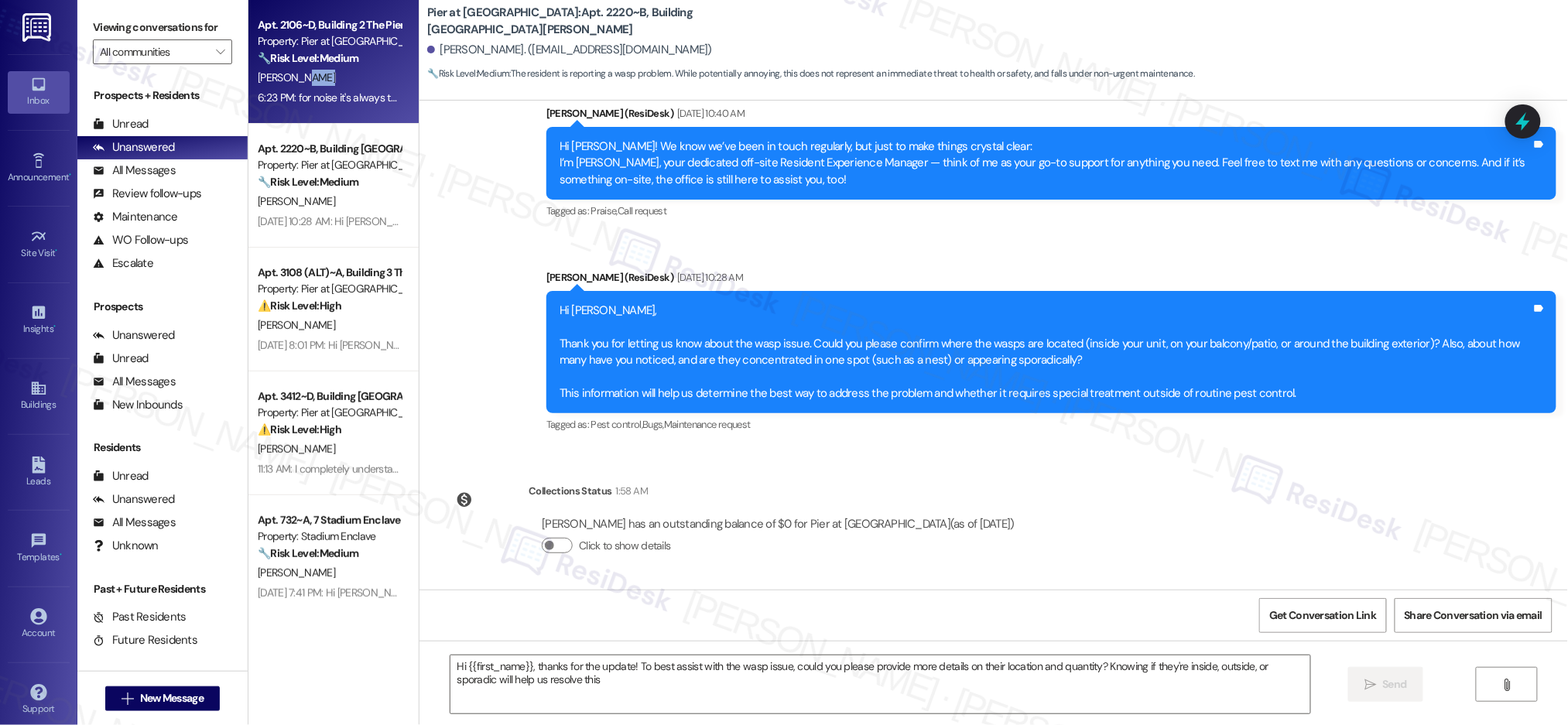
click at [329, 77] on div "[PERSON_NAME]" at bounding box center [329, 78] width 146 height 19
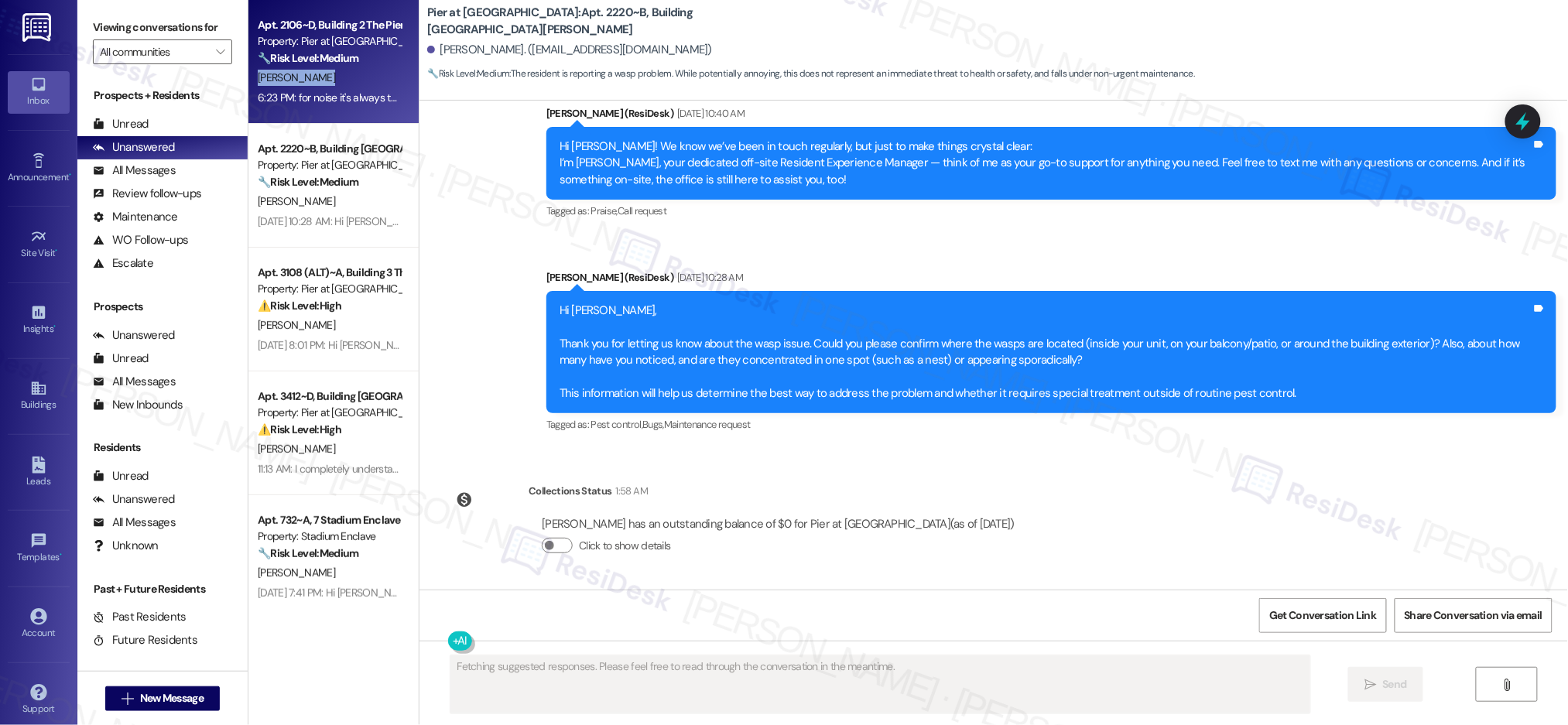
click at [329, 77] on div "[PERSON_NAME]" at bounding box center [329, 78] width 146 height 19
click at [329, 78] on div "[PERSON_NAME]" at bounding box center [329, 78] width 146 height 19
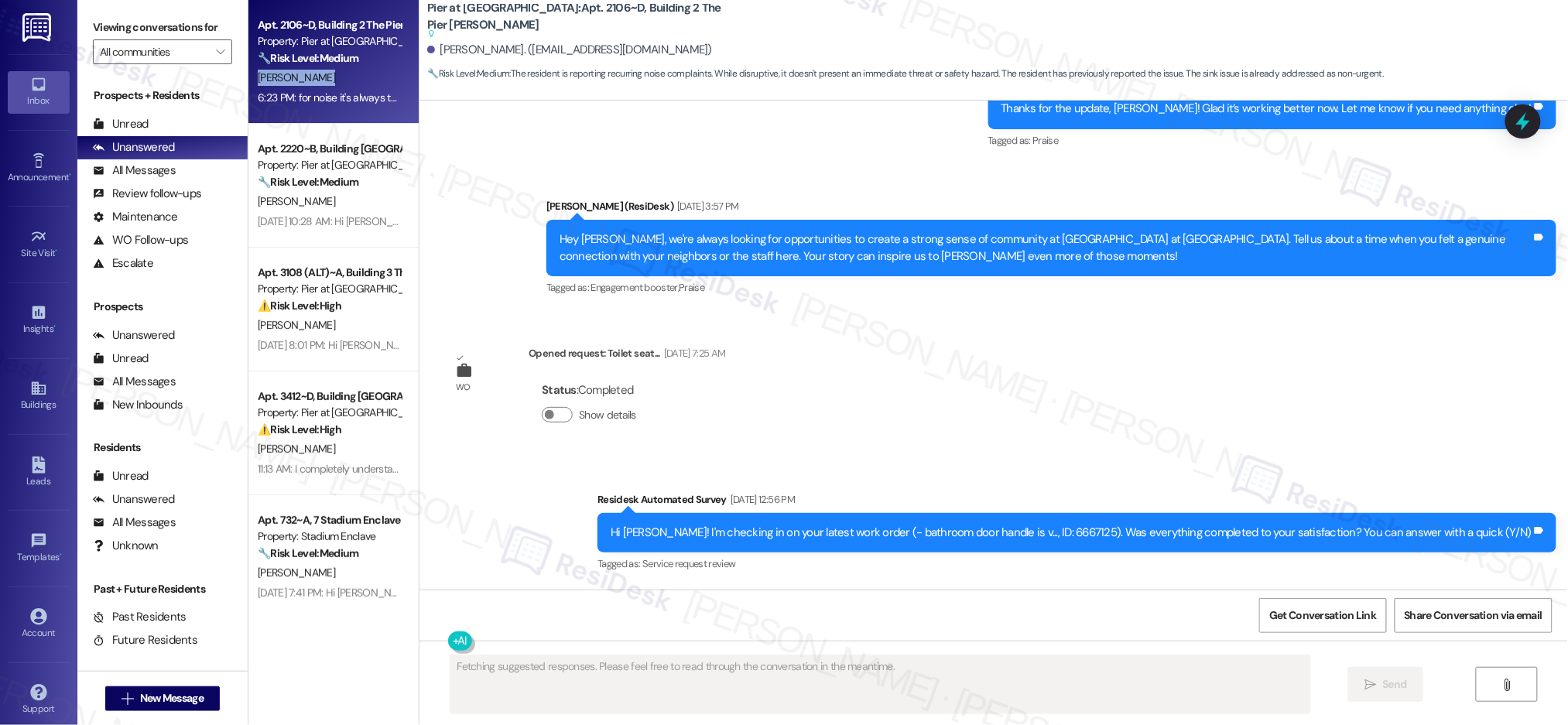
click at [331, 81] on div "[PERSON_NAME]" at bounding box center [329, 78] width 146 height 19
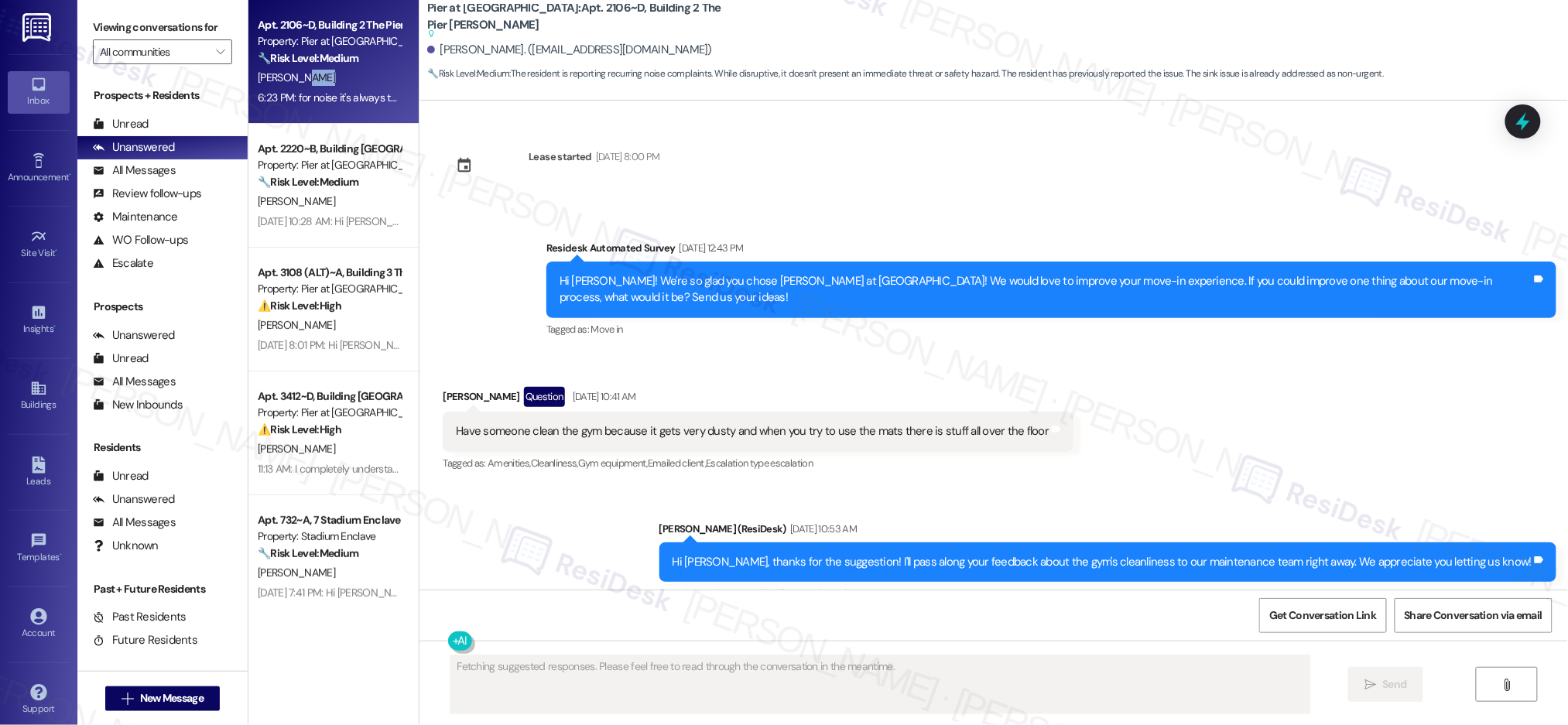
click at [331, 82] on div "[PERSON_NAME]" at bounding box center [329, 78] width 146 height 19
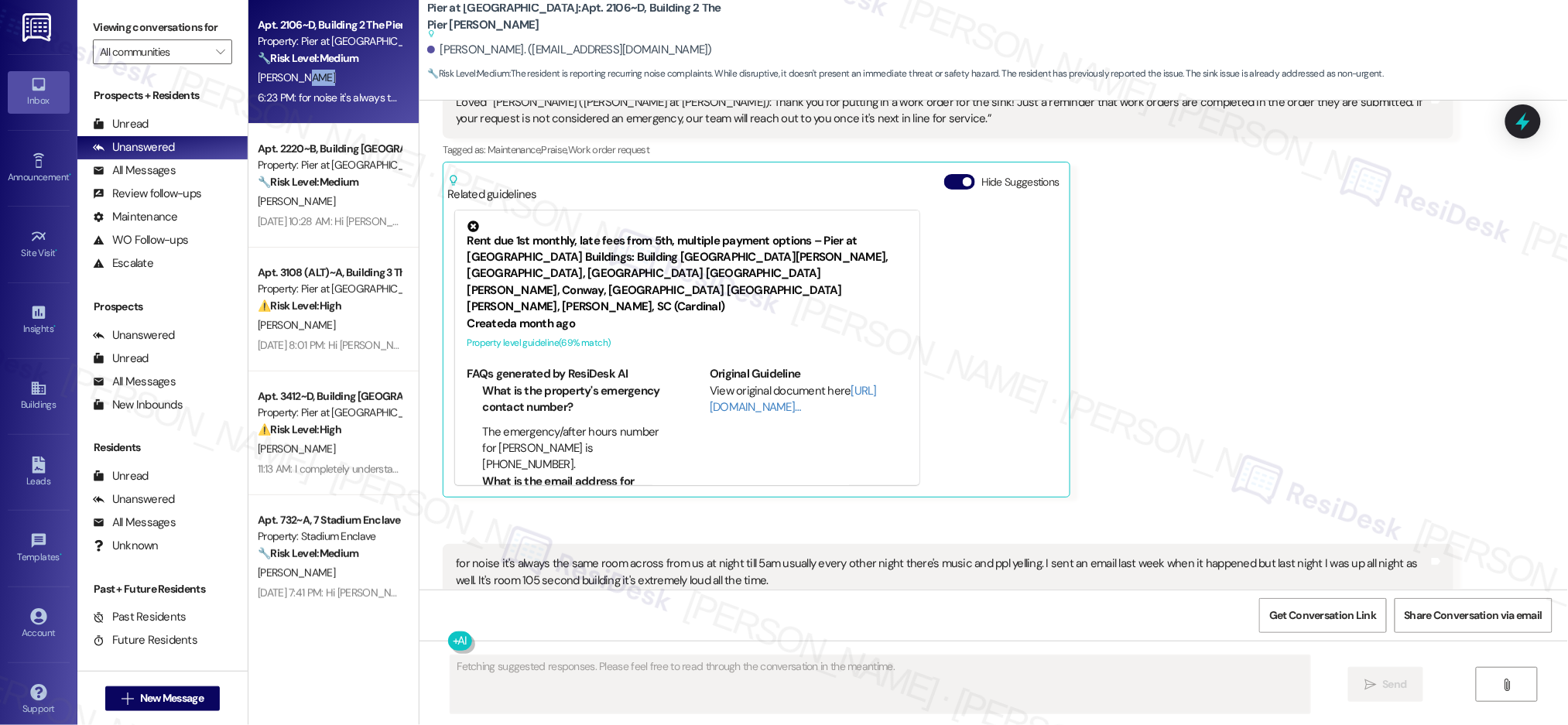
scroll to position [5628, 0]
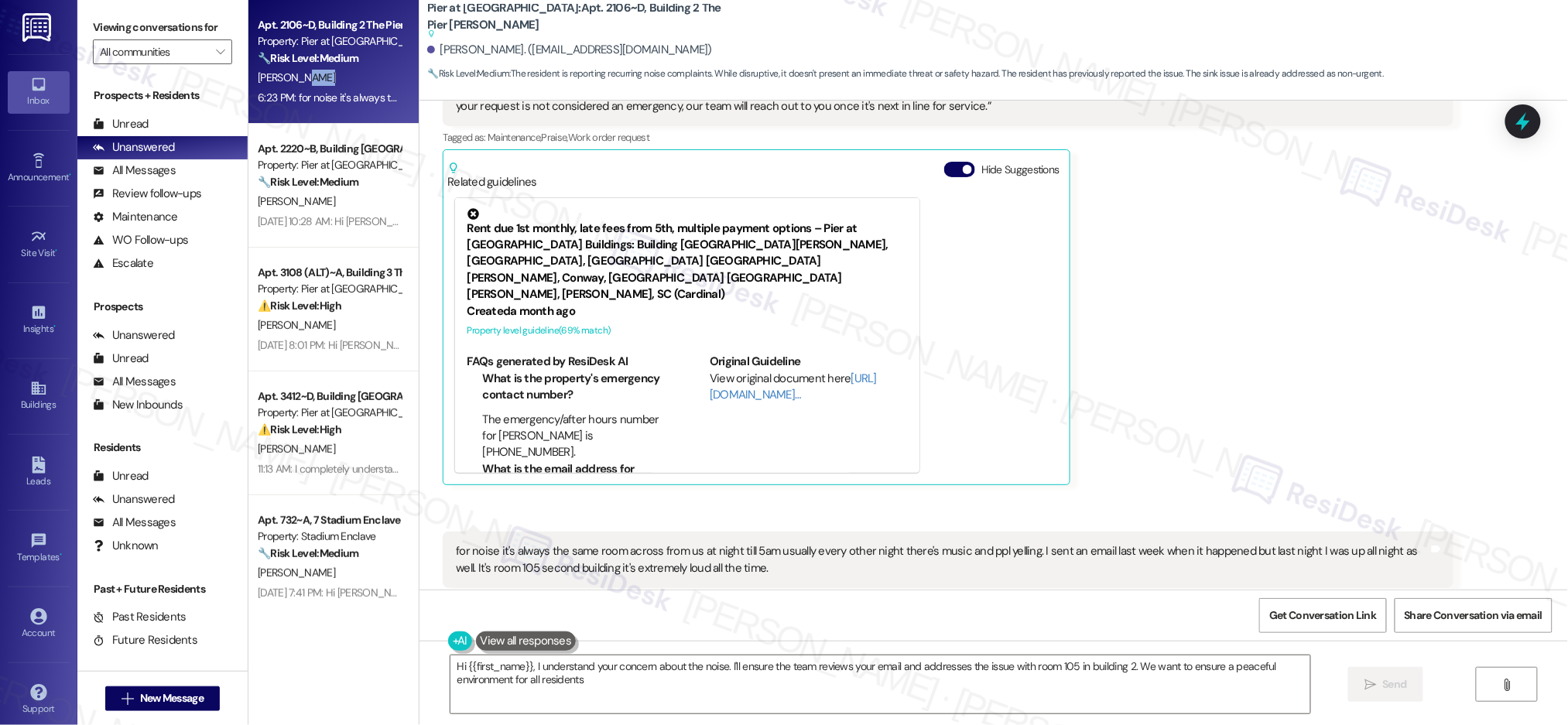
type textarea "Hi {{first_name}}, I understand your concern about the noise. I'll ensure the t…"
click at [1563, 570] on div "Received via SMS [PERSON_NAME] 6:22 PM Loved “[PERSON_NAME] ([PERSON_NAME] at […" at bounding box center [993, 318] width 1149 height 609
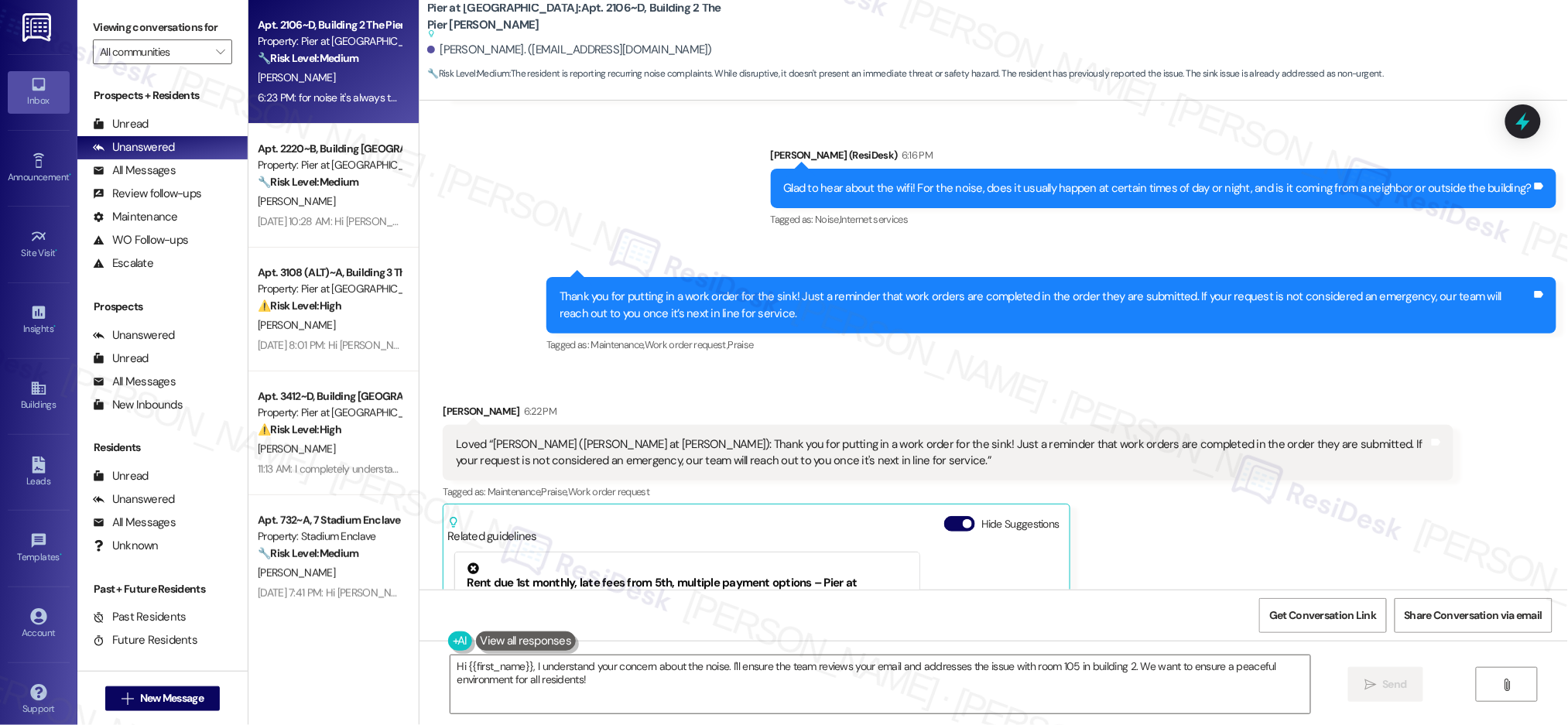
scroll to position [5263, 0]
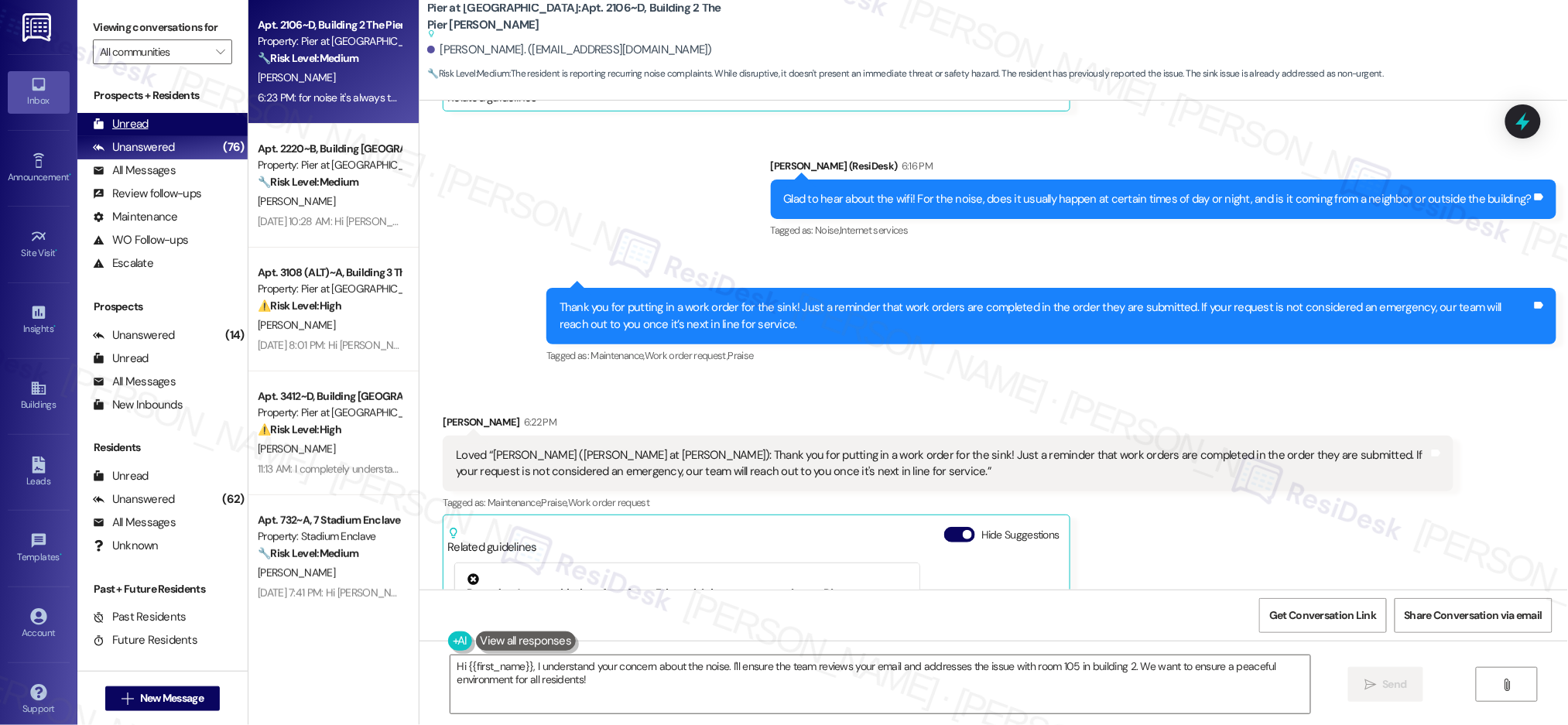
click at [138, 121] on div "Unread" at bounding box center [120, 124] width 56 height 17
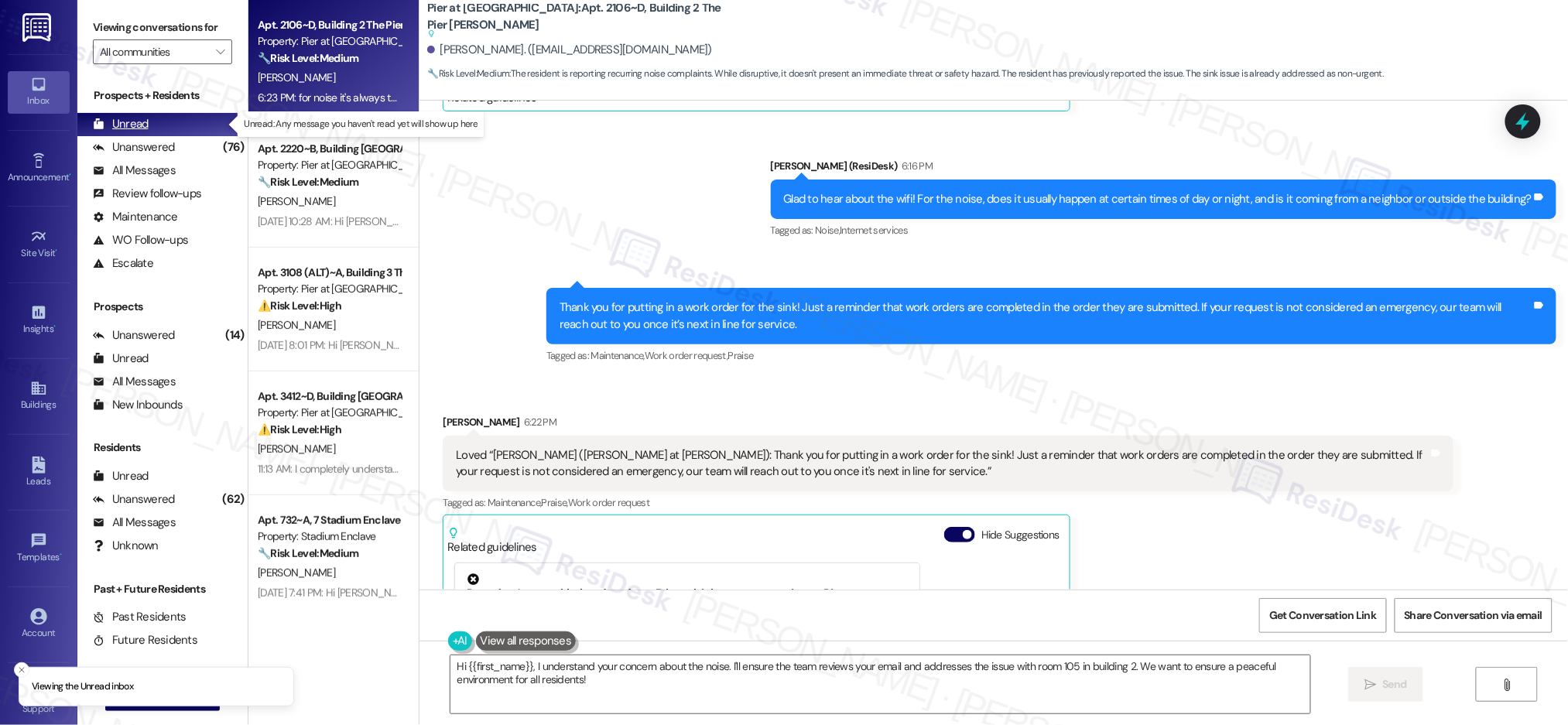
click at [137, 122] on div "Unread" at bounding box center [120, 124] width 56 height 17
click at [134, 119] on div "Unread" at bounding box center [120, 124] width 56 height 17
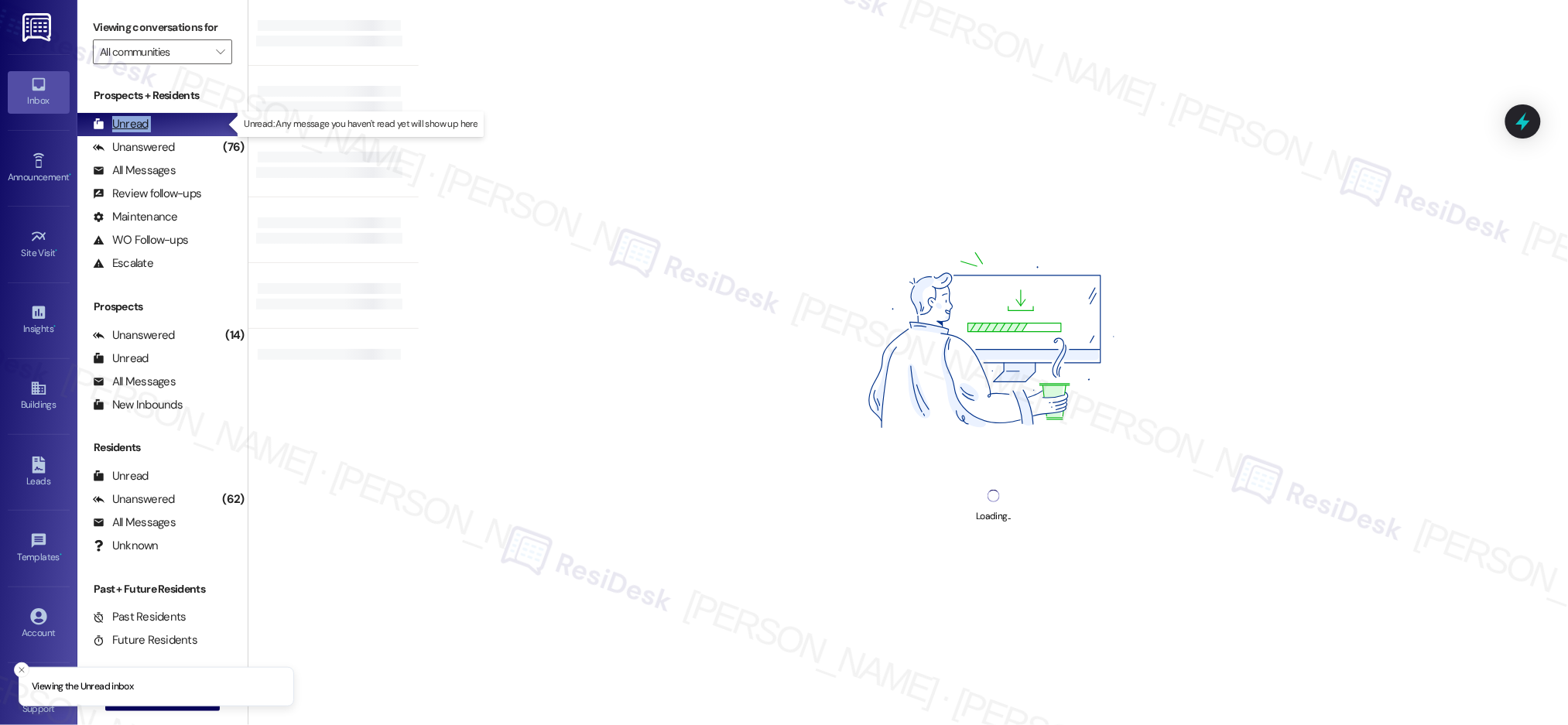
click at [134, 119] on div "Unread" at bounding box center [120, 124] width 56 height 17
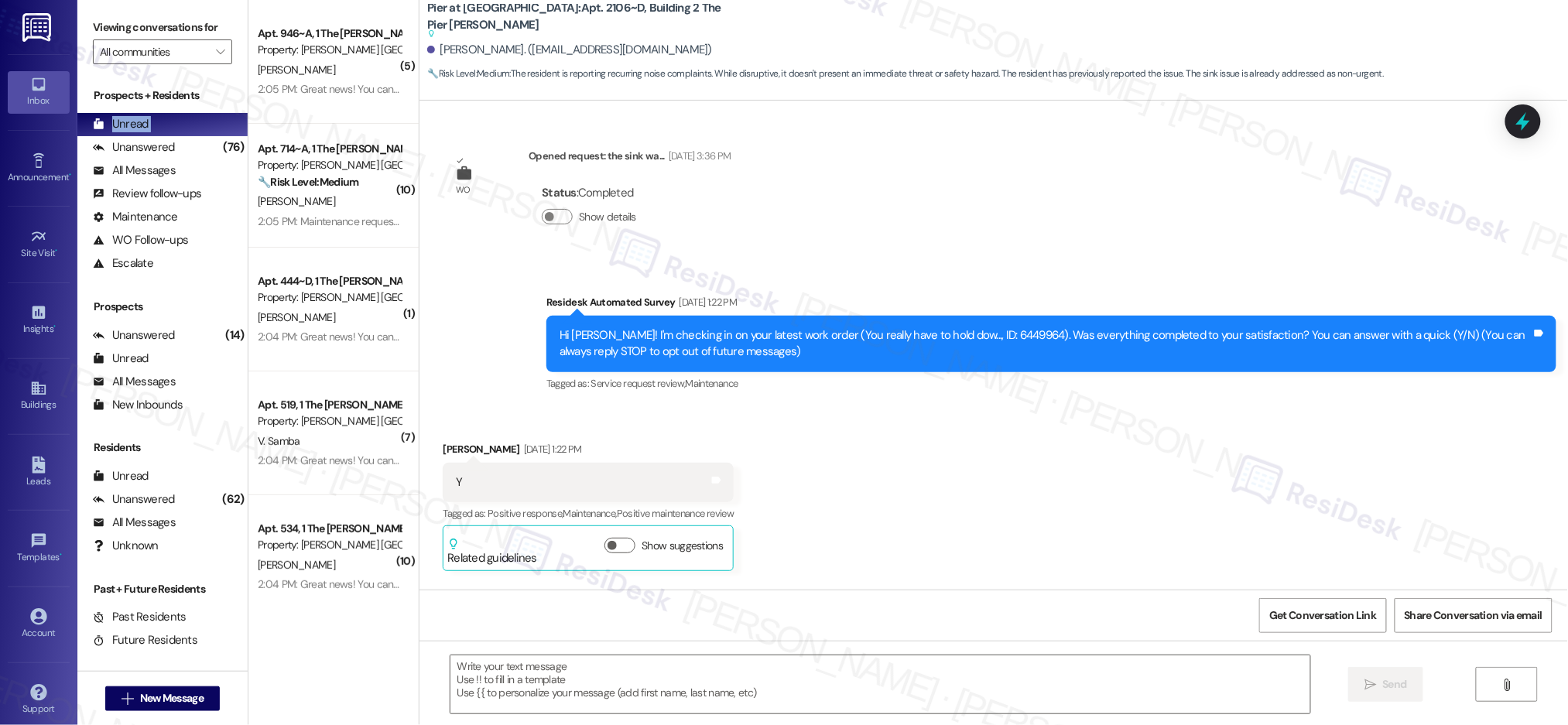
scroll to position [1688, 0]
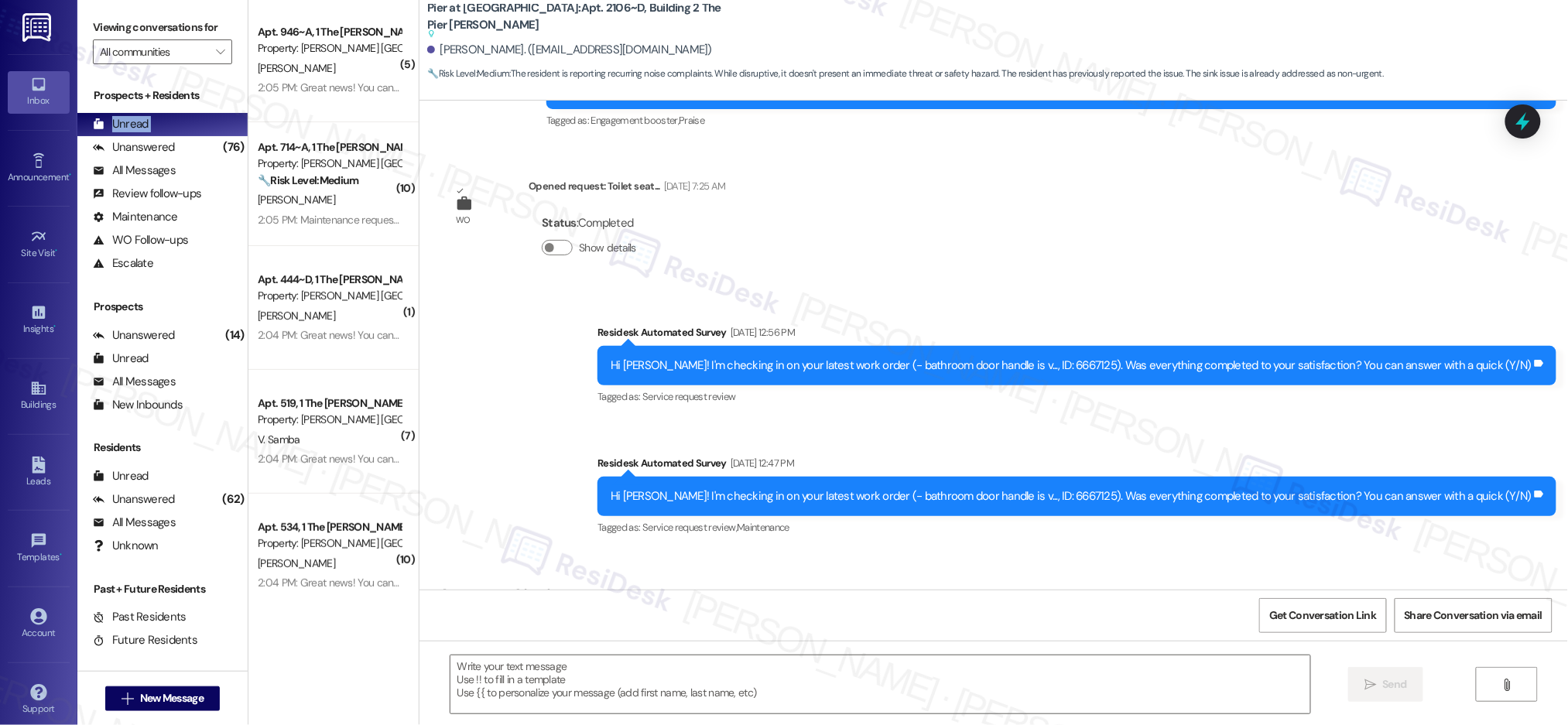
type textarea "Fetching suggested responses. Please feel free to read through the conversation…"
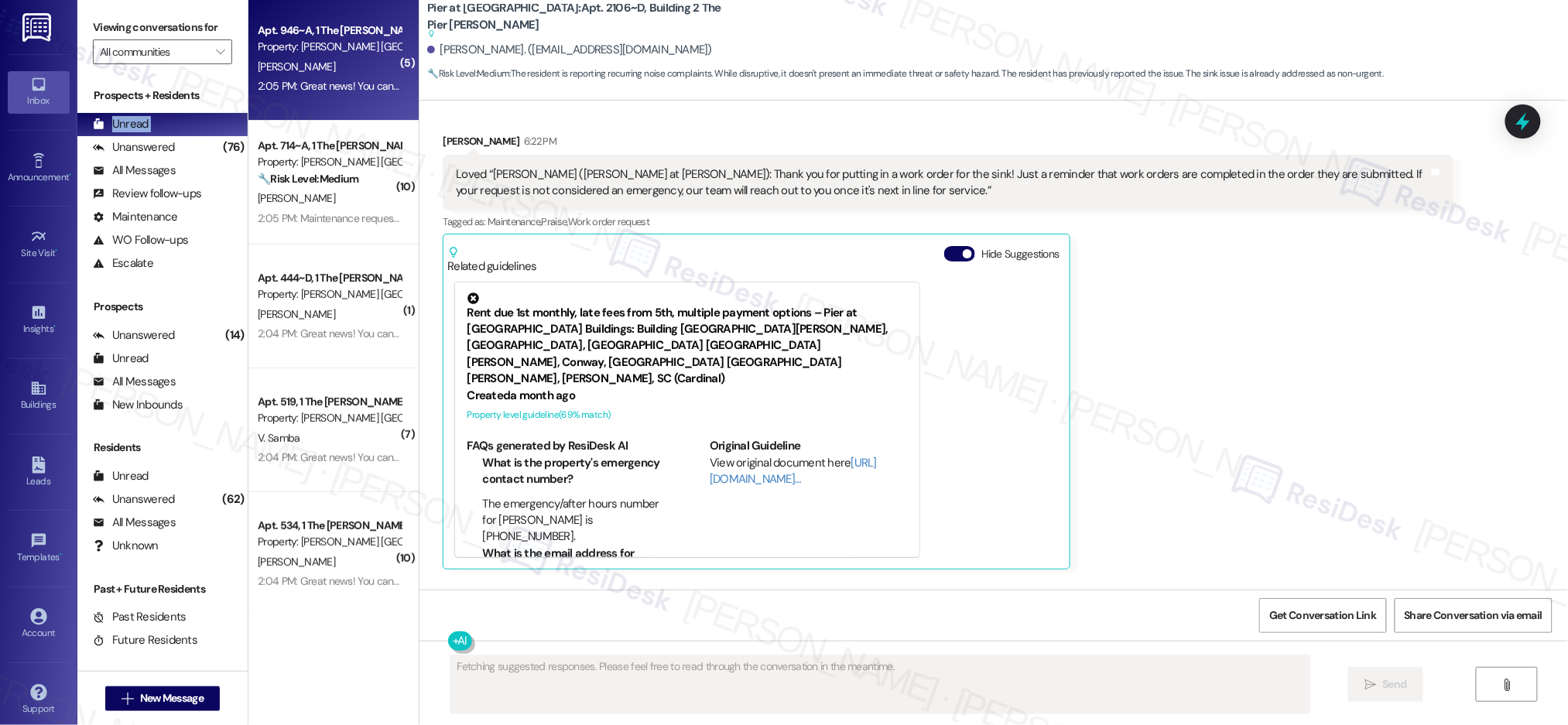
scroll to position [5628, 0]
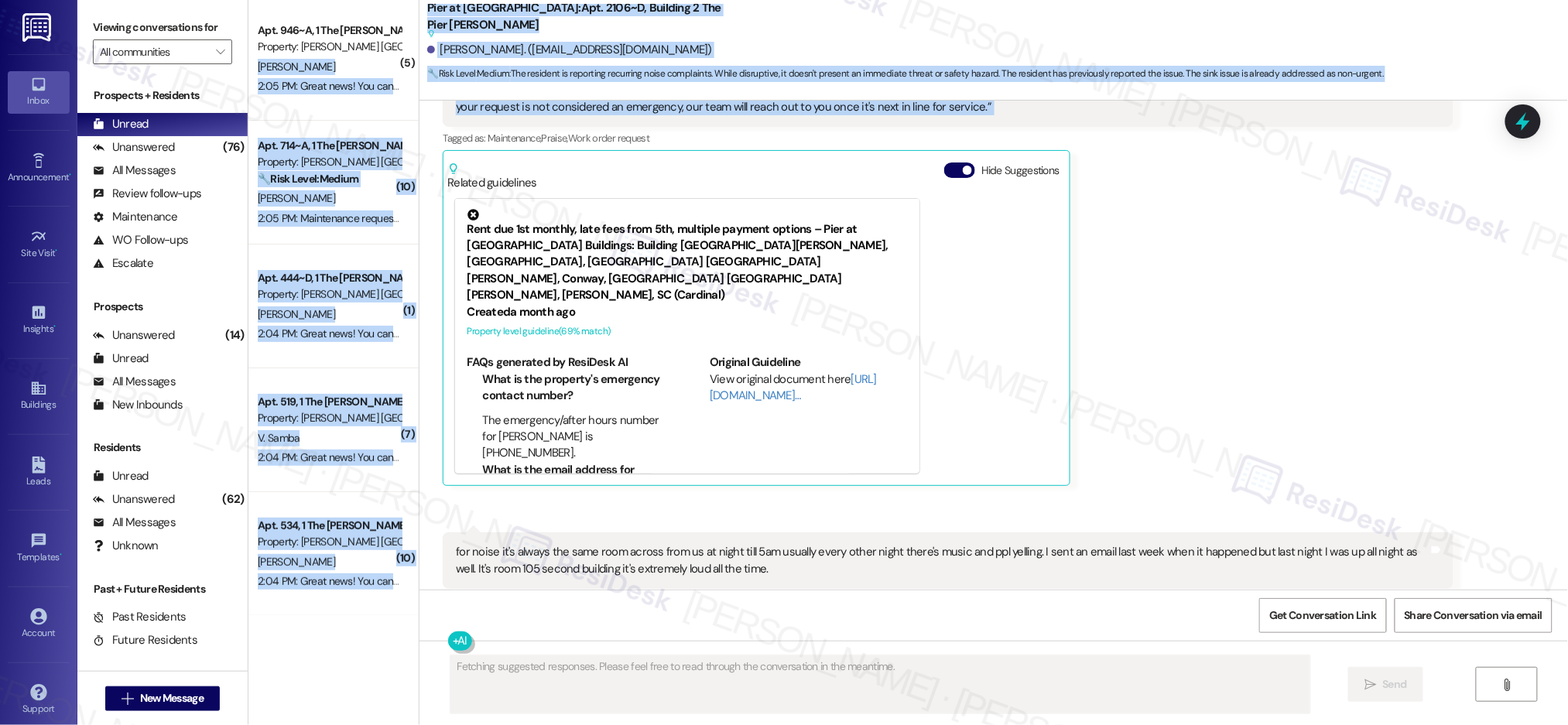
drag, startPoint x: 399, startPoint y: 46, endPoint x: 416, endPoint y: 114, distance: 70.1
click at [416, 114] on div "( 5 ) Apt. 946~A, 1 The [PERSON_NAME] Louisville Property: [PERSON_NAME] Louisv…" at bounding box center [908, 362] width 1319 height 725
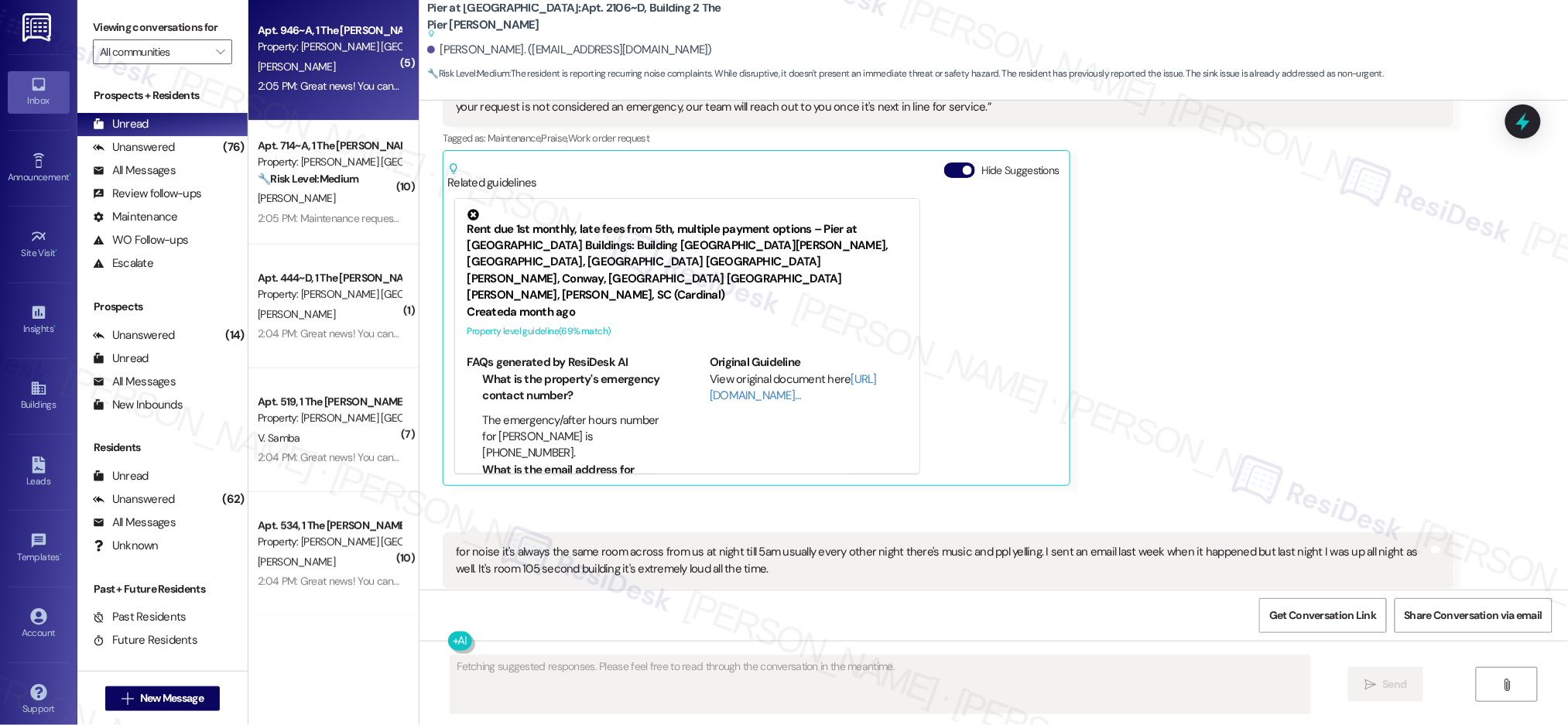
click at [348, 32] on div "Apt. 946~A, 1 The [PERSON_NAME] Louisville" at bounding box center [328, 30] width 143 height 17
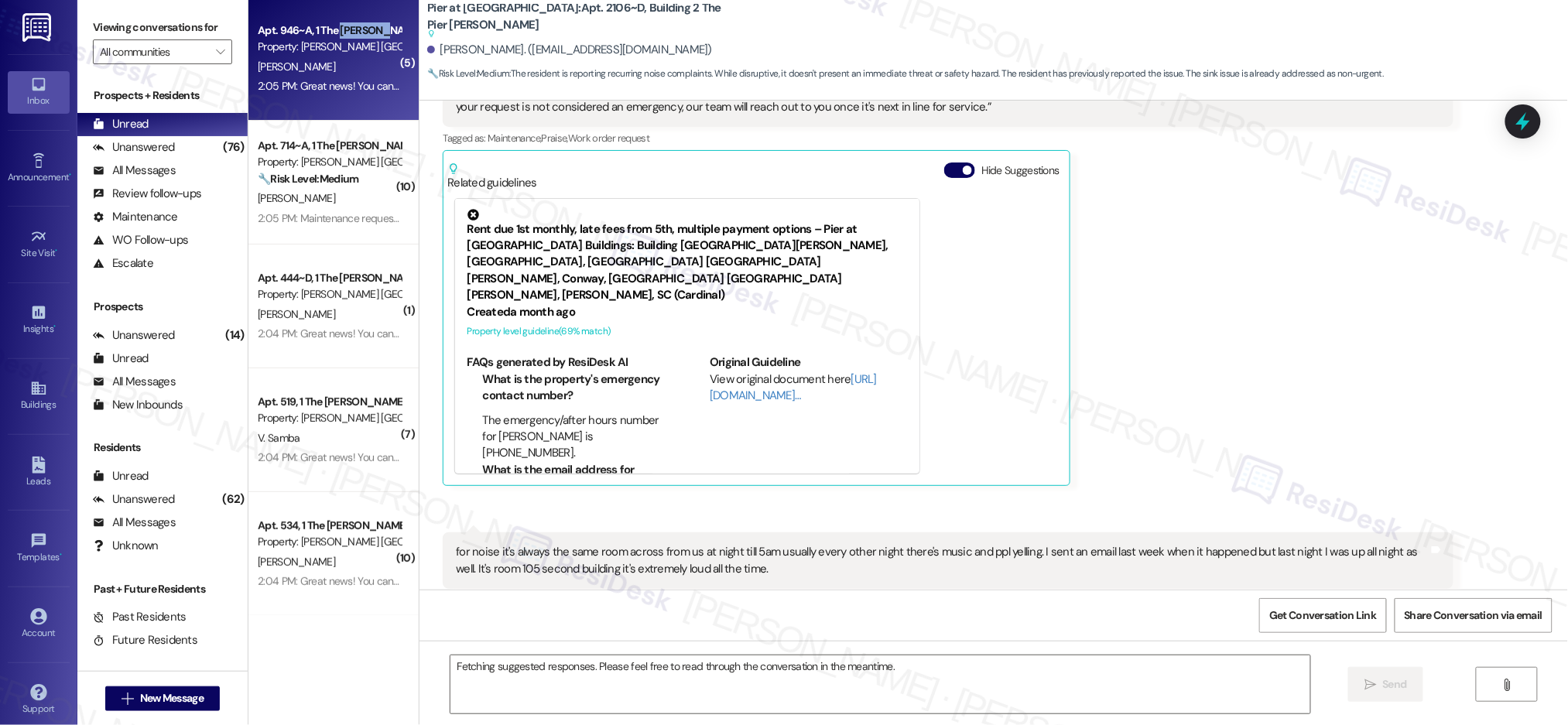
click at [348, 34] on div "Apt. 946~A, 1 The [PERSON_NAME] Louisville" at bounding box center [328, 30] width 143 height 17
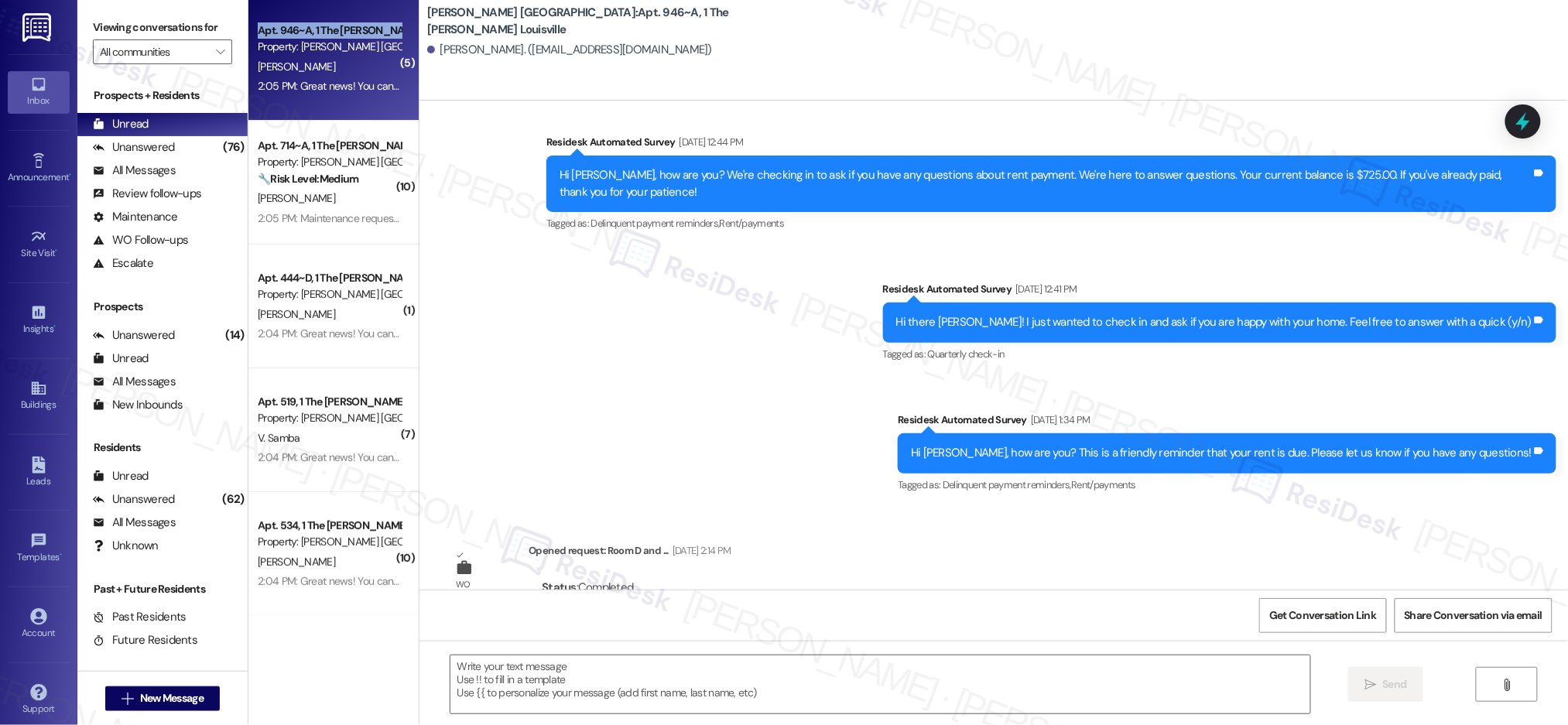
type textarea "Fetching suggested responses. Please feel free to read through the conversation…"
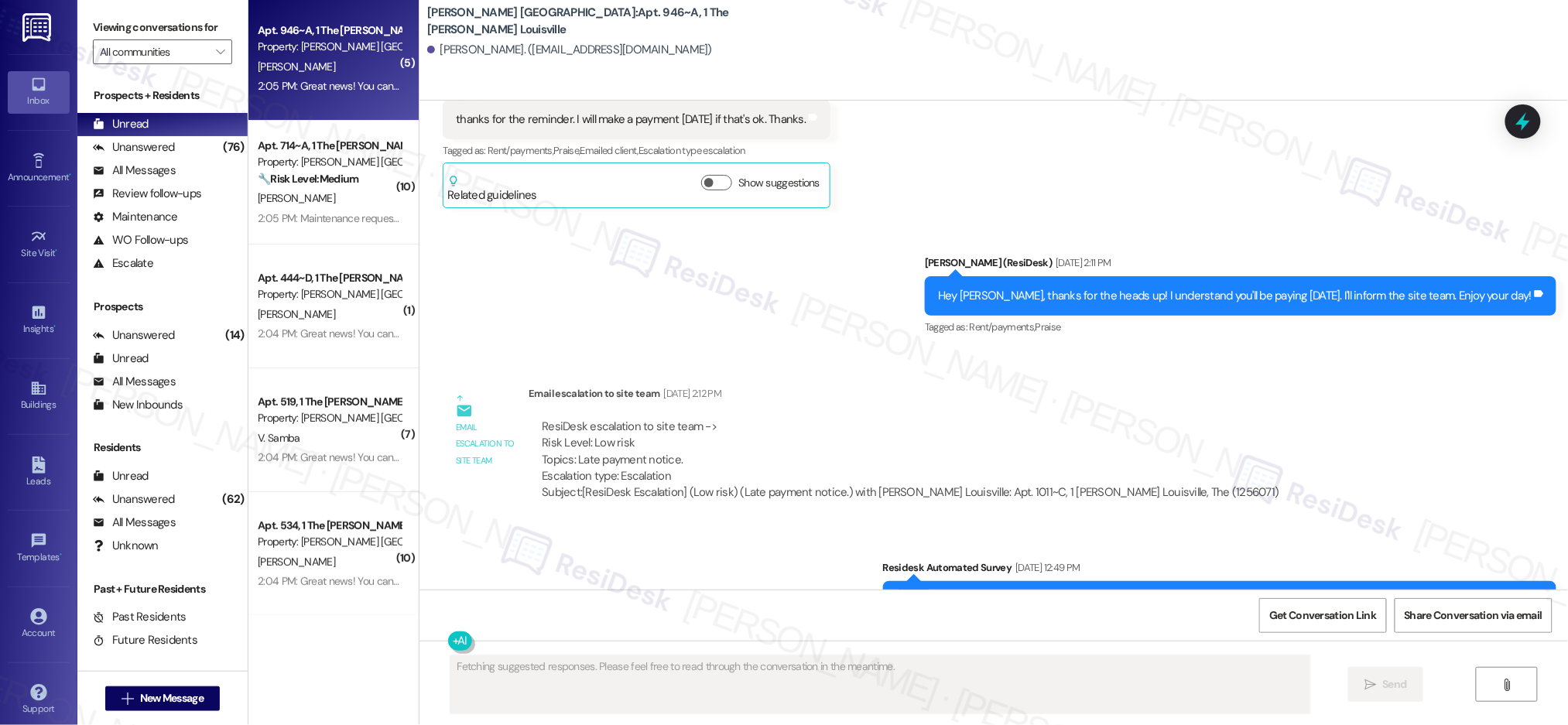
scroll to position [2986, 0]
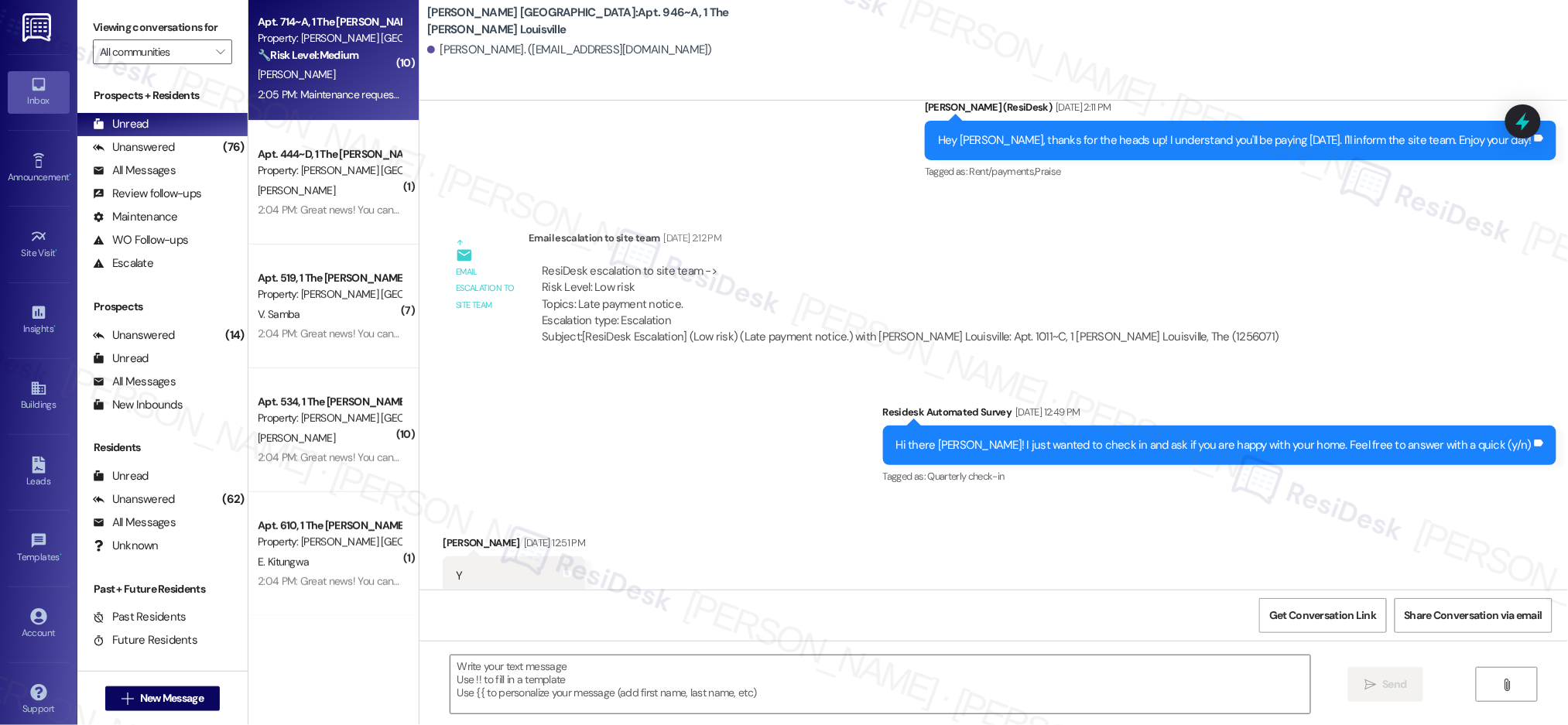
click at [325, 77] on div "[PERSON_NAME]" at bounding box center [329, 75] width 146 height 19
click at [324, 77] on div "[PERSON_NAME]" at bounding box center [329, 75] width 146 height 19
type textarea "Fetching suggested responses. Please feel free to read through the conversation…"
click at [324, 77] on div "[PERSON_NAME]" at bounding box center [329, 75] width 146 height 19
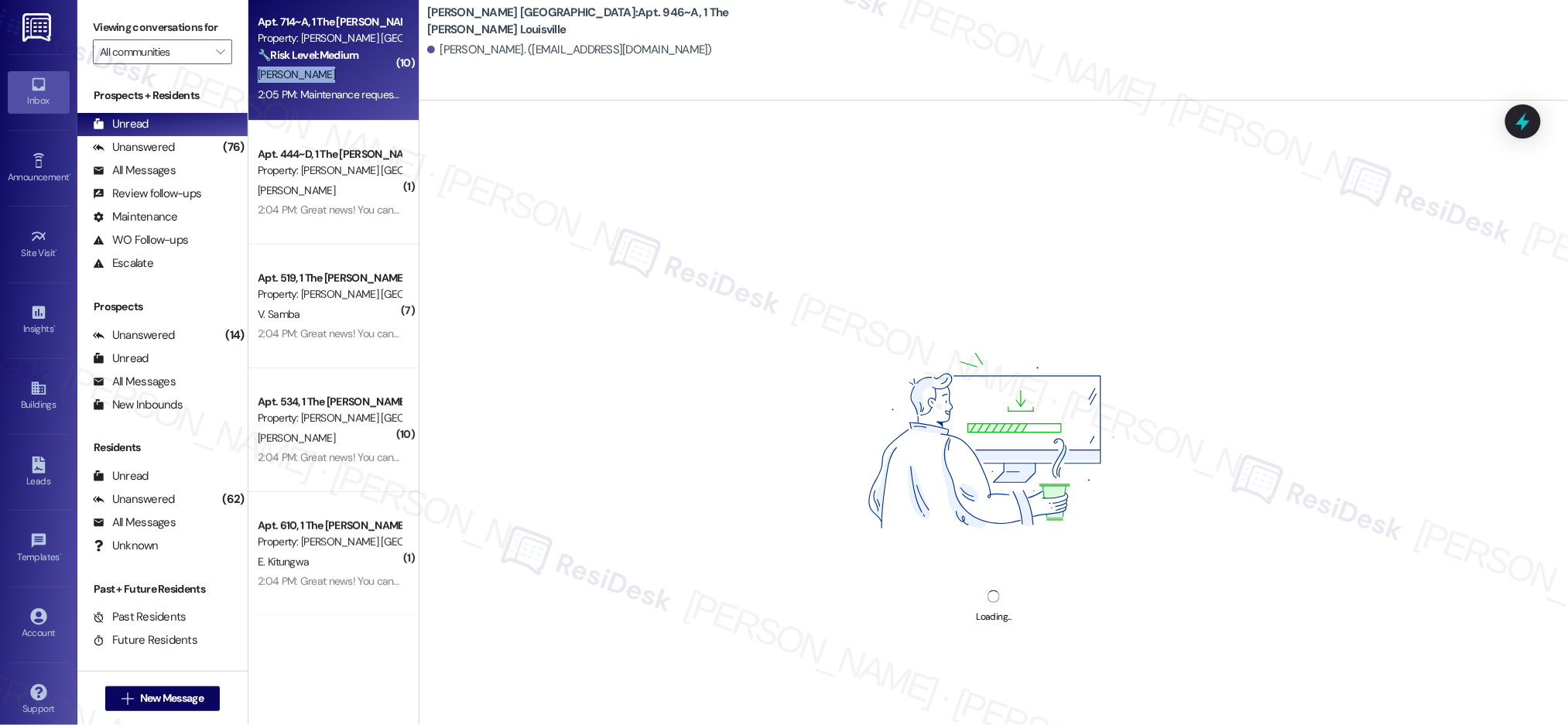
click at [325, 77] on div "[PERSON_NAME]" at bounding box center [329, 75] width 146 height 19
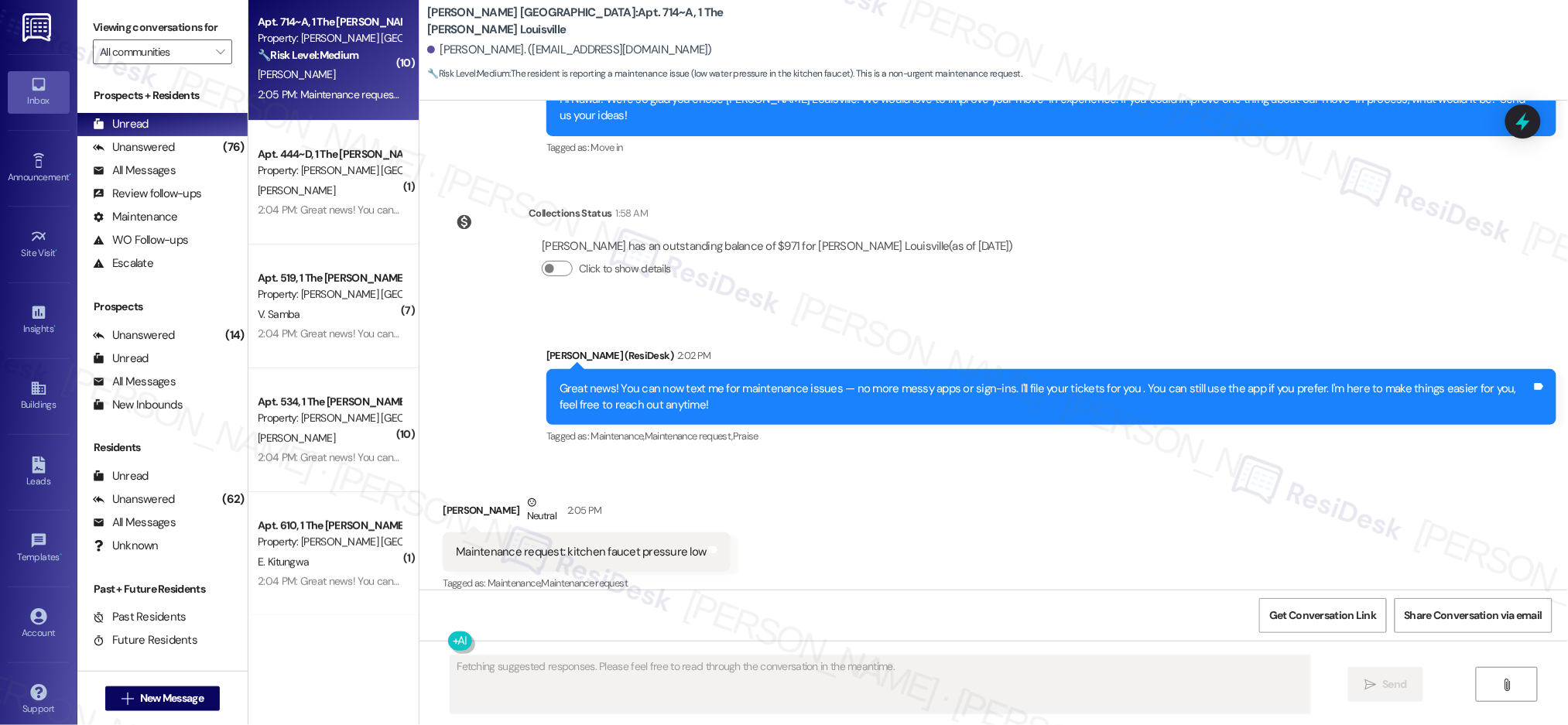
scroll to position [6309, 0]
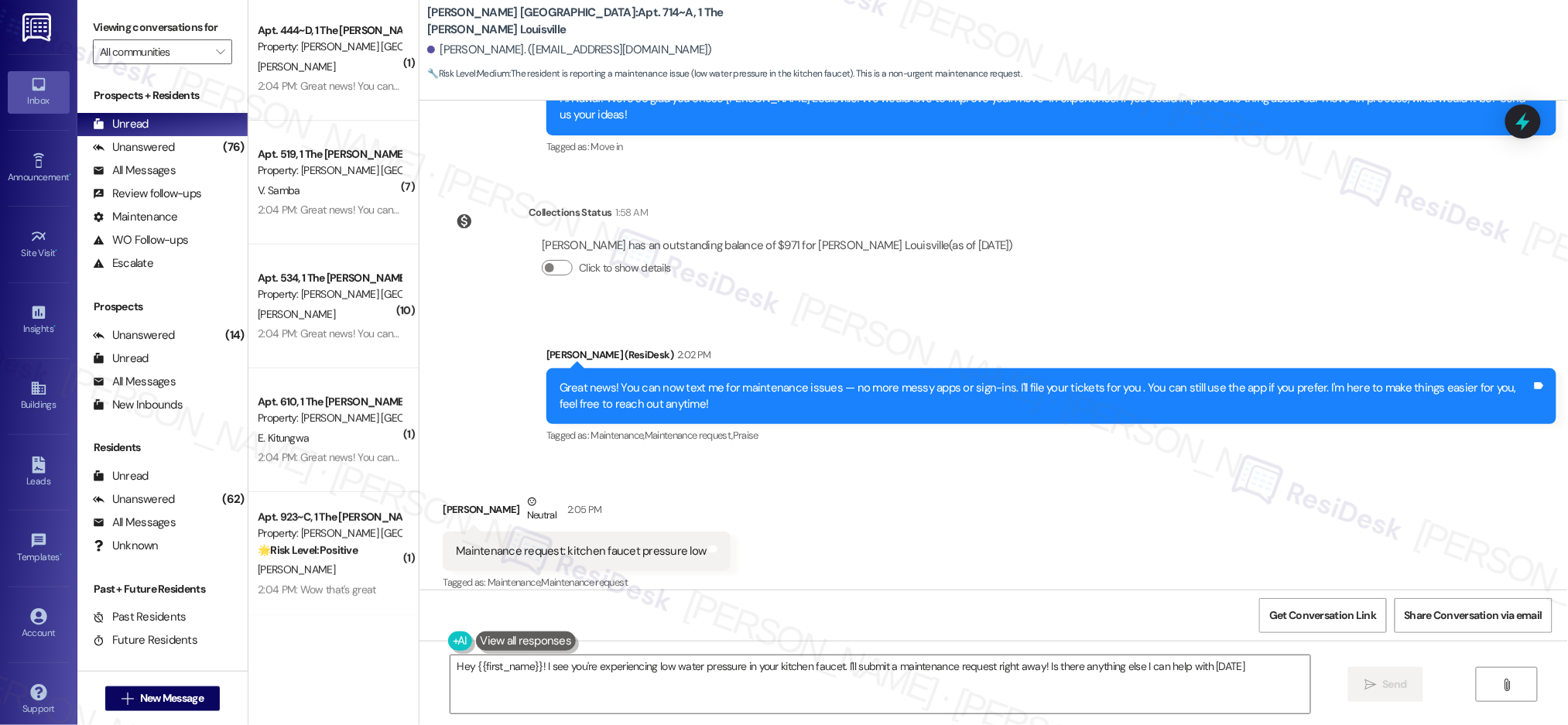
type textarea "Hey {{first_name}}! I see you're experiencing low water pressure in your kitche…"
click at [946, 664] on textarea "Hey {{first_name}}! I see you're experiencing low water pressure in your kitche…" at bounding box center [880, 685] width 860 height 58
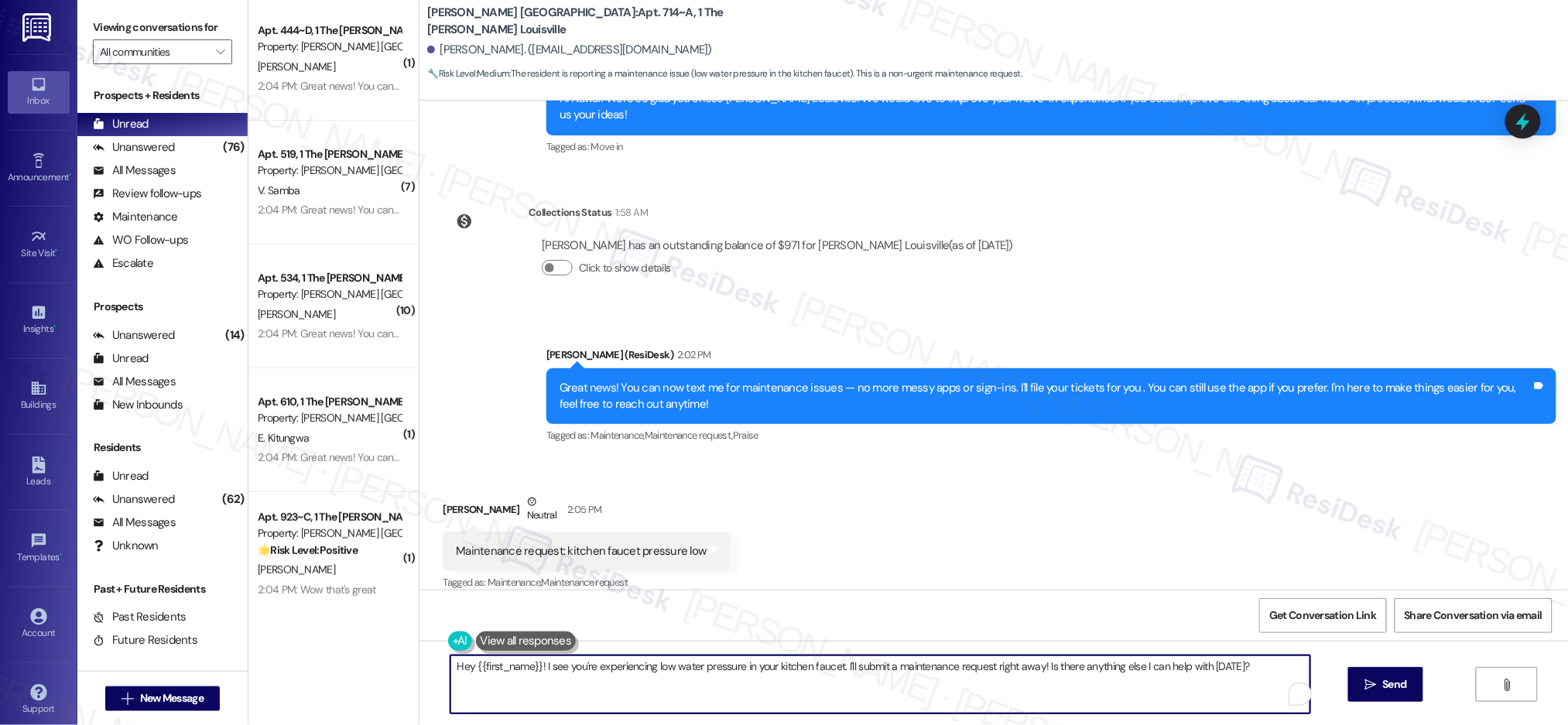
click at [946, 664] on textarea "Hey {{first_name}}! I see you're experiencing low water pressure in your kitche…" at bounding box center [880, 685] width 860 height 58
drag, startPoint x: 946, startPoint y: 664, endPoint x: 713, endPoint y: 586, distance: 245.7
click at [946, 664] on textarea "Hey {{first_name}}! I see you're experiencing low water pressure in your kitche…" at bounding box center [880, 685] width 860 height 58
click at [591, 544] on div "Maintenance request: kitchen faucet pressure low" at bounding box center [581, 552] width 250 height 17
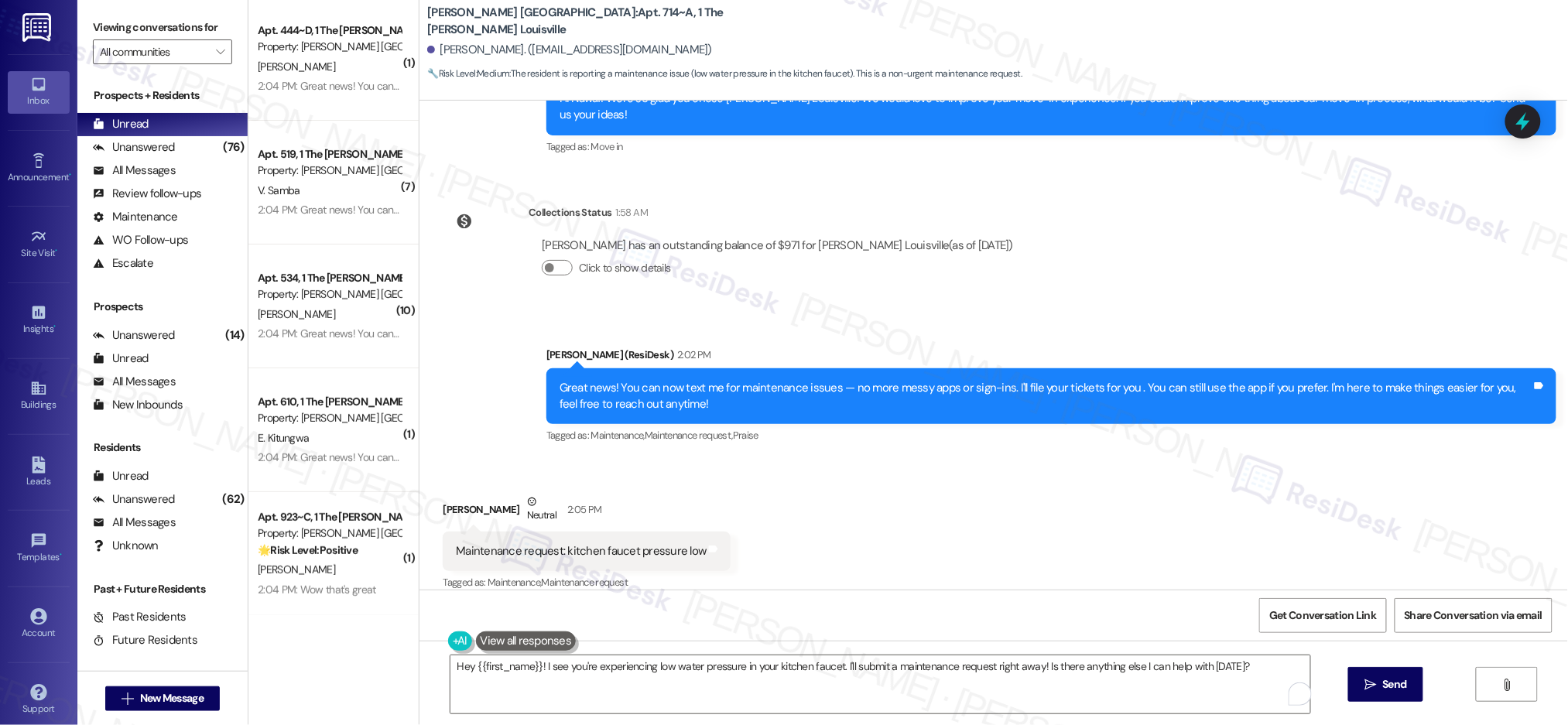
click at [591, 544] on div "Maintenance request: kitchen faucet pressure low" at bounding box center [581, 552] width 250 height 17
copy div "Maintenance request: kitchen faucet pressure low Tags and notes"
drag, startPoint x: 426, startPoint y: 633, endPoint x: 441, endPoint y: 638, distance: 15.8
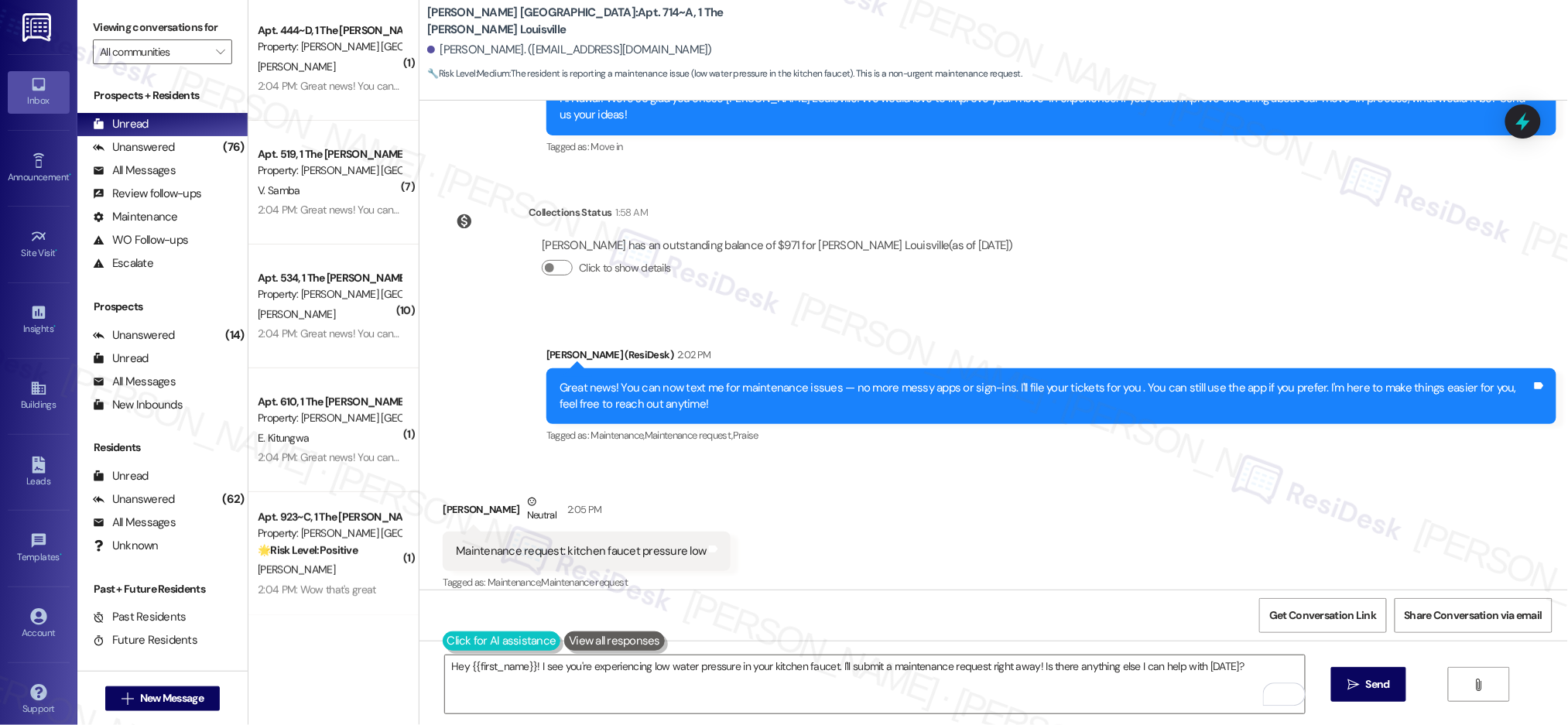
click at [426, 633] on div "Get Conversation Link Share Conversation via email" at bounding box center [993, 615] width 1149 height 51
drag, startPoint x: 443, startPoint y: 639, endPoint x: 471, endPoint y: 653, distance: 31.3
click at [443, 639] on button at bounding box center [454, 641] width 24 height 19
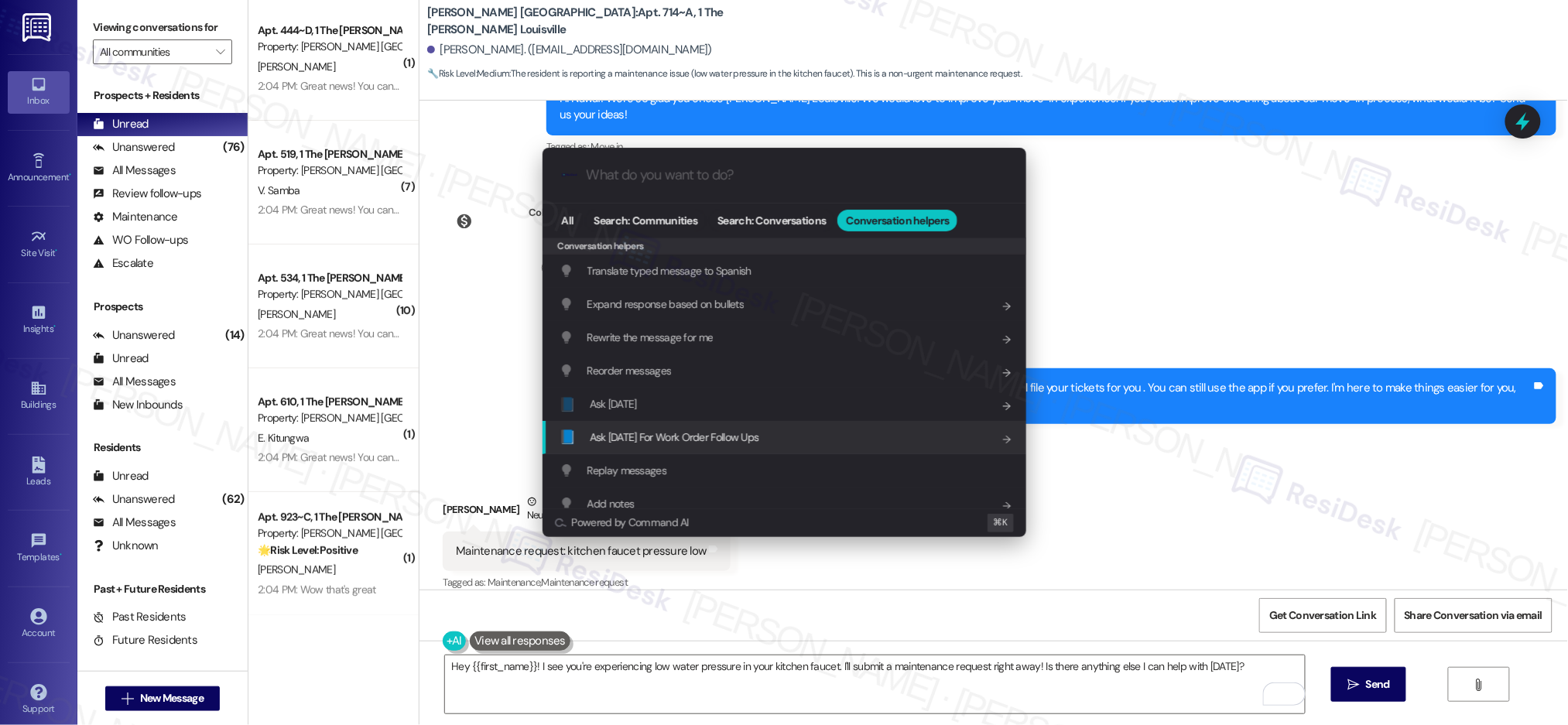
click at [746, 435] on span "Ask [DATE] For Work Order Follow Ups" at bounding box center [674, 438] width 170 height 14
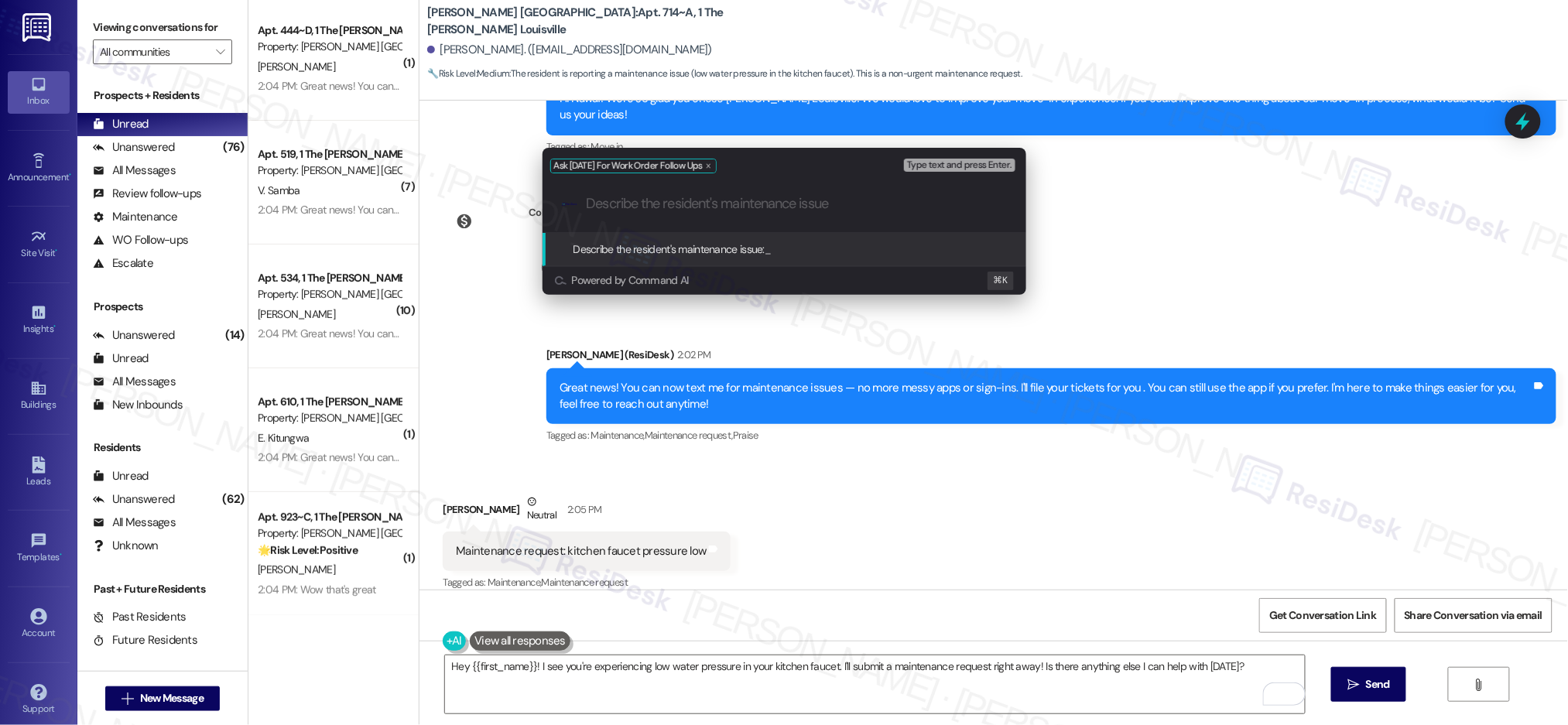
paste input "Maintenance request: kitchen faucet pressure low"
type input "Maintenance request: kitchen faucet pressure low"
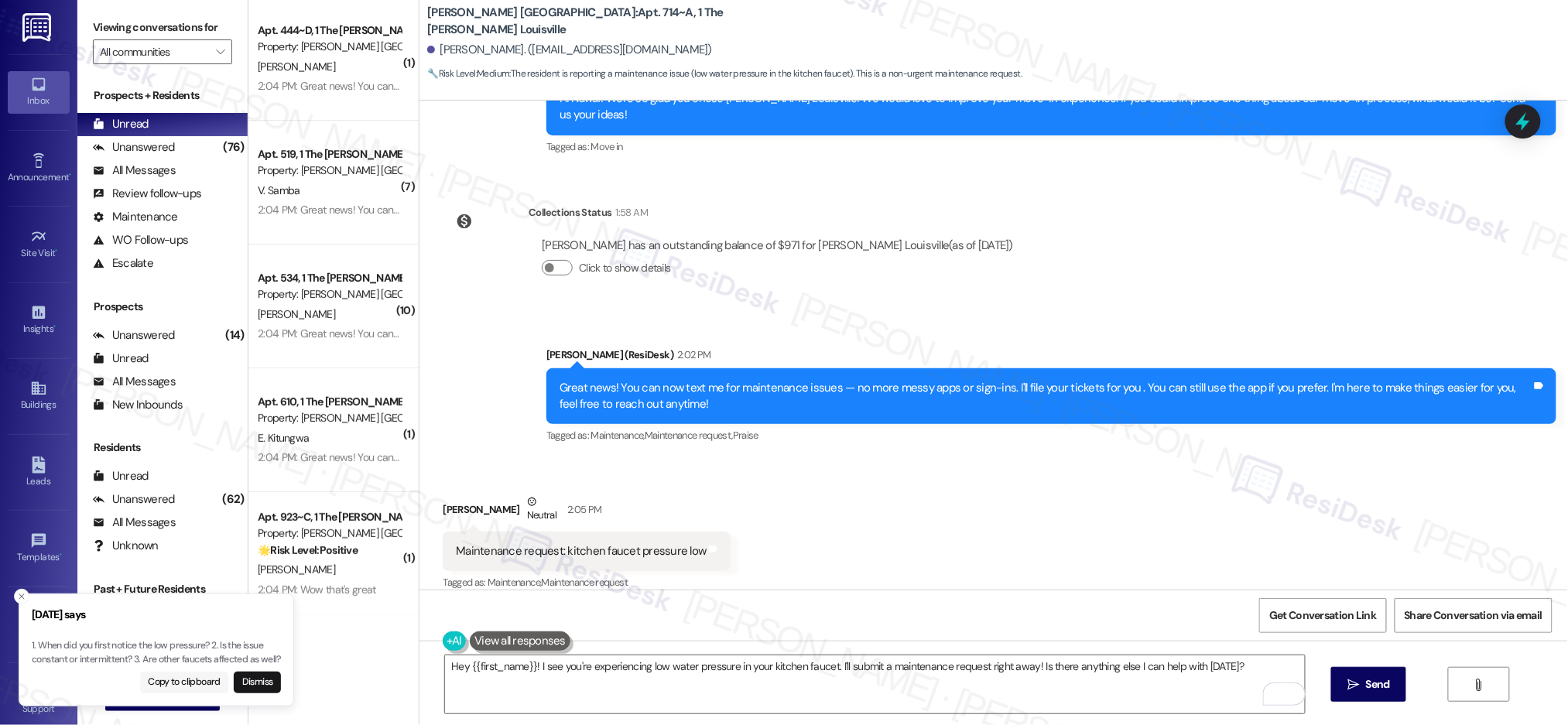
click at [186, 675] on button "Copy to clipboard" at bounding box center [184, 682] width 89 height 21
drag, startPoint x: 466, startPoint y: 696, endPoint x: 472, endPoint y: 673, distance: 23.8
click at [466, 696] on textarea "Hey {{first_name}}! I see you're experiencing low water pressure in your kitche…" at bounding box center [875, 685] width 860 height 58
click at [472, 673] on textarea "Hey {{first_name}}! I see you're experiencing low water pressure in your kitche…" at bounding box center [875, 685] width 860 height 58
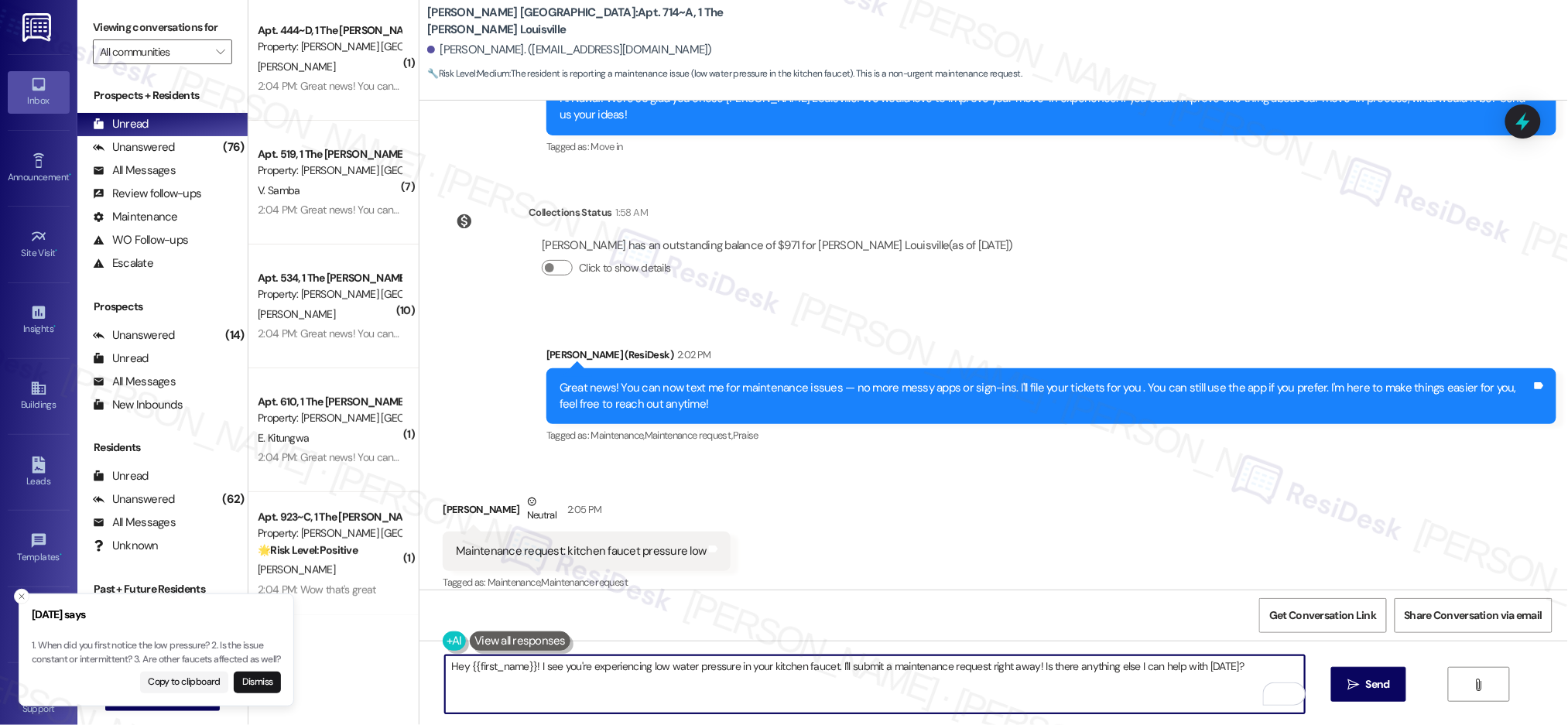
click at [478, 668] on textarea "Hey {{first_name}}! I see you're experiencing low water pressure in your kitche…" at bounding box center [875, 685] width 860 height 58
paste textarea "1. When did you first notice the low pressure? 2. Is the issue constant or inte…"
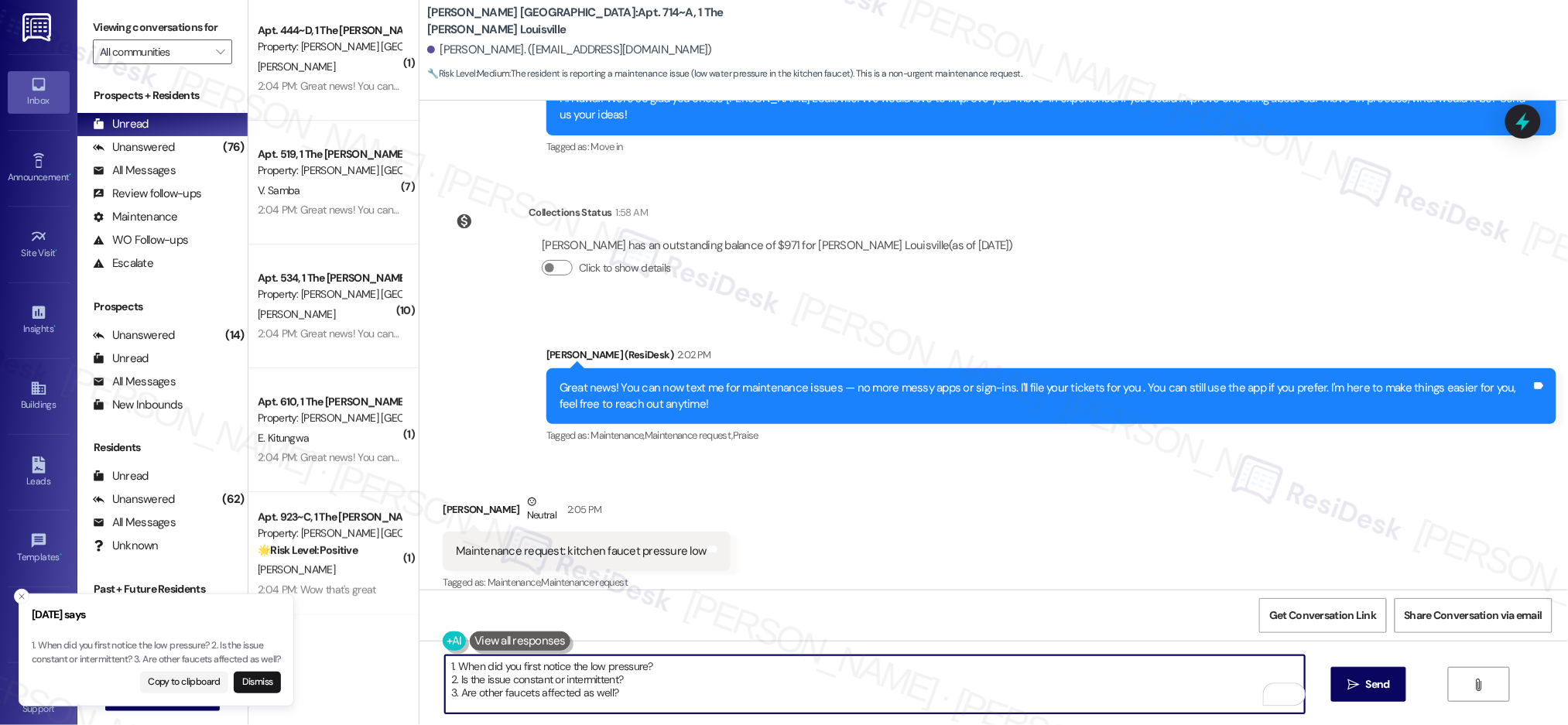
drag, startPoint x: 660, startPoint y: 667, endPoint x: 669, endPoint y: 700, distance: 34.2
click at [669, 700] on textarea "1. When did you first notice the low pressure? 2. Is the issue constant or inte…" at bounding box center [875, 685] width 860 height 58
drag, startPoint x: 444, startPoint y: 667, endPoint x: 431, endPoint y: 653, distance: 19.1
click at [430, 654] on div "1. When did you first notice the low pressure?  Send " at bounding box center [993, 699] width 1149 height 116
type textarea "When did you first notice the low pressure?"
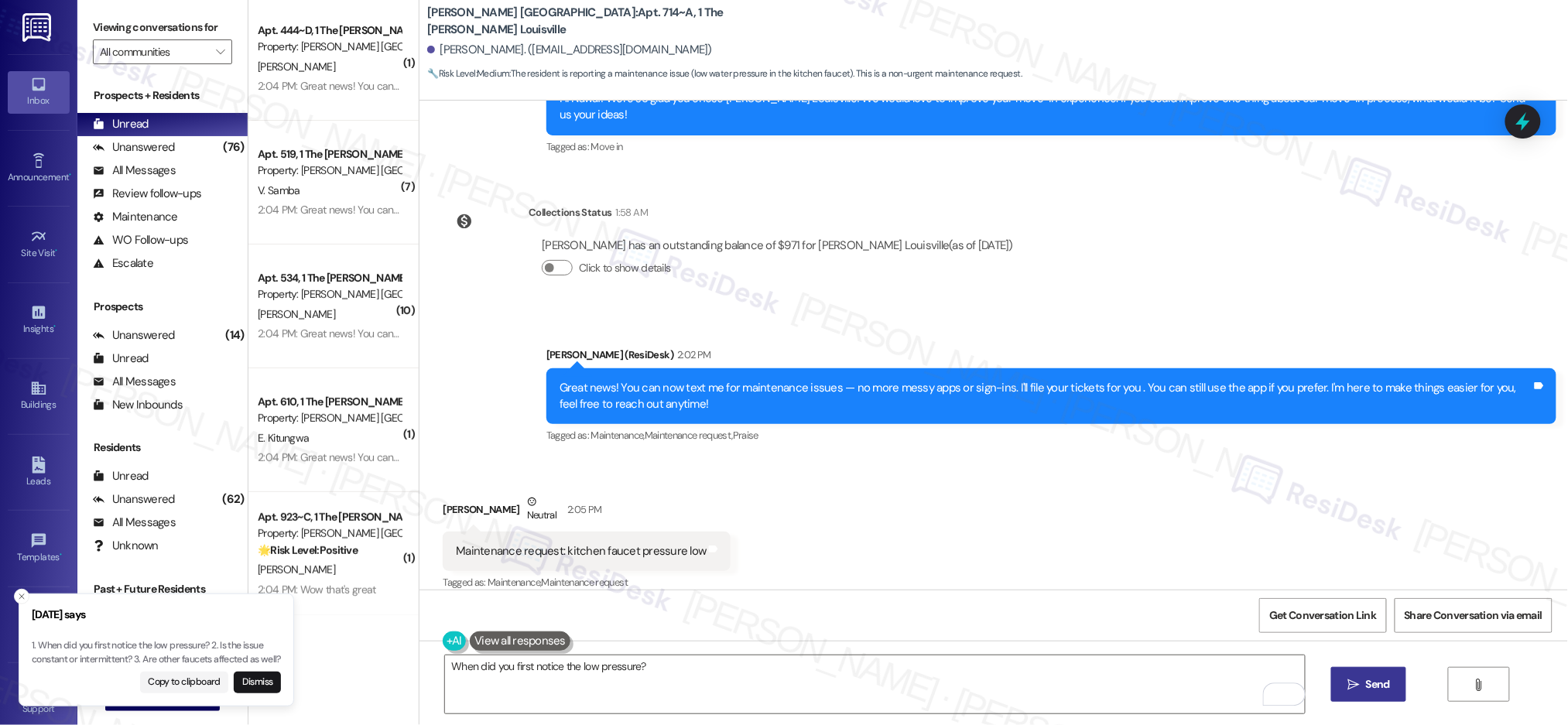
click at [1371, 688] on span "Send" at bounding box center [1378, 684] width 24 height 17
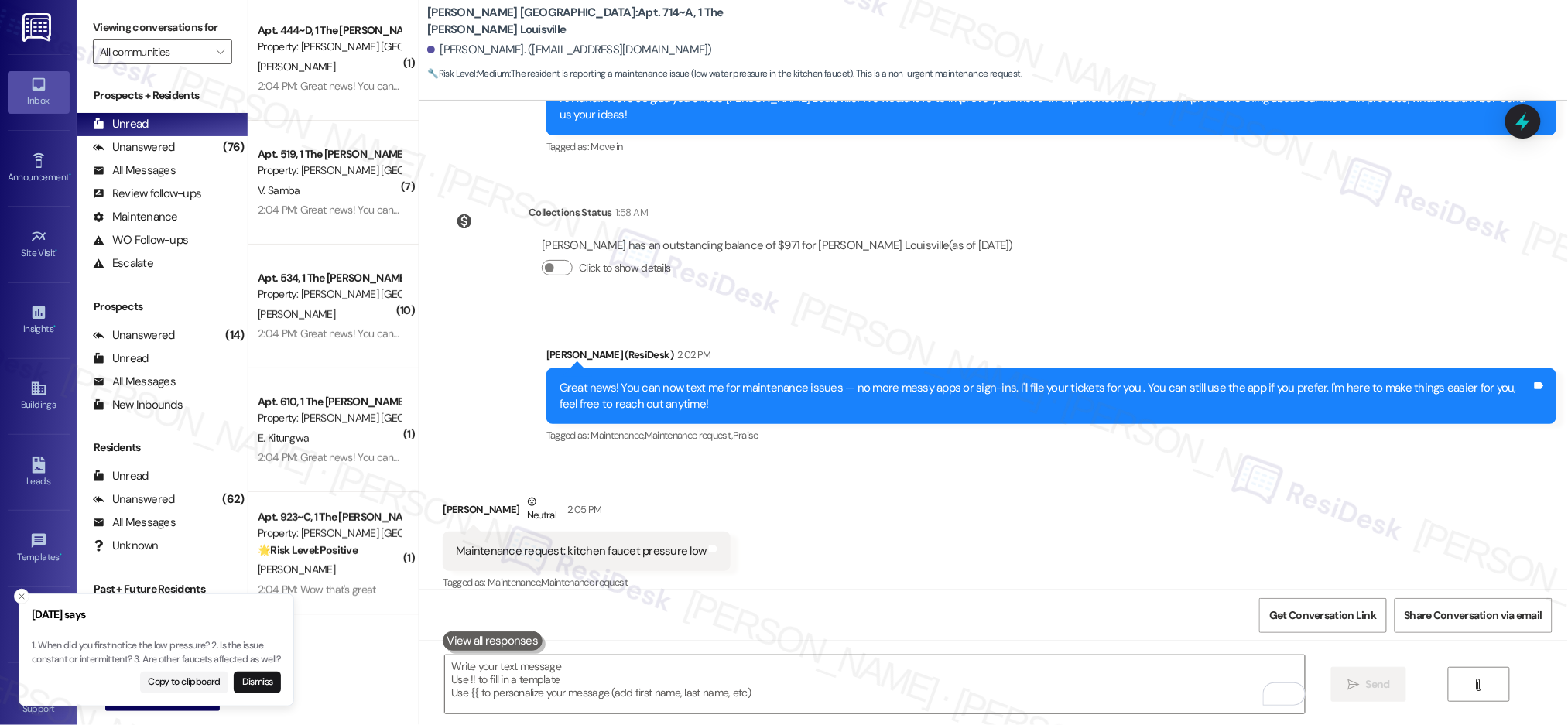
scroll to position [6309, 0]
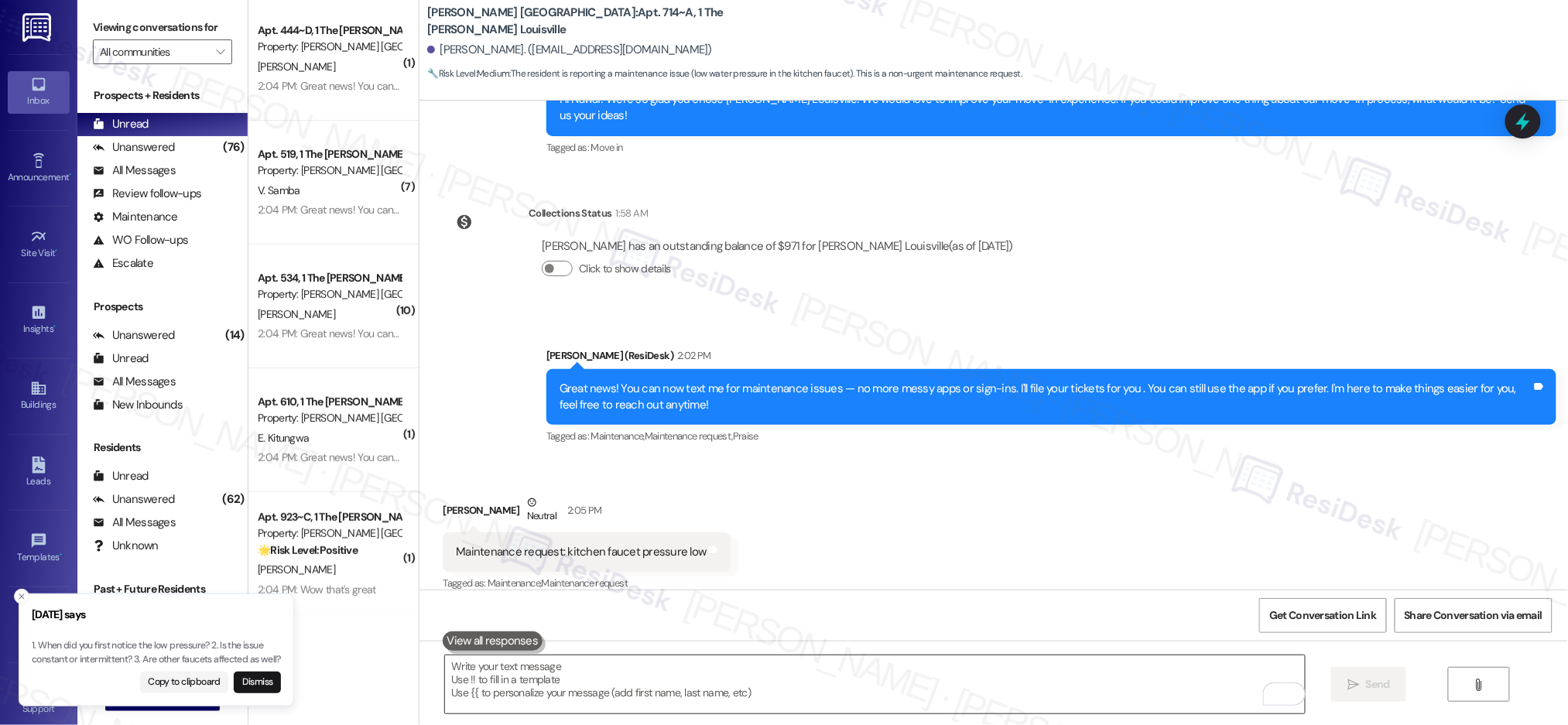
click at [854, 675] on textarea "To enrich screen reader interactions, please activate Accessibility in Grammarl…" at bounding box center [875, 685] width 860 height 58
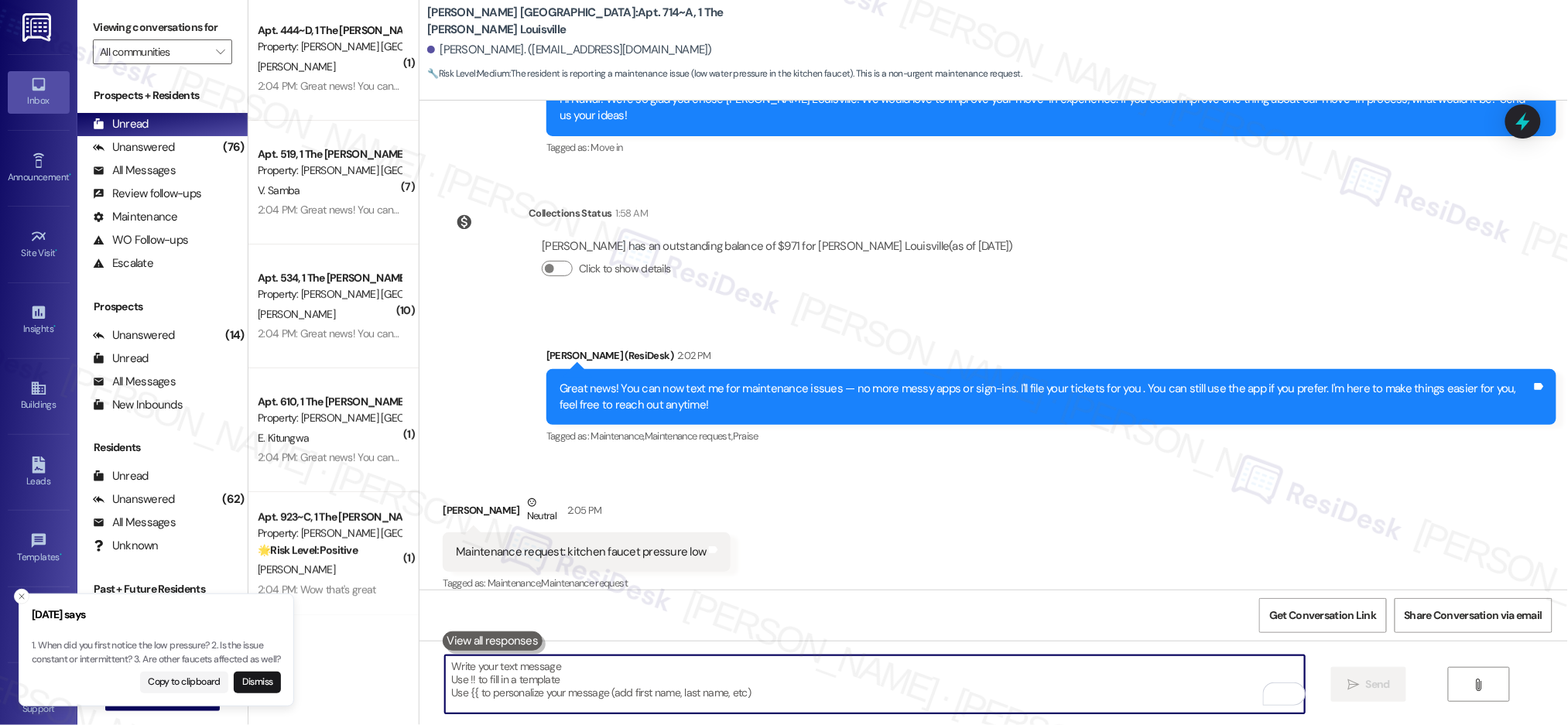
click at [856, 678] on textarea "To enrich screen reader interactions, please activate Accessibility in Grammarl…" at bounding box center [875, 685] width 860 height 58
paste textarea "1. When did you first notice the low pressure? 2. Is the issue constant or inte…"
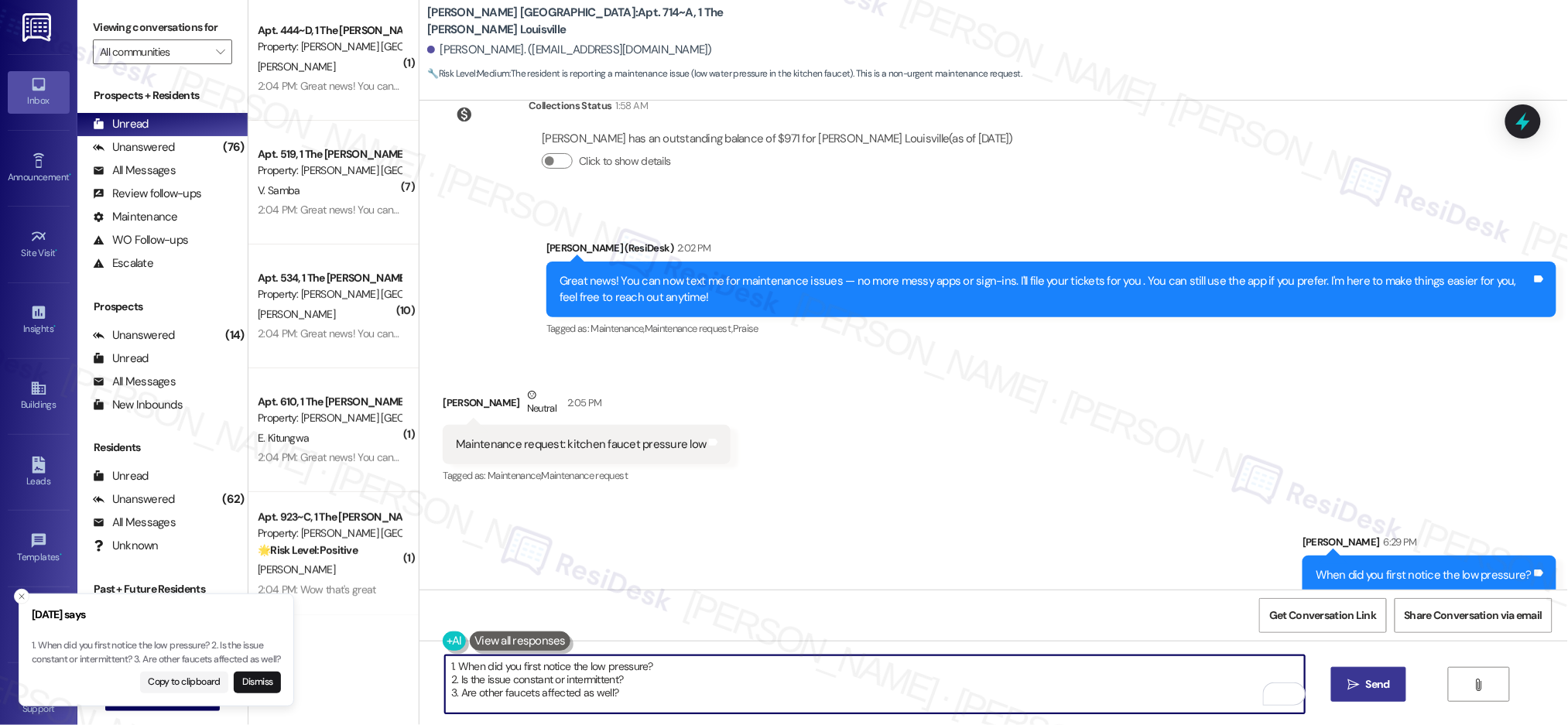
scroll to position [6417, 0]
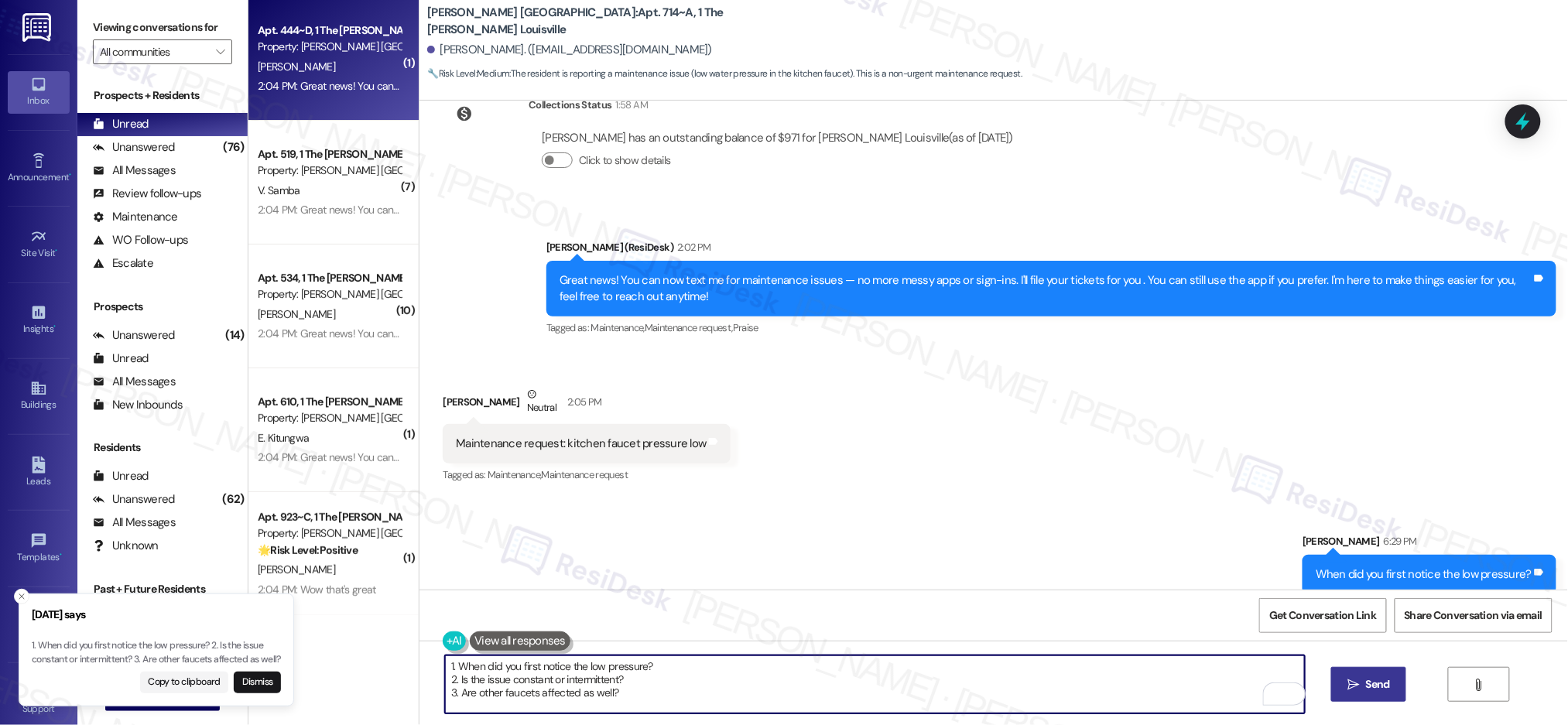
type textarea "1. When did you first notice the low pressure? 2. Is the issue constant or inte…"
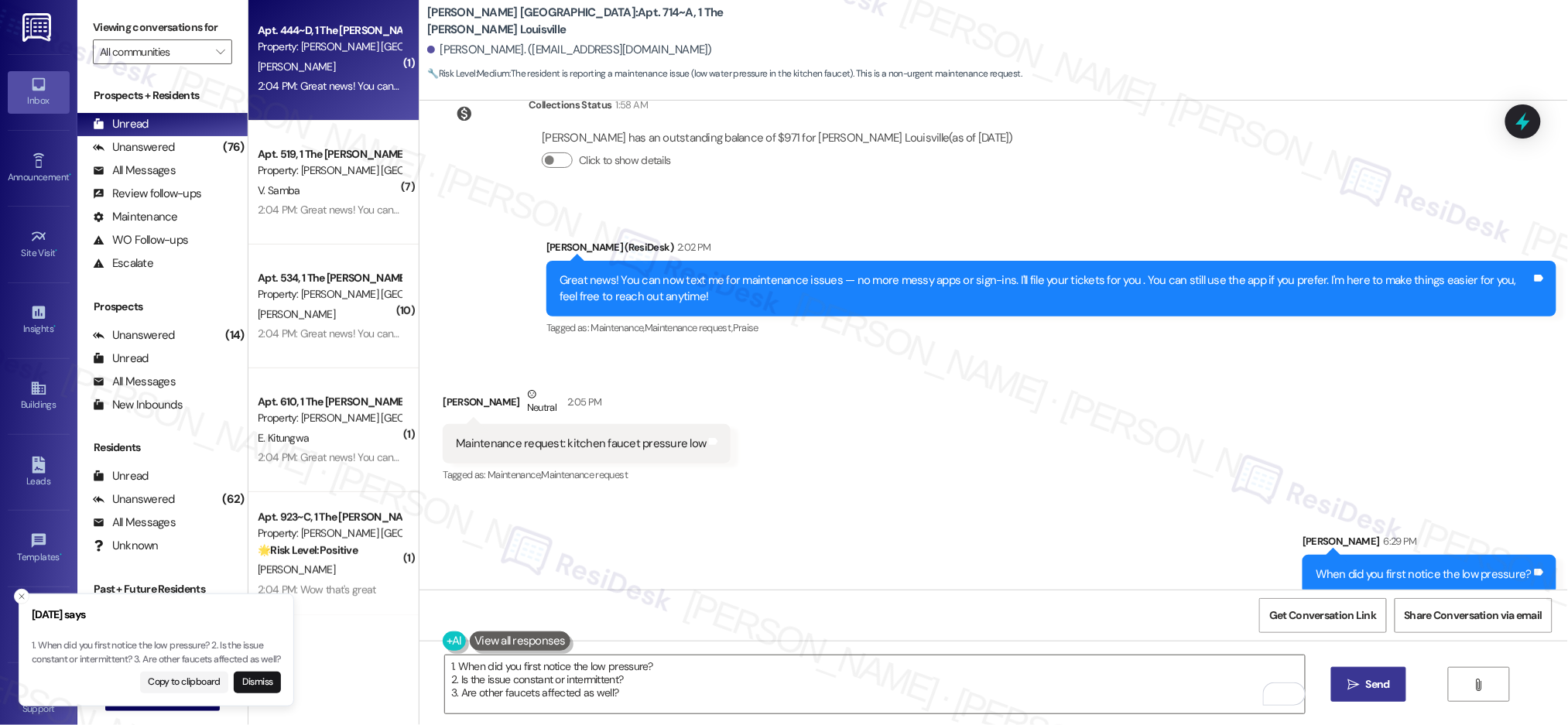
click at [326, 83] on div "2:04 PM: Great news! You can now text me for maintenance issues — no more messy…" at bounding box center [784, 86] width 1054 height 14
click at [327, 83] on div "2:04 PM: Great news! You can now text me for maintenance issues — no more messy…" at bounding box center [784, 86] width 1054 height 14
click at [326, 83] on div "2:04 PM: Great news! You can now text me for maintenance issues — no more messy…" at bounding box center [784, 86] width 1054 height 14
type textarea "Fetching suggested responses. Please feel free to read through the conversation…"
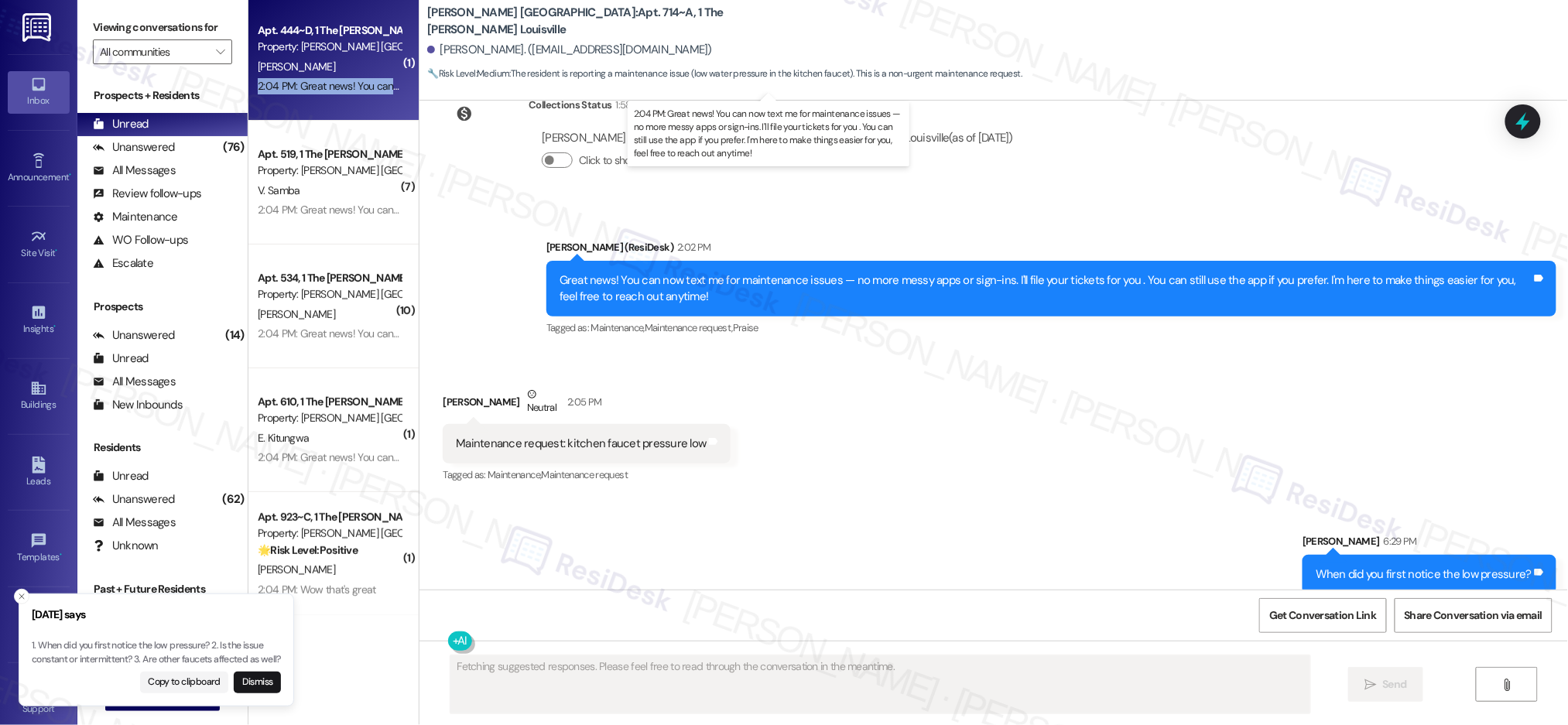
click at [326, 83] on div "2:04 PM: Great news! You can now text me for maintenance issues — no more messy…" at bounding box center [784, 86] width 1054 height 14
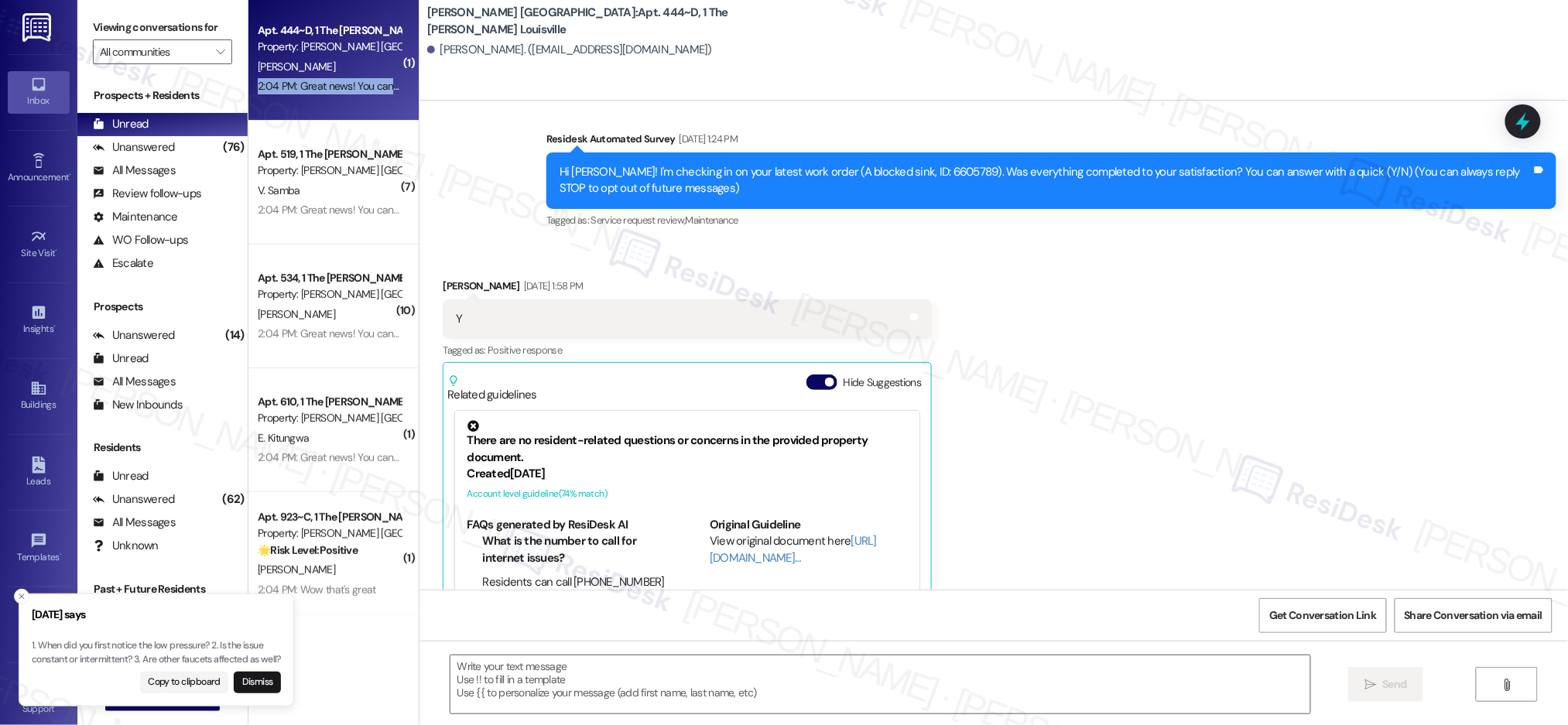
click at [326, 83] on div "2:04 PM: Great news! You can now text me for maintenance issues — no more messy…" at bounding box center [784, 86] width 1054 height 14
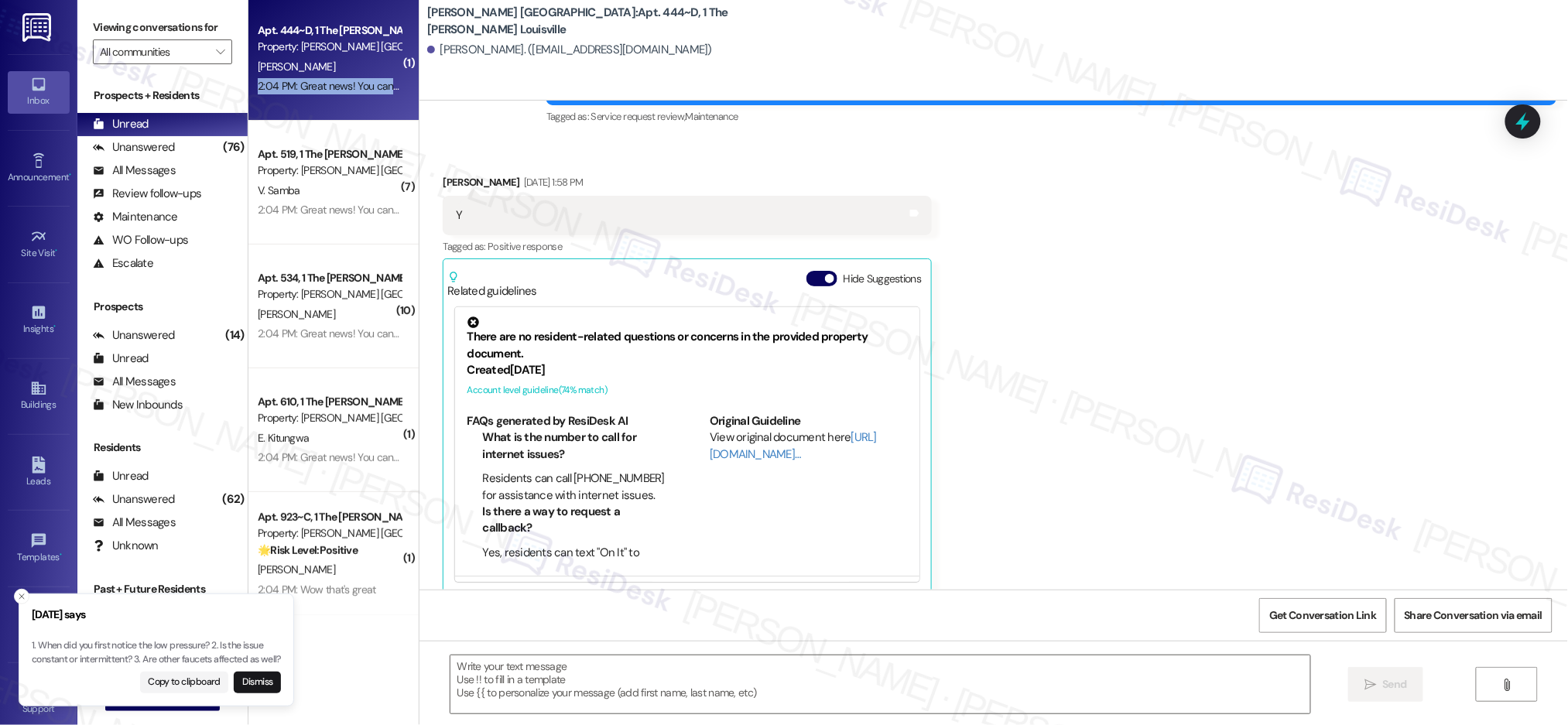
click at [326, 82] on div "2:04 PM: Great news! You can now text me for maintenance issues — no more messy…" at bounding box center [784, 86] width 1054 height 14
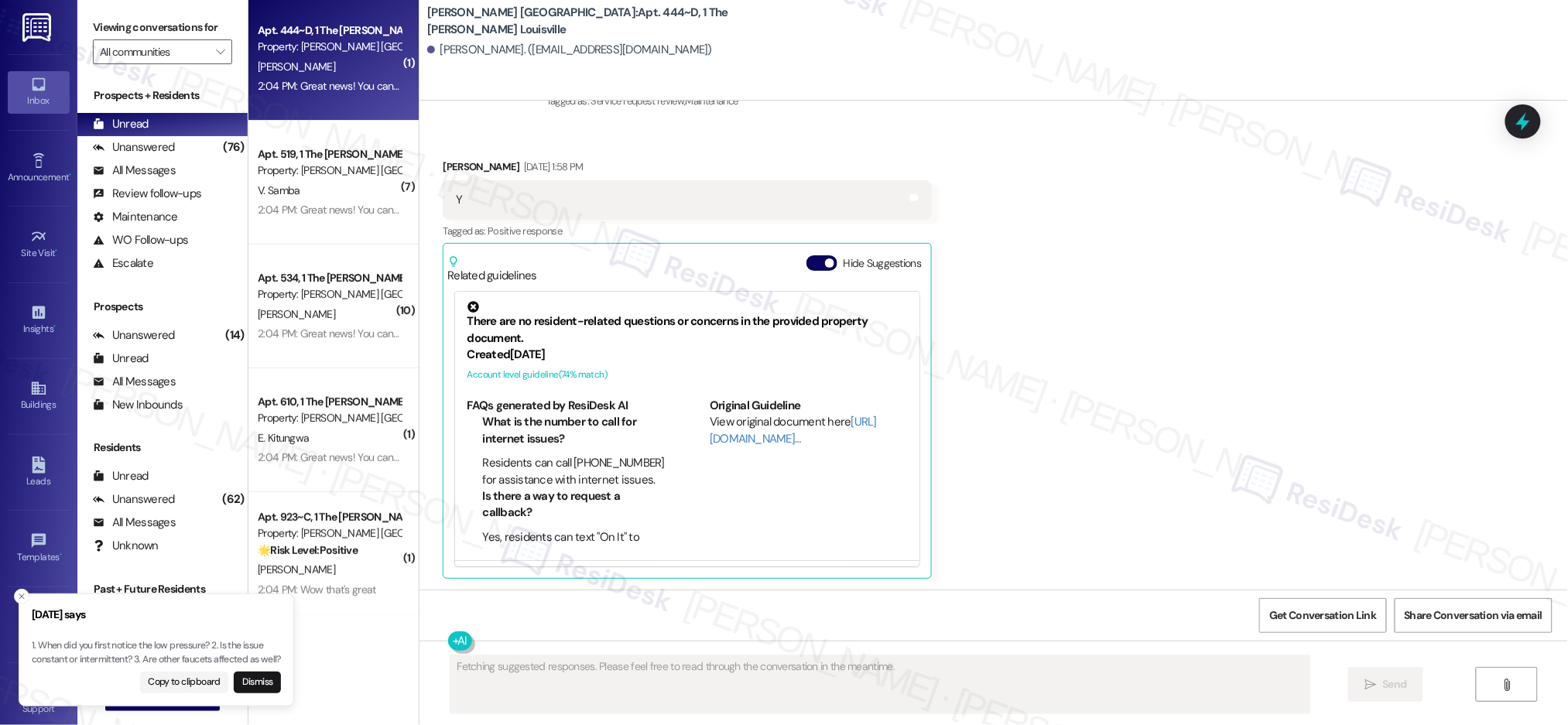
click at [327, 79] on div "2:04 PM: Great news! You can now text me for maintenance issues — no more messy…" at bounding box center [784, 86] width 1054 height 14
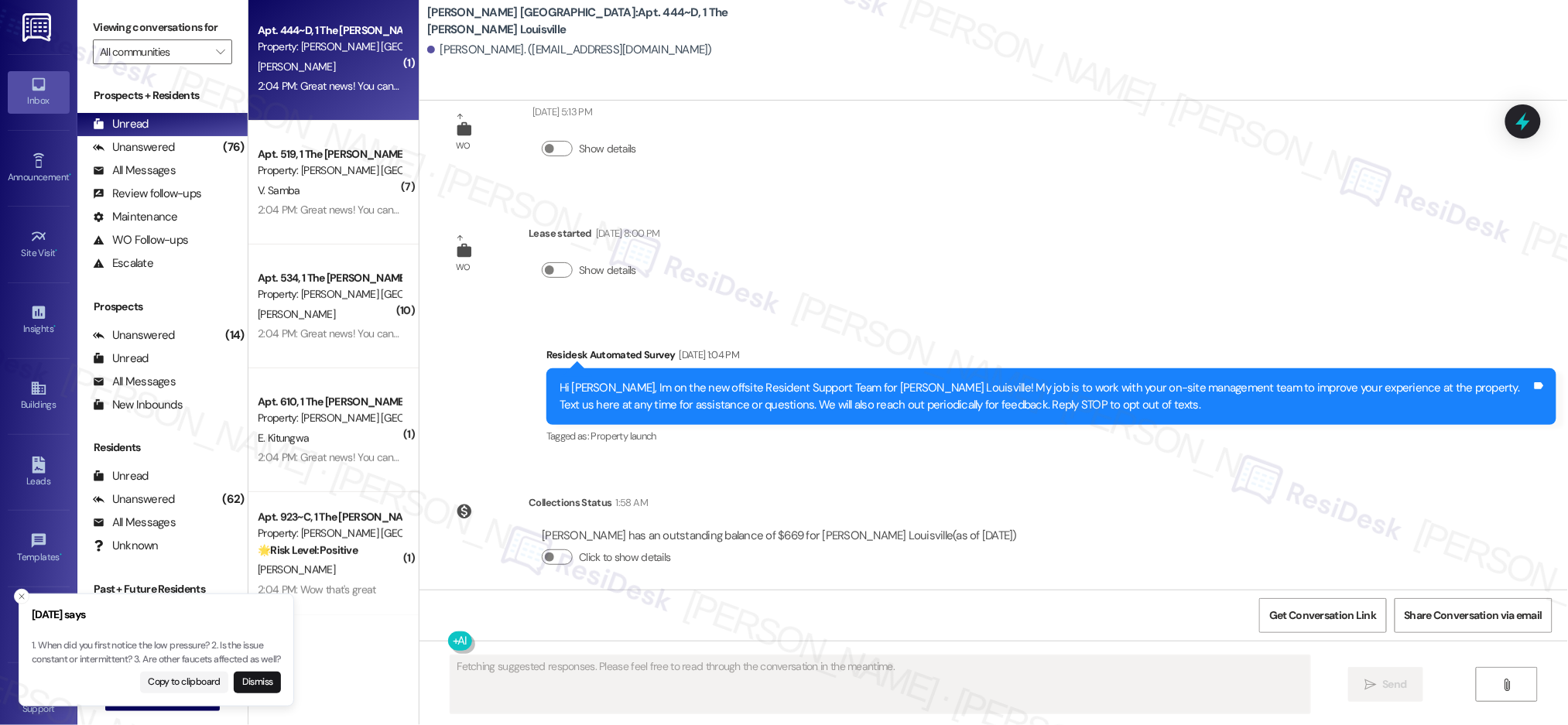
scroll to position [1093, 0]
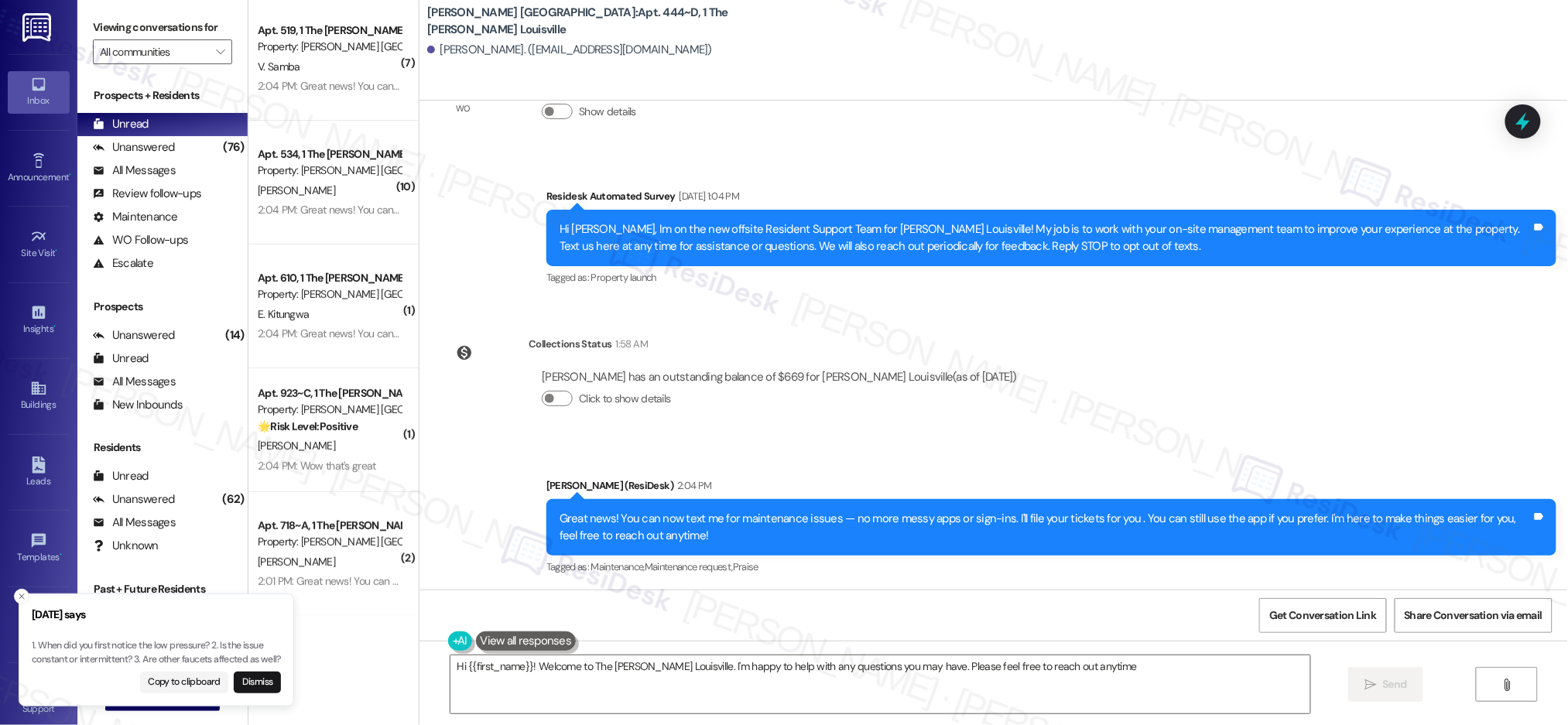
type textarea "Hi {{first_name}}! Welcome to The [PERSON_NAME] Louisville. I'm happy to help w…"
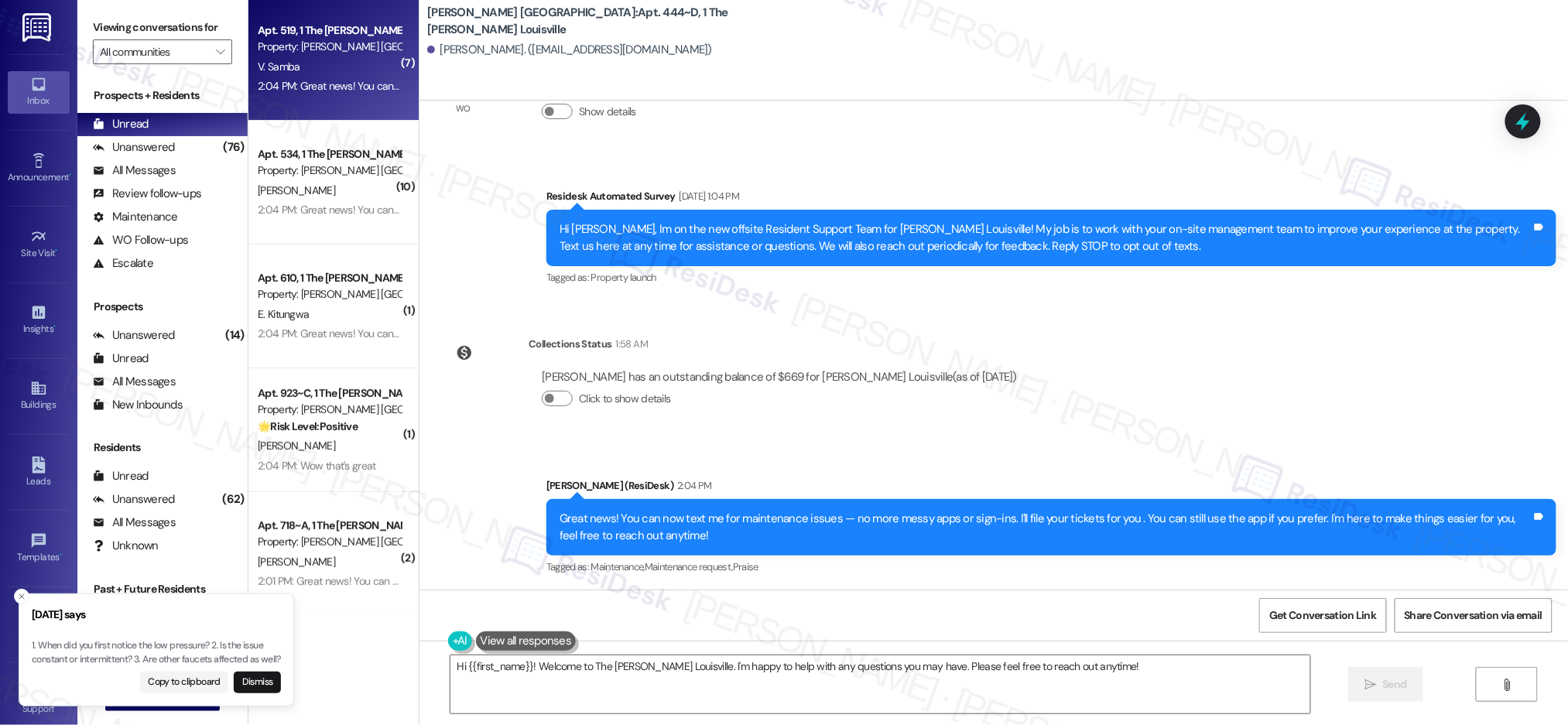
click at [279, 51] on div "Property: [PERSON_NAME] [GEOGRAPHIC_DATA]" at bounding box center [328, 47] width 143 height 17
type textarea "Fetching suggested responses. Please feel free to read through the conversation…"
click at [280, 50] on div "Property: [PERSON_NAME] [GEOGRAPHIC_DATA]" at bounding box center [328, 47] width 143 height 17
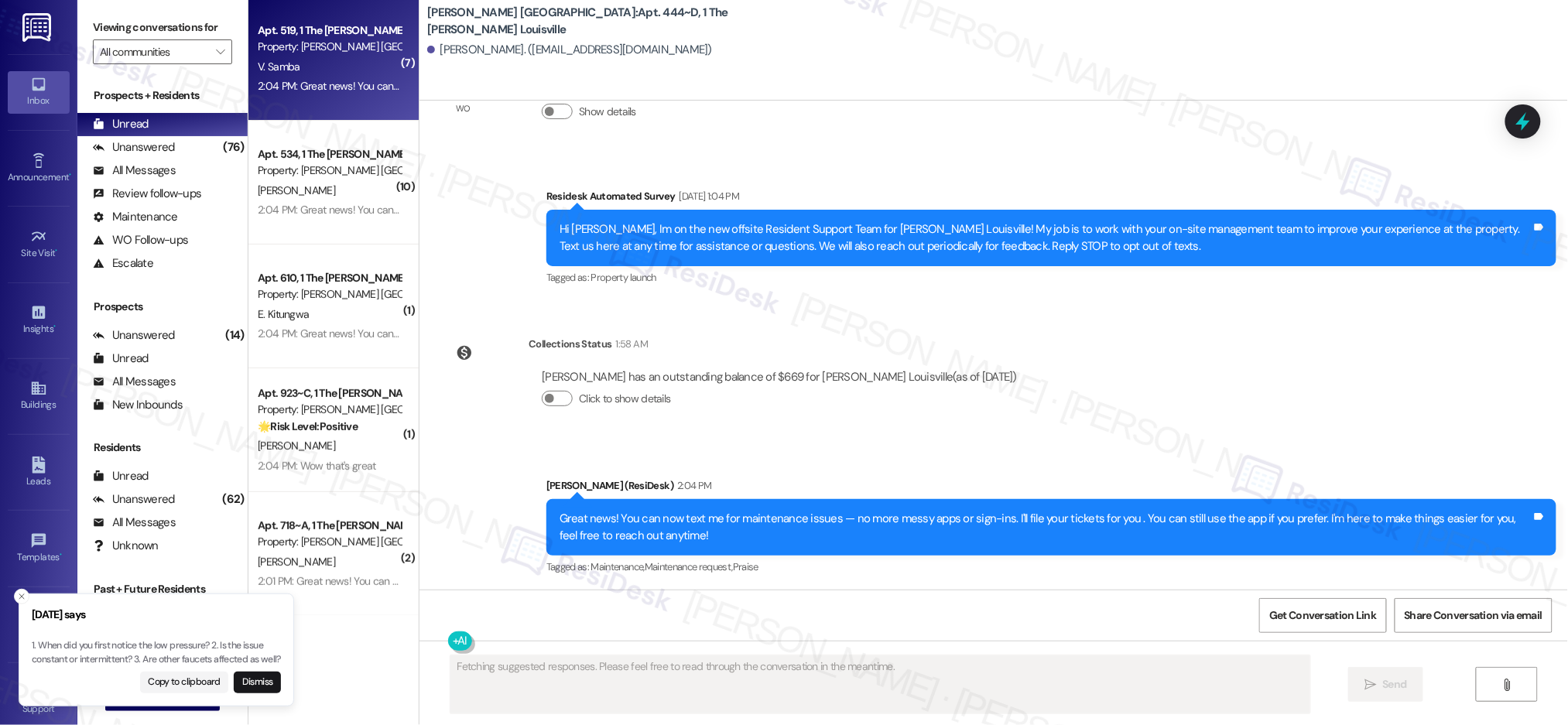
click at [280, 49] on div "Property: [PERSON_NAME] [GEOGRAPHIC_DATA]" at bounding box center [328, 47] width 143 height 17
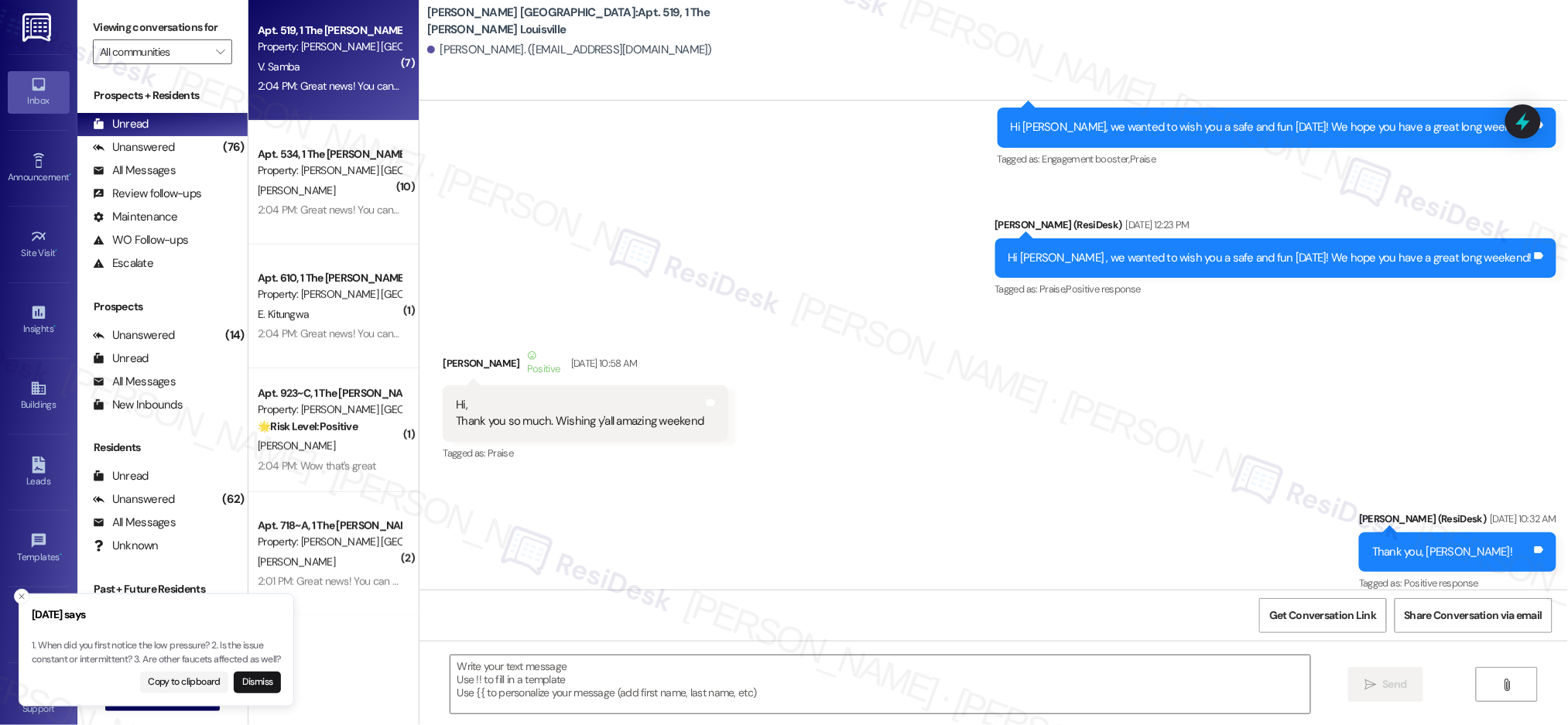
type textarea "Fetching suggested responses. Please feel free to read through the conversation…"
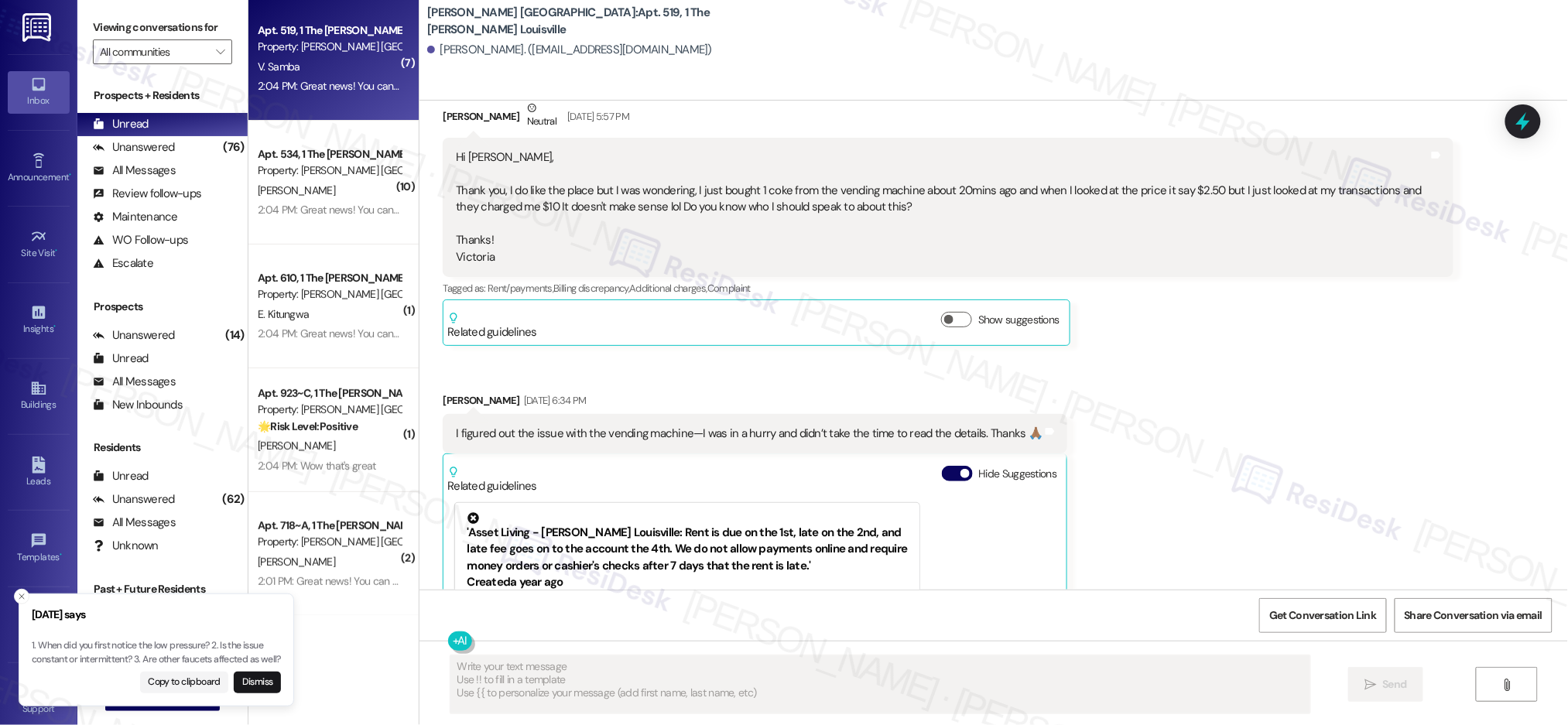
scroll to position [4006, 0]
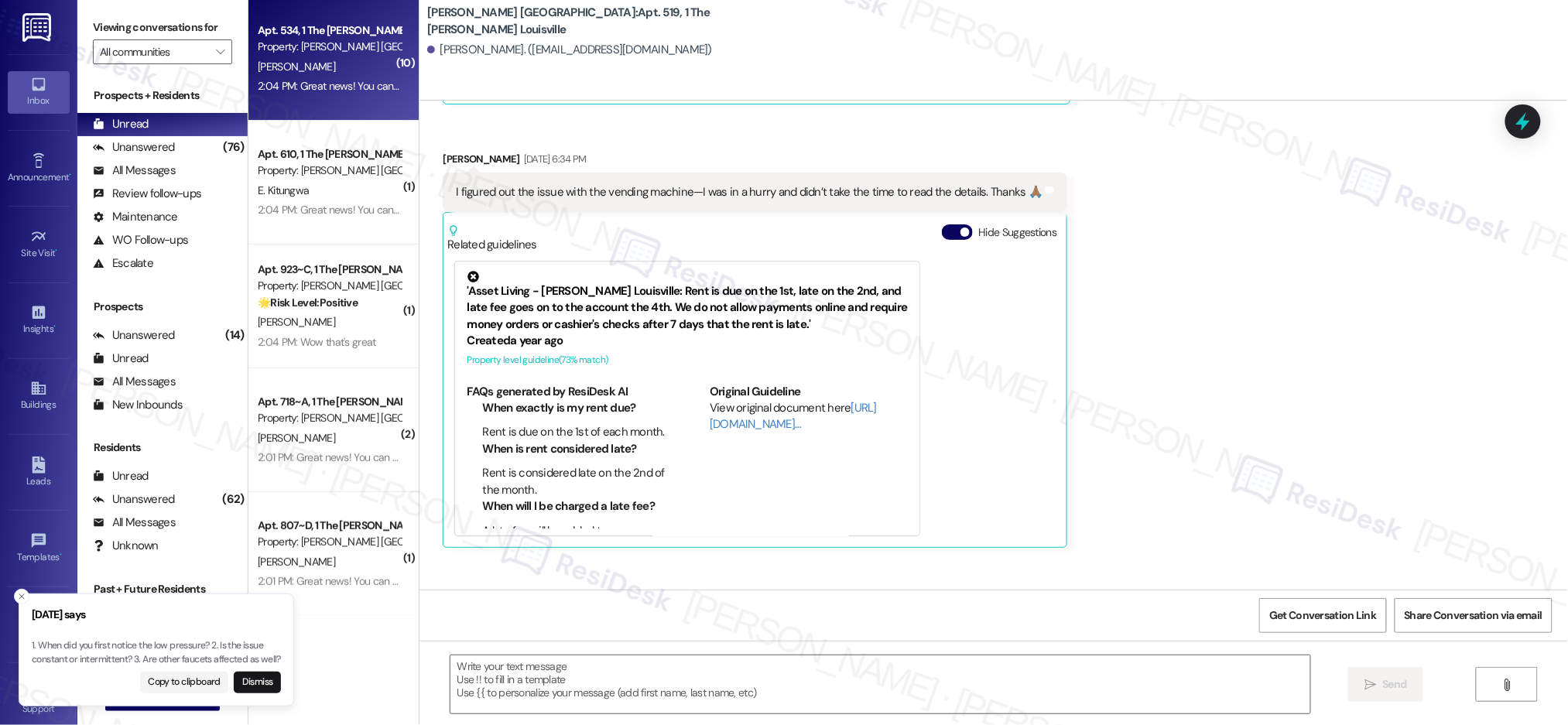
click at [321, 62] on div "[PERSON_NAME]" at bounding box center [329, 67] width 146 height 19
type textarea "Fetching suggested responses. Please feel free to read through the conversation…"
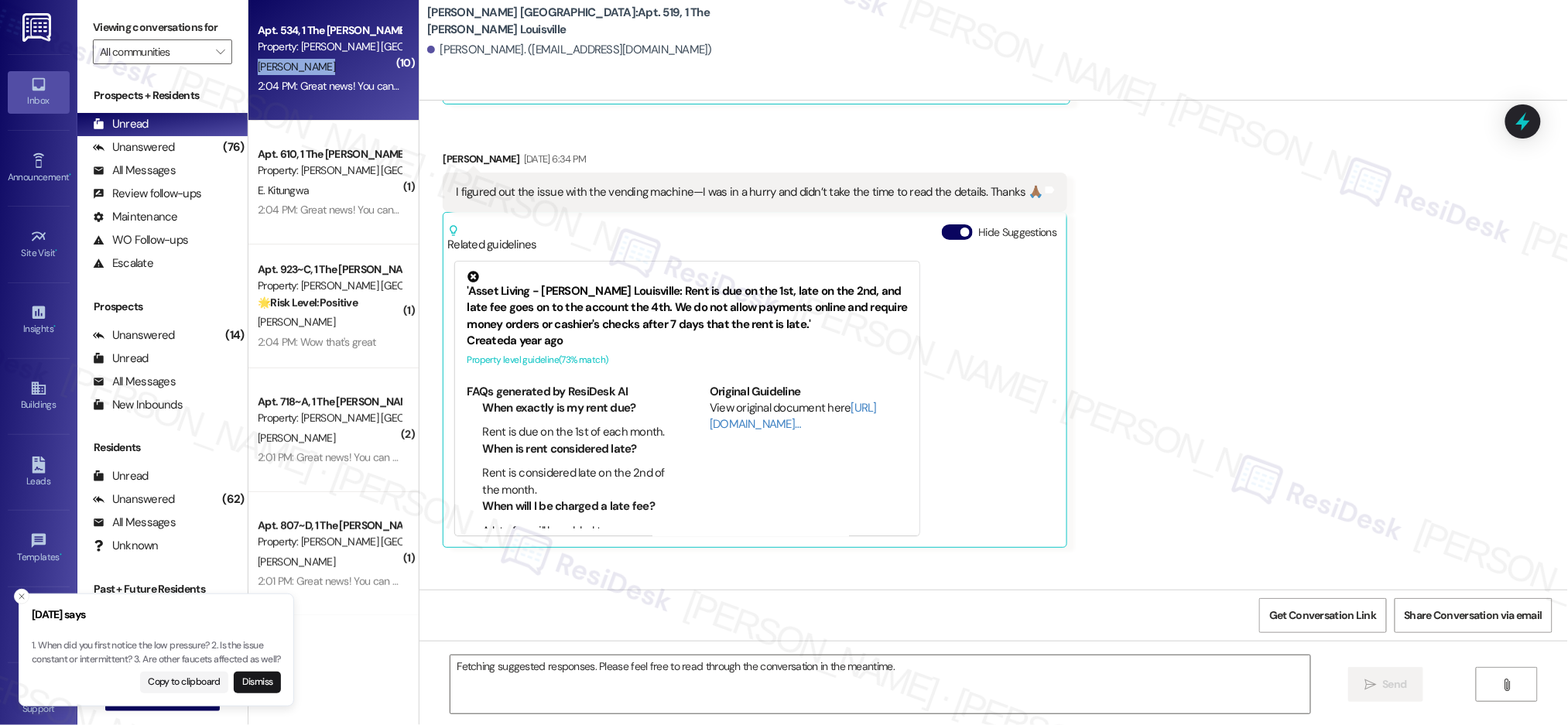
click at [321, 62] on div "[PERSON_NAME]" at bounding box center [329, 67] width 146 height 19
click at [322, 62] on div "[PERSON_NAME]" at bounding box center [329, 67] width 146 height 19
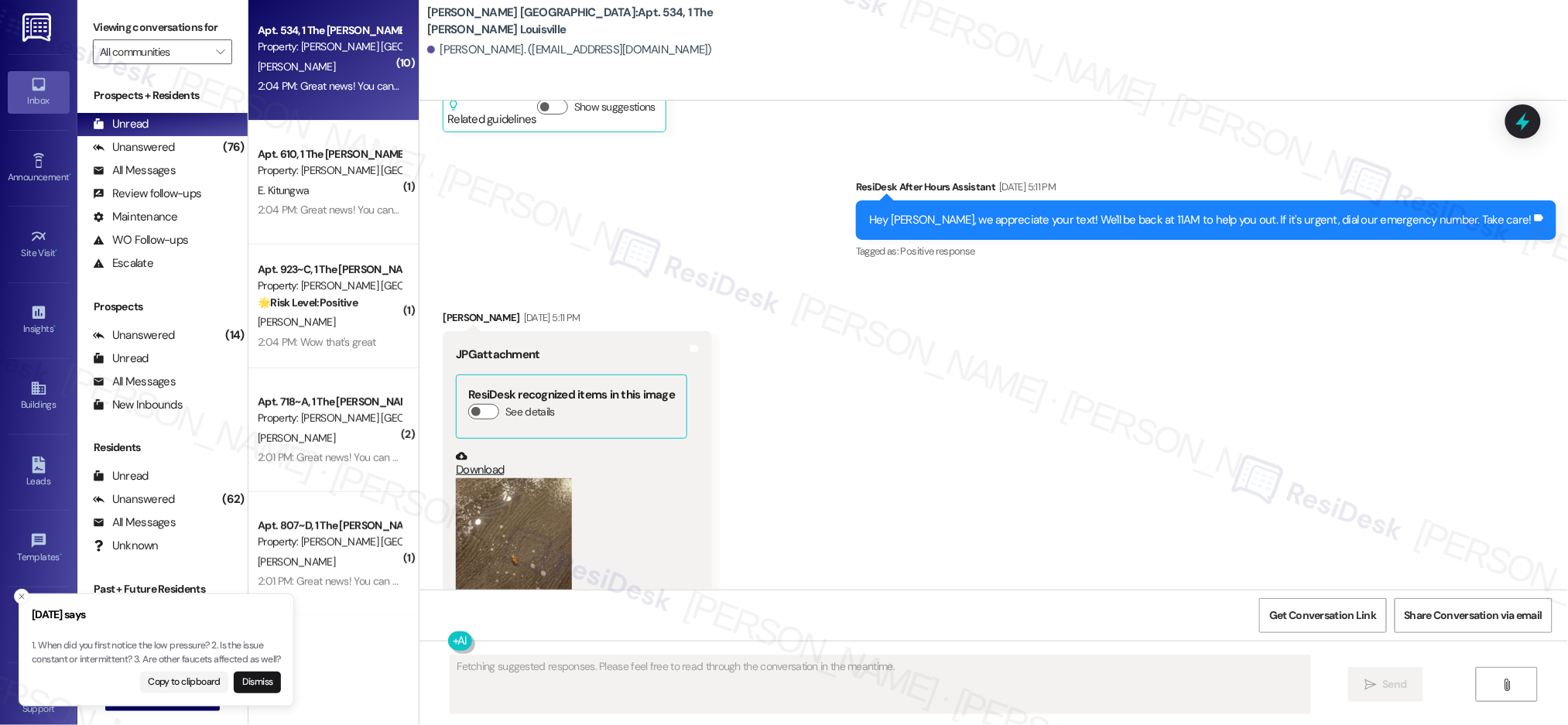
scroll to position [5845, 0]
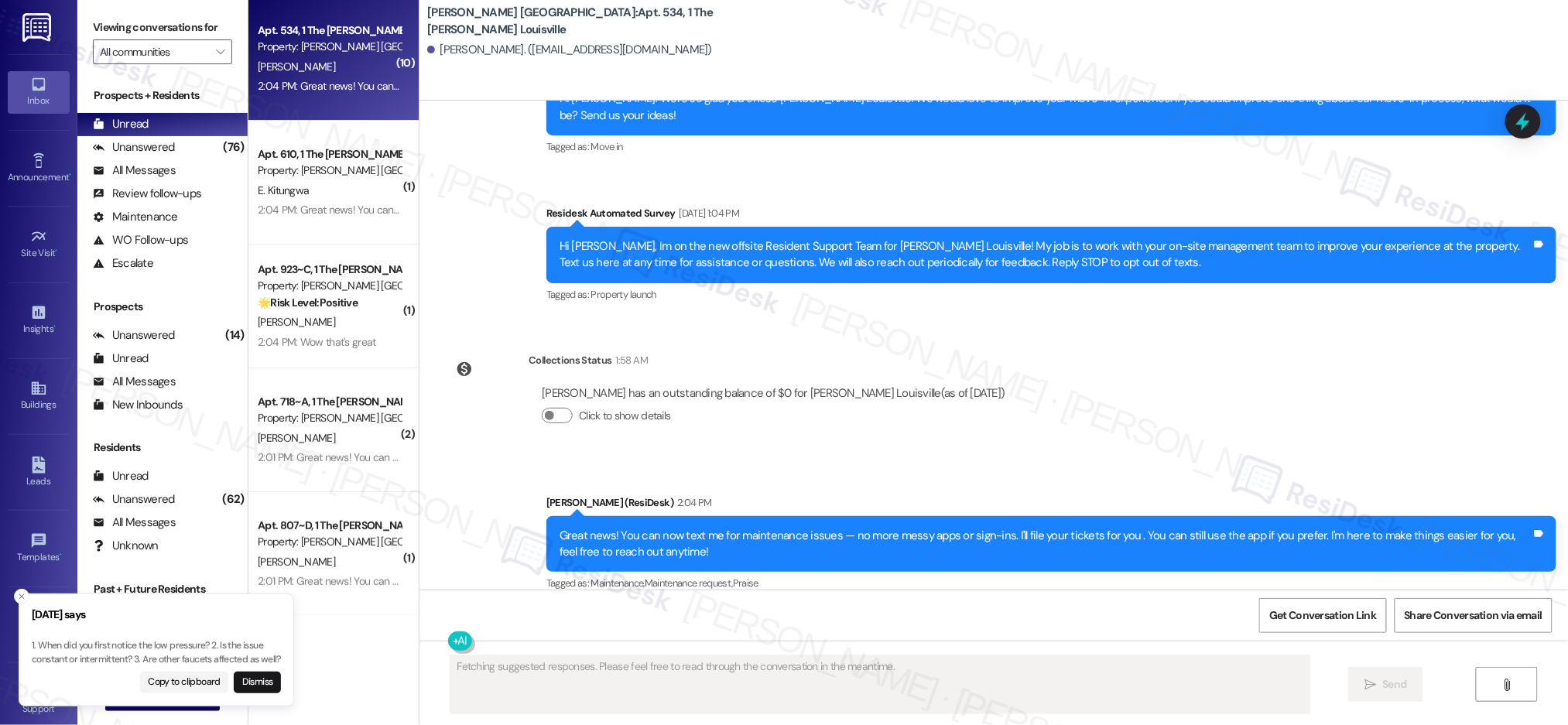
click at [340, 92] on div "2:04 PM: Great news! You can now text me for maintenance issues — no more messy…" at bounding box center [784, 86] width 1054 height 14
click at [339, 91] on div "2:04 PM: Great news! You can now text me for maintenance issues — no more messy…" at bounding box center [784, 86] width 1054 height 14
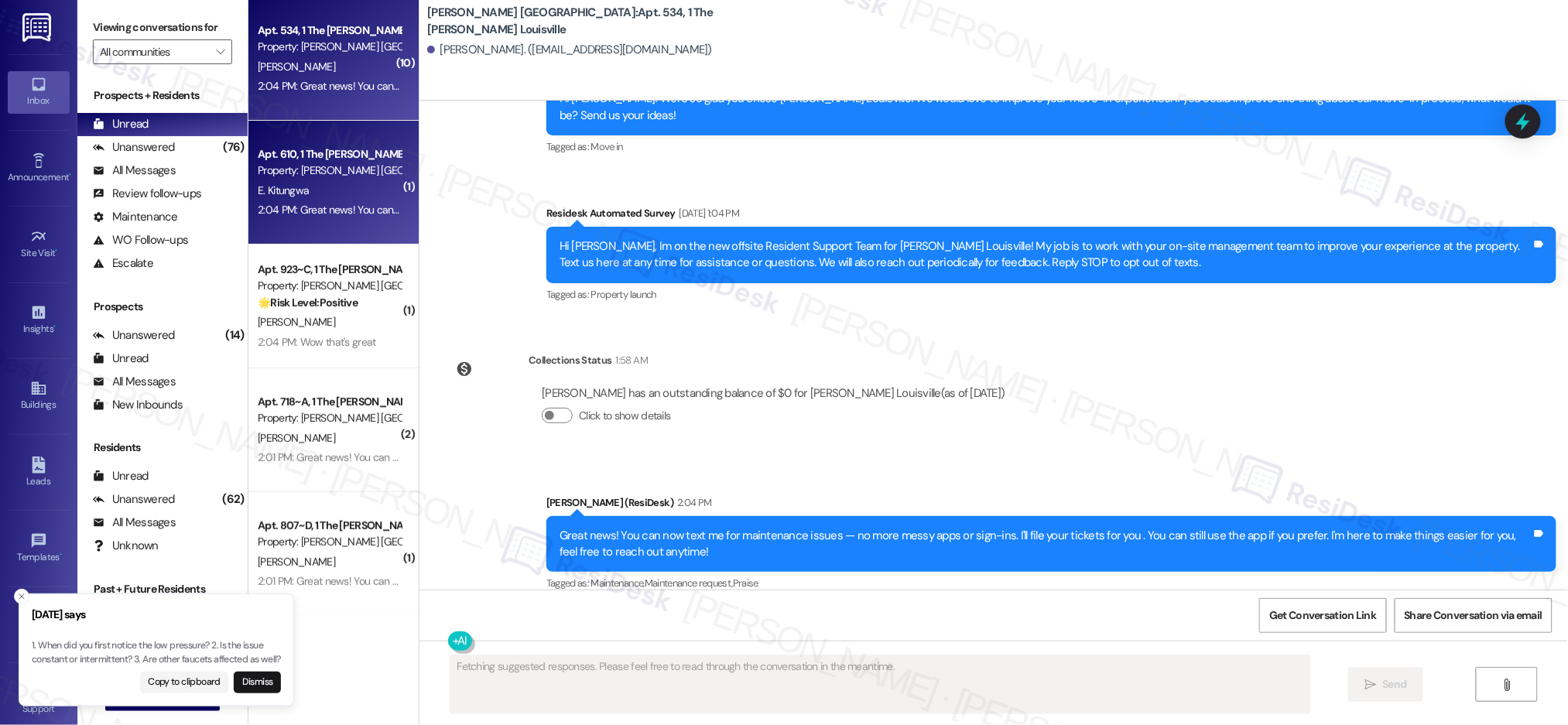
click at [356, 145] on div "Apt. 610, 1 The [PERSON_NAME] Louisville Property: [PERSON_NAME] [GEOGRAPHIC_DA…" at bounding box center [329, 163] width 146 height 36
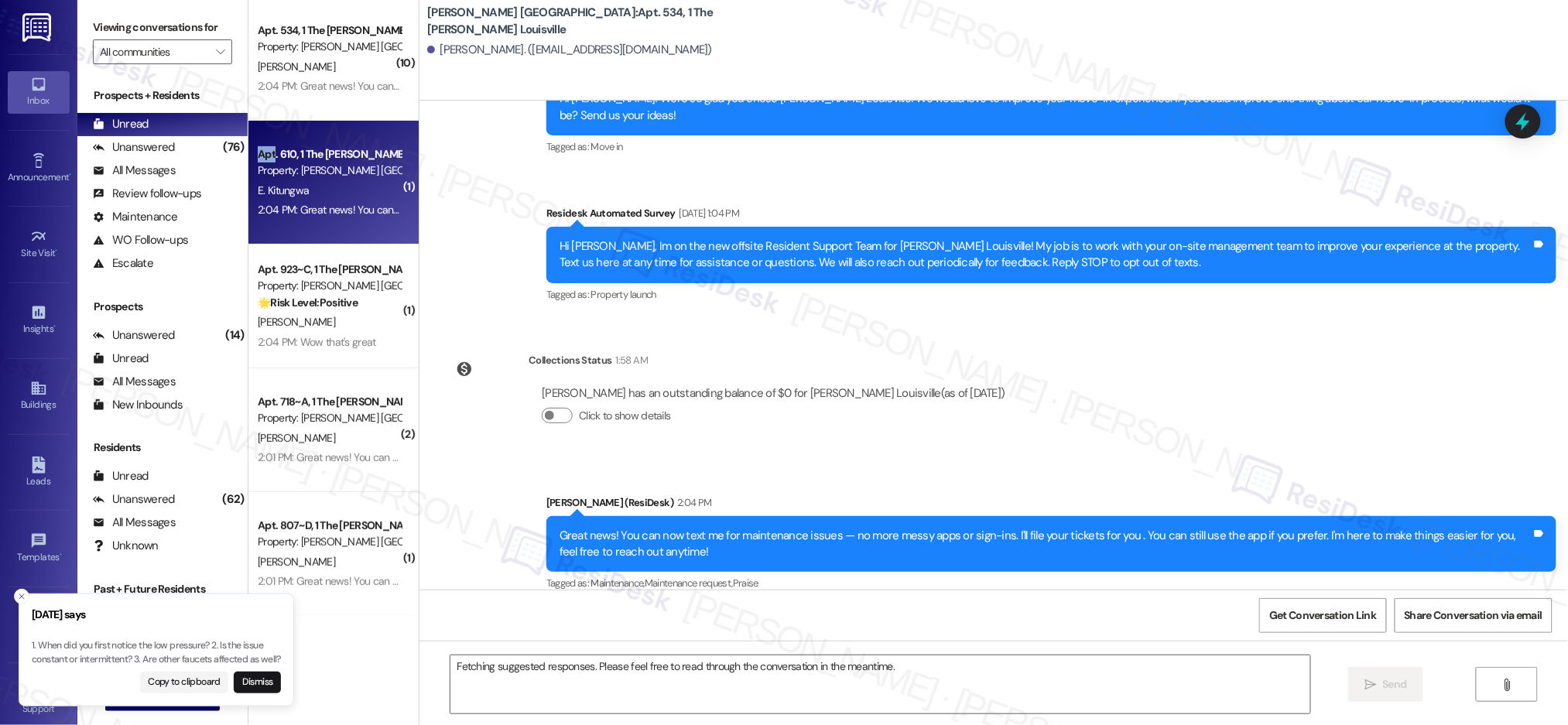
click at [356, 145] on div "Apt. 610, 1 The [PERSON_NAME] Louisville Property: [PERSON_NAME] [GEOGRAPHIC_DA…" at bounding box center [329, 163] width 146 height 36
drag, startPoint x: 356, startPoint y: 143, endPoint x: 353, endPoint y: 135, distance: 8.5
click at [356, 141] on div "Apt. 610, 1 The [PERSON_NAME] Louisville Property: [PERSON_NAME] [GEOGRAPHIC_DA…" at bounding box center [333, 182] width 171 height 124
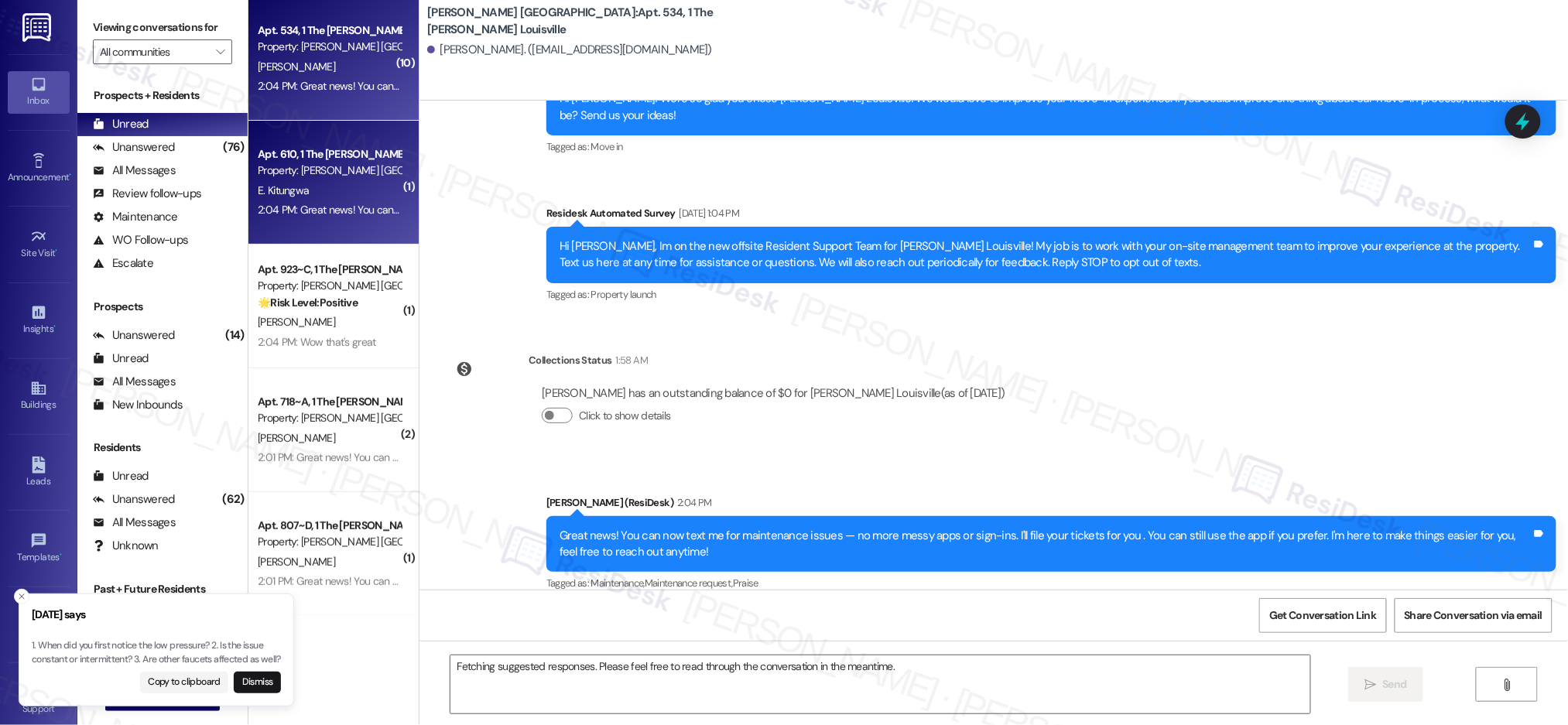
click at [325, 48] on div "Property: [PERSON_NAME] [GEOGRAPHIC_DATA]" at bounding box center [328, 47] width 143 height 17
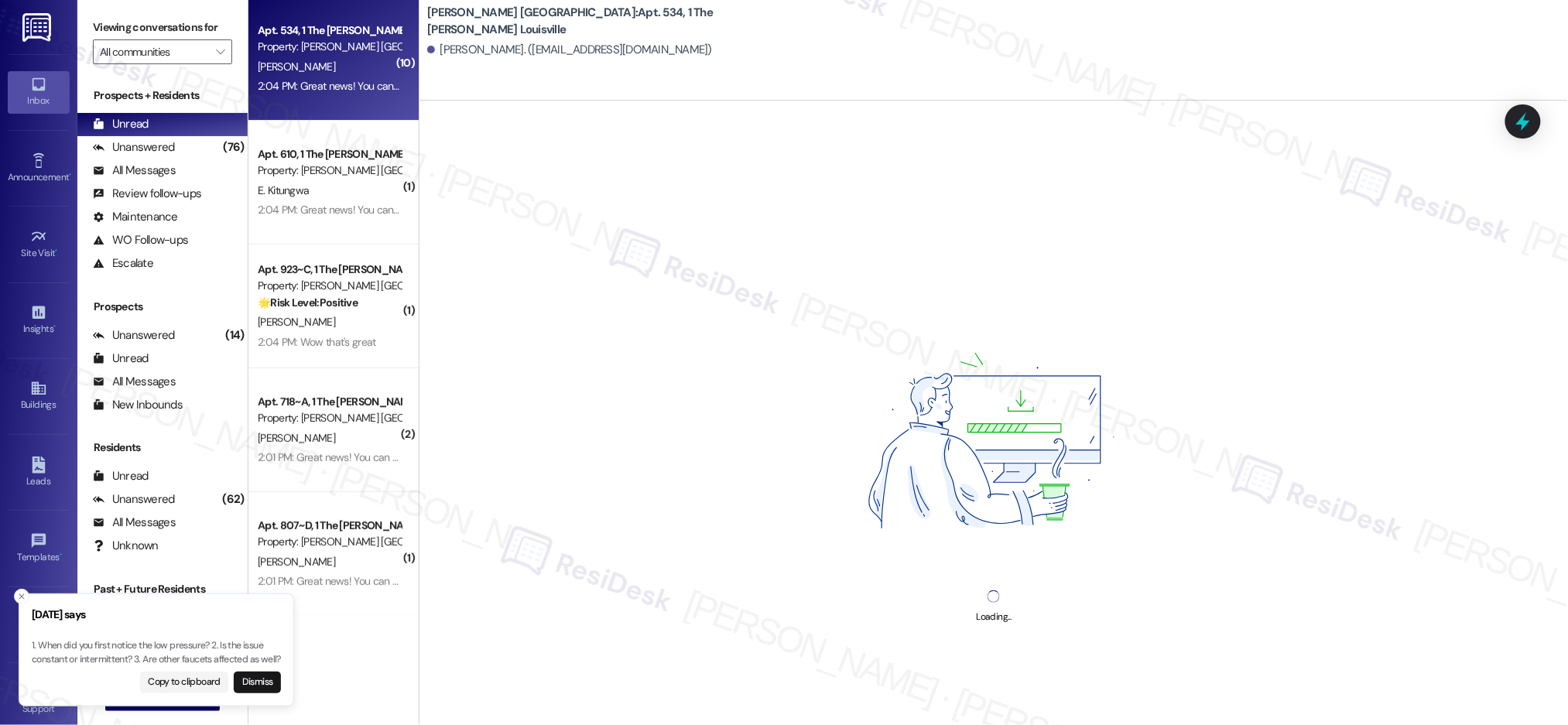
click at [325, 50] on div "Property: [PERSON_NAME] [GEOGRAPHIC_DATA]" at bounding box center [328, 47] width 143 height 17
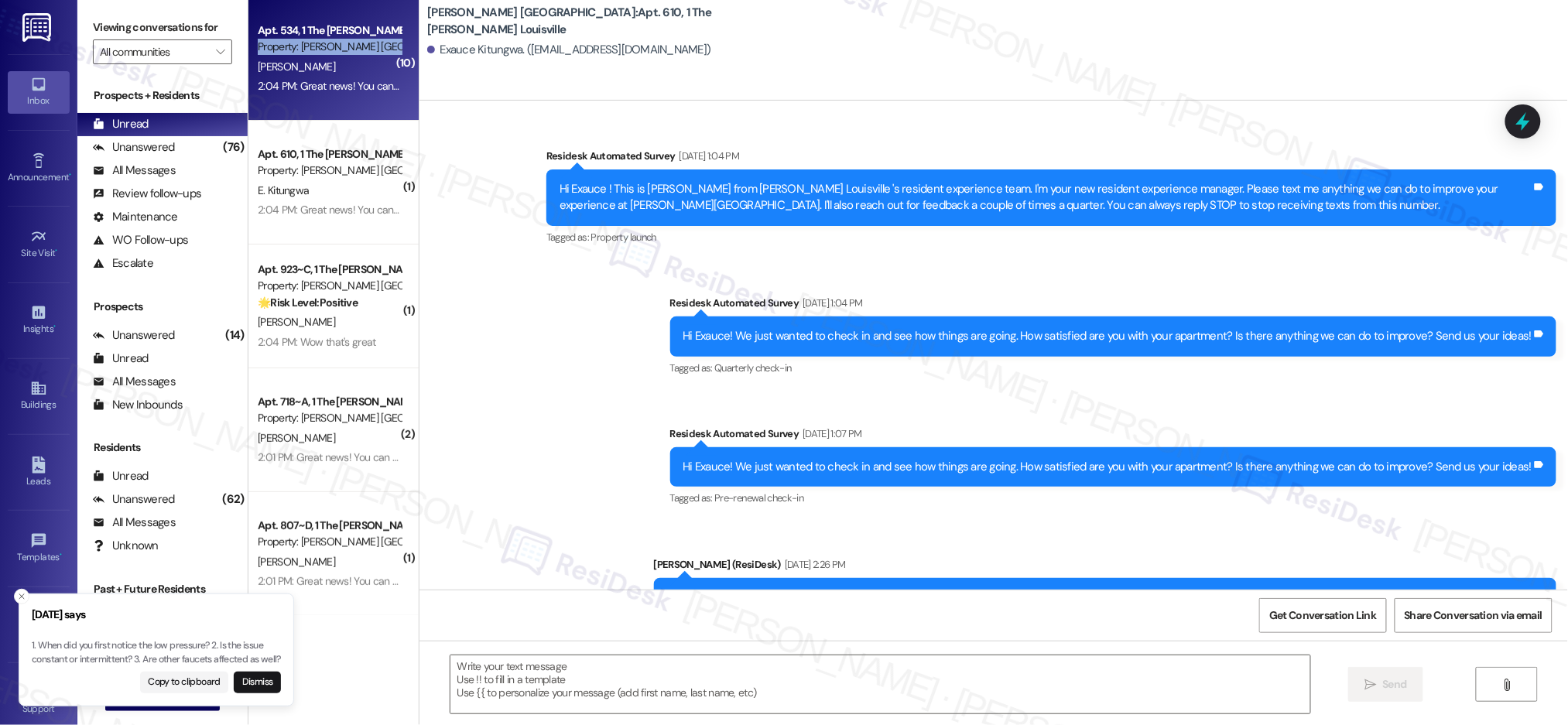
click at [325, 50] on div "Property: [PERSON_NAME] [GEOGRAPHIC_DATA]" at bounding box center [328, 47] width 143 height 17
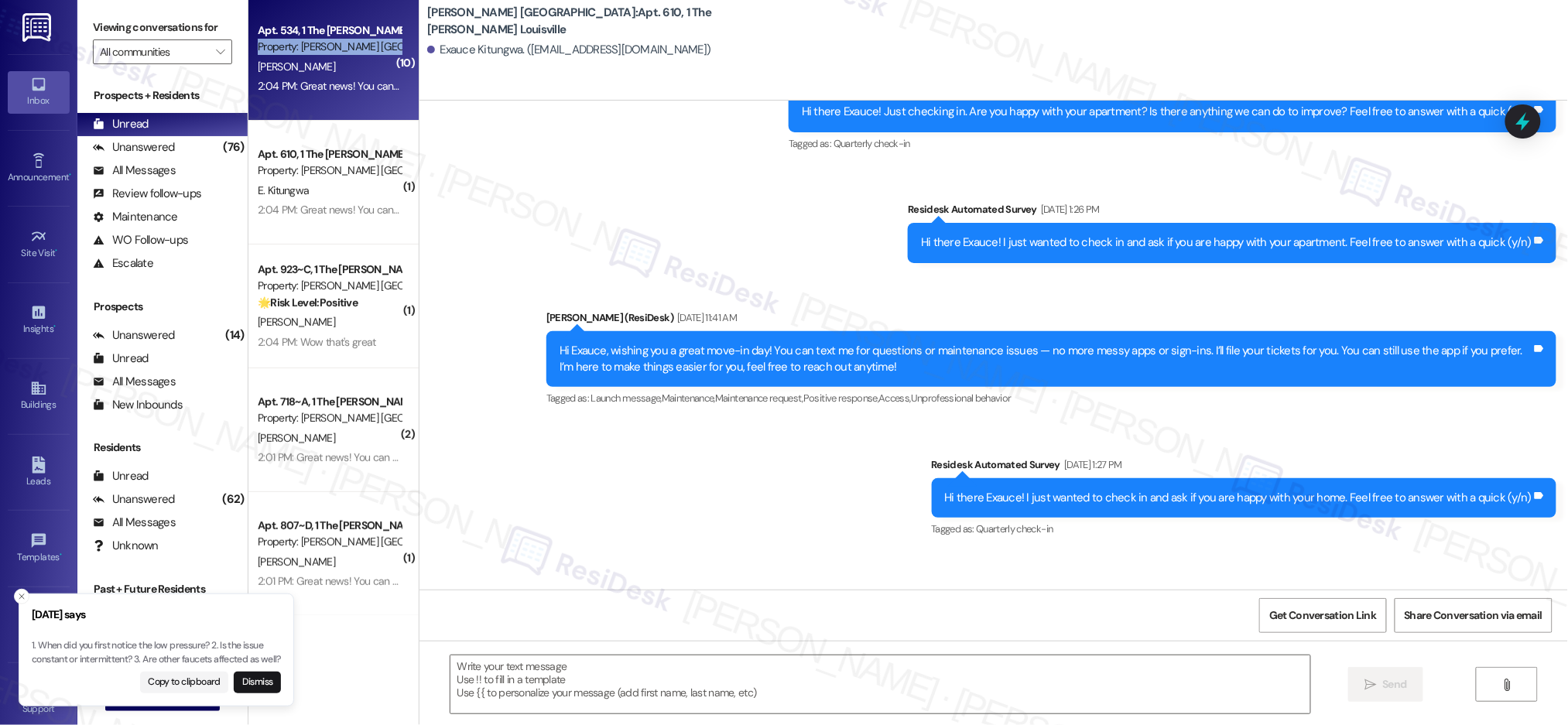
click at [325, 50] on div "Property: [PERSON_NAME] [GEOGRAPHIC_DATA]" at bounding box center [328, 47] width 143 height 17
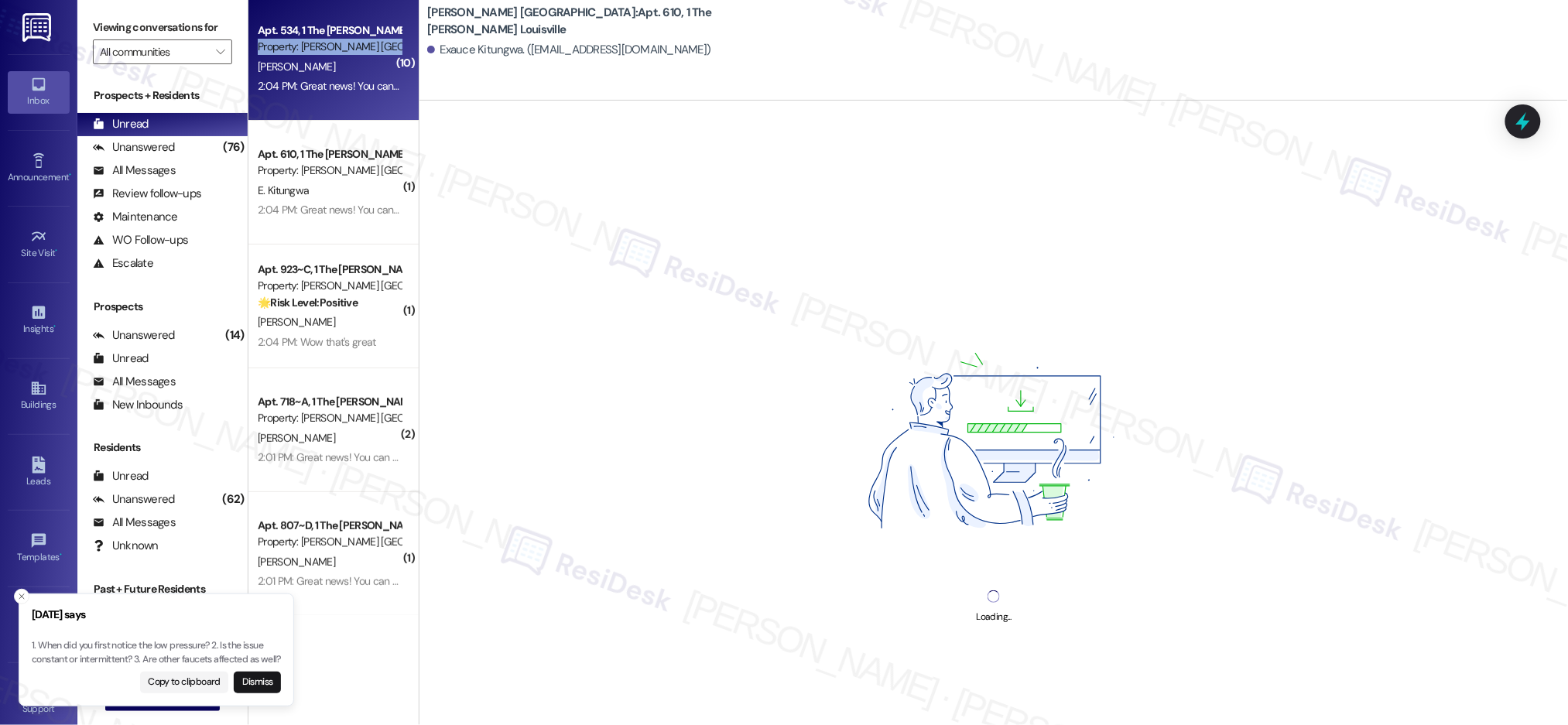
click at [325, 50] on div "Property: [PERSON_NAME] [GEOGRAPHIC_DATA]" at bounding box center [328, 47] width 143 height 17
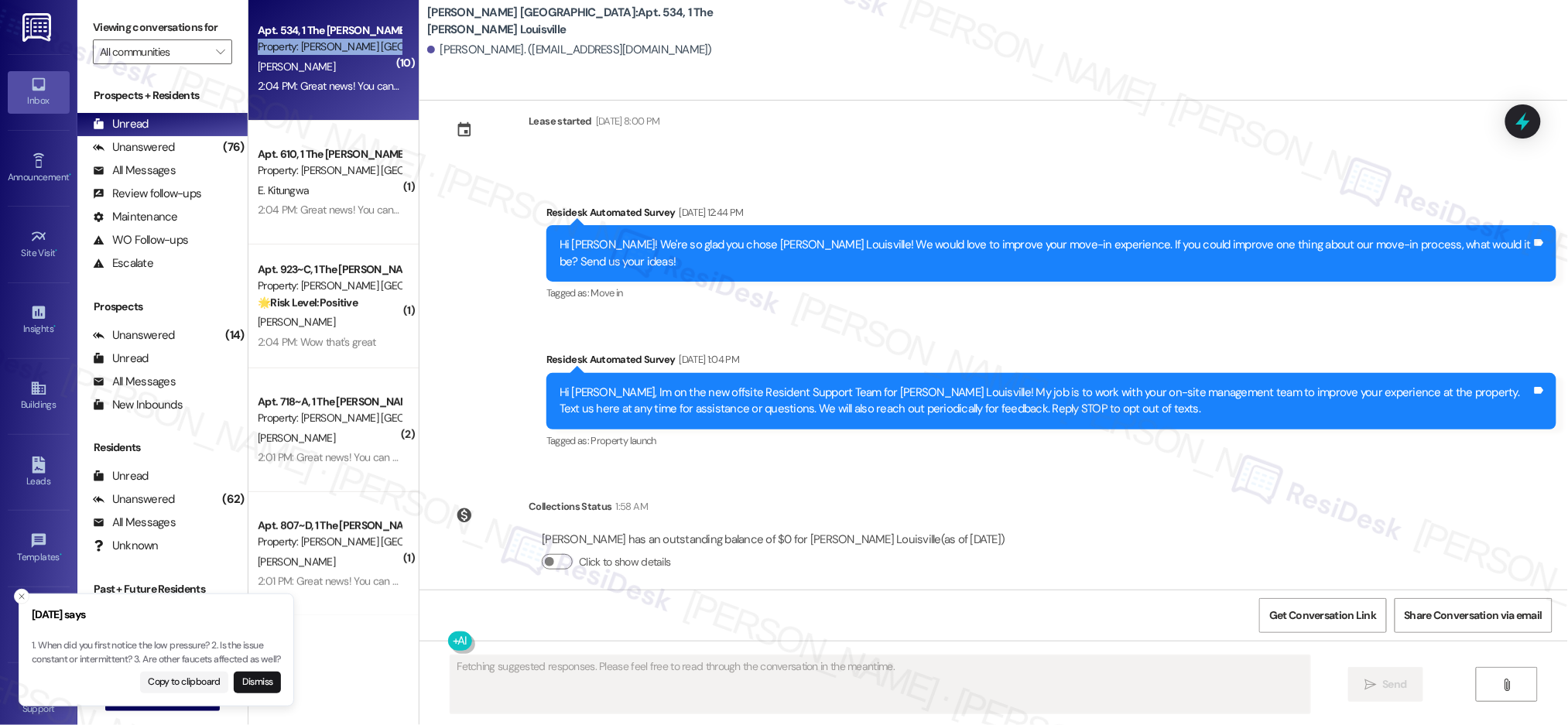
scroll to position [5845, 0]
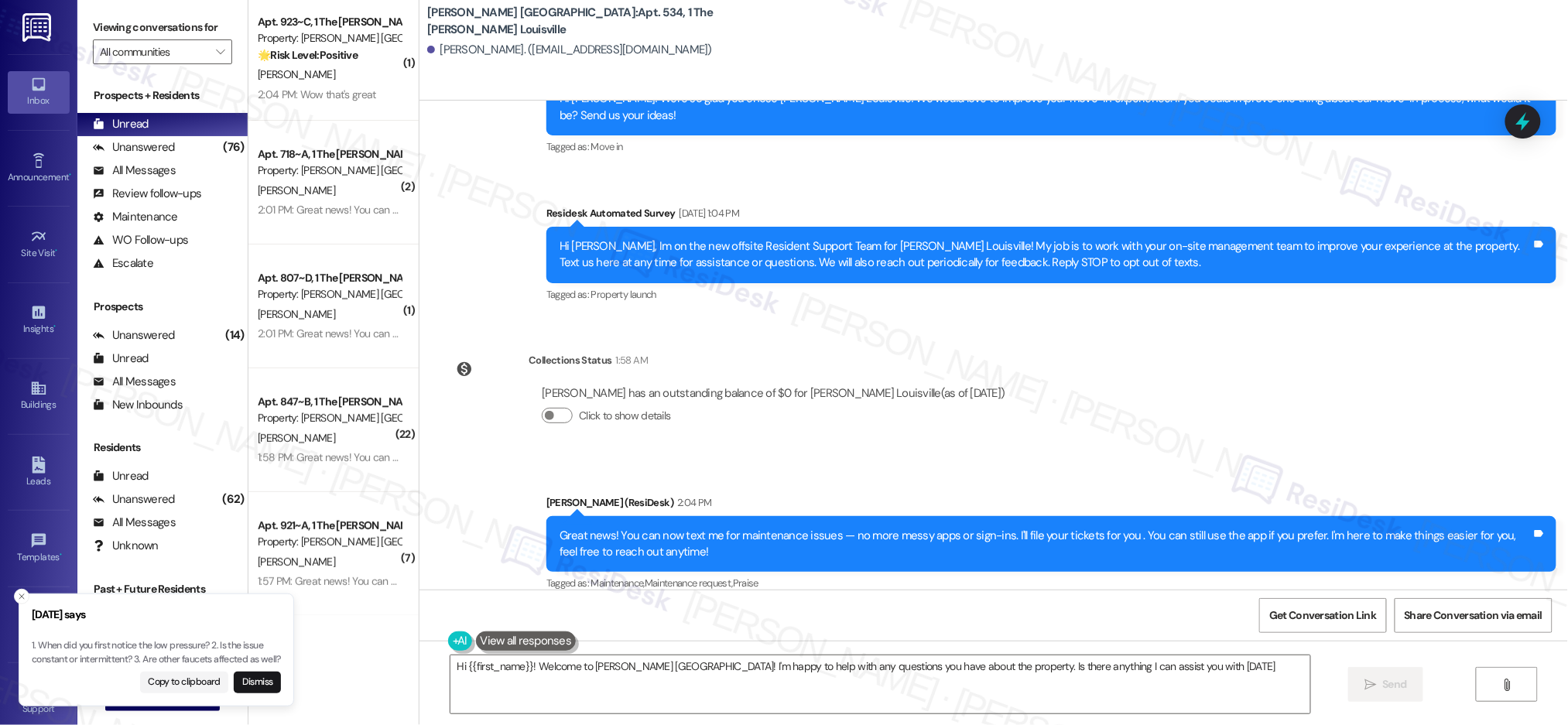
type textarea "Hi {{first_name}}! Welcome to [PERSON_NAME] [GEOGRAPHIC_DATA]! I'm happy to hel…"
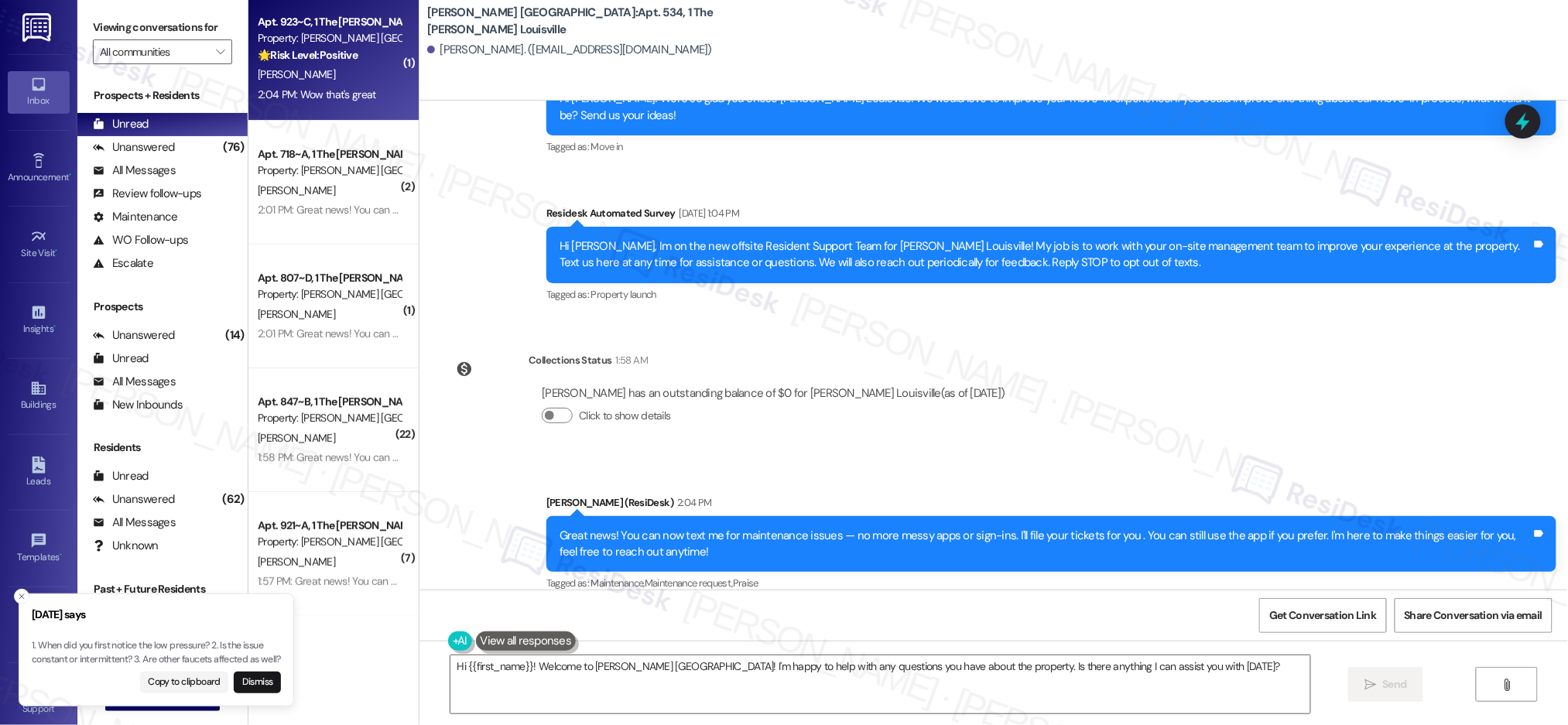
click at [349, 89] on div "2:04 PM: Wow that's great 2:04 PM: Wow that's great" at bounding box center [317, 95] width 119 height 14
type textarea "Fetching suggested responses. Please feel free to read through the conversation…"
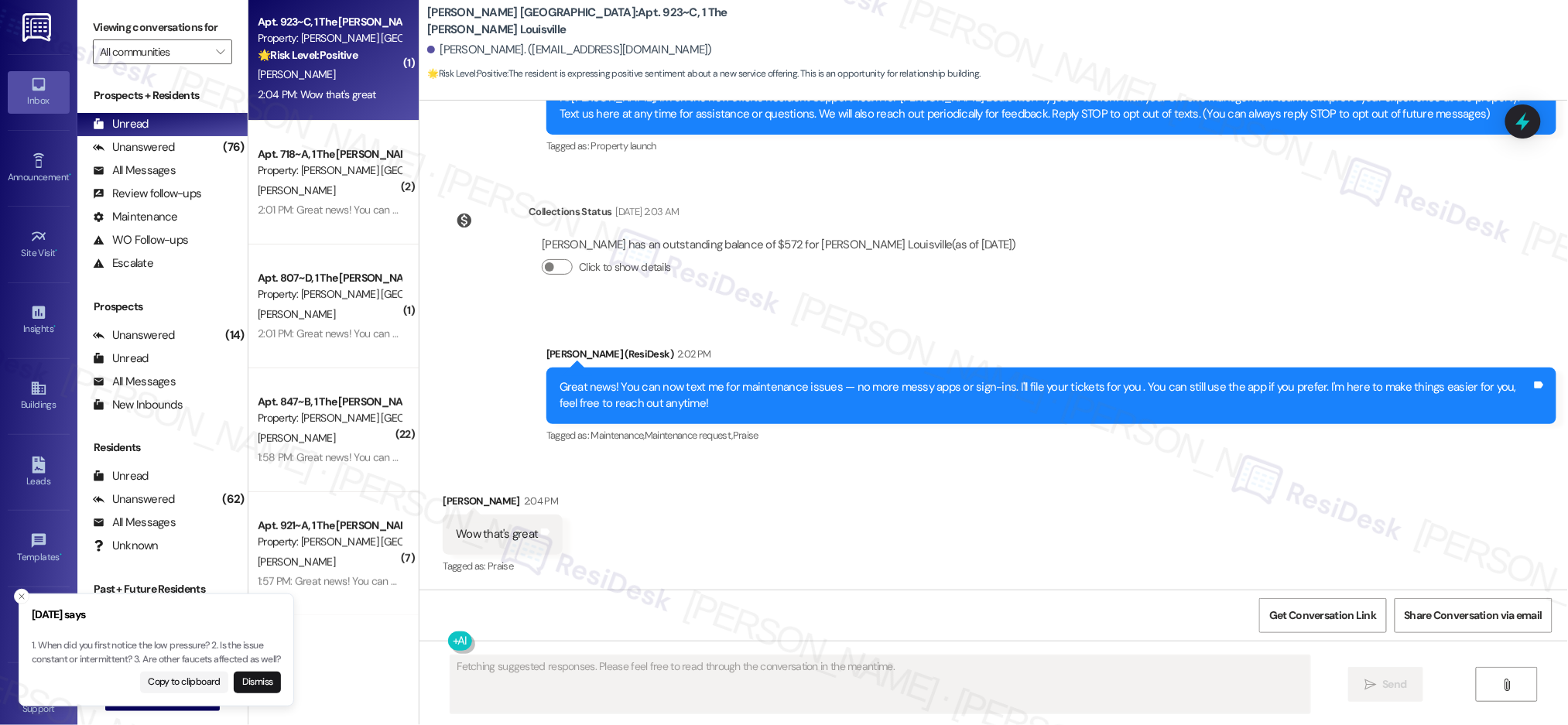
scroll to position [358, 0]
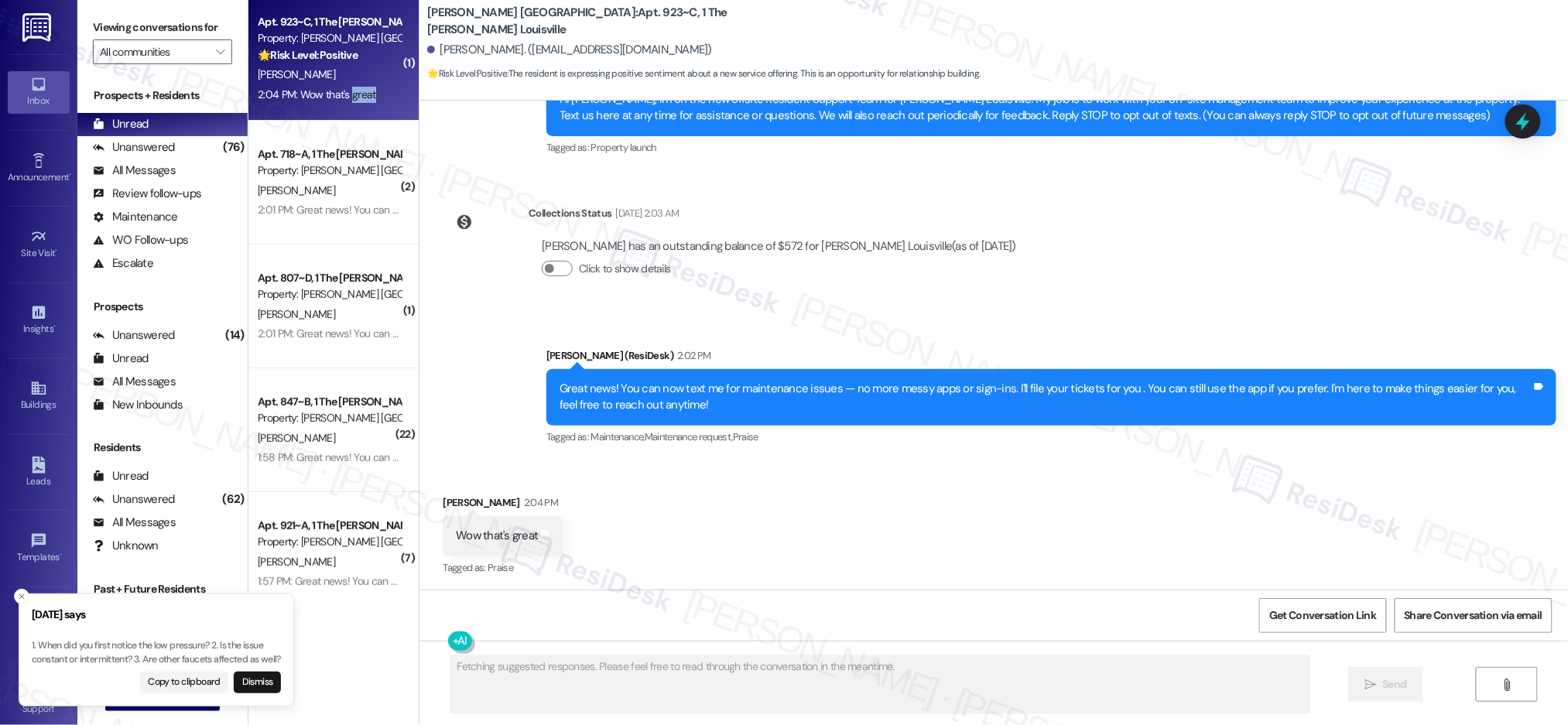
click at [349, 89] on div "2:04 PM: Wow that's great 2:04 PM: Wow that's great" at bounding box center [317, 95] width 119 height 14
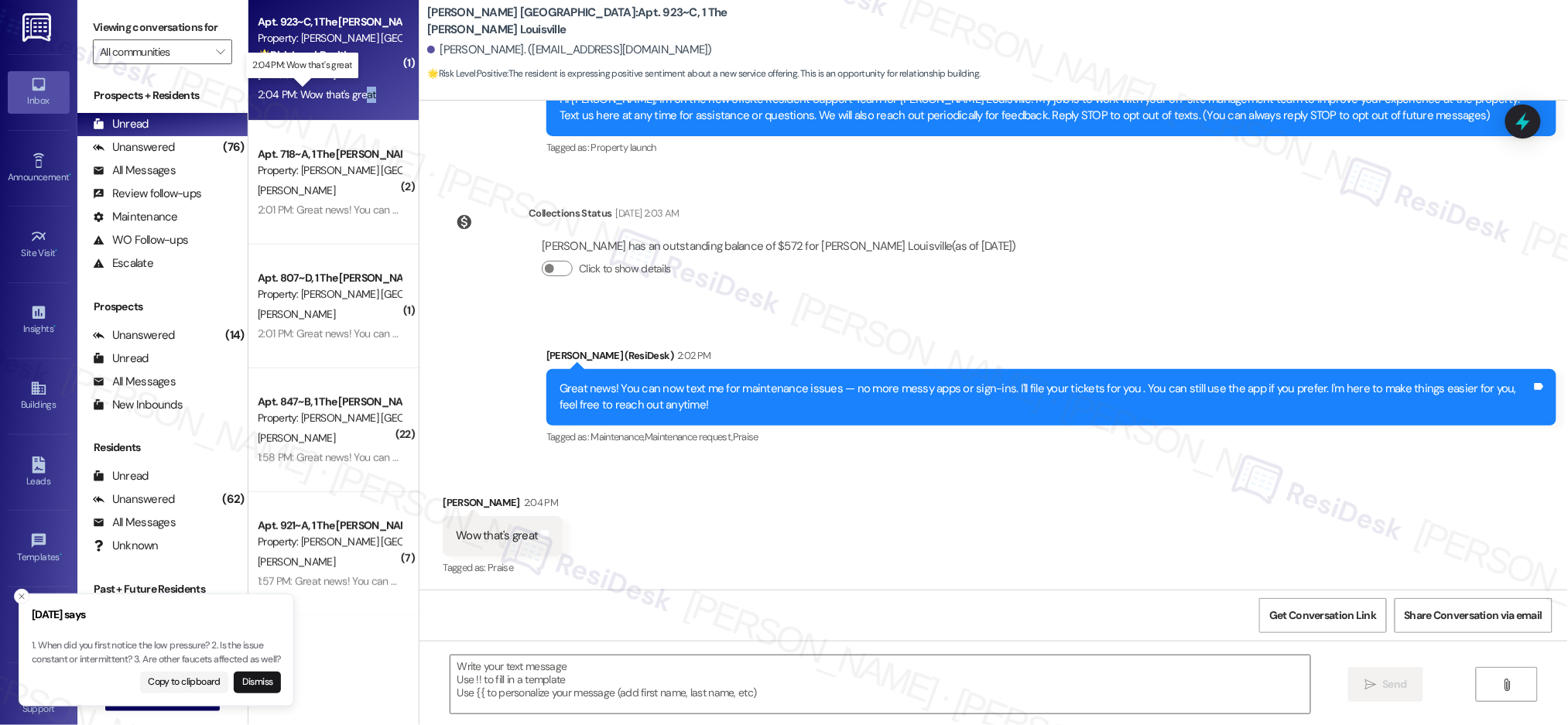
click at [349, 89] on div "2:04 PM: Wow that's great 2:04 PM: Wow that's great" at bounding box center [317, 95] width 119 height 14
click at [325, 65] on div "[PERSON_NAME]" at bounding box center [329, 67] width 146 height 19
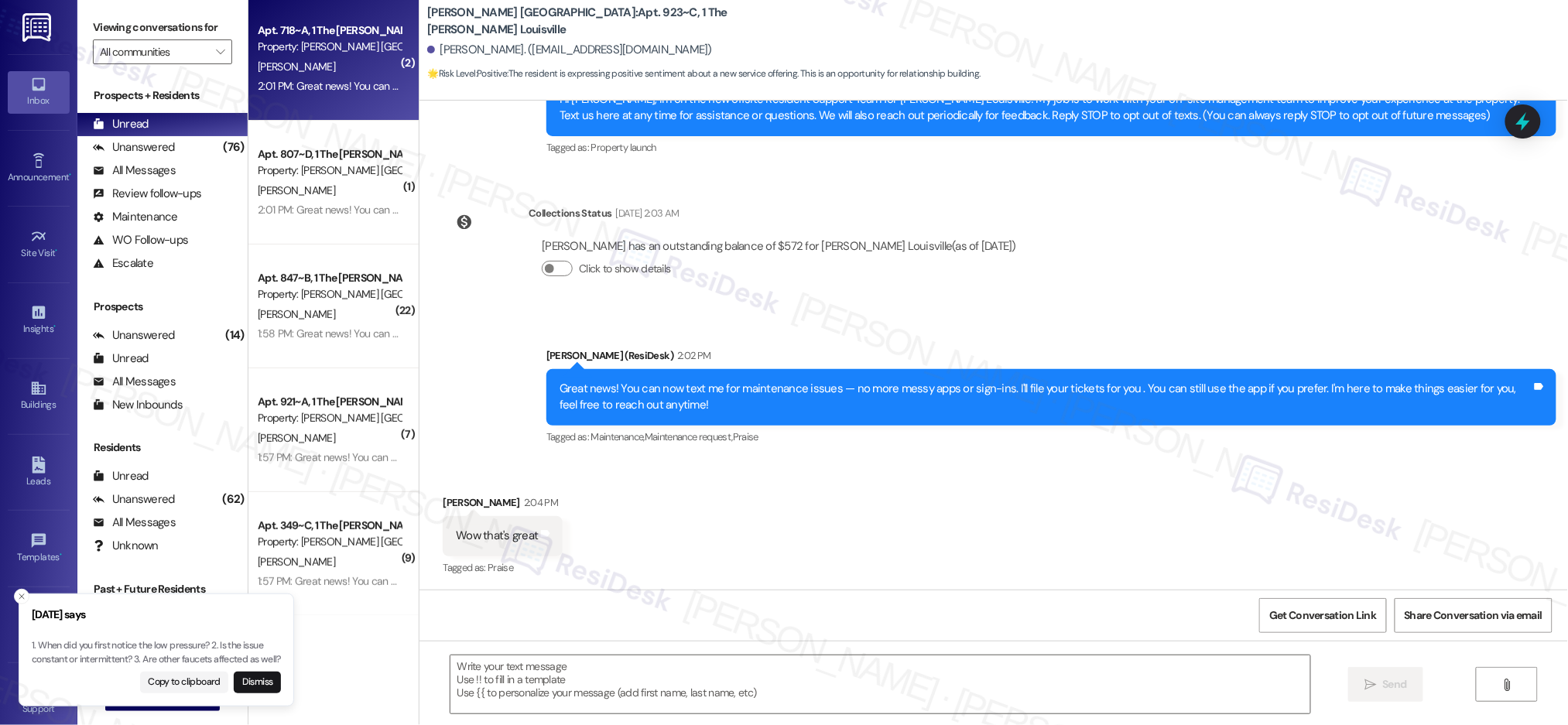
click at [325, 65] on div "[PERSON_NAME]" at bounding box center [329, 67] width 146 height 19
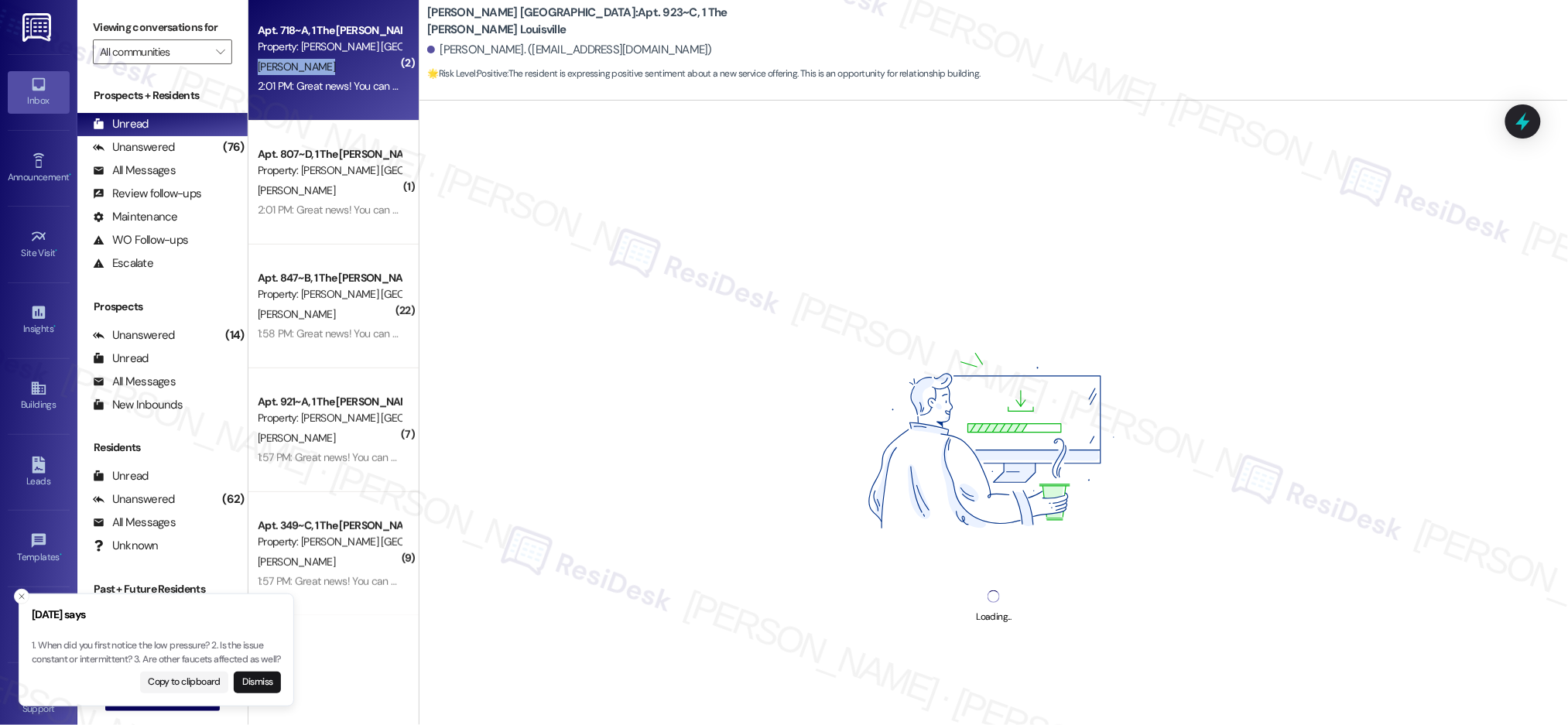
click at [325, 65] on div "[PERSON_NAME]" at bounding box center [329, 67] width 146 height 19
click at [325, 64] on div "[PERSON_NAME]" at bounding box center [329, 67] width 146 height 19
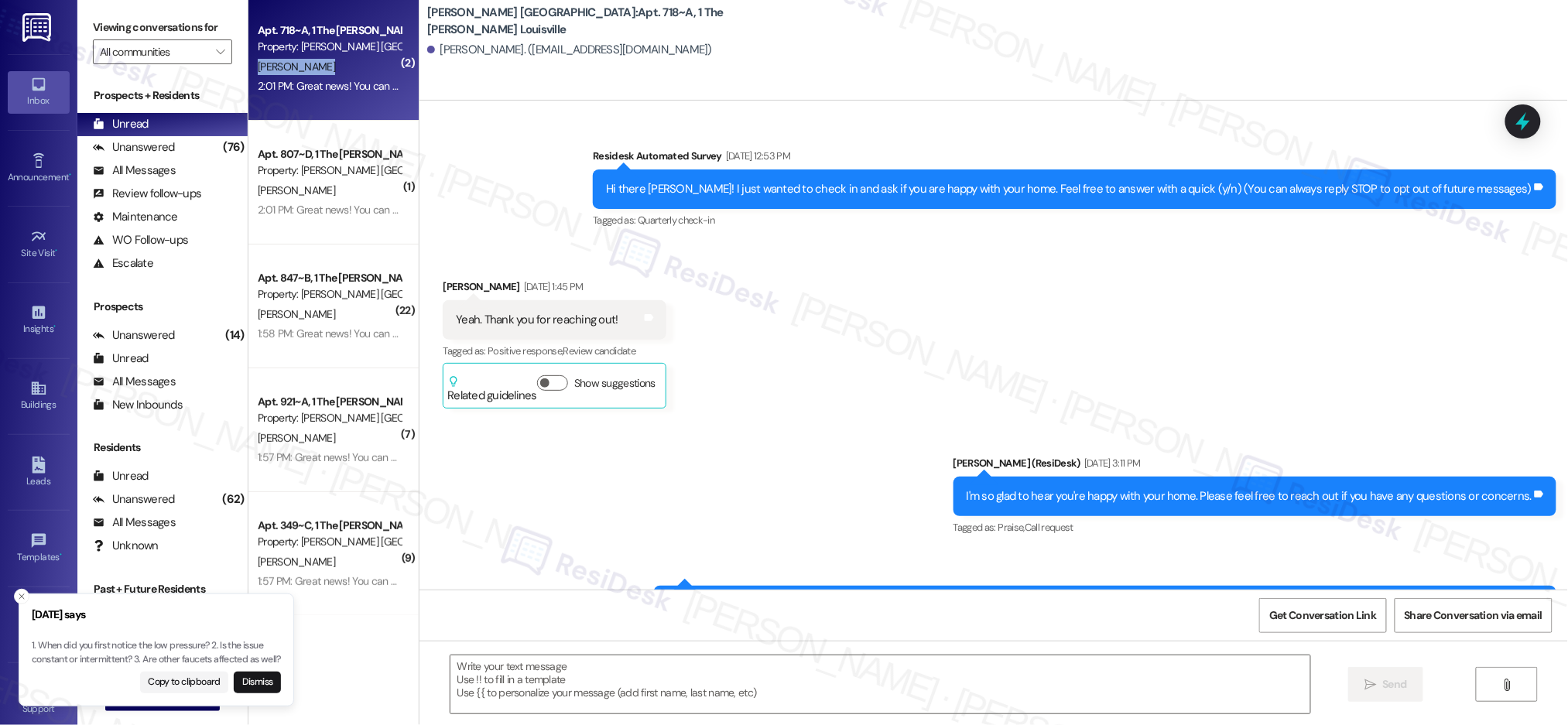
click at [326, 64] on div "[PERSON_NAME]" at bounding box center [329, 67] width 146 height 19
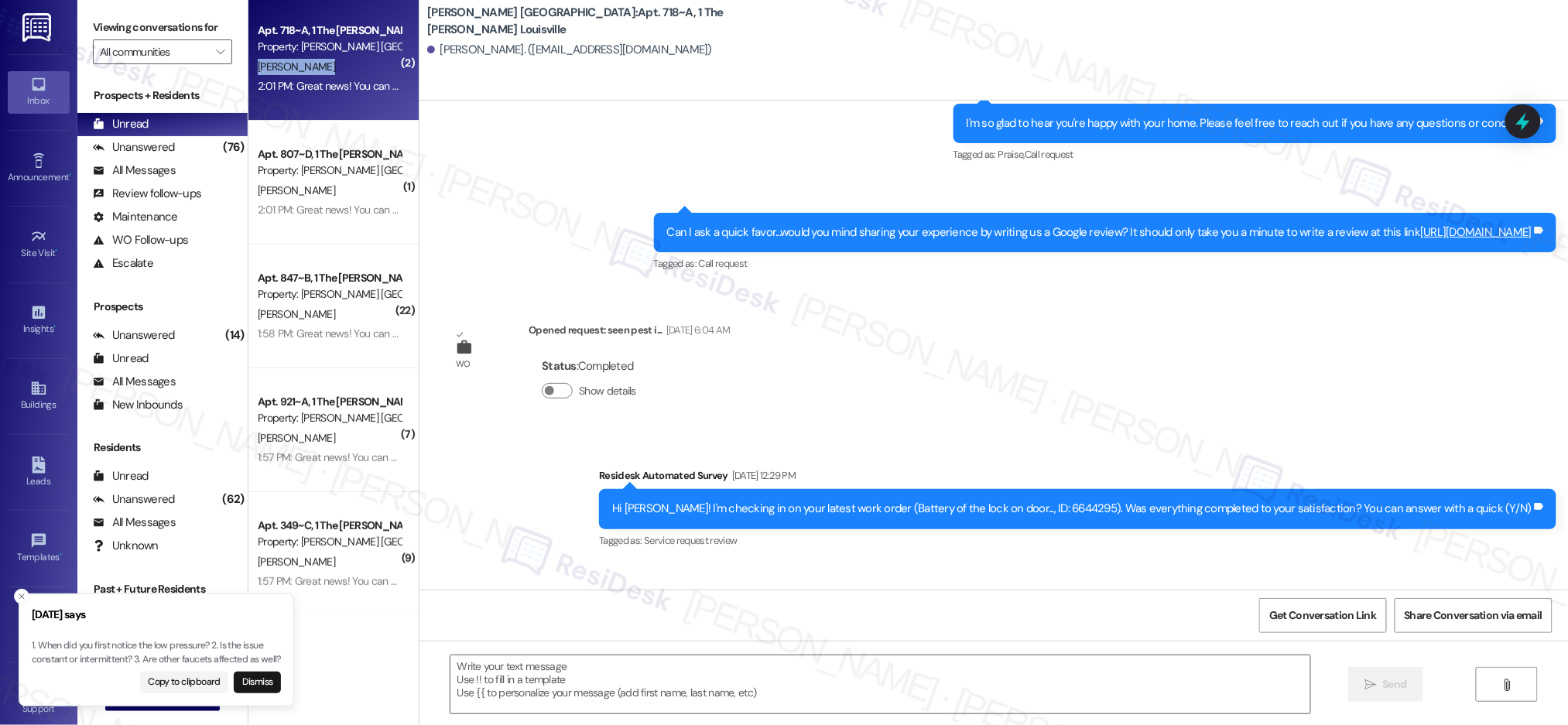
click at [326, 64] on div "[PERSON_NAME]" at bounding box center [329, 67] width 146 height 19
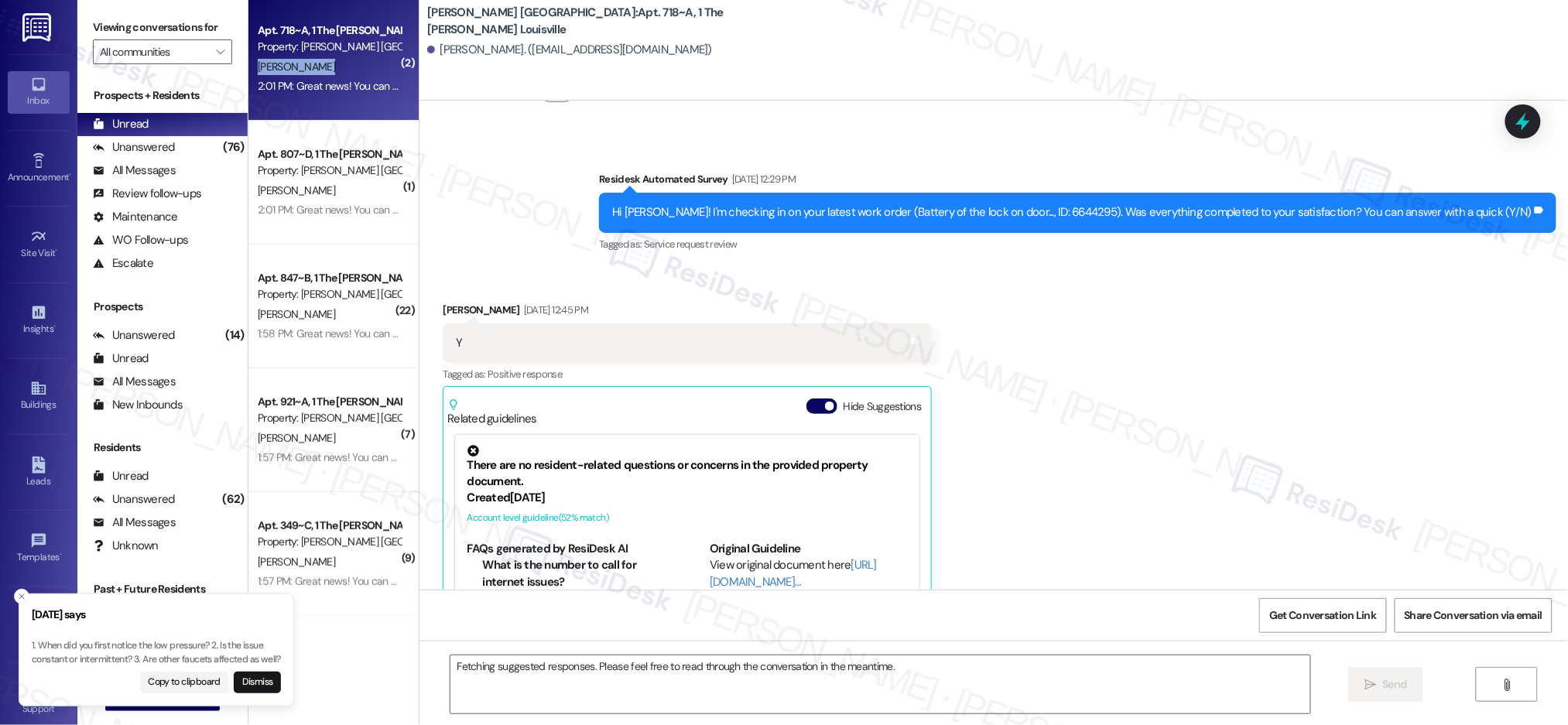
click at [326, 64] on div "[PERSON_NAME]" at bounding box center [329, 67] width 146 height 19
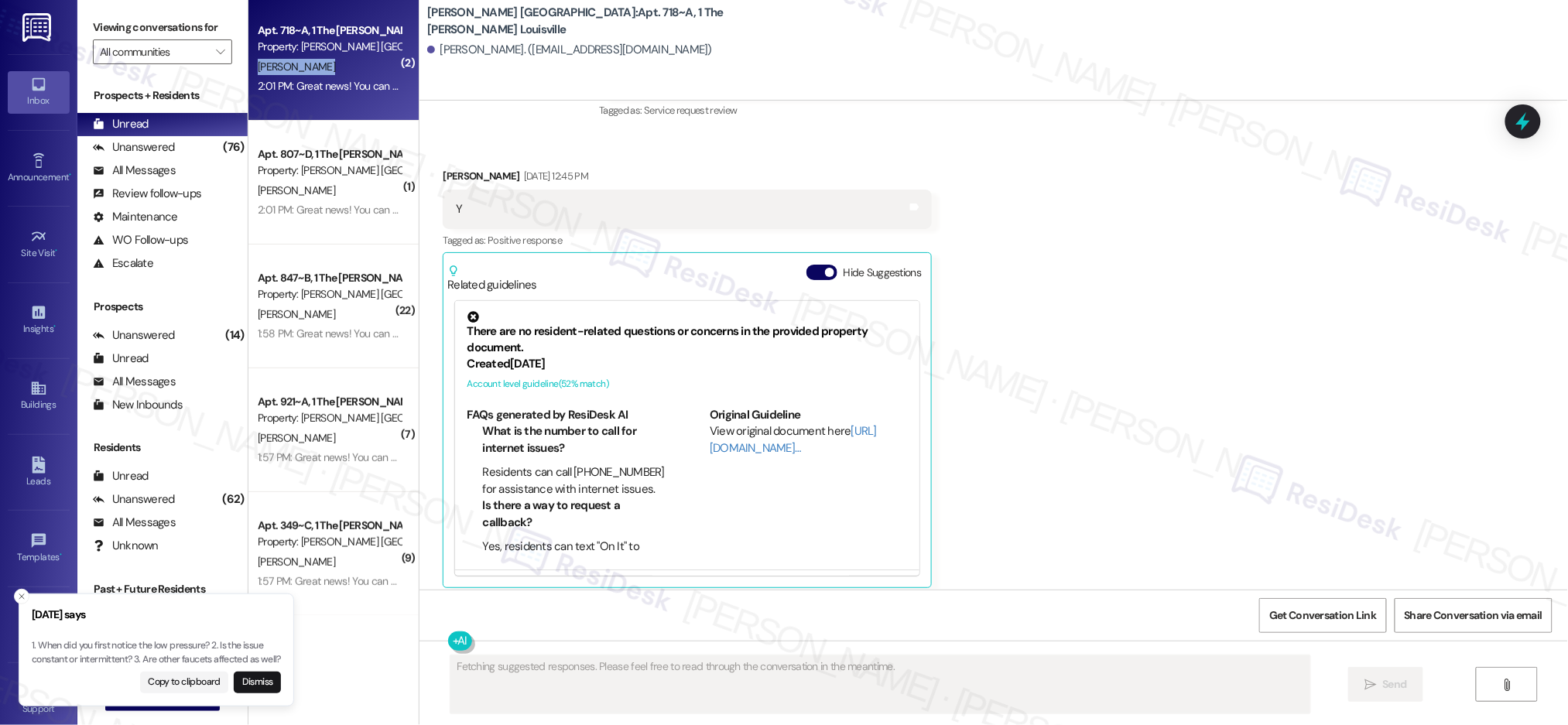
scroll to position [829, 0]
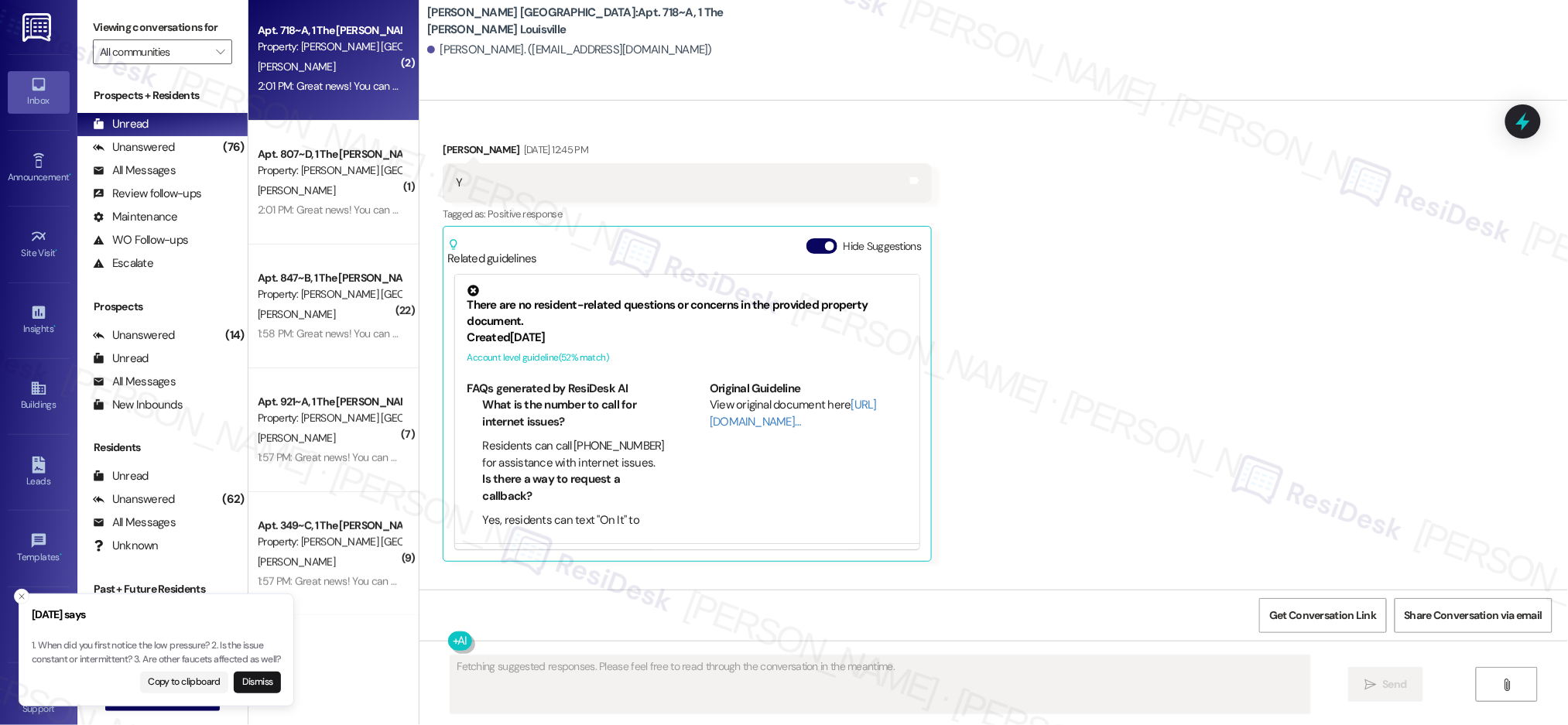
click at [326, 62] on div "[PERSON_NAME]" at bounding box center [329, 67] width 146 height 19
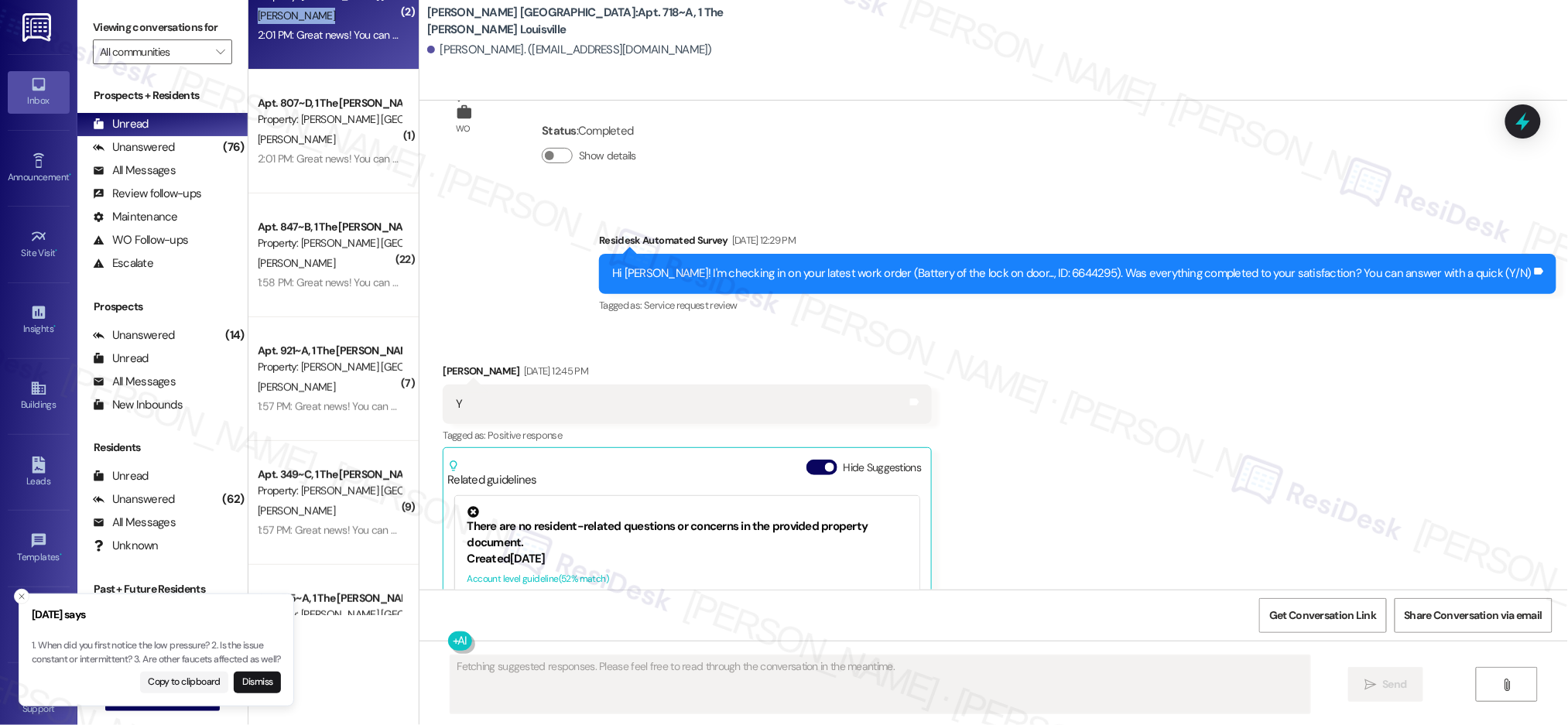
scroll to position [251, 0]
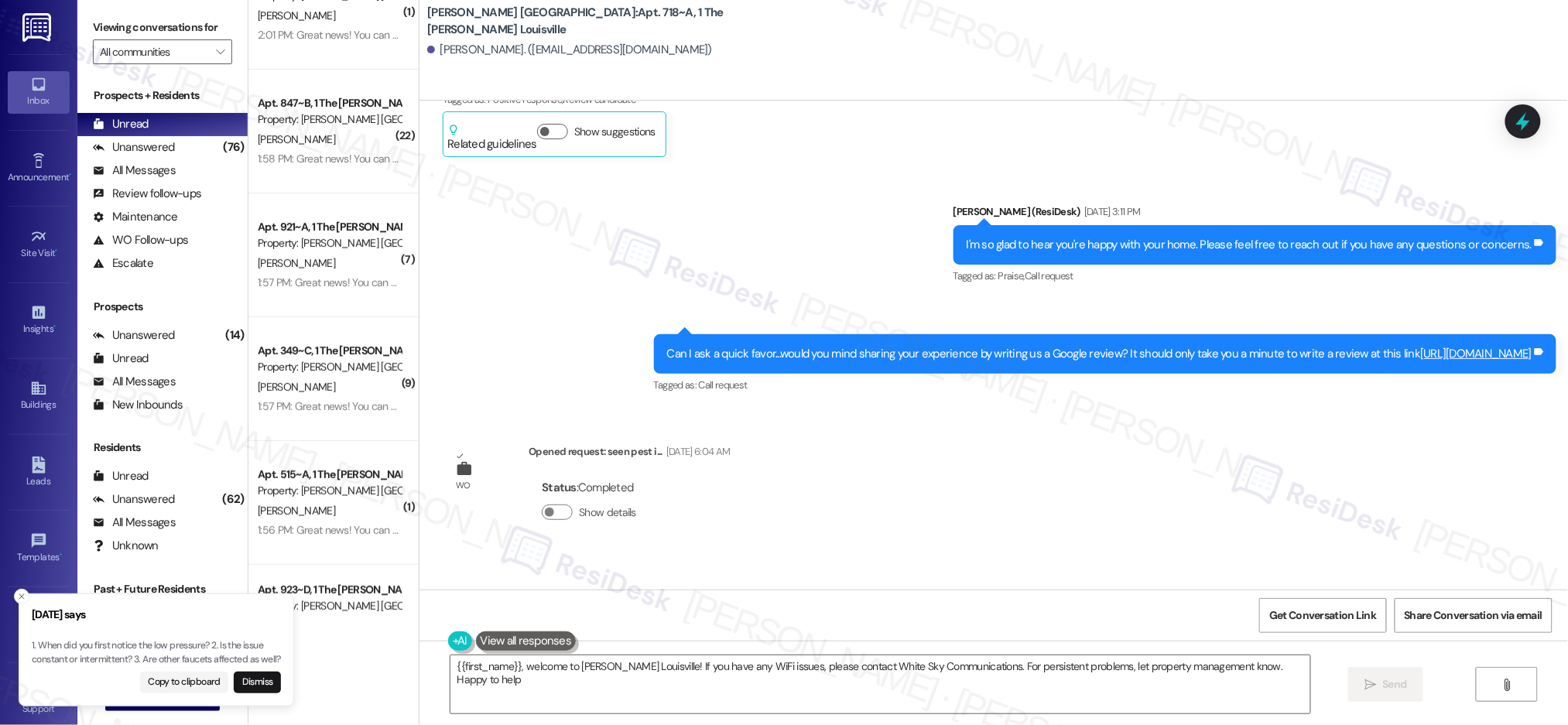
type textarea "{{first_name}}, welcome to [PERSON_NAME] Louisville! If you have any WiFi issue…"
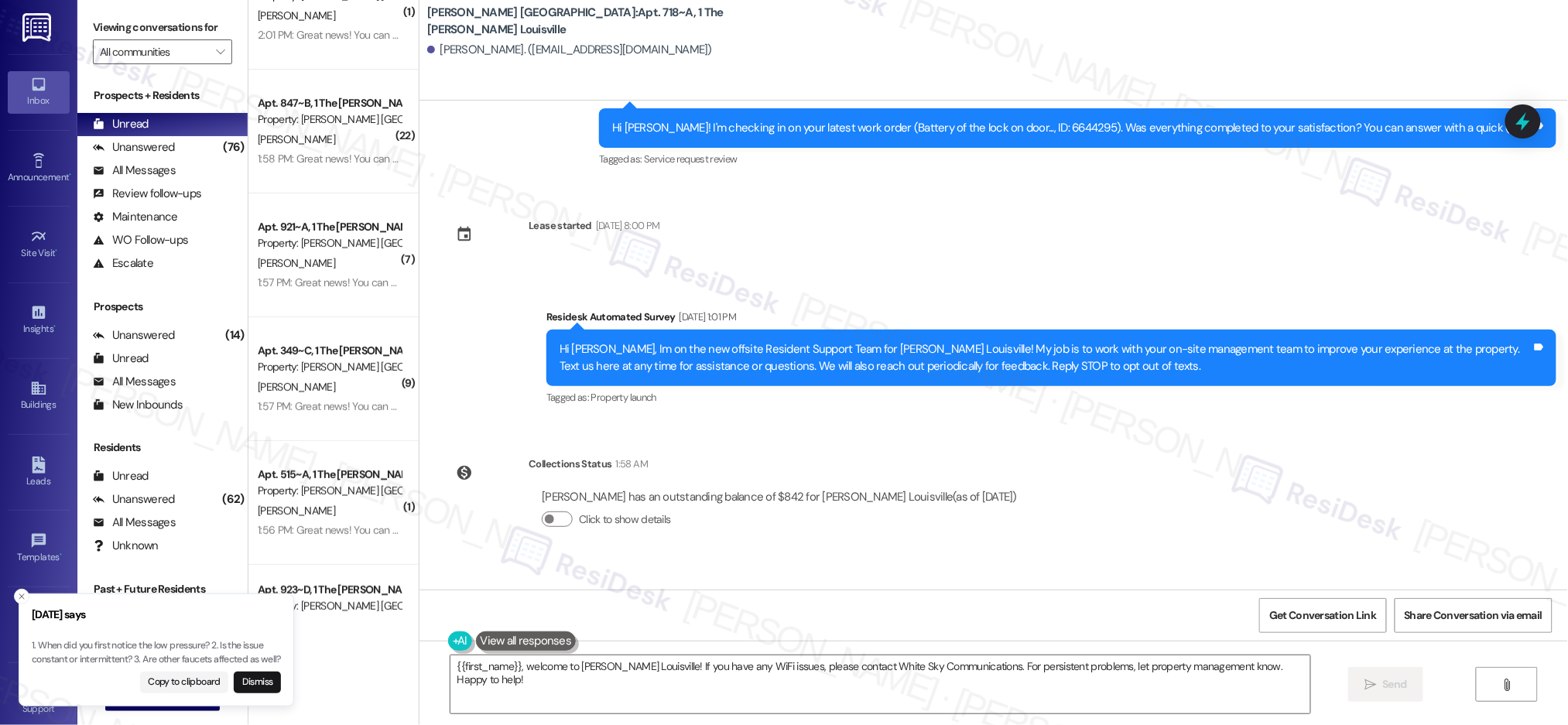
scroll to position [1619, 0]
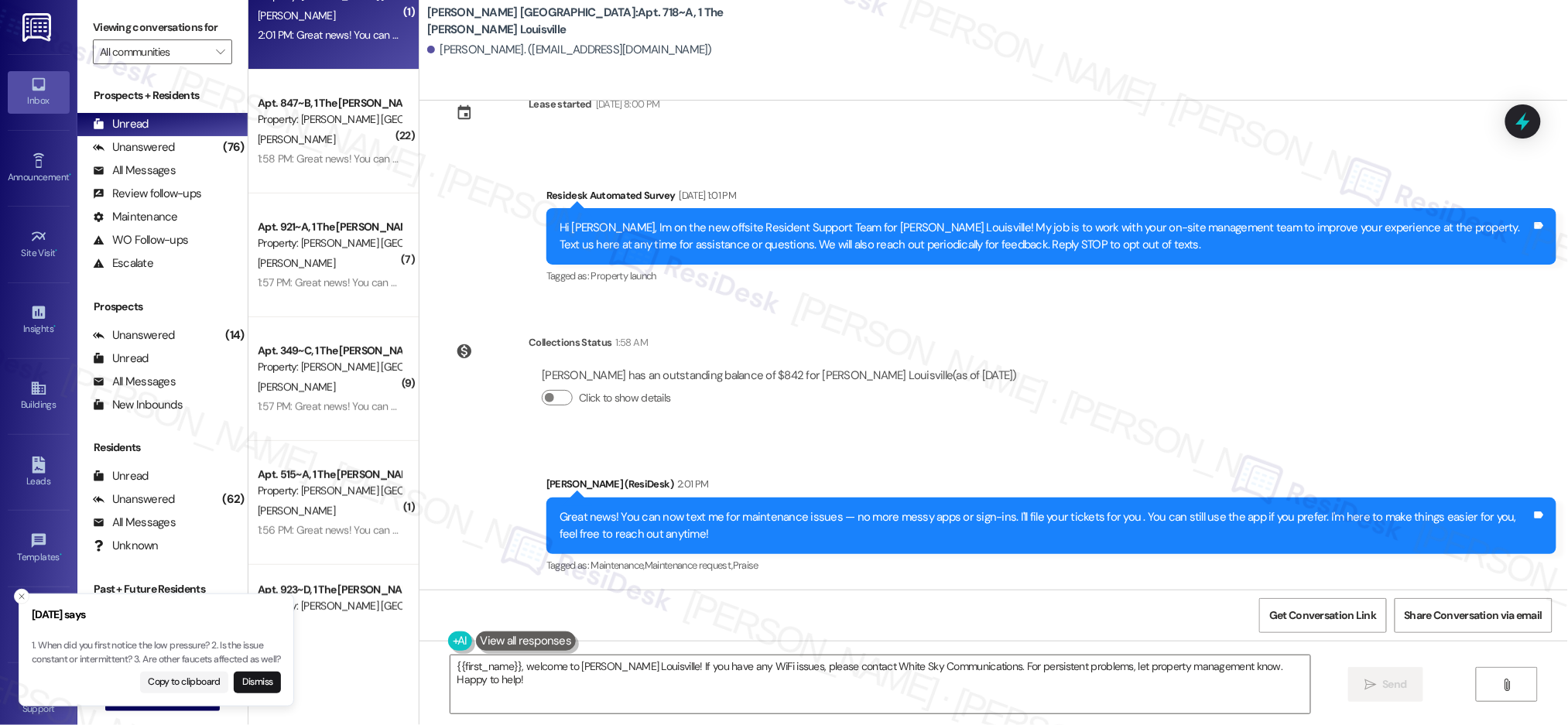
click at [344, 66] on div "Apt. 807~D, 1 The [PERSON_NAME] Louisville Property: [PERSON_NAME] [GEOGRAPHIC_…" at bounding box center [333, 7] width 171 height 124
click at [345, 62] on div "Apt. 807~D, 1 The [PERSON_NAME] Louisville Property: [PERSON_NAME] [GEOGRAPHIC_…" at bounding box center [333, 7] width 171 height 124
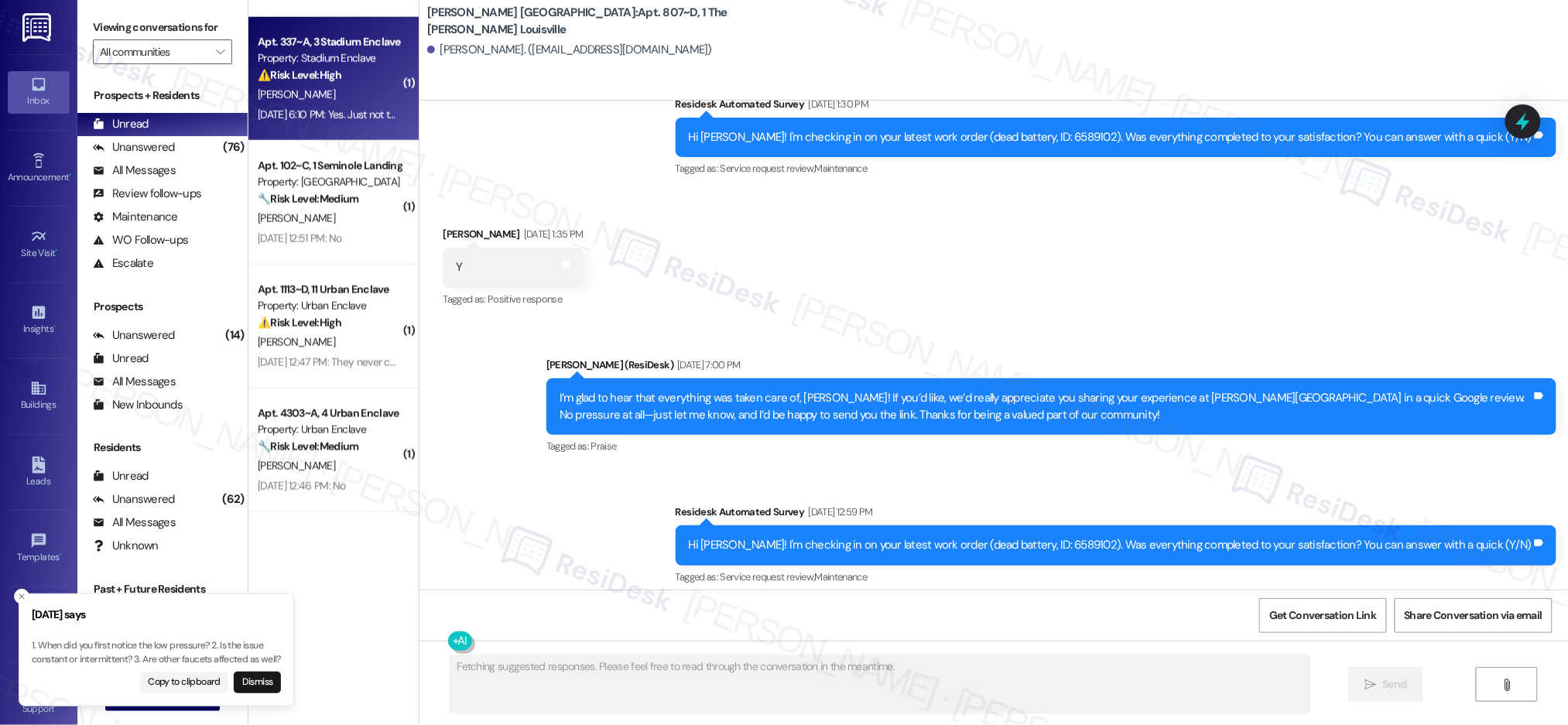
scroll to position [2974, 0]
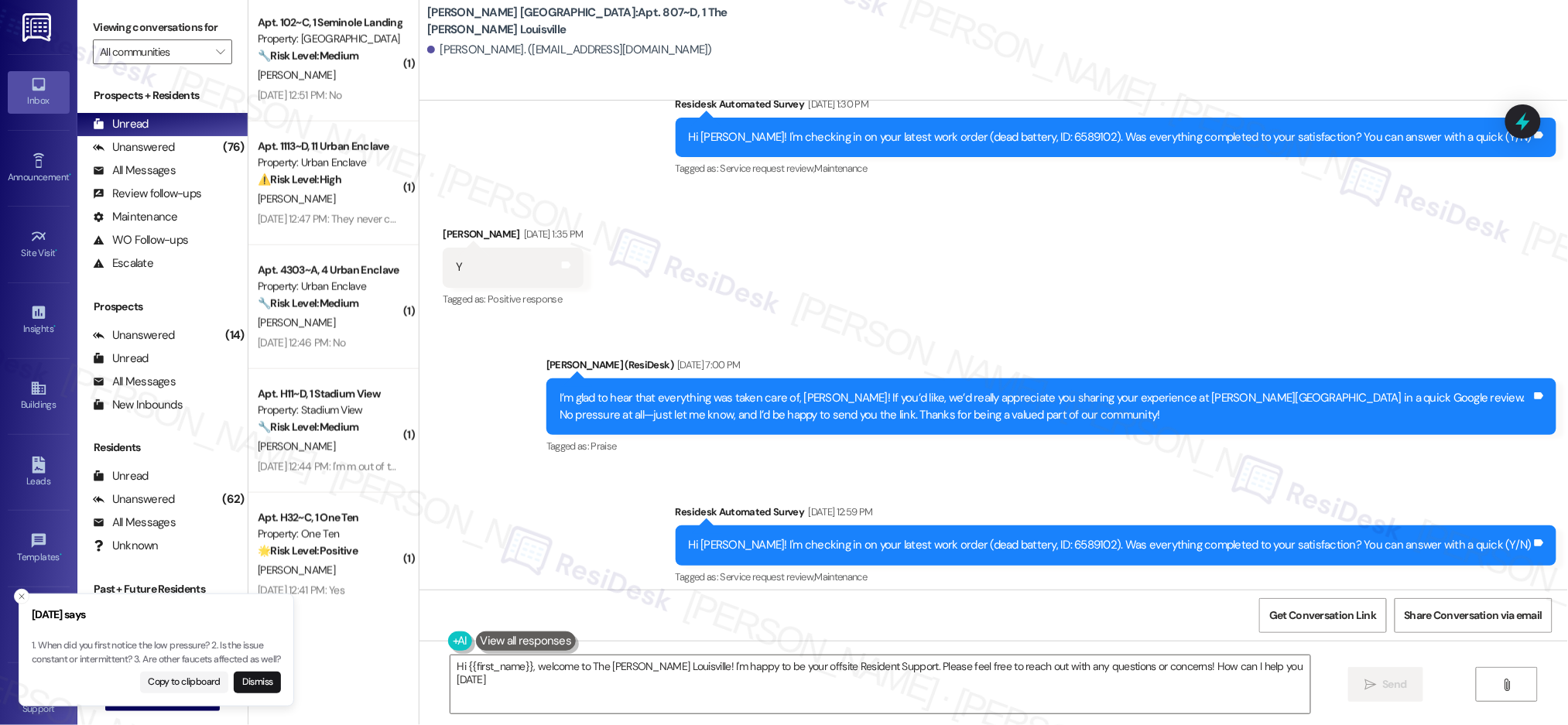
type textarea "Hi {{first_name}}, welcome to The [PERSON_NAME] Louisville! I'm happy to be you…"
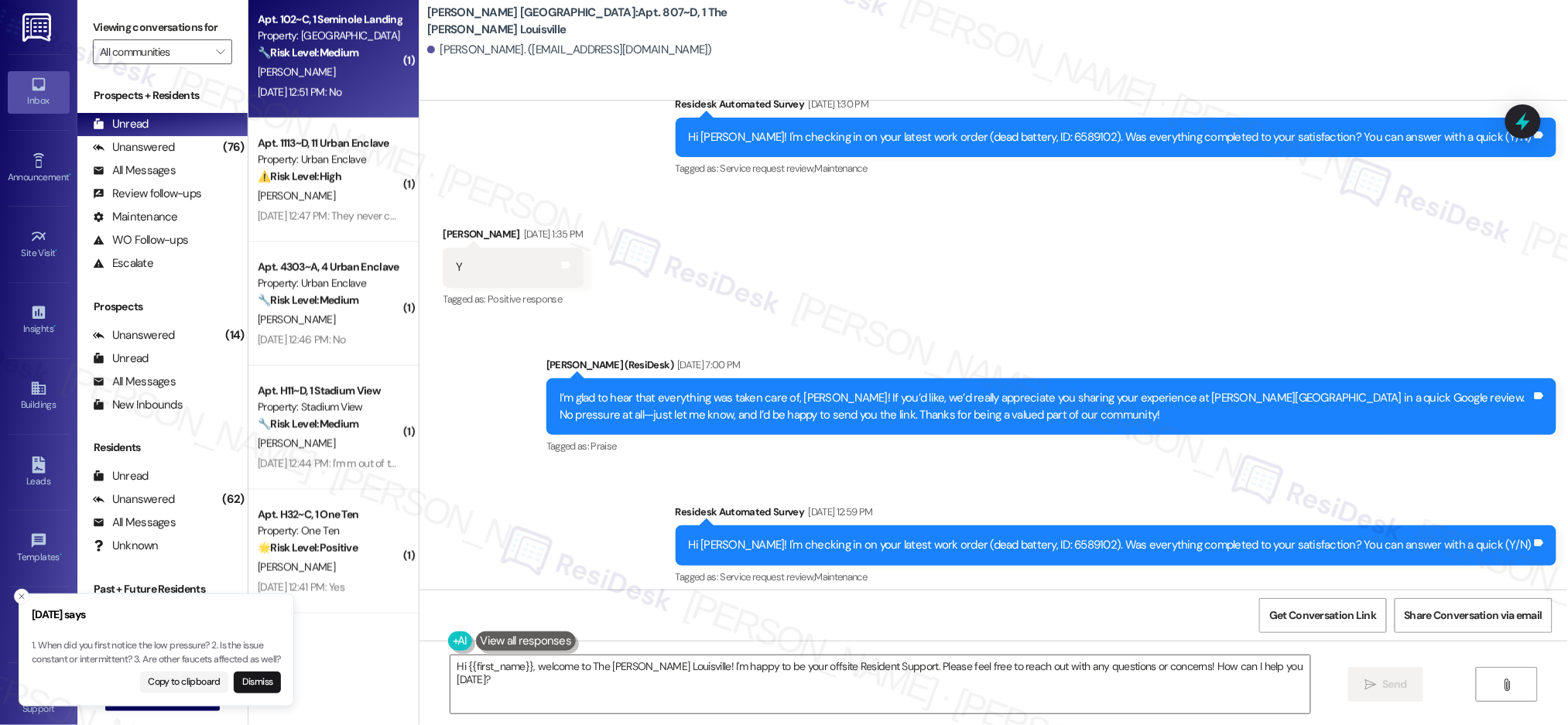
click at [298, 36] on div "( 1 ) Apt. 337~A, 3 Stadium Enclave Property: Stadium Enclave ⚠️ Risk Level: Hi…" at bounding box center [333, 307] width 171 height 615
click at [298, 36] on div "Property: [GEOGRAPHIC_DATA]" at bounding box center [328, 36] width 143 height 17
click at [297, 36] on div "Property: [GEOGRAPHIC_DATA]" at bounding box center [328, 36] width 143 height 17
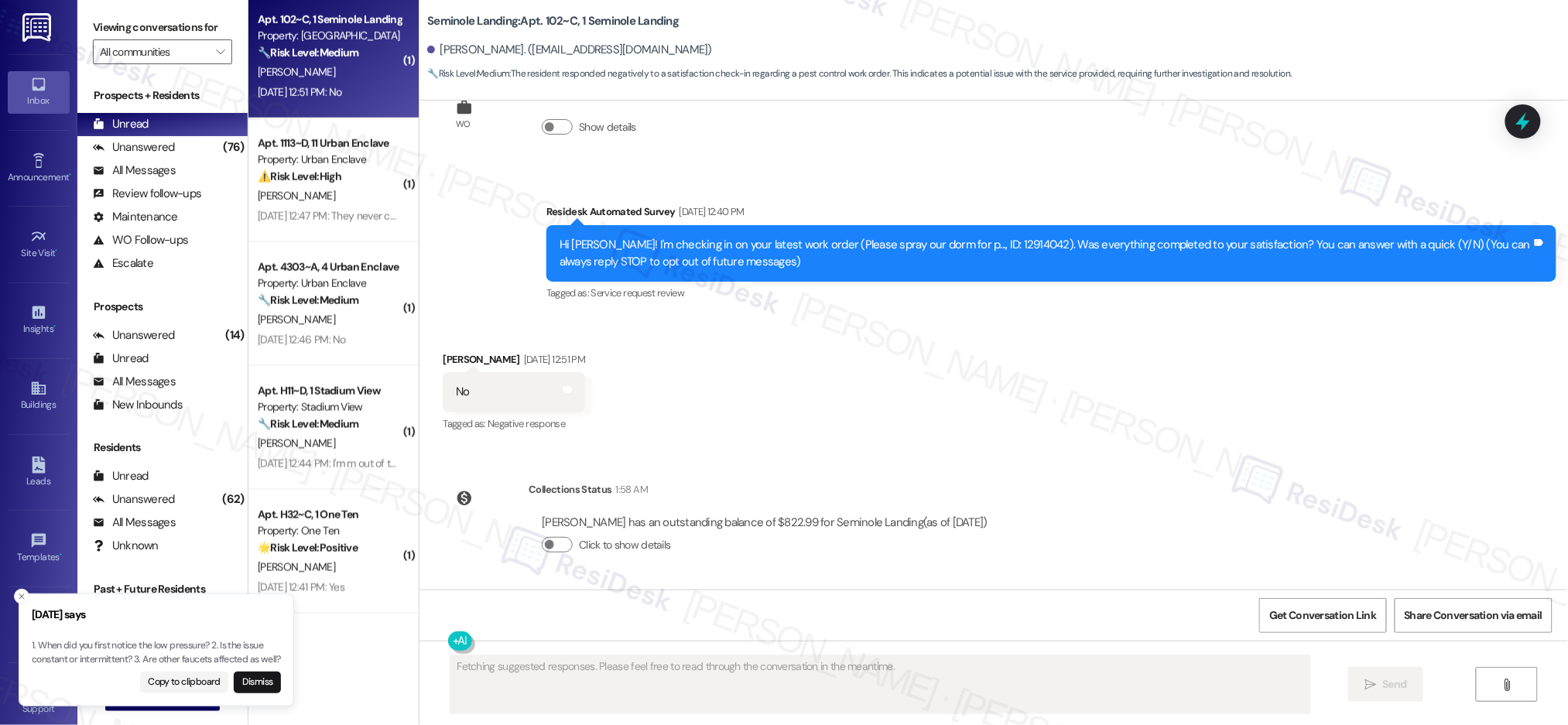
scroll to position [64, 0]
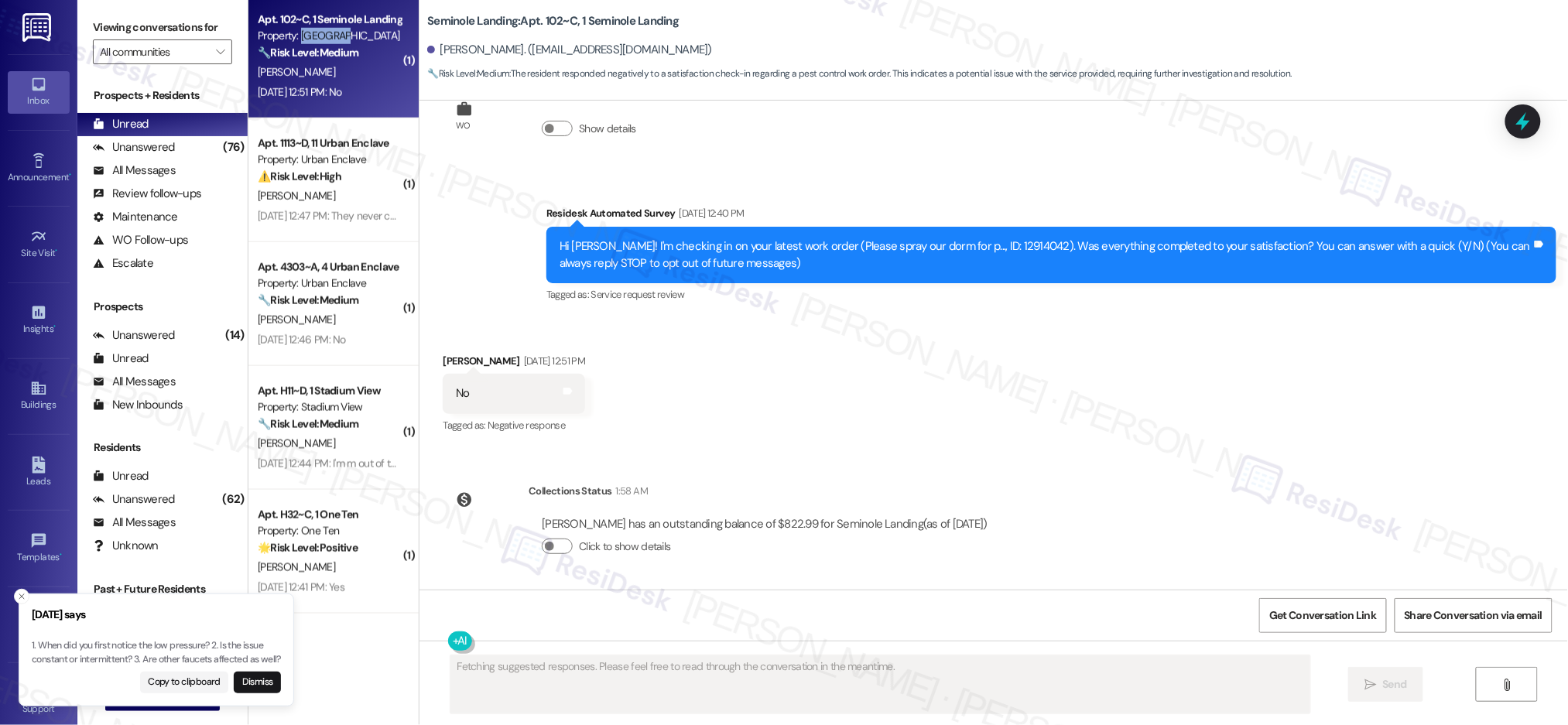
click at [297, 37] on div "Property: [GEOGRAPHIC_DATA]" at bounding box center [328, 36] width 143 height 17
click at [287, 37] on div "Property: [GEOGRAPHIC_DATA]" at bounding box center [328, 36] width 143 height 17
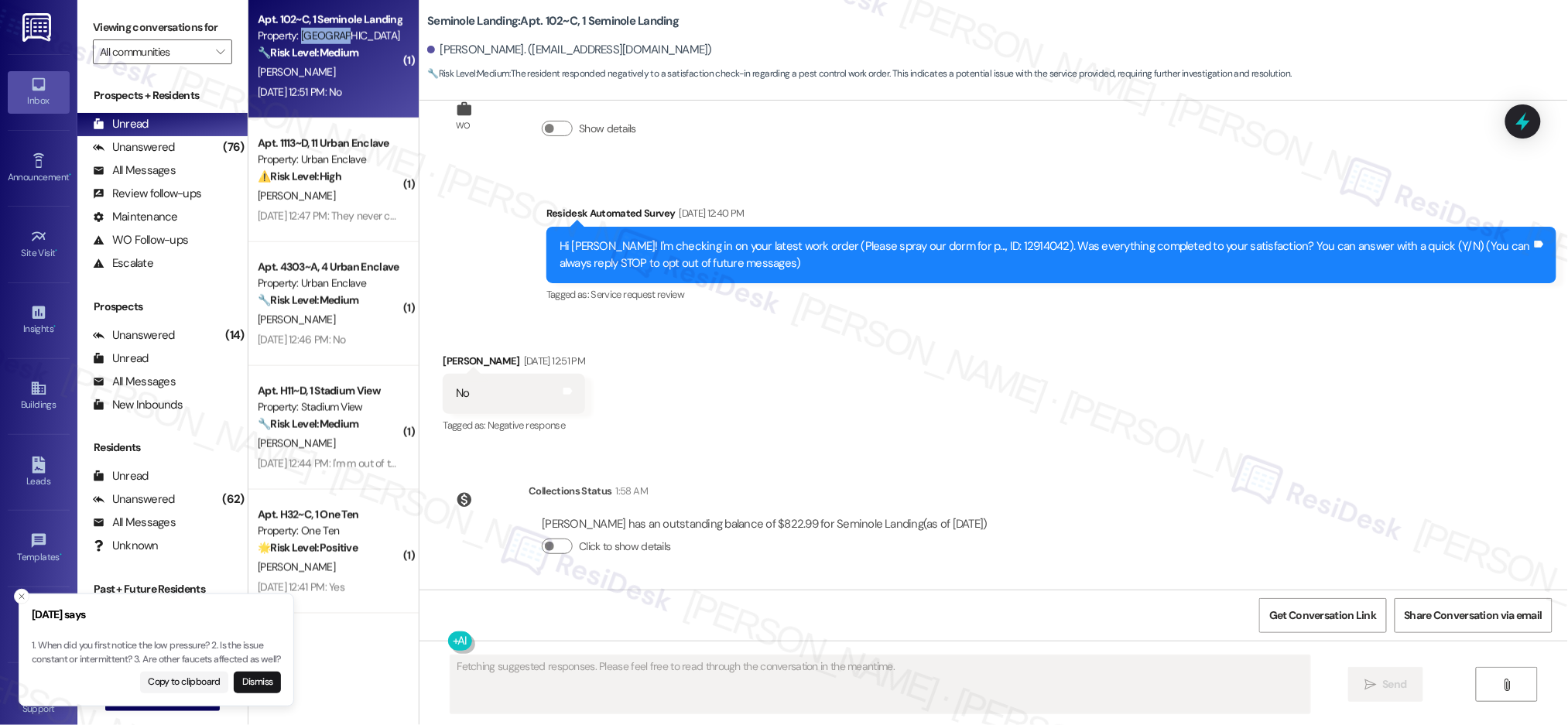
click at [287, 36] on div "Property: [GEOGRAPHIC_DATA]" at bounding box center [328, 36] width 143 height 17
click at [287, 37] on div "Property: [GEOGRAPHIC_DATA]" at bounding box center [328, 36] width 143 height 17
drag, startPoint x: 287, startPoint y: 37, endPoint x: 327, endPoint y: 60, distance: 46.1
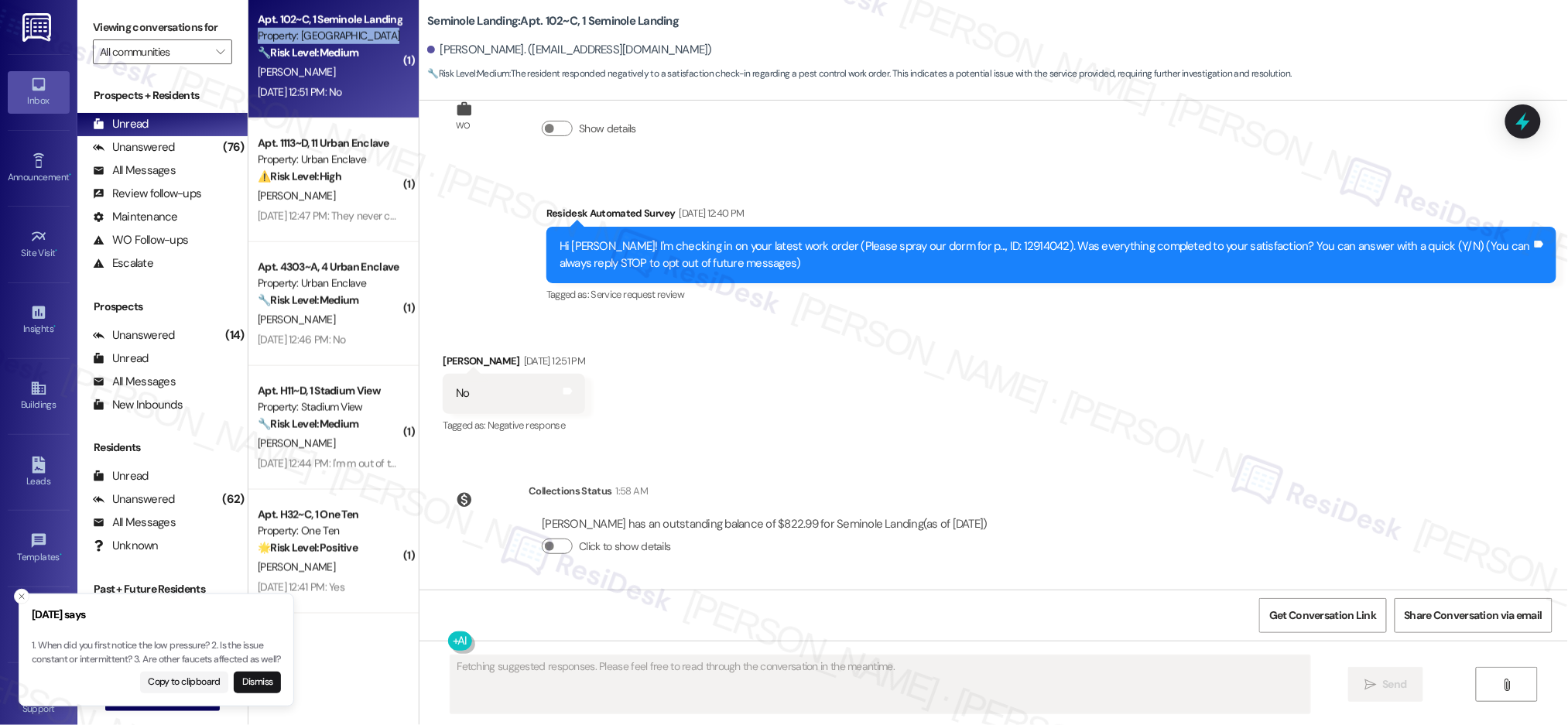
click at [287, 37] on div "Property: [GEOGRAPHIC_DATA]" at bounding box center [328, 36] width 143 height 17
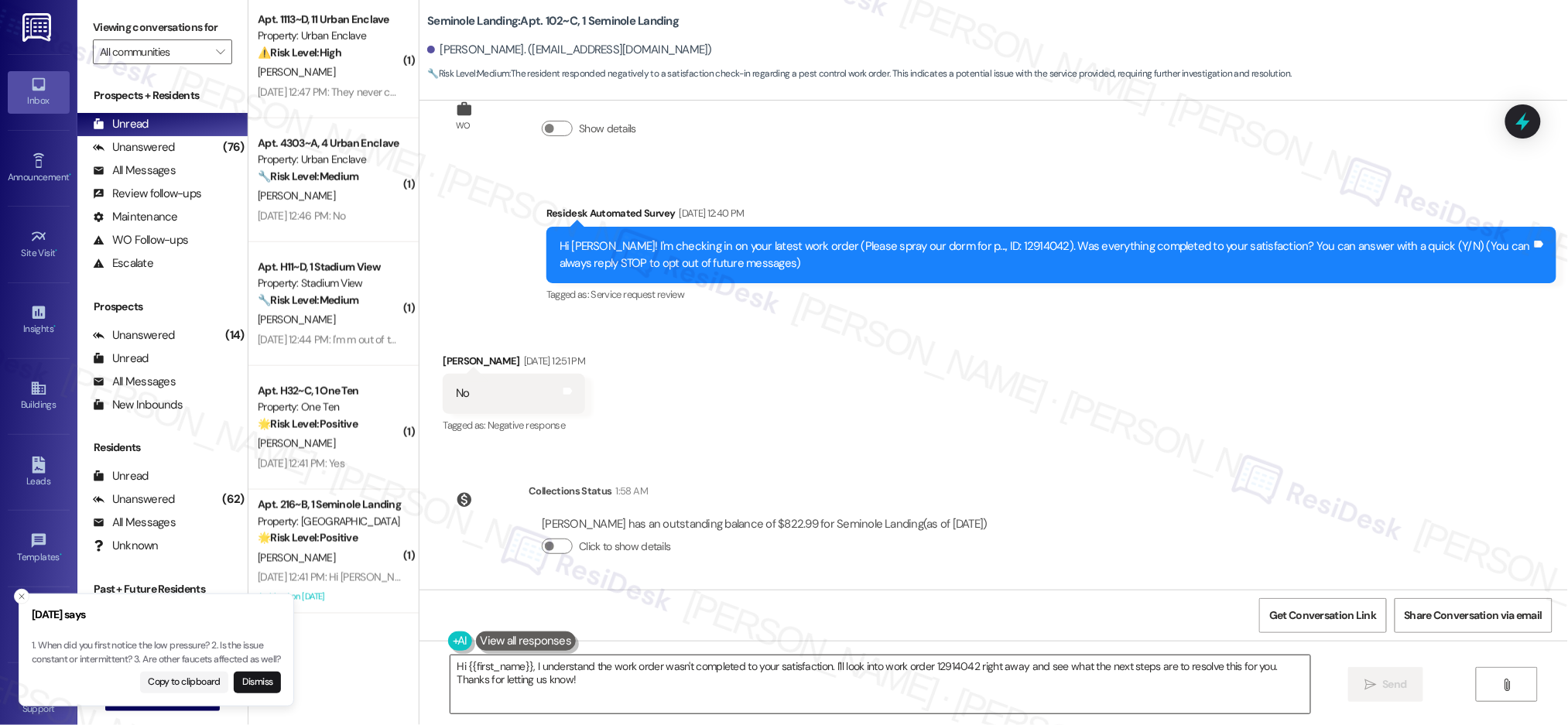
click at [768, 679] on textarea "Hi {{first_name}}, I understand the work order wasn't completed to your satisfa…" at bounding box center [880, 685] width 860 height 58
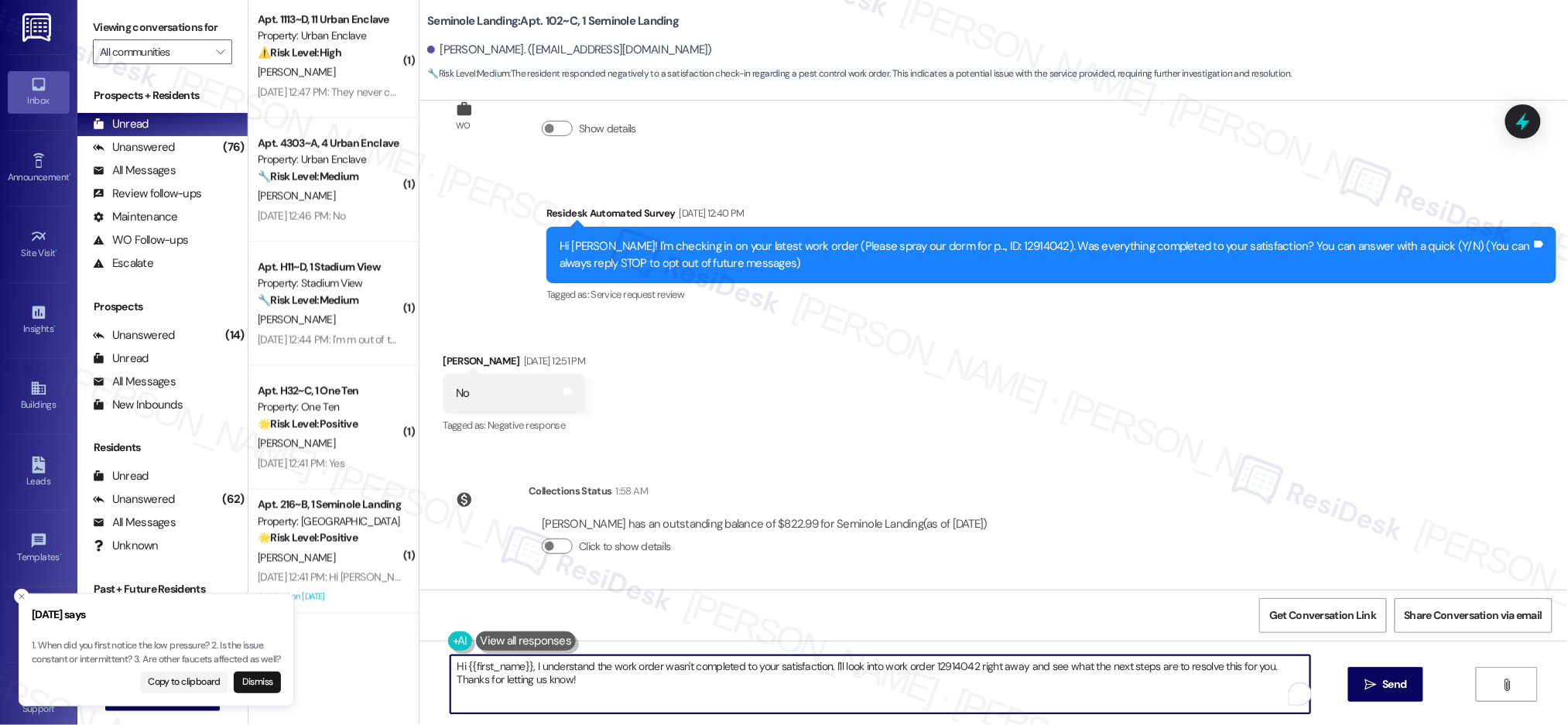
click at [768, 679] on textarea "Hi {{first_name}}, I understand the work order wasn't completed to your satisfa…" at bounding box center [880, 685] width 860 height 58
drag, startPoint x: 768, startPoint y: 678, endPoint x: 795, endPoint y: 682, distance: 27.3
click at [768, 679] on textarea "Hi {{first_name}}, I understand the work order wasn't completed to your satisfa…" at bounding box center [880, 685] width 860 height 58
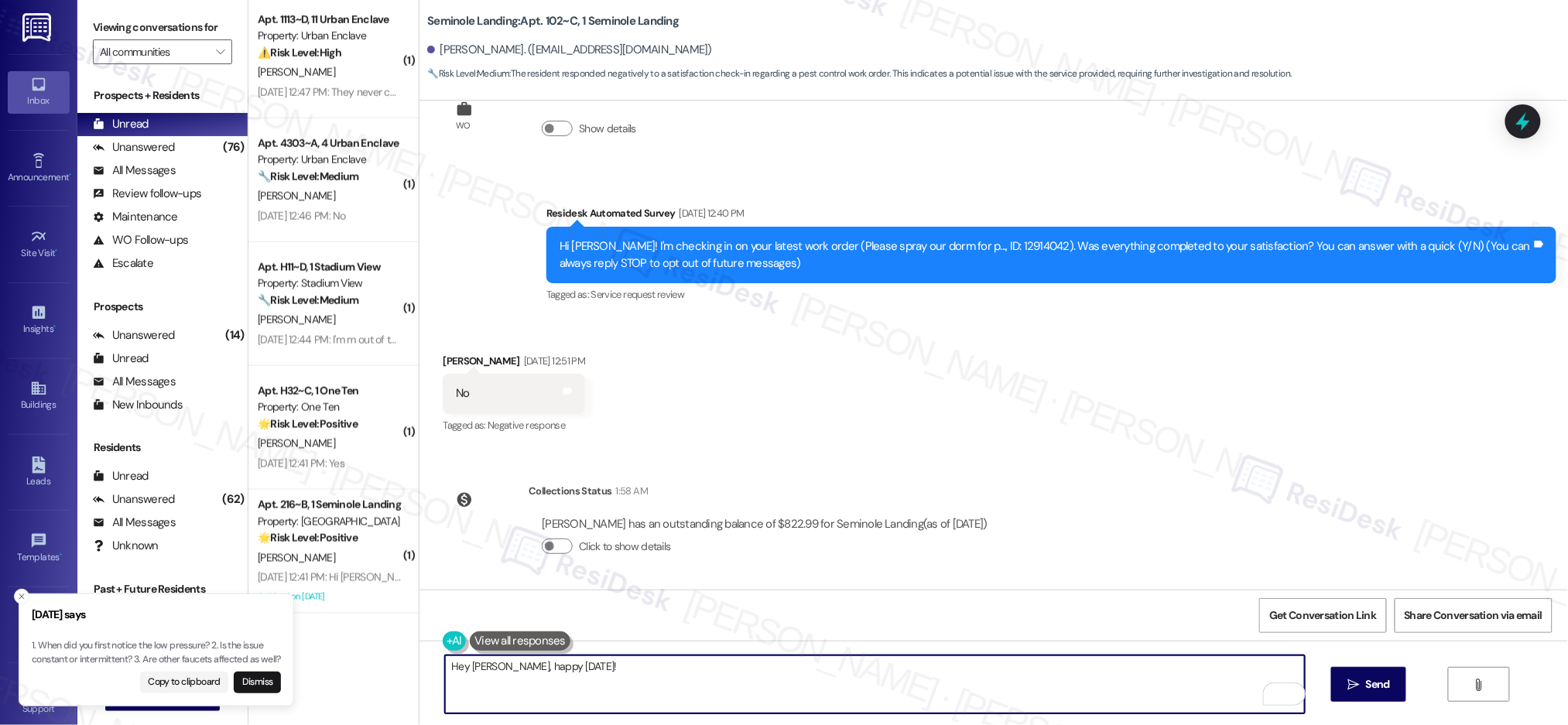
drag, startPoint x: 675, startPoint y: 689, endPoint x: 681, endPoint y: 679, distance: 11.7
click at [675, 689] on textarea "Hey [PERSON_NAME], happy [DATE]!" at bounding box center [875, 685] width 860 height 58
type textarea "Hey [PERSON_NAME], happy [DATE]!"
click at [1359, 676] on span " Send" at bounding box center [1369, 684] width 49 height 17
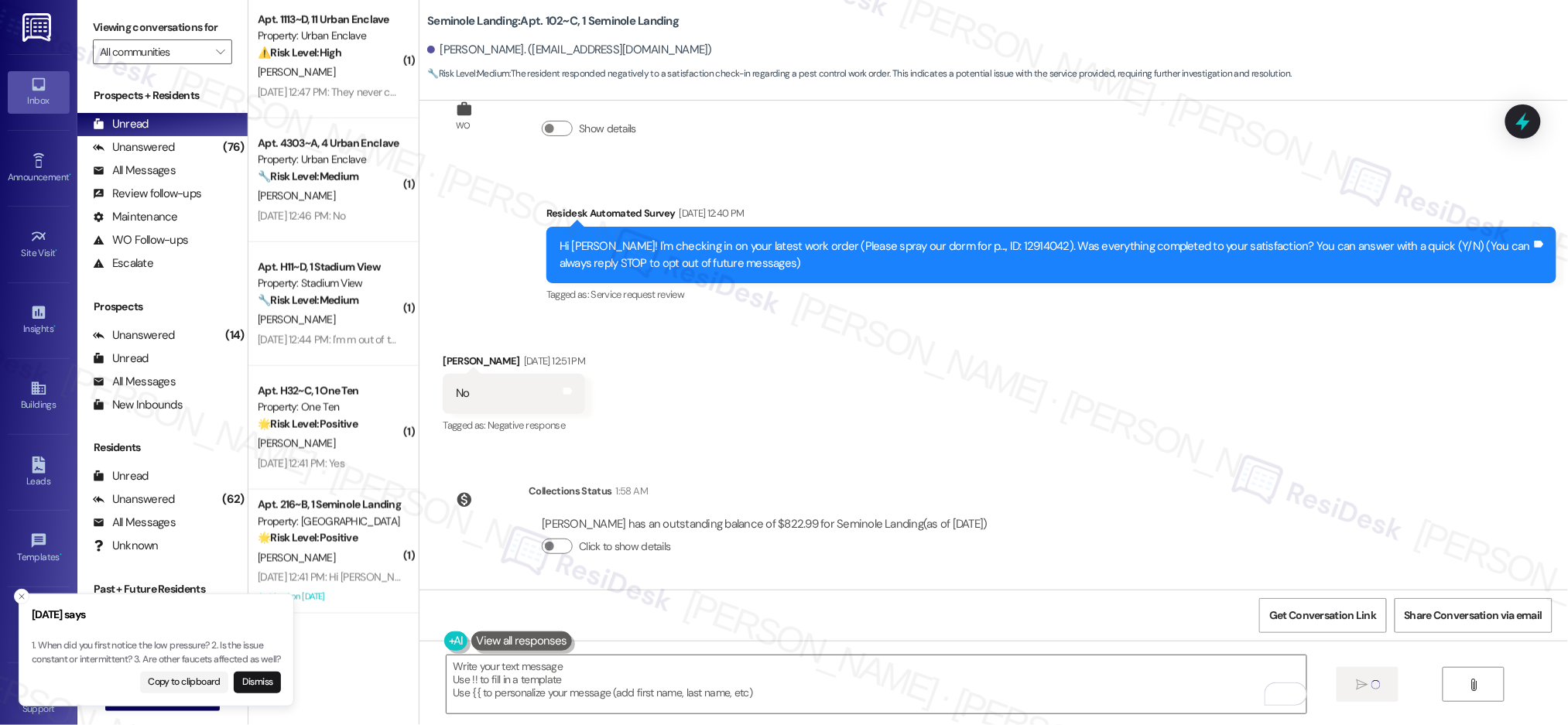
scroll to position [172, 0]
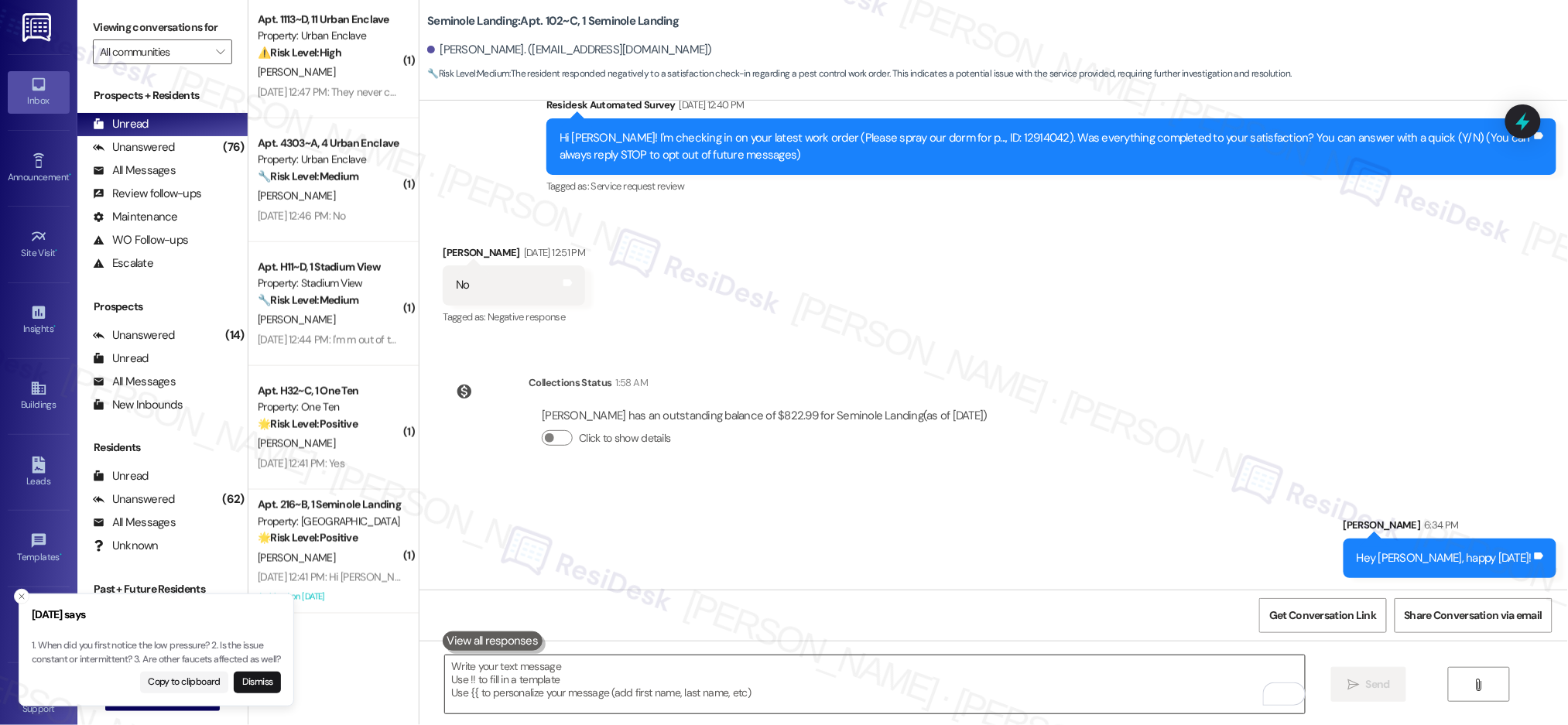
click at [1015, 676] on textarea "To enrich screen reader interactions, please activate Accessibility in Grammarl…" at bounding box center [875, 685] width 860 height 58
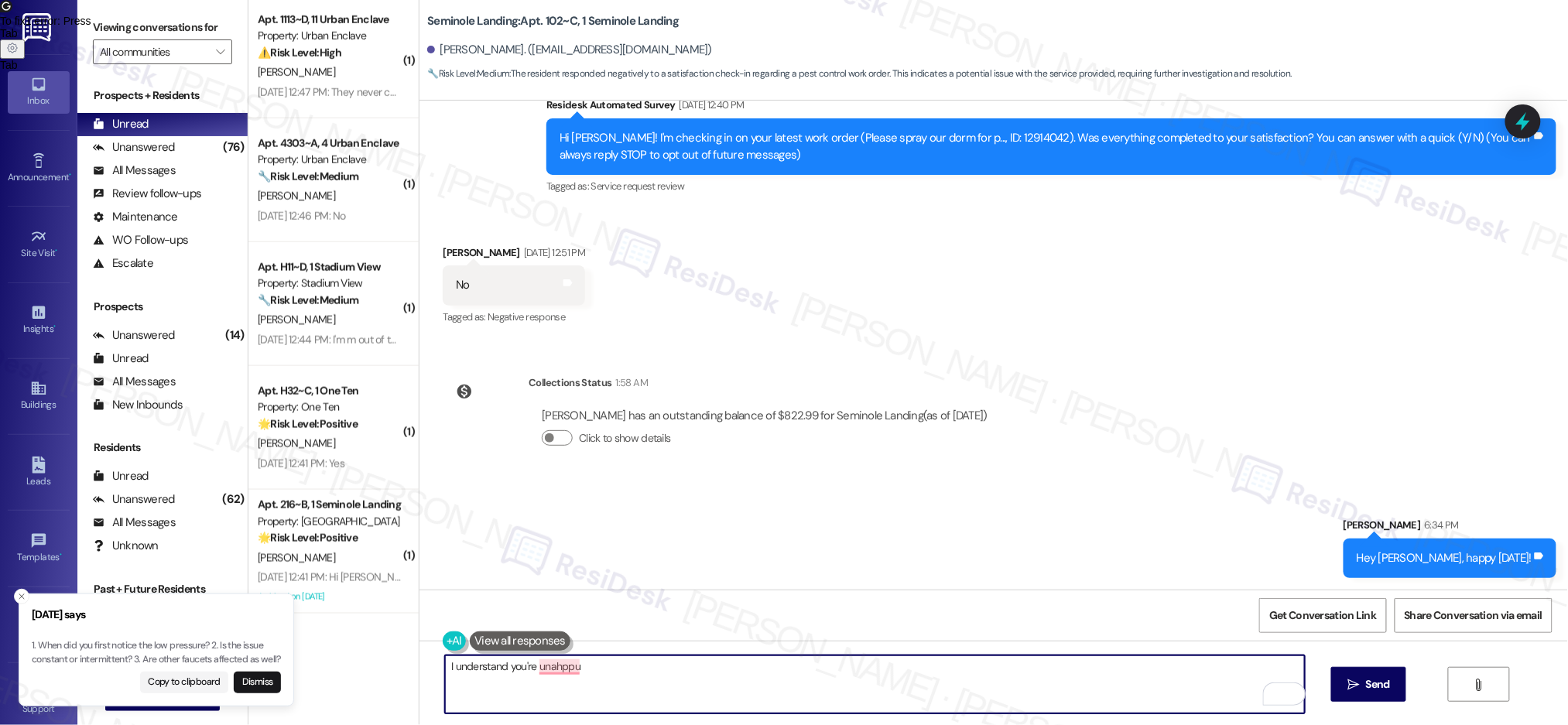
drag, startPoint x: 991, startPoint y: 570, endPoint x: 973, endPoint y: 596, distance: 31.6
click at [991, 570] on div "Sent via SMS [PERSON_NAME] 6:34 PM Hey [PERSON_NAME], happy [DATE]! Tags and no…" at bounding box center [993, 536] width 1149 height 107
click at [848, 666] on textarea "I understand you're unahppu" at bounding box center [875, 685] width 860 height 58
click at [708, 679] on textarea "I understand you're unhappy" at bounding box center [875, 685] width 860 height 58
click at [832, 676] on textarea "I understand you're unhappy with the recent maintenance request." at bounding box center [875, 685] width 860 height 58
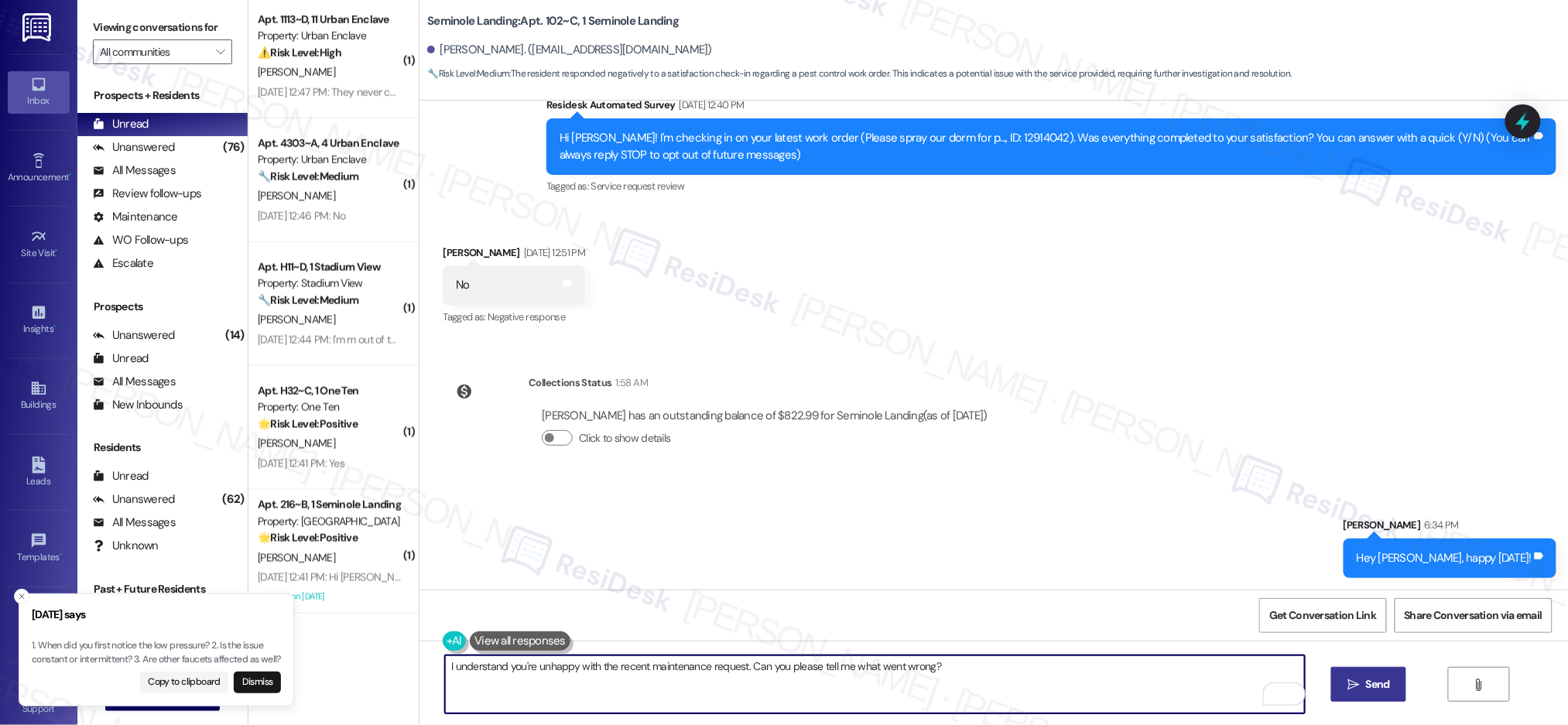
type textarea "I understand you're unhappy with the recent maintenance request. Can you please…"
click at [1356, 675] on button " Send" at bounding box center [1368, 685] width 75 height 35
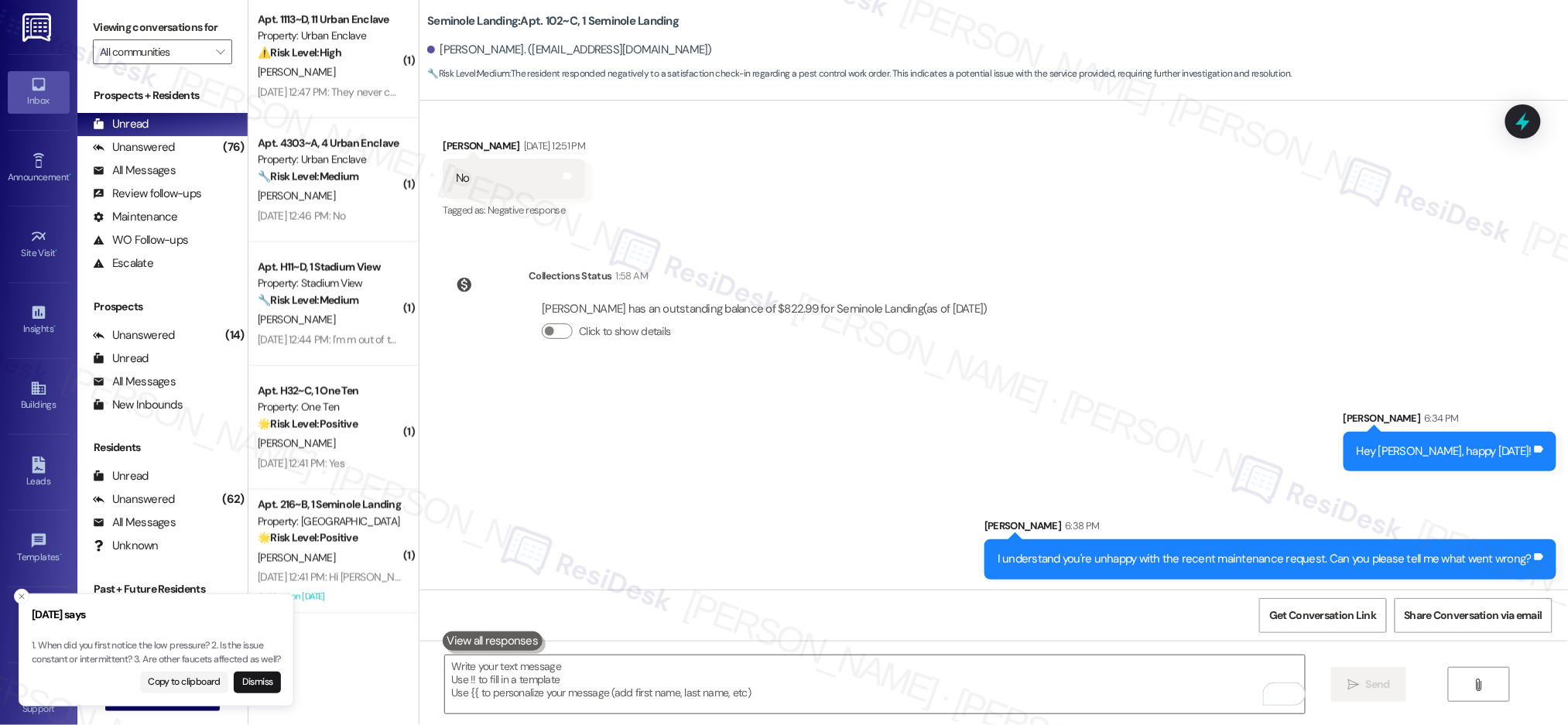
scroll to position [281, 0]
click at [986, 698] on textarea "To enrich screen reader interactions, please activate Accessibility in Grammarl…" at bounding box center [875, 685] width 860 height 58
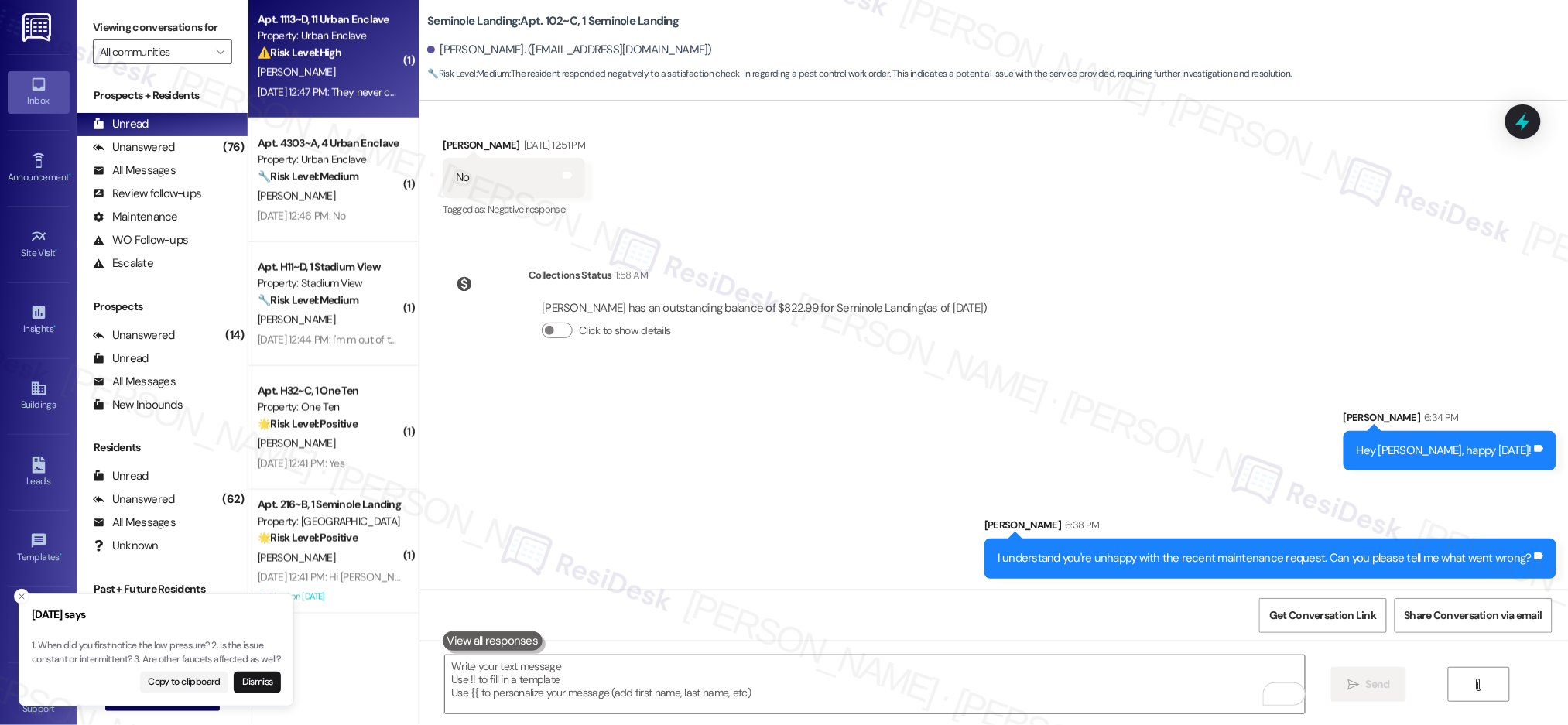
click at [335, 93] on div "[DATE] 12:47 PM: They never came [DATE] 12:47 PM: They never came" at bounding box center [333, 92] width 152 height 14
click at [335, 92] on div "[DATE] 12:47 PM: They never came [DATE] 12:47 PM: They never came" at bounding box center [333, 92] width 152 height 14
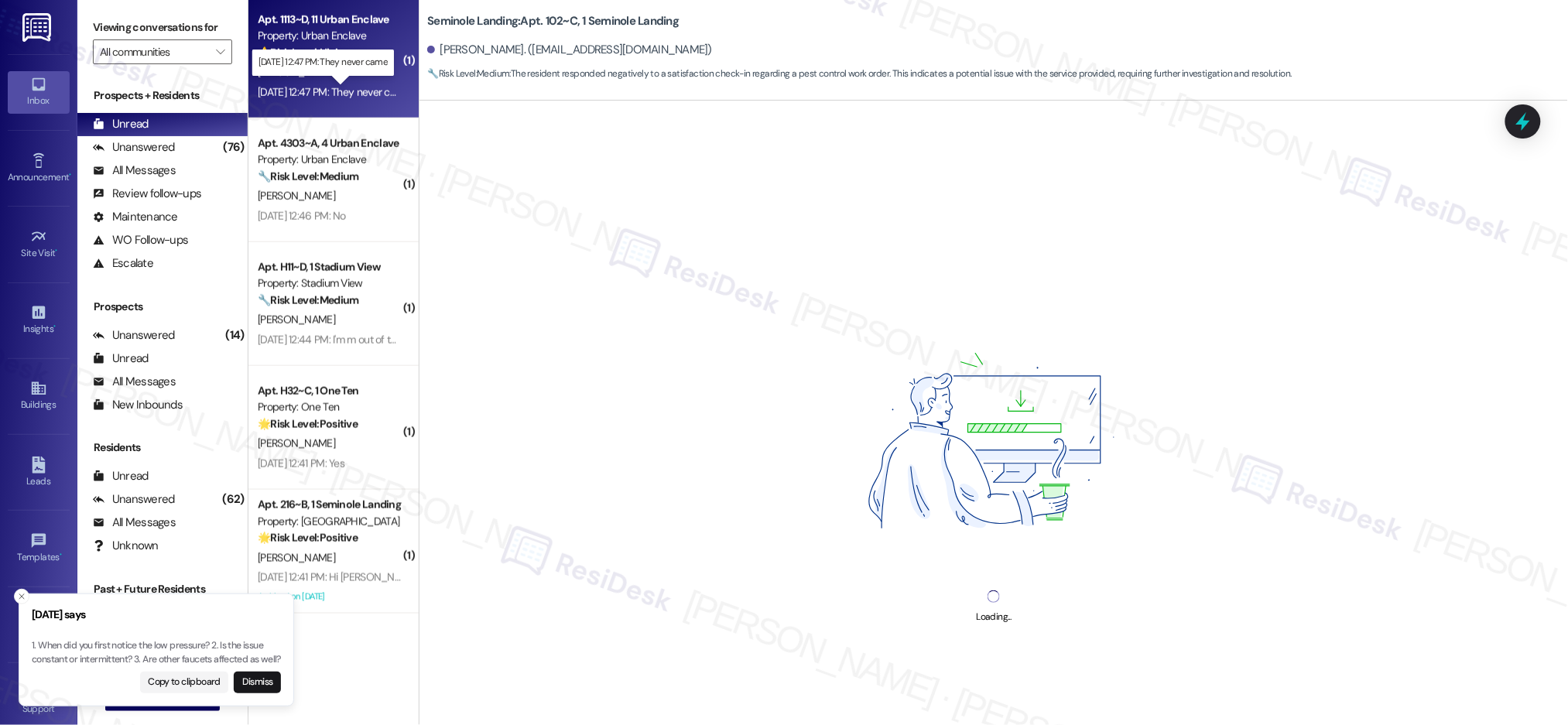
click at [334, 92] on div "[DATE] 12:47 PM: They never came [DATE] 12:47 PM: They never came" at bounding box center [333, 92] width 152 height 14
click at [335, 91] on div "[DATE] 12:47 PM: They never came [DATE] 12:47 PM: They never came" at bounding box center [333, 92] width 152 height 14
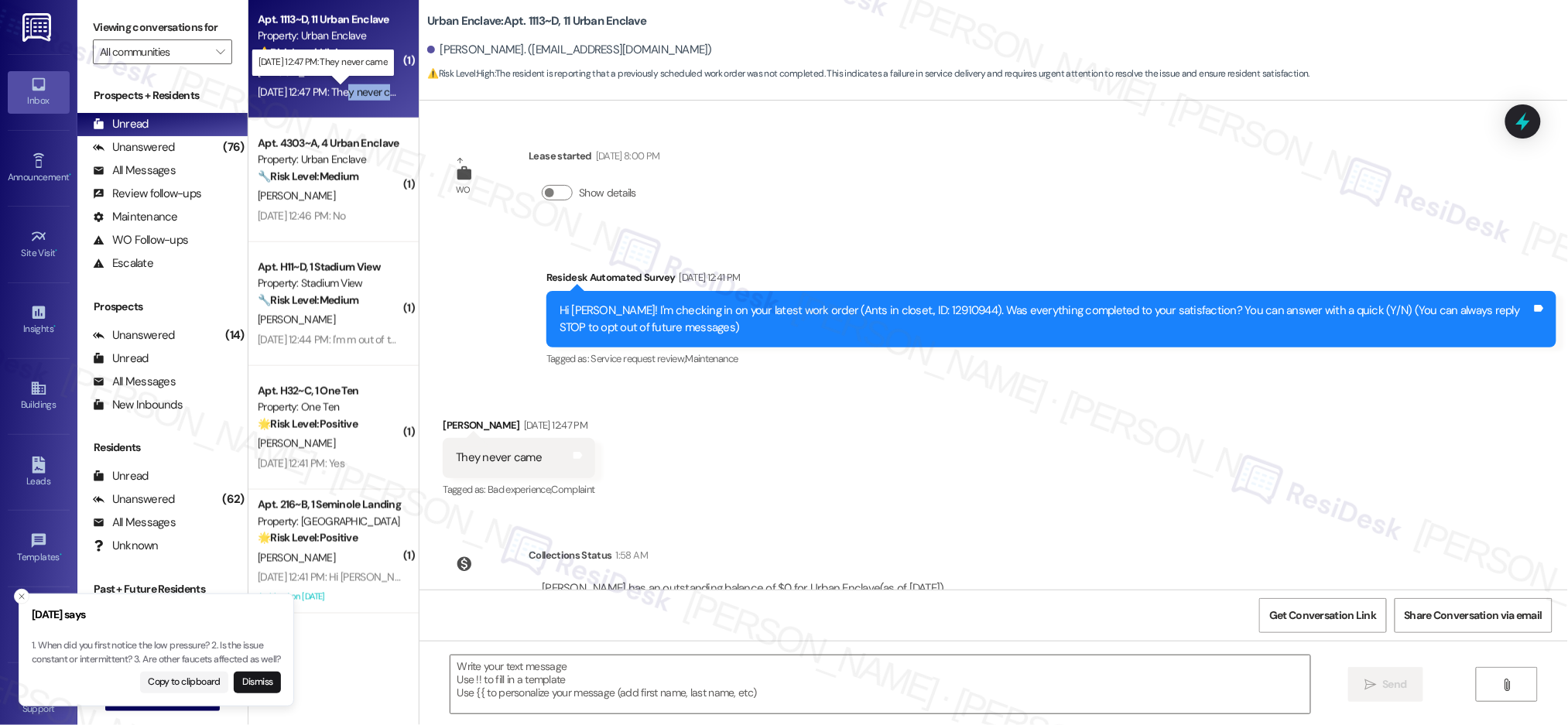
click at [335, 91] on div "[DATE] 12:47 PM: They never came [DATE] 12:47 PM: They never came" at bounding box center [333, 92] width 152 height 14
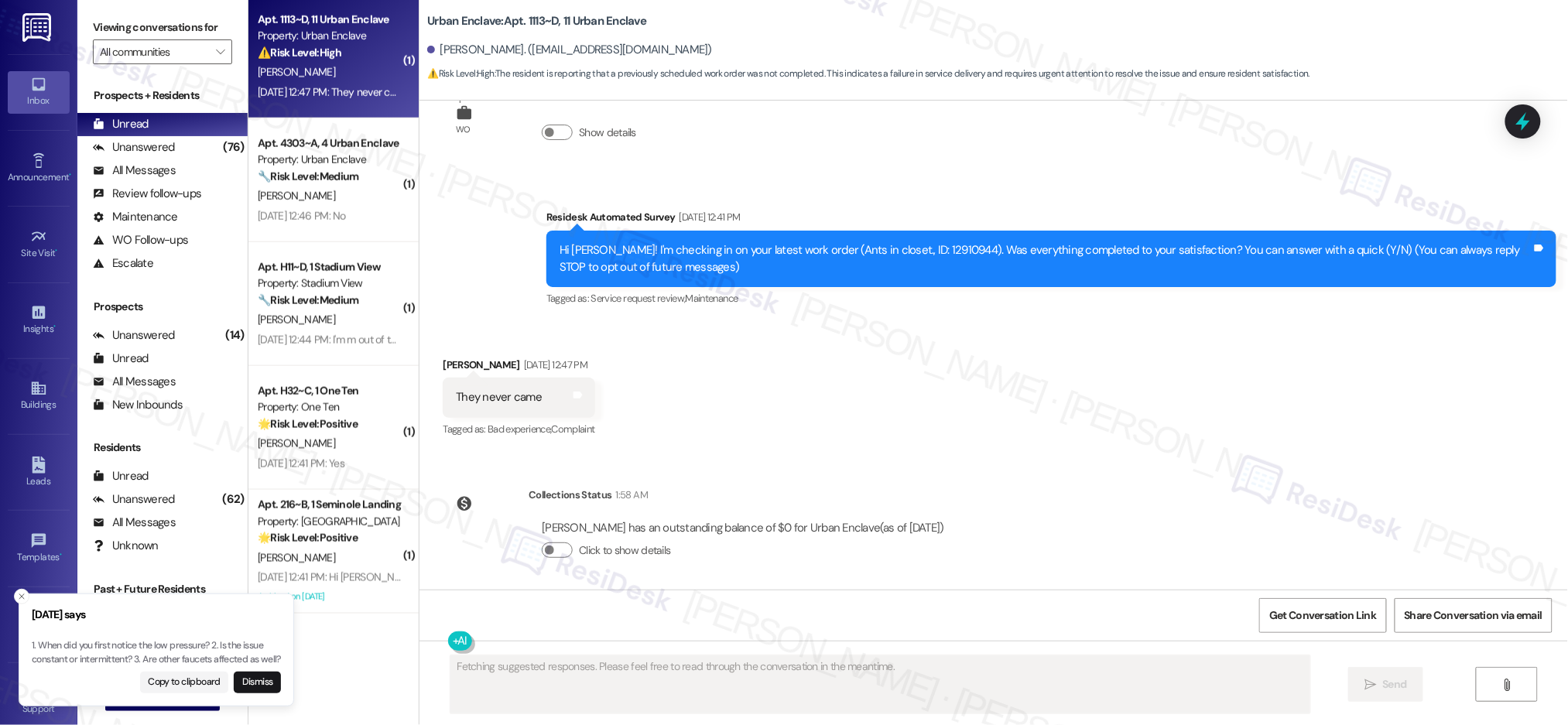
scroll to position [64, 0]
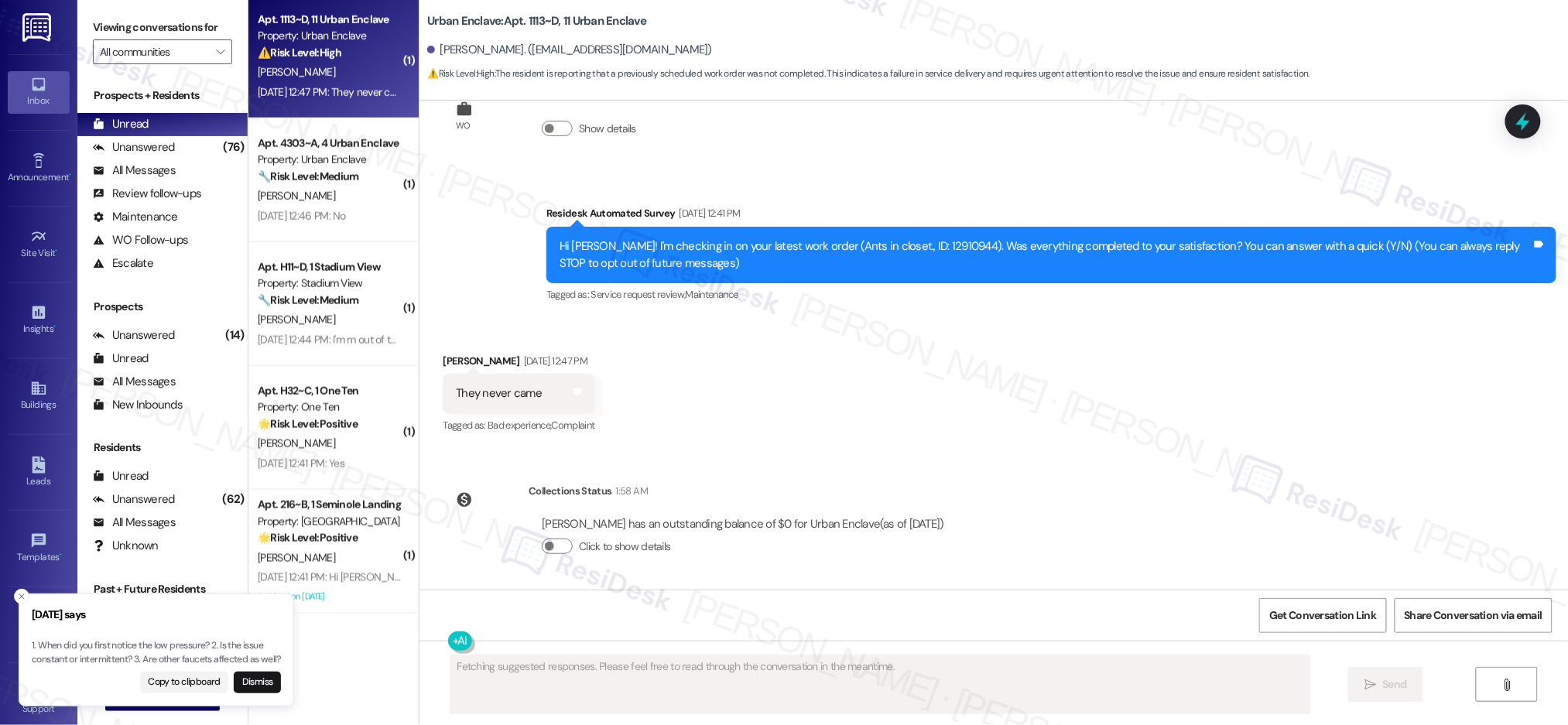
click at [912, 245] on div "Hi [PERSON_NAME]! I'm checking in on your latest work order (Ants in closet., I…" at bounding box center [1046, 255] width 973 height 33
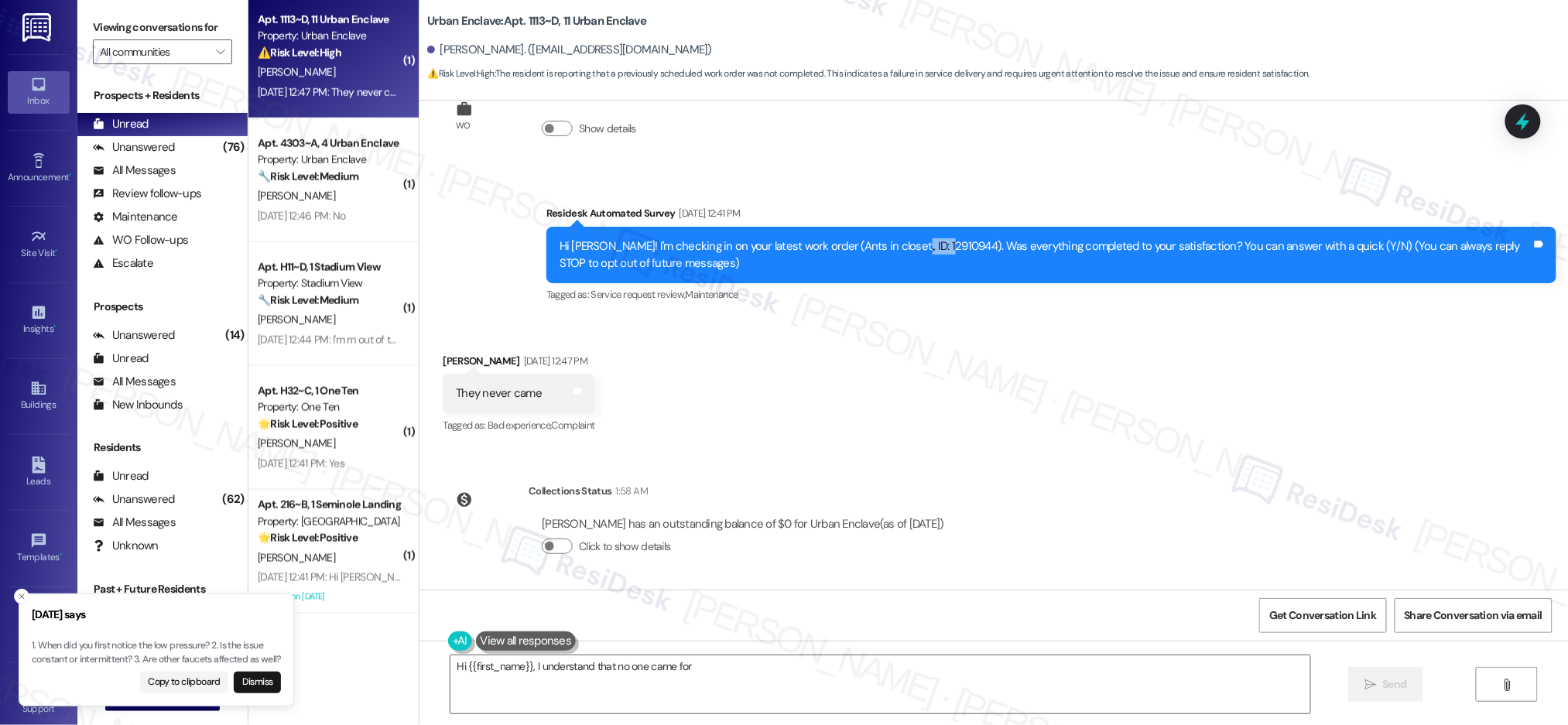
copy div "12910944"
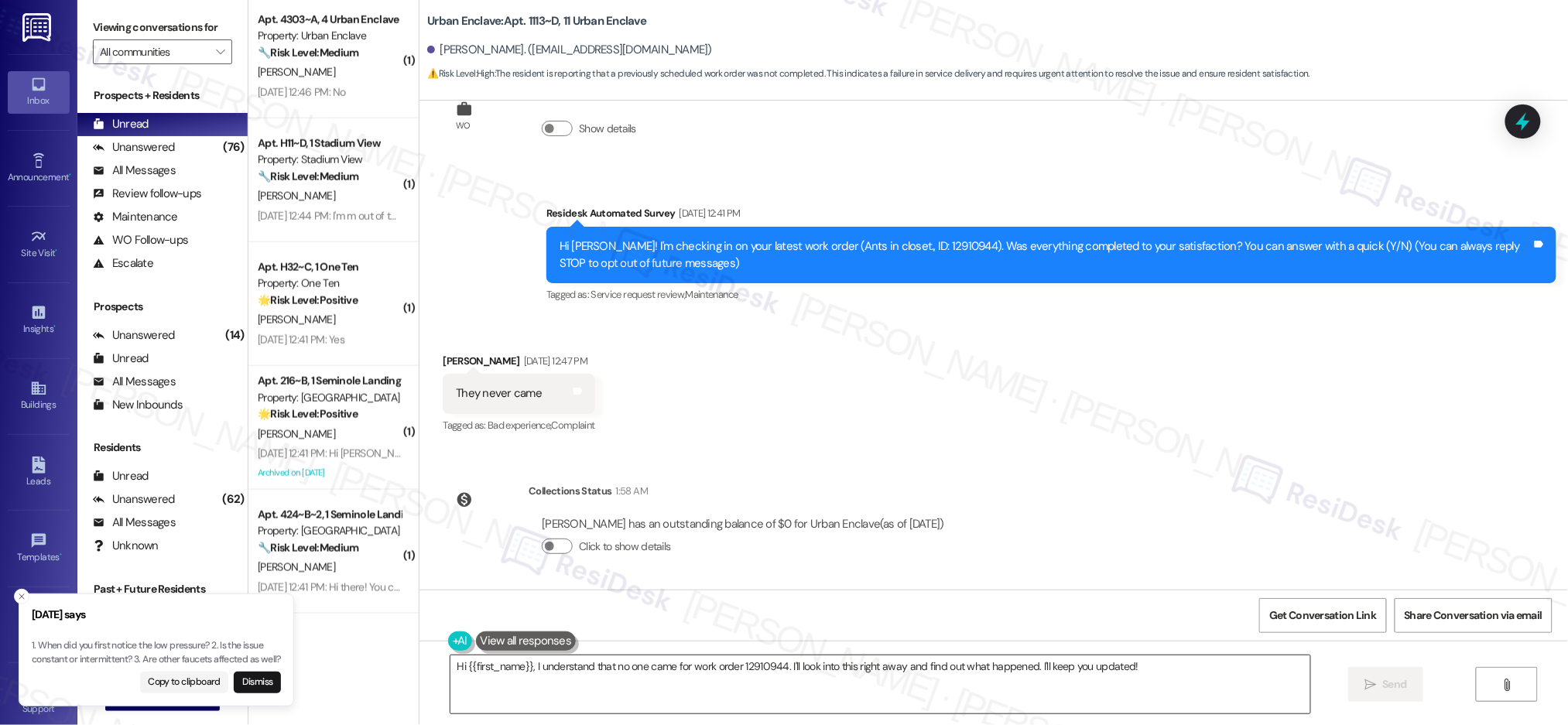
click at [647, 665] on textarea "Hi {{first_name}}, I understand that no one came for work order 12910944. I'll …" at bounding box center [880, 685] width 860 height 58
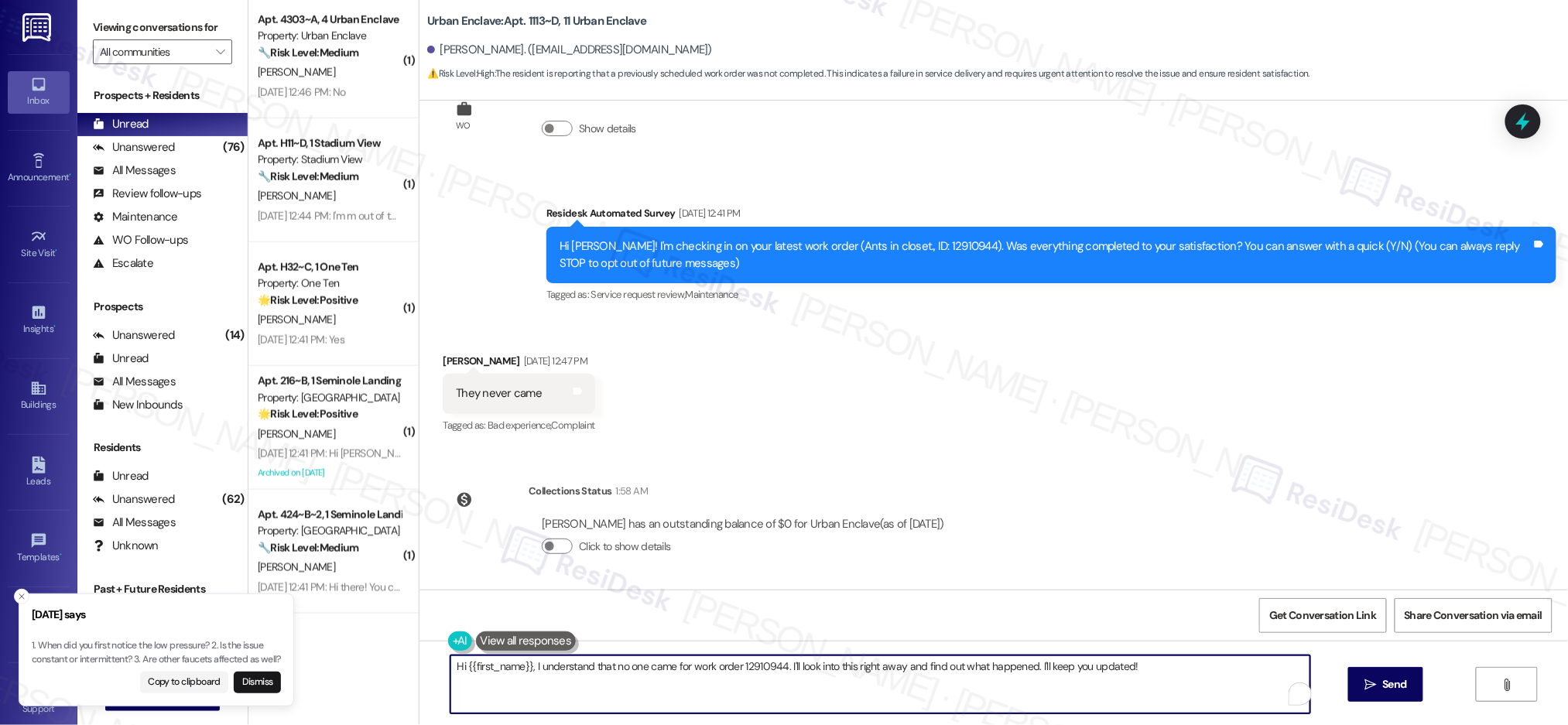
click at [647, 665] on textarea "Hi {{first_name}}, I understand that no one came for work order 12910944. I'll …" at bounding box center [880, 685] width 860 height 58
click at [736, 690] on textarea "Hi {{first_name}}, I understand that no one came for work order 12910944. I'll …" at bounding box center [880, 685] width 860 height 58
drag, startPoint x: 518, startPoint y: 667, endPoint x: 423, endPoint y: 645, distance: 97.5
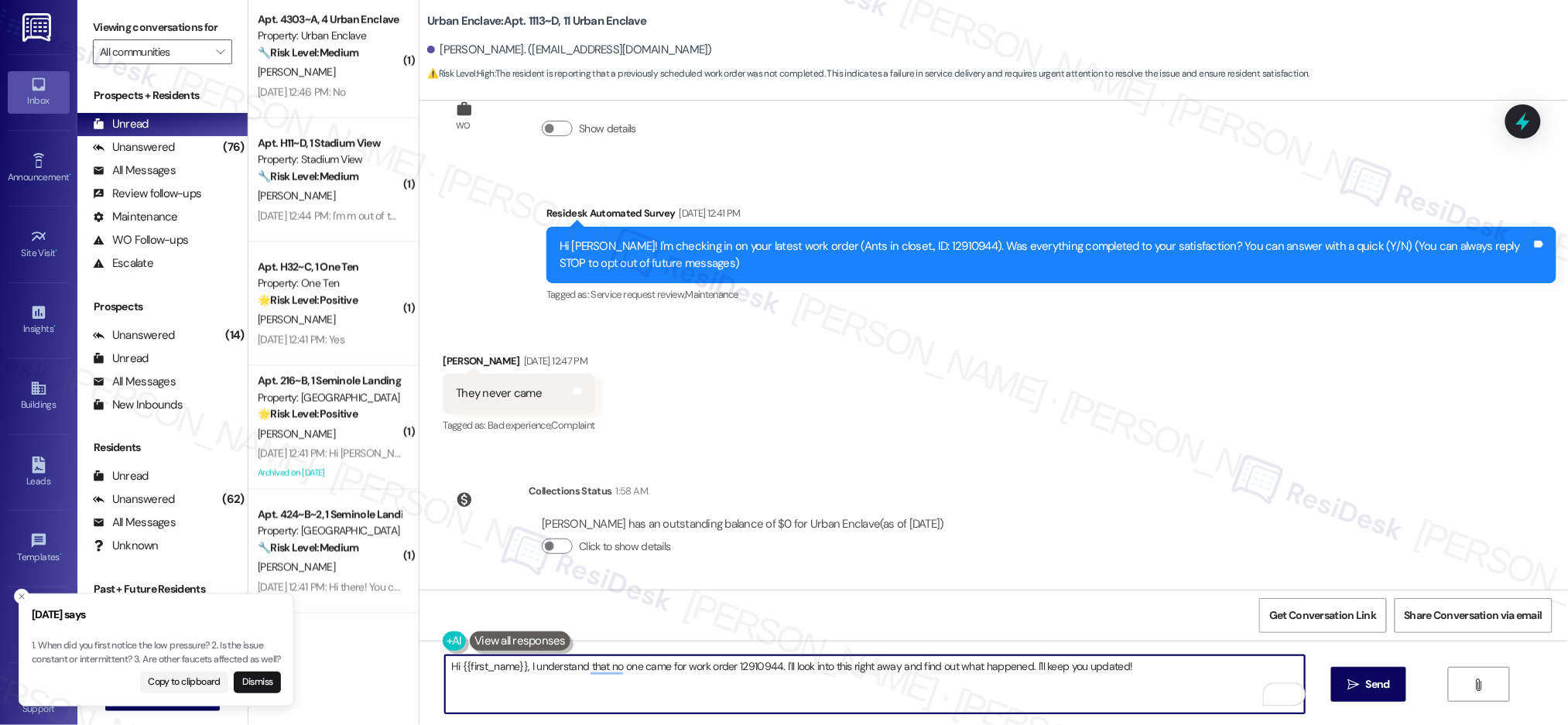
click at [423, 645] on div "Hi {{first_name}}, I understand that no one came for work order 12910944. I'll …" at bounding box center [993, 699] width 1149 height 116
type textarea "Hey [PERSON_NAME], I understand that no one came for work order 12910944. I'll …"
click at [1382, 685] on span "Send" at bounding box center [1378, 684] width 24 height 17
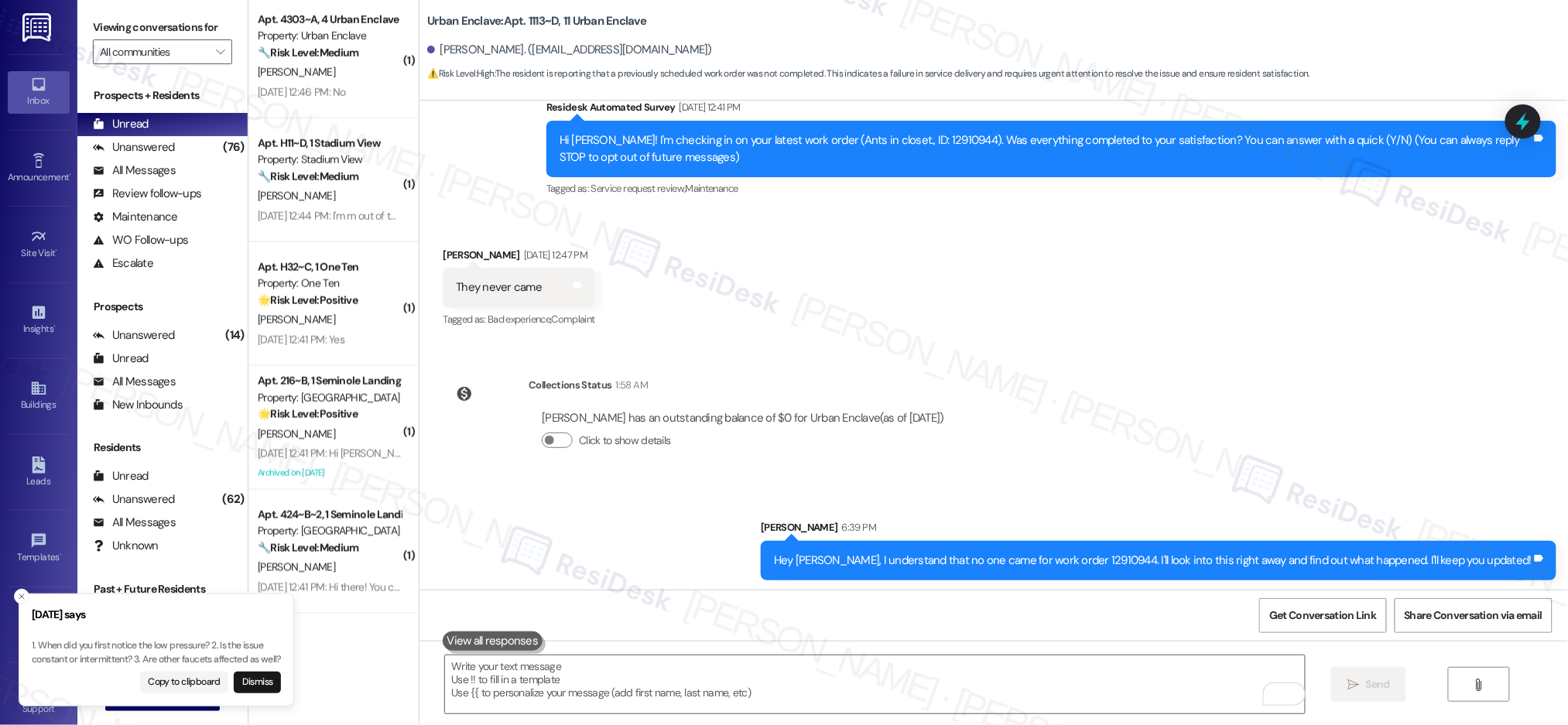
scroll to position [172, 0]
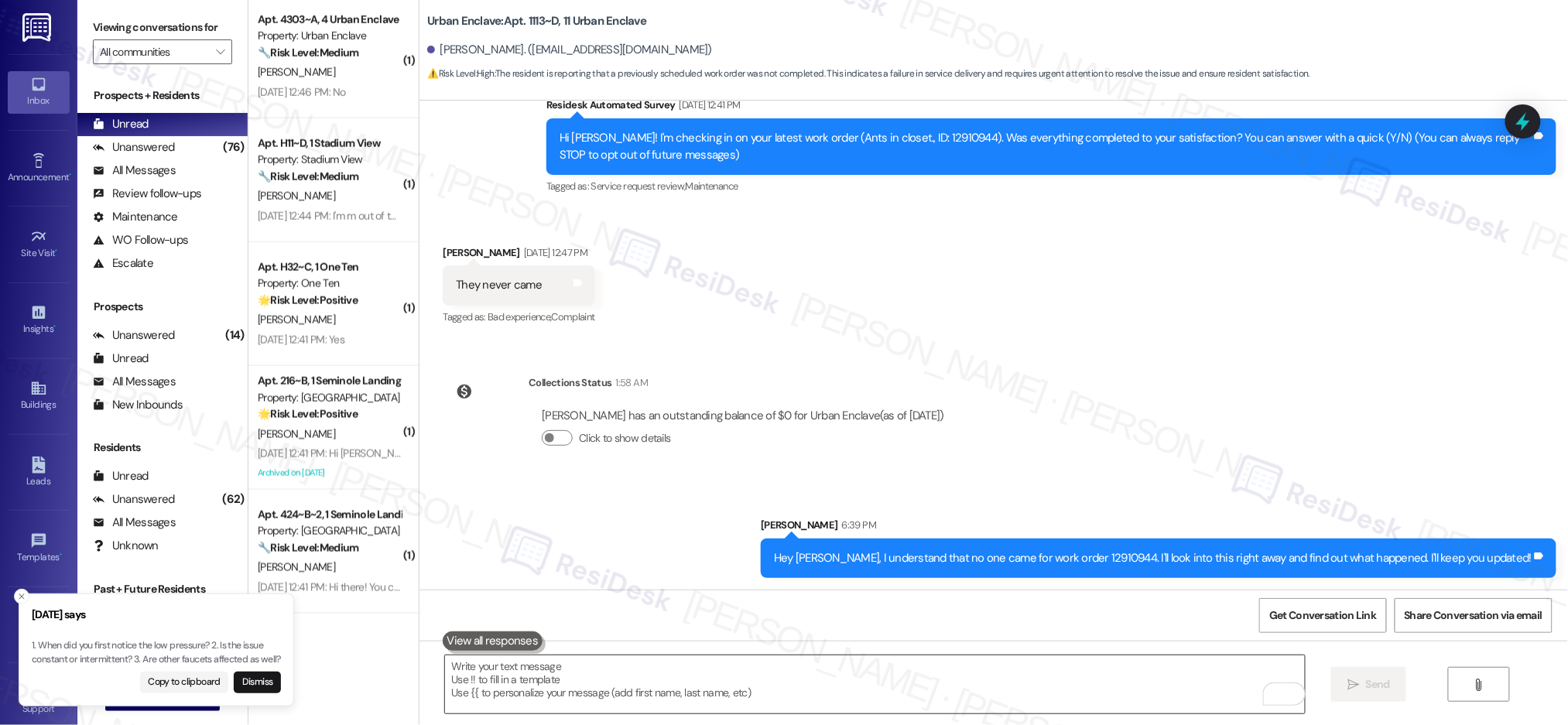
click at [636, 682] on textarea "To enrich screen reader interactions, please activate Accessibility in Grammarl…" at bounding box center [875, 685] width 860 height 58
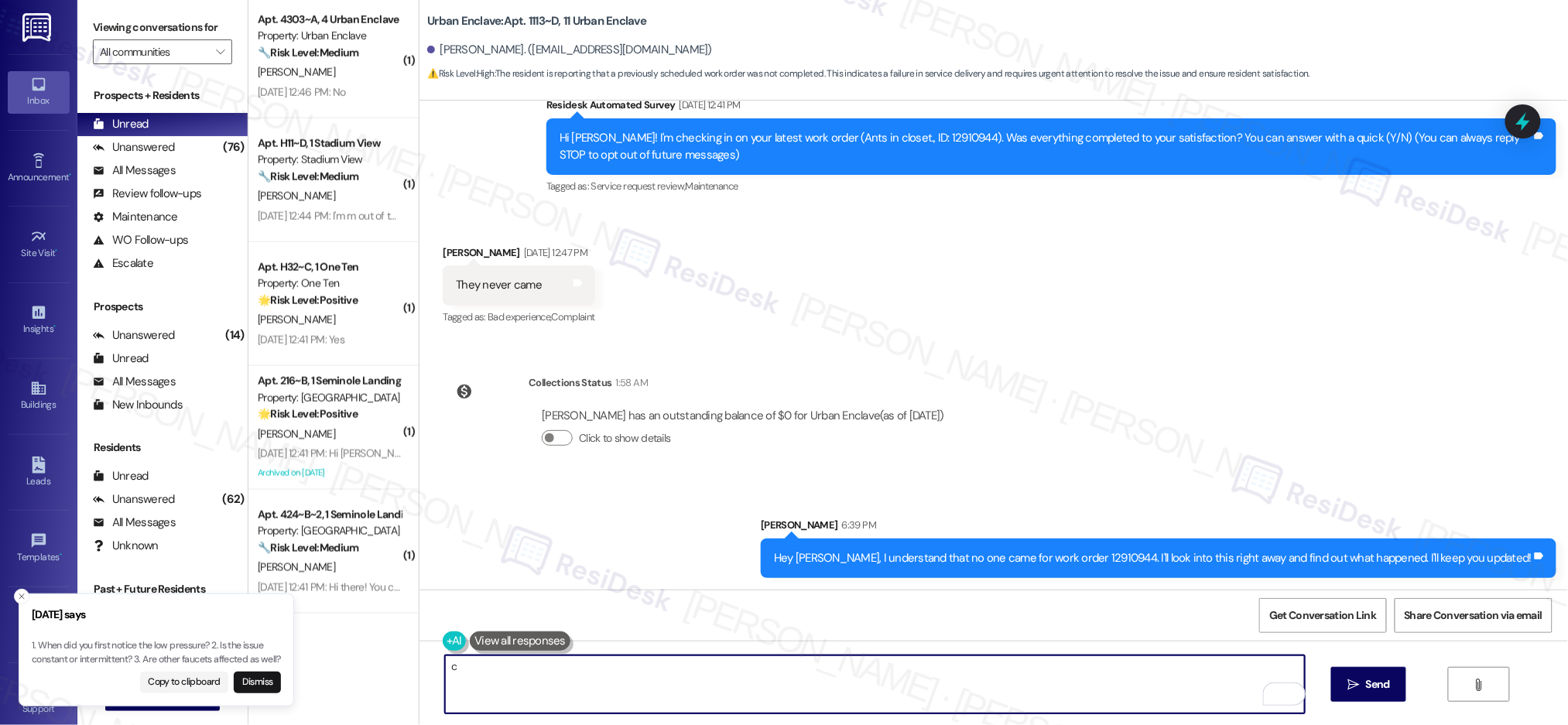
type textarea "c"
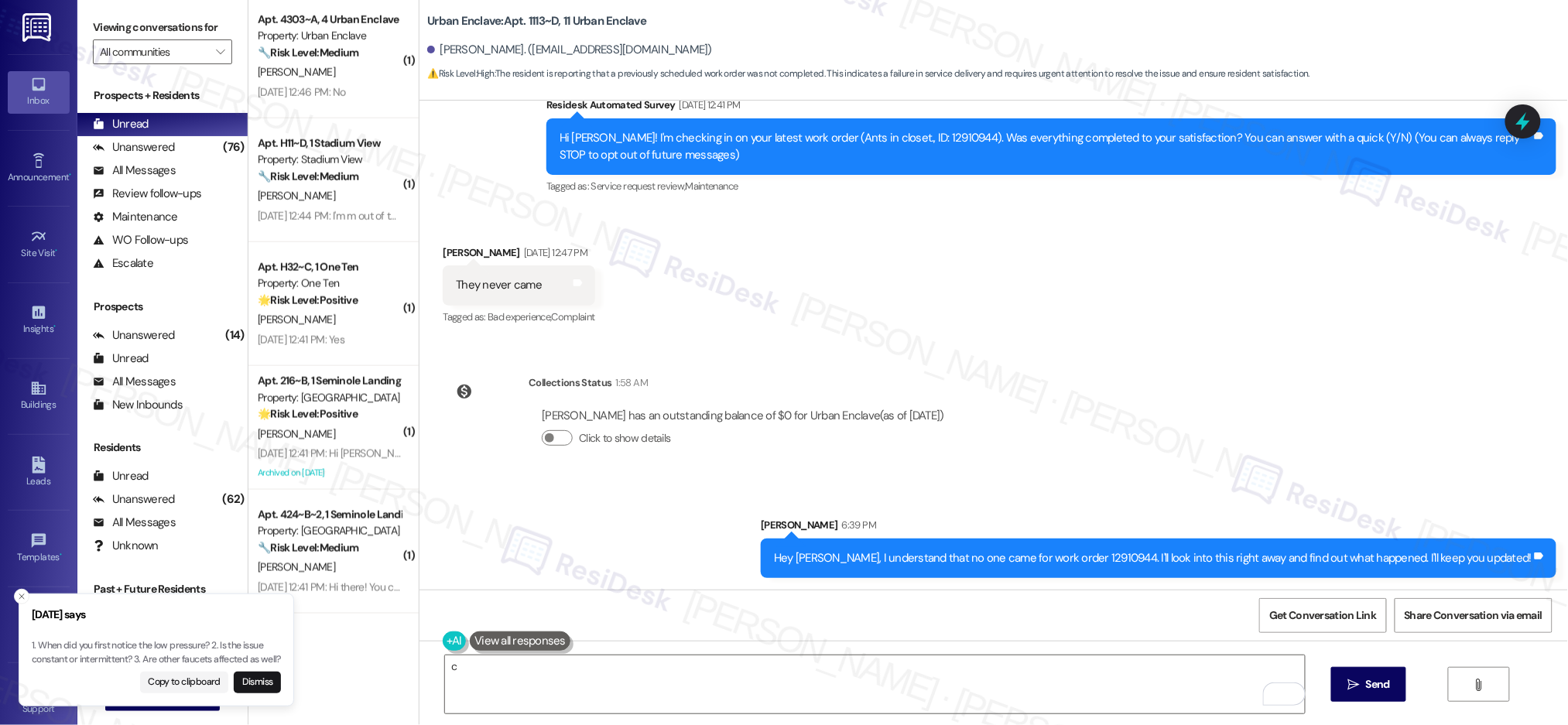
click at [470, 642] on button at bounding box center [519, 641] width 100 height 19
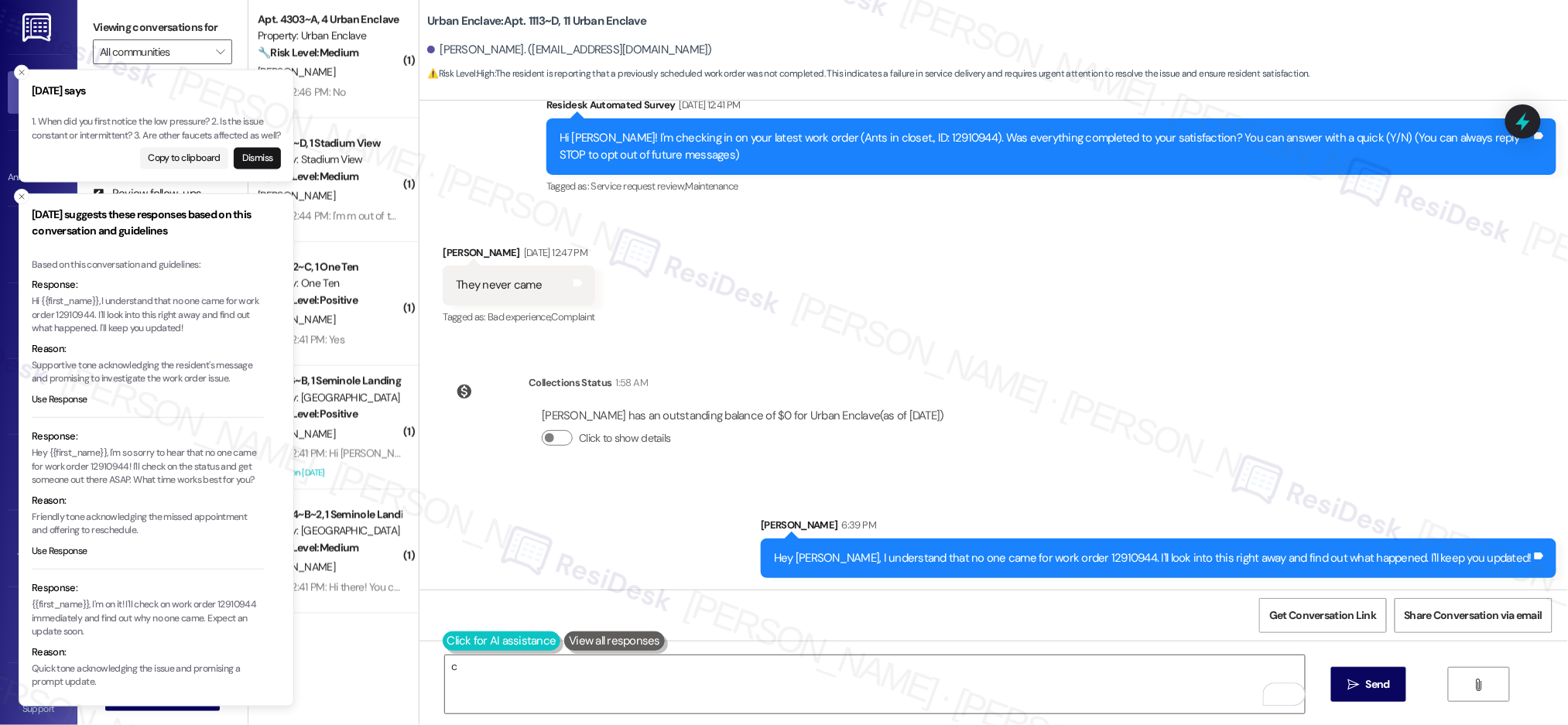
click at [443, 641] on button at bounding box center [502, 641] width 119 height 19
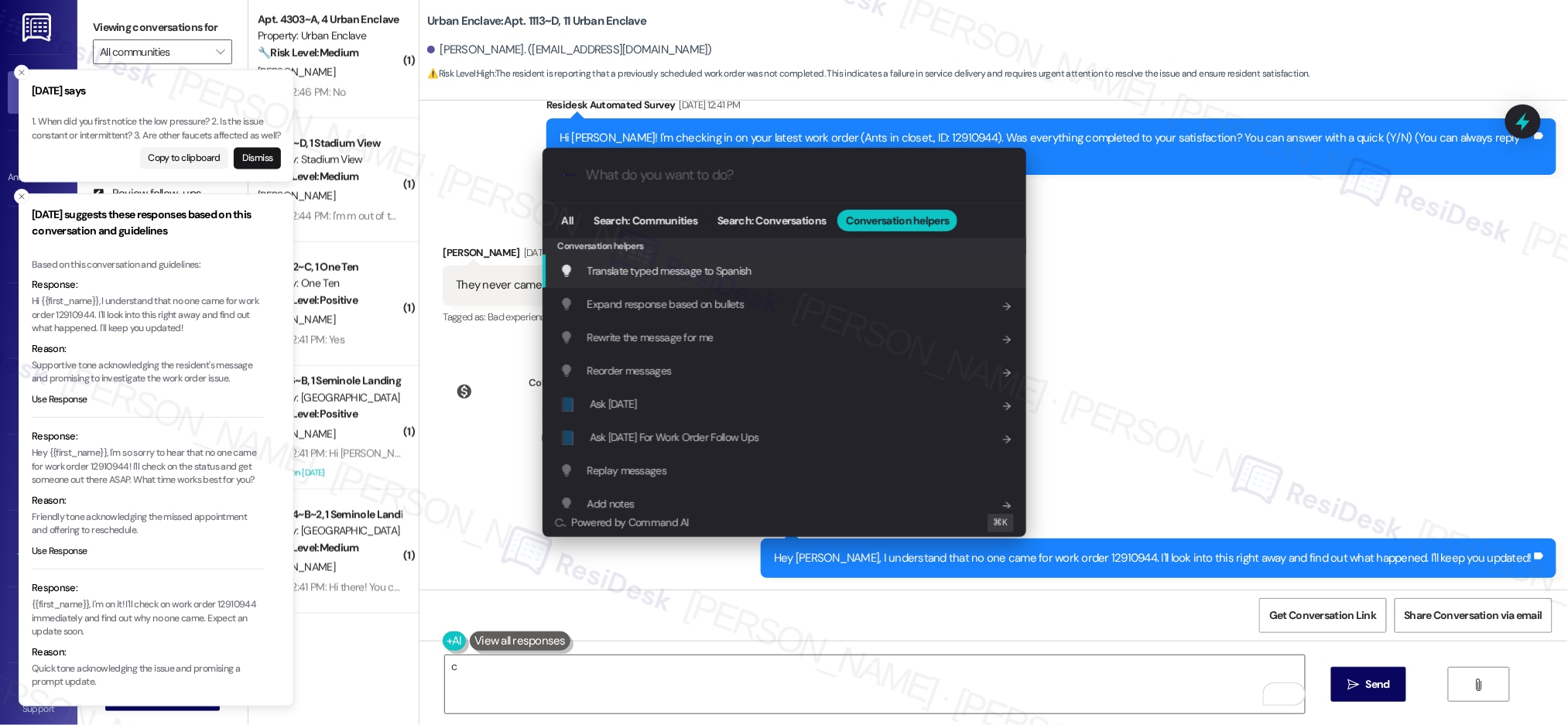
drag, startPoint x: 711, startPoint y: 180, endPoint x: 699, endPoint y: 192, distance: 17.0
click at [711, 180] on input "What do you want to do?" at bounding box center [796, 175] width 420 height 17
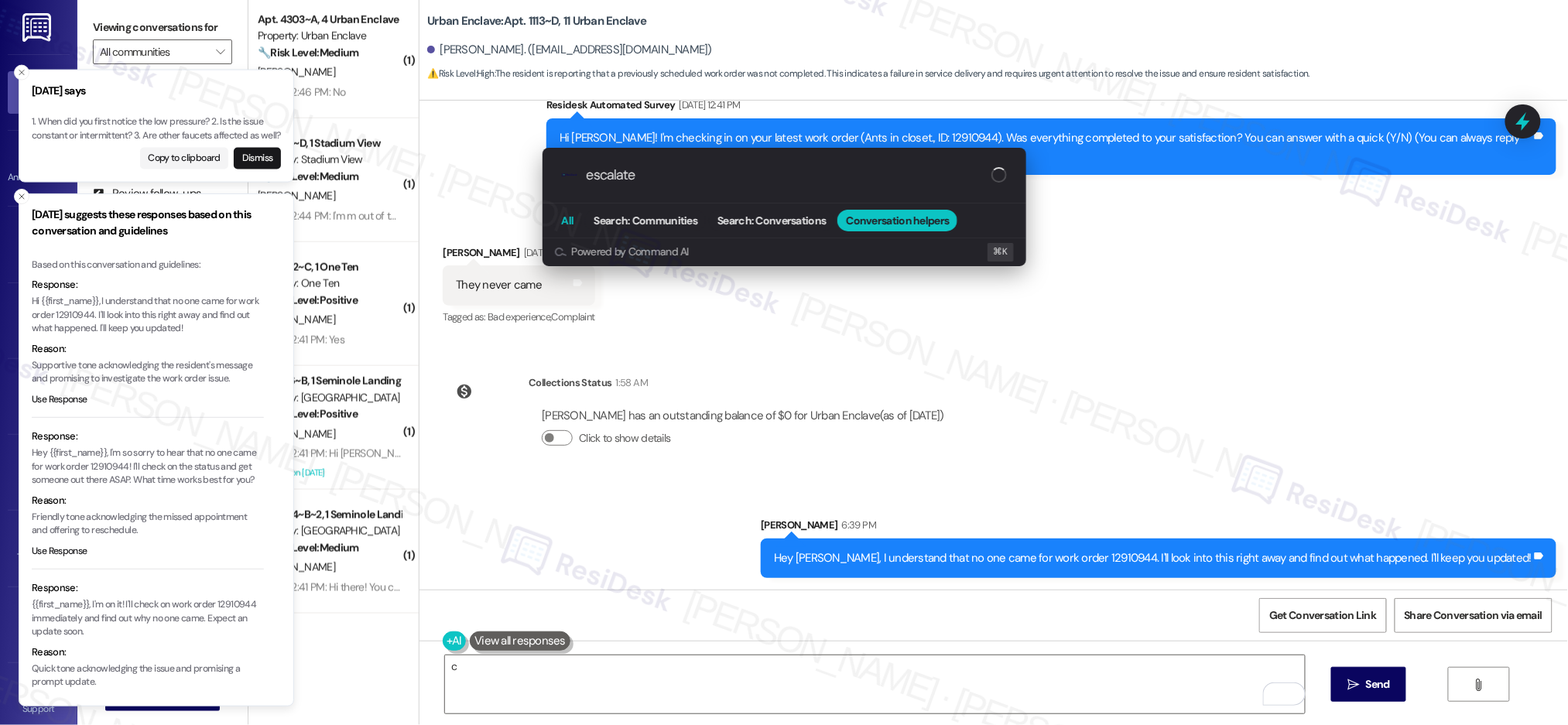
type input "escalate"
click at [577, 212] on button "All" at bounding box center [568, 220] width 29 height 21
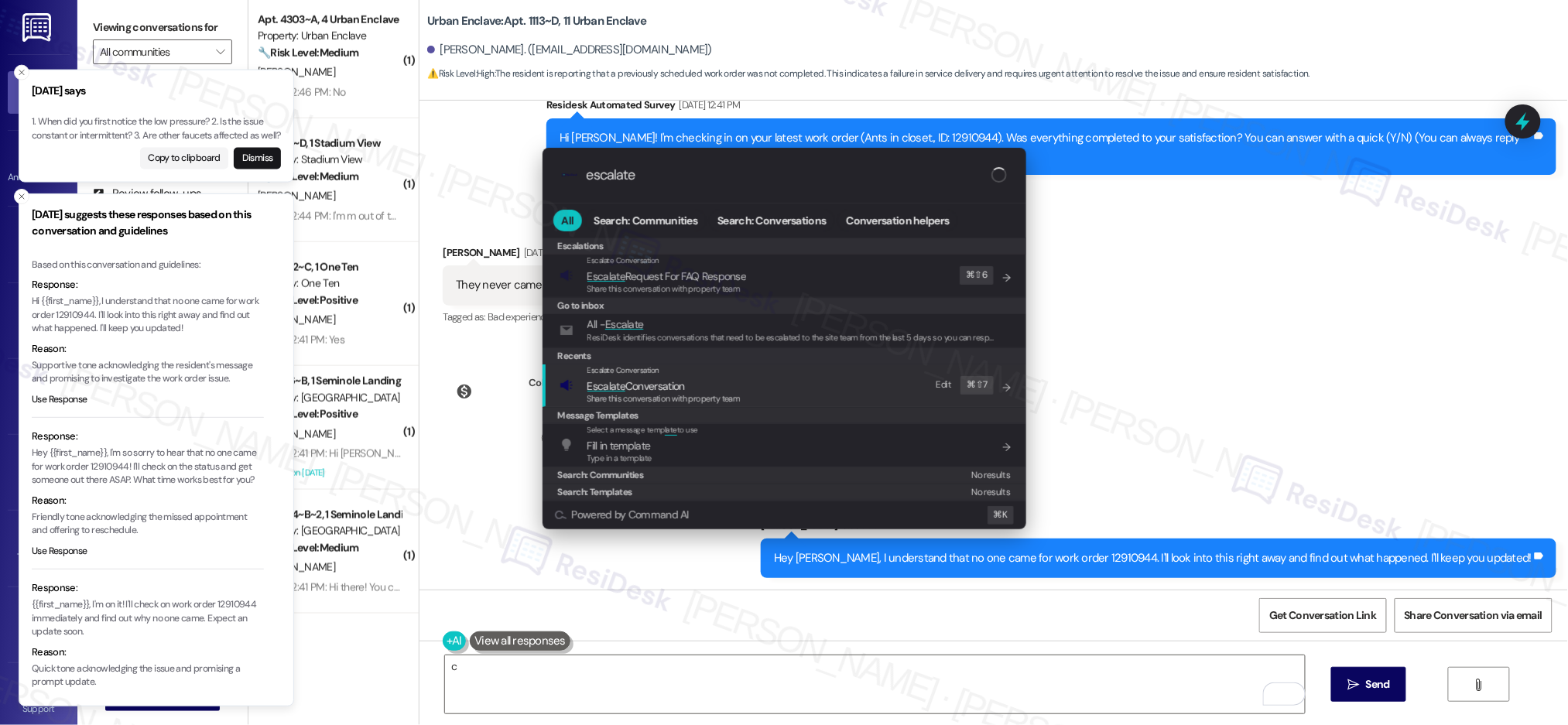
click at [668, 397] on span "Share this conversation with property team" at bounding box center [664, 398] width 153 height 11
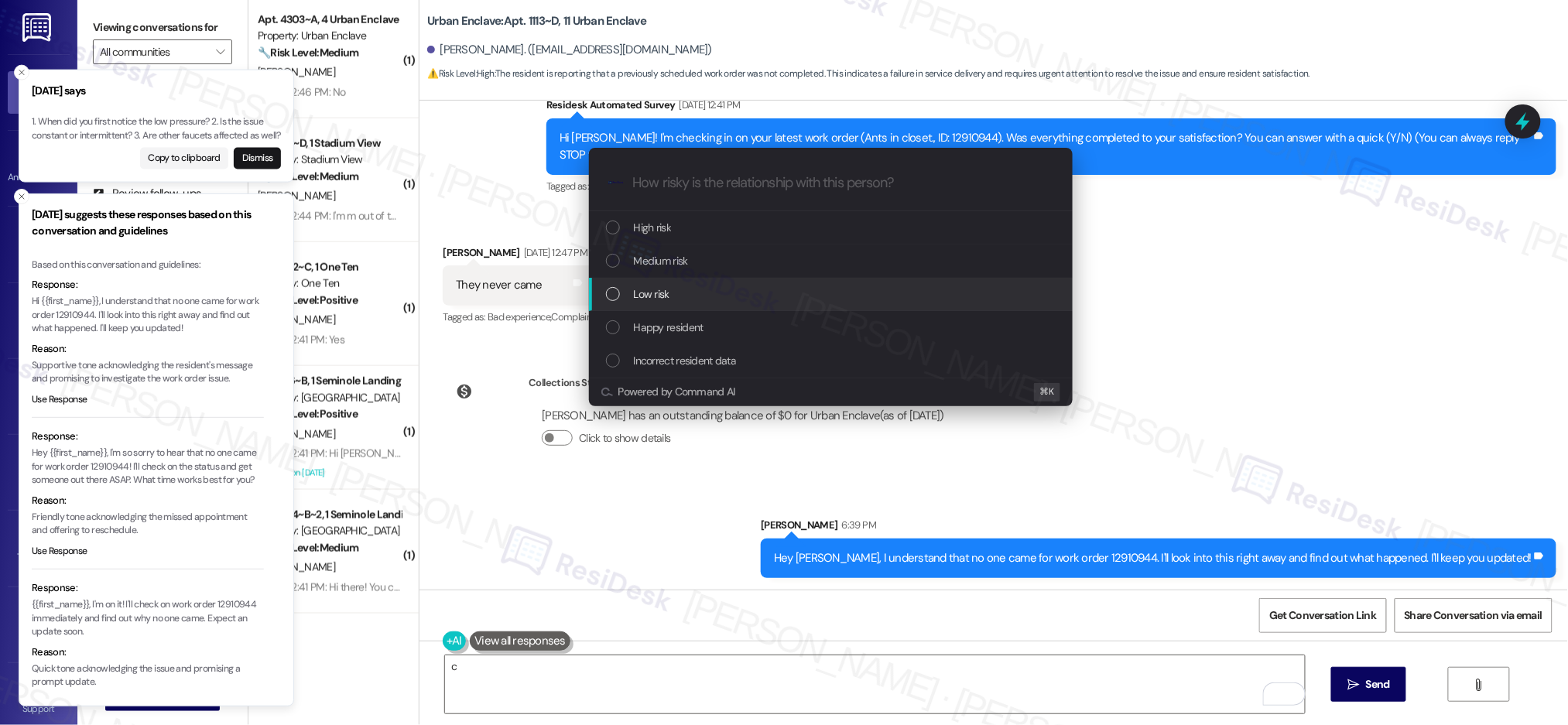
click at [687, 289] on div "Low risk" at bounding box center [832, 293] width 453 height 17
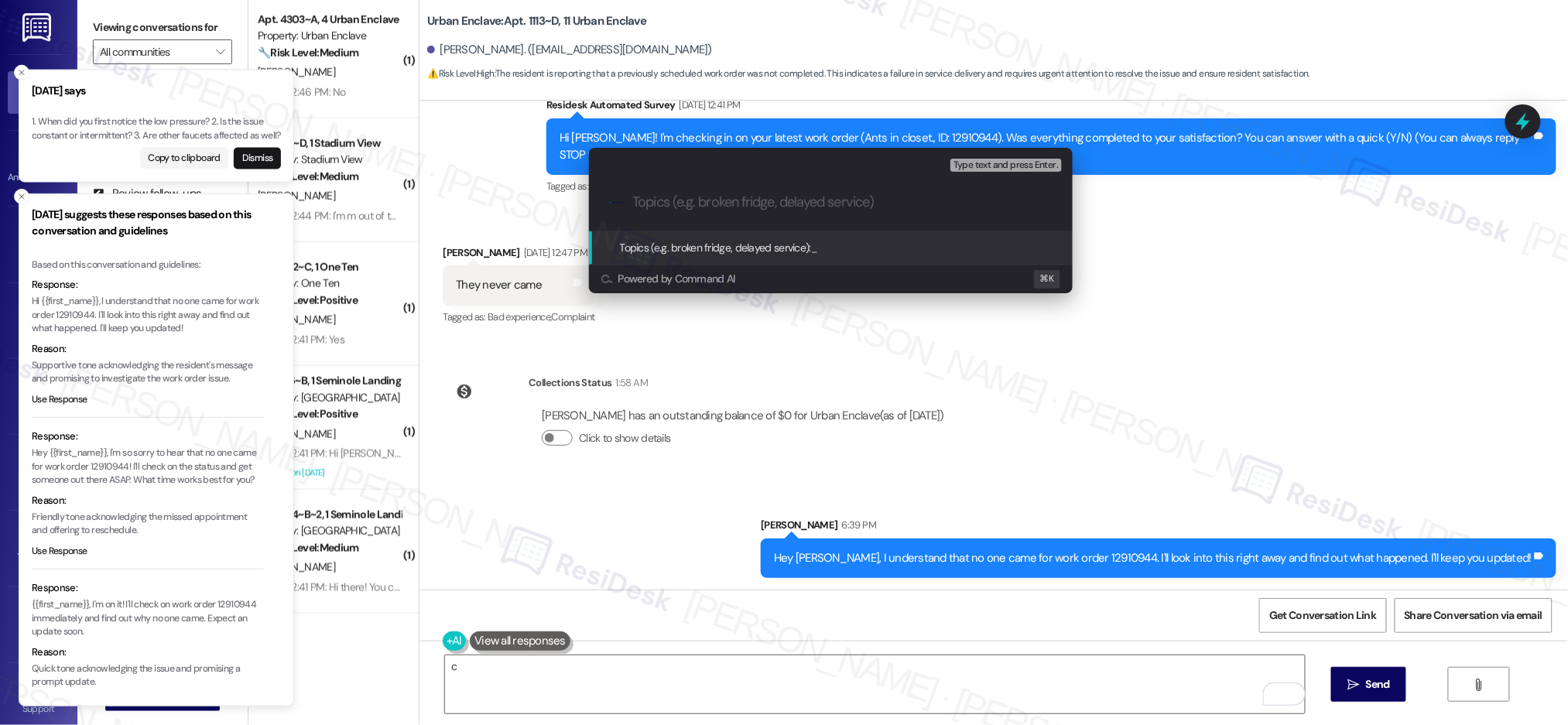
click at [705, 206] on input "Topics (e.g. broken fridge, delayed service)" at bounding box center [843, 202] width 420 height 17
click at [705, 205] on input "Topics (e.g. broken fridge, delayed service)" at bounding box center [843, 202] width 420 height 17
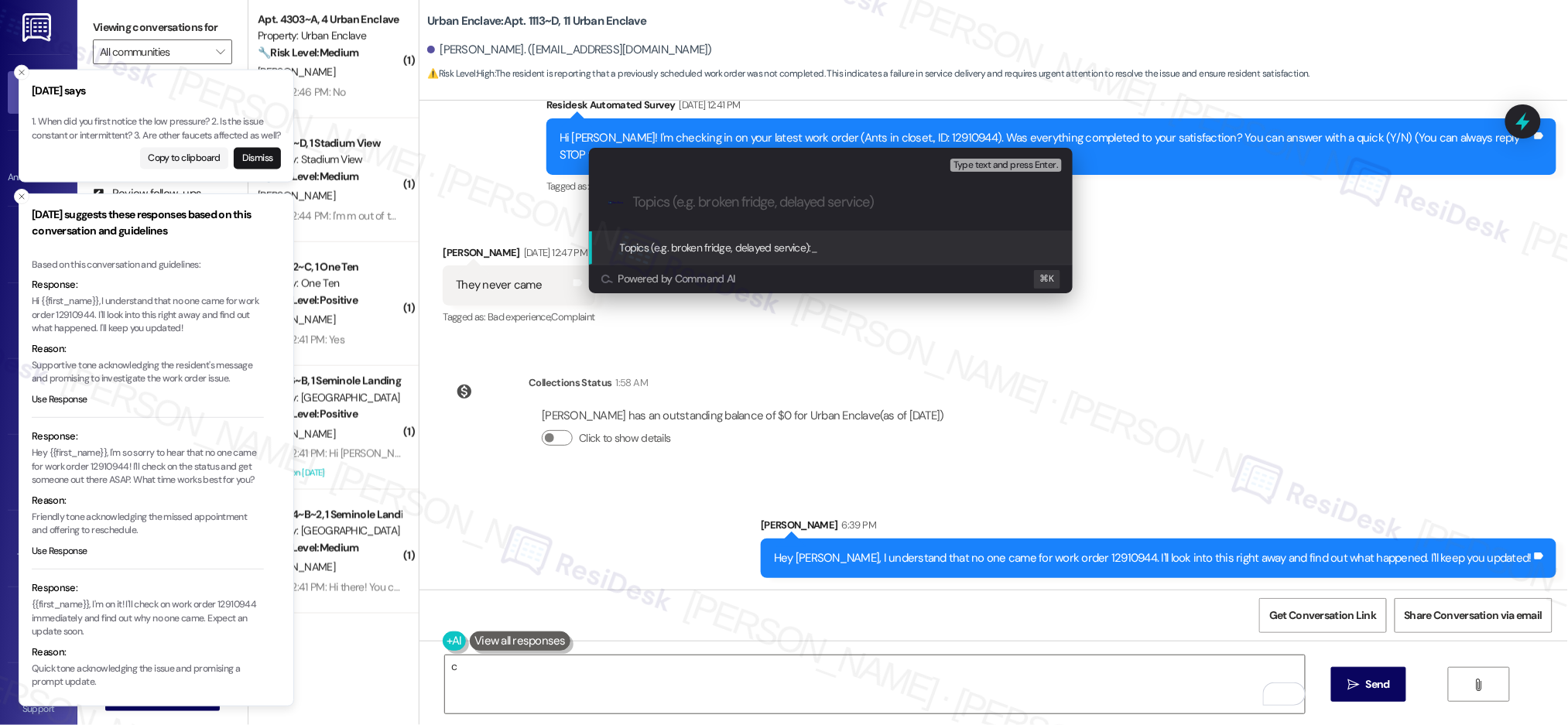
click at [705, 205] on input "Topics (e.g. broken fridge, delayed service)" at bounding box center [843, 202] width 420 height 17
click at [757, 203] on input "Topics (e.g. broken fridge, delayed service)" at bounding box center [843, 202] width 420 height 17
click at [785, 209] on input "Topics (e.g. broken fridge, delayed service)" at bounding box center [843, 202] width 420 height 17
click at [786, 204] on input "Topics (e.g. broken fridge, delayed service)" at bounding box center [843, 202] width 420 height 17
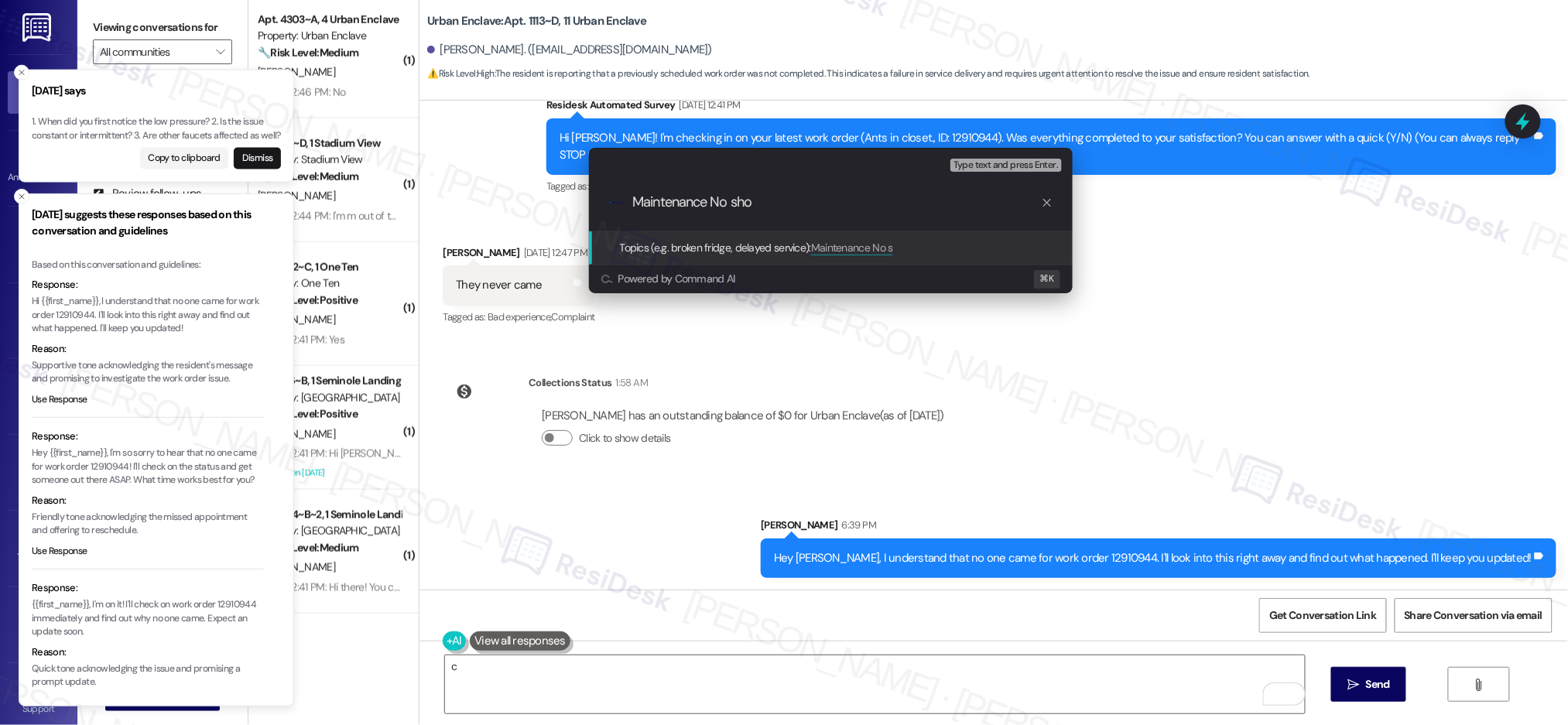
type input "Maintenance No show"
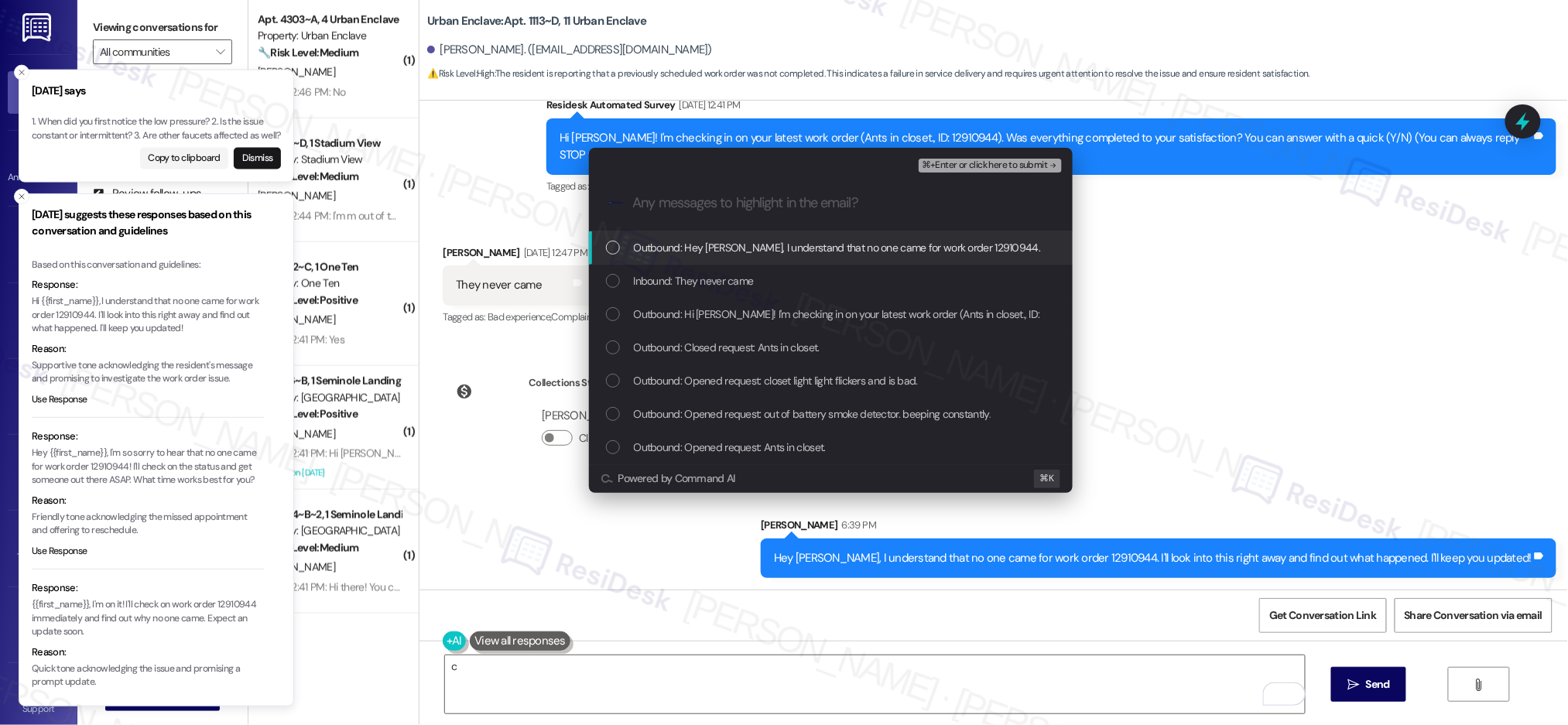
click at [1013, 167] on span "⌘+Enter or click here to submit" at bounding box center [984, 165] width 126 height 11
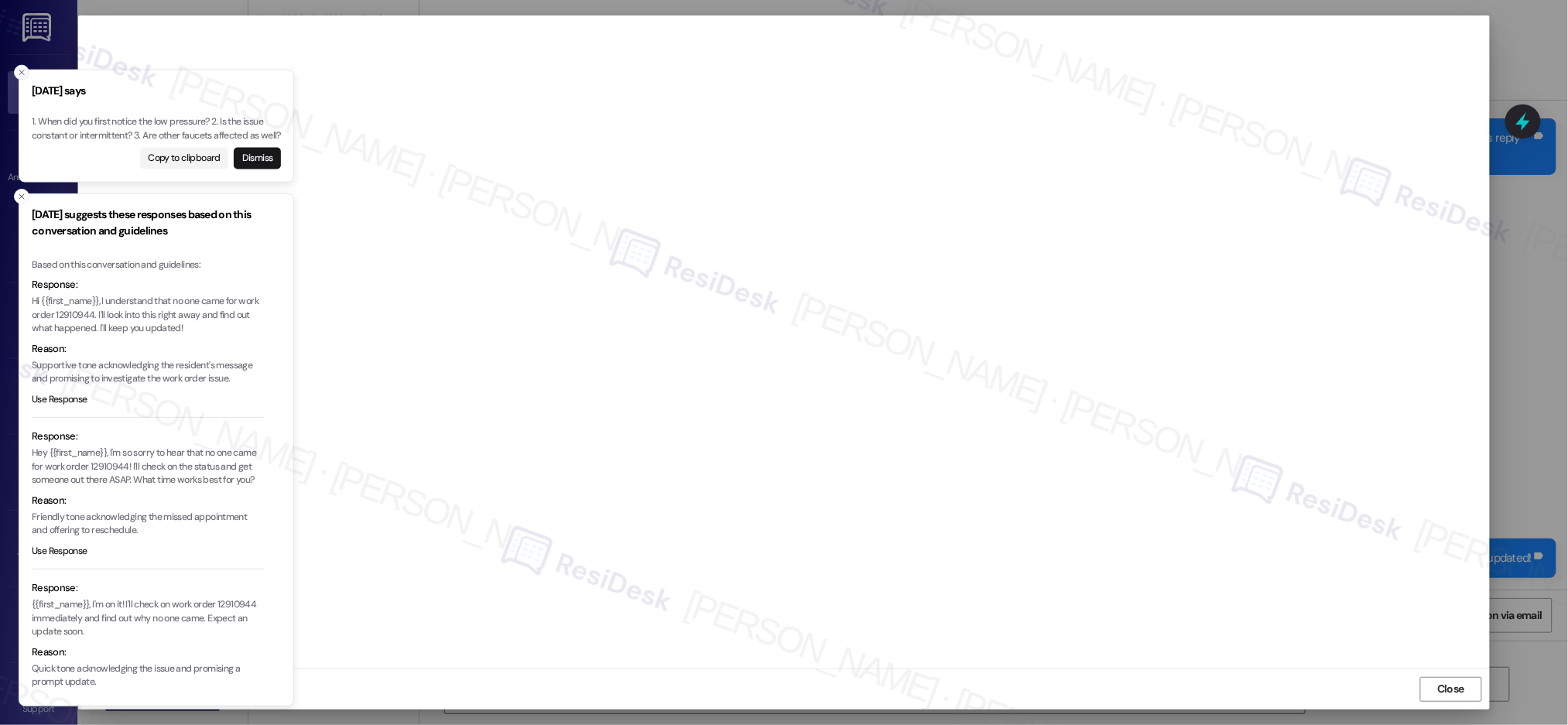
click at [25, 68] on icon "Close toast" at bounding box center [21, 73] width 10 height 10
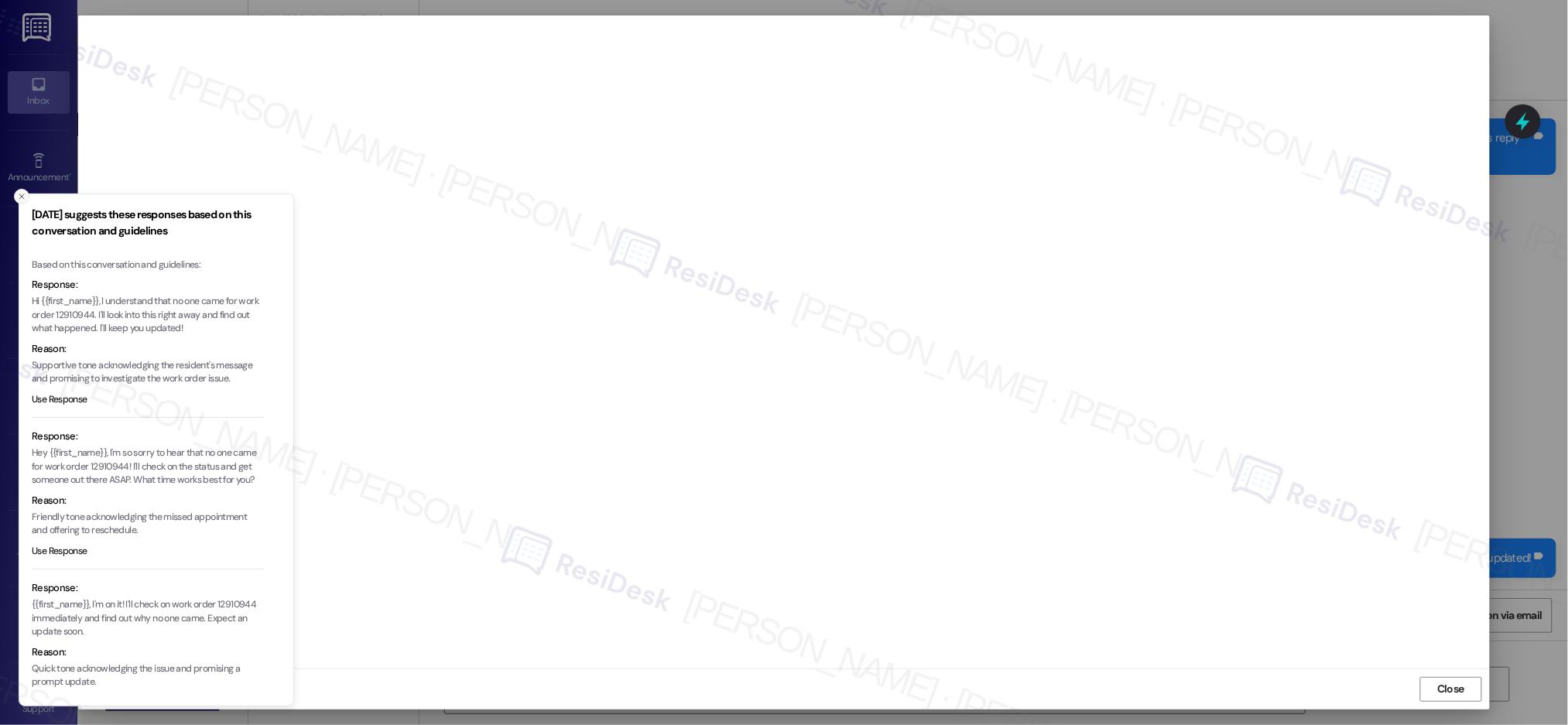
click at [20, 190] on button "Close toast" at bounding box center [21, 197] width 16 height 16
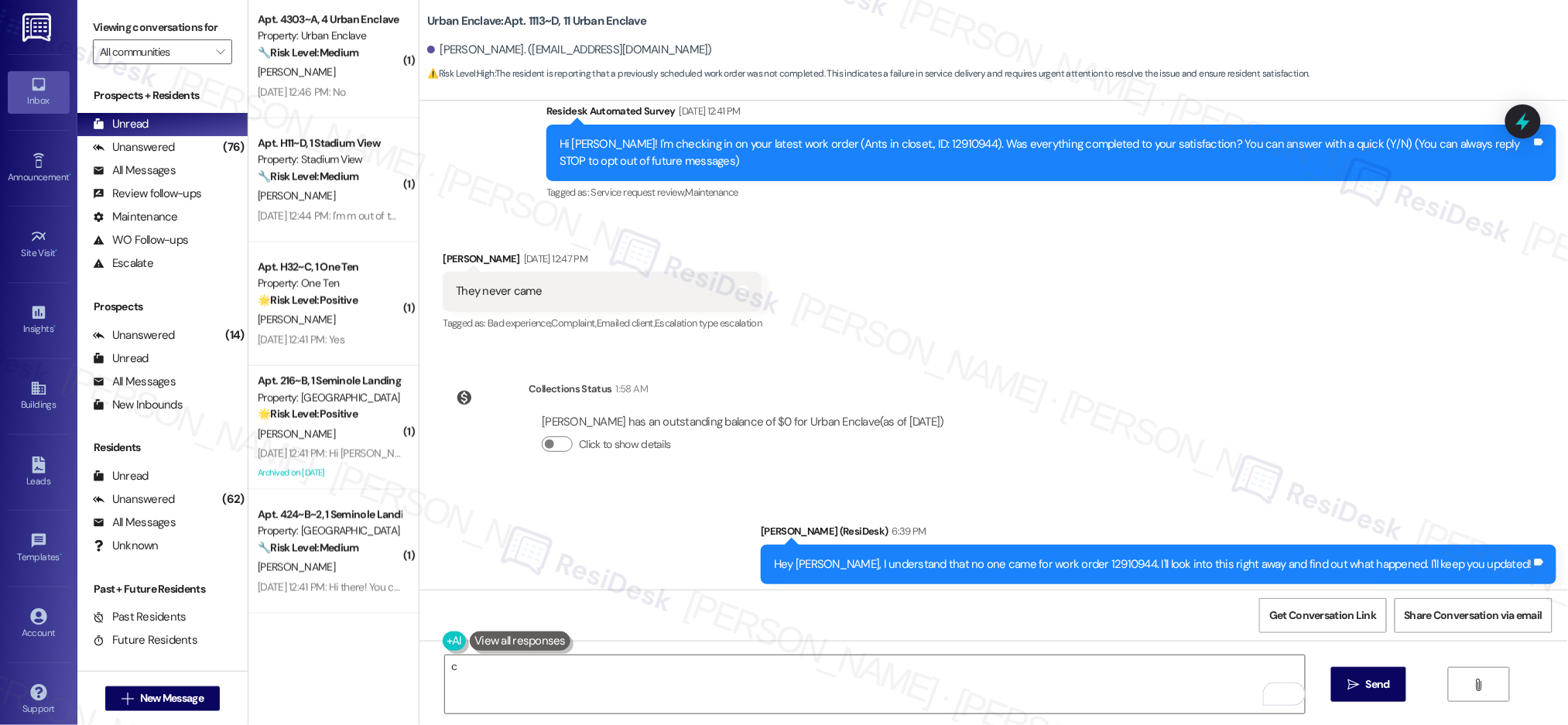
scroll to position [195, 0]
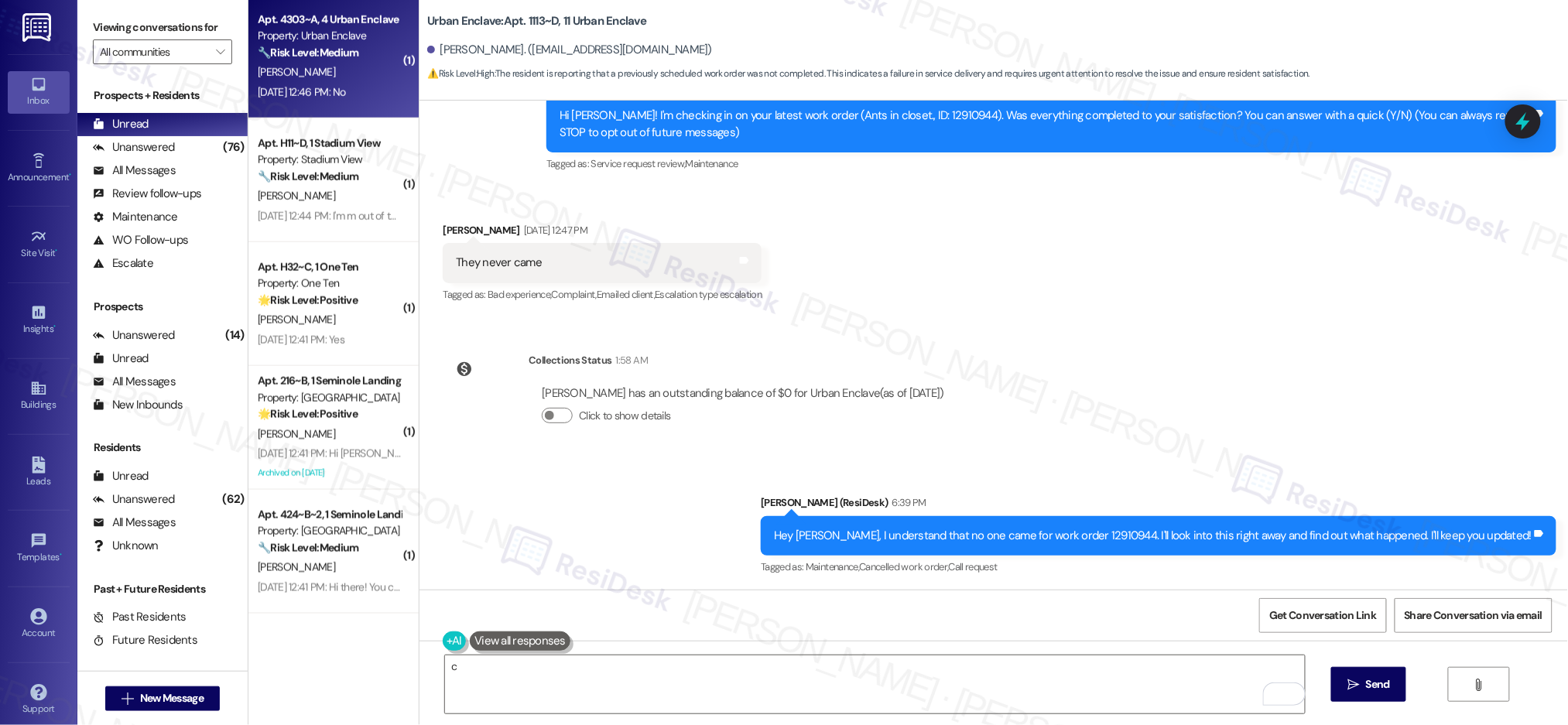
click at [328, 46] on strong "🔧 Risk Level: Medium" at bounding box center [307, 53] width 100 height 14
type textarea "Fetching suggested responses. Please feel free to read through the conversation…"
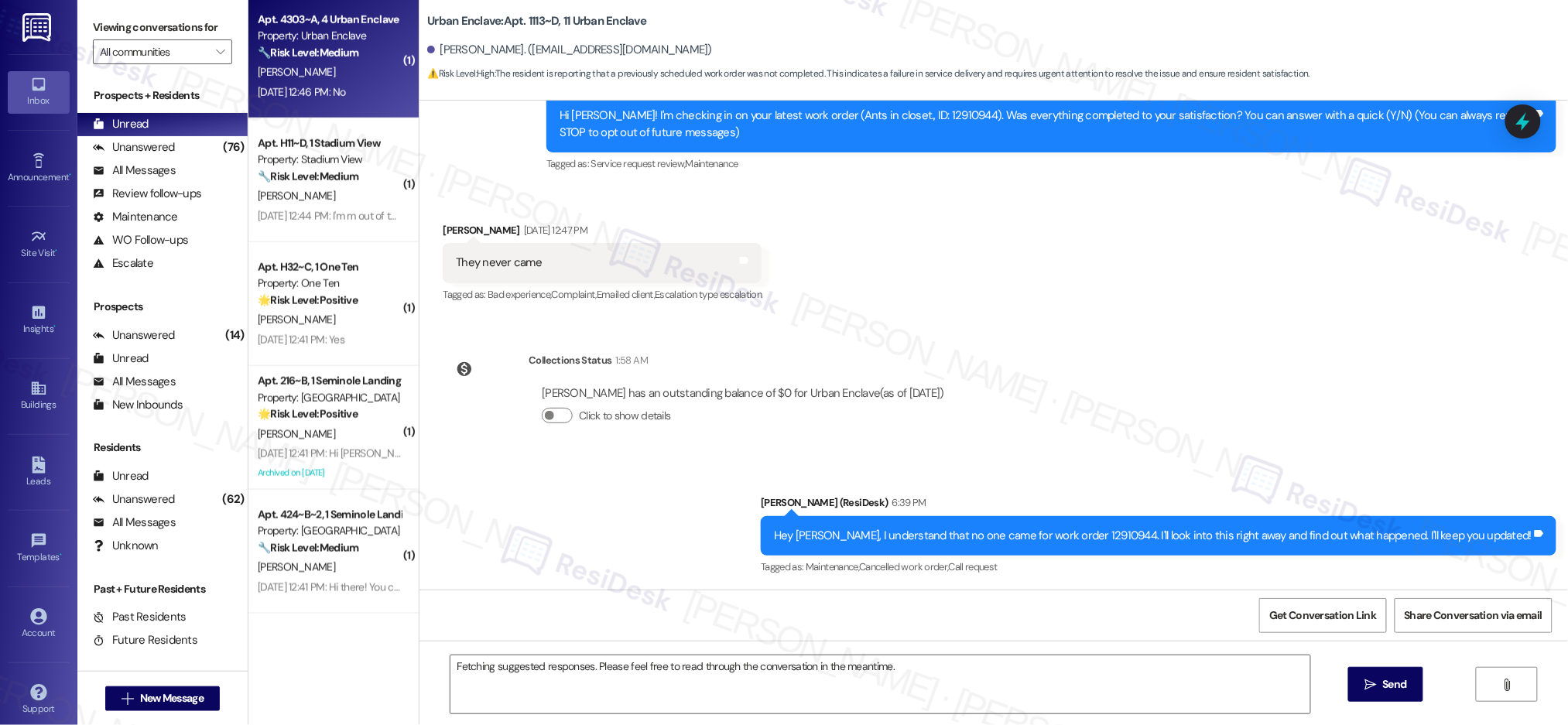
click at [328, 46] on strong "🔧 Risk Level: Medium" at bounding box center [307, 53] width 100 height 14
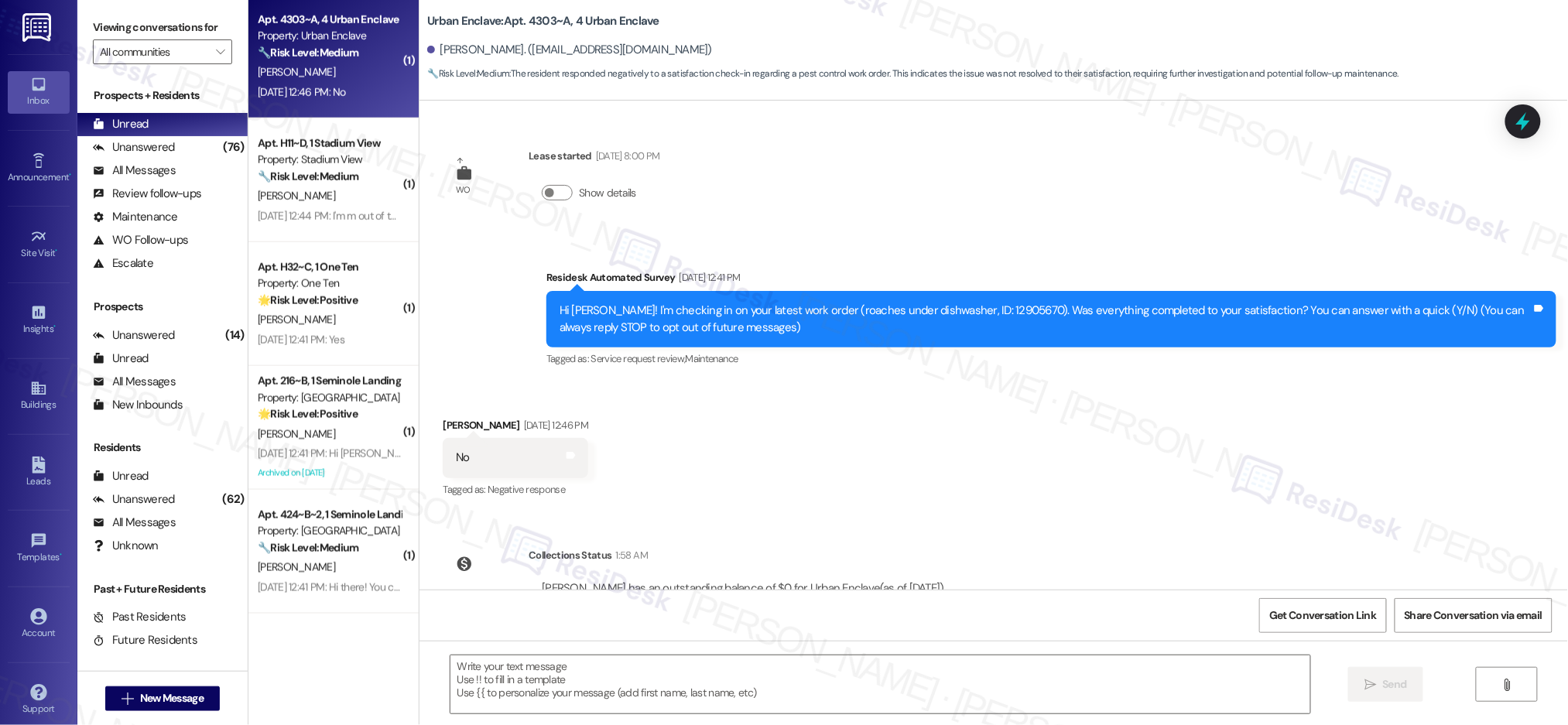
click at [329, 46] on strong "🔧 Risk Level: Medium" at bounding box center [307, 53] width 100 height 14
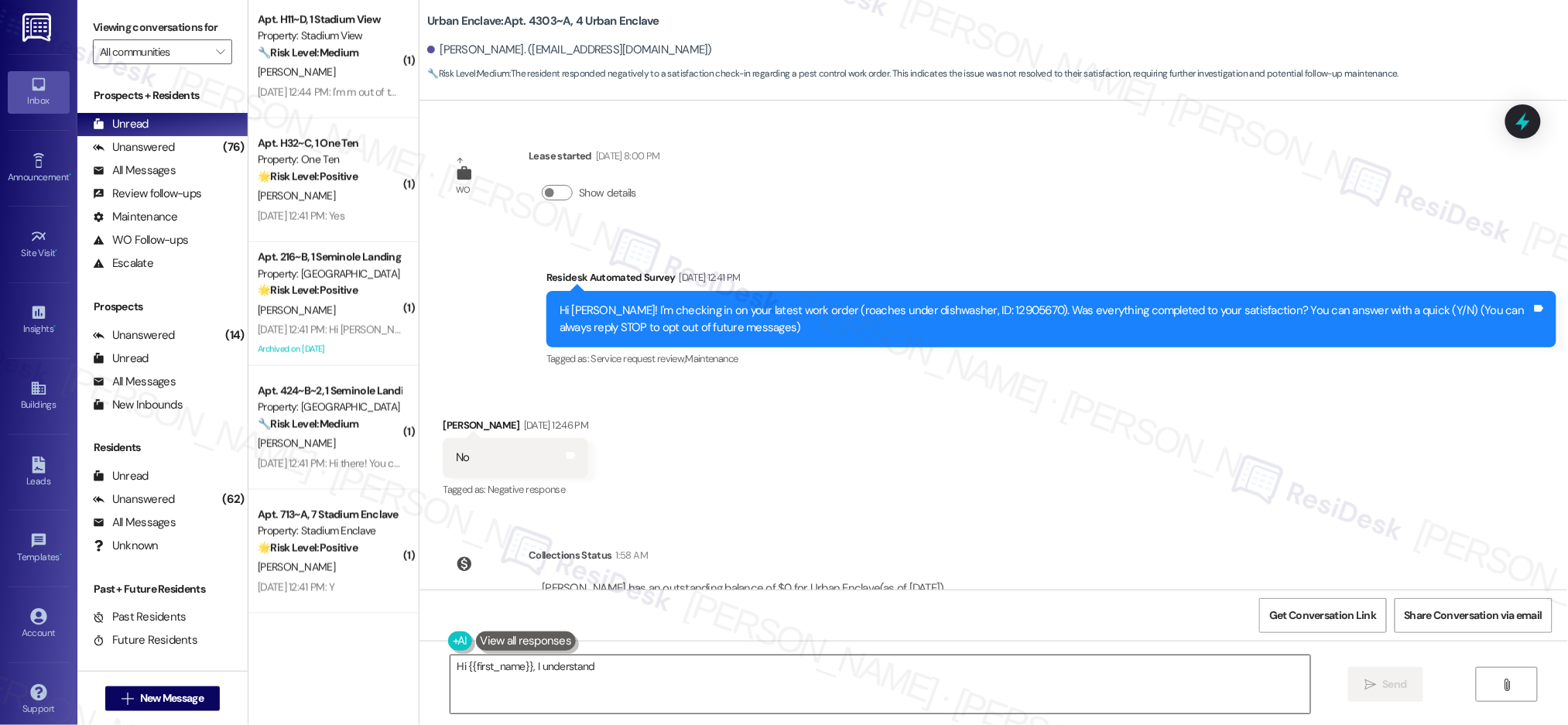
drag, startPoint x: 330, startPoint y: 47, endPoint x: 820, endPoint y: 682, distance: 802.1
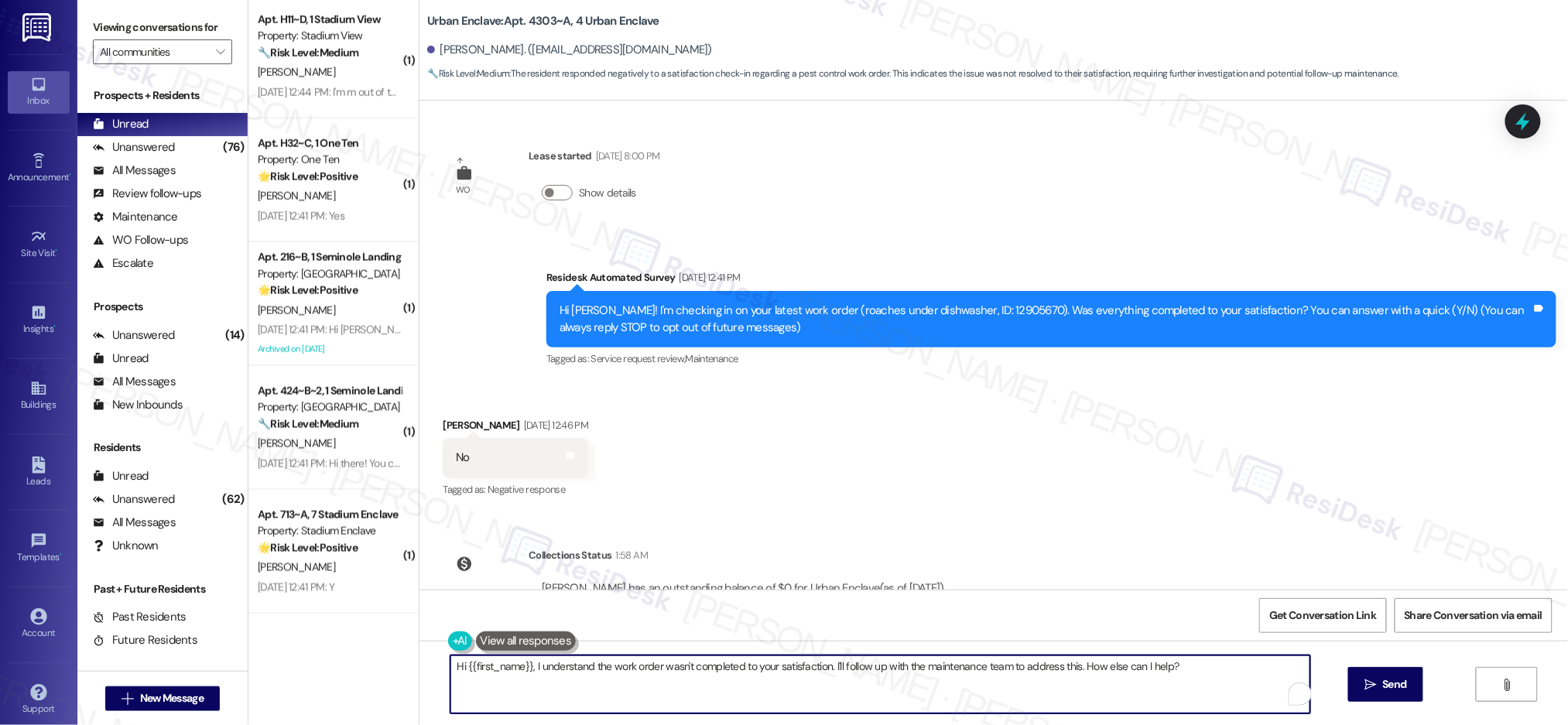
click at [805, 675] on textarea "Hi {{first_name}}, I understand the work order wasn't completed to your satisfa…" at bounding box center [880, 685] width 860 height 58
click at [862, 704] on textarea "Hi {{first_name}}, I understand the work order wasn't completed to your satisfa…" at bounding box center [875, 685] width 860 height 58
drag, startPoint x: 818, startPoint y: 668, endPoint x: 1202, endPoint y: 745, distance: 391.6
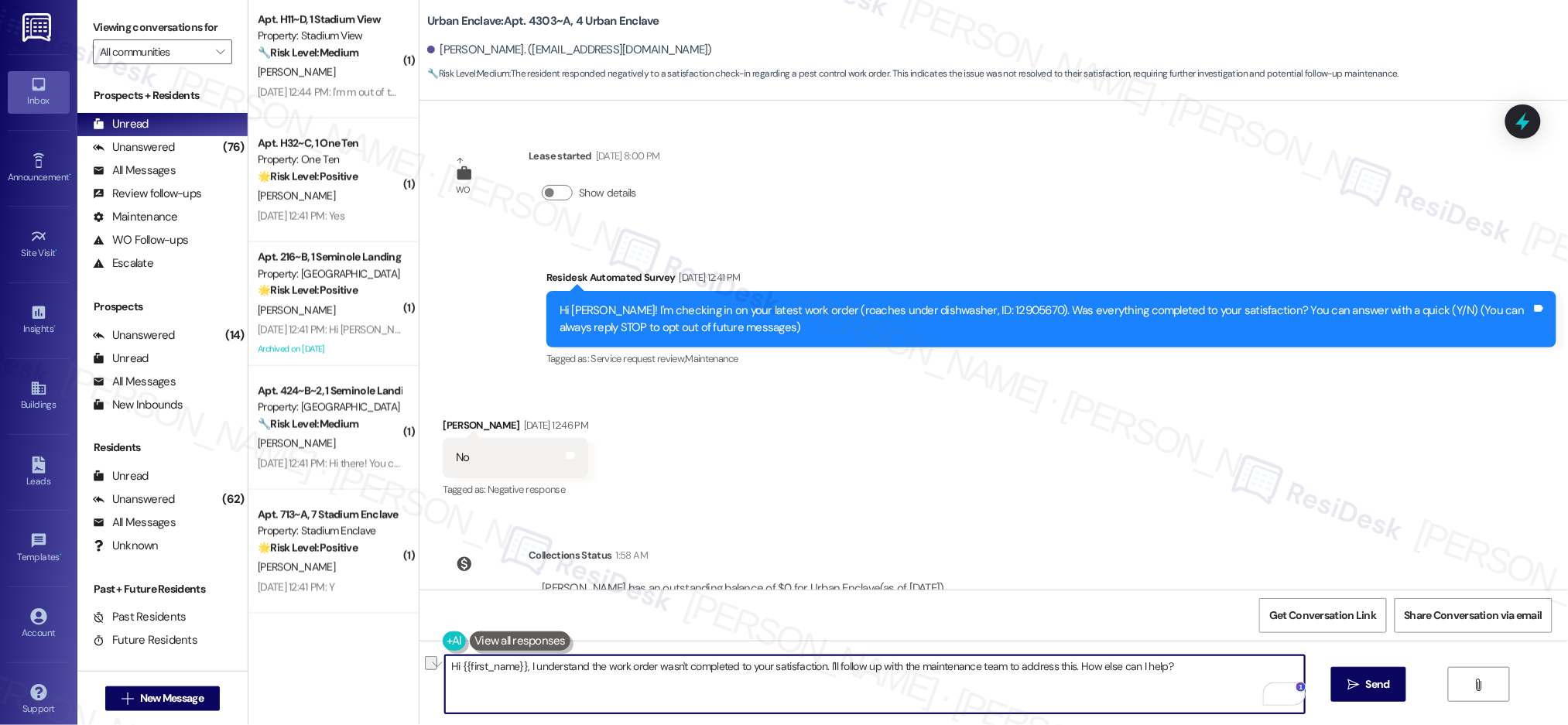
click at [1202, 724] on html "Inbox Go to Inbox Announcement • Send A Text Announcement Site Visit • Go to Si…" at bounding box center [784, 362] width 1568 height 725
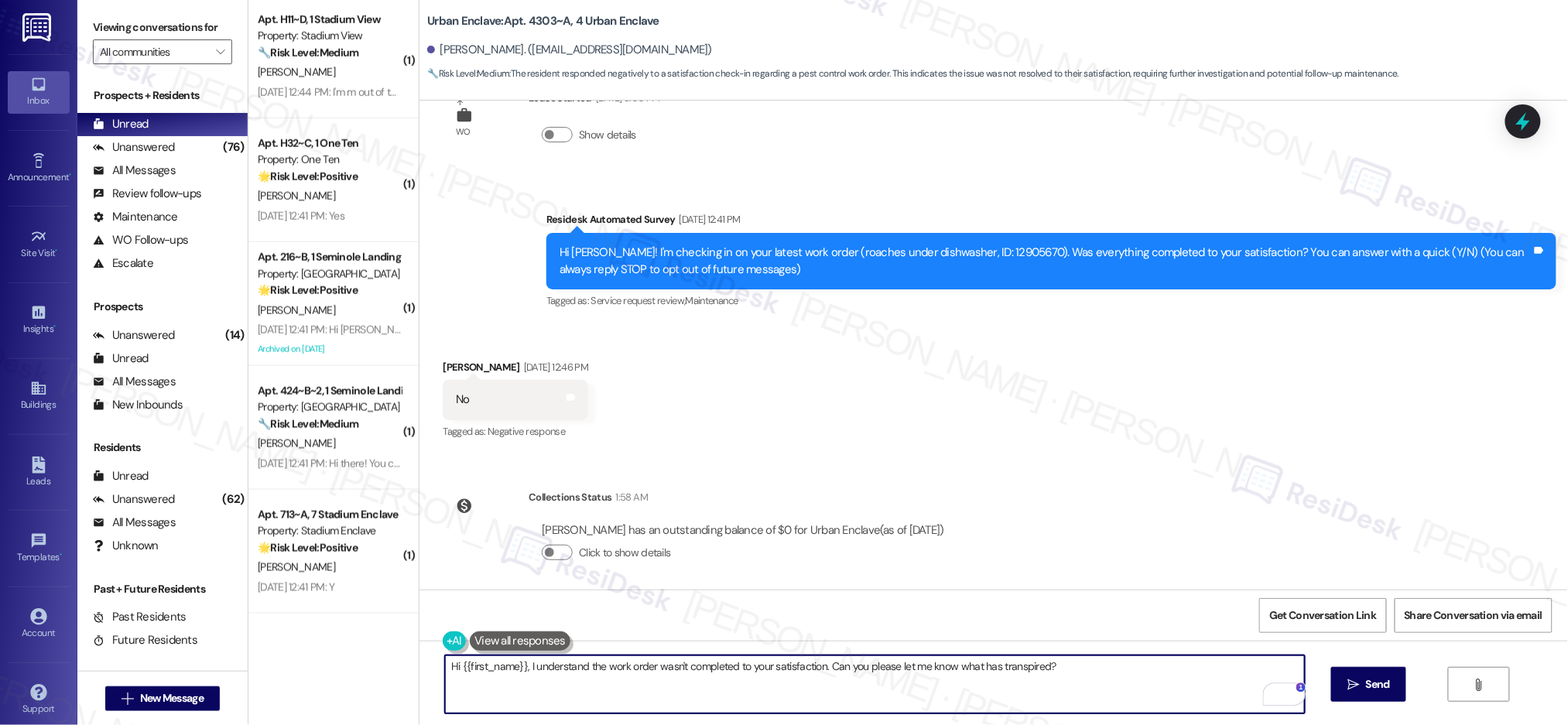
scroll to position [64, 0]
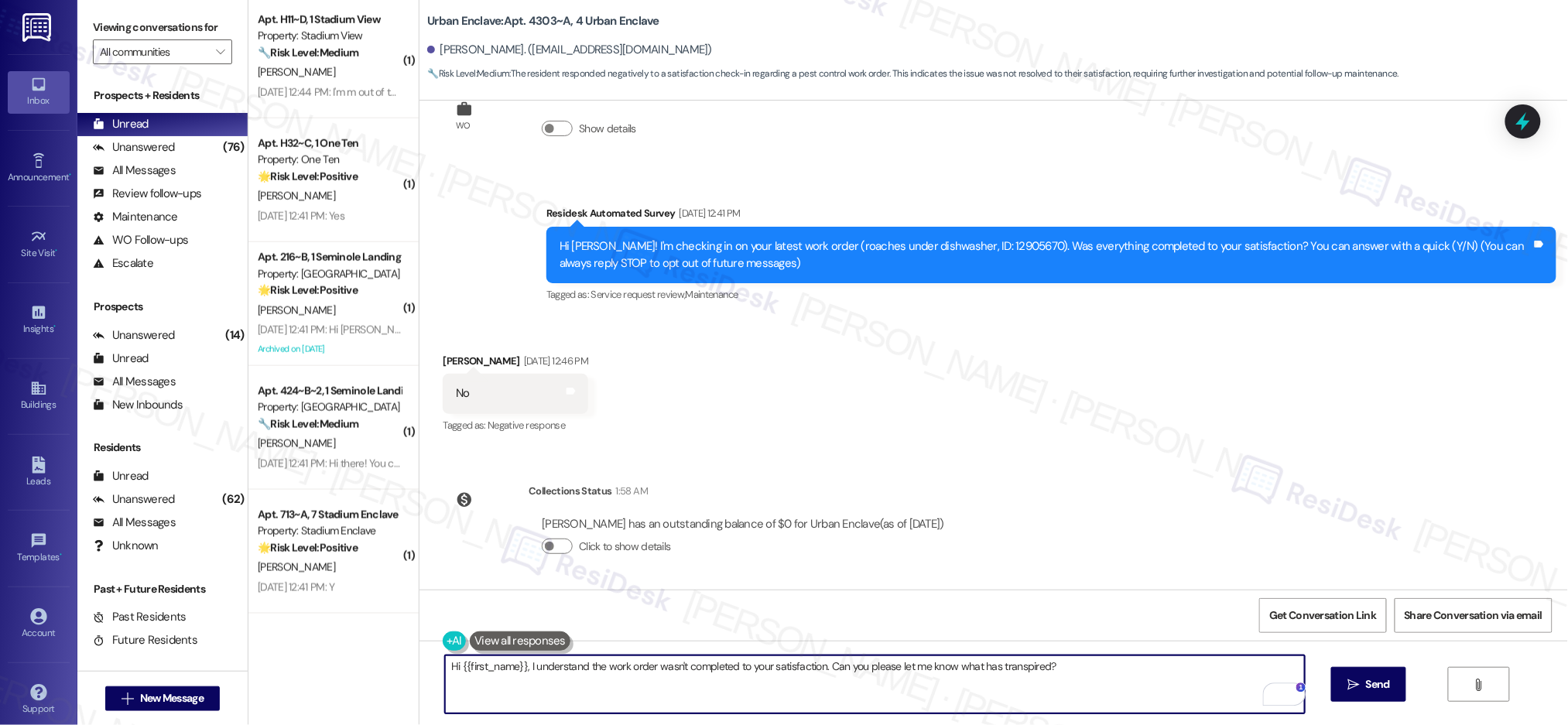
type textarea "Hi {{first_name}}, I understand the work order wasn't completed to your satisfa…"
click at [1397, 684] on button " Send" at bounding box center [1368, 685] width 75 height 35
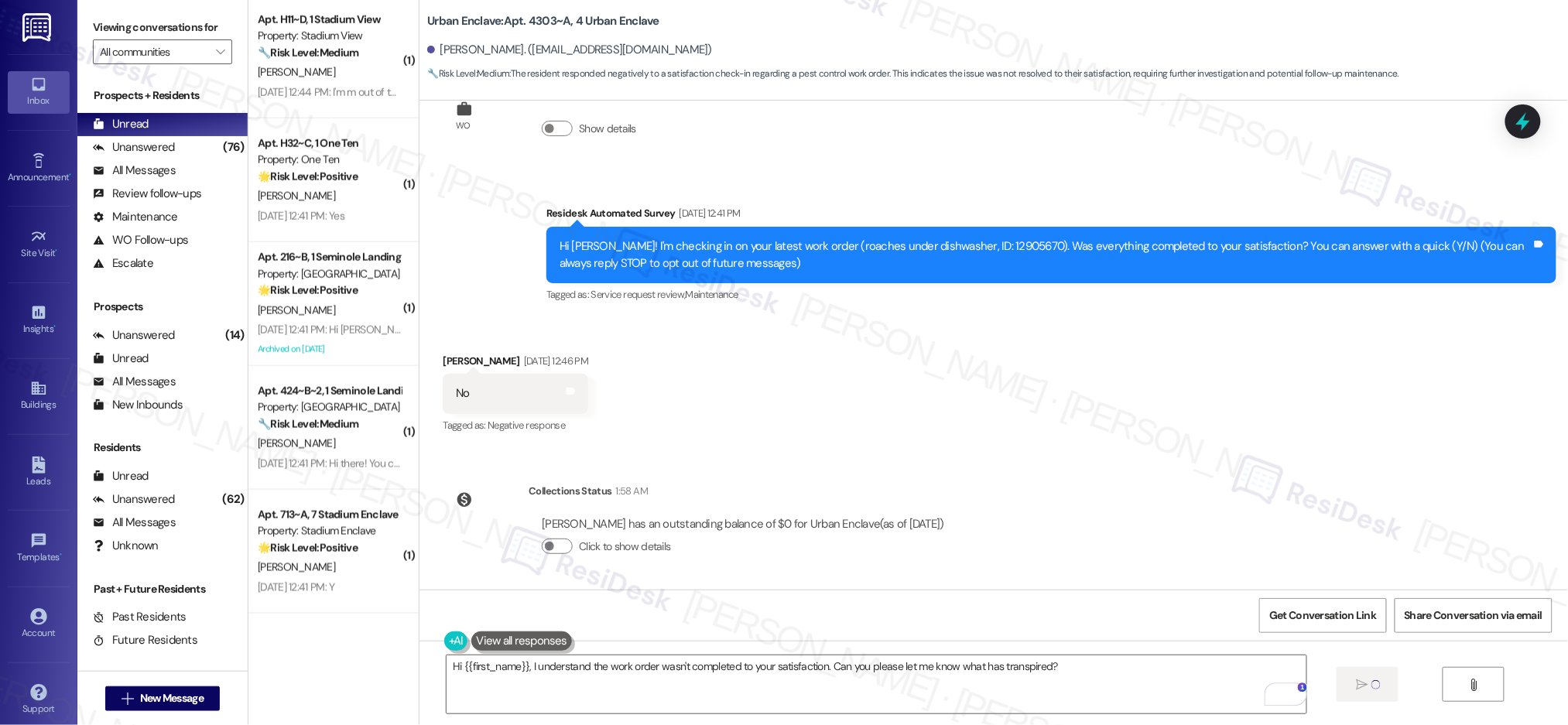
click at [1396, 684] on div "Hi {{first_name}}, I understand the work order wasn't completed to your satisfa…" at bounding box center [993, 699] width 1149 height 116
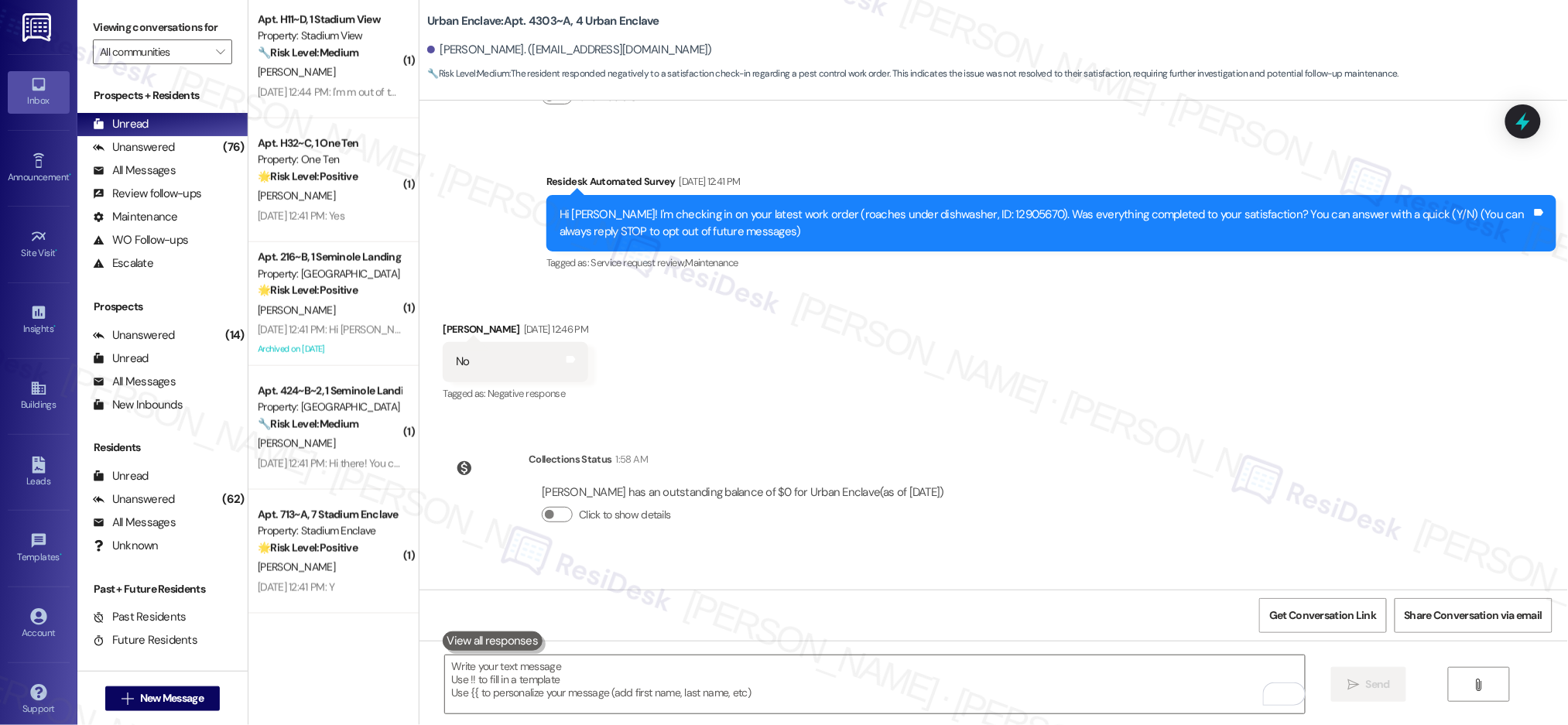
scroll to position [172, 0]
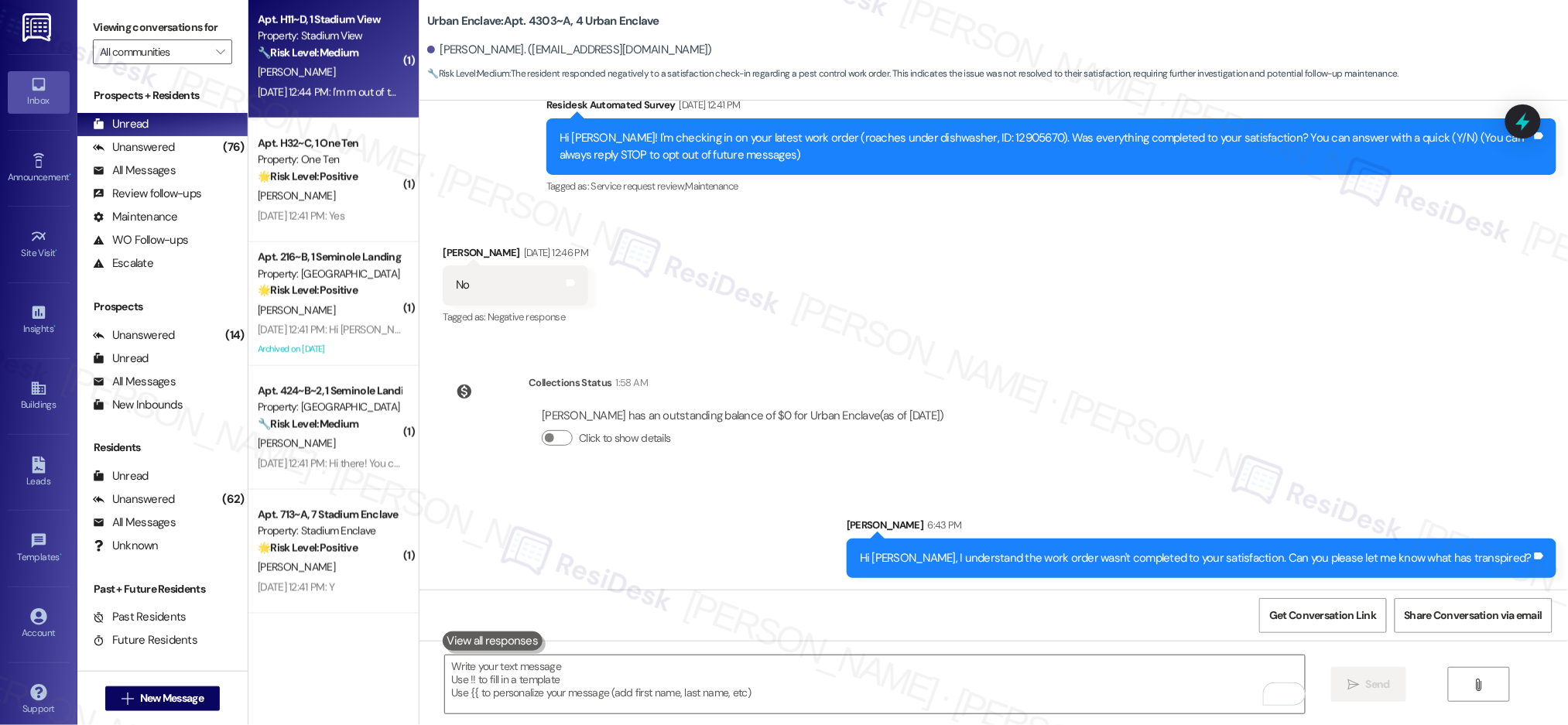
click at [338, 74] on div "[PERSON_NAME]" at bounding box center [329, 72] width 146 height 19
click at [338, 73] on div "[PERSON_NAME]" at bounding box center [329, 72] width 146 height 19
click at [339, 73] on div "[PERSON_NAME]" at bounding box center [329, 72] width 146 height 19
type textarea "Fetching suggested responses. Please feel free to read through the conversation…"
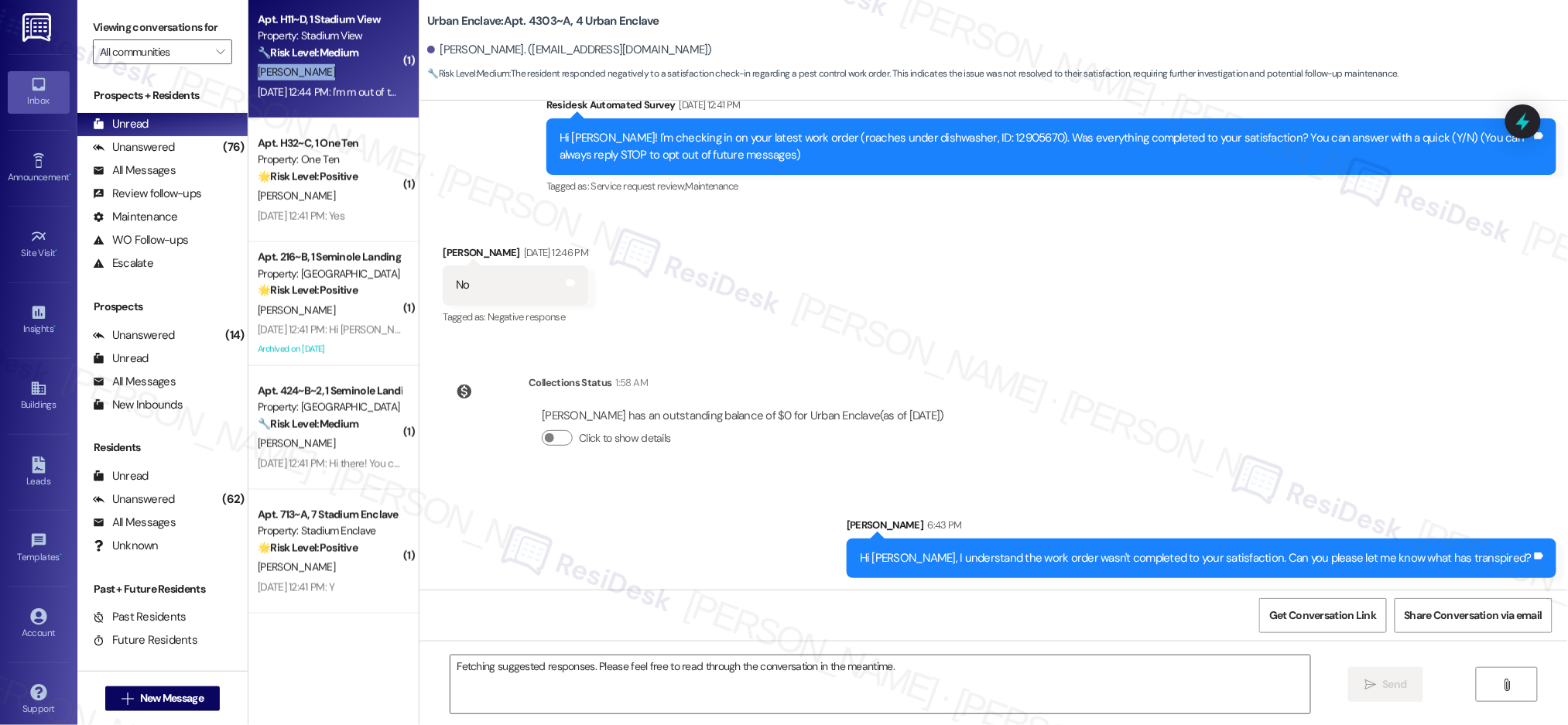
scroll to position [45, 0]
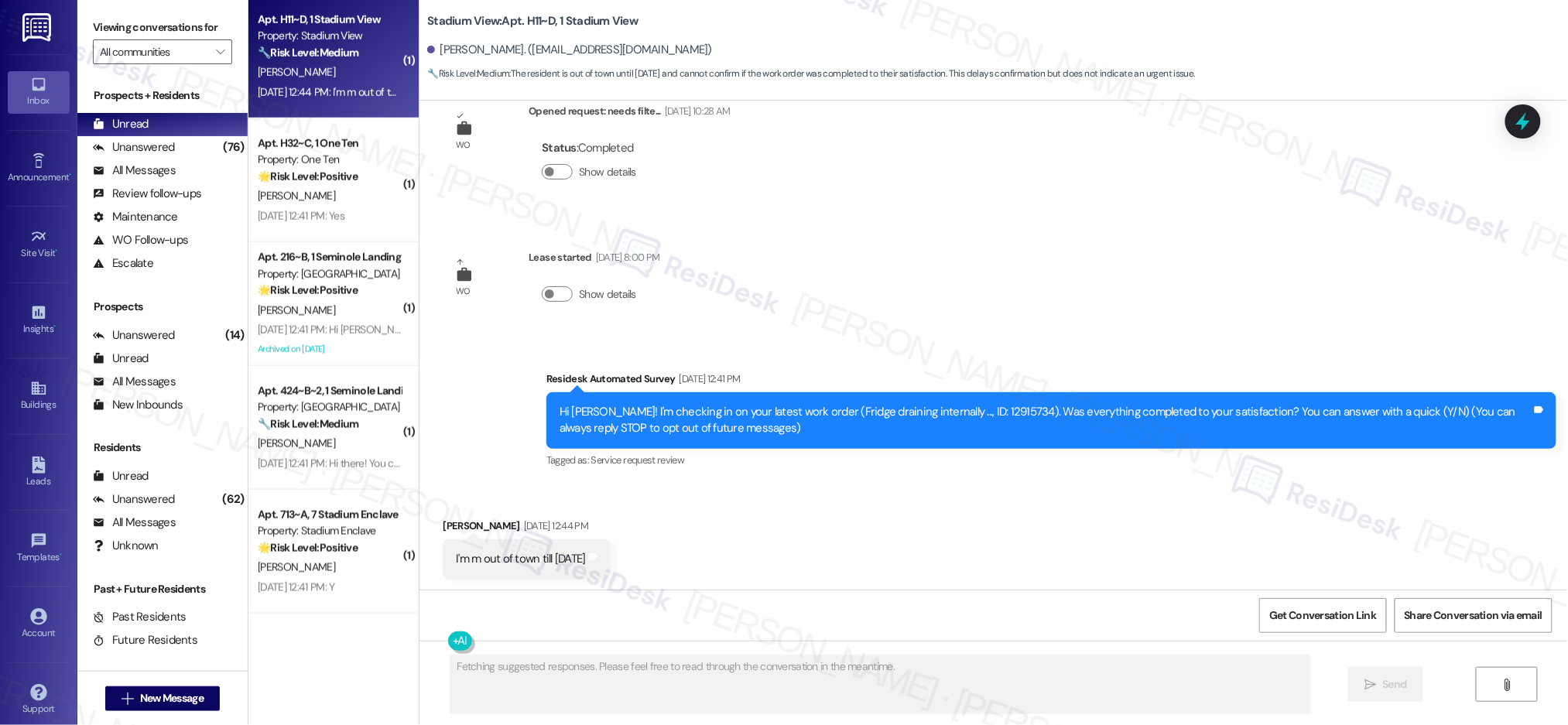
click at [336, 83] on div "[DATE] 12:44 PM: I'm m out of town till [DATE] 12:44 PM: I'm m out of town till…" at bounding box center [329, 93] width 146 height 19
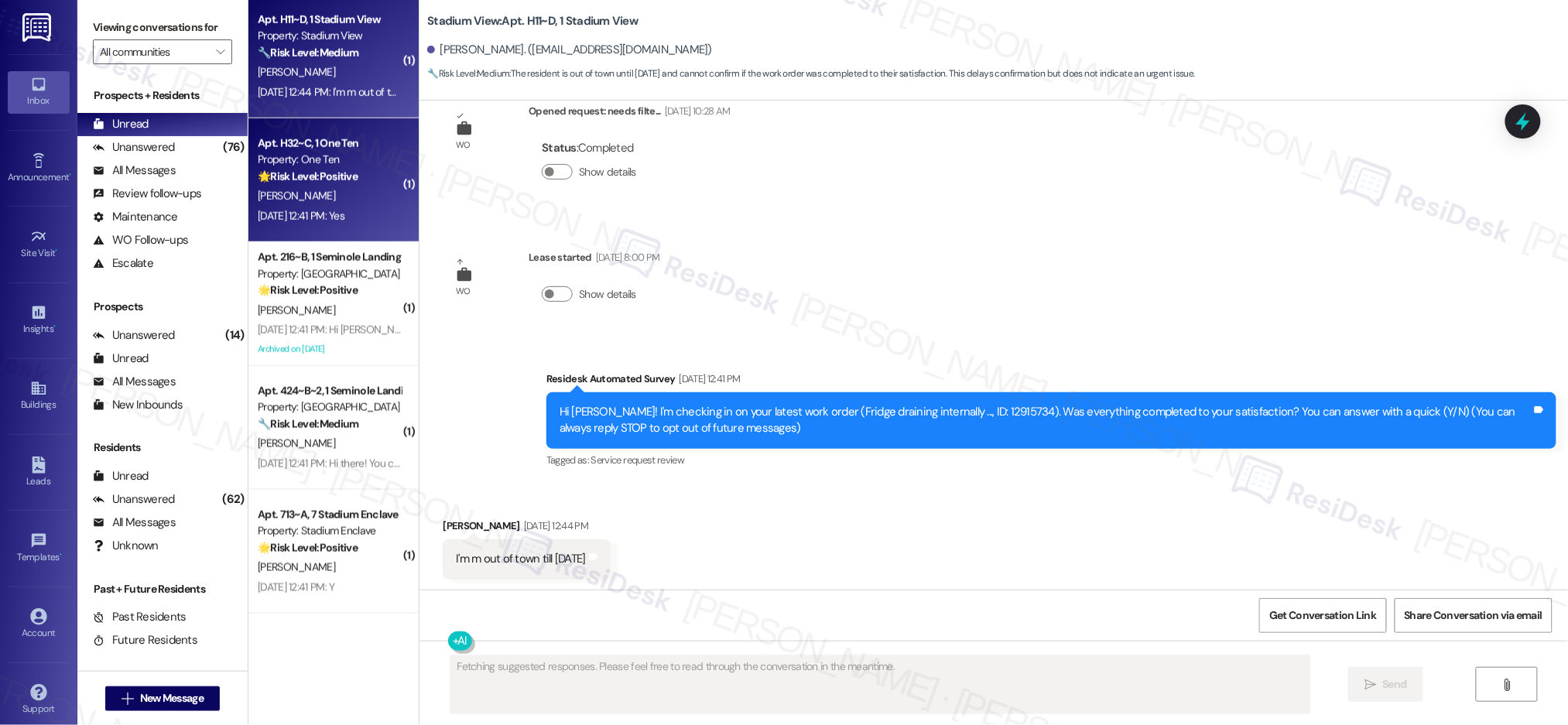
click at [322, 153] on div "Property: One Ten" at bounding box center [328, 160] width 143 height 17
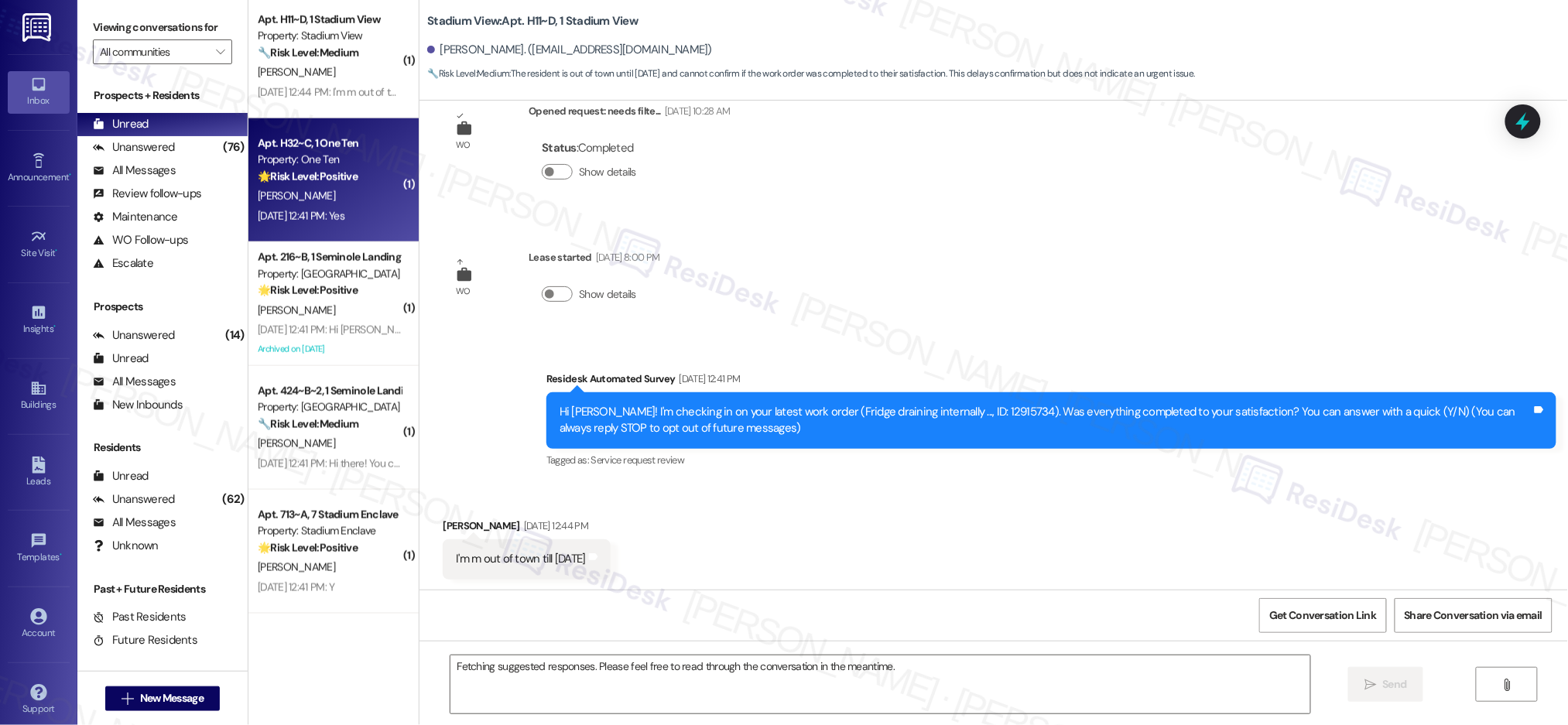
click at [322, 153] on div "Property: One Ten" at bounding box center [328, 160] width 143 height 17
click at [322, 152] on div "Property: One Ten" at bounding box center [328, 160] width 143 height 17
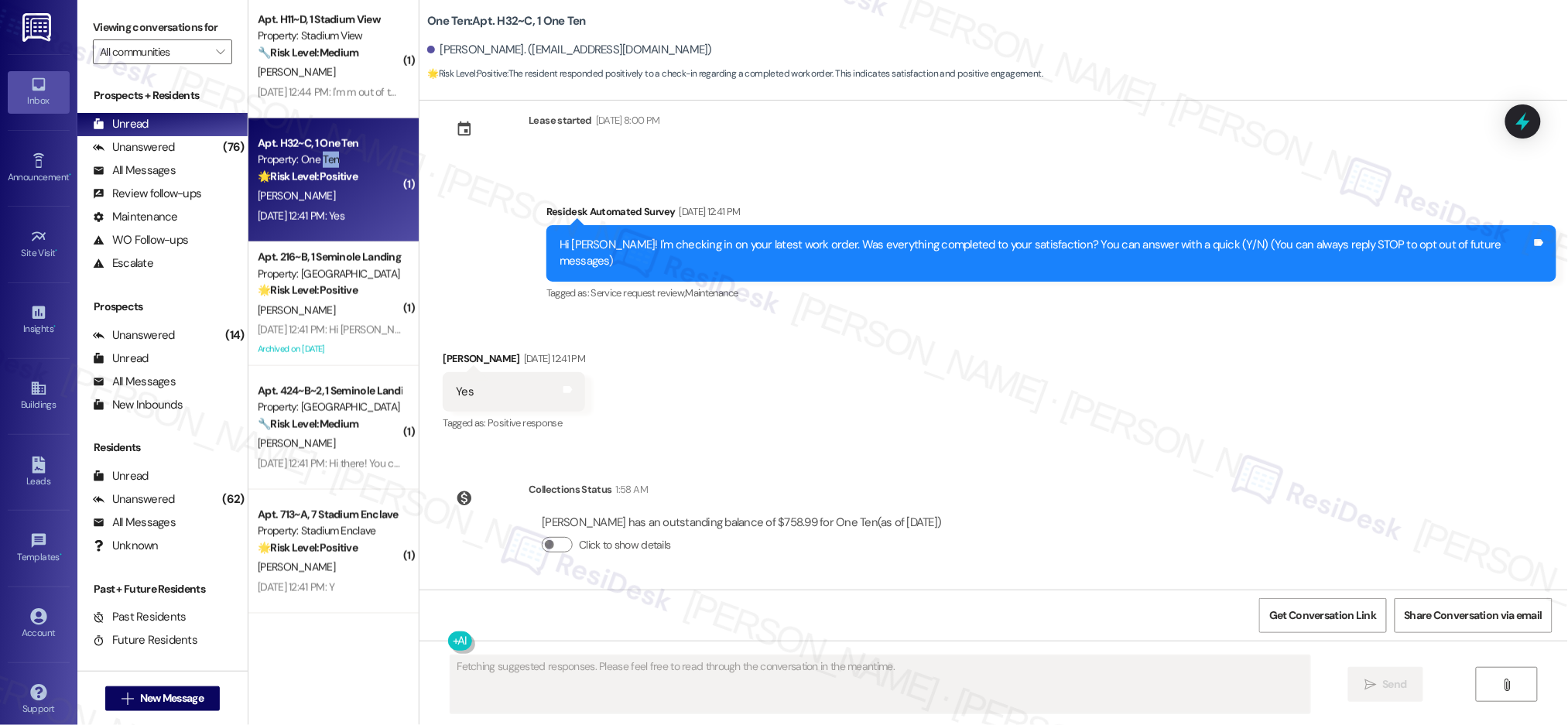
scroll to position [0, 0]
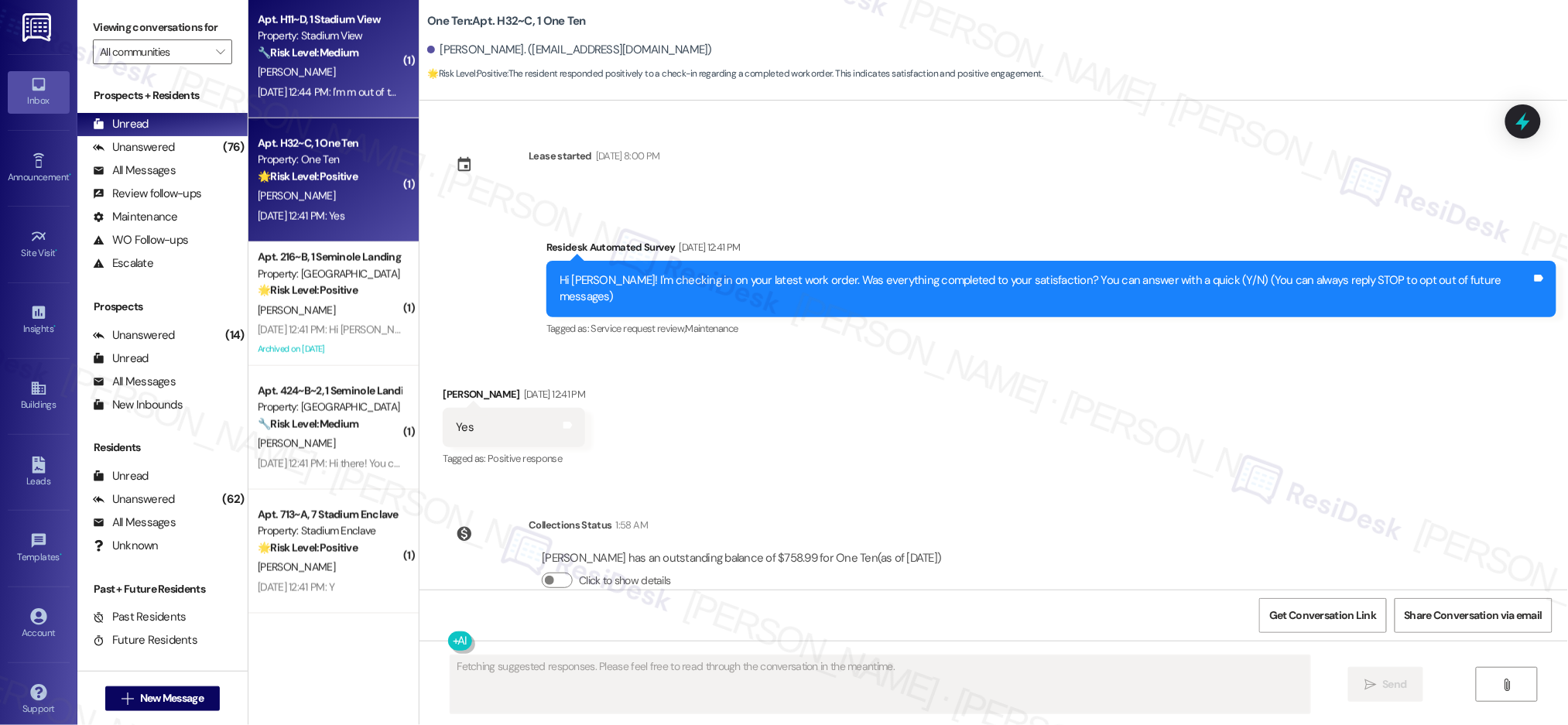
click at [329, 70] on div "[PERSON_NAME]" at bounding box center [329, 72] width 146 height 19
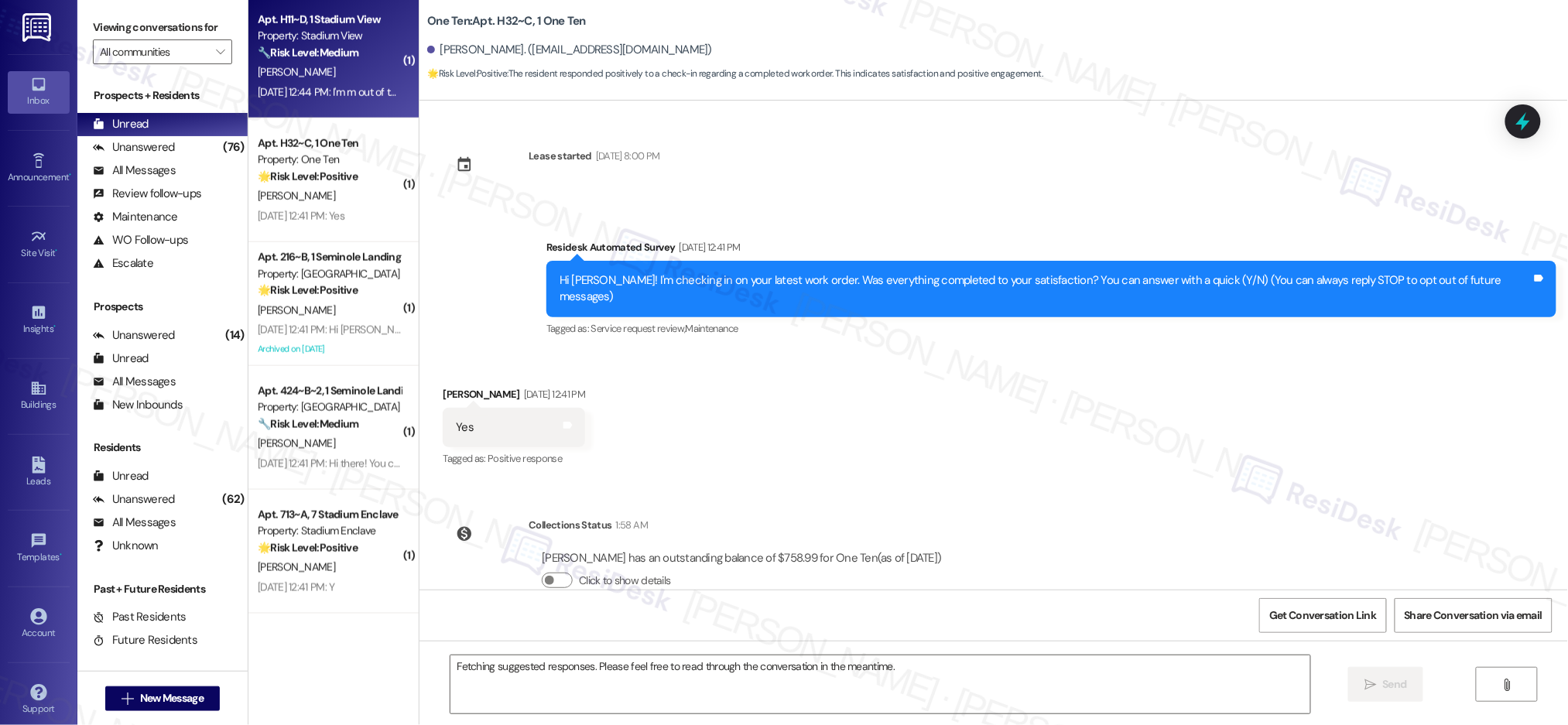
click at [329, 70] on div "[PERSON_NAME]" at bounding box center [329, 72] width 146 height 19
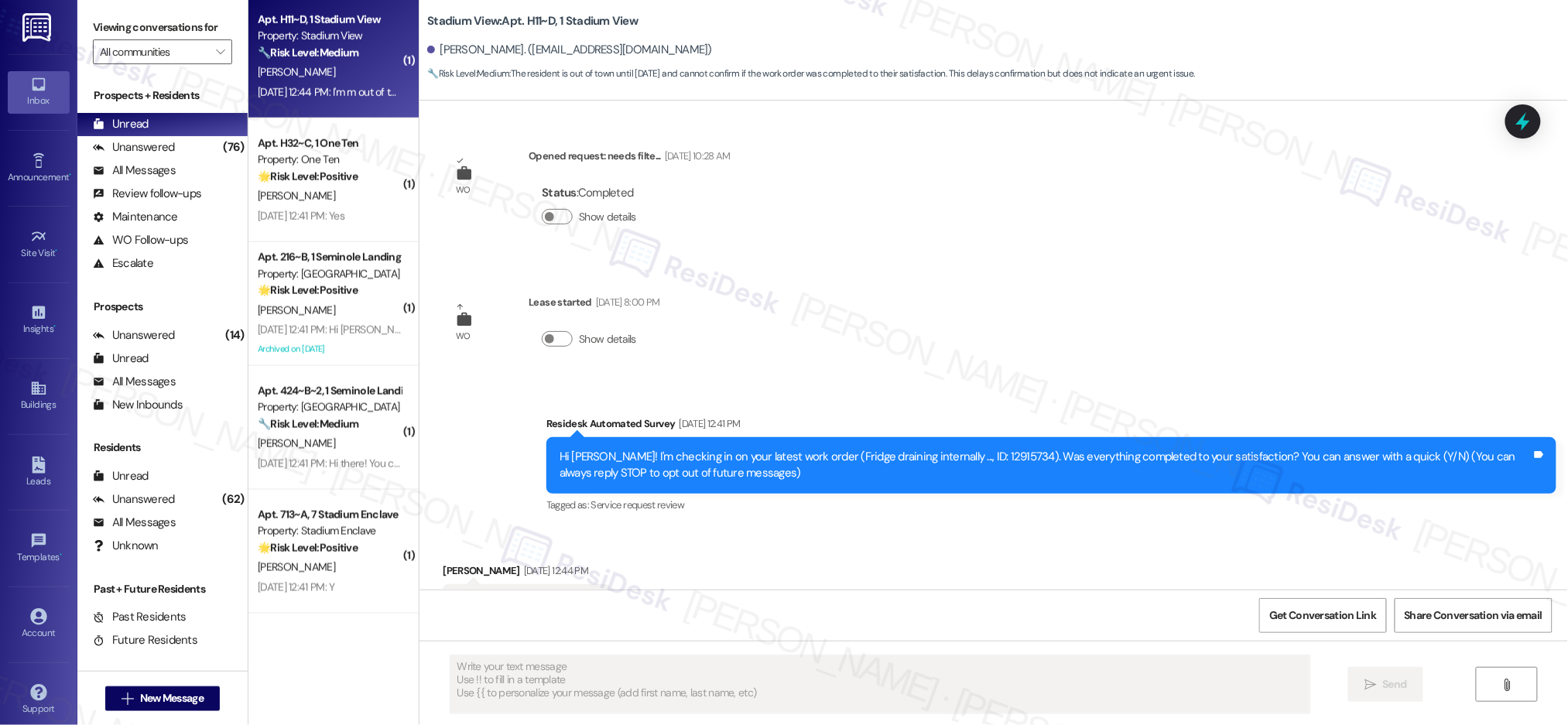
click at [329, 70] on div "[PERSON_NAME]" at bounding box center [329, 72] width 146 height 19
click at [329, 69] on div "[PERSON_NAME]" at bounding box center [329, 72] width 146 height 19
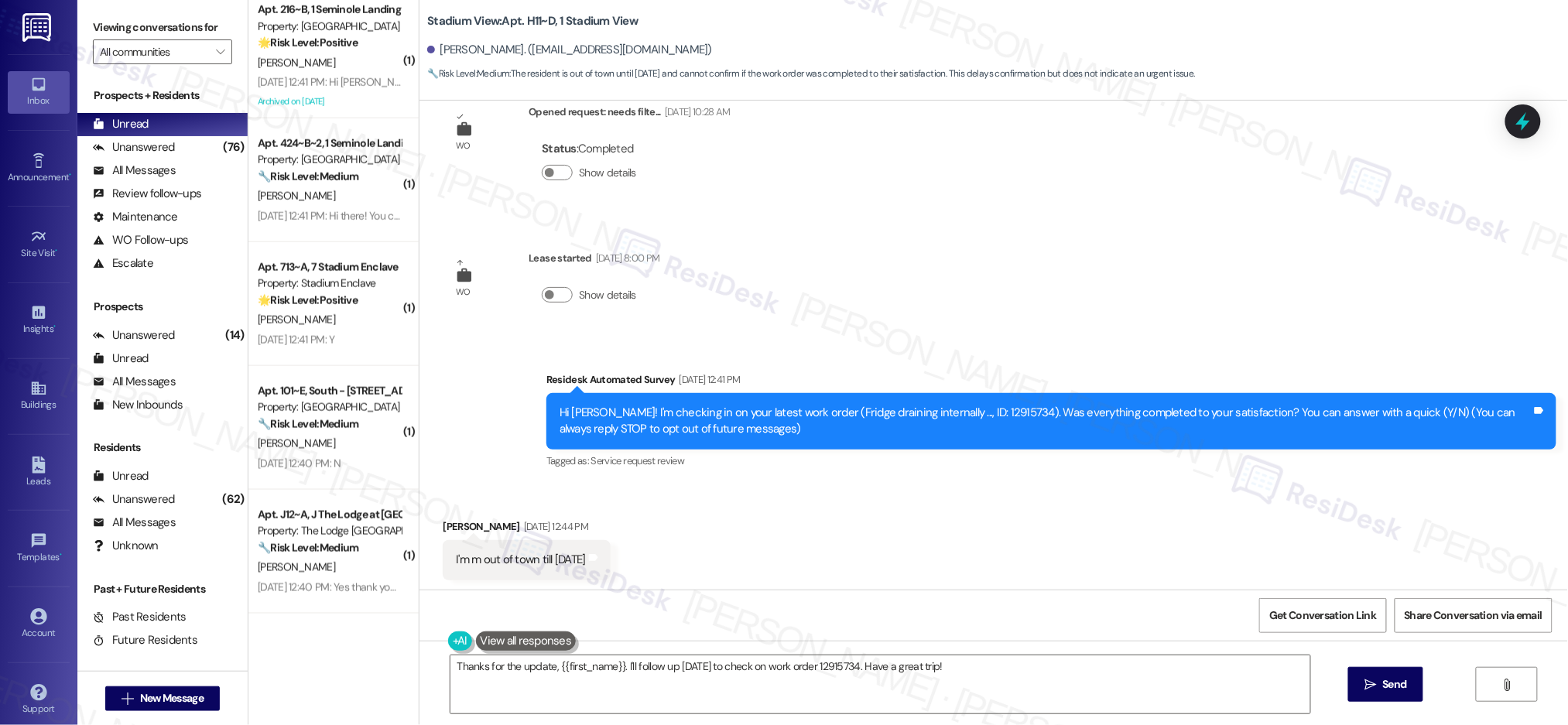
scroll to position [45, 0]
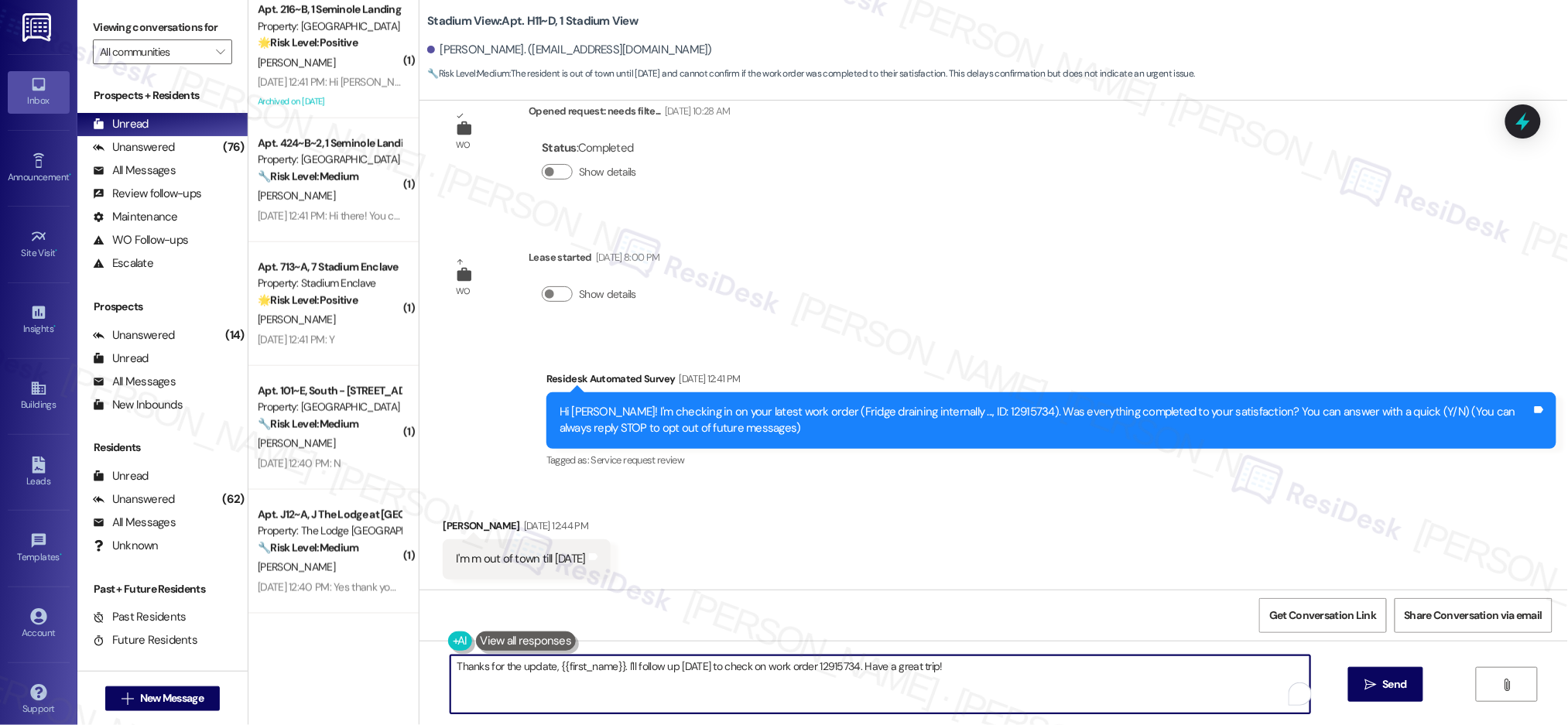
click at [700, 666] on textarea "Thanks for the update, {{first_name}}. I'll follow up [DATE] to check on work o…" at bounding box center [880, 685] width 860 height 58
click at [702, 662] on textarea "Thanks for the update, {{first_name}}. I'll follow up [DATE] to check on work o…" at bounding box center [880, 685] width 860 height 58
click at [702, 663] on textarea "Thanks for the update, {{first_name}}. I'll follow up [DATE] to check on work o…" at bounding box center [880, 685] width 860 height 58
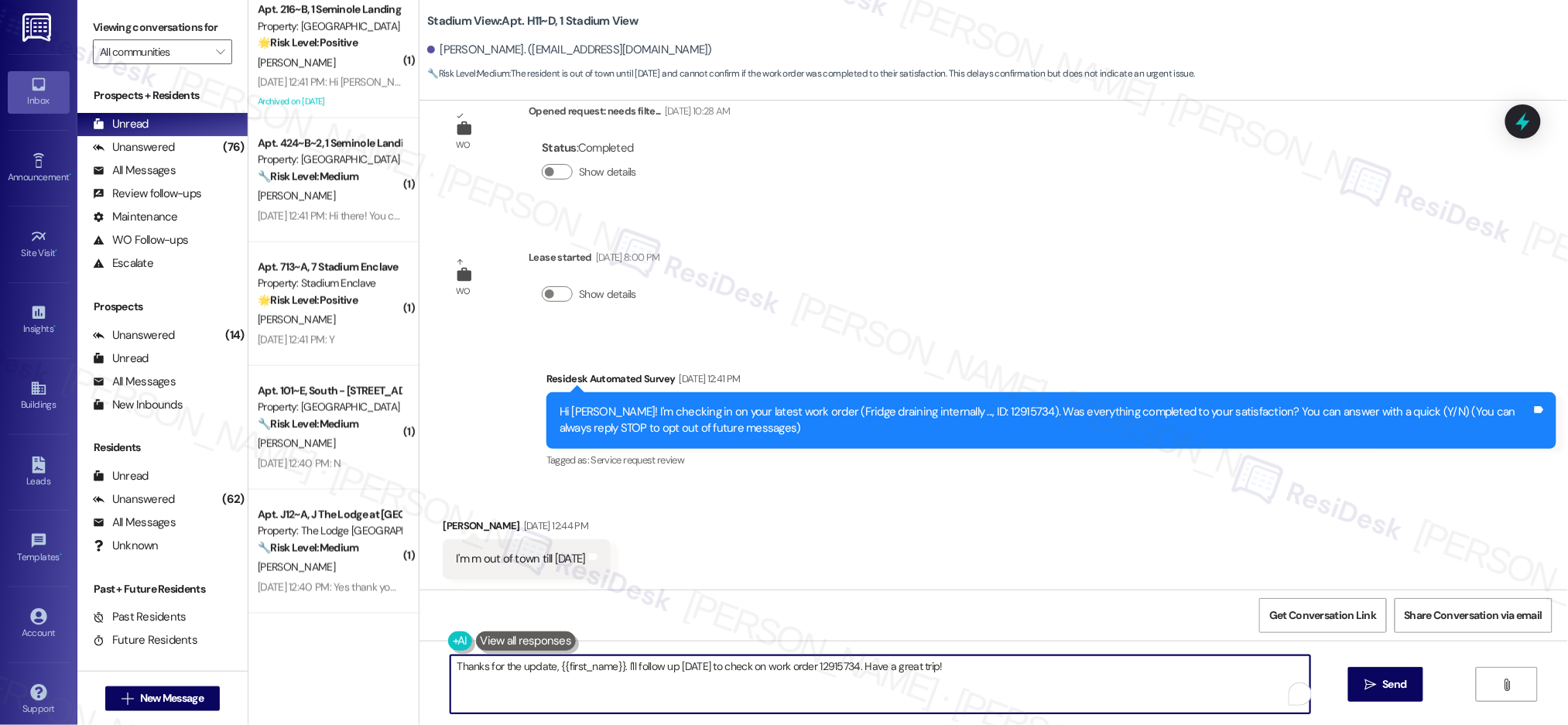
click at [702, 663] on textarea "Thanks for the update, {{first_name}}. I'll follow up [DATE] to check on work o…" at bounding box center [880, 685] width 860 height 58
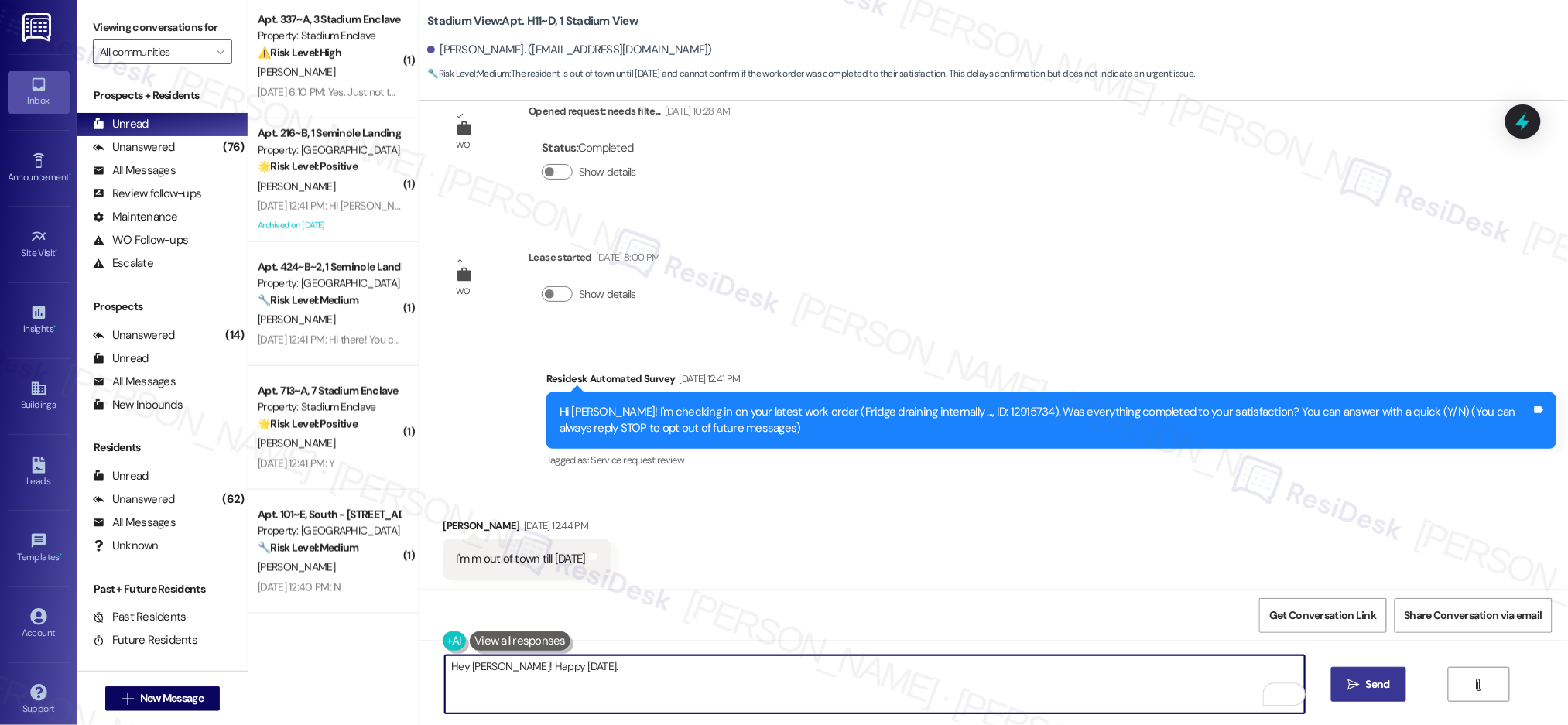
type textarea "Hey [PERSON_NAME]! Happy [DATE]."
click at [1387, 681] on span "Send" at bounding box center [1378, 684] width 24 height 17
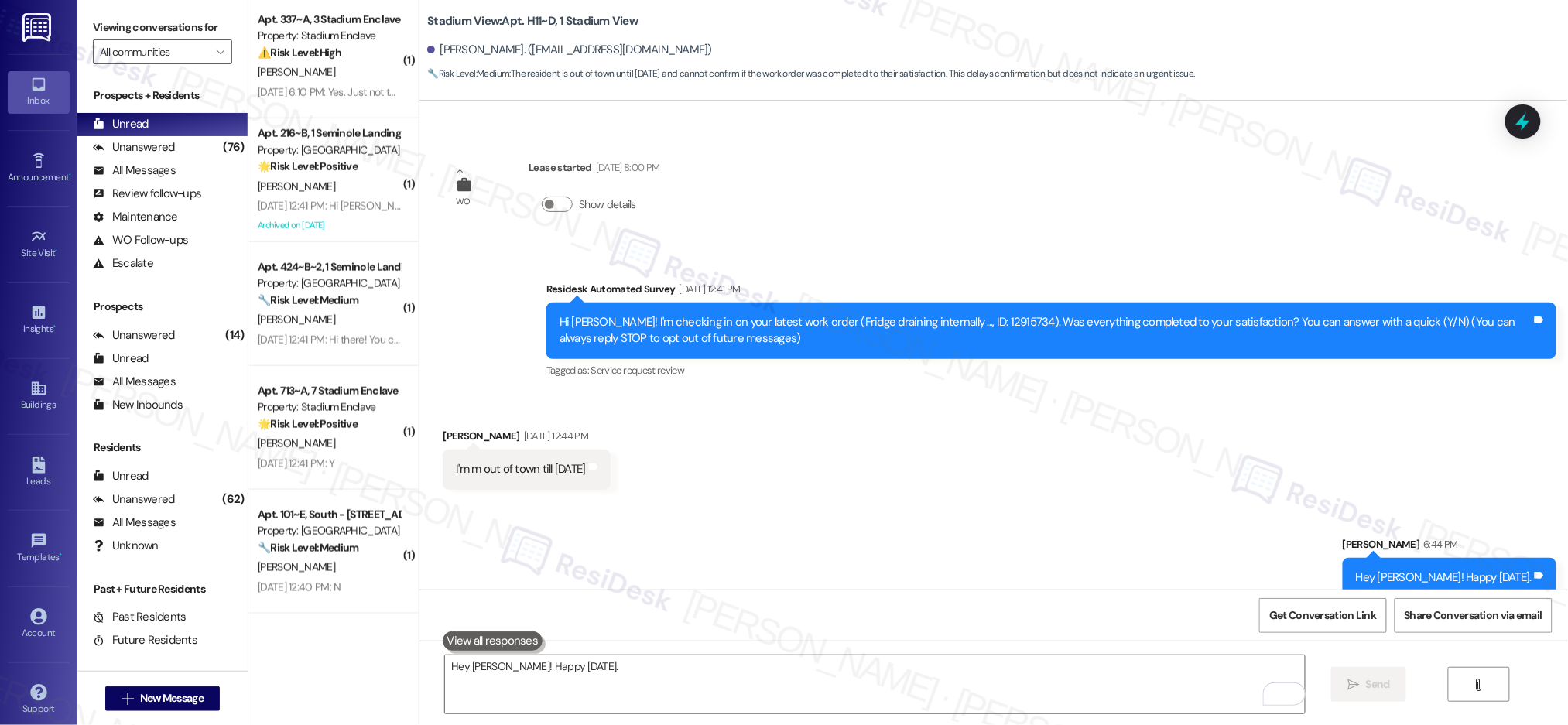
scroll to position [153, 0]
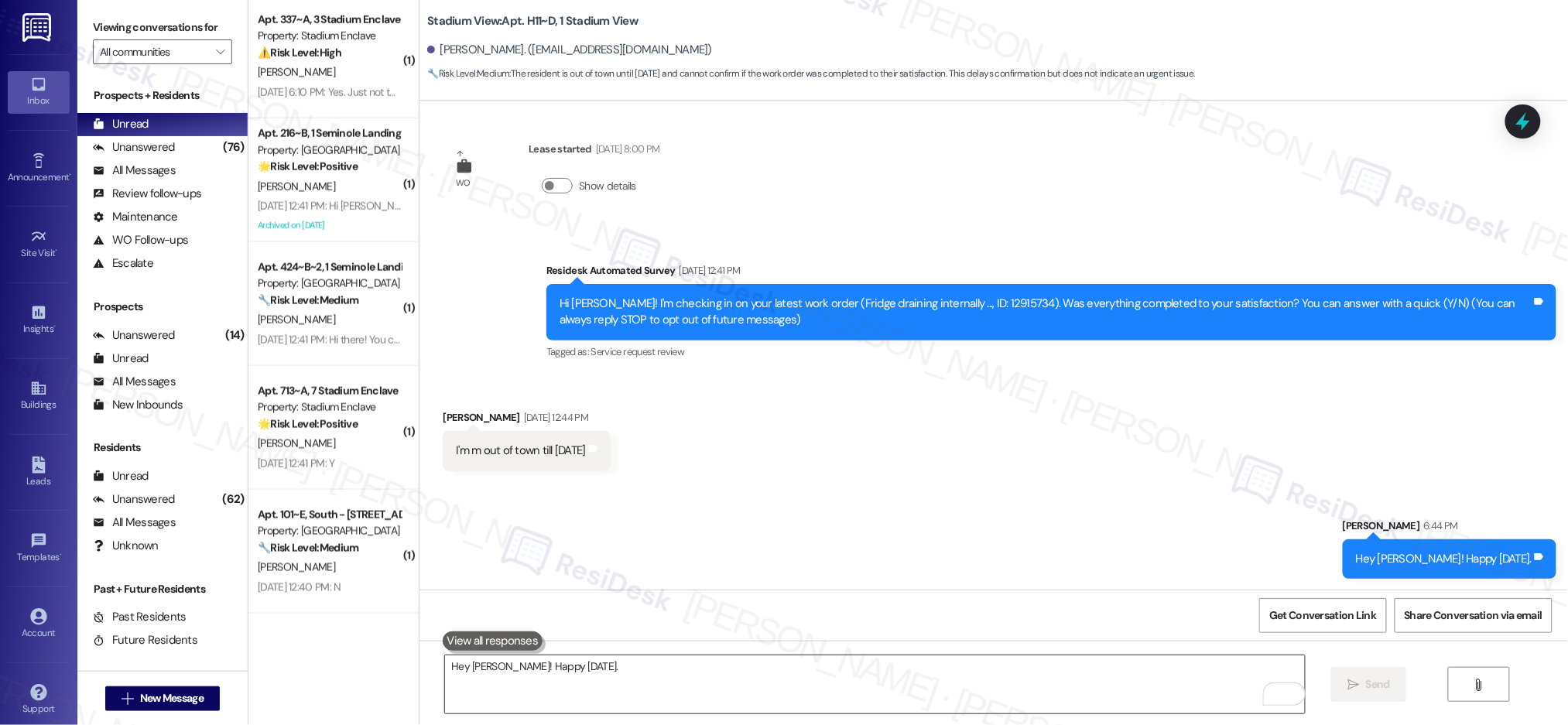
click at [1156, 667] on textarea "Hey [PERSON_NAME]! Happy [DATE]." at bounding box center [875, 685] width 860 height 58
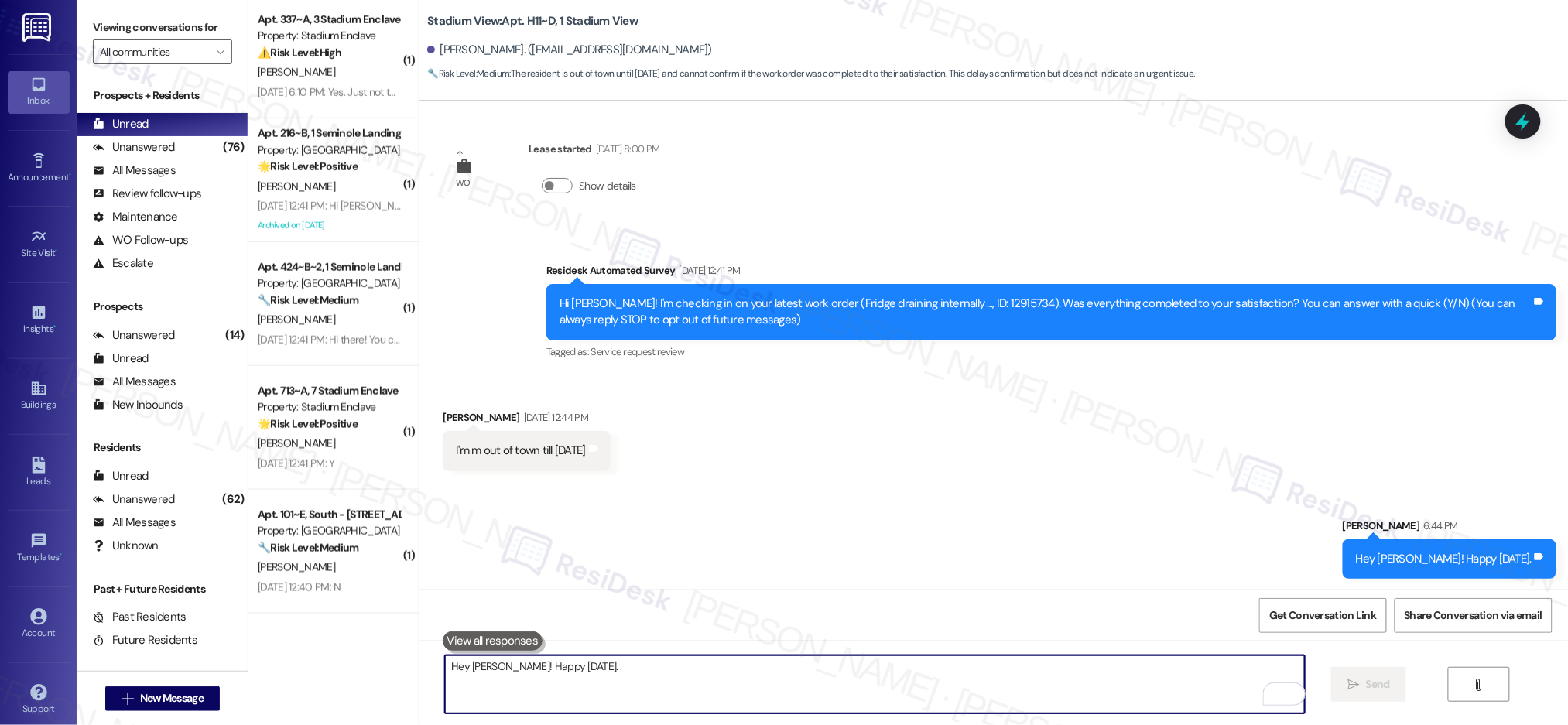
click at [1155, 668] on textarea "Hey [PERSON_NAME]! Happy [DATE]." at bounding box center [875, 685] width 860 height 58
type textarea "No worries! You can update me once you're back home."
click at [1357, 703] on div "No worries! You can update me once you're back home.  Send " at bounding box center [993, 699] width 1149 height 116
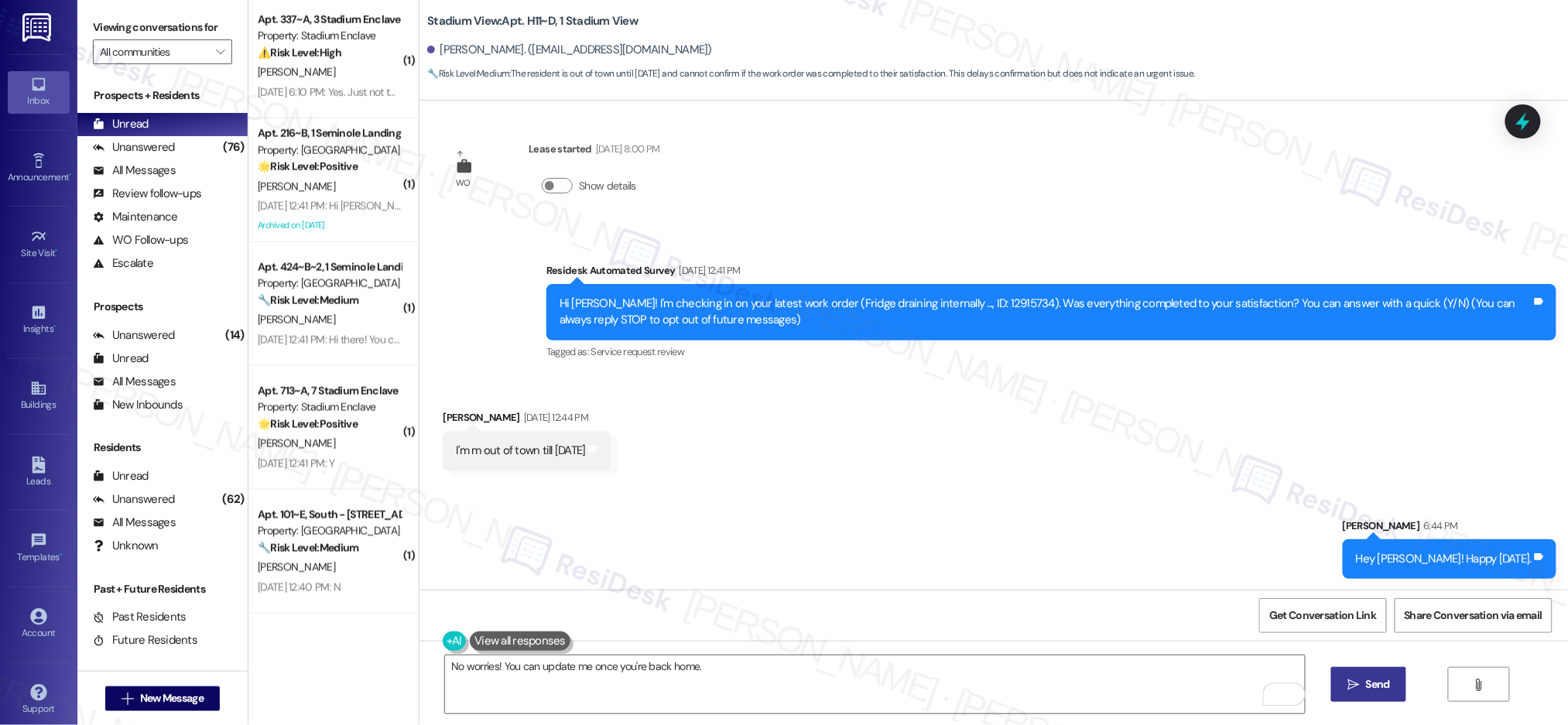
click at [1358, 671] on button " Send" at bounding box center [1368, 685] width 75 height 35
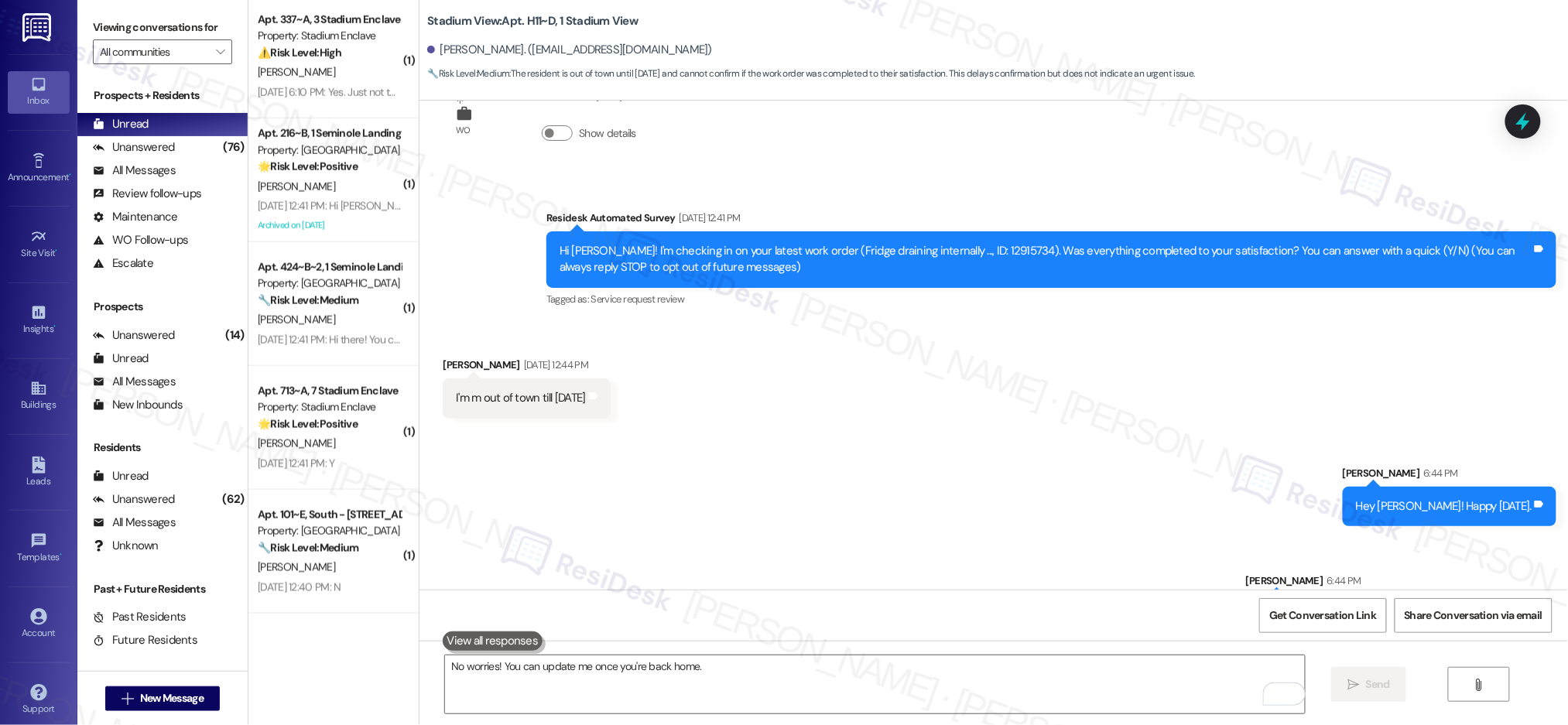
scroll to position [261, 0]
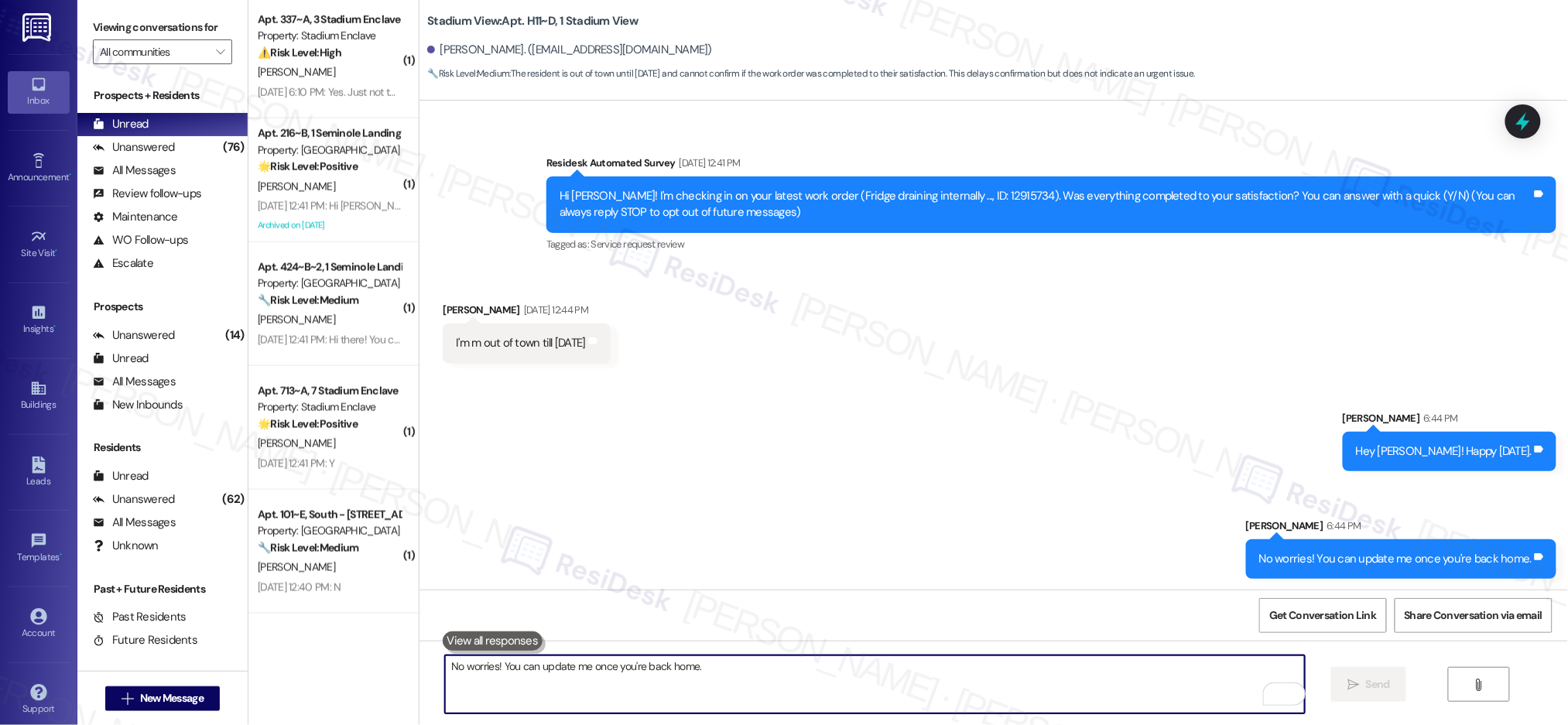
click at [975, 669] on textarea "No worries! You can update me once you're back home." at bounding box center [875, 685] width 860 height 58
type textarea "Let me know if any issue arises."
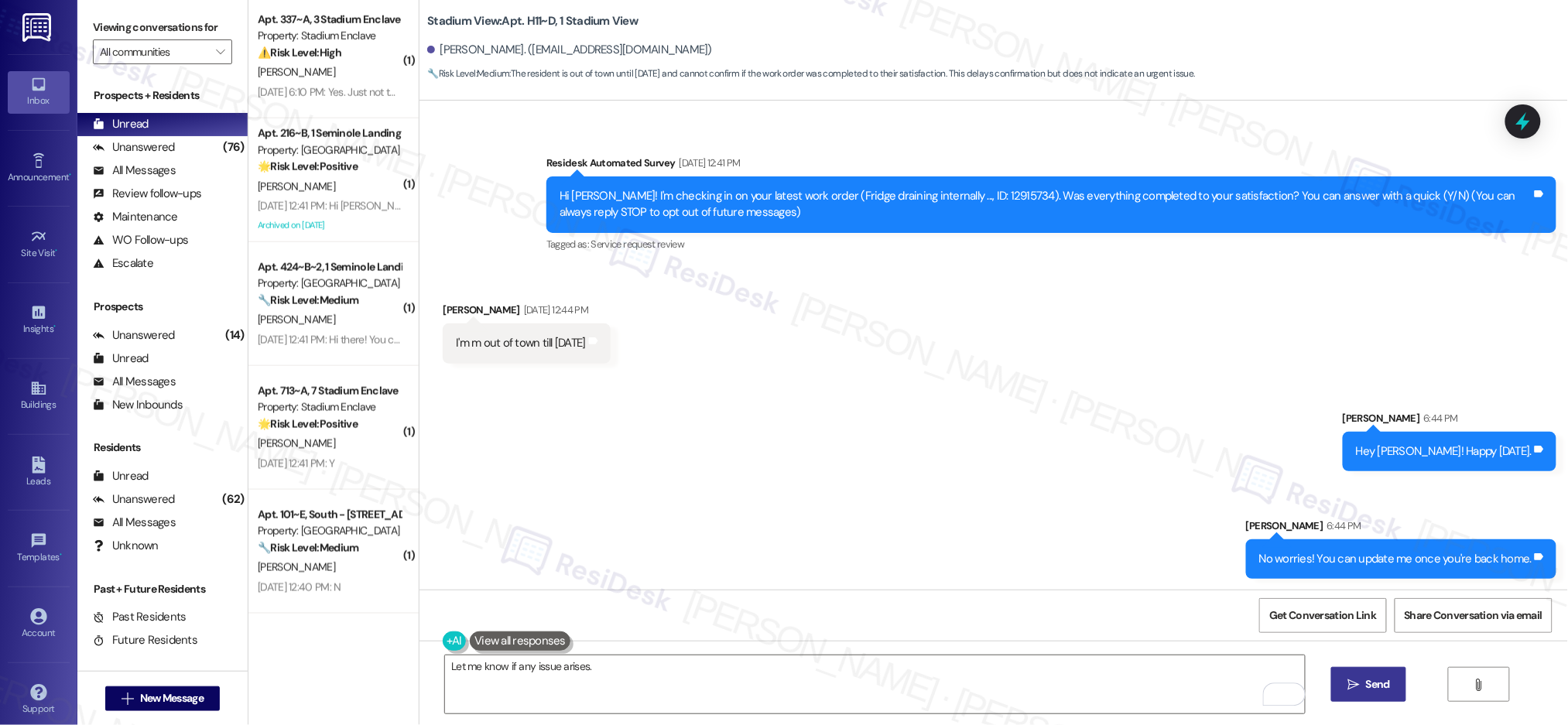
click at [1363, 686] on span "Send" at bounding box center [1378, 684] width 30 height 17
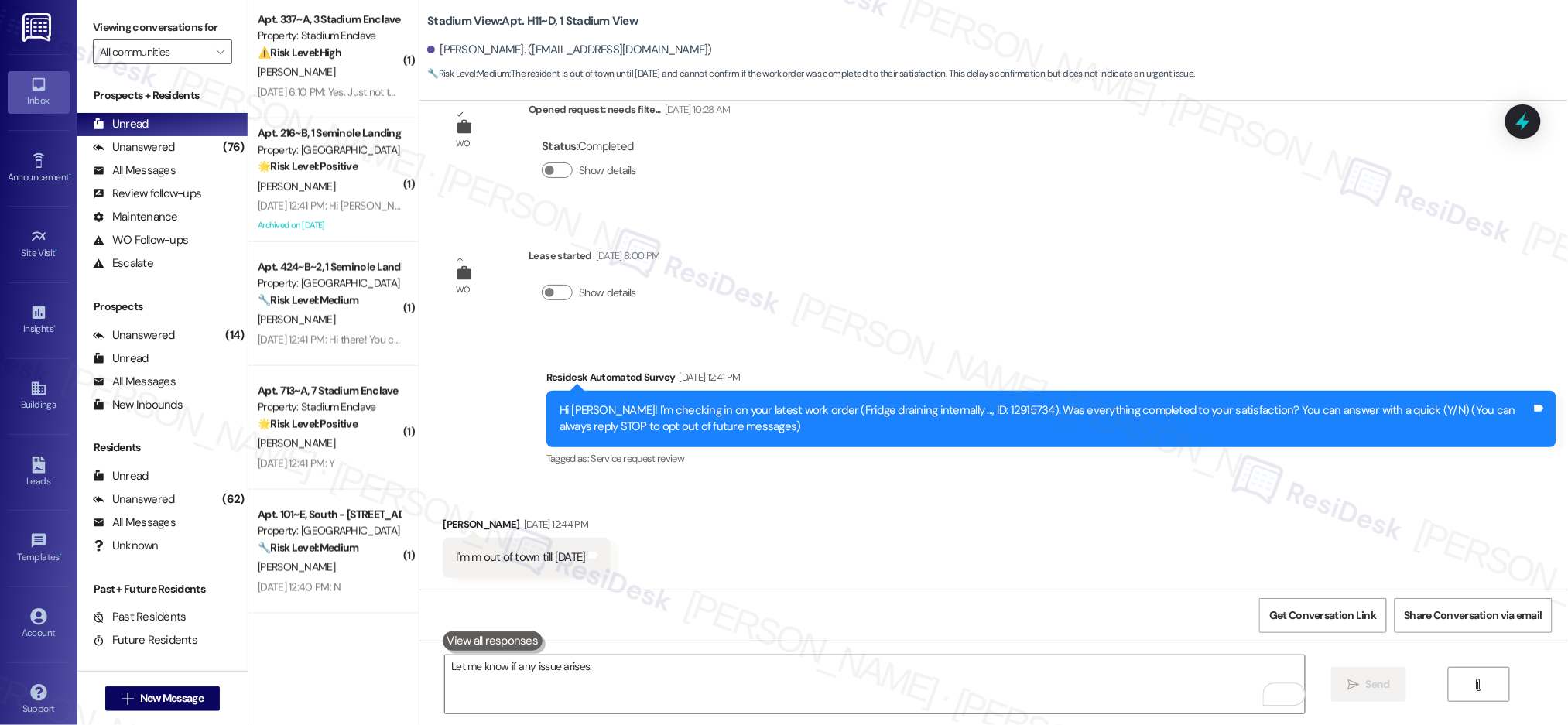
scroll to position [45, 0]
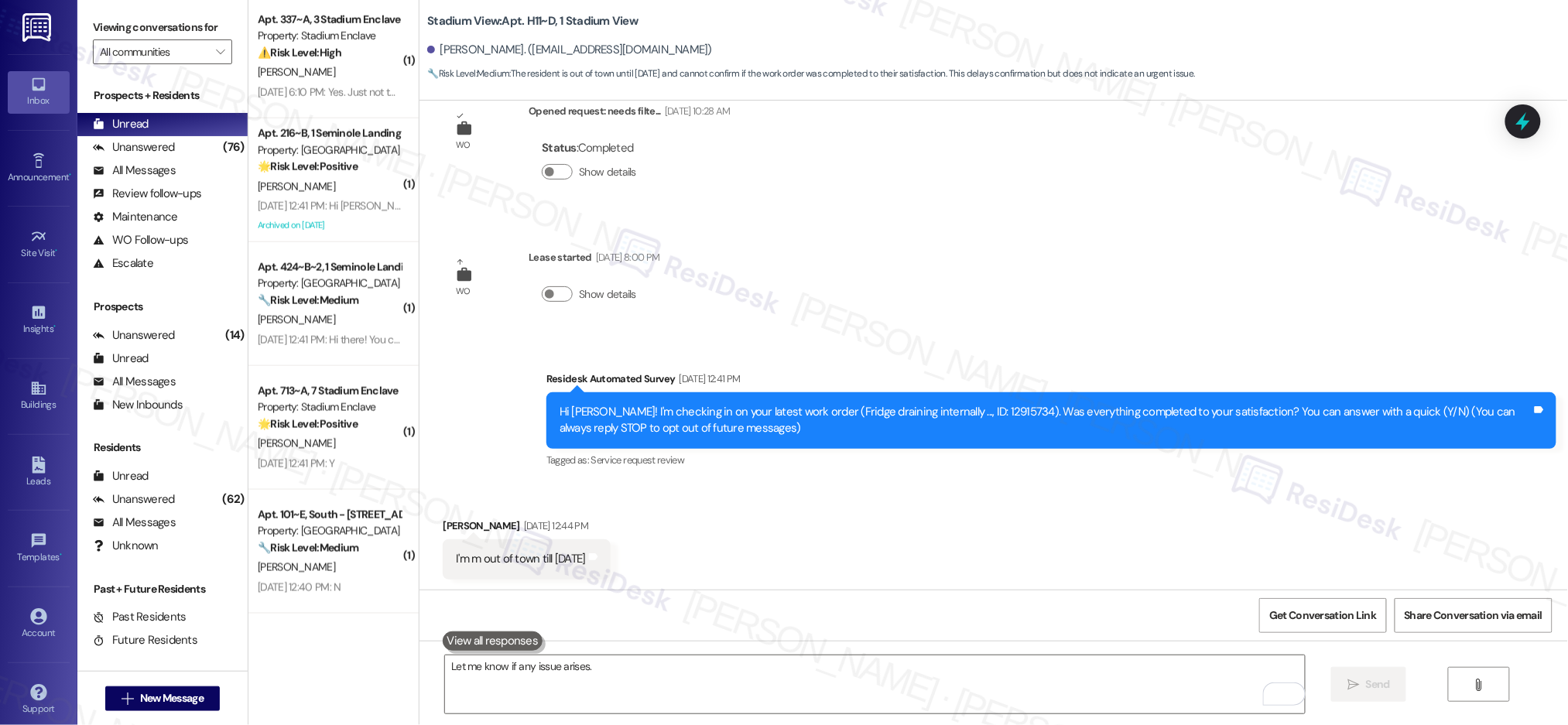
click at [1034, 314] on div "WO Opened request: needs filte... Mar 03, 2025 at 10:28 AM Status : Completed S…" at bounding box center [993, 345] width 1149 height 489
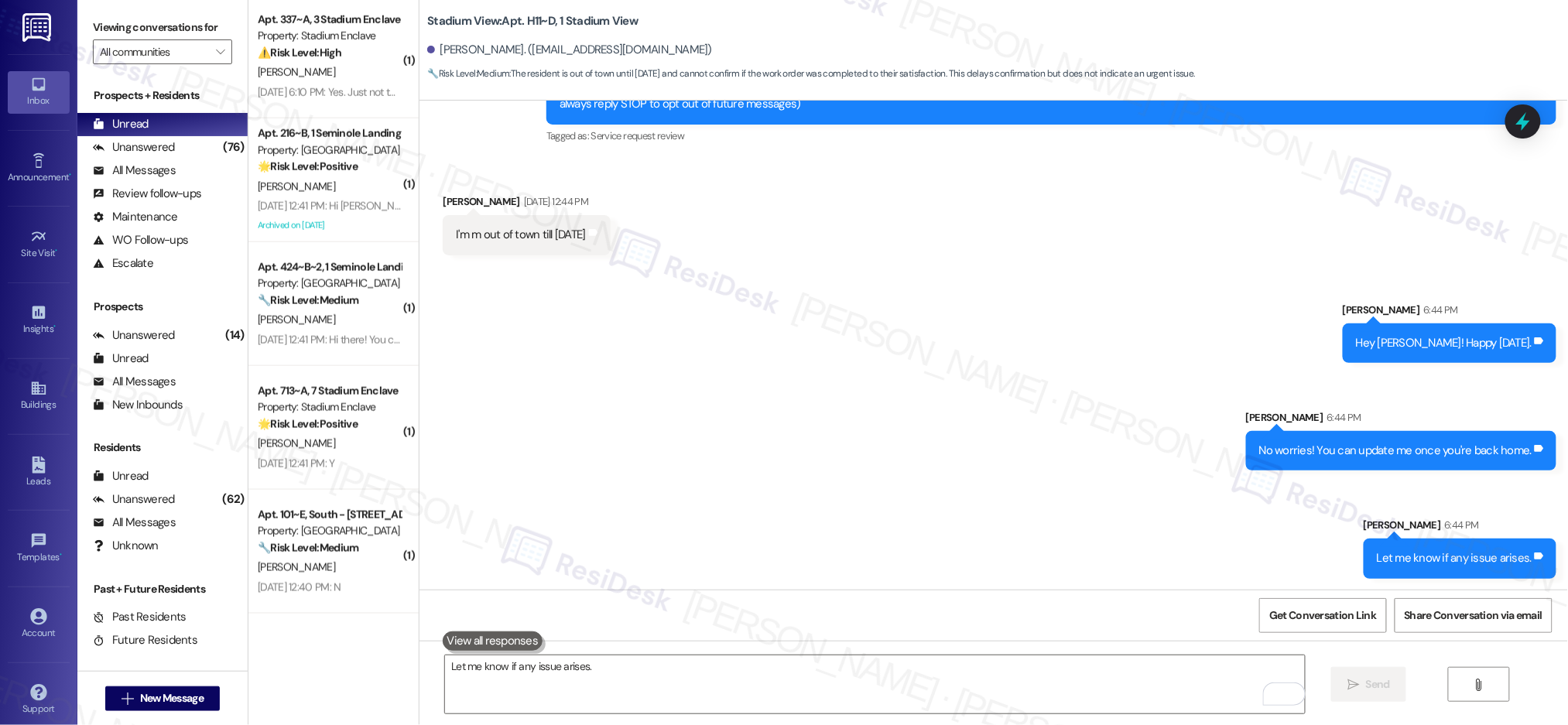
drag, startPoint x: 916, startPoint y: 370, endPoint x: 935, endPoint y: 410, distance: 44.3
click at [916, 370] on div "Sent via SMS Sarah 6:44 PM Hey Thomas! Happy Labor Day. Tags and notes Sent via…" at bounding box center [993, 429] width 1149 height 324
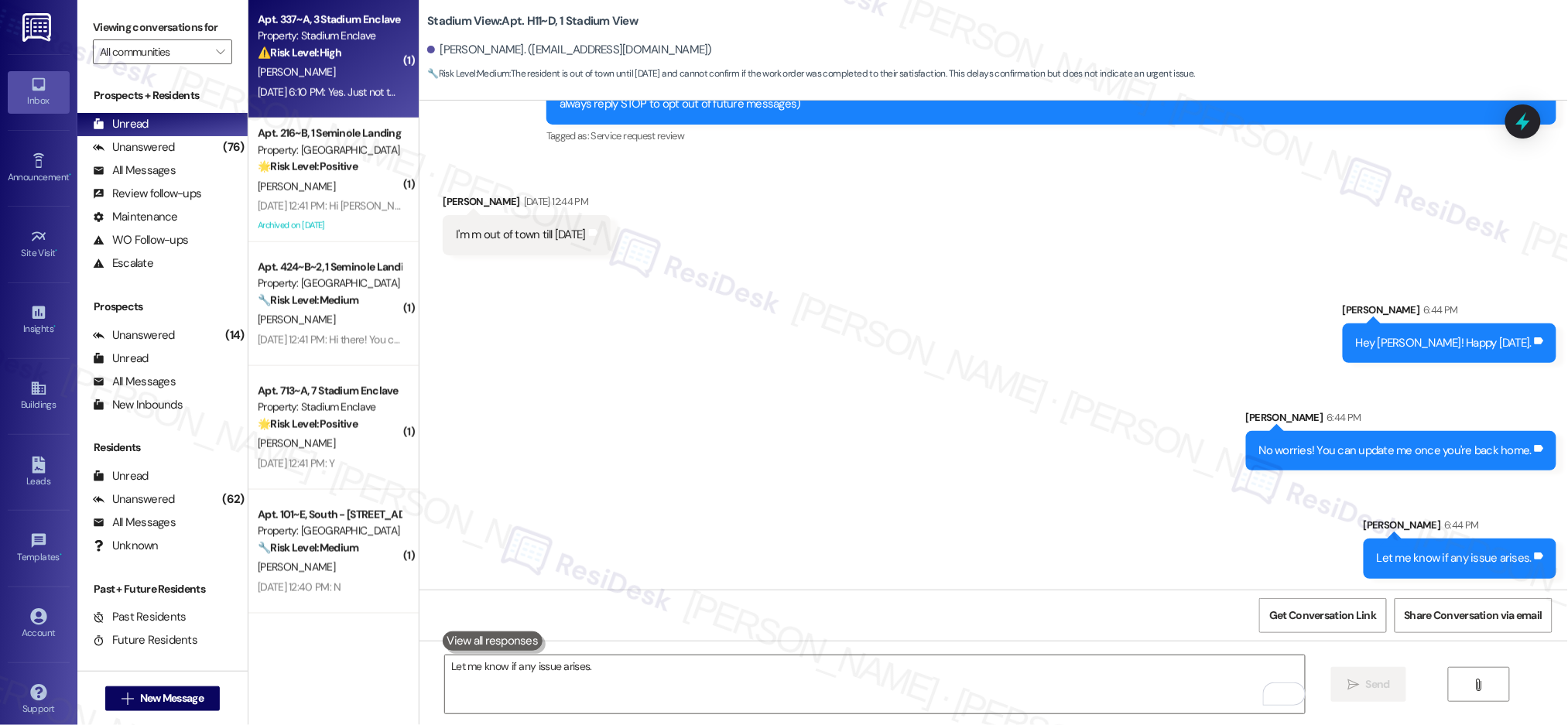
click at [352, 47] on div "⚠️ Risk Level: High The resident's AC is malfunctioning after multiple repair a…" at bounding box center [328, 53] width 143 height 17
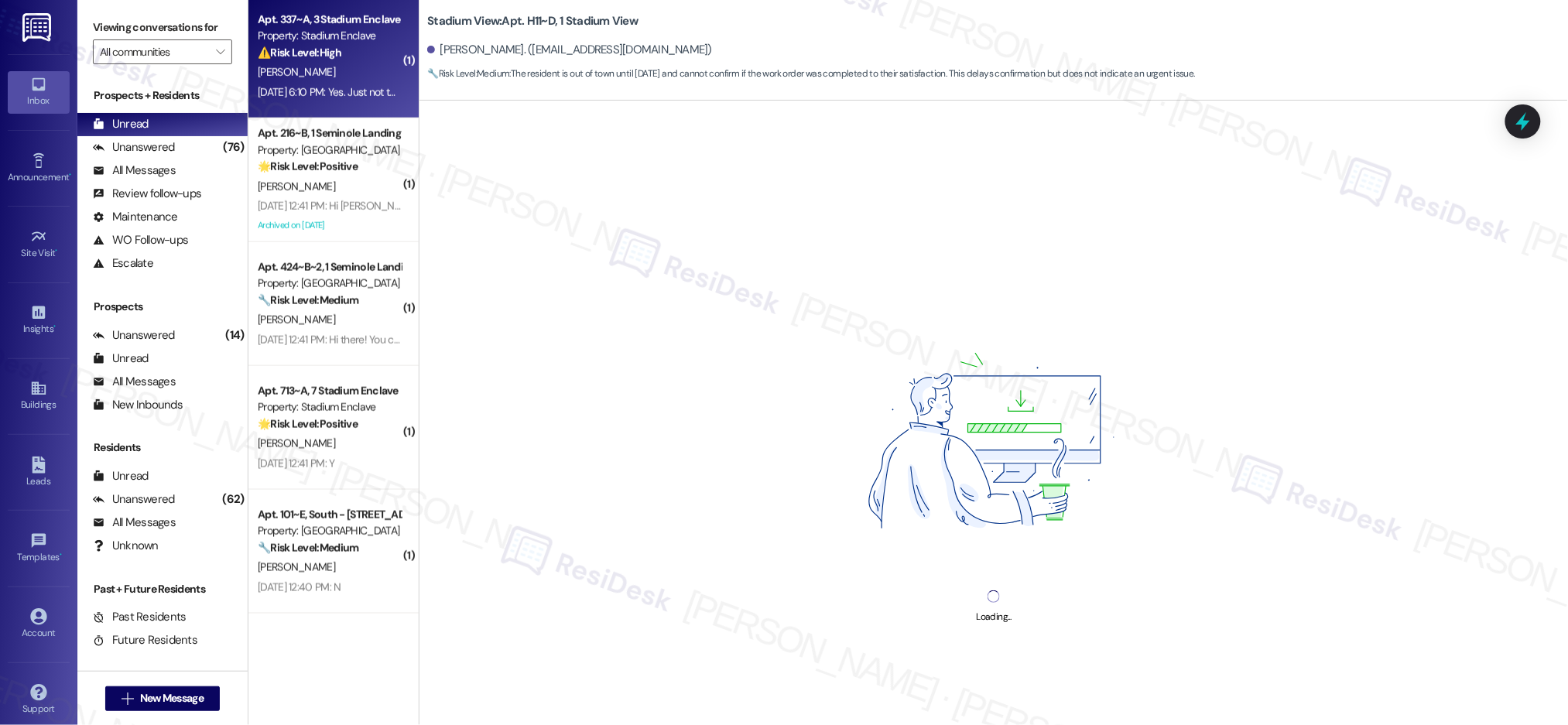
click at [334, 60] on div "⚠️ Risk Level: High The resident's AC is malfunctioning after multiple repair a…" at bounding box center [328, 53] width 143 height 17
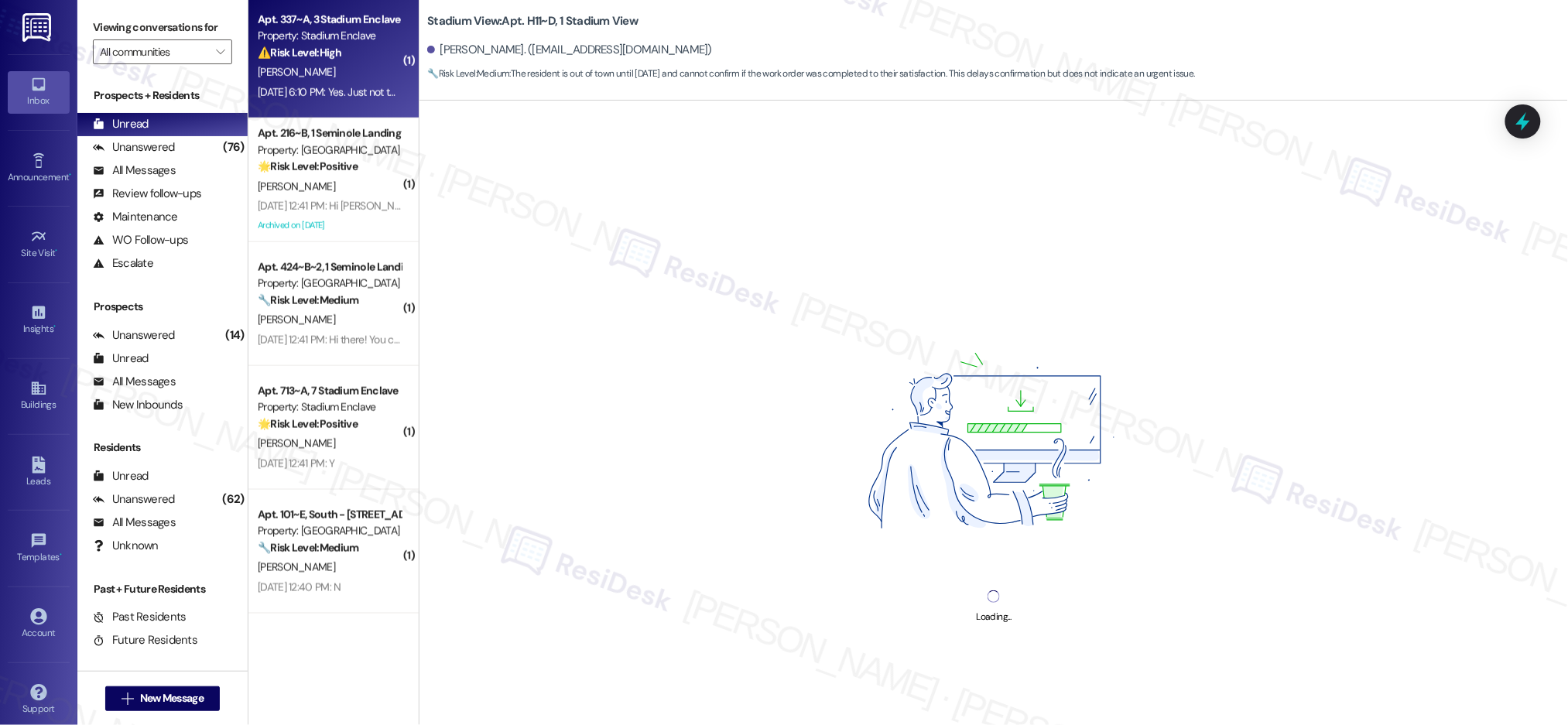
click at [334, 60] on div "⚠️ Risk Level: High The resident's AC is malfunctioning after multiple repair a…" at bounding box center [328, 53] width 143 height 17
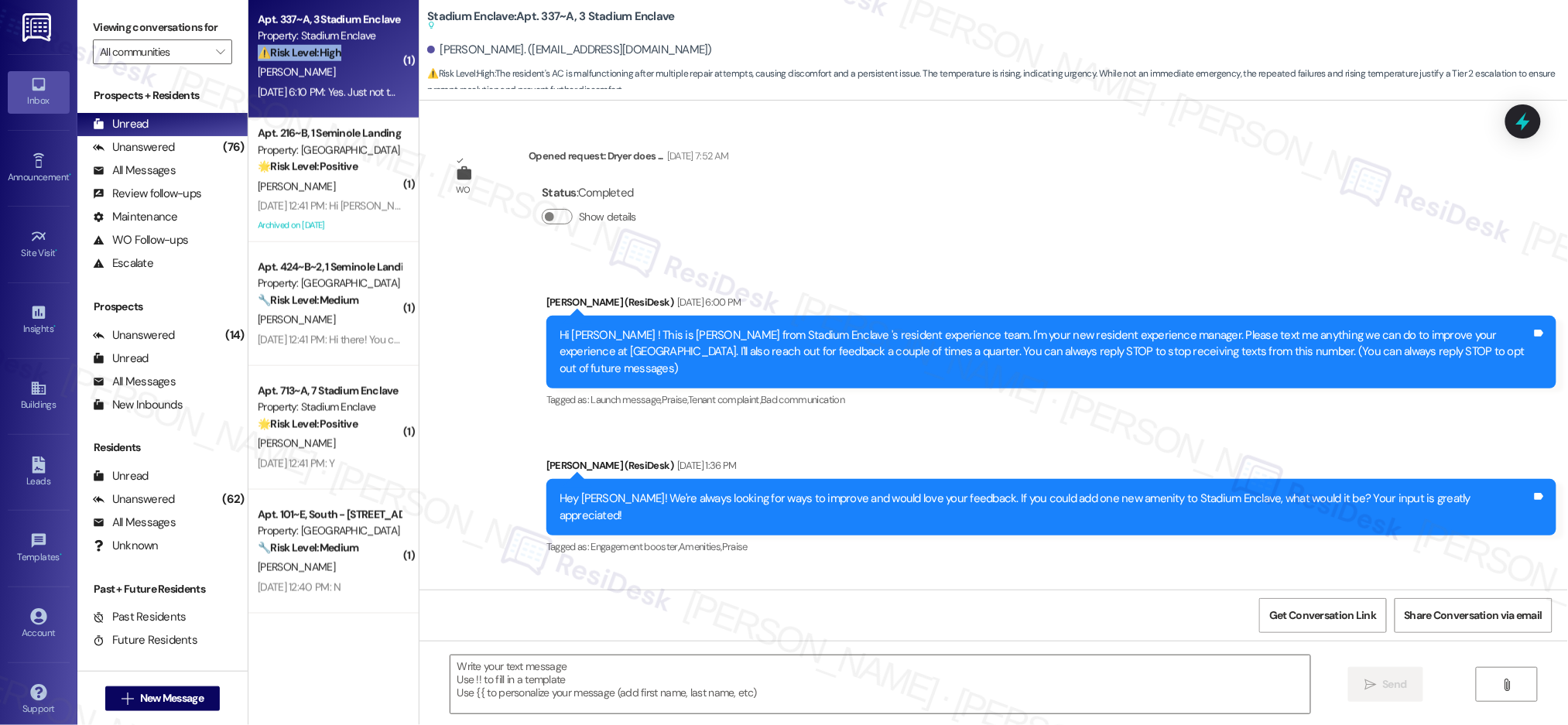
click at [334, 60] on div "⚠️ Risk Level: High The resident's AC is malfunctioning after multiple repair a…" at bounding box center [328, 53] width 143 height 17
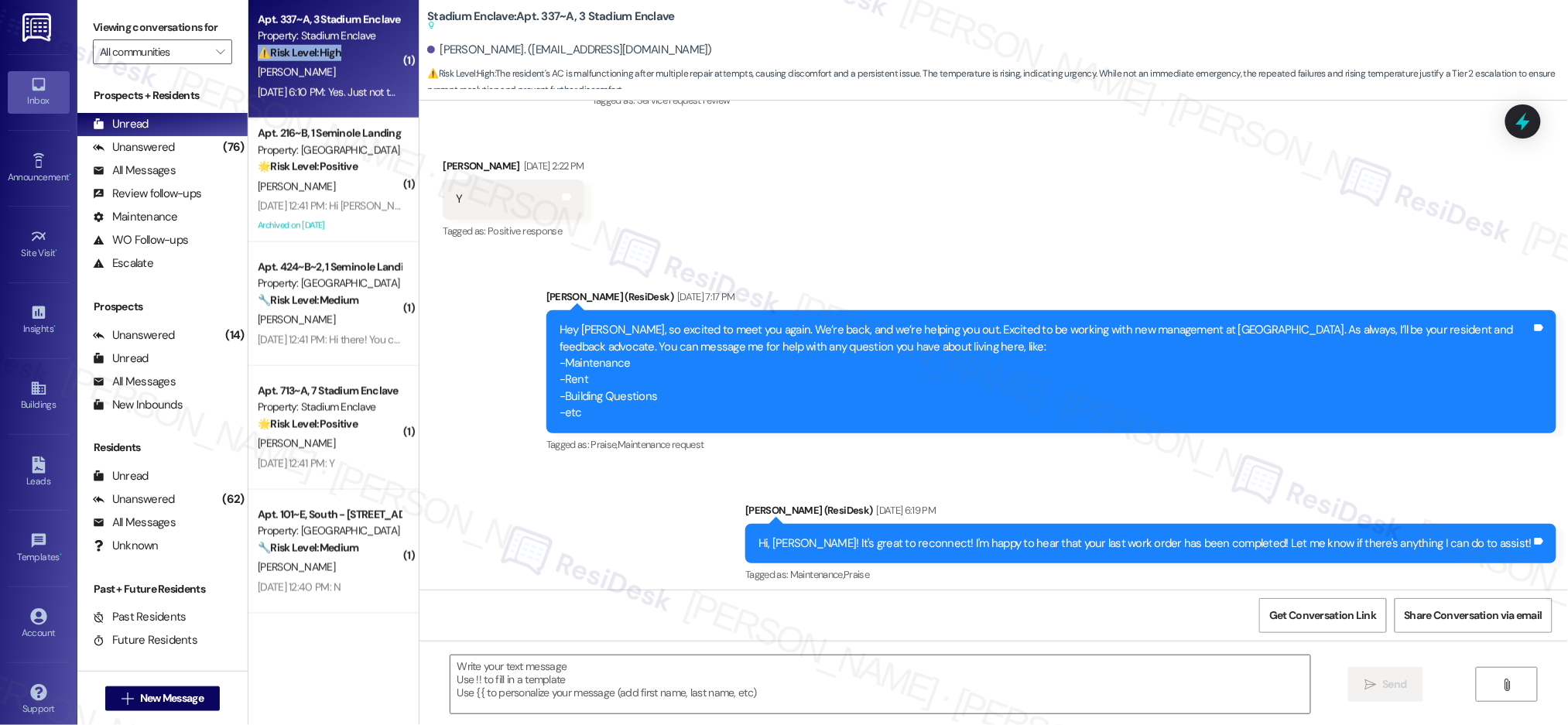
click at [334, 60] on div "⚠️ Risk Level: High The resident's AC is malfunctioning after multiple repair a…" at bounding box center [328, 53] width 143 height 17
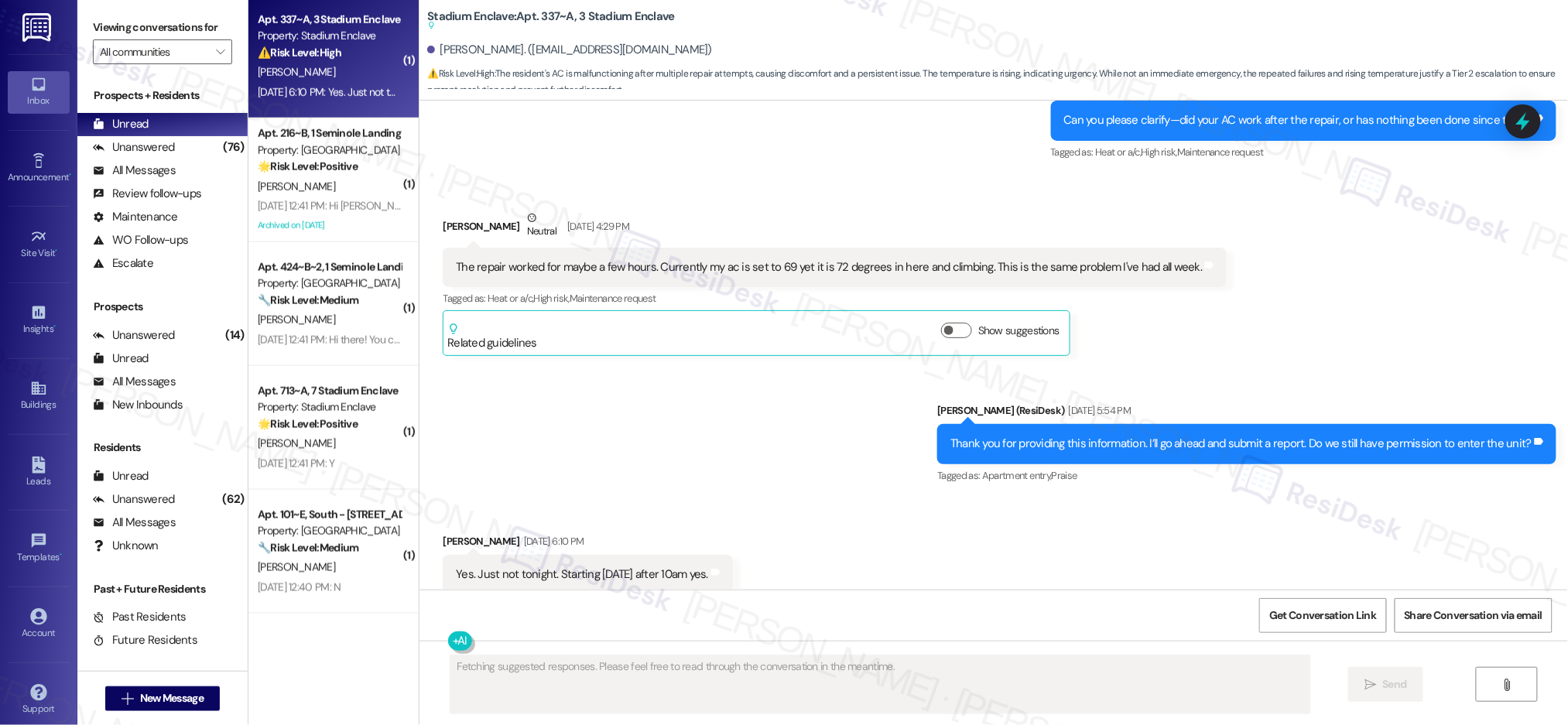
click at [334, 60] on div "⚠️ Risk Level: High The resident's AC is malfunctioning after multiple repair a…" at bounding box center [328, 53] width 143 height 17
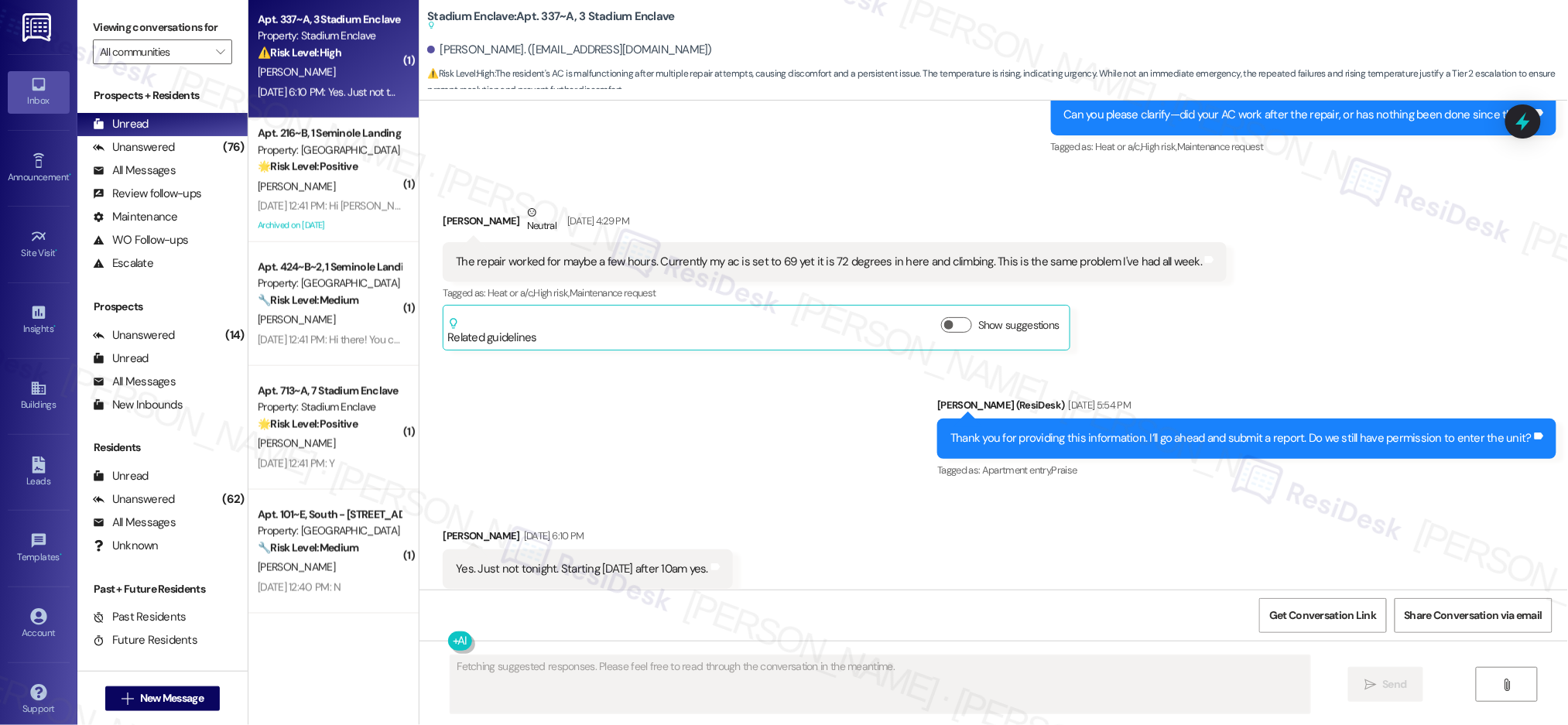
click at [334, 60] on div "⚠️ Risk Level: High The resident's AC is malfunctioning after multiple repair a…" at bounding box center [328, 53] width 143 height 17
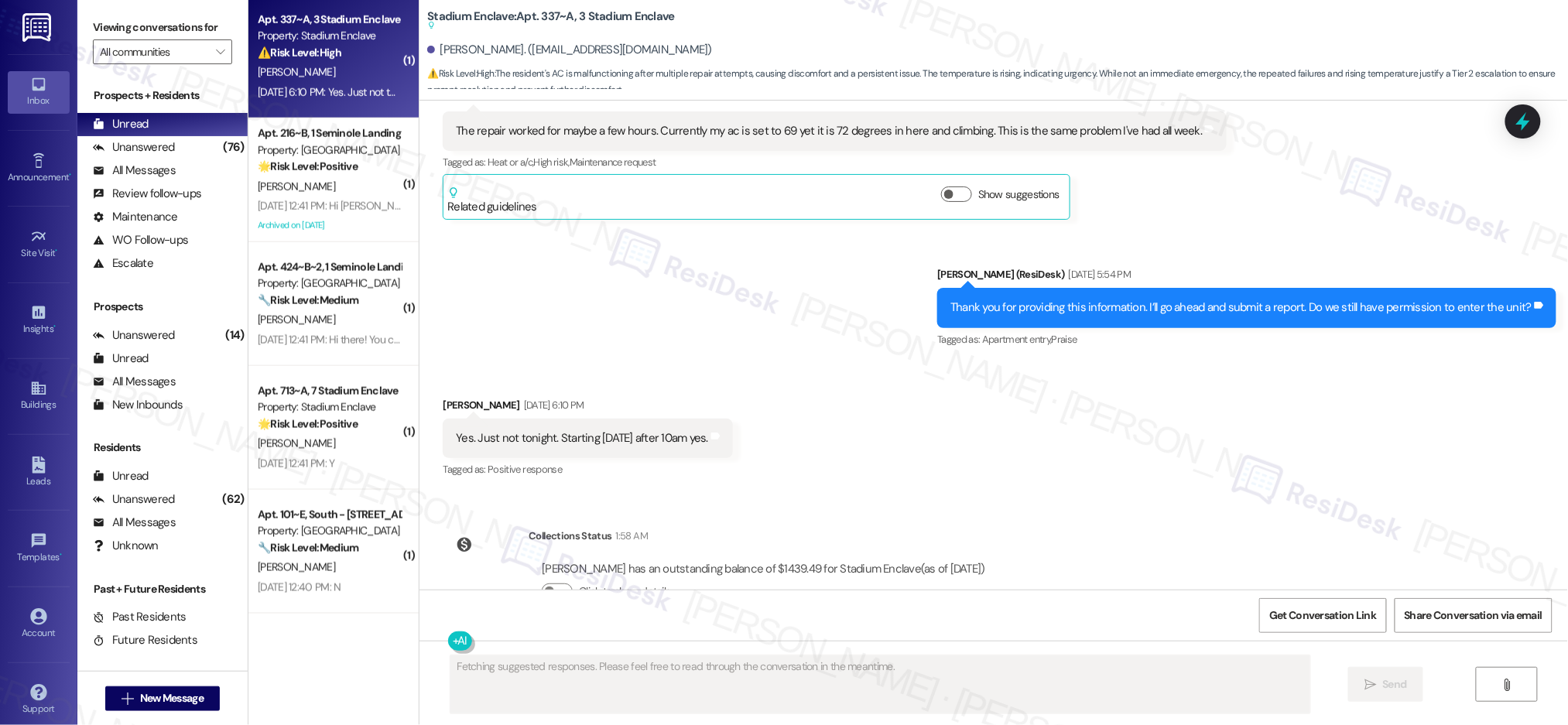
scroll to position [3712, 0]
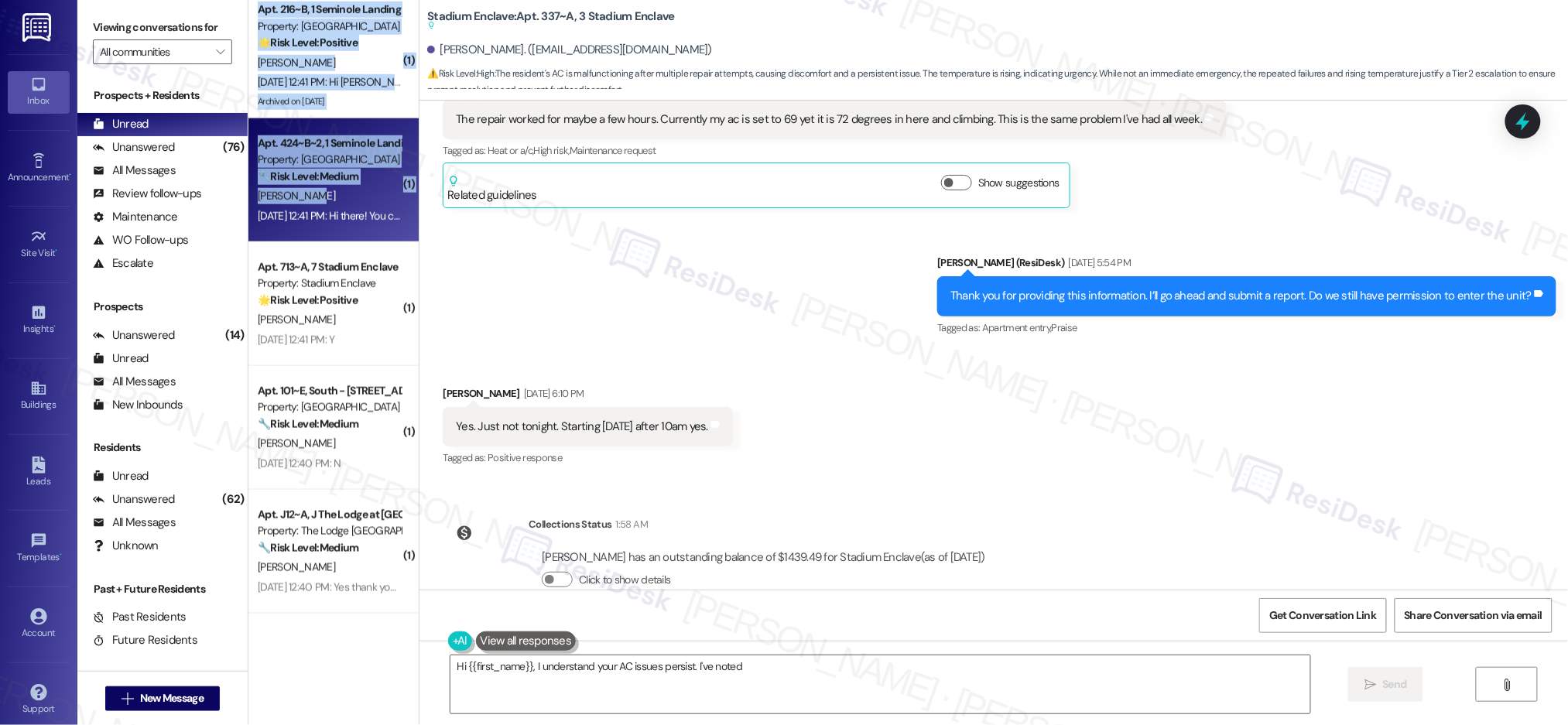
type textarea "Hi {{first_name}}, I understand your AC issues persist. I've noted"
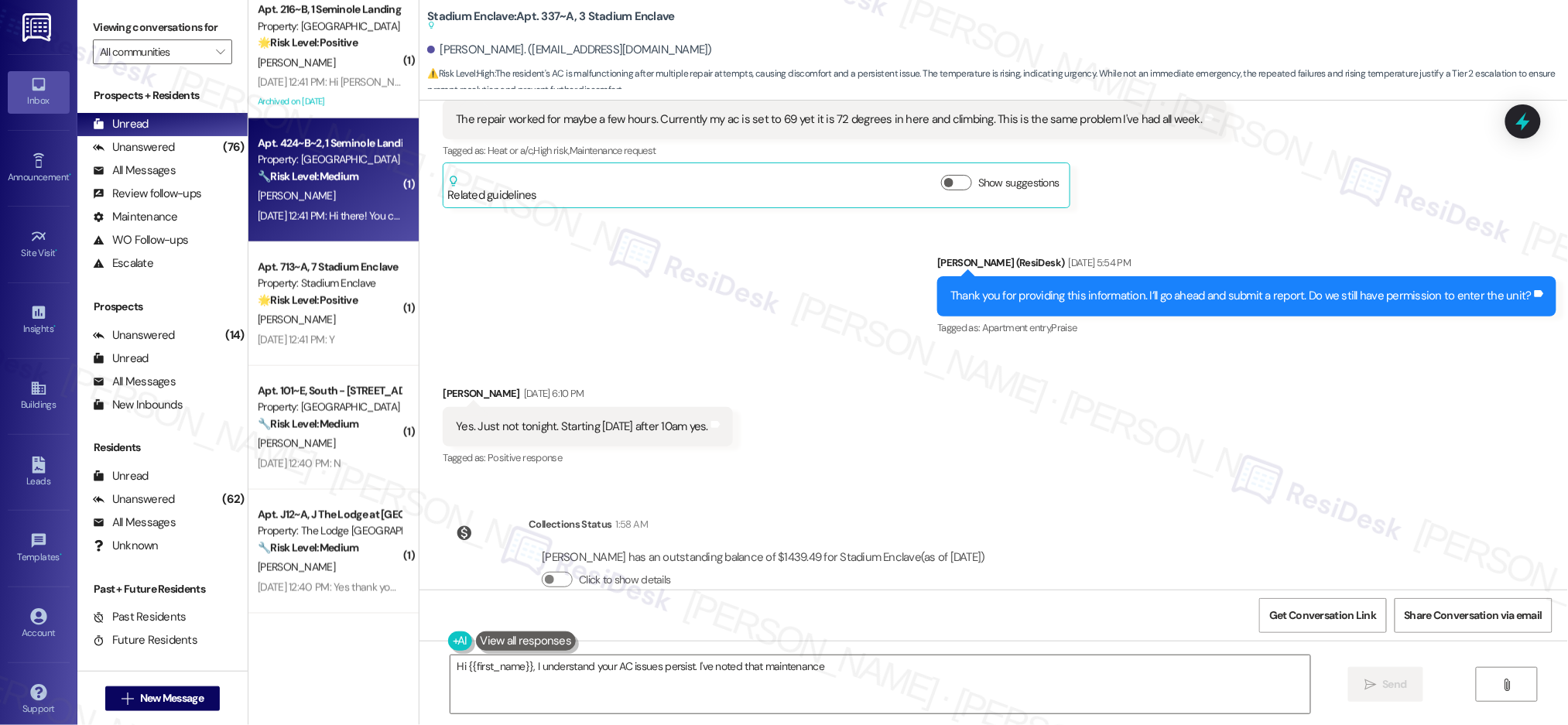
click at [315, 199] on div "[PERSON_NAME]" at bounding box center [329, 196] width 146 height 19
click at [315, 201] on div "[PERSON_NAME]" at bounding box center [329, 196] width 146 height 19
type textarea "Hi {{first_name}}, I understand your AC issues persist. I've noted that mainten…"
click at [315, 200] on div "[PERSON_NAME]" at bounding box center [329, 196] width 146 height 19
click at [315, 201] on div "[PERSON_NAME]" at bounding box center [329, 196] width 146 height 19
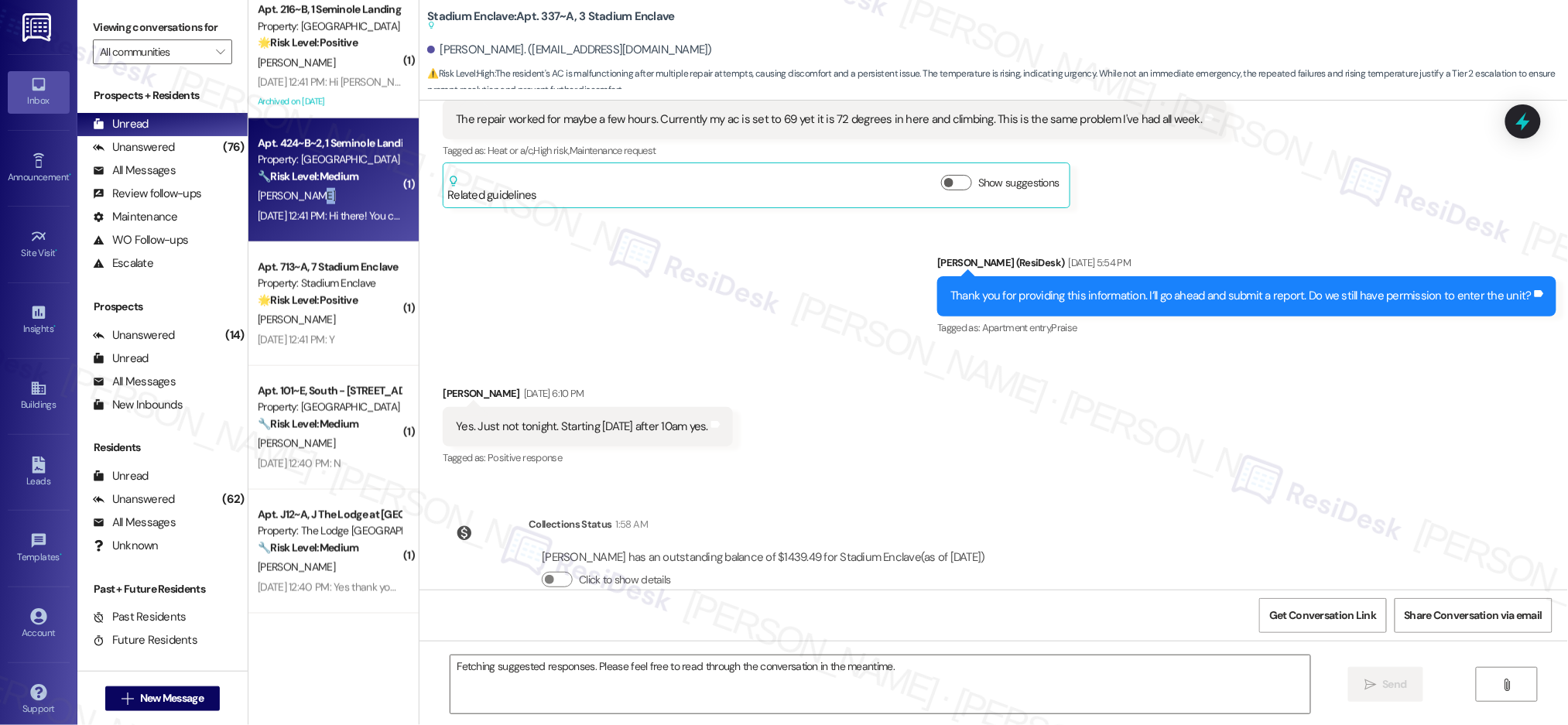
click at [316, 201] on div "[PERSON_NAME]" at bounding box center [329, 196] width 146 height 19
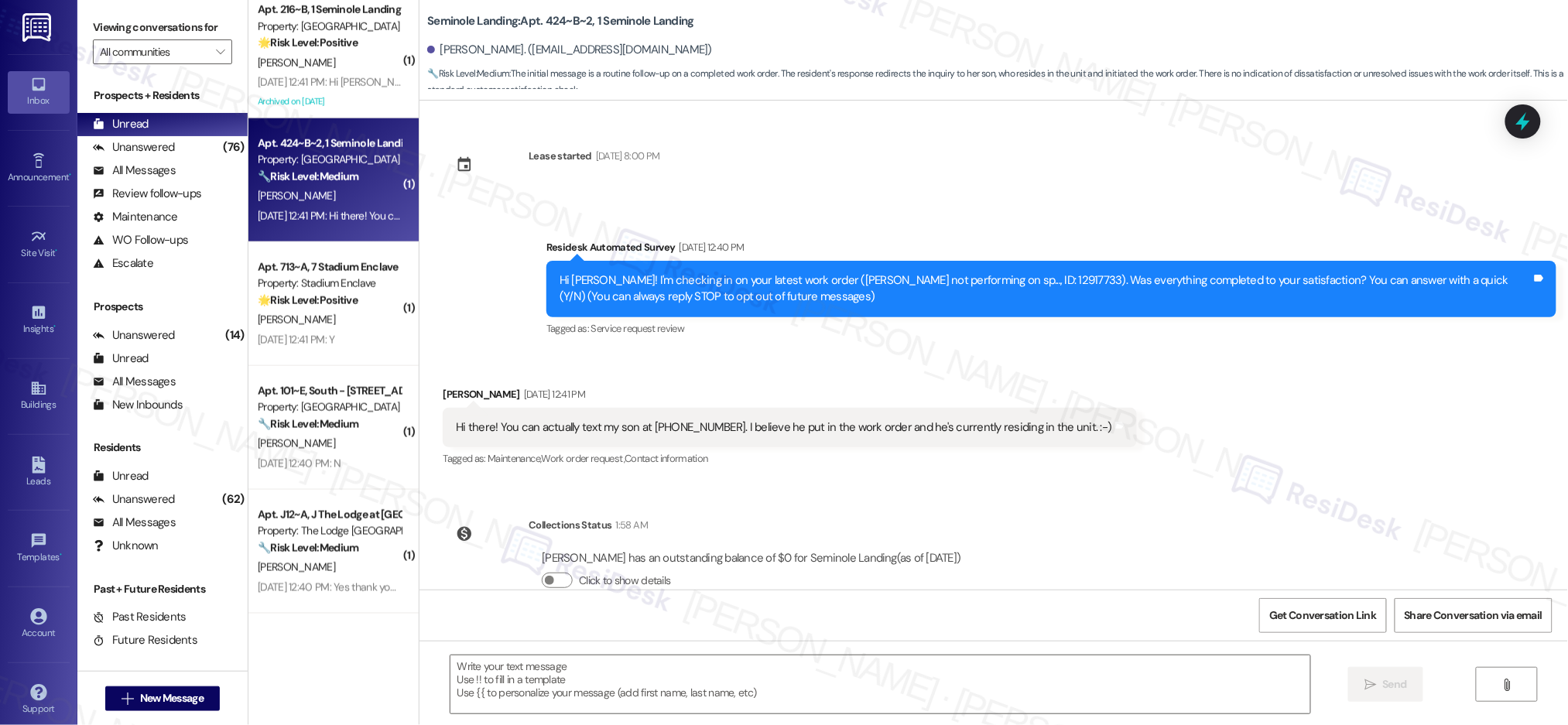
click at [316, 203] on div "[PERSON_NAME]" at bounding box center [329, 196] width 146 height 19
click at [316, 204] on div "[PERSON_NAME]" at bounding box center [329, 196] width 146 height 19
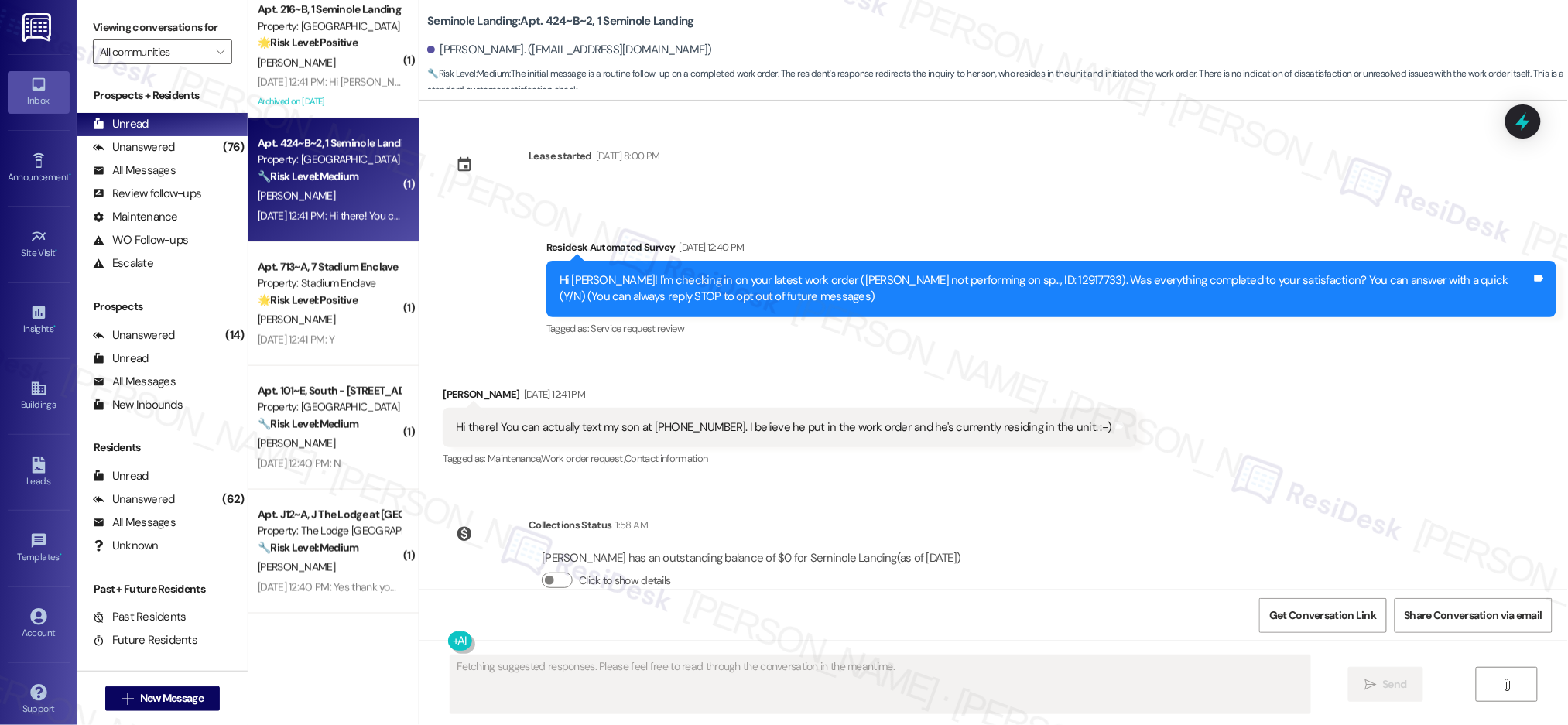
click at [318, 203] on div "[PERSON_NAME]" at bounding box center [329, 196] width 146 height 19
click at [318, 202] on div "[PERSON_NAME]" at bounding box center [329, 196] width 146 height 19
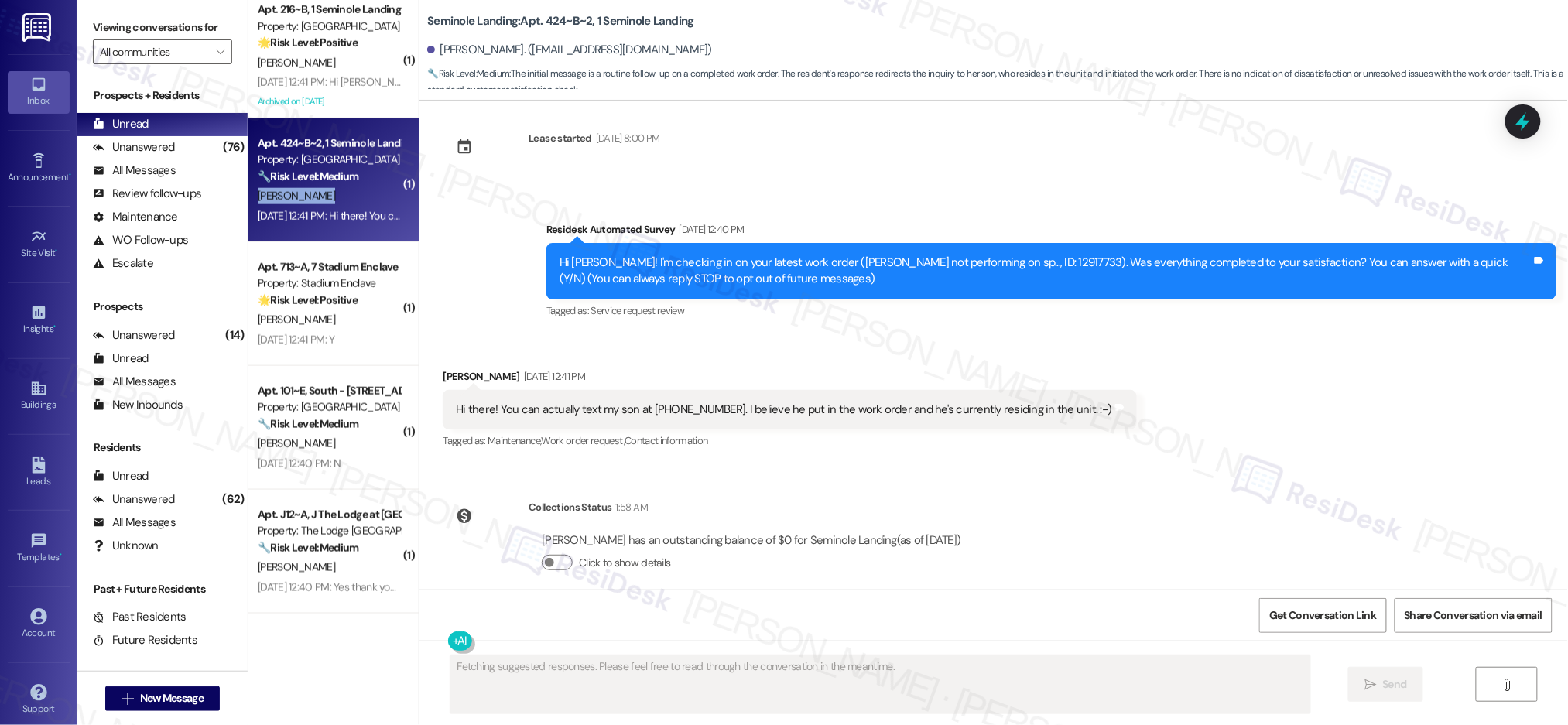
scroll to position [34, 0]
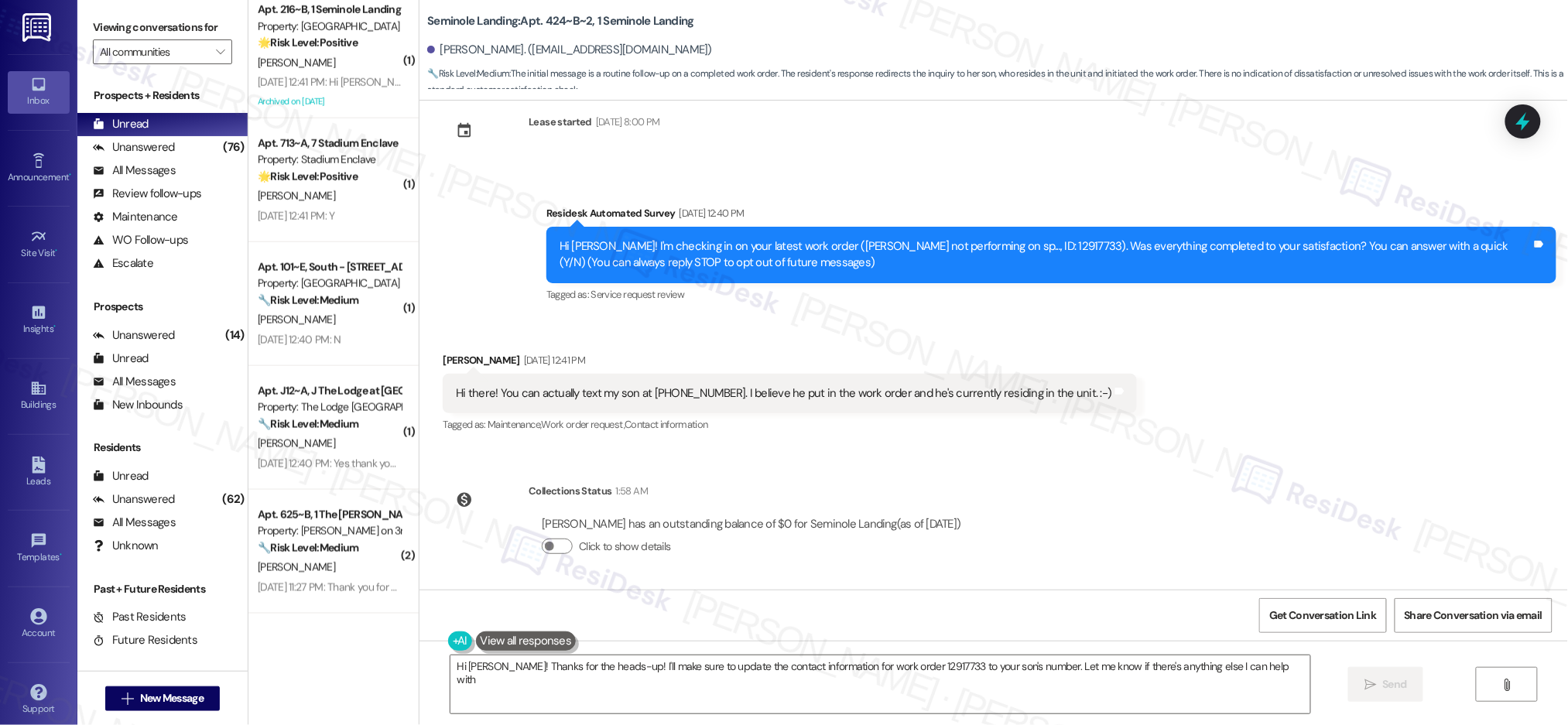
type textarea "Hi Britney! Thanks for the heads-up! I'll make sure to update the contact infor…"
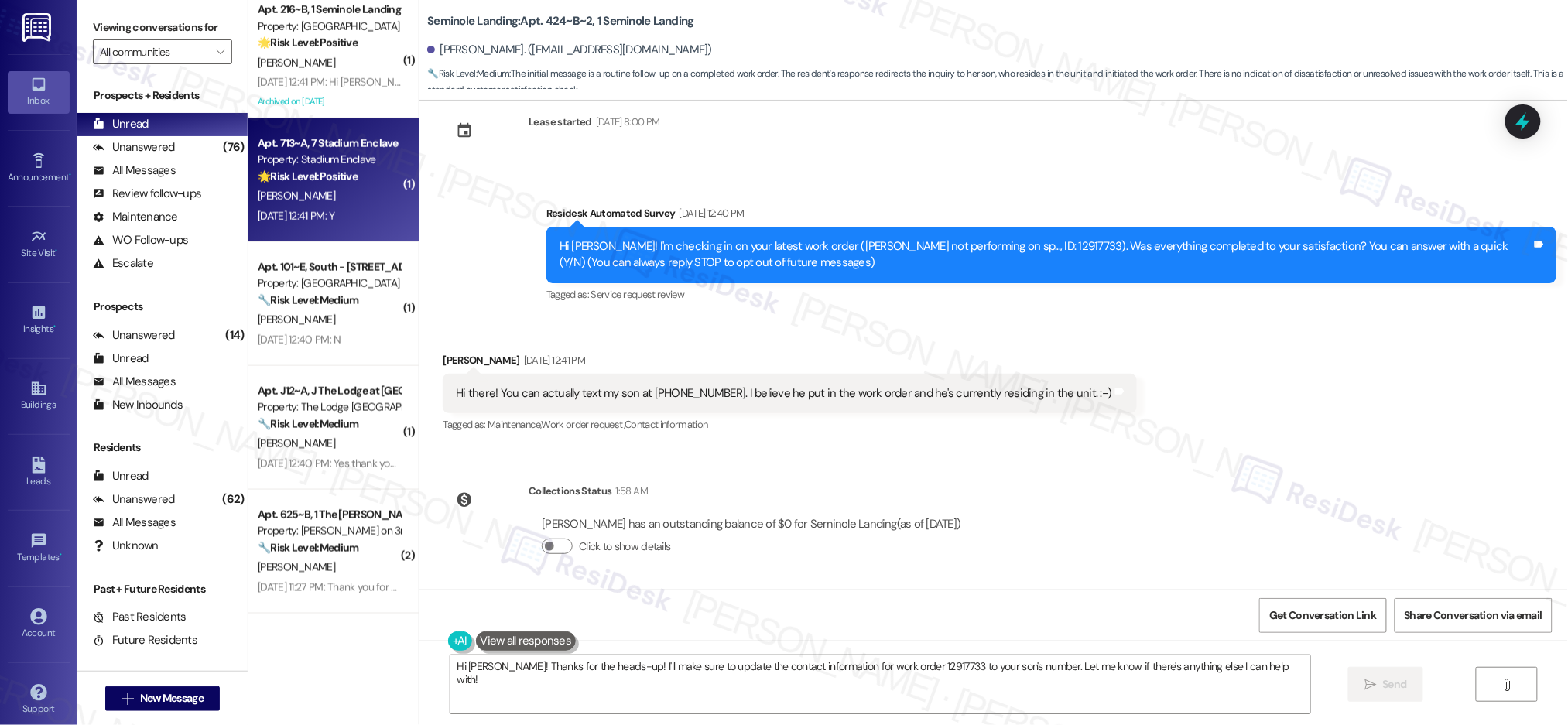
click at [290, 148] on div "Apt. 713~A, 7 Stadium Enclave" at bounding box center [328, 143] width 143 height 17
click at [291, 152] on div "Property: Stadium Enclave" at bounding box center [328, 160] width 143 height 17
type textarea "Fetching suggested responses. Please feel free to read through the conversation…"
click at [292, 152] on div "Property: Stadium Enclave" at bounding box center [328, 160] width 143 height 17
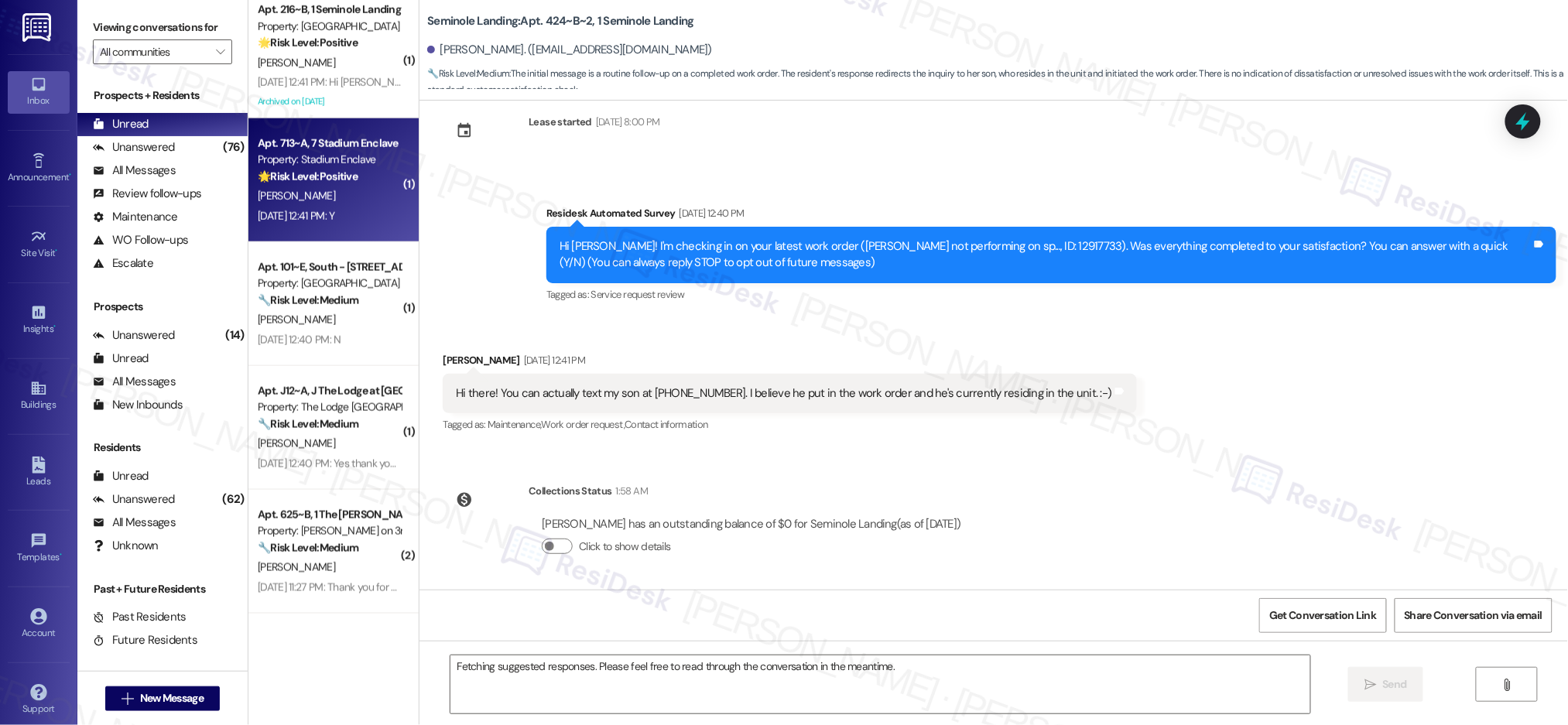
click at [293, 152] on div "Property: Stadium Enclave" at bounding box center [328, 160] width 143 height 17
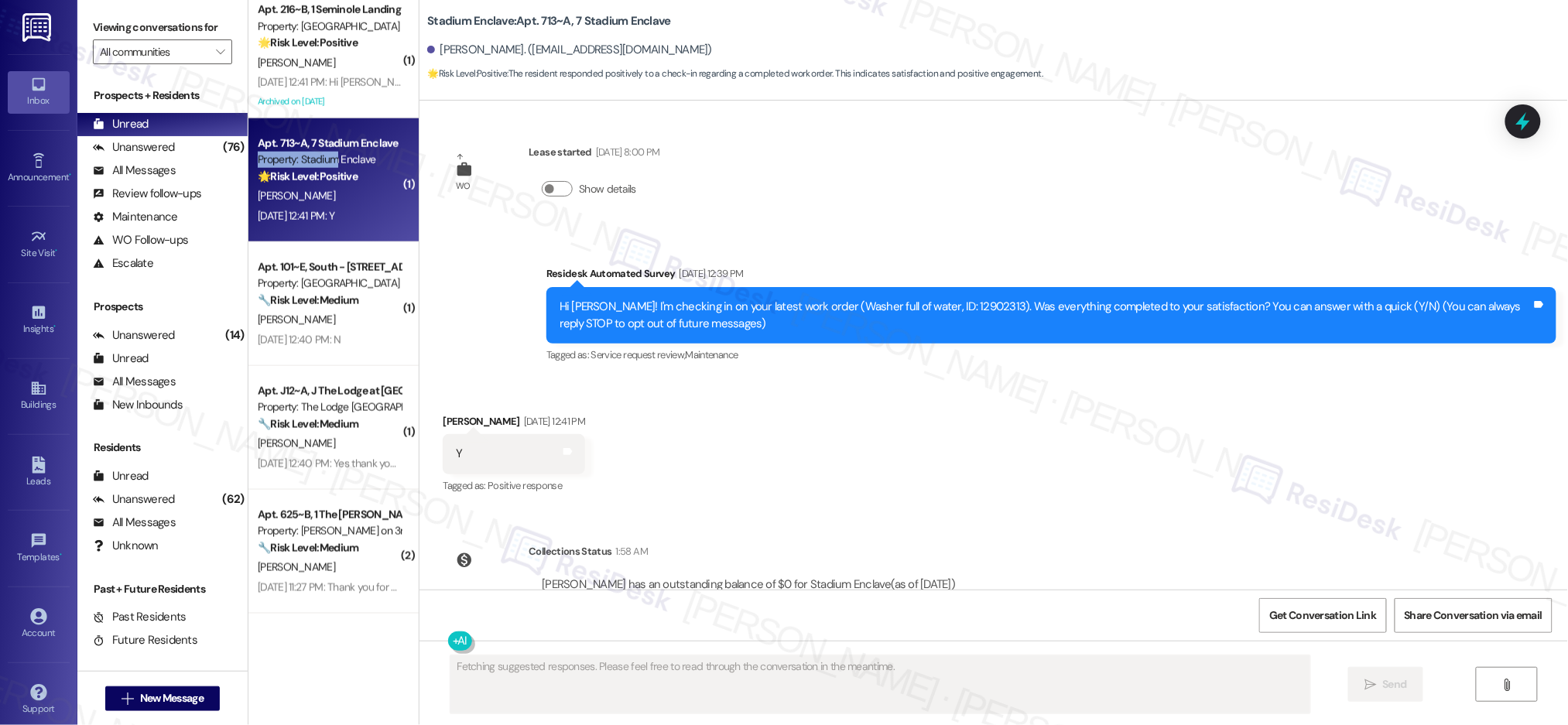
drag, startPoint x: 295, startPoint y: 152, endPoint x: 327, endPoint y: 162, distance: 33.5
click at [297, 148] on div "Apt. 713~A, 7 Stadium Enclave Property: Stadium Enclave 🌟 Risk Level: Positive …" at bounding box center [329, 160] width 146 height 53
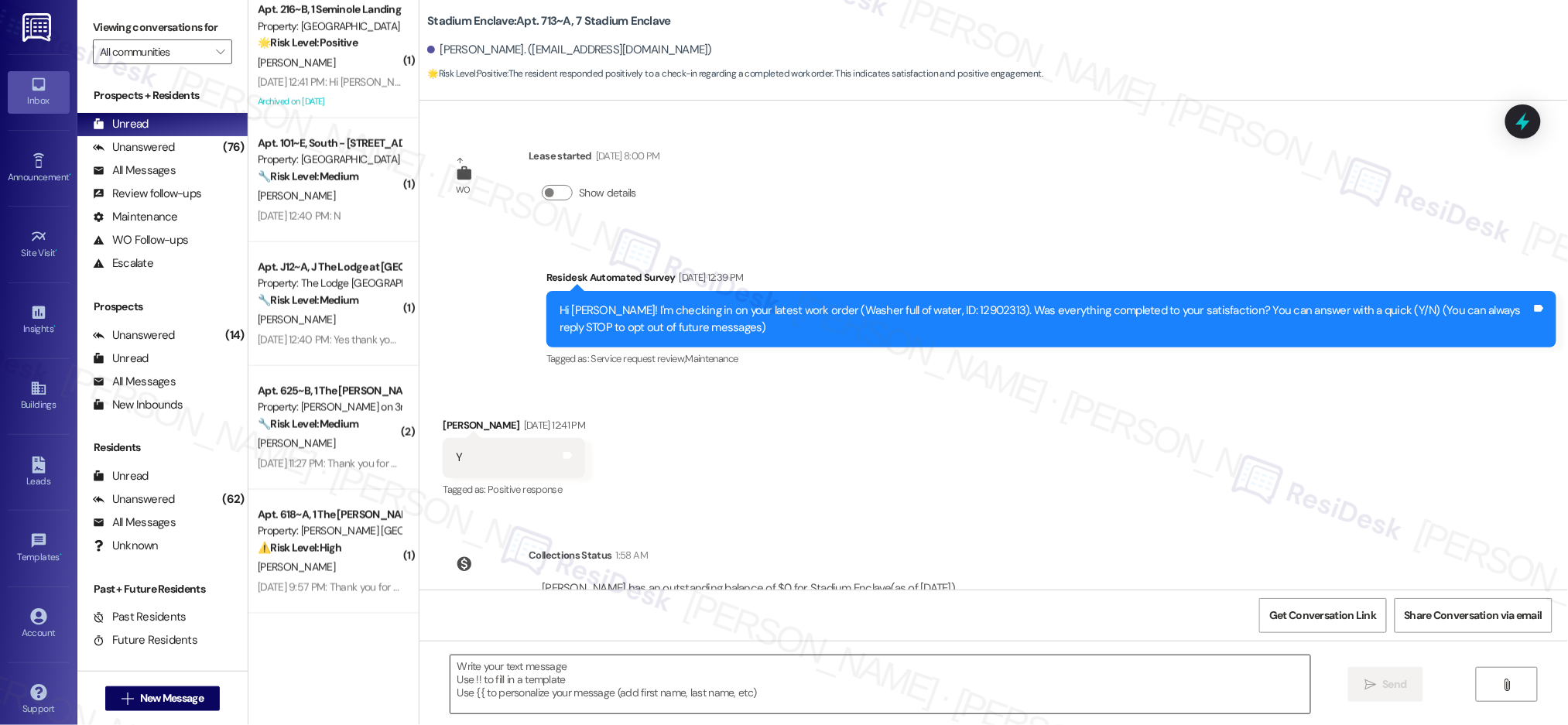
drag, startPoint x: 1275, startPoint y: 635, endPoint x: 1246, endPoint y: 667, distance: 43.2
click at [1269, 643] on div "WO Lease started Aug 21, 2025 at 8:00 PM Show details Survey, sent via SMS Resi…" at bounding box center [993, 463] width 1149 height 725
click at [1242, 672] on textarea at bounding box center [880, 685] width 860 height 58
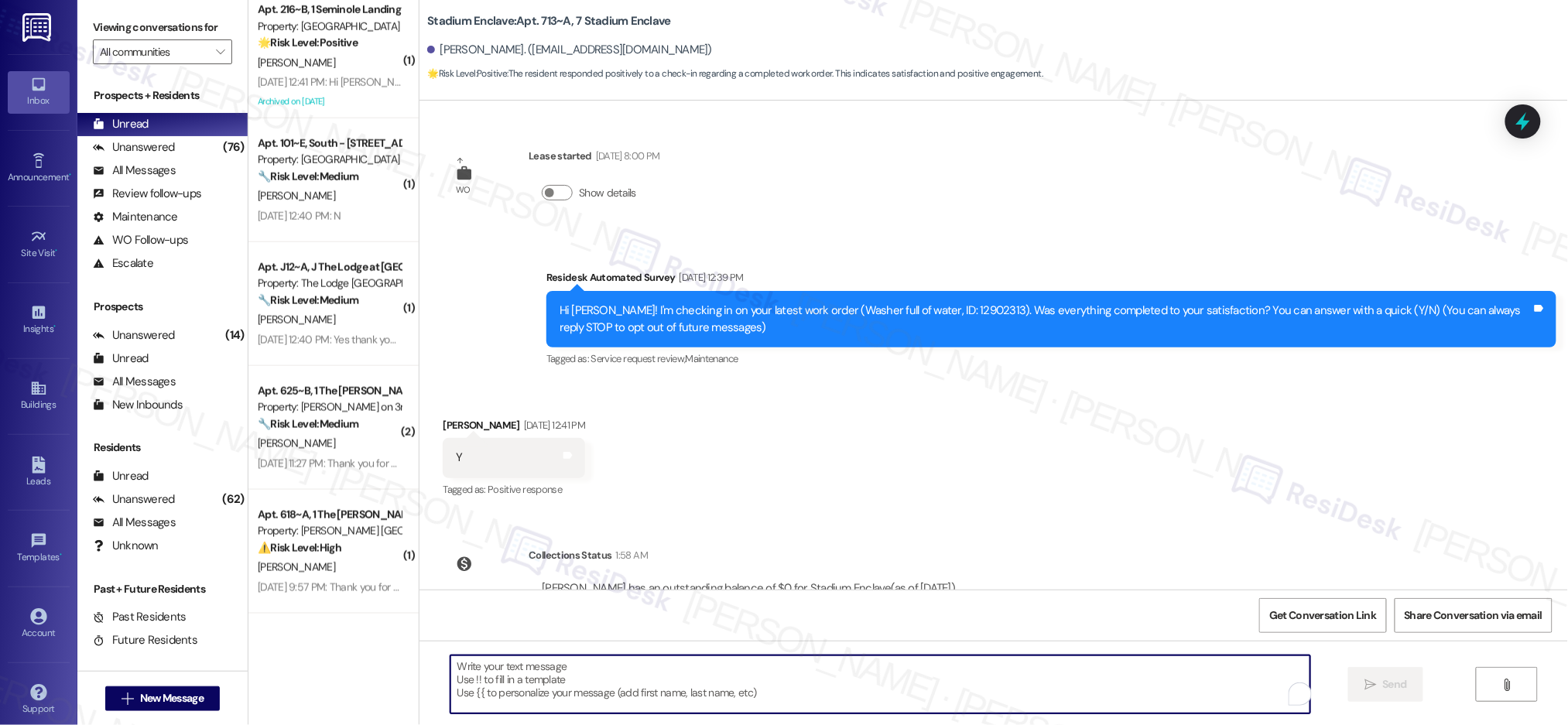
click at [1243, 672] on textarea "To enrich screen reader interactions, please activate Accessibility in Grammarl…" at bounding box center [880, 685] width 860 height 58
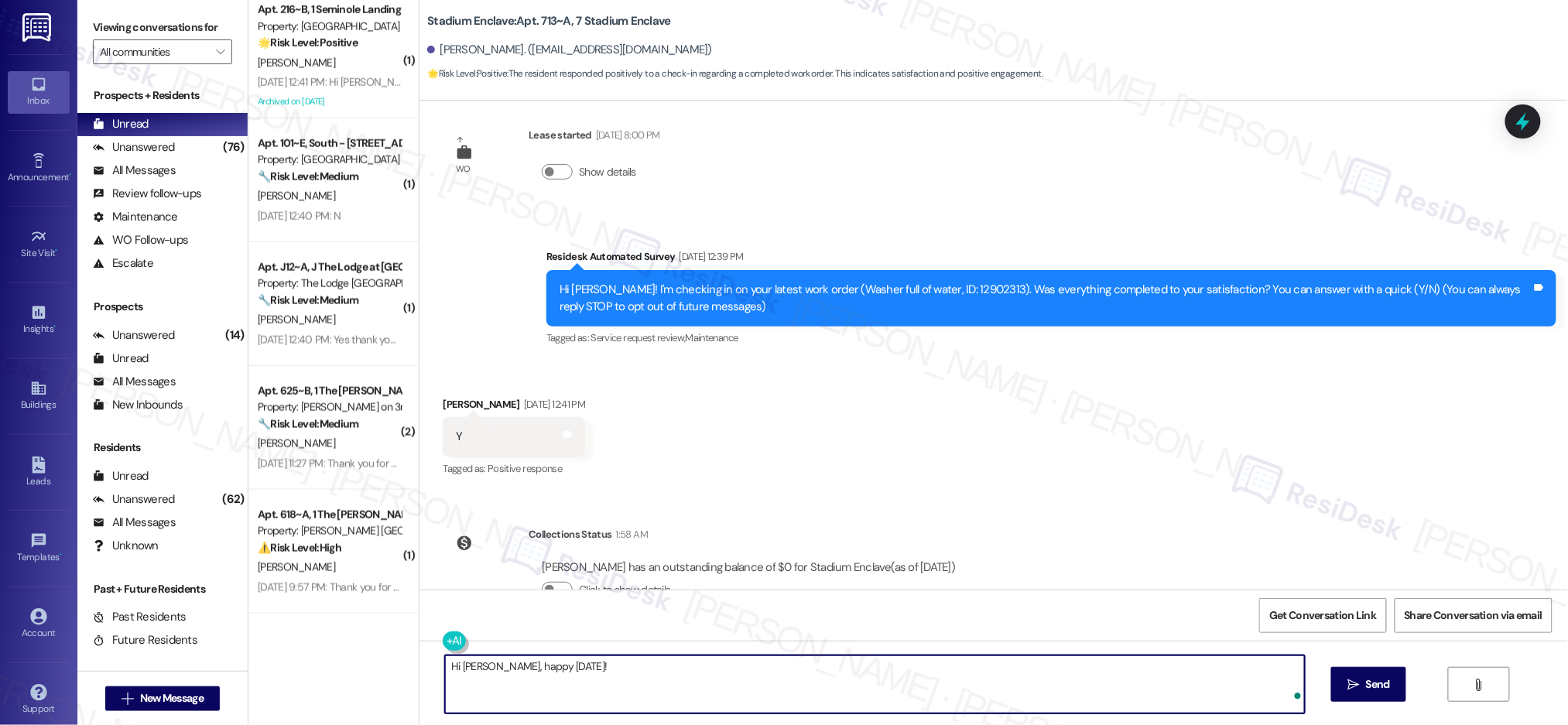
scroll to position [64, 0]
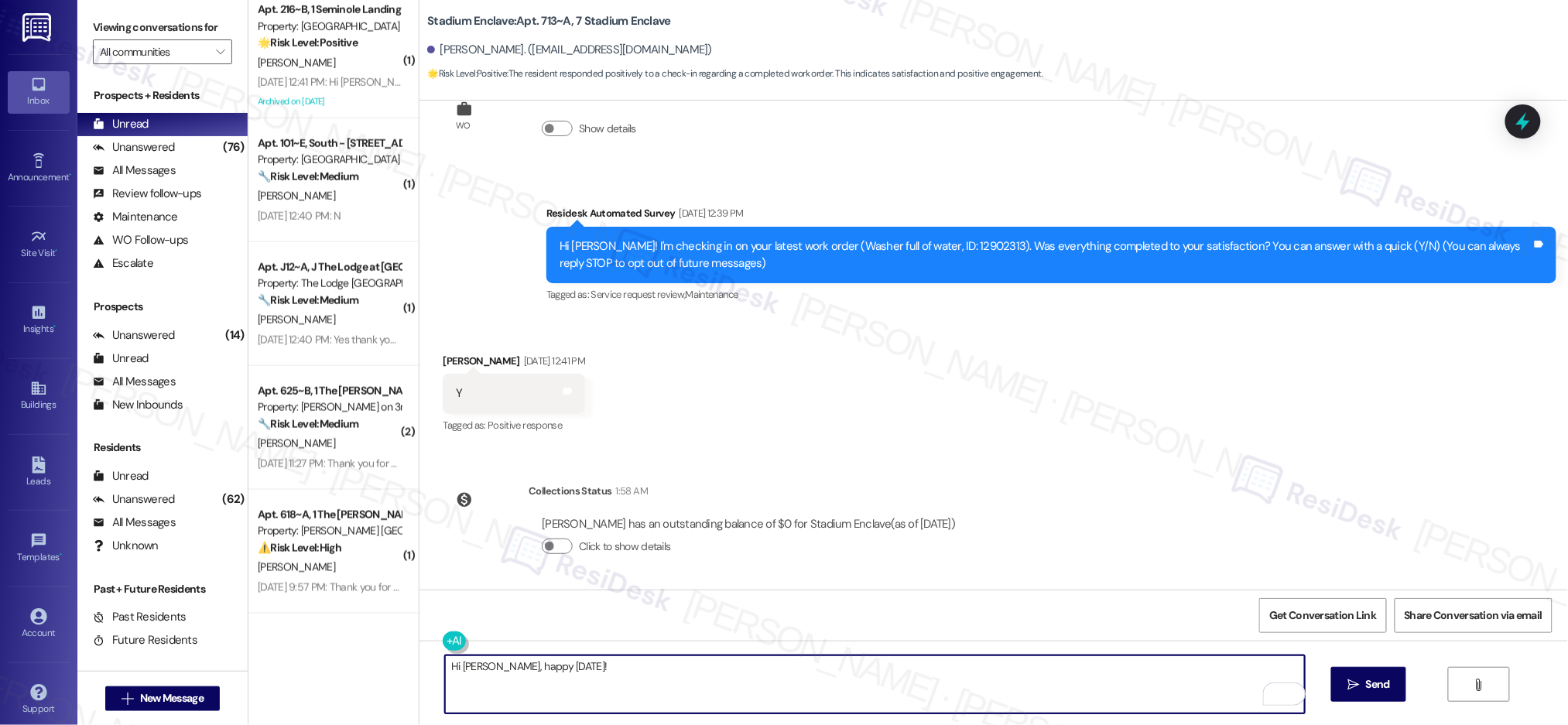
click at [788, 691] on textarea "Hi David, happy Labor Day!" at bounding box center [875, 685] width 860 height 58
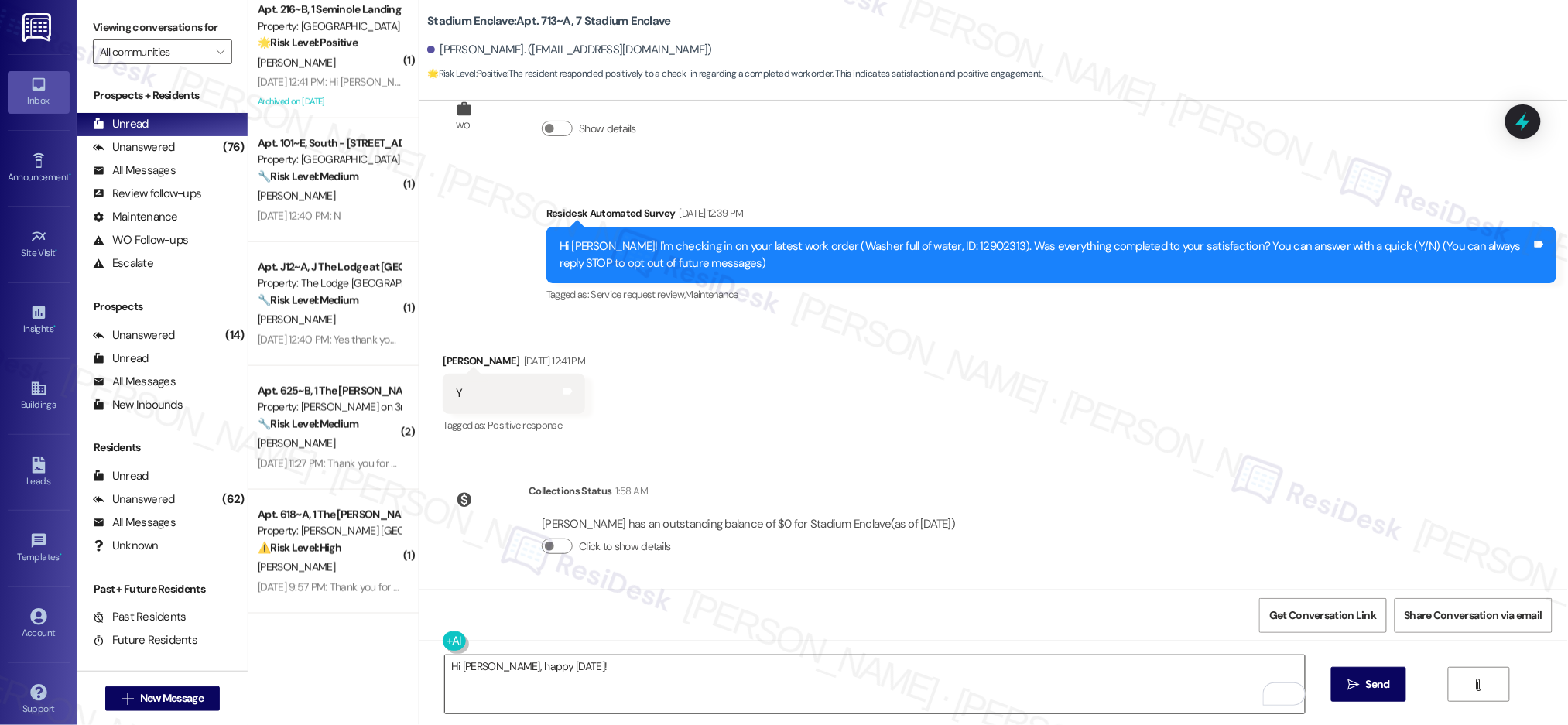
drag, startPoint x: 1375, startPoint y: 685, endPoint x: 980, endPoint y: 695, distance: 395.1
click at [1011, 694] on div "Hi David, happy Labor Day!  Send " at bounding box center [993, 699] width 1149 height 116
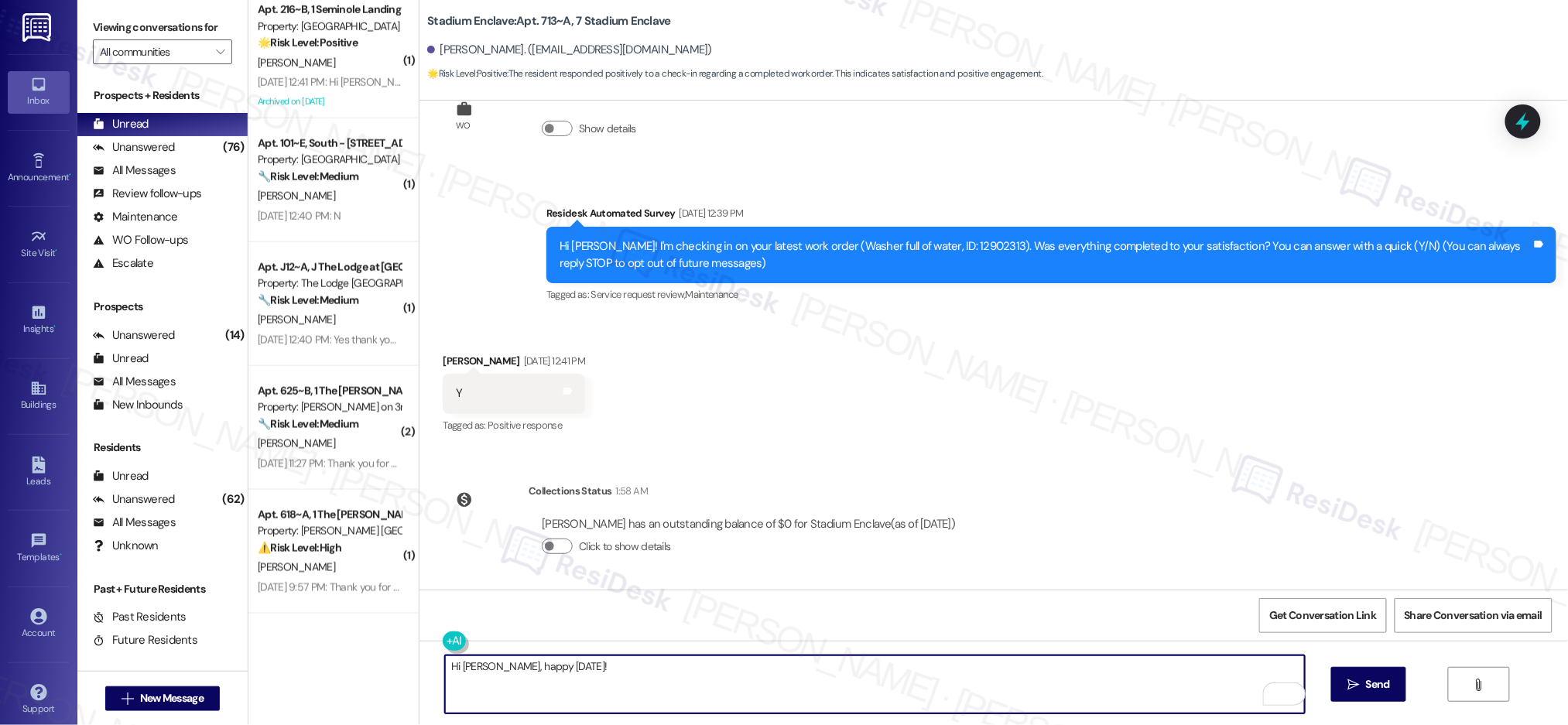
drag, startPoint x: 949, startPoint y: 691, endPoint x: 962, endPoint y: 681, distance: 16.4
click at [949, 690] on textarea "Hi David, happy Labor Day!" at bounding box center [875, 685] width 860 height 58
paste textarea "I’m so glad to hear yo u were pleased with how maintenance handled everything. …"
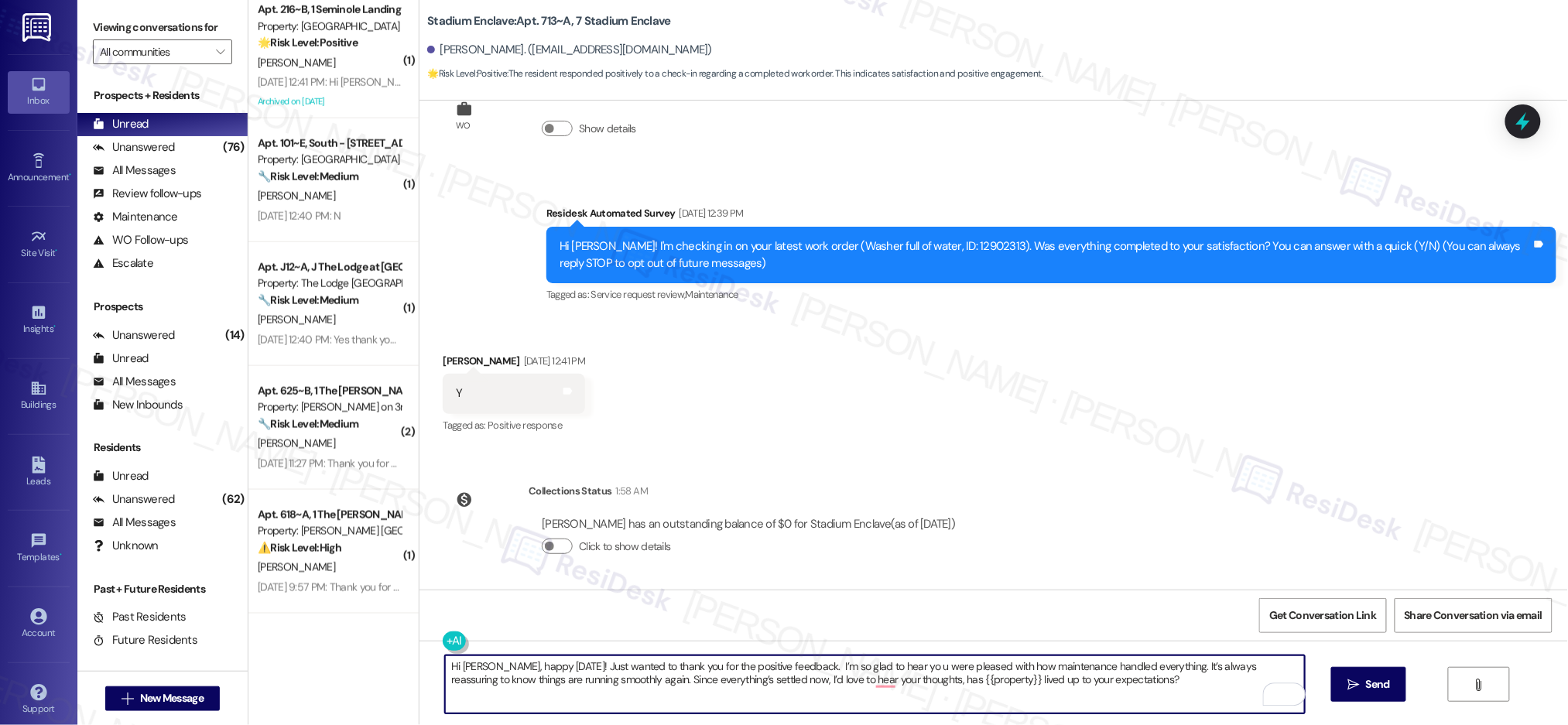
click at [793, 668] on textarea "Hi David, happy Labor Day! Just wanted to thank you for the positive feedback. …" at bounding box center [875, 685] width 860 height 58
type textarea "Hi David, happy Labor Day! Just wanted to thank you for the positive feedback. …"
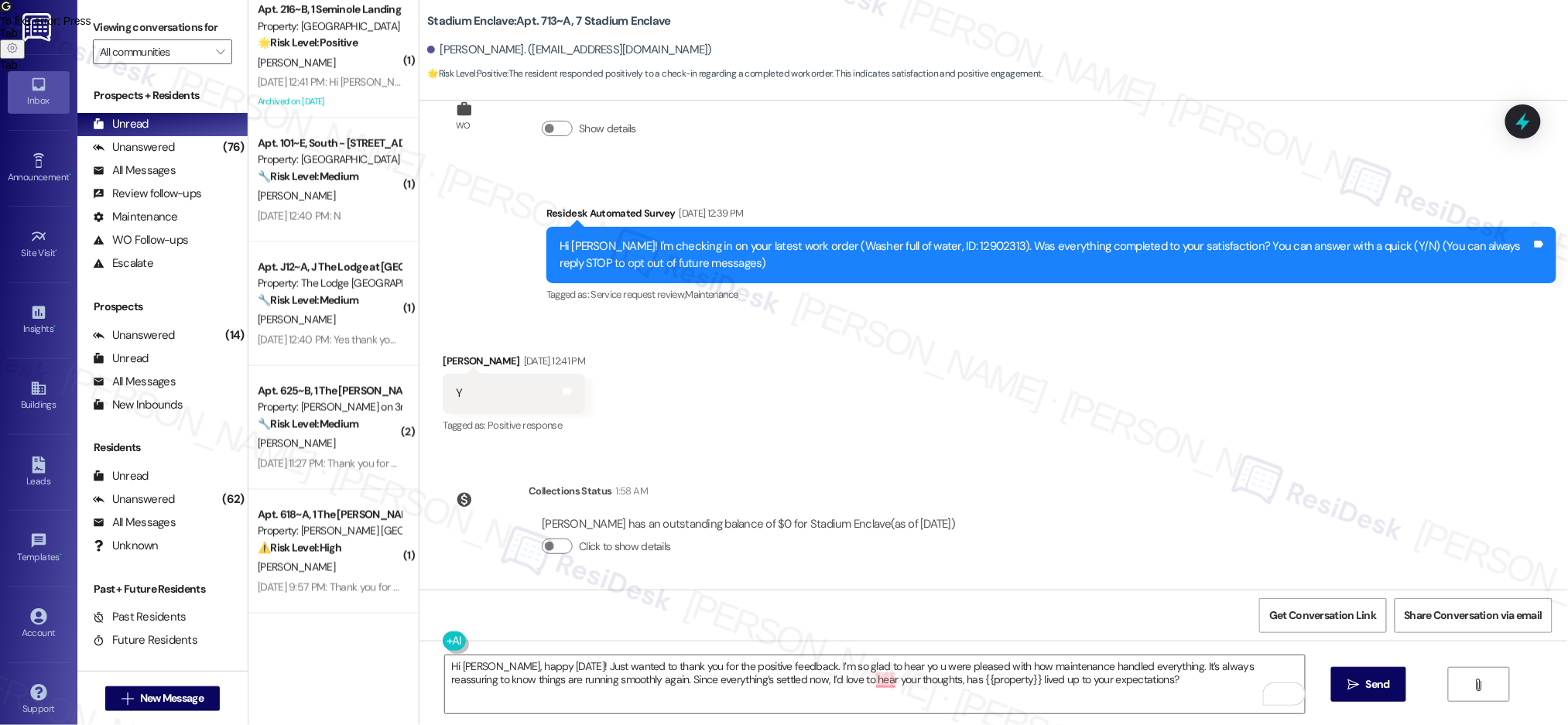
click at [1409, 684] on div "Hi David, happy Labor Day! Just wanted to thank you for the positive feedback. …" at bounding box center [993, 699] width 1149 height 116
click at [1367, 676] on span "Send" at bounding box center [1378, 684] width 24 height 17
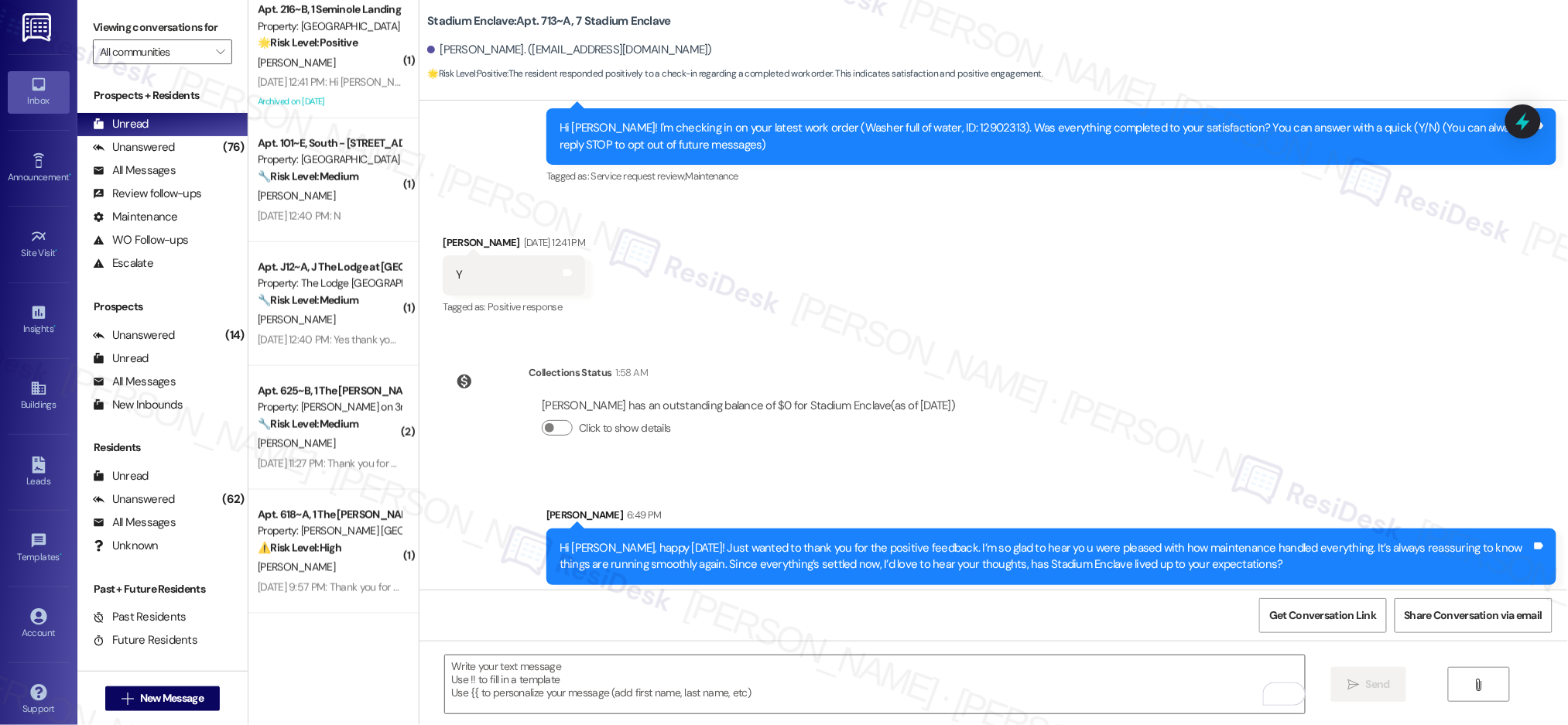
scroll to position [189, 0]
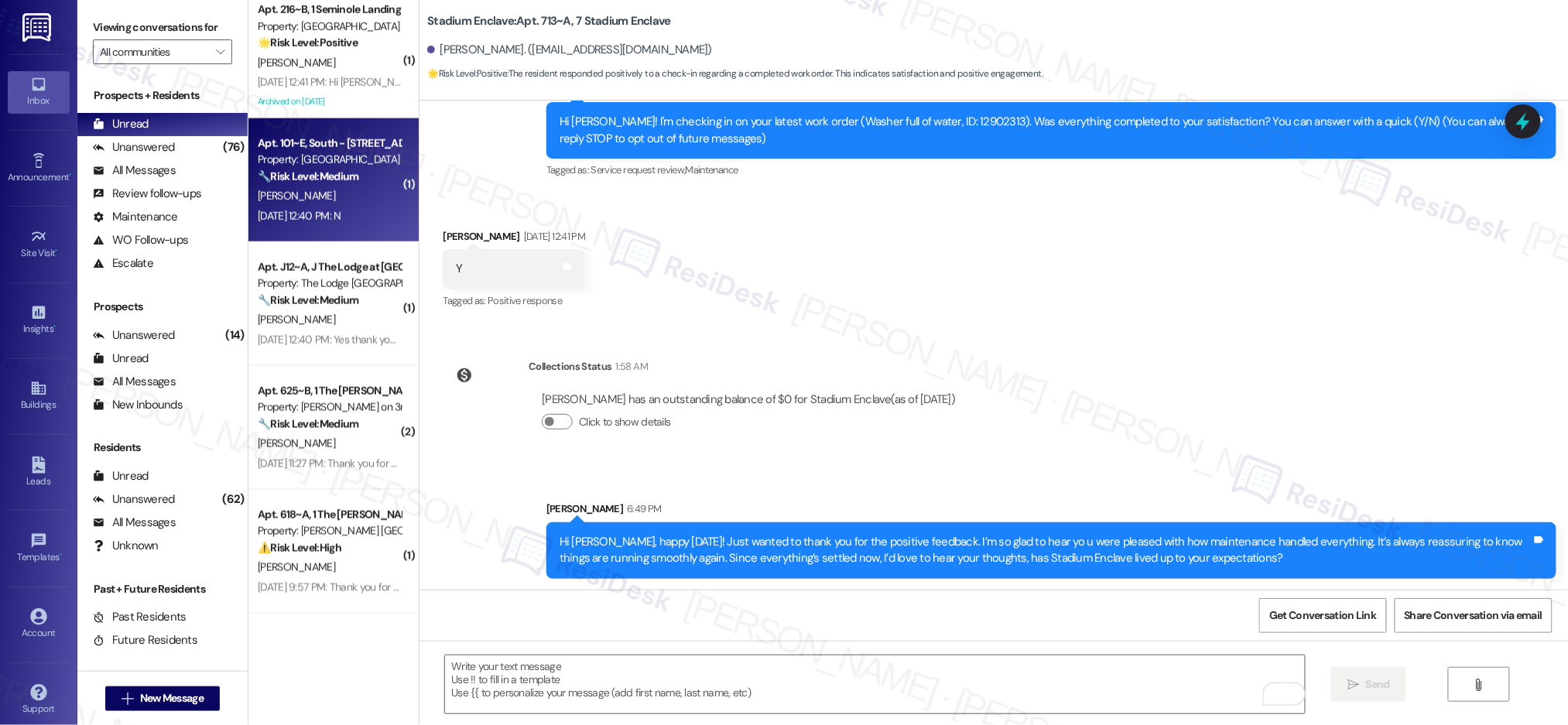
click at [366, 186] on div "[PERSON_NAME]" at bounding box center [329, 196] width 146 height 19
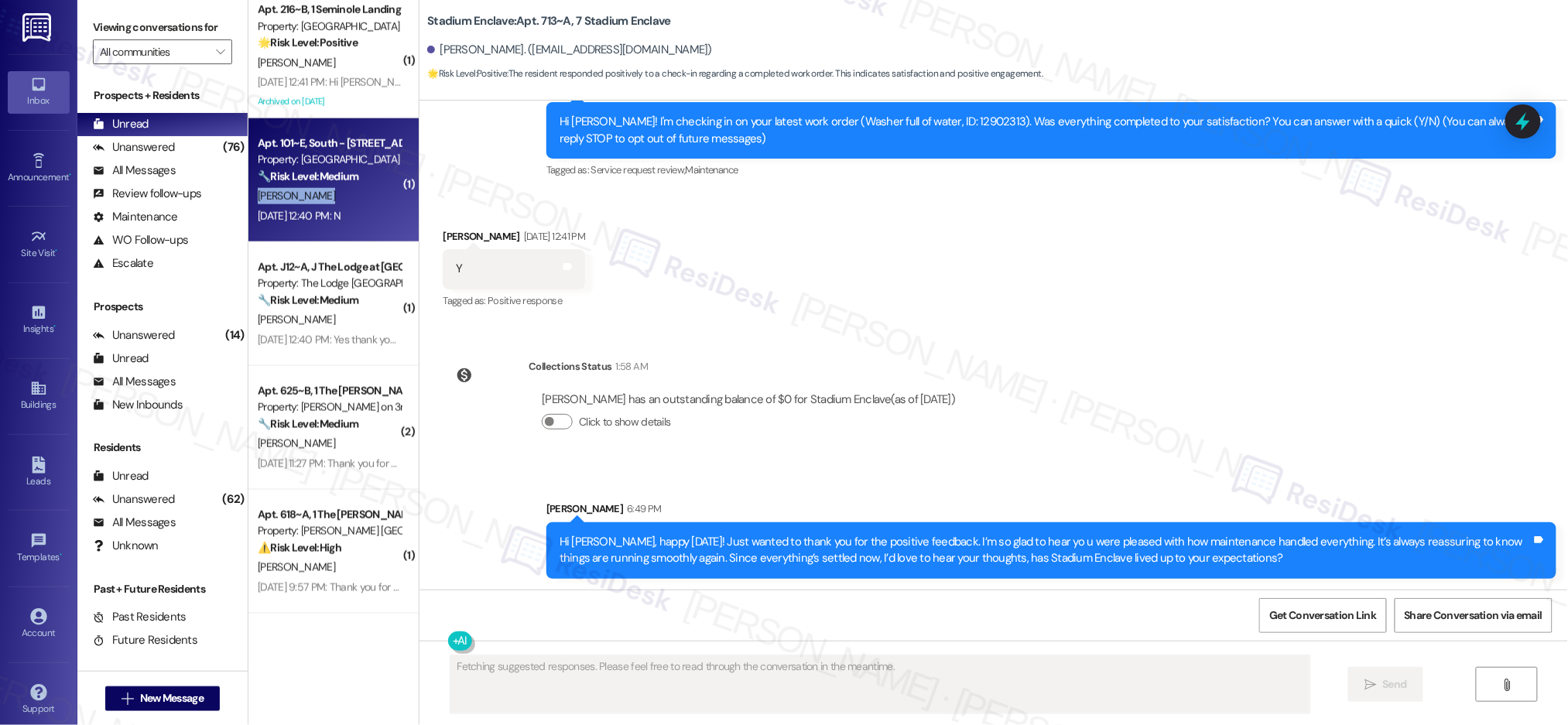
click at [366, 186] on div "[PERSON_NAME]" at bounding box center [329, 196] width 146 height 19
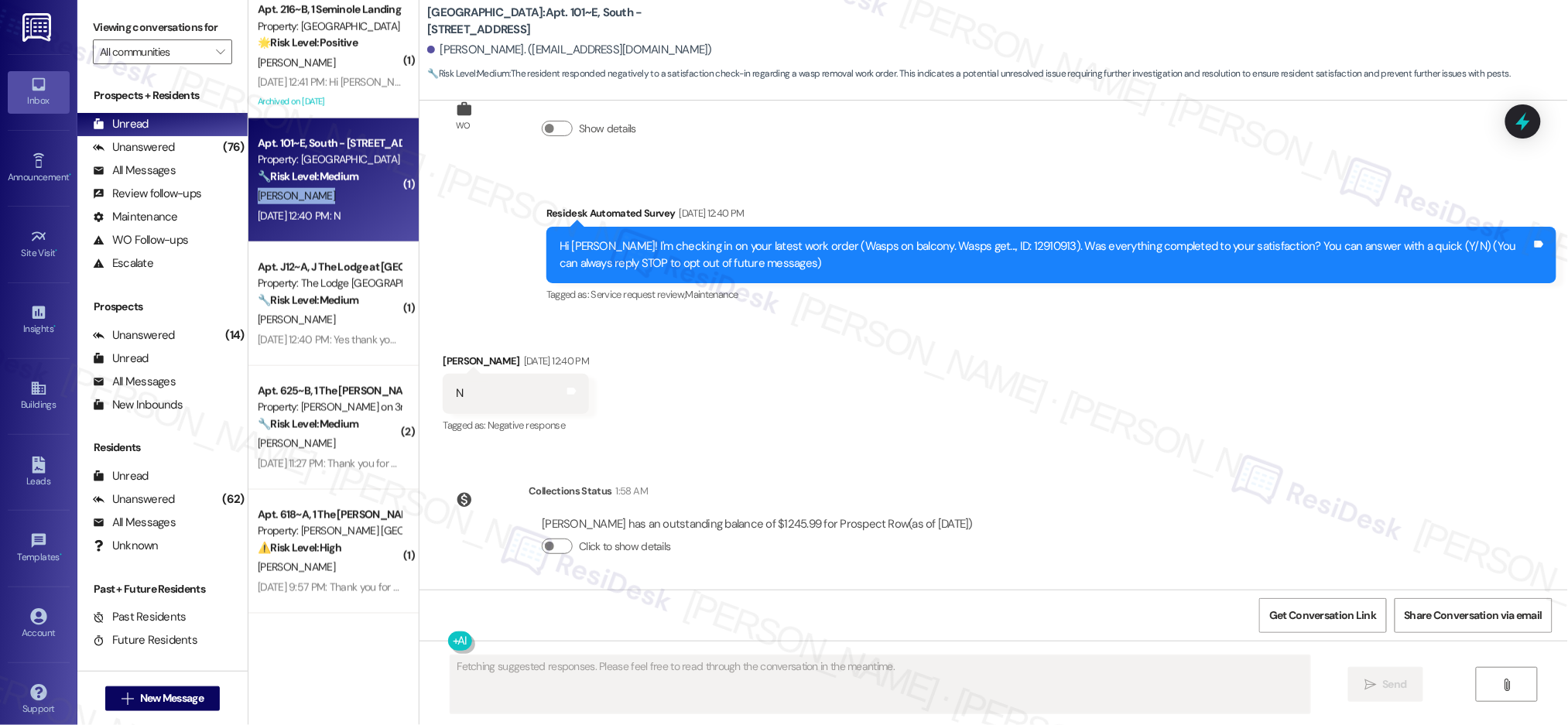
click at [367, 186] on div "[PERSON_NAME]" at bounding box center [329, 196] width 146 height 19
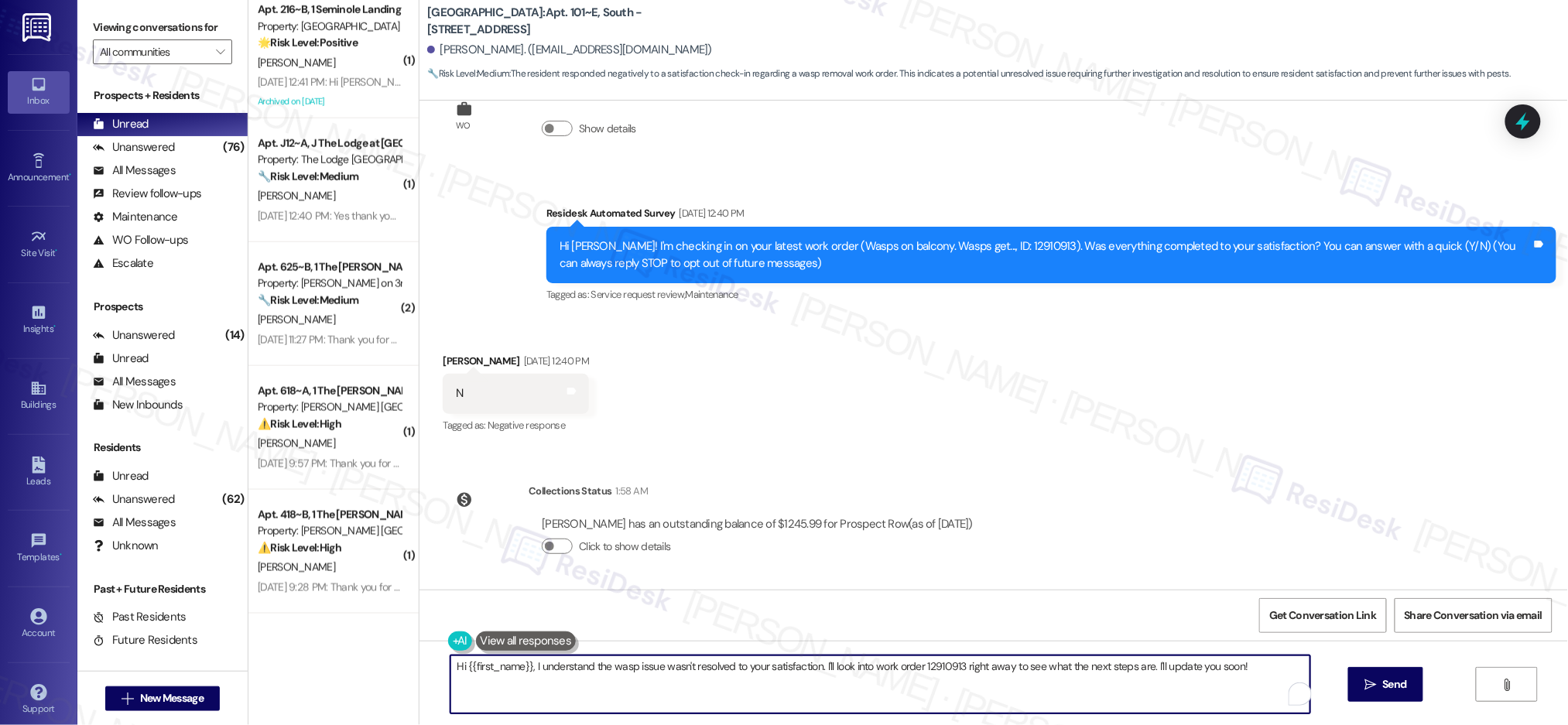
click at [737, 675] on textarea "Hi {{first_name}}, I understand the wasp issue wasn't resolved to your satisfac…" at bounding box center [880, 685] width 860 height 58
click at [738, 675] on textarea "Hi {{first_name}}, I understand the wasp issue wasn't resolved to your satisfac…" at bounding box center [880, 685] width 860 height 58
click at [776, 653] on div "Hi {{first_name}}, I understand the wasp issue wasn't resolved to your satisfac…" at bounding box center [993, 699] width 1149 height 116
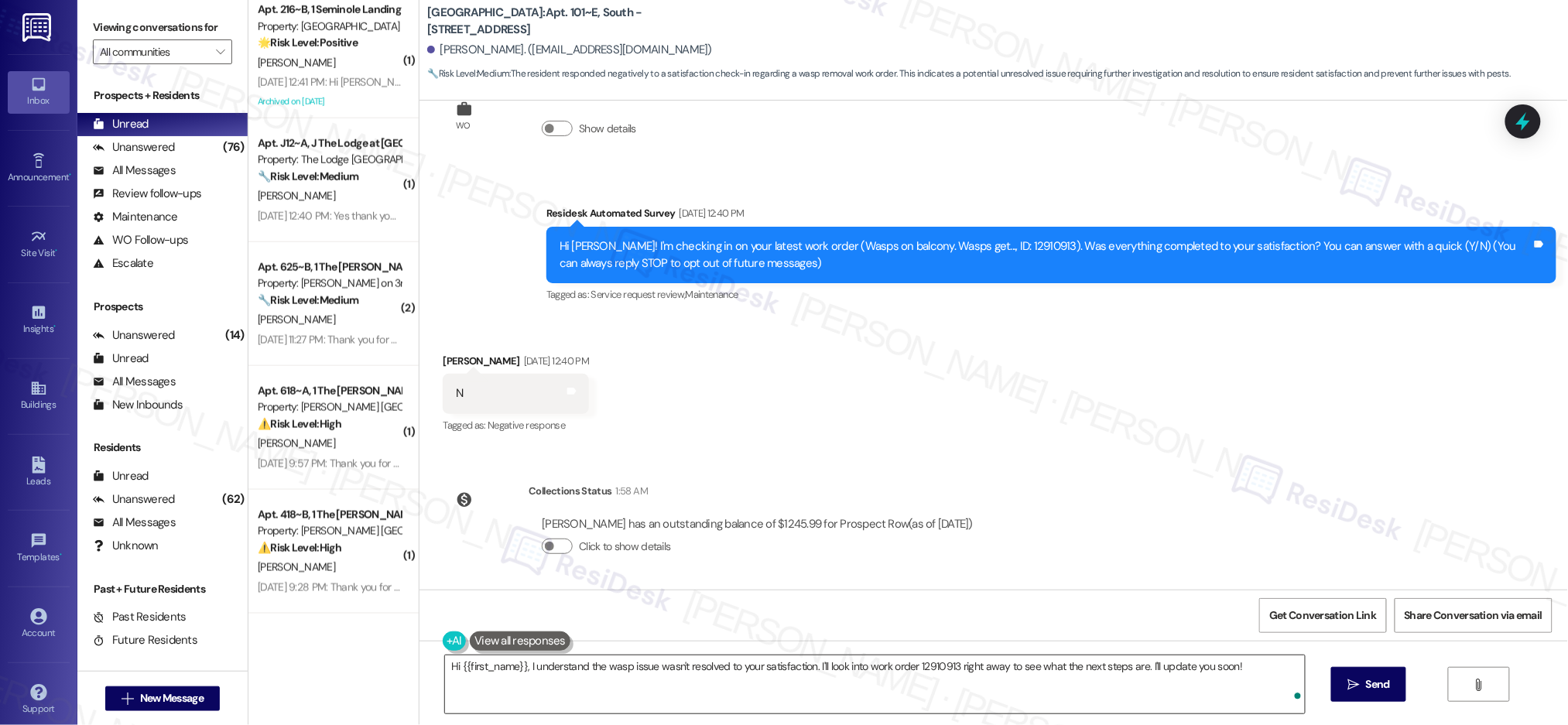
click at [787, 669] on textarea "Hi {{first_name}}, I understand the wasp issue wasn't resolved to your satisfac…" at bounding box center [875, 685] width 860 height 58
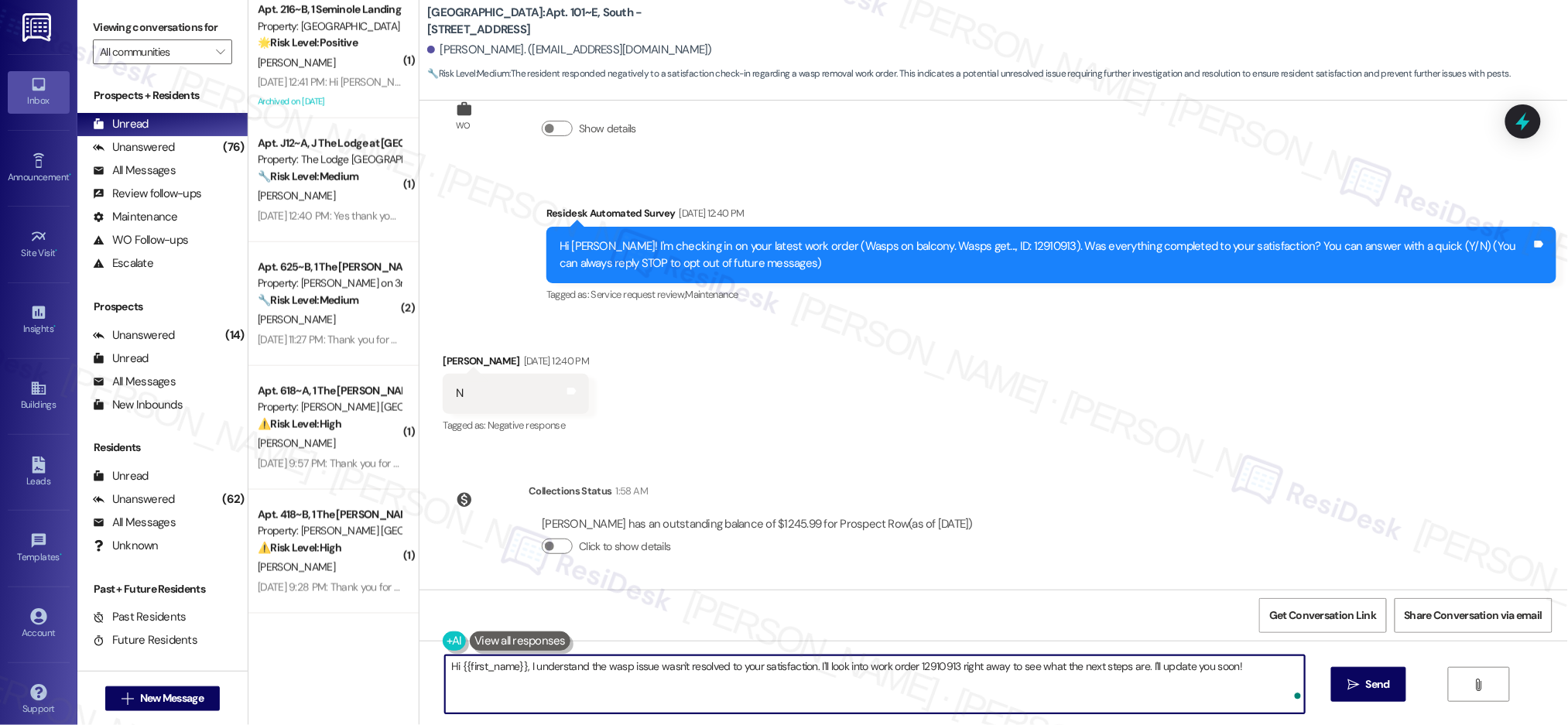
click at [787, 669] on textarea "Hi {{first_name}}, I understand the wasp issue wasn't resolved to your satisfac…" at bounding box center [875, 685] width 860 height 58
click at [787, 668] on textarea "Hi {{first_name}}, I understand the wasp issue wasn't resolved to your satisfac…" at bounding box center [875, 685] width 860 height 58
type textarea "n"
type textarea "h"
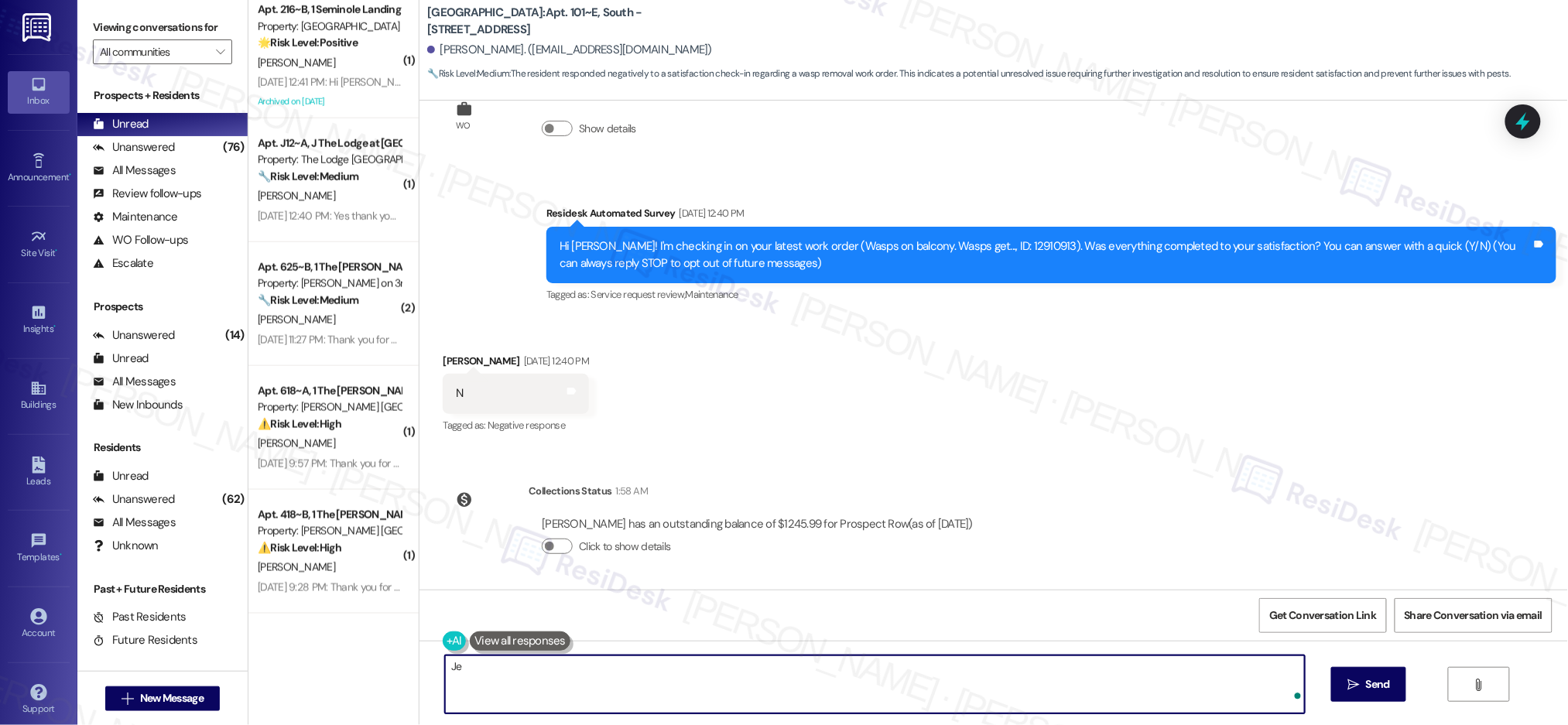
type textarea "J"
click at [609, 671] on textarea "Hey Sop" at bounding box center [875, 685] width 860 height 58
click at [627, 699] on textarea "Hey Sophia, happy Labor Day!" at bounding box center [875, 685] width 860 height 58
type textarea "Hey Sophia, happy Labor Day! I understand you're unhappy with the recent mainte…"
click at [1383, 678] on span "Send" at bounding box center [1378, 684] width 24 height 17
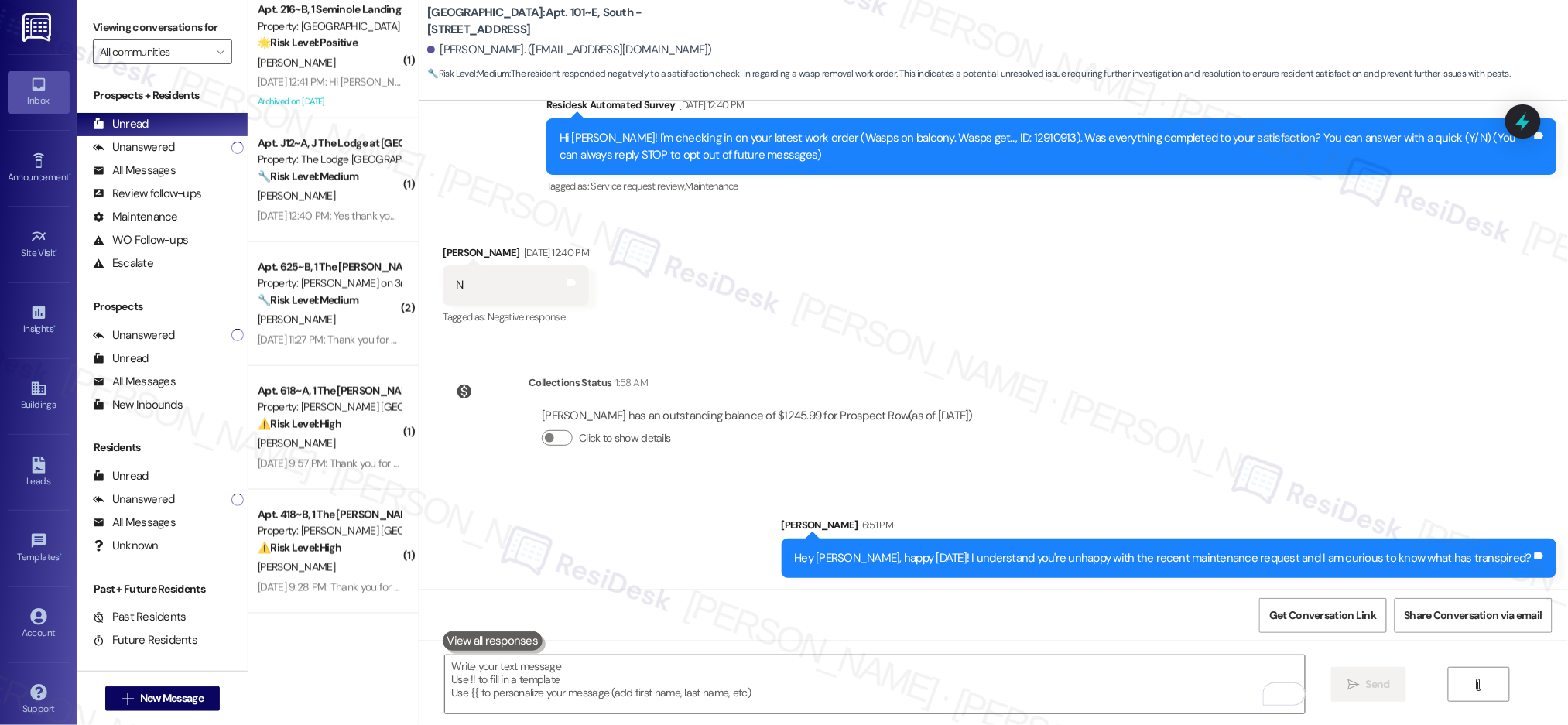
scroll to position [172, 0]
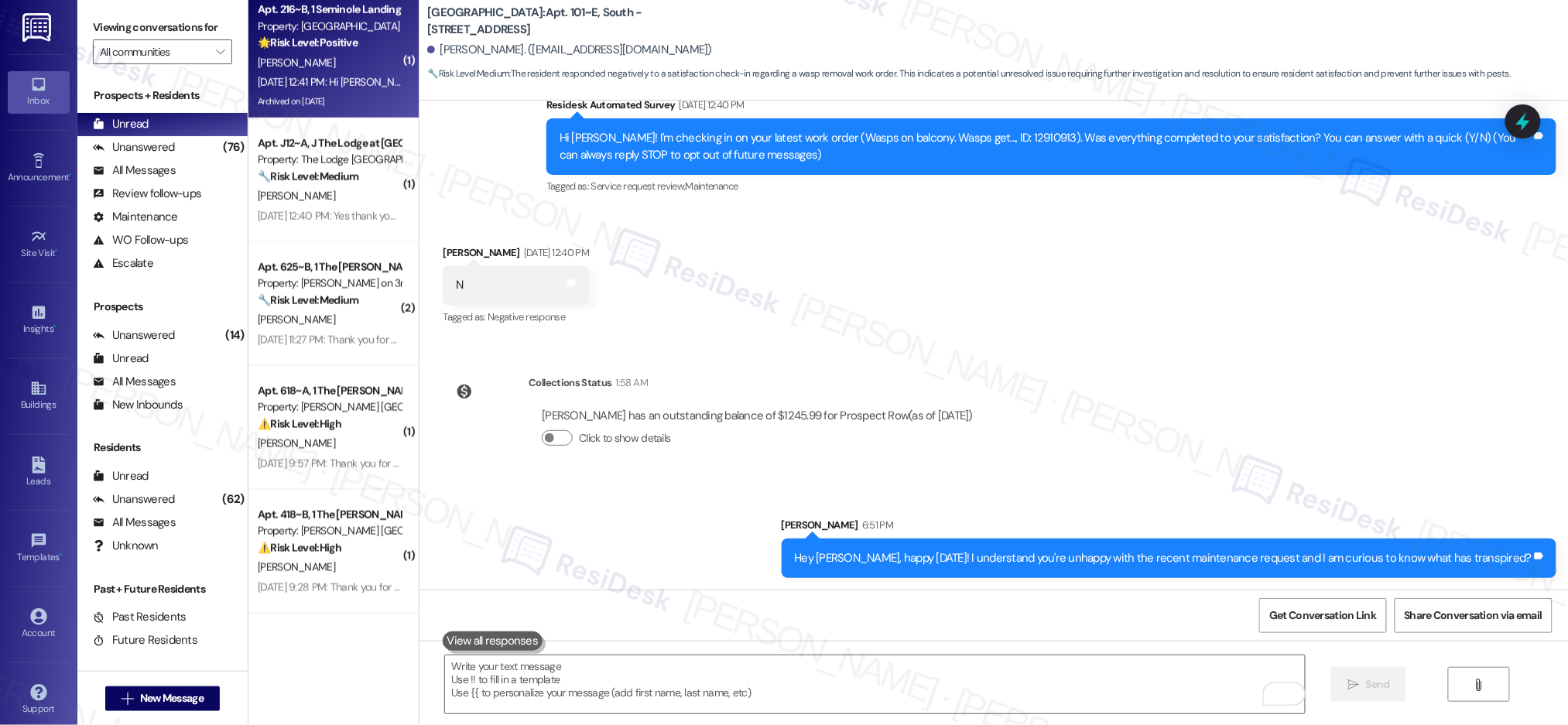
click at [357, 85] on div "Aug 29, 2025 at 12:41 PM: Hi Sarah! Yep, I haven't noticed any ants since then …" at bounding box center [432, 82] width 349 height 14
click at [359, 84] on div "Aug 29, 2025 at 12:41 PM: Hi Sarah! Yep, I haven't noticed any ants since then …" at bounding box center [432, 82] width 349 height 14
click at [358, 84] on div "Aug 29, 2025 at 12:41 PM: Hi Sarah! Yep, I haven't noticed any ants since then …" at bounding box center [432, 82] width 349 height 14
type textarea "Fetching suggested responses. Please feel free to read through the conversation…"
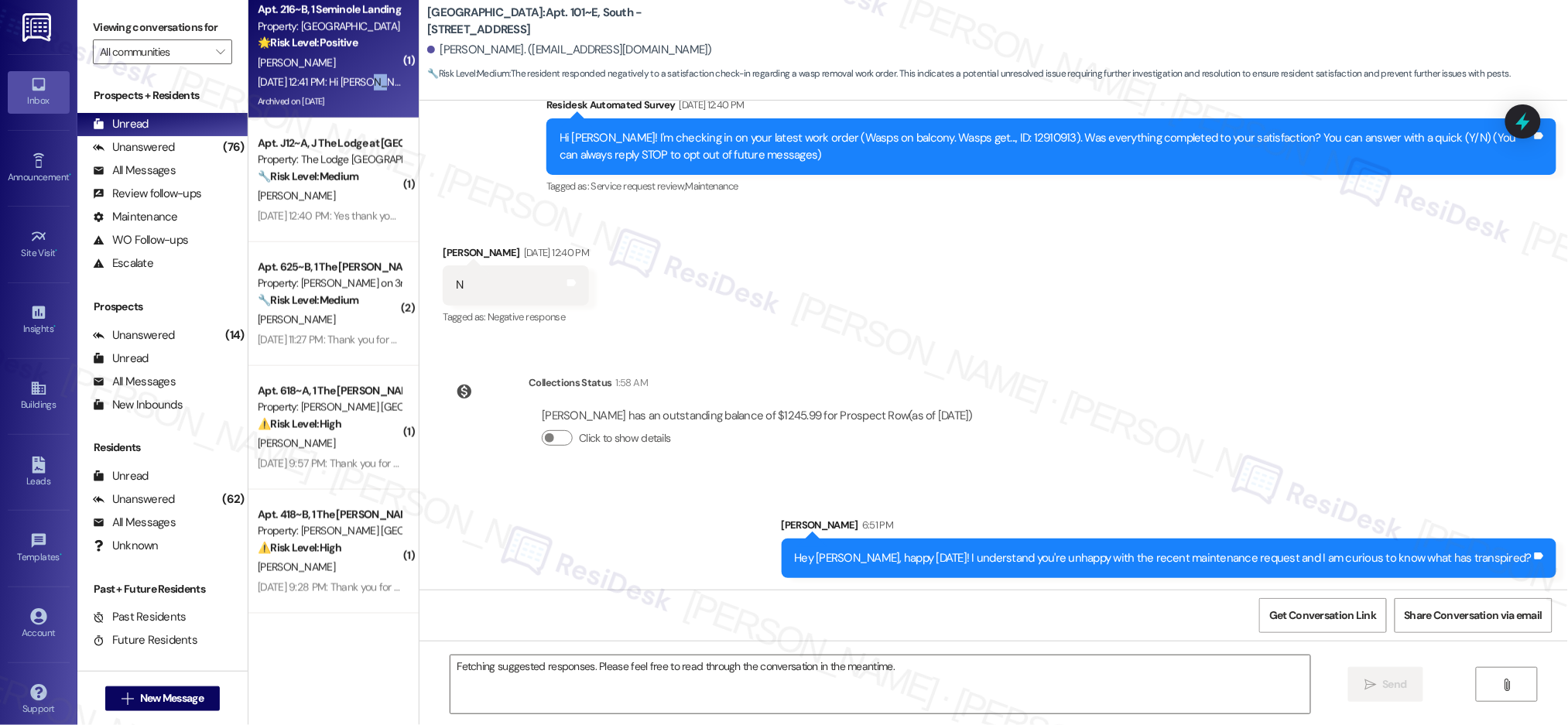
click at [358, 84] on div "Aug 29, 2025 at 12:41 PM: Hi Sarah! Yep, I haven't noticed any ants since then …" at bounding box center [432, 82] width 349 height 14
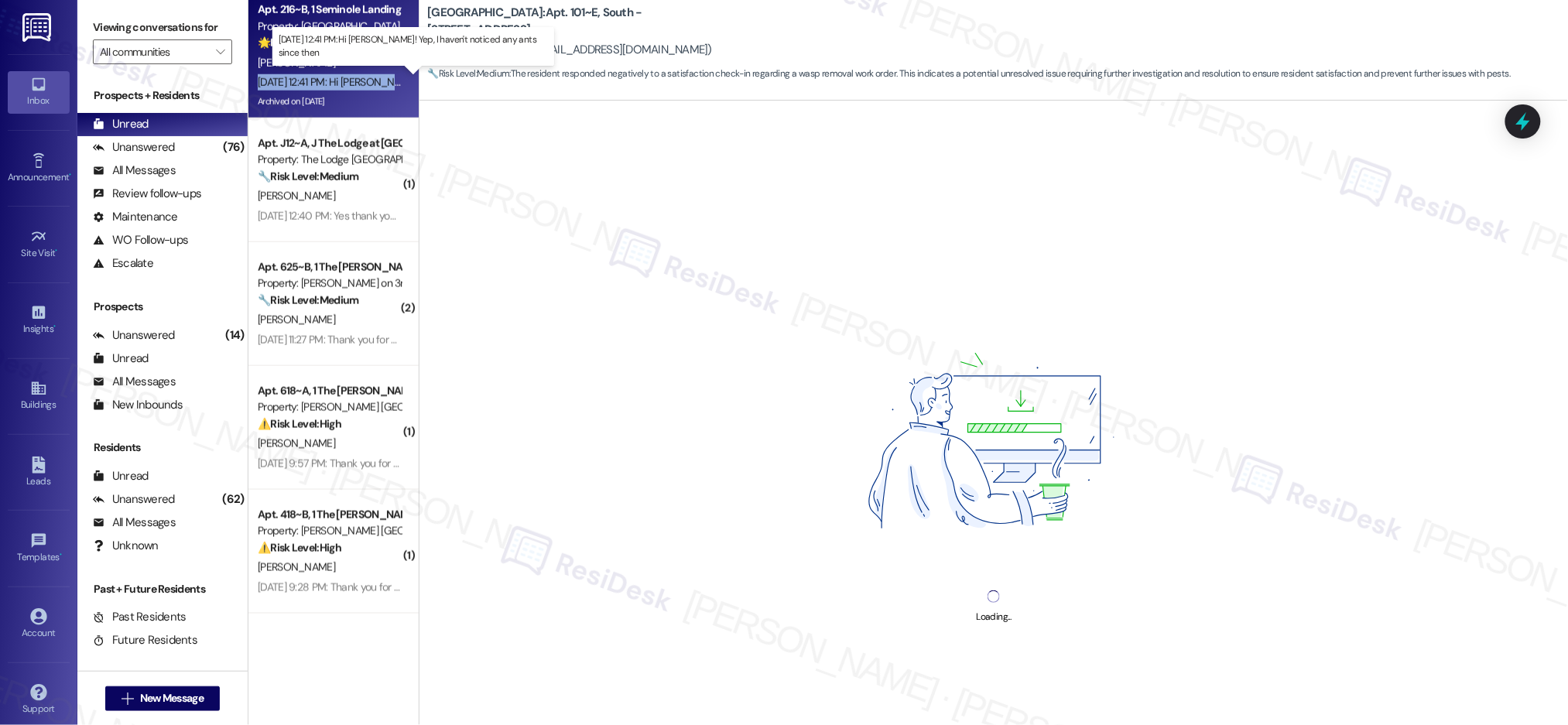
click at [358, 84] on div "Aug 29, 2025 at 12:41 PM: Hi Sarah! Yep, I haven't noticed any ants since then …" at bounding box center [432, 82] width 349 height 14
click at [359, 84] on div "Aug 29, 2025 at 12:41 PM: Hi Sarah! Yep, I haven't noticed any ants since then …" at bounding box center [432, 82] width 349 height 14
click at [359, 83] on div "Aug 29, 2025 at 12:41 PM: Hi Sarah! Yep, I haven't noticed any ants since then …" at bounding box center [432, 82] width 349 height 14
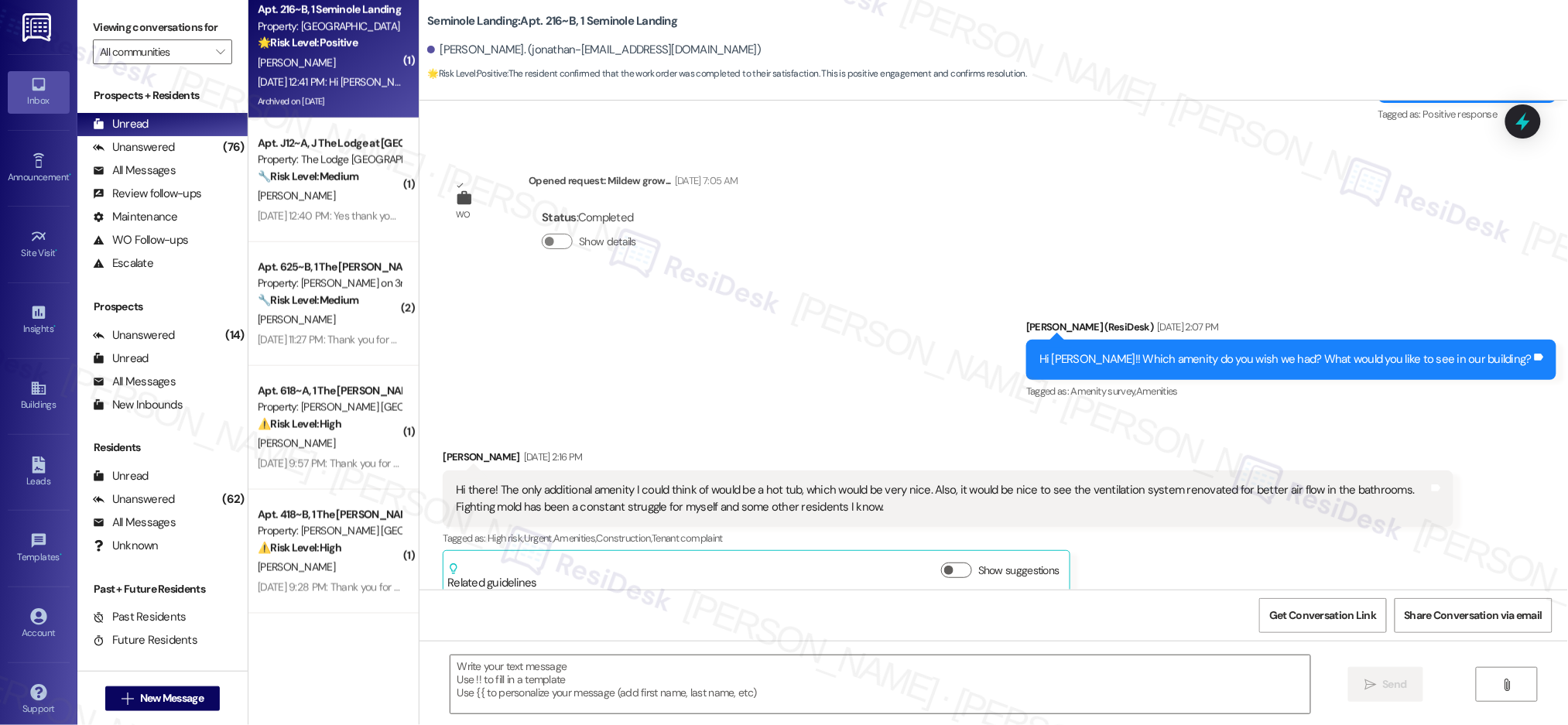
type textarea "Fetching suggested responses. Please feel free to read through the conversation…"
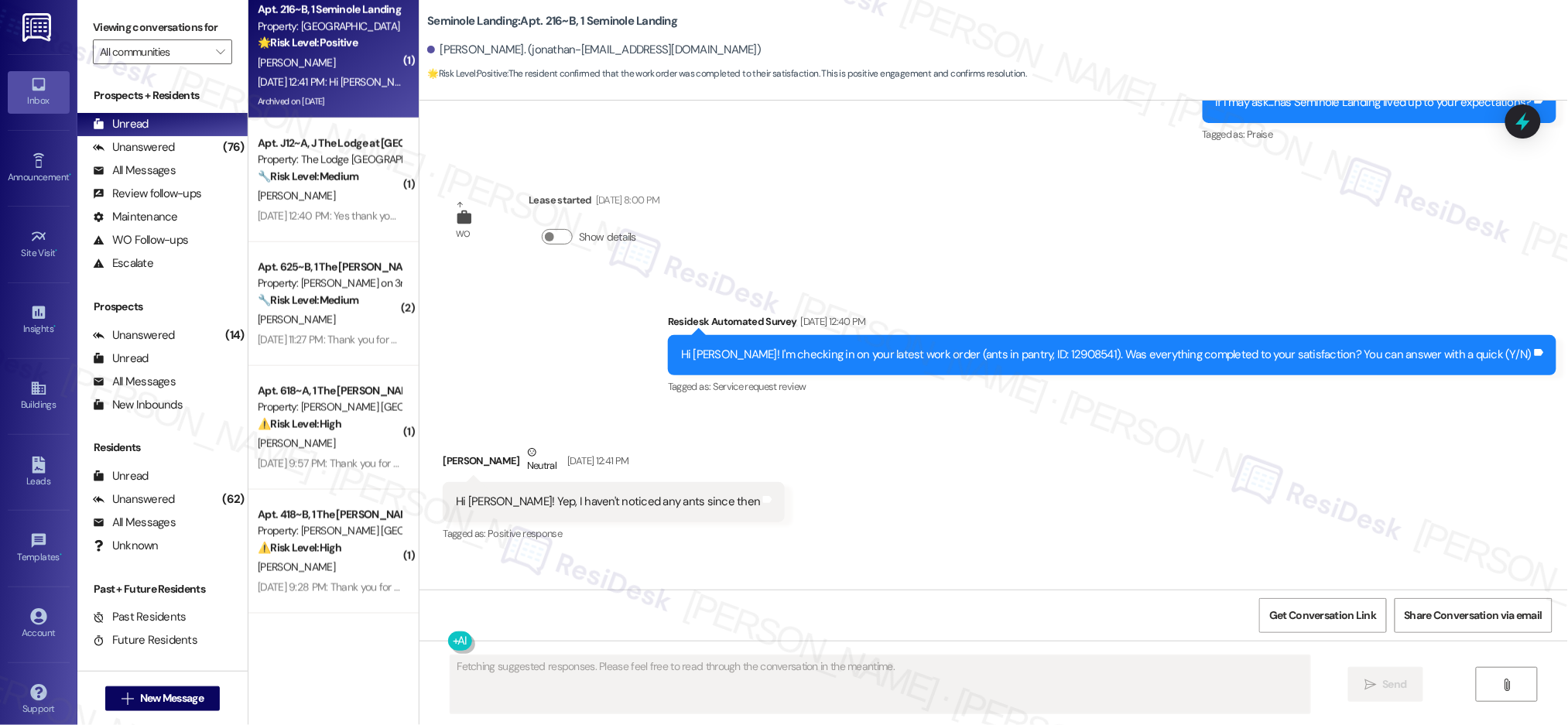
scroll to position [6277, 0]
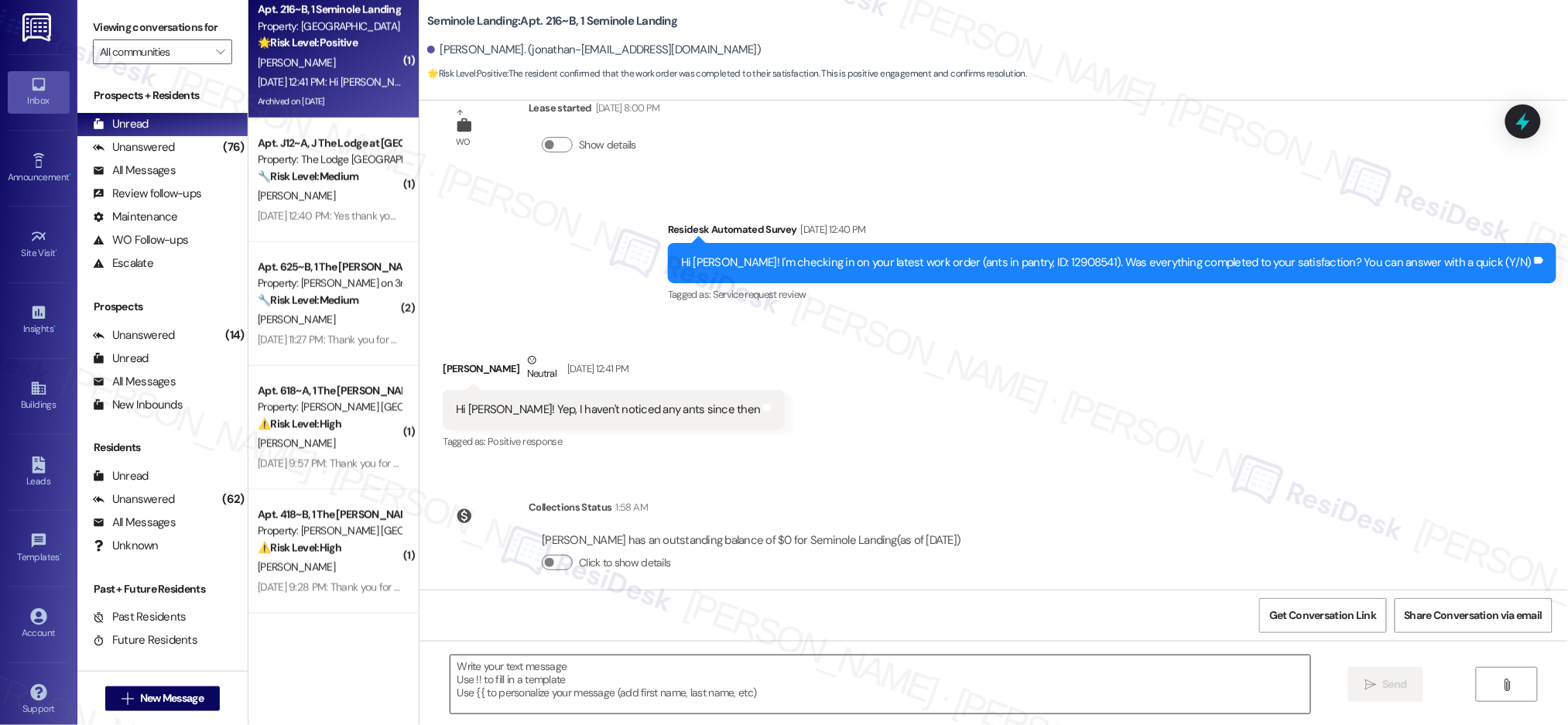
click at [715, 688] on textarea at bounding box center [880, 685] width 860 height 58
click at [715, 687] on textarea at bounding box center [880, 685] width 860 height 58
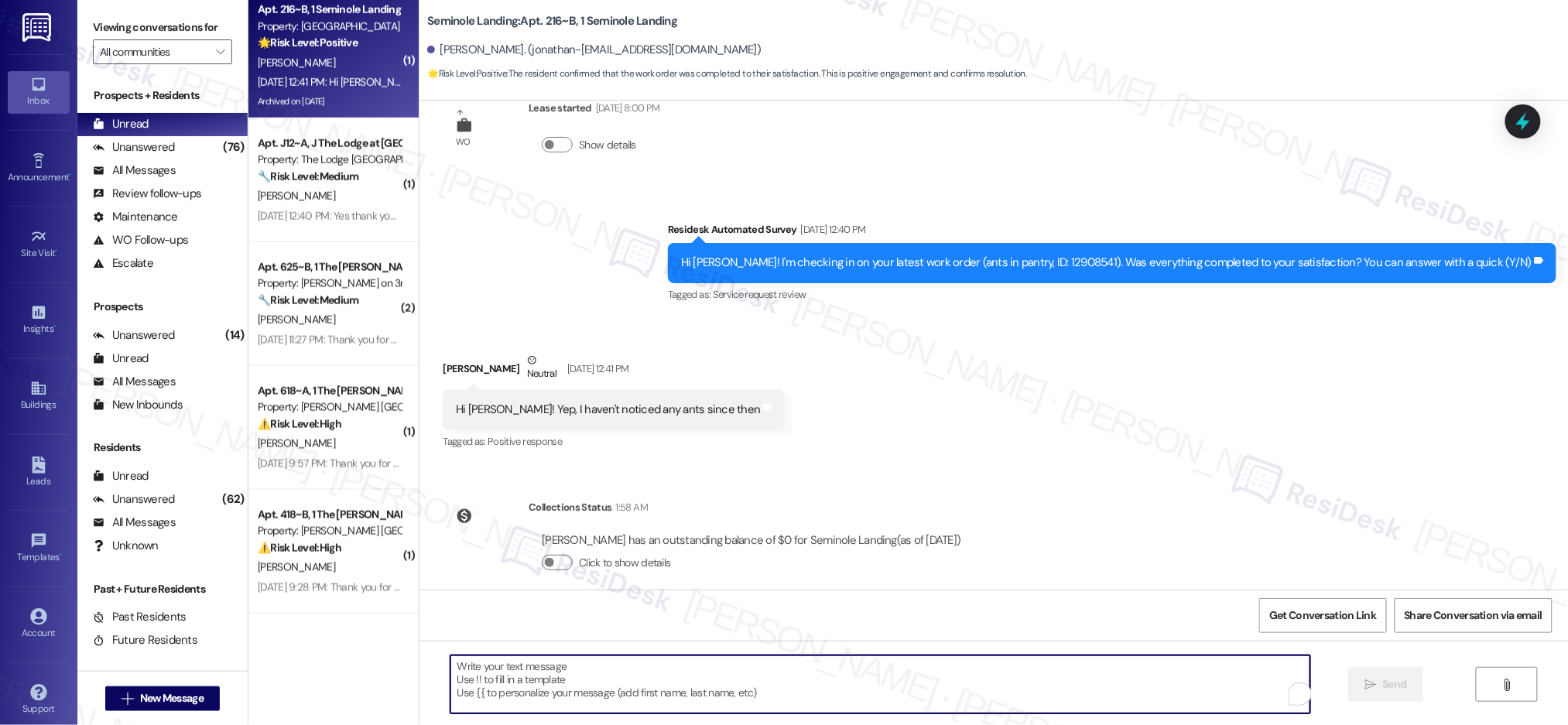
click at [715, 687] on textarea "To enrich screen reader interactions, please activate Accessibility in Grammarl…" at bounding box center [880, 685] width 860 height 58
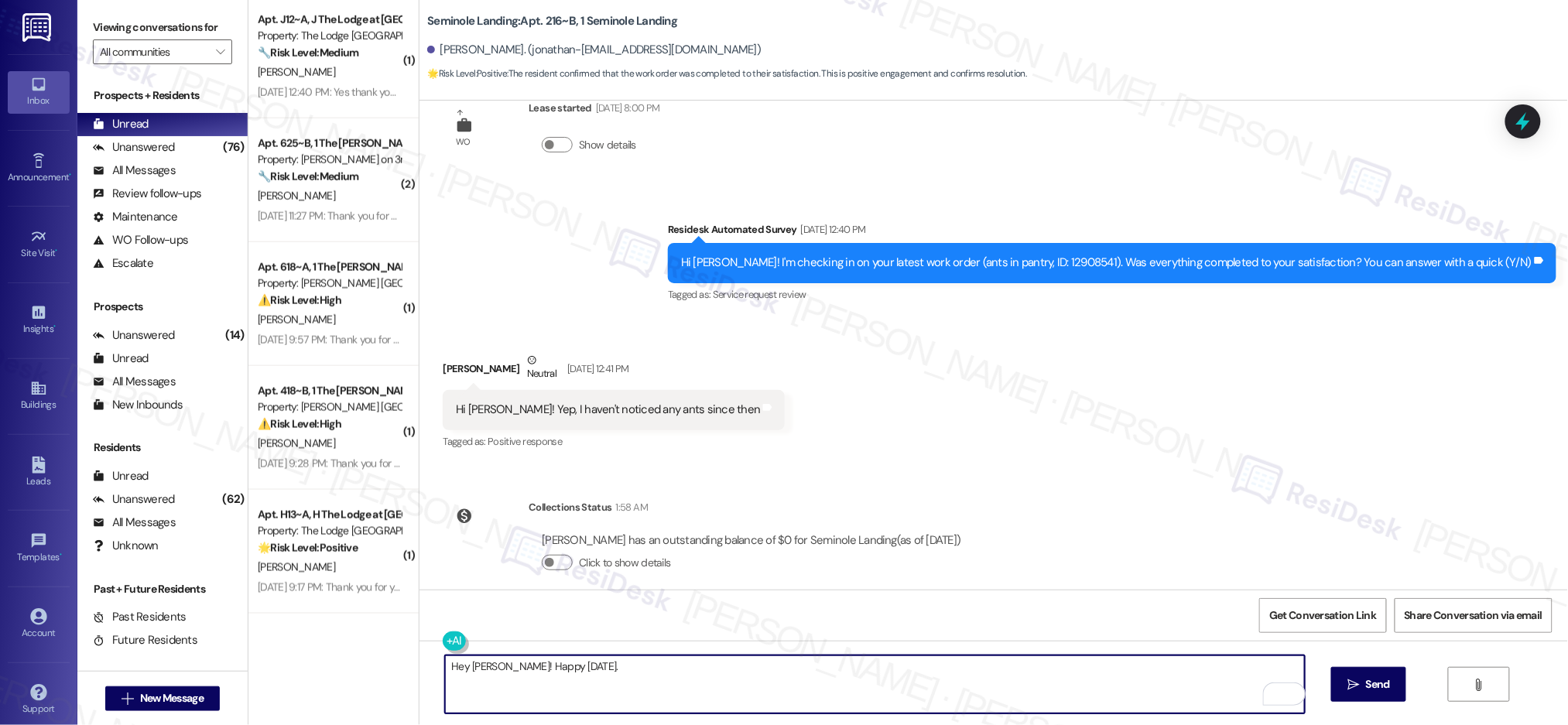
paste textarea "That sounds amazing! I’m so glad to hear yo u were pleased with how maintenance…"
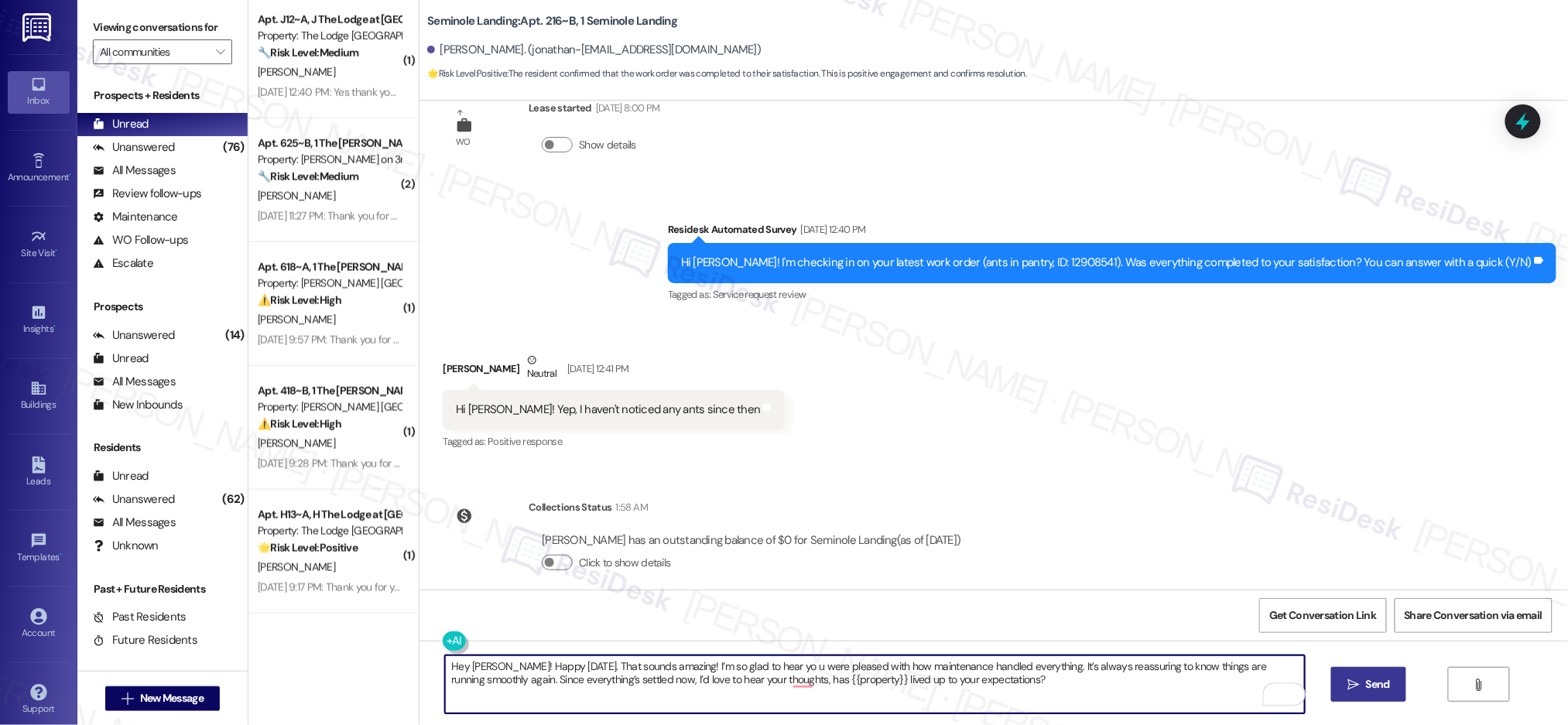
type textarea "Hey Jonathan! Happy Labor Day. That sounds amazing! I’m so glad to hear yo u we…"
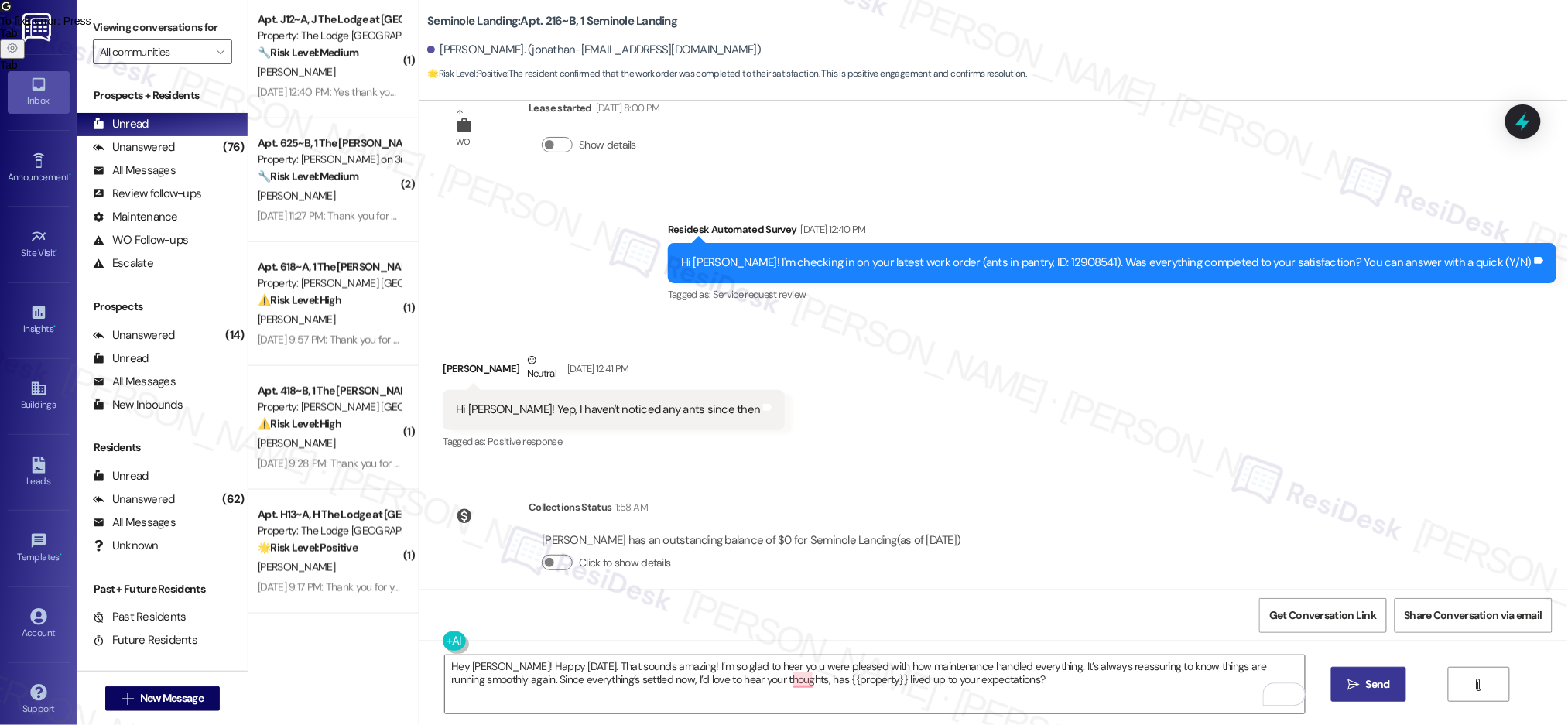
click at [1369, 698] on button " Send" at bounding box center [1368, 685] width 75 height 35
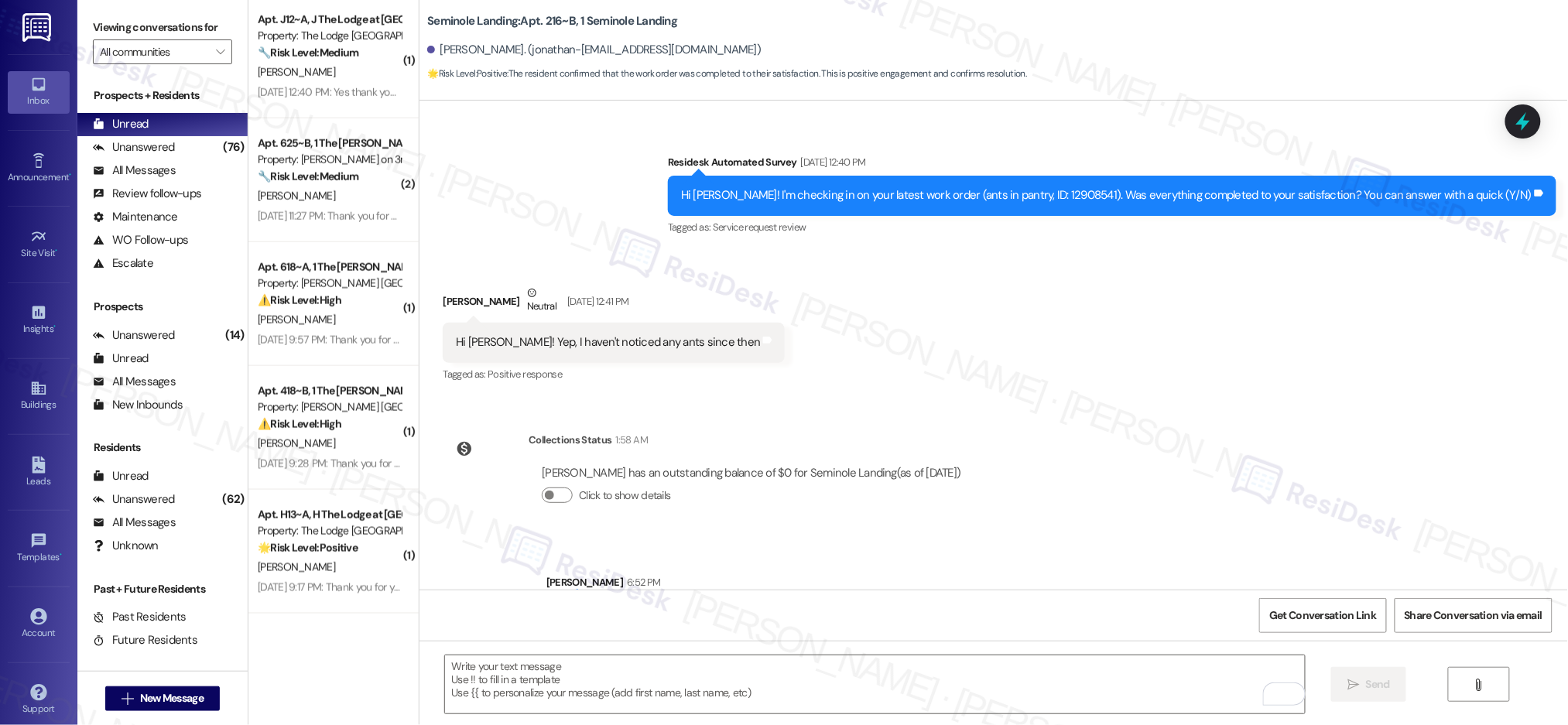
scroll to position [6401, 0]
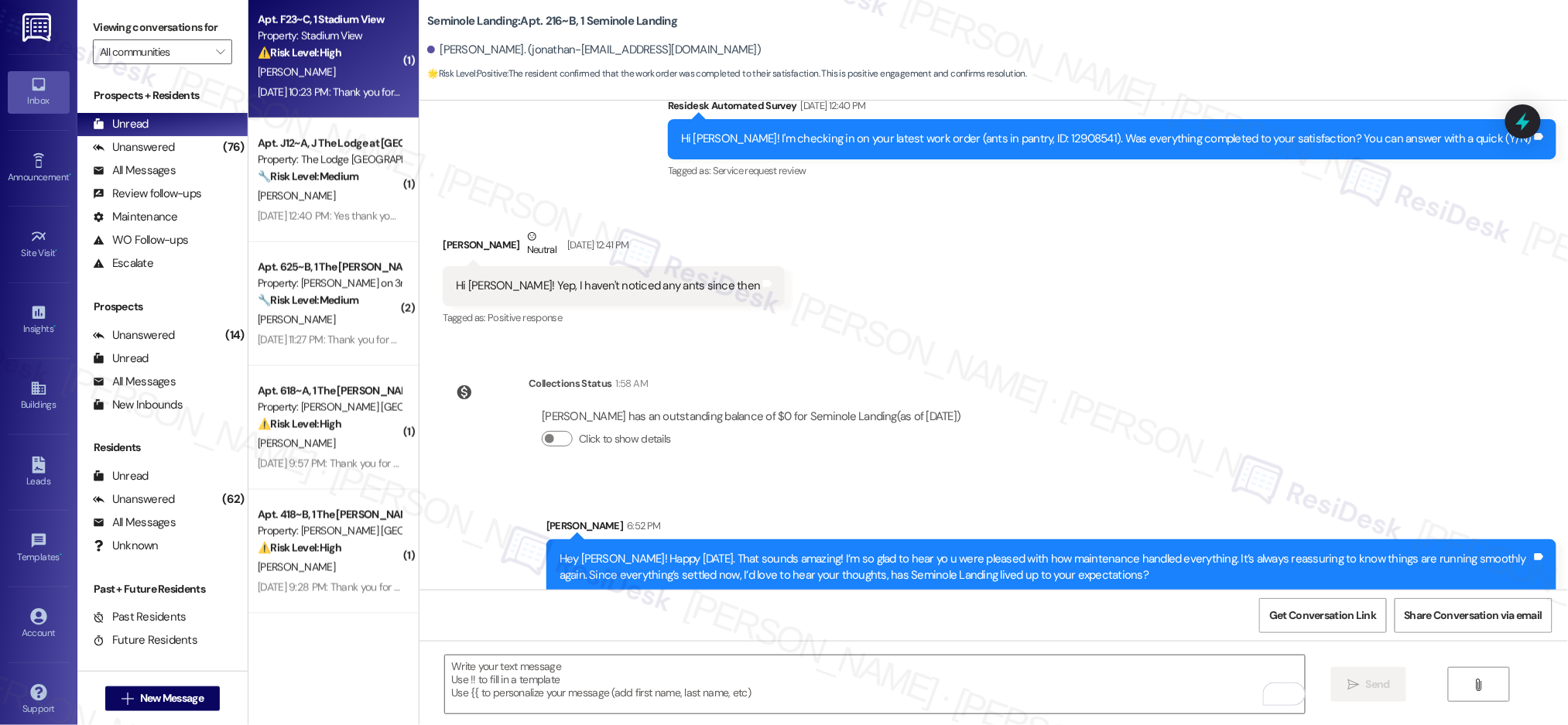
click at [356, 64] on div "[PERSON_NAME]" at bounding box center [329, 72] width 146 height 19
click at [356, 63] on div "[PERSON_NAME]" at bounding box center [329, 72] width 146 height 19
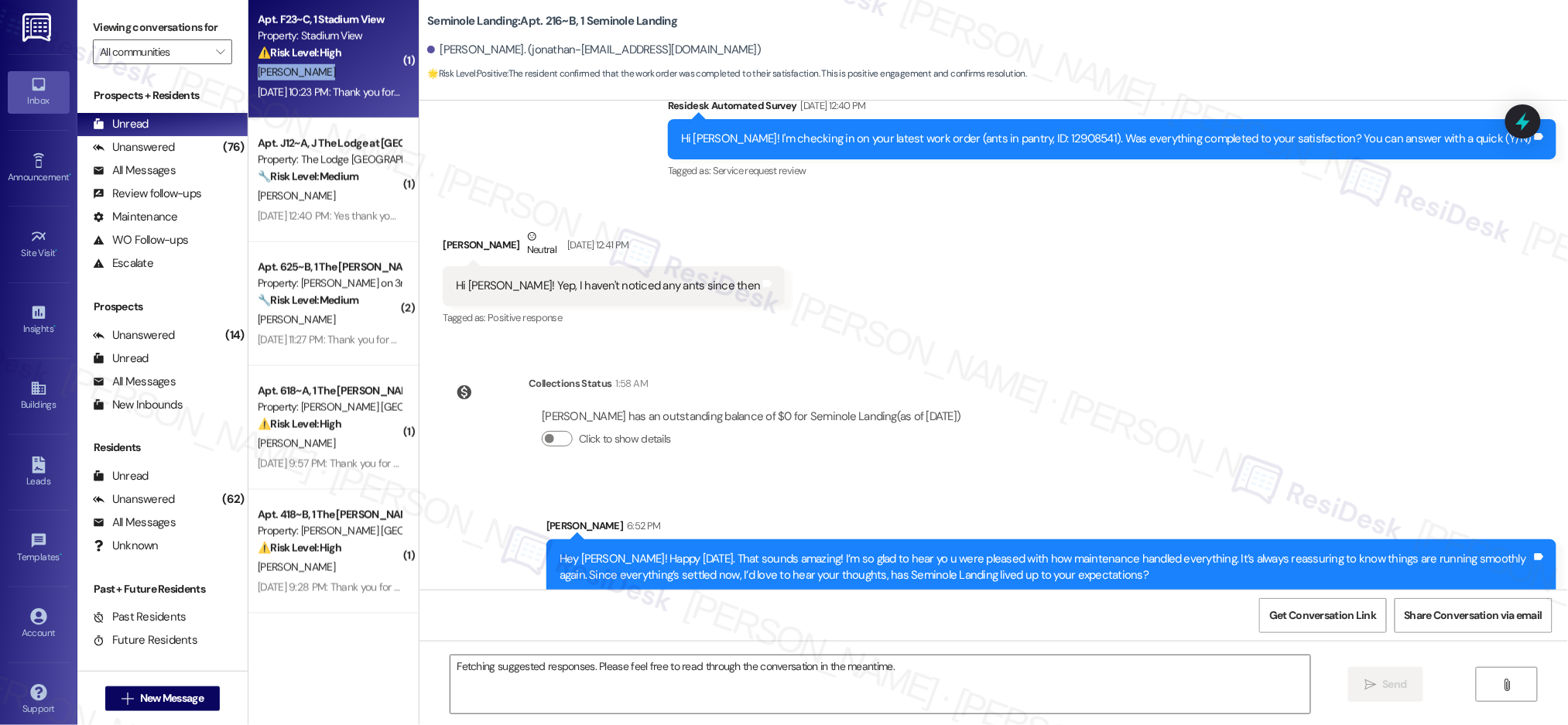
click at [356, 63] on div "[PERSON_NAME]" at bounding box center [329, 72] width 146 height 19
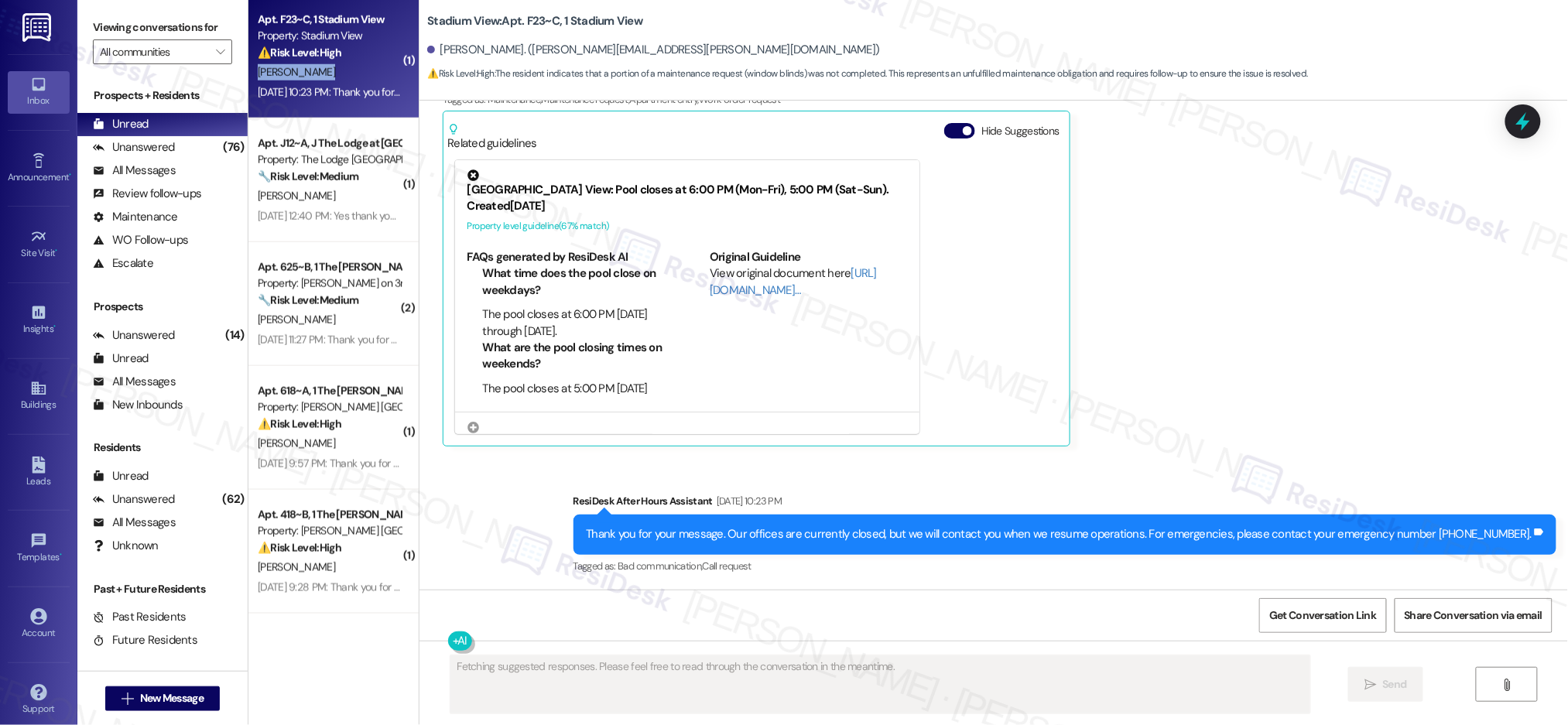
scroll to position [668, 0]
click at [356, 63] on div "[PERSON_NAME]" at bounding box center [329, 72] width 146 height 19
click at [355, 63] on div "[PERSON_NAME]" at bounding box center [329, 72] width 146 height 19
click at [355, 64] on div "[PERSON_NAME]" at bounding box center [329, 72] width 146 height 19
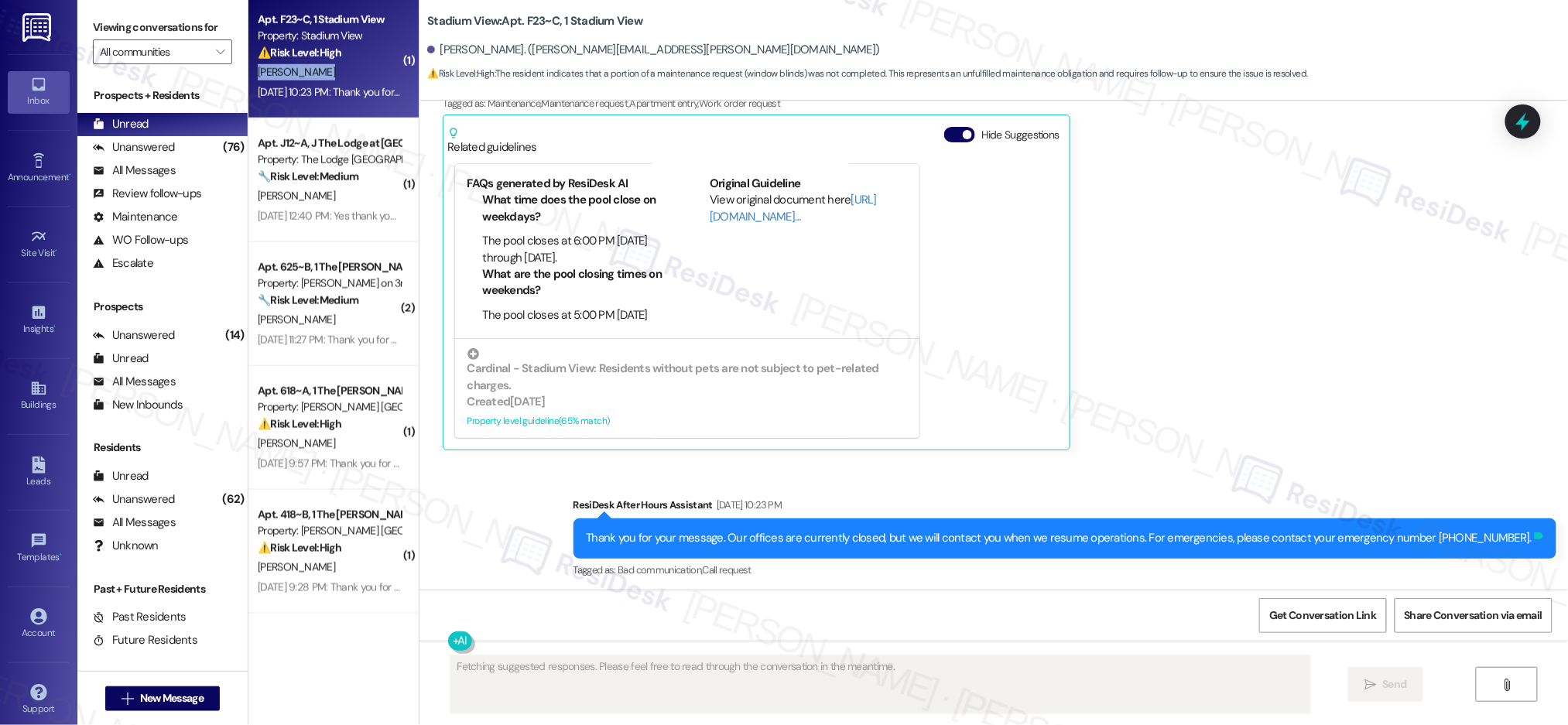
scroll to position [664, 0]
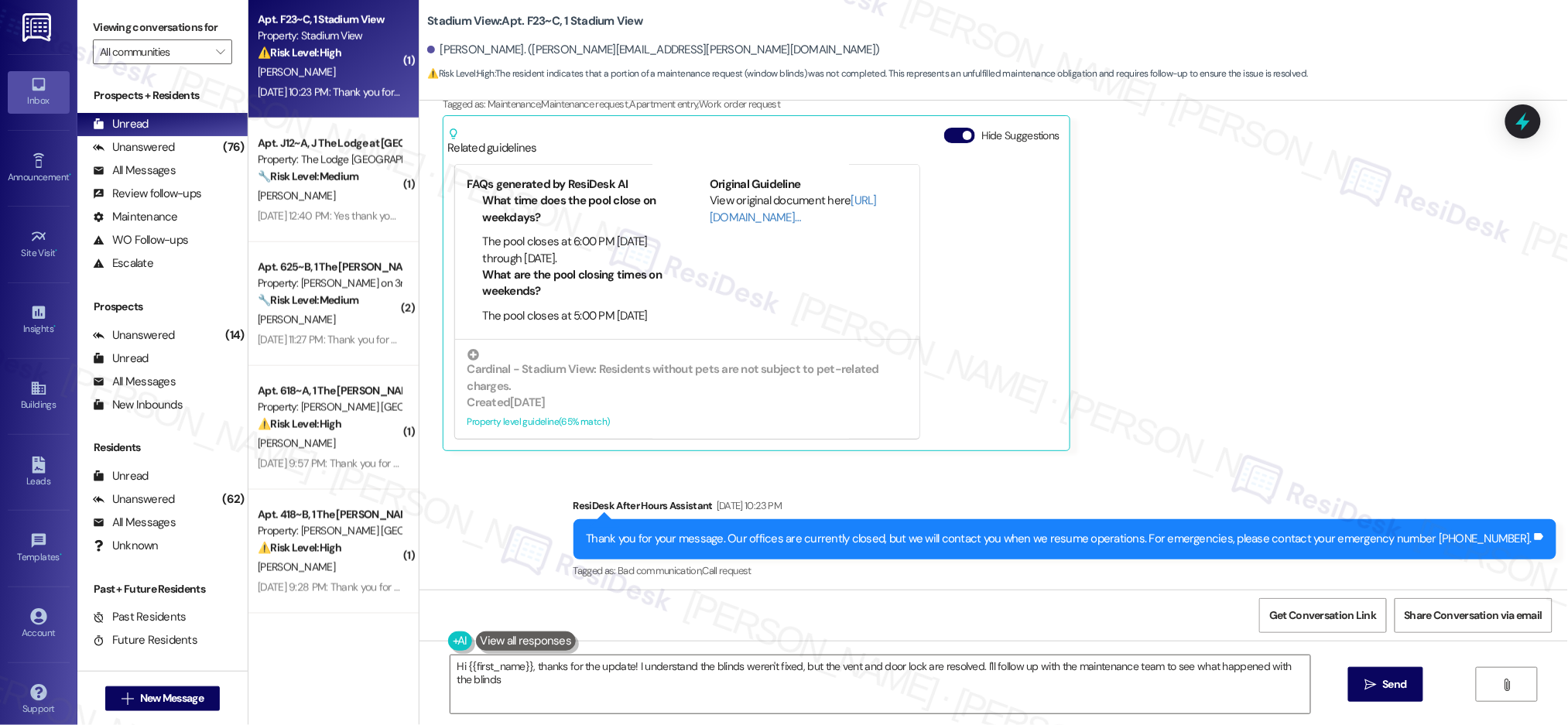
type textarea "Hi {{first_name}}, thanks for the update! I understand the blinds weren't fixed…"
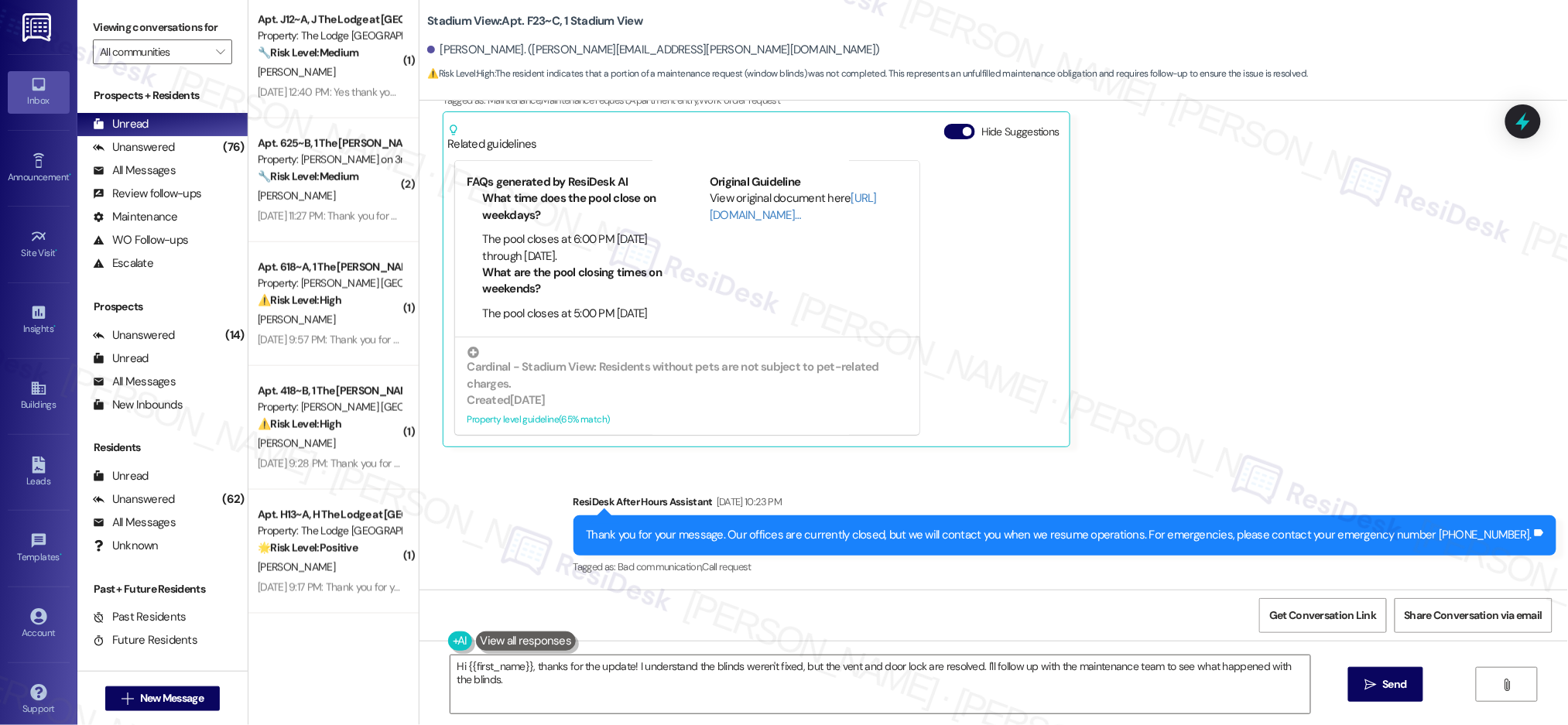
scroll to position [77, 0]
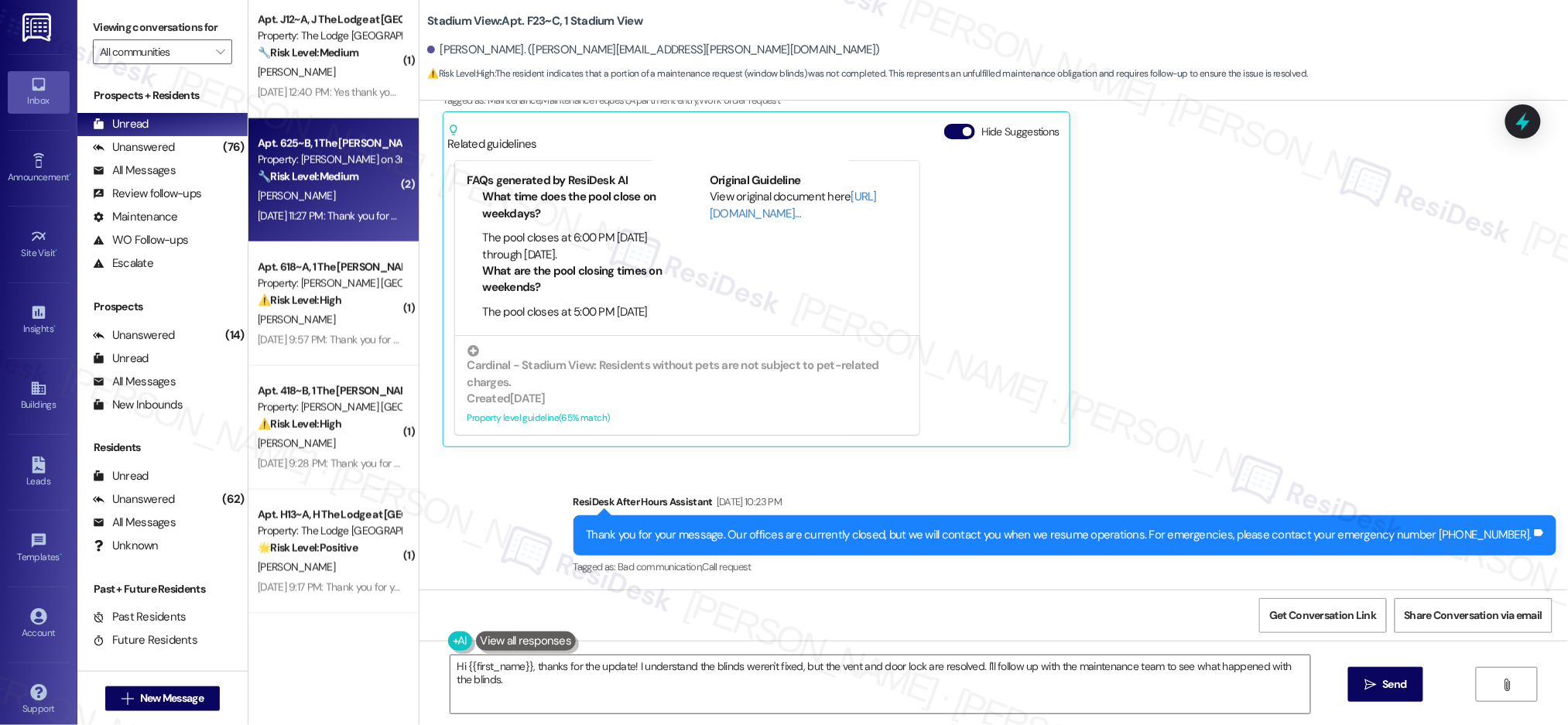
click at [317, 199] on div "[PERSON_NAME]" at bounding box center [329, 196] width 146 height 19
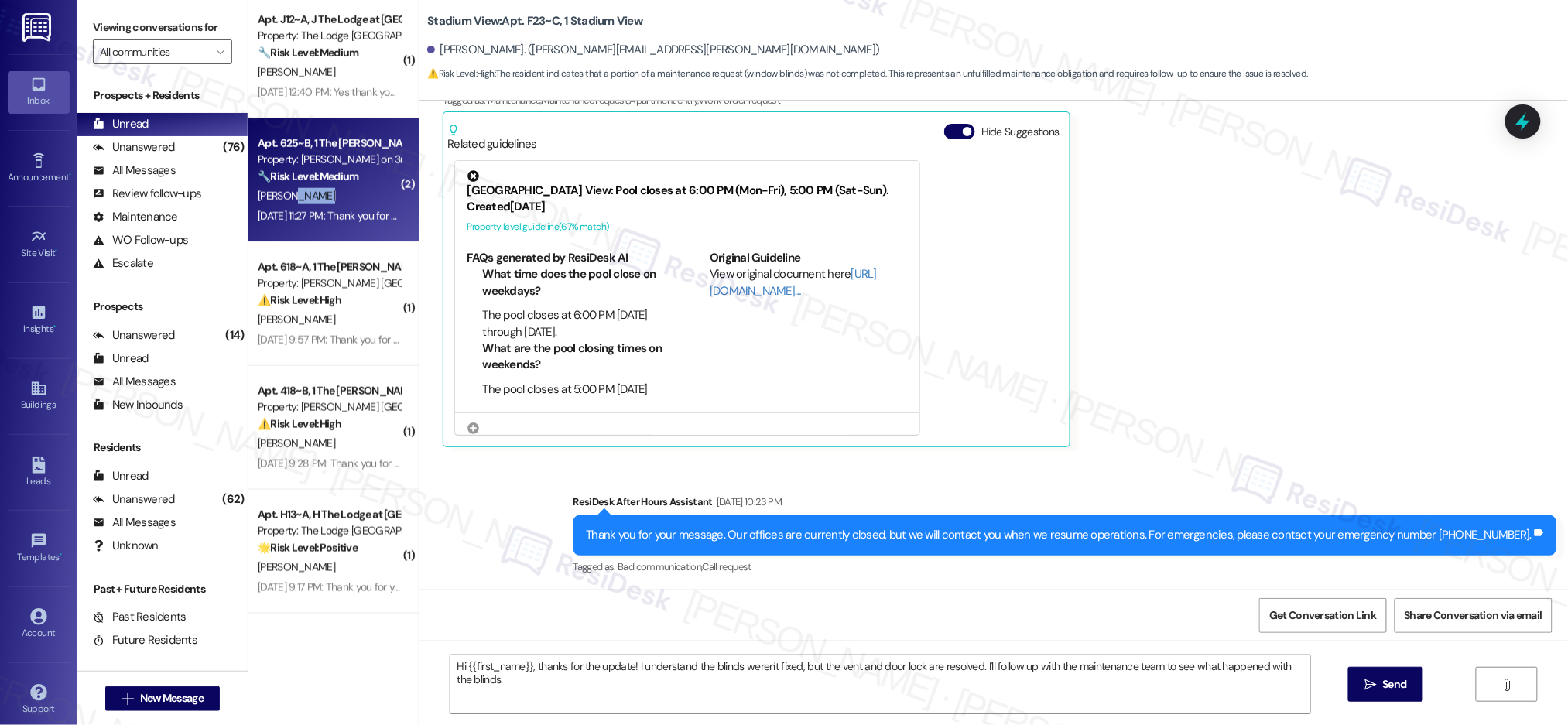
click at [317, 198] on div "[PERSON_NAME]" at bounding box center [329, 196] width 146 height 19
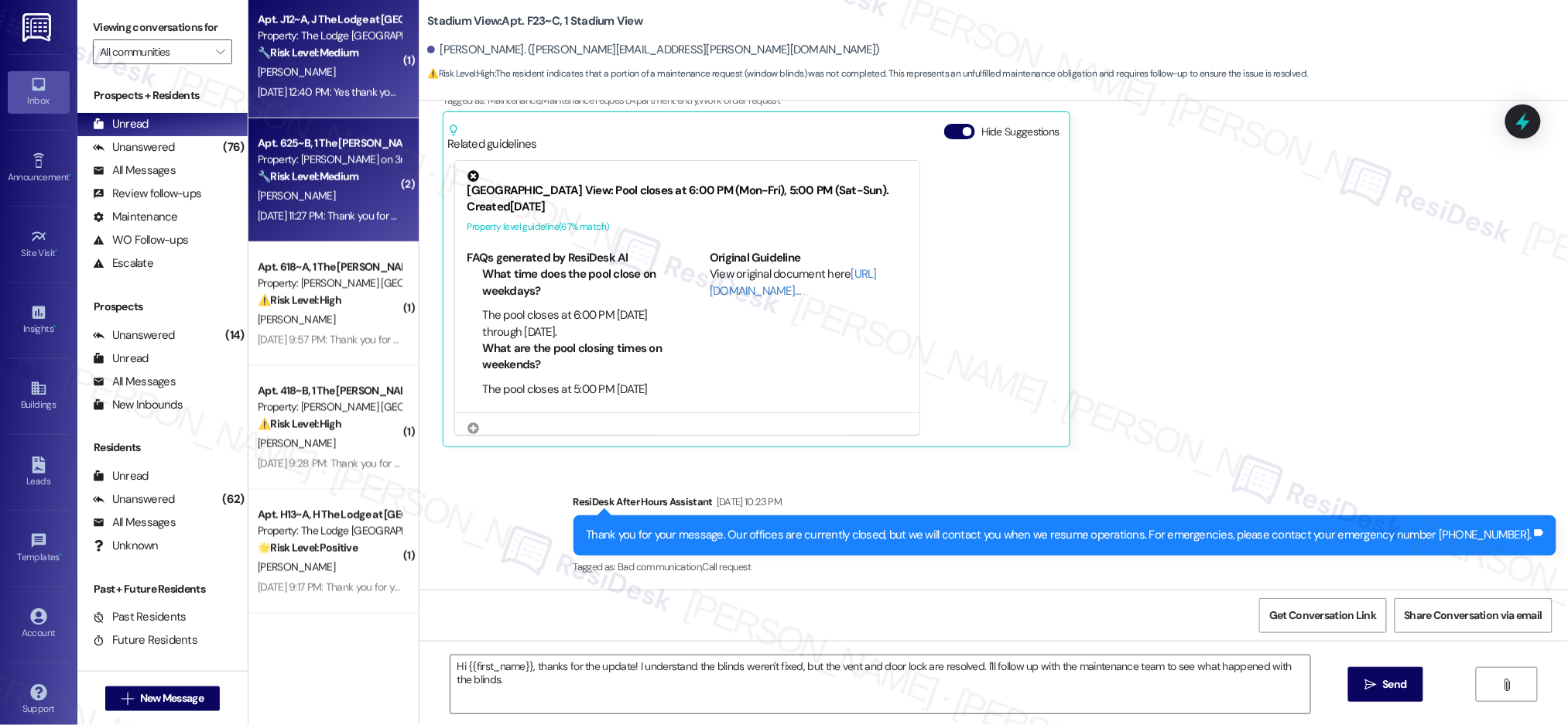
click at [337, 54] on strong "🔧 Risk Level: Medium" at bounding box center [307, 53] width 100 height 14
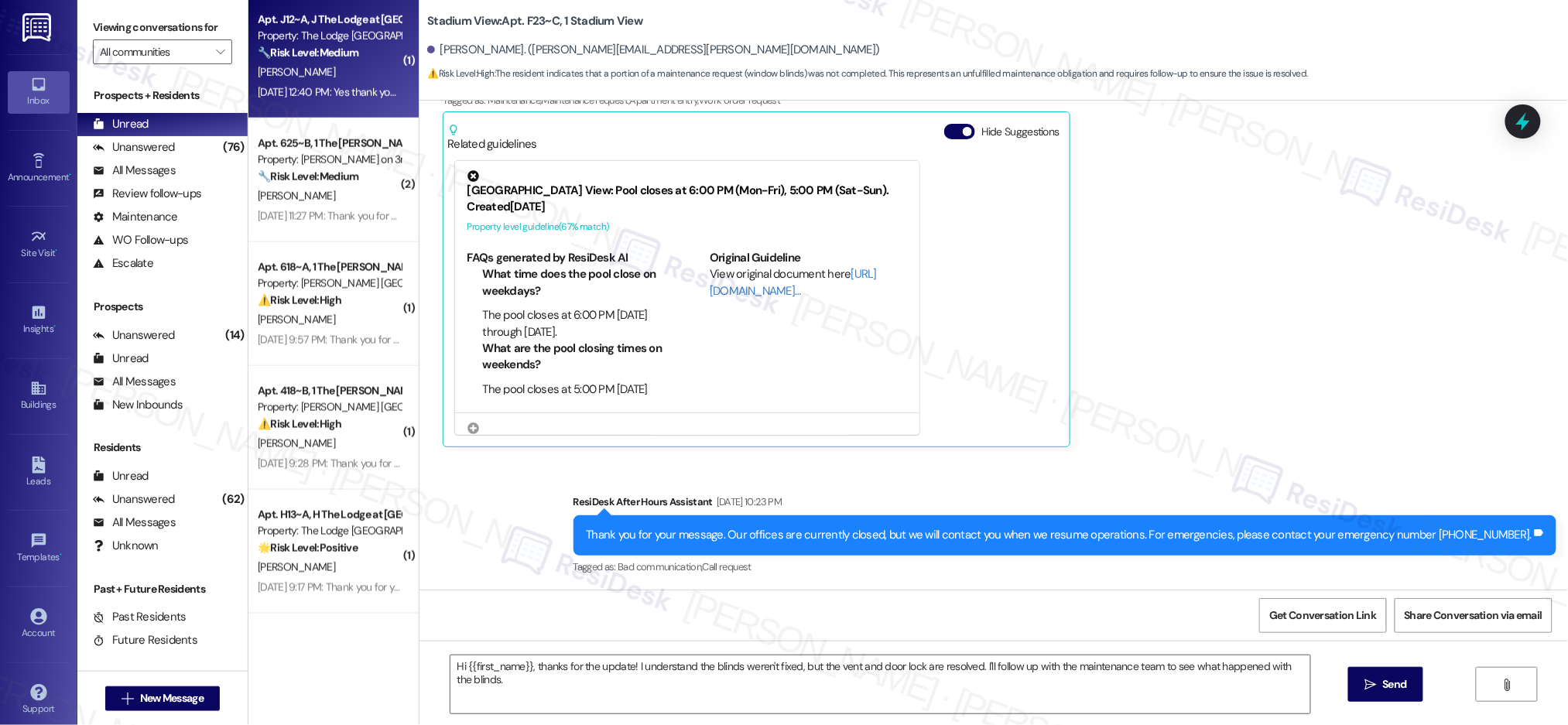
click at [337, 54] on strong "🔧 Risk Level: Medium" at bounding box center [307, 53] width 100 height 14
click at [336, 54] on strong "🔧 Risk Level: Medium" at bounding box center [307, 53] width 100 height 14
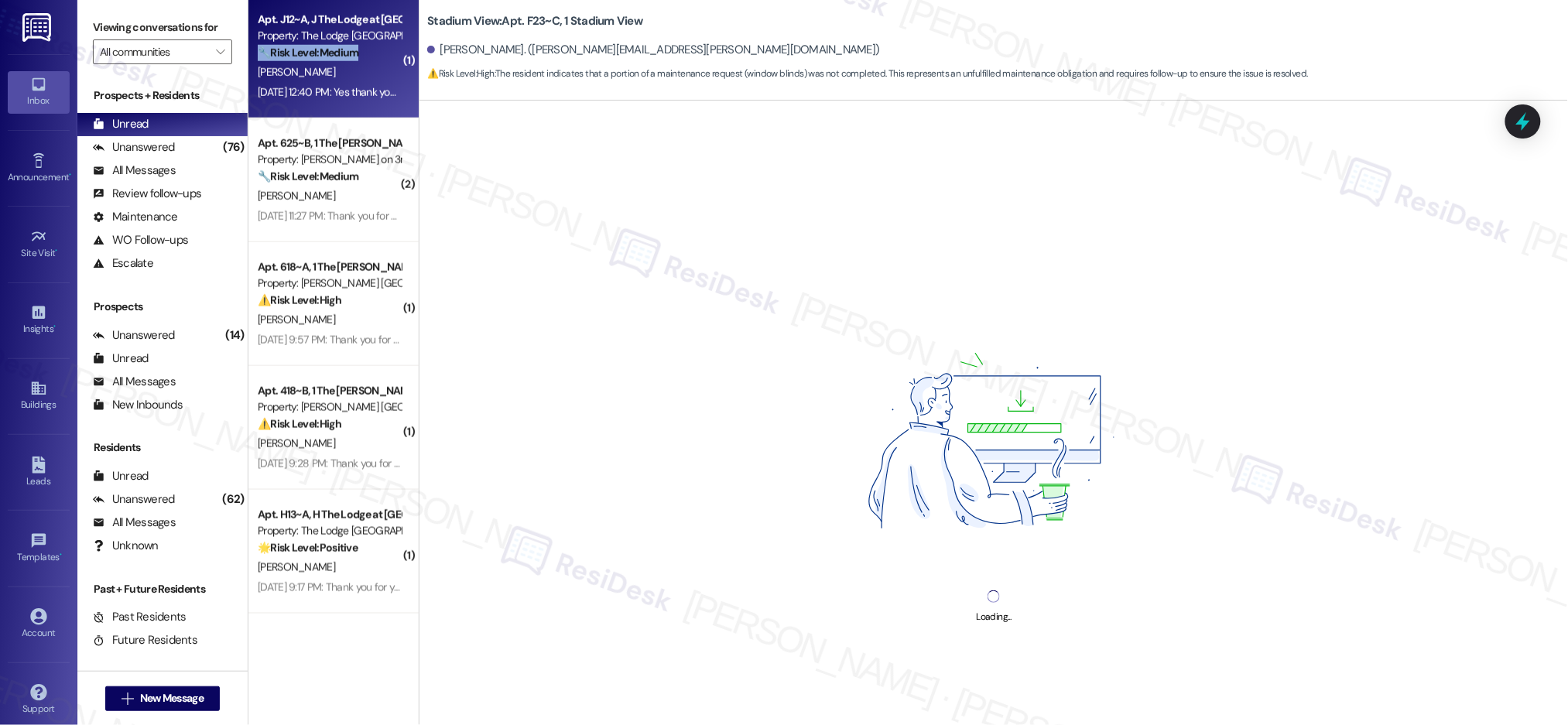
click at [336, 54] on strong "🔧 Risk Level: Medium" at bounding box center [307, 53] width 100 height 14
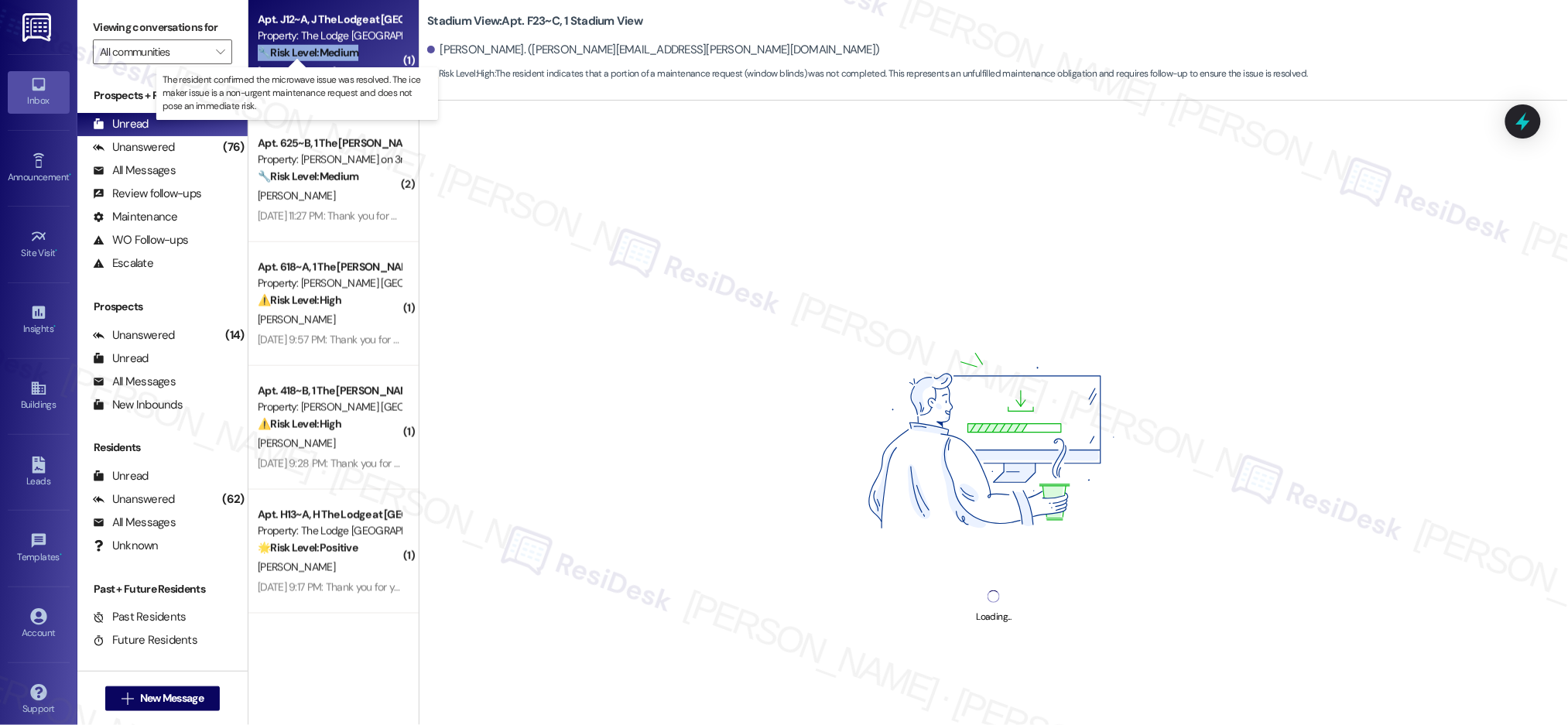
click at [336, 54] on strong "🔧 Risk Level: Medium" at bounding box center [307, 53] width 100 height 14
click at [343, 51] on strong "🔧 Risk Level: Medium" at bounding box center [307, 53] width 100 height 14
click at [342, 51] on strong "🔧 Risk Level: Medium" at bounding box center [307, 53] width 100 height 14
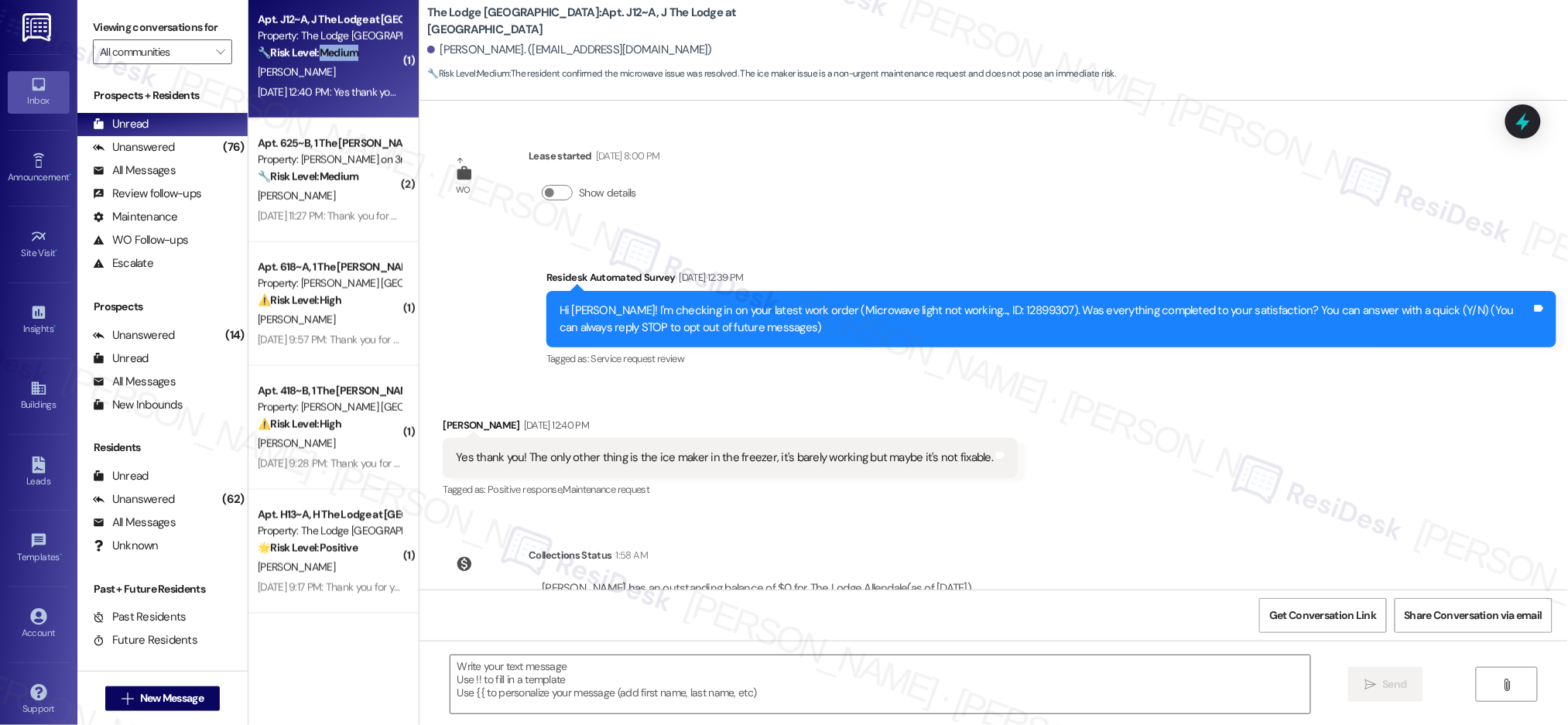
scroll to position [64, 0]
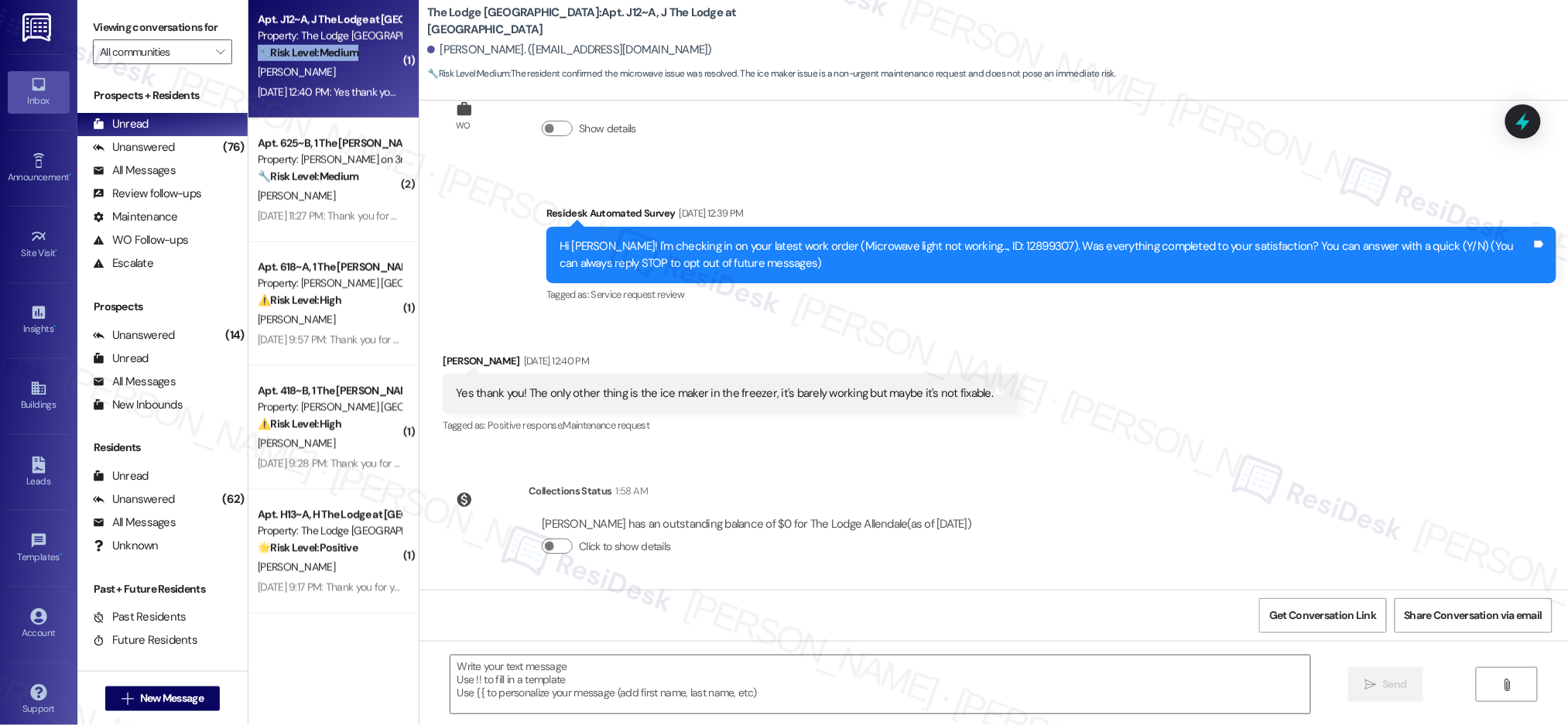
click at [342, 51] on strong "🔧 Risk Level: Medium" at bounding box center [307, 53] width 100 height 14
type textarea "Fetching suggested responses. Please feel free to read through the conversation…"
click at [342, 51] on strong "🔧 Risk Level: Medium" at bounding box center [307, 53] width 100 height 14
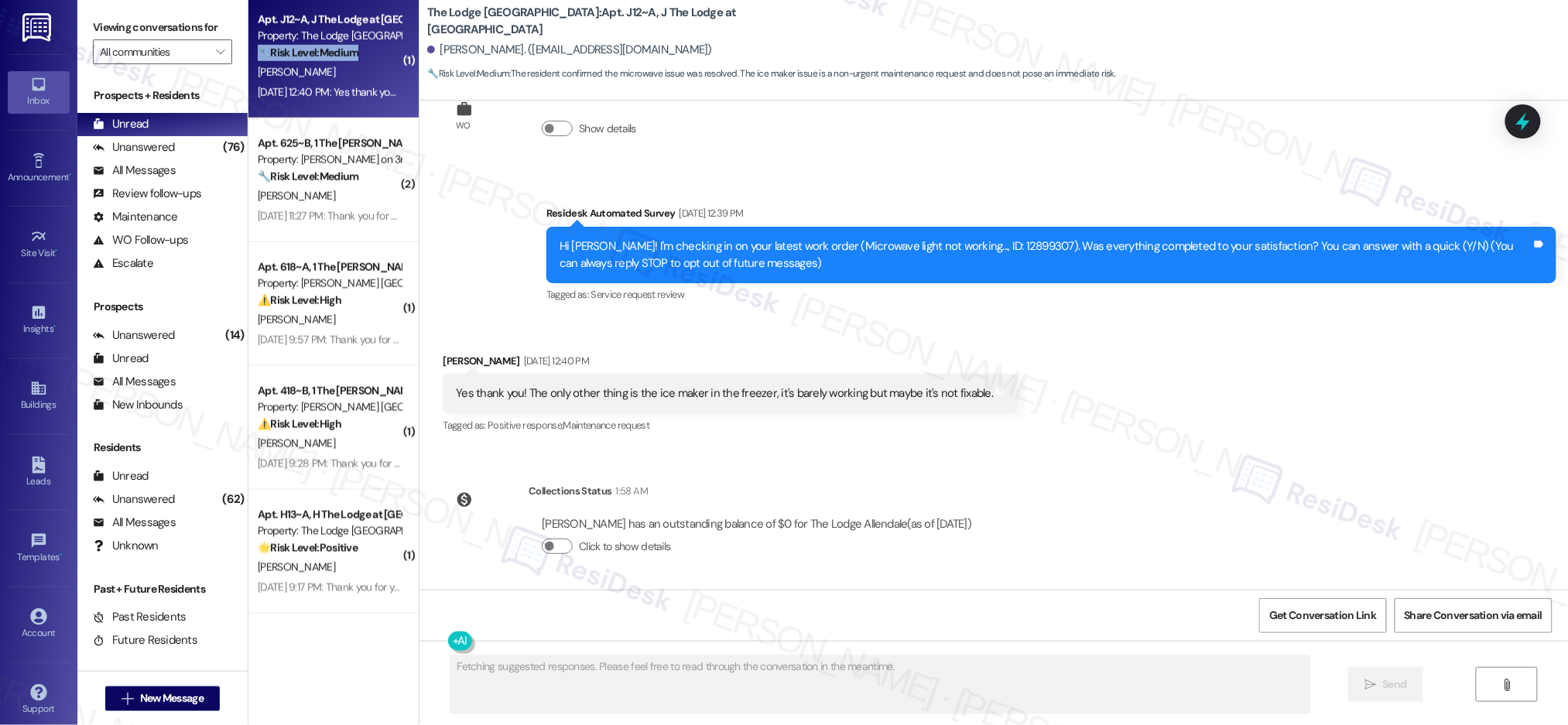
click at [342, 51] on strong "🔧 Risk Level: Medium" at bounding box center [307, 53] width 100 height 14
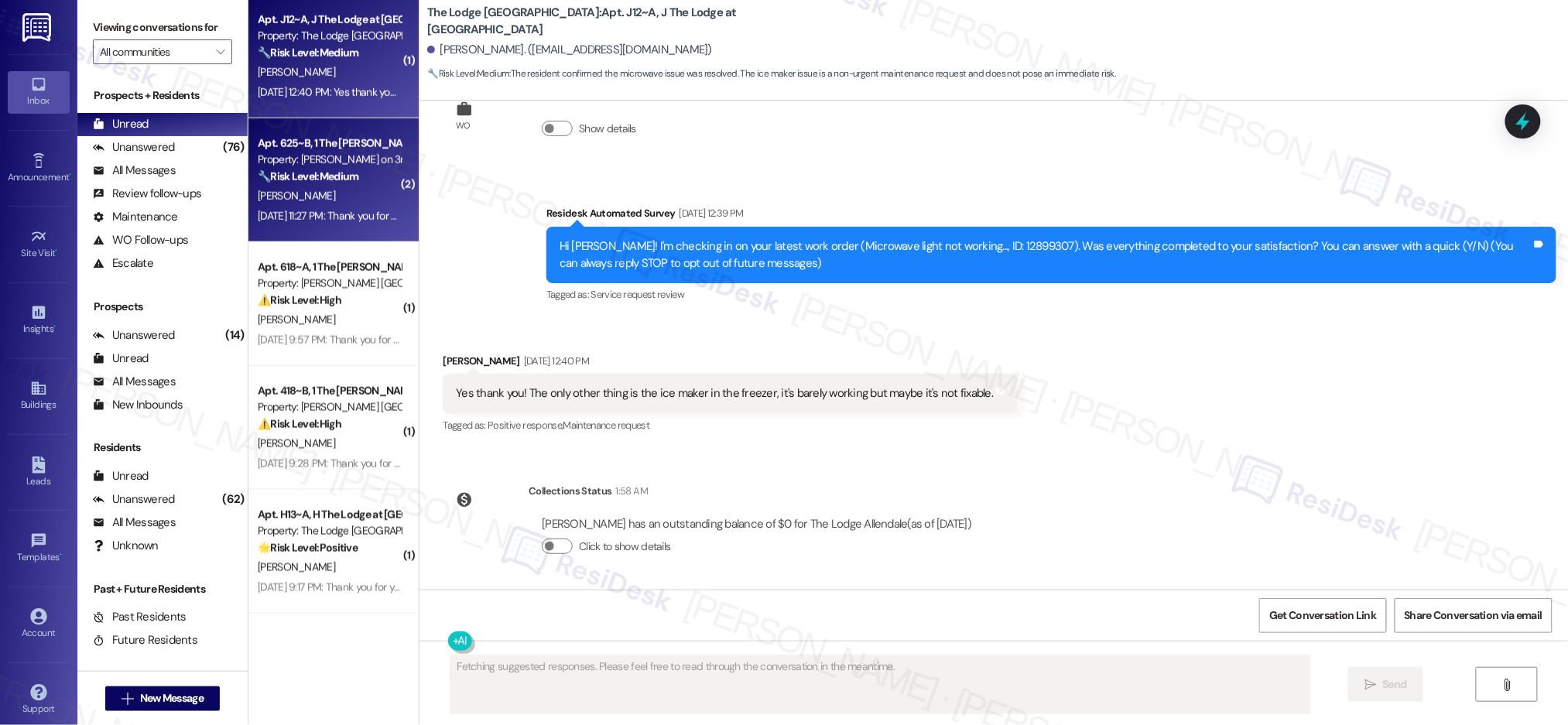
click at [356, 181] on div "🔧 Risk Level: Medium The resident is asking about how to pay utility bills. The…" at bounding box center [328, 176] width 143 height 17
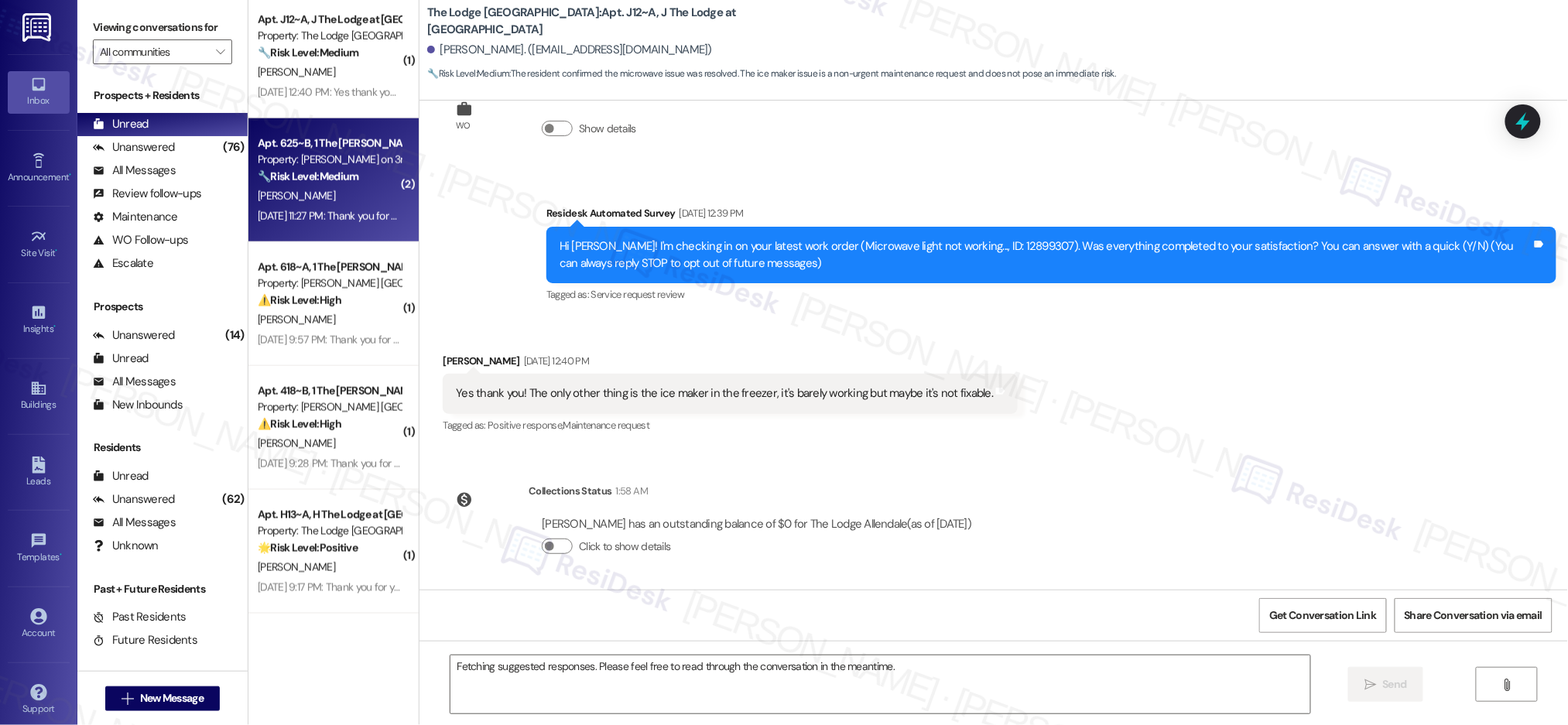
click at [356, 180] on div "🔧 Risk Level: Medium The resident is asking about how to pay utility bills. The…" at bounding box center [328, 176] width 143 height 17
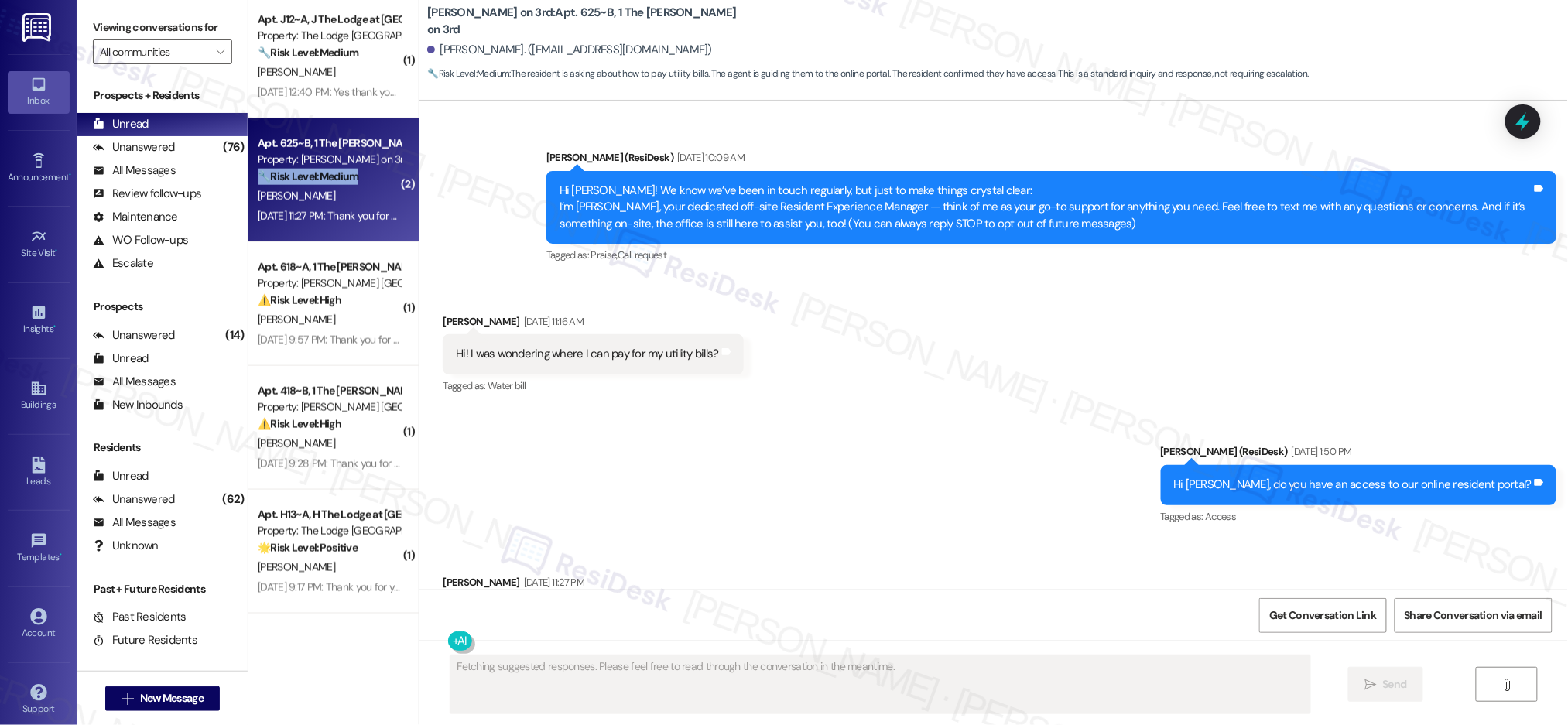
scroll to position [279, 0]
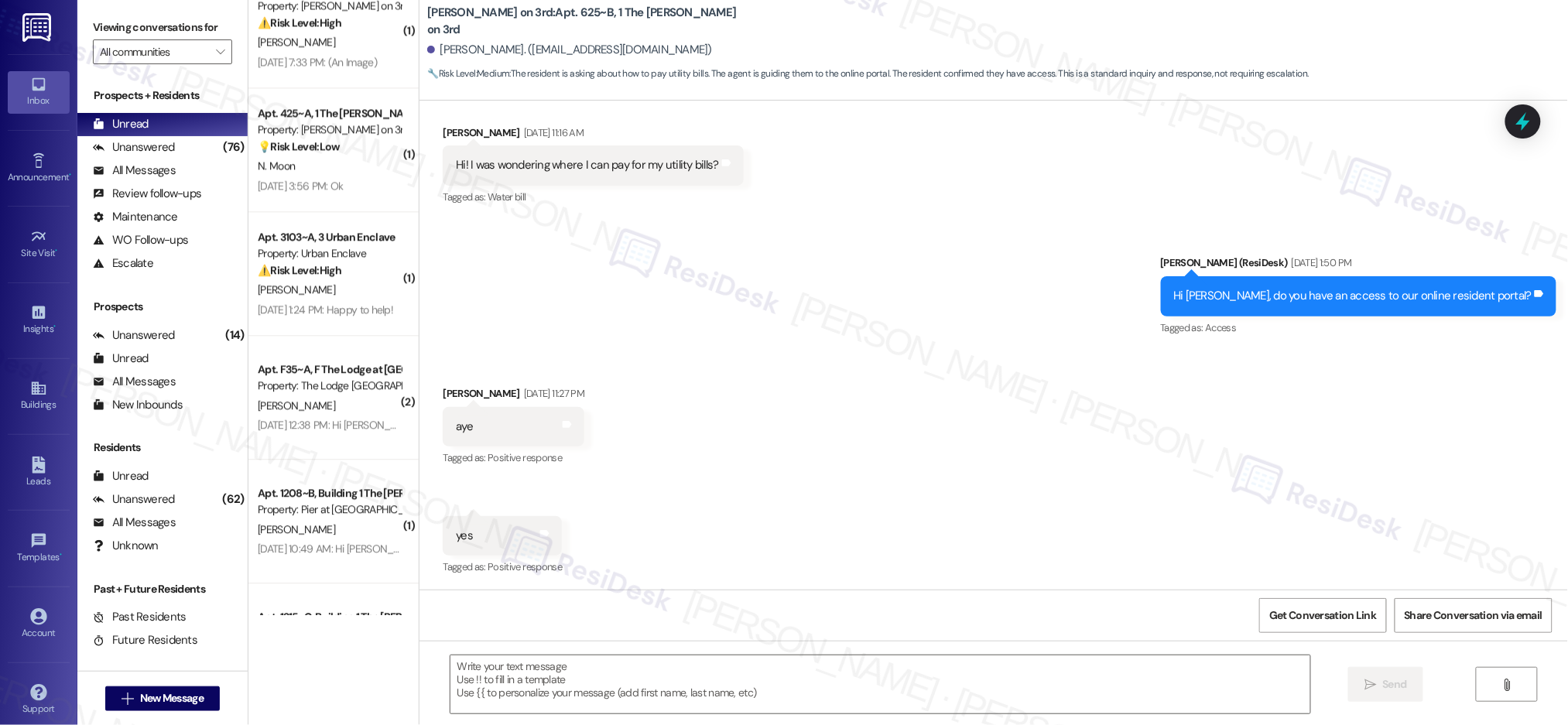
click at [329, 274] on div "( 1 ) Apt. 3308~A, Building 3 The Pier Conway Property: Pier at Conway 🔧 Risk L…" at bounding box center [333, 307] width 171 height 615
click at [329, 273] on div "D. Lamorte" at bounding box center [329, 283] width 146 height 19
click at [329, 273] on div "( 1 ) Apt. 525~B, 1 The Marshall on 3rd Property: Marshall on 3rd ⚠️ Risk Level…" at bounding box center [333, 307] width 171 height 615
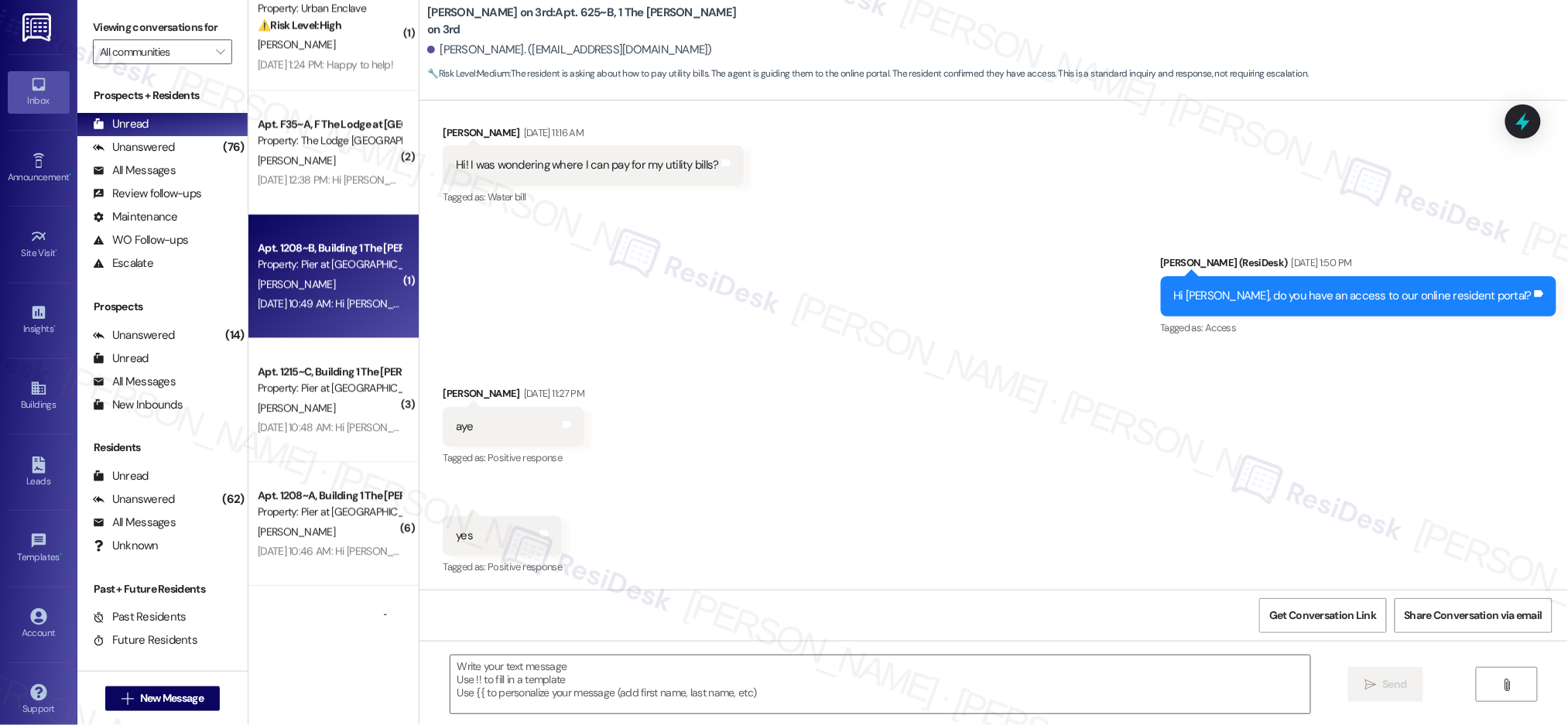
click at [329, 273] on div "( 1 ) Apt. 525~B, 1 The Marshall on 3rd Property: Marshall on 3rd ⚠️ Risk Level…" at bounding box center [333, 307] width 171 height 615
type textarea "Fetching suggested responses. Please feel free to read through the conversation…"
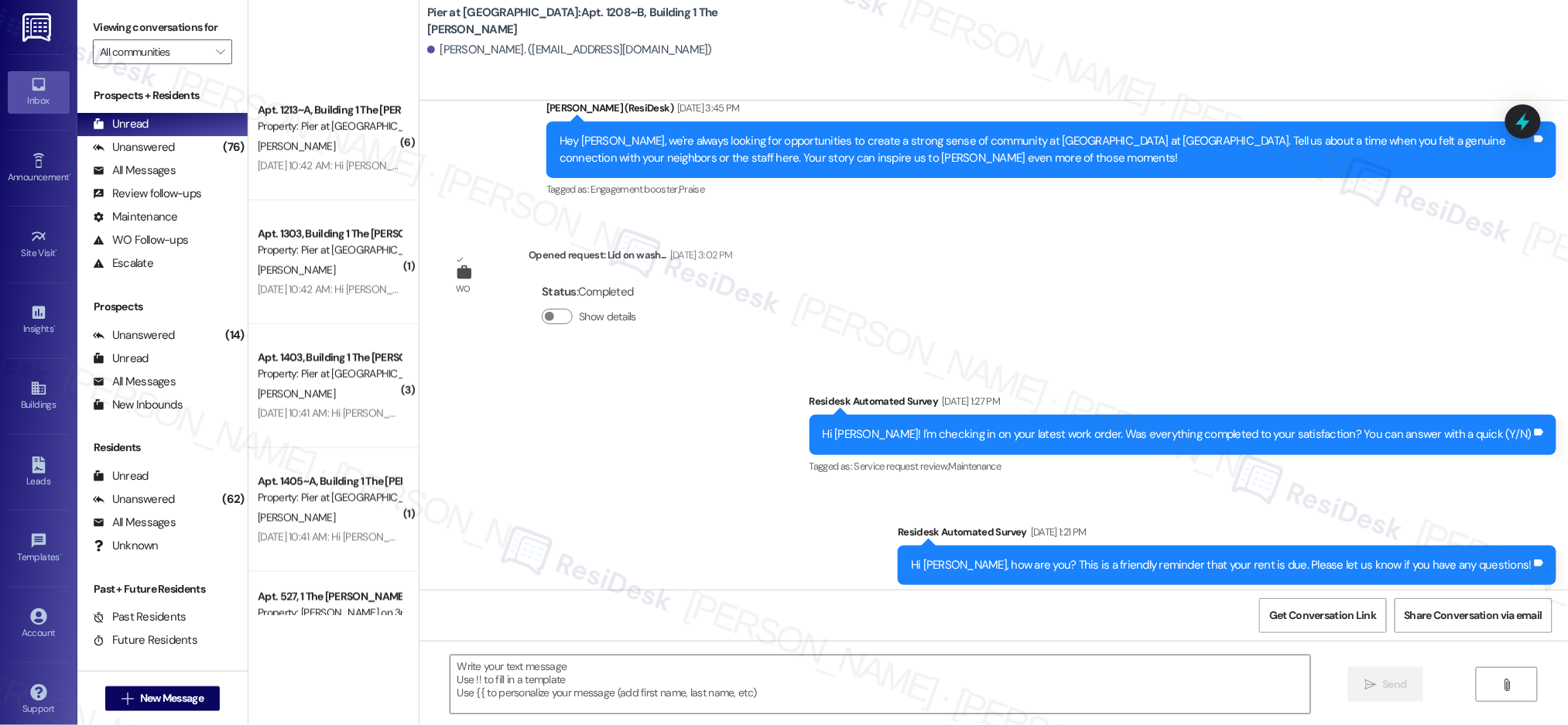
scroll to position [5576, 0]
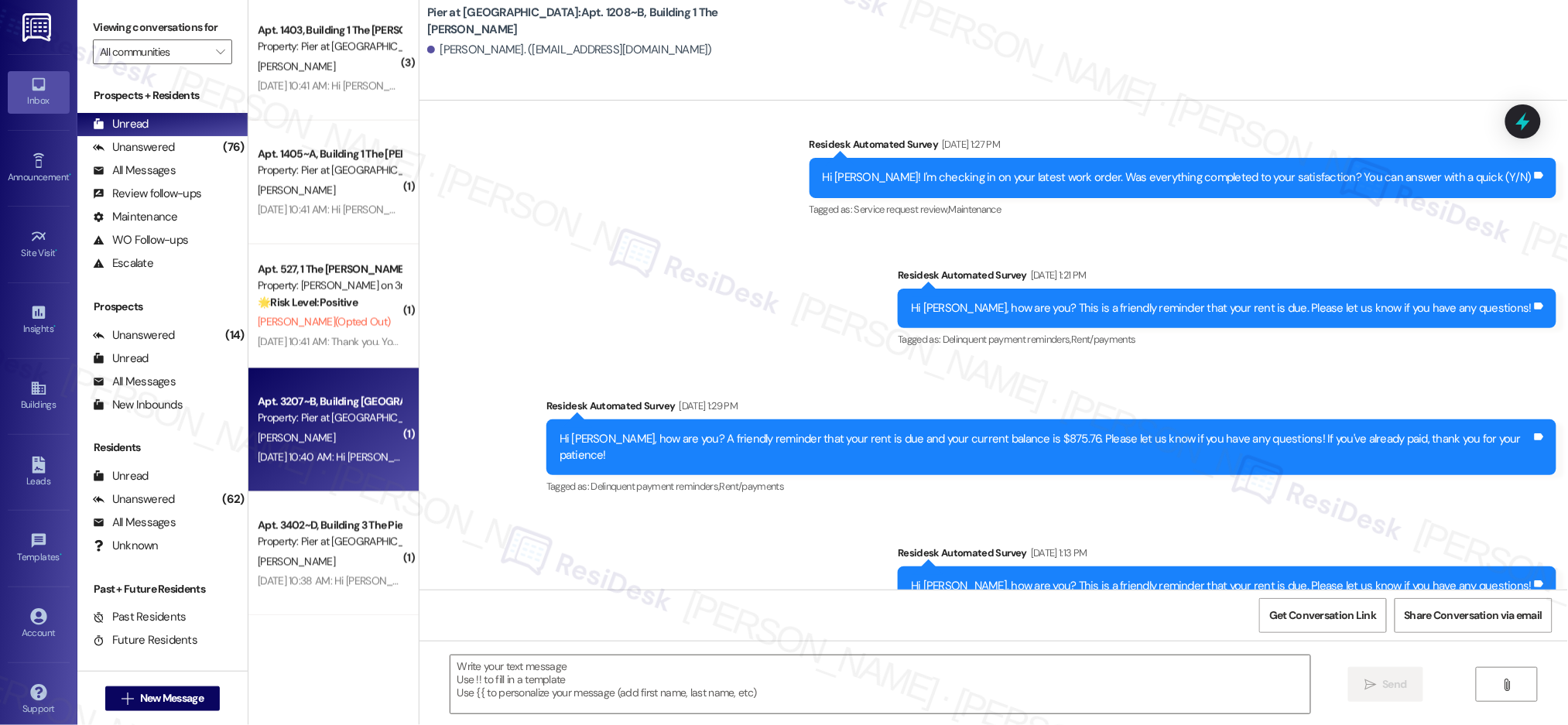
click at [329, 477] on div "Apt. 3207~B, Building 3 The Pier Conway Property: Pier at Conway R. Gaj Aug 28,…" at bounding box center [333, 430] width 171 height 124
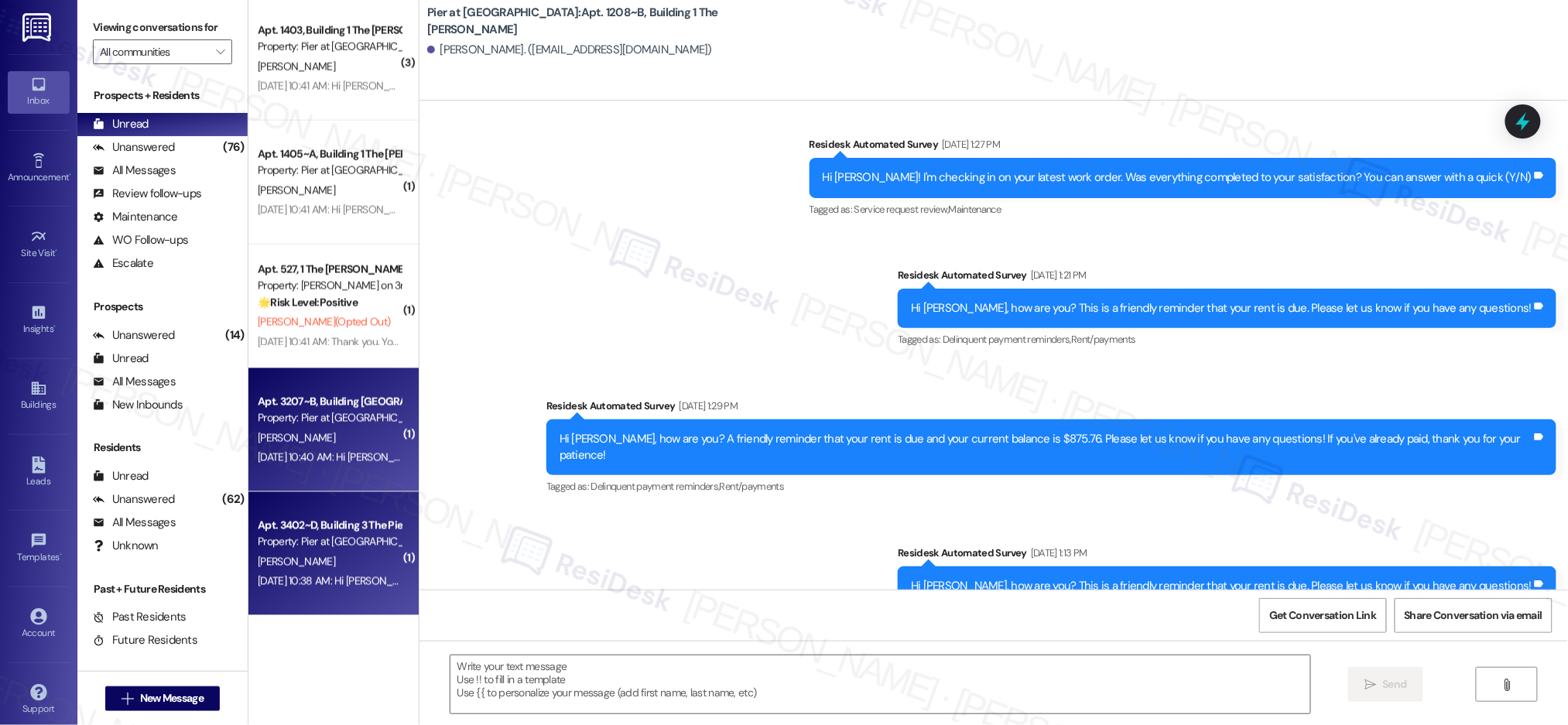
drag, startPoint x: 329, startPoint y: 477, endPoint x: 327, endPoint y: 528, distance: 51.0
click at [327, 528] on div "Apt. 3402~D, Building 3 The Pier Conway" at bounding box center [328, 525] width 143 height 17
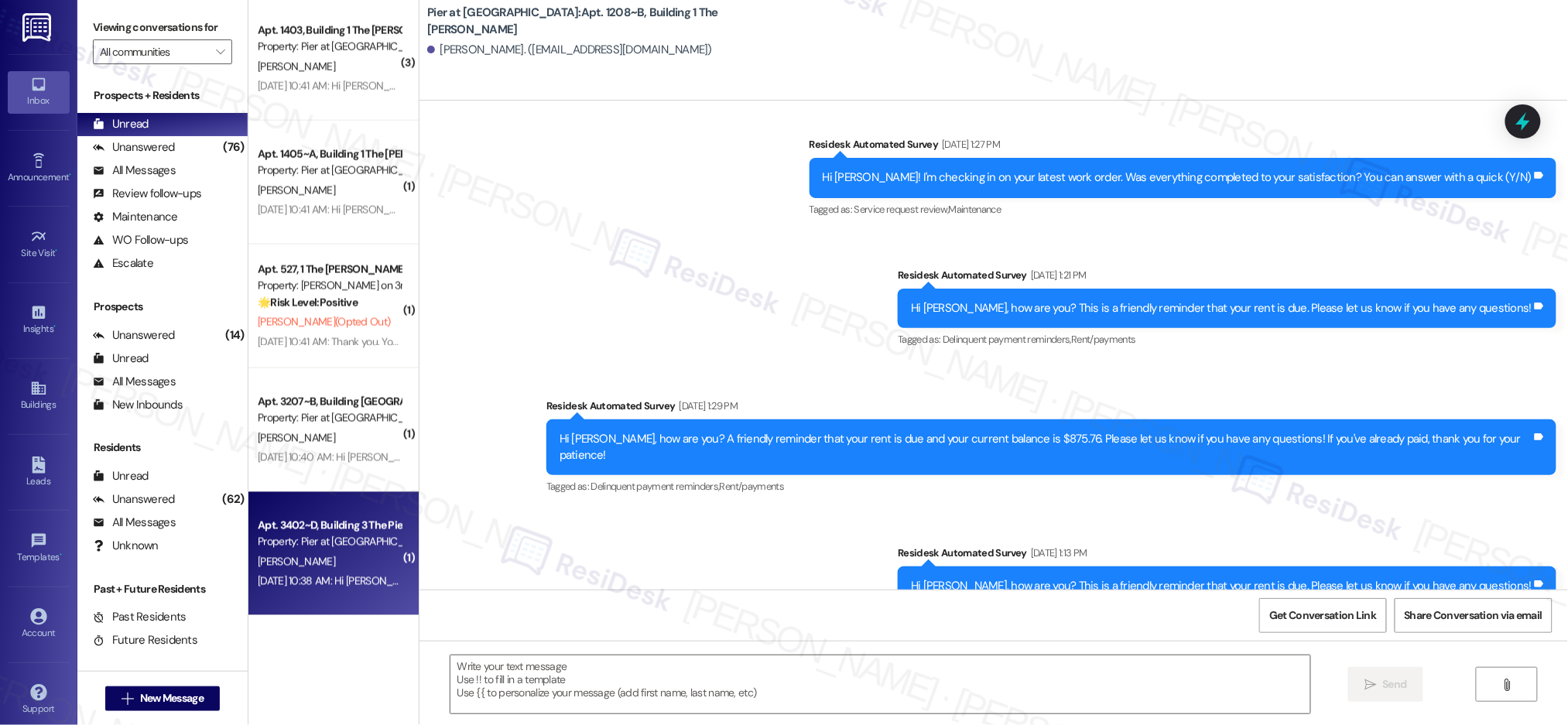
click at [328, 528] on div "Apt. 3402~D, Building 3 The Pier Conway" at bounding box center [328, 525] width 143 height 17
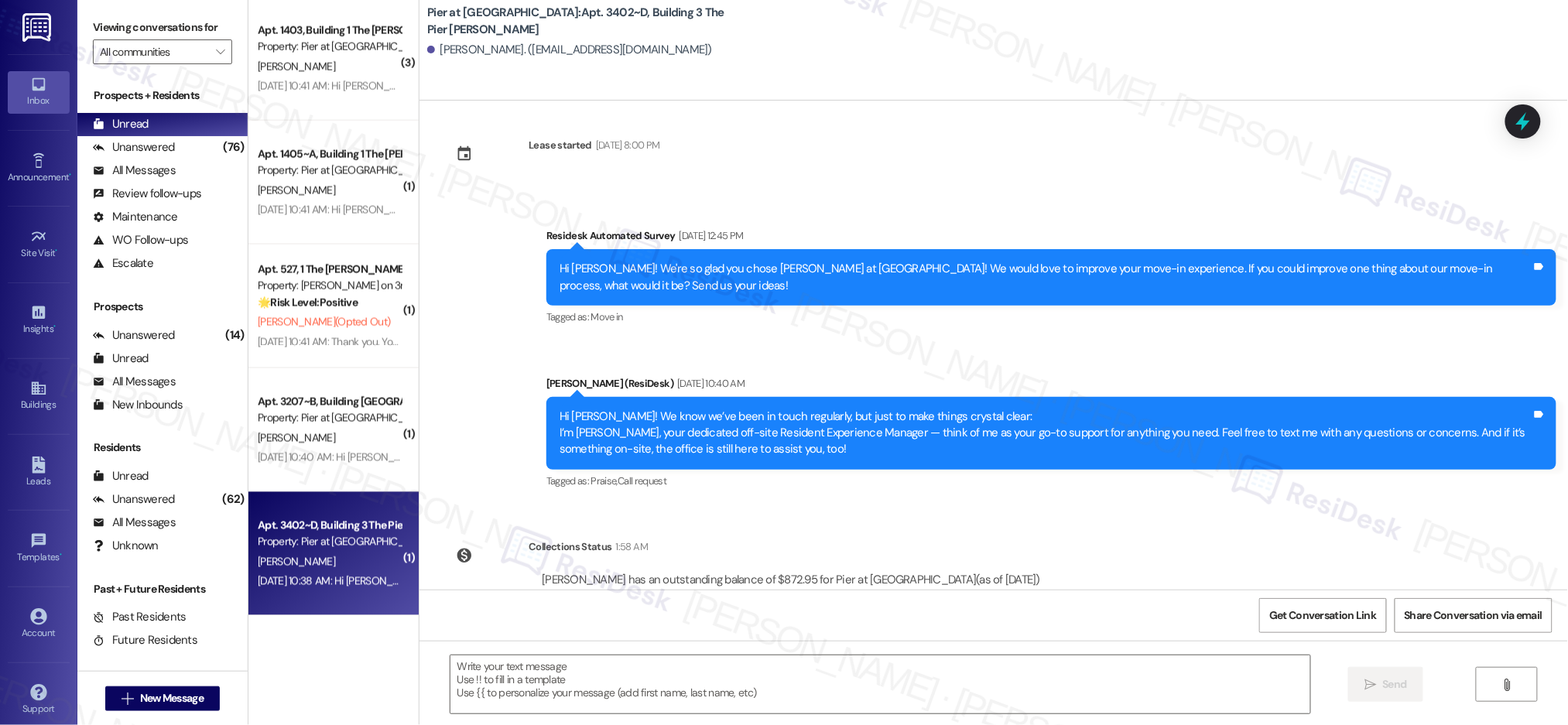
click at [328, 528] on div "Apt. 3402~D, Building 3 The Pier Conway" at bounding box center [328, 525] width 143 height 17
type textarea "Fetching suggested responses. Please feel free to read through the conversation…"
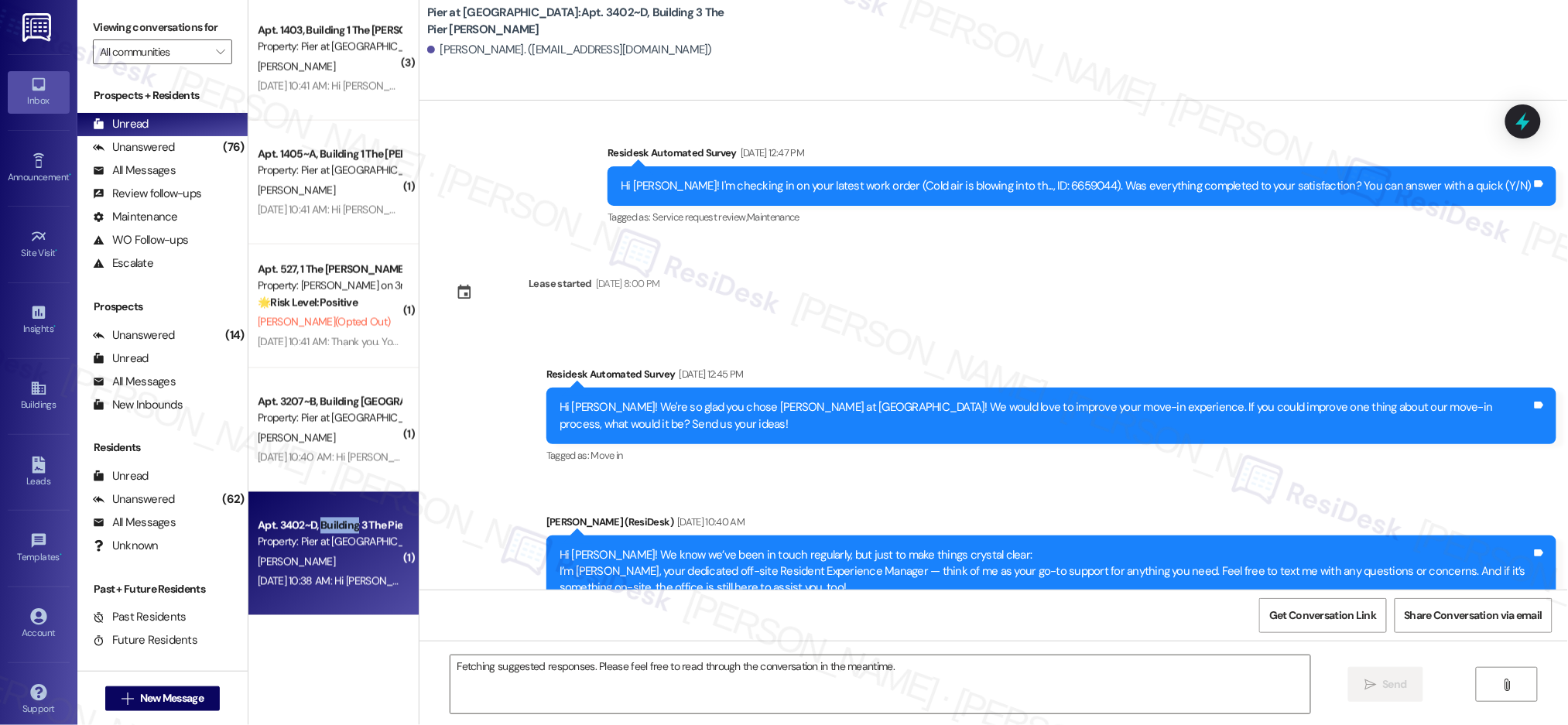
click at [328, 528] on div "Apt. 3402~D, Building 3 The Pier Conway" at bounding box center [328, 525] width 143 height 17
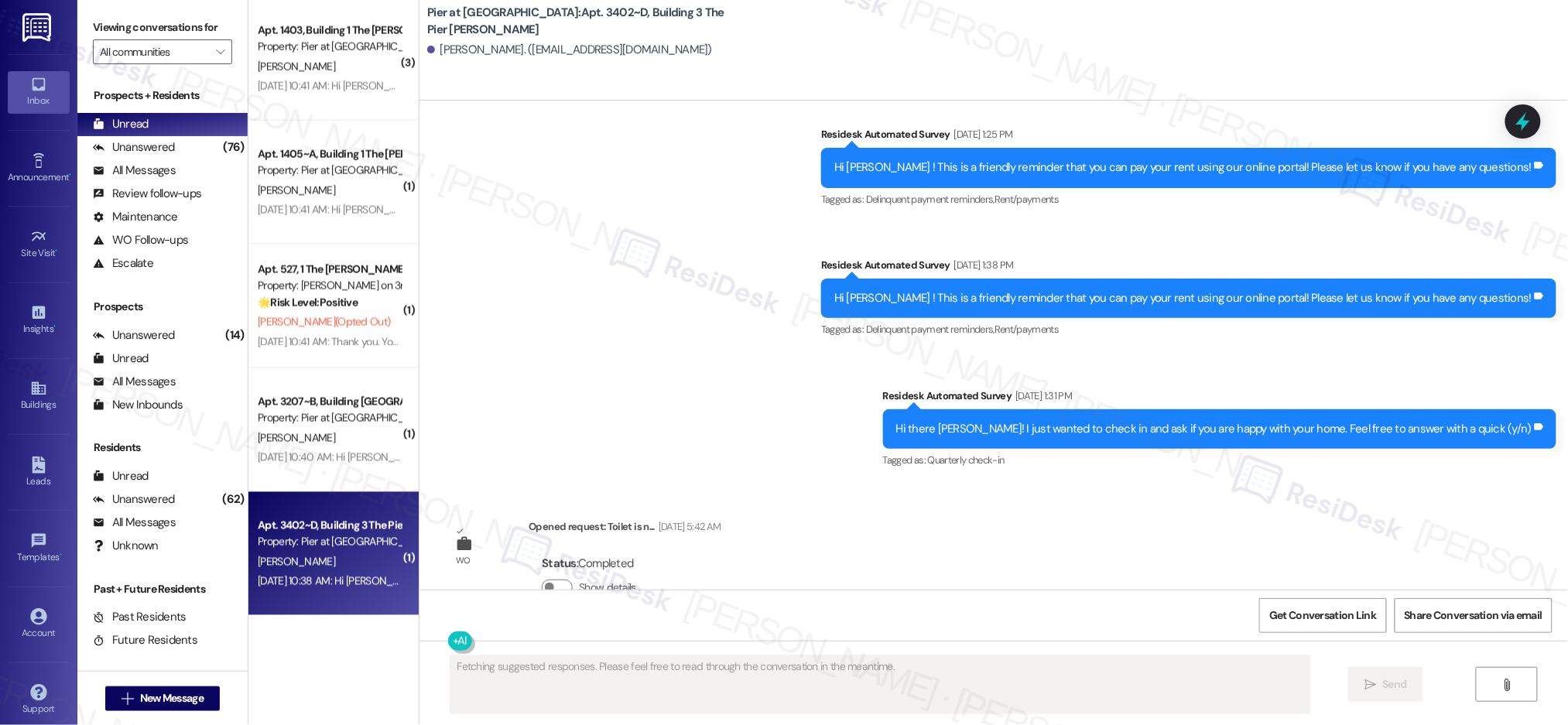
click at [328, 528] on div "Apt. 3402~D, Building 3 The Pier Conway" at bounding box center [328, 525] width 143 height 17
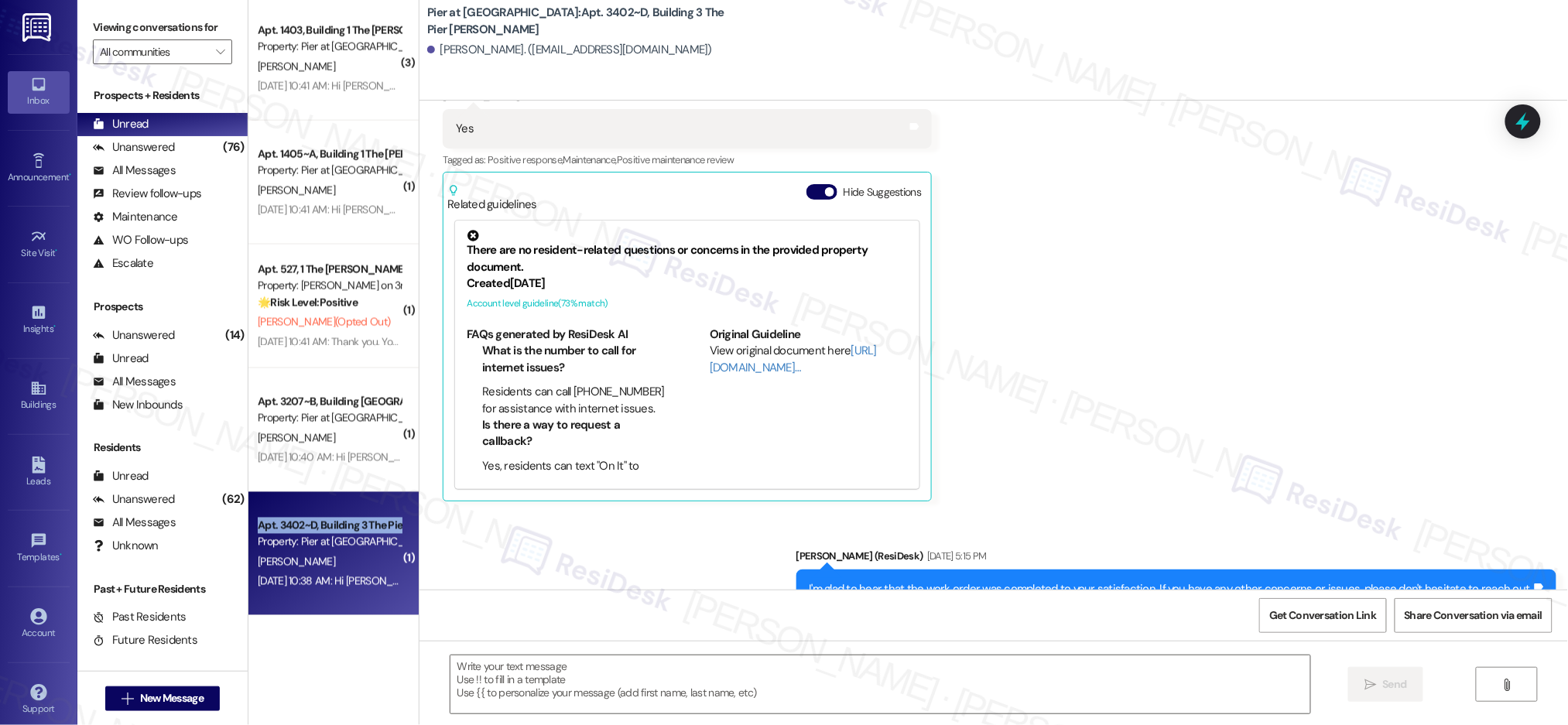
click at [328, 528] on div "Apt. 3402~D, Building 3 The Pier Conway" at bounding box center [328, 525] width 143 height 17
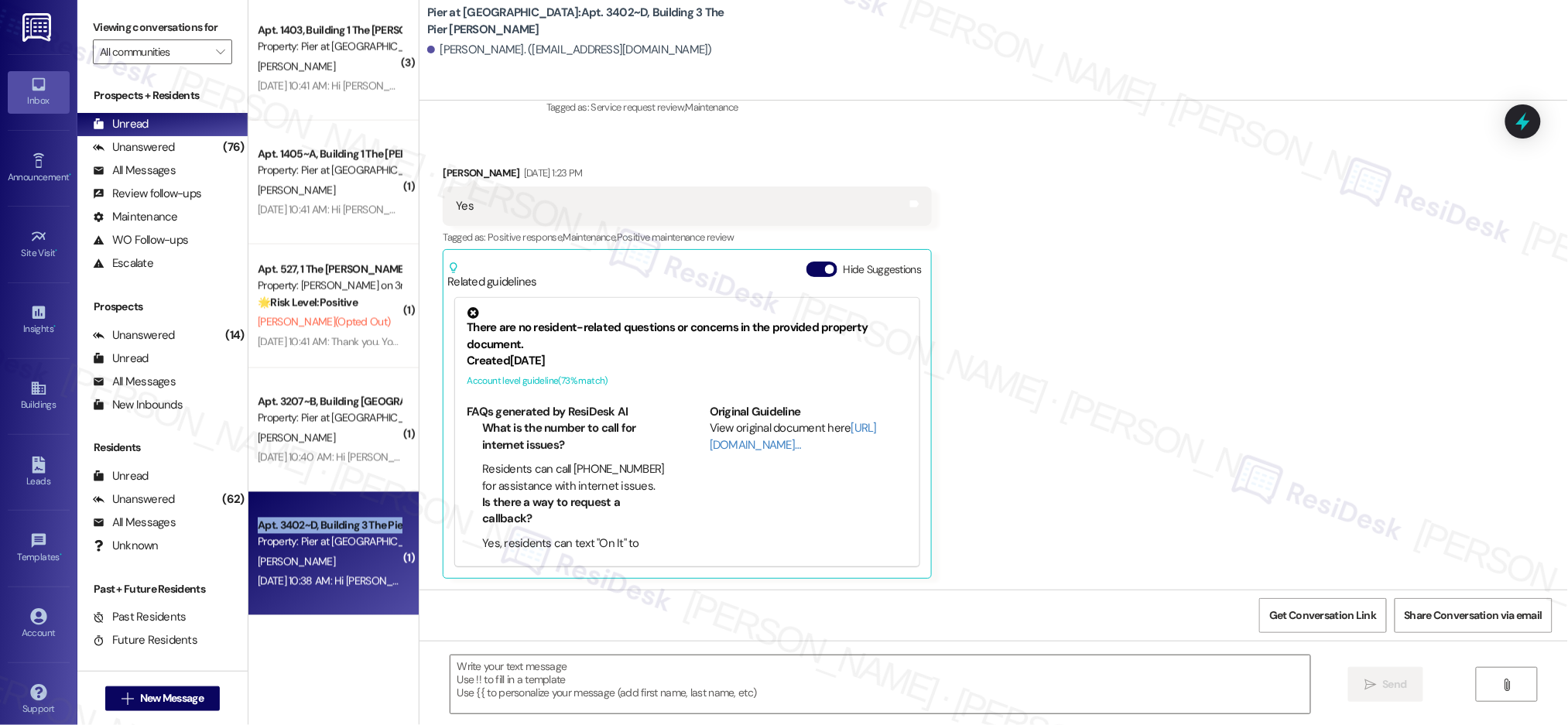
click at [328, 528] on div "Apt. 3402~D, Building 3 The Pier Conway" at bounding box center [328, 525] width 143 height 17
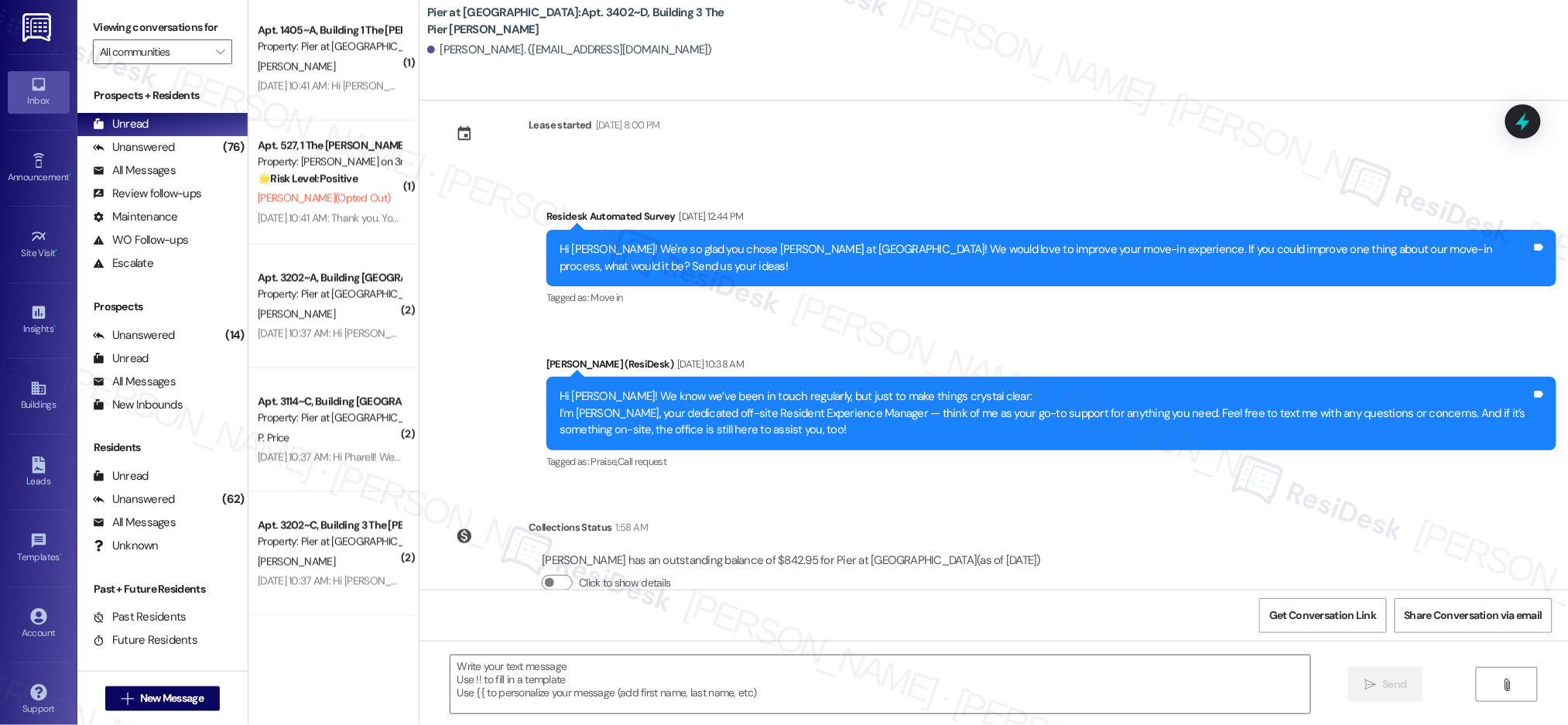
scroll to position [2397, 0]
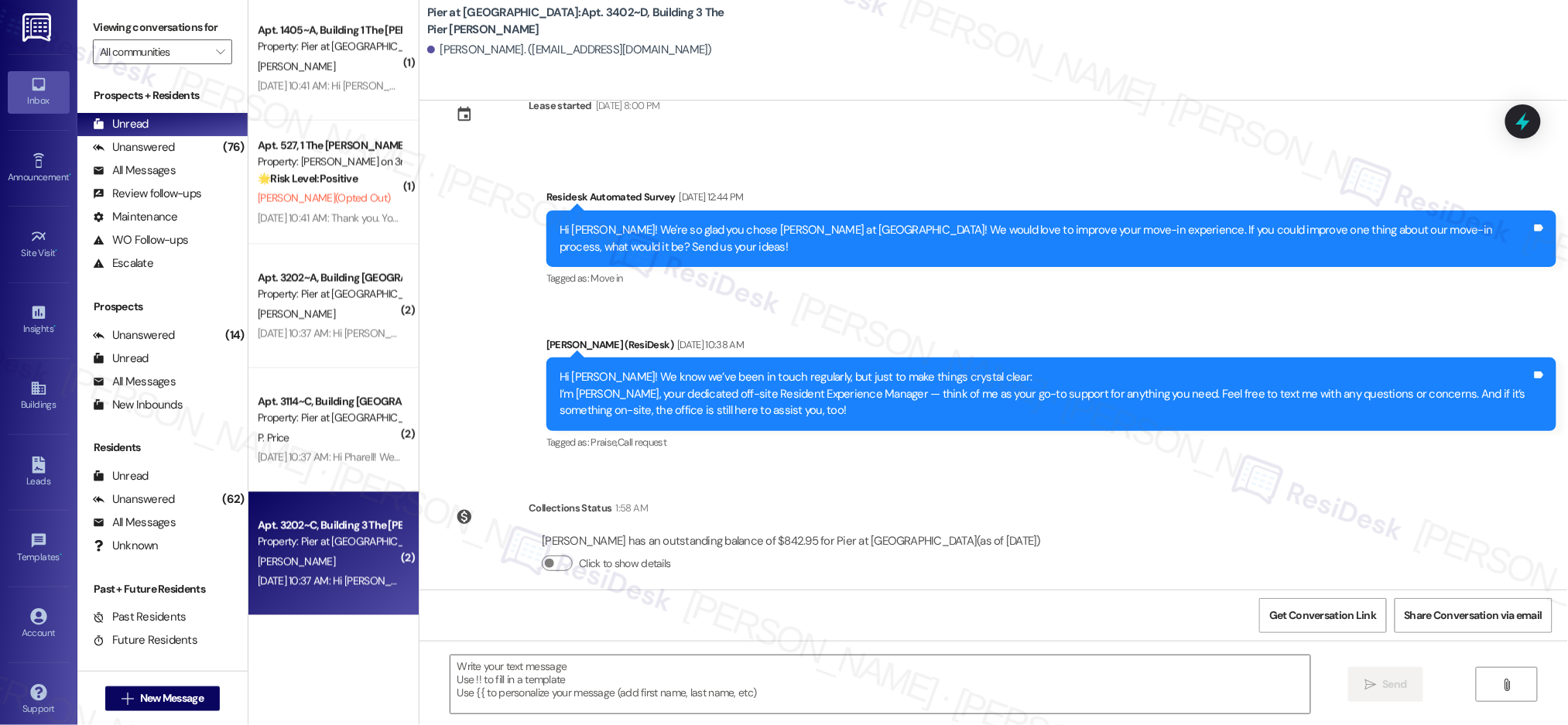
click at [329, 510] on div "Apt. 3202~C, Building 3 The Pier Conway Property: Pier at Conway C. Keenan Aug …" at bounding box center [333, 553] width 171 height 124
click at [328, 513] on div "Apt. 3202~C, Building 3 The Pier Conway Property: Pier at Conway C. Keenan Aug …" at bounding box center [333, 553] width 171 height 124
type textarea "Fetching suggested responses. Please feel free to read through the conversation…"
click at [327, 514] on div "Apt. 3202~C, Building 3 The Pier Conway Property: Pier at Conway C. Keenan Aug …" at bounding box center [333, 553] width 171 height 124
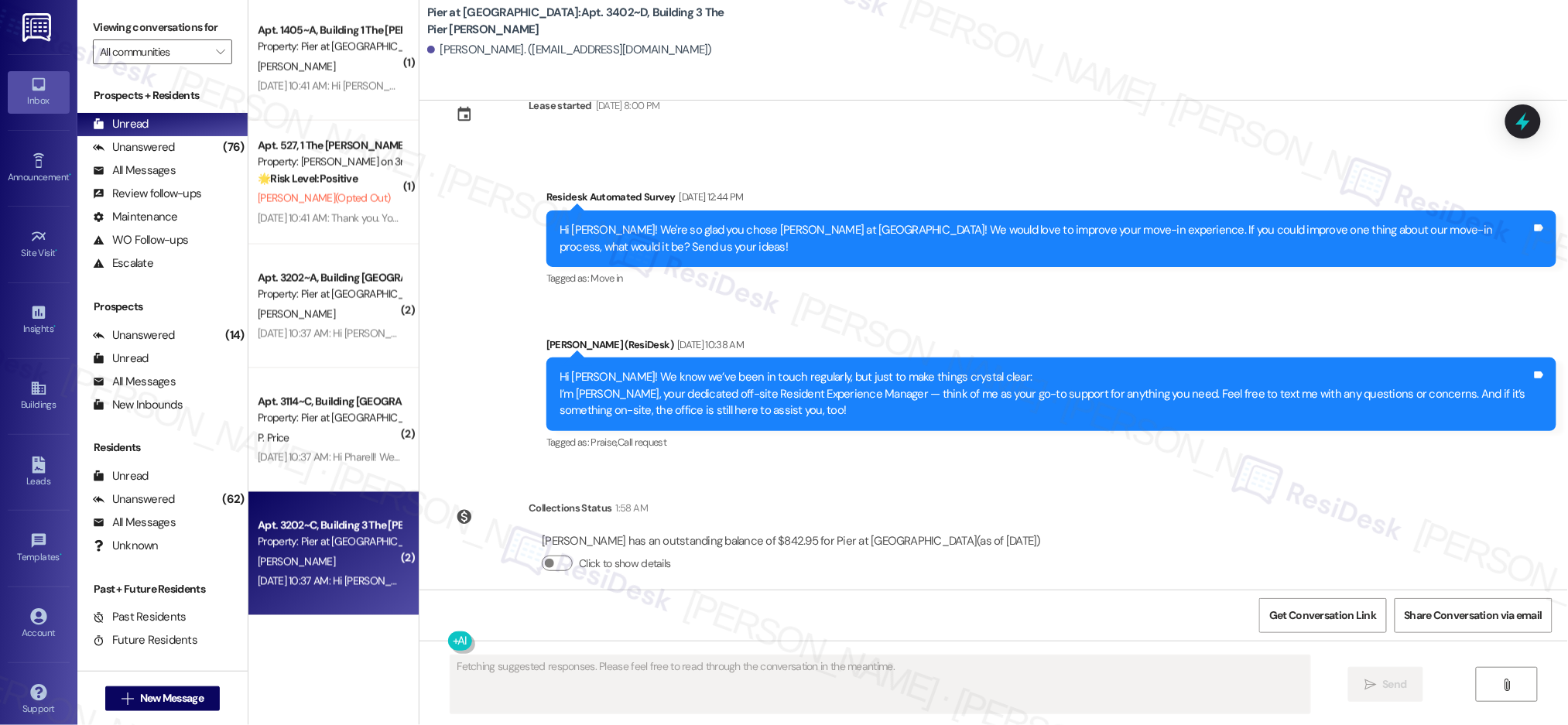
click at [326, 514] on div "Apt. 3202~C, Building 3 The Pier Conway Property: Pier at Conway C. Keenan Aug …" at bounding box center [333, 553] width 171 height 124
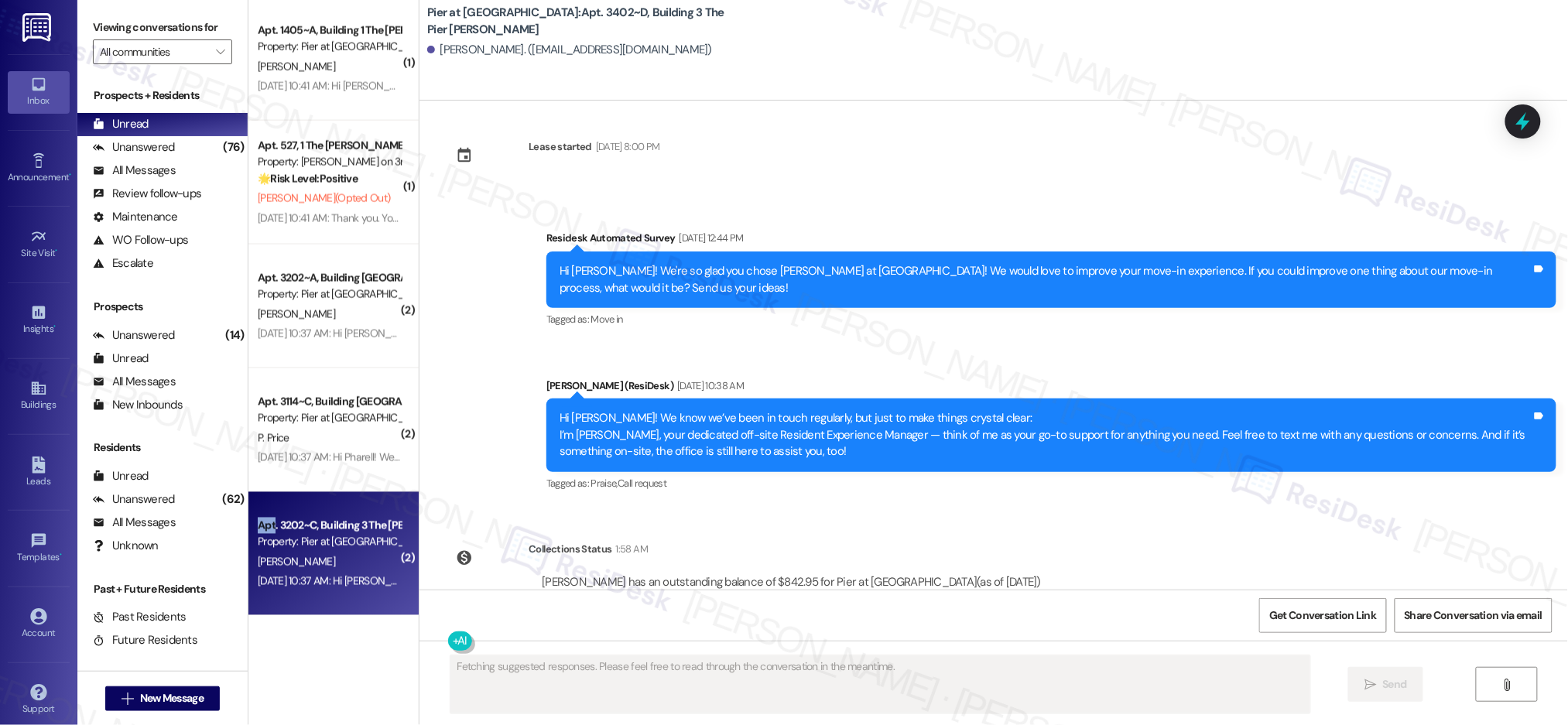
click at [326, 514] on div "Apt. 3202~C, Building 3 The Pier Conway Property: Pier at Conway C. Keenan Aug …" at bounding box center [333, 553] width 171 height 124
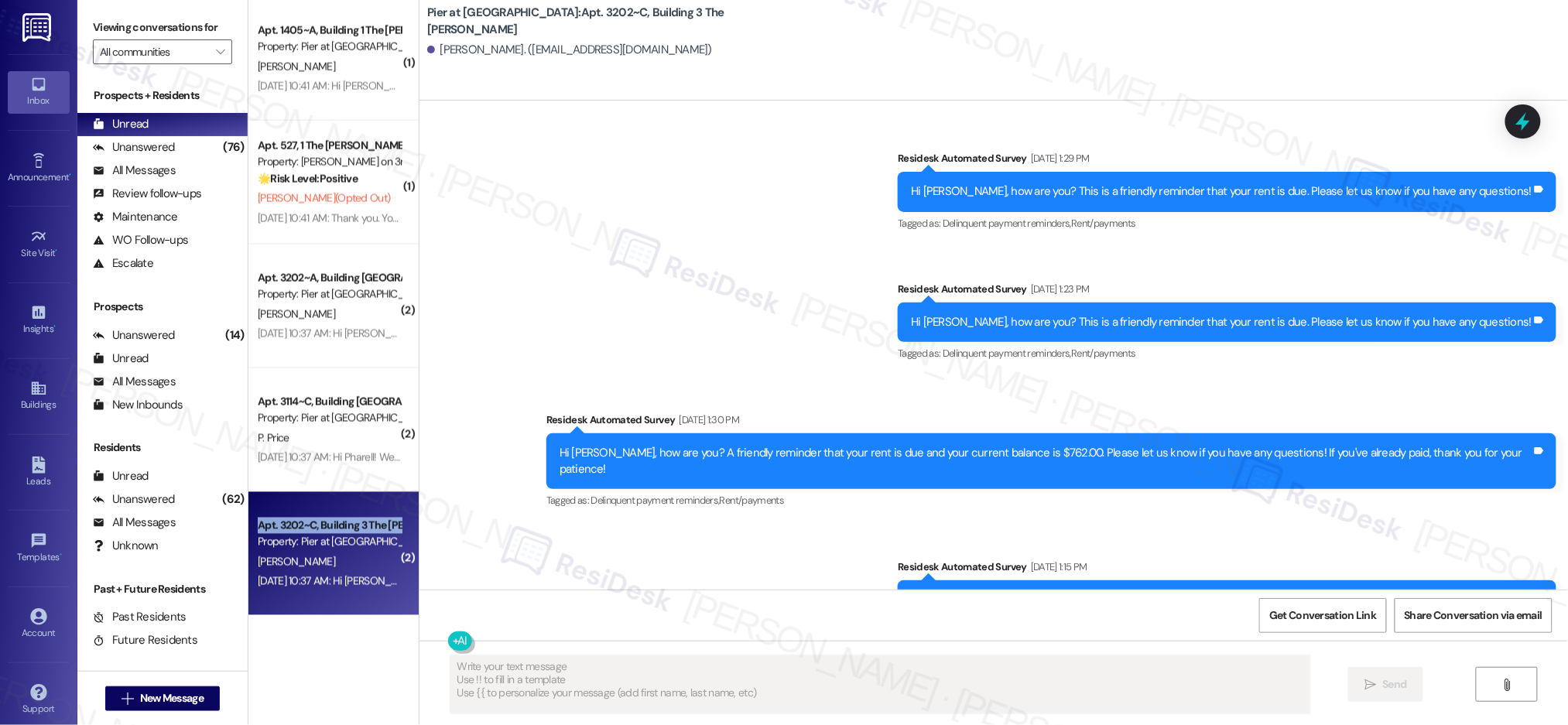
click at [325, 514] on div "Apt. 3202~C, Building 3 The Pier Conway Property: Pier at Conway C. Keenan Aug …" at bounding box center [333, 553] width 171 height 124
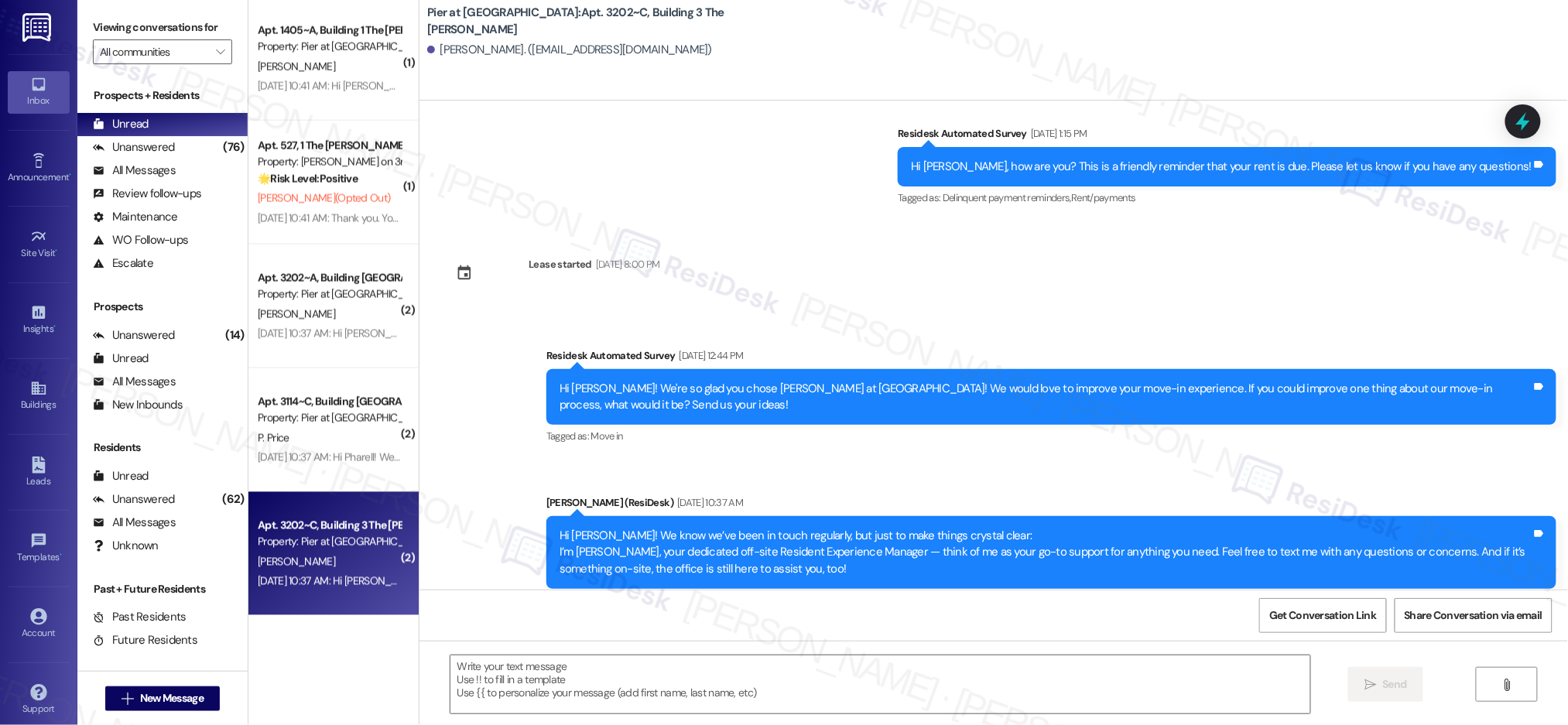
scroll to position [2496, 0]
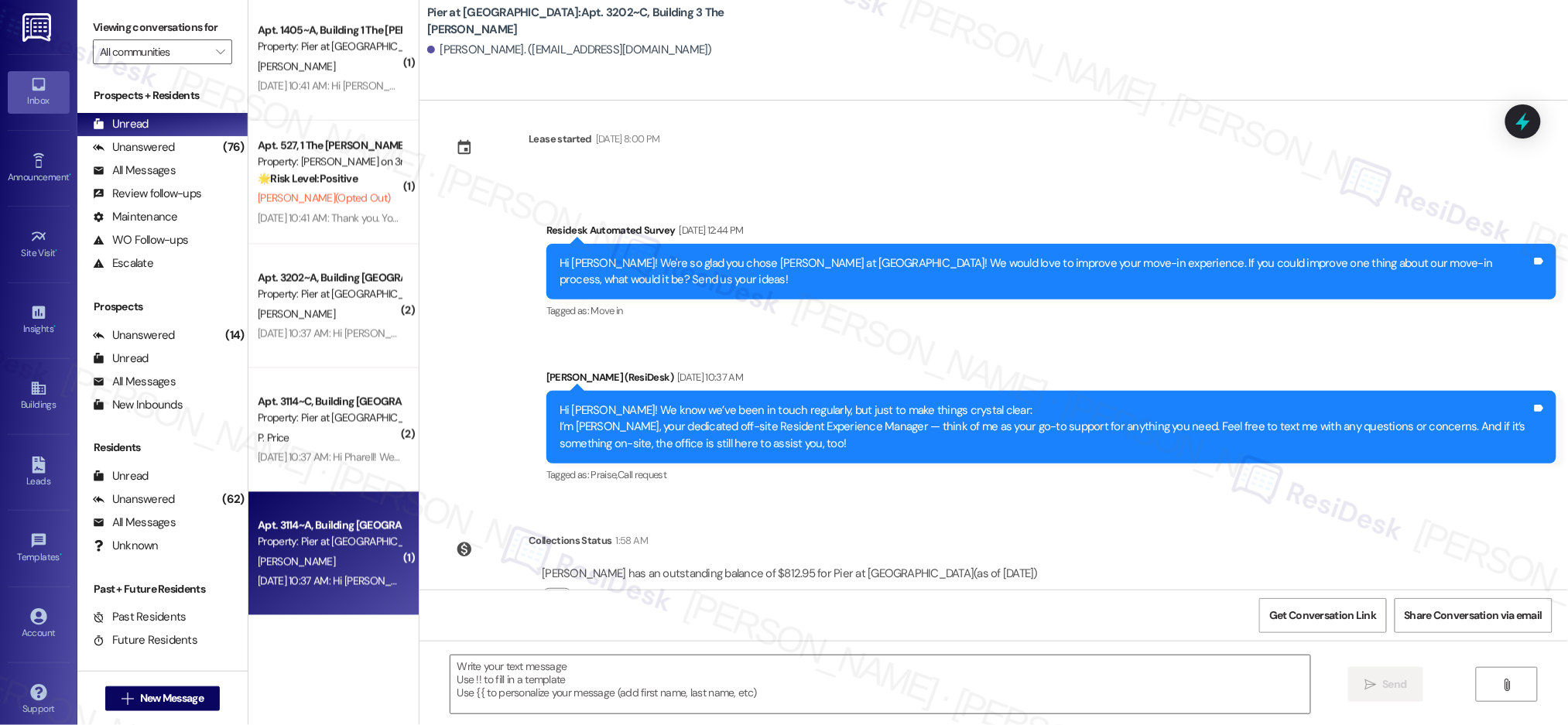
click at [340, 516] on div "Apt. 3114~A, Building 3 The Pier Conway Property: Pier at Conway" at bounding box center [329, 534] width 146 height 36
type textarea "Fetching suggested responses. Please feel free to read through the conversation…"
click at [340, 517] on div "Apt. 3114~A, Building 3 The Pier Conway" at bounding box center [328, 525] width 143 height 17
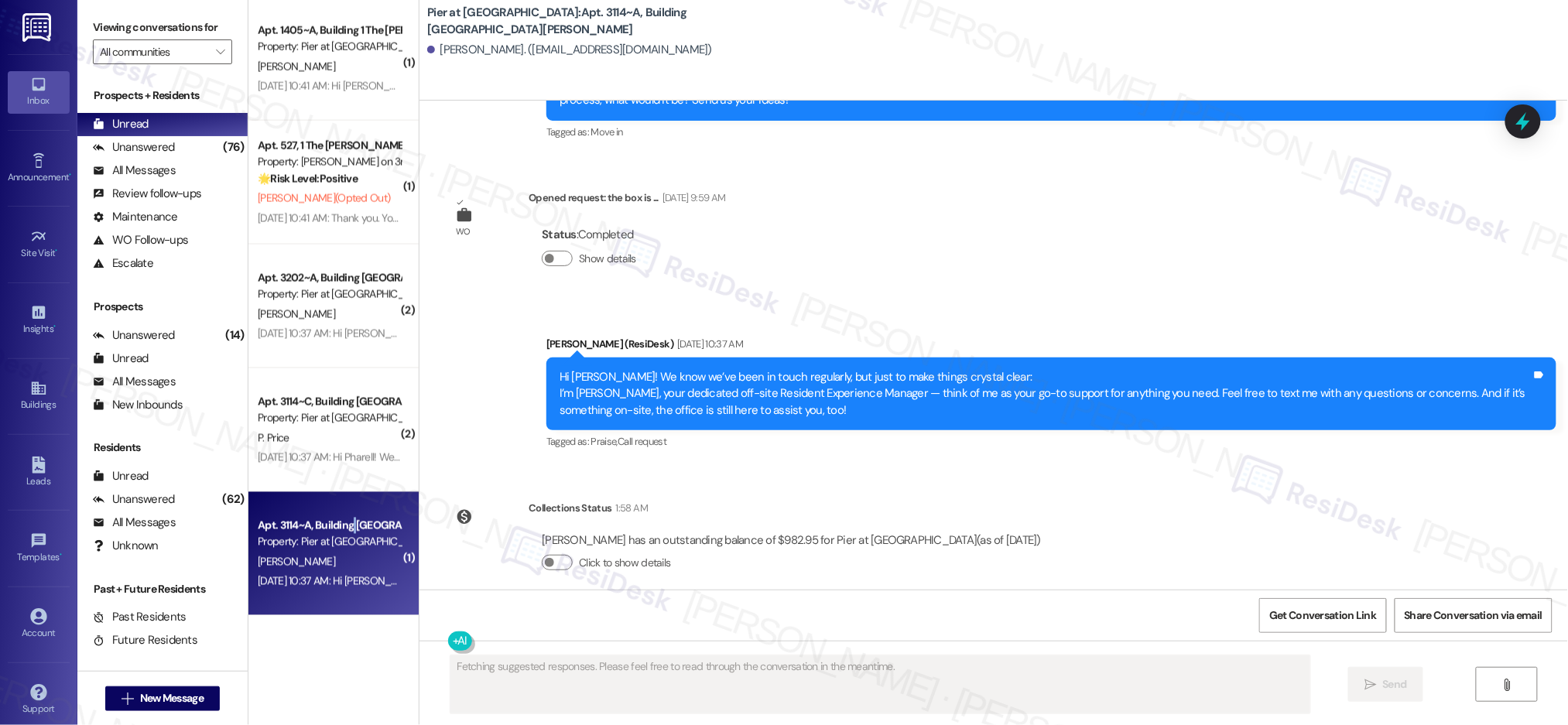
click at [339, 518] on div "Apt. 3114~A, Building 3 The Pier Conway" at bounding box center [328, 525] width 143 height 17
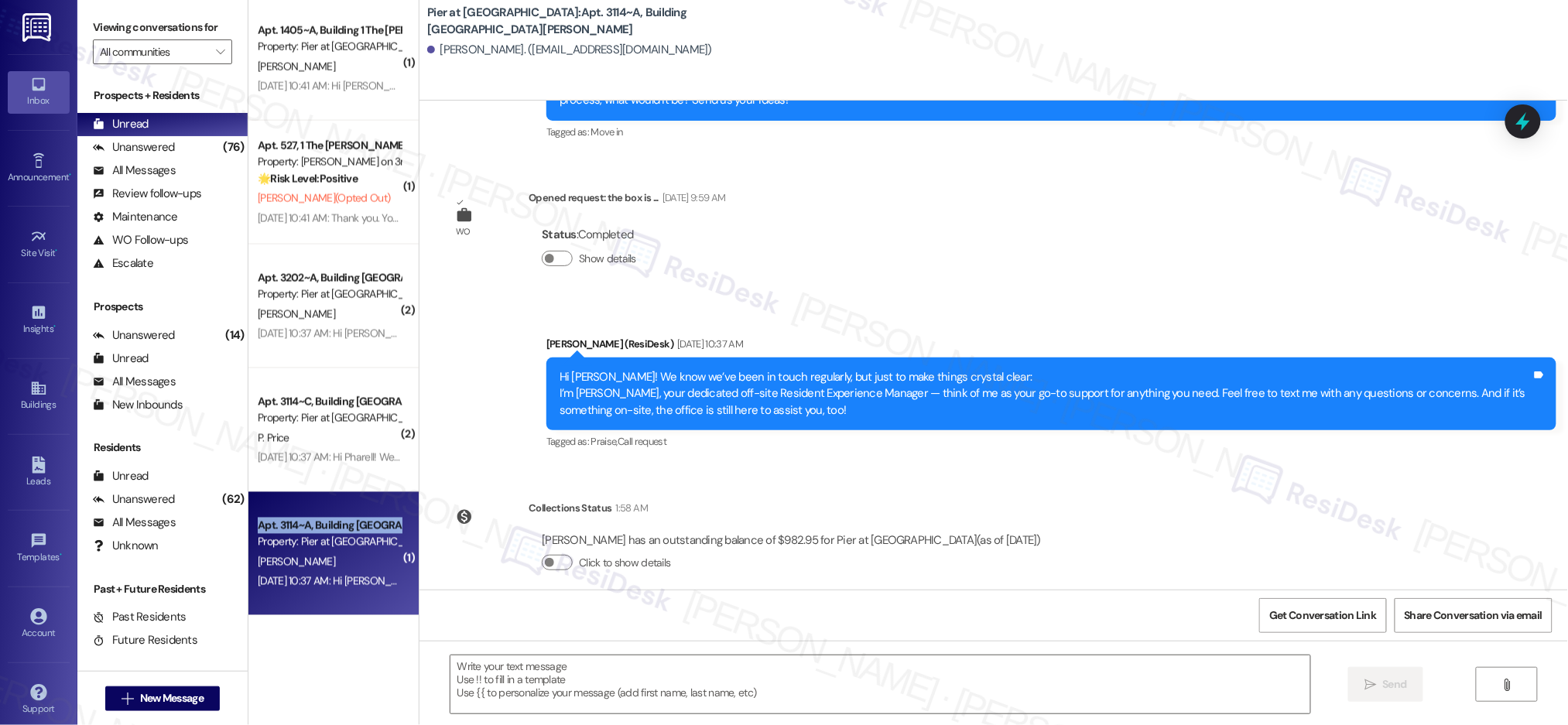
click at [339, 518] on div "Apt. 3114~A, Building 3 The Pier Conway" at bounding box center [328, 525] width 143 height 17
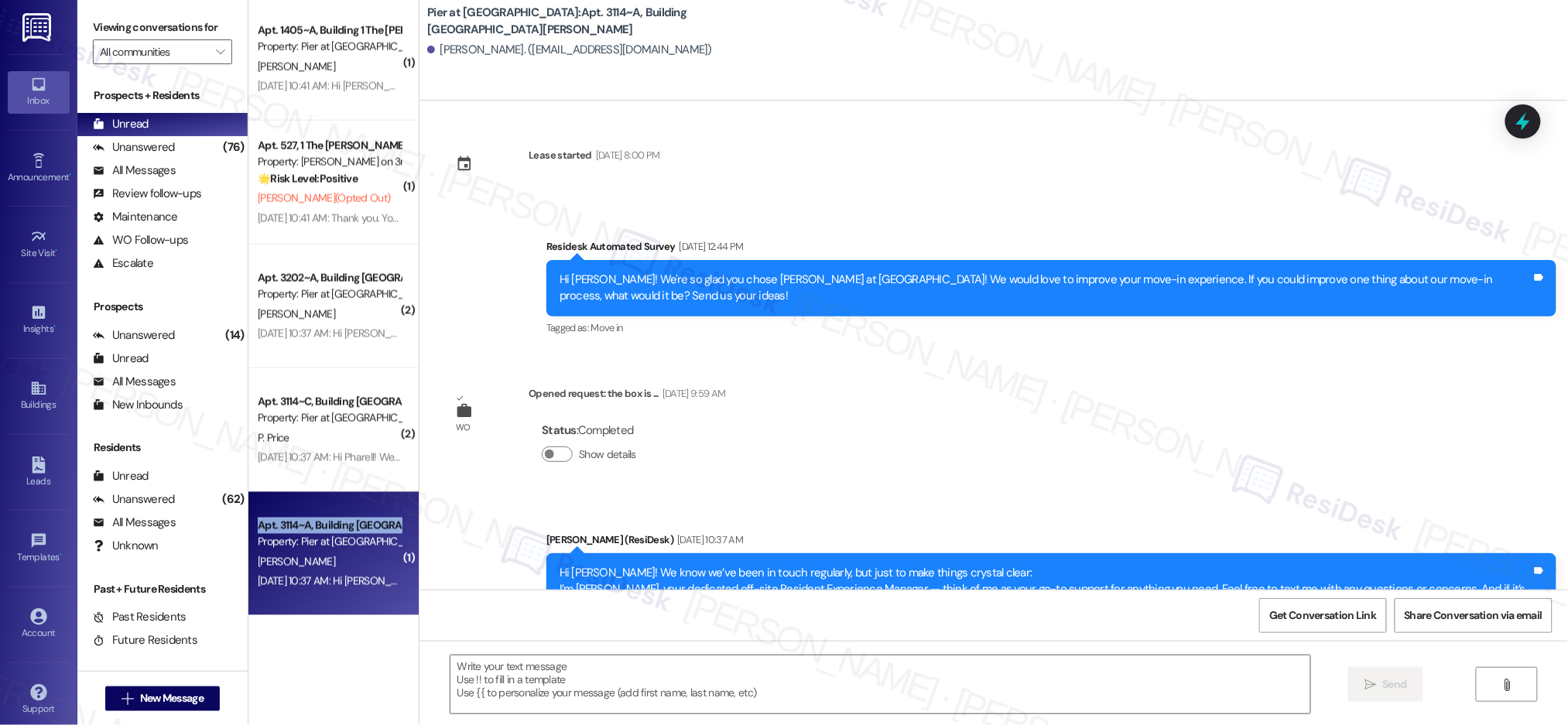
click at [338, 518] on div "Apt. 3114~A, Building 3 The Pier Conway" at bounding box center [328, 525] width 143 height 17
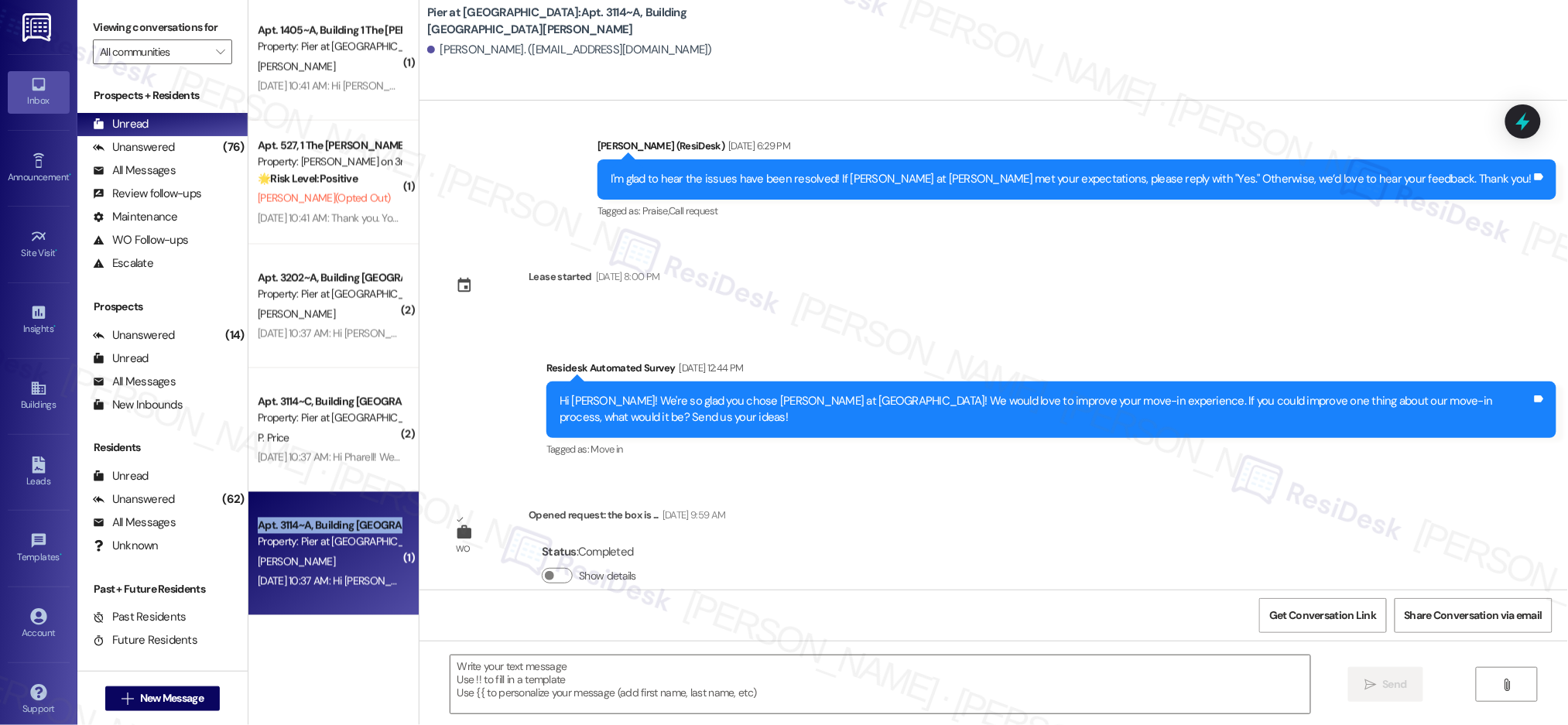
click at [338, 518] on div "Apt. 3114~A, Building 3 The Pier Conway" at bounding box center [328, 525] width 143 height 17
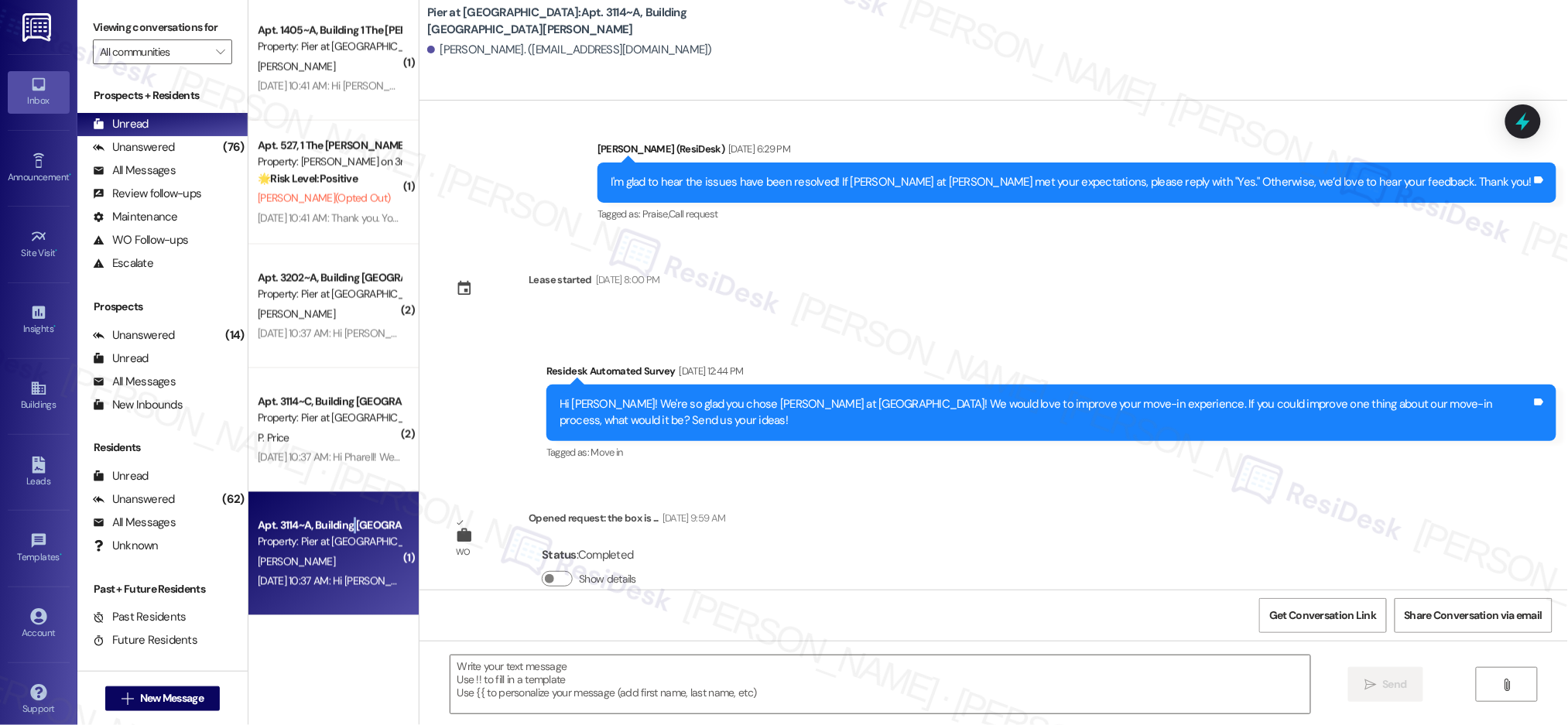
click at [338, 518] on div "Apt. 3114~A, Building 3 The Pier Conway" at bounding box center [328, 525] width 143 height 17
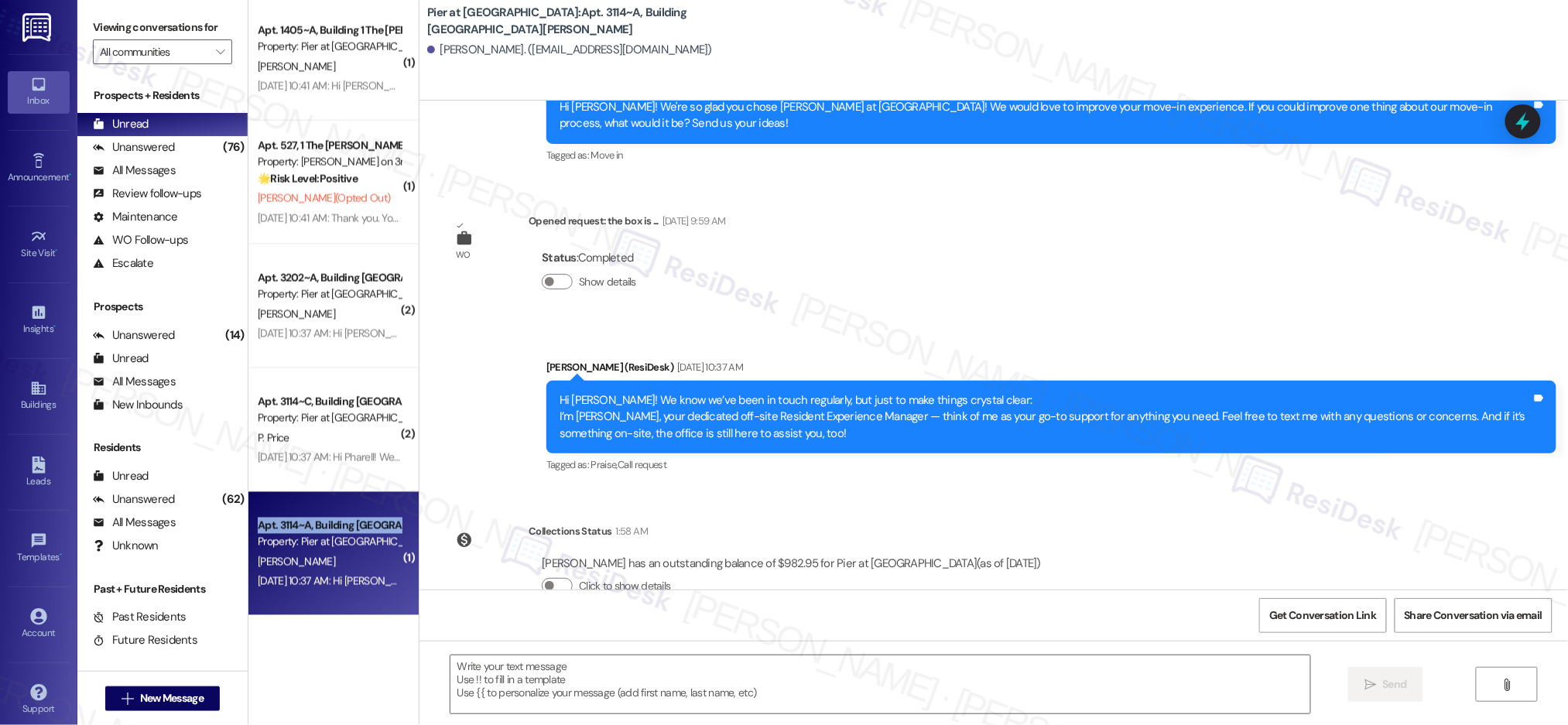
scroll to position [1357, 0]
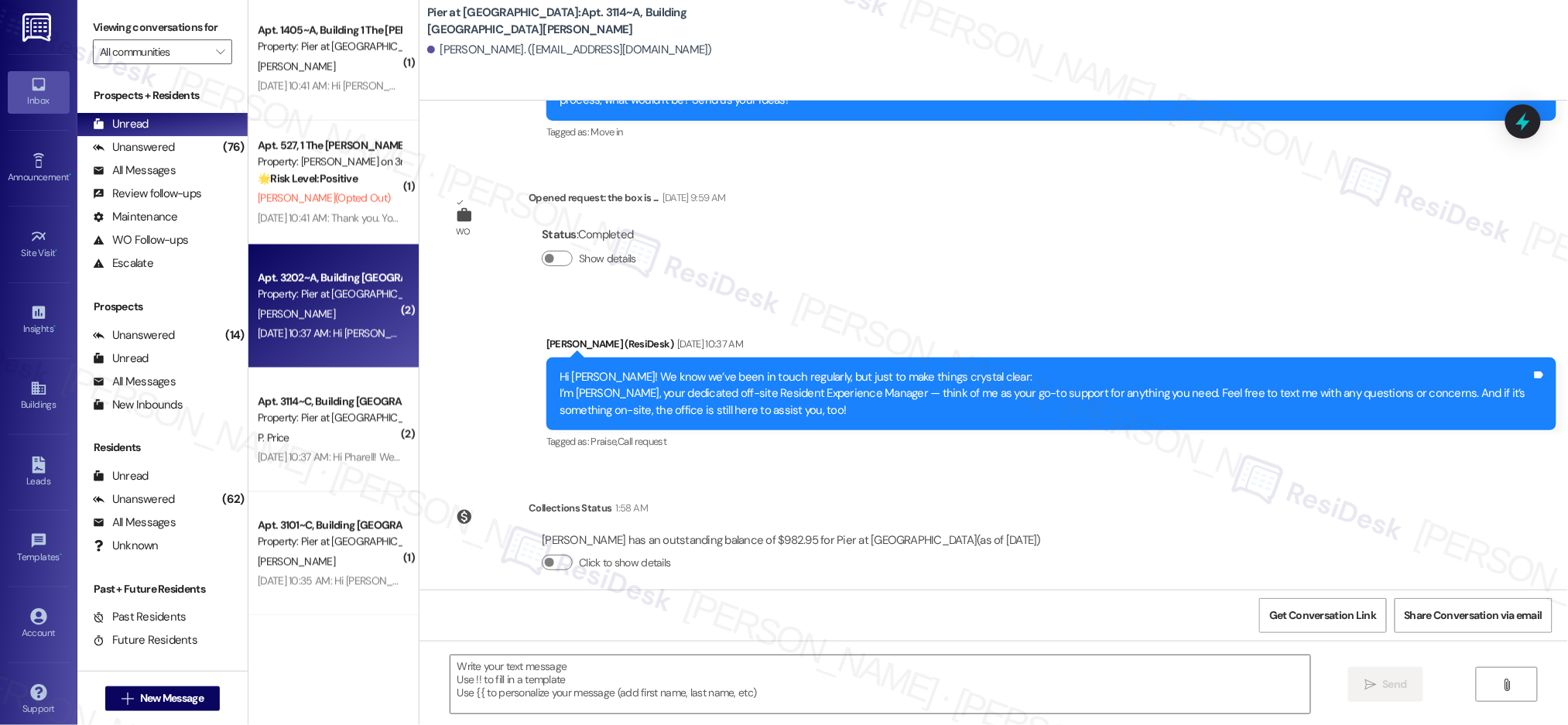
click at [267, 311] on span "D. Lisi" at bounding box center [295, 314] width 77 height 14
click at [325, 306] on div "D. Lisi" at bounding box center [329, 315] width 146 height 19
click at [325, 307] on div "D. Lisi" at bounding box center [329, 315] width 146 height 19
type textarea "Fetching suggested responses. Please feel free to read through the conversation…"
click at [325, 307] on div "D. Lisi" at bounding box center [329, 315] width 146 height 19
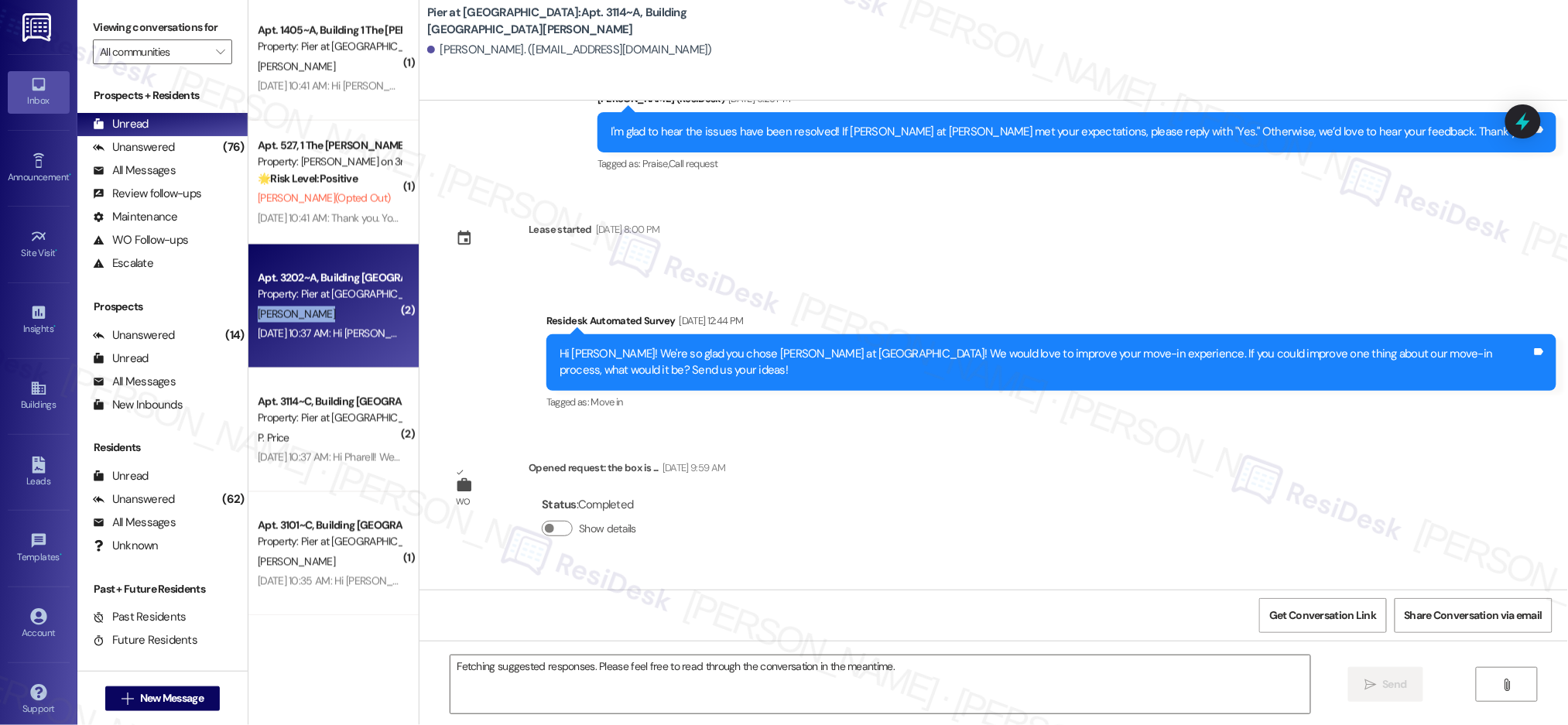
click at [325, 307] on div "D. Lisi" at bounding box center [329, 315] width 146 height 19
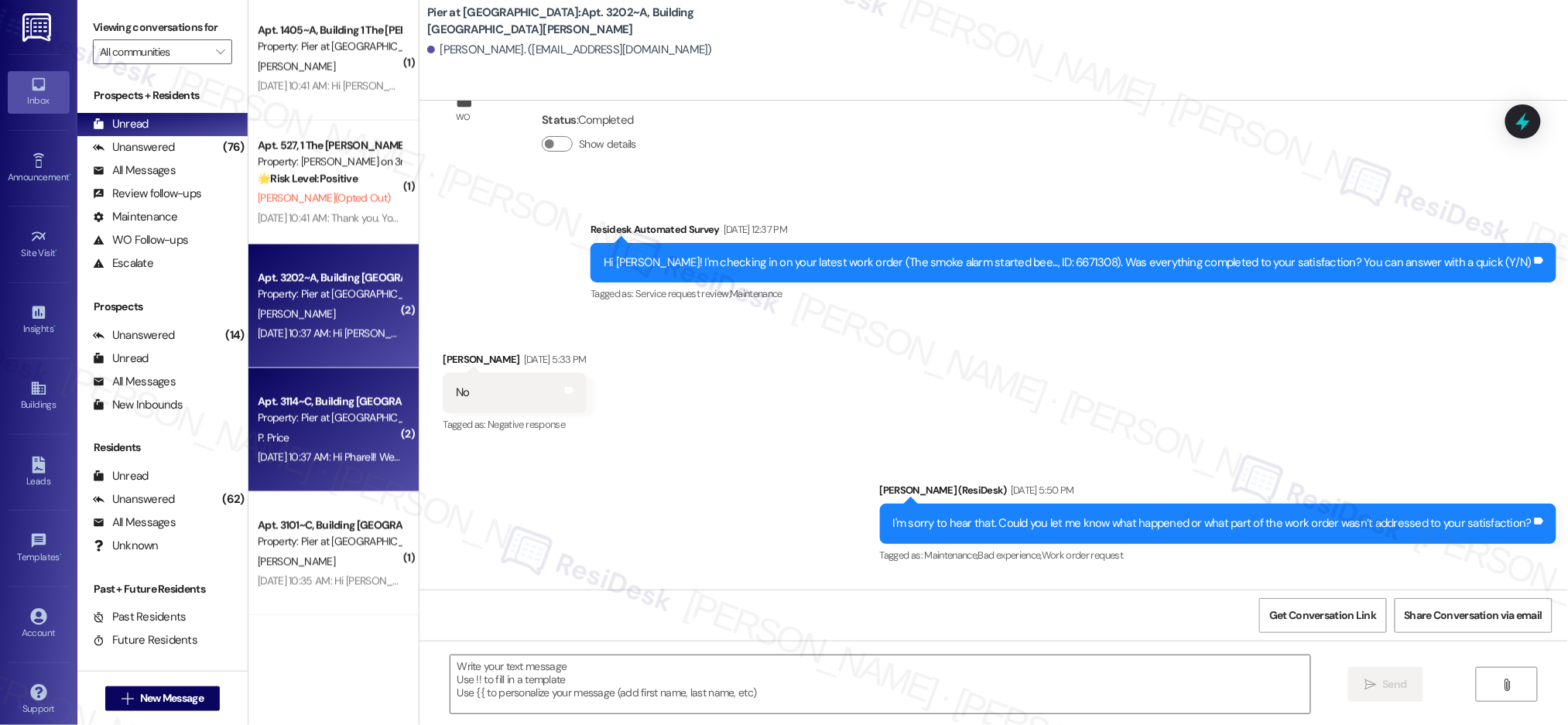
click at [329, 471] on div "Apt. 3114~C, Building 3 The Pier Conway Property: Pier at Conway P. Price Aug 2…" at bounding box center [333, 430] width 171 height 124
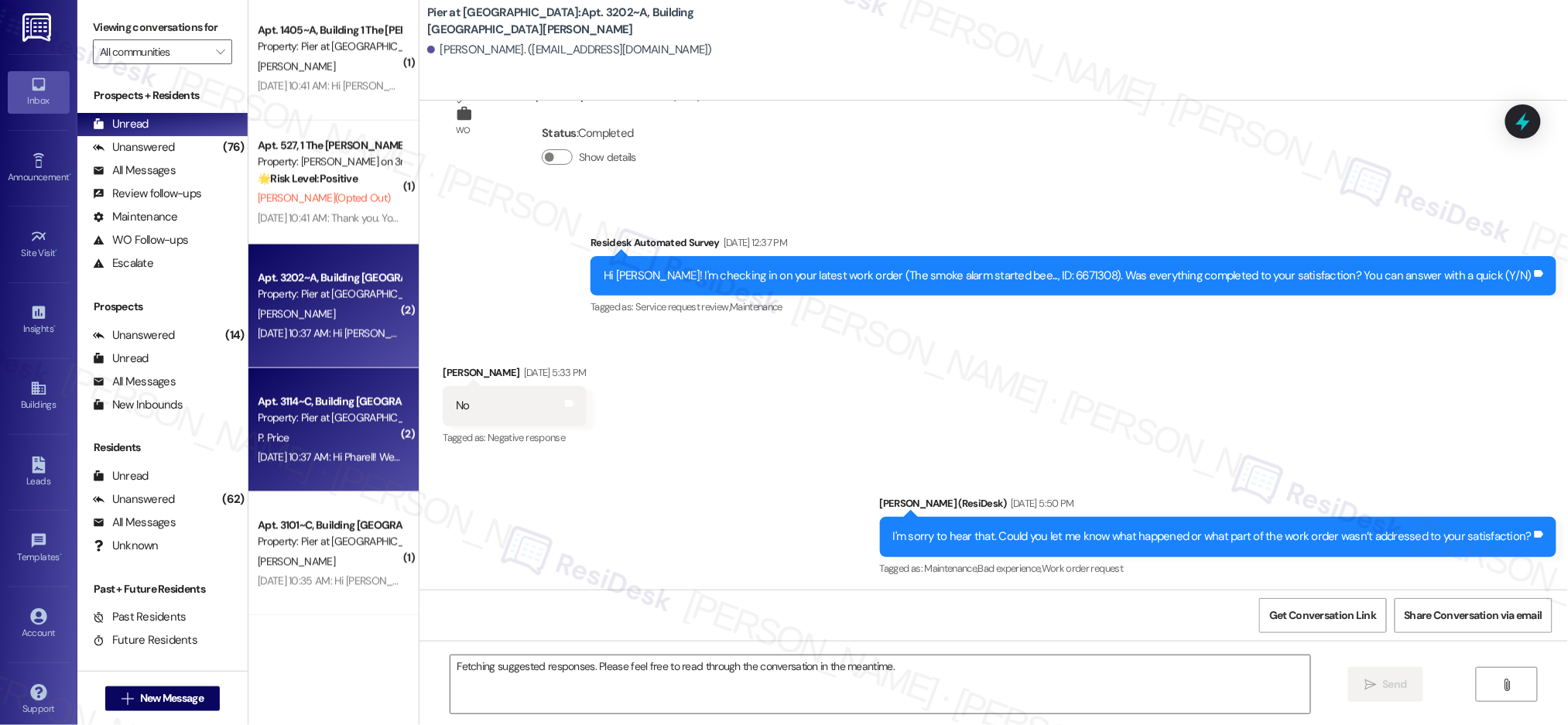
click at [311, 250] on div "Apt. 3202~A, Building 3 The Pier Conway Property: Pier at Conway D. Lisi Aug 28…" at bounding box center [333, 306] width 171 height 124
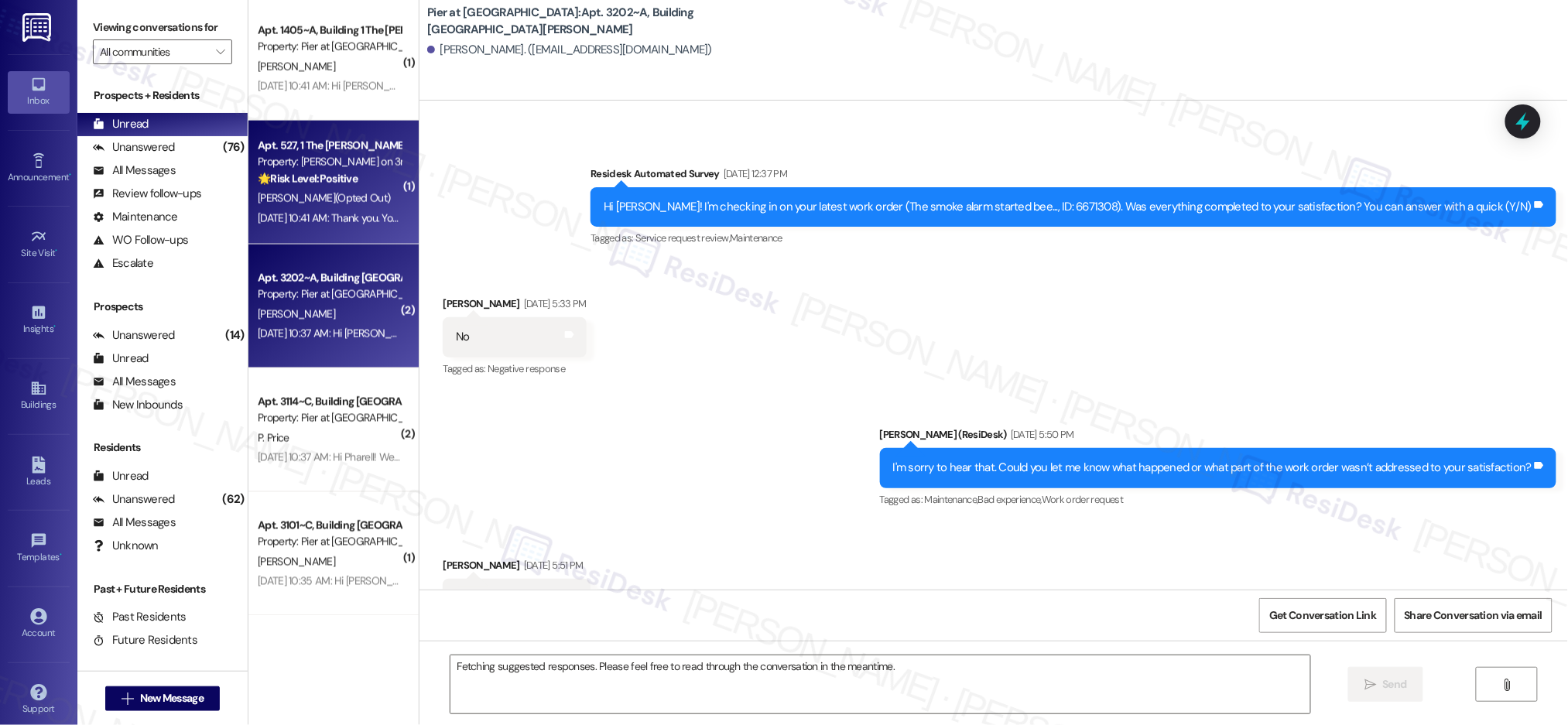
scroll to position [468, 0]
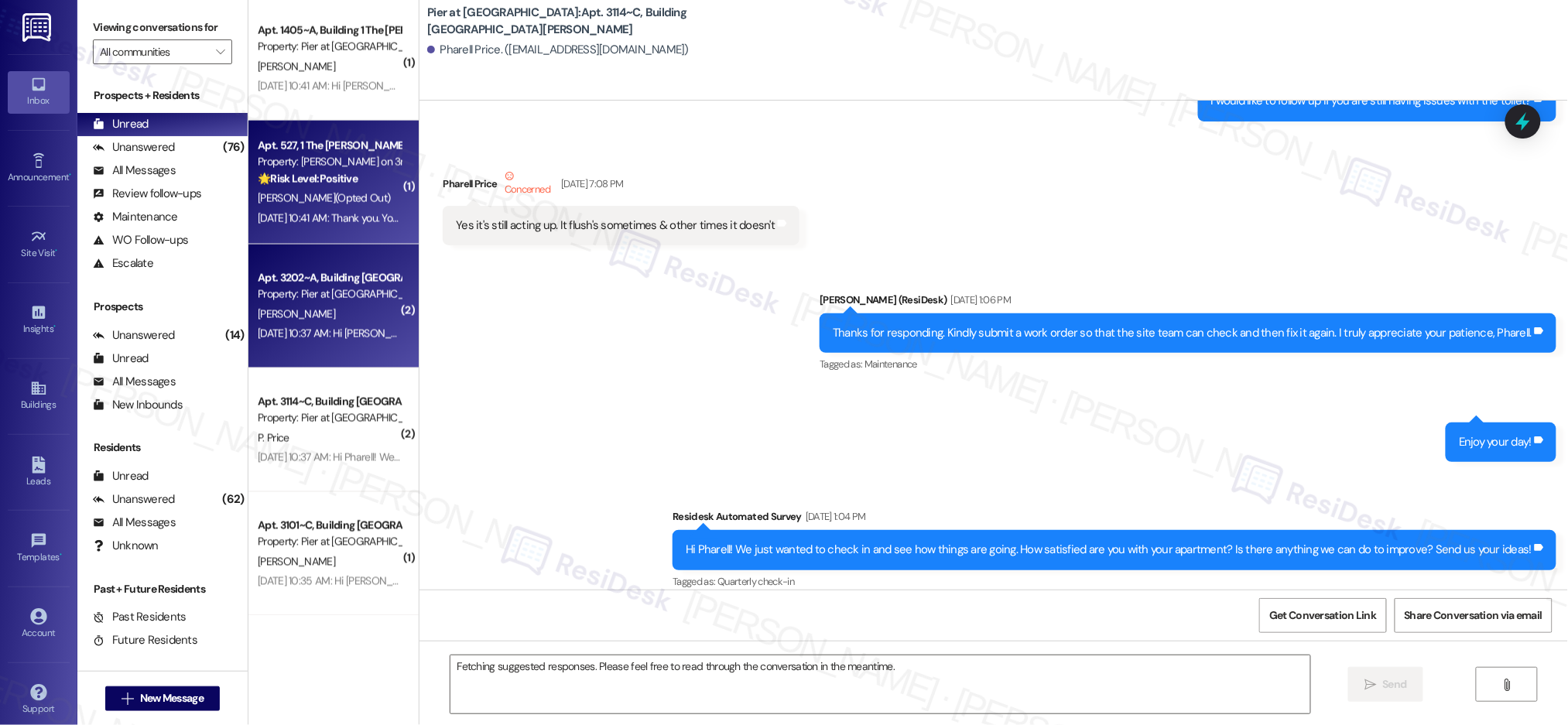
click at [329, 177] on strong "🌟 Risk Level: Positive" at bounding box center [307, 178] width 99 height 14
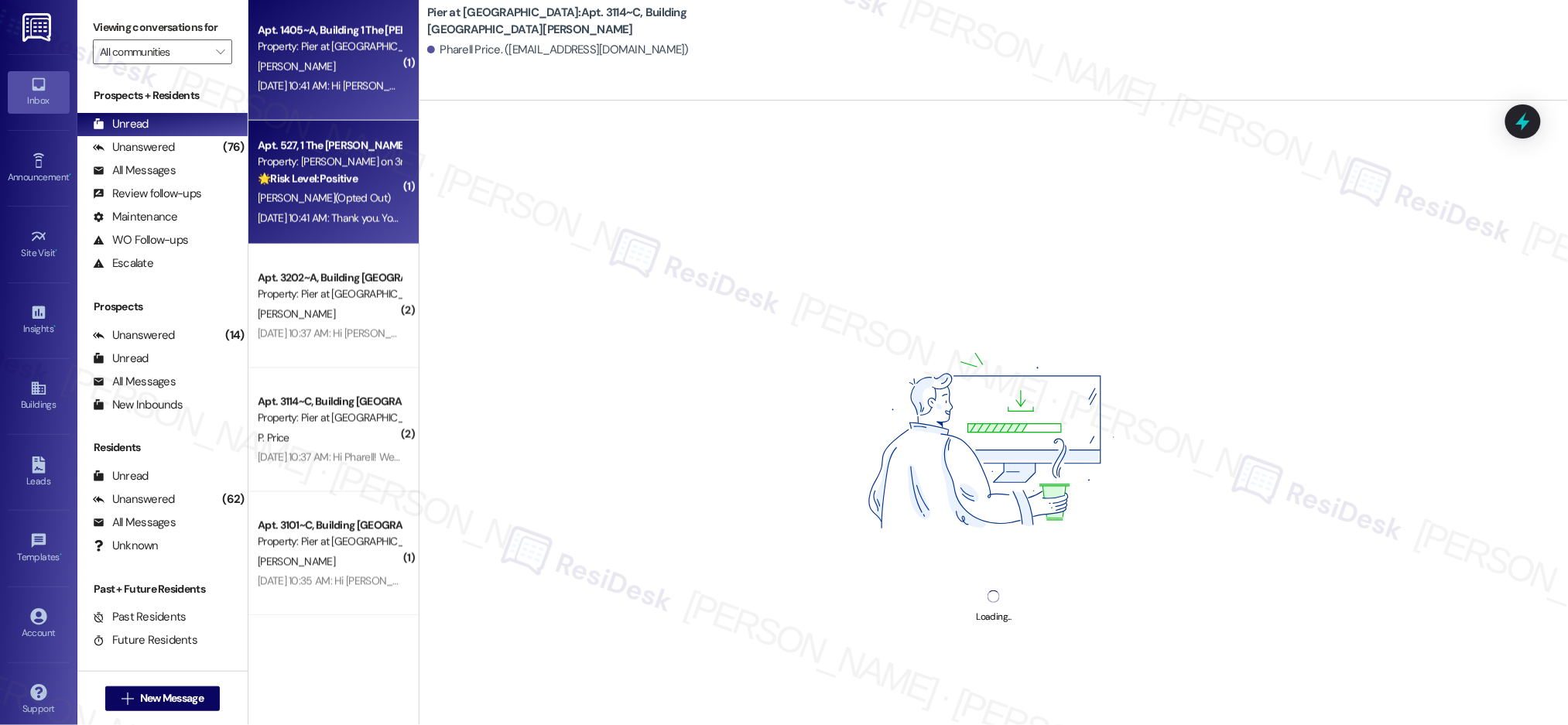
click at [345, 85] on div "Aug 28, 2025 at 10:41 AM: Hi Alexandra! We know we’ve been in touch regularly, …" at bounding box center [1084, 86] width 1653 height 14
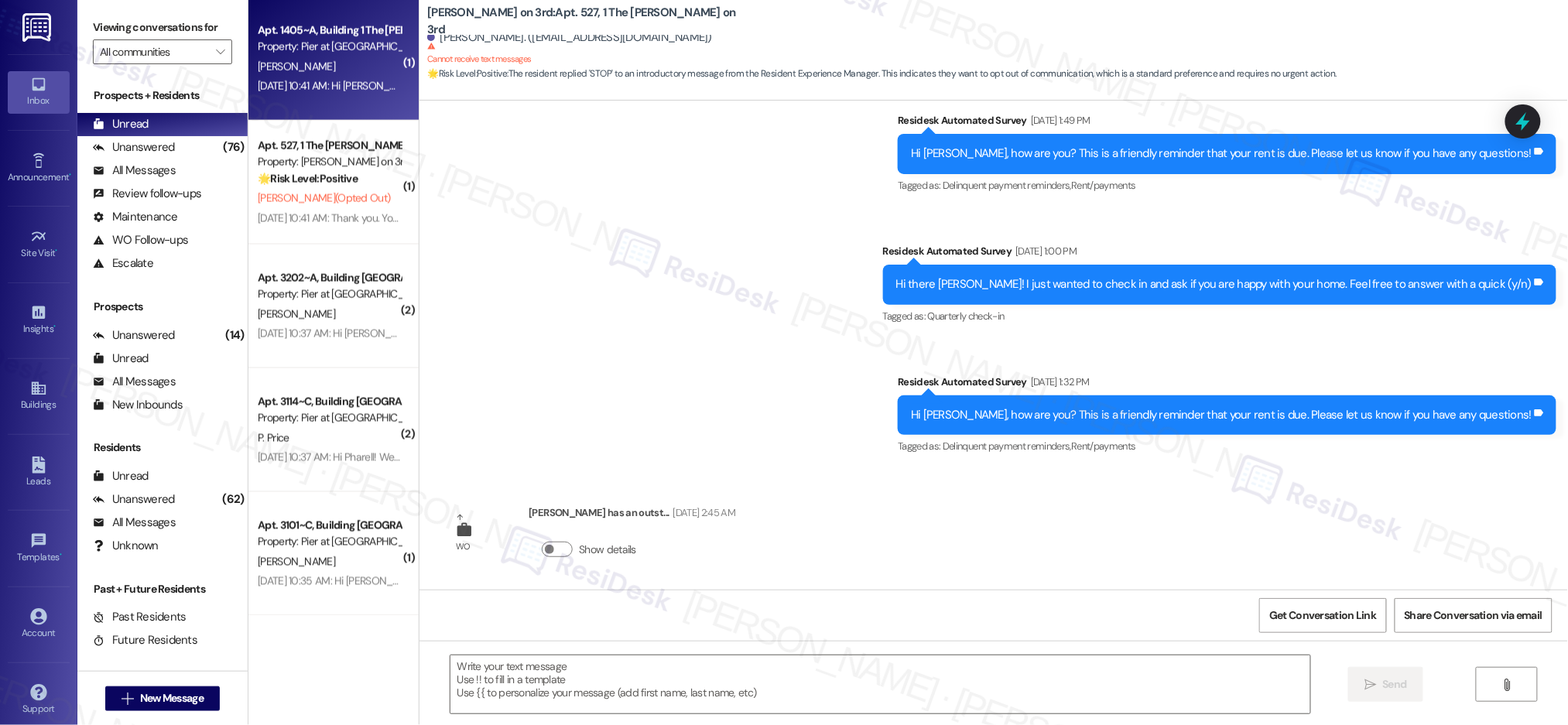
click at [345, 85] on div "Aug 28, 2025 at 10:41 AM: Hi Alexandra! We know we’ve been in touch regularly, …" at bounding box center [1084, 86] width 1653 height 14
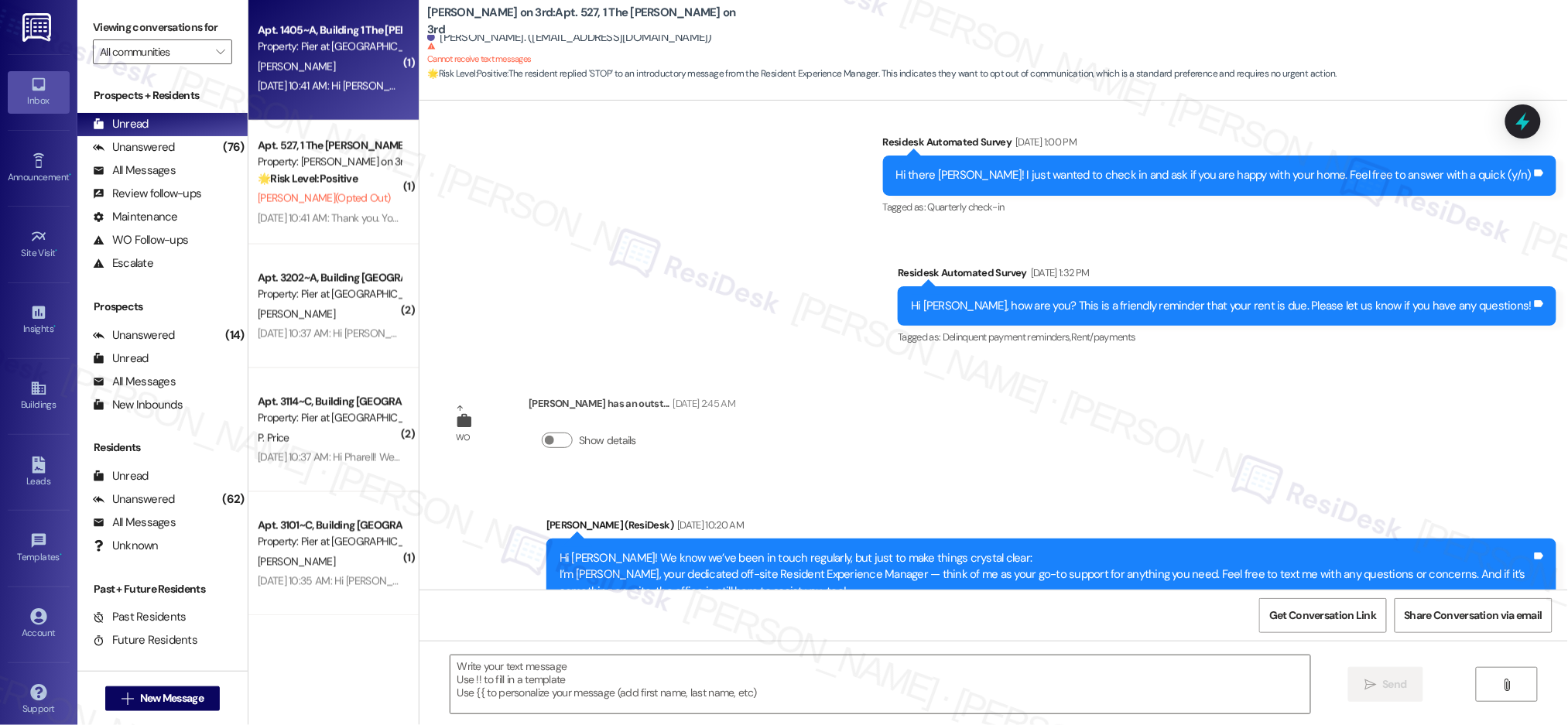
scroll to position [567, 0]
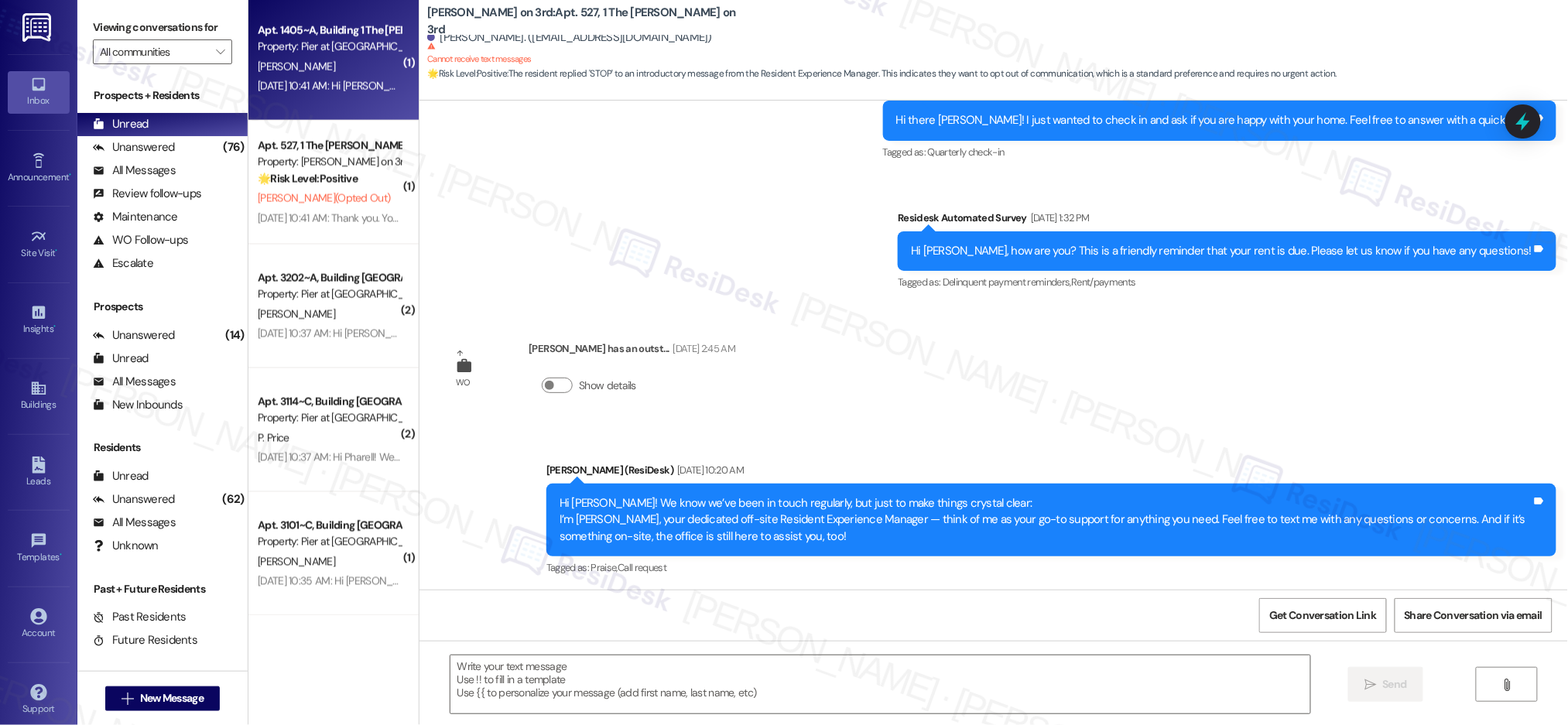
click at [344, 85] on div "Aug 28, 2025 at 10:41 AM: Hi Alexandra! We know we’ve been in touch regularly, …" at bounding box center [1084, 86] width 1653 height 14
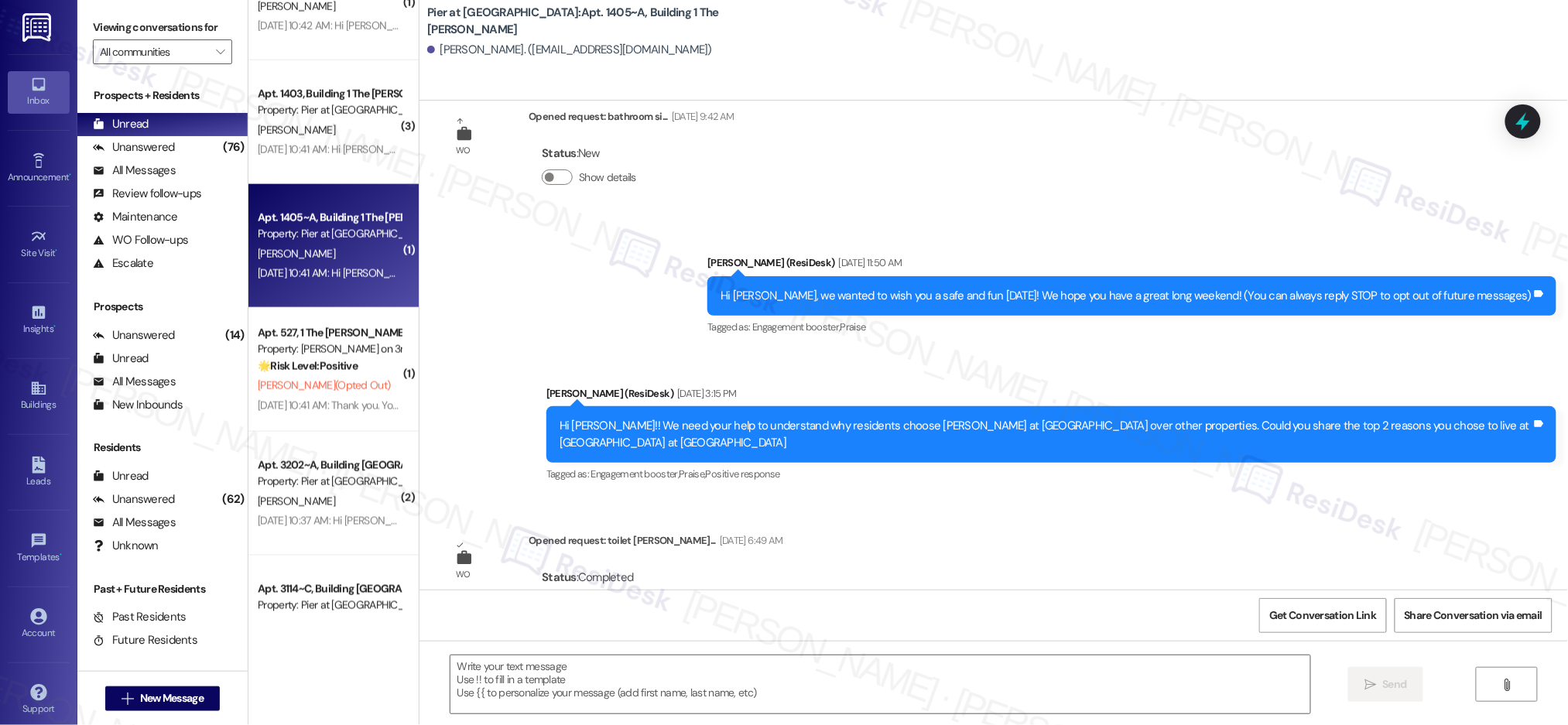
scroll to position [5361, 0]
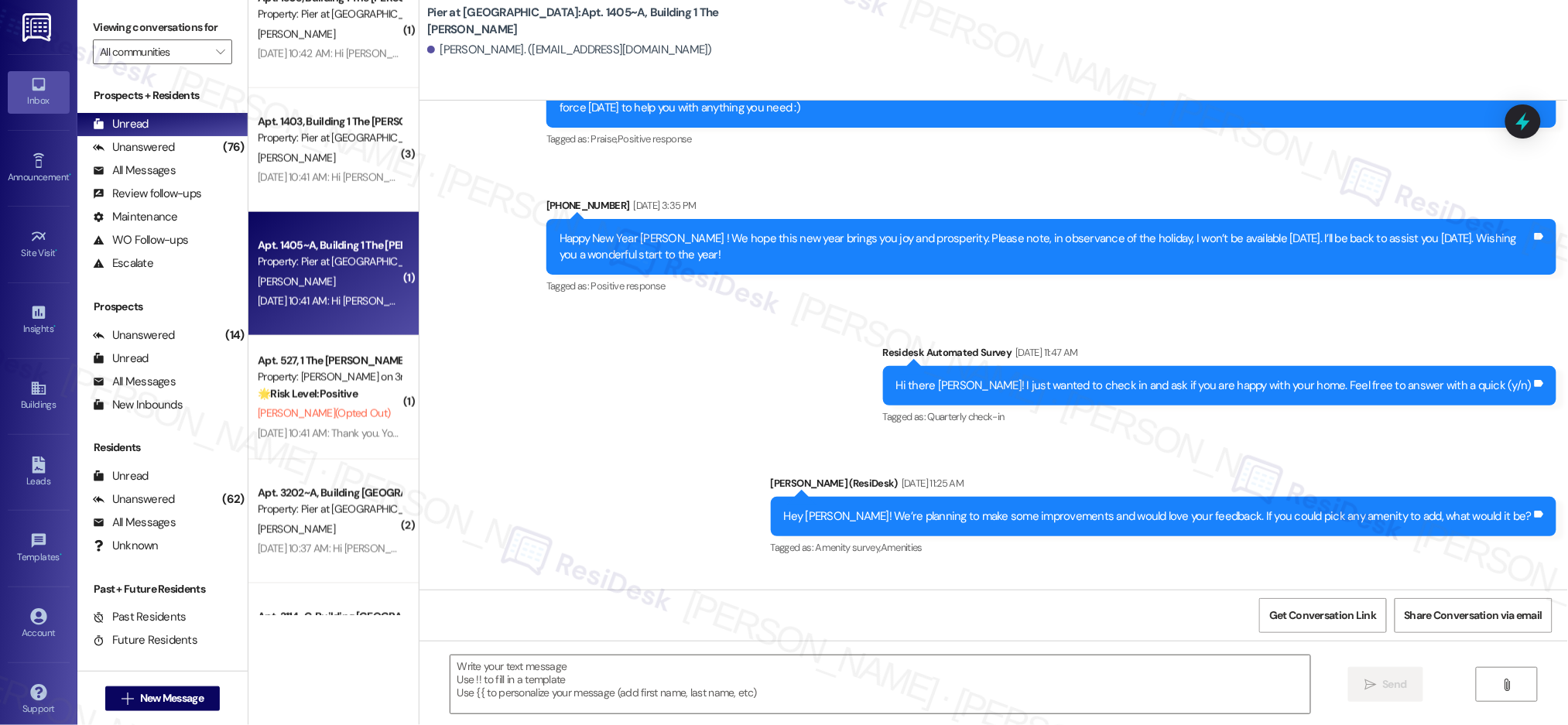
type textarea "Fetching suggested responses. Please feel free to read through the conversation…"
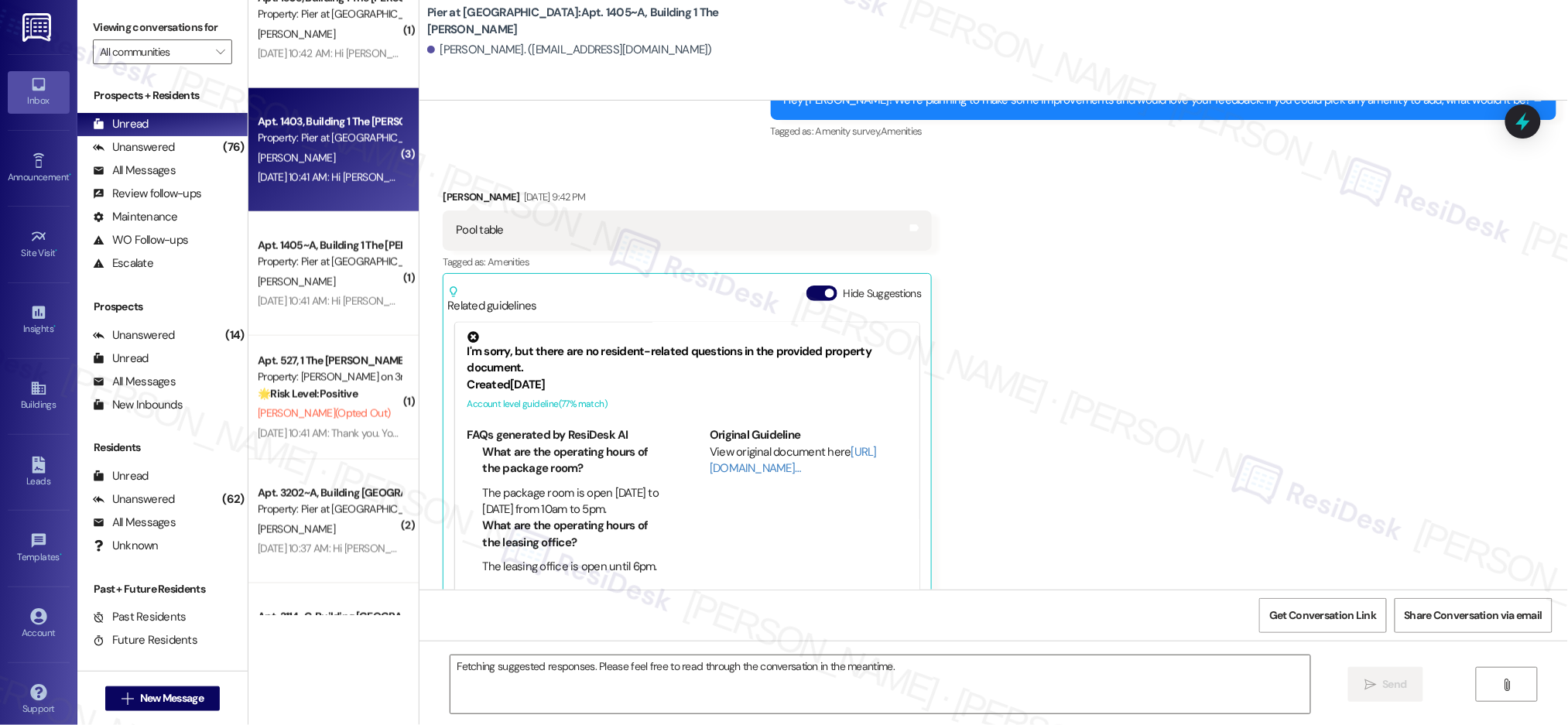
click at [326, 139] on div "Property: Pier at [GEOGRAPHIC_DATA]" at bounding box center [328, 137] width 143 height 17
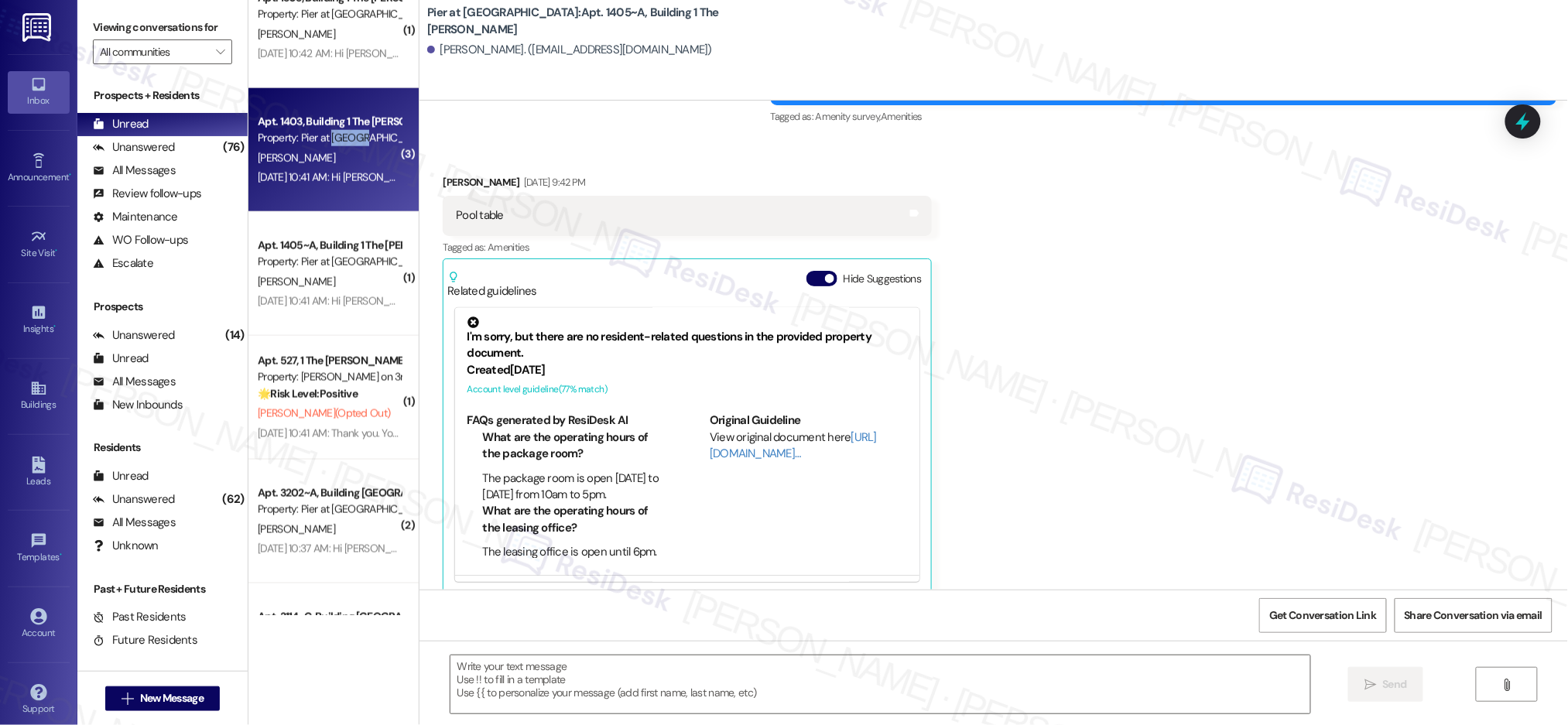
type textarea "Fetching suggested responses. Please feel free to read through the conversation…"
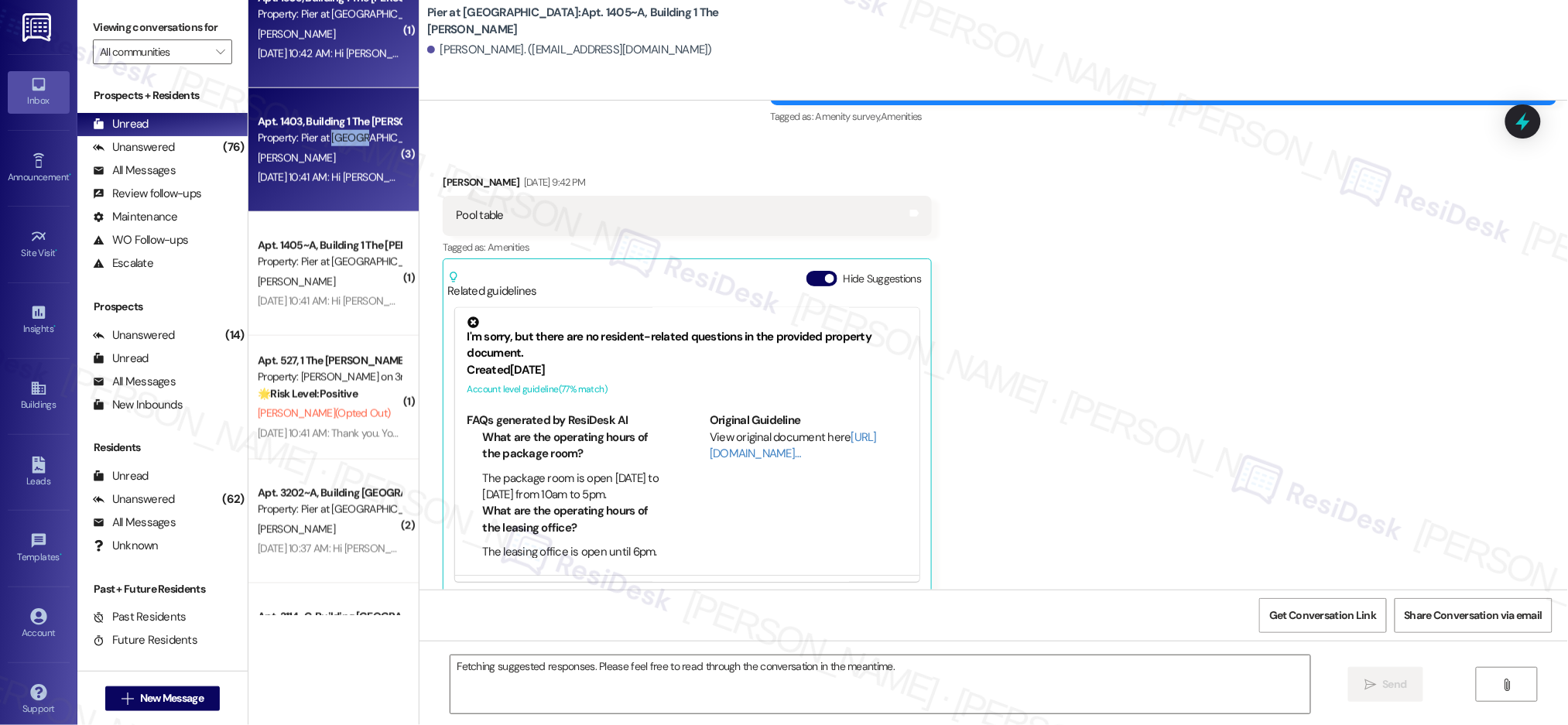
drag, startPoint x: 326, startPoint y: 139, endPoint x: 336, endPoint y: 36, distance: 103.5
click at [326, 137] on div "Property: Pier at [GEOGRAPHIC_DATA]" at bounding box center [328, 137] width 143 height 17
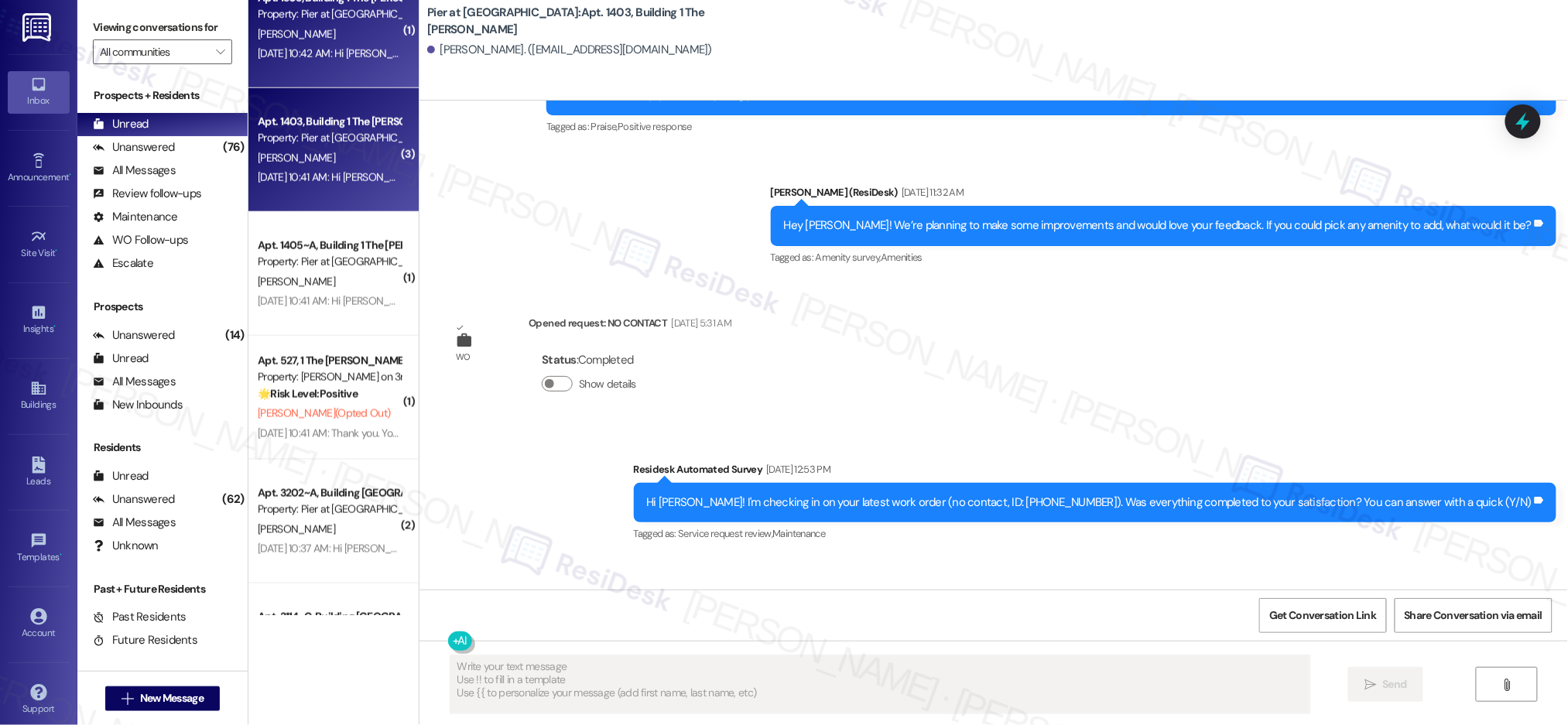
click at [336, 22] on div "Apt. 1303, Building 1 The Pier Conway Property: Pier at Conway" at bounding box center [329, 6] width 146 height 36
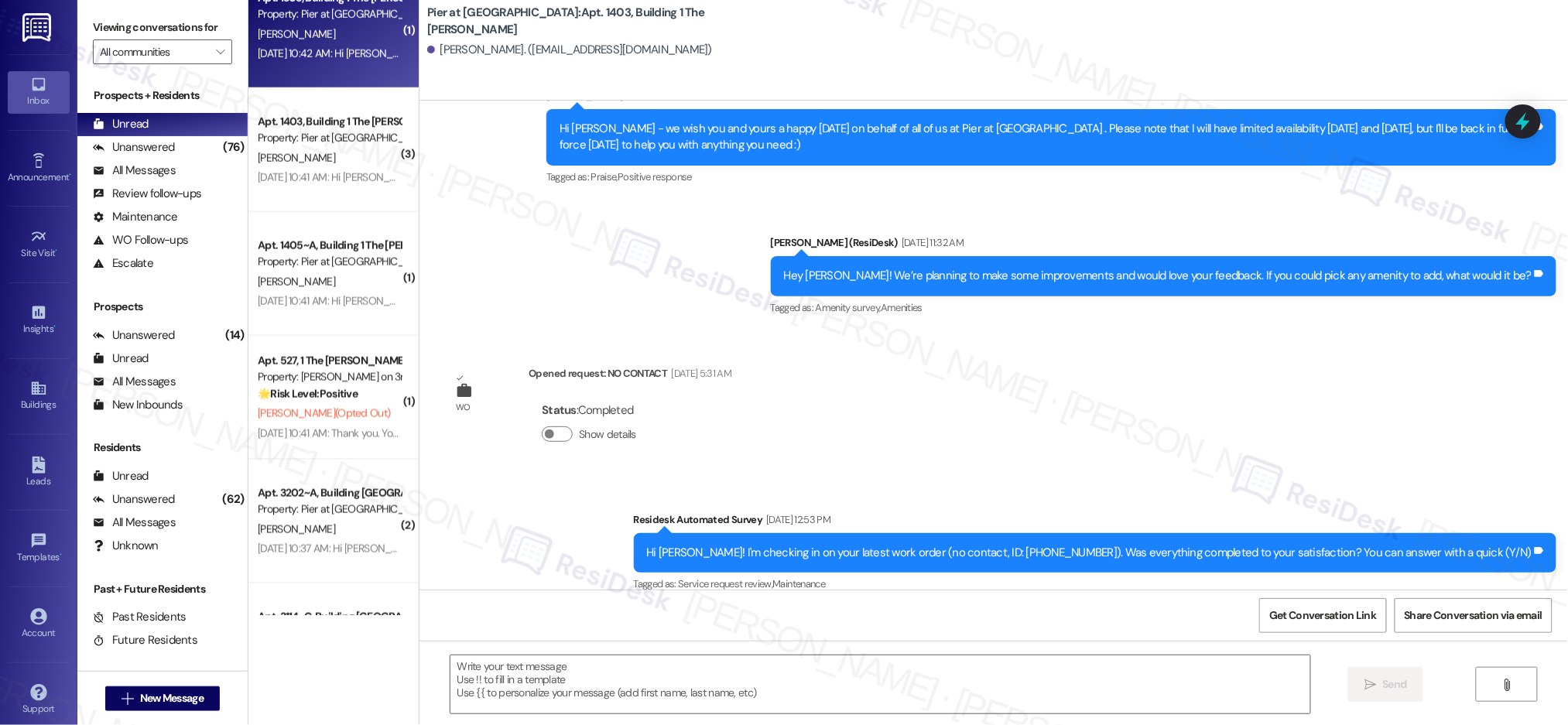
click at [336, 22] on div "Apt. 1303, Building 1 The Pier Conway Property: Pier at Conway N. Sanders Aug 2…" at bounding box center [333, 25] width 171 height 124
click at [336, 24] on div "N. Sanders" at bounding box center [329, 34] width 146 height 19
type textarea "Fetching suggested responses. Please feel free to read through the conversation…"
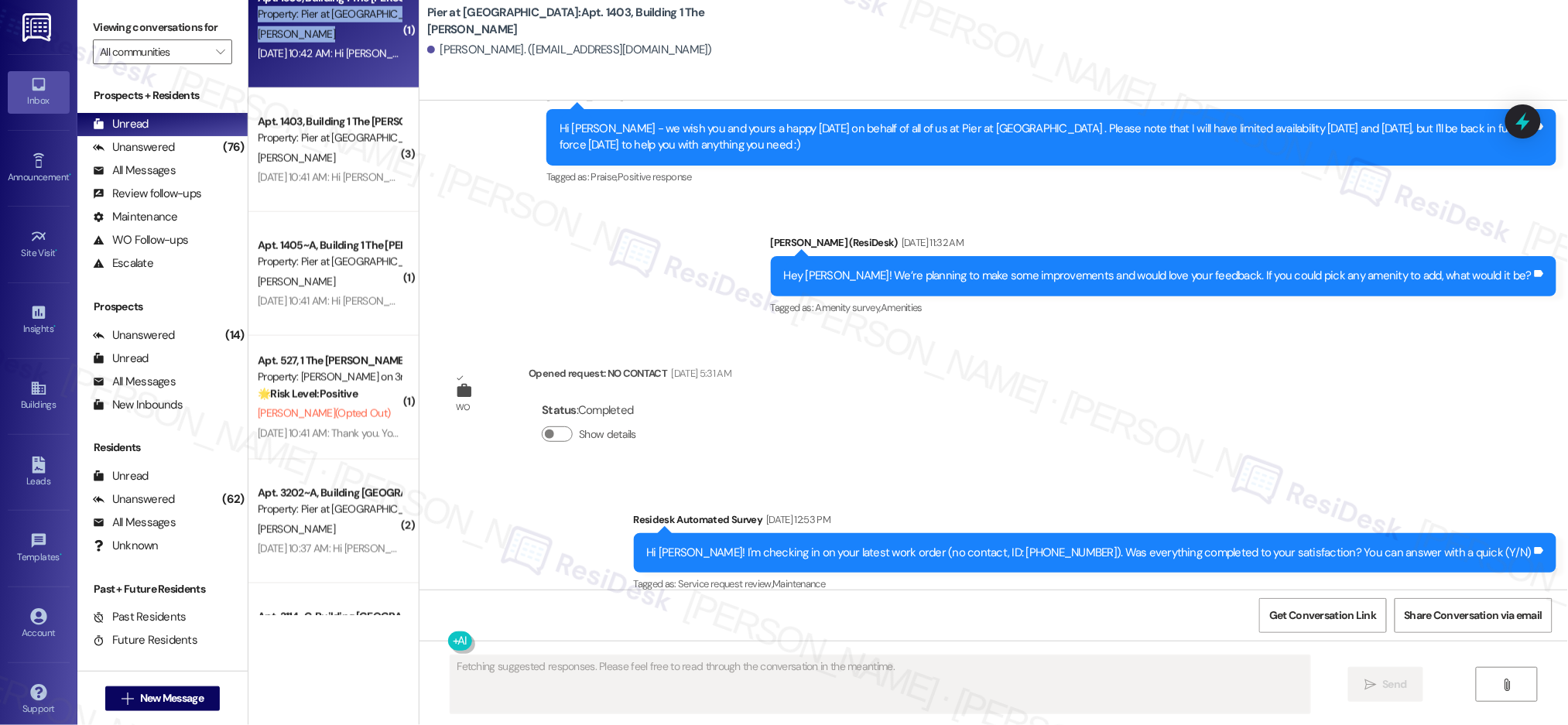
click at [336, 21] on div "Apt. 1303, Building 1 The Pier Conway Property: Pier at Conway N. Sanders Aug 2…" at bounding box center [333, 25] width 171 height 124
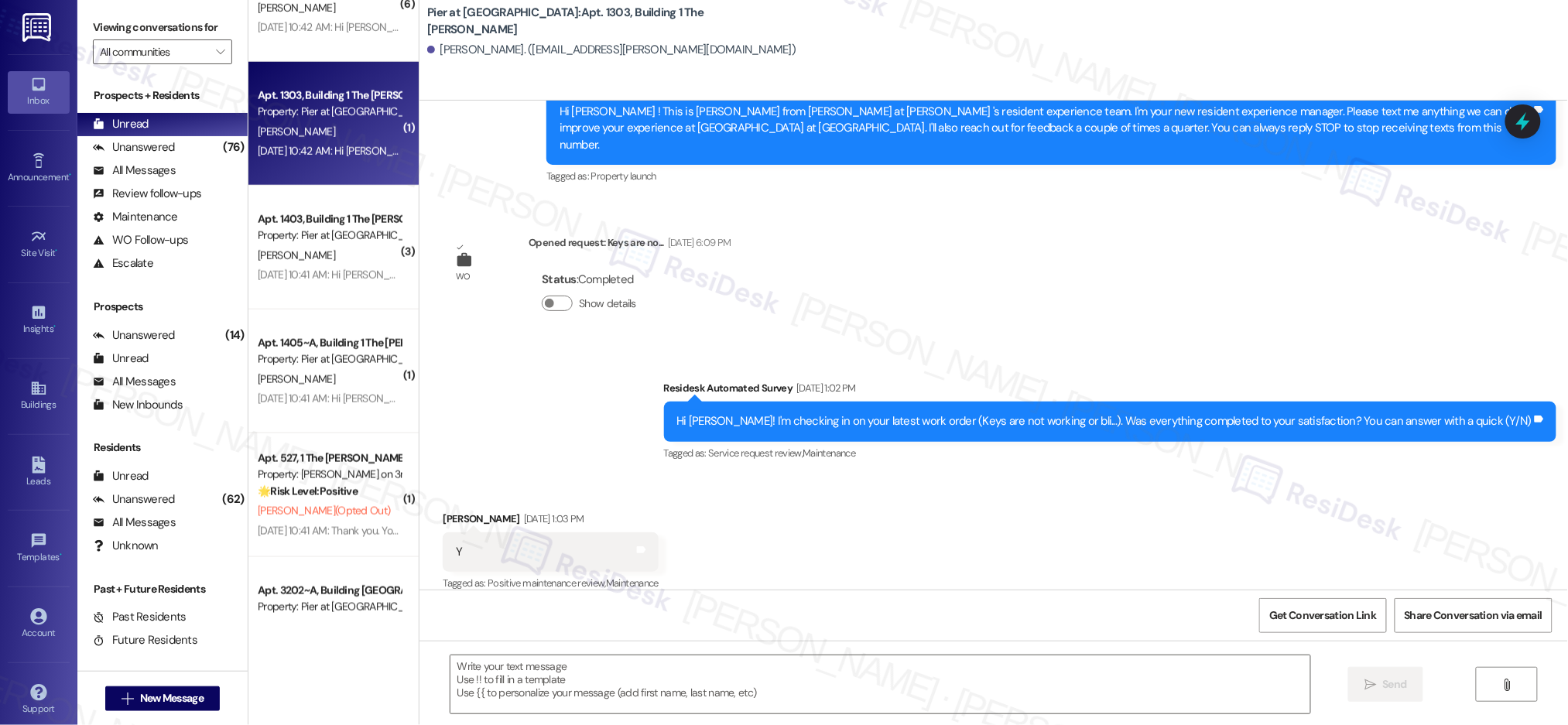
scroll to position [5021, 0]
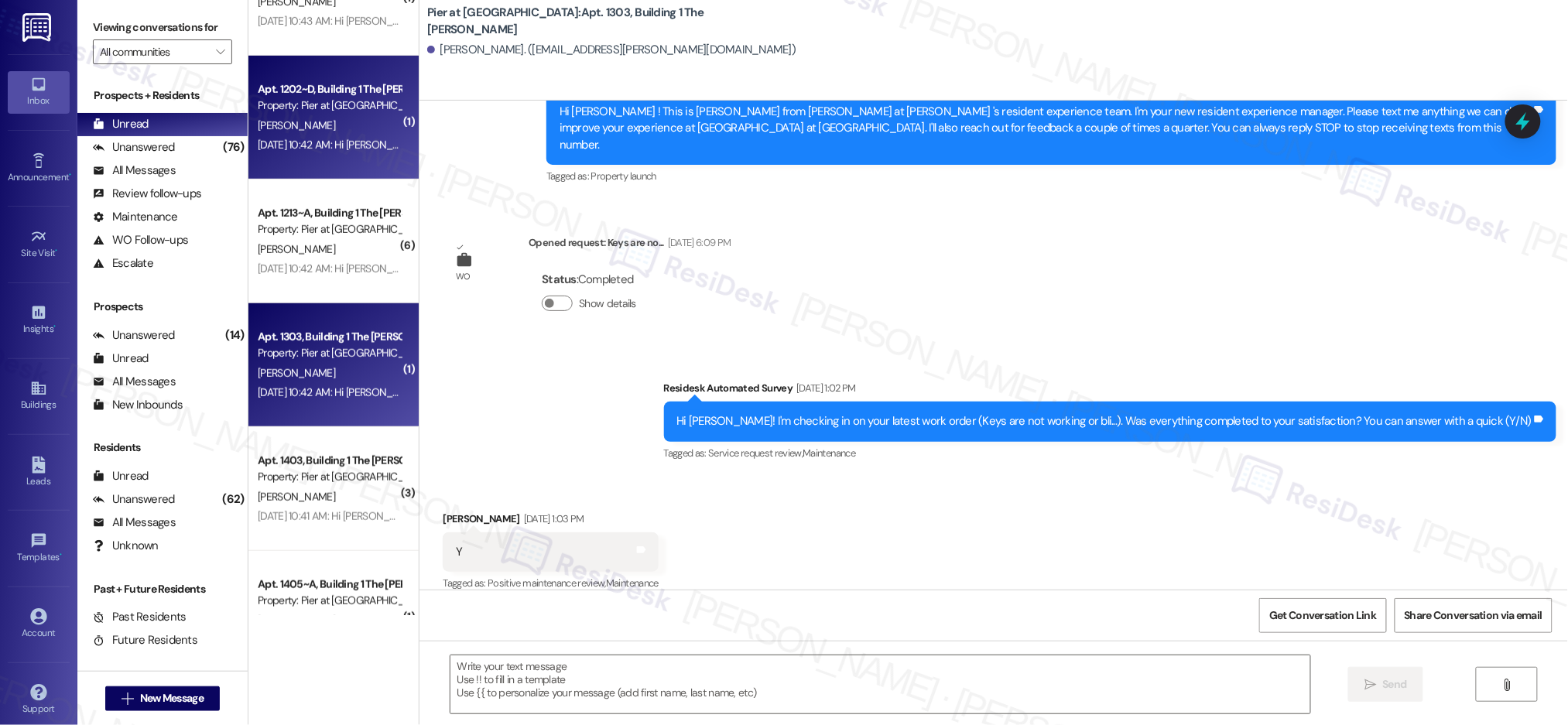
click at [333, 160] on div "Apt. 1202~D, Building 1 The Pier Conway Property: Pier at Conway J. Oldford Aug…" at bounding box center [333, 117] width 171 height 124
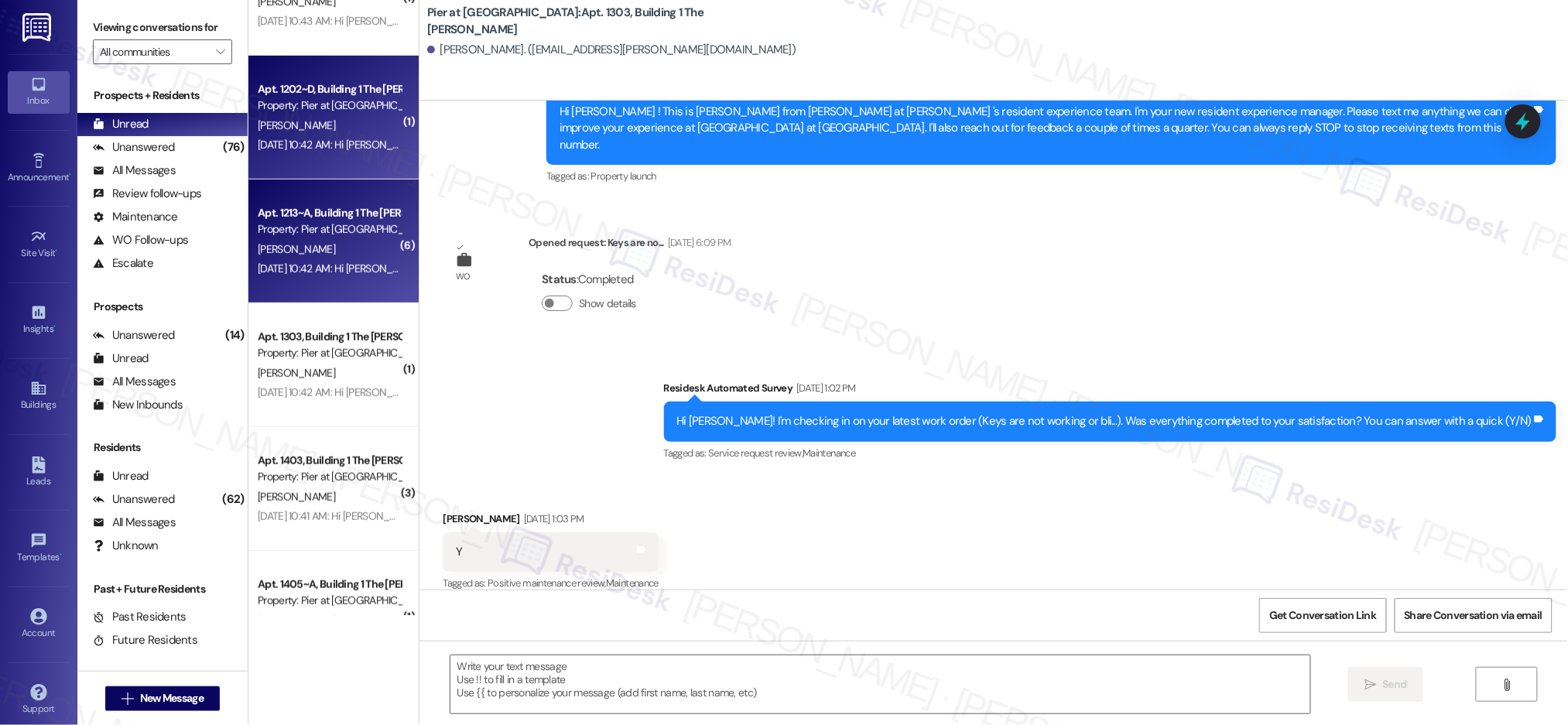
click at [346, 235] on div "Property: Pier at [GEOGRAPHIC_DATA]" at bounding box center [328, 229] width 143 height 17
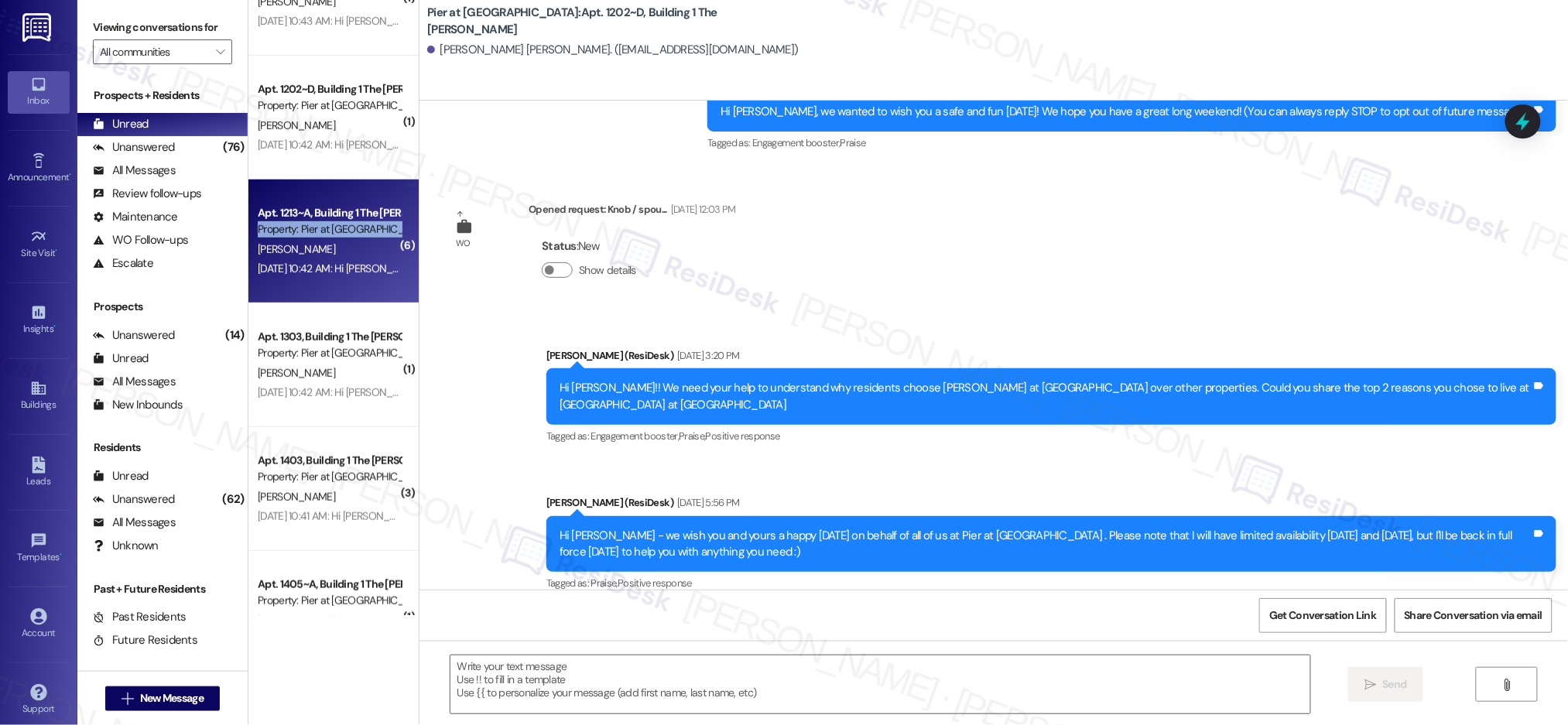
click at [346, 235] on div "Property: Pier at [GEOGRAPHIC_DATA]" at bounding box center [328, 229] width 143 height 17
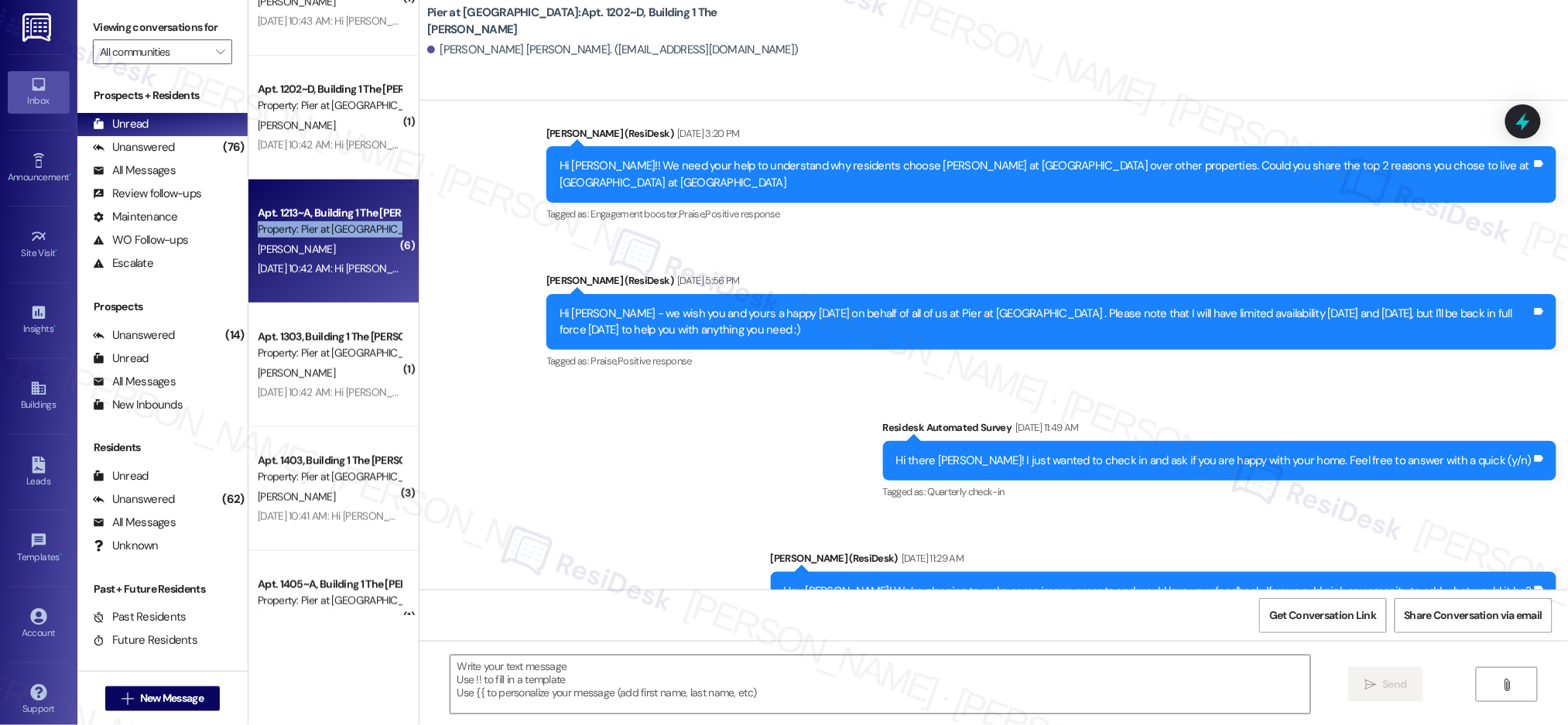
type textarea "Fetching suggested responses. Please feel free to read through the conversation…"
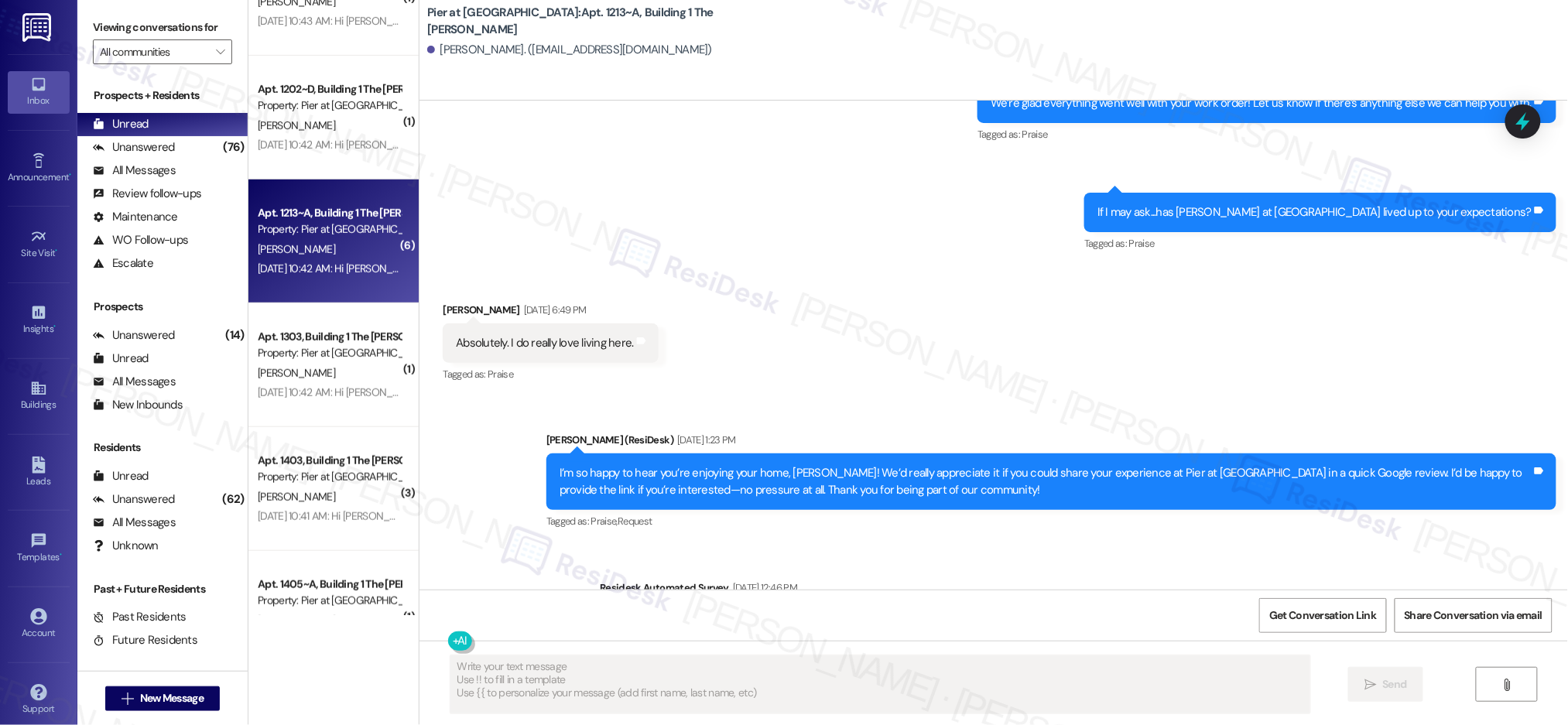
scroll to position [5018, 0]
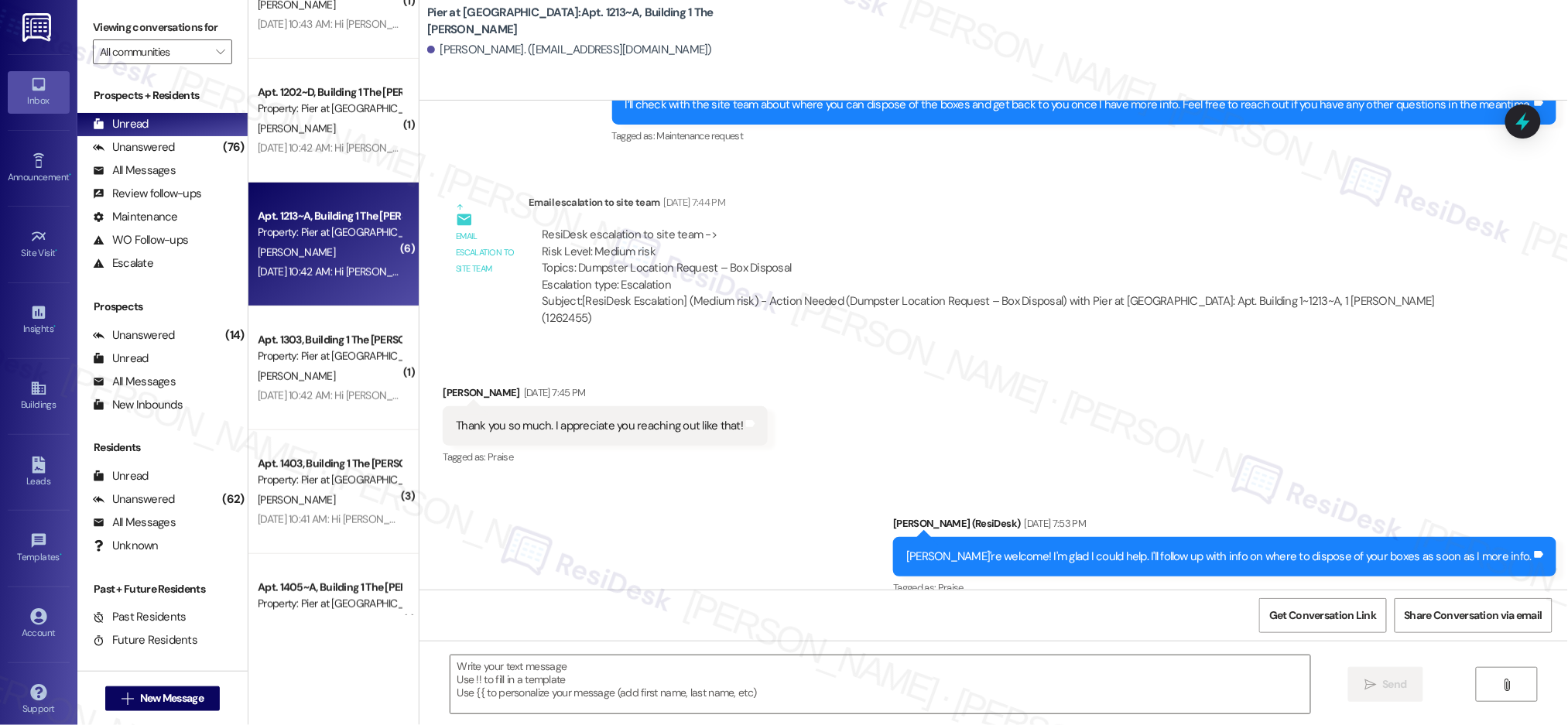
click at [334, 152] on div "( 2 ) Apt. 1213~C, Building 1 The Pier Conway Property: Pier at Conway Z. Smith…" at bounding box center [333, 307] width 171 height 615
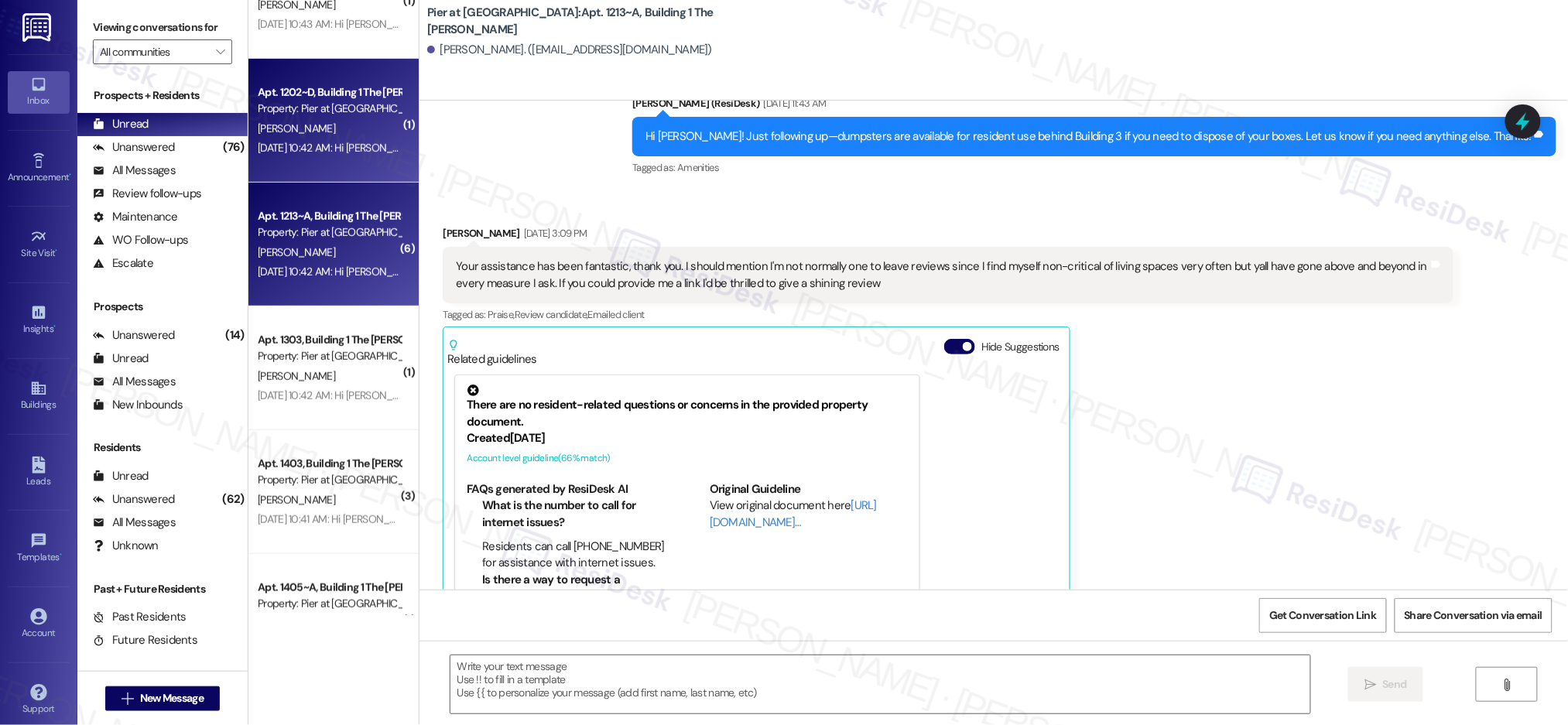
click at [333, 152] on div "Aug 28, 2025 at 10:42 AM: Hi Jackson! We know we’ve been in touch regularly, bu…" at bounding box center [1086, 148] width 1657 height 14
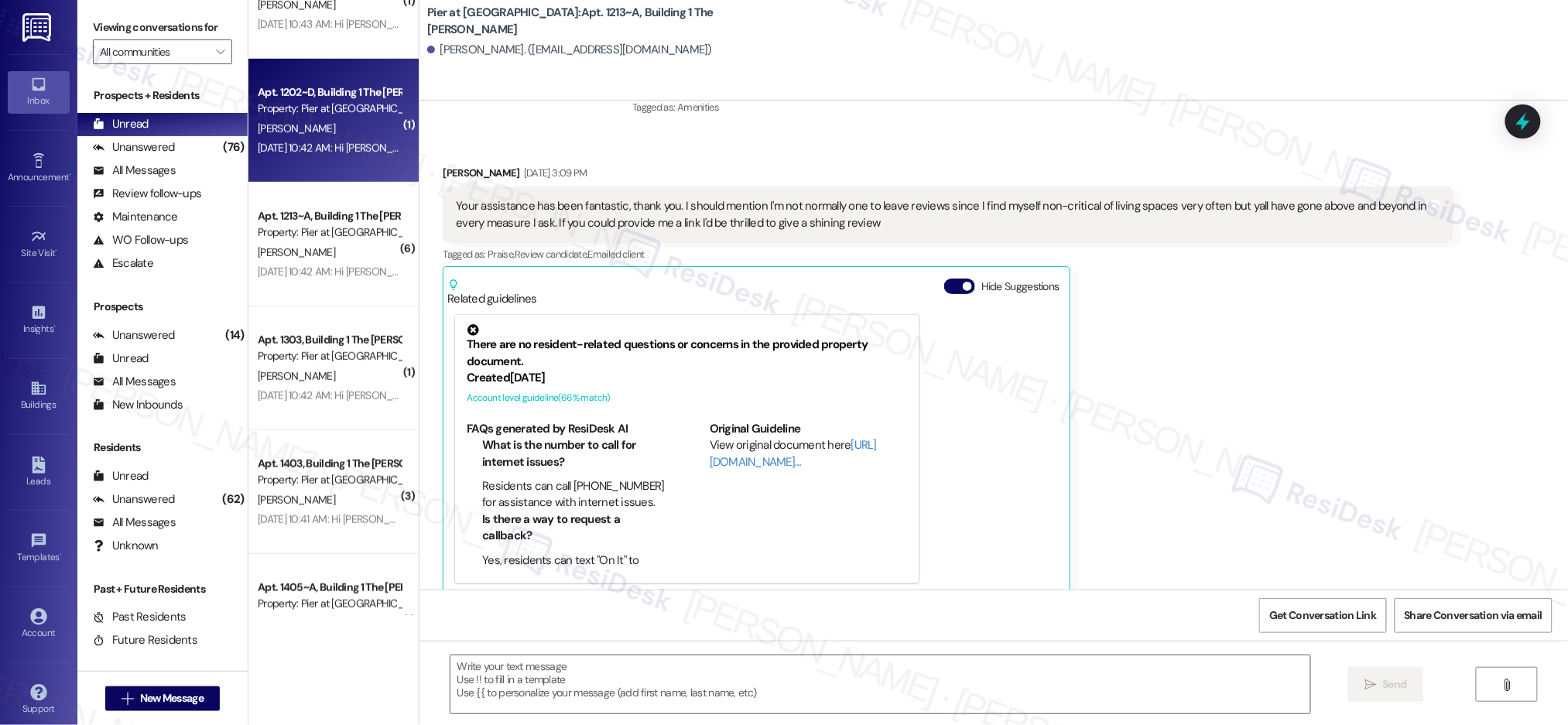
click at [333, 152] on div "Aug 28, 2025 at 10:42 AM: Hi Jackson! We know we’ve been in touch regularly, bu…" at bounding box center [1086, 148] width 1657 height 14
type textarea "Fetching suggested responses. Please feel free to read through the conversation…"
click at [333, 152] on div "Aug 28, 2025 at 10:42 AM: Hi Jackson! We know we’ve been in touch regularly, bu…" at bounding box center [1086, 148] width 1657 height 14
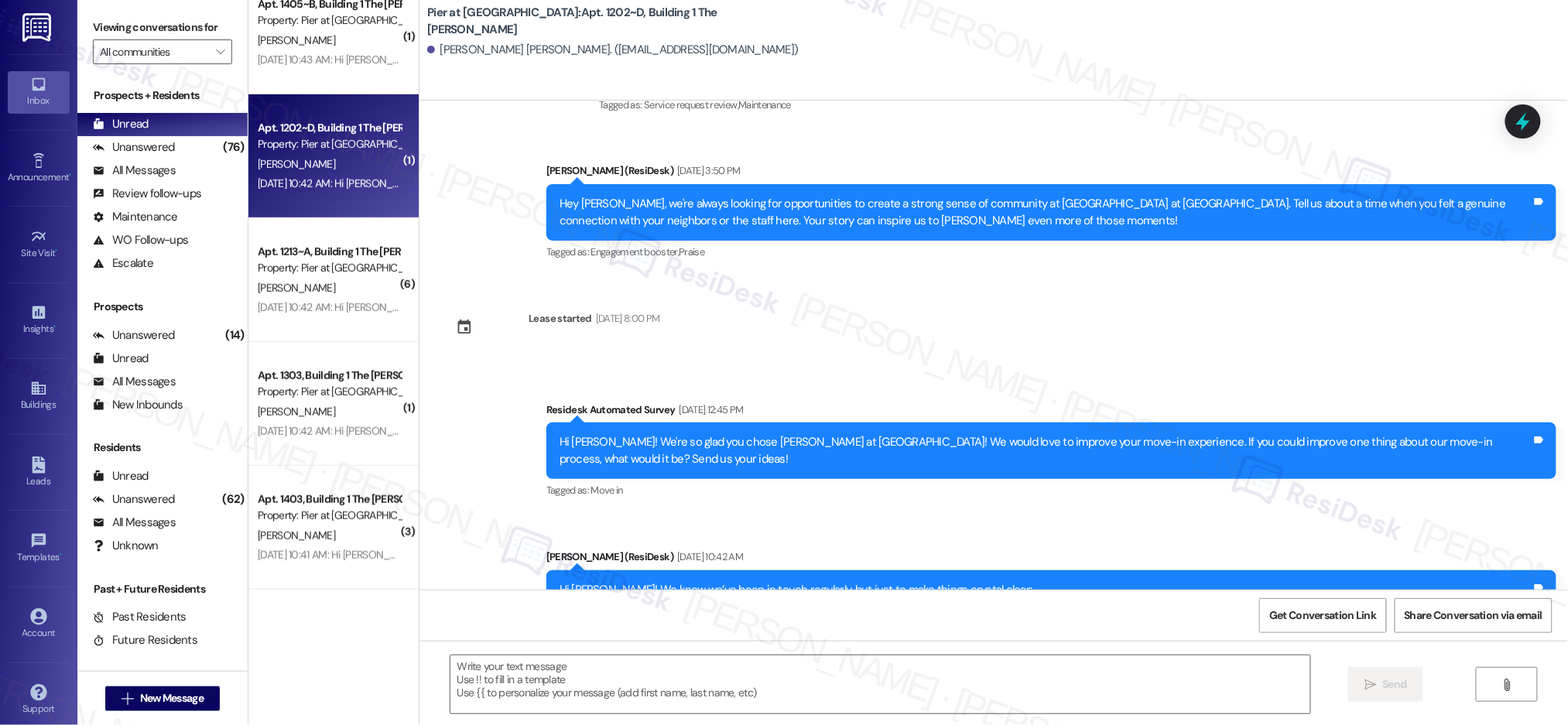
scroll to position [4738, 0]
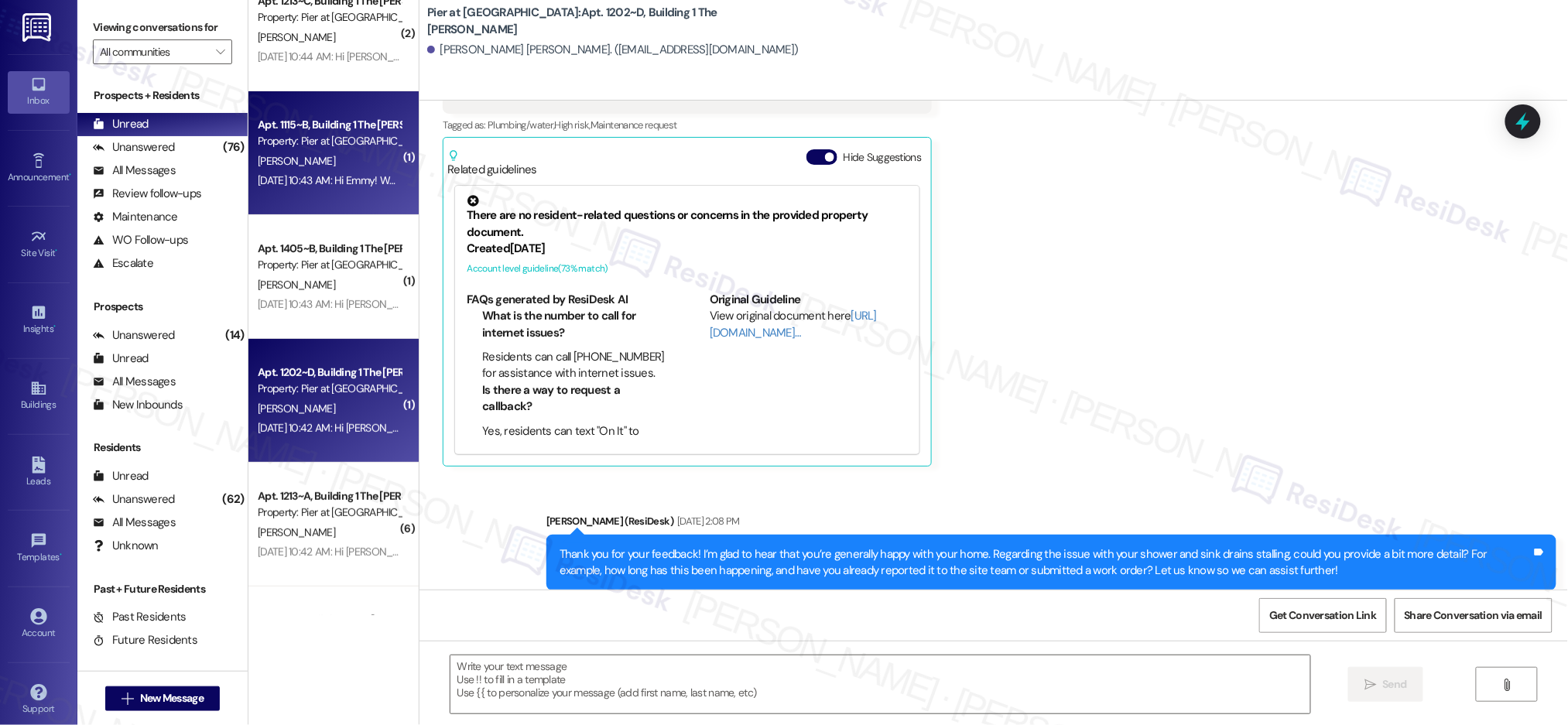
drag, startPoint x: 339, startPoint y: 145, endPoint x: 340, endPoint y: 182, distance: 37.0
click at [339, 145] on div "( 1 ) Apt. 1412~A, Building 1 The Pier Conway Property: Pier at Conway M. Piroz…" at bounding box center [333, 307] width 171 height 615
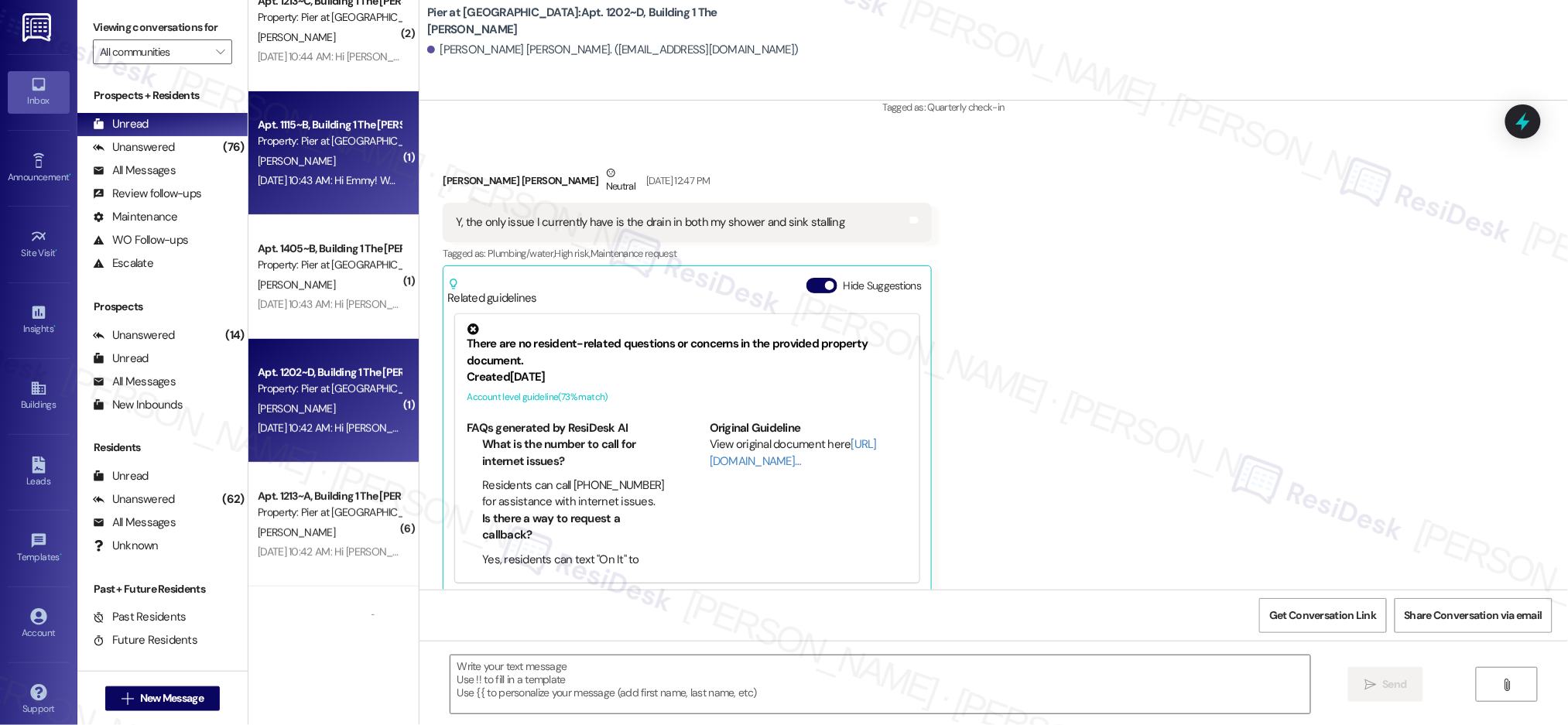
click at [340, 199] on div "Apt. 1115~B, Building 1 The Pier Conway Property: Pier at Conway E. Stiles Aug …" at bounding box center [333, 153] width 171 height 124
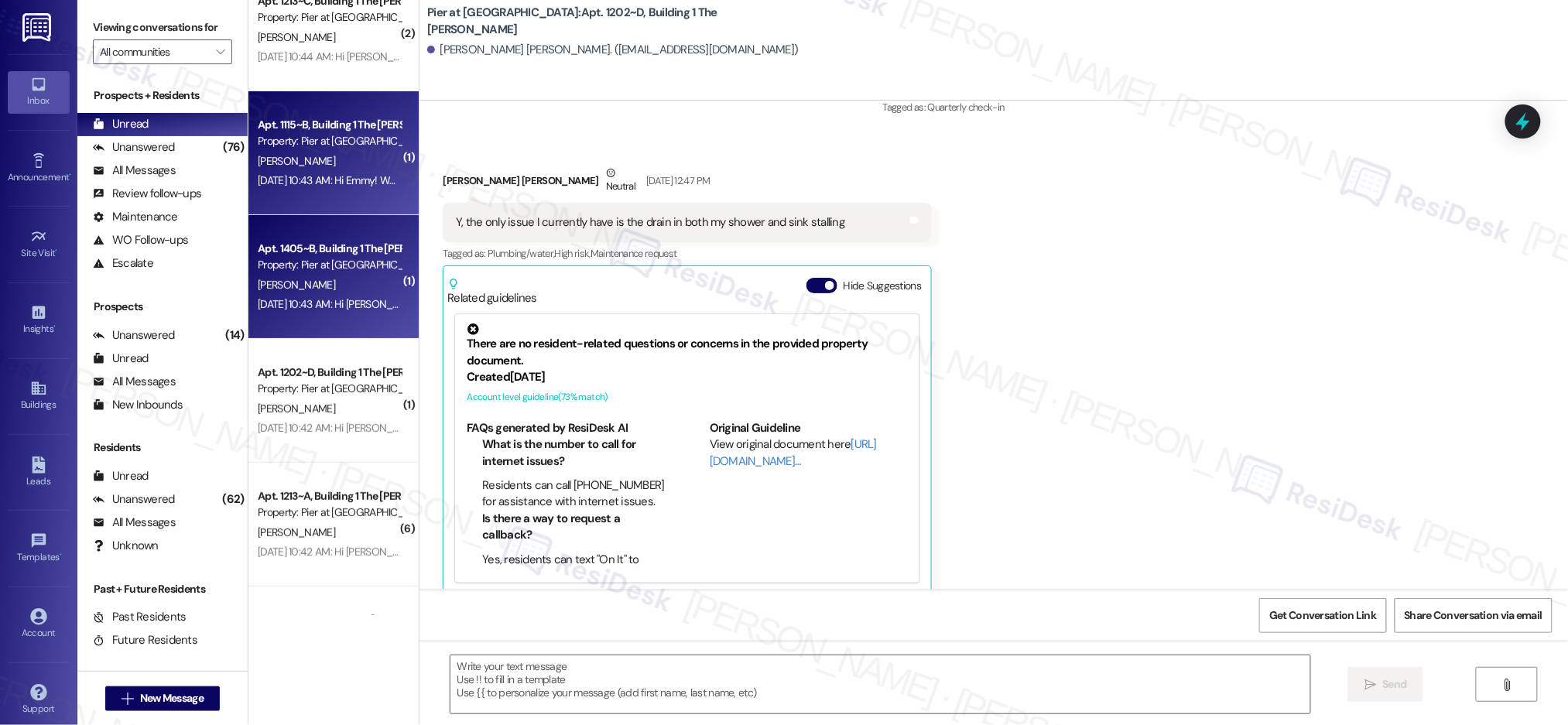
click at [333, 291] on div "L. Dudley" at bounding box center [329, 286] width 146 height 19
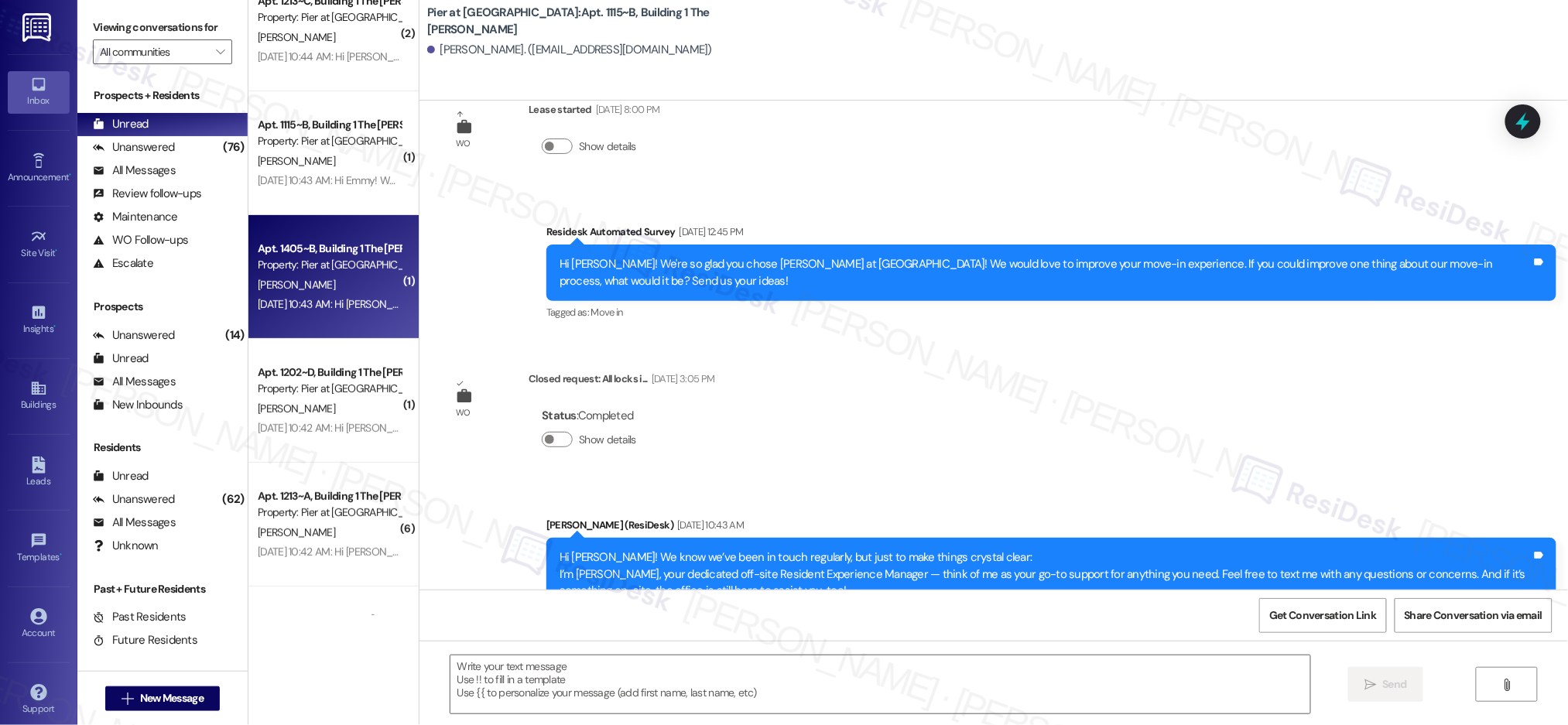
click at [333, 290] on div "L. Dudley" at bounding box center [329, 286] width 146 height 19
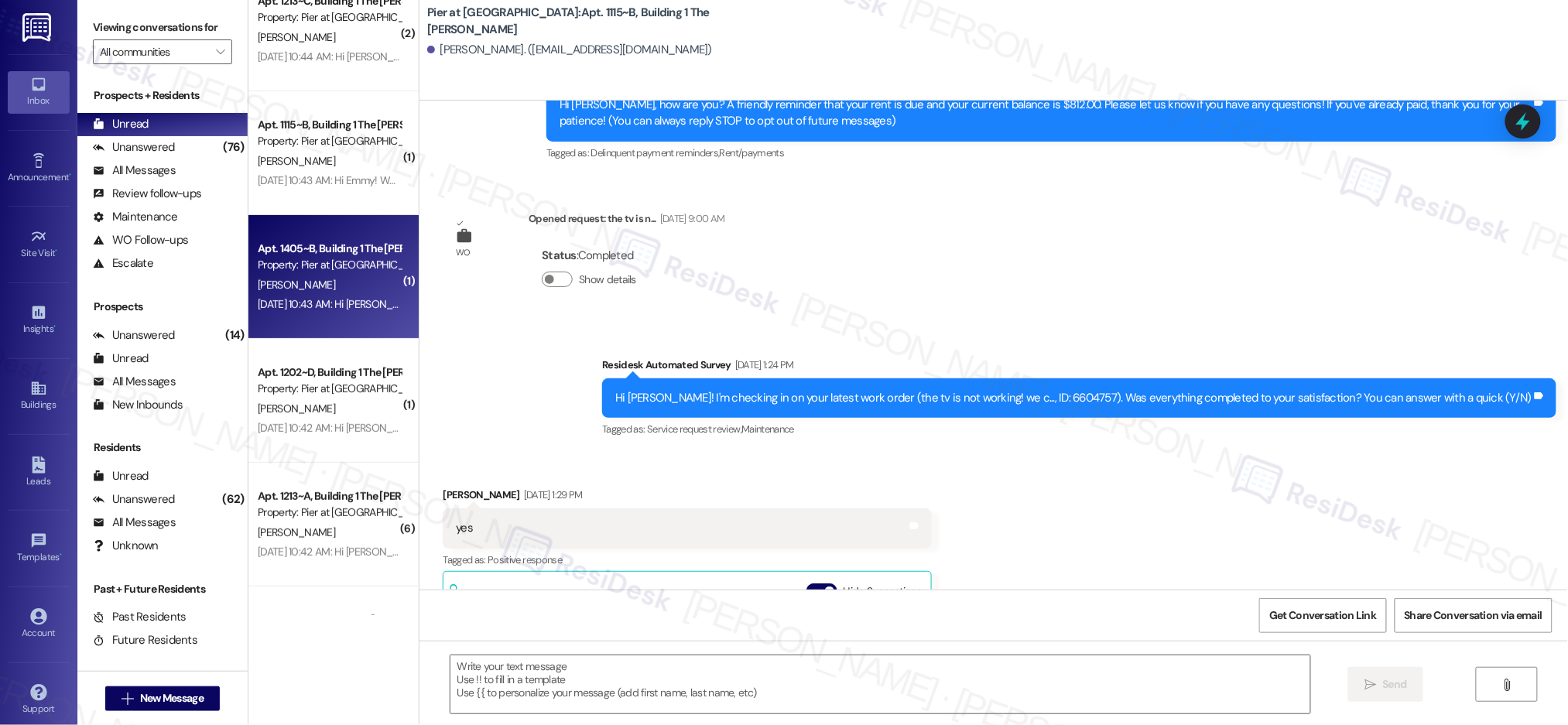
click at [333, 287] on div "L. Dudley" at bounding box center [329, 286] width 146 height 19
type textarea "Fetching suggested responses. Please feel free to read through the conversation…"
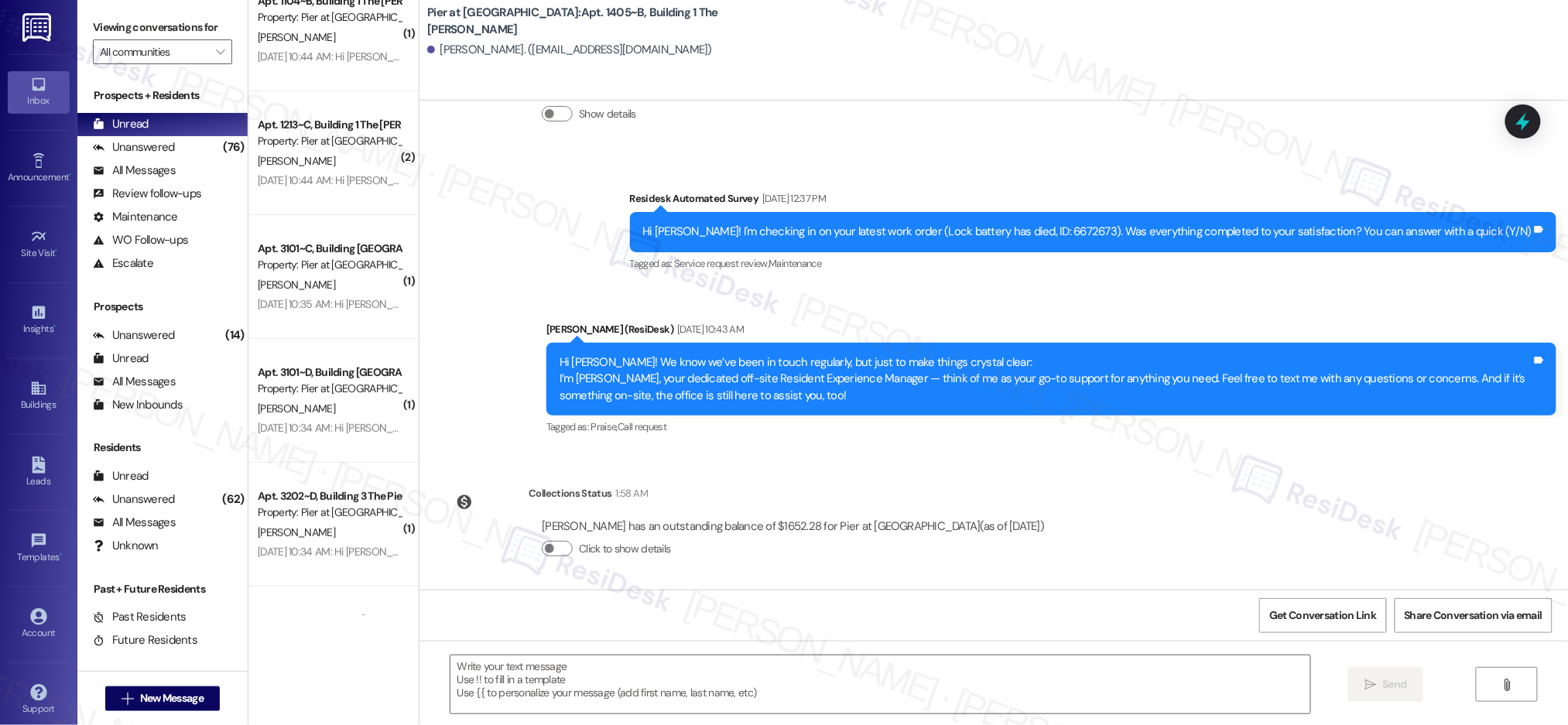
scroll to position [2361, 0]
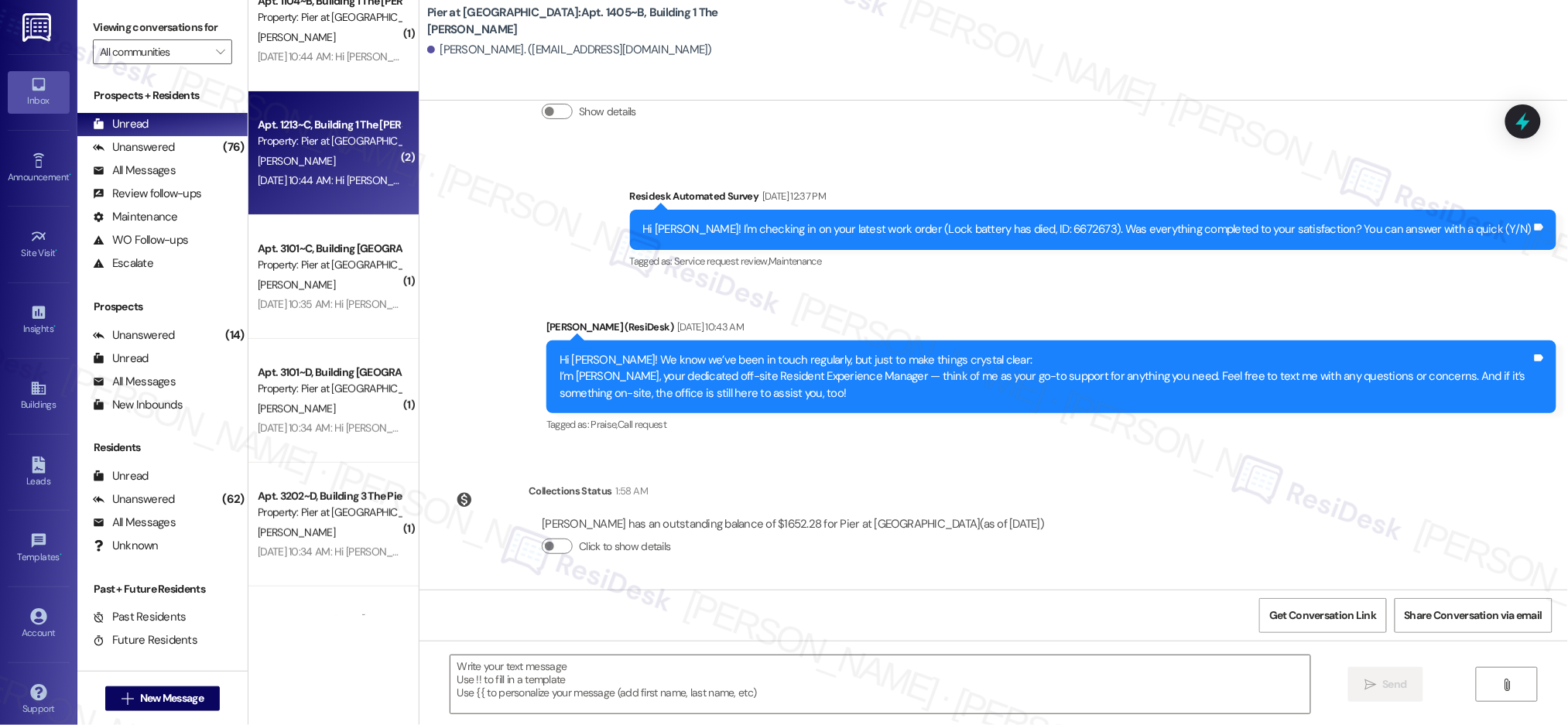
click at [278, 160] on span "Z. Smith" at bounding box center [295, 161] width 77 height 14
type textarea "Fetching suggested responses. Please feel free to read through the conversation…"
click at [278, 160] on span "Z. Smith" at bounding box center [295, 161] width 77 height 14
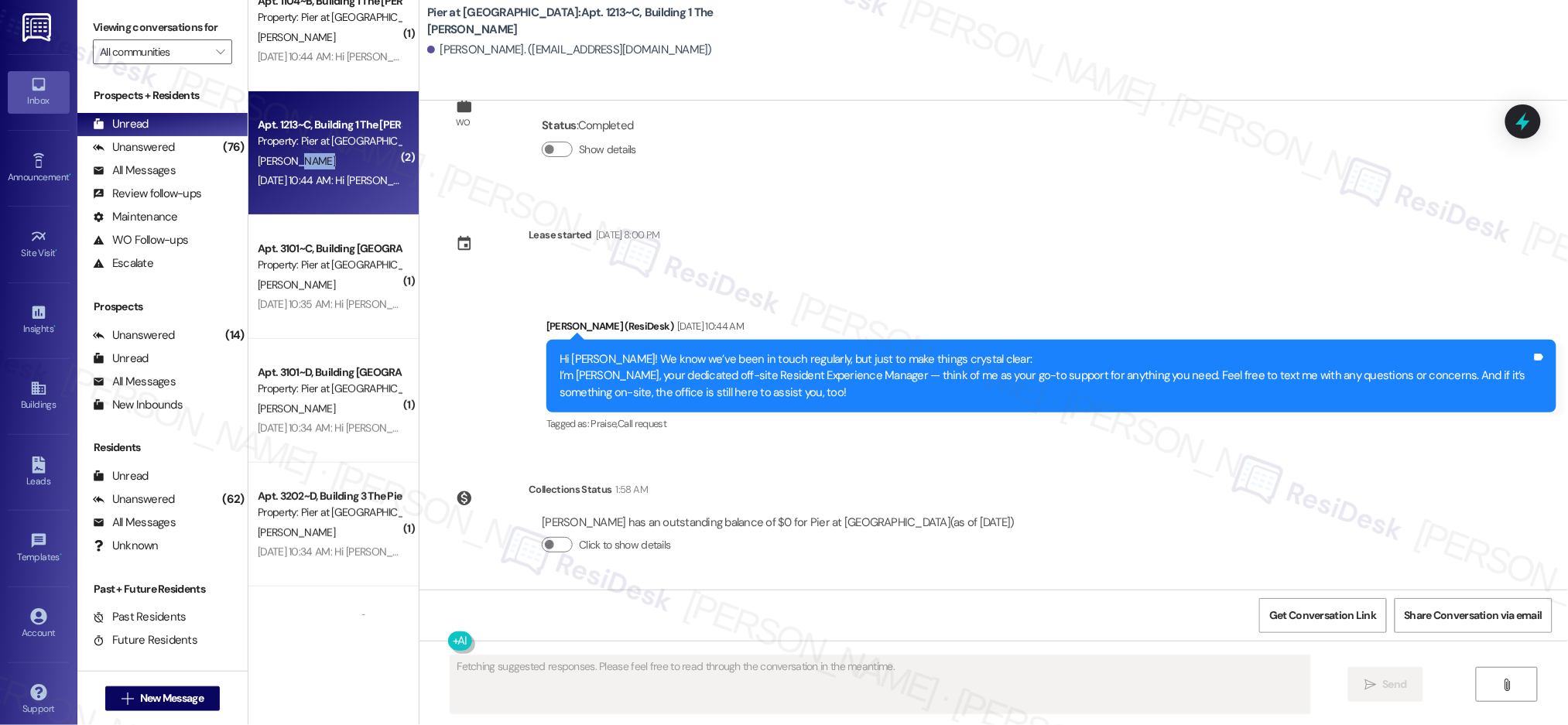
click at [278, 160] on span "Z. Smith" at bounding box center [295, 161] width 77 height 14
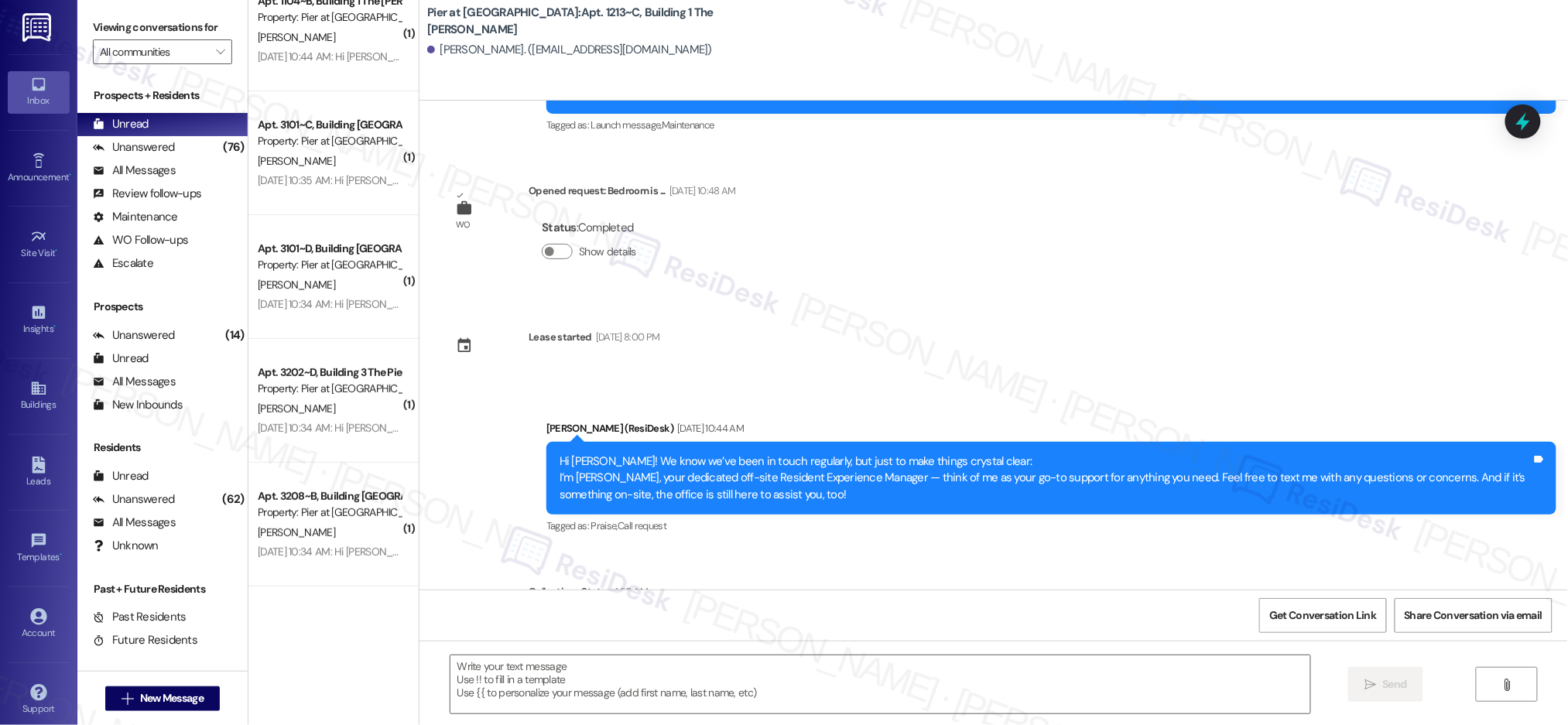
scroll to position [2156, 0]
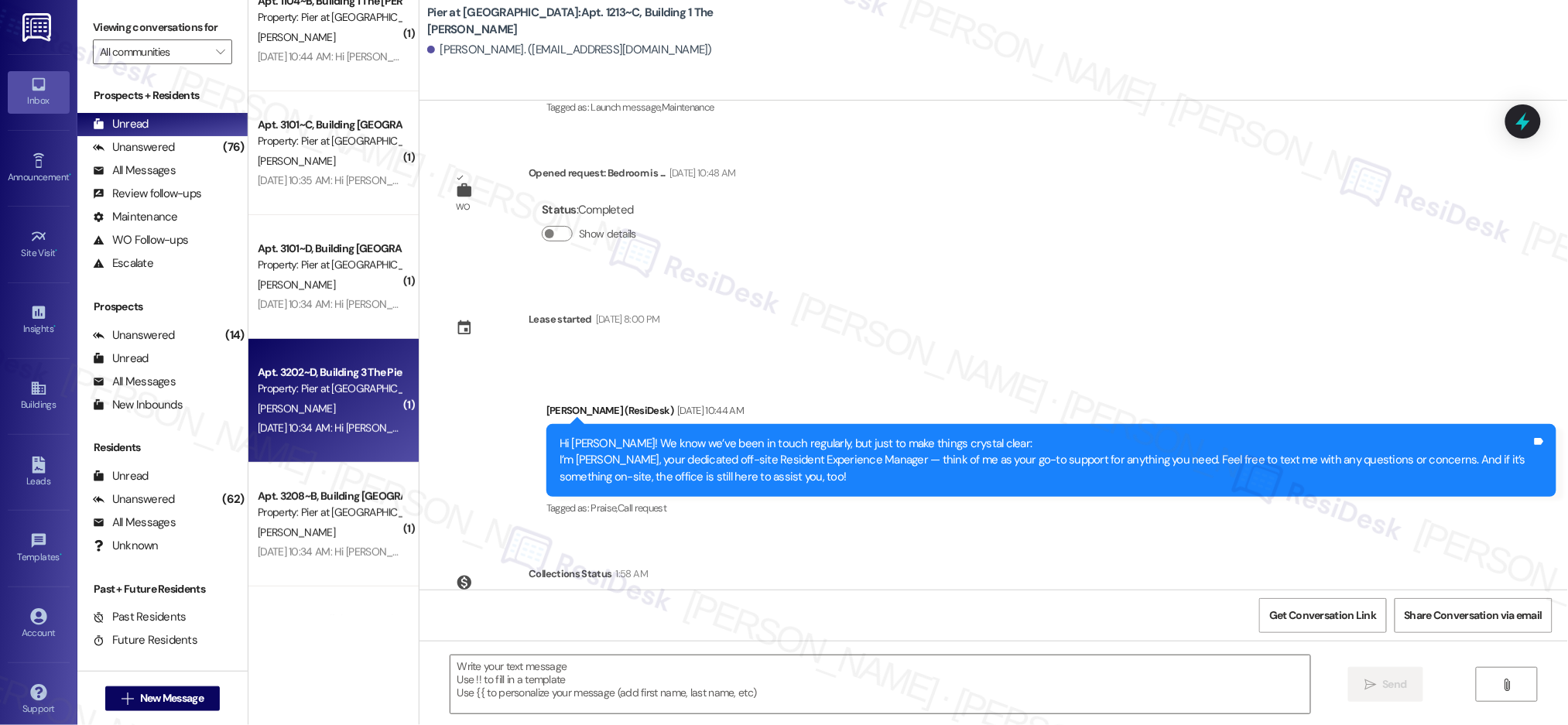
click at [269, 414] on div "C. Gassmere" at bounding box center [329, 409] width 146 height 19
click at [271, 413] on span "C. Gassmere" at bounding box center [295, 408] width 77 height 14
click at [273, 414] on span "C. Gassmere" at bounding box center [295, 408] width 77 height 14
type textarea "Fetching suggested responses. Please feel free to read through the conversation…"
click at [274, 413] on span "C. Gassmere" at bounding box center [295, 408] width 77 height 14
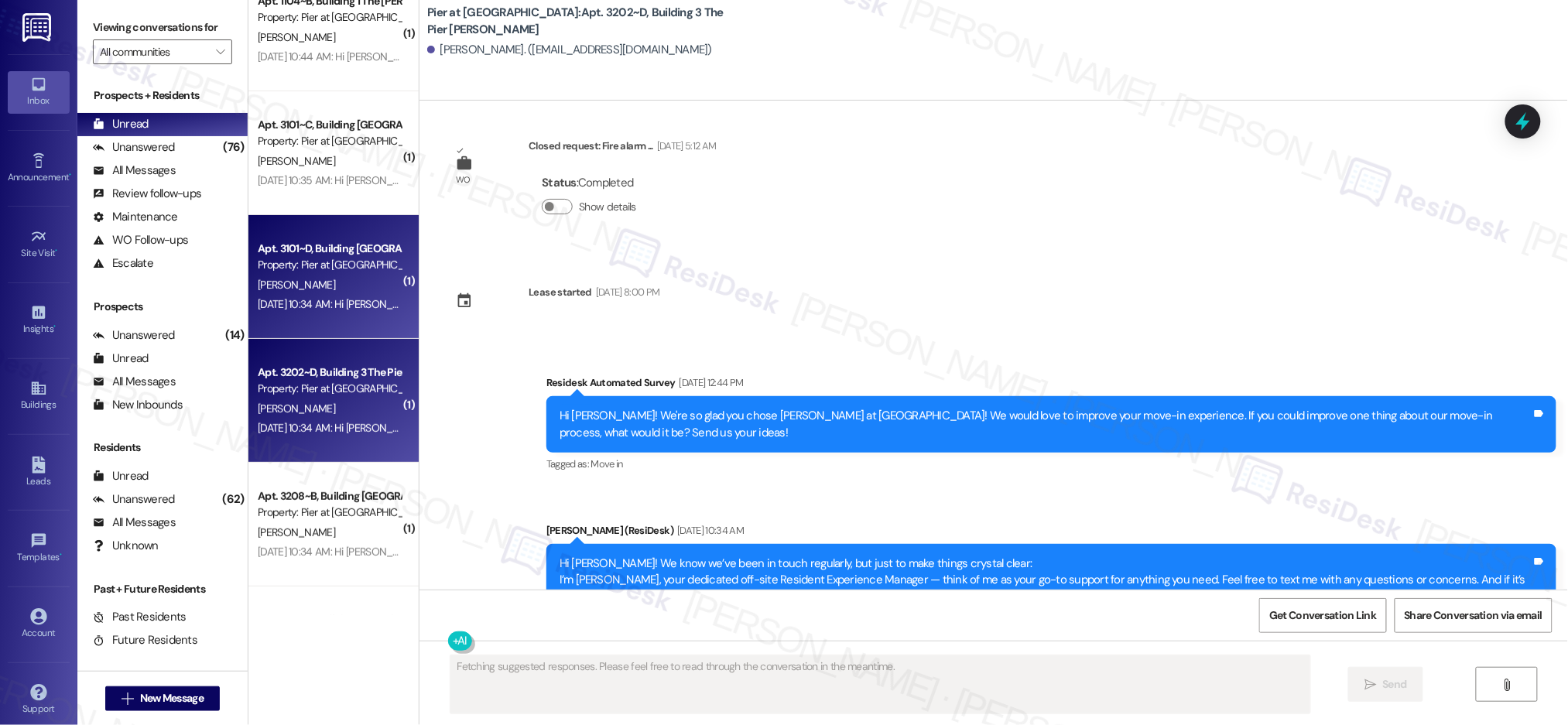
click at [332, 276] on div "K. Boyle" at bounding box center [329, 286] width 146 height 19
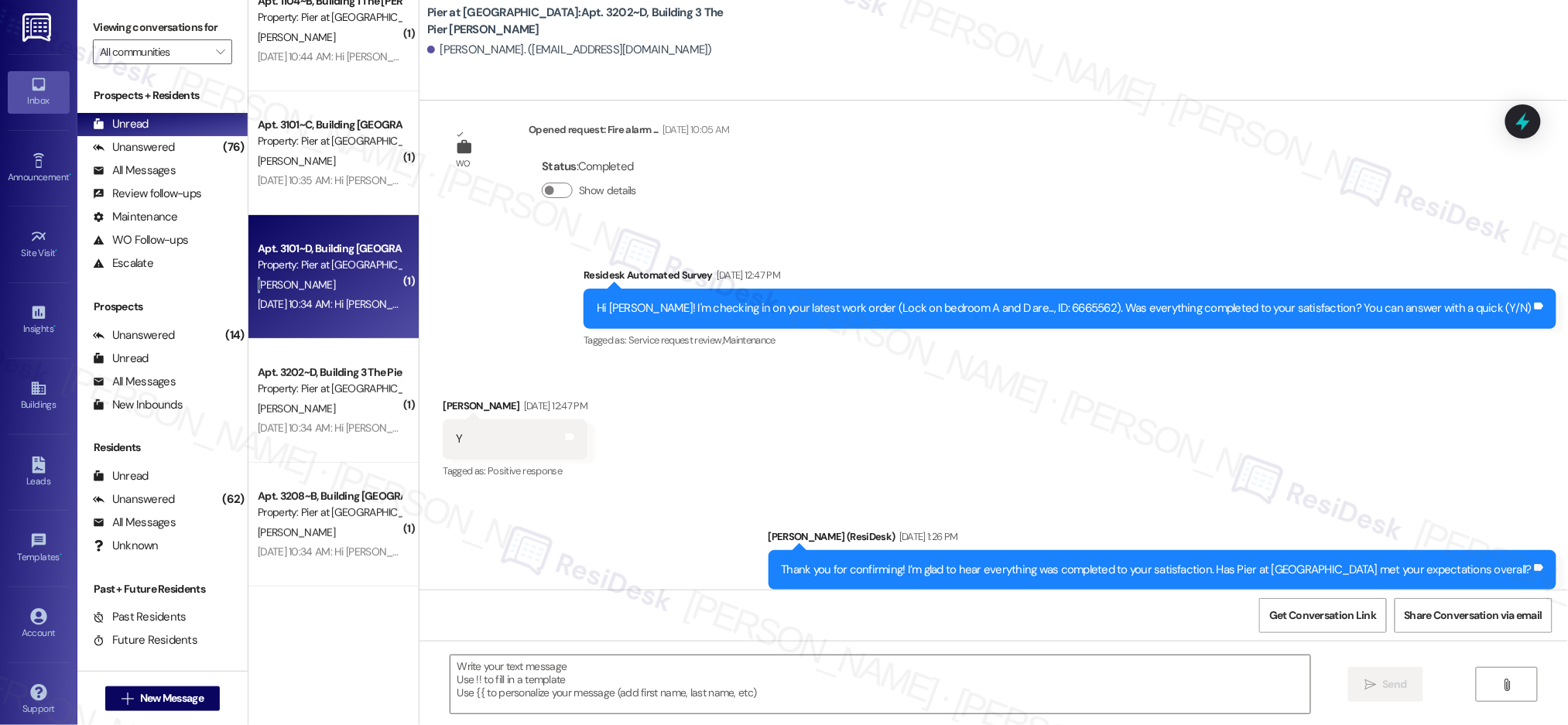
click at [332, 276] on div "K. Boyle" at bounding box center [329, 286] width 146 height 19
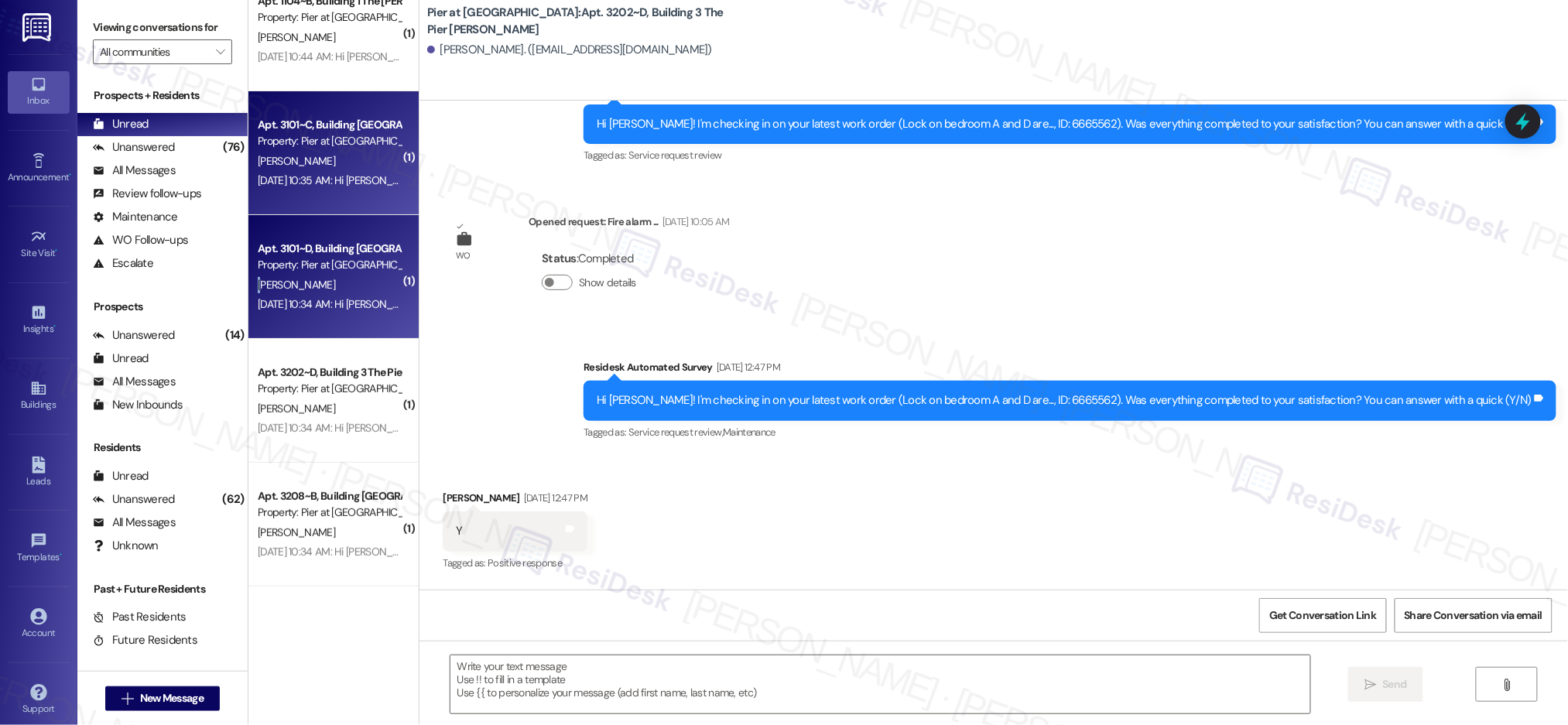
type textarea "Fetching suggested responses. Please feel free to read through the conversation…"
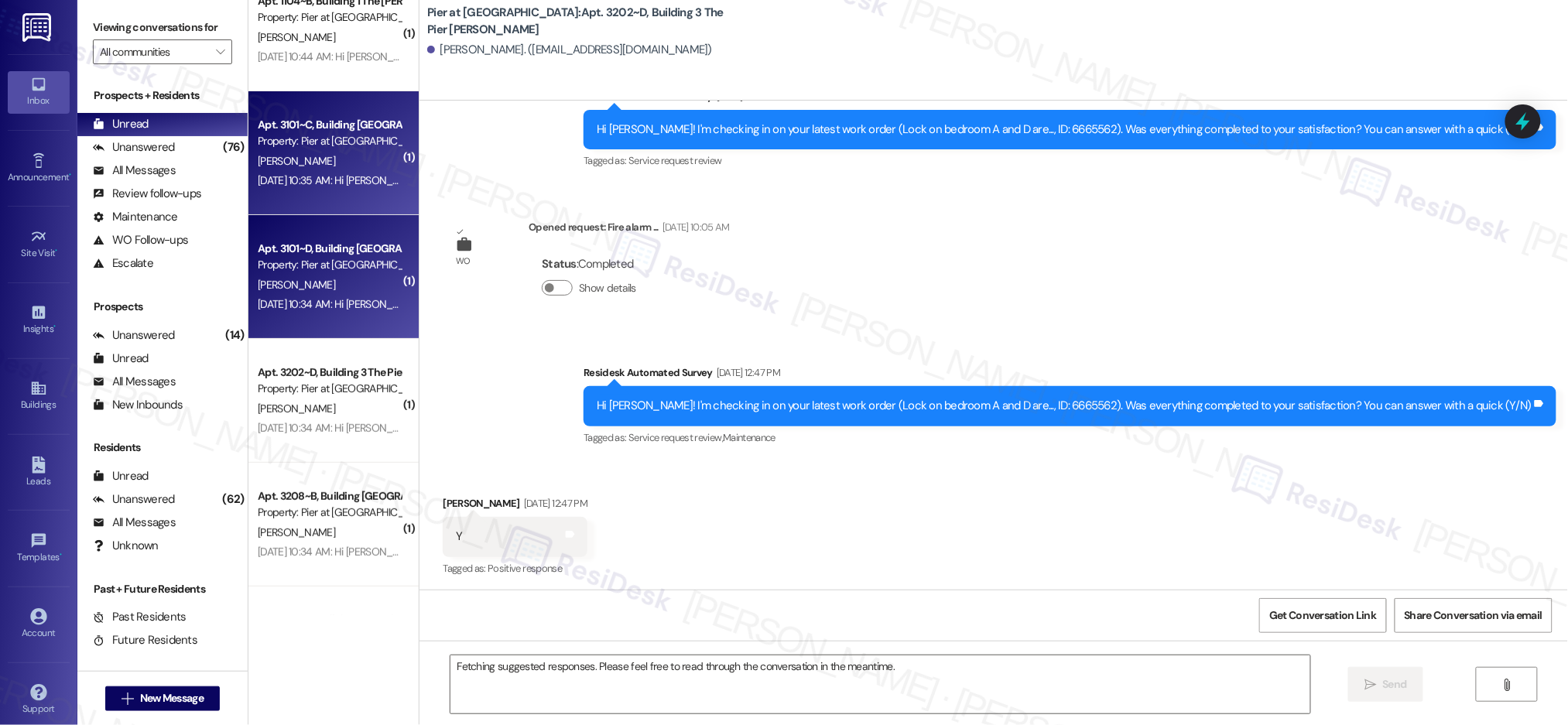
click at [309, 165] on div "R. Patanjo" at bounding box center [329, 162] width 146 height 19
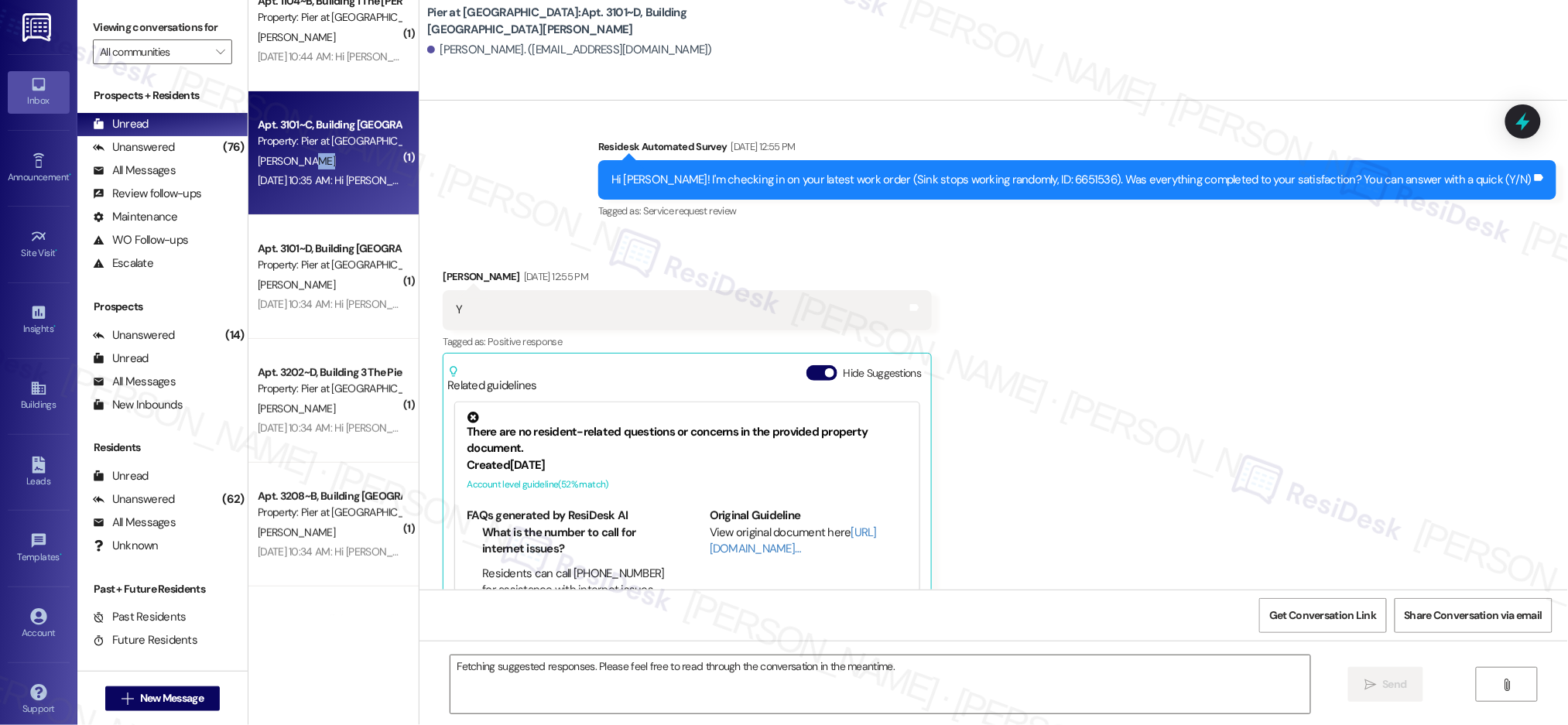
click at [309, 165] on div "R. Patanjo" at bounding box center [329, 162] width 146 height 19
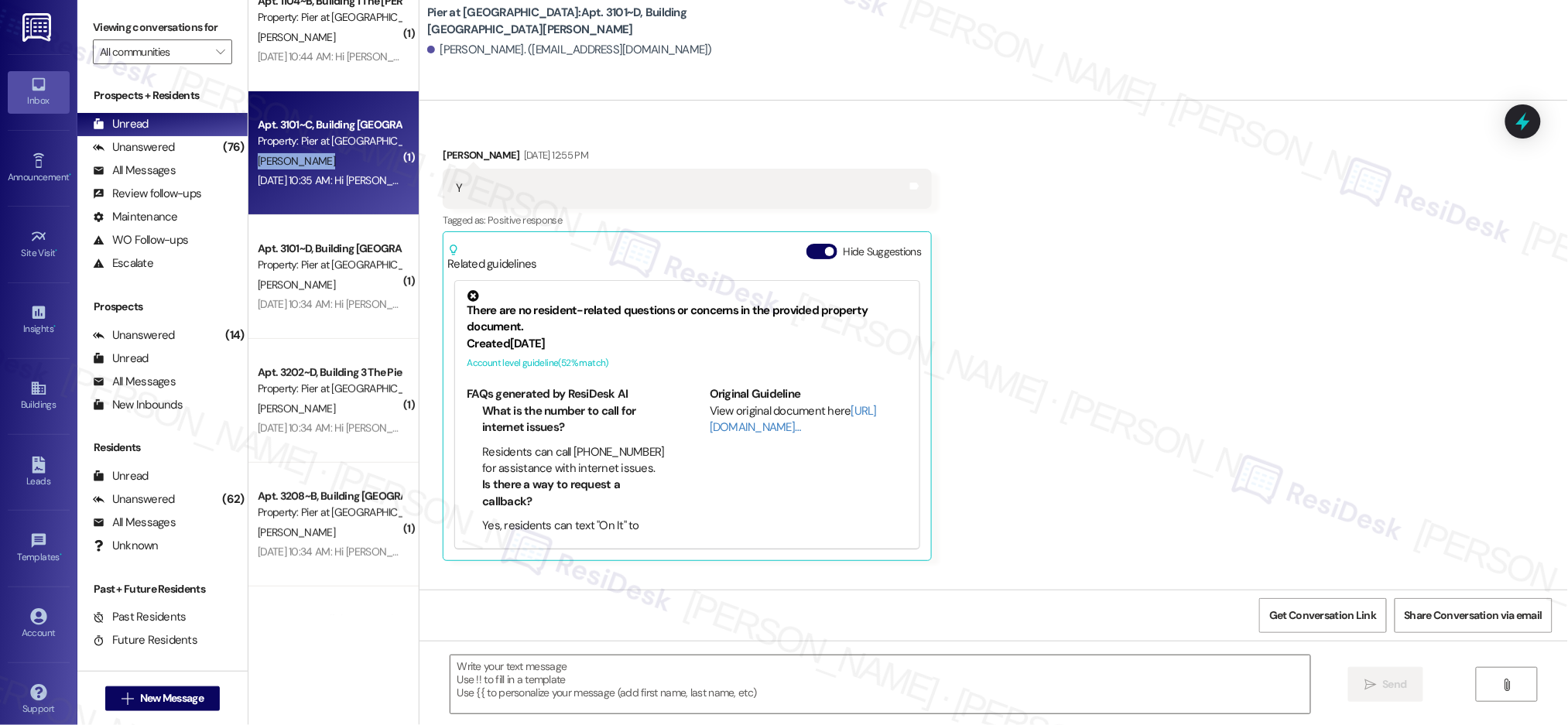
click at [309, 165] on div "R. Patanjo" at bounding box center [329, 162] width 146 height 19
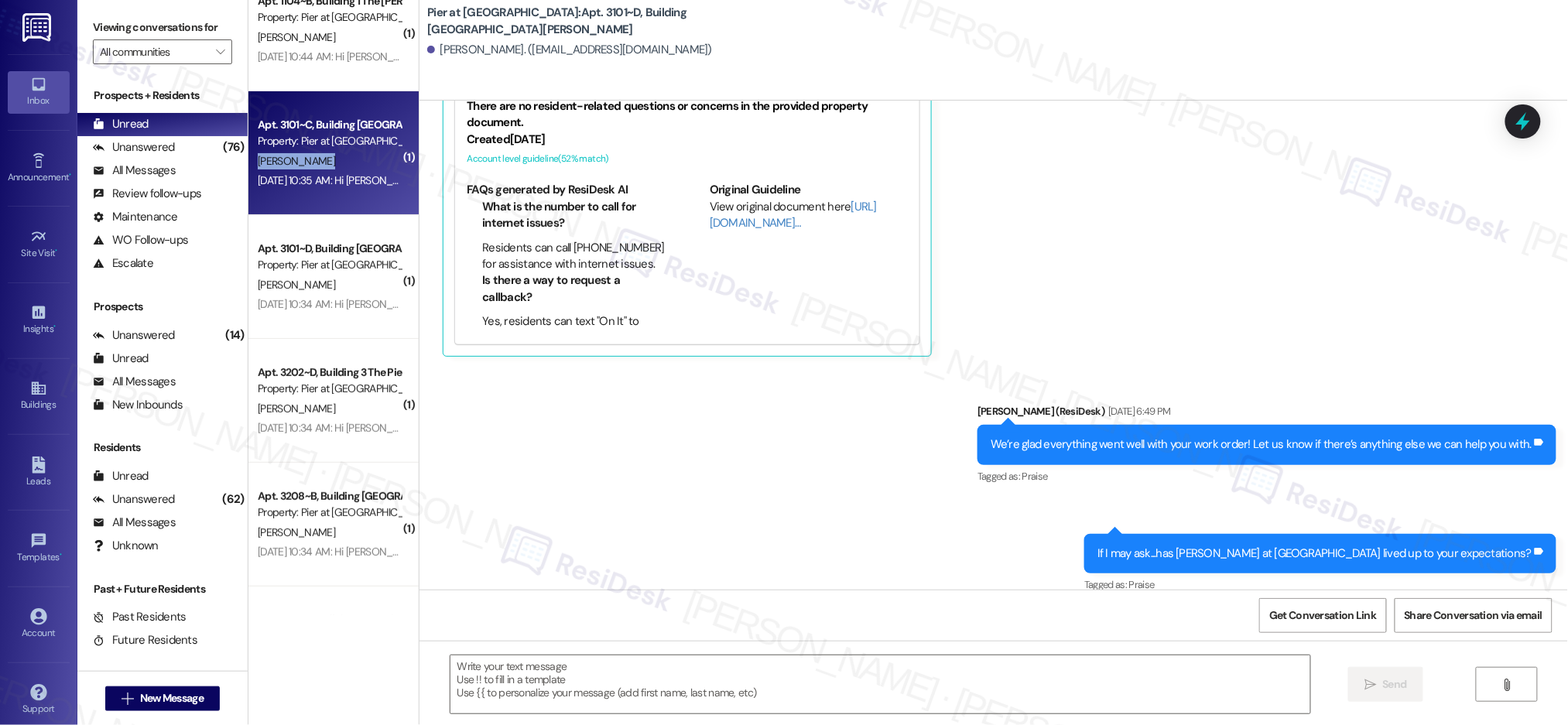
type textarea "Fetching suggested responses. Please feel free to read through the conversation…"
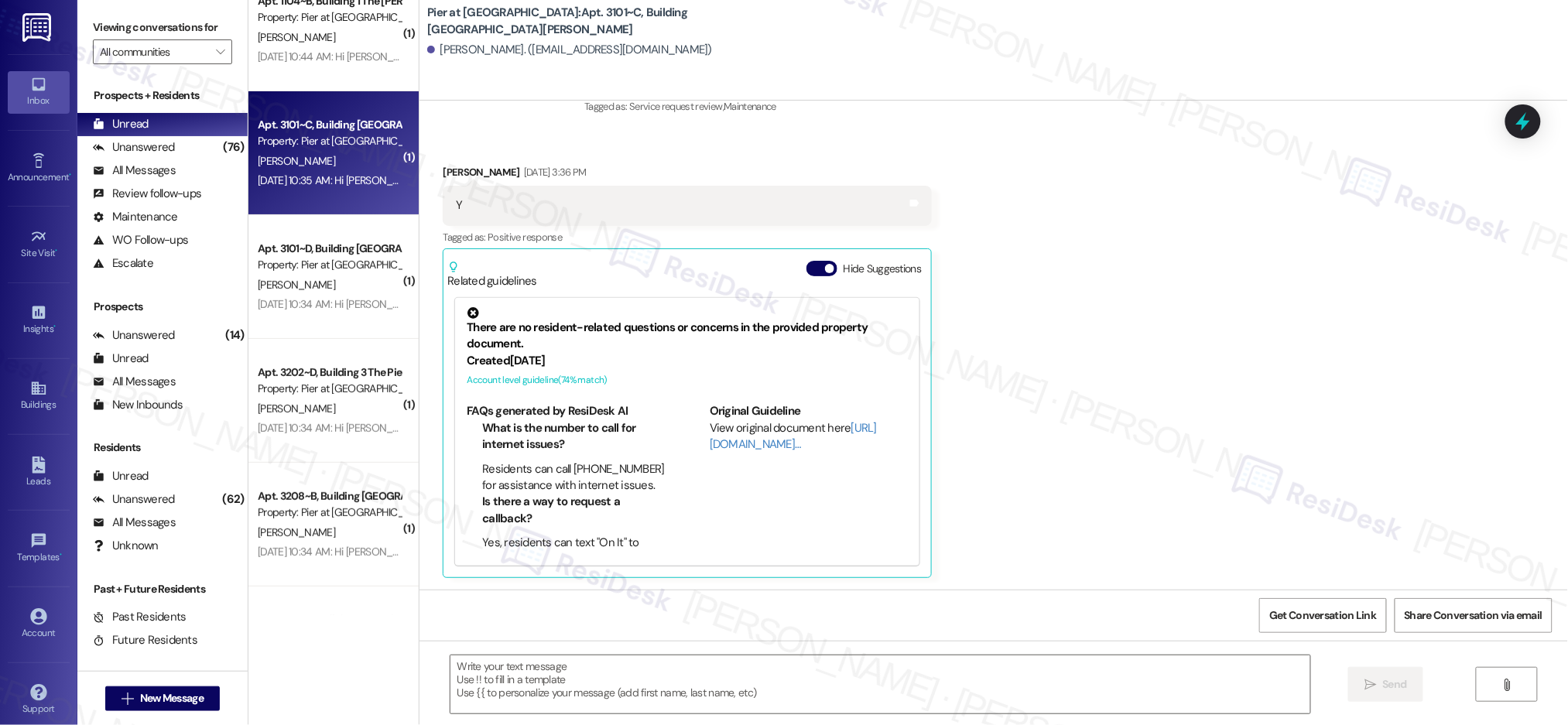
scroll to position [553, 0]
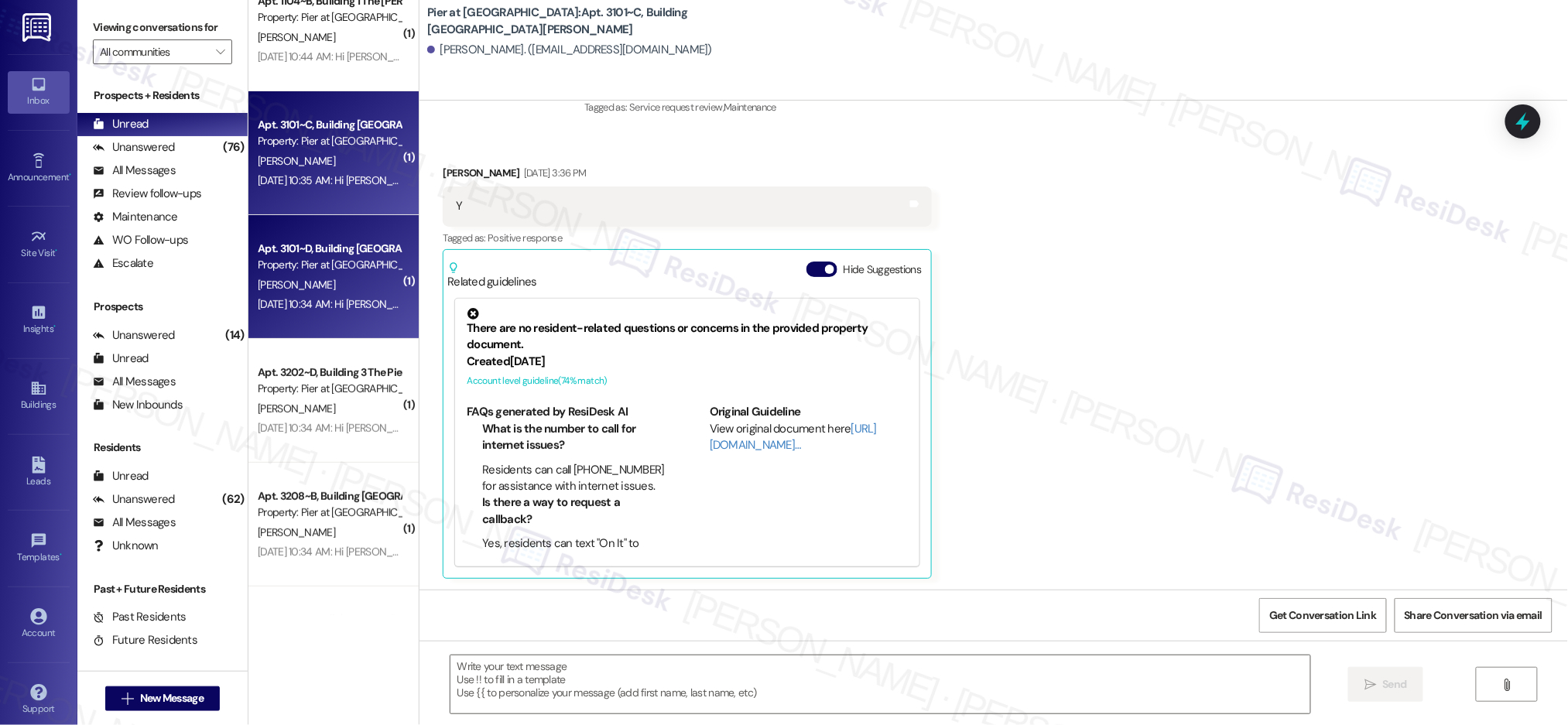
click at [302, 334] on div "Apt. 3101~D, Building 3 The Pier Conway Property: Pier at Conway K. Boyle Aug 2…" at bounding box center [333, 277] width 171 height 124
type textarea "Fetching suggested responses. Please feel free to read through the conversation…"
click at [295, 188] on div "Aug 28, 2025 at 10:35 AM: Hi Riley! We know we’ve been in touch regularly, but …" at bounding box center [329, 181] width 146 height 19
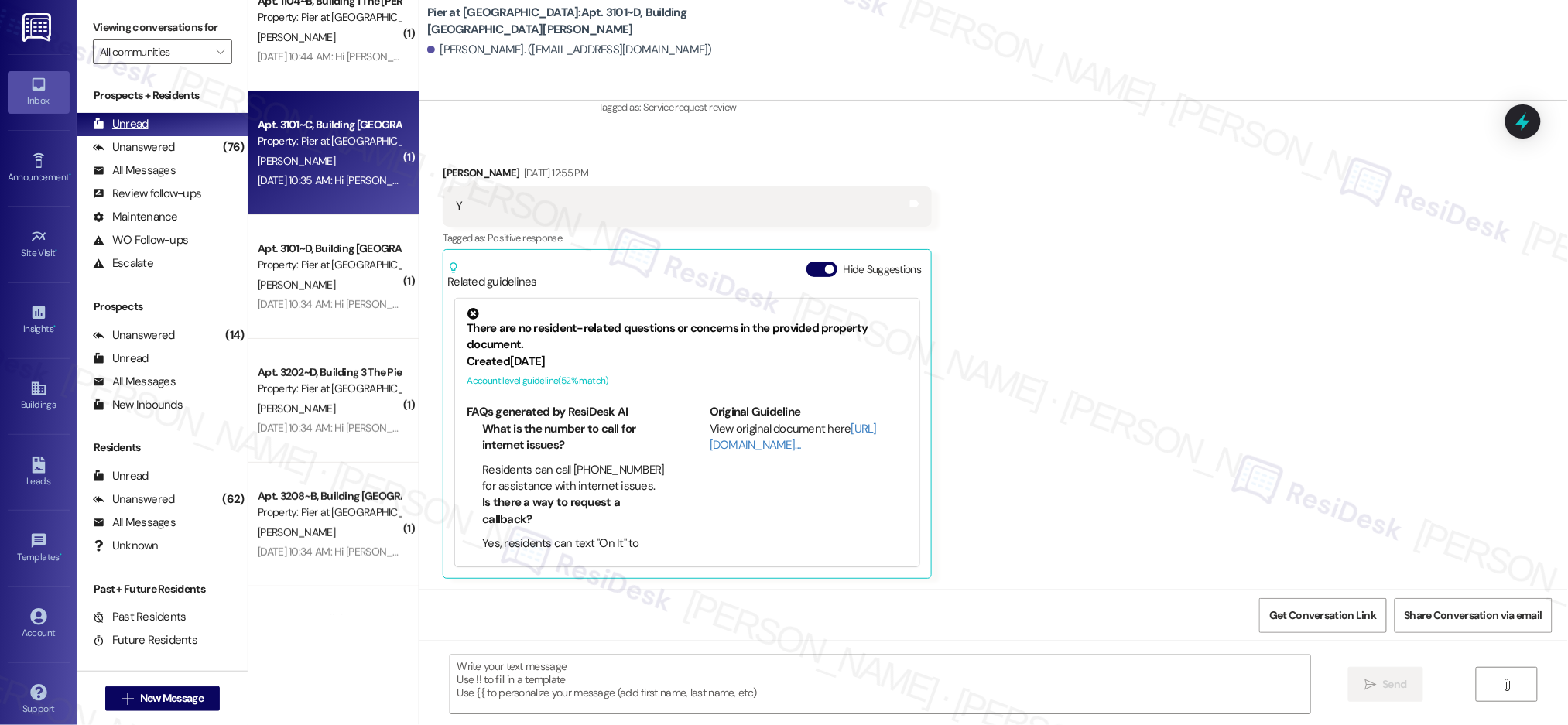
type textarea "Fetching suggested responses. Please feel free to read through the conversation…"
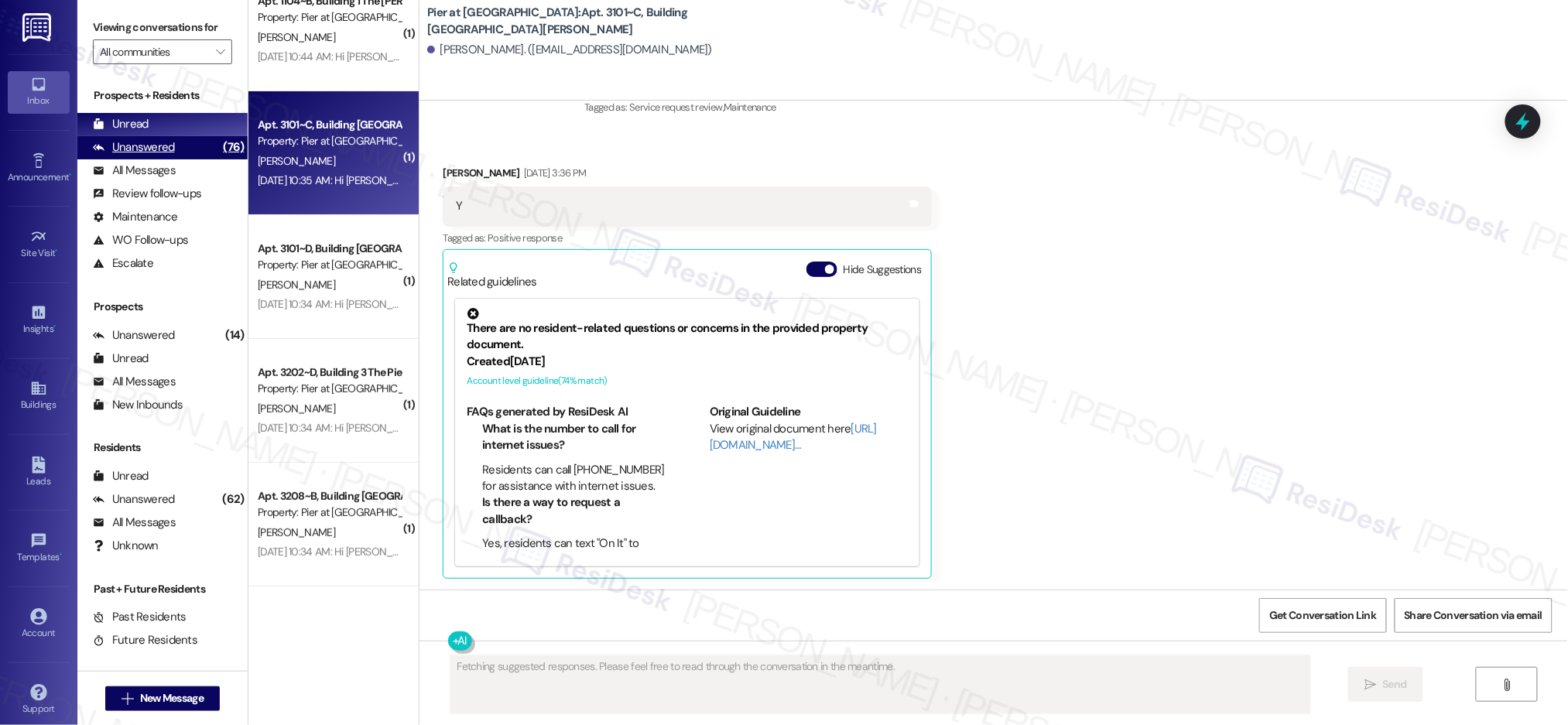
click at [172, 134] on div "Unread (0)" at bounding box center [162, 125] width 171 height 23
click at [174, 143] on div "Unanswered (76)" at bounding box center [162, 148] width 171 height 23
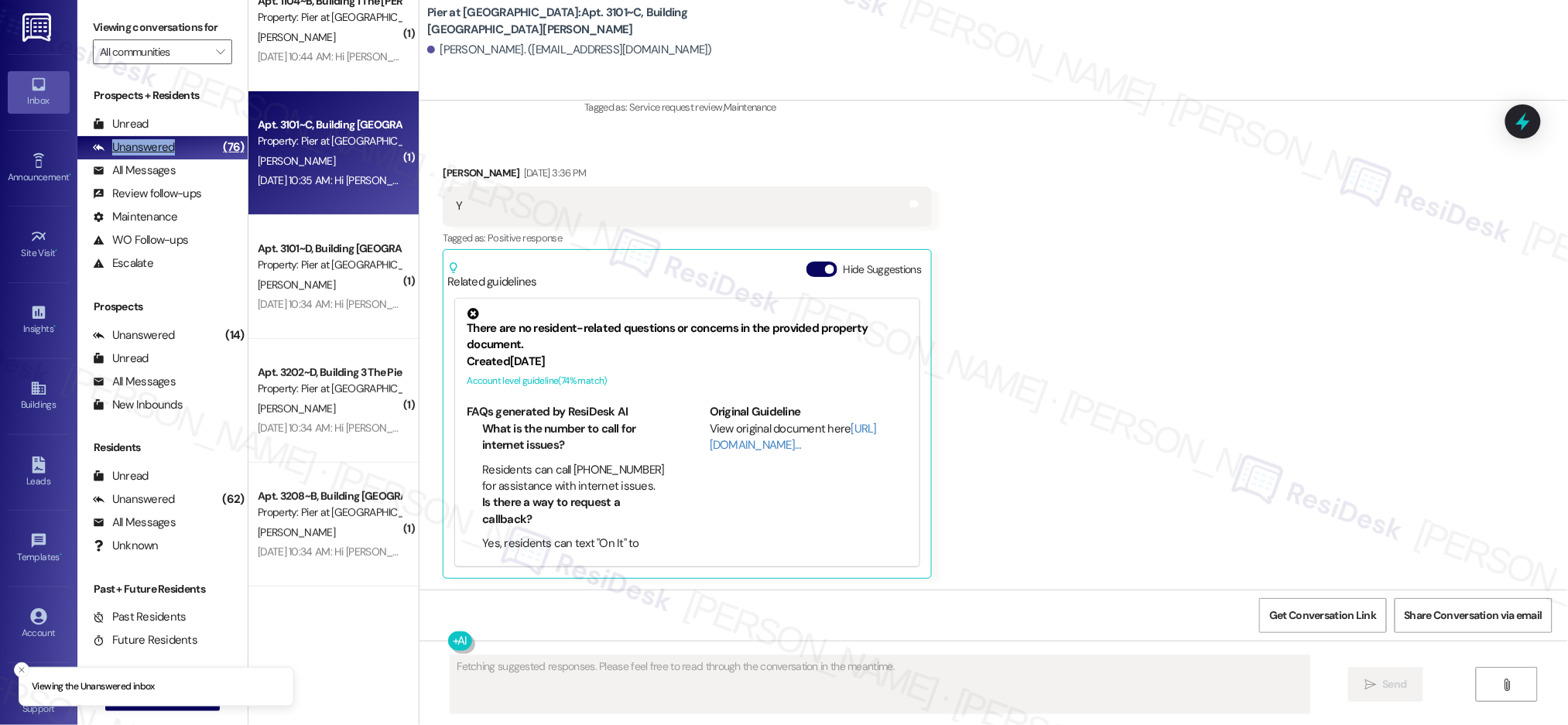
click at [175, 144] on div "Unanswered (76)" at bounding box center [162, 148] width 171 height 23
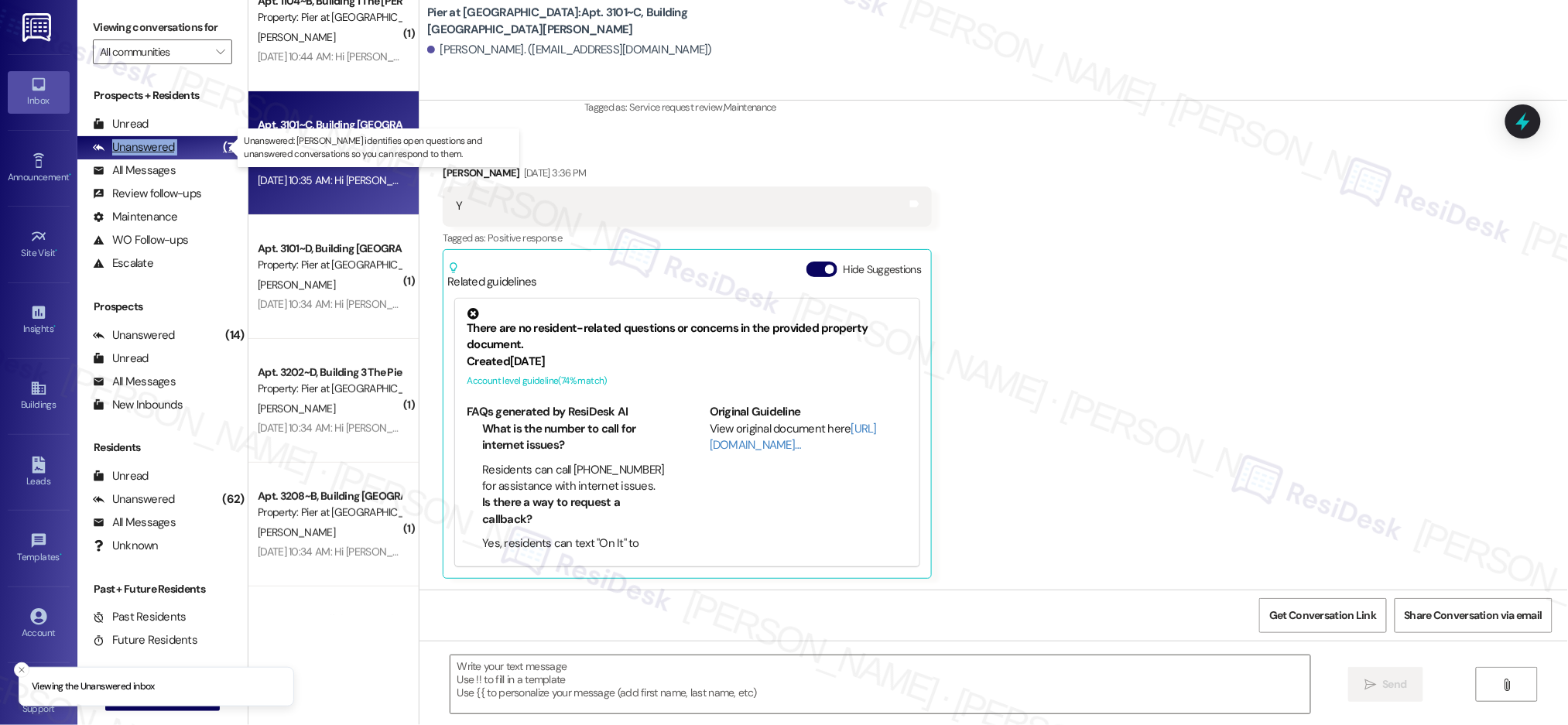
click at [175, 144] on div "Unanswered (76)" at bounding box center [162, 148] width 171 height 23
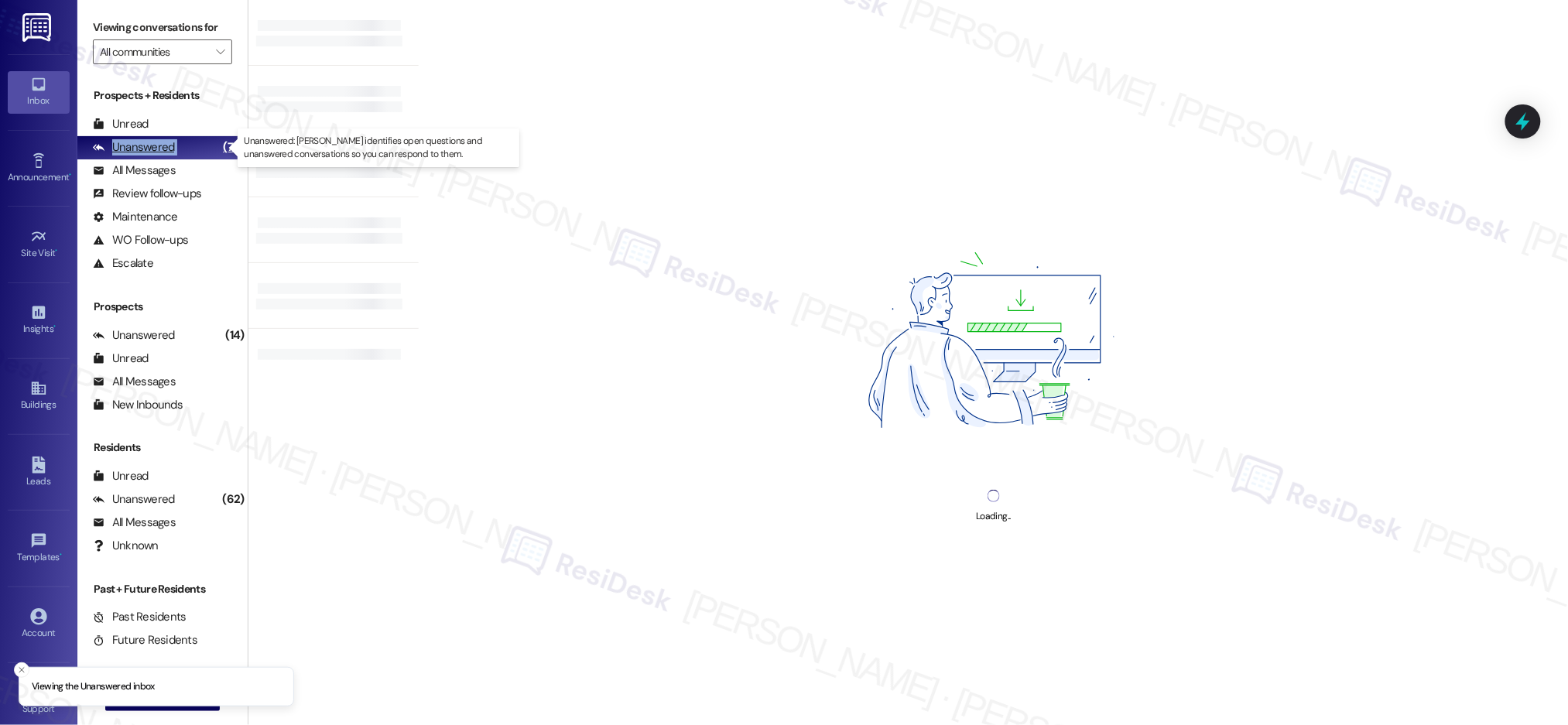
click at [175, 144] on div "Unanswered (76)" at bounding box center [162, 148] width 171 height 23
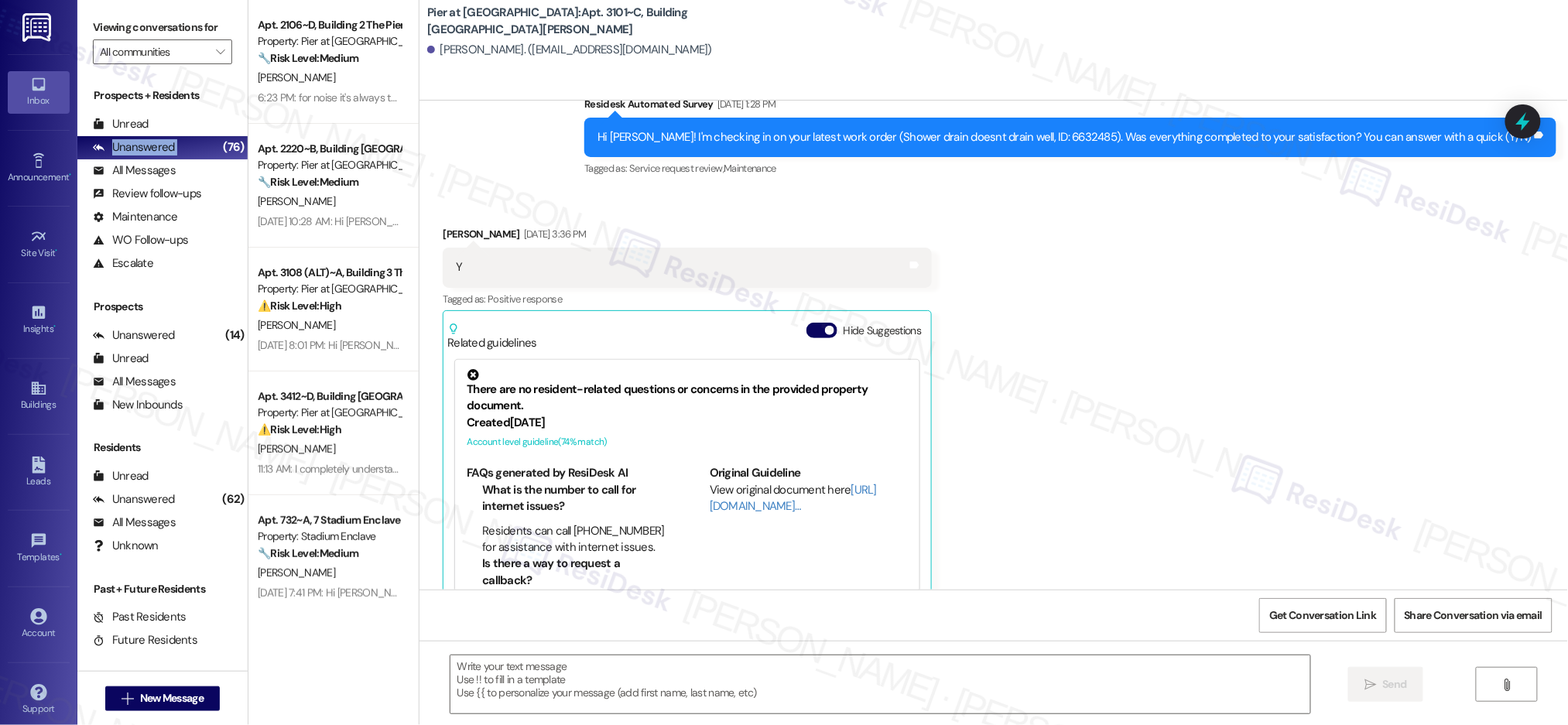
type textarea "Fetching suggested responses. Please feel free to read through the conversation…"
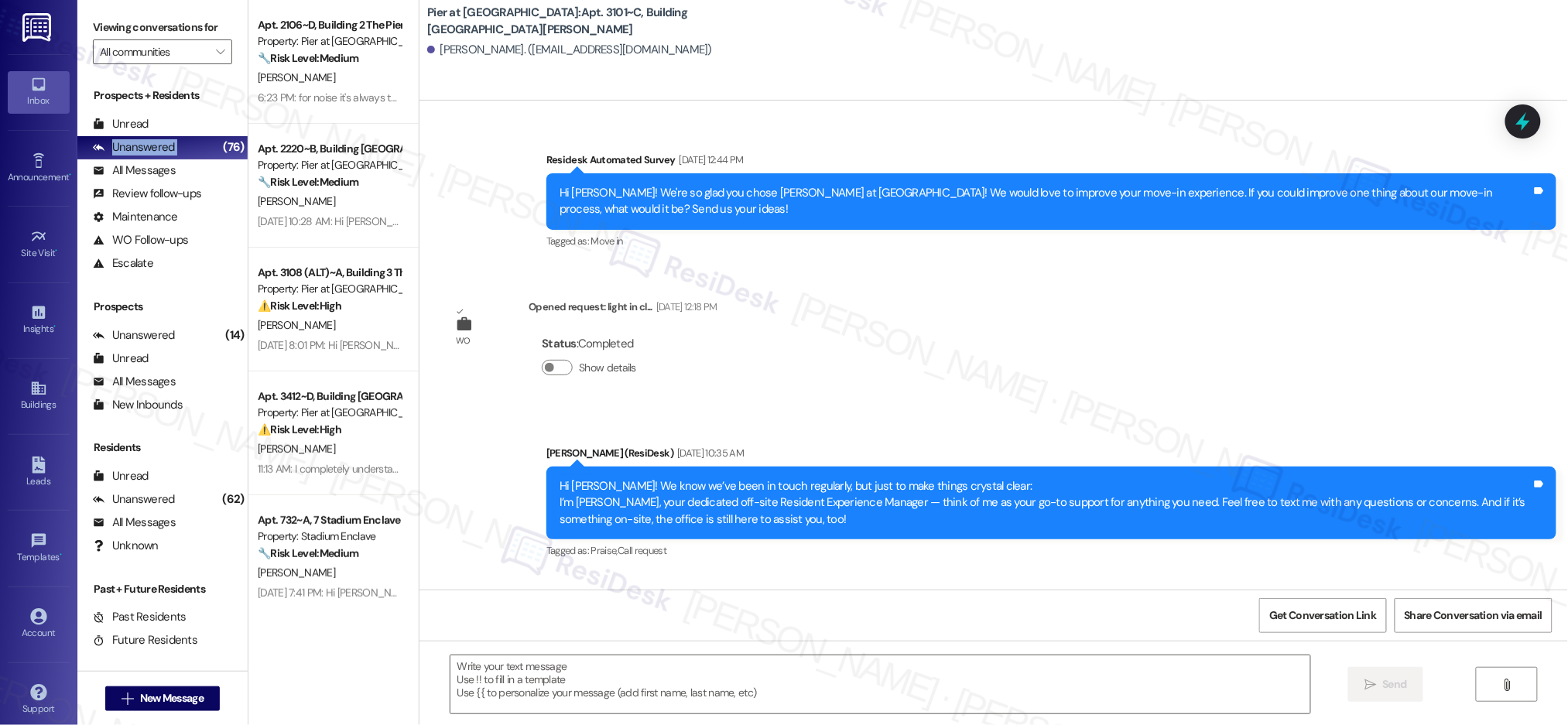
scroll to position [1357, 0]
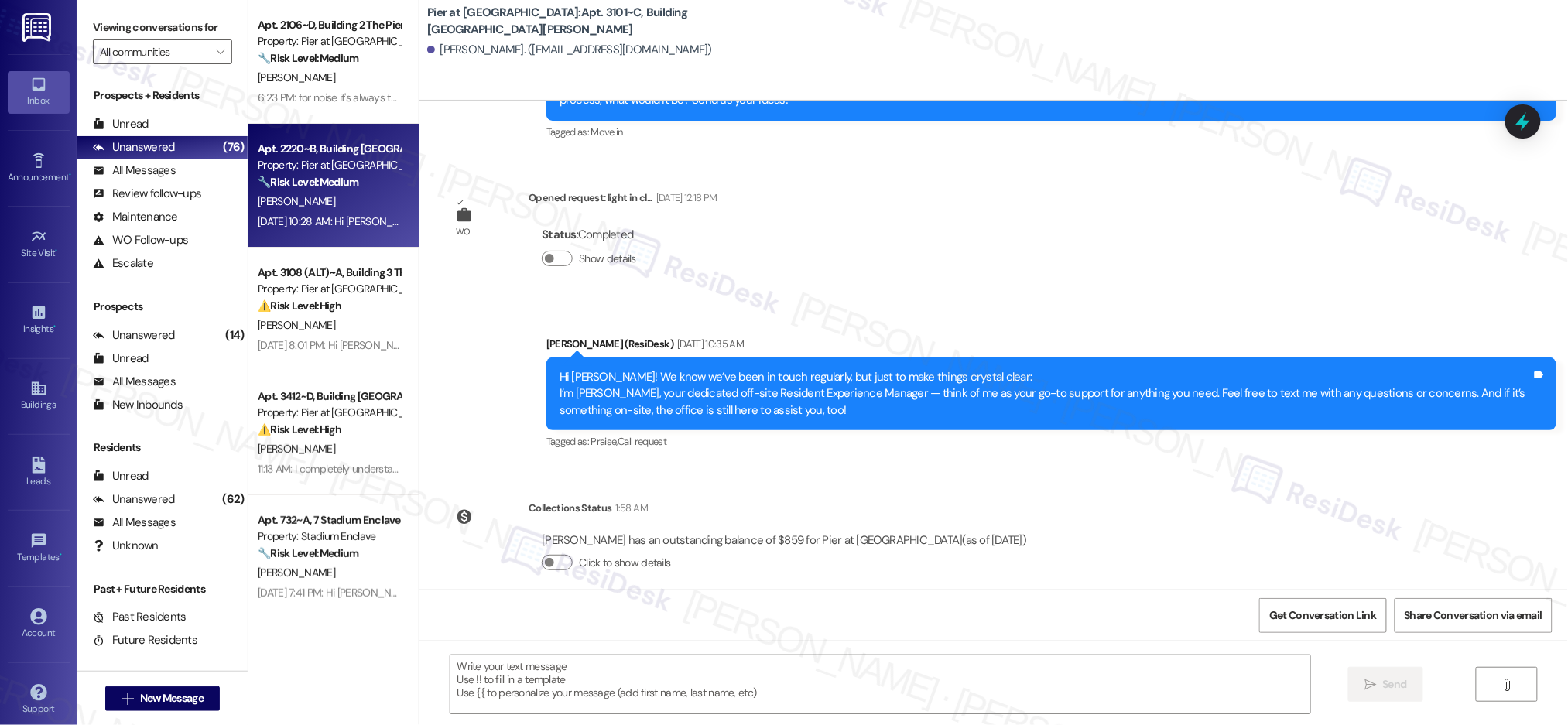
click at [262, 186] on strong "🔧 Risk Level: Medium" at bounding box center [307, 181] width 100 height 14
click at [271, 188] on strong "🔧 Risk Level: Medium" at bounding box center [307, 181] width 100 height 14
click at [273, 187] on strong "🔧 Risk Level: Medium" at bounding box center [307, 181] width 100 height 14
type textarea "Fetching suggested responses. Please feel free to read through the conversation…"
drag, startPoint x: 273, startPoint y: 187, endPoint x: 265, endPoint y: 182, distance: 9.4
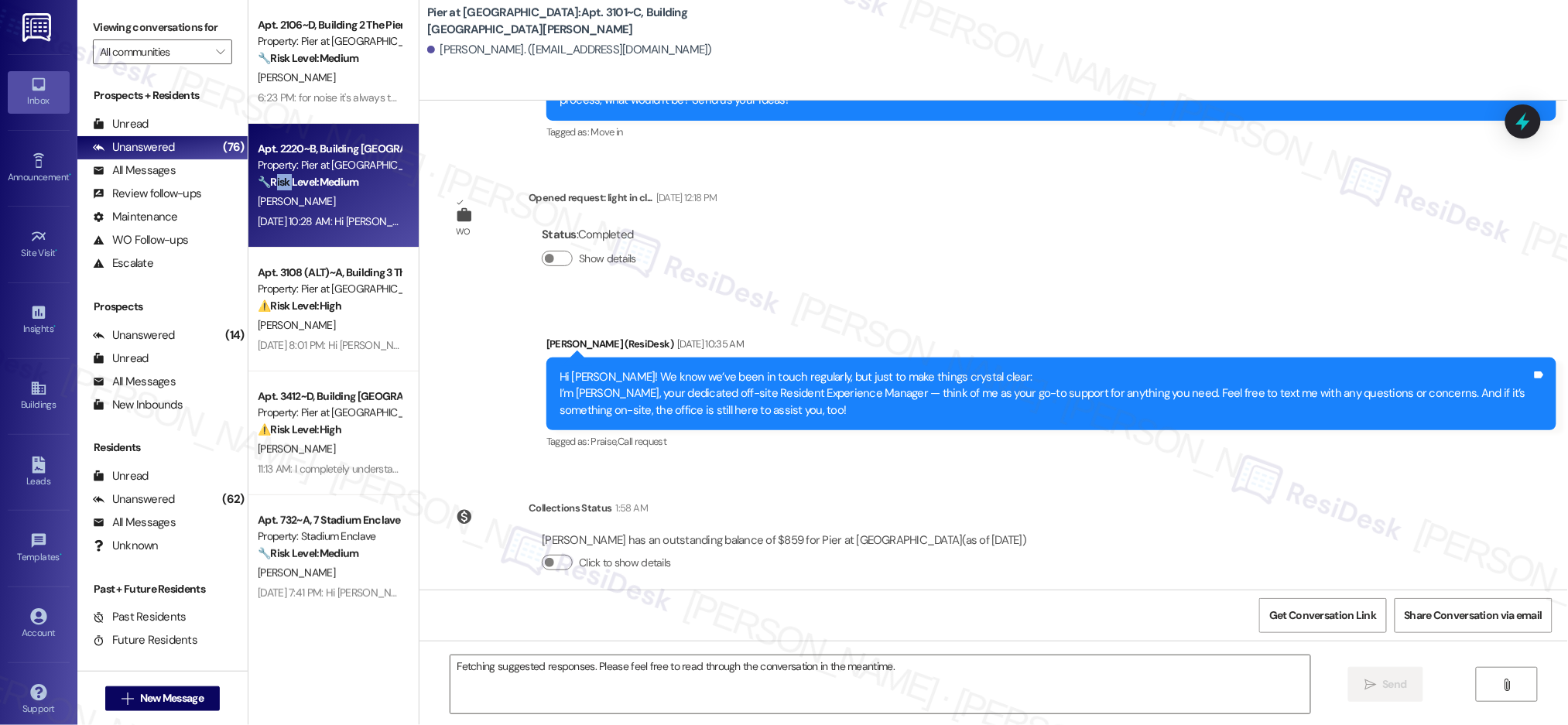
click at [273, 187] on strong "🔧 Risk Level: Medium" at bounding box center [307, 181] width 100 height 14
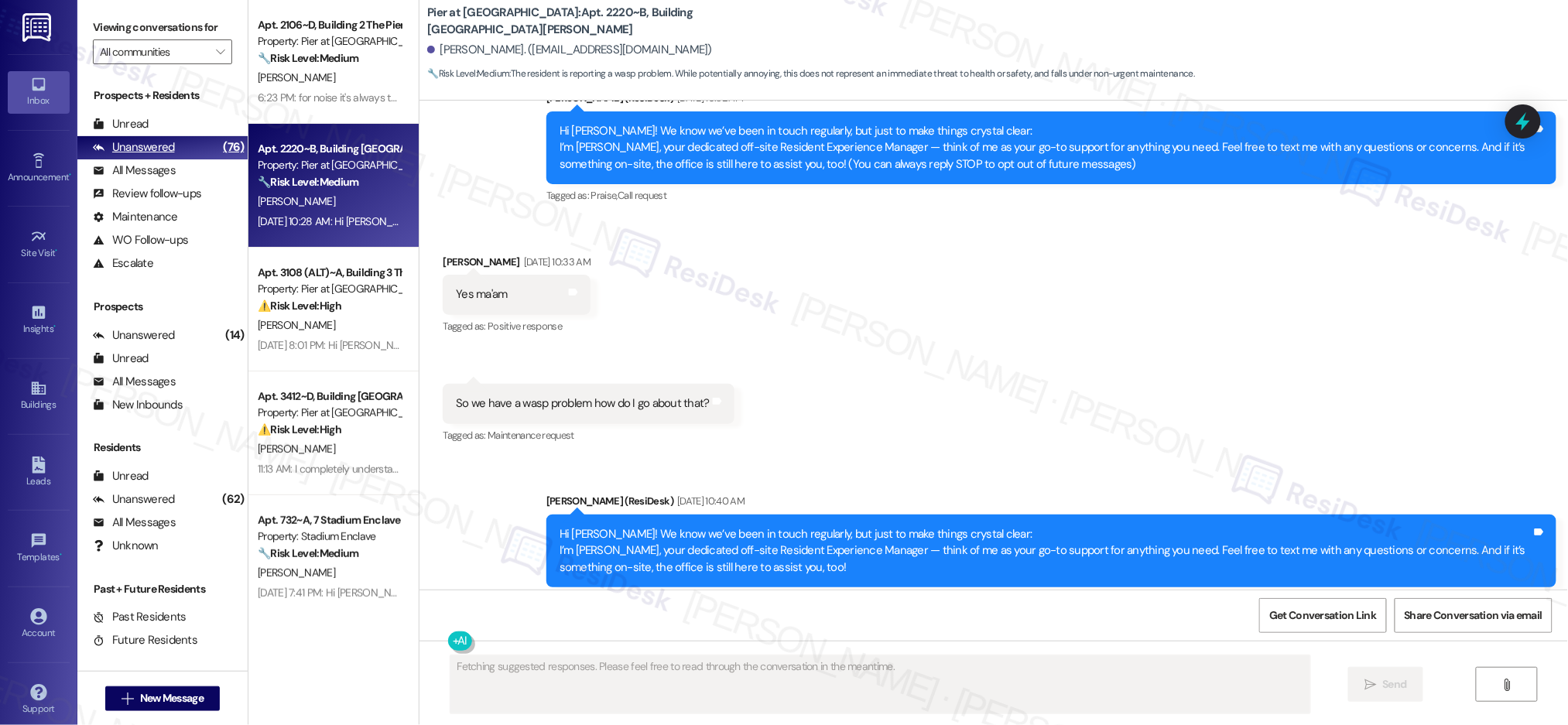
click at [165, 141] on div "Unanswered" at bounding box center [134, 147] width 82 height 17
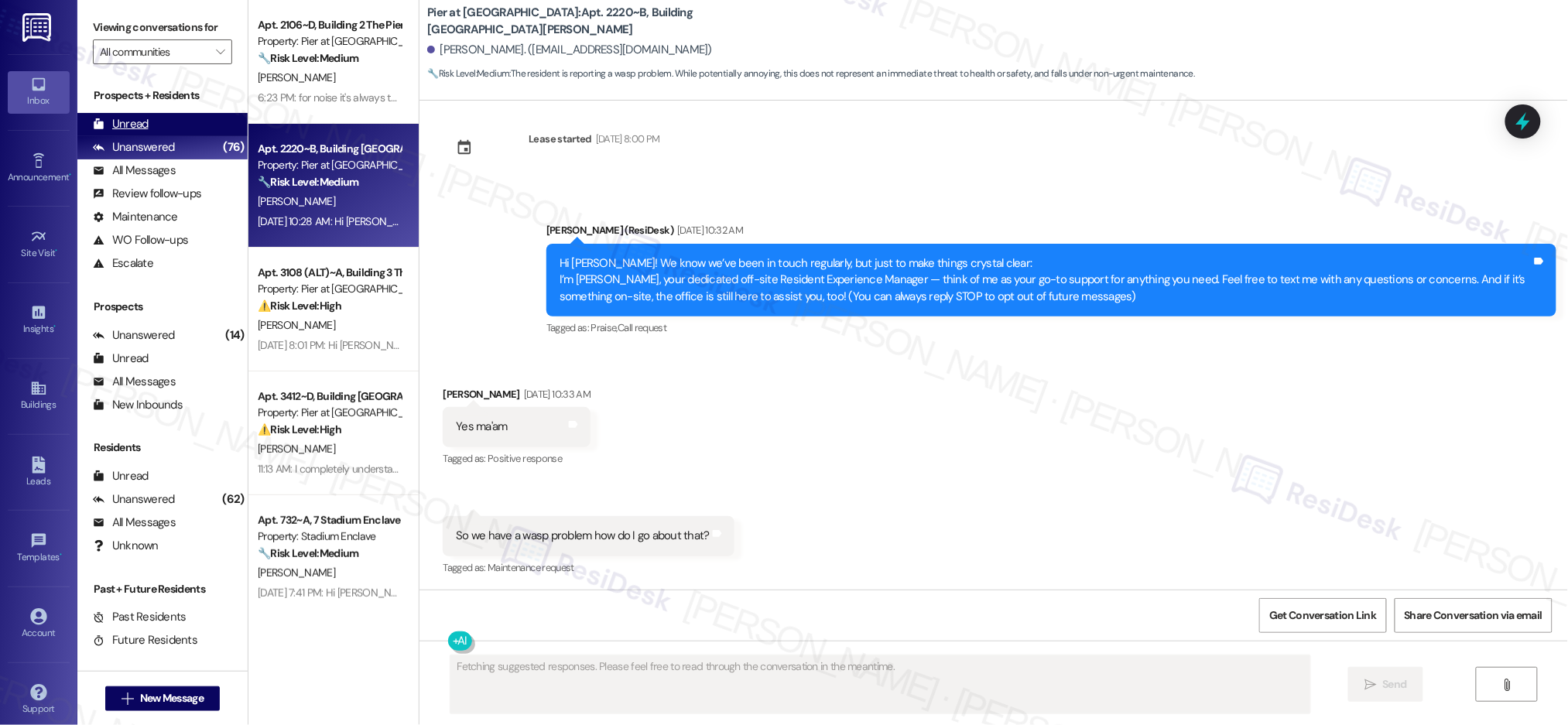
click at [160, 133] on div "Unread (0)" at bounding box center [162, 125] width 171 height 23
click at [160, 132] on div "Unread (0)" at bounding box center [162, 125] width 171 height 23
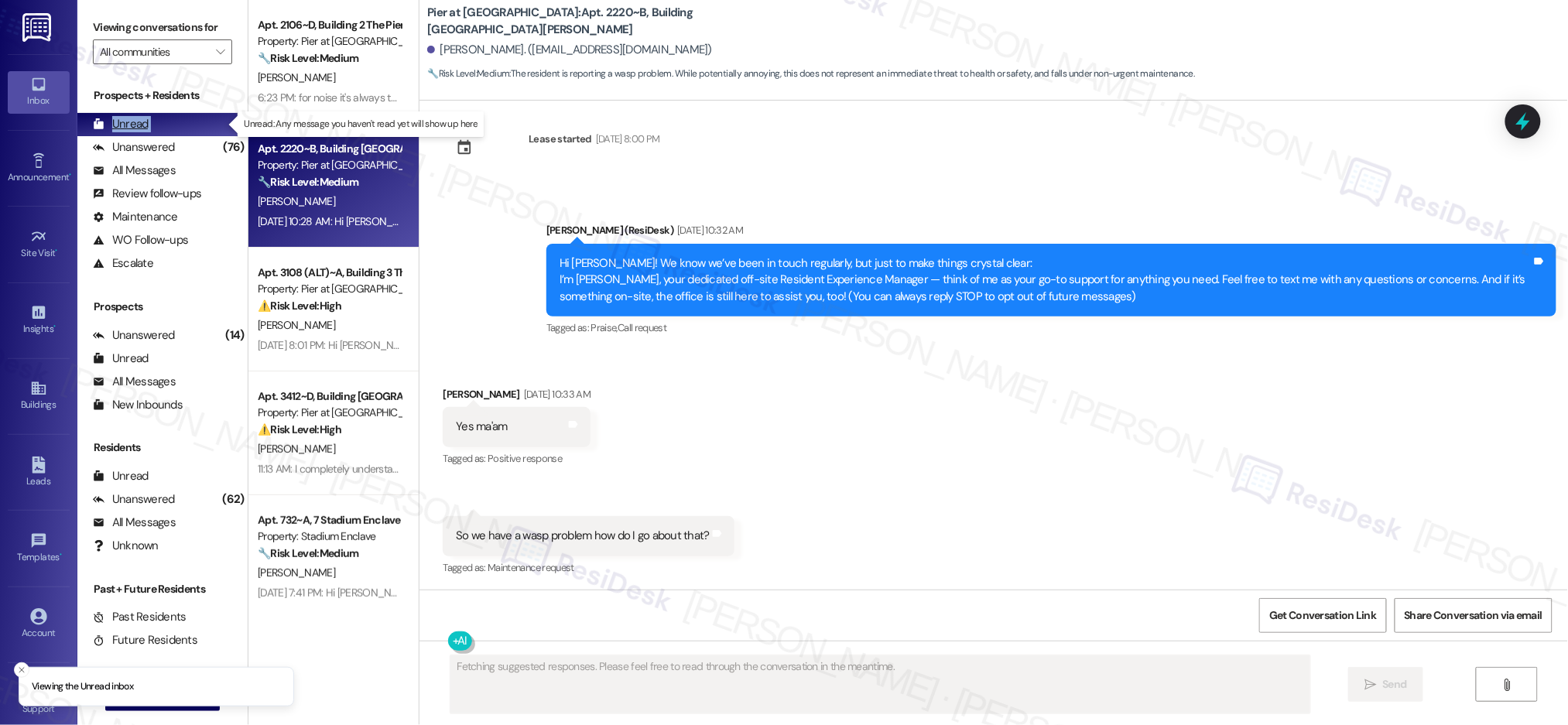
click at [160, 132] on div "Unread (0)" at bounding box center [162, 125] width 171 height 23
drag, startPoint x: 160, startPoint y: 132, endPoint x: 168, endPoint y: 139, distance: 10.6
click at [160, 132] on div "Unread (0)" at bounding box center [162, 125] width 171 height 23
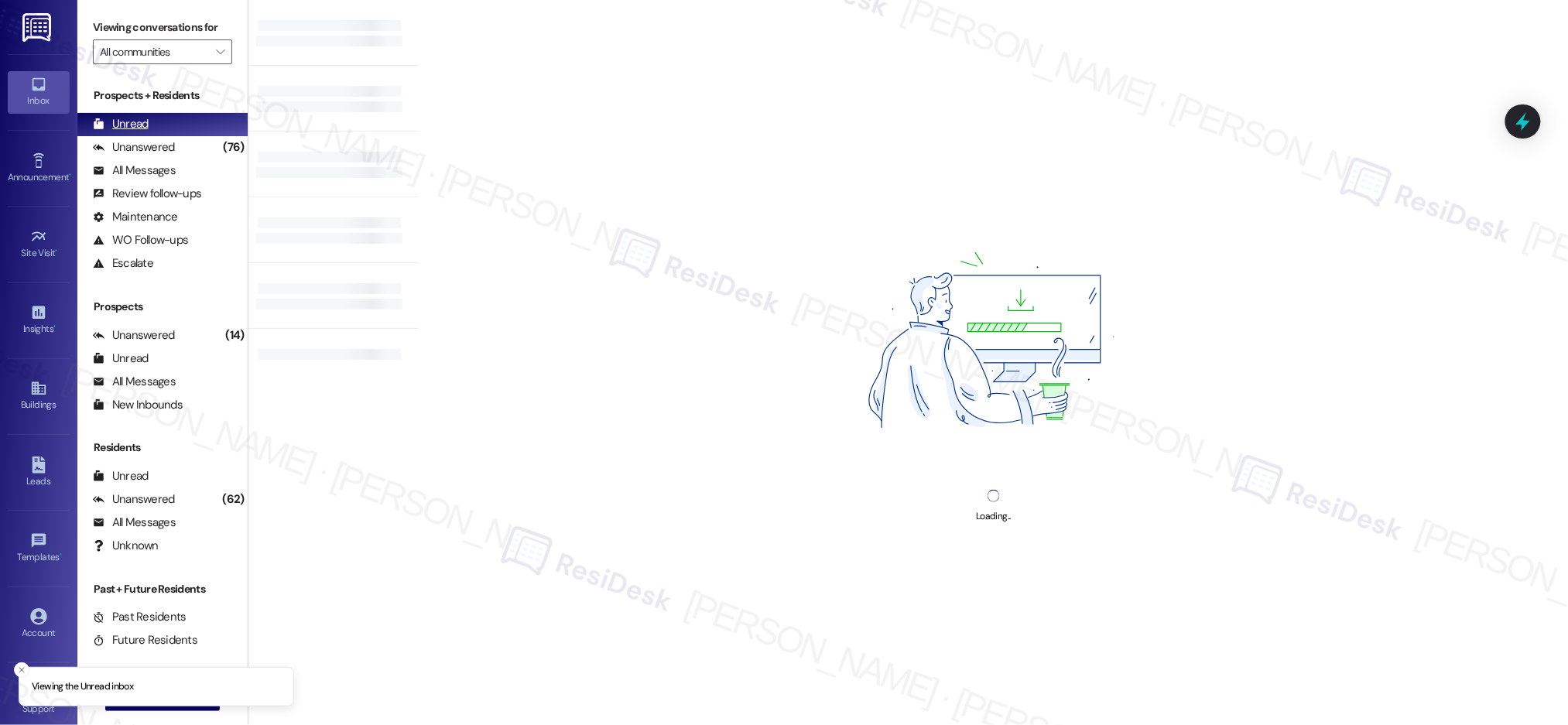
click at [120, 126] on div "Unread" at bounding box center [120, 124] width 56 height 17
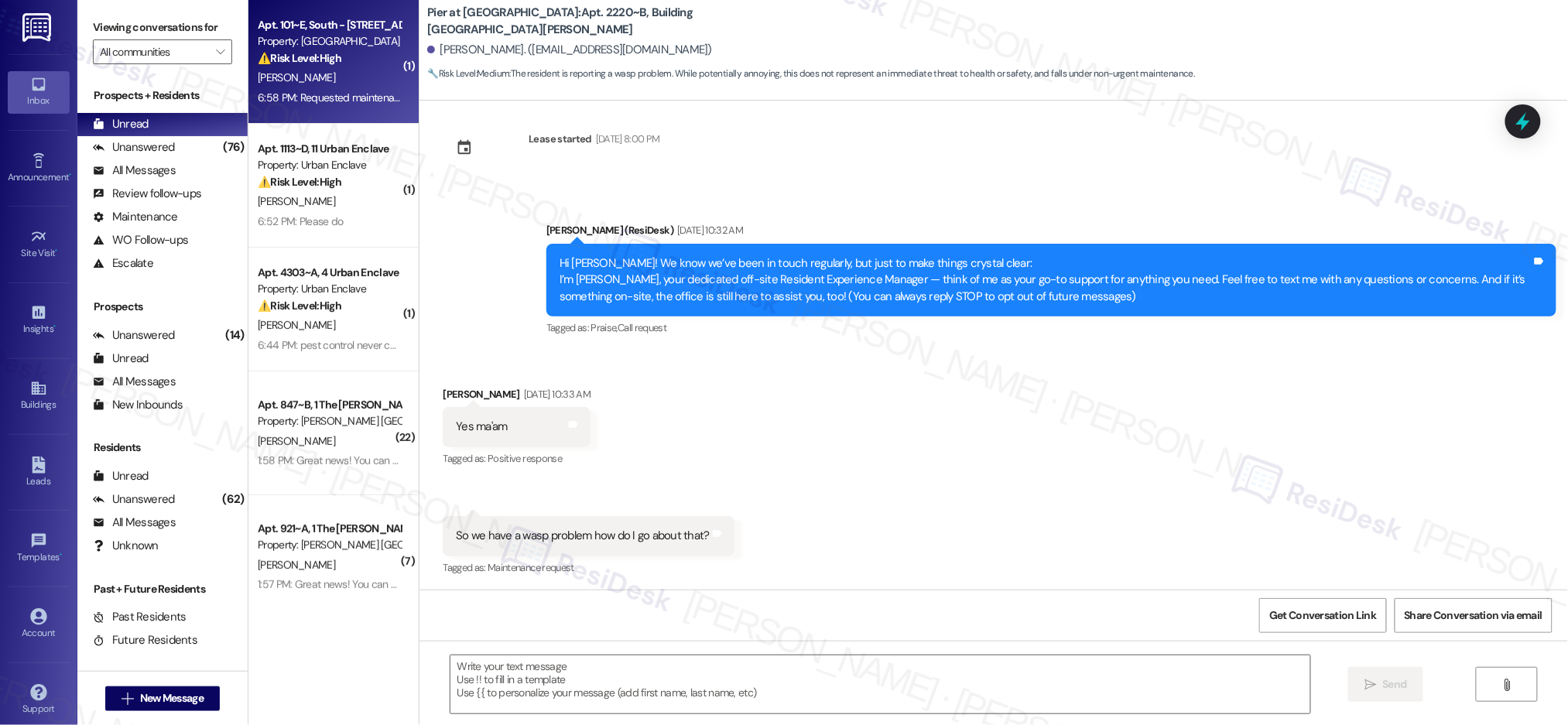
type textarea "Fetching suggested responses. Please feel free to read through the conversation…"
click at [378, 91] on div "6:58 PM: Requested maintenance for wasps and there are still wasps so I assume …" at bounding box center [486, 97] width 459 height 14
click at [377, 91] on div "6:58 PM: Requested maintenance for wasps and there are still wasps so I assume …" at bounding box center [486, 97] width 459 height 14
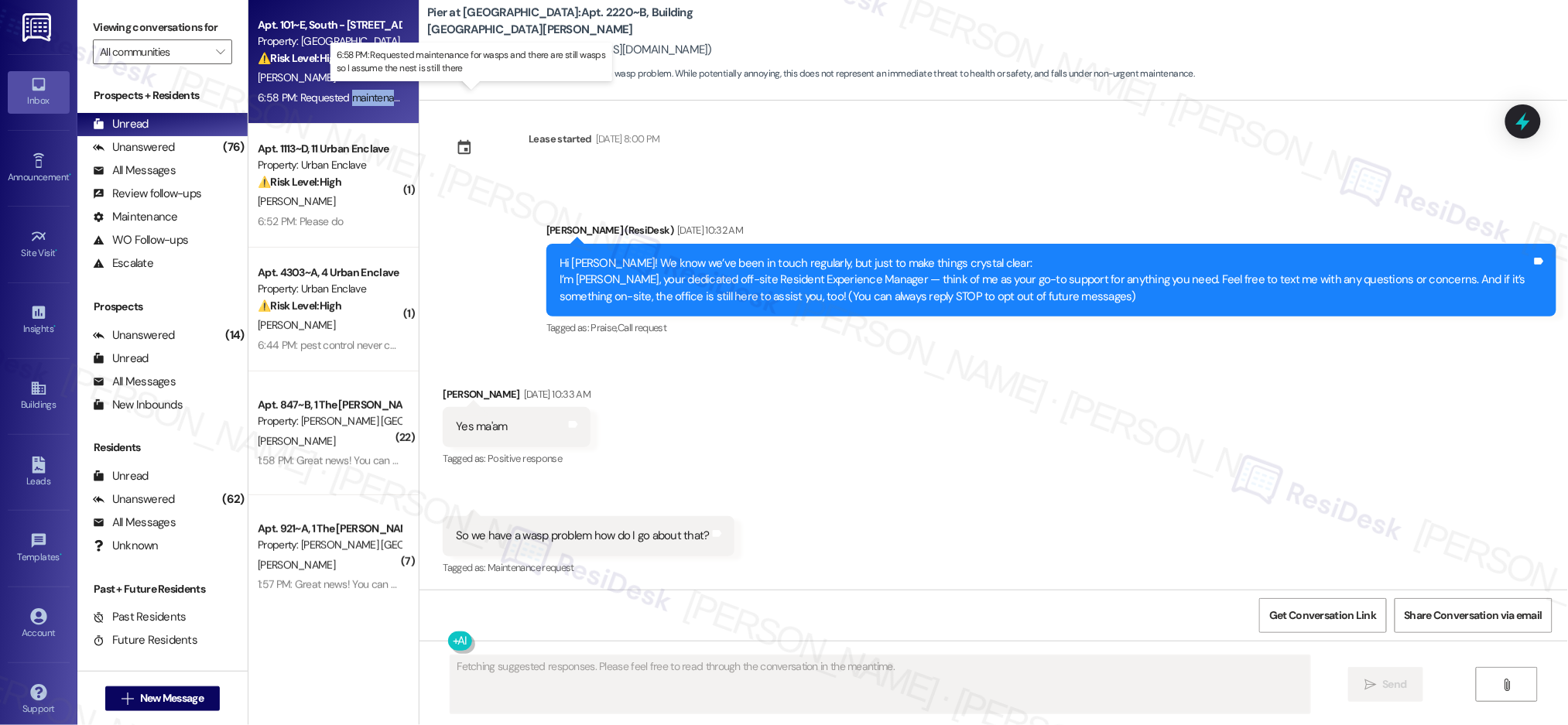
click at [377, 91] on div "6:58 PM: Requested maintenance for wasps and there are still wasps so I assume …" at bounding box center [486, 97] width 459 height 14
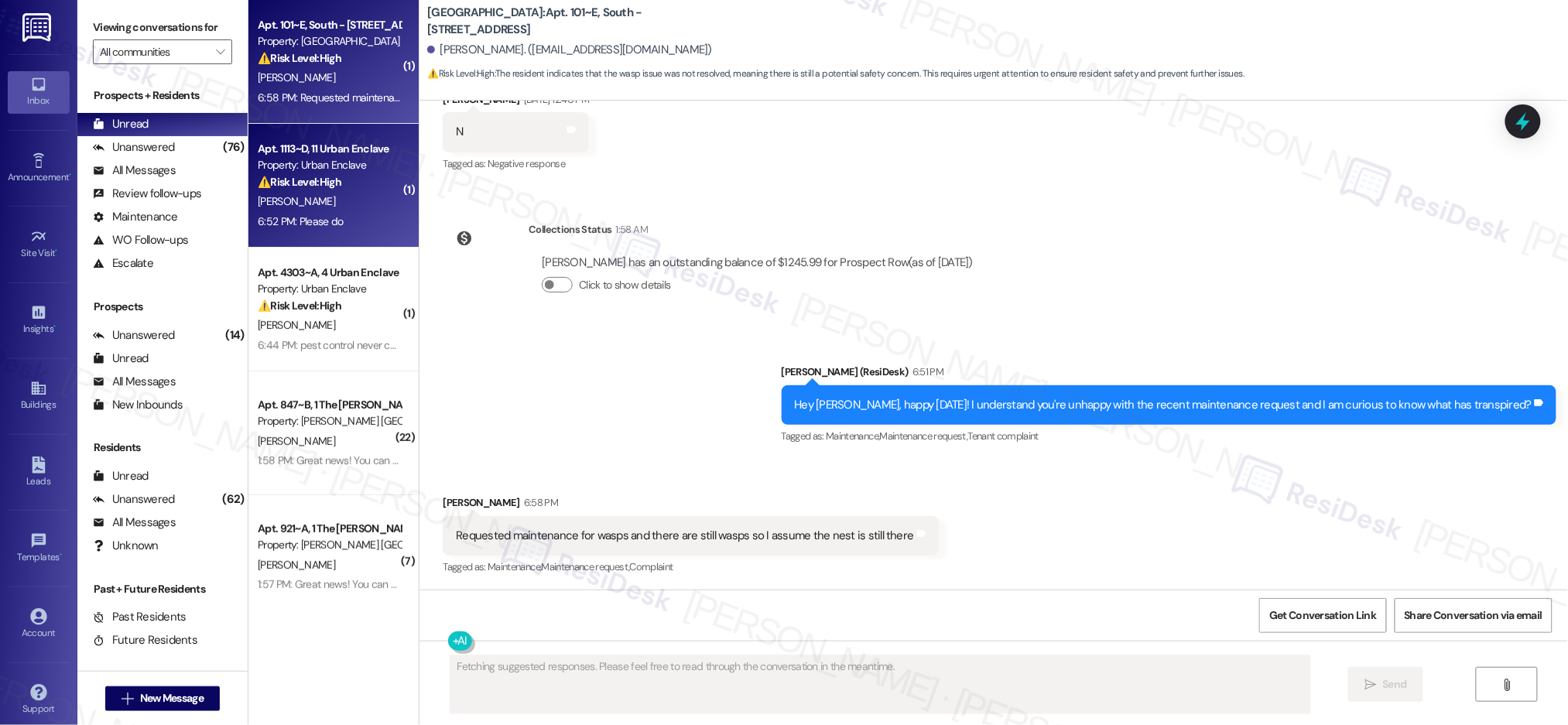
click at [349, 158] on div "Property: Urban Enclave" at bounding box center [328, 165] width 143 height 17
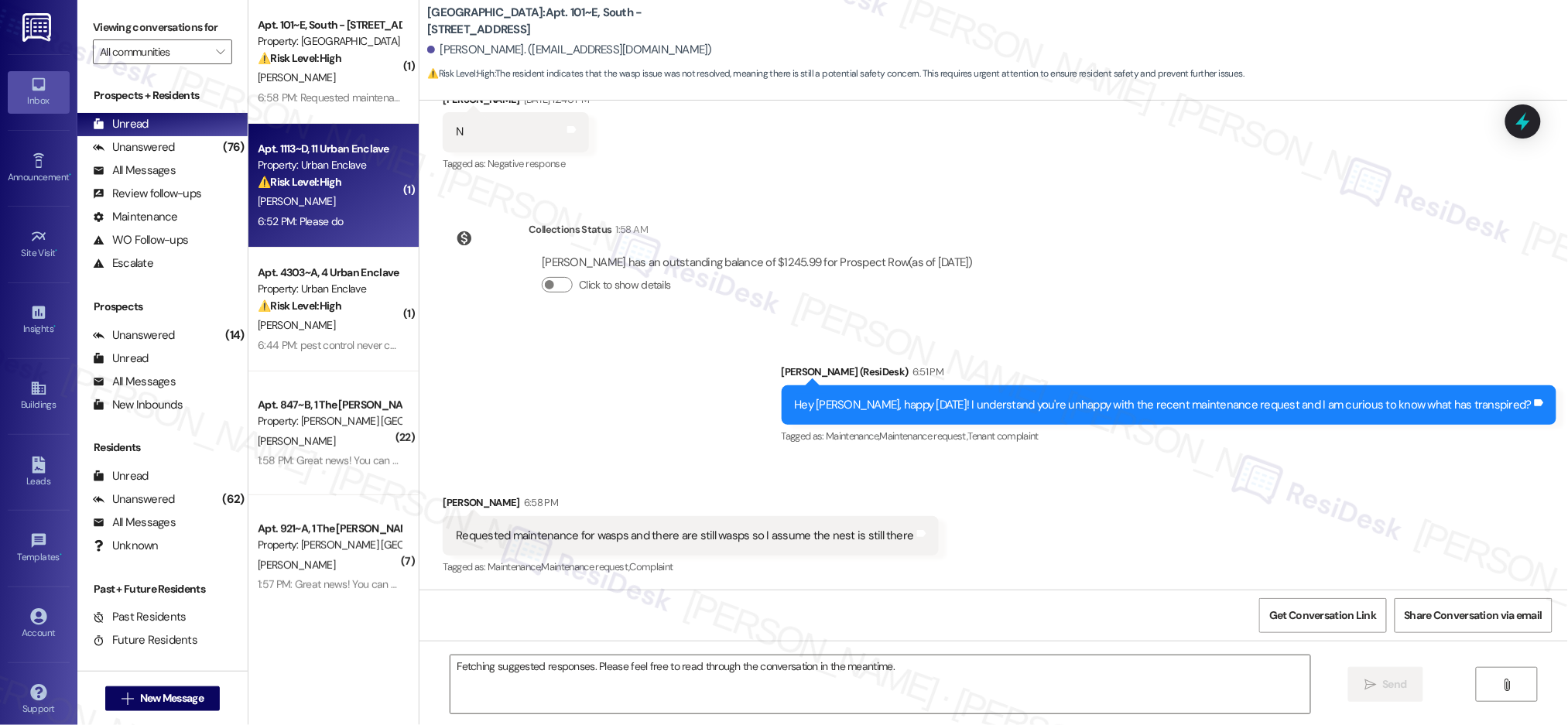
click at [349, 159] on div "Property: Urban Enclave" at bounding box center [328, 165] width 143 height 17
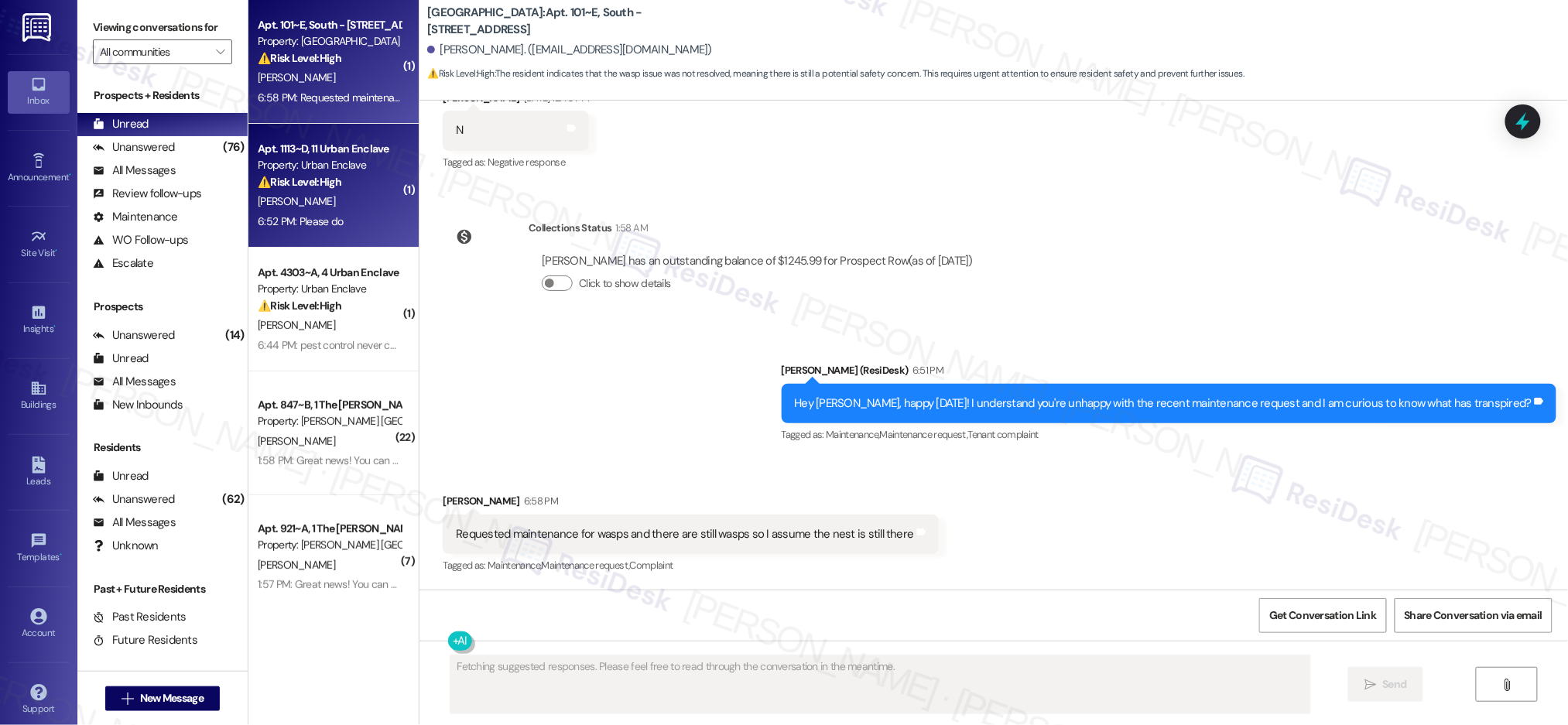
click at [325, 82] on div "[PERSON_NAME]" at bounding box center [329, 78] width 146 height 19
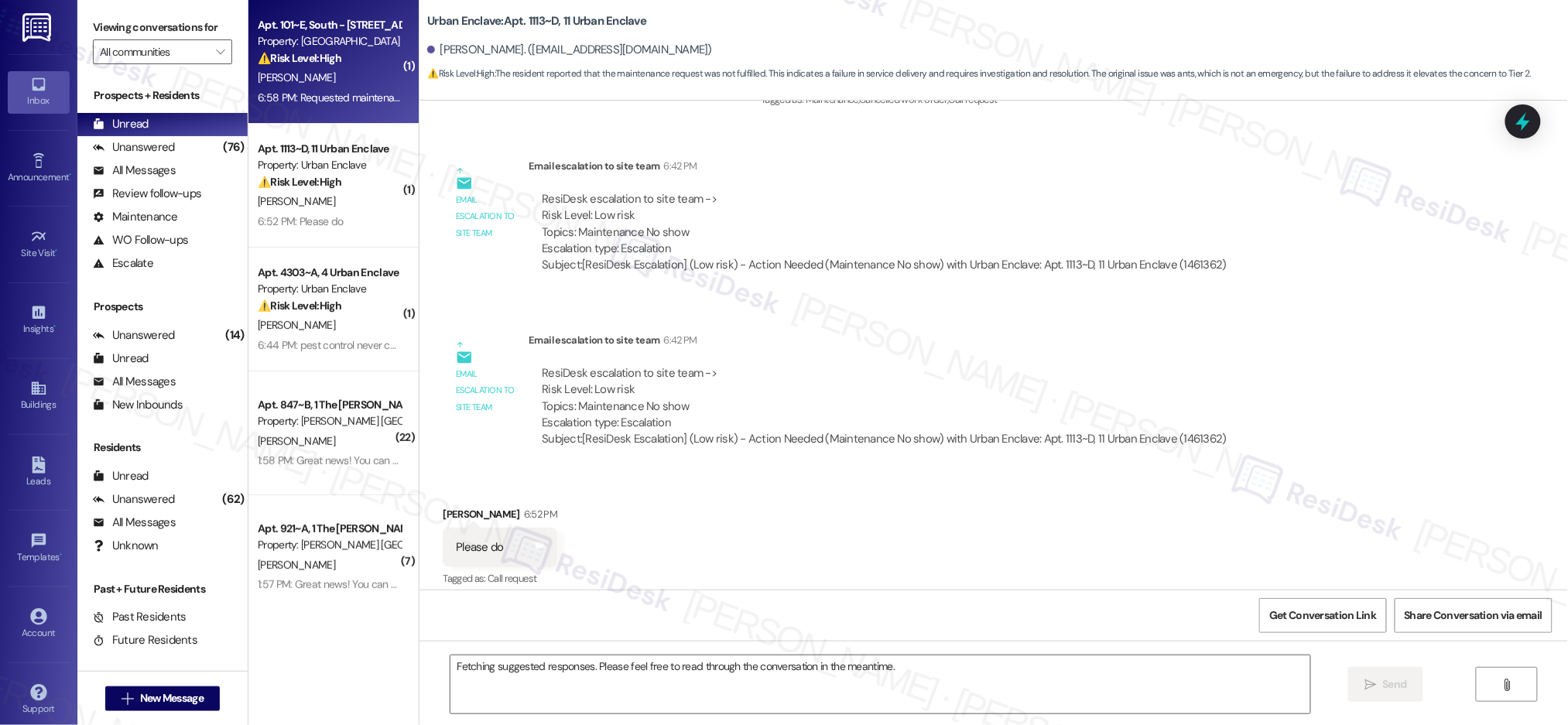
click at [325, 82] on div "[PERSON_NAME]" at bounding box center [329, 78] width 146 height 19
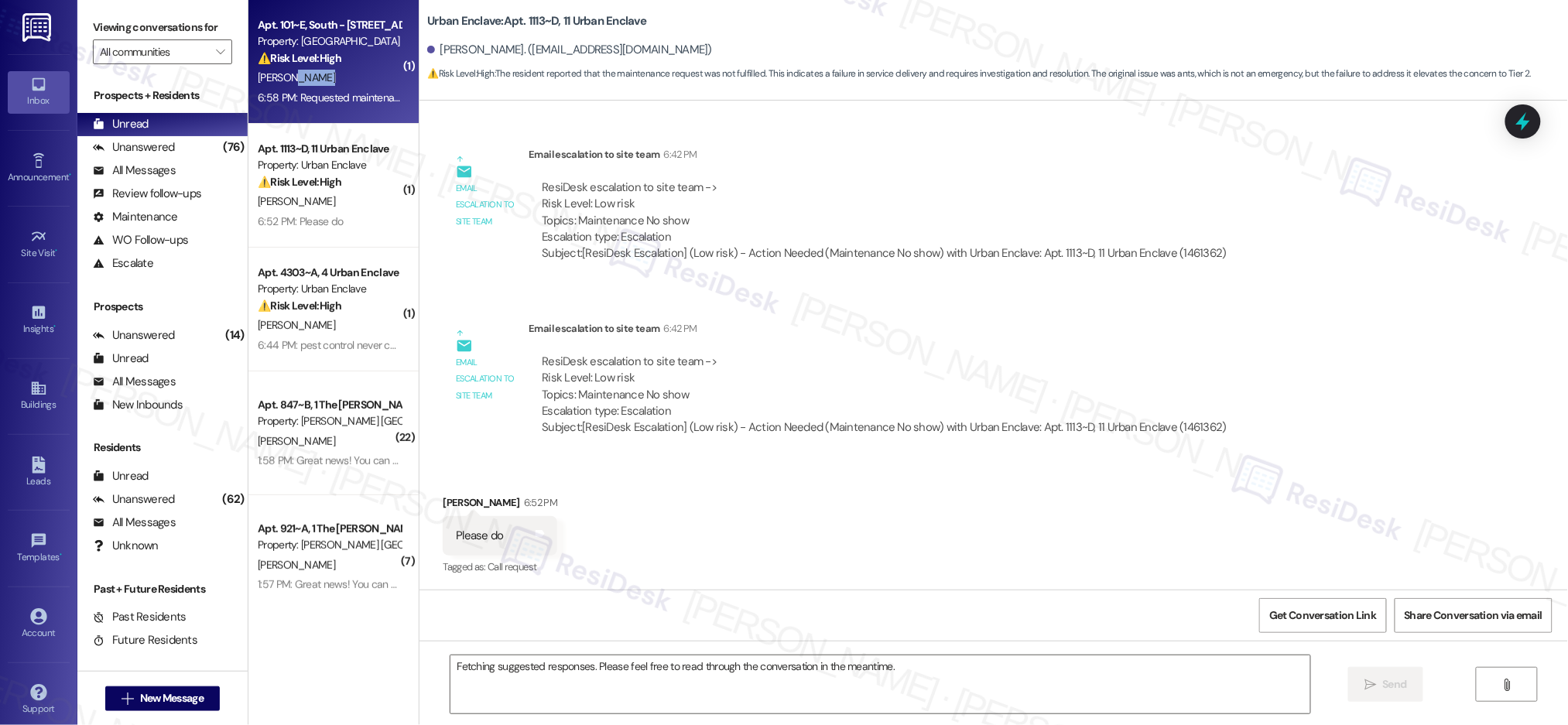
click at [325, 82] on div "[PERSON_NAME]" at bounding box center [329, 78] width 146 height 19
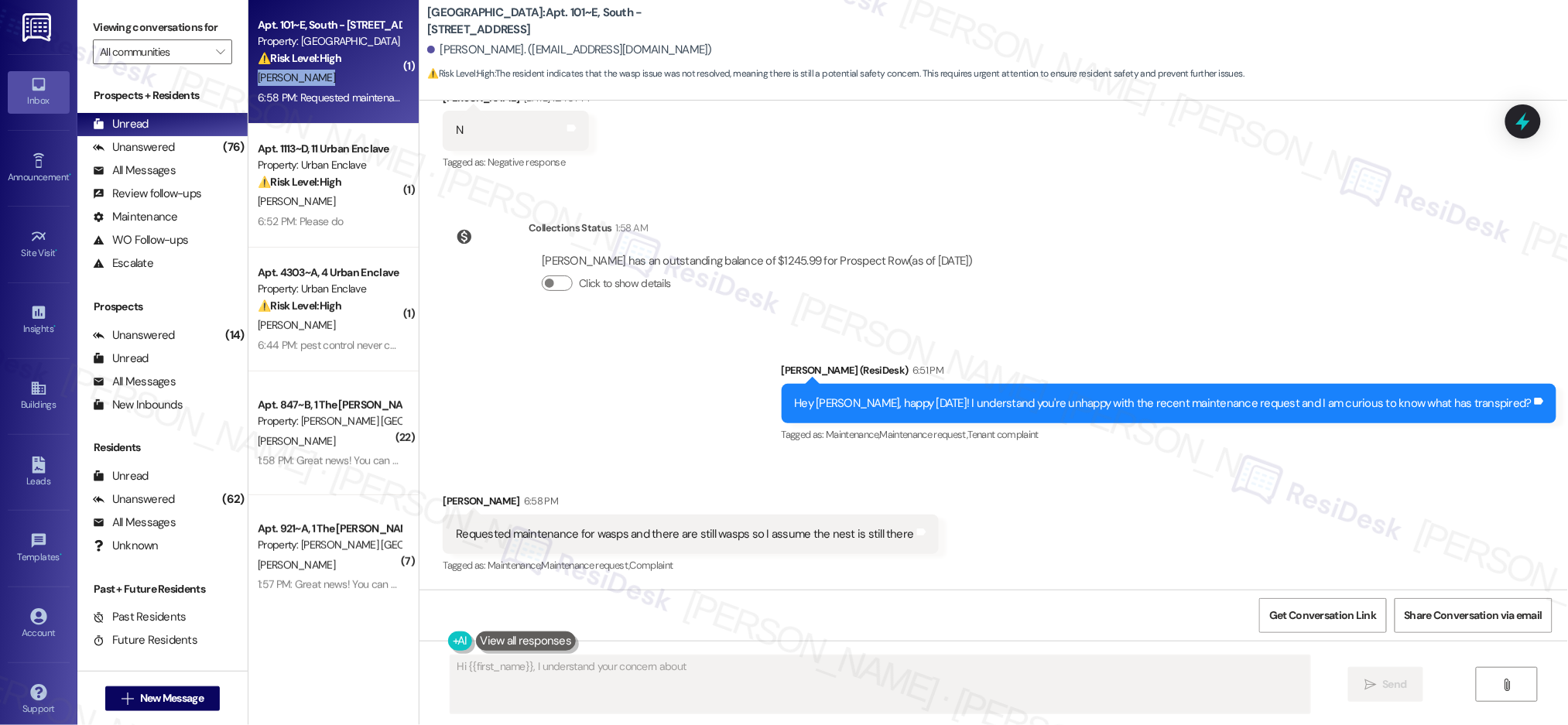
click at [327, 81] on div "[PERSON_NAME]" at bounding box center [329, 78] width 146 height 19
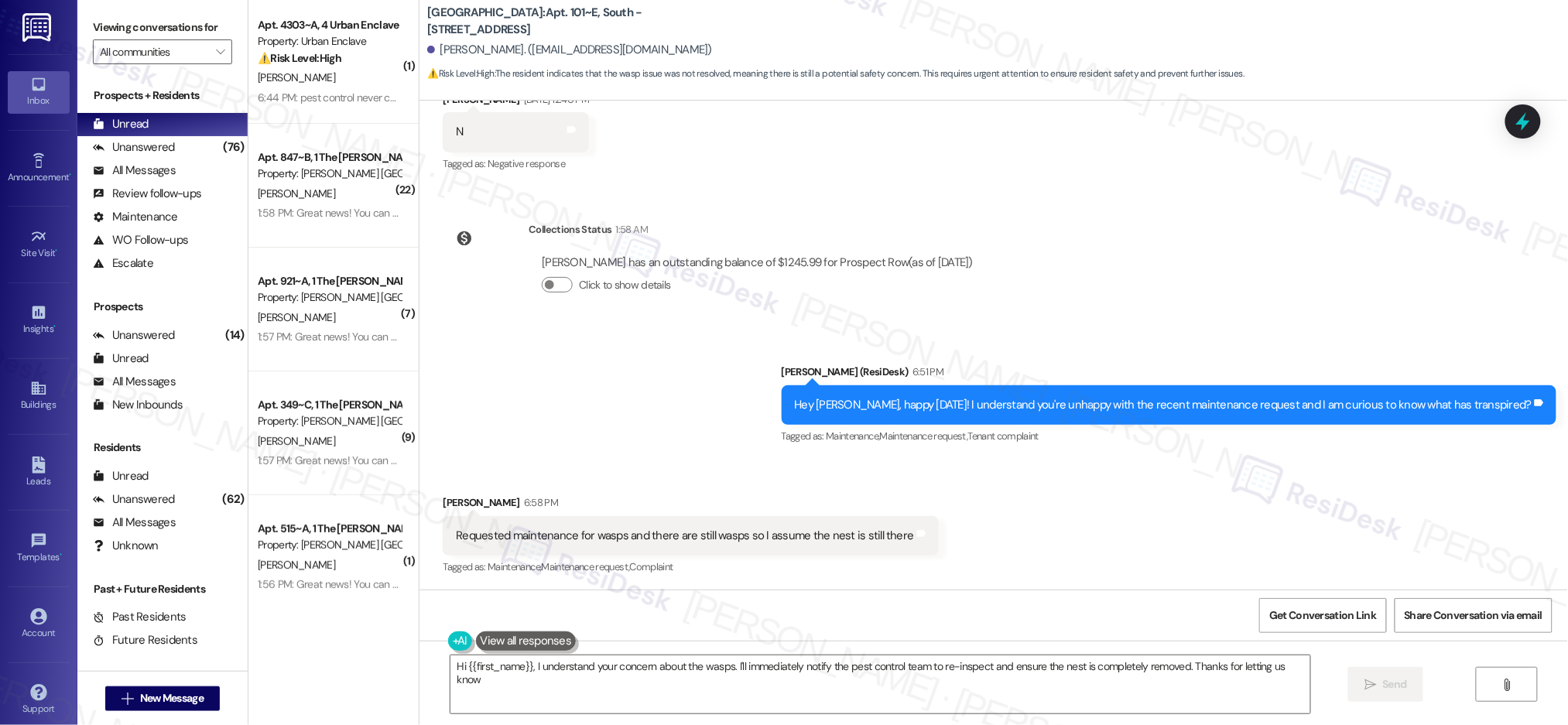
type textarea "Hi {{first_name}}, I understand your concern about the wasps. I'll immediately …"
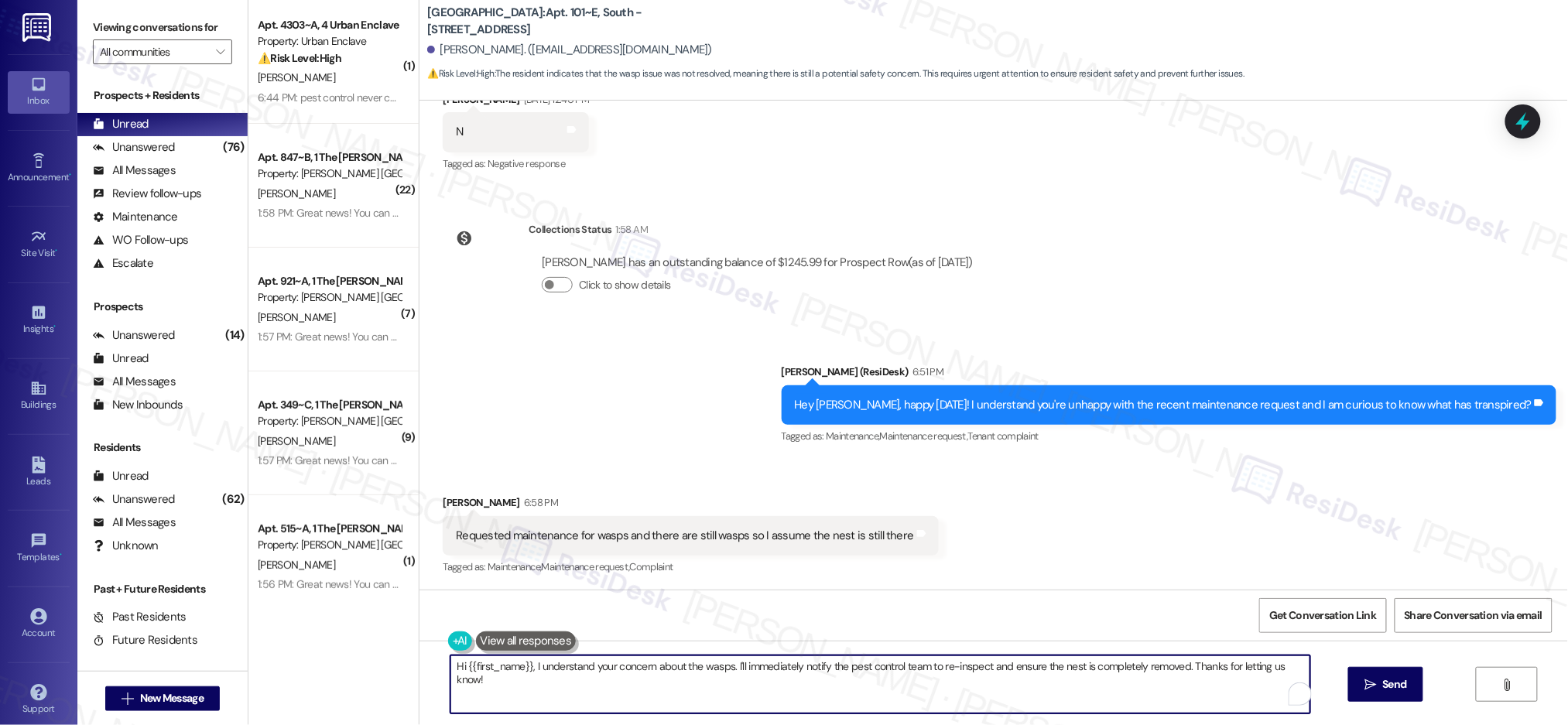
click at [737, 673] on textarea "Hi {{first_name}}, I understand your concern about the wasps. I'll immediately …" at bounding box center [880, 685] width 860 height 58
click at [769, 684] on textarea "Hi {{first_name}}, I understand your concern about the wasps. I'll immediately …" at bounding box center [880, 685] width 860 height 58
click at [769, 683] on textarea "Hi {{first_name}}, I understand your concern about the wasps. I'll immediately …" at bounding box center [880, 685] width 860 height 58
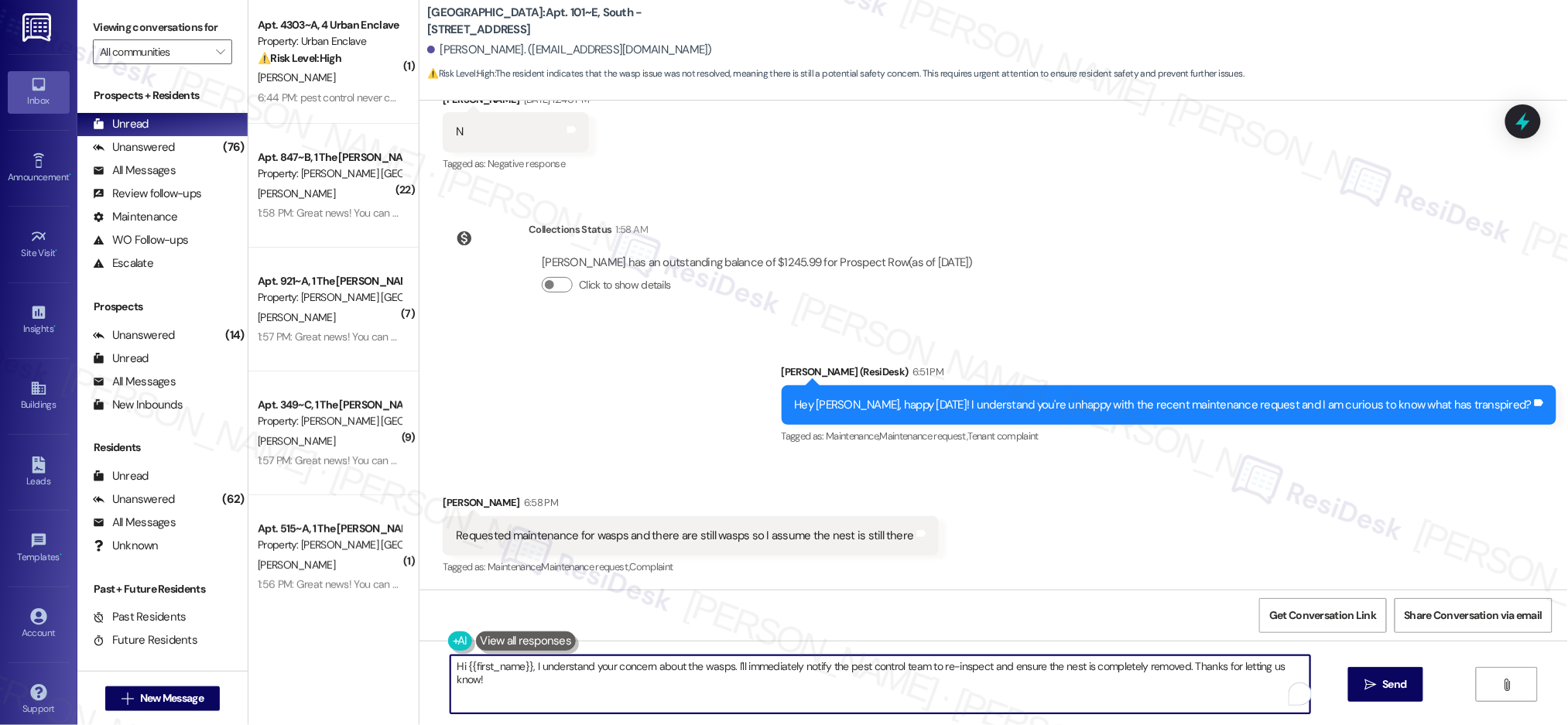
click at [769, 683] on textarea "Hi {{first_name}}, I understand your concern about the wasps. I'll immediately …" at bounding box center [880, 685] width 860 height 58
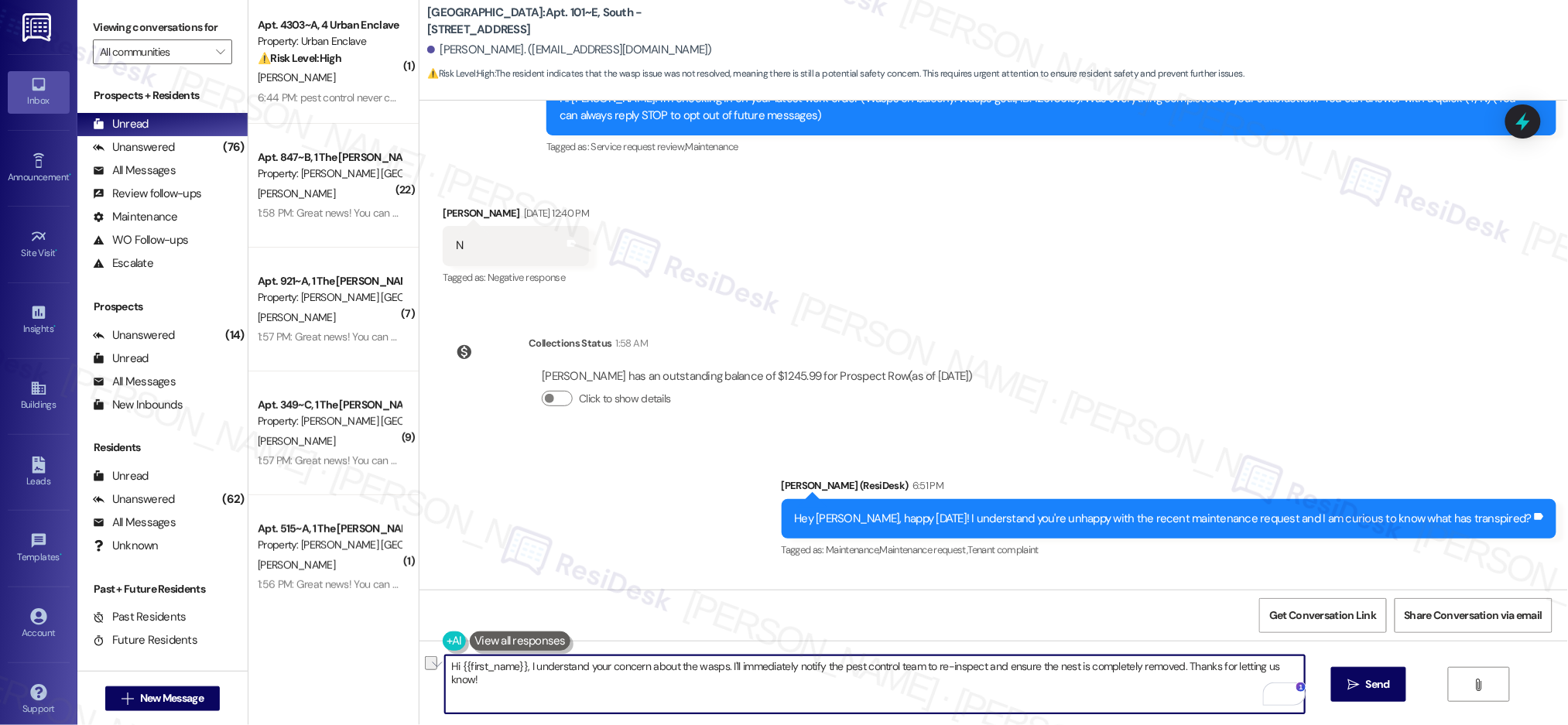
scroll to position [203, 0]
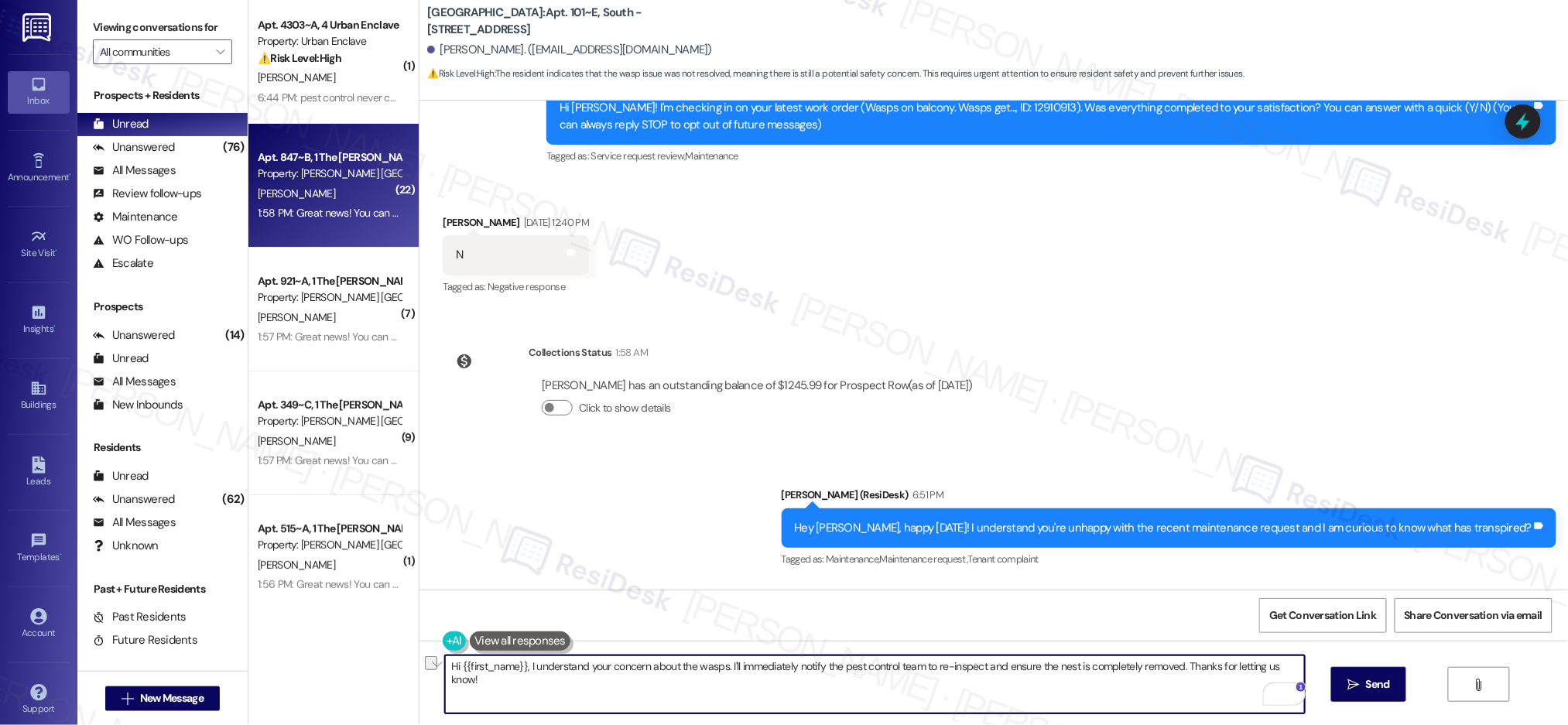
click at [367, 200] on div "[PERSON_NAME]" at bounding box center [329, 194] width 146 height 19
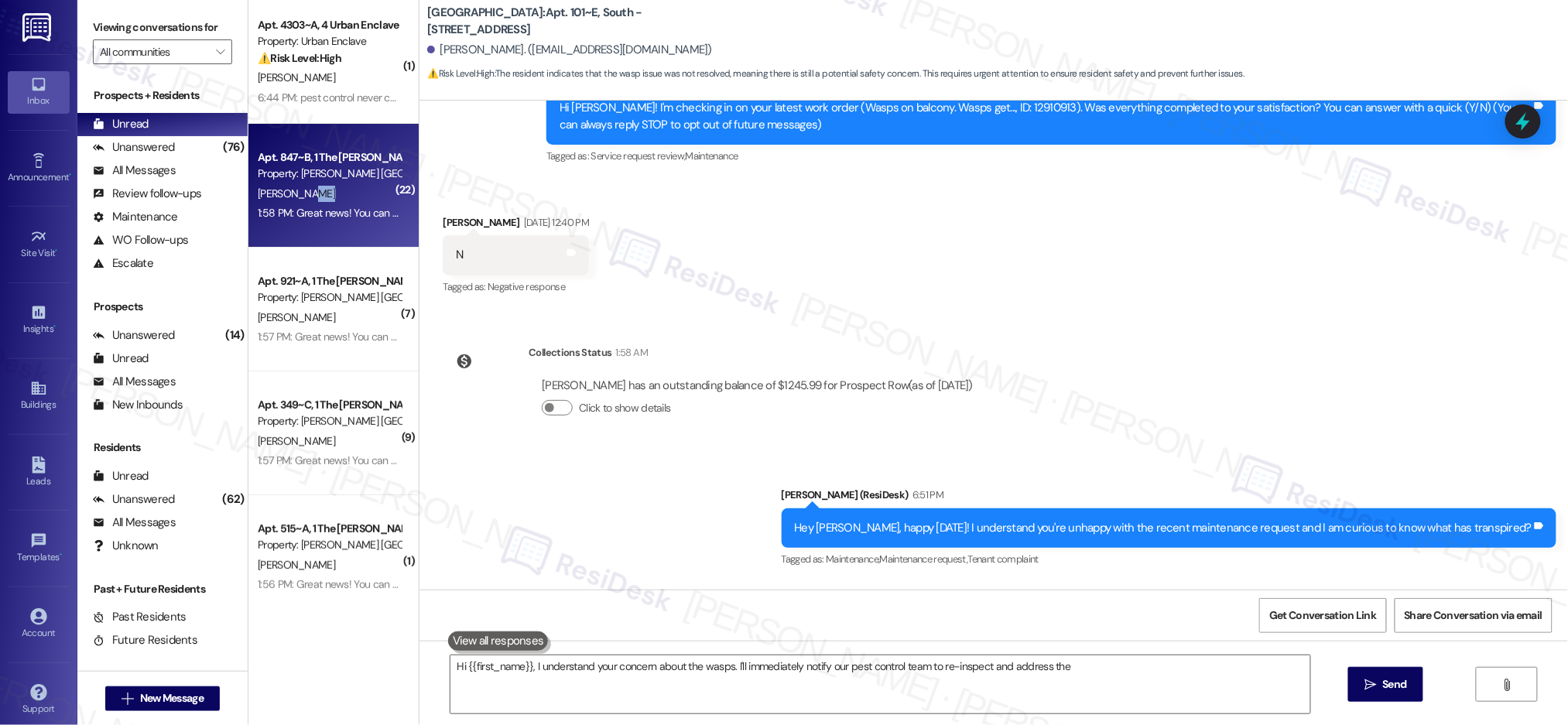
click at [367, 201] on div "[PERSON_NAME]" at bounding box center [329, 194] width 146 height 19
type textarea "Hi {{first_name}}, I understand your concern about the wasps. I'll immediately …"
click at [367, 200] on div "[PERSON_NAME]" at bounding box center [329, 194] width 146 height 19
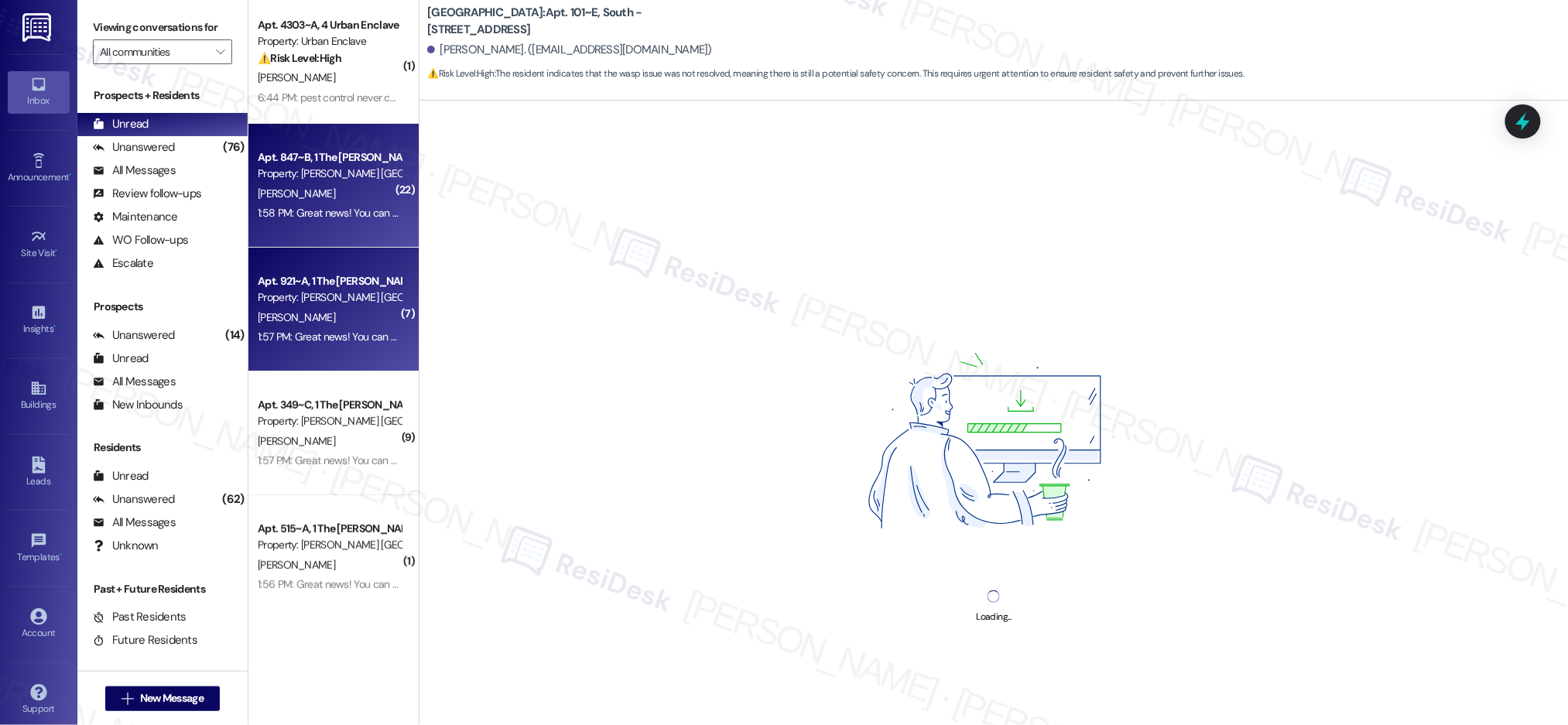
click at [357, 334] on div "1:57 PM: Great news! You can now text me for maintenance issues — no more messy…" at bounding box center [782, 336] width 1049 height 14
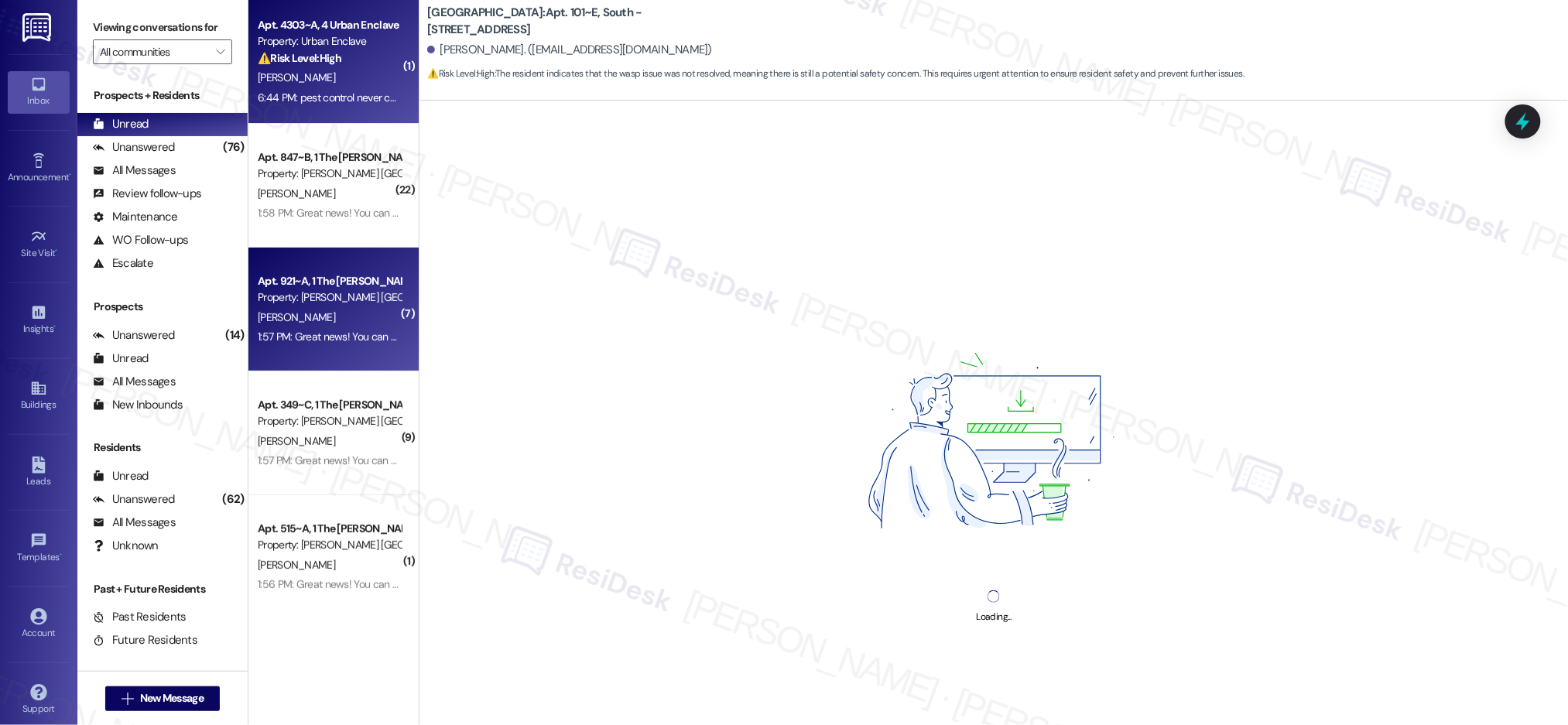
click at [310, 11] on div "Apt. 4303~A, 4 Urban Enclave Property: Urban Enclave ⚠️ Risk Level: High The re…" at bounding box center [333, 61] width 171 height 124
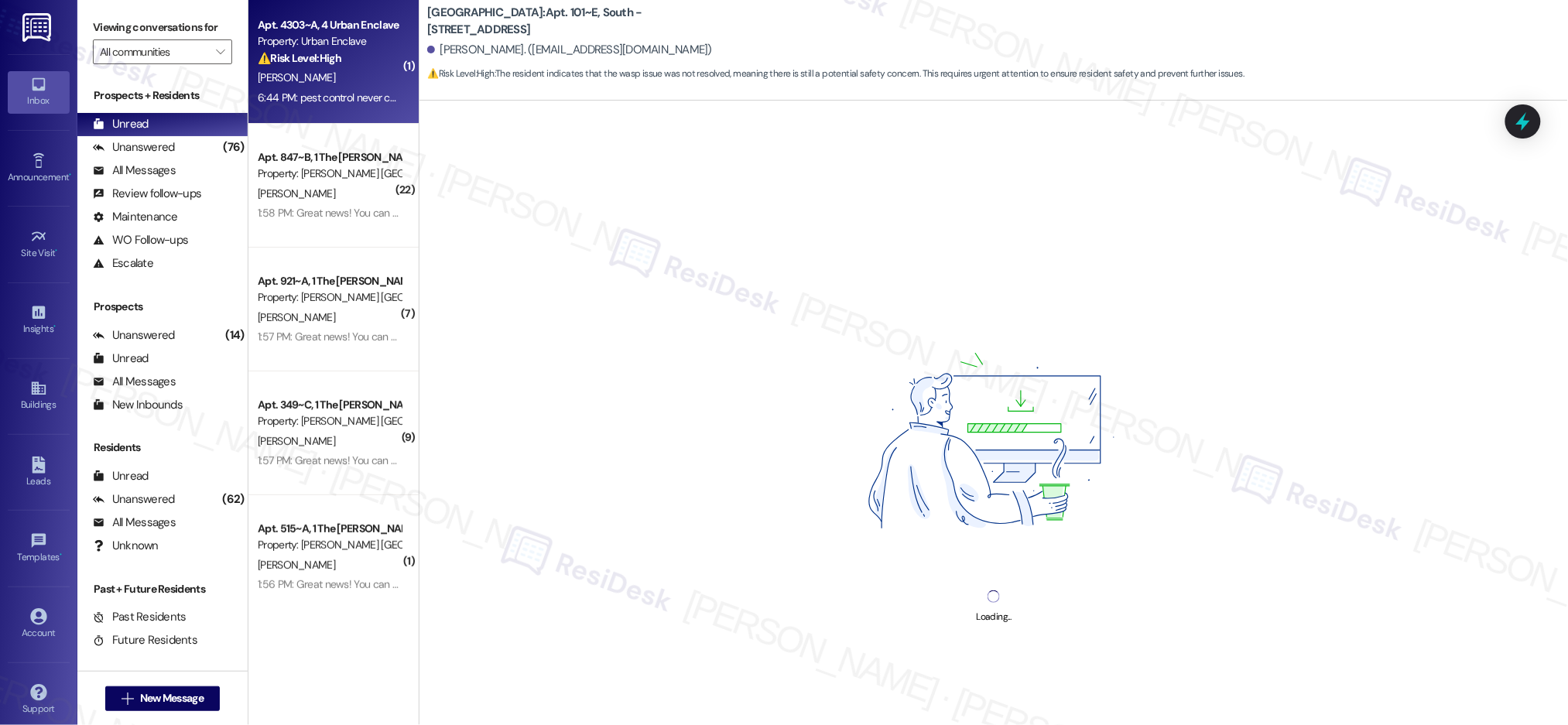
click at [310, 13] on div "Apt. 4303~A, 4 Urban Enclave Property: Urban Enclave ⚠️ Risk Level: High The re…" at bounding box center [333, 61] width 171 height 124
click at [310, 18] on div "Apt. 4303~A, 4 Urban Enclave" at bounding box center [328, 24] width 143 height 17
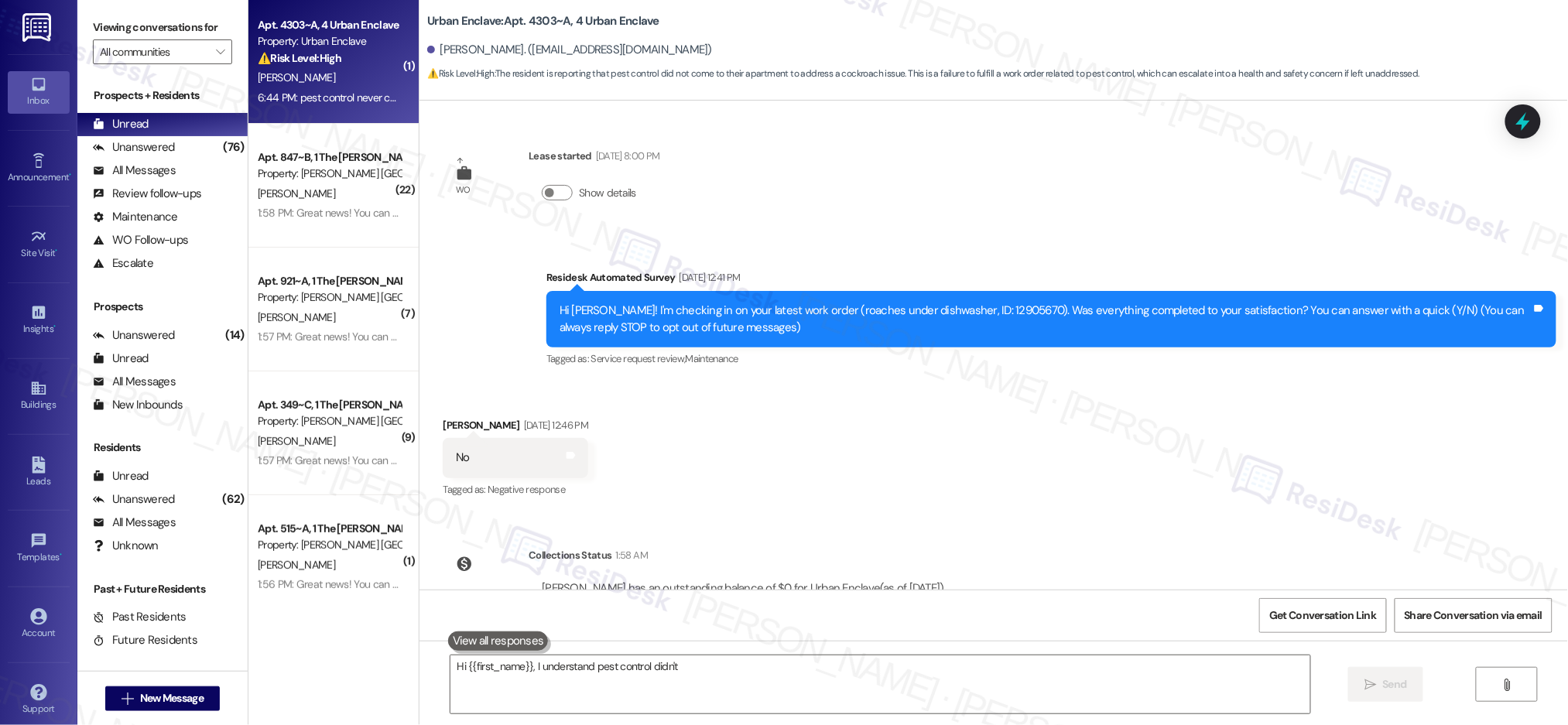
drag, startPoint x: 310, startPoint y: 28, endPoint x: 317, endPoint y: 43, distance: 16.6
click at [310, 28] on div "Apt. 4303~A, 4 Urban Enclave" at bounding box center [328, 24] width 143 height 17
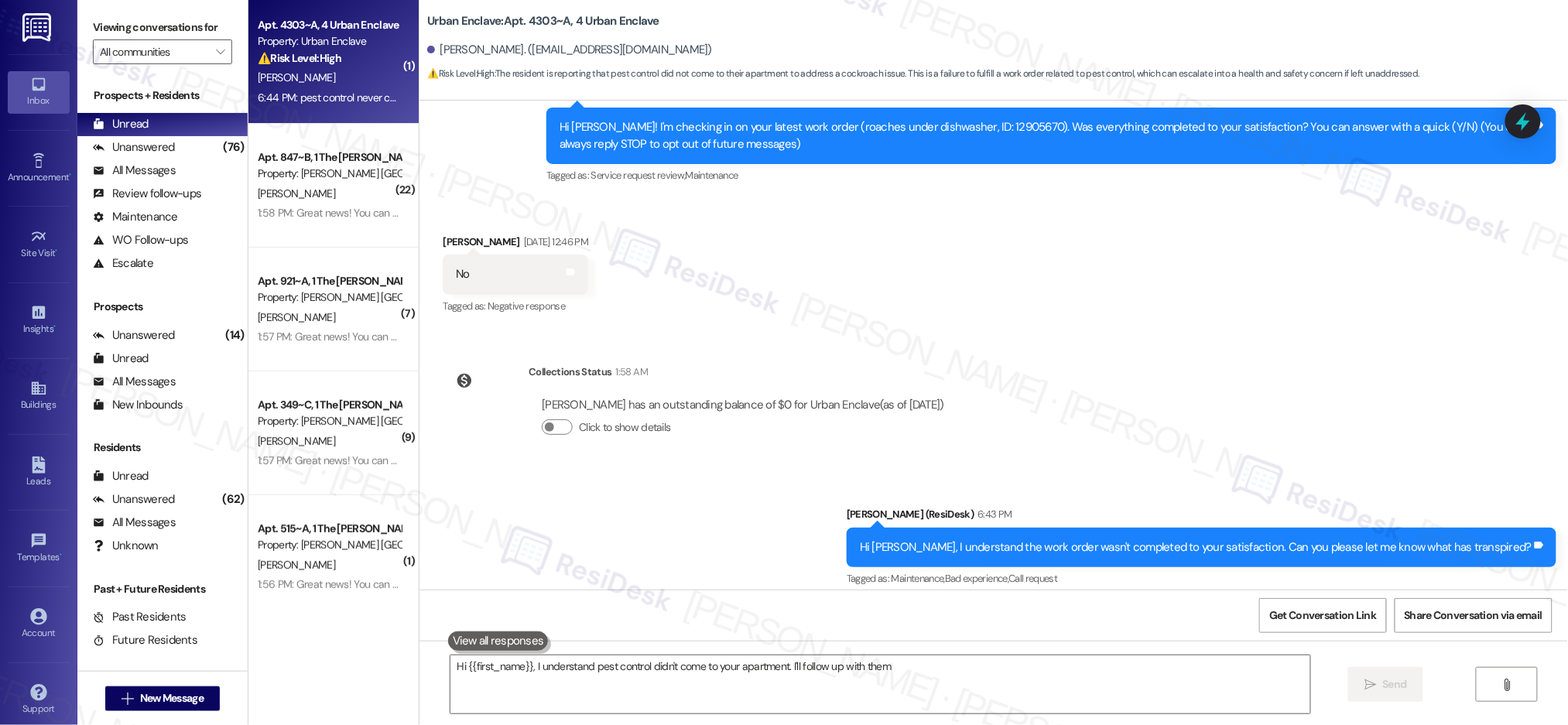
click at [317, 43] on div "Property: Urban Enclave" at bounding box center [328, 41] width 143 height 17
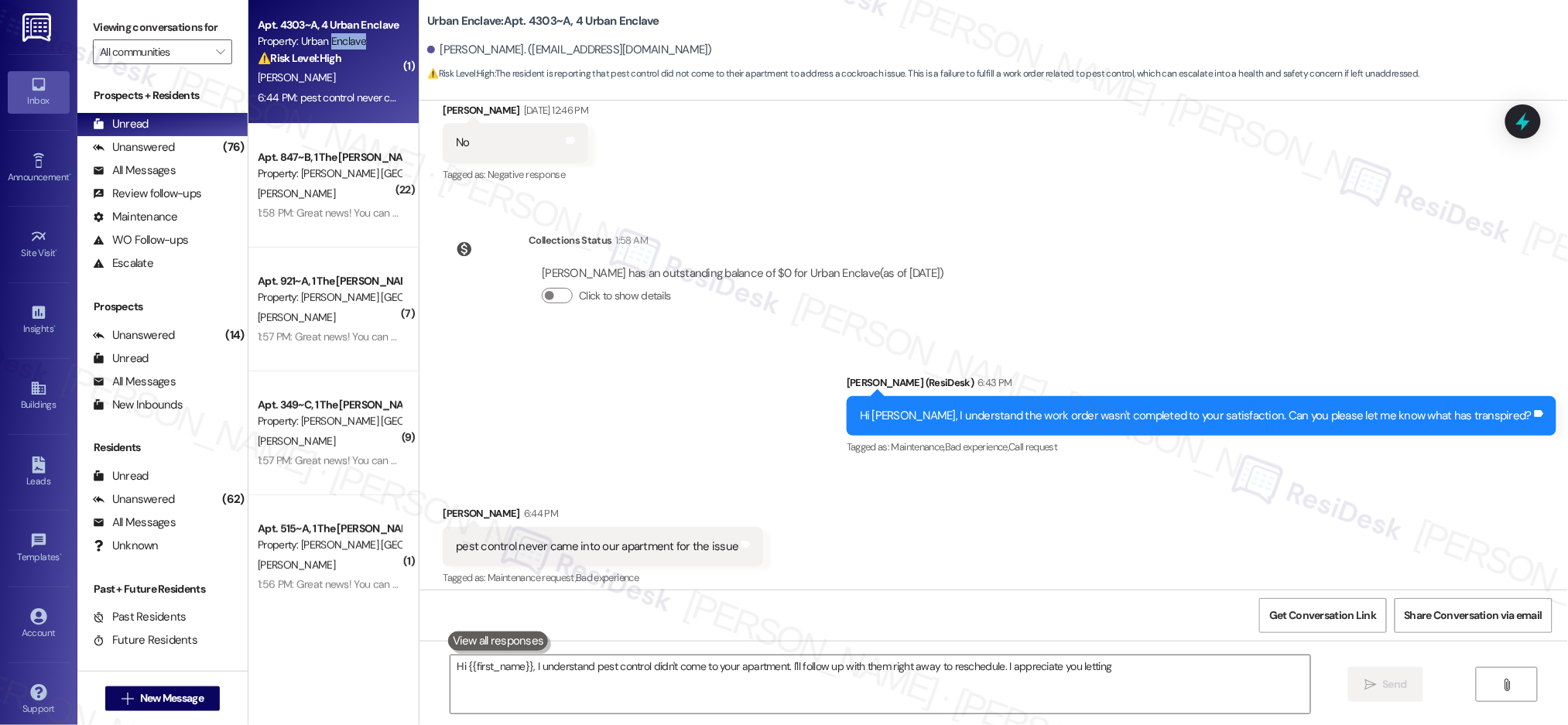
click at [318, 43] on div "Property: Urban Enclave" at bounding box center [328, 41] width 143 height 17
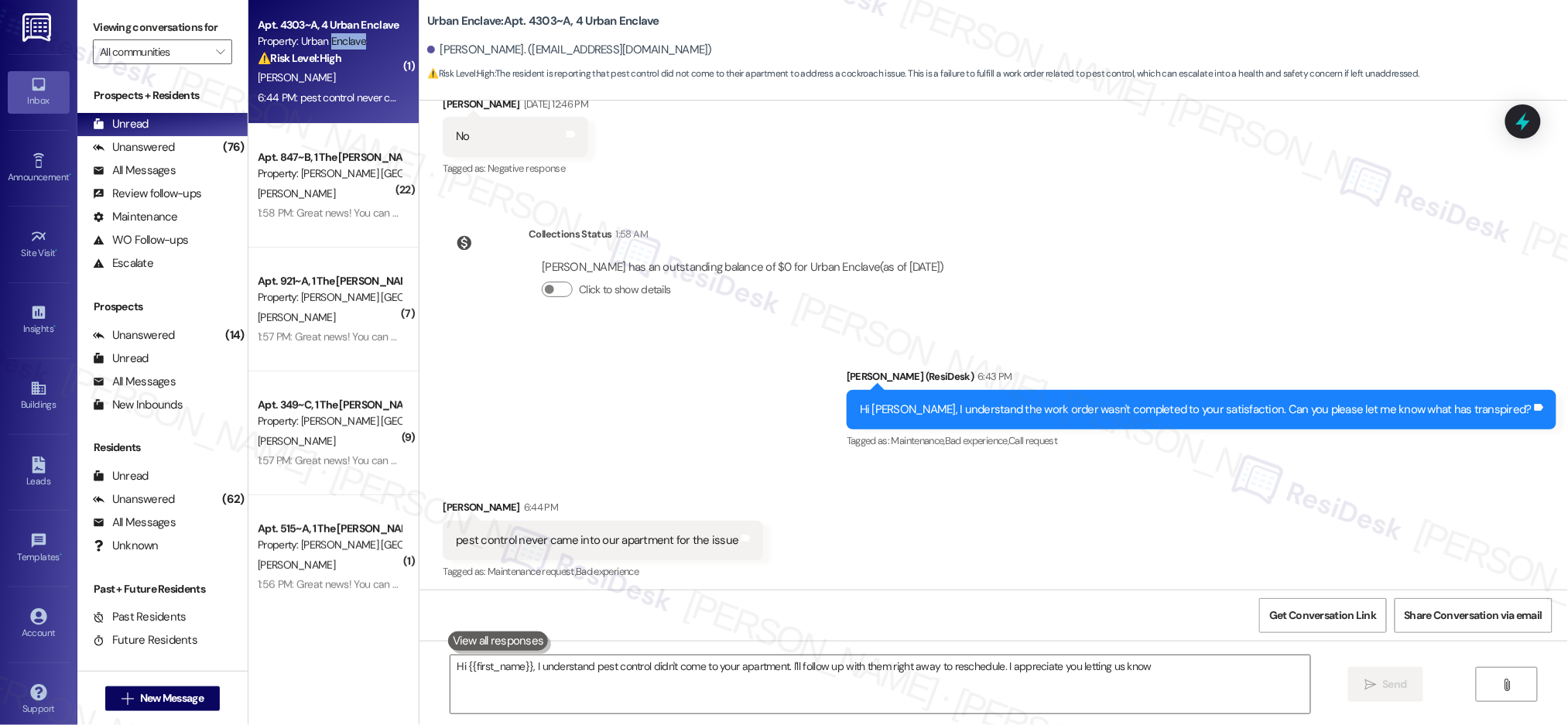
type textarea "Hi {{first_name}}, I understand pest control didn't come to your apartment. I'l…"
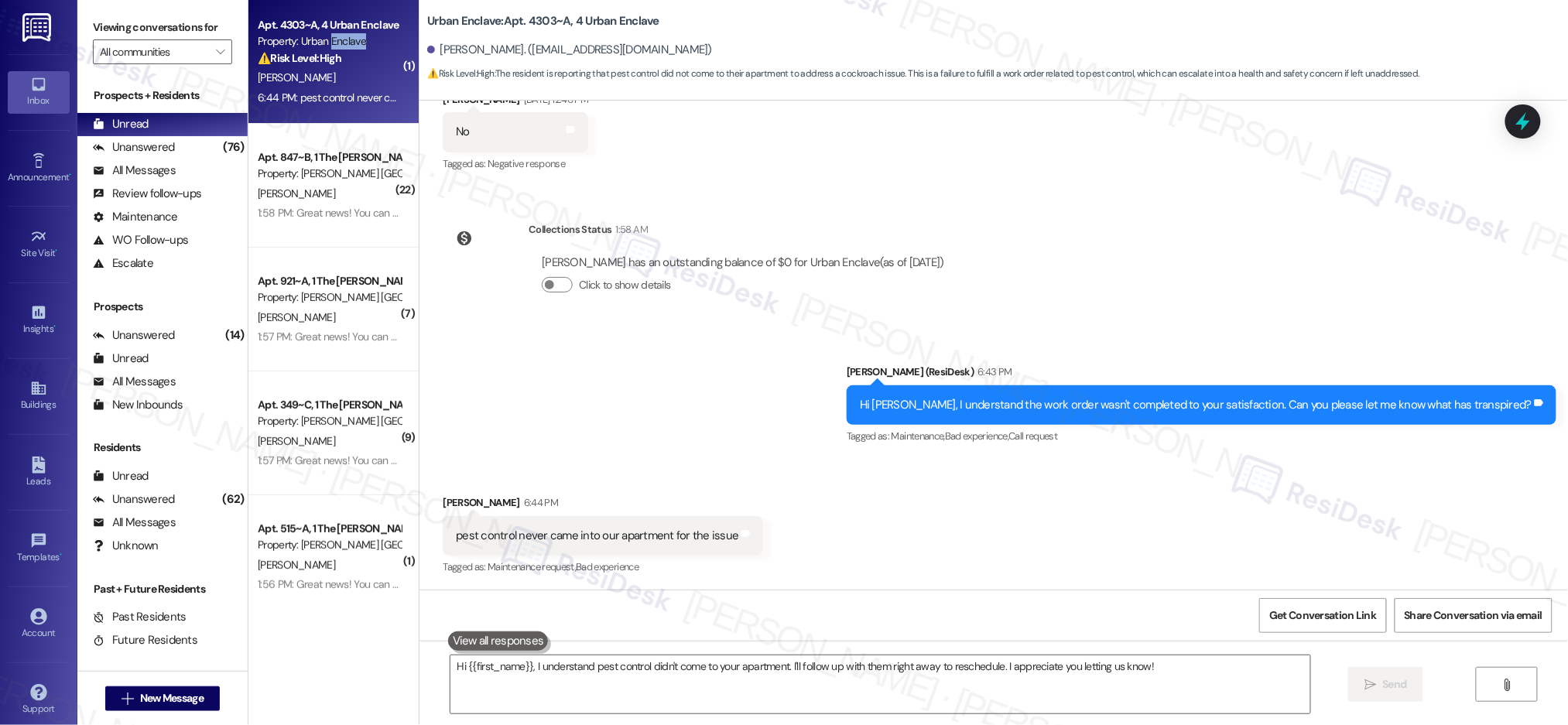
click at [318, 44] on div "Property: Urban Enclave" at bounding box center [328, 41] width 143 height 17
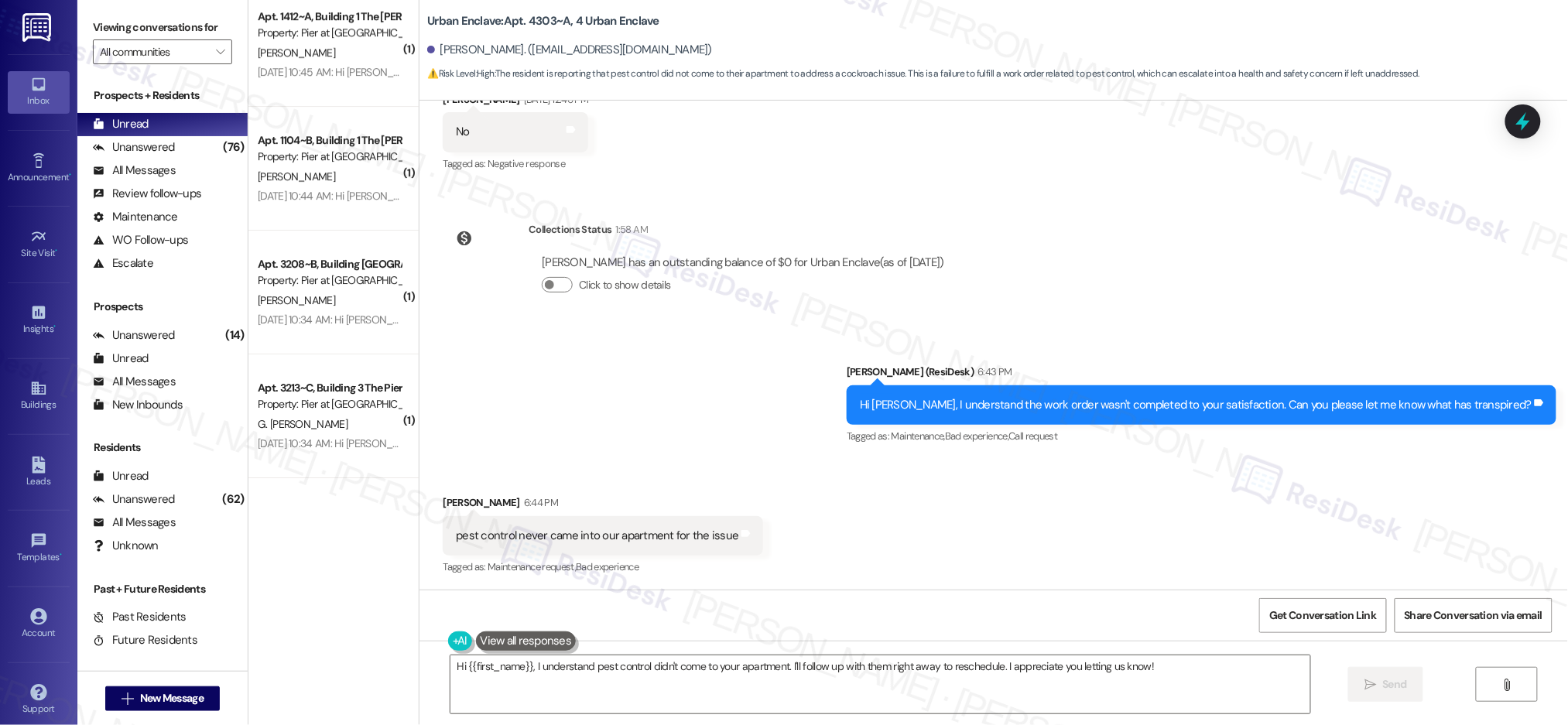
scroll to position [4872, 0]
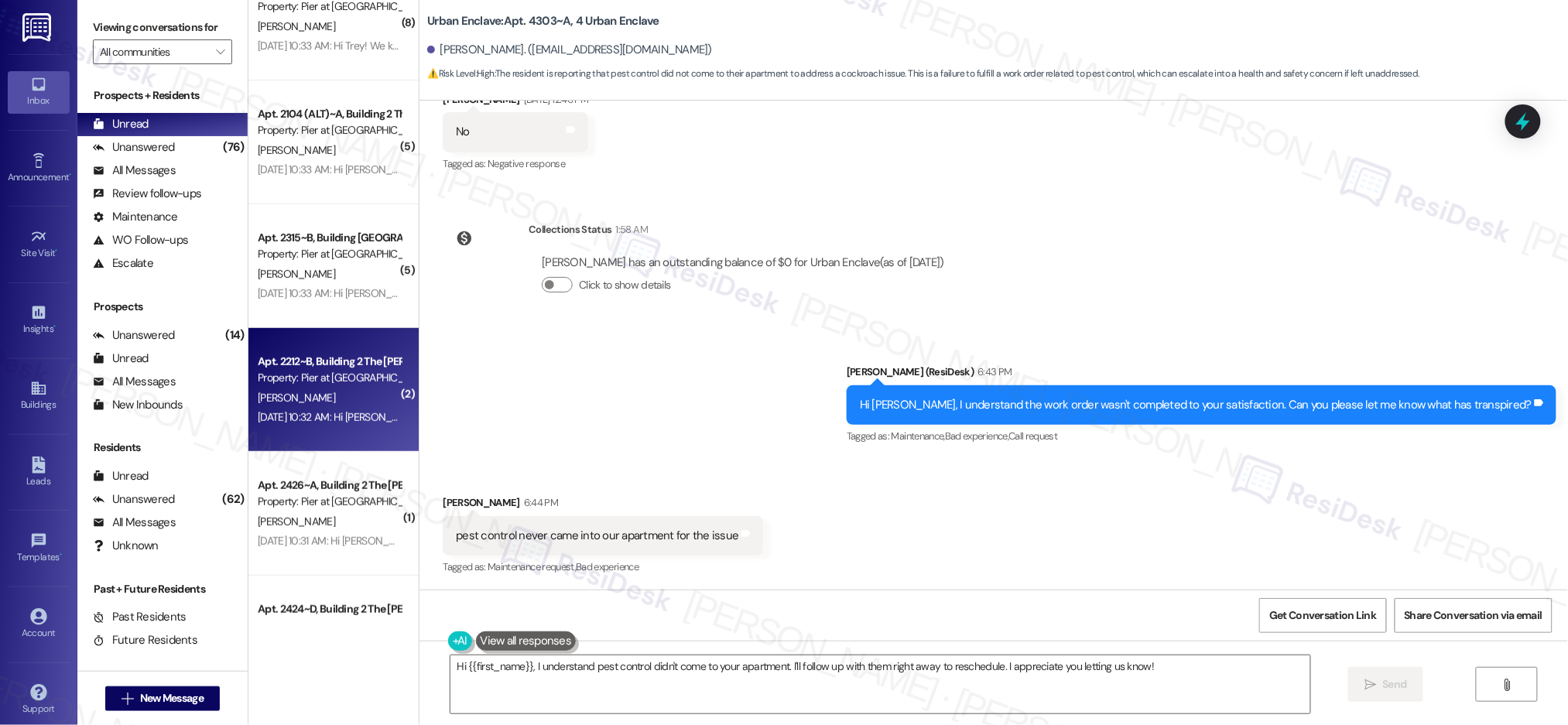
click at [356, 405] on div "M. Moulder" at bounding box center [329, 399] width 146 height 19
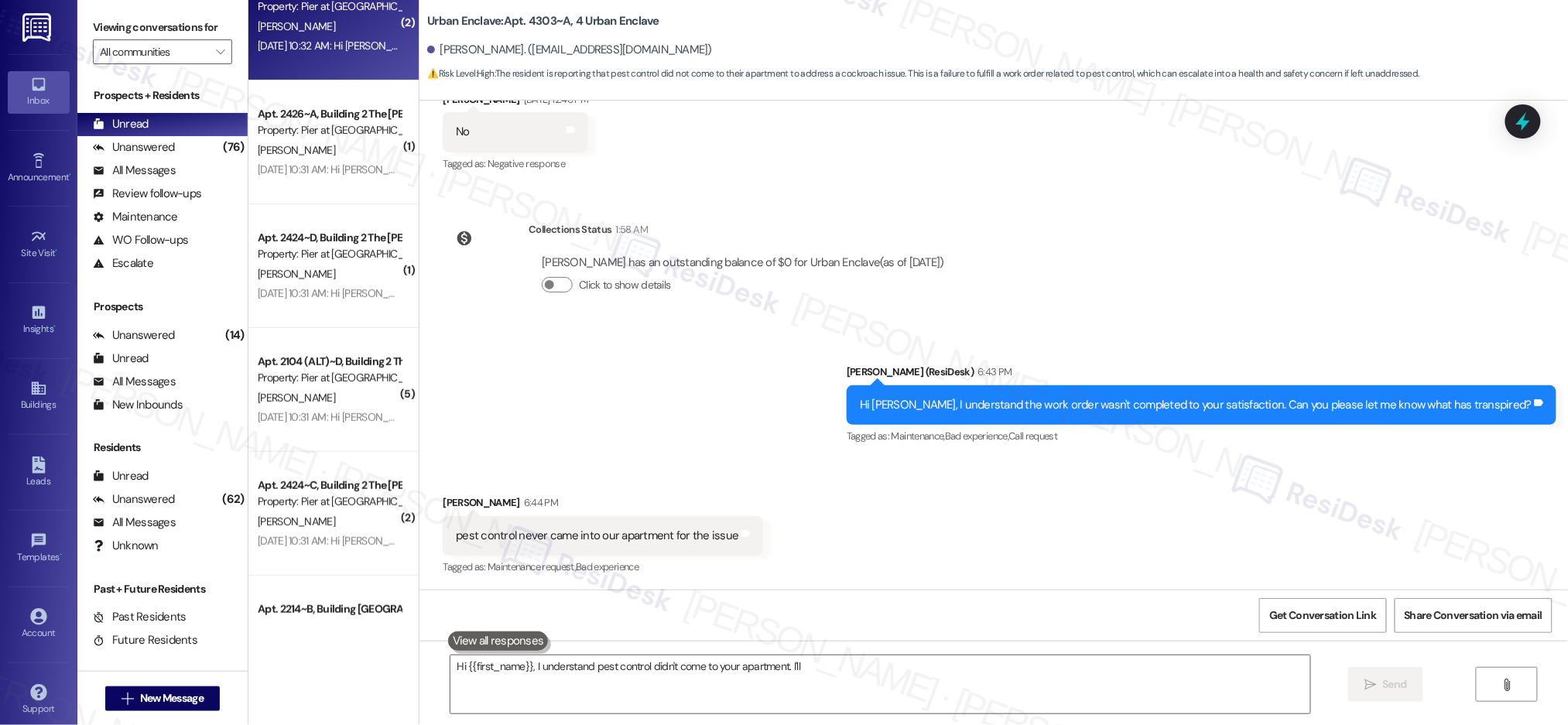
type textarea "Hi {{first_name}}, I understand pest control didn't come to your apartment. I'l…"
click at [356, 405] on div "H. Lutz" at bounding box center [329, 399] width 146 height 19
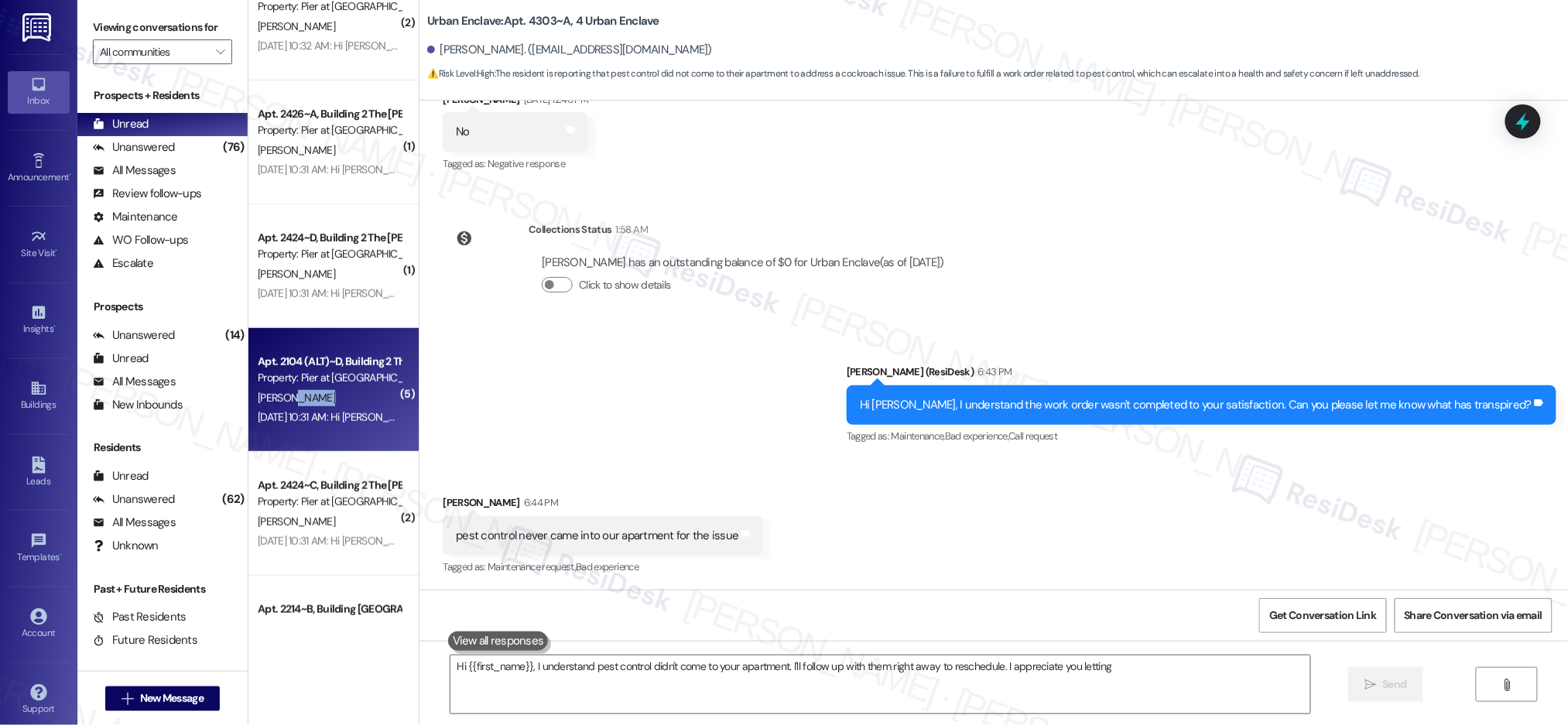
click at [356, 405] on div "H. Lutz" at bounding box center [329, 399] width 146 height 19
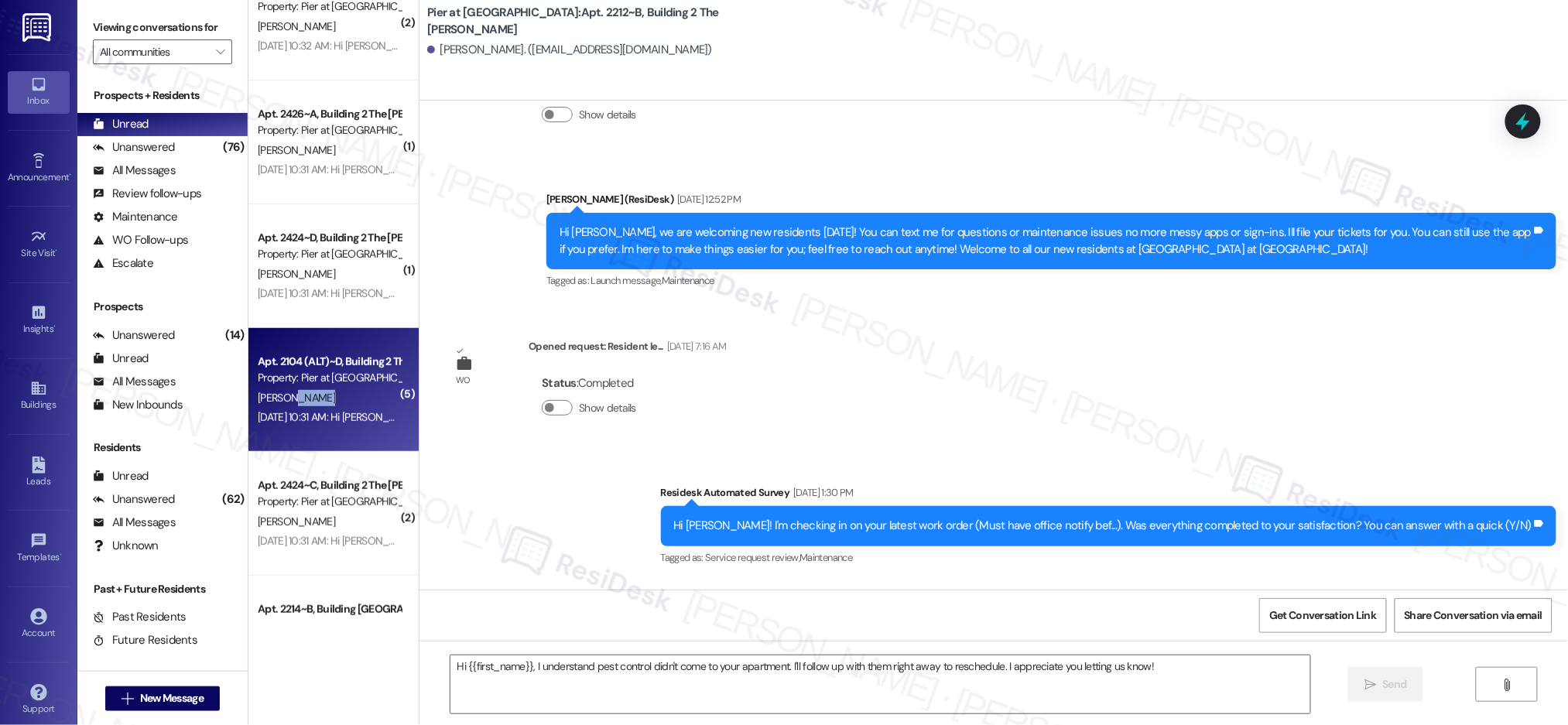
scroll to position [1102, 0]
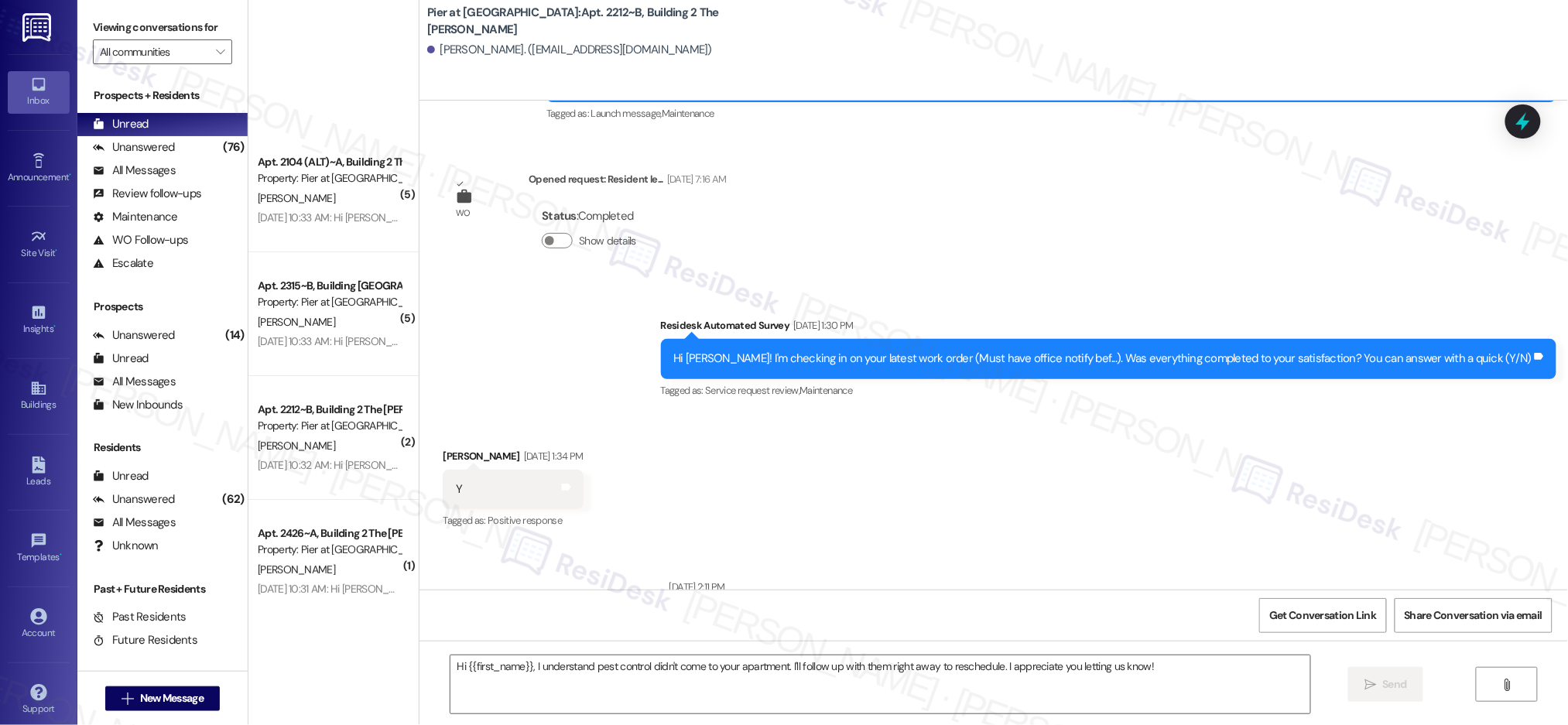
type textarea "Fetching suggested responses. Please feel free to read through the conversation…"
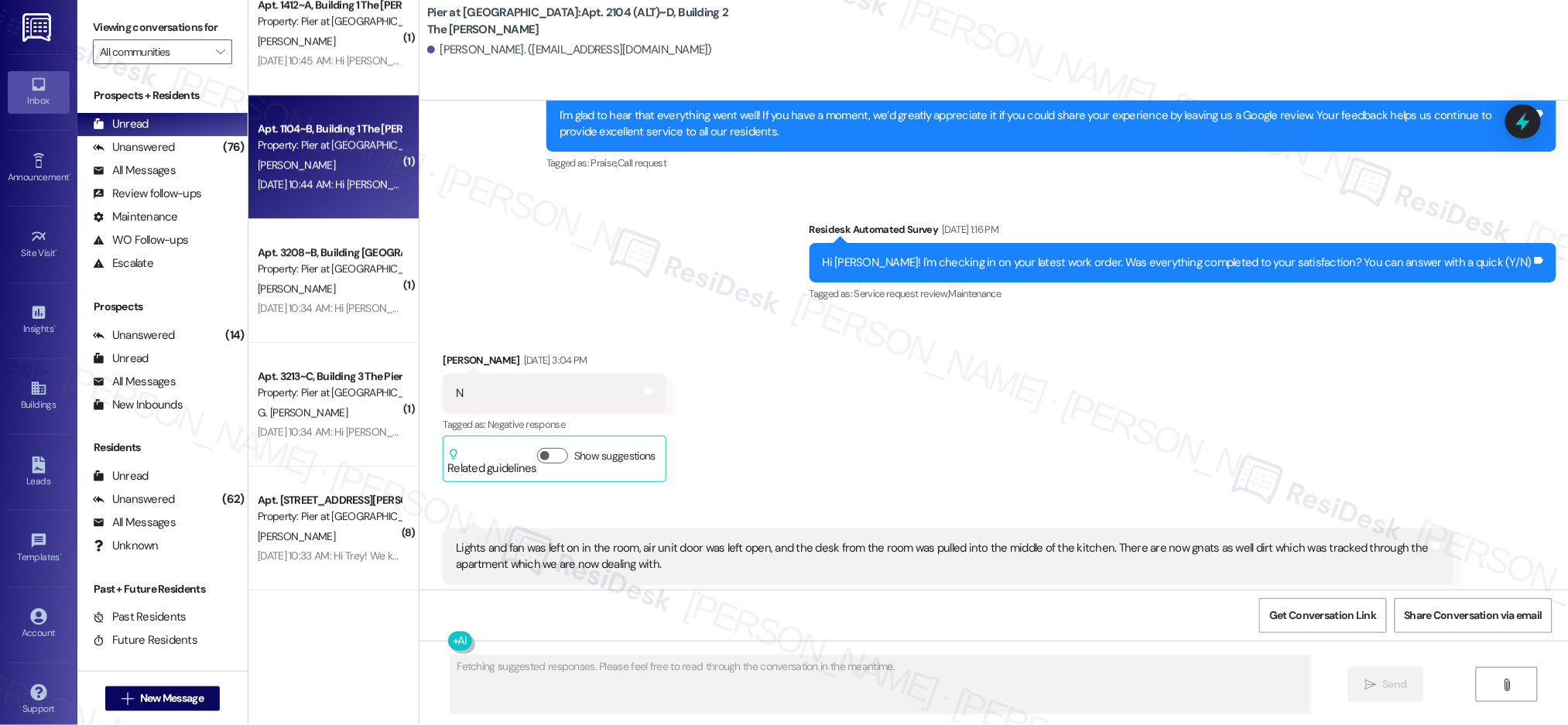
click at [265, 180] on div "Aug 28, 2025 at 10:44 AM: Hi Joshua! We know we’ve been in touch regularly, but…" at bounding box center [1086, 184] width 1657 height 14
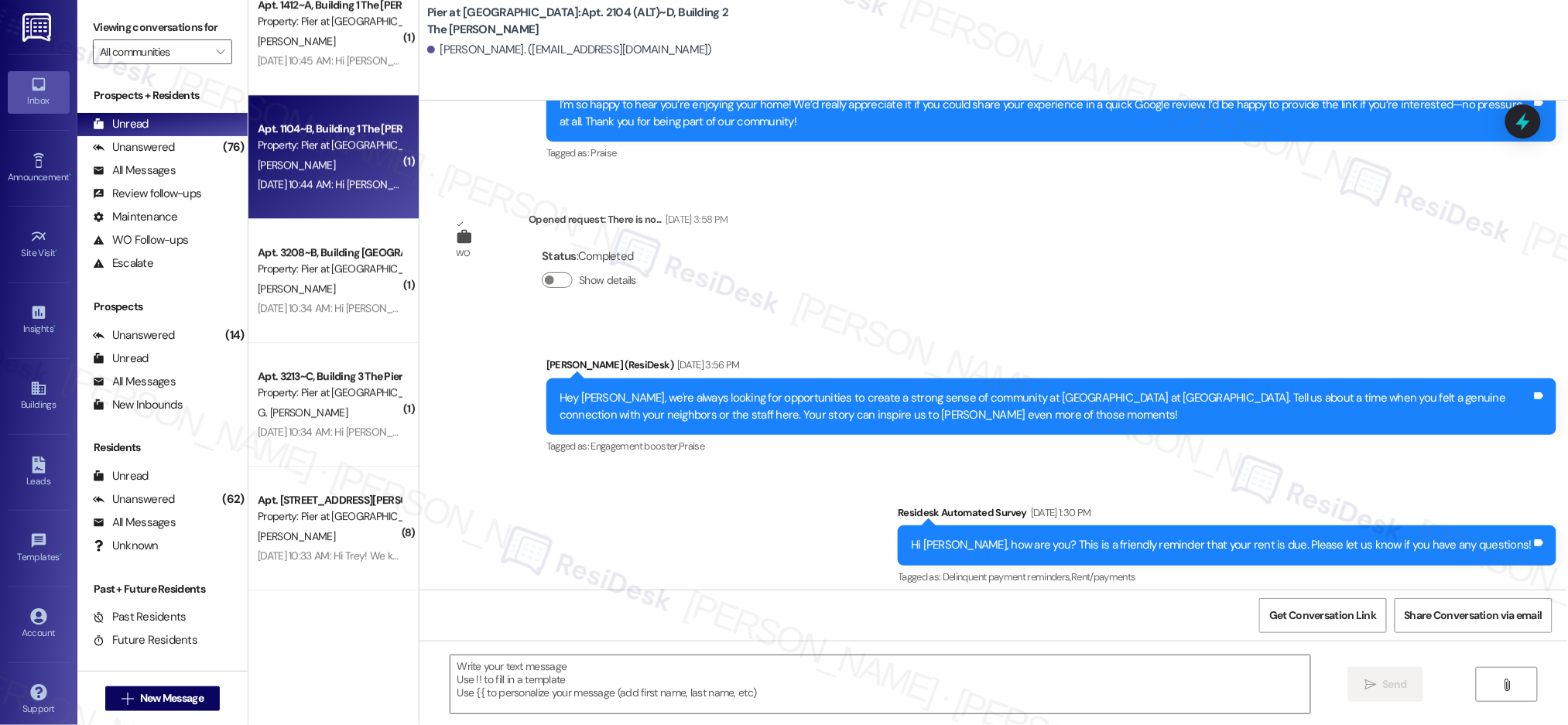
click at [271, 183] on div "Aug 28, 2025 at 10:44 AM: Hi Joshua! We know we’ve been in touch regularly, but…" at bounding box center [1086, 184] width 1657 height 14
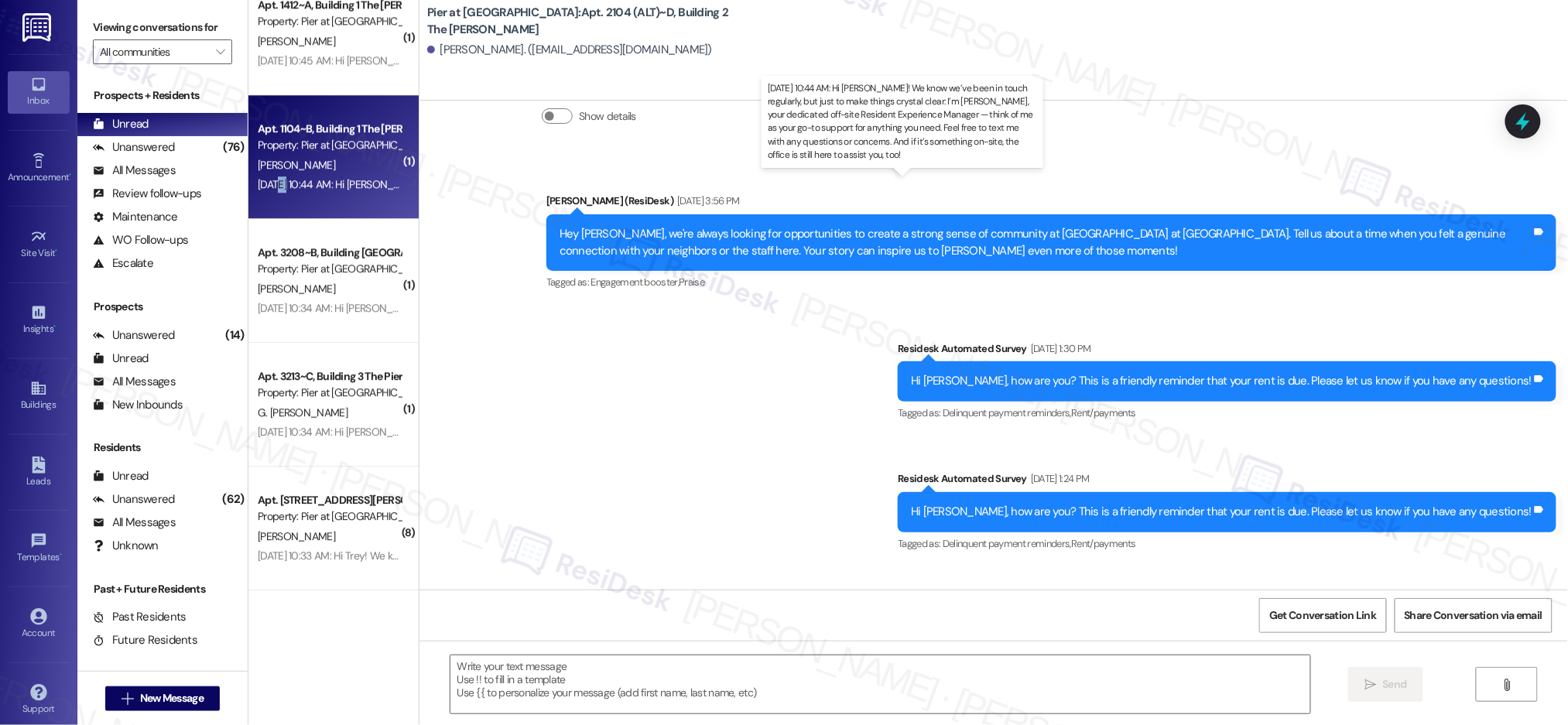
click at [271, 183] on div "Aug 28, 2025 at 10:44 AM: Hi Joshua! We know we’ve been in touch regularly, but…" at bounding box center [1086, 184] width 1657 height 14
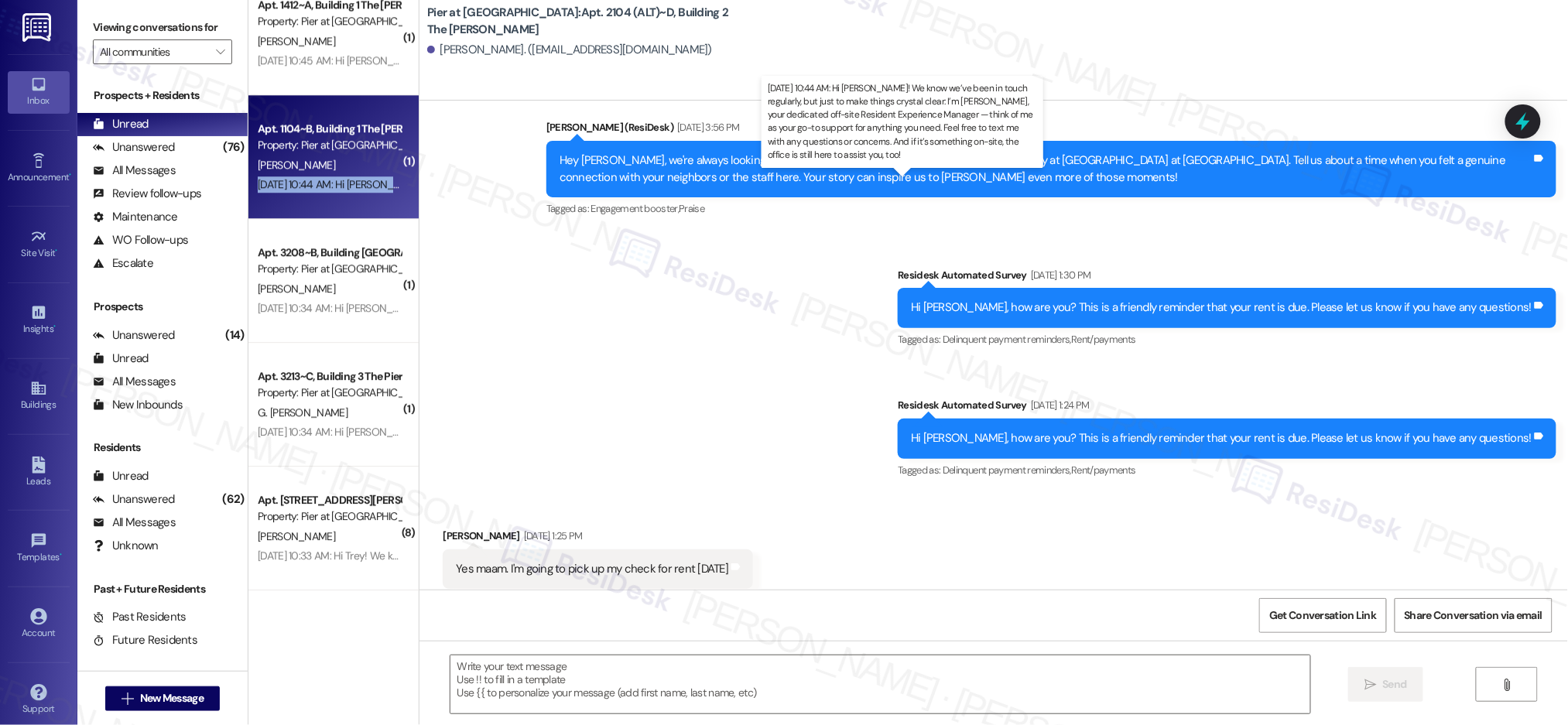
click at [271, 183] on div "Aug 28, 2025 at 10:44 AM: Hi Joshua! We know we’ve been in touch regularly, but…" at bounding box center [1086, 184] width 1657 height 14
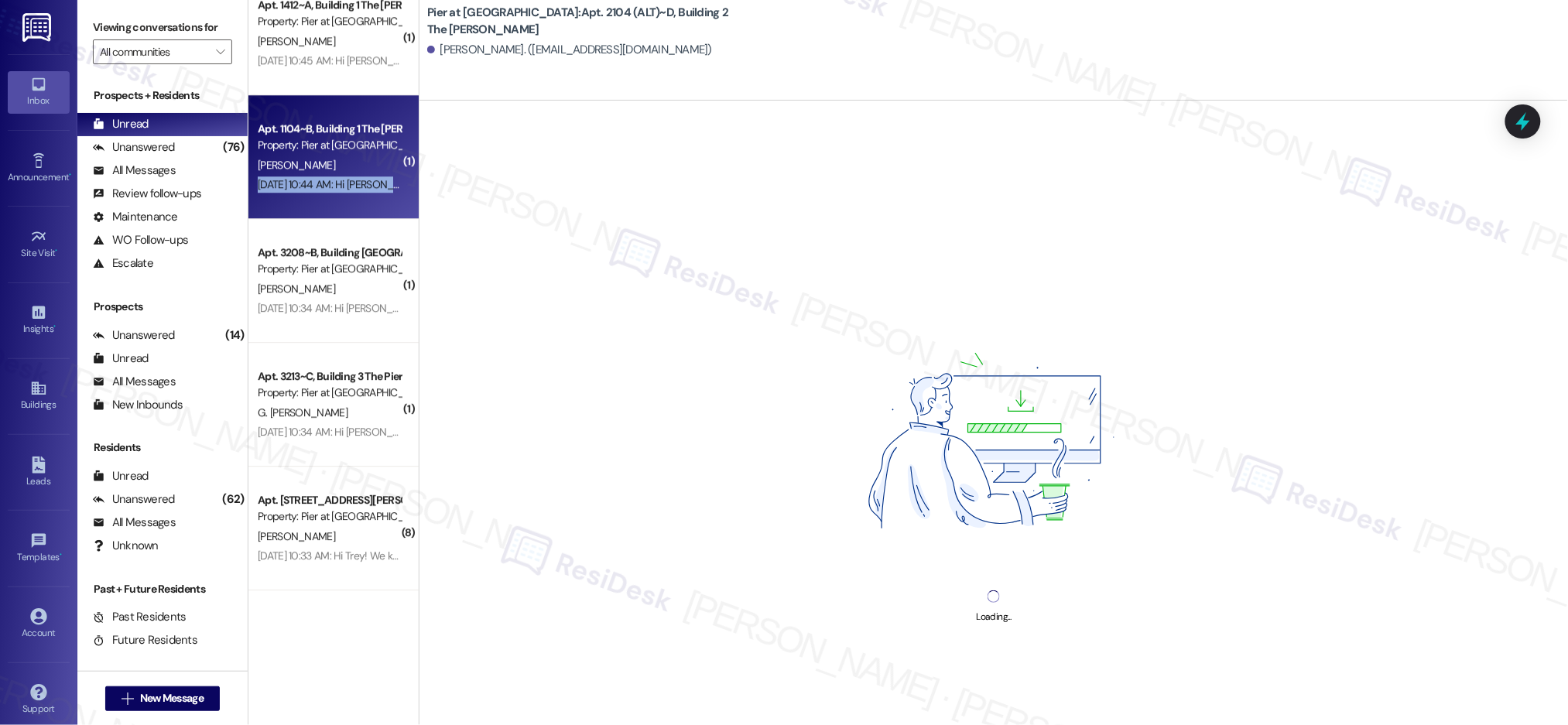
click at [271, 183] on div "Aug 28, 2025 at 10:44 AM: Hi Joshua! We know we’ve been in touch regularly, but…" at bounding box center [1086, 184] width 1657 height 14
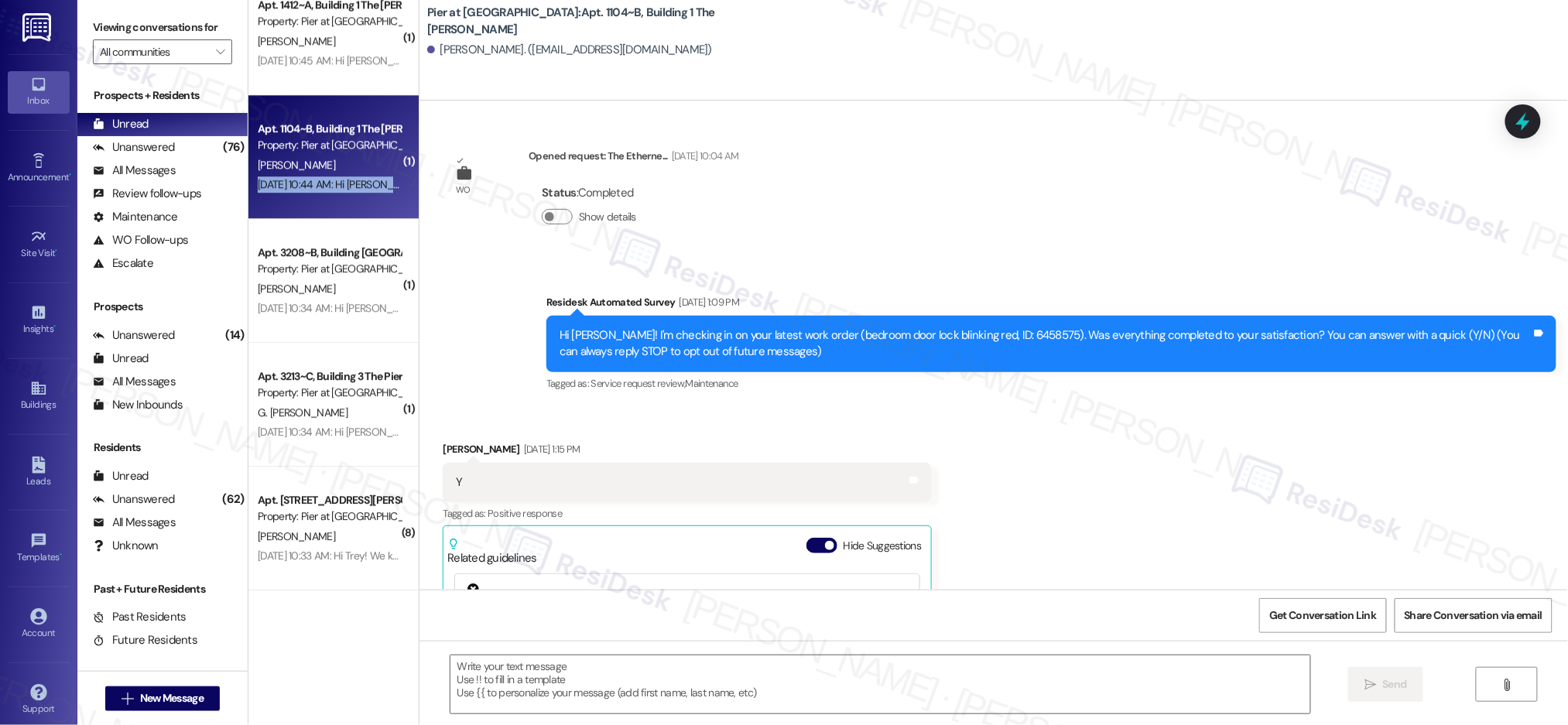
scroll to position [277, 0]
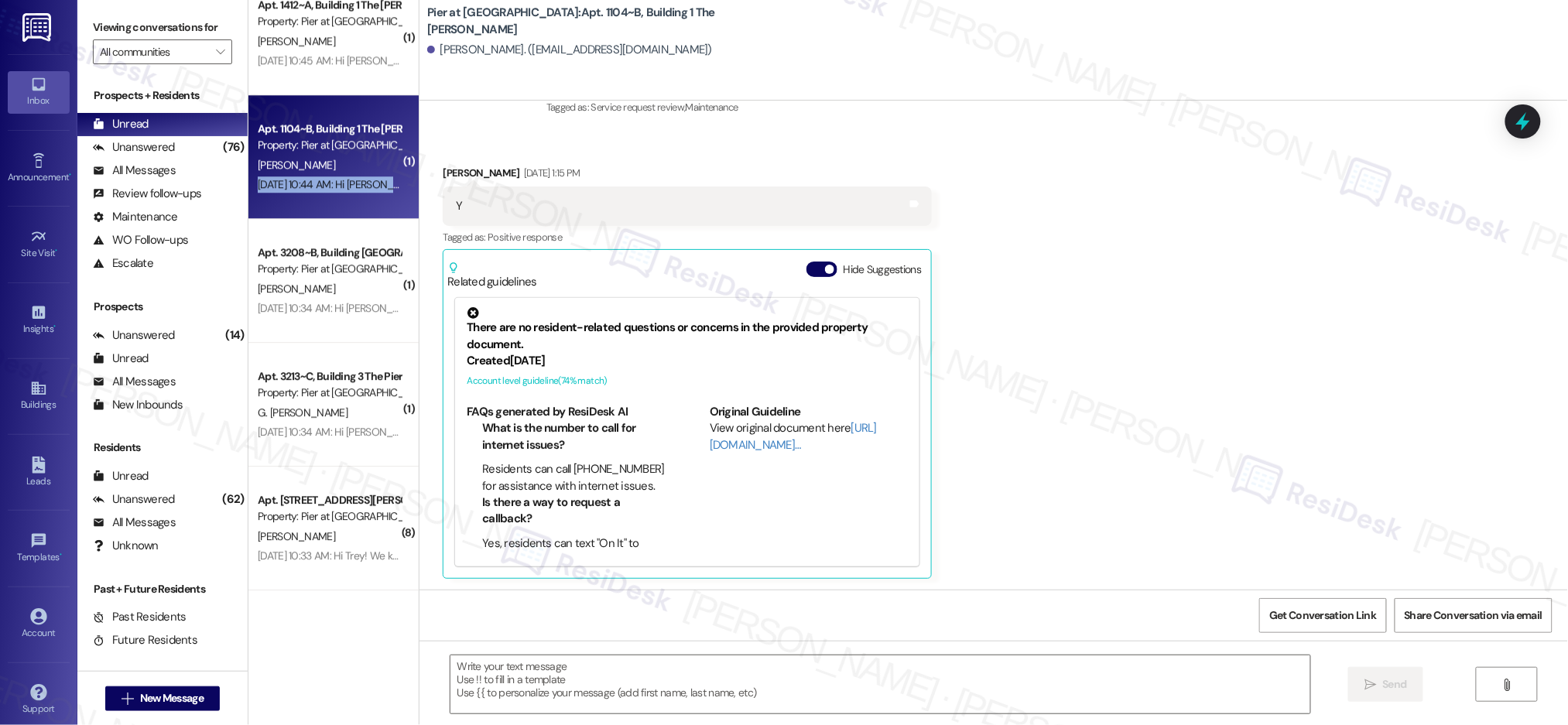
type textarea "Fetching suggested responses. Please feel free to read through the conversation…"
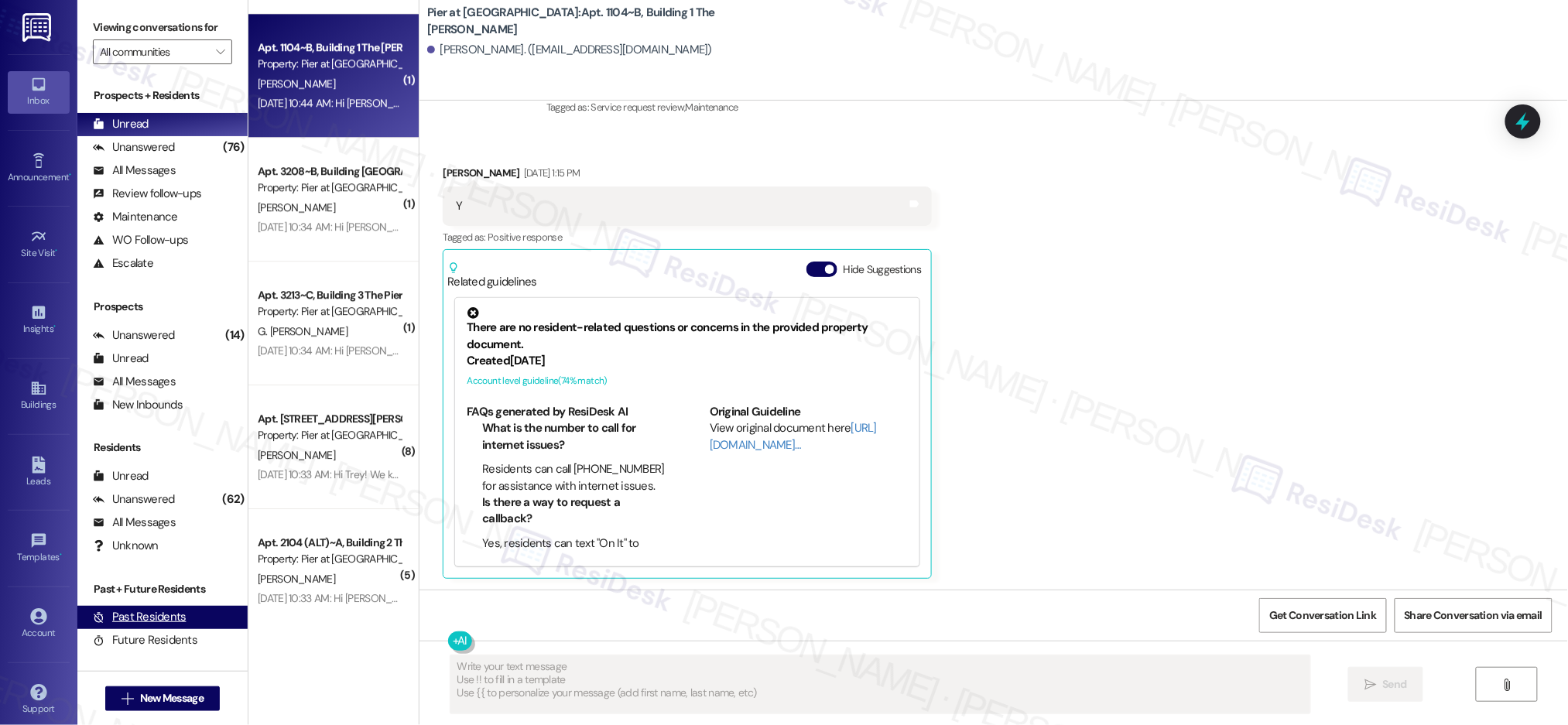
scroll to position [4325, 0]
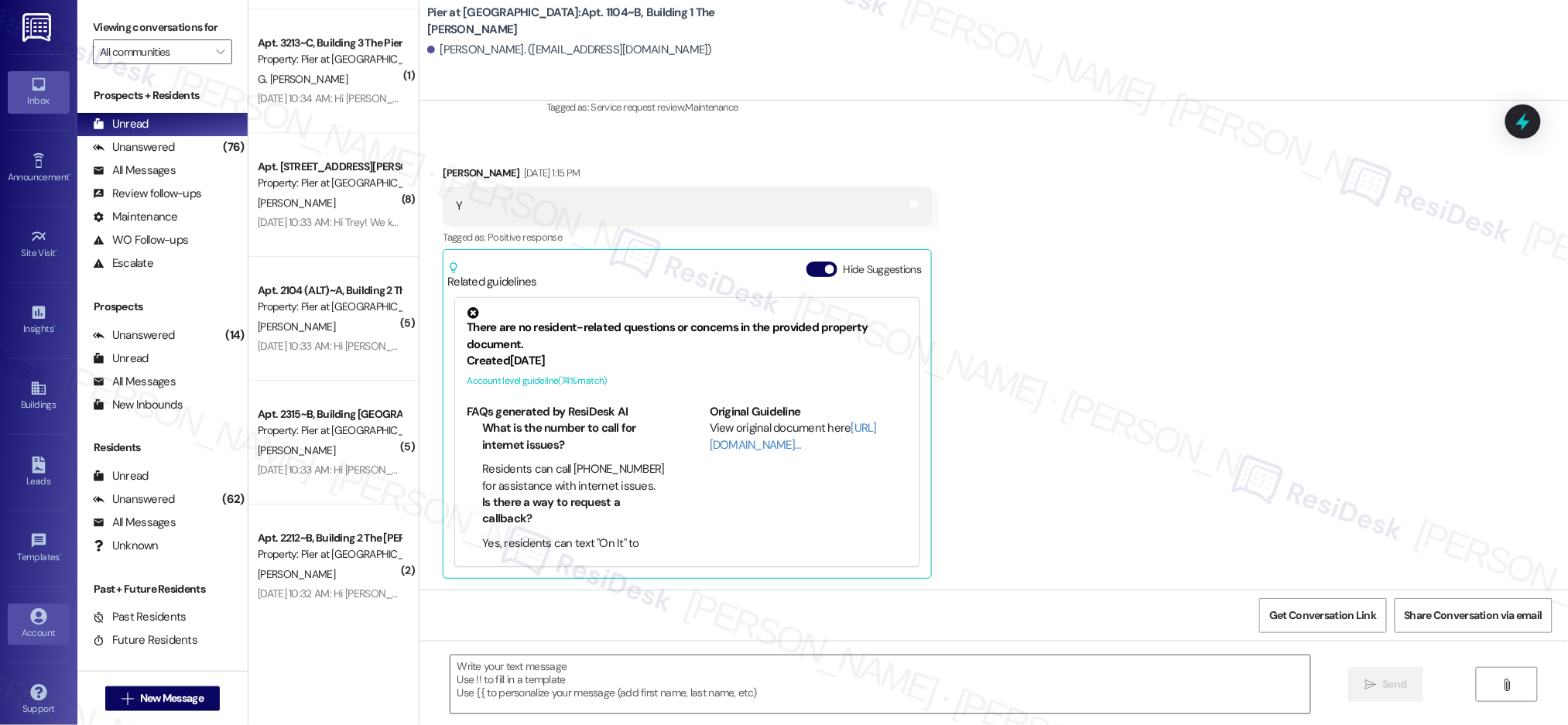
click at [49, 645] on link "Account" at bounding box center [39, 624] width 62 height 42
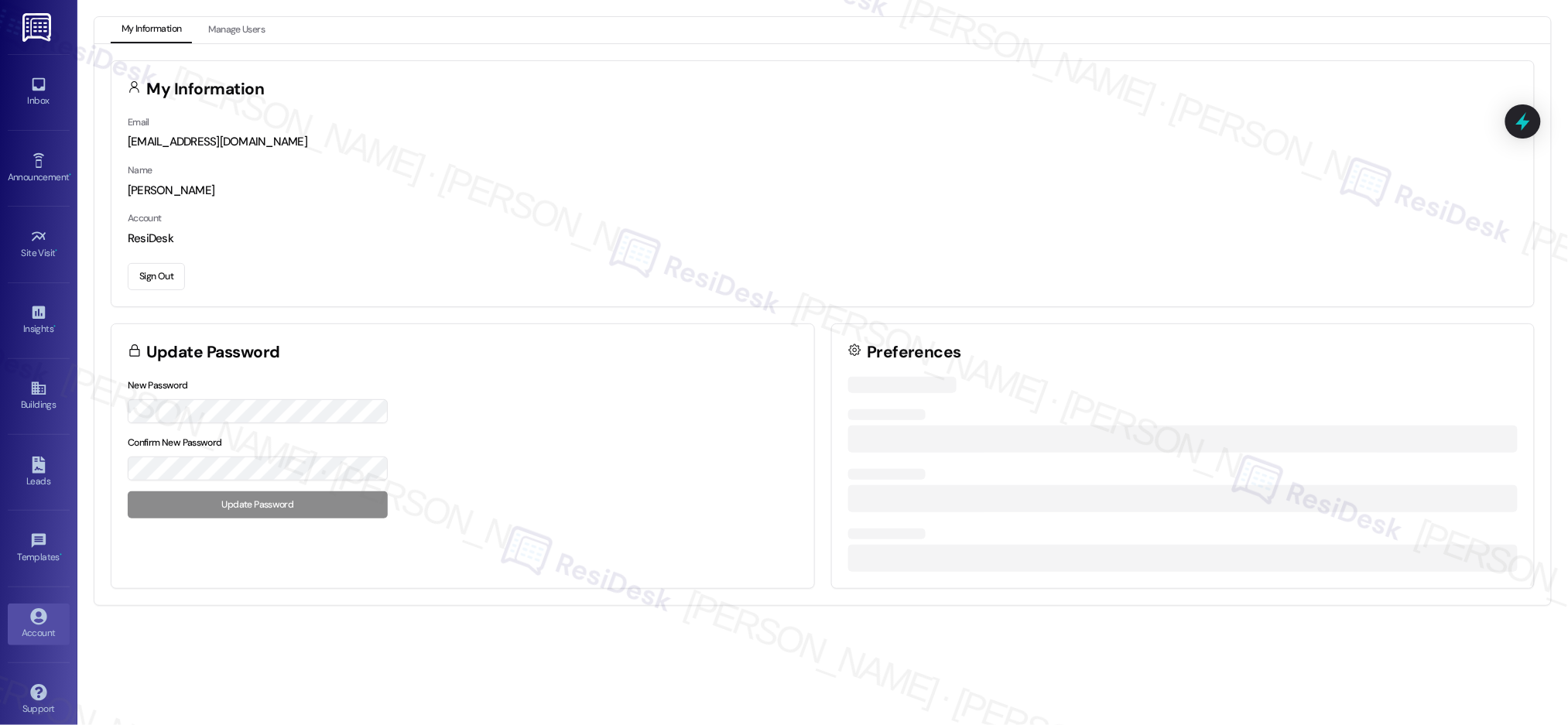
click at [49, 645] on link "Account" at bounding box center [39, 624] width 62 height 42
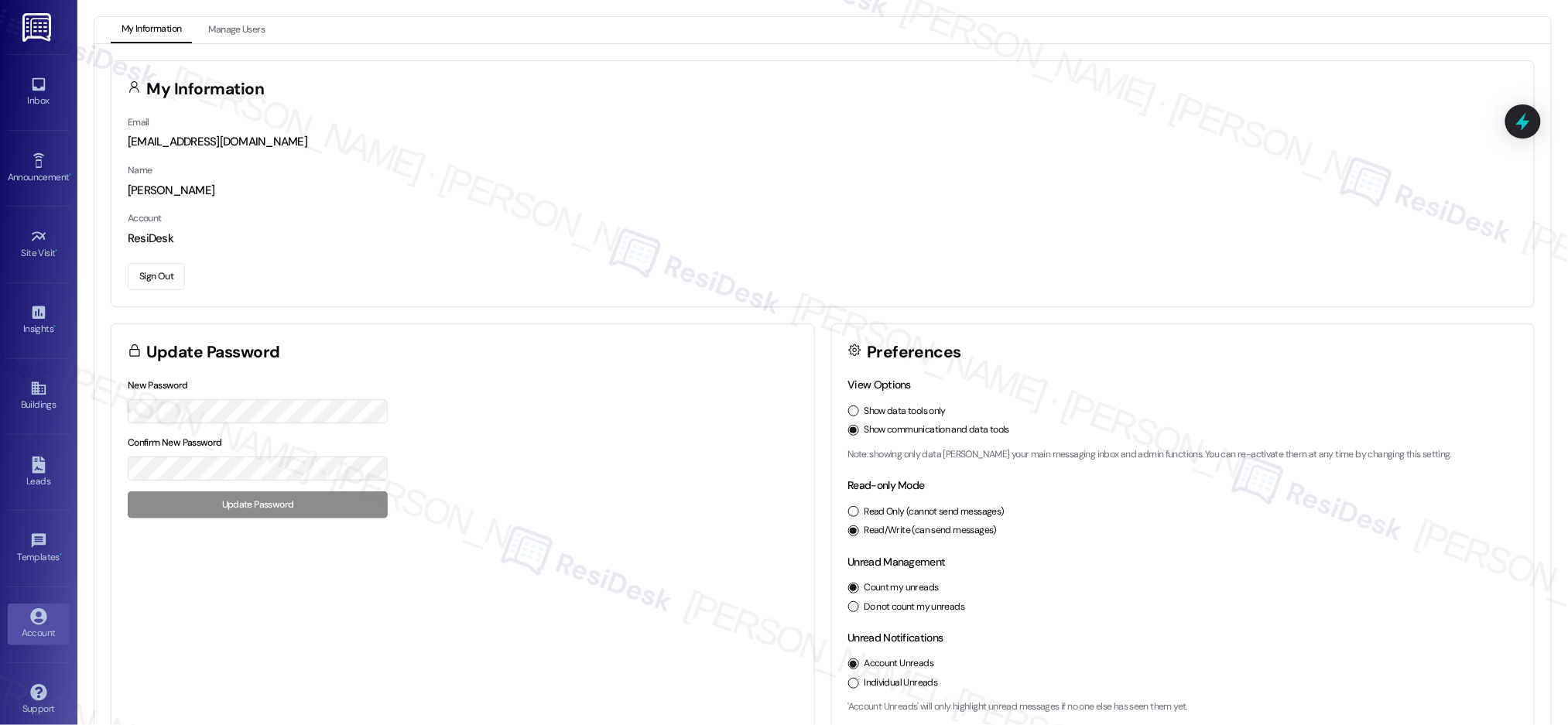
click at [152, 277] on button "Sign Out" at bounding box center [156, 277] width 57 height 27
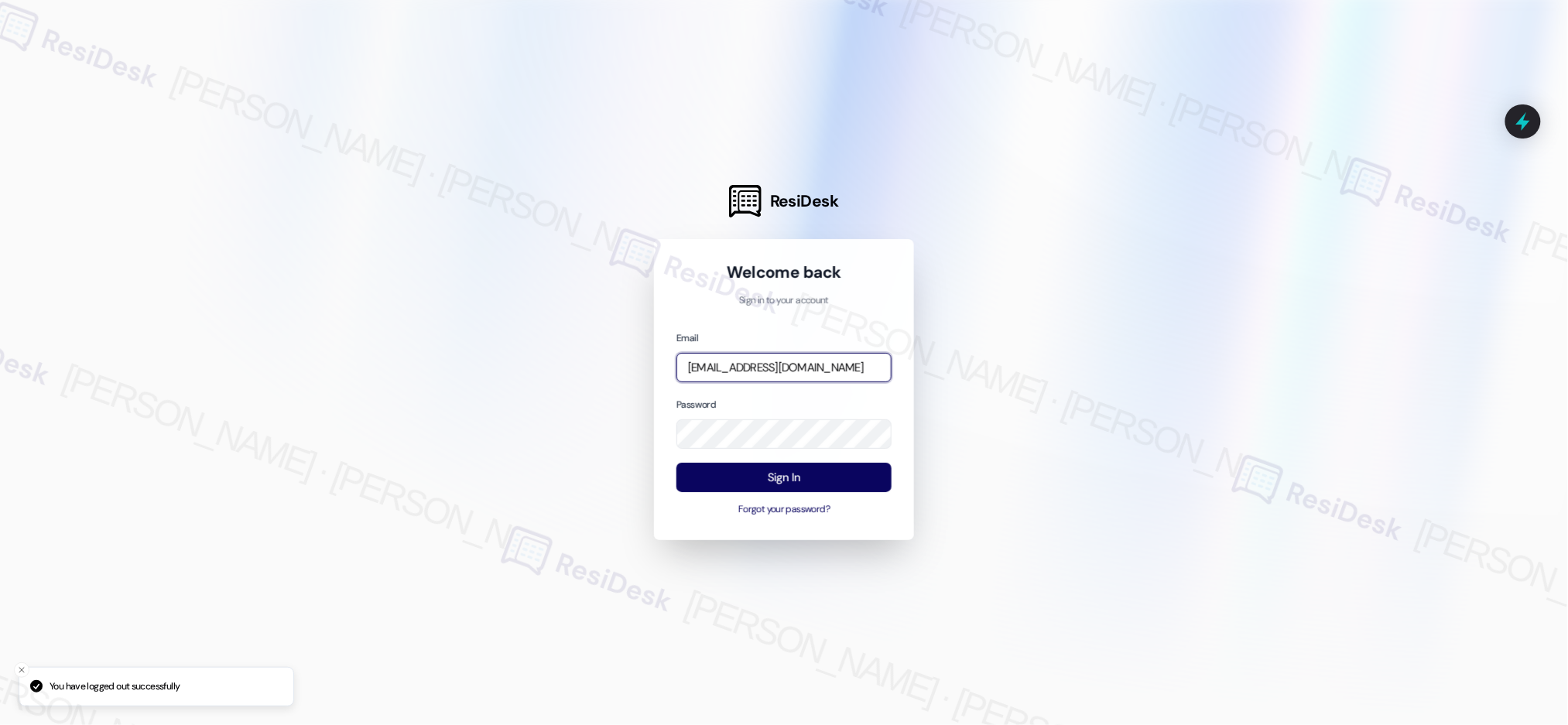
click at [697, 362] on input "automated-surveys-cardinal-nikki.ronelia@cardinal.com" at bounding box center [784, 367] width 215 height 30
type input "automated-surveys-affinity_property-resen.seven@affinity_property.com"
click at [832, 364] on input "automated-surveys-affinity_property-resen.seven@affinity_property.com" at bounding box center [784, 367] width 215 height 30
click at [1108, 336] on div at bounding box center [784, 362] width 1568 height 725
click at [862, 476] on button "Sign In" at bounding box center [784, 477] width 215 height 30
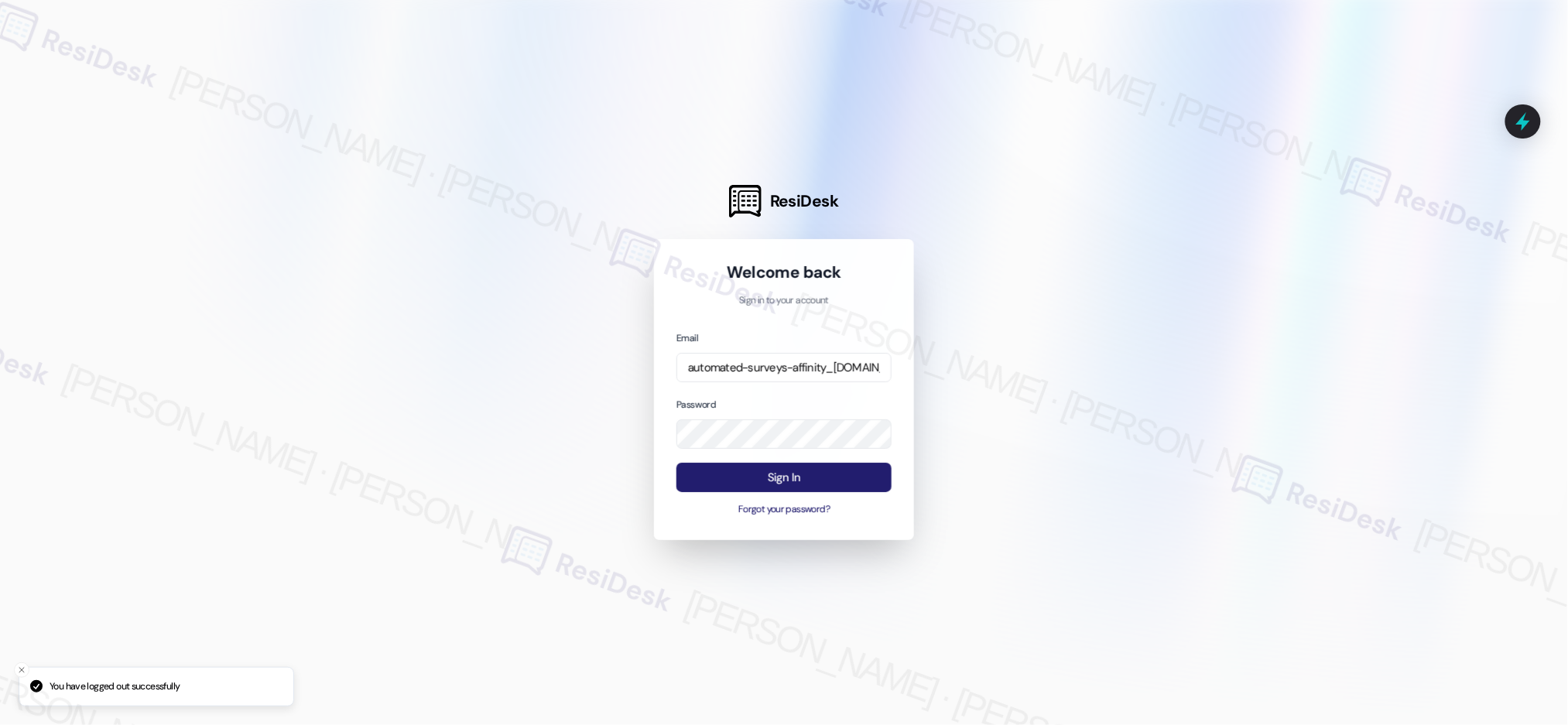
click at [861, 476] on button "Sign In" at bounding box center [784, 477] width 215 height 30
